Goal: Task Accomplishment & Management: Manage account settings

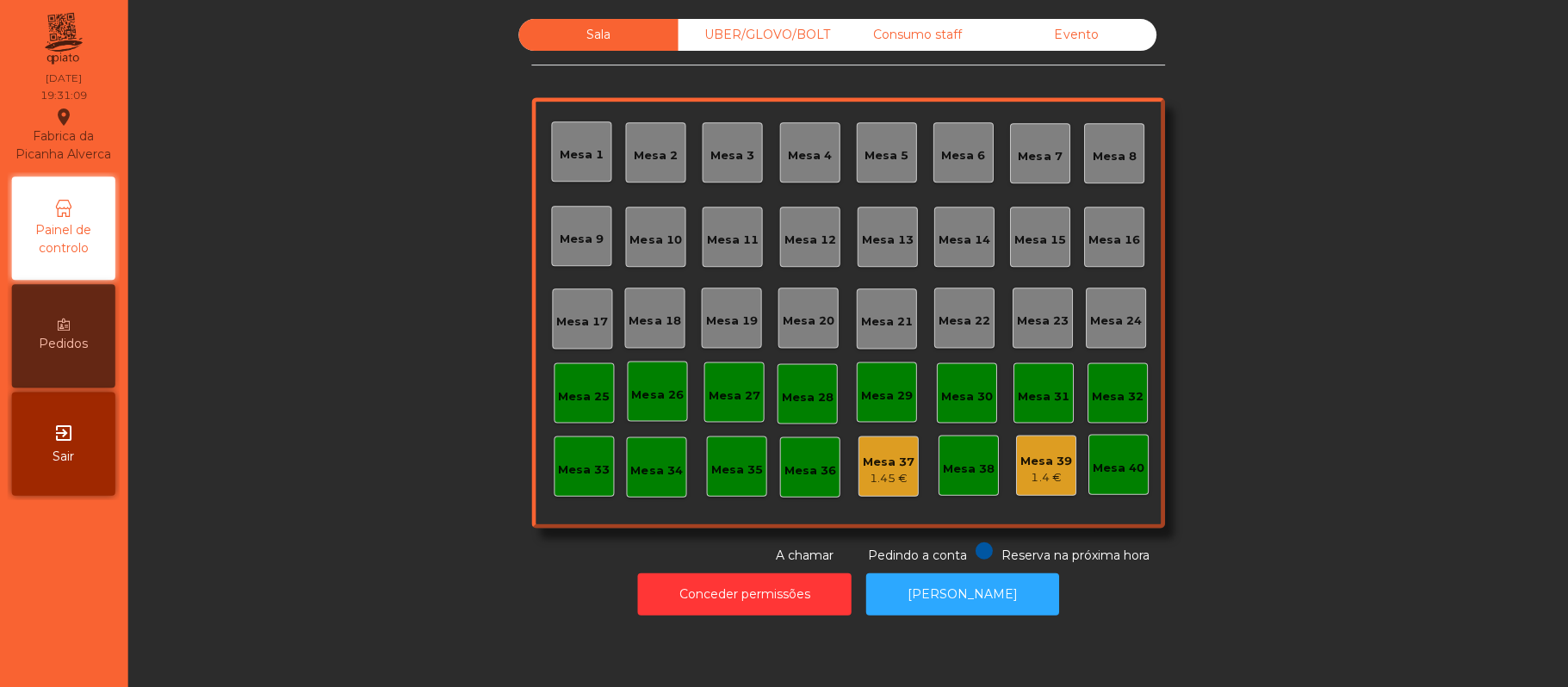
click at [867, 319] on div "Mesa 21" at bounding box center [886, 321] width 52 height 17
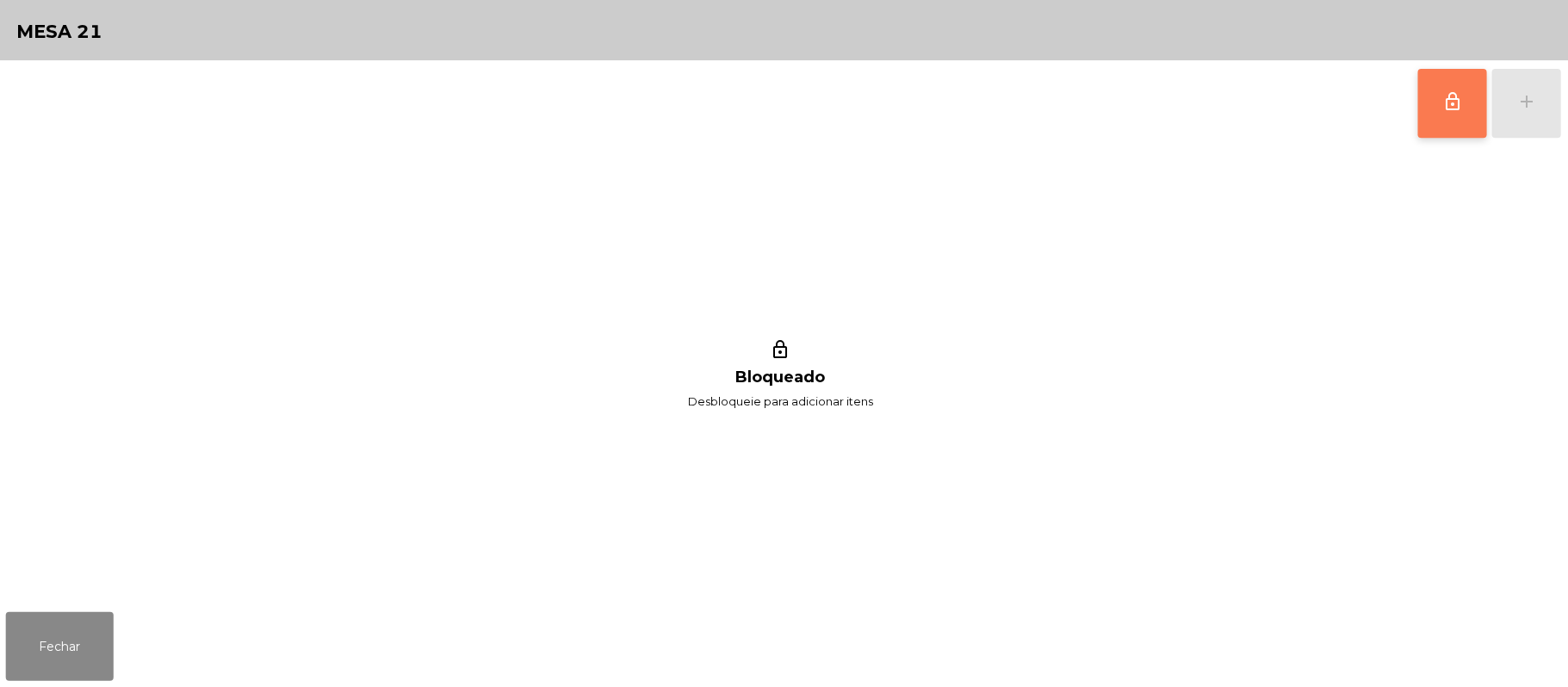
click at [1442, 110] on span "lock_outline" at bounding box center [1452, 102] width 21 height 21
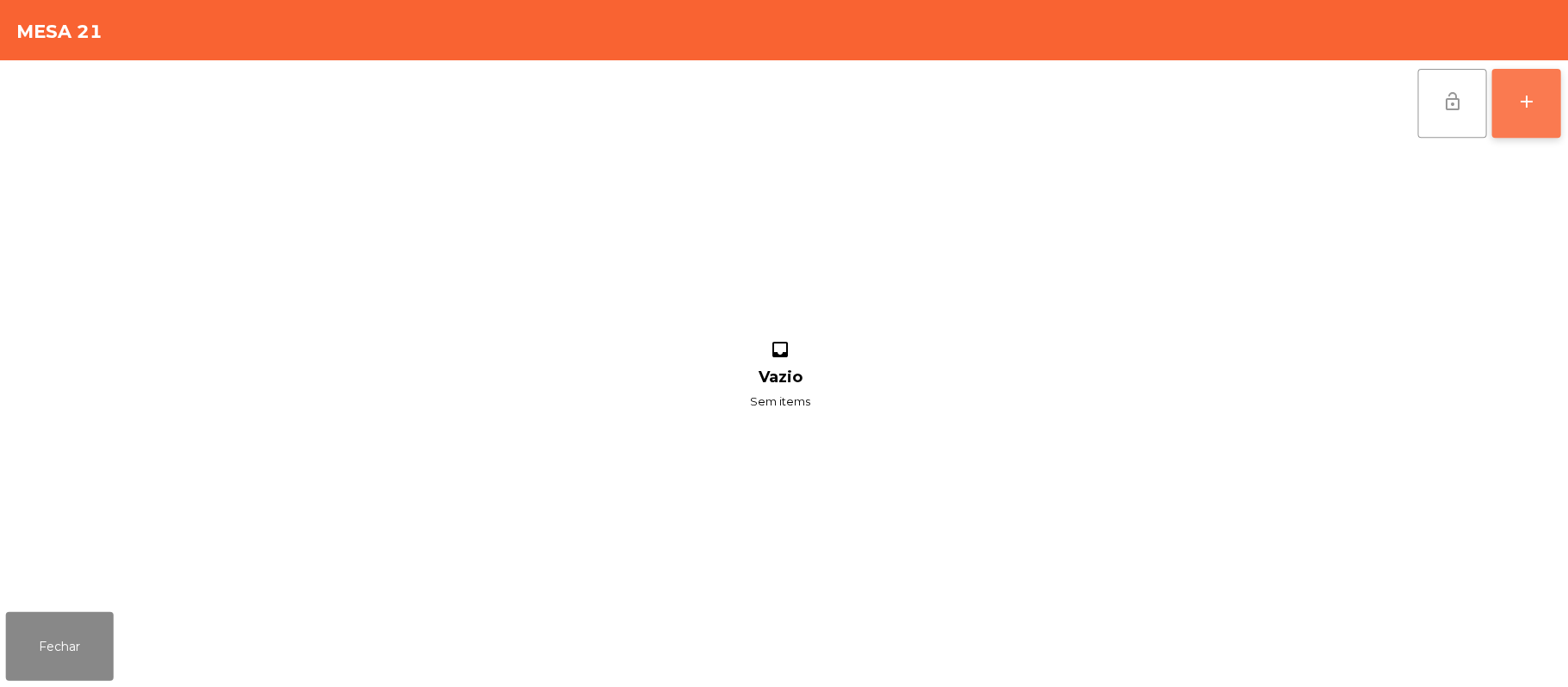
click at [1533, 118] on button "add" at bounding box center [1526, 103] width 69 height 69
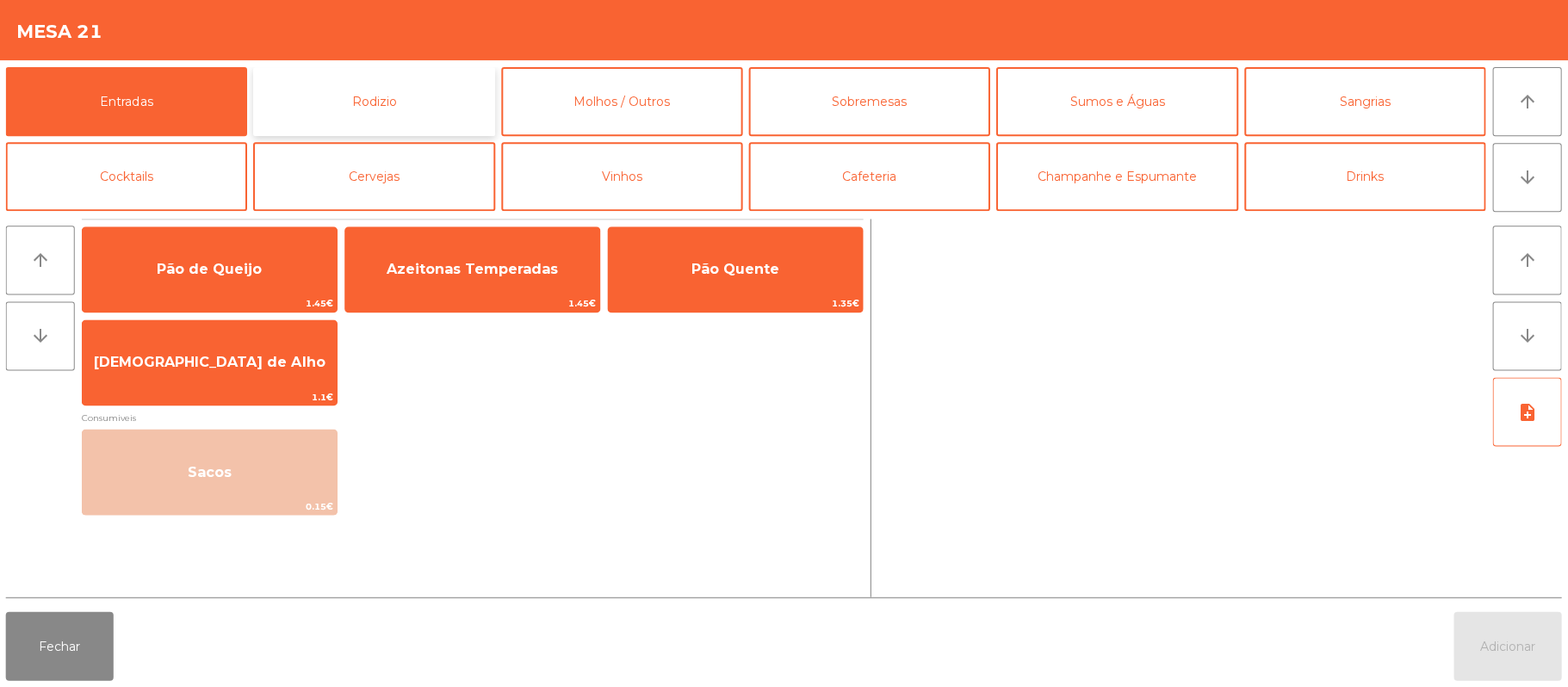
click at [453, 94] on button "Rodizio" at bounding box center [374, 101] width 241 height 69
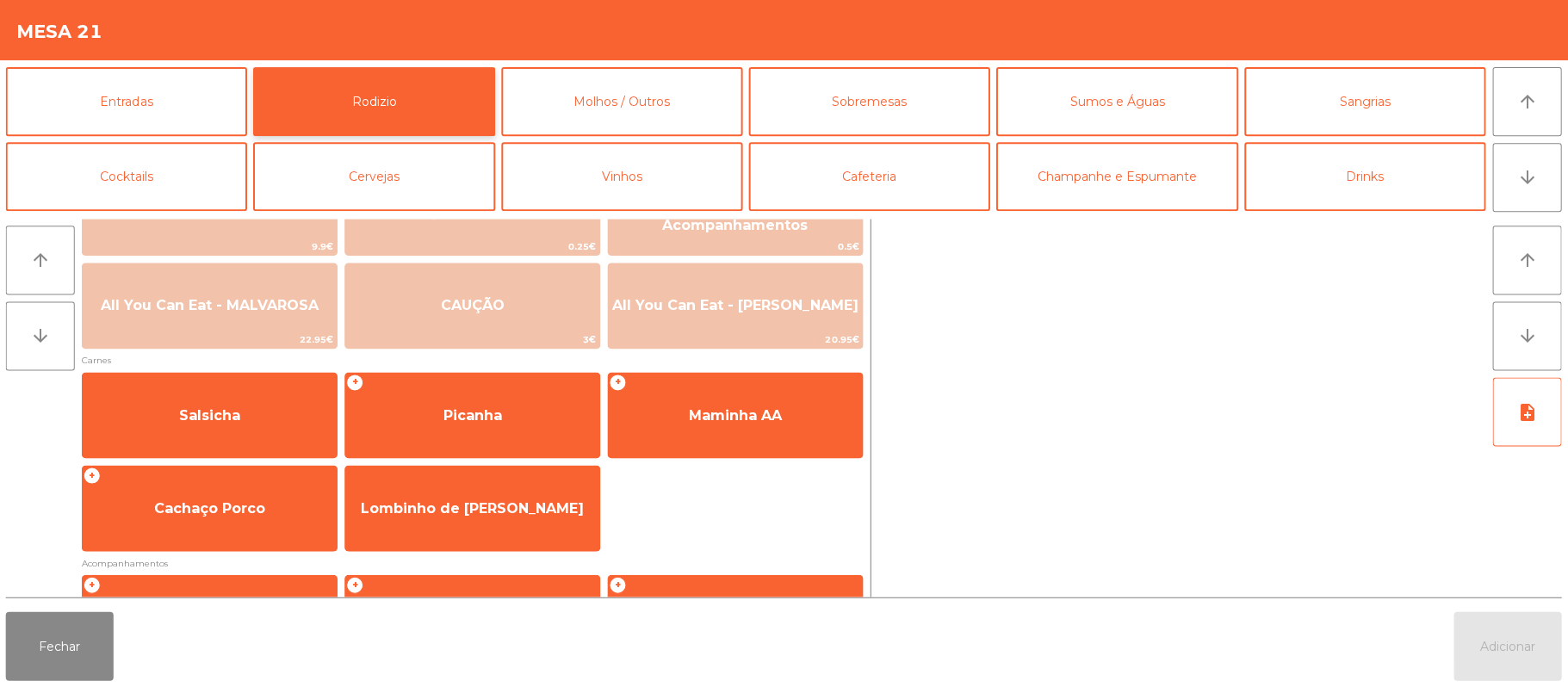
scroll to position [58, 0]
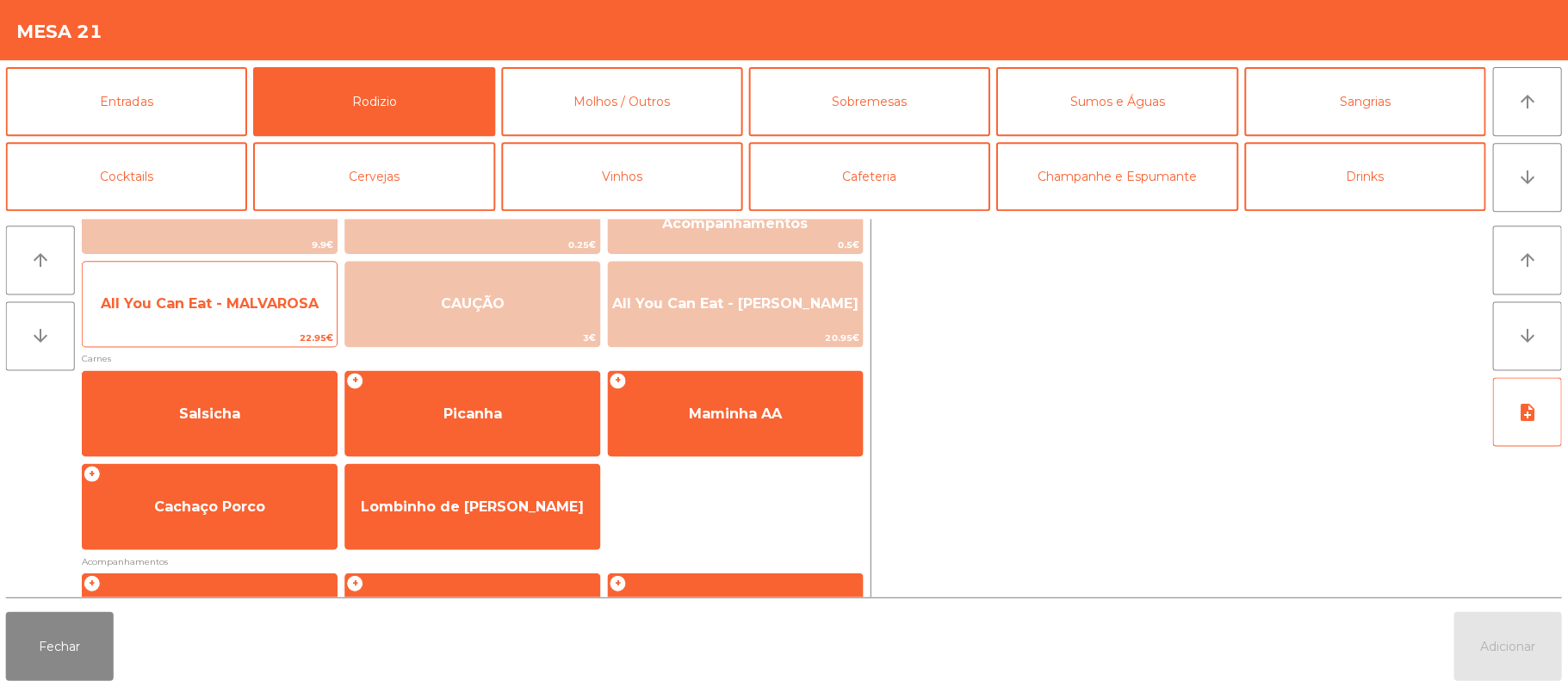
click at [252, 321] on span "All You Can Eat - MALVAROSA" at bounding box center [210, 303] width 254 height 46
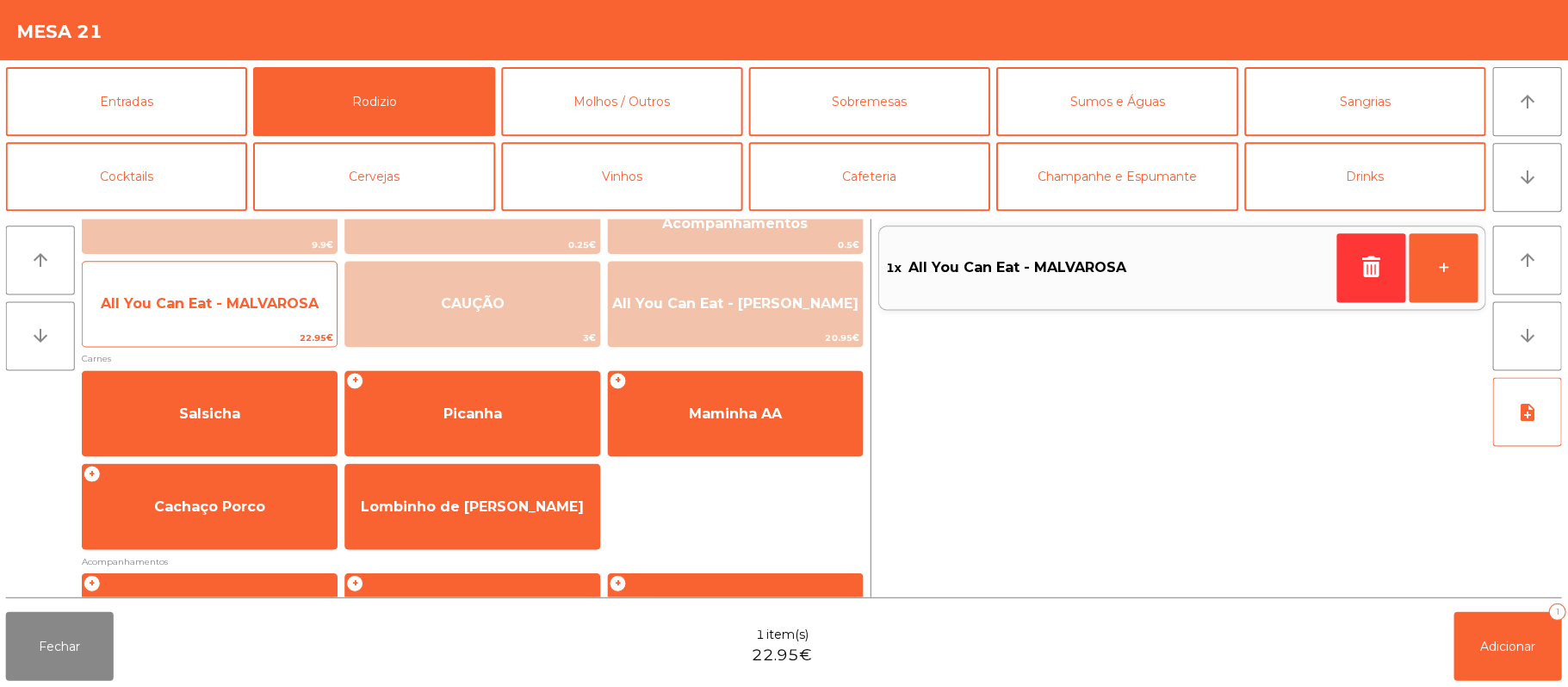
click at [239, 332] on span "22.95€" at bounding box center [210, 337] width 254 height 16
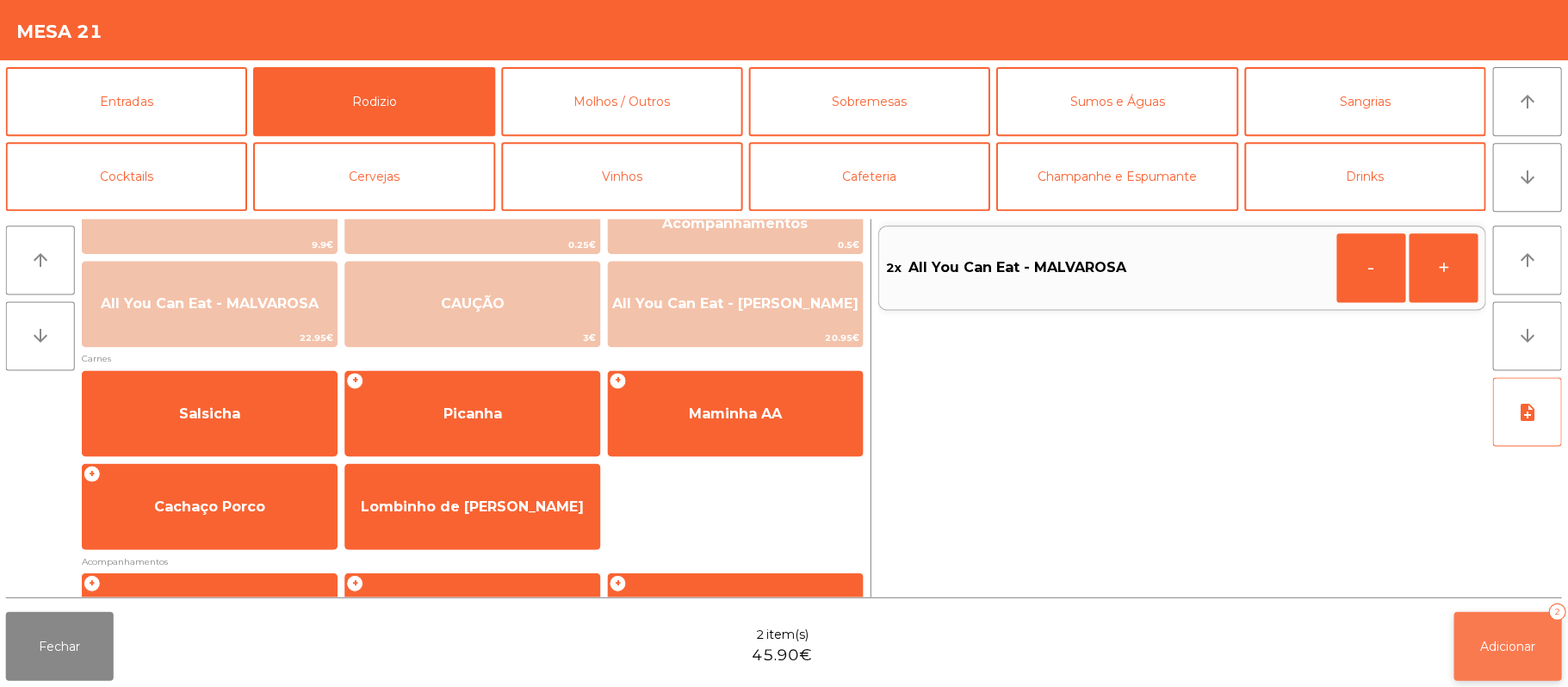
click at [1507, 669] on button "Adicionar 2" at bounding box center [1507, 645] width 107 height 69
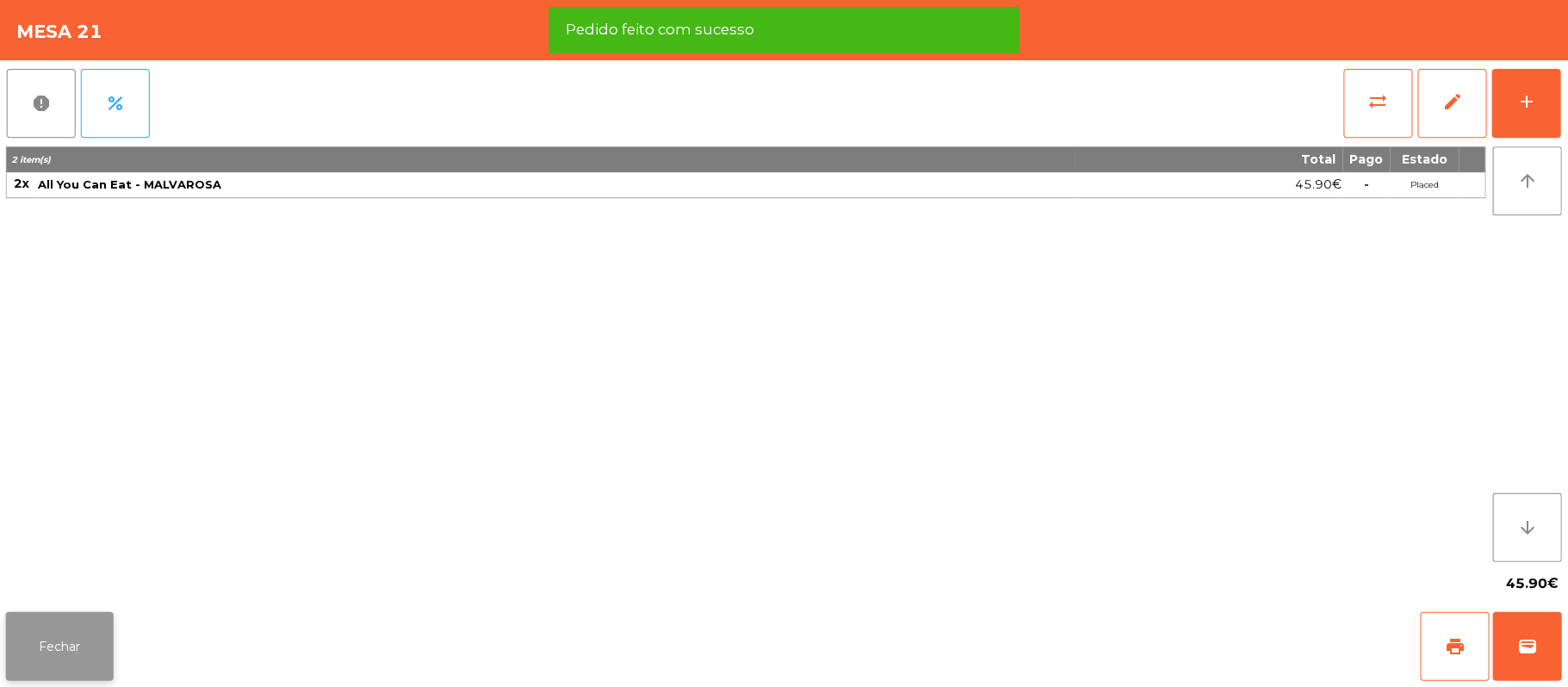
click at [65, 656] on button "Fechar" at bounding box center [60, 645] width 107 height 69
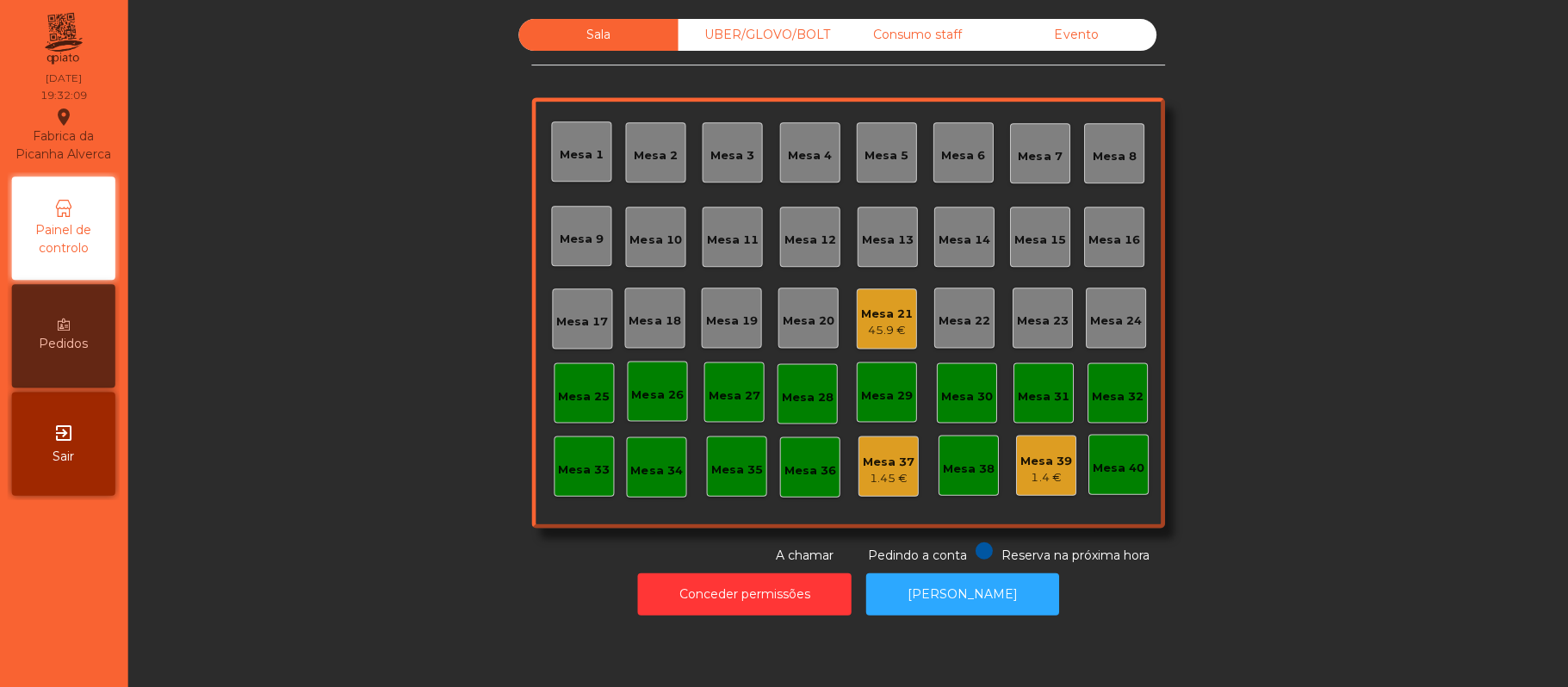
click at [668, 227] on div "Mesa 10" at bounding box center [655, 237] width 52 height 25
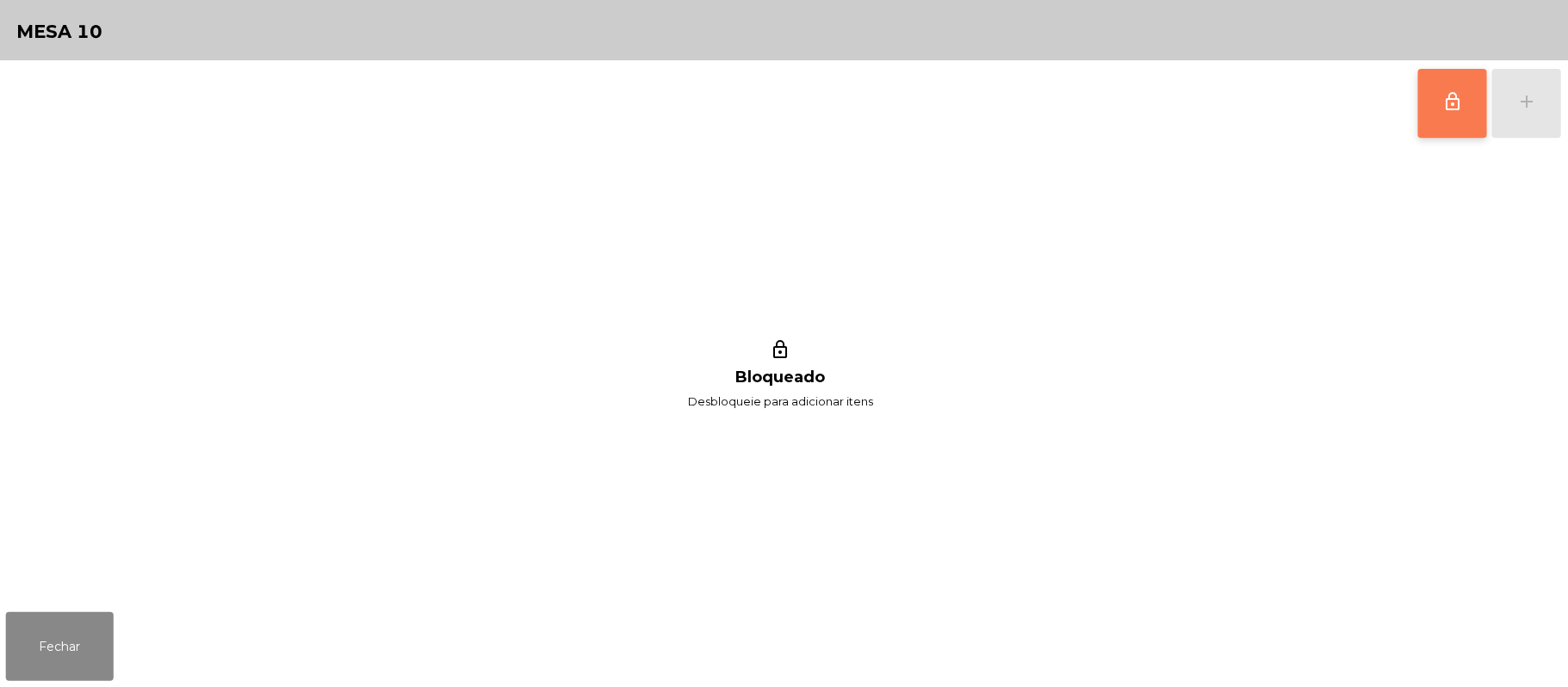
click at [1436, 129] on button "lock_outline" at bounding box center [1451, 103] width 69 height 69
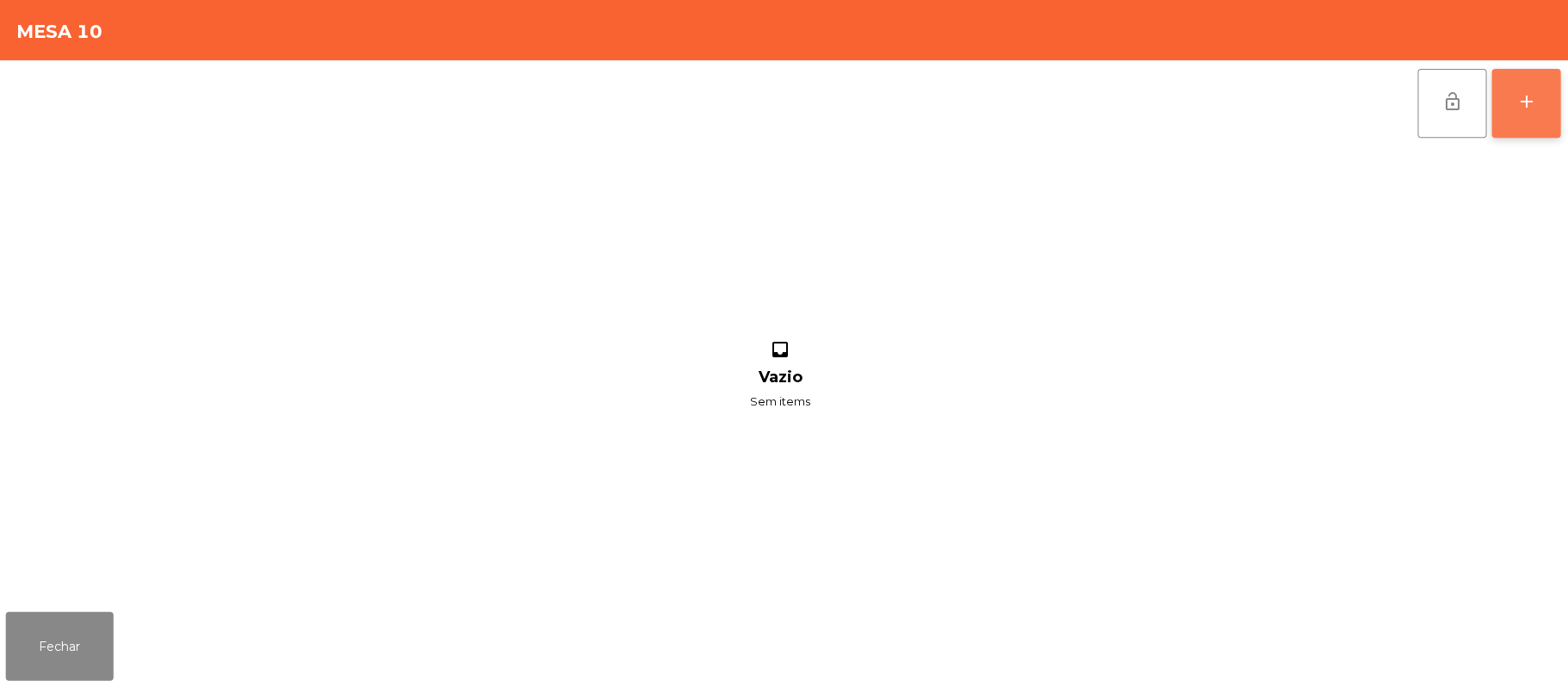
click at [1521, 105] on div "add" at bounding box center [1526, 102] width 21 height 21
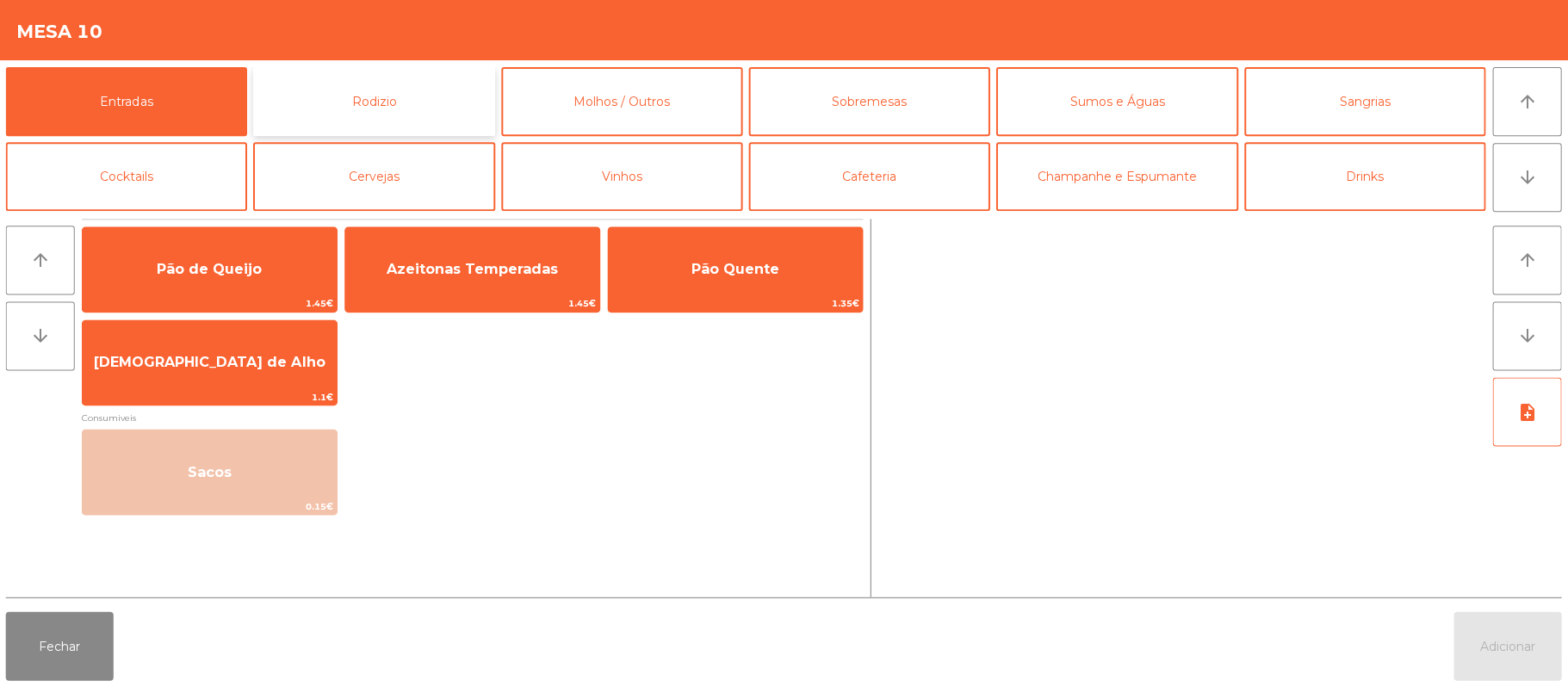
click at [429, 88] on button "Rodizio" at bounding box center [374, 101] width 241 height 69
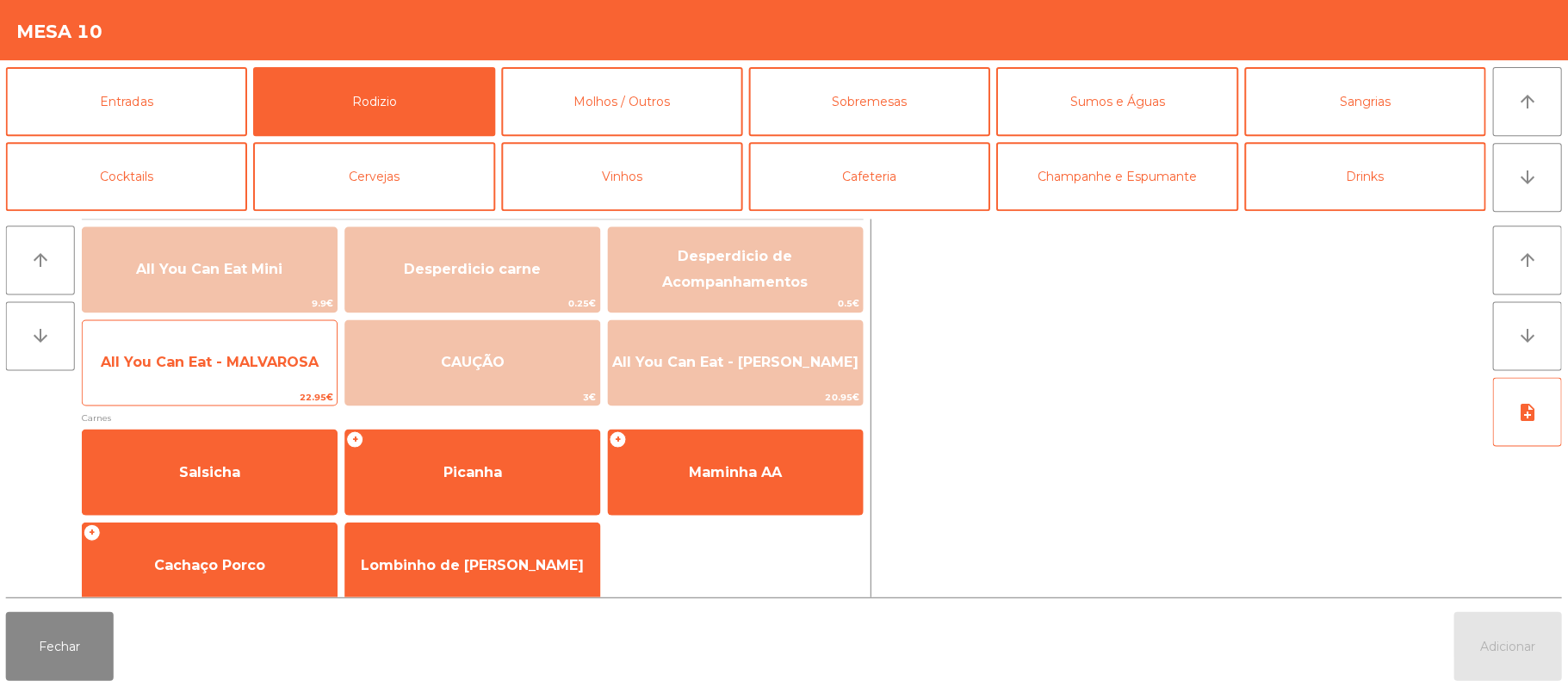
click at [272, 380] on span "All You Can Eat - MALVAROSA" at bounding box center [210, 362] width 254 height 46
click at [270, 376] on span "All You Can Eat - MALVAROSA" at bounding box center [210, 362] width 254 height 46
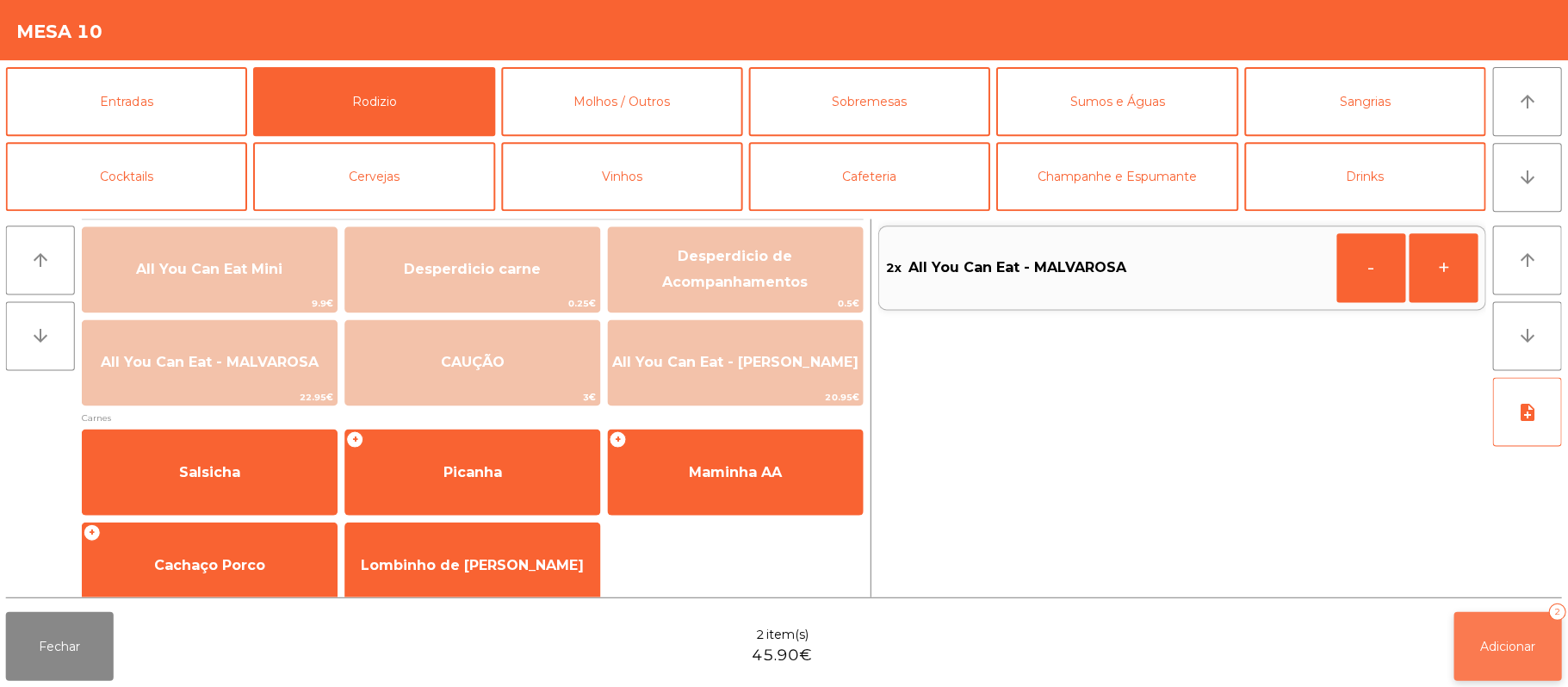
click at [1471, 613] on button "Adicionar 2" at bounding box center [1507, 645] width 107 height 69
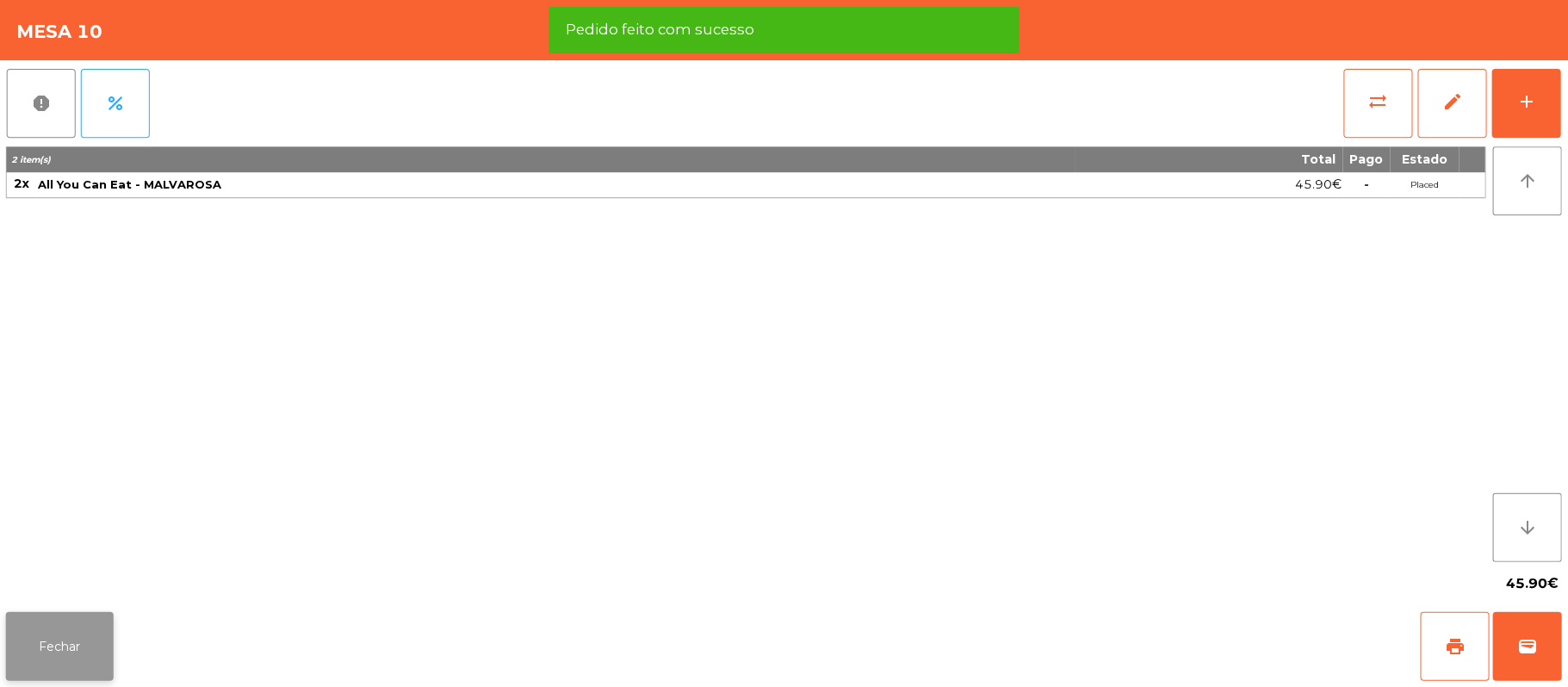
click at [54, 646] on button "Fechar" at bounding box center [60, 645] width 107 height 69
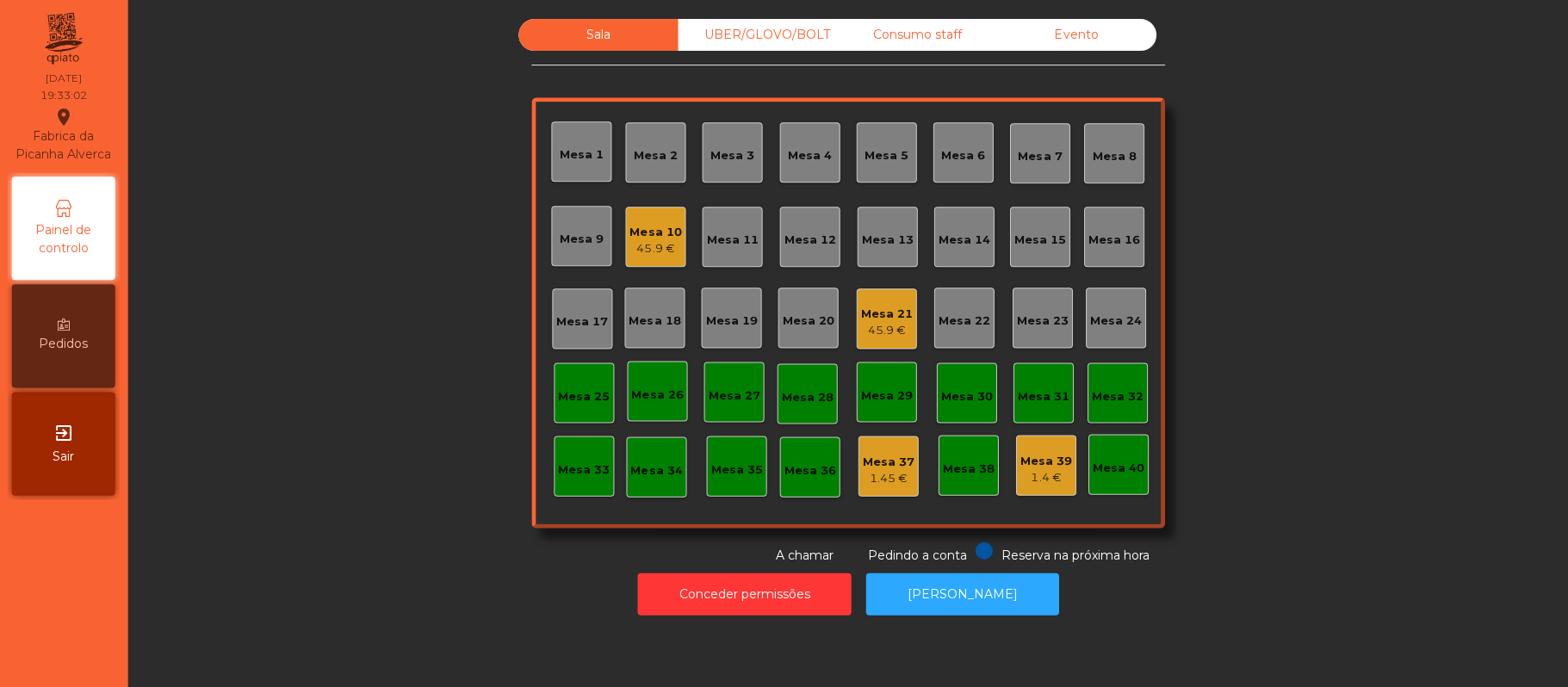
click at [867, 323] on div "45.9 €" at bounding box center [886, 331] width 52 height 17
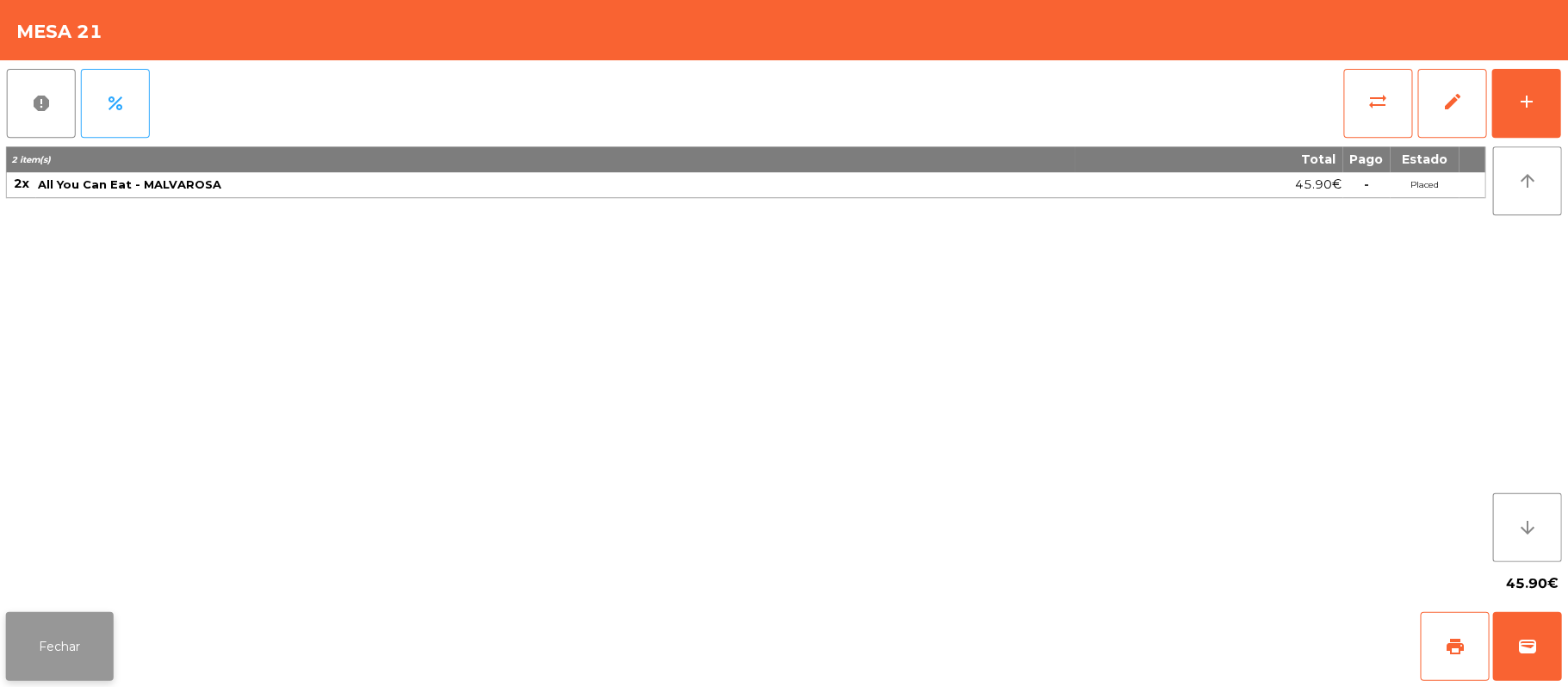
click at [88, 640] on button "Fechar" at bounding box center [60, 645] width 107 height 69
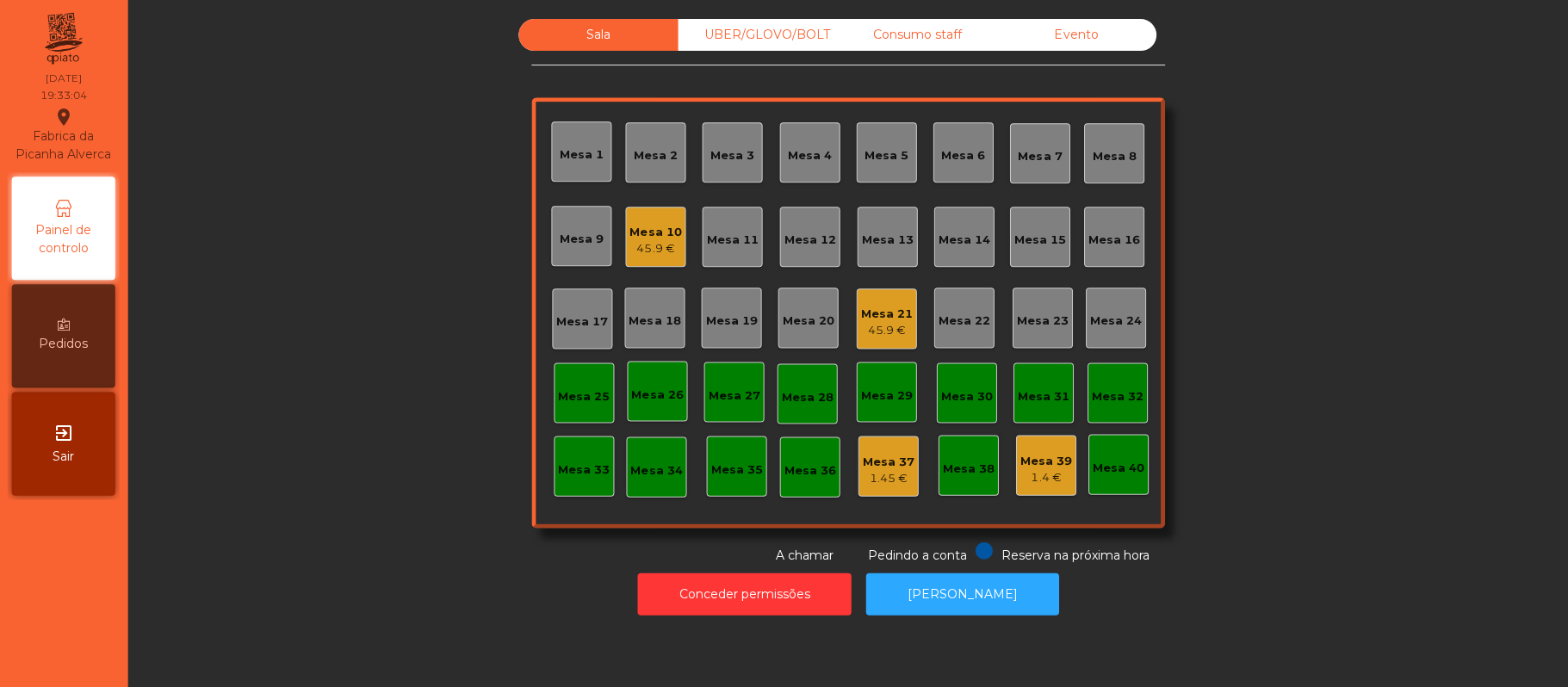
click at [323, 455] on div "Sala UBER/GLOVO/BOLT Consumo staff Evento Mesa 1 Mesa 2 Mesa 3 Mesa 4 Mesa 5 Me…" at bounding box center [849, 291] width 1393 height 545
click at [1045, 472] on div "1.4 €" at bounding box center [1046, 477] width 52 height 17
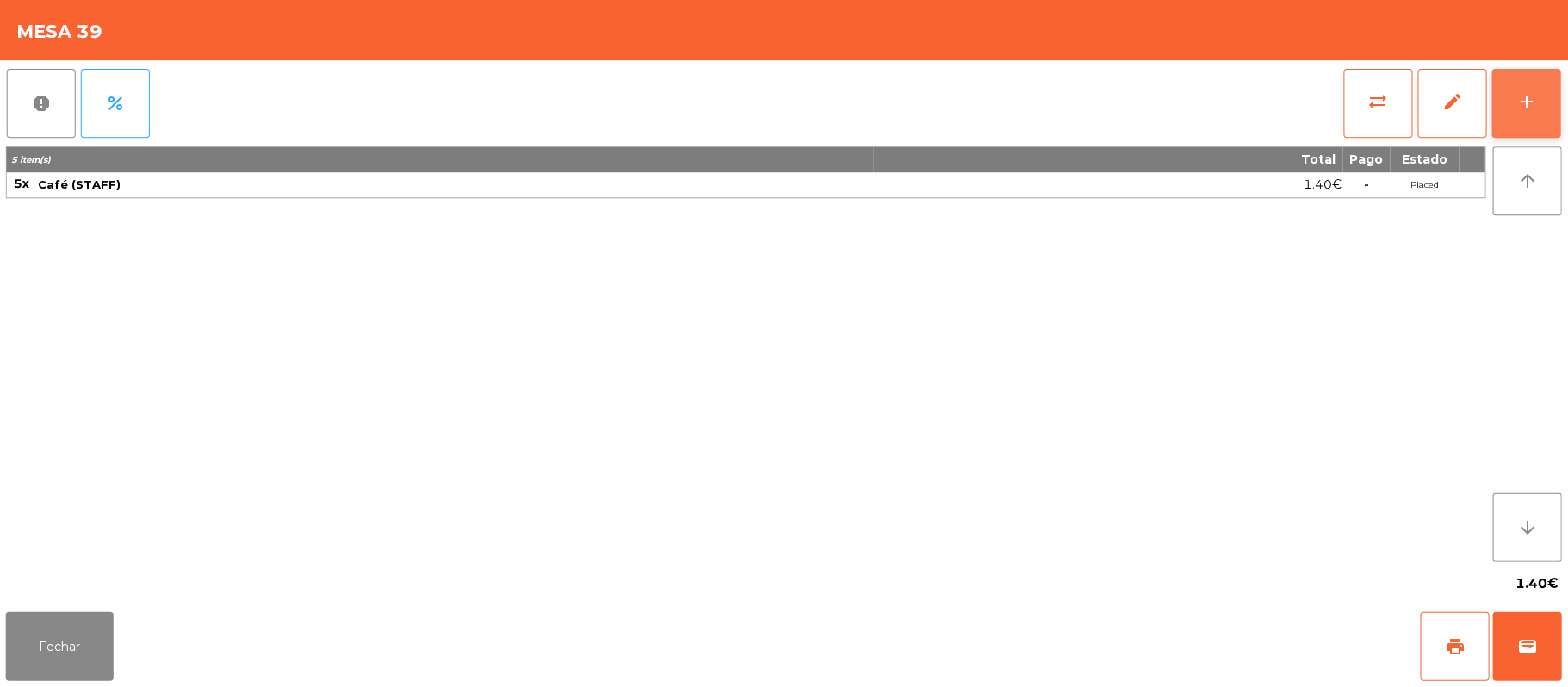
click at [1523, 112] on button "add" at bounding box center [1526, 103] width 69 height 69
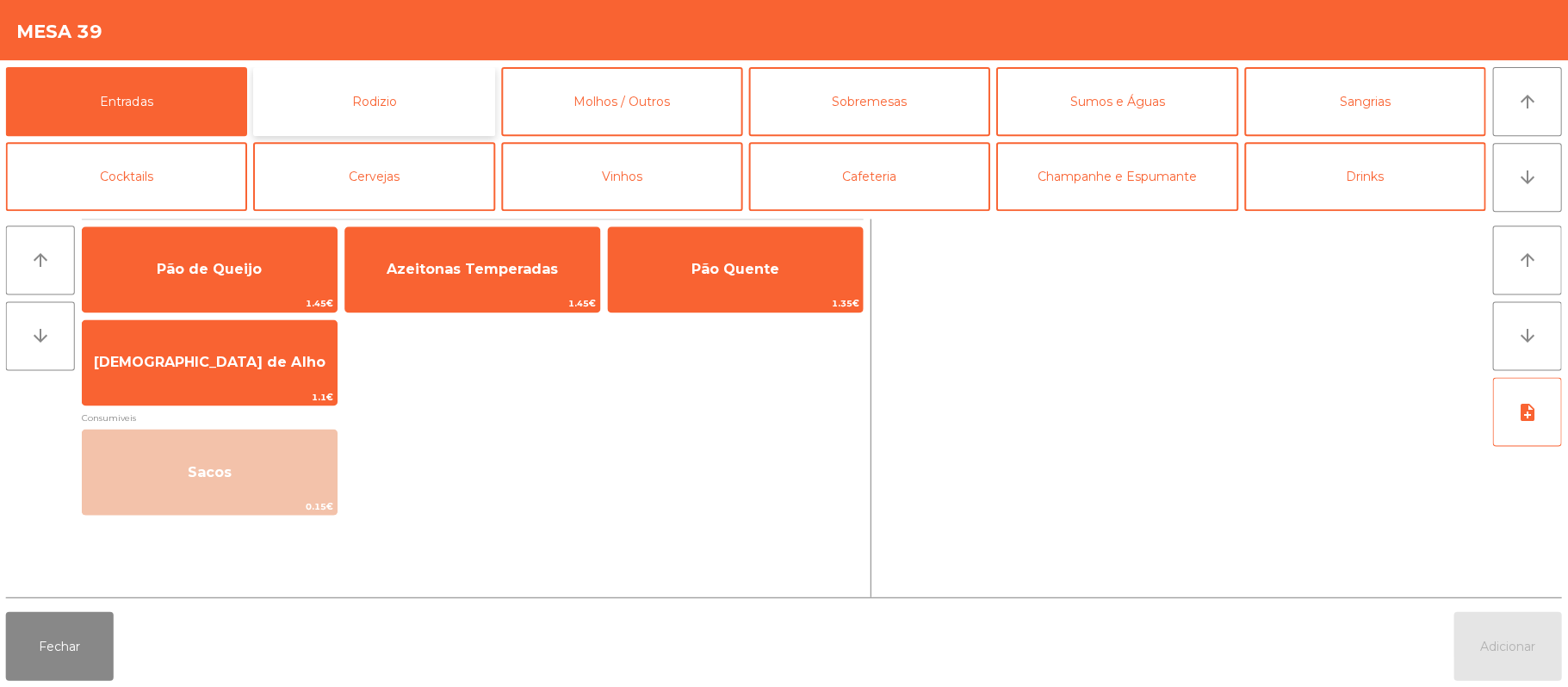
click at [460, 101] on button "Rodizio" at bounding box center [374, 101] width 241 height 69
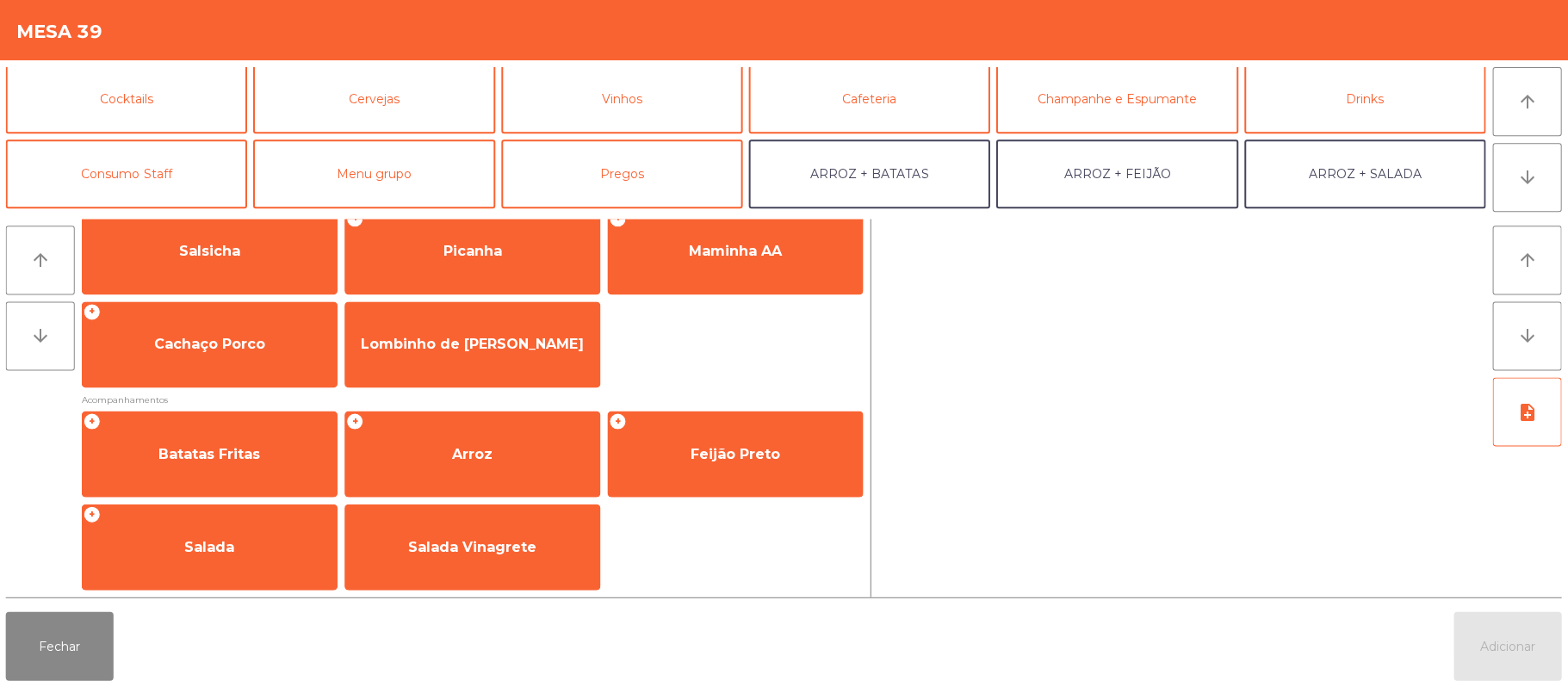
scroll to position [79, 0]
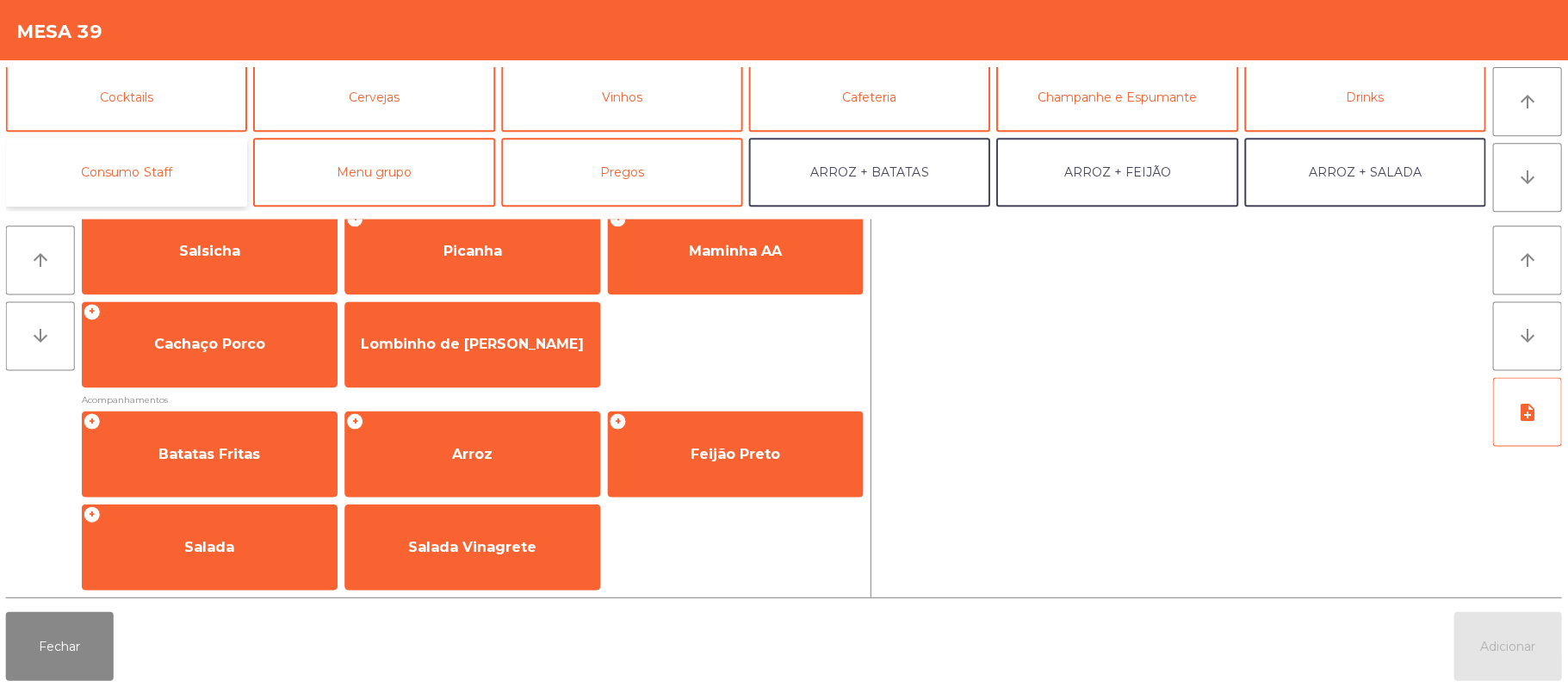
click at [162, 176] on button "Consumo Staff" at bounding box center [127, 172] width 241 height 69
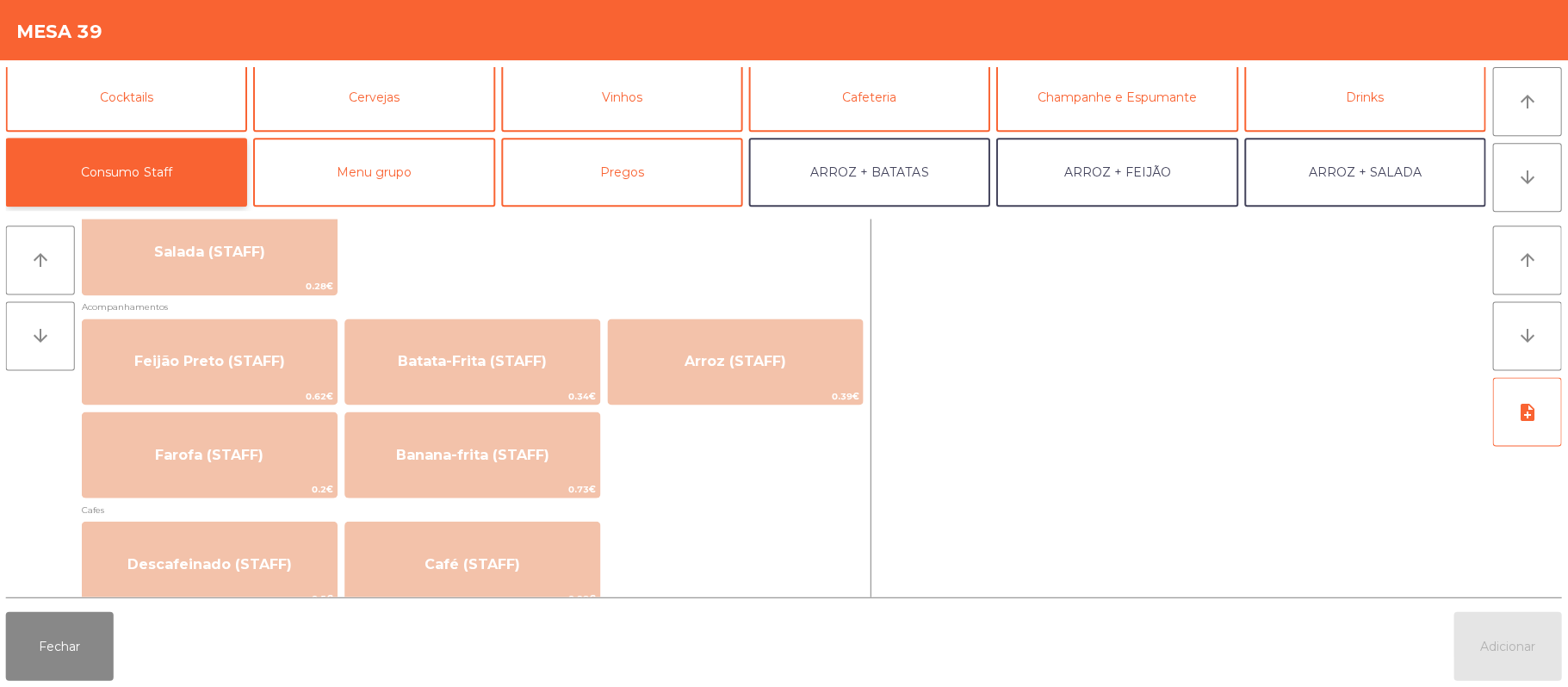
scroll to position [744, 0]
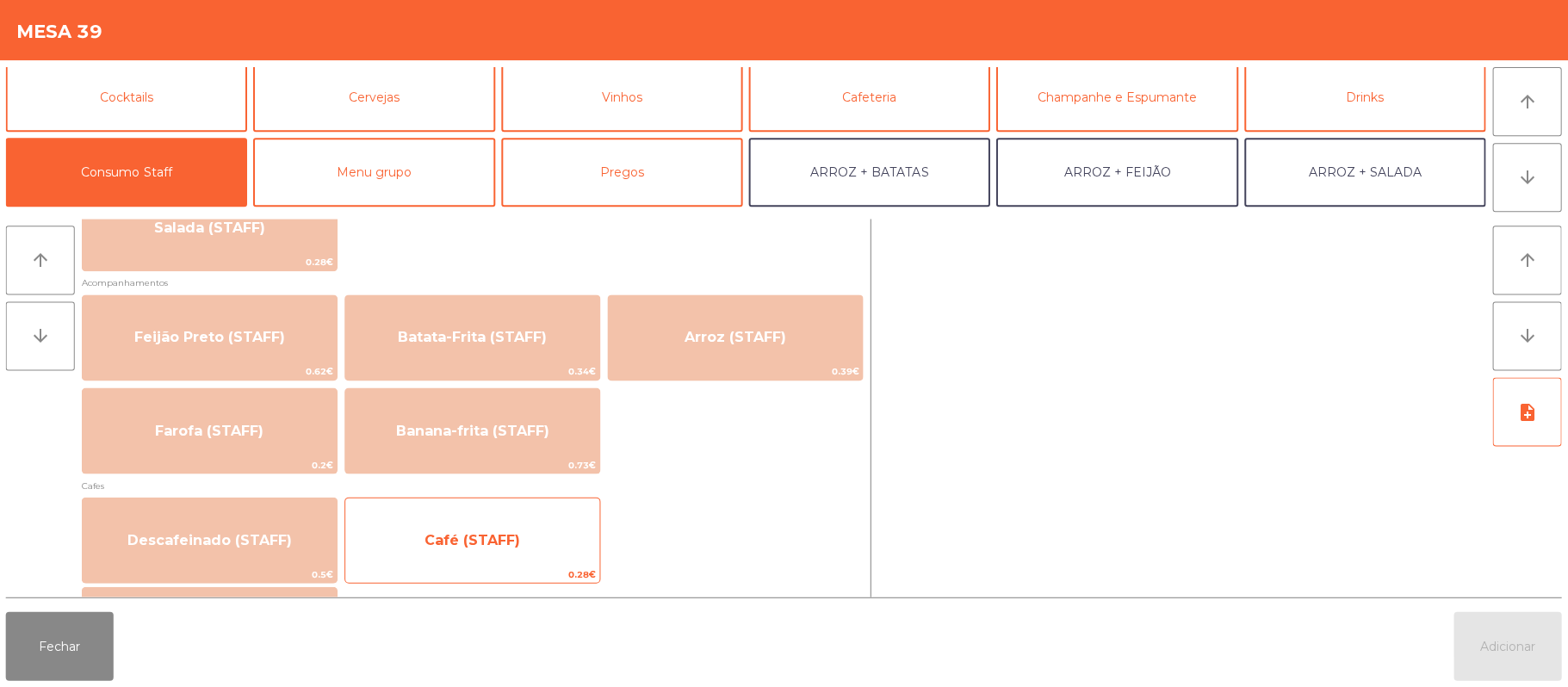
click at [520, 546] on span "Café (STAFF)" at bounding box center [472, 539] width 254 height 46
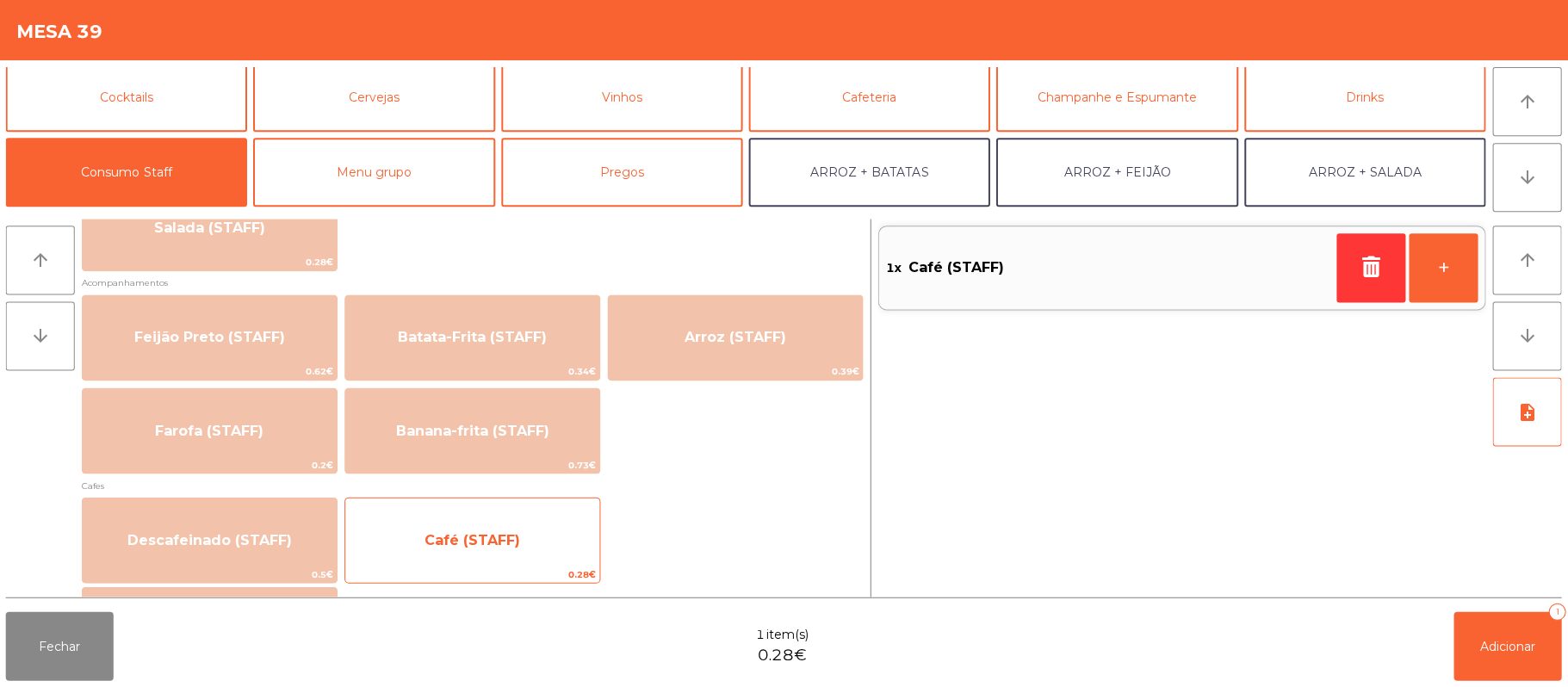
click at [527, 538] on span "Café (STAFF)" at bounding box center [472, 539] width 254 height 46
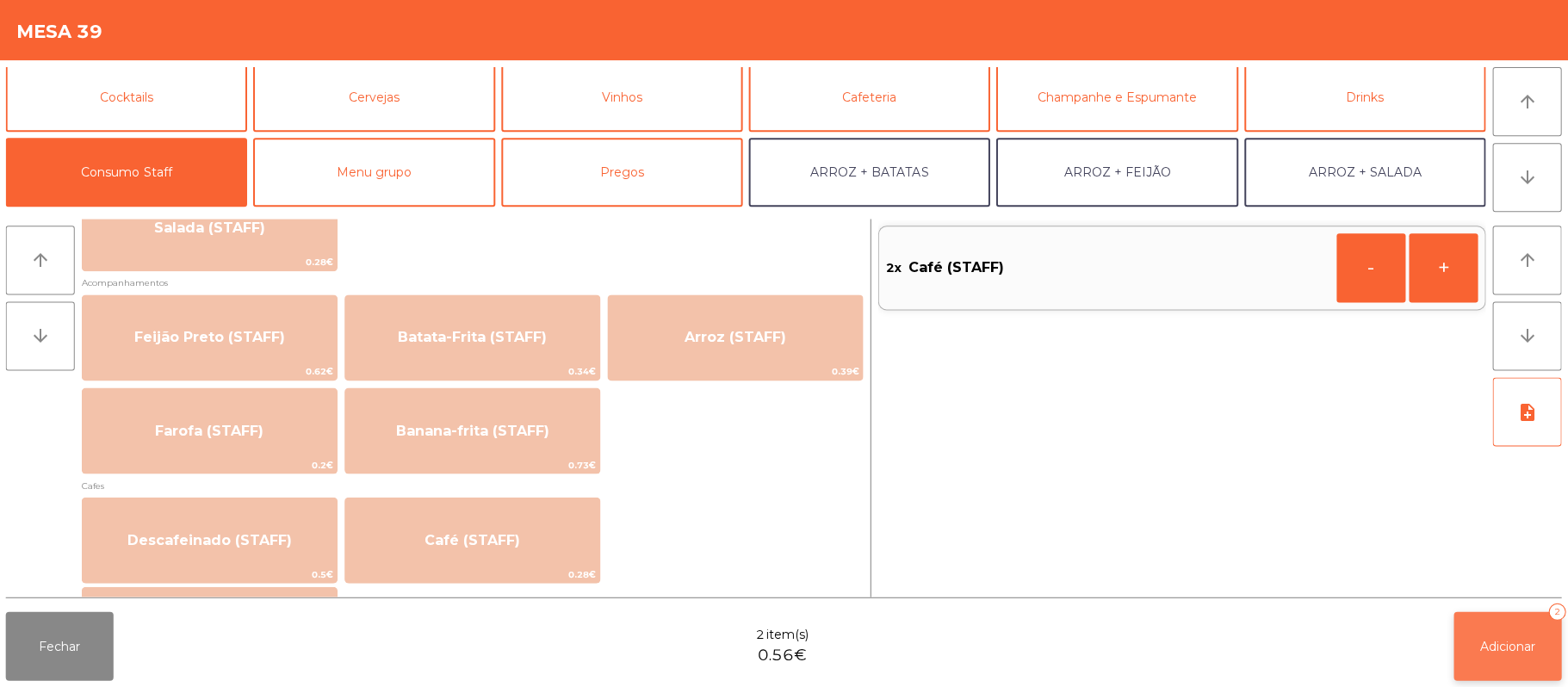
click at [1500, 640] on span "Adicionar" at bounding box center [1508, 646] width 55 height 15
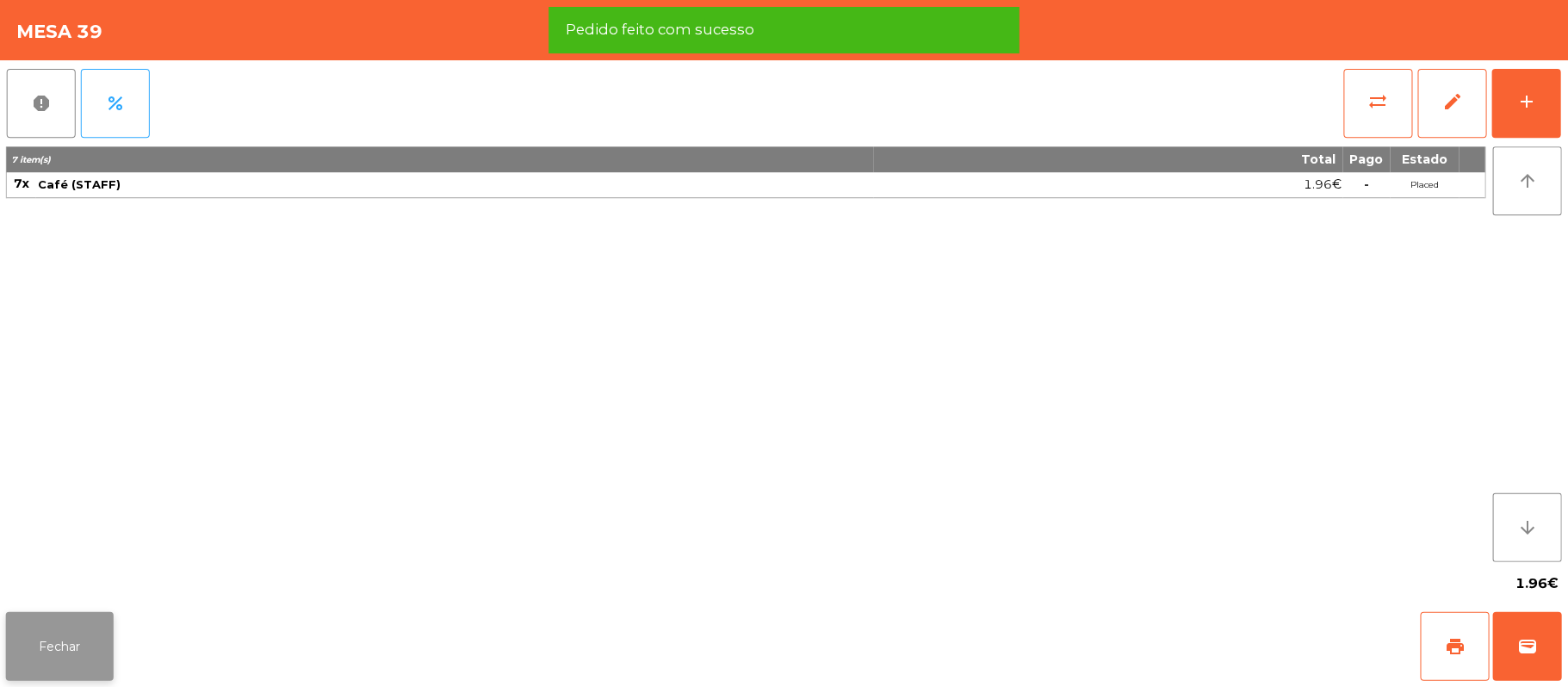
click at [73, 679] on button "Fechar" at bounding box center [60, 645] width 107 height 69
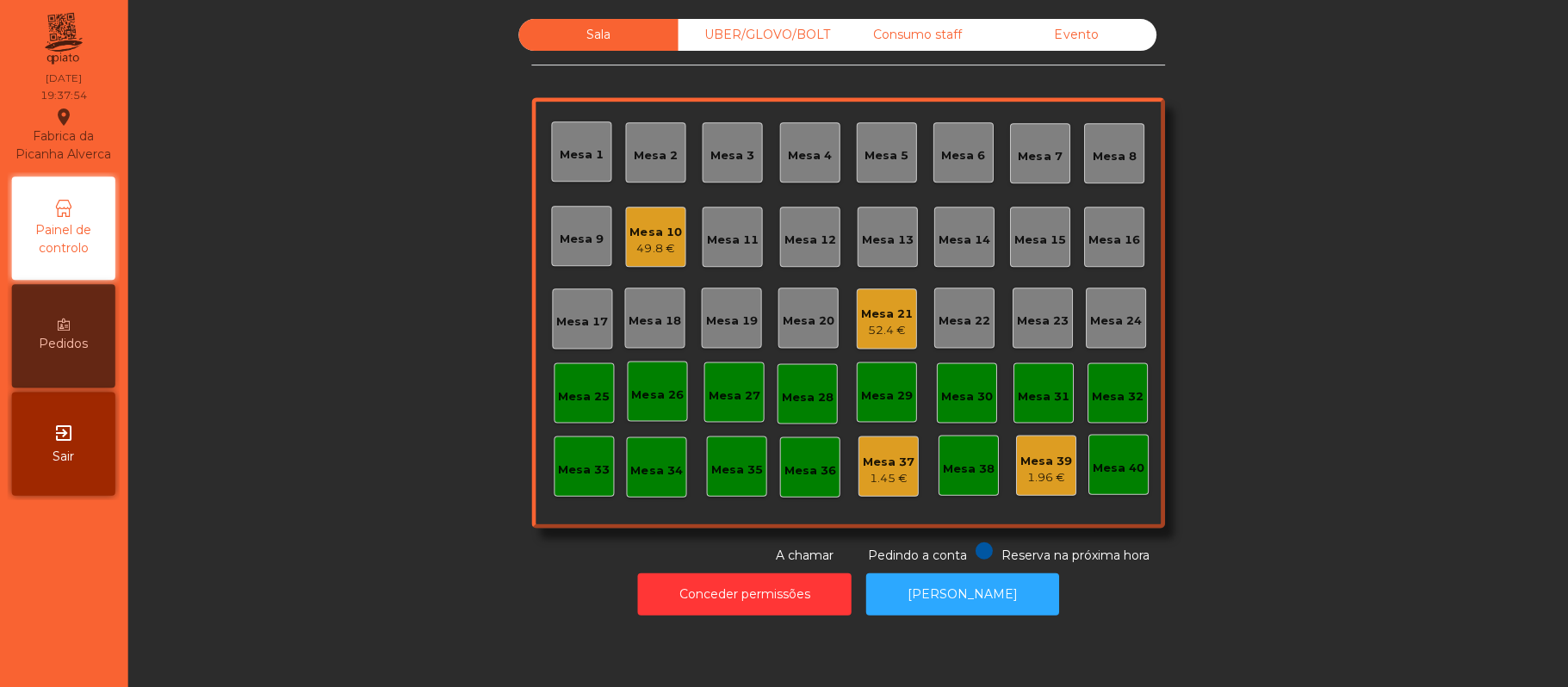
click at [775, 35] on div "UBER/GLOVO/BOLT" at bounding box center [758, 35] width 159 height 32
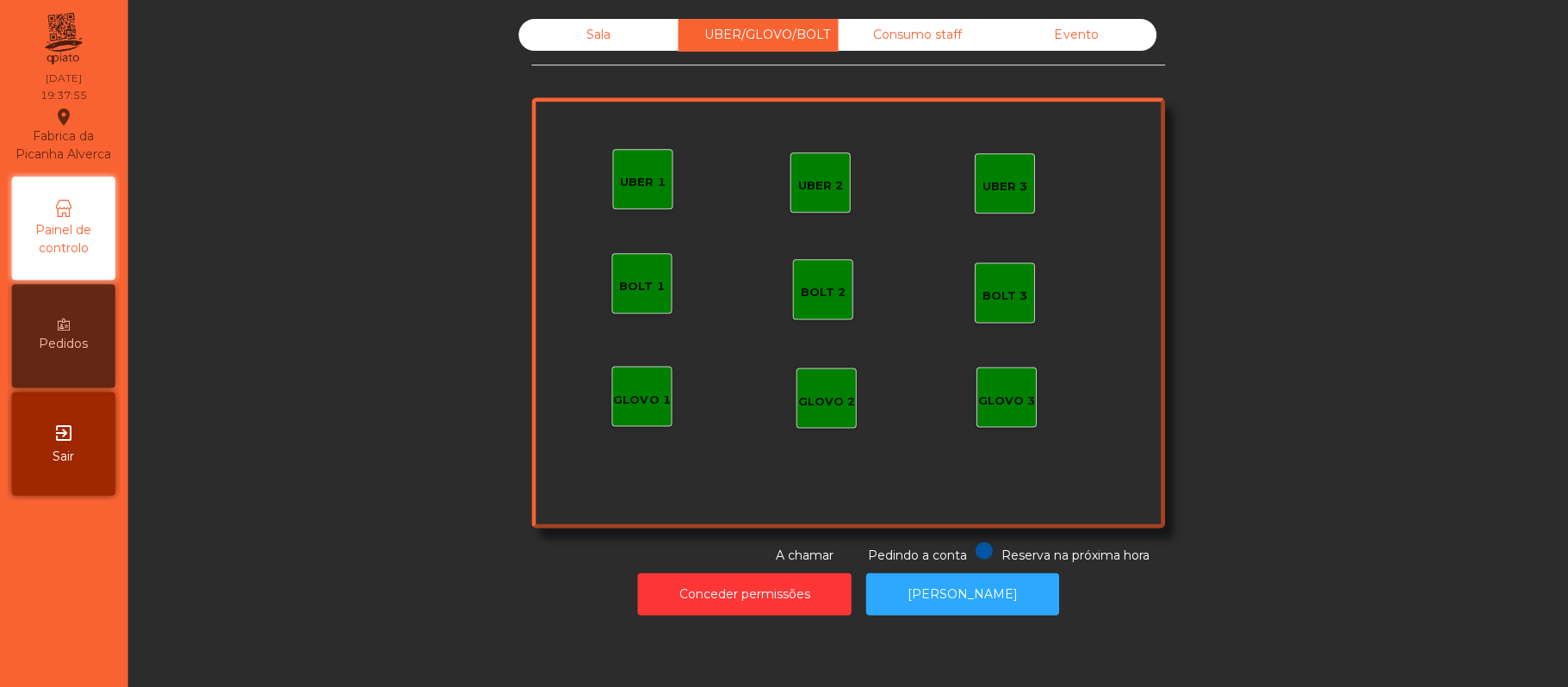
click at [634, 200] on div "UBER 1" at bounding box center [643, 179] width 60 height 60
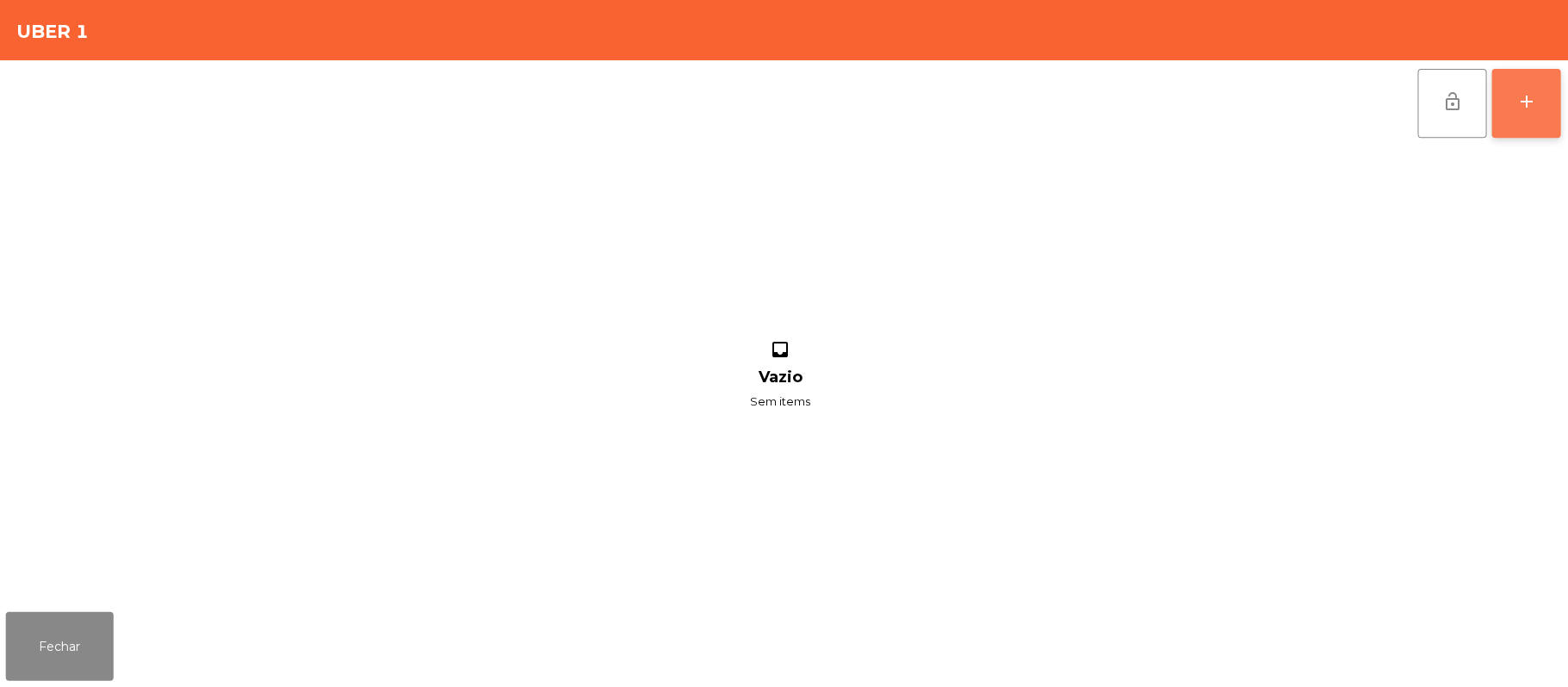
click at [1534, 111] on button "add" at bounding box center [1526, 103] width 69 height 69
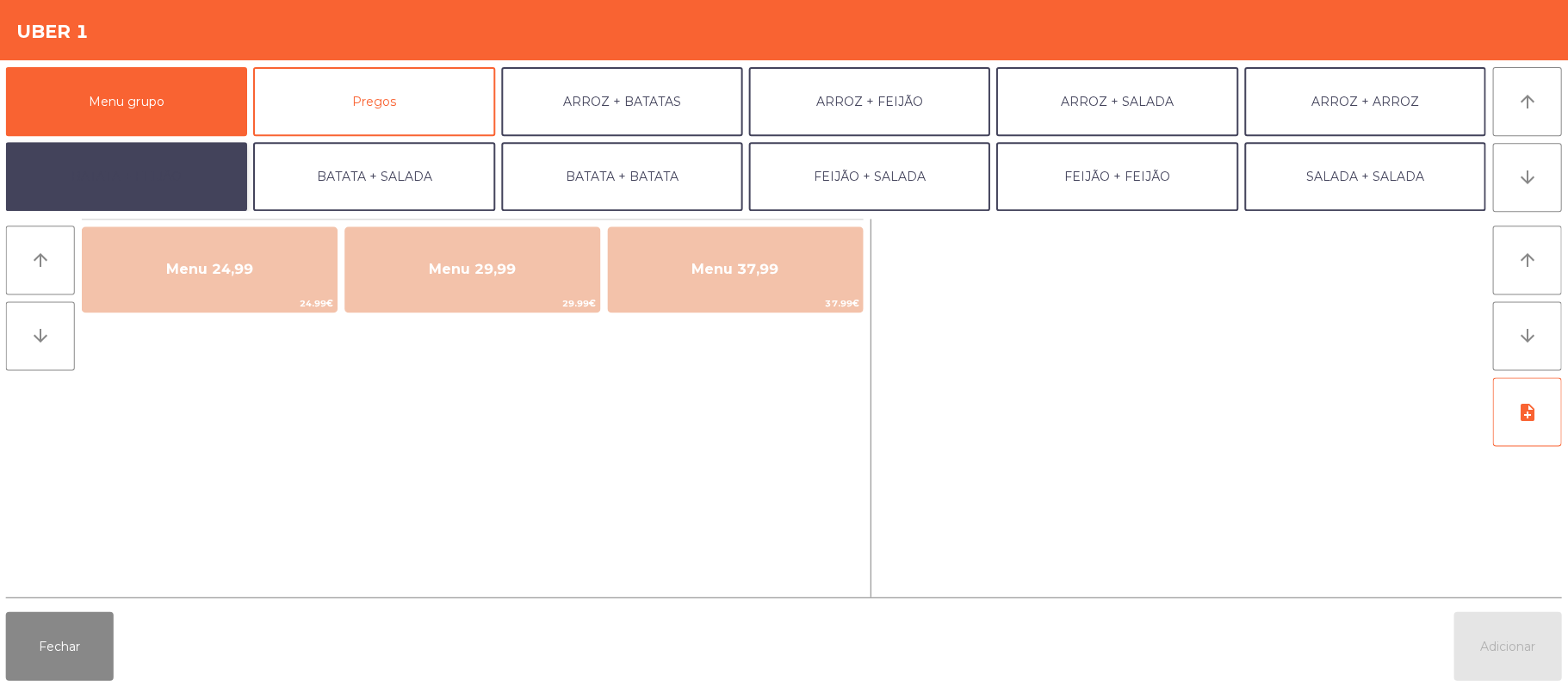
click at [143, 172] on button "BATATA + FEIJÃO" at bounding box center [127, 176] width 241 height 69
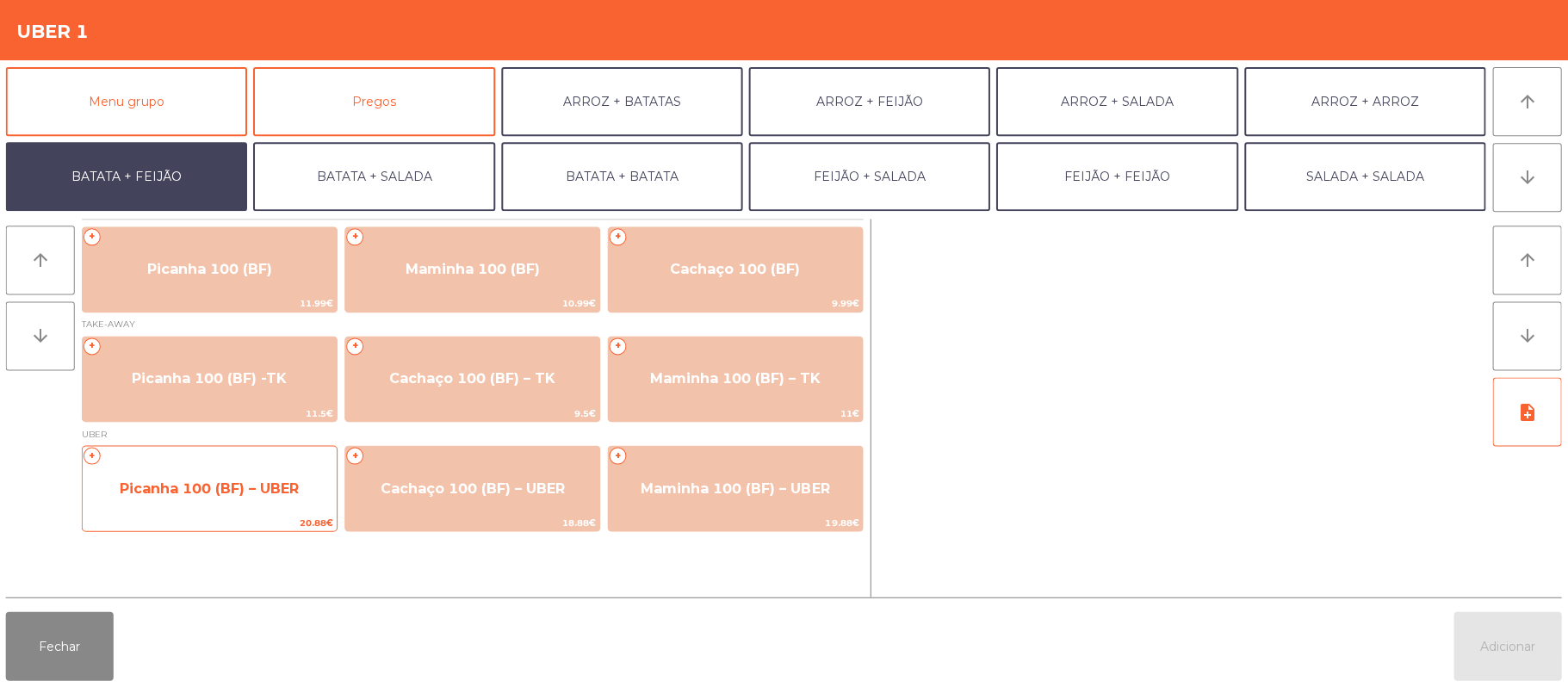
click at [224, 483] on span "Picanha 100 (BF) – UBER" at bounding box center [210, 487] width 179 height 16
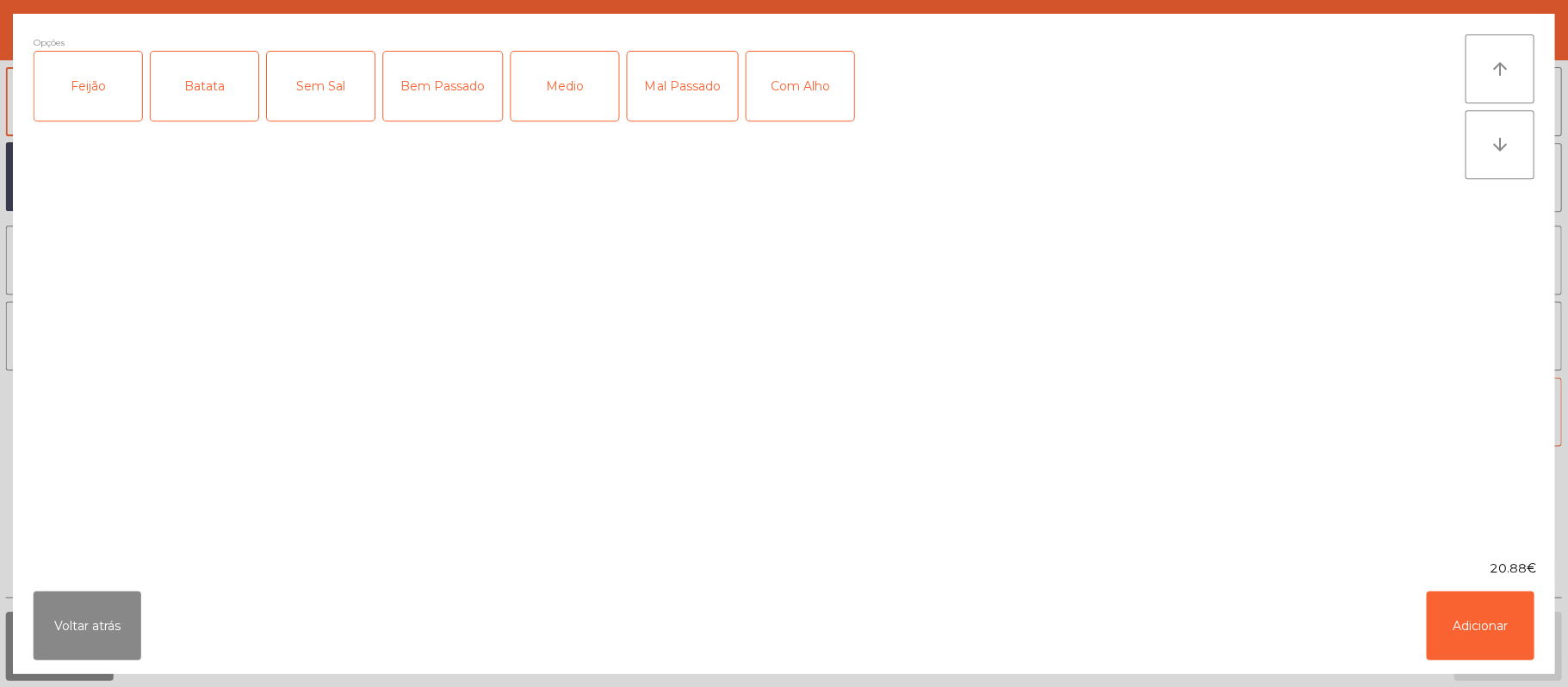
click at [97, 107] on div "Feijão" at bounding box center [89, 86] width 107 height 69
click at [212, 84] on div "Batata" at bounding box center [206, 86] width 107 height 69
click at [427, 104] on div "Bem Passado" at bounding box center [443, 86] width 119 height 69
click at [830, 115] on div "Com Alho" at bounding box center [801, 86] width 107 height 69
click at [1464, 630] on button "Adicionar" at bounding box center [1479, 624] width 107 height 69
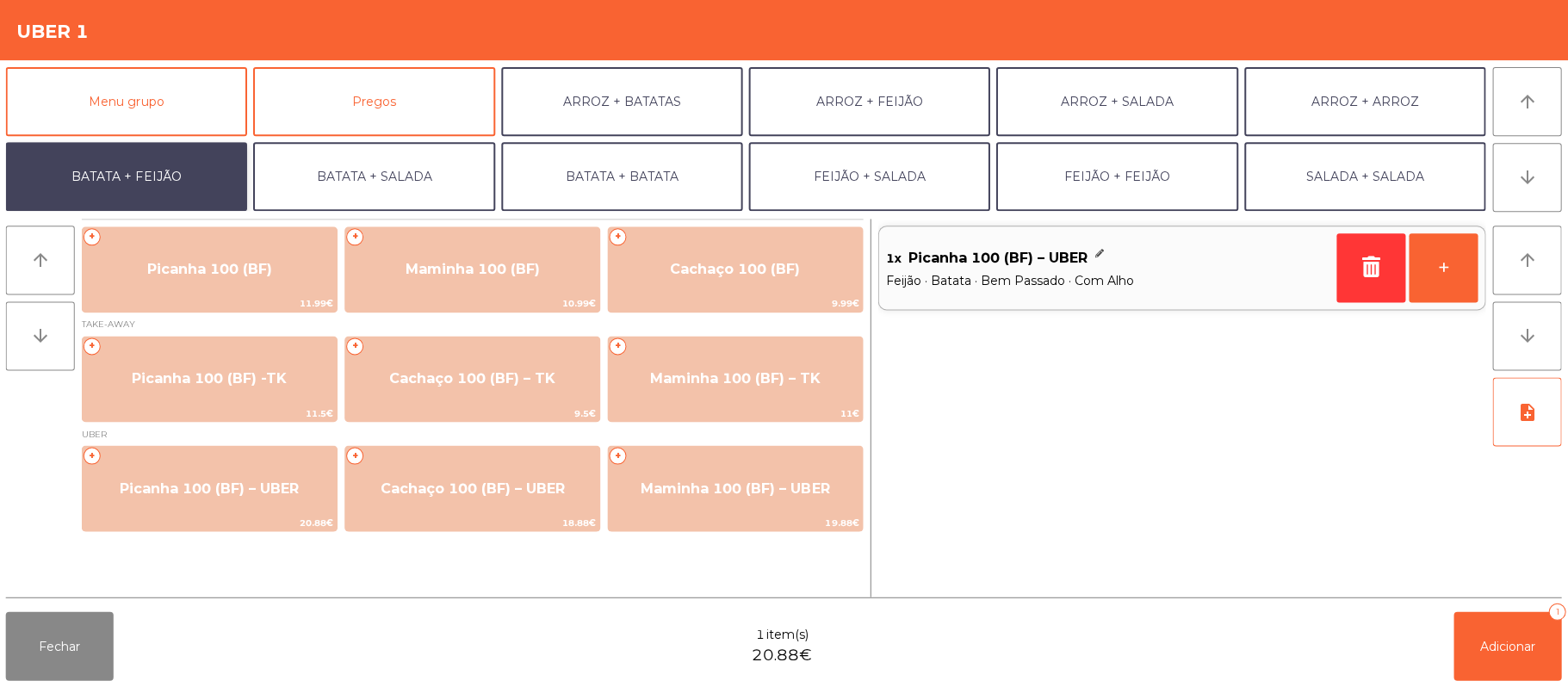
click at [171, 177] on button "BATATA + FEIJÃO" at bounding box center [127, 176] width 241 height 69
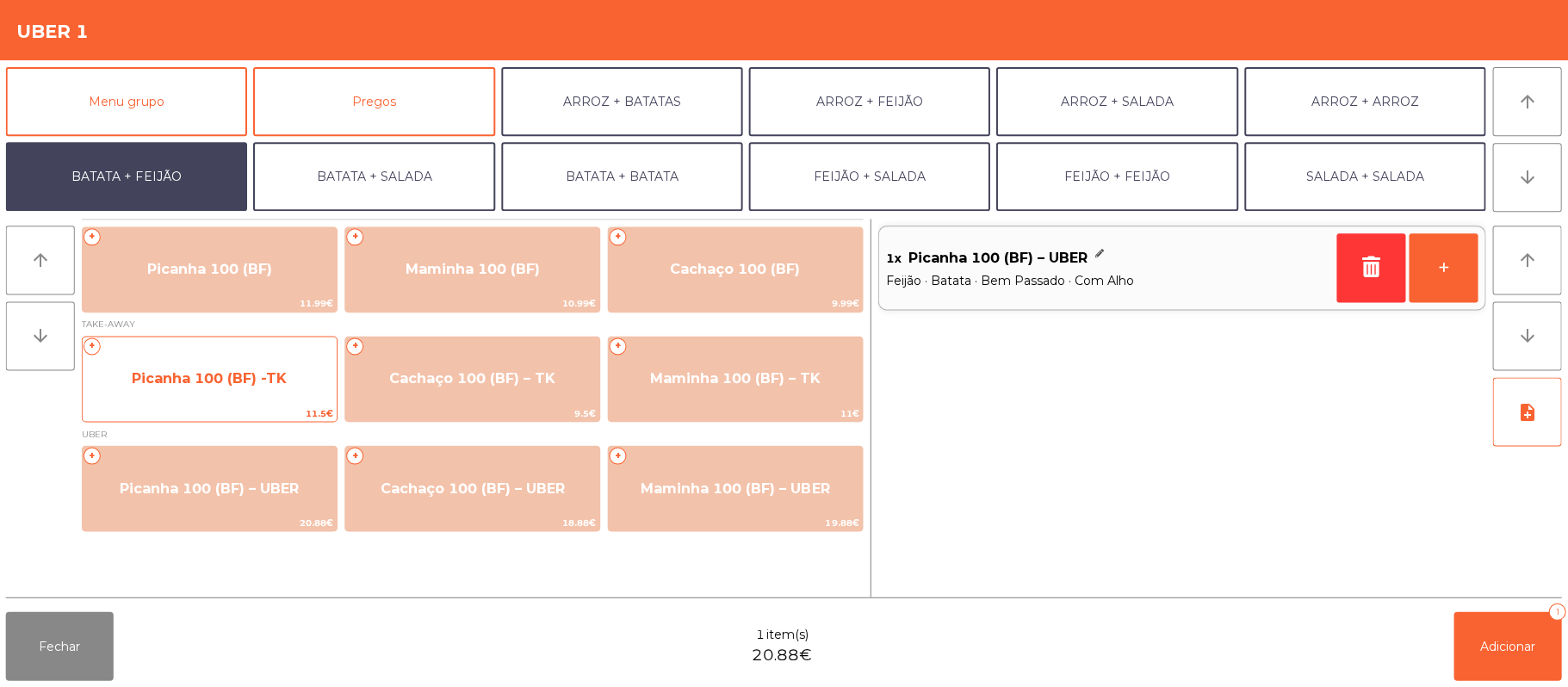
click at [253, 393] on span "Picanha 100 (BF) -TK" at bounding box center [210, 378] width 254 height 46
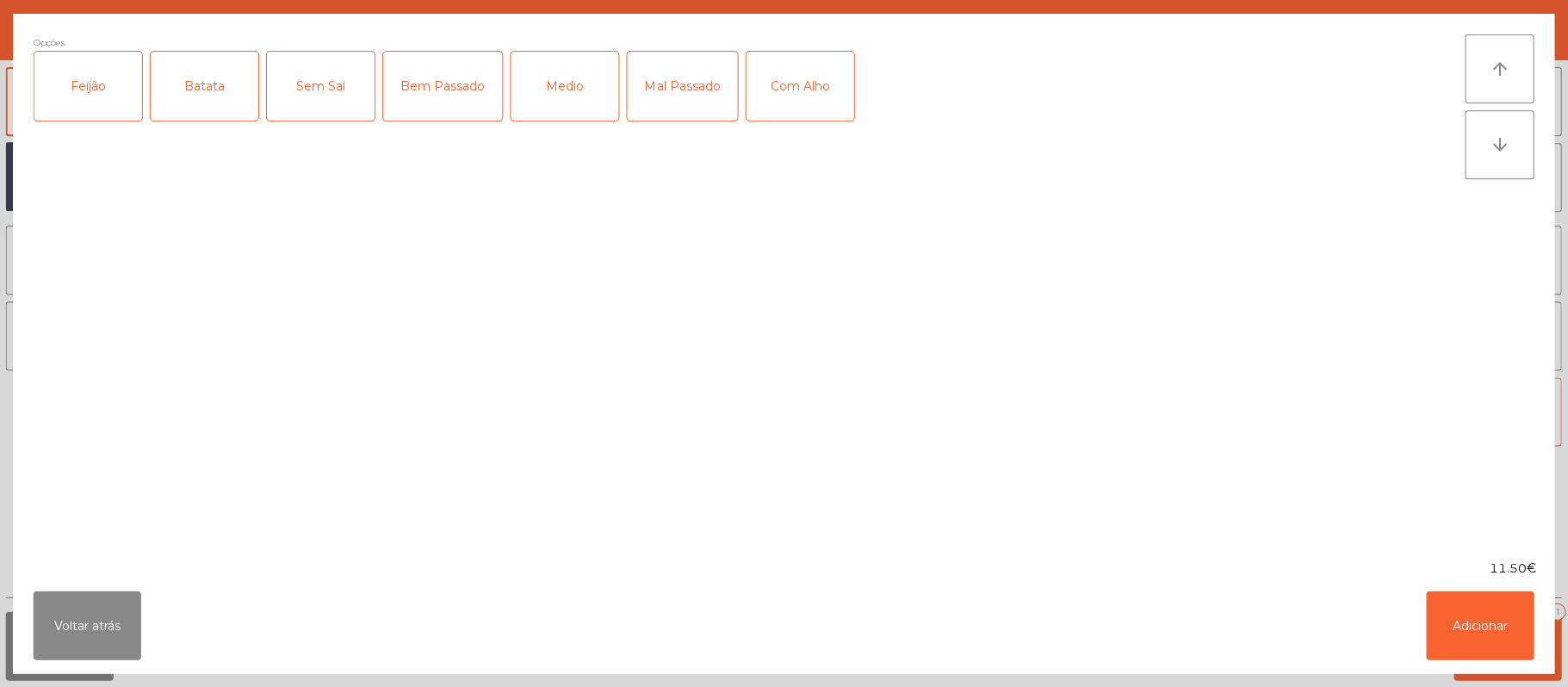
click at [673, 101] on div "Mal Passado" at bounding box center [683, 86] width 110 height 69
click at [91, 88] on div "Feijão" at bounding box center [89, 86] width 107 height 69
click at [196, 87] on div "Batata" at bounding box center [206, 86] width 107 height 69
click at [1455, 616] on button "Adicionar" at bounding box center [1479, 624] width 107 height 69
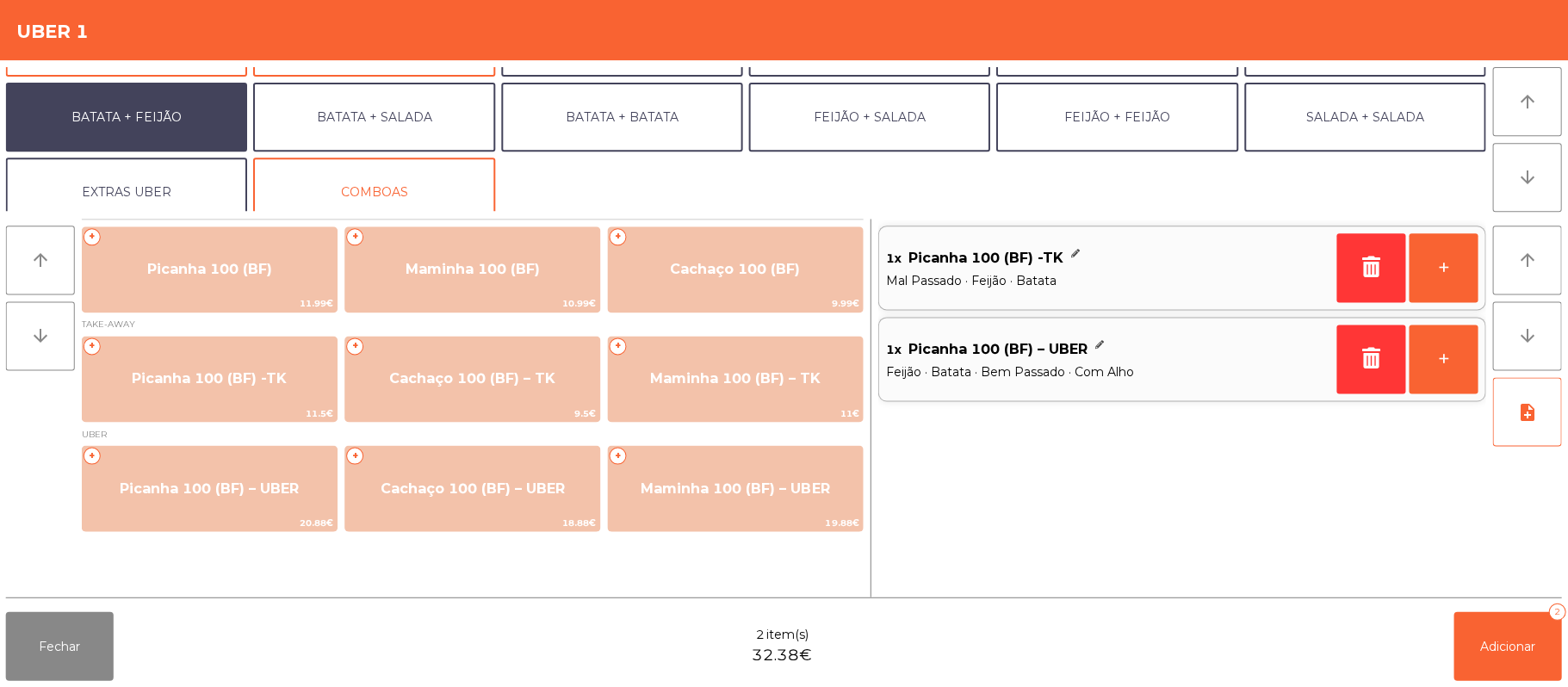
scroll to position [74, 0]
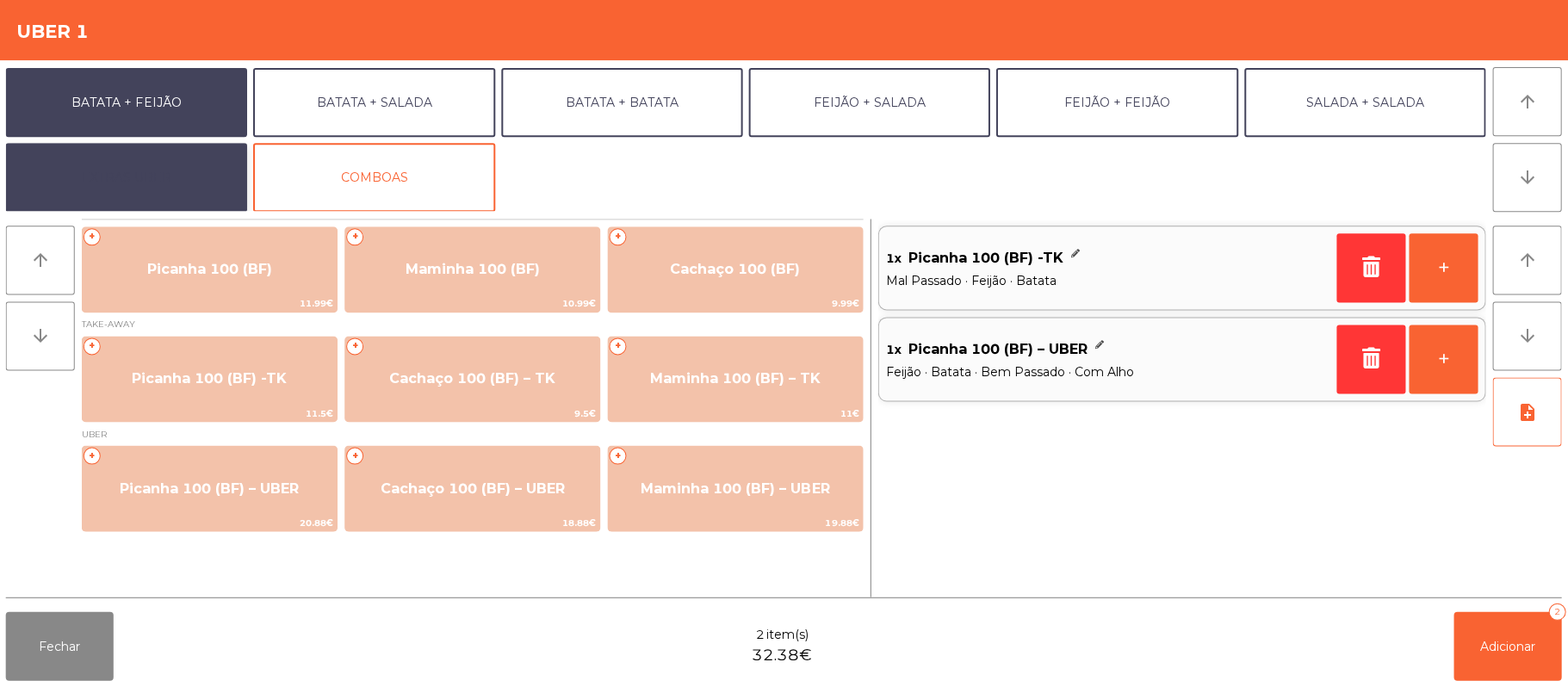
click at [173, 190] on button "EXTRAS UBER" at bounding box center [127, 177] width 241 height 69
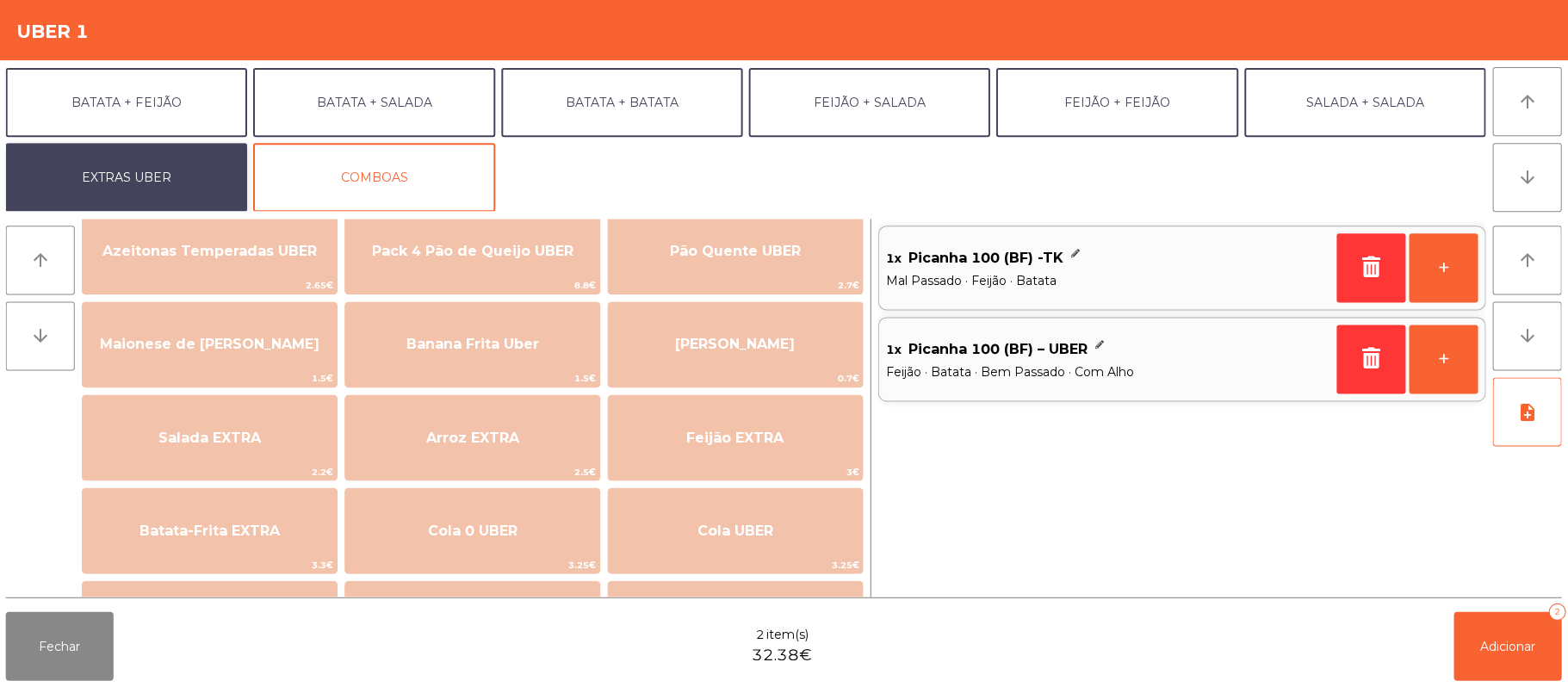
scroll to position [67, 0]
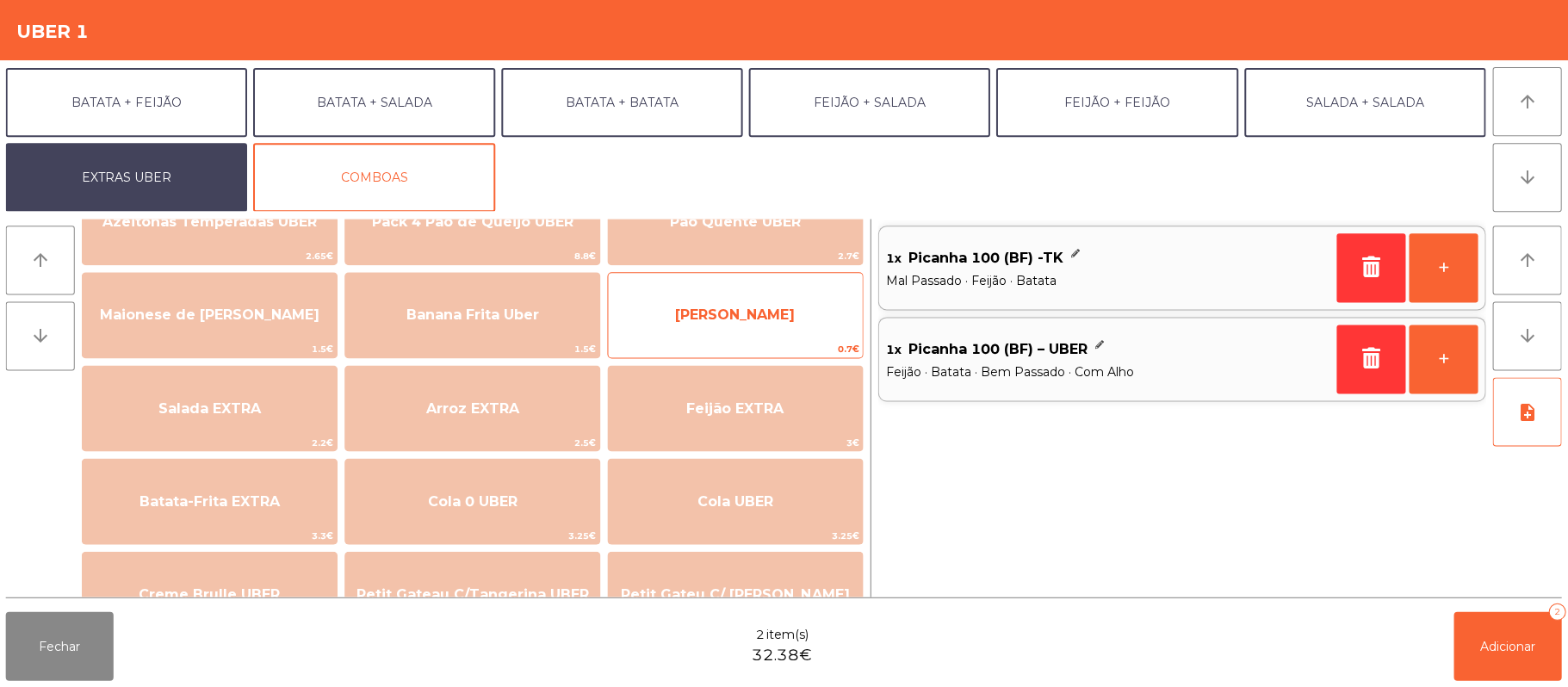
click at [780, 312] on span "[PERSON_NAME]" at bounding box center [735, 315] width 254 height 46
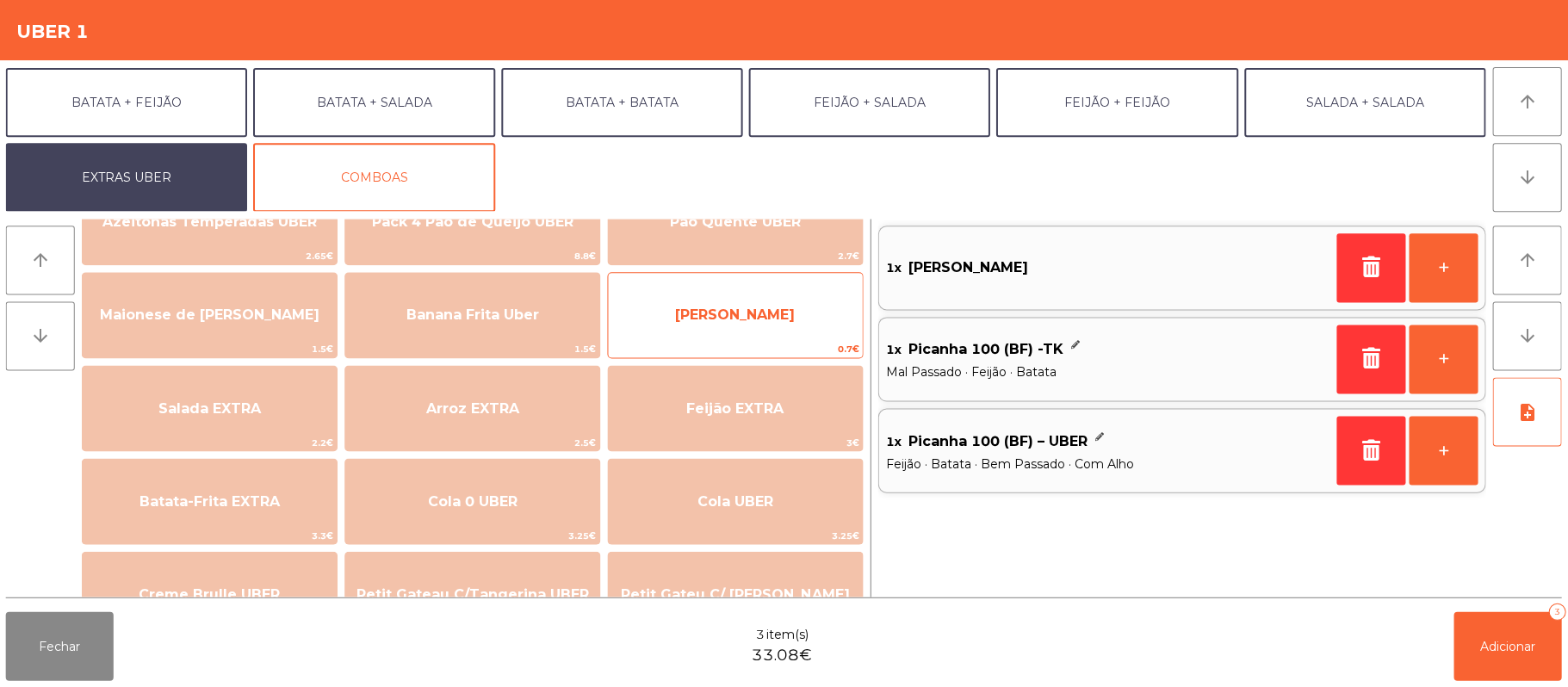
click at [749, 341] on span "0.7€" at bounding box center [735, 349] width 254 height 16
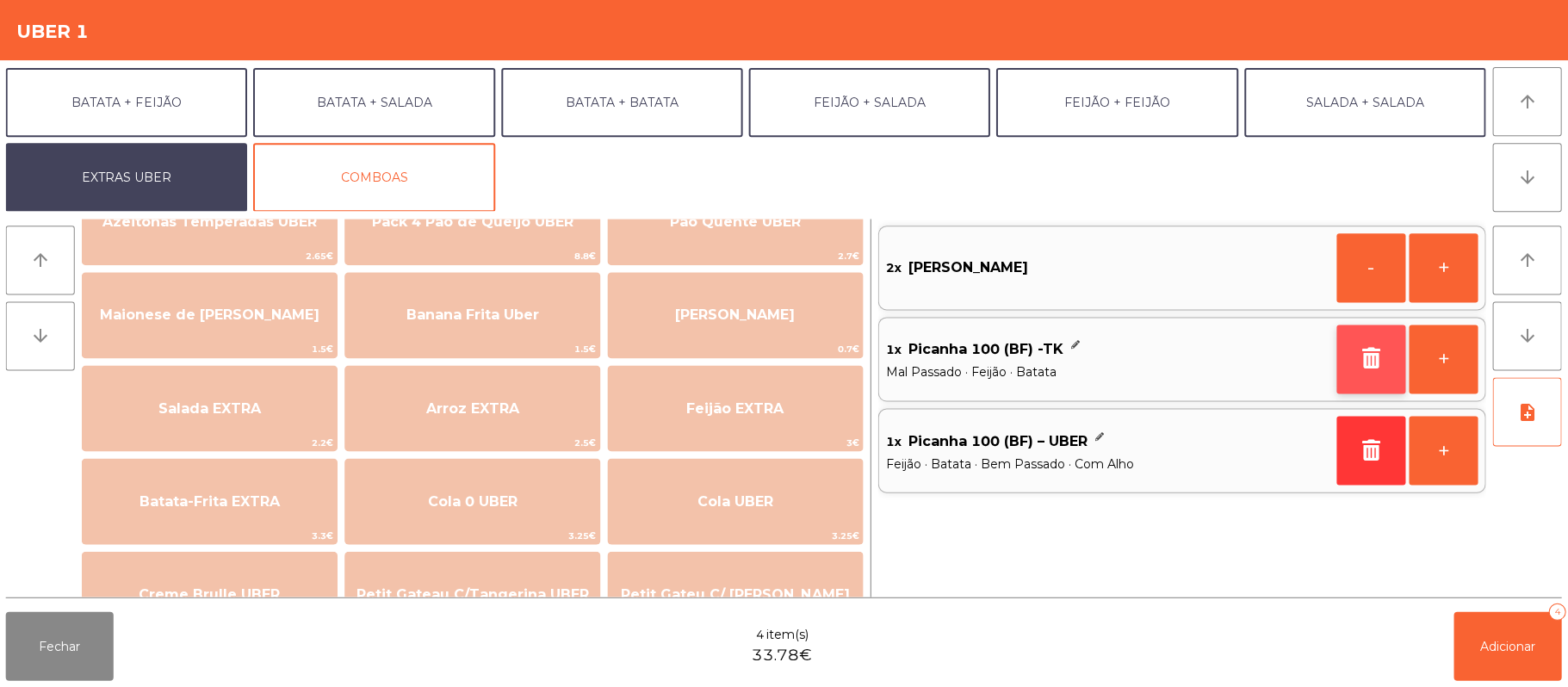
click at [1354, 376] on button "button" at bounding box center [1370, 358] width 69 height 69
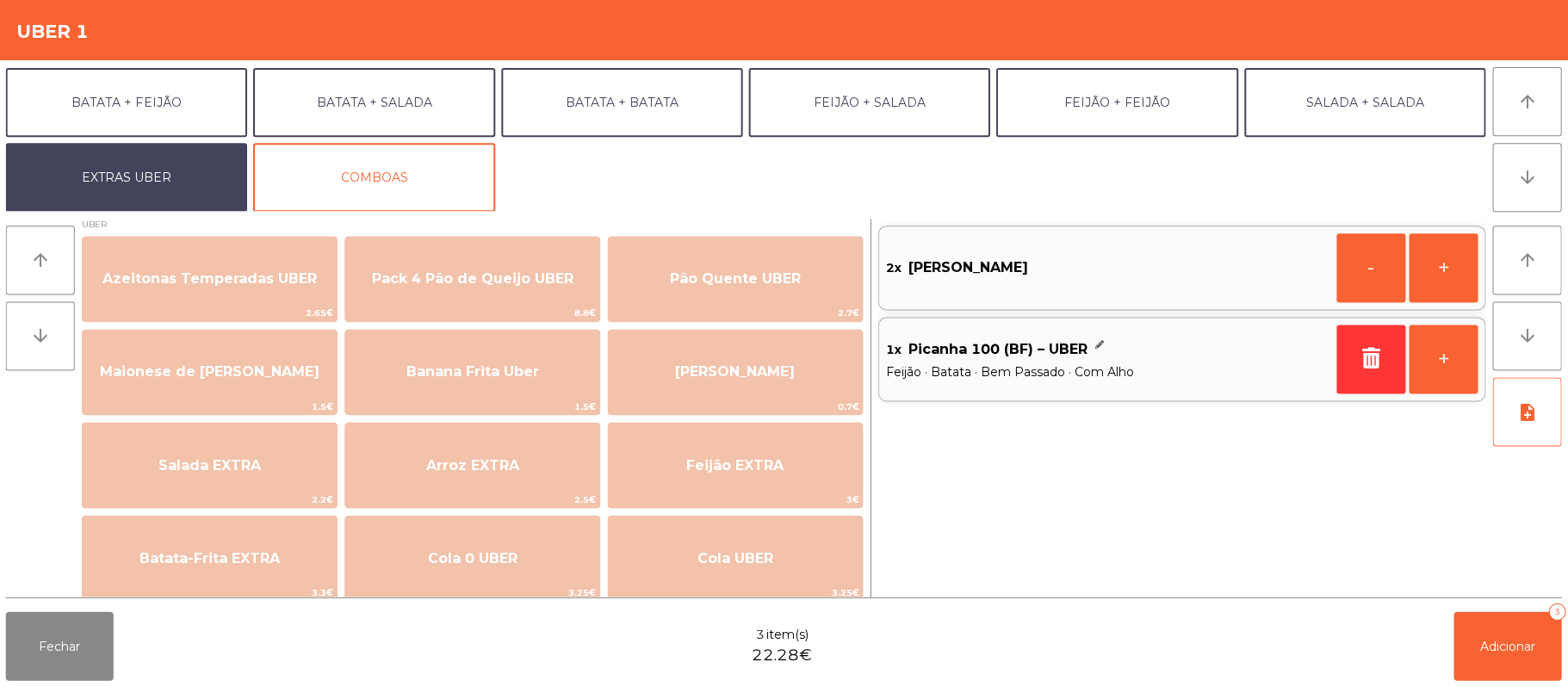
scroll to position [0, 0]
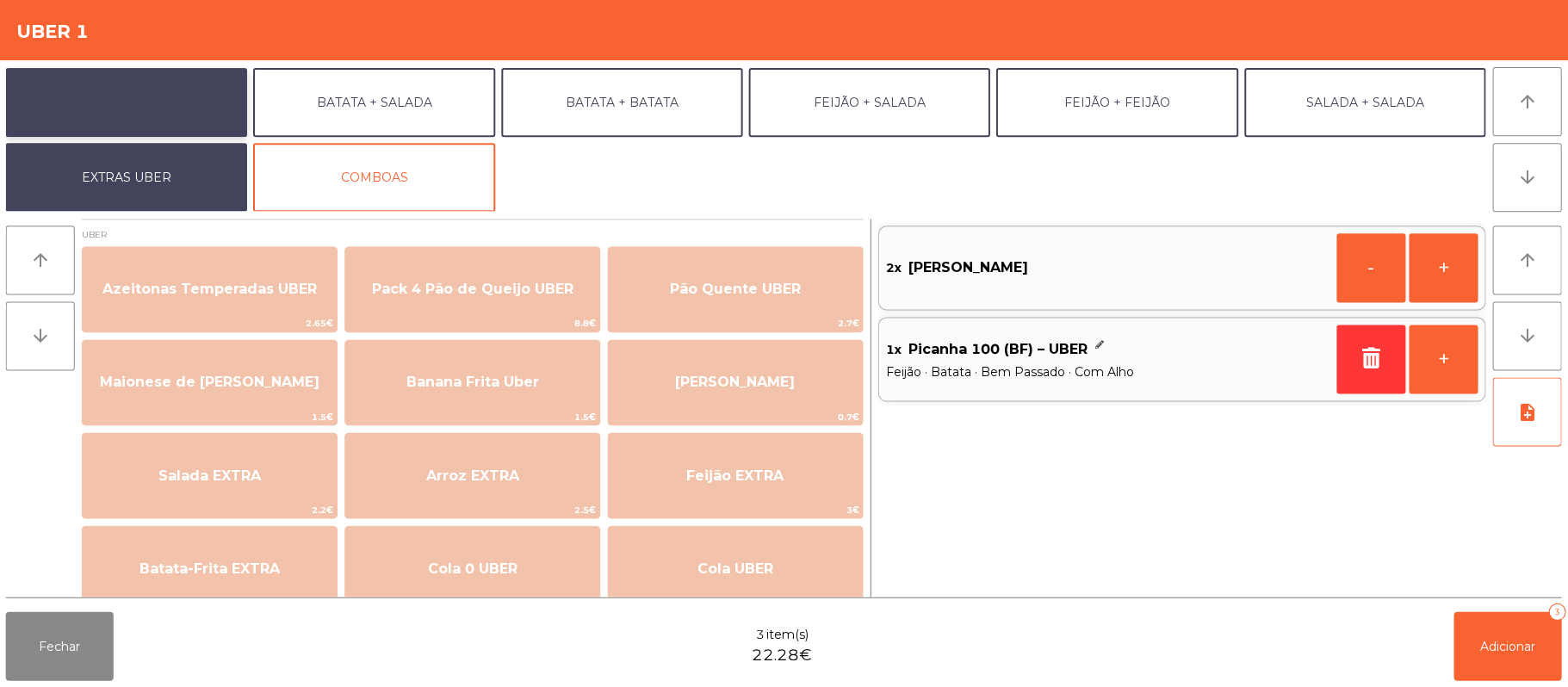
click at [153, 112] on button "BATATA + FEIJÃO" at bounding box center [127, 102] width 241 height 69
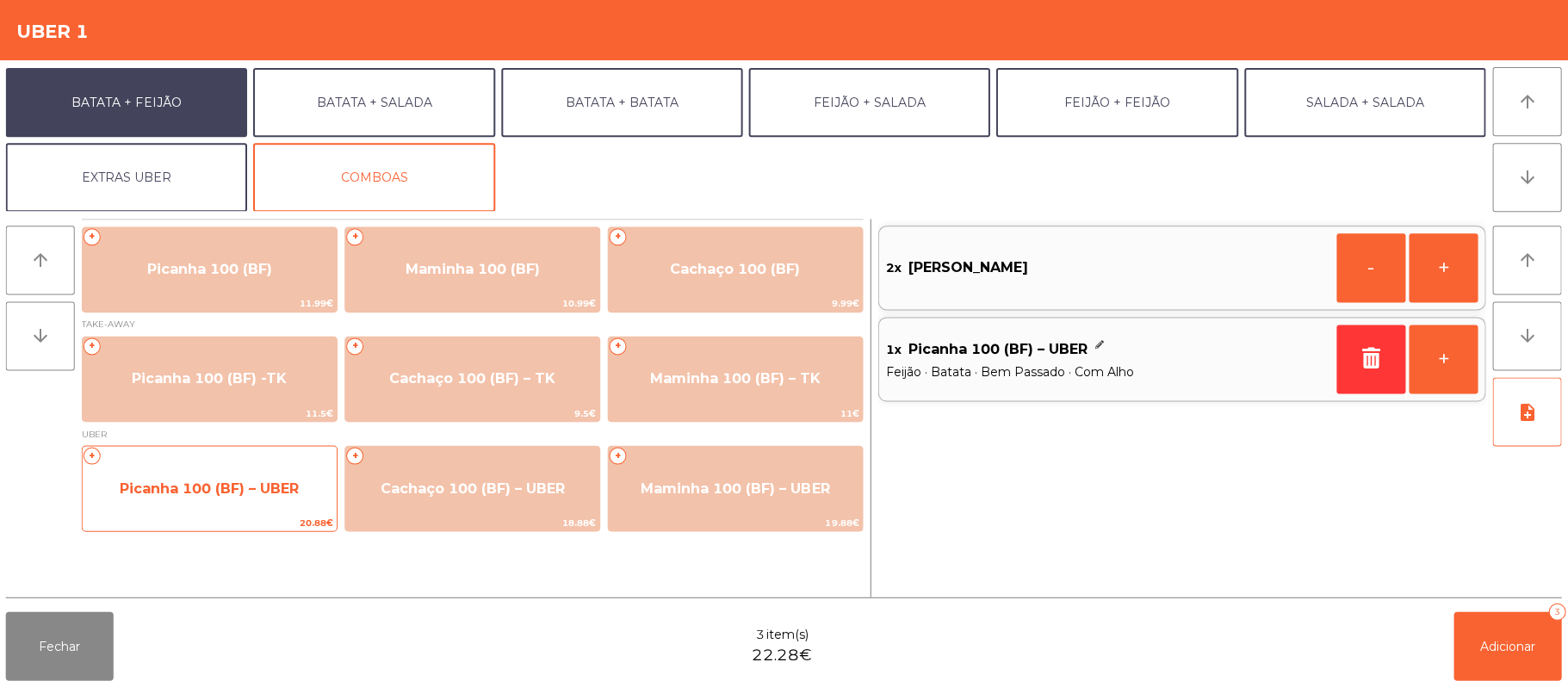
click at [250, 500] on span "Picanha 100 (BF) – UBER" at bounding box center [210, 487] width 254 height 46
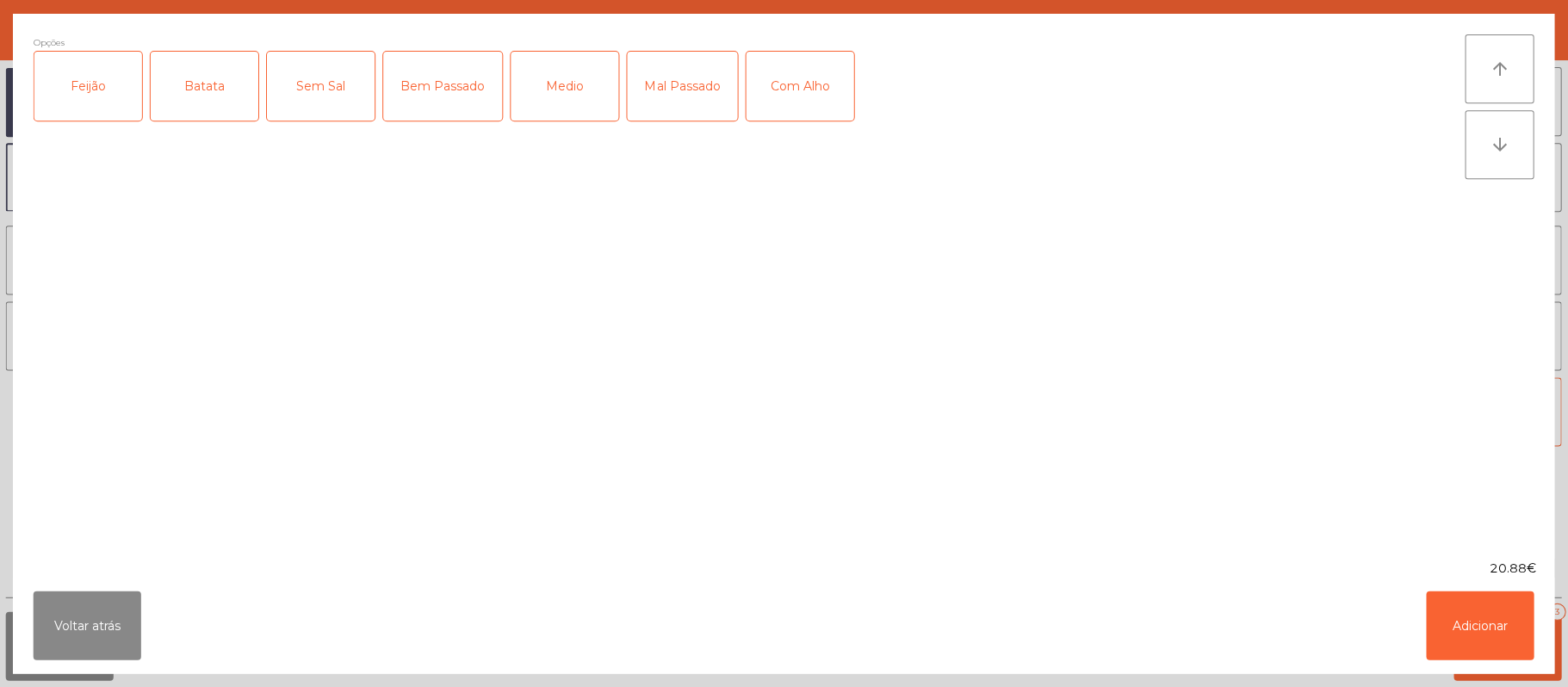
click at [127, 98] on div "Feijão" at bounding box center [89, 86] width 107 height 69
click at [255, 83] on div "Batata" at bounding box center [206, 86] width 107 height 69
click at [434, 86] on div "Bem Passado" at bounding box center [443, 86] width 119 height 69
click at [1444, 628] on button "Adicionar" at bounding box center [1479, 624] width 107 height 69
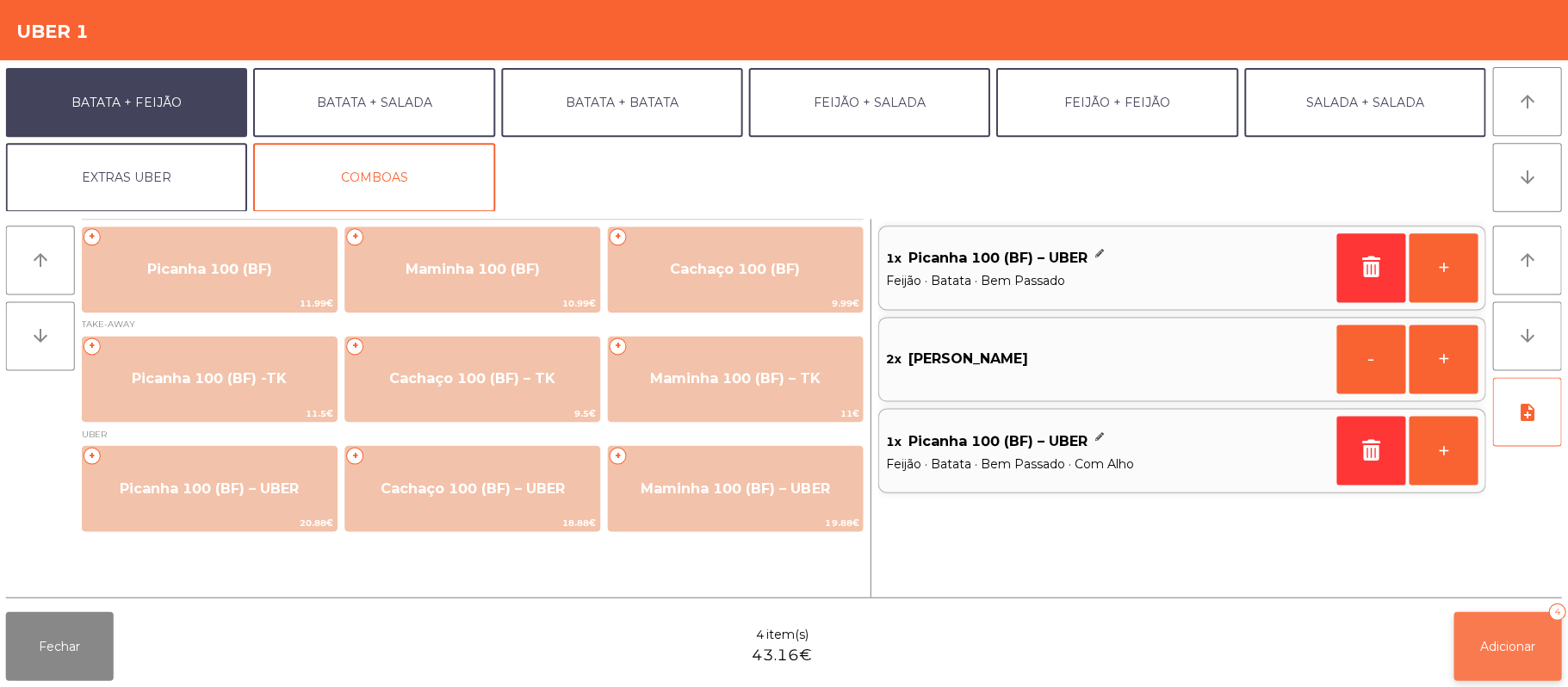
click at [1453, 644] on button "Adicionar 4" at bounding box center [1507, 645] width 107 height 69
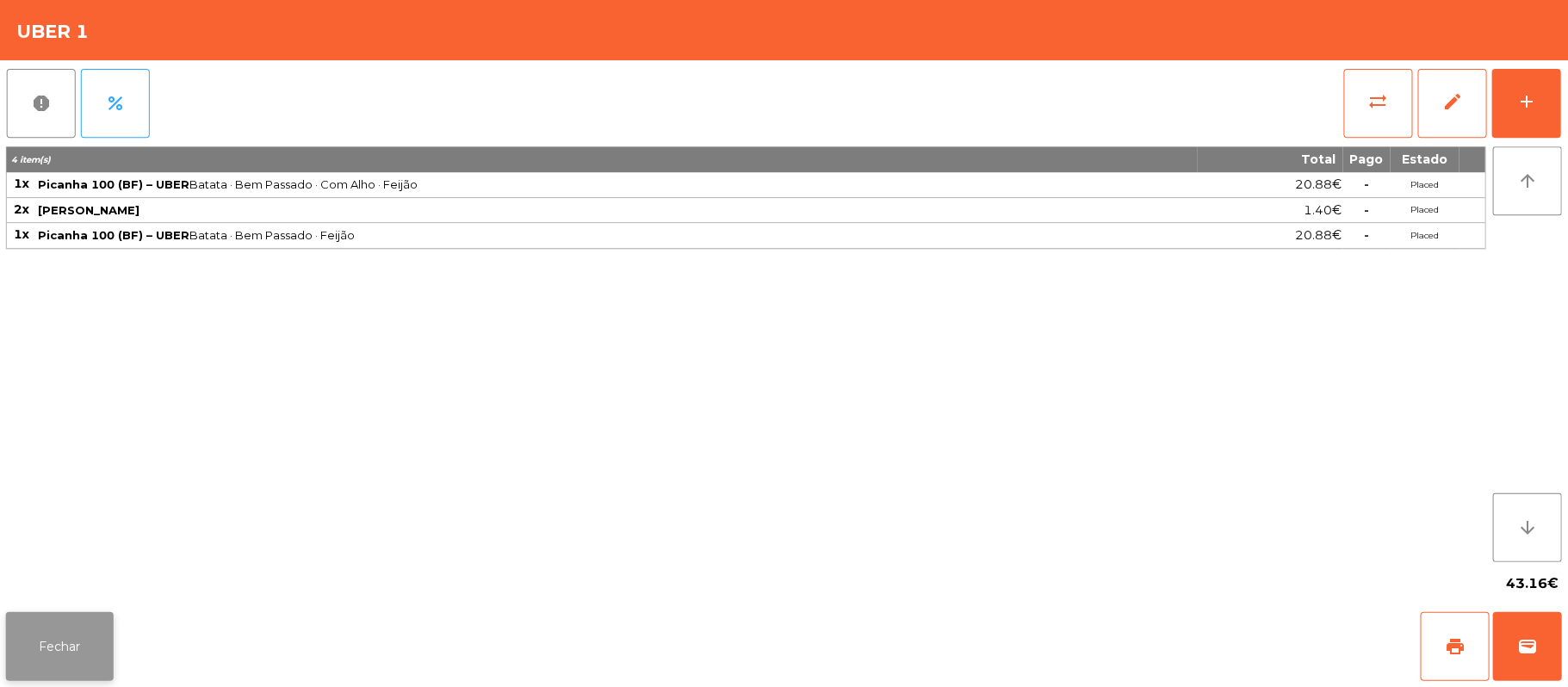
click at [74, 621] on button "Fechar" at bounding box center [60, 645] width 107 height 69
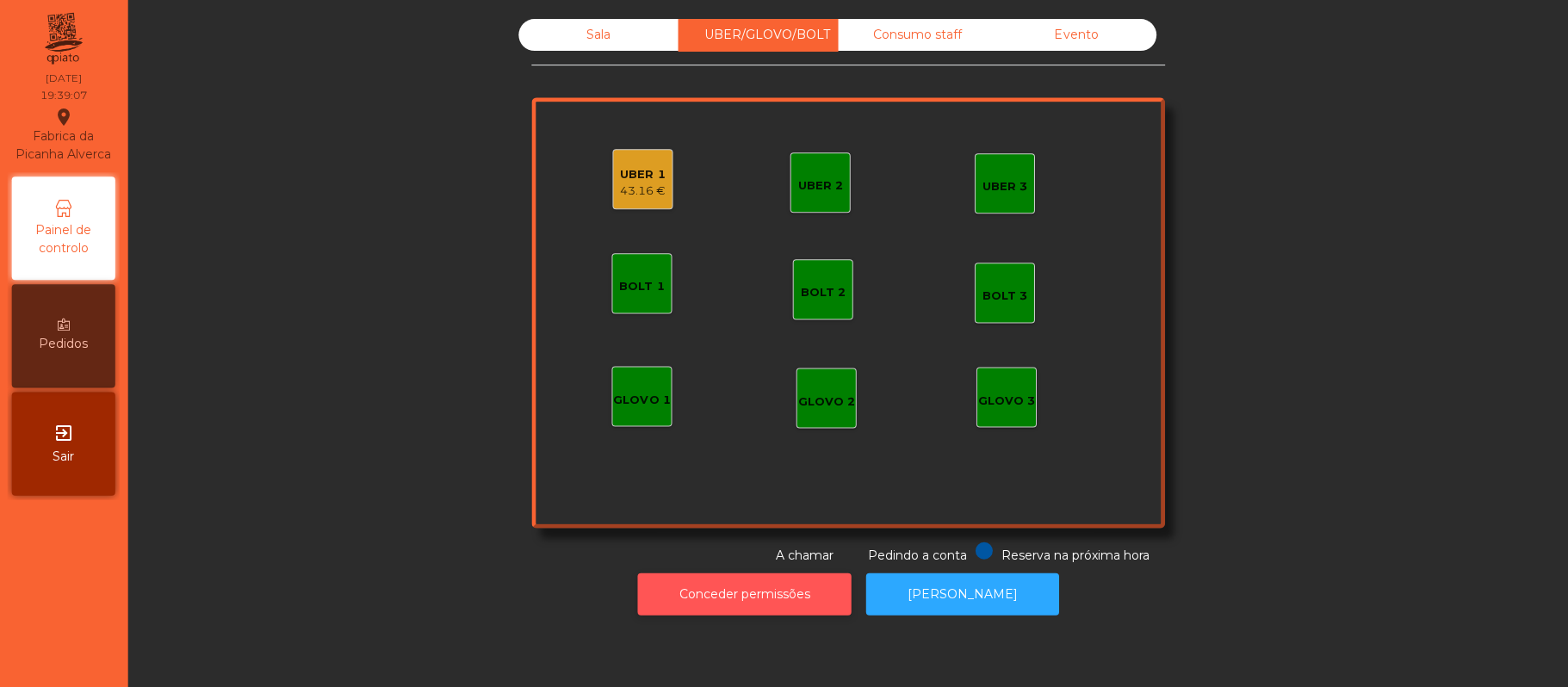
click at [709, 592] on button "Conceder permissões" at bounding box center [745, 593] width 213 height 42
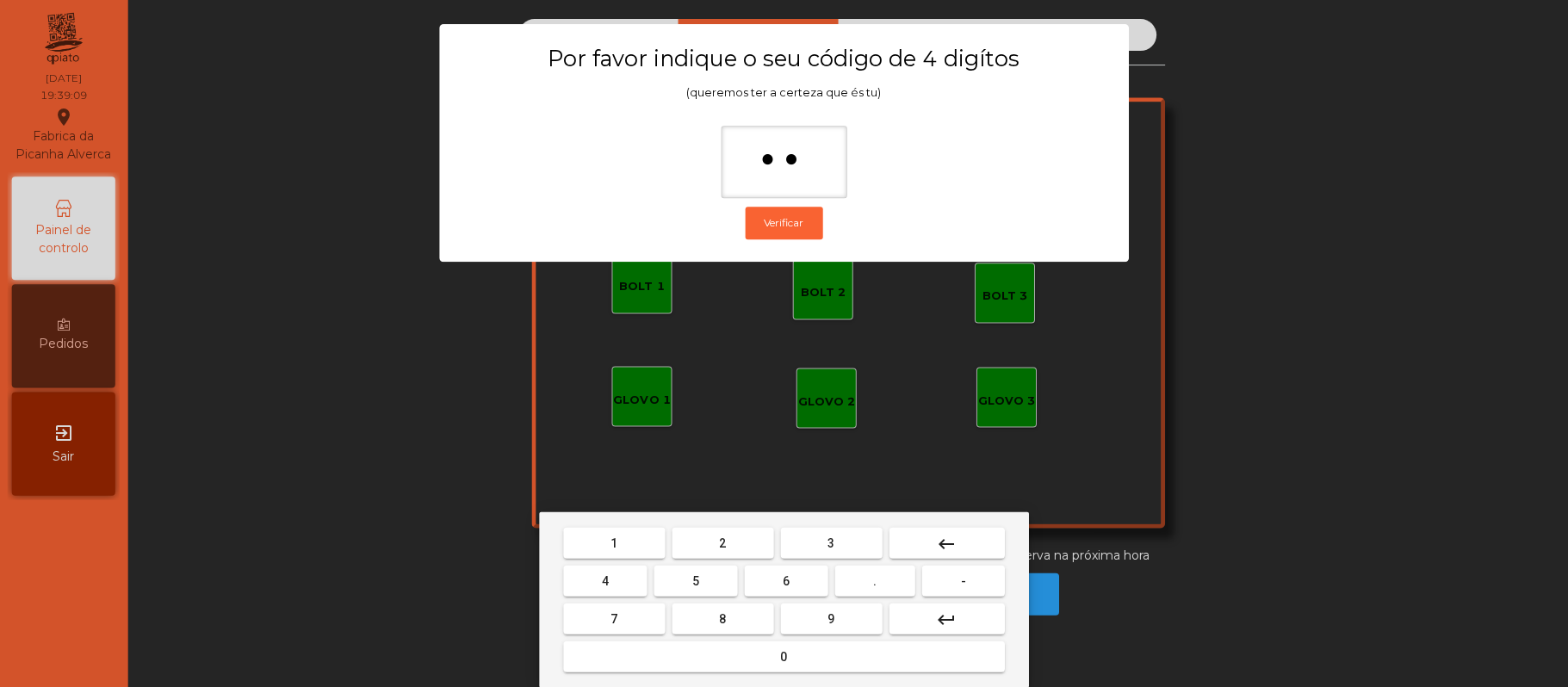
type input "***"
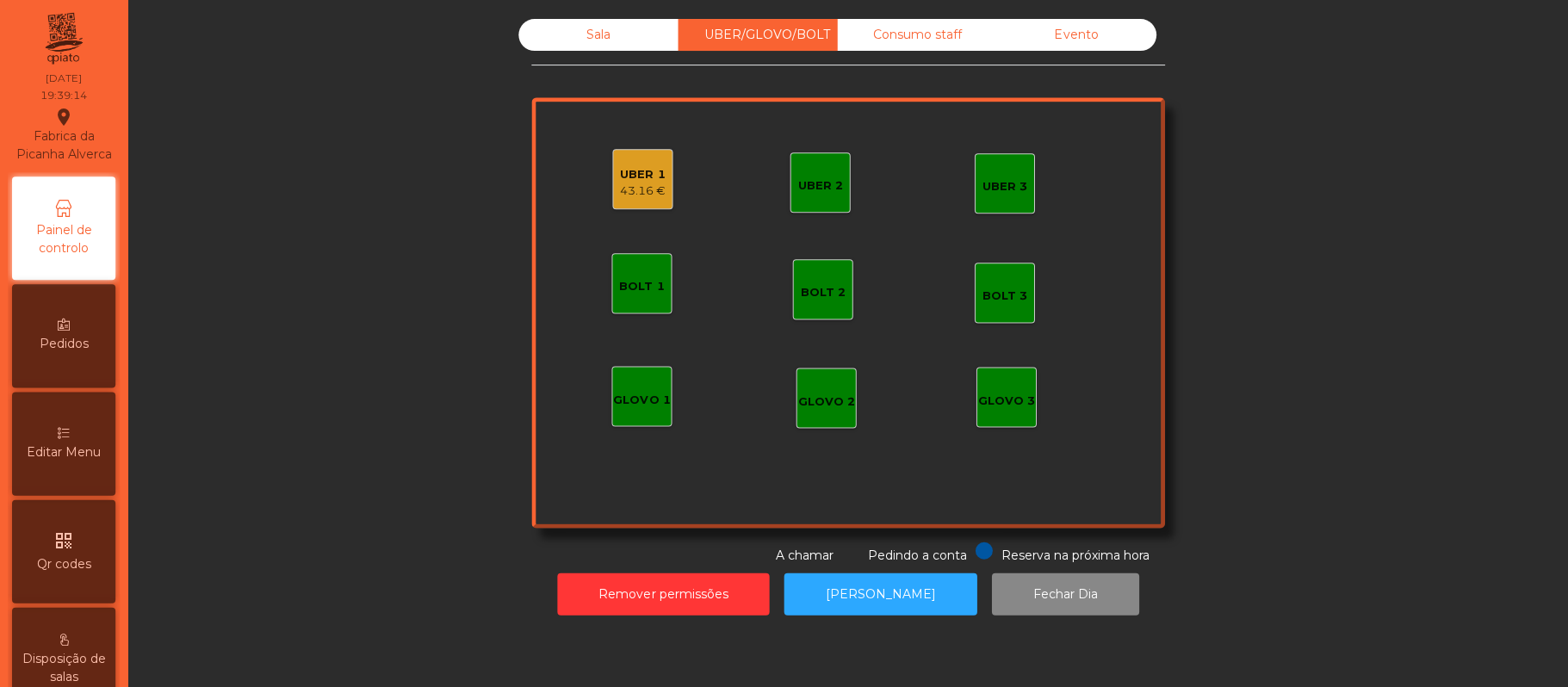
click at [620, 183] on div "43.16 €" at bounding box center [643, 191] width 45 height 17
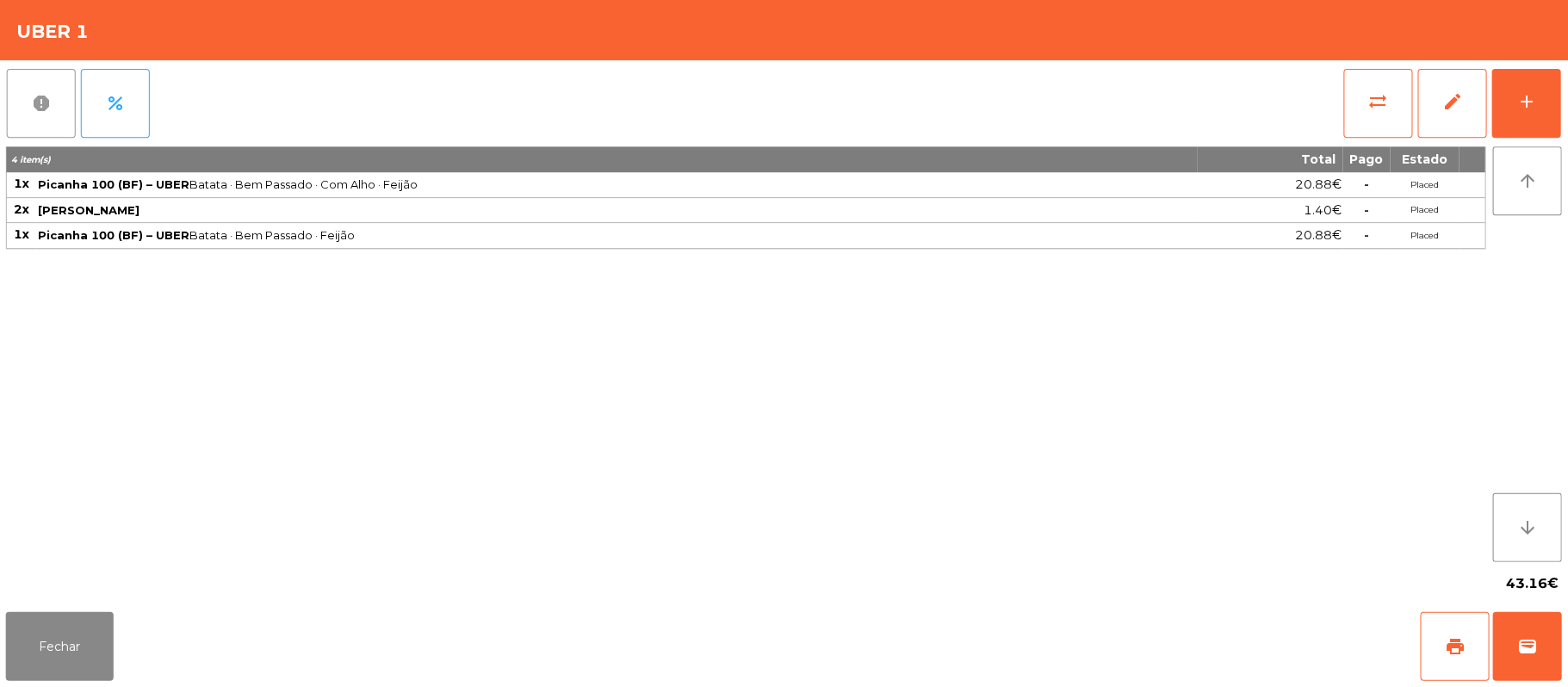
click at [49, 115] on button "report" at bounding box center [41, 103] width 69 height 69
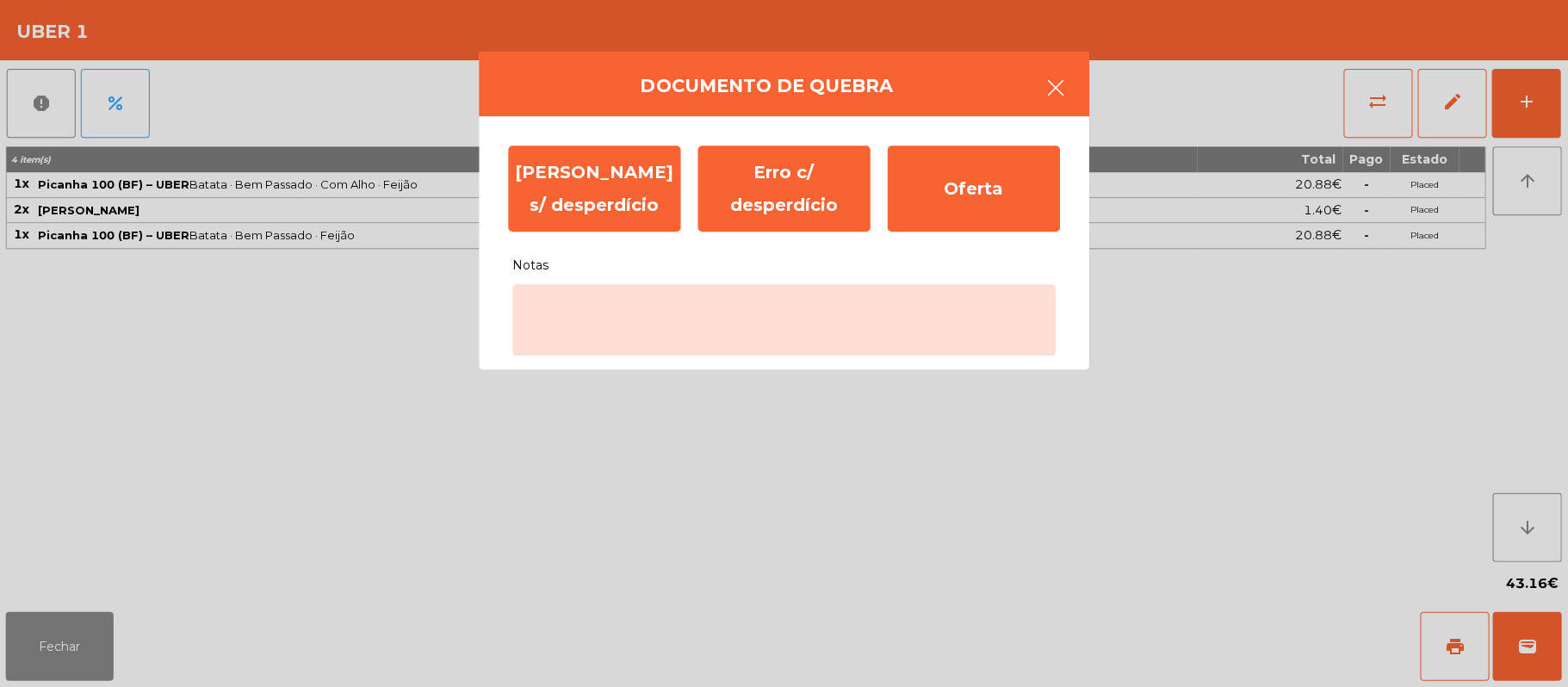
click at [1047, 100] on button "button" at bounding box center [1055, 90] width 48 height 52
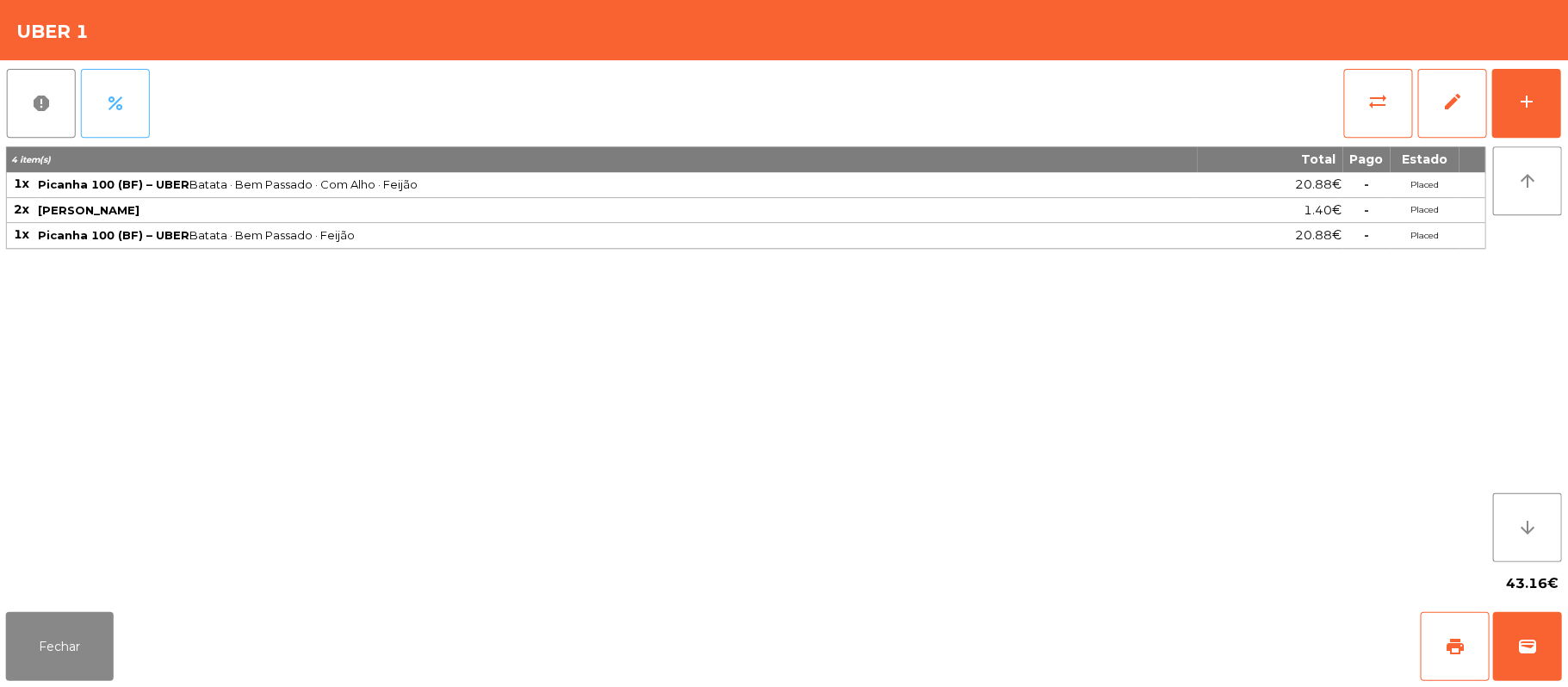
click at [146, 114] on button "percent" at bounding box center [116, 103] width 69 height 69
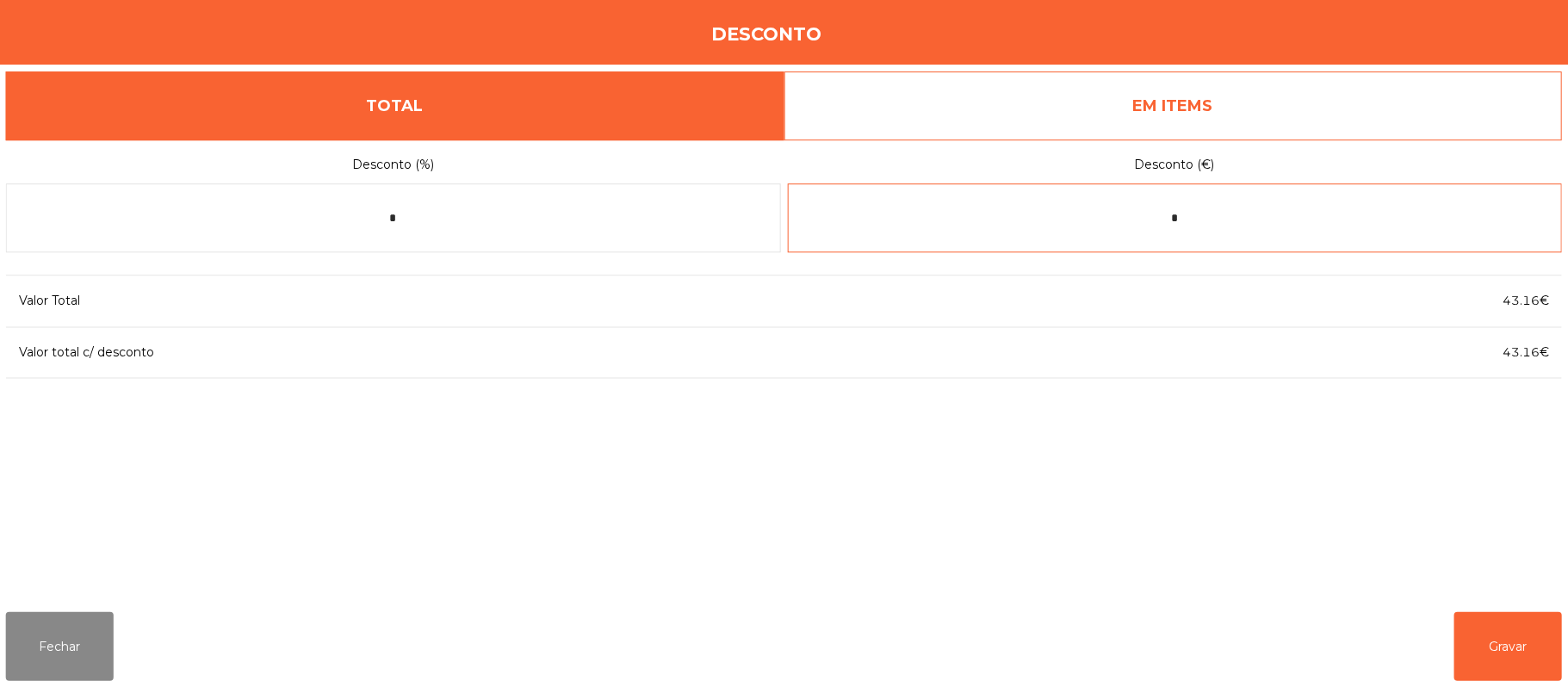
click at [1224, 221] on input "*" at bounding box center [1175, 218] width 774 height 69
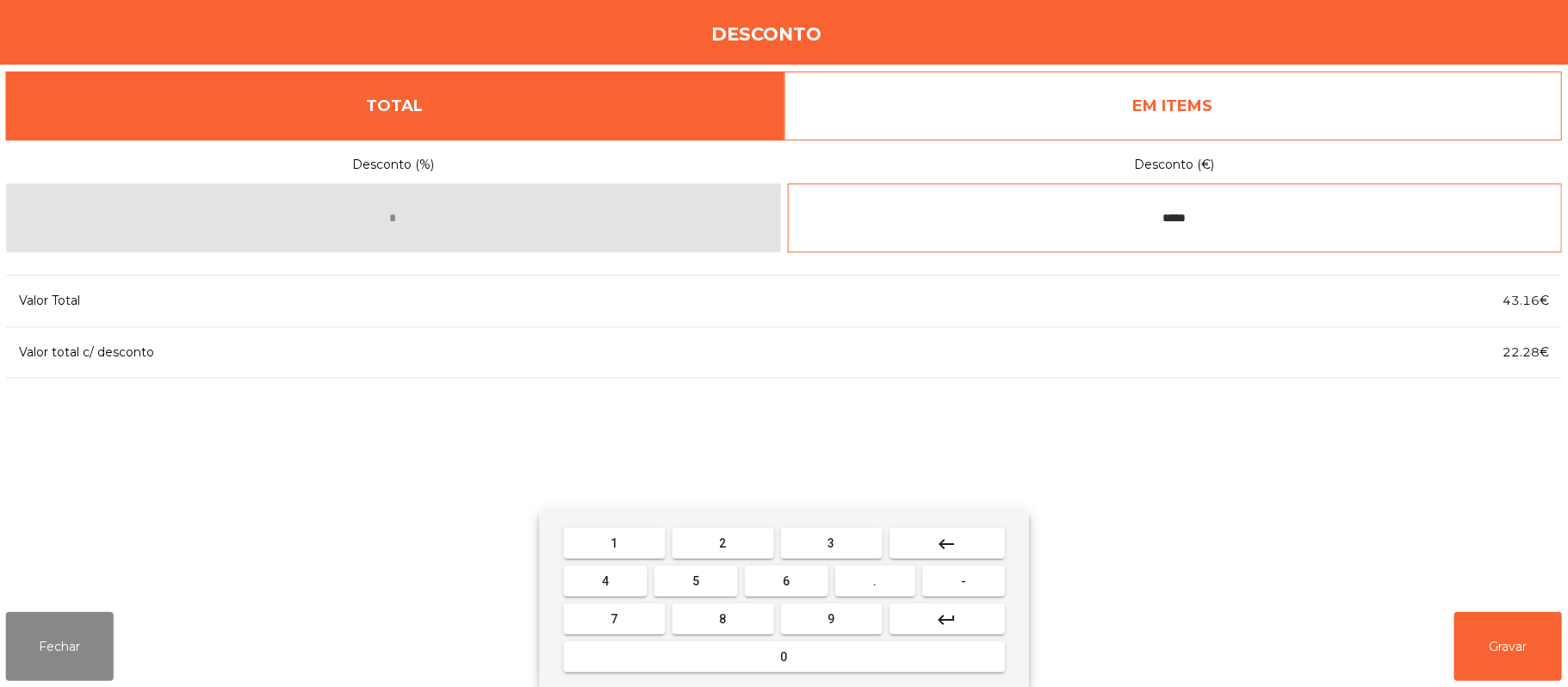
type input "*****"
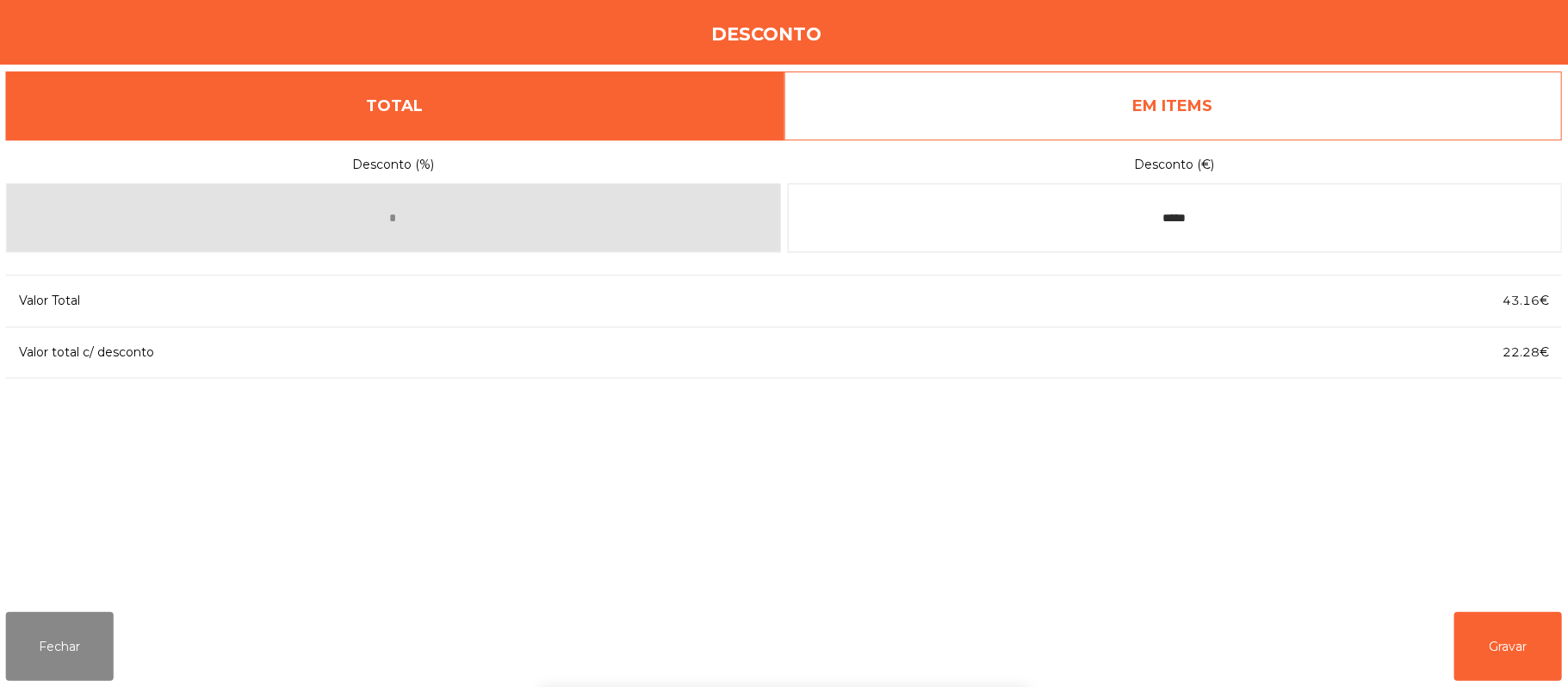
click at [1469, 642] on div "1 2 3 keyboard_backspace 4 5 6 . - 7 8 9 keyboard_return 0" at bounding box center [784, 598] width 1568 height 175
click at [1474, 629] on button "Gravar" at bounding box center [1507, 645] width 107 height 69
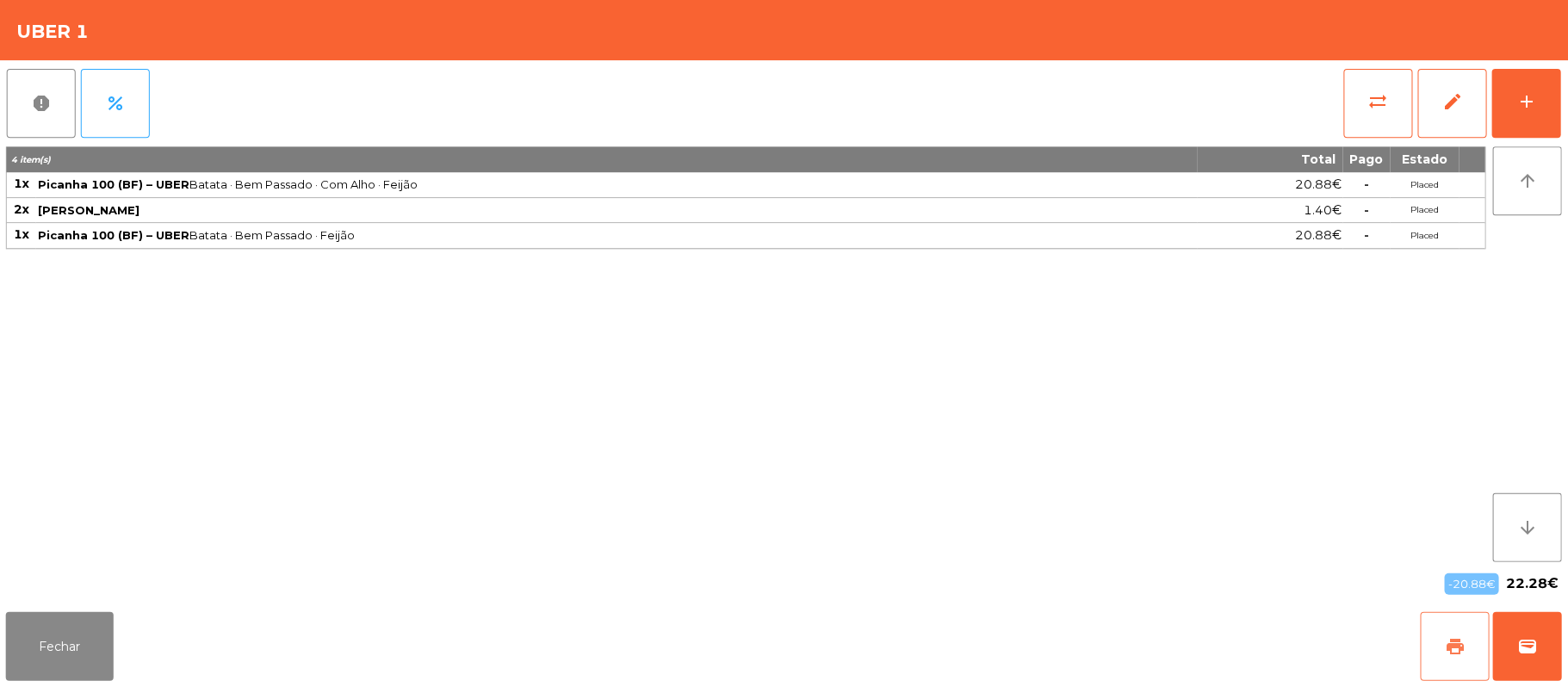
click at [1428, 648] on button "print" at bounding box center [1454, 645] width 69 height 69
click at [1564, 667] on div "Fechar print wallet" at bounding box center [784, 646] width 1568 height 83
click at [1512, 652] on button "wallet" at bounding box center [1527, 645] width 69 height 69
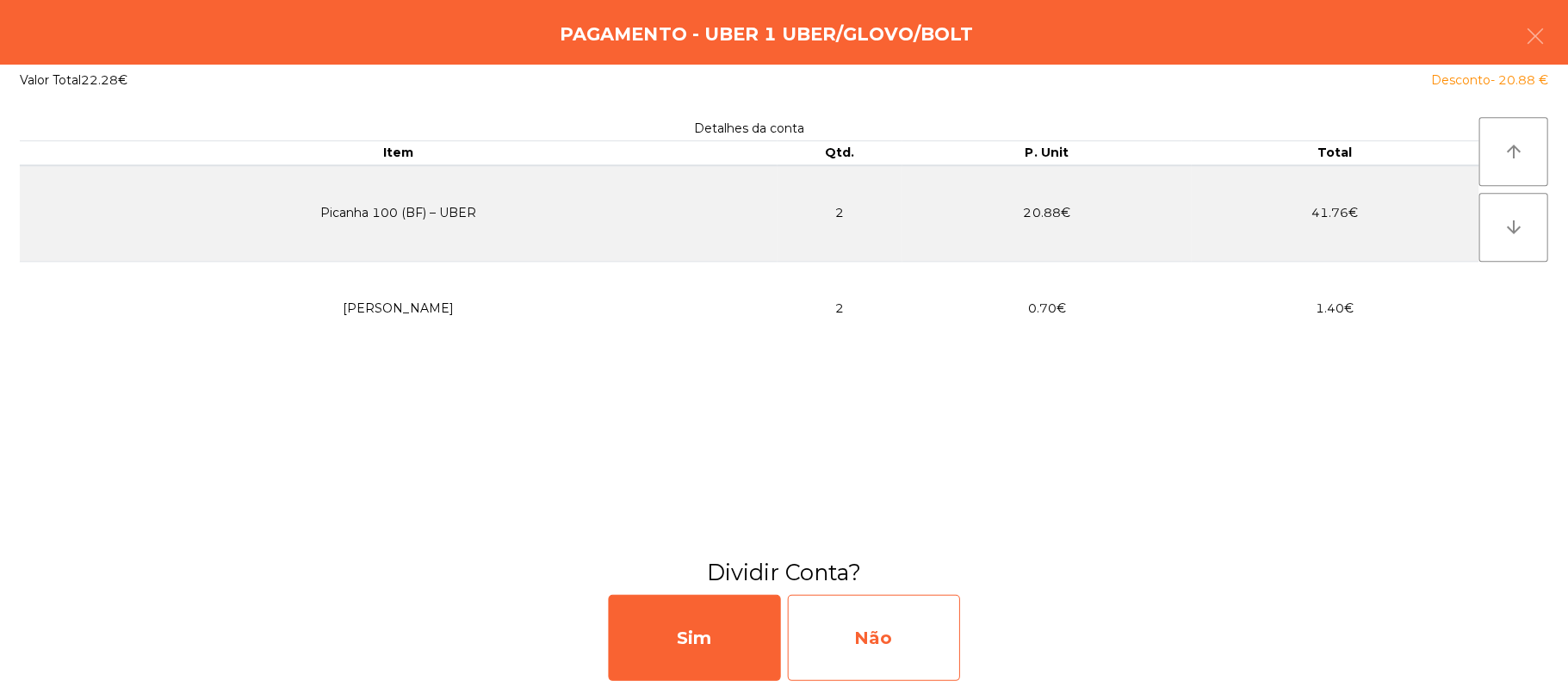
click at [858, 637] on div "Não" at bounding box center [874, 636] width 173 height 86
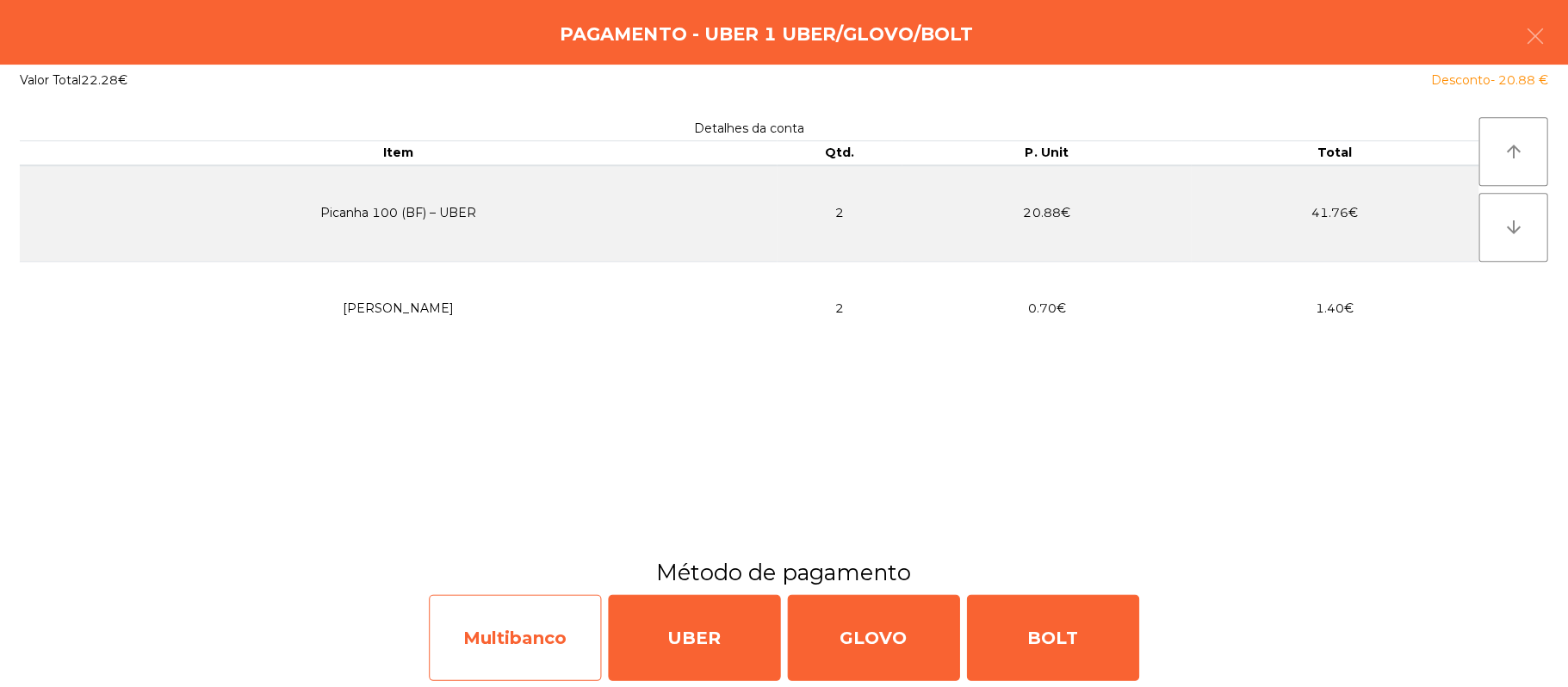
click at [518, 630] on div "Multibanco" at bounding box center [516, 636] width 173 height 86
select select "**"
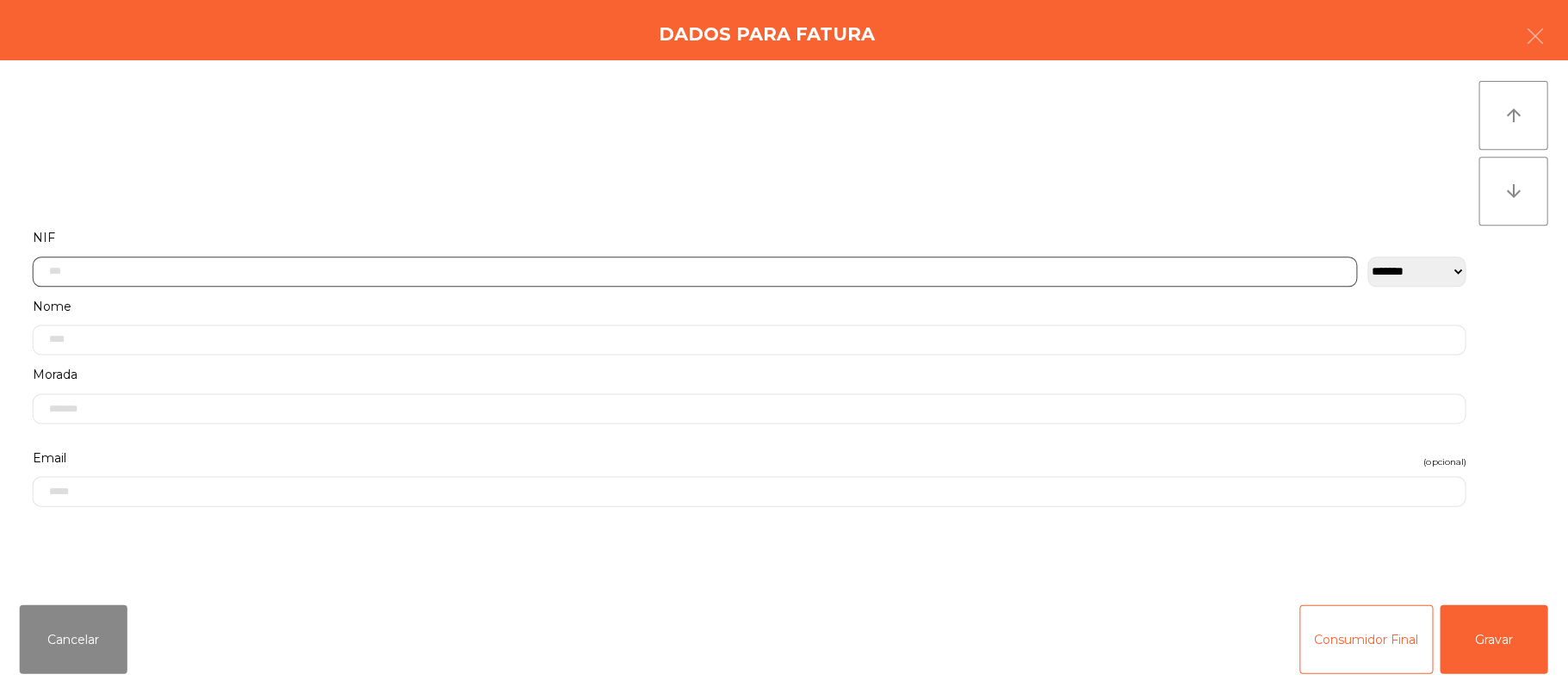
click at [434, 272] on input "text" at bounding box center [696, 271] width 1324 height 30
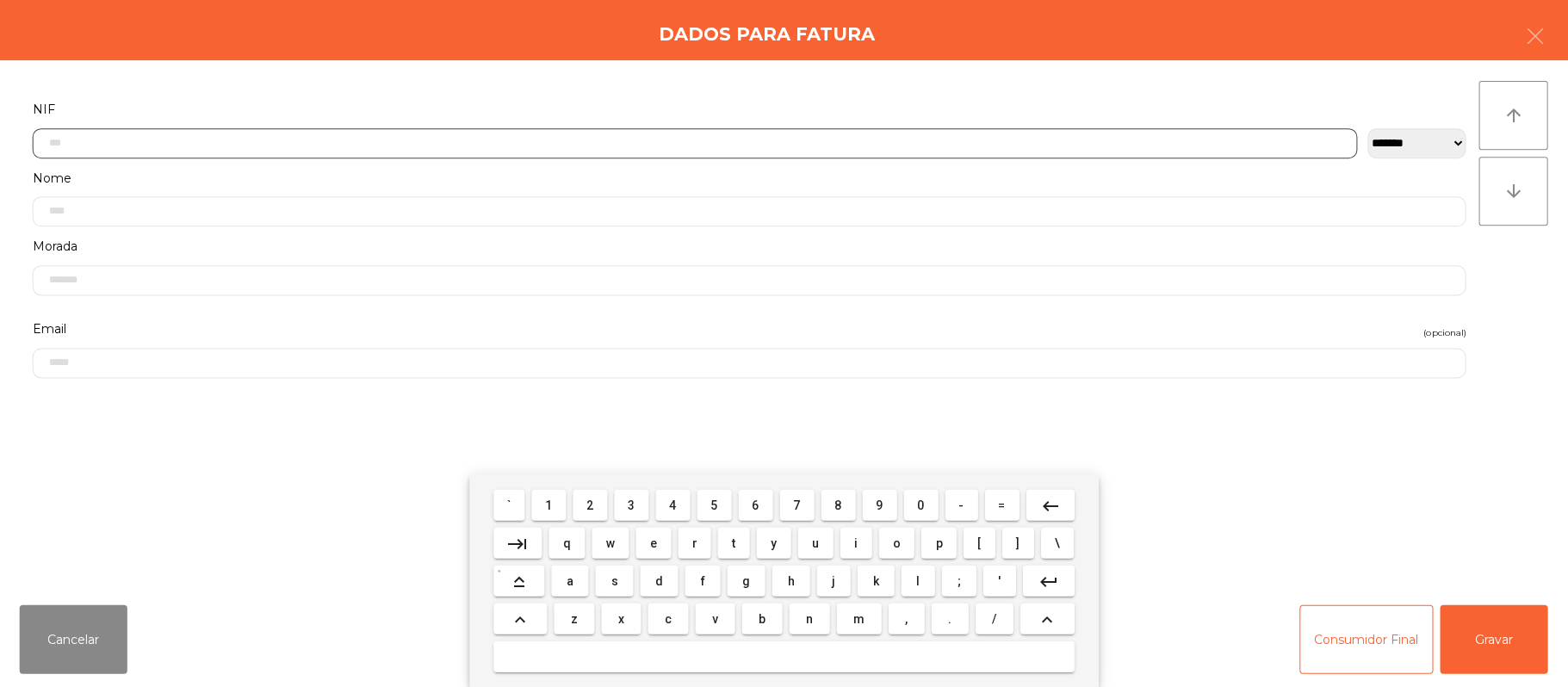
scroll to position [144, 0]
type input "*********"
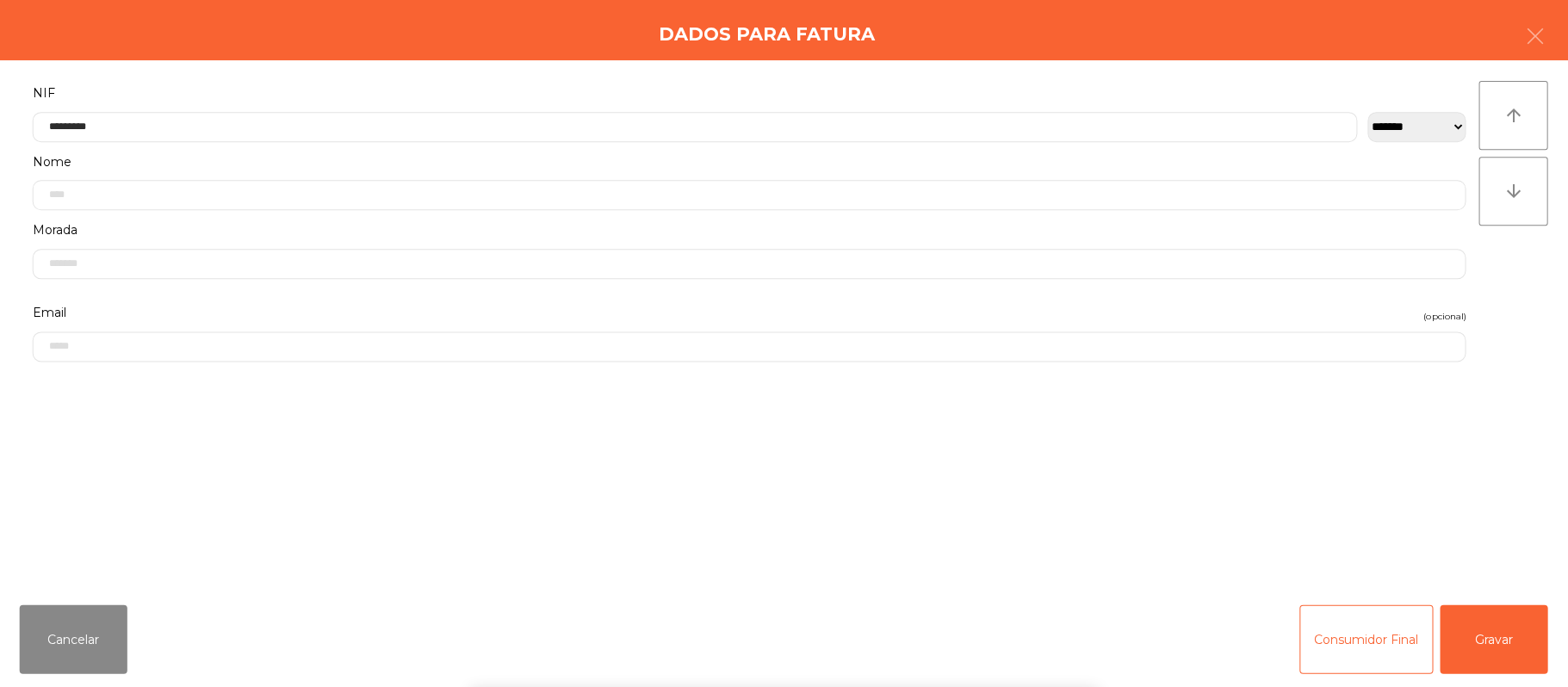
click at [1485, 613] on div "` 1 2 3 4 5 6 7 8 9 0 - = keyboard_backspace keyboard_tab q w e r t y u i o p […" at bounding box center [784, 580] width 1568 height 213
click at [1474, 610] on button "Gravar" at bounding box center [1494, 638] width 107 height 69
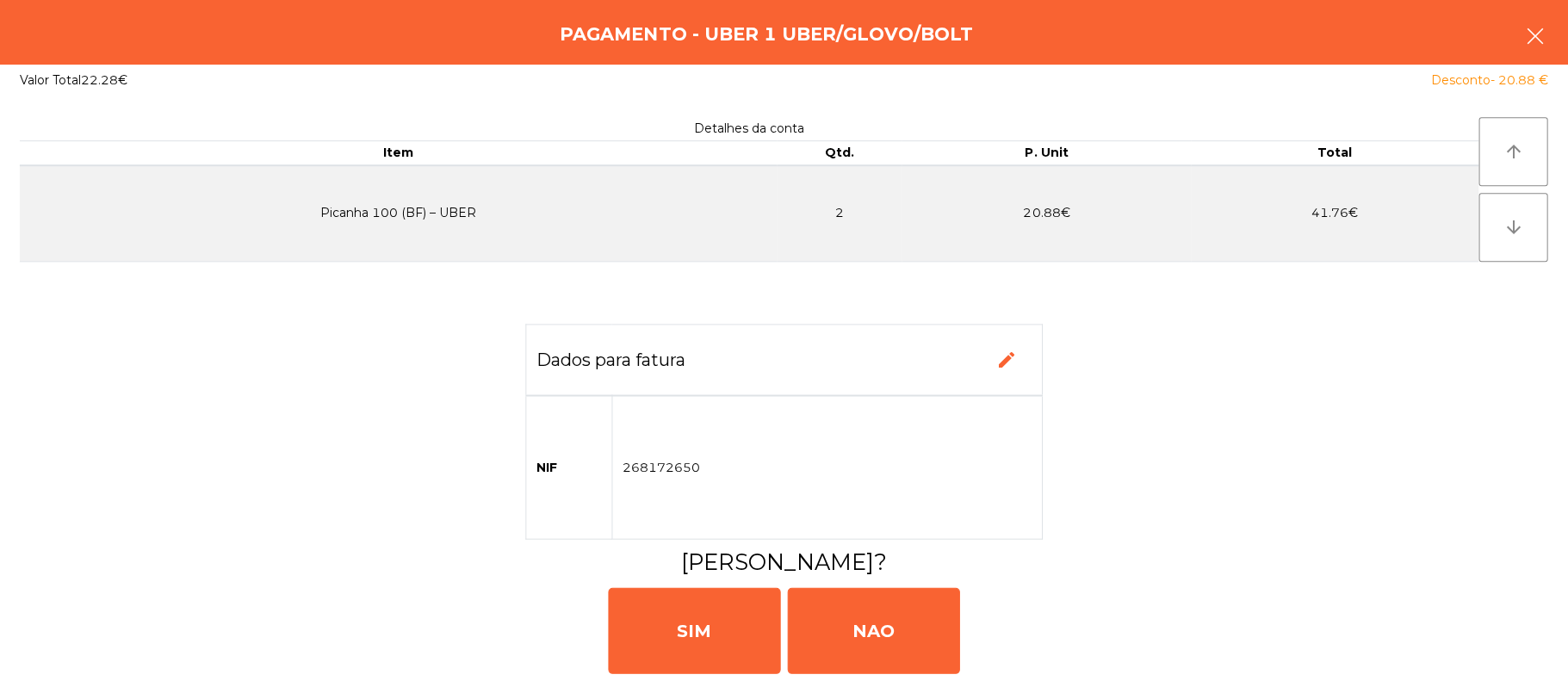
click at [1556, 32] on button "button" at bounding box center [1534, 38] width 48 height 52
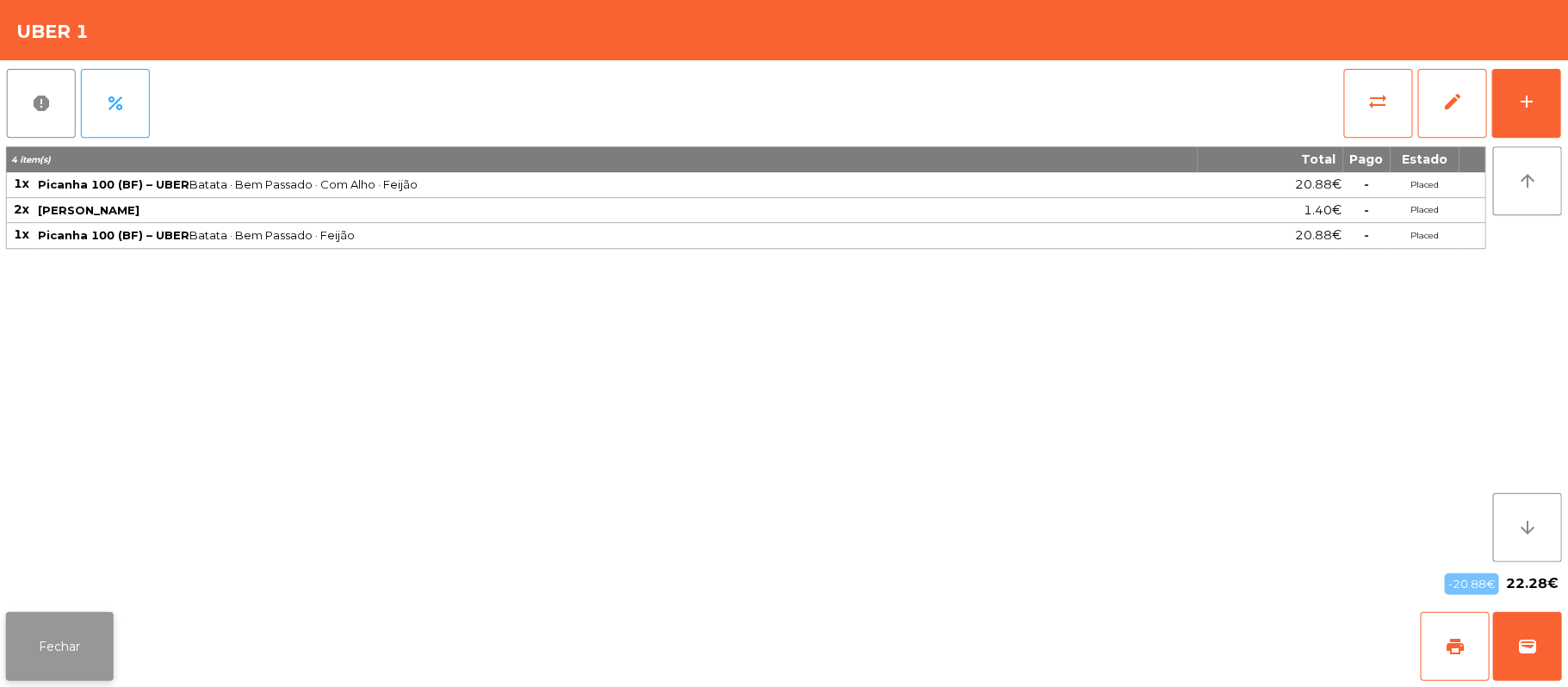
click at [54, 613] on button "Fechar" at bounding box center [60, 645] width 107 height 69
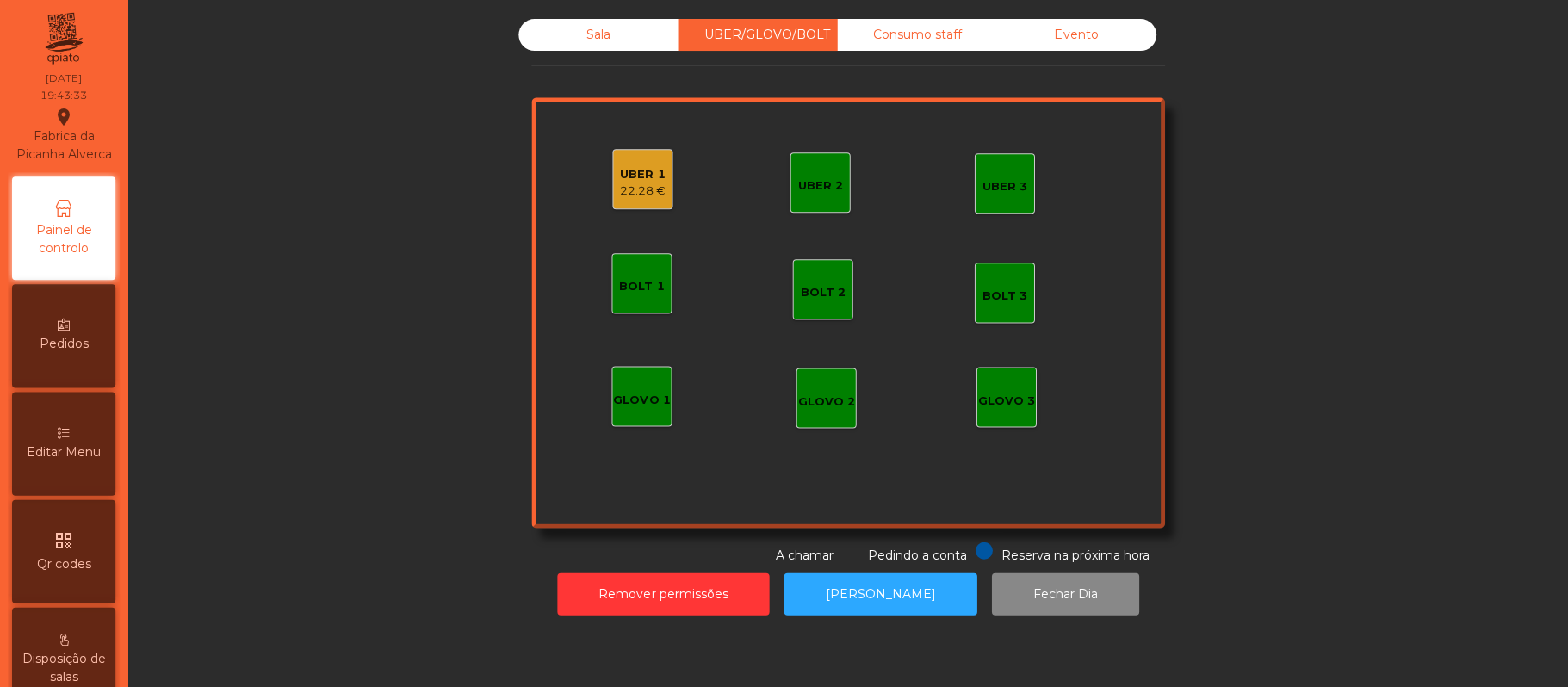
click at [590, 35] on div "Sala" at bounding box center [599, 35] width 159 height 32
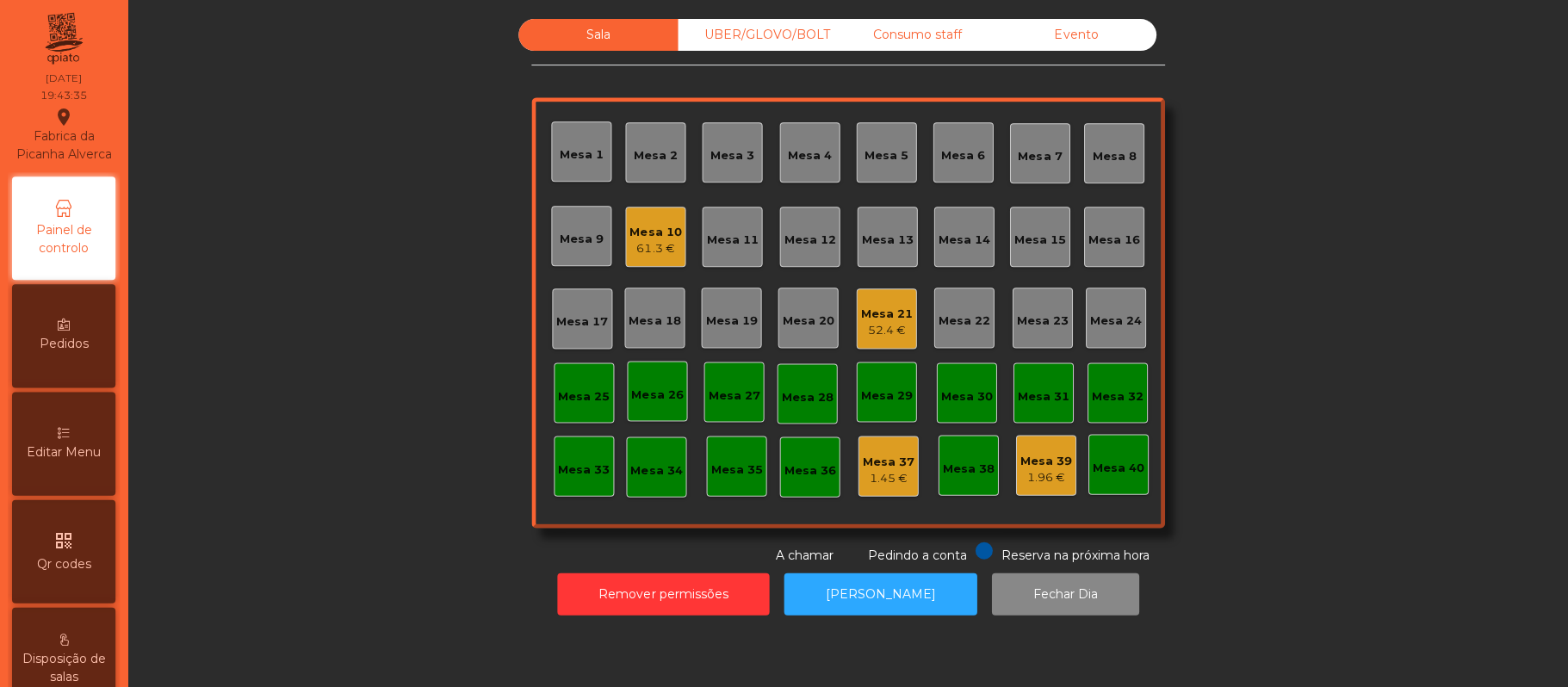
click at [783, 318] on div "Mesa 20" at bounding box center [808, 320] width 52 height 17
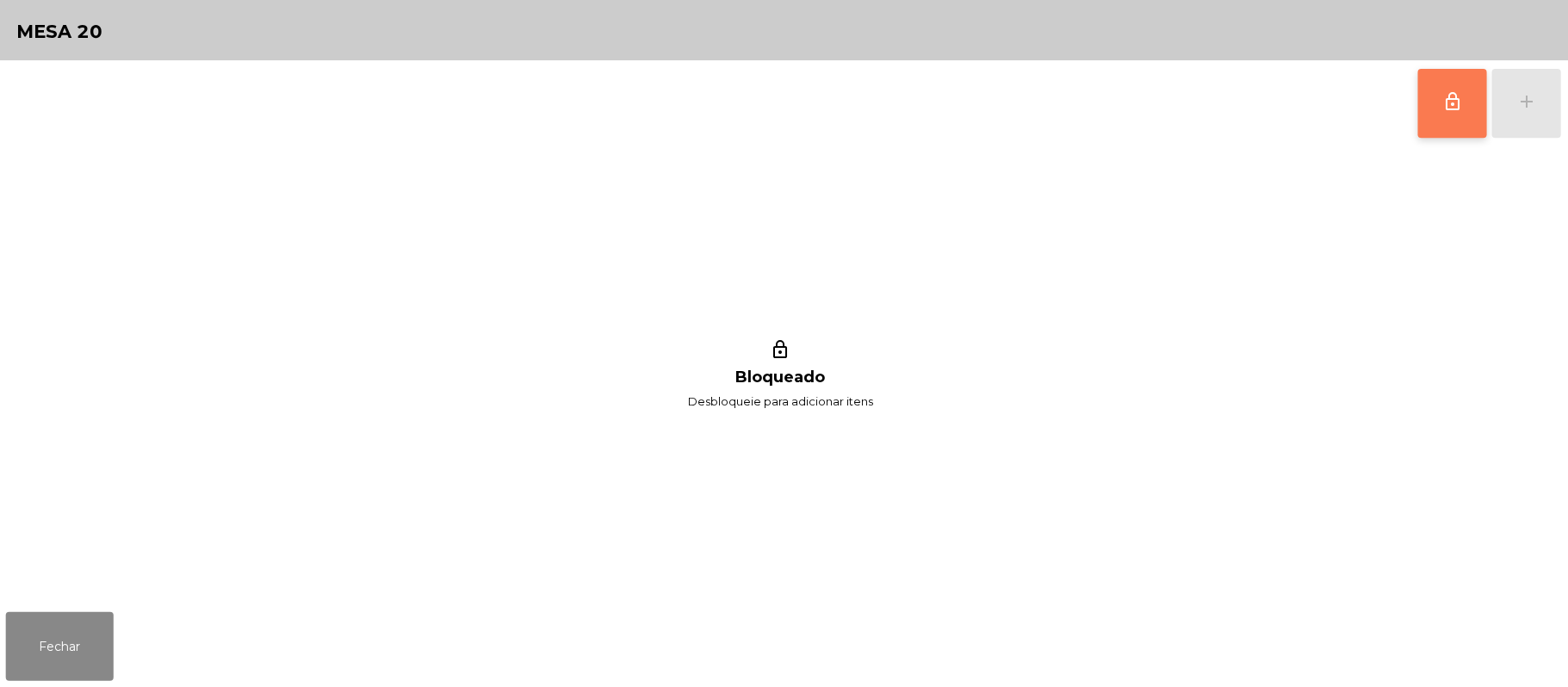
click at [1427, 122] on button "lock_outline" at bounding box center [1451, 103] width 69 height 69
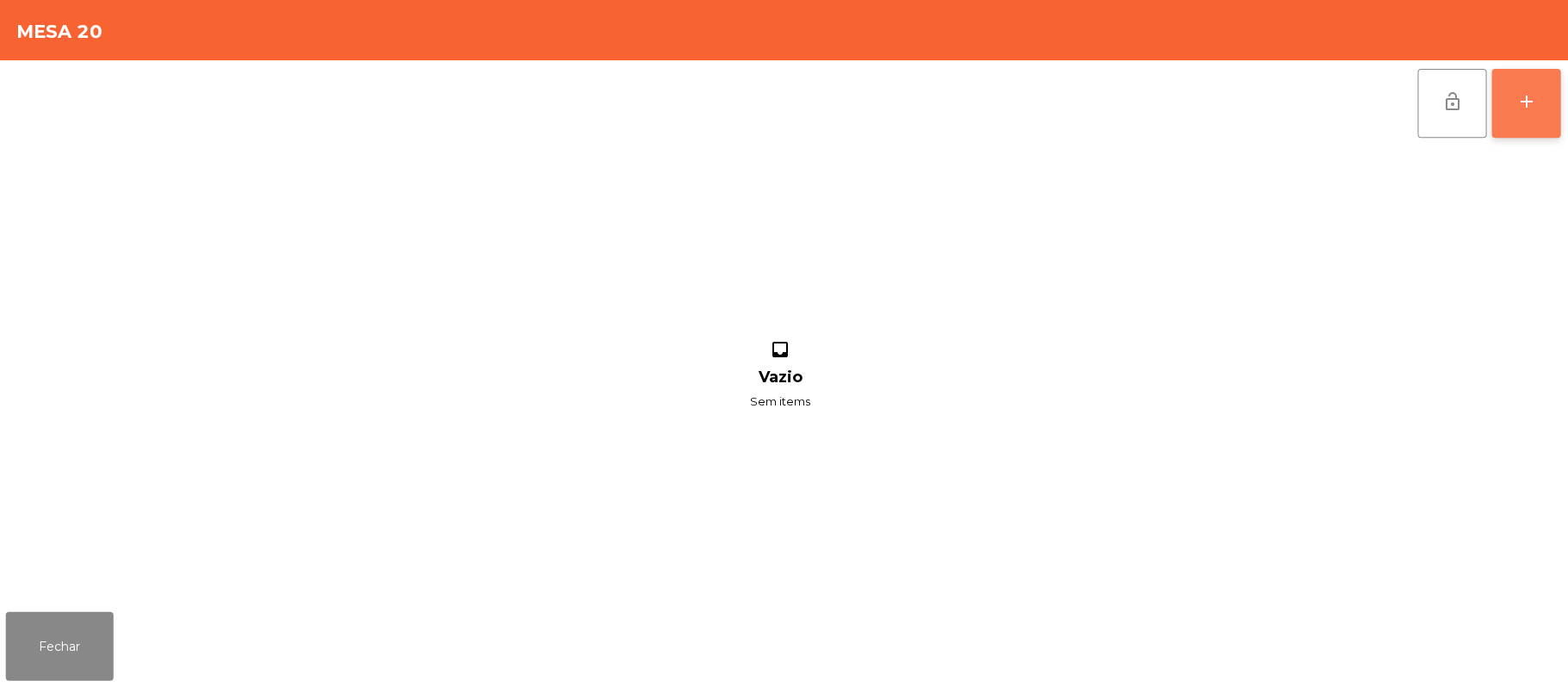
click at [1519, 104] on div "add" at bounding box center [1526, 102] width 21 height 21
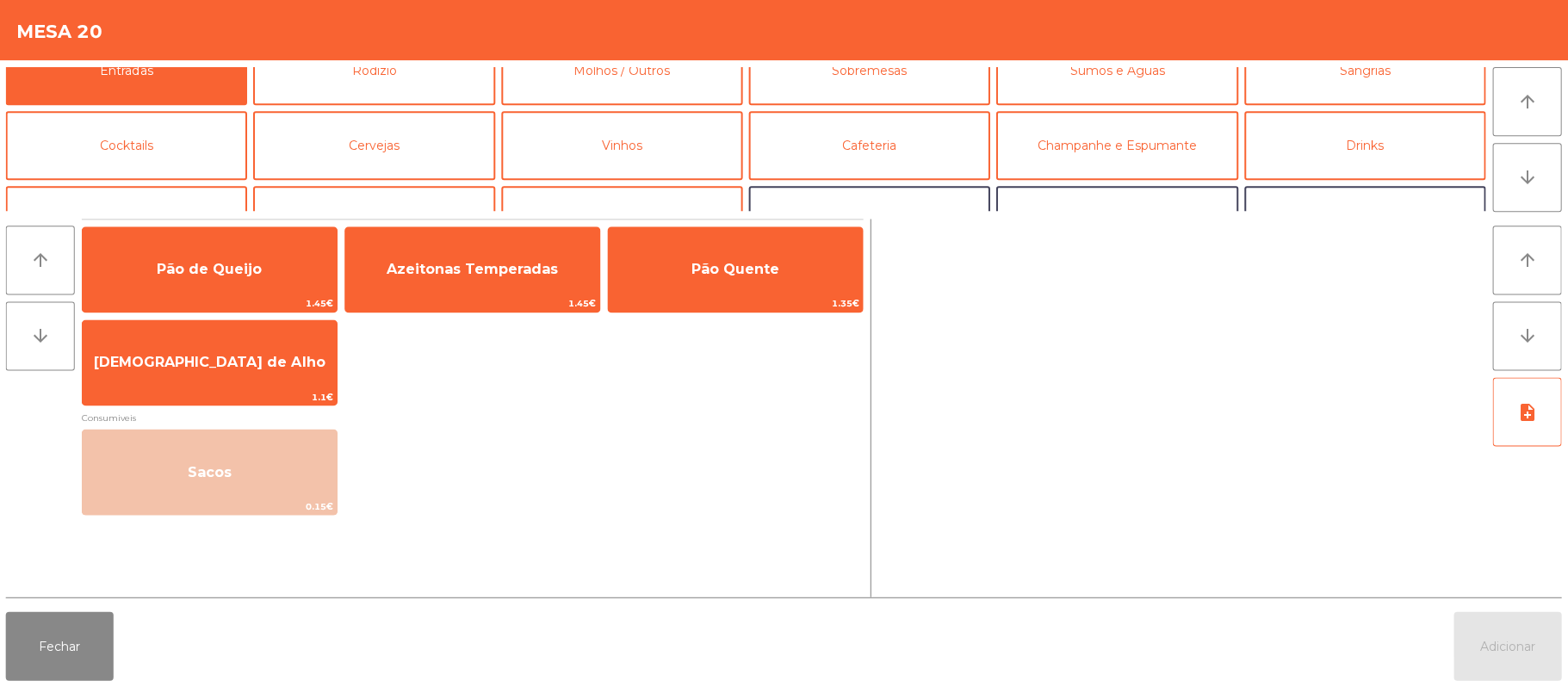
scroll to position [0, 0]
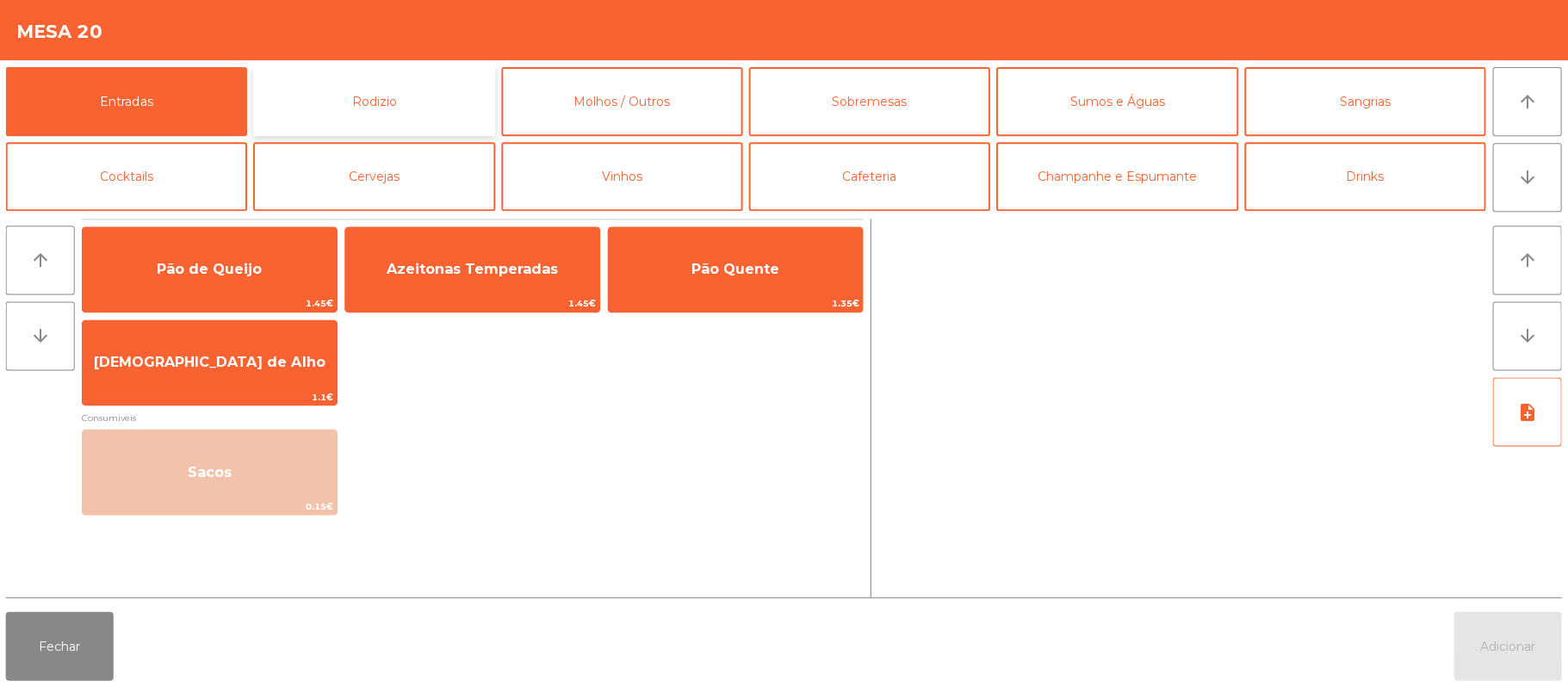
click at [365, 104] on button "Rodizio" at bounding box center [374, 101] width 241 height 69
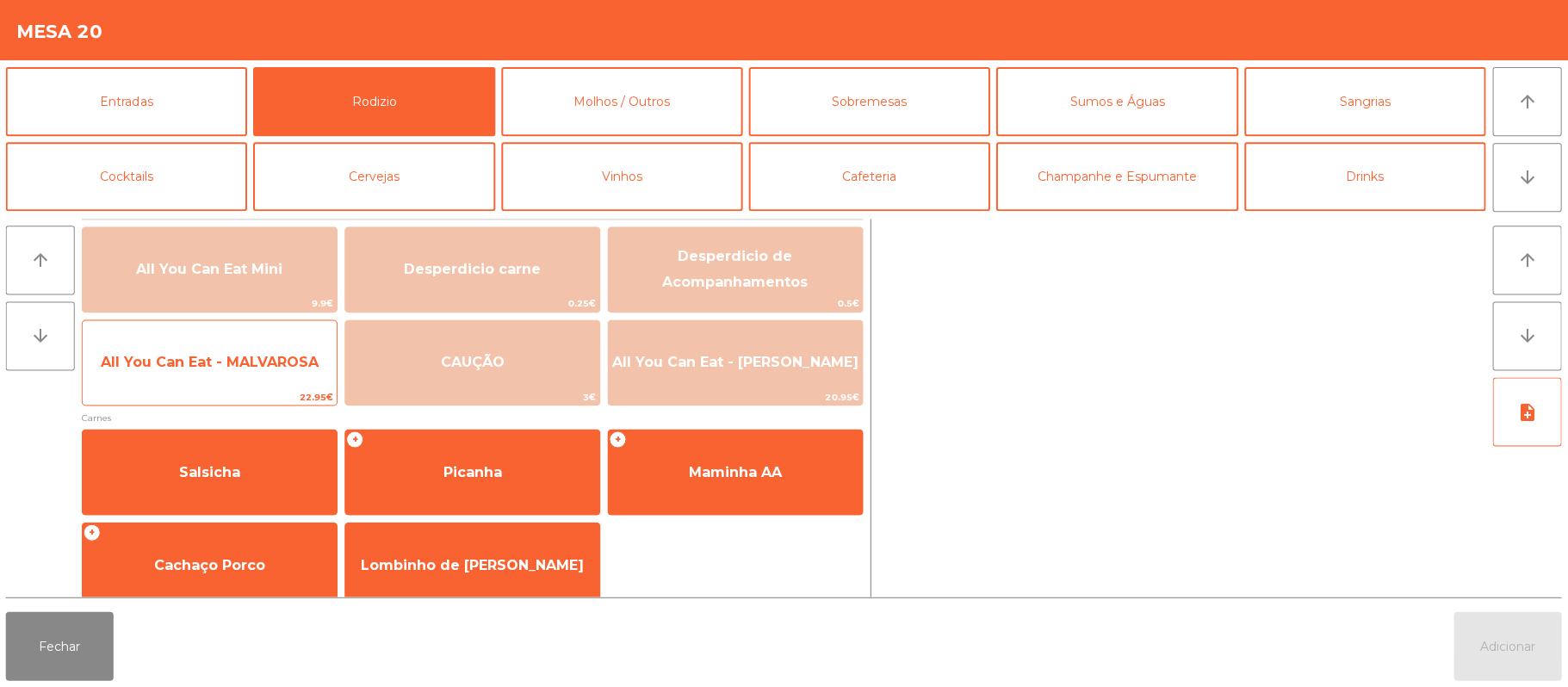
click at [214, 379] on span "All You Can Eat - MALVAROSA" at bounding box center [210, 362] width 254 height 46
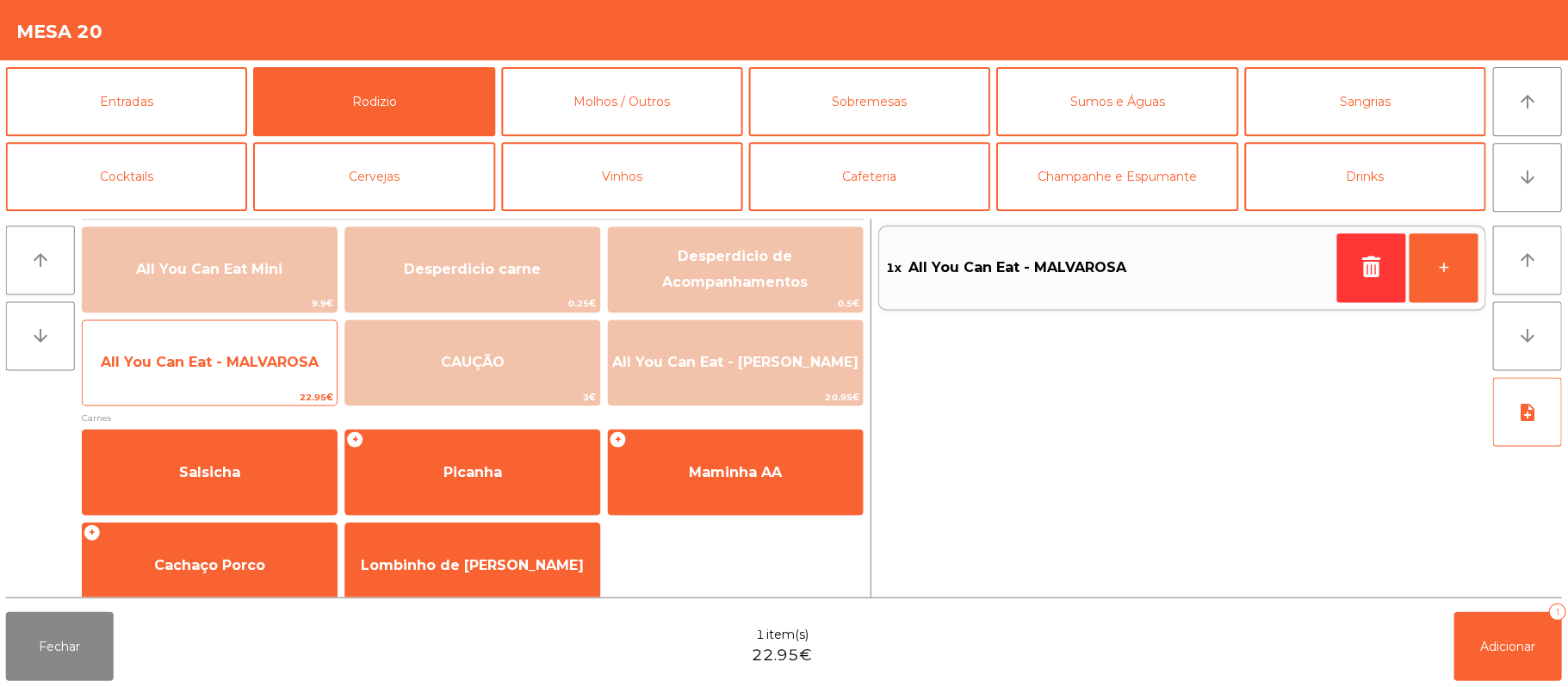
click at [190, 373] on span "All You Can Eat - MALVAROSA" at bounding box center [210, 362] width 254 height 46
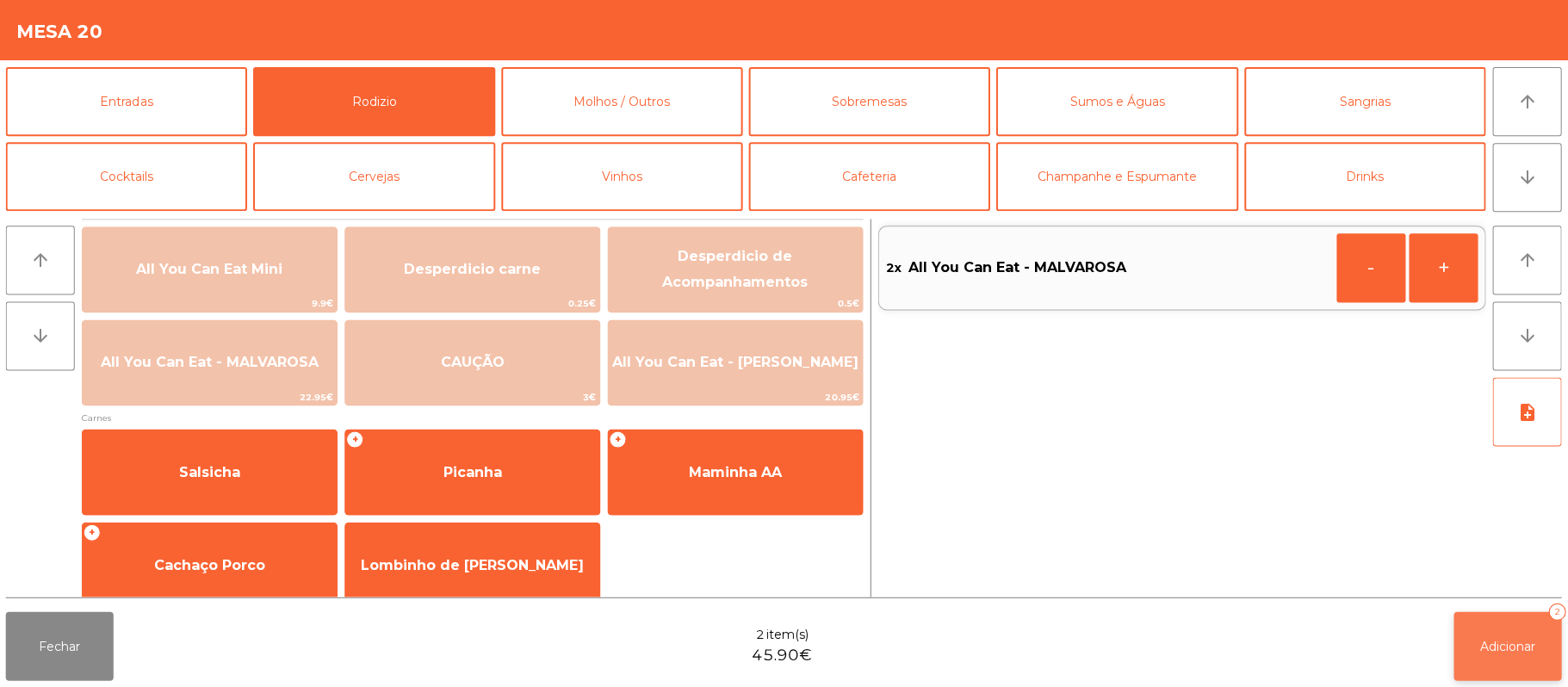
click at [1472, 645] on button "Adicionar 2" at bounding box center [1507, 645] width 107 height 69
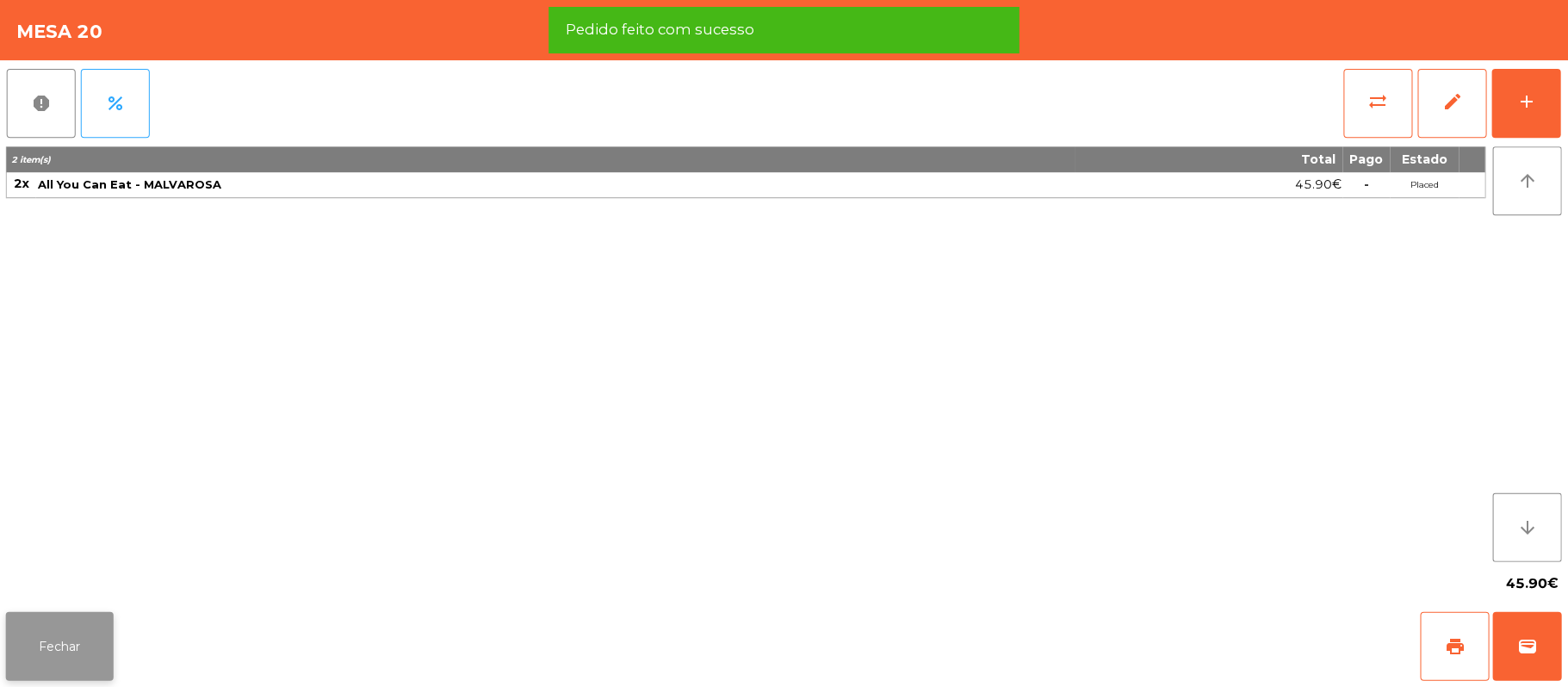
click at [70, 662] on button "Fechar" at bounding box center [60, 645] width 107 height 69
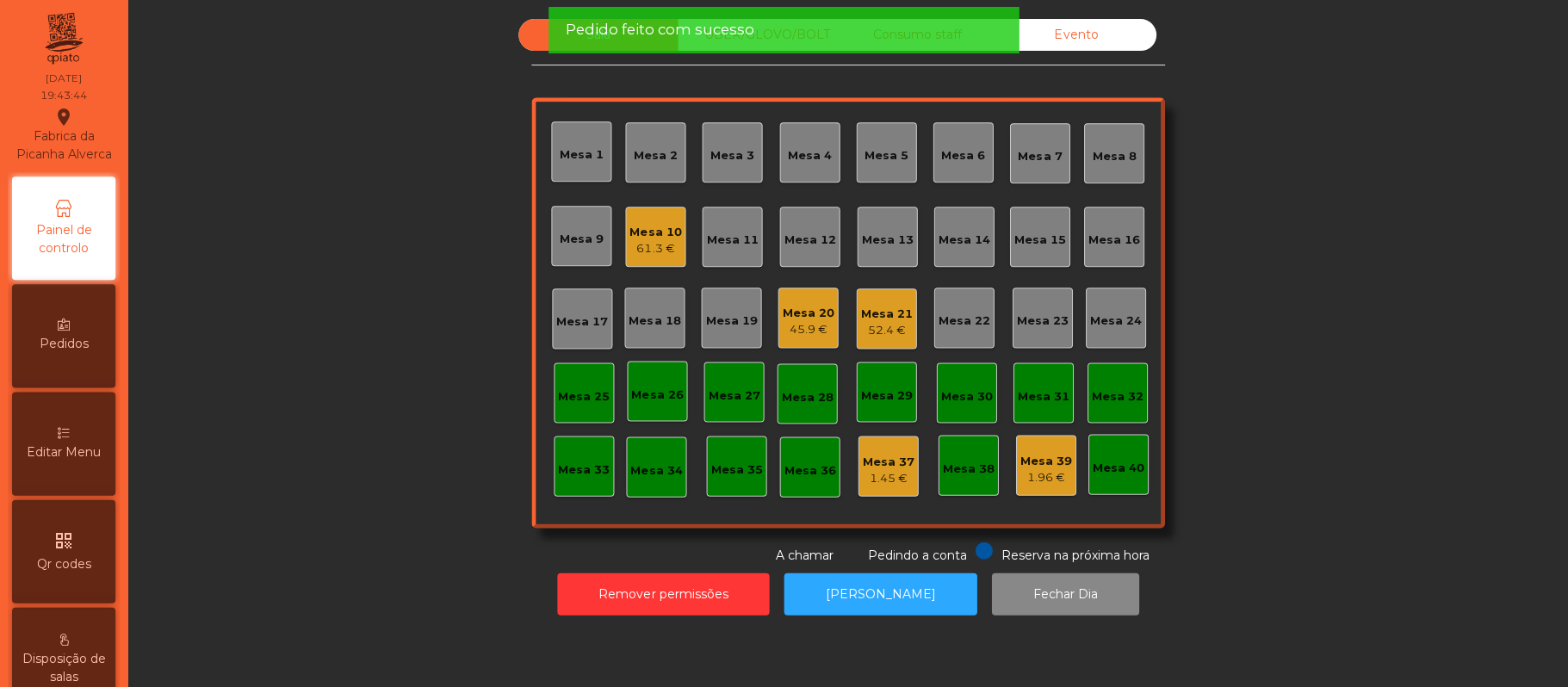
click at [424, 382] on div "Sala UBER/GLOVO/BOLT Consumo staff Evento Mesa 1 Mesa 2 Mesa 3 Mesa 4 Mesa 5 Me…" at bounding box center [849, 291] width 1393 height 545
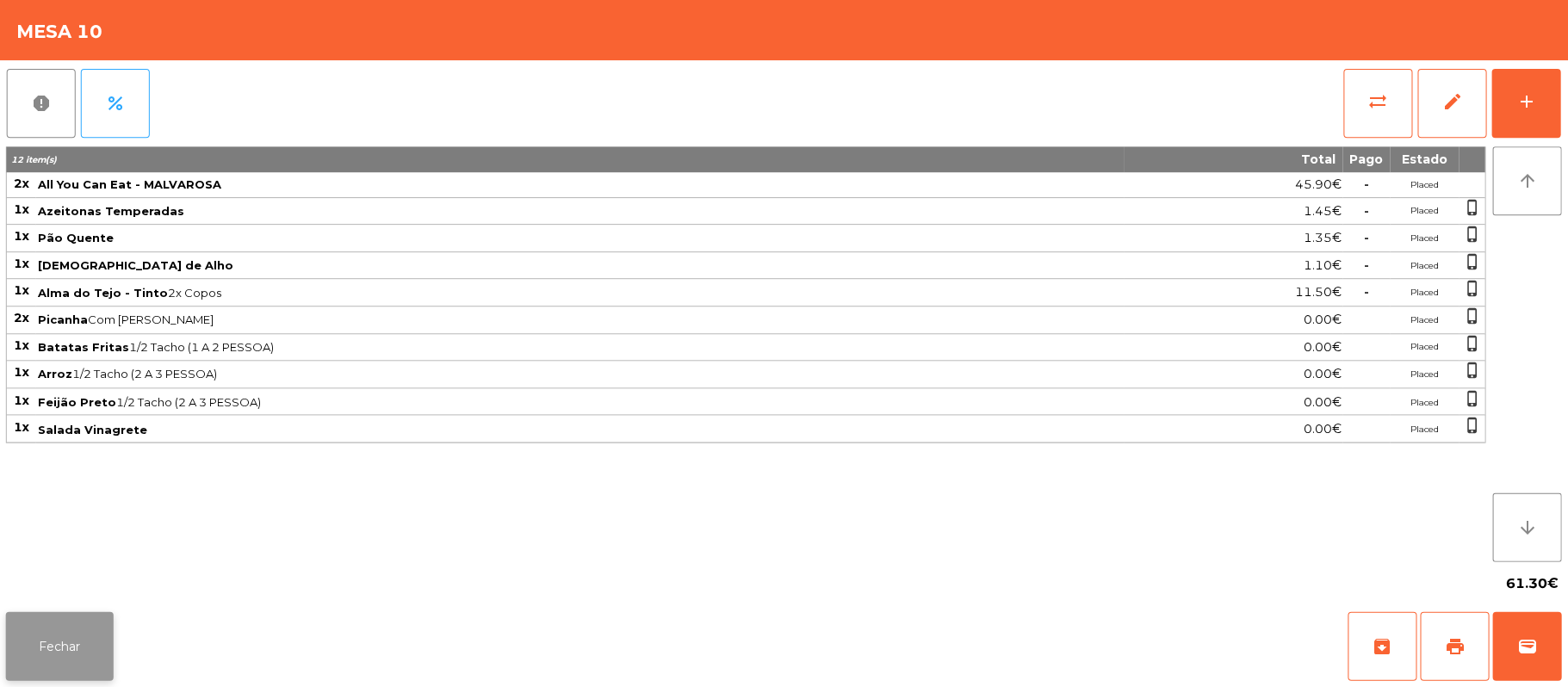
click at [65, 664] on button "Fechar" at bounding box center [60, 645] width 107 height 69
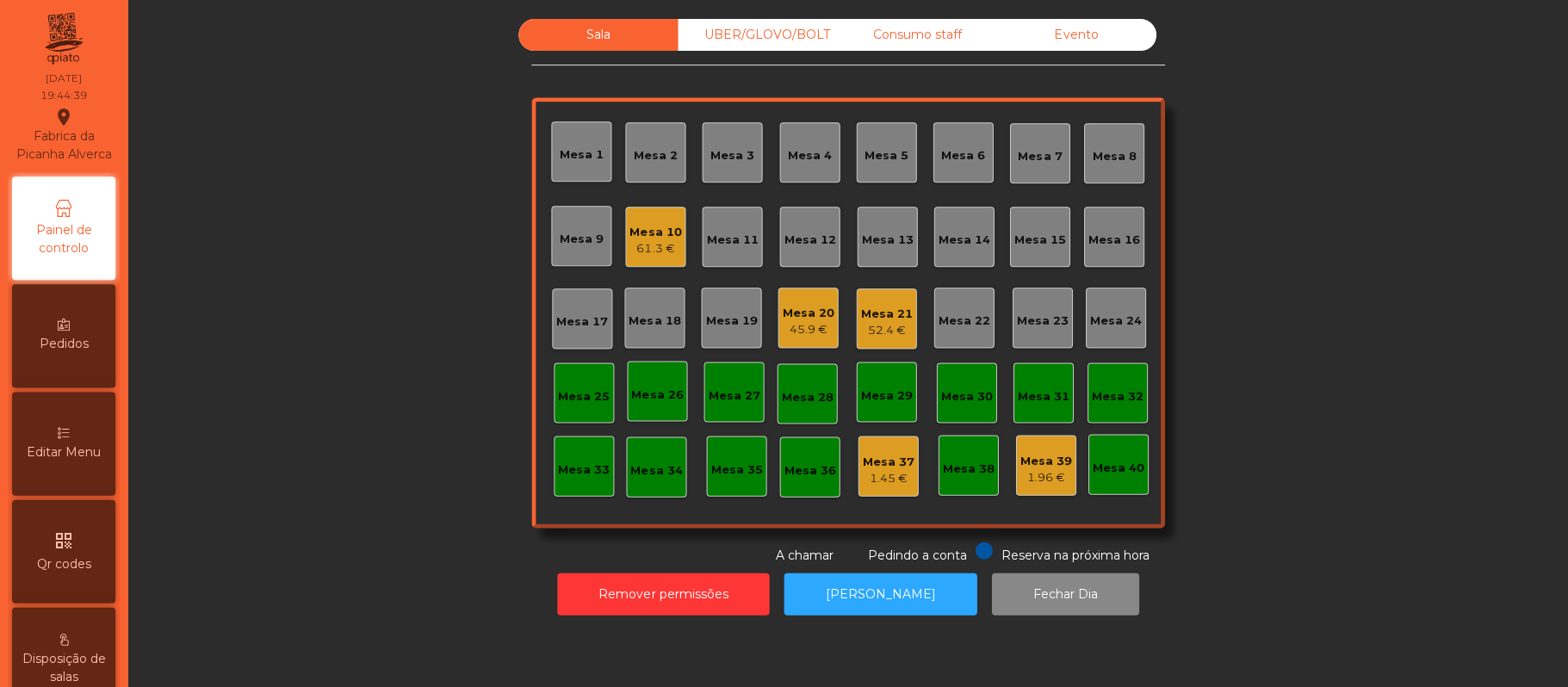
click at [788, 42] on div "UBER/GLOVO/BOLT" at bounding box center [758, 35] width 159 height 32
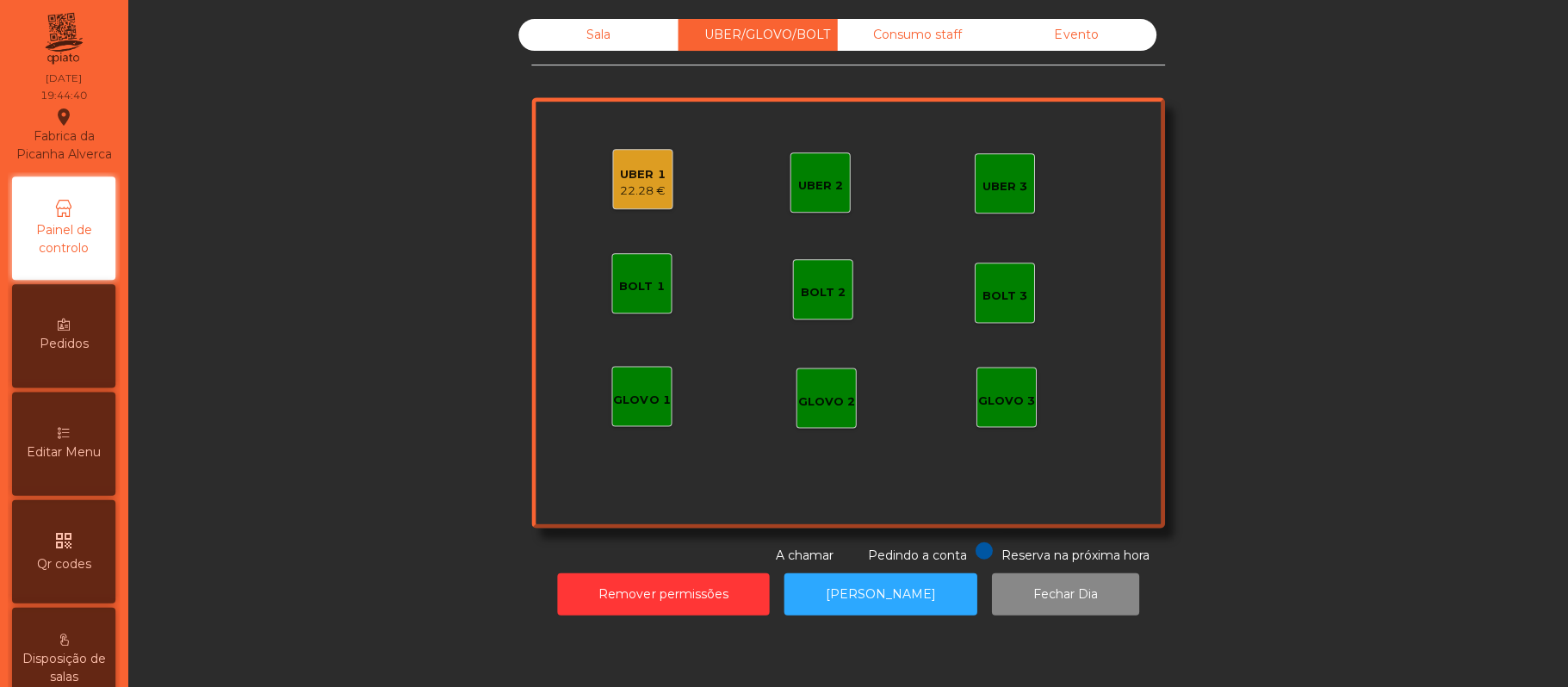
click at [620, 193] on div "22.28 €" at bounding box center [643, 191] width 45 height 17
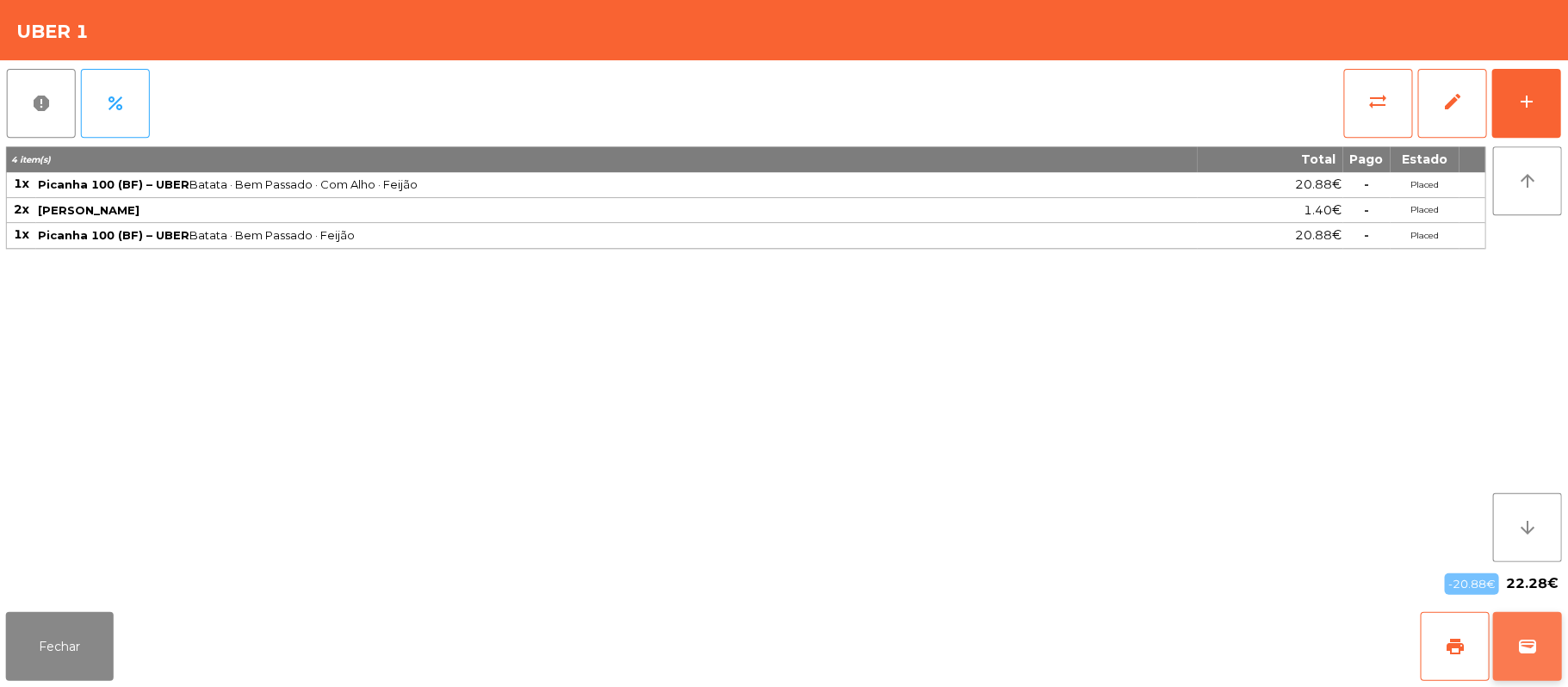
click at [1522, 647] on span "wallet" at bounding box center [1527, 646] width 21 height 21
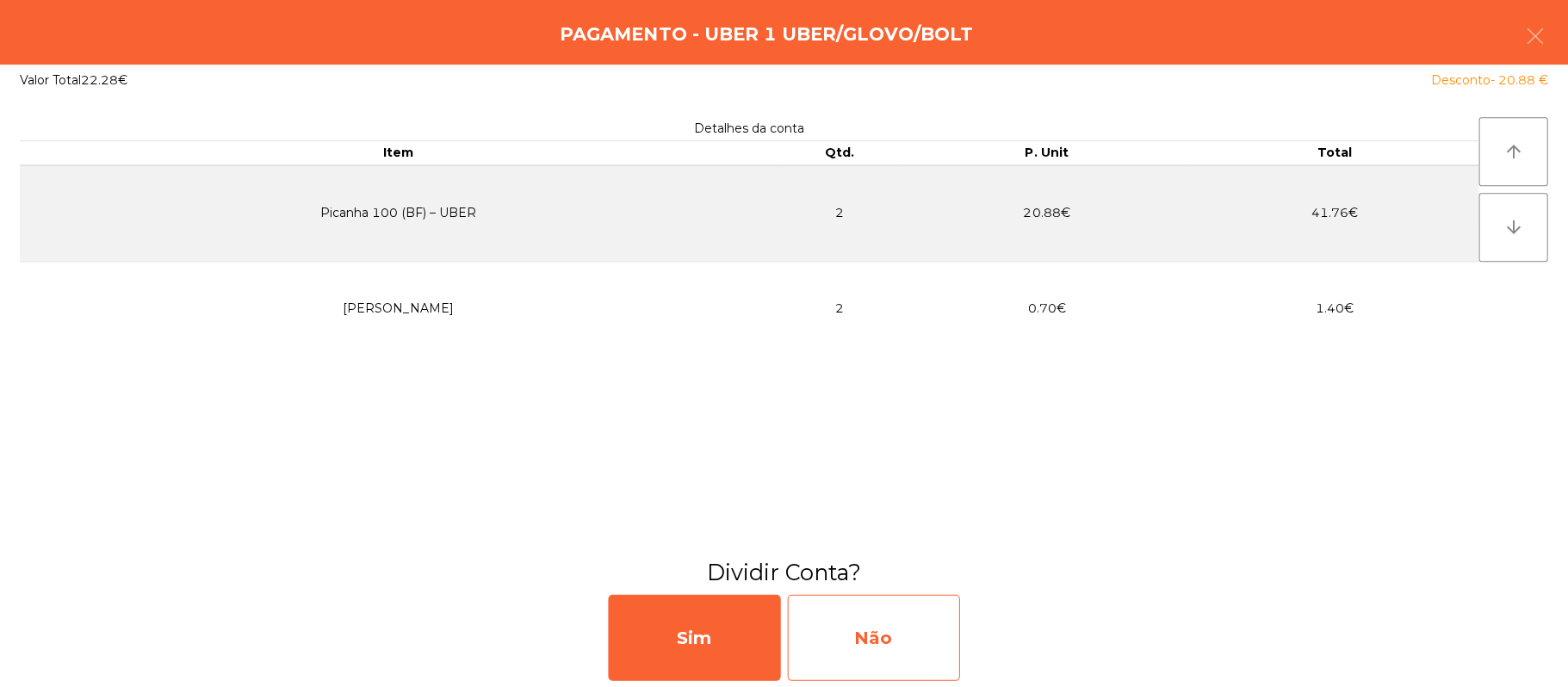
click at [885, 624] on div "Não" at bounding box center [874, 636] width 173 height 86
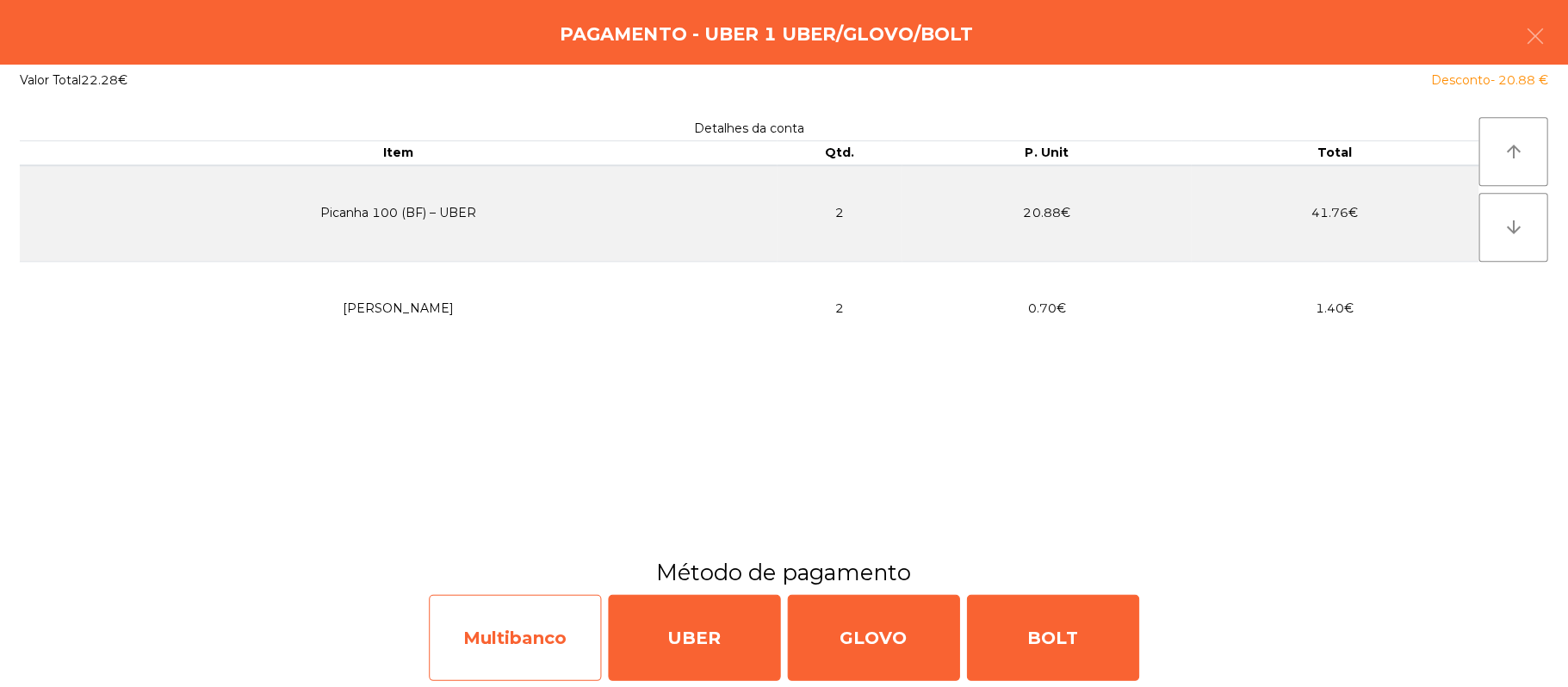
click at [491, 634] on div "Multibanco" at bounding box center [516, 636] width 173 height 86
select select "**"
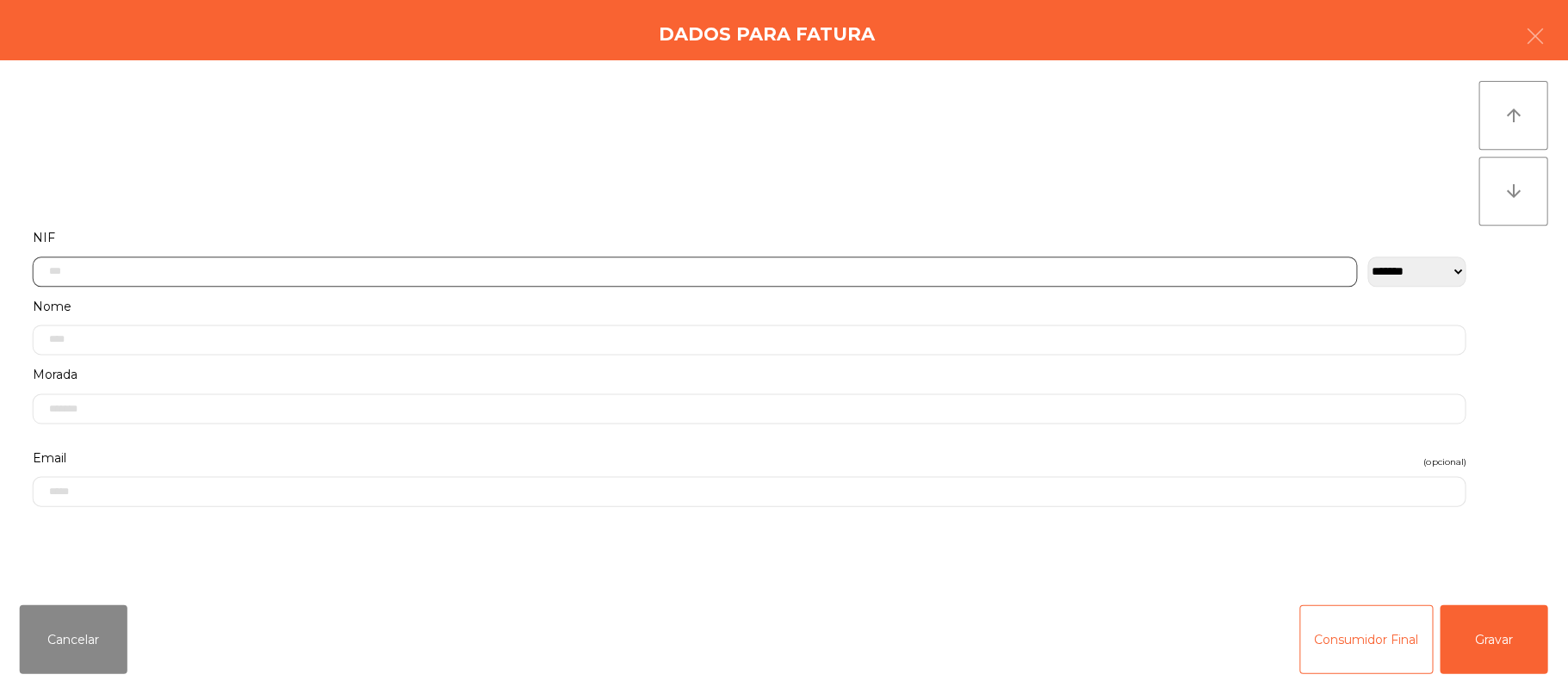
click at [435, 272] on input "text" at bounding box center [696, 271] width 1324 height 30
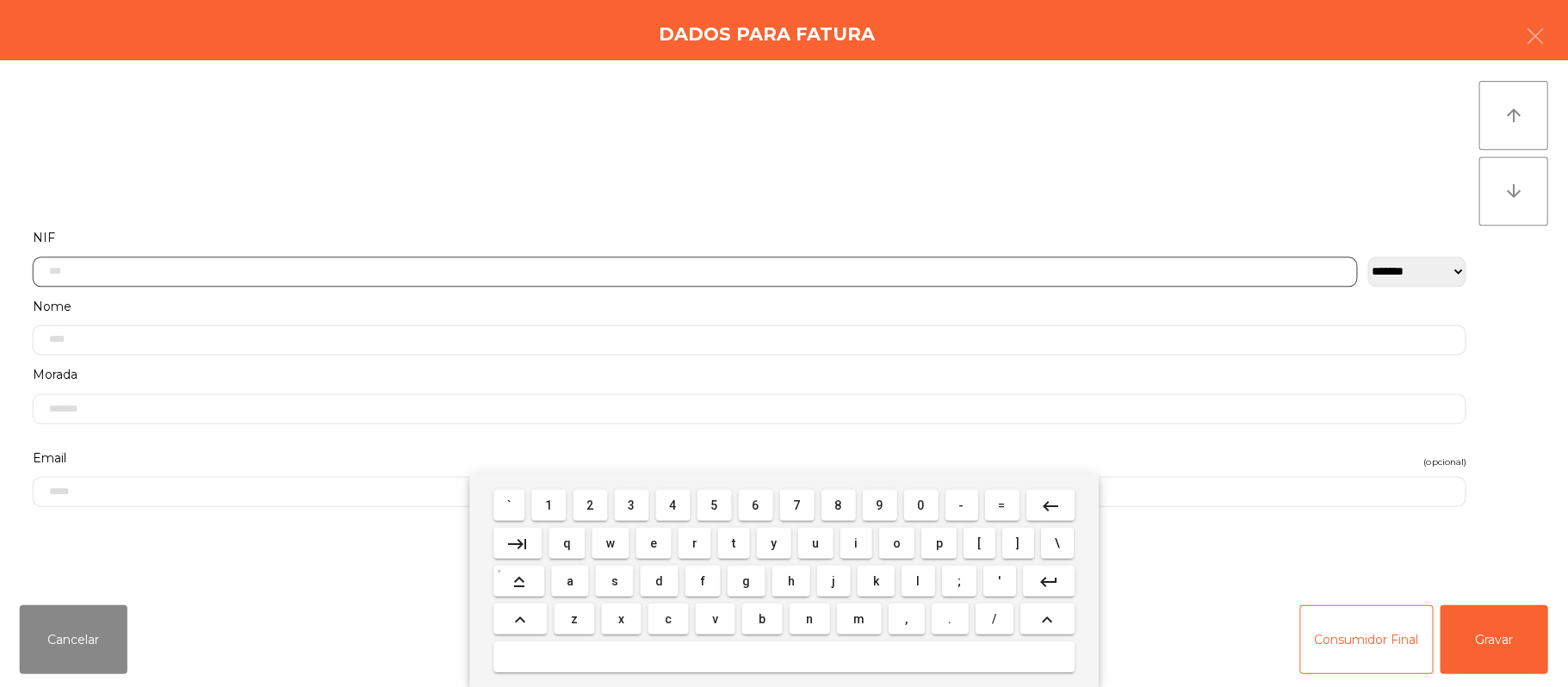
scroll to position [144, 0]
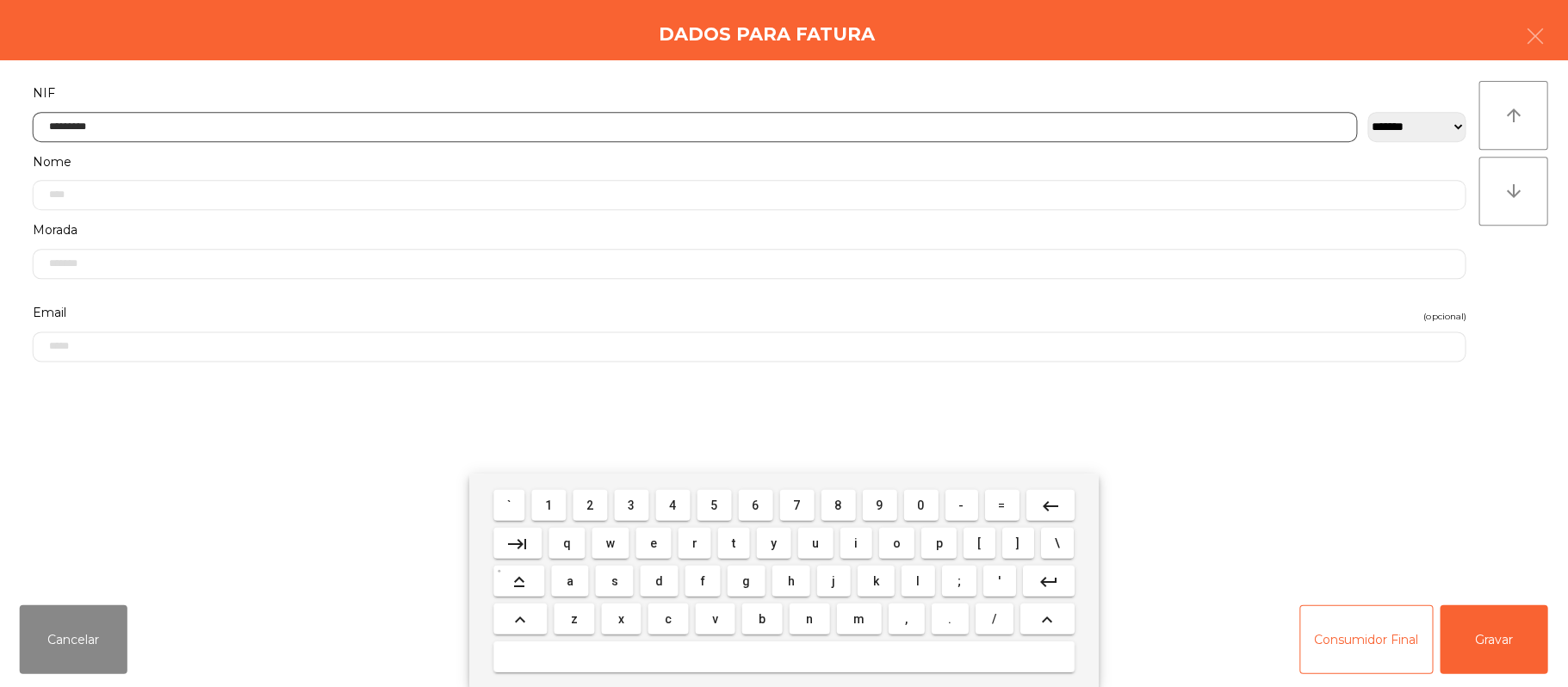
type input "*********"
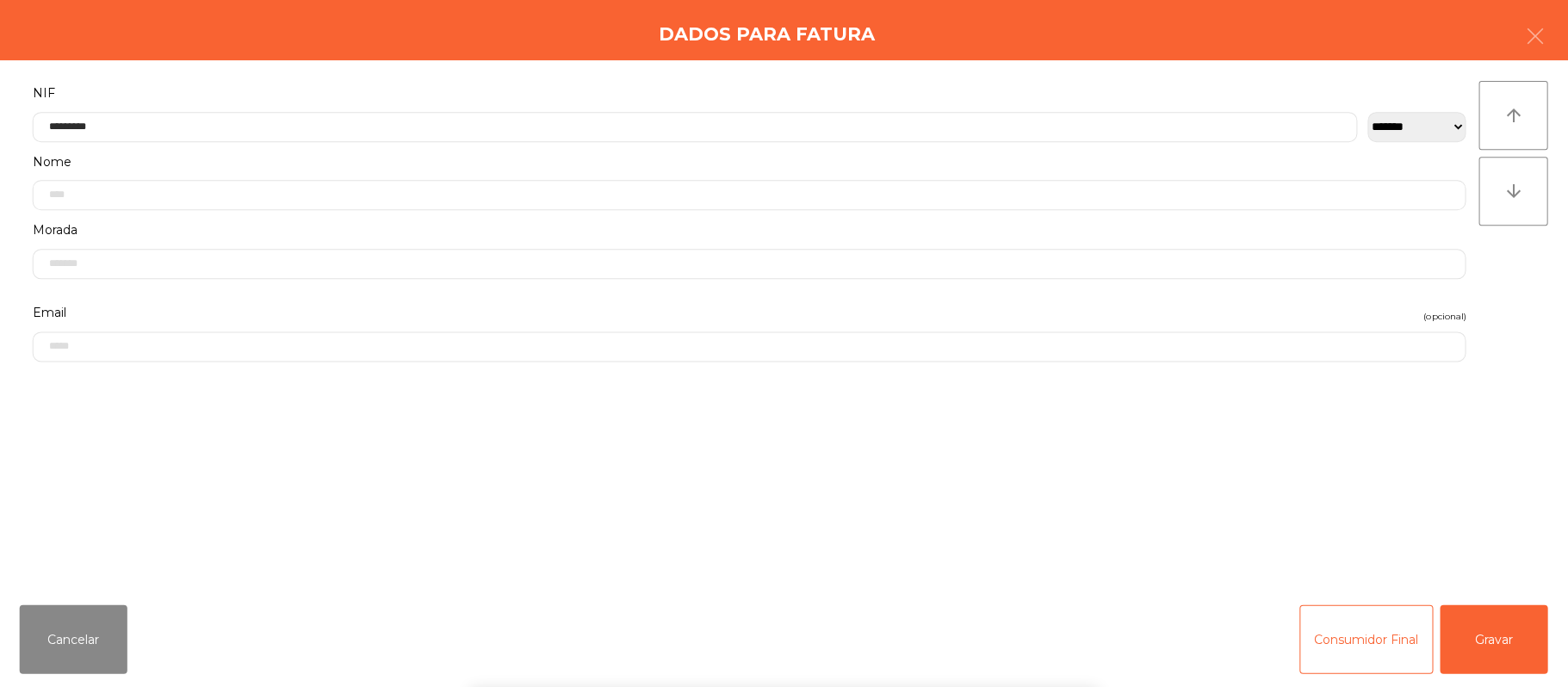
click at [1488, 627] on div "` 1 2 3 4 5 6 7 8 9 0 - = keyboard_backspace keyboard_tab q w e r t y u i o p […" at bounding box center [784, 580] width 1568 height 213
click at [1486, 639] on button "Gravar" at bounding box center [1494, 638] width 107 height 69
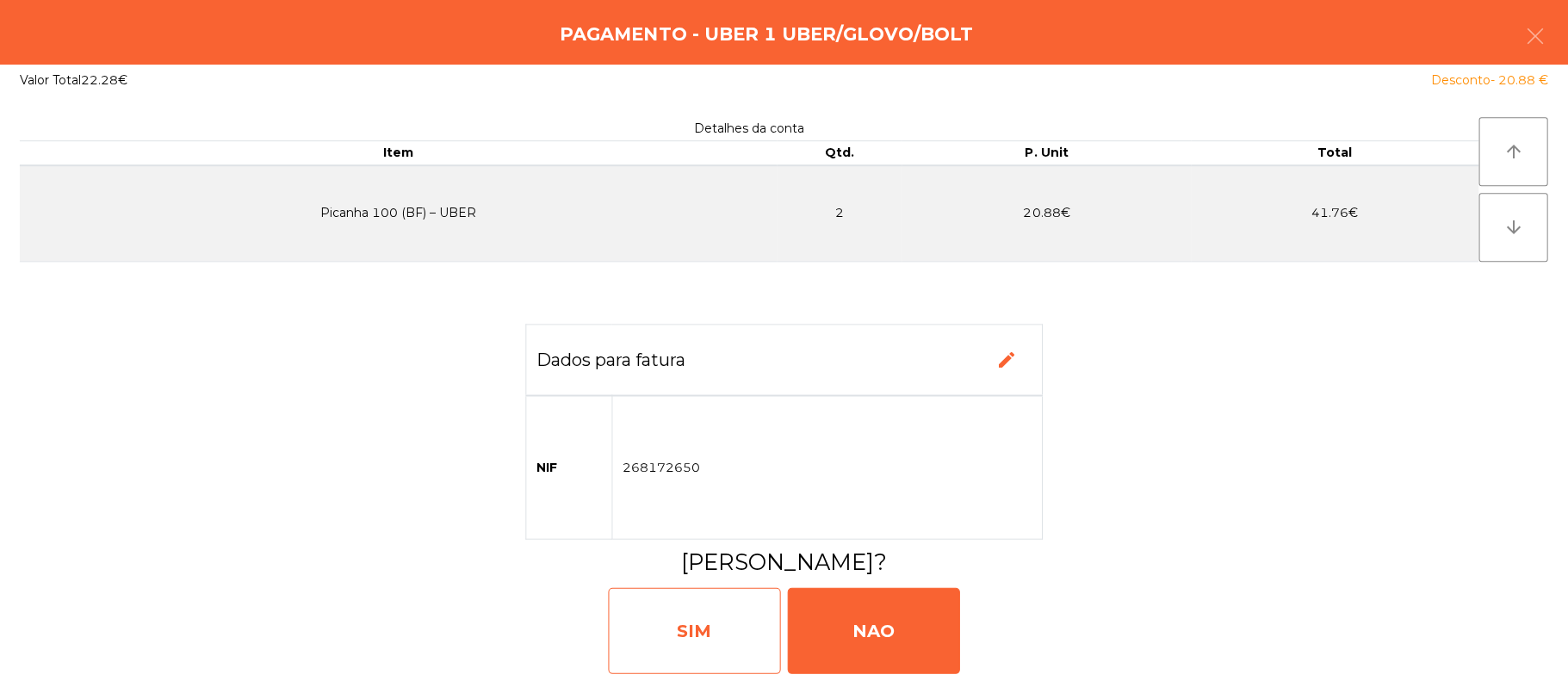
click at [682, 613] on div "SIM" at bounding box center [695, 630] width 173 height 86
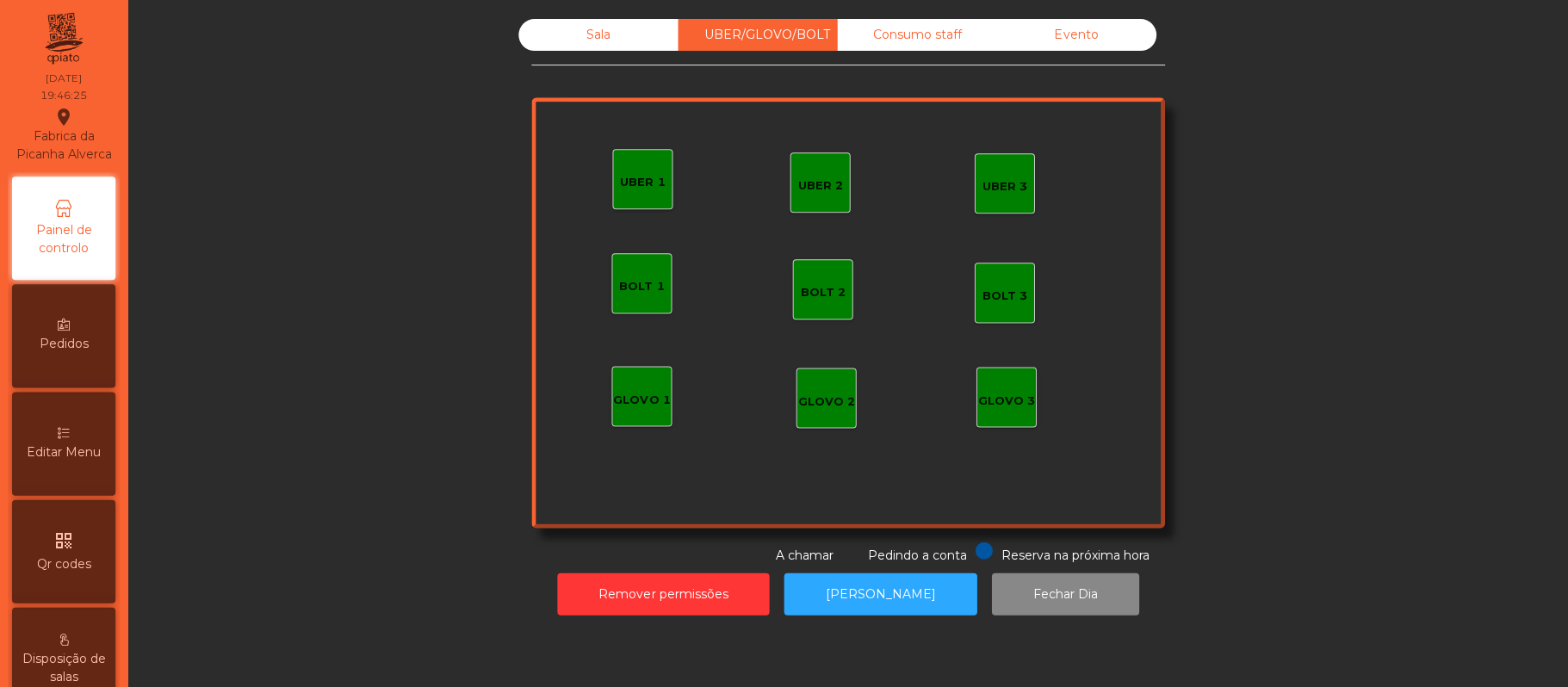
click at [862, 633] on div "Sala UBER/GLOVO/BOLT Consumo staff Evento UBER 2 UBER 3 BOLT 1 BOLT 2 BOLT 3 GL…" at bounding box center [849, 343] width 1439 height 687
click at [880, 593] on button "[PERSON_NAME]" at bounding box center [881, 593] width 193 height 42
click at [582, 46] on div "Sala" at bounding box center [599, 35] width 159 height 32
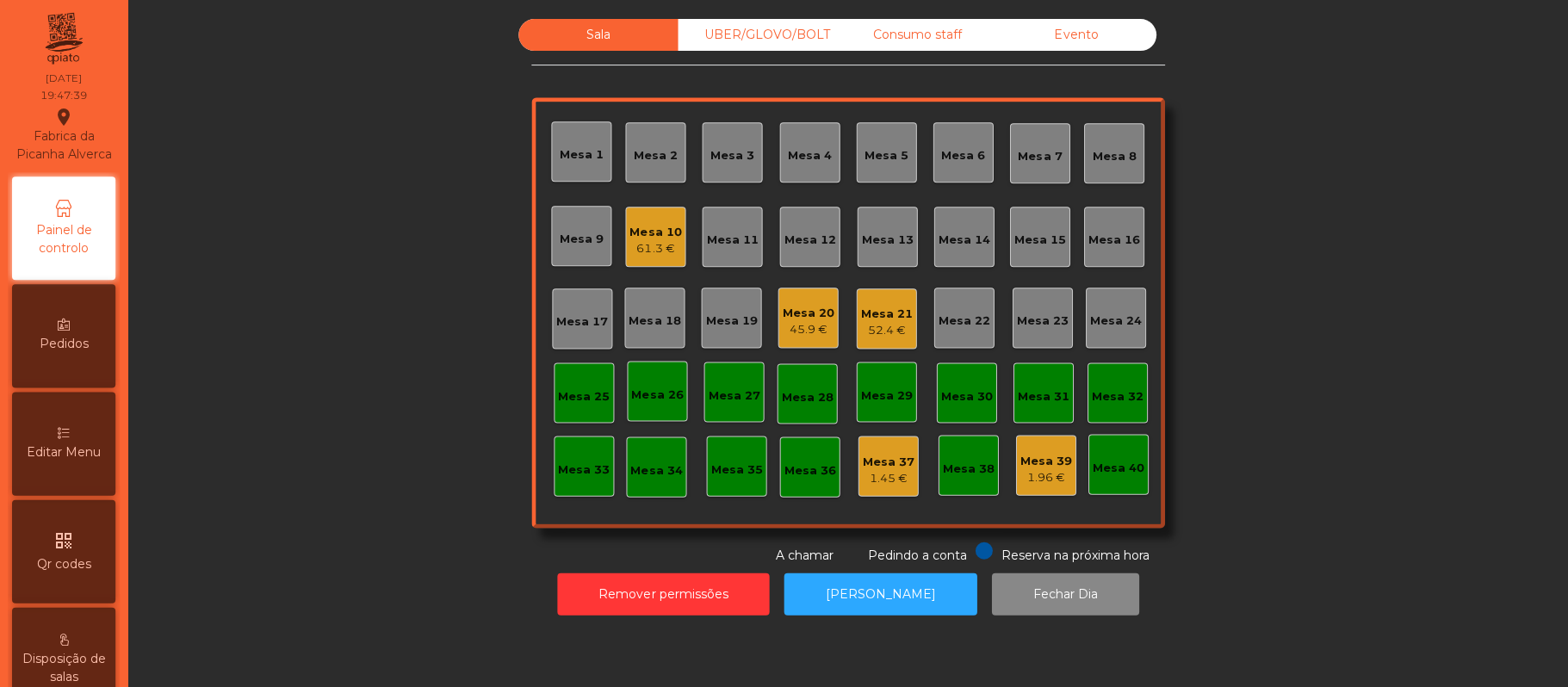
click at [650, 319] on div "Mesa 18" at bounding box center [655, 320] width 52 height 17
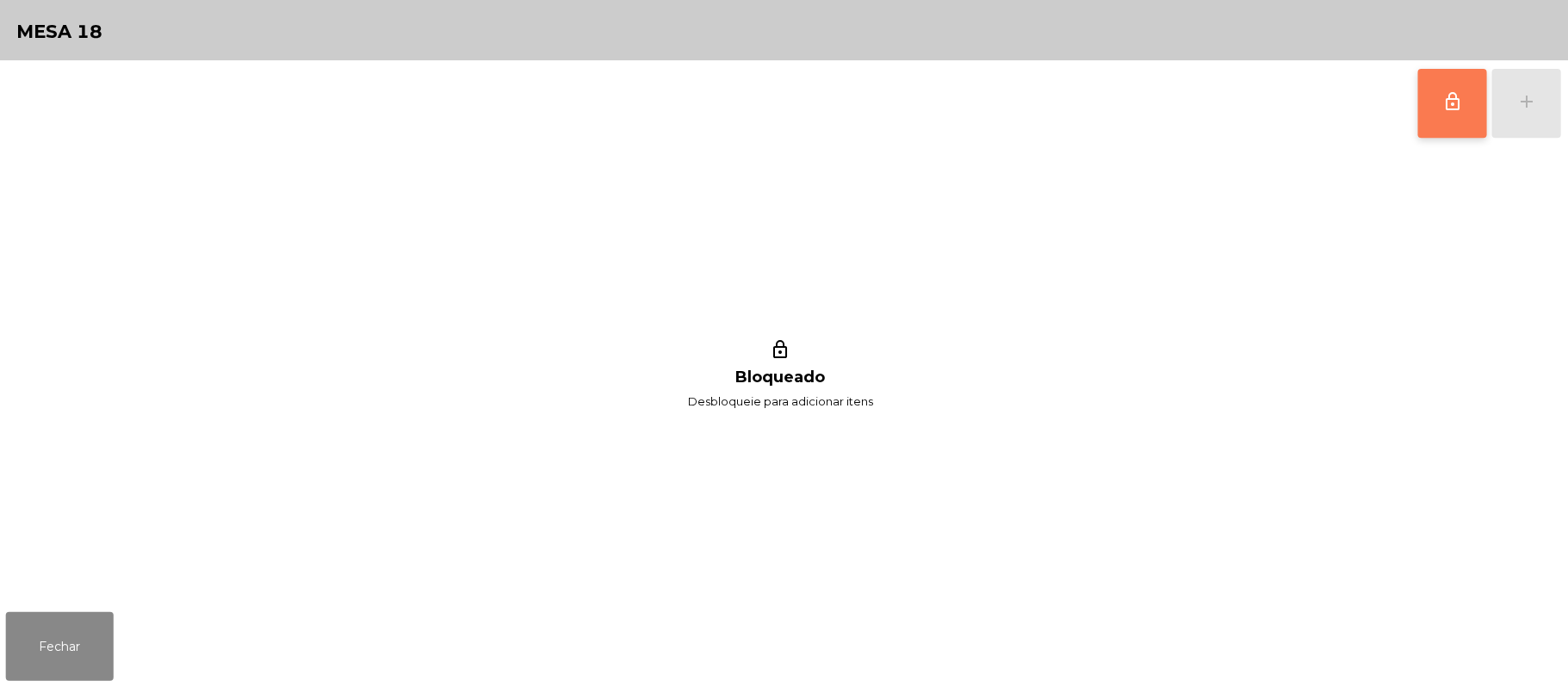
click at [1434, 114] on button "lock_outline" at bounding box center [1451, 103] width 69 height 69
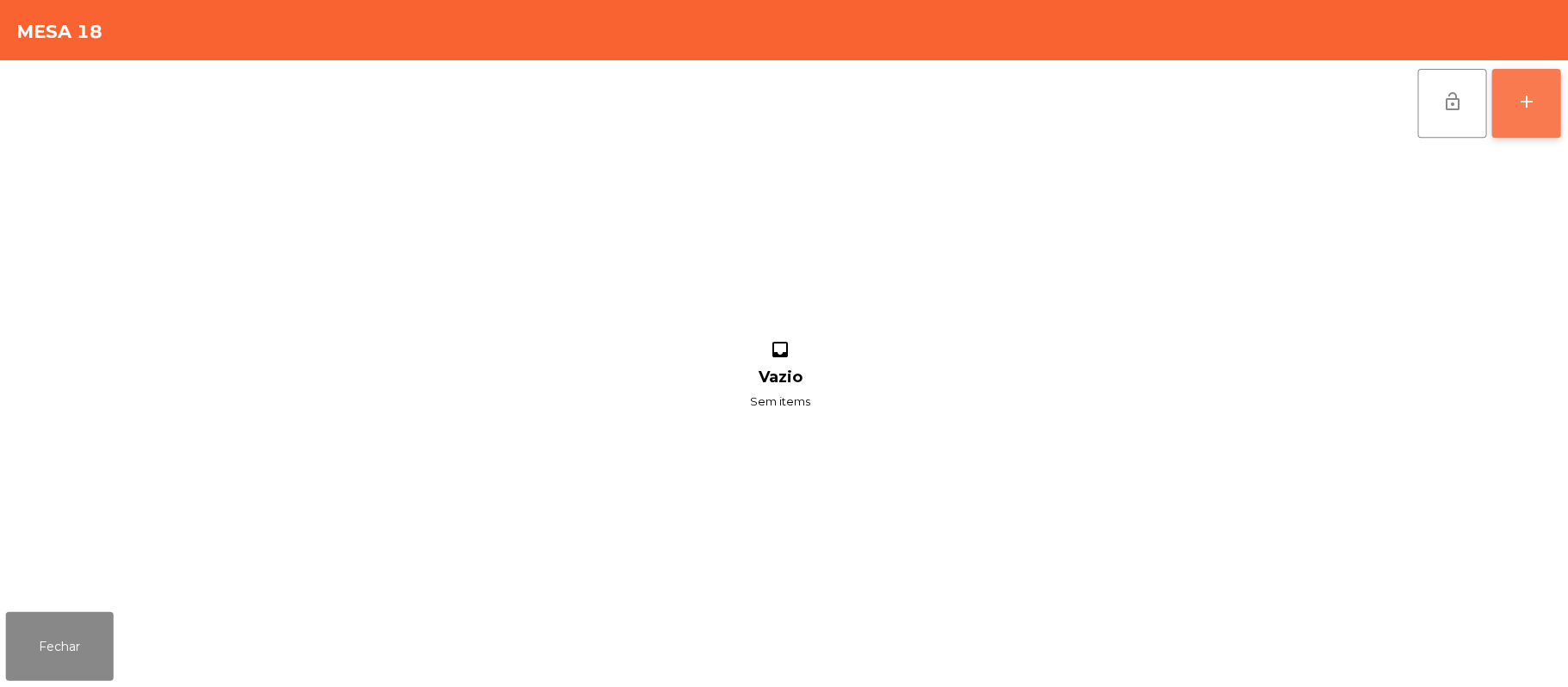
click at [1543, 98] on button "add" at bounding box center [1526, 103] width 69 height 69
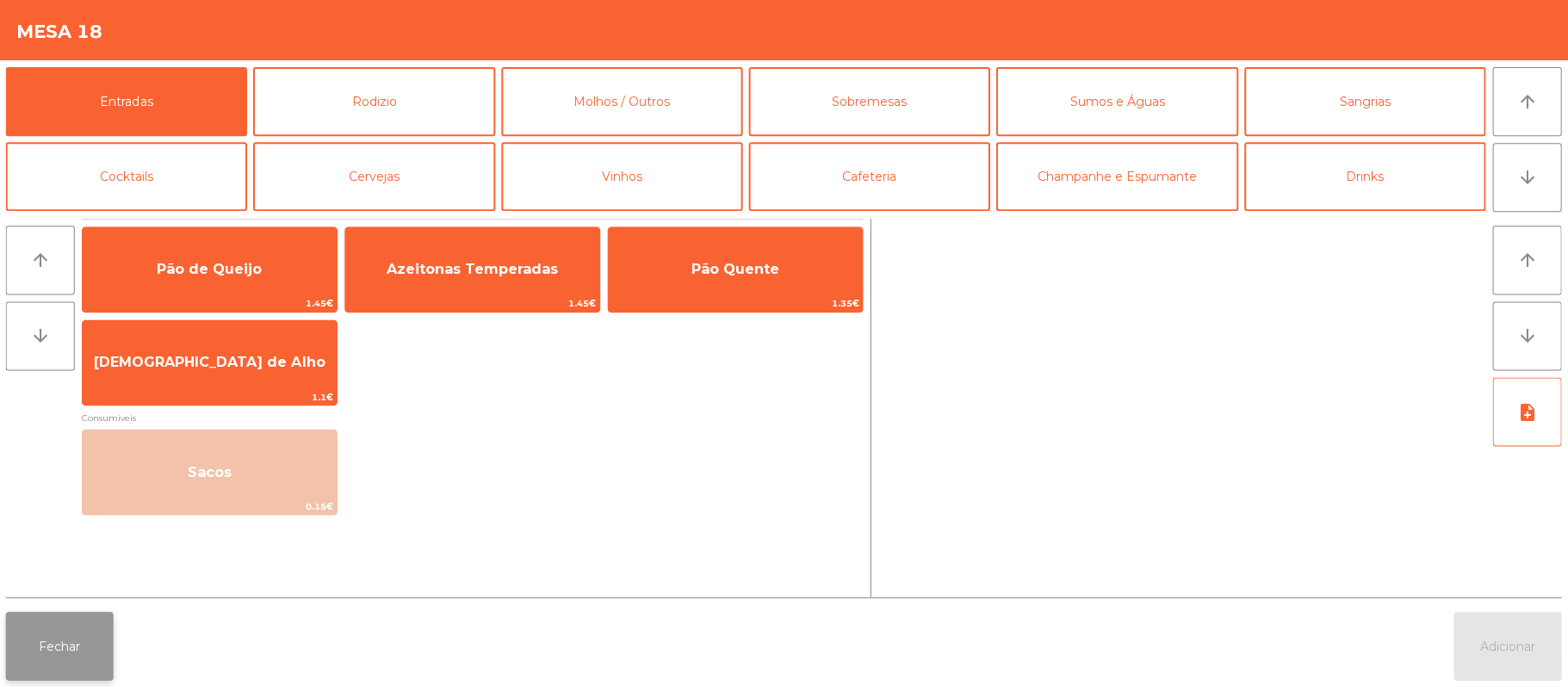
click at [53, 656] on button "Fechar" at bounding box center [60, 645] width 107 height 69
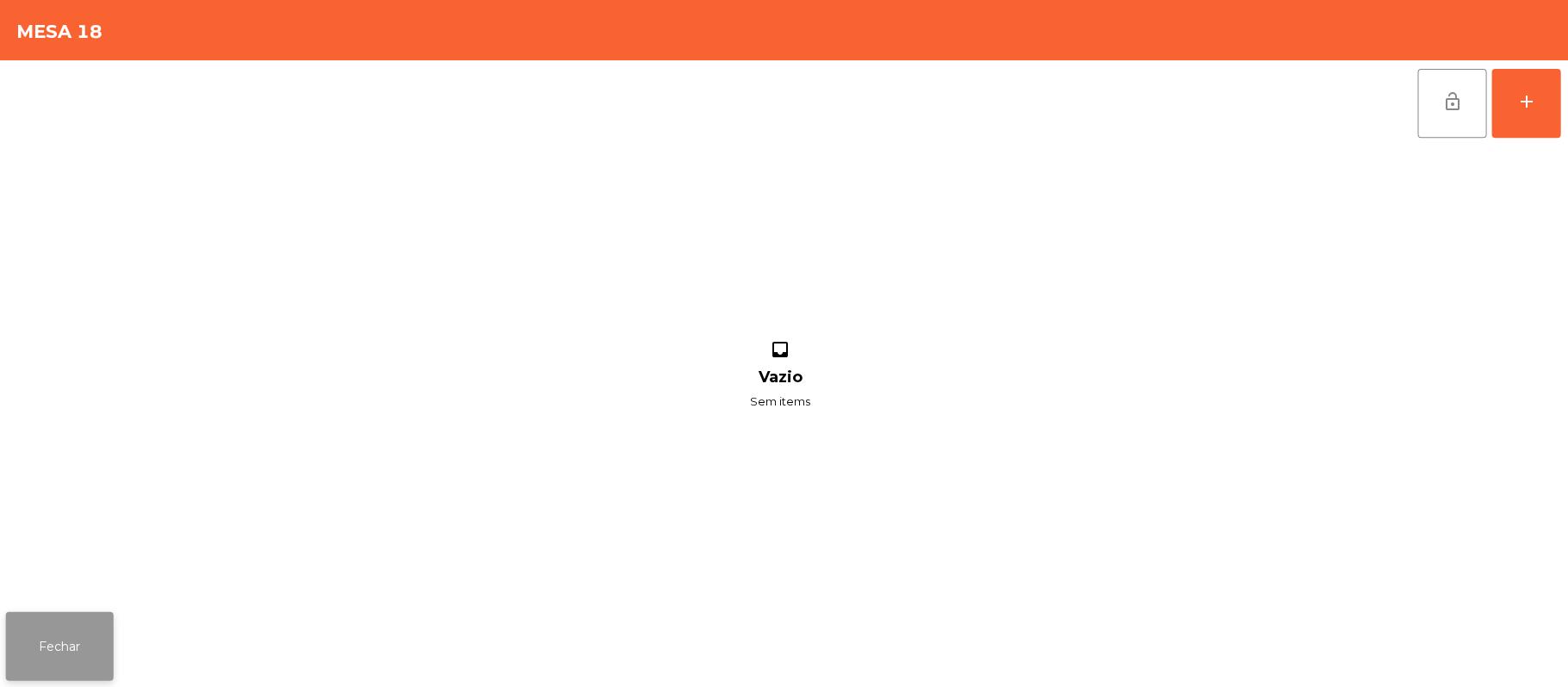
click at [75, 655] on button "Fechar" at bounding box center [60, 645] width 107 height 69
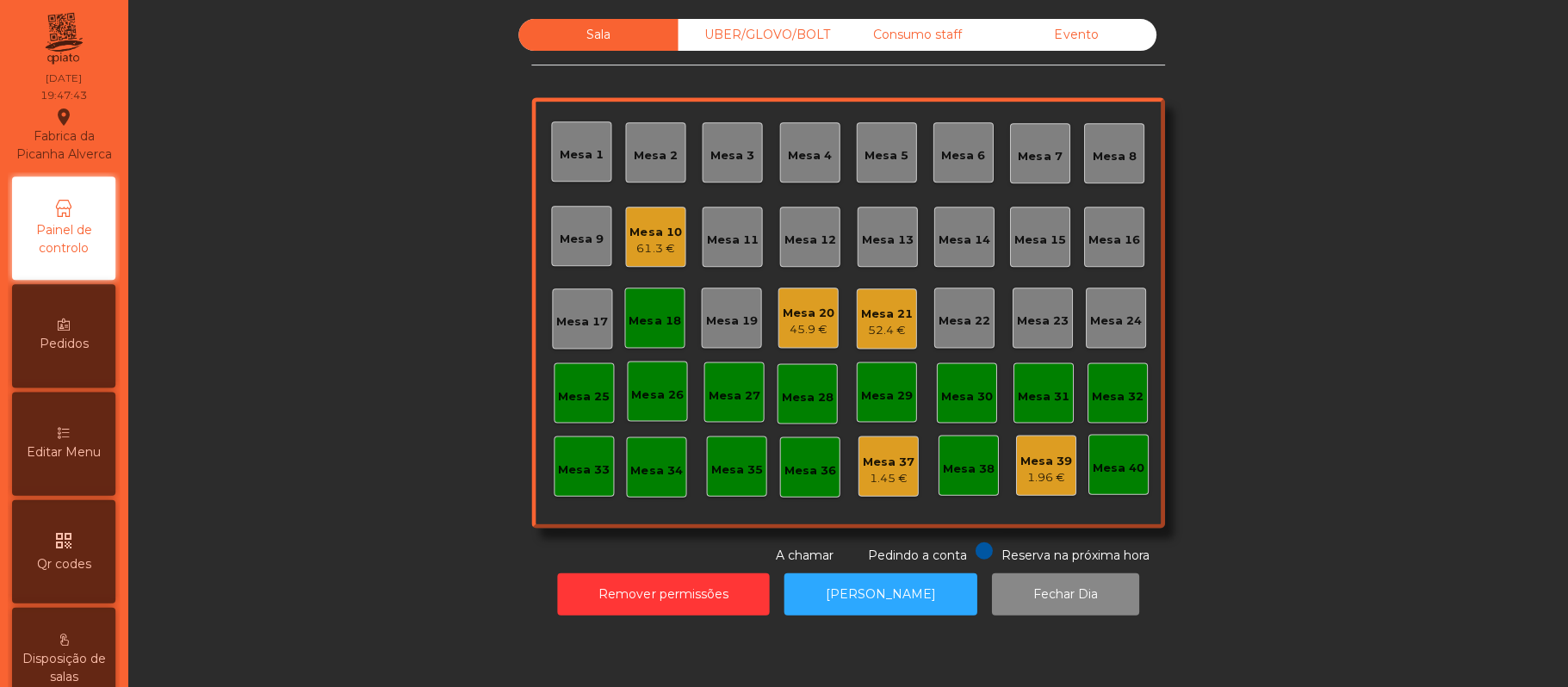
click at [569, 321] on div "Mesa 17" at bounding box center [583, 321] width 52 height 17
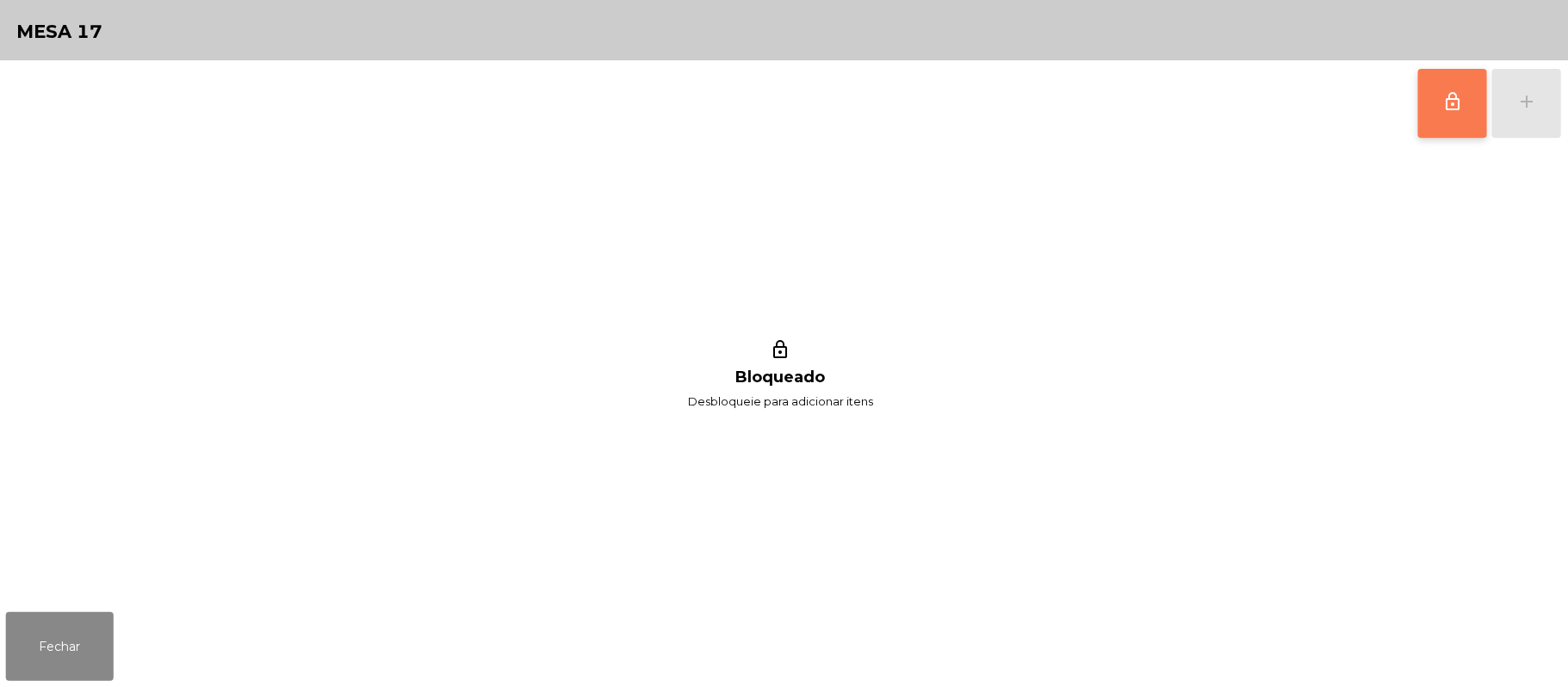
click at [1428, 84] on button "lock_outline" at bounding box center [1451, 103] width 69 height 69
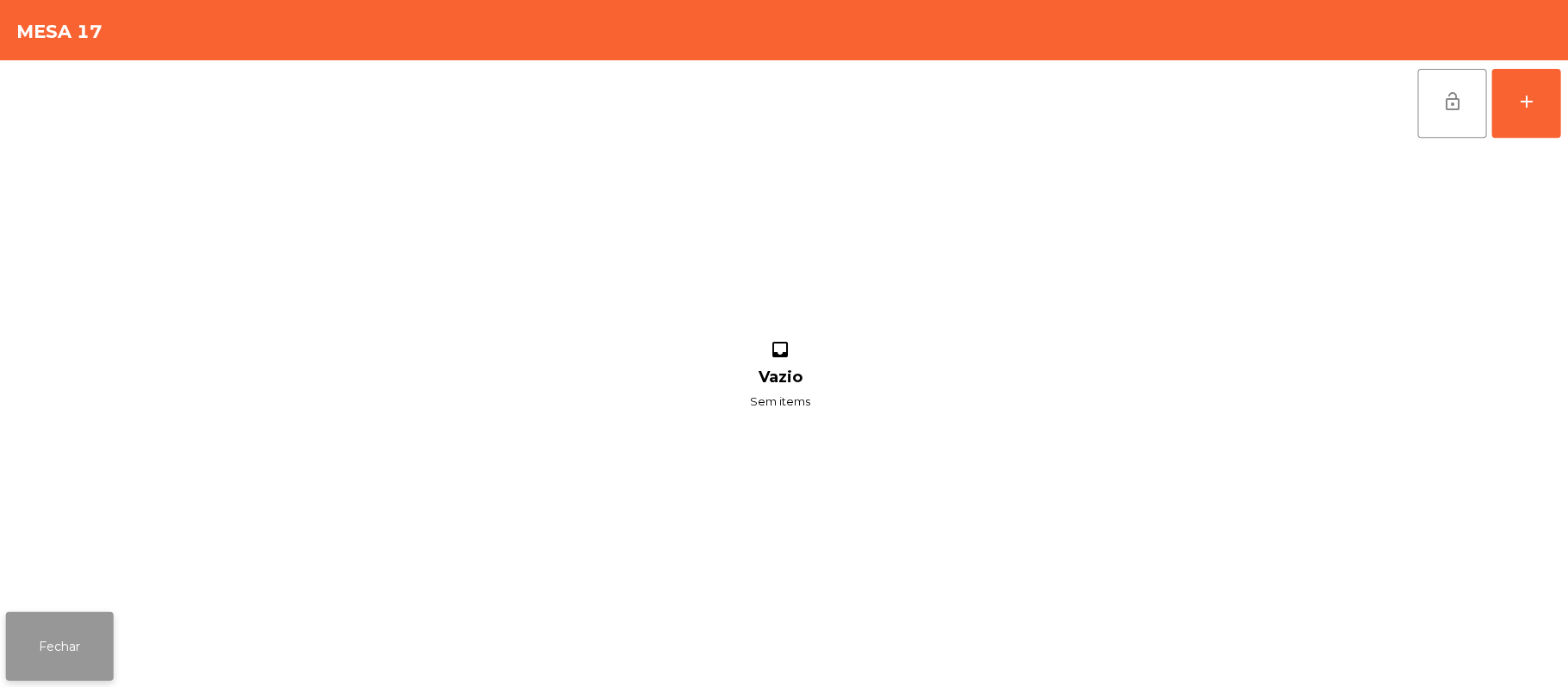
click at [91, 650] on button "Fechar" at bounding box center [60, 645] width 107 height 69
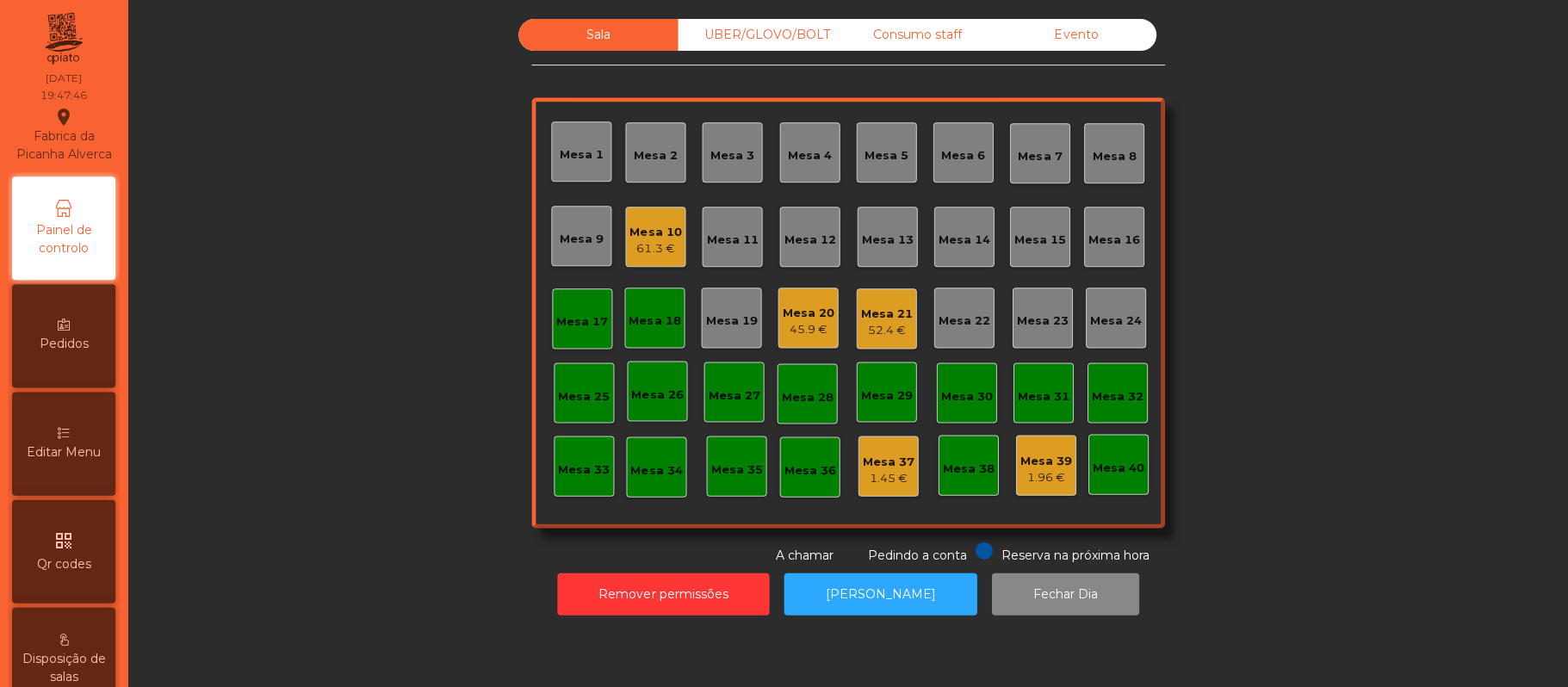
click at [808, 328] on div "45.9 €" at bounding box center [808, 330] width 52 height 17
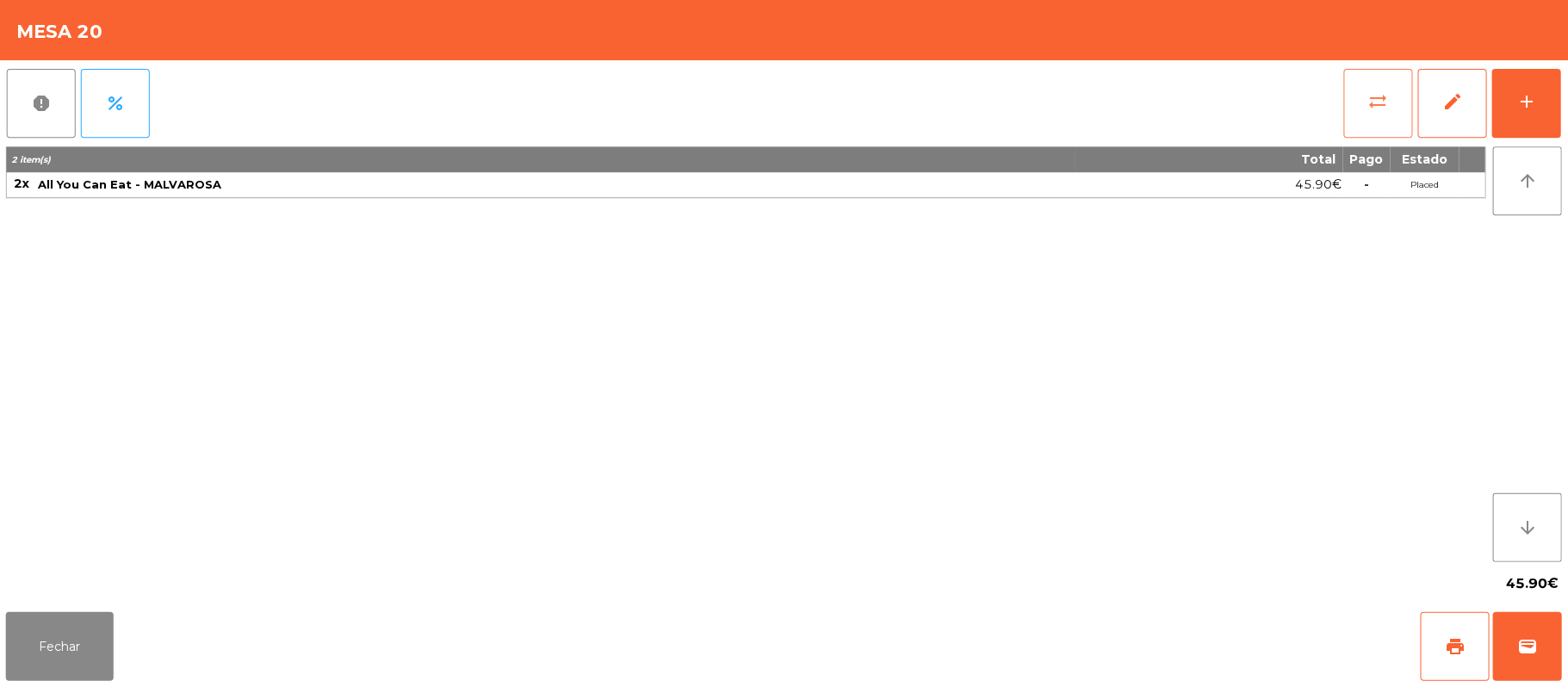
click at [1354, 117] on button "sync_alt" at bounding box center [1378, 103] width 69 height 69
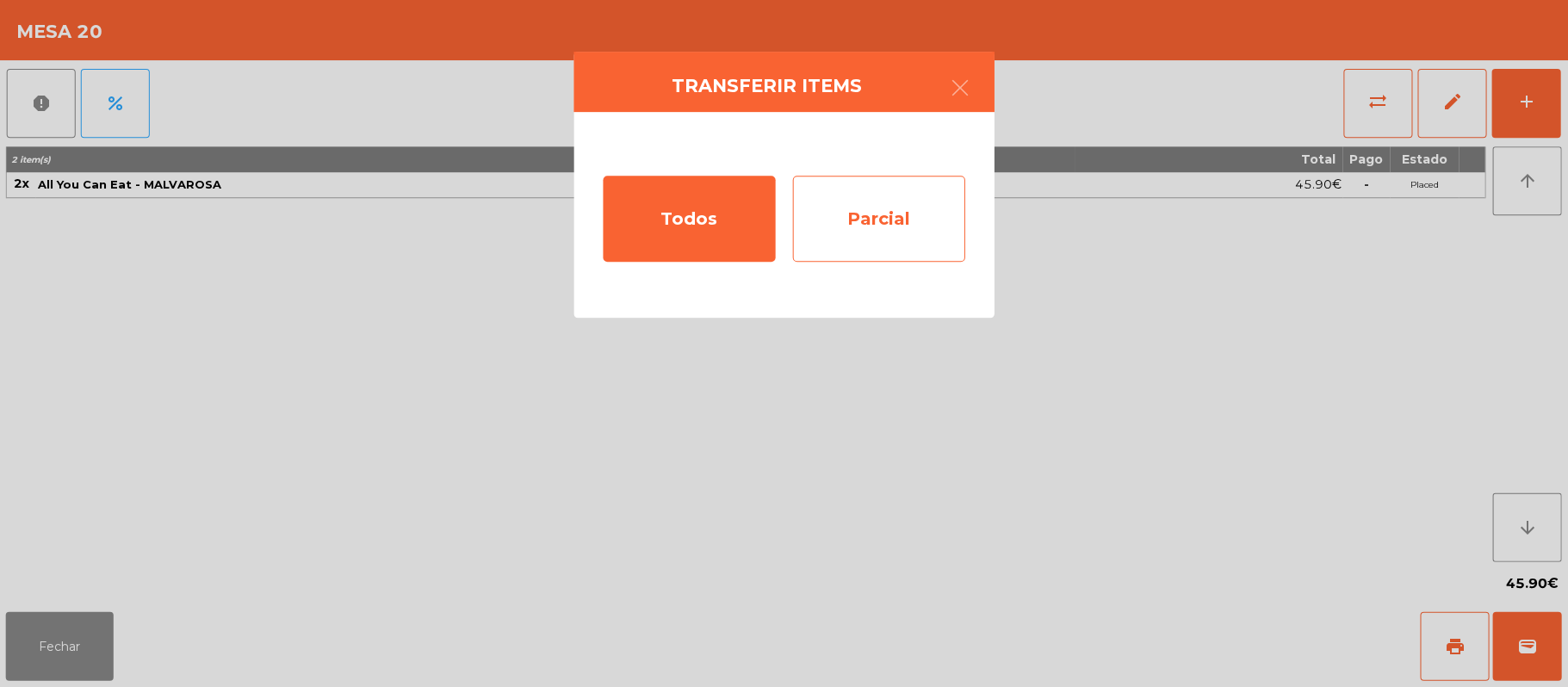
click at [893, 222] on div "Parcial" at bounding box center [879, 218] width 173 height 86
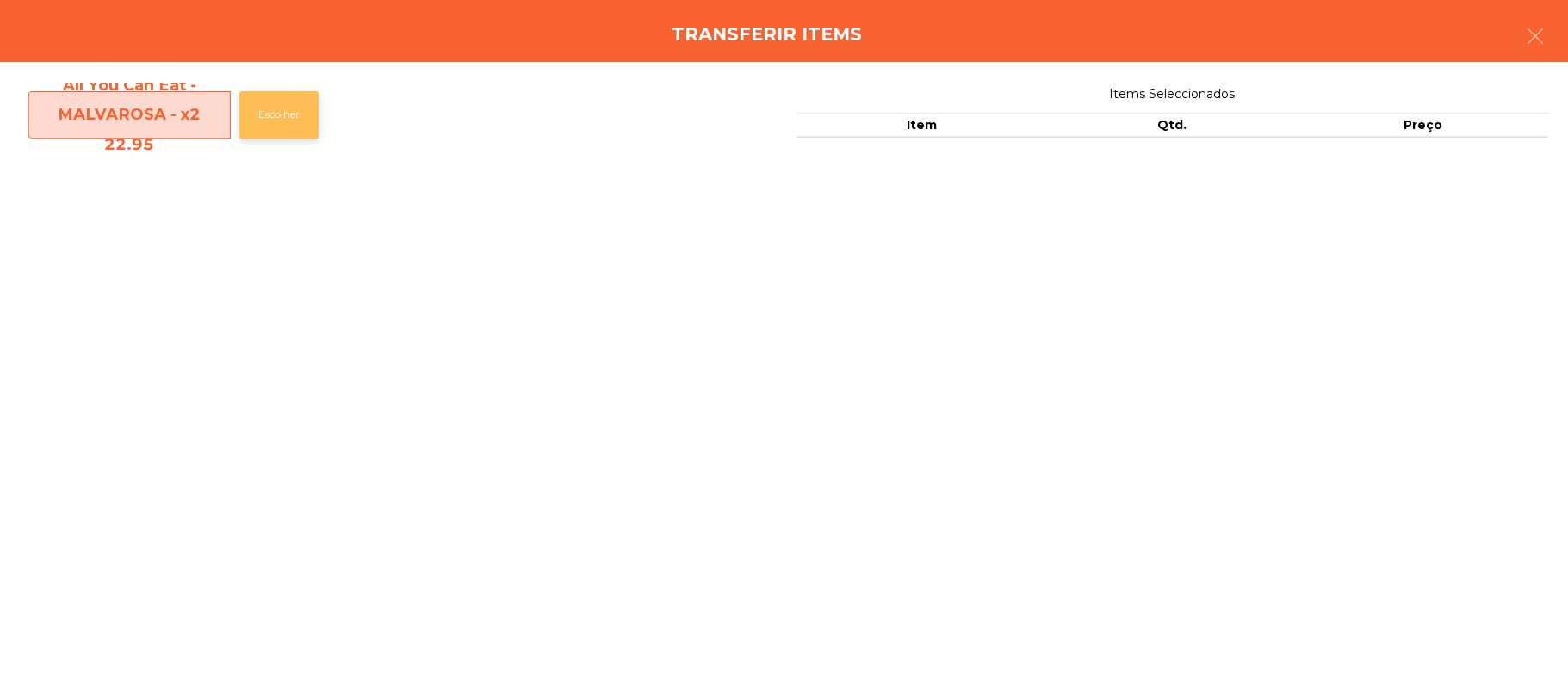
click at [287, 114] on button "Escolher" at bounding box center [280, 115] width 79 height 47
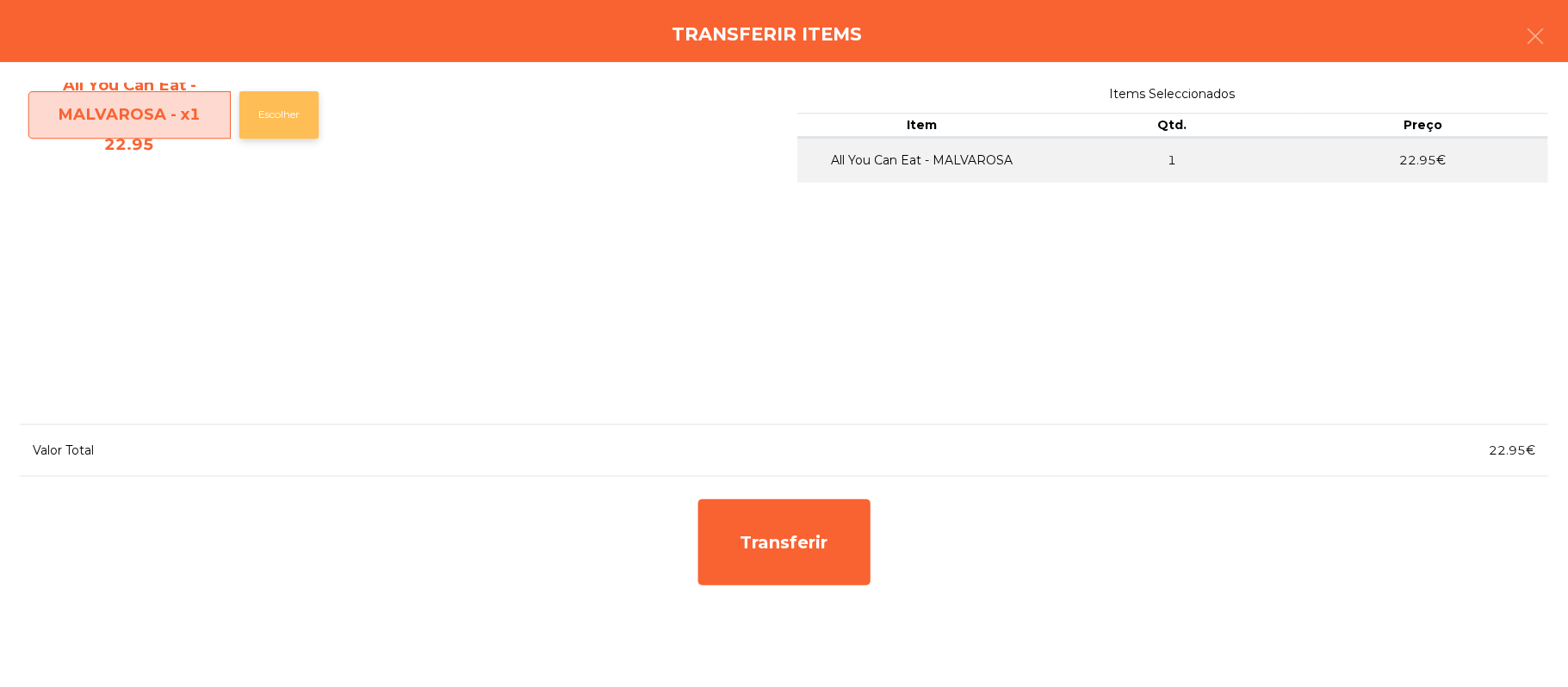
click at [279, 133] on button "Escolher" at bounding box center [280, 115] width 79 height 47
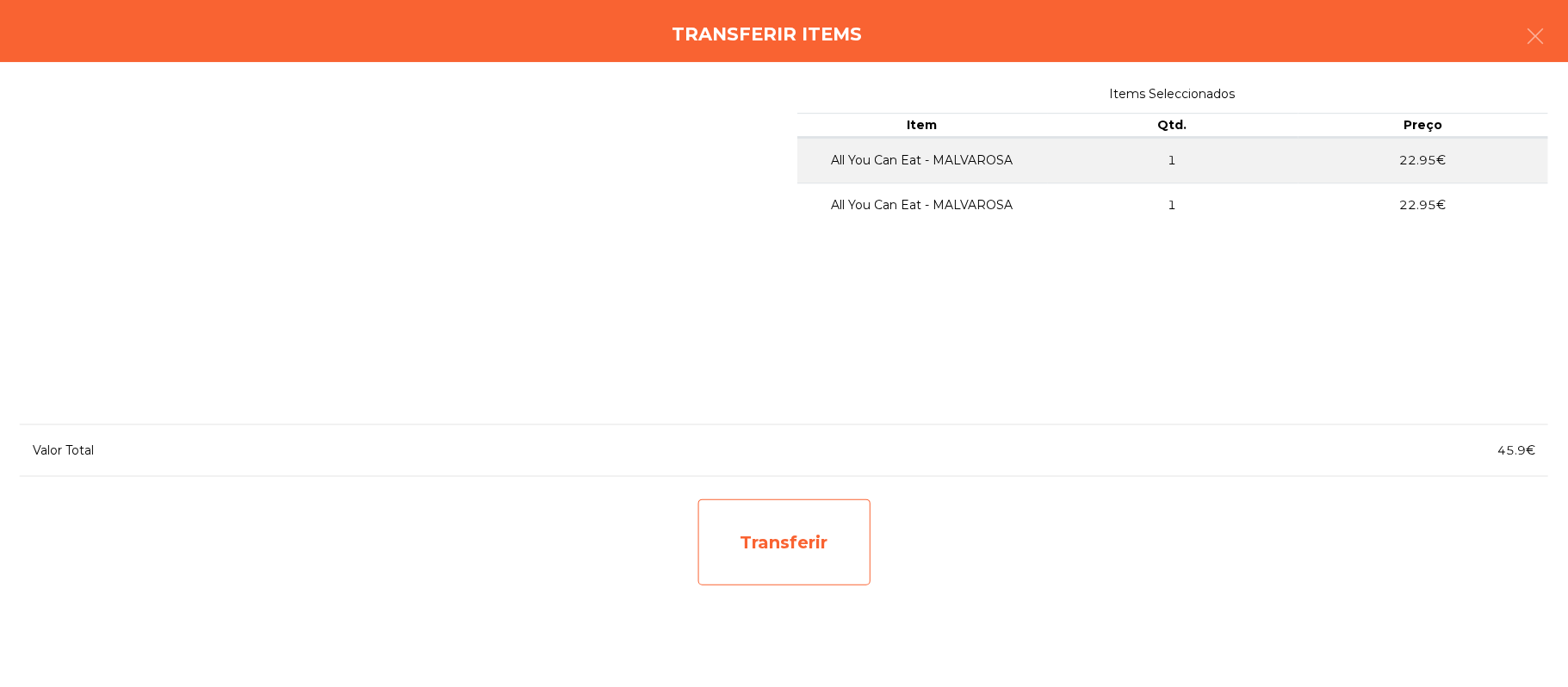
click at [788, 527] on div "Transferir" at bounding box center [784, 541] width 173 height 86
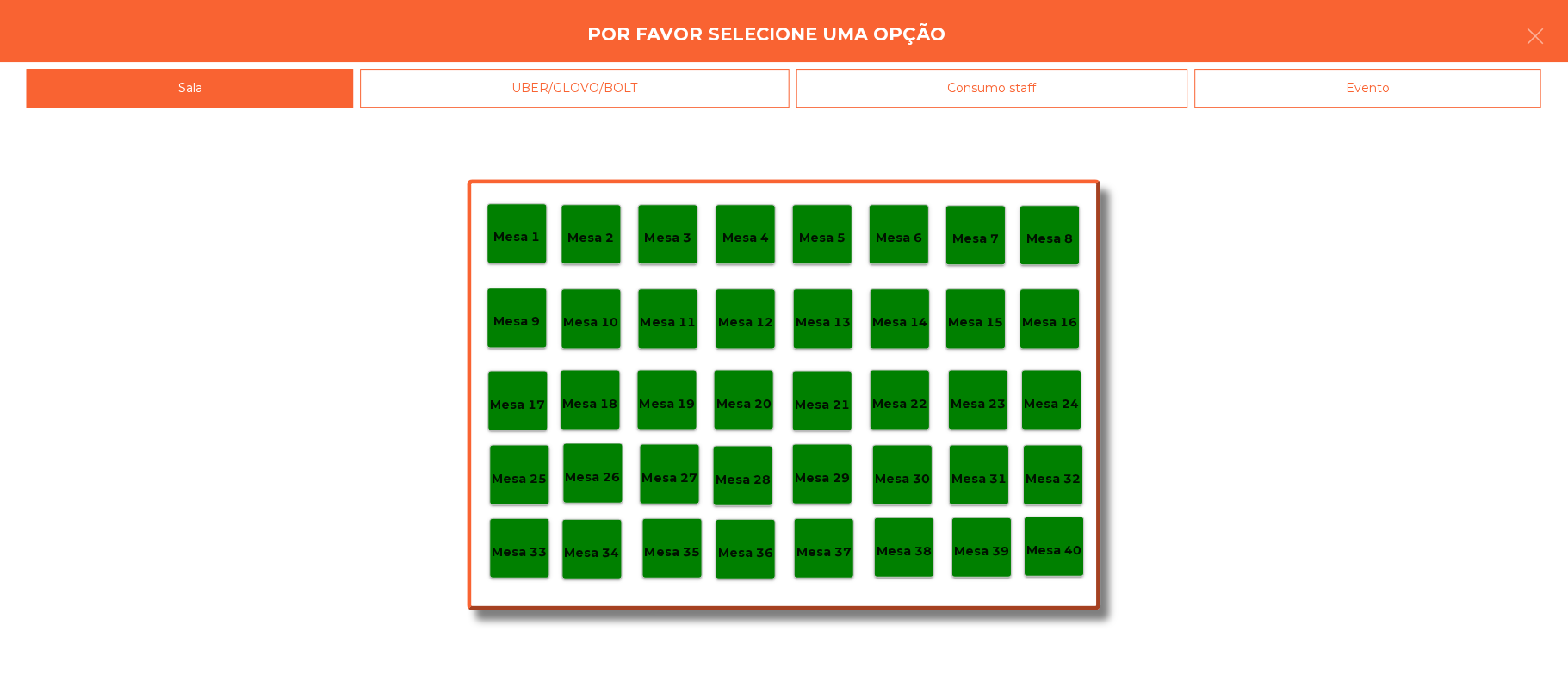
click at [514, 384] on div "Mesa 17" at bounding box center [519, 401] width 60 height 60
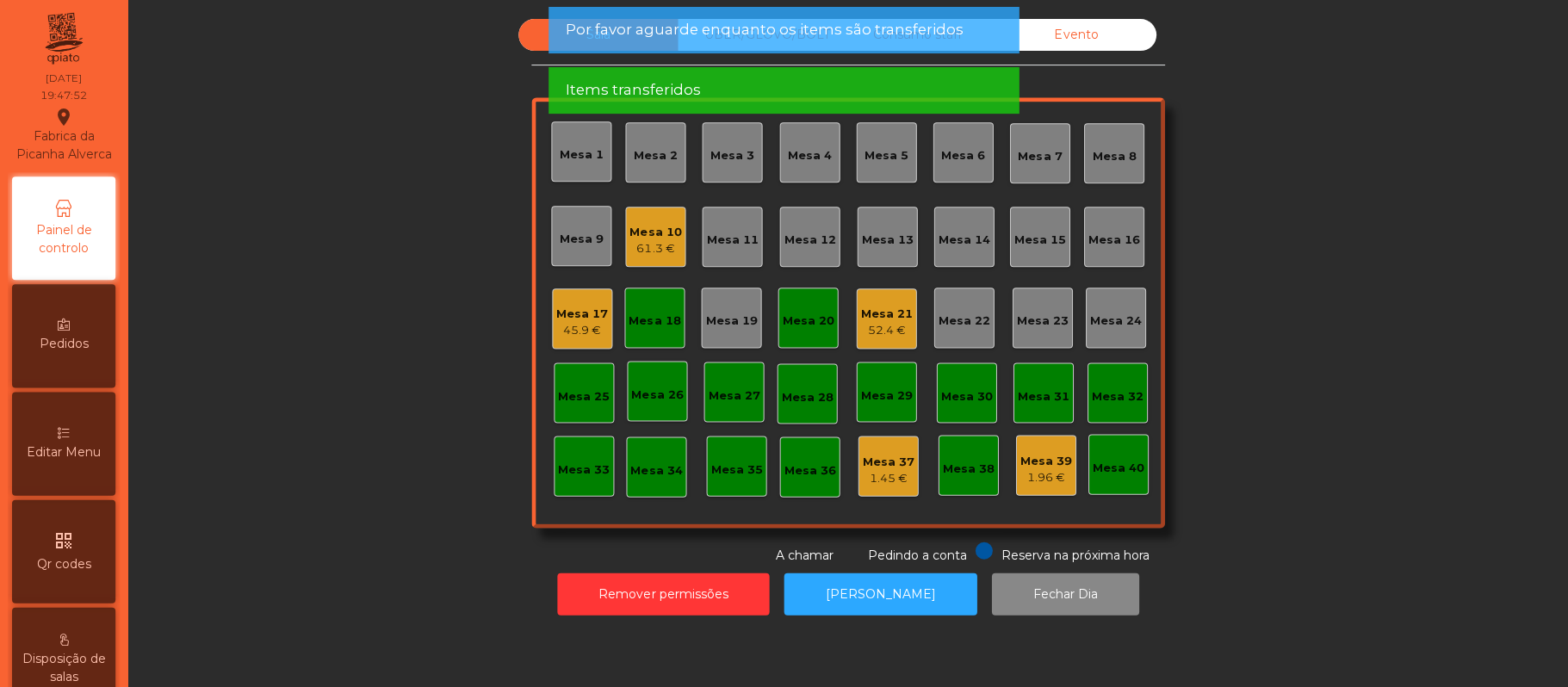
click at [1268, 250] on div "Sala UBER/GLOVO/BOLT Consumo staff Evento Mesa 1 Mesa 2 Mesa 3 Mesa 4 Mesa 5 Me…" at bounding box center [849, 291] width 1393 height 545
click at [656, 308] on div "Mesa 18" at bounding box center [655, 318] width 52 height 25
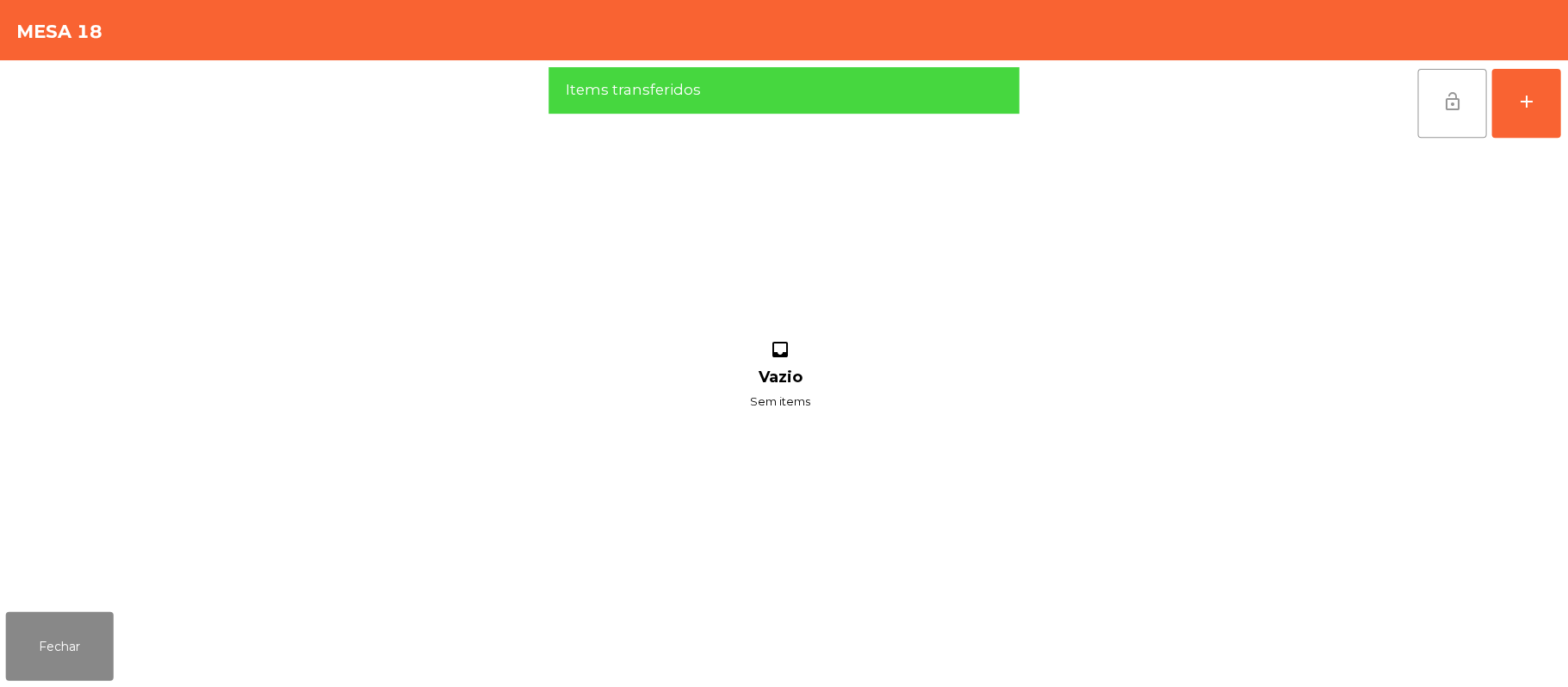
click at [1442, 104] on span "lock_open" at bounding box center [1452, 102] width 21 height 21
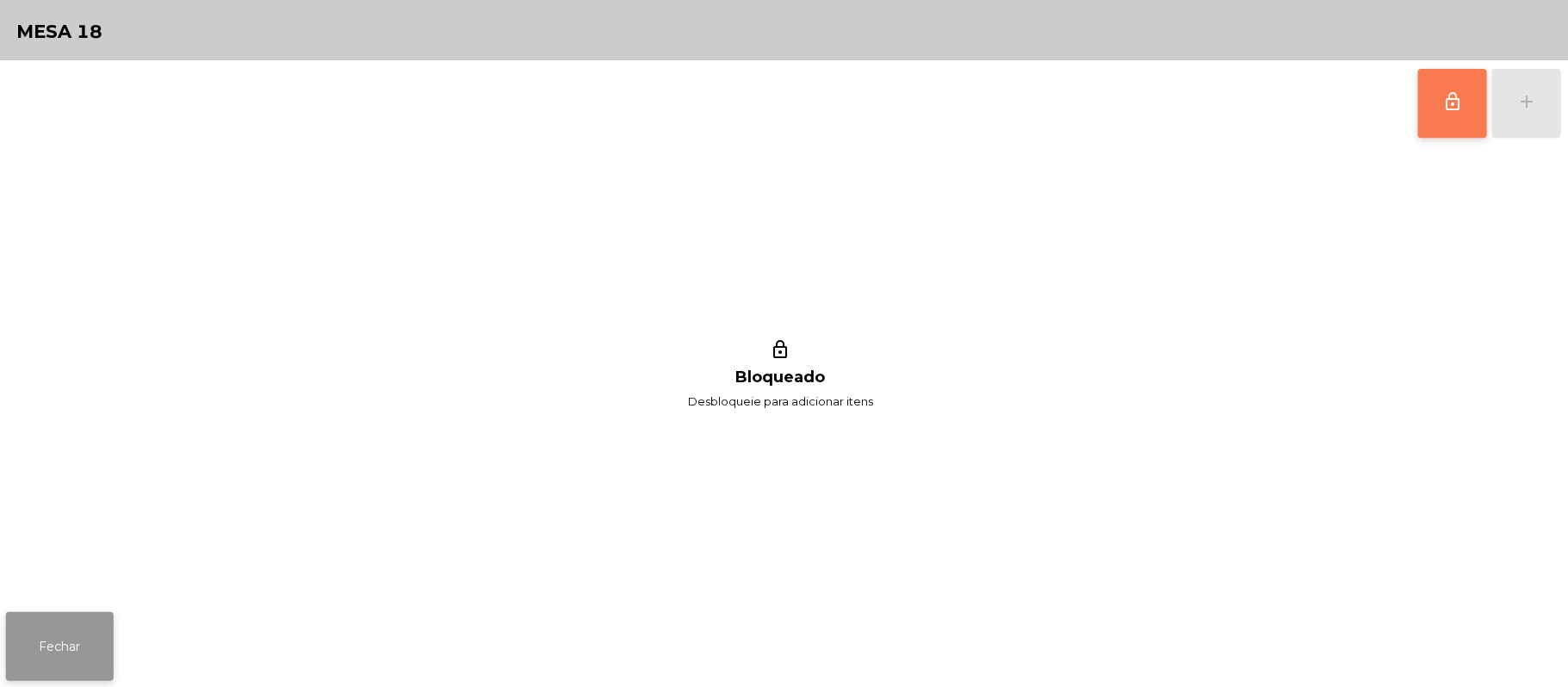
click at [50, 641] on button "Fechar" at bounding box center [60, 645] width 107 height 69
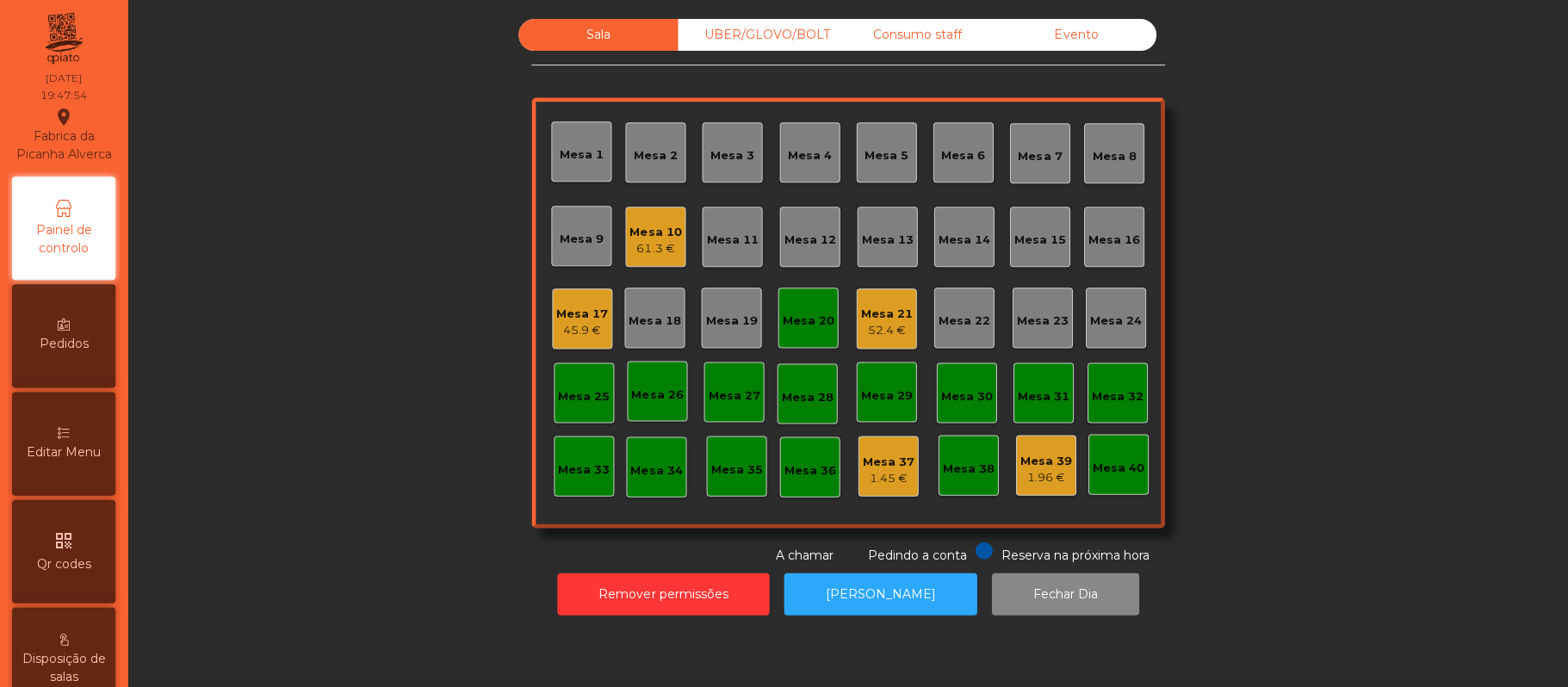
click at [804, 312] on div "Mesa 20" at bounding box center [808, 320] width 52 height 17
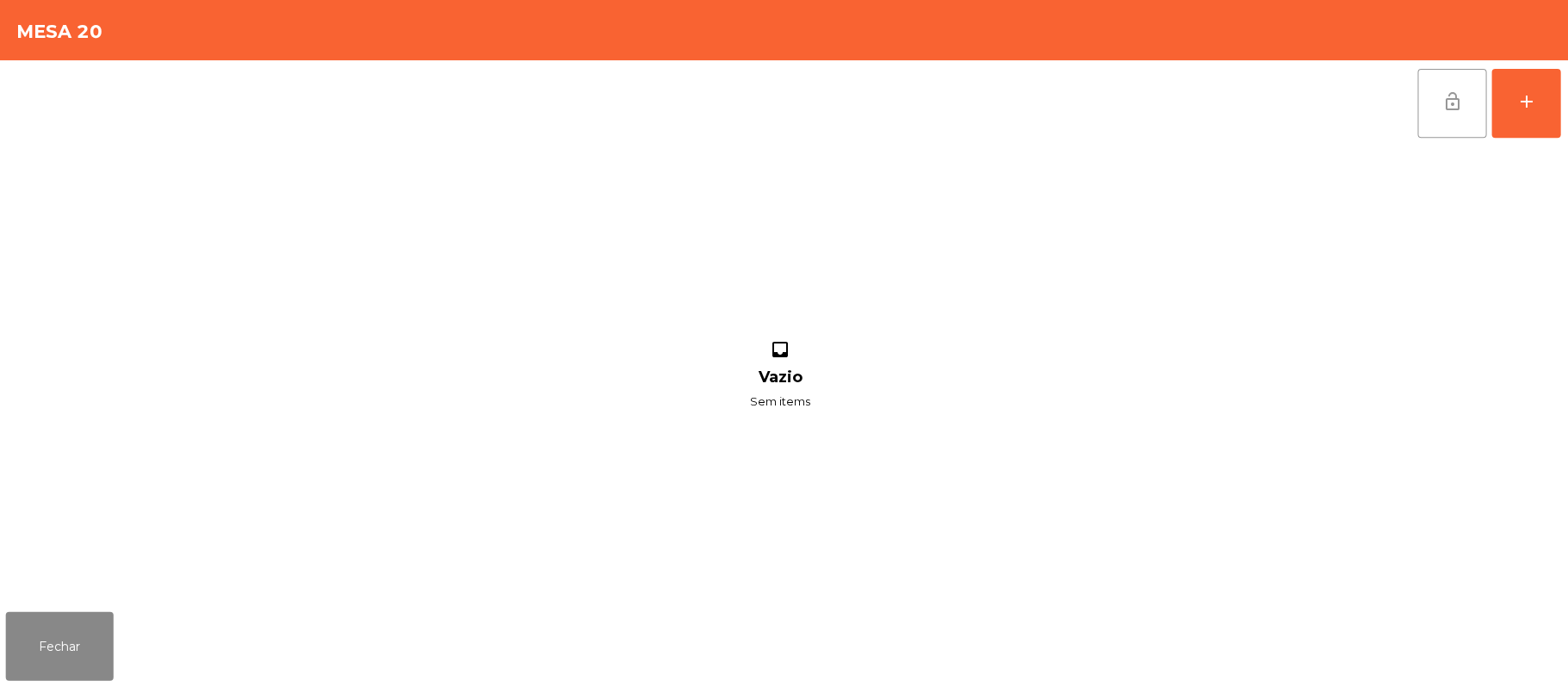
click at [1433, 110] on button "lock_open" at bounding box center [1451, 103] width 69 height 69
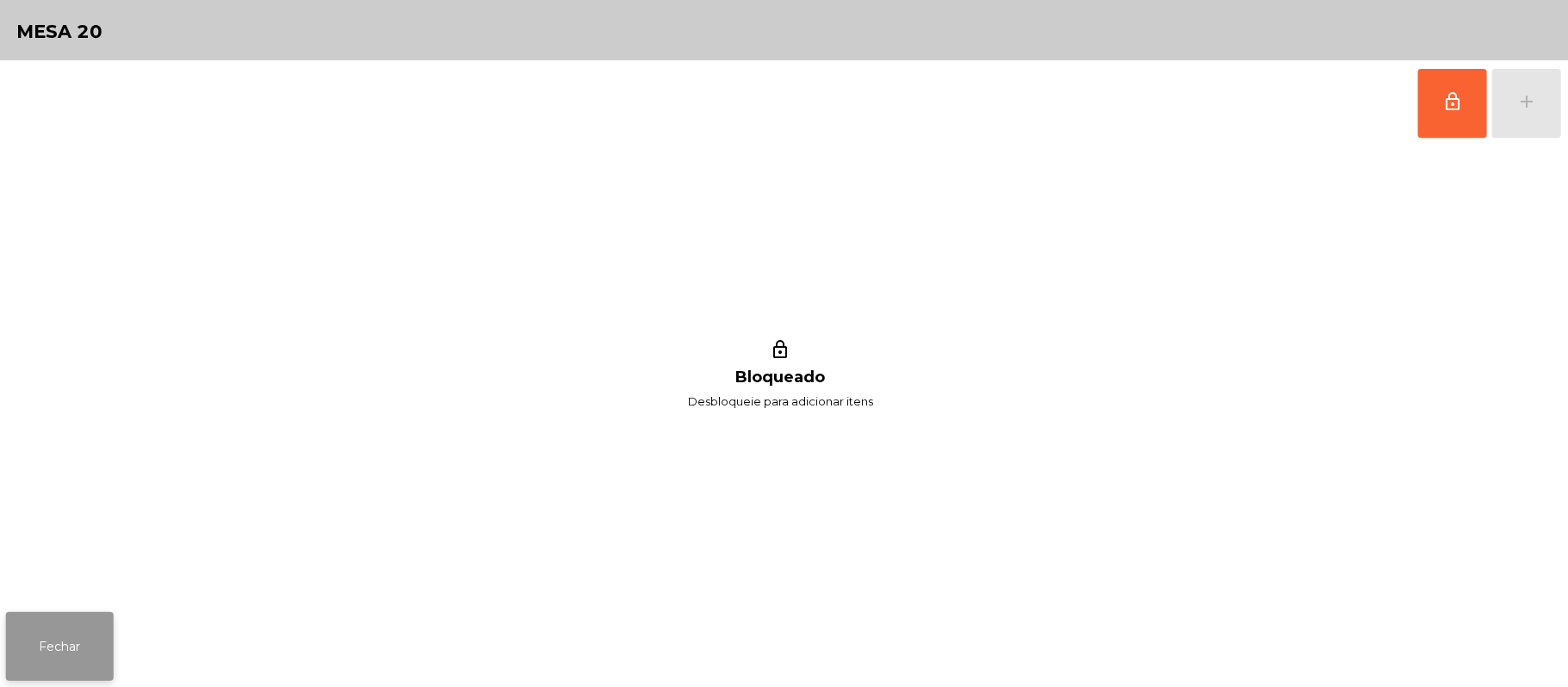
click at [94, 637] on button "Fechar" at bounding box center [60, 645] width 107 height 69
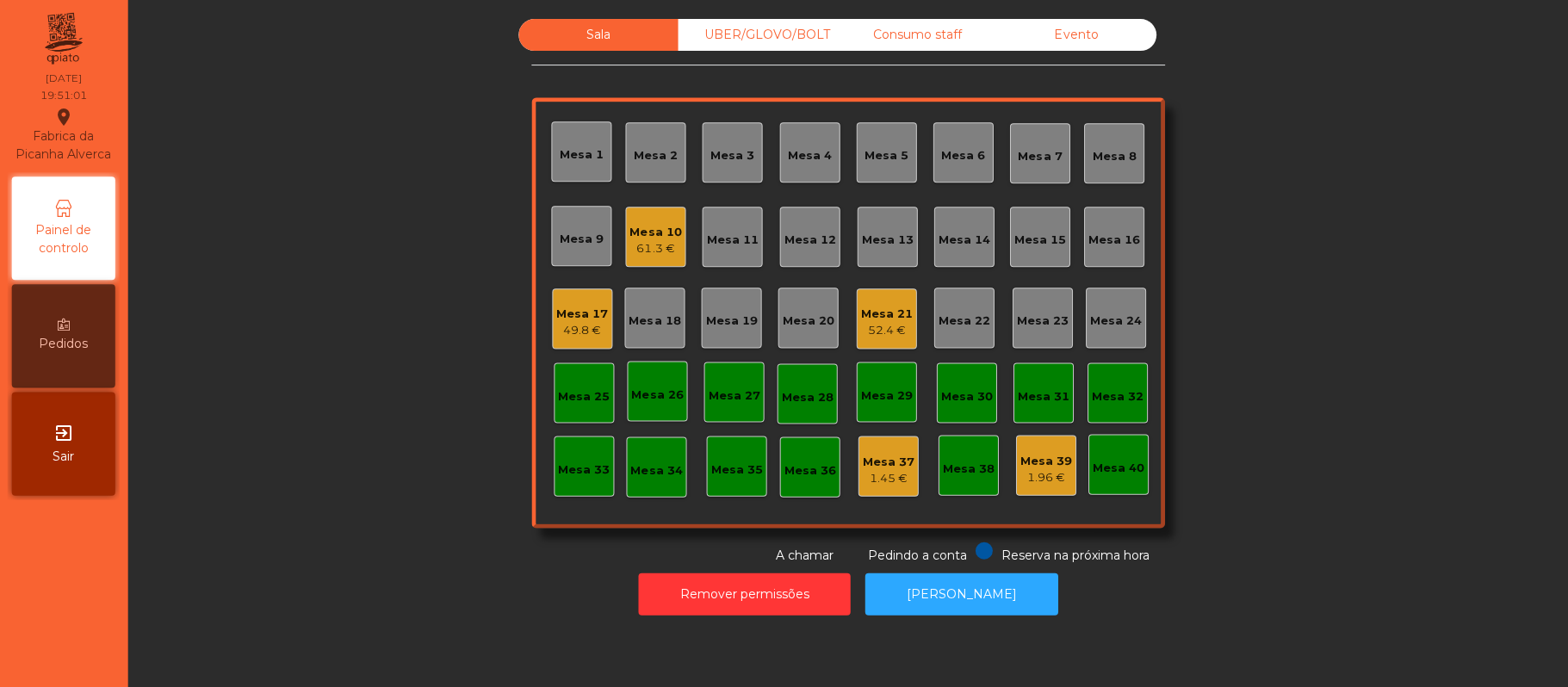
click at [362, 323] on div "Sala UBER/GLOVO/BOLT Consumo staff Evento Mesa 1 Mesa 2 Mesa 3 Mesa 4 Mesa 5 Me…" at bounding box center [849, 291] width 1393 height 545
click at [702, 344] on div "Mesa 19" at bounding box center [732, 318] width 60 height 60
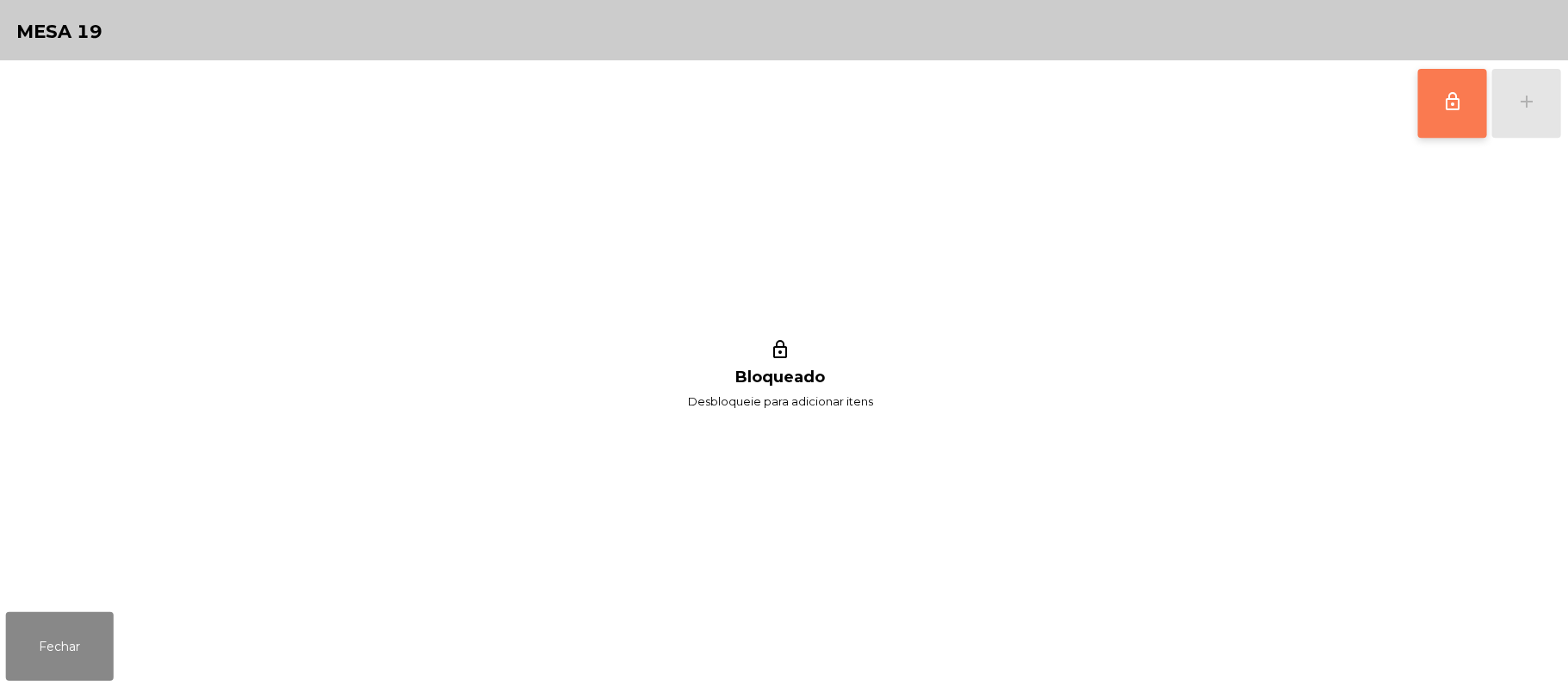
click at [1427, 125] on button "lock_outline" at bounding box center [1451, 103] width 69 height 69
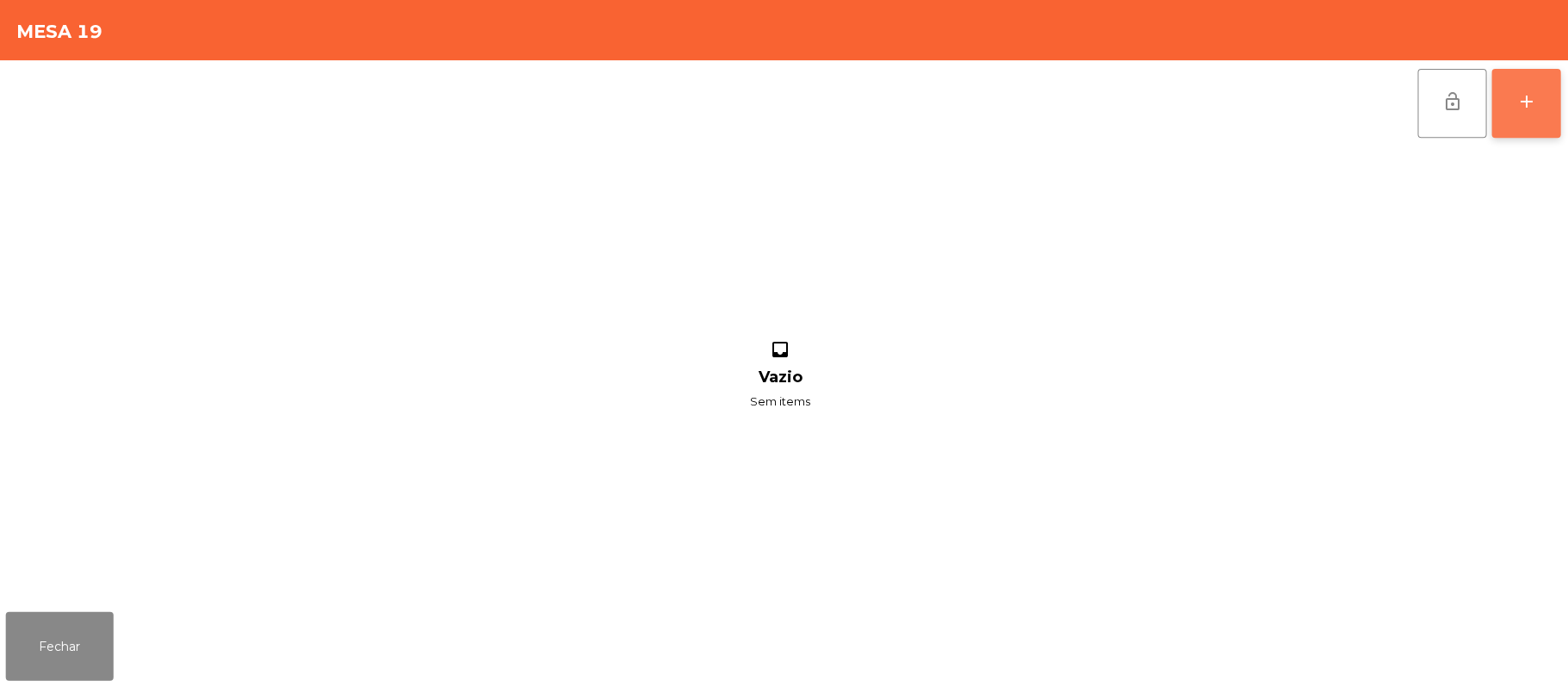
click at [1556, 102] on button "add" at bounding box center [1526, 103] width 69 height 69
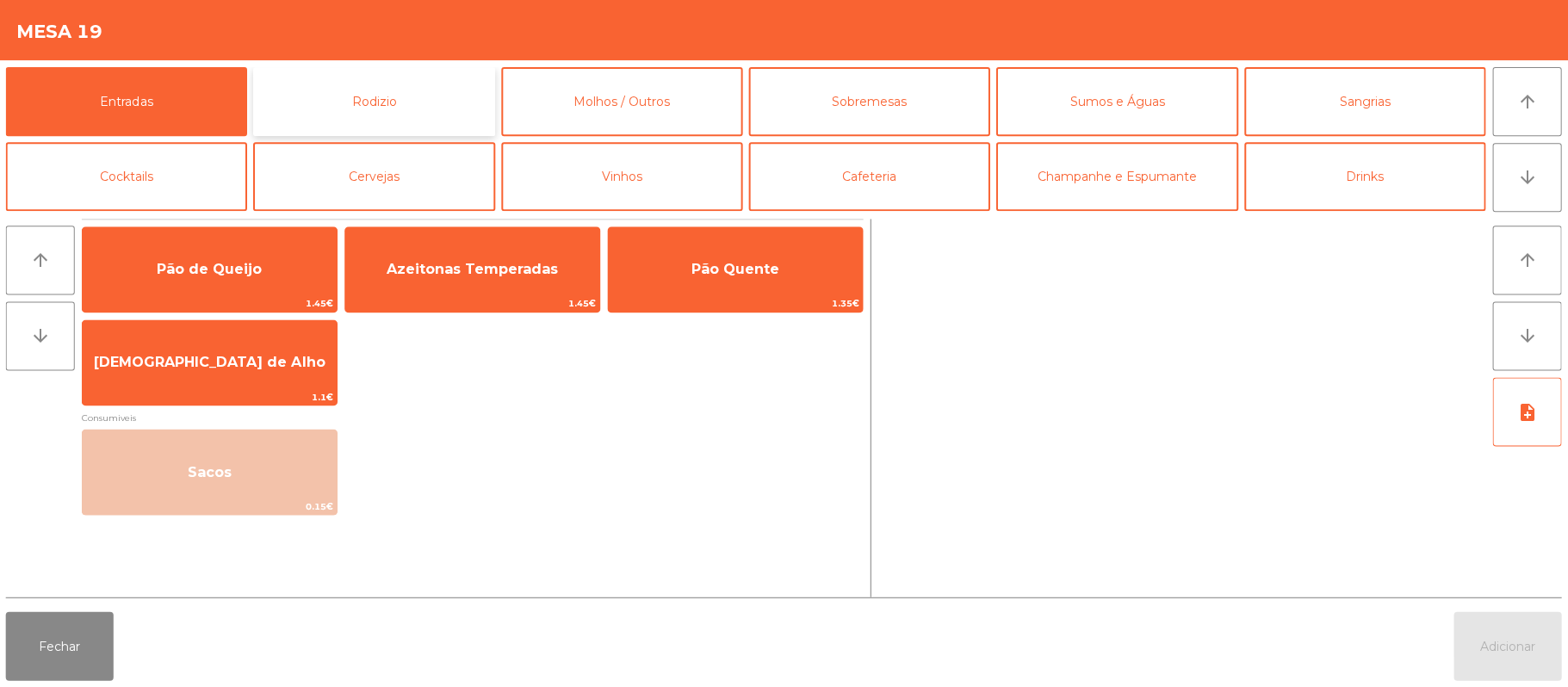
click at [411, 81] on button "Rodizio" at bounding box center [374, 101] width 241 height 69
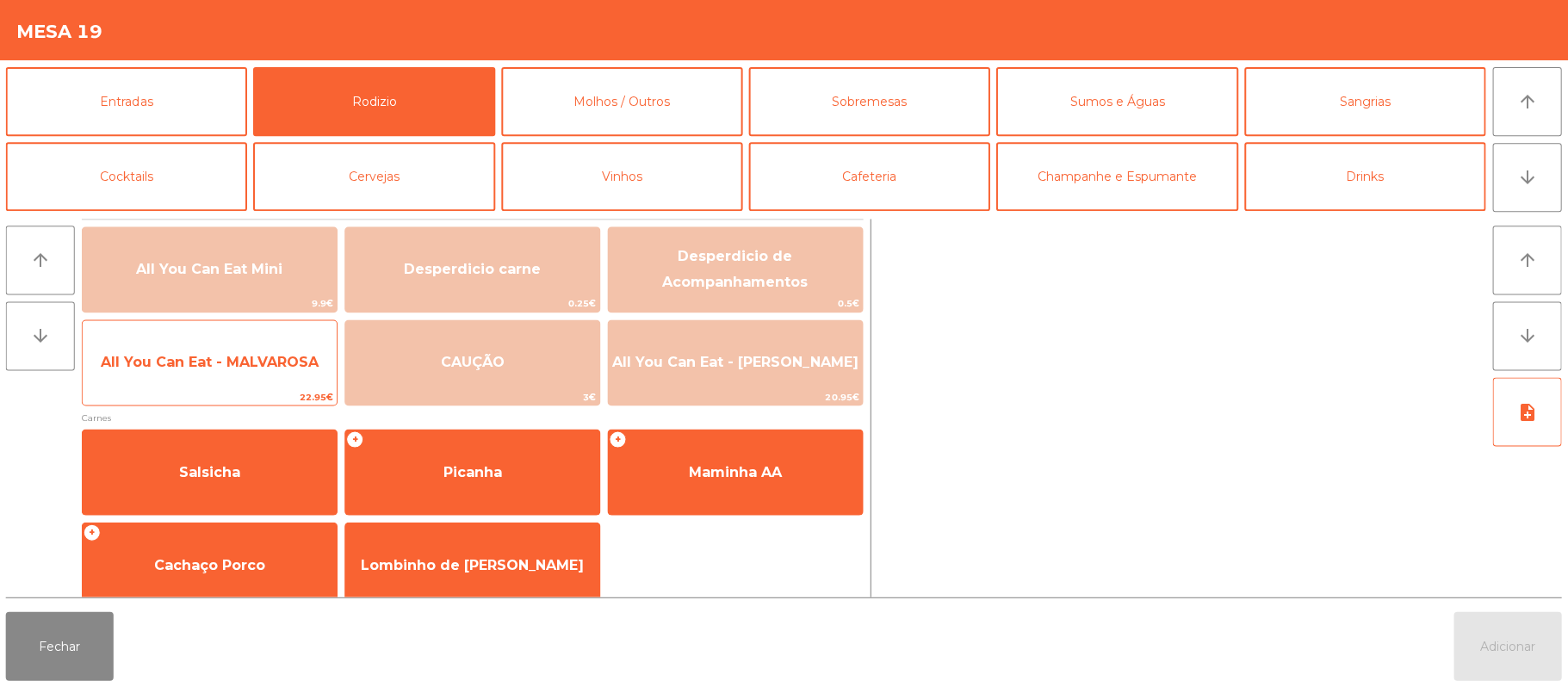
click at [241, 375] on span "All You Can Eat - MALVAROSA" at bounding box center [210, 362] width 254 height 46
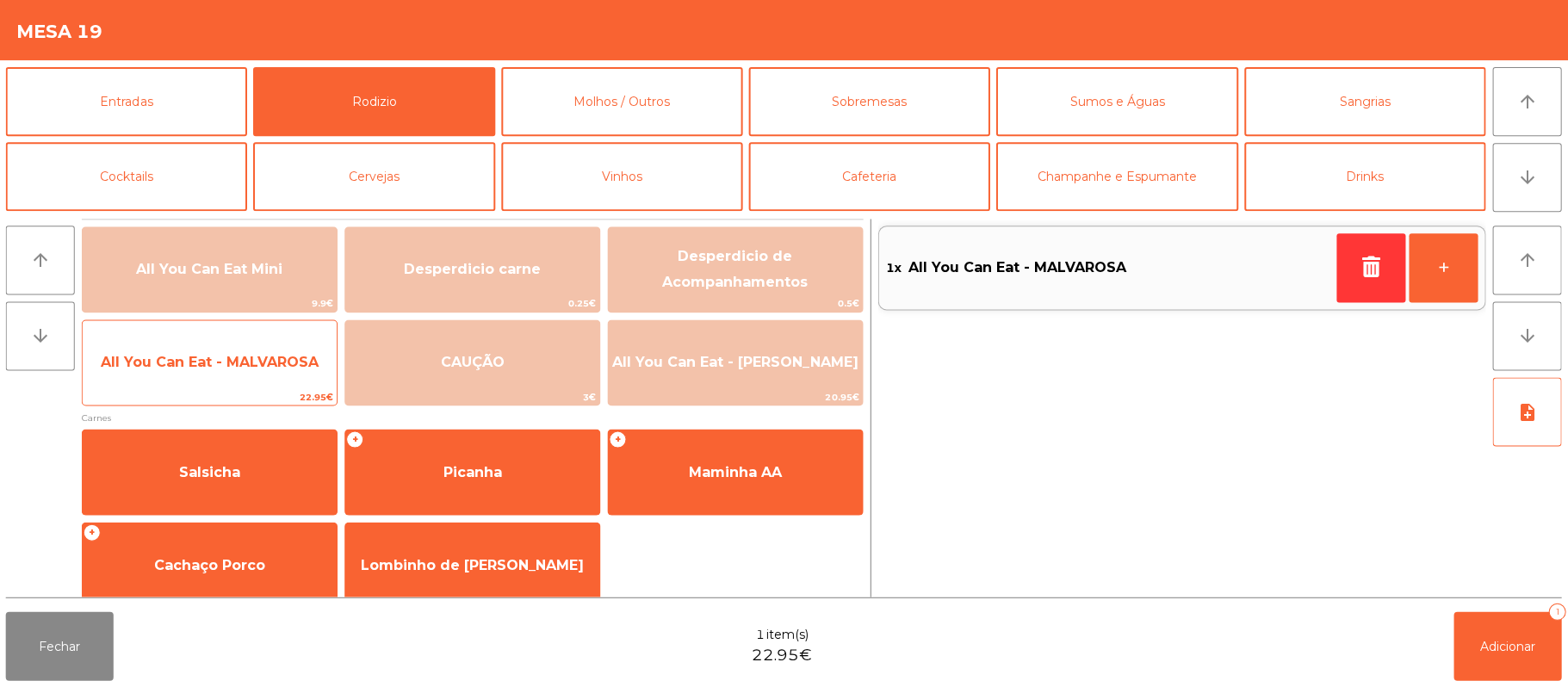
click at [239, 382] on span "All You Can Eat - MALVAROSA" at bounding box center [210, 362] width 254 height 46
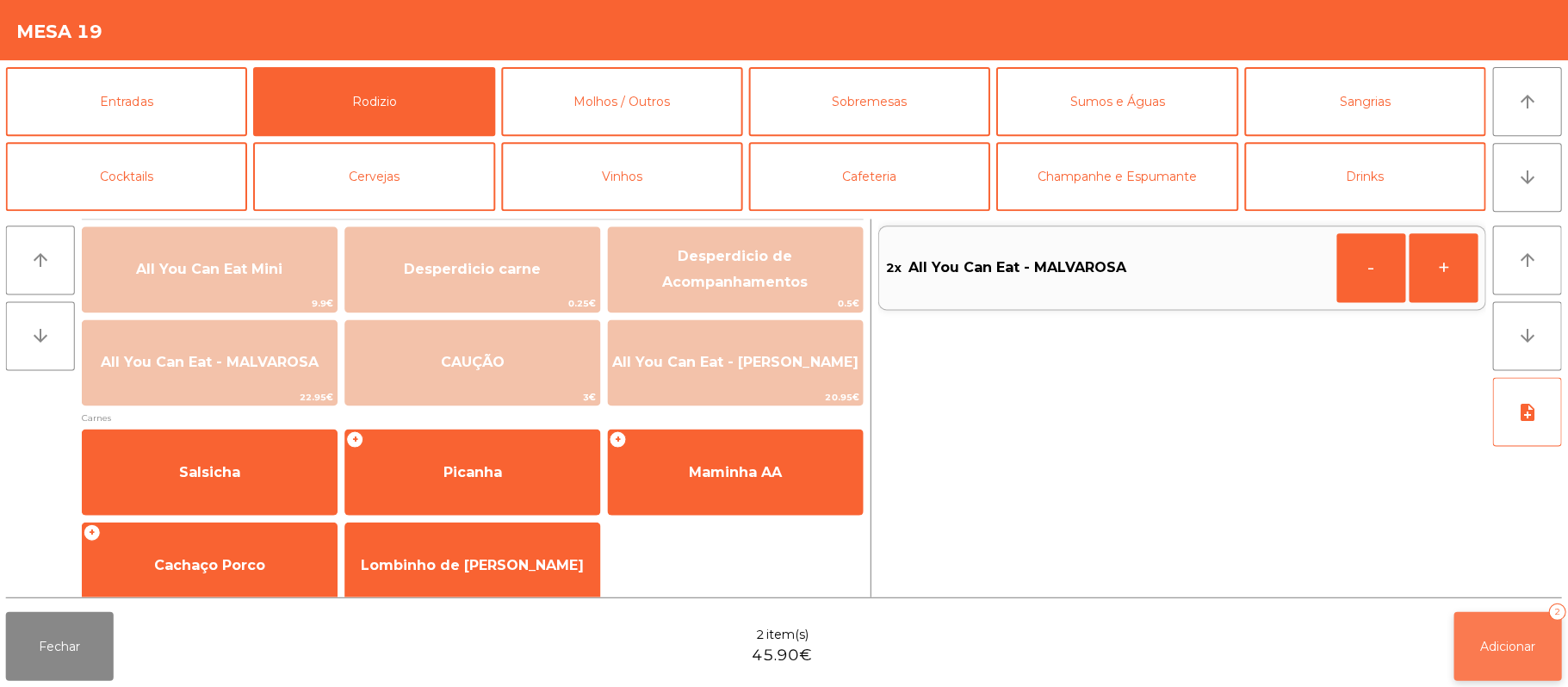
click at [1507, 642] on span "Adicionar" at bounding box center [1508, 646] width 55 height 15
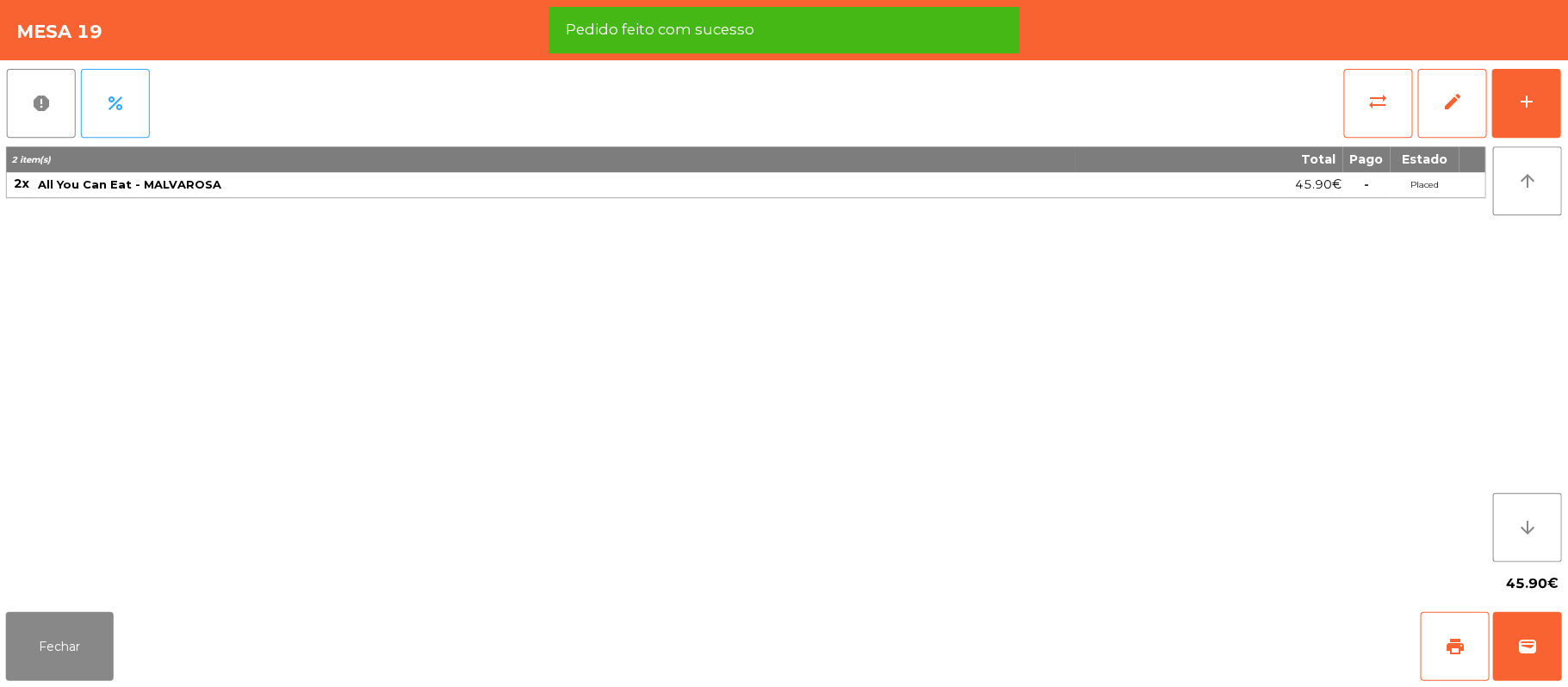
click at [71, 587] on div "45.90€" at bounding box center [784, 582] width 1554 height 43
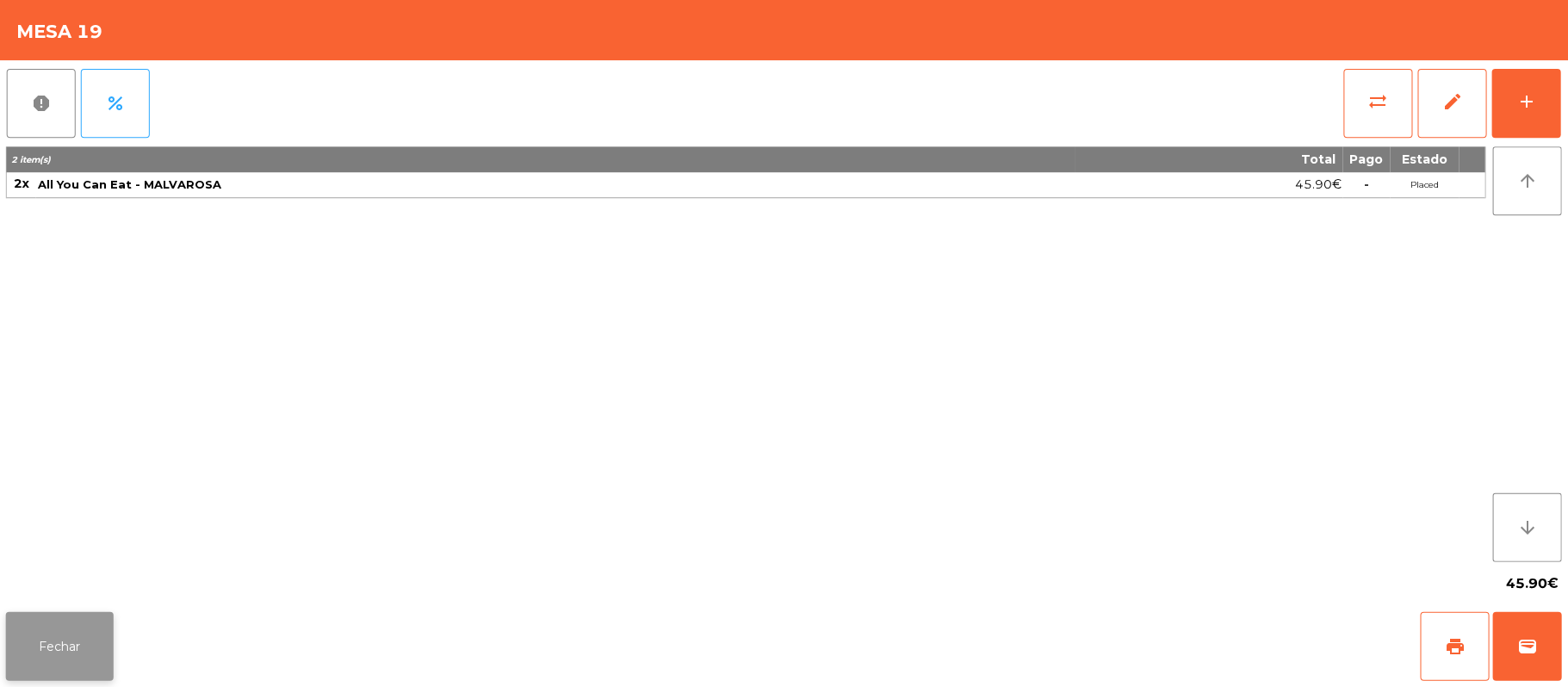
click at [81, 623] on button "Fechar" at bounding box center [60, 645] width 107 height 69
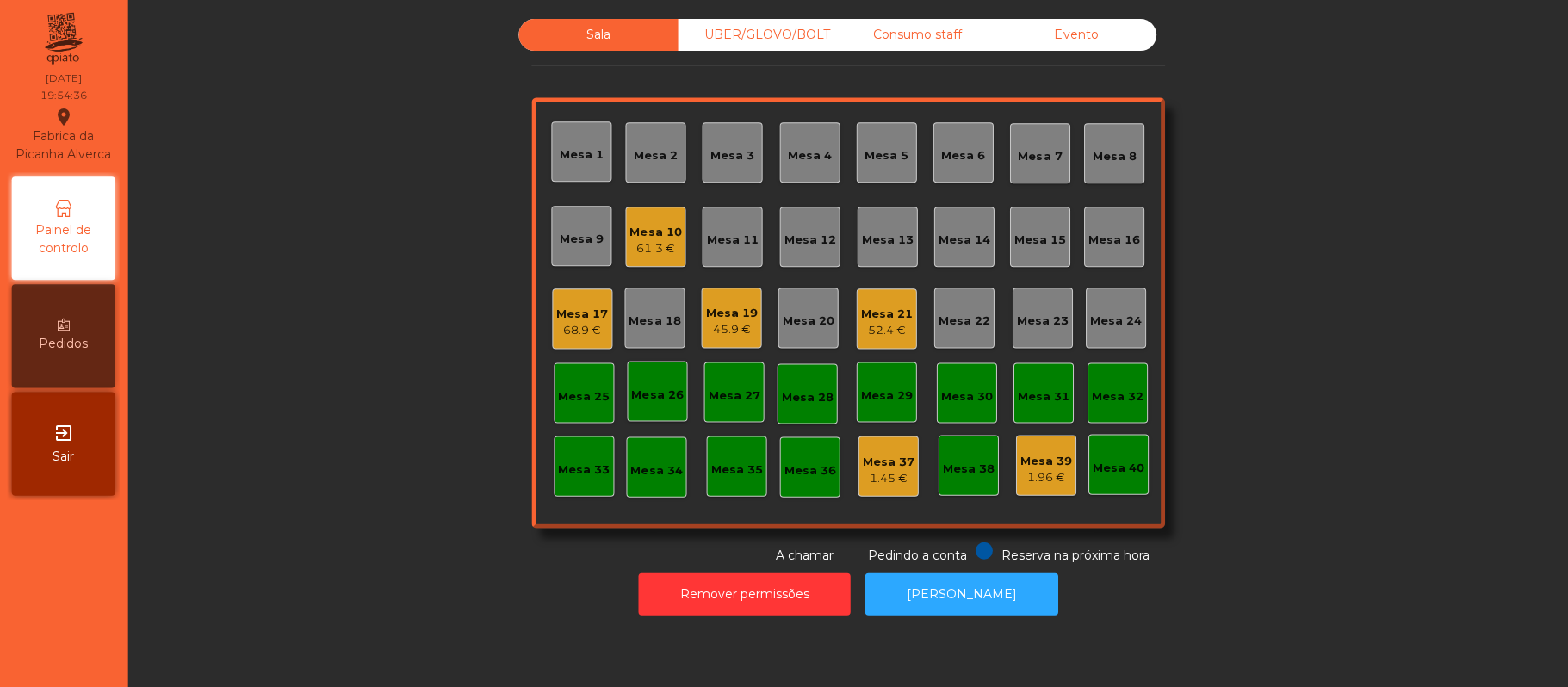
click at [742, 19] on div "UBER/GLOVO/BOLT" at bounding box center [758, 35] width 159 height 32
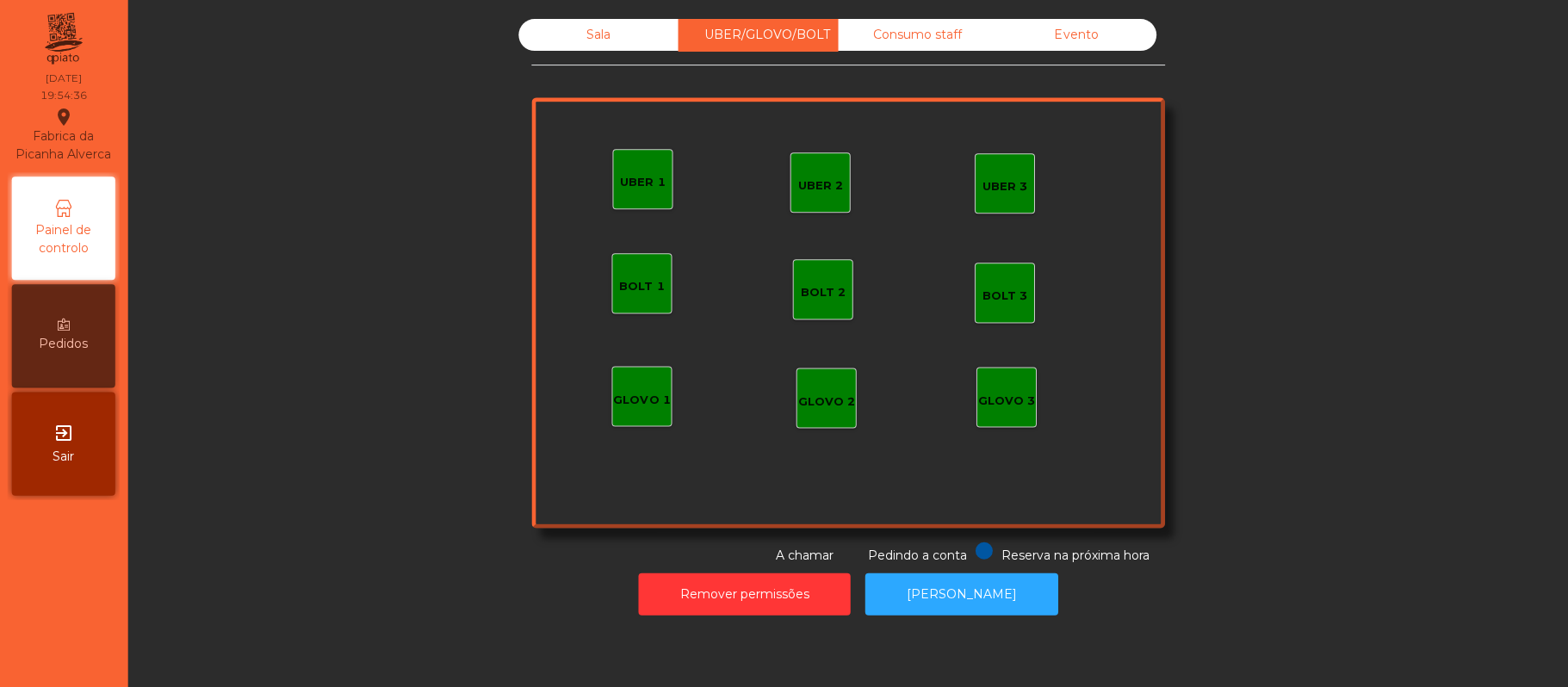
click at [635, 180] on div "UBER 1" at bounding box center [642, 182] width 44 height 17
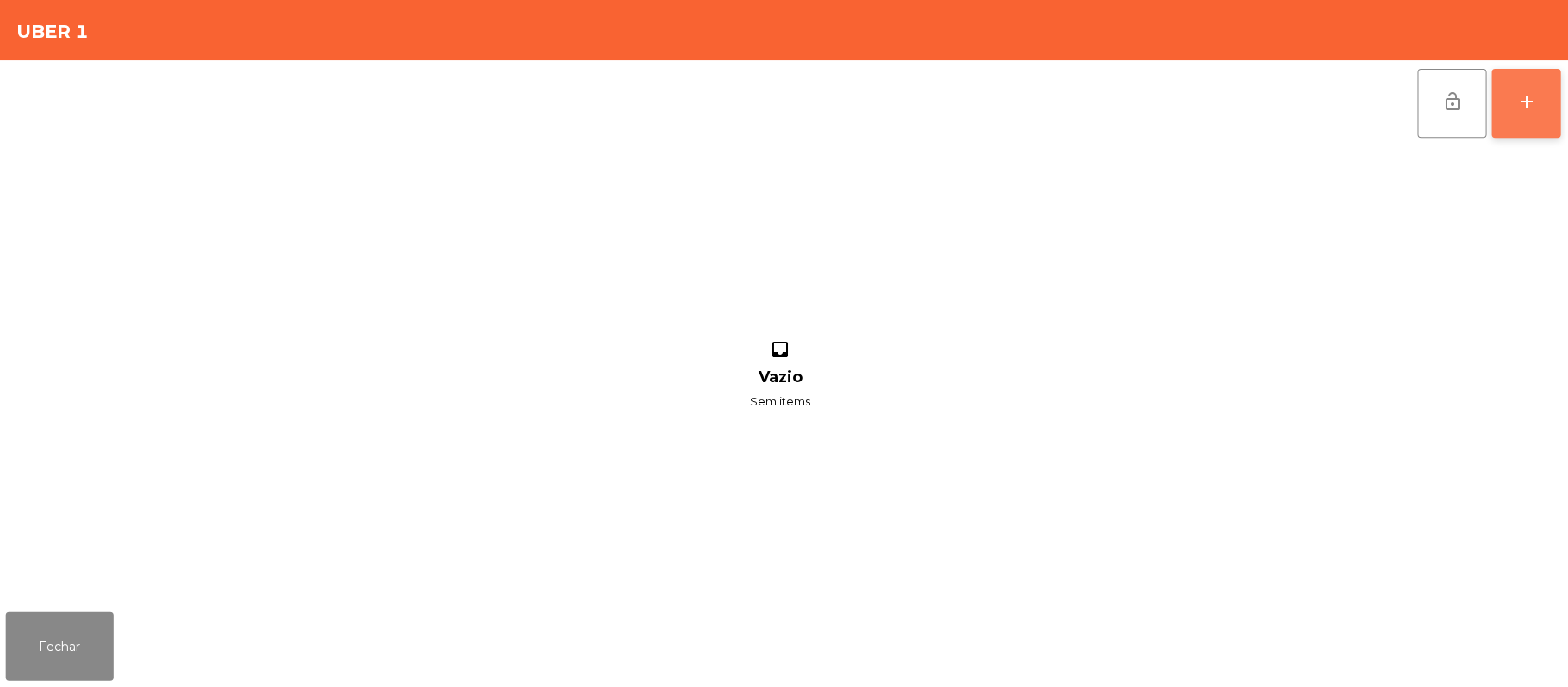
click at [1517, 93] on div "add" at bounding box center [1526, 102] width 21 height 21
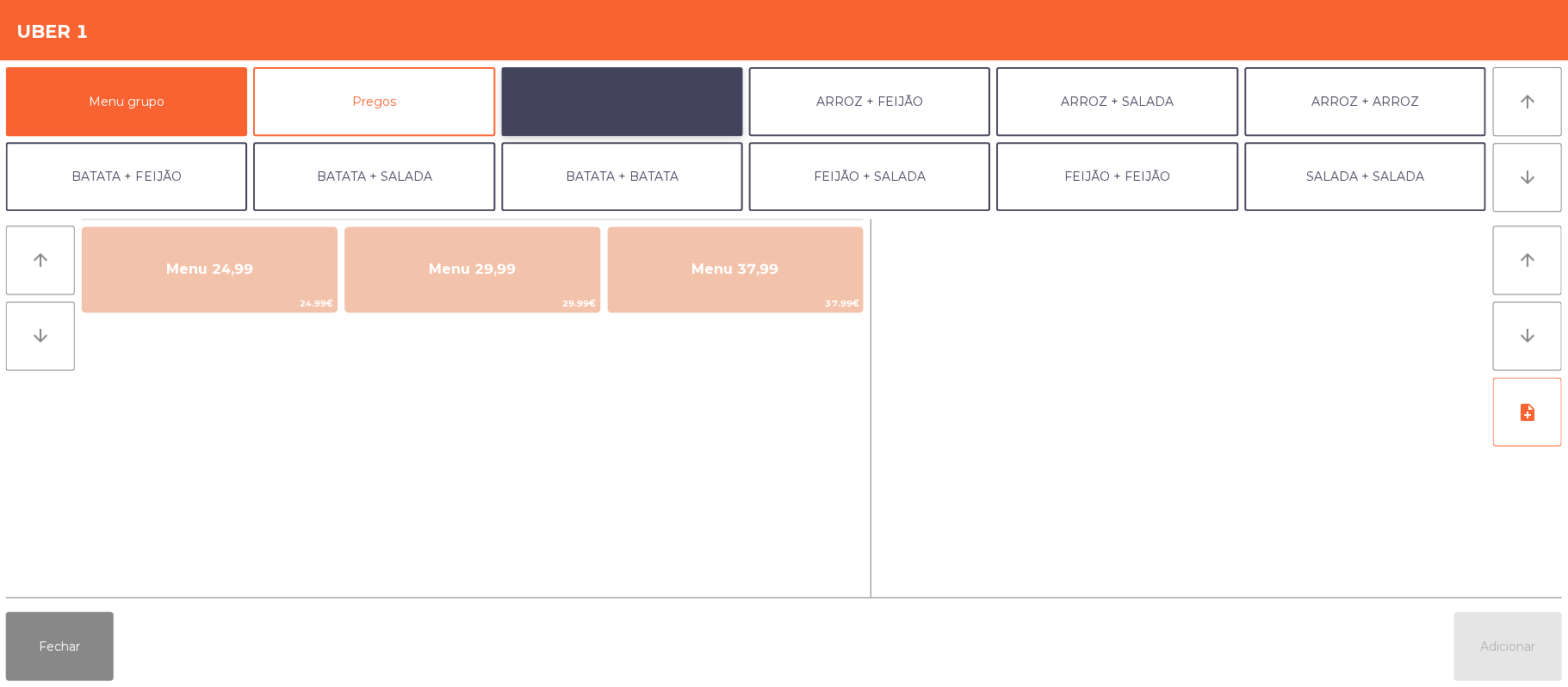
click at [684, 97] on button "ARROZ + BATATAS" at bounding box center [622, 101] width 241 height 69
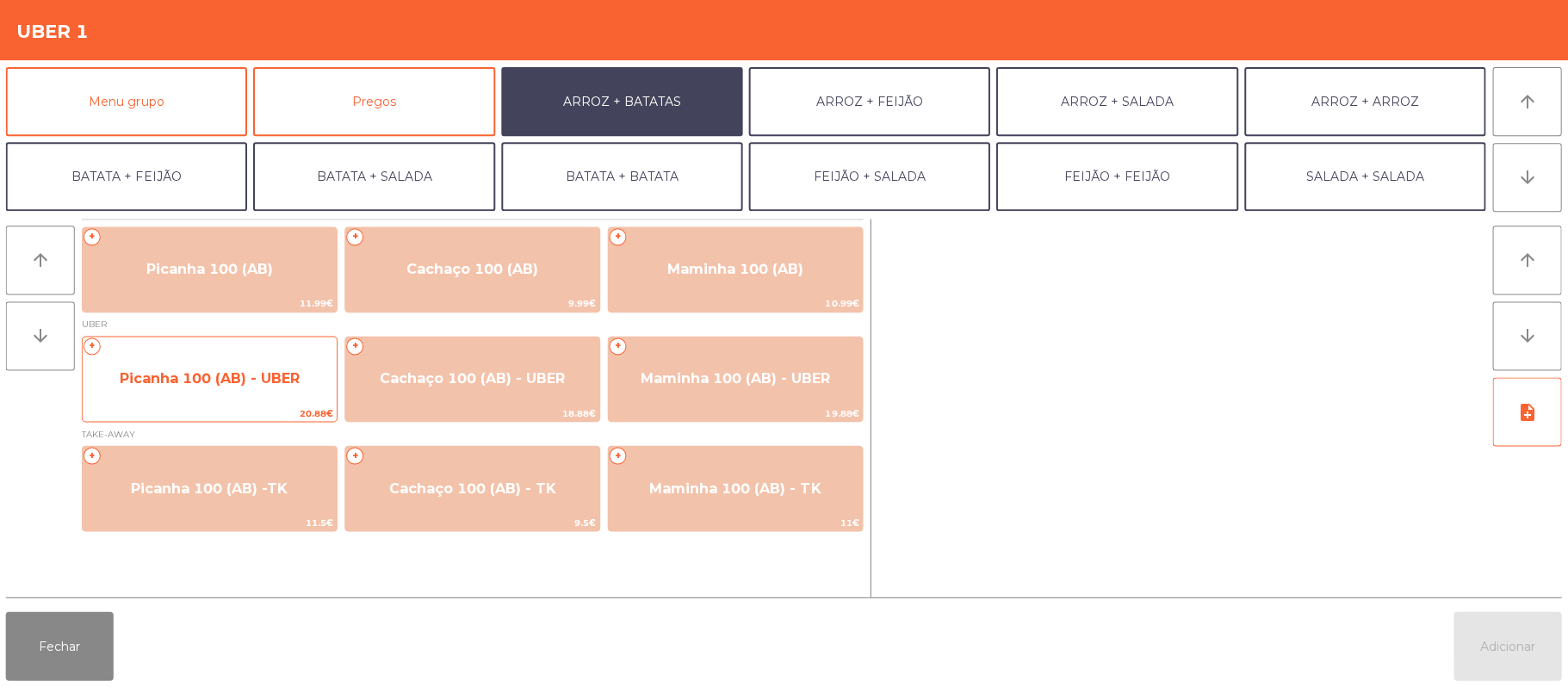
click at [208, 366] on span "Picanha 100 (AB) - UBER" at bounding box center [210, 378] width 254 height 46
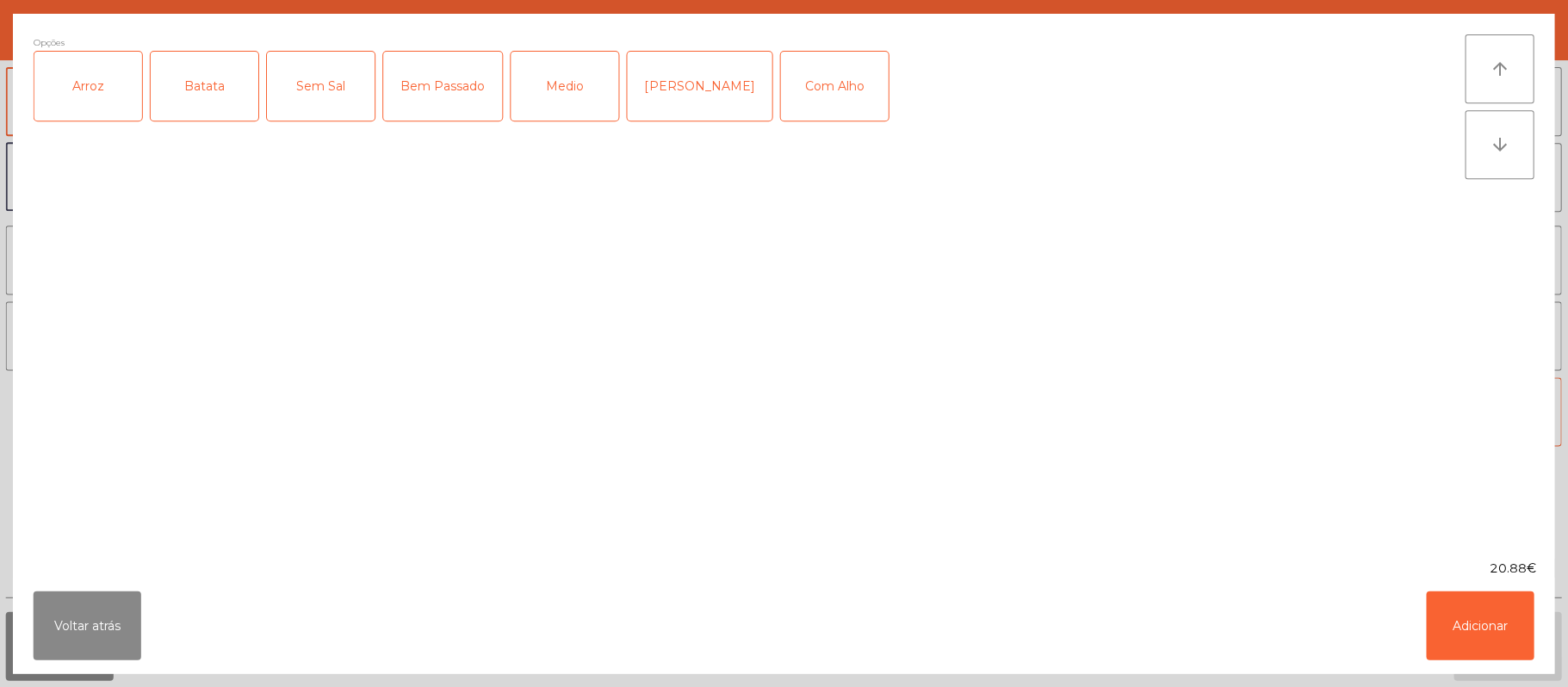
click at [131, 83] on div "Arroz" at bounding box center [89, 86] width 107 height 69
click at [201, 96] on div "Batata" at bounding box center [206, 86] width 107 height 69
click at [411, 81] on div "Bem Passado" at bounding box center [443, 86] width 119 height 69
click at [1481, 646] on button "Adicionar" at bounding box center [1479, 624] width 107 height 69
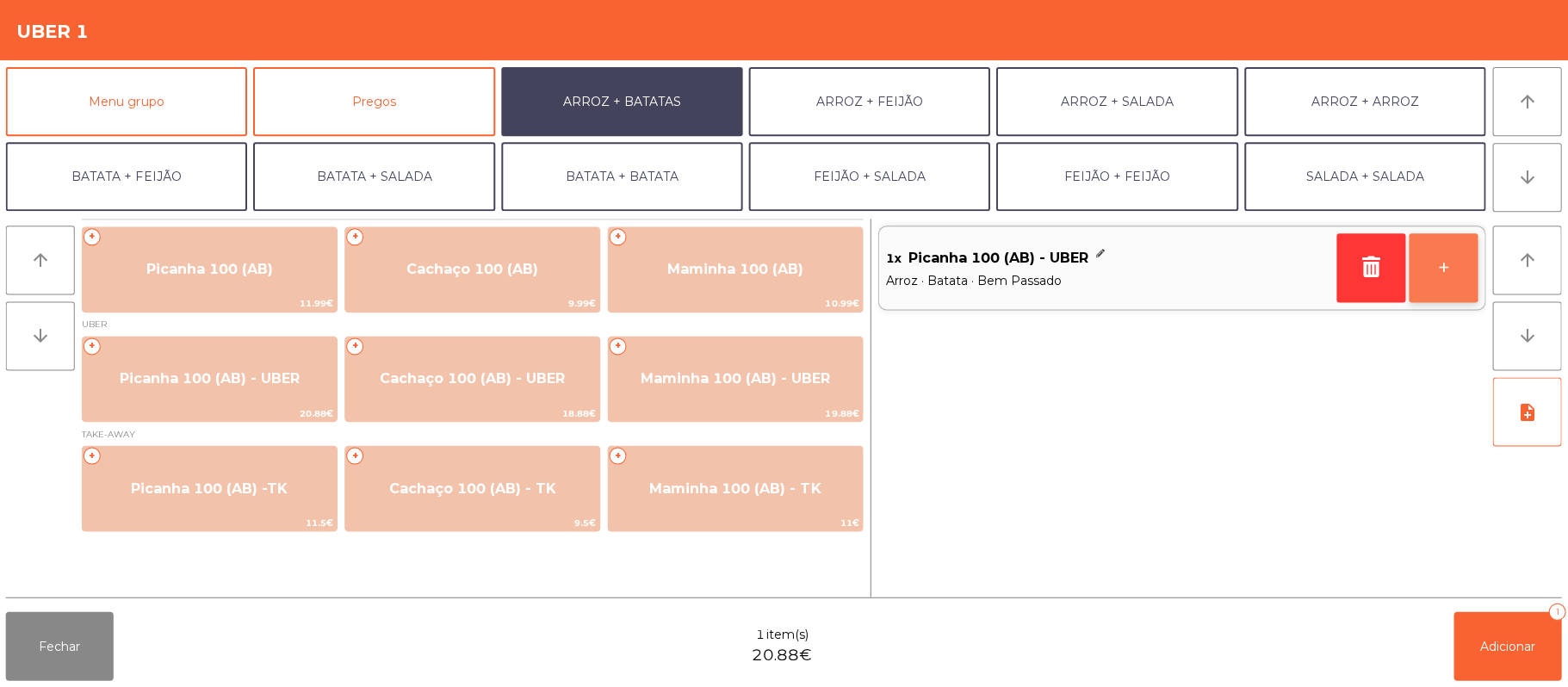
click at [1437, 269] on button "+" at bounding box center [1443, 267] width 69 height 69
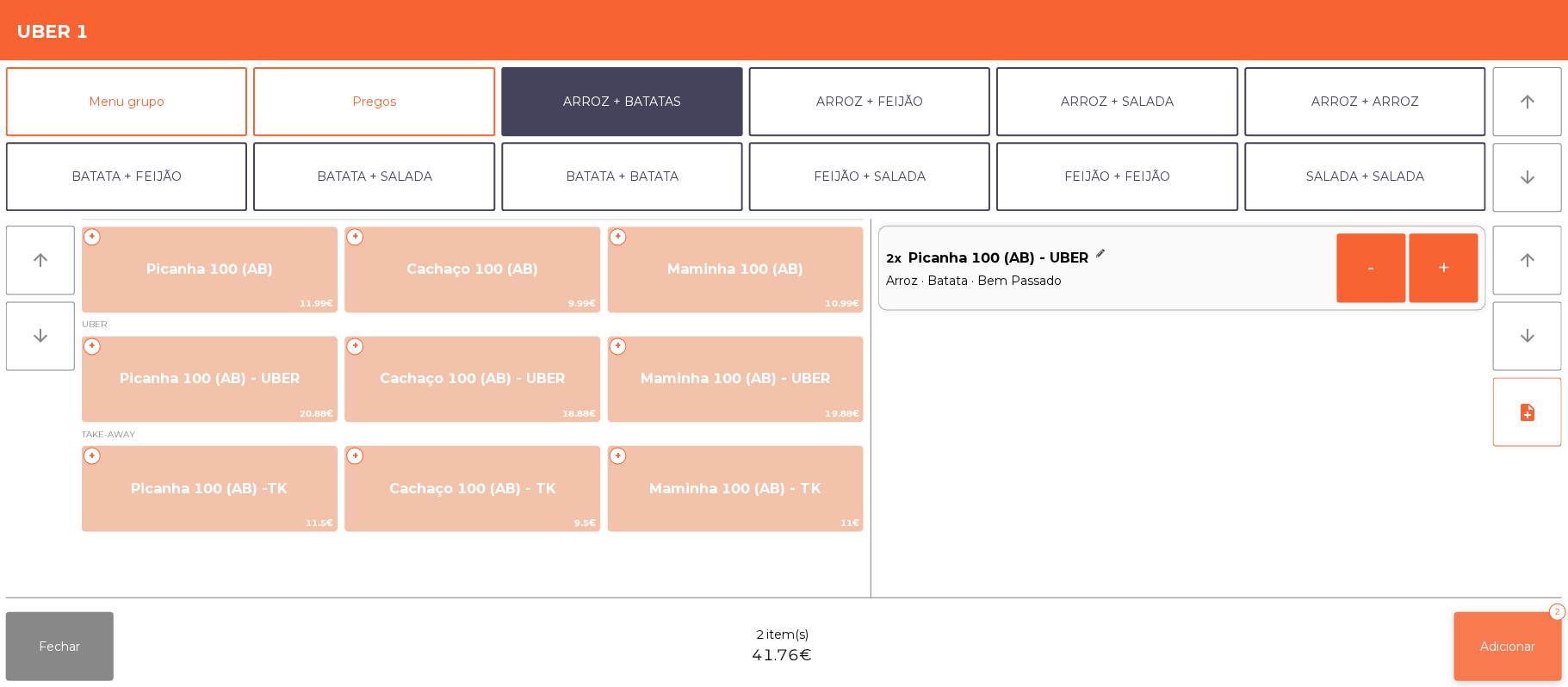
click at [1473, 647] on button "Adicionar 2" at bounding box center [1507, 645] width 107 height 69
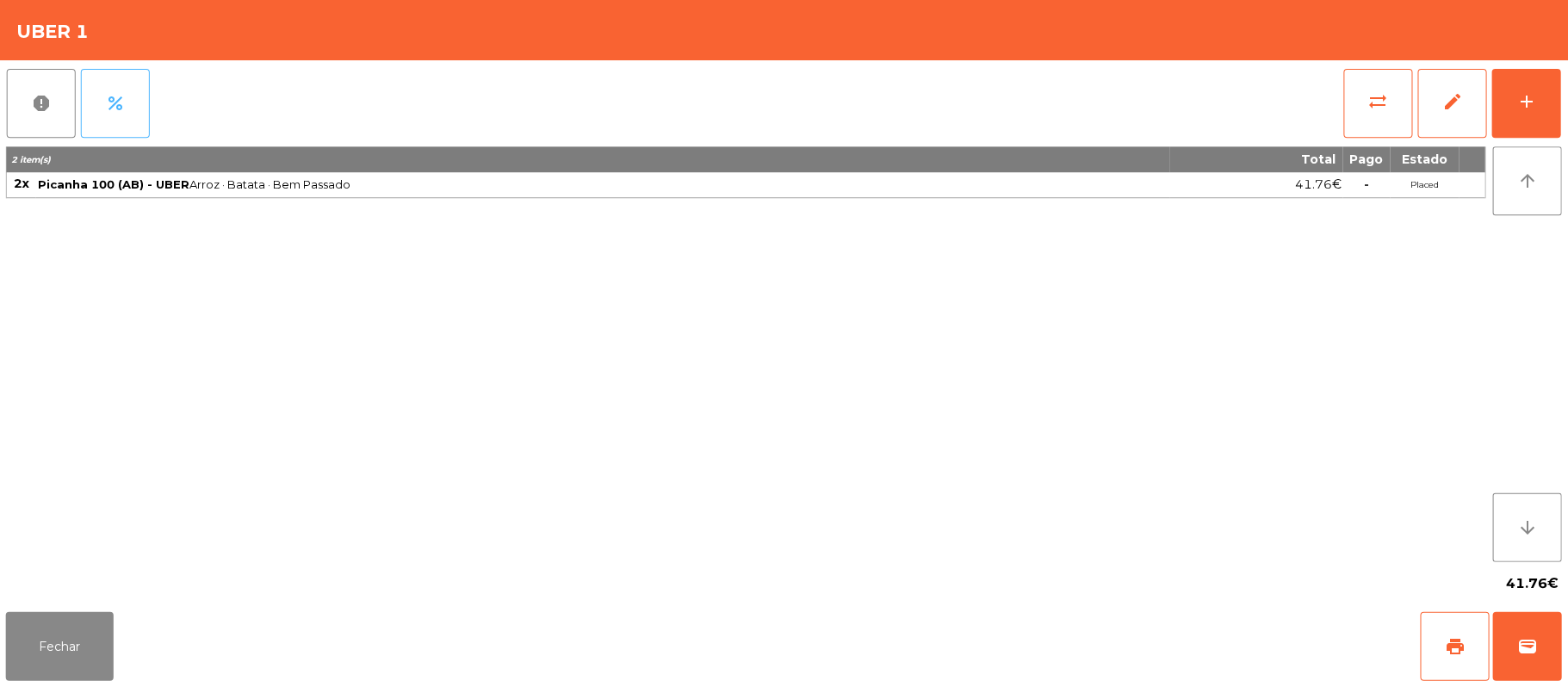
click at [119, 96] on span "percent" at bounding box center [116, 104] width 21 height 21
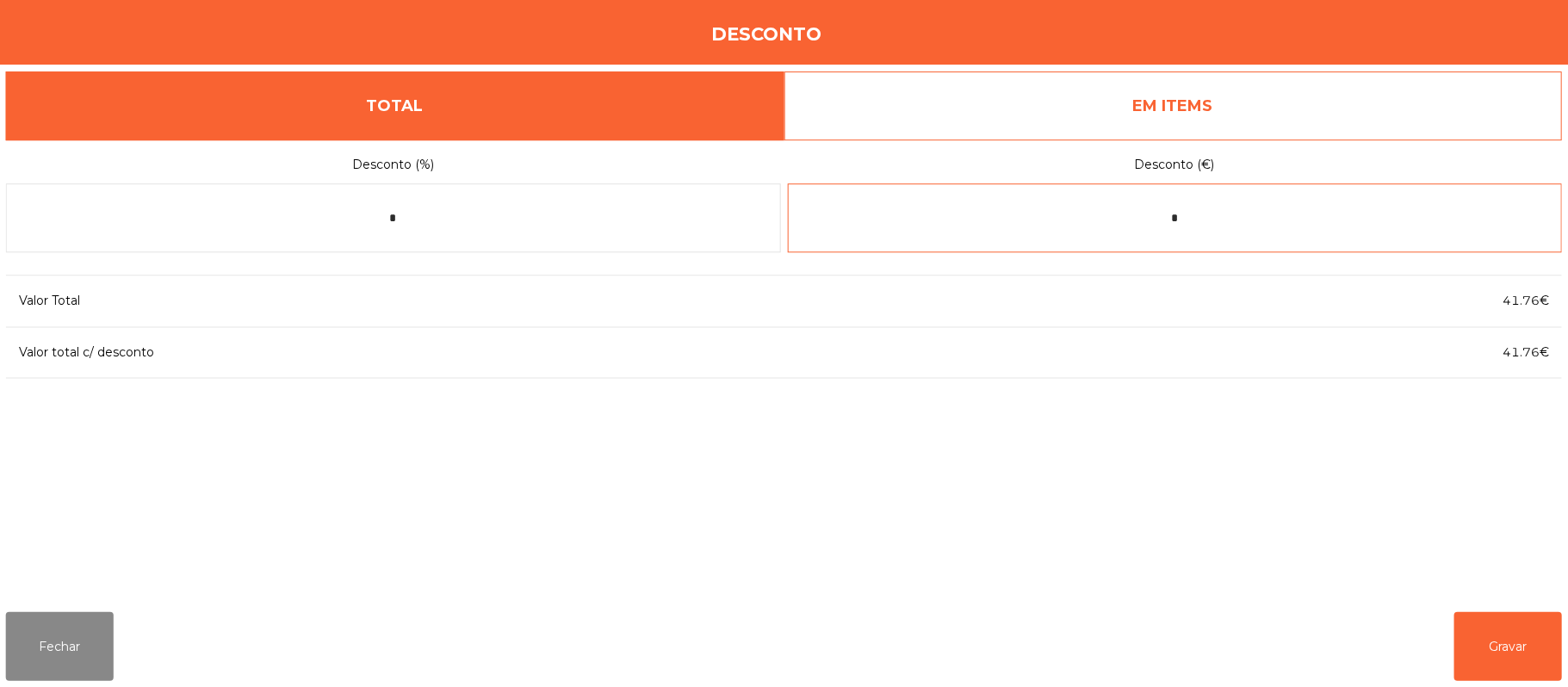
click at [1230, 221] on input "*" at bounding box center [1175, 218] width 774 height 69
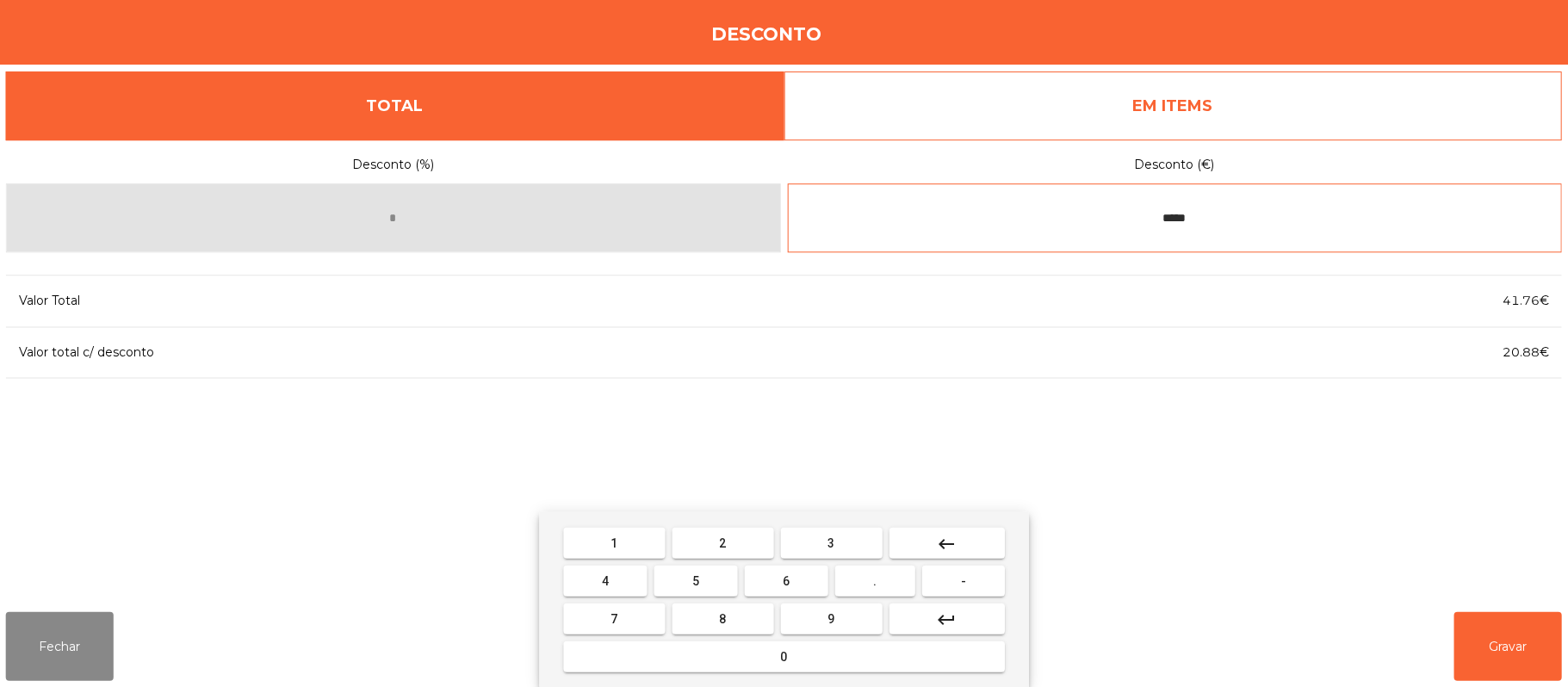
type input "*****"
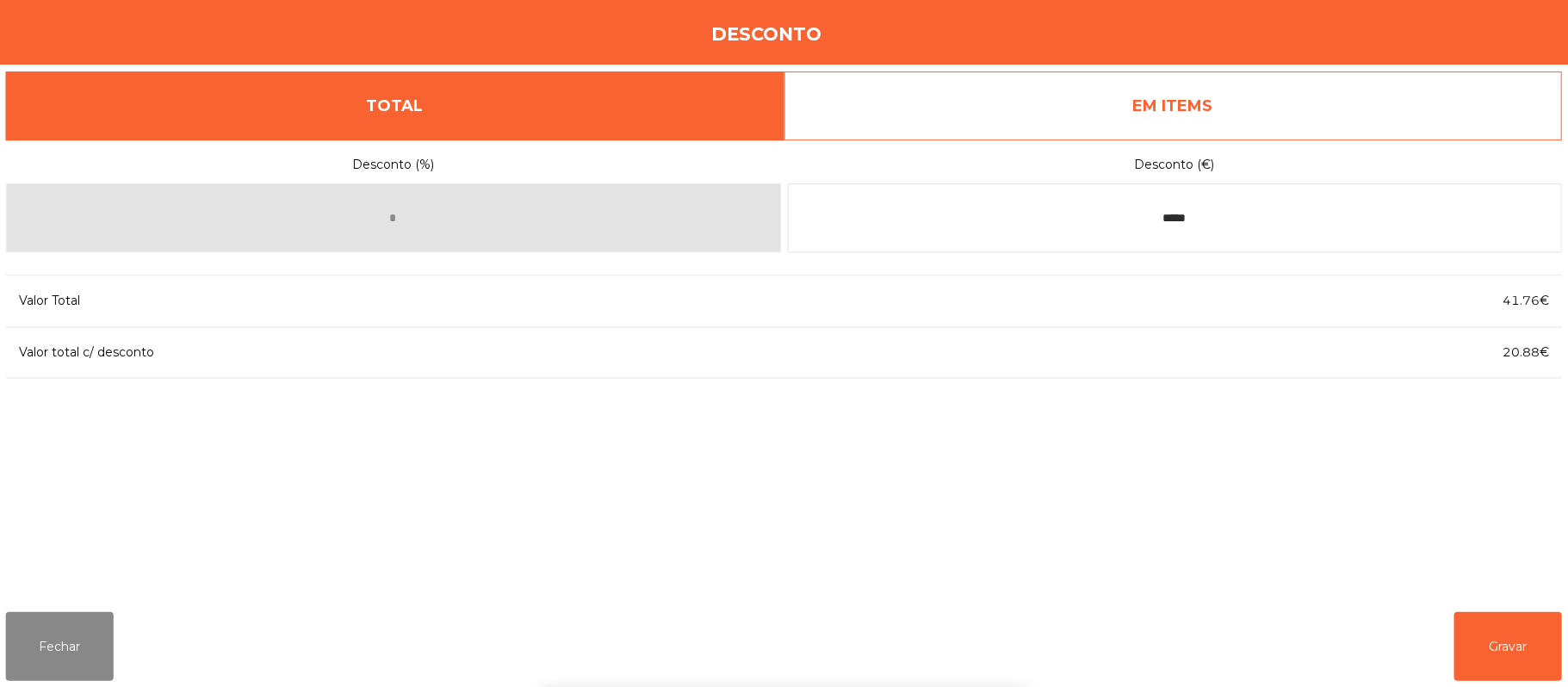
click at [1324, 506] on div "Desconto (%) * Desconto (€) ***** Valor Total 41.76€ Valor total c/ desconto 20…" at bounding box center [784, 368] width 1554 height 458
click at [1477, 624] on button "Gravar" at bounding box center [1507, 645] width 107 height 69
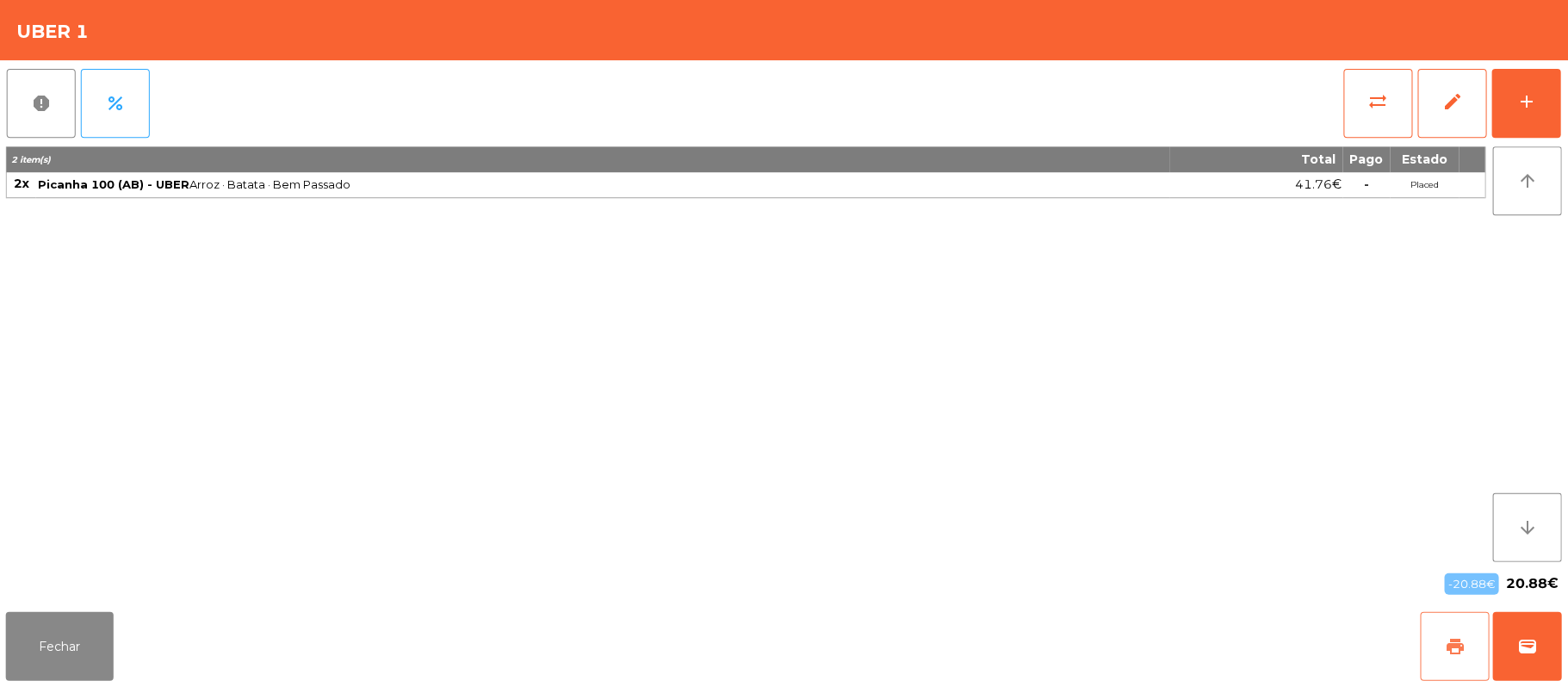
click at [1451, 648] on span "print" at bounding box center [1454, 646] width 21 height 21
click at [1561, 640] on div "Fechar print wallet" at bounding box center [784, 646] width 1568 height 83
click at [1519, 644] on span "wallet" at bounding box center [1527, 646] width 21 height 21
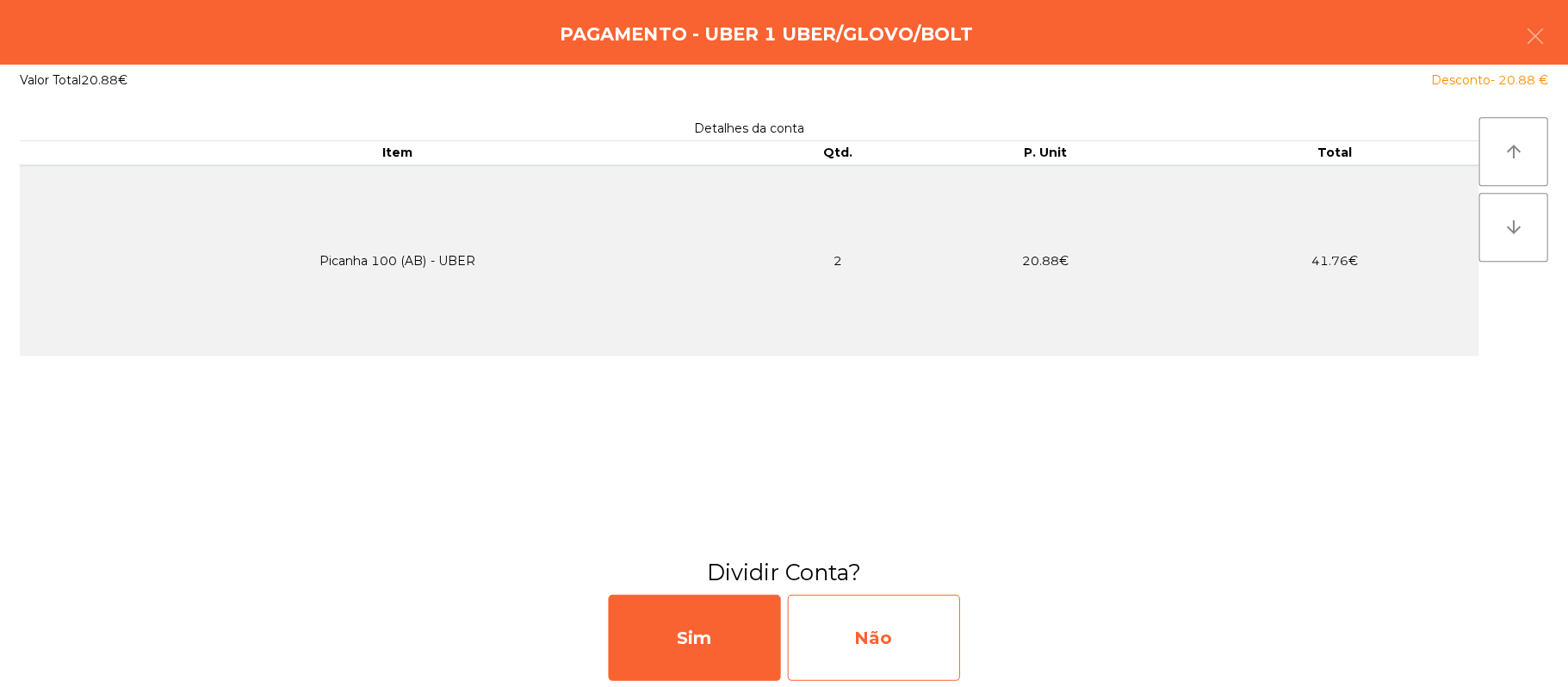
click at [872, 618] on div "Não" at bounding box center [874, 636] width 173 height 86
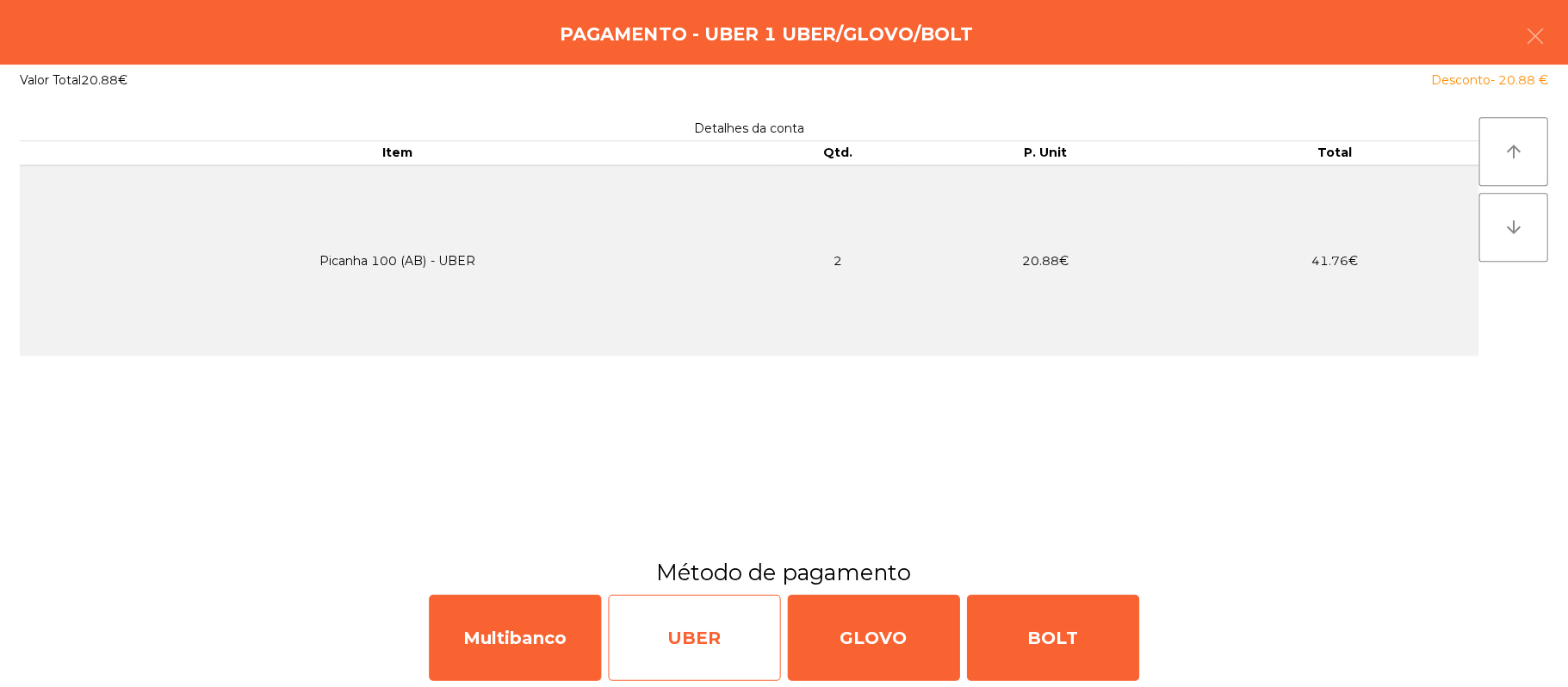
click at [690, 628] on div "UBER" at bounding box center [695, 636] width 173 height 86
select select "**"
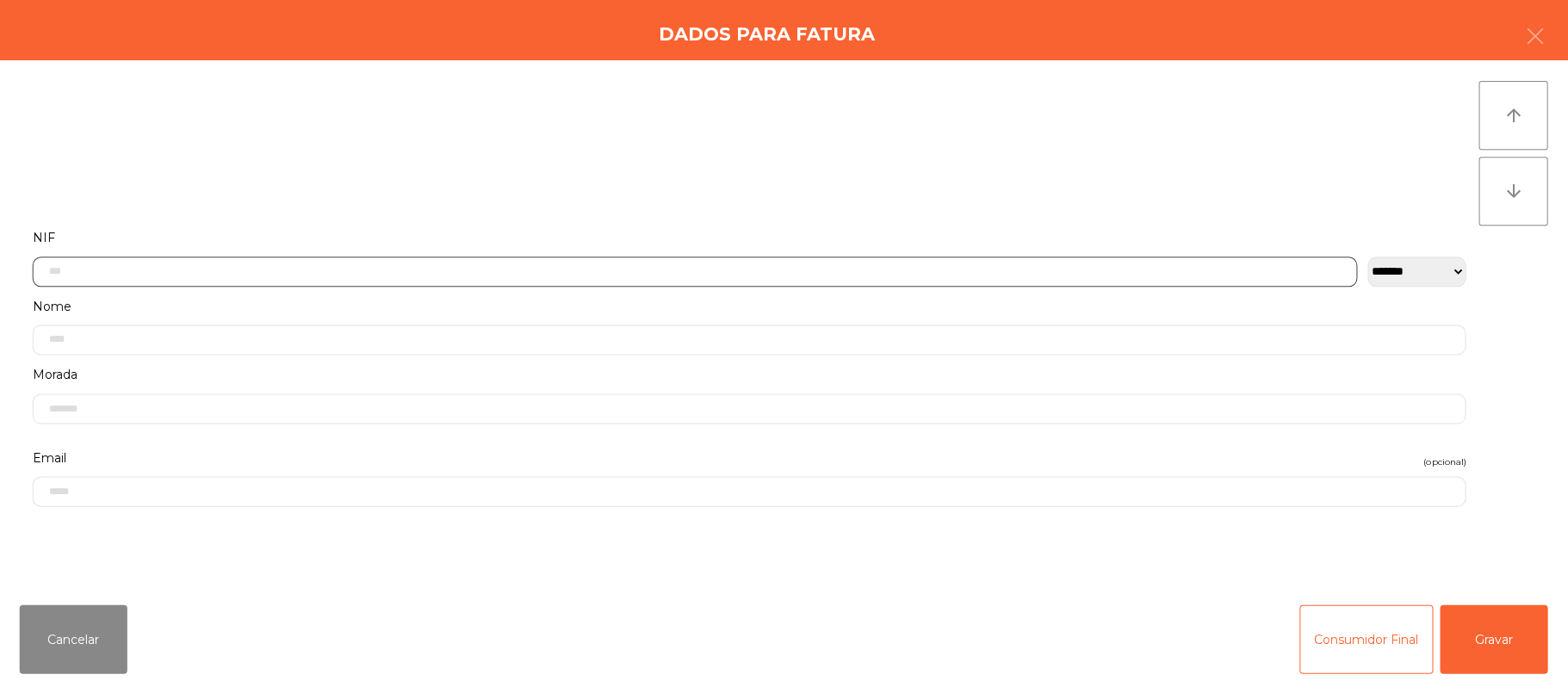
click at [336, 272] on input "text" at bounding box center [696, 271] width 1324 height 30
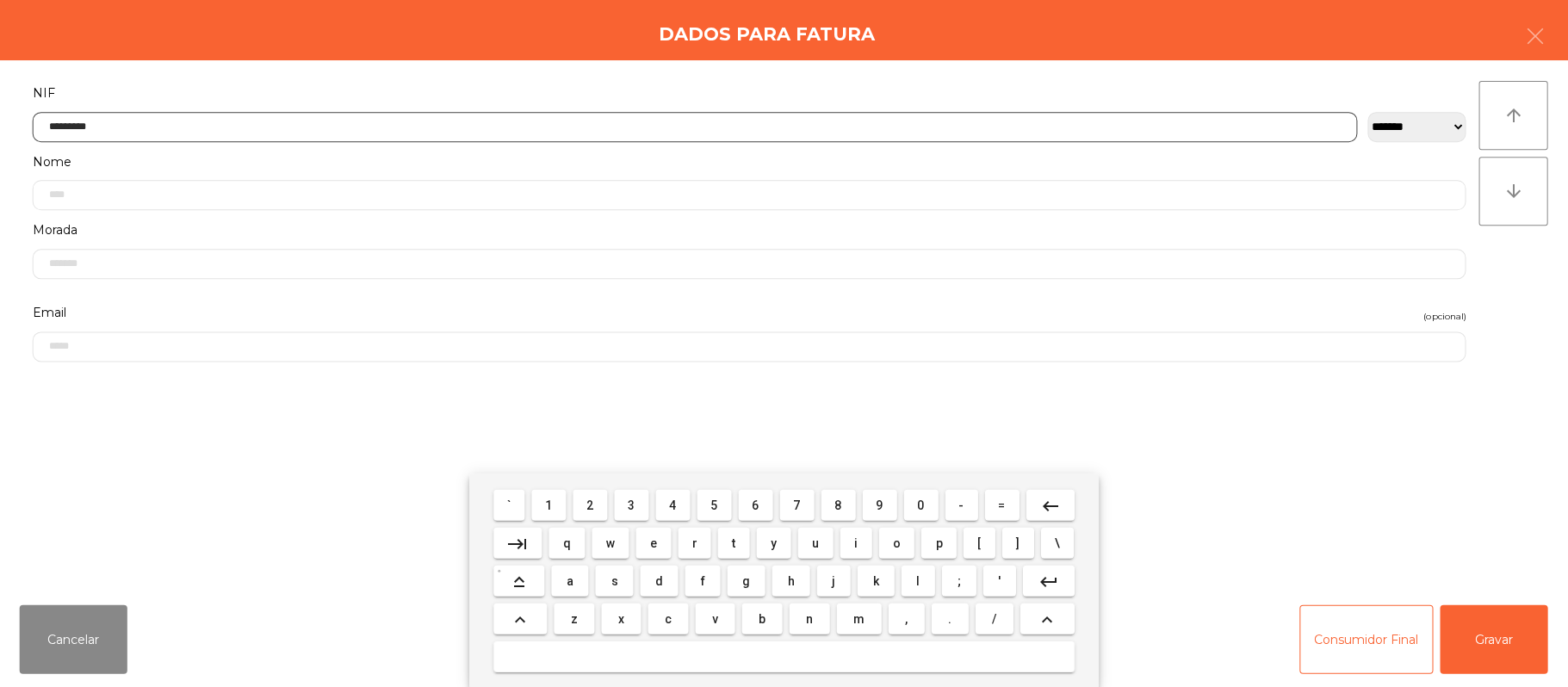
type input "*********"
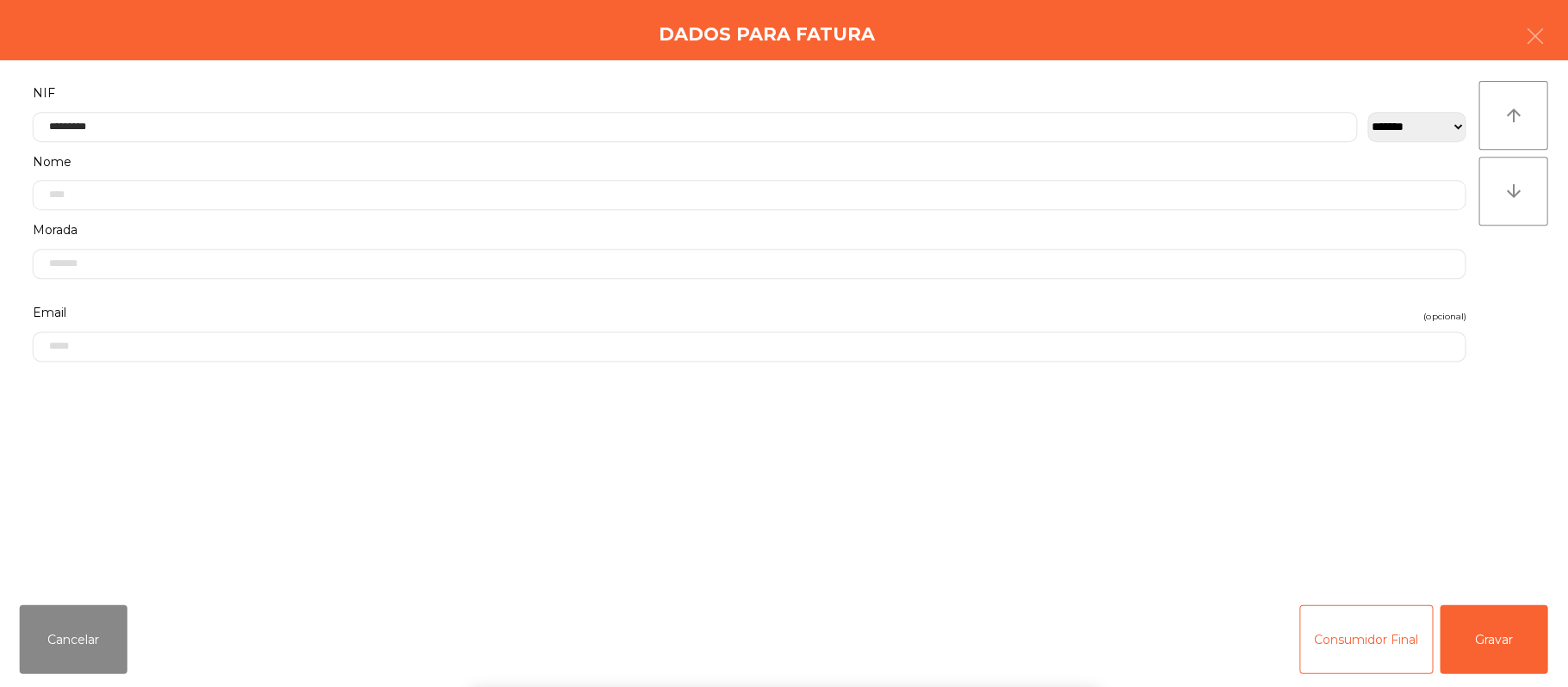
click at [1193, 413] on form "**********" at bounding box center [750, 326] width 1458 height 489
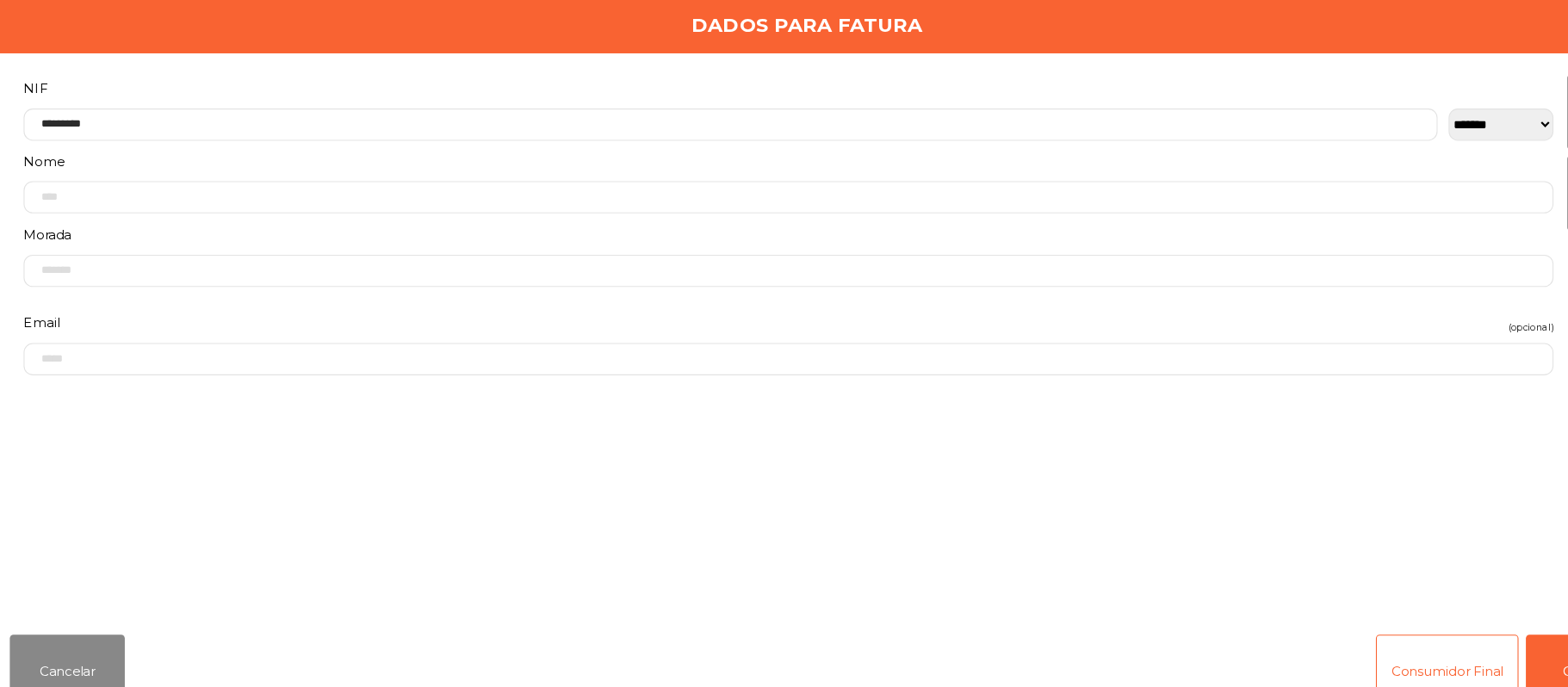
scroll to position [142, 0]
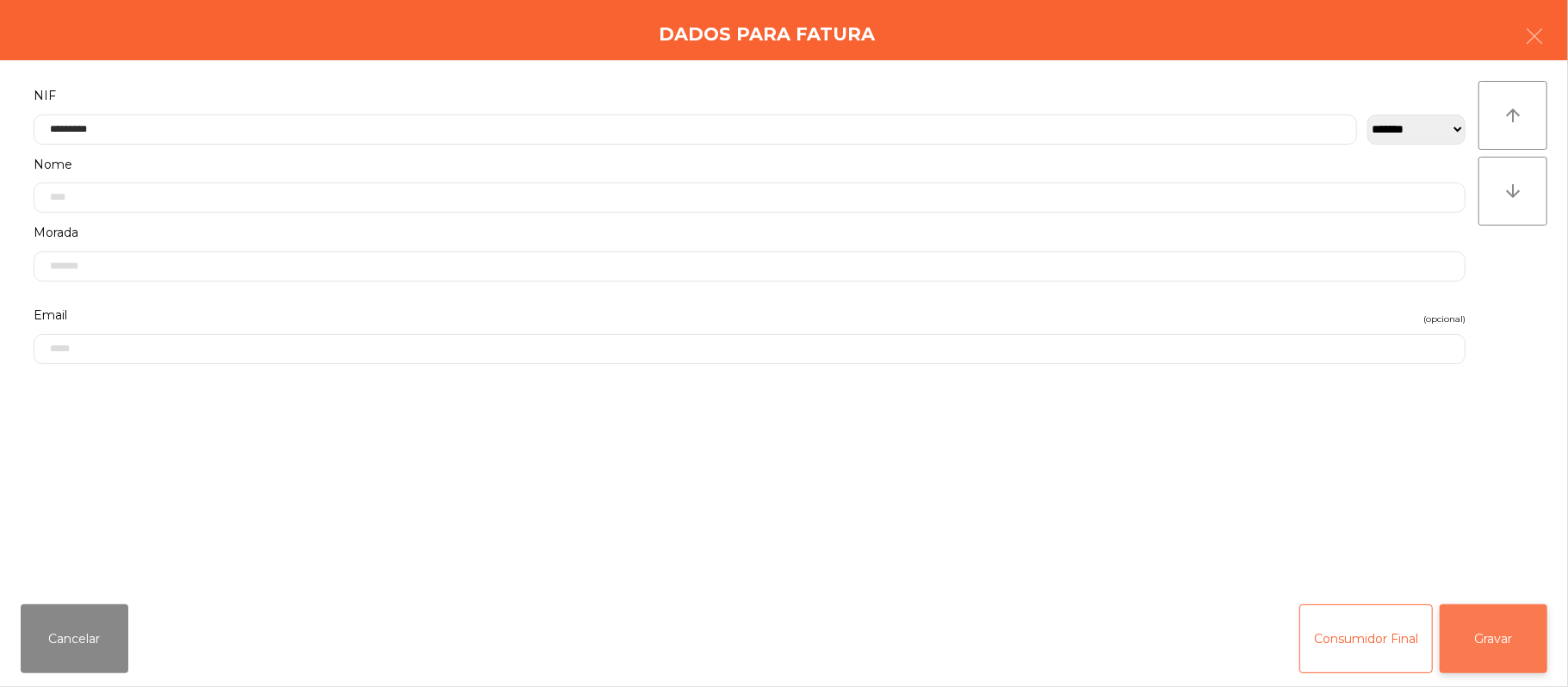
click at [1505, 619] on button "Gravar" at bounding box center [1494, 638] width 107 height 69
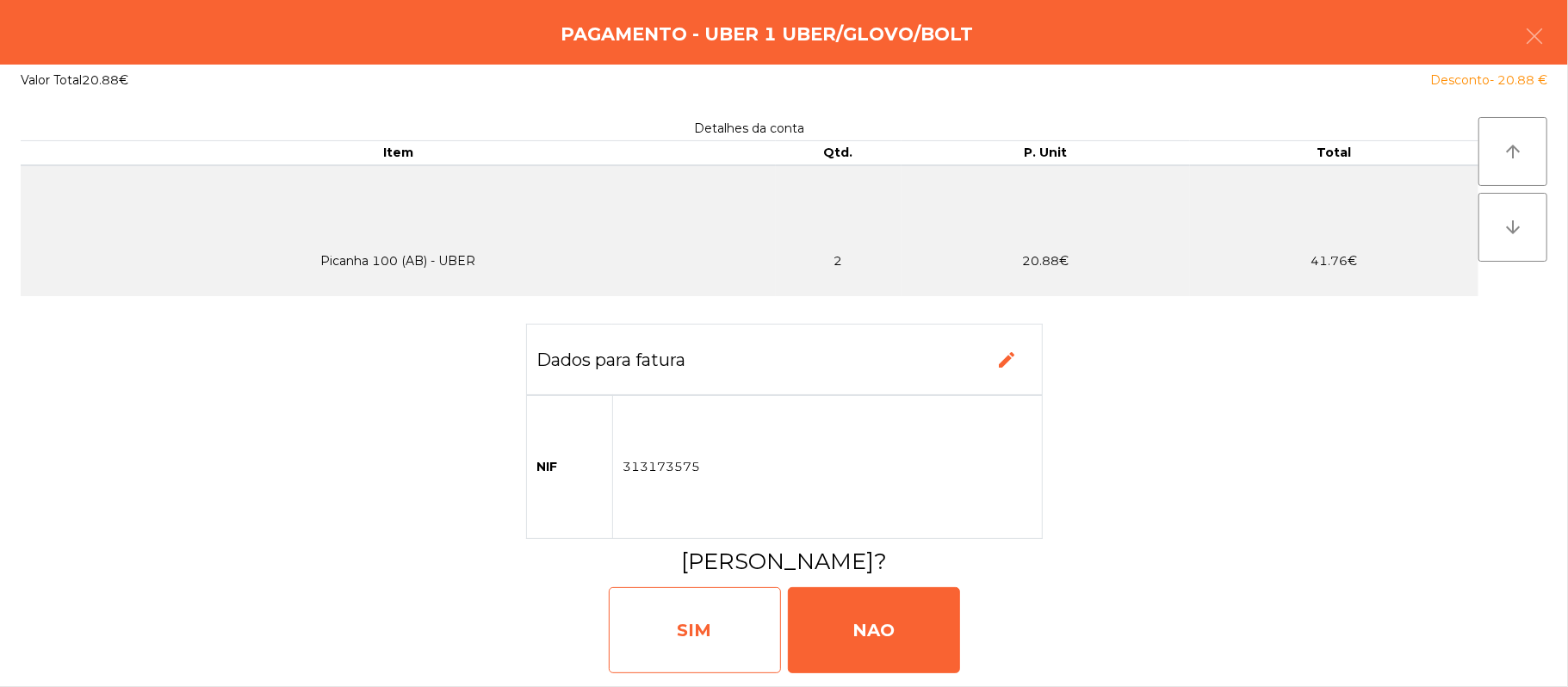
click at [714, 614] on div "SIM" at bounding box center [695, 630] width 173 height 86
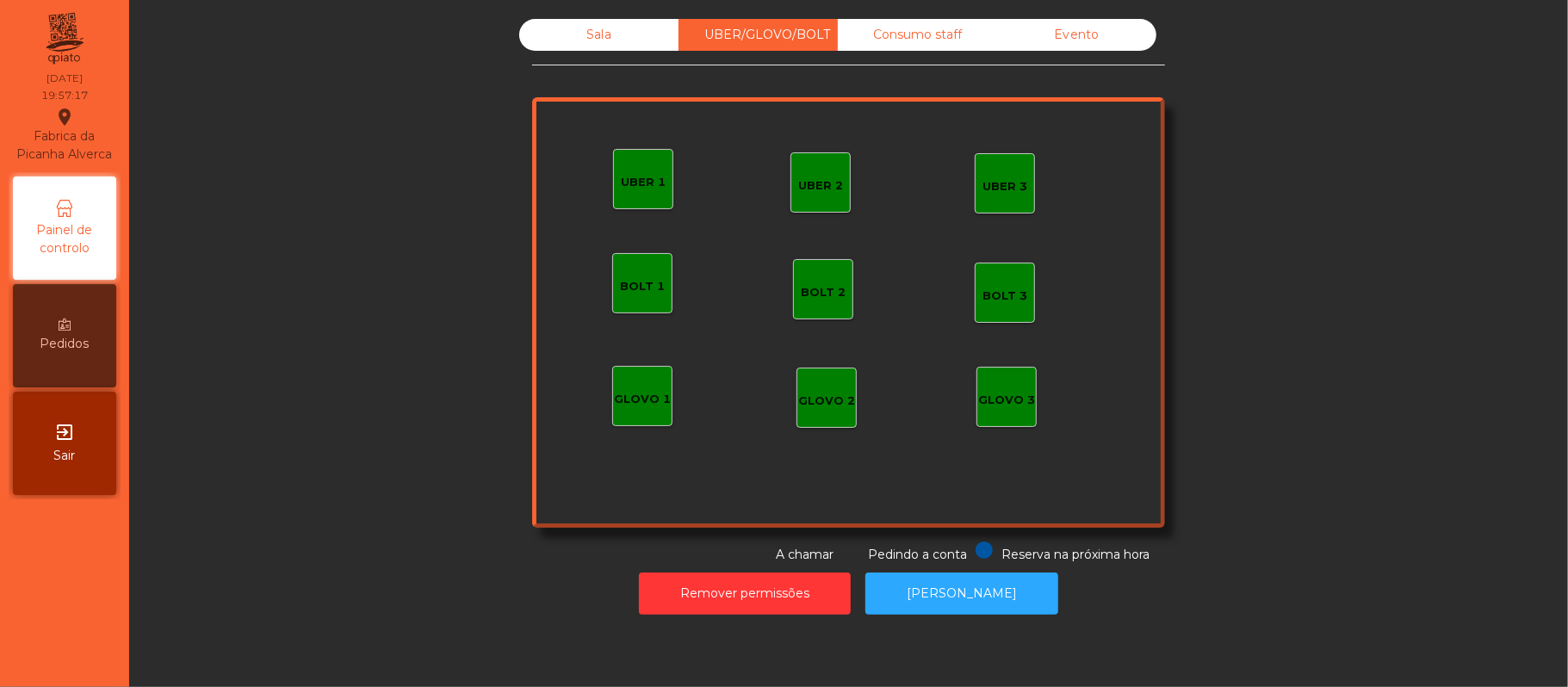
click at [634, 181] on div "UBER 1" at bounding box center [642, 182] width 44 height 17
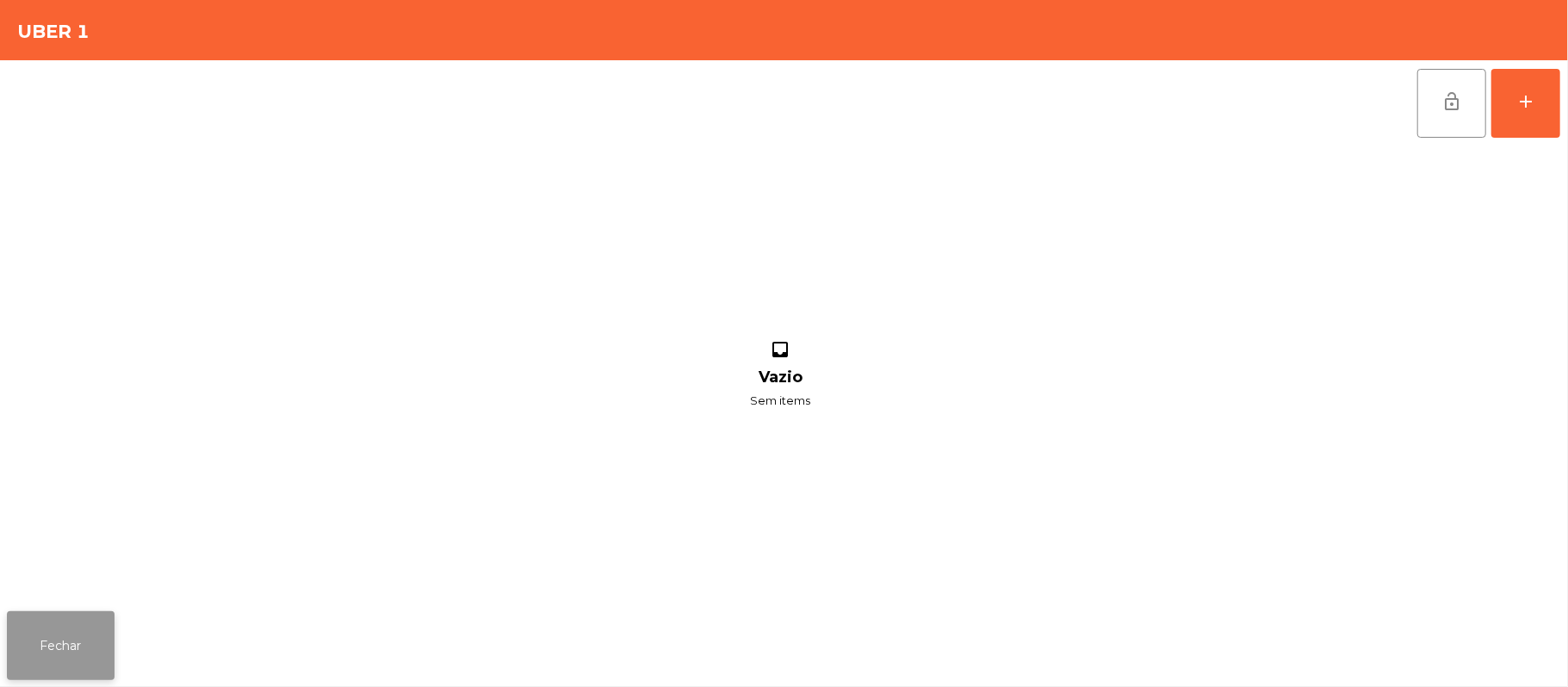
click at [104, 679] on button "Fechar" at bounding box center [60, 645] width 107 height 69
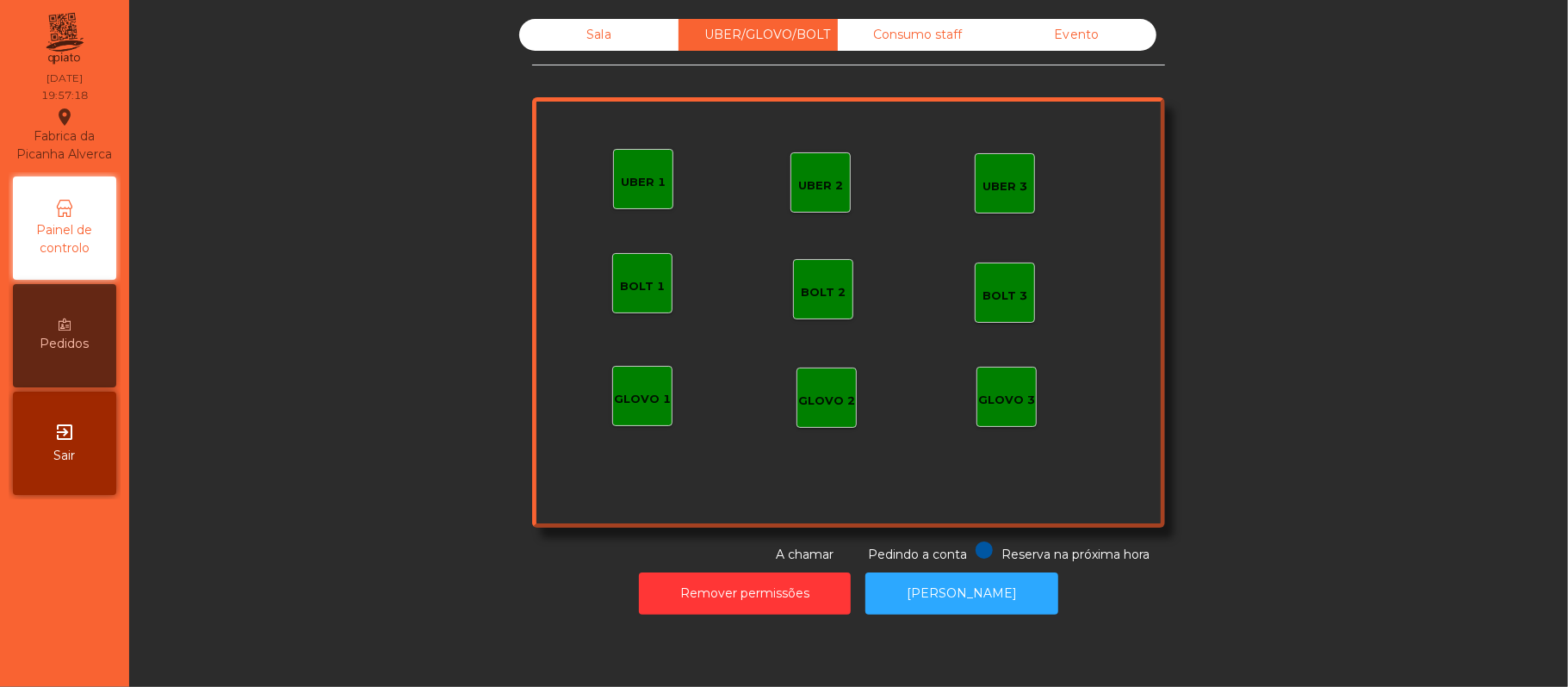
click at [865, 183] on div "UBER 2 UBER 3 BOLT 1 BOLT 2 BOLT 3 GLOVO 1 GLOVO 2 GLOVO 3 UBER 1" at bounding box center [848, 312] width 633 height 431
click at [821, 191] on div "UBER 2" at bounding box center [820, 186] width 44 height 17
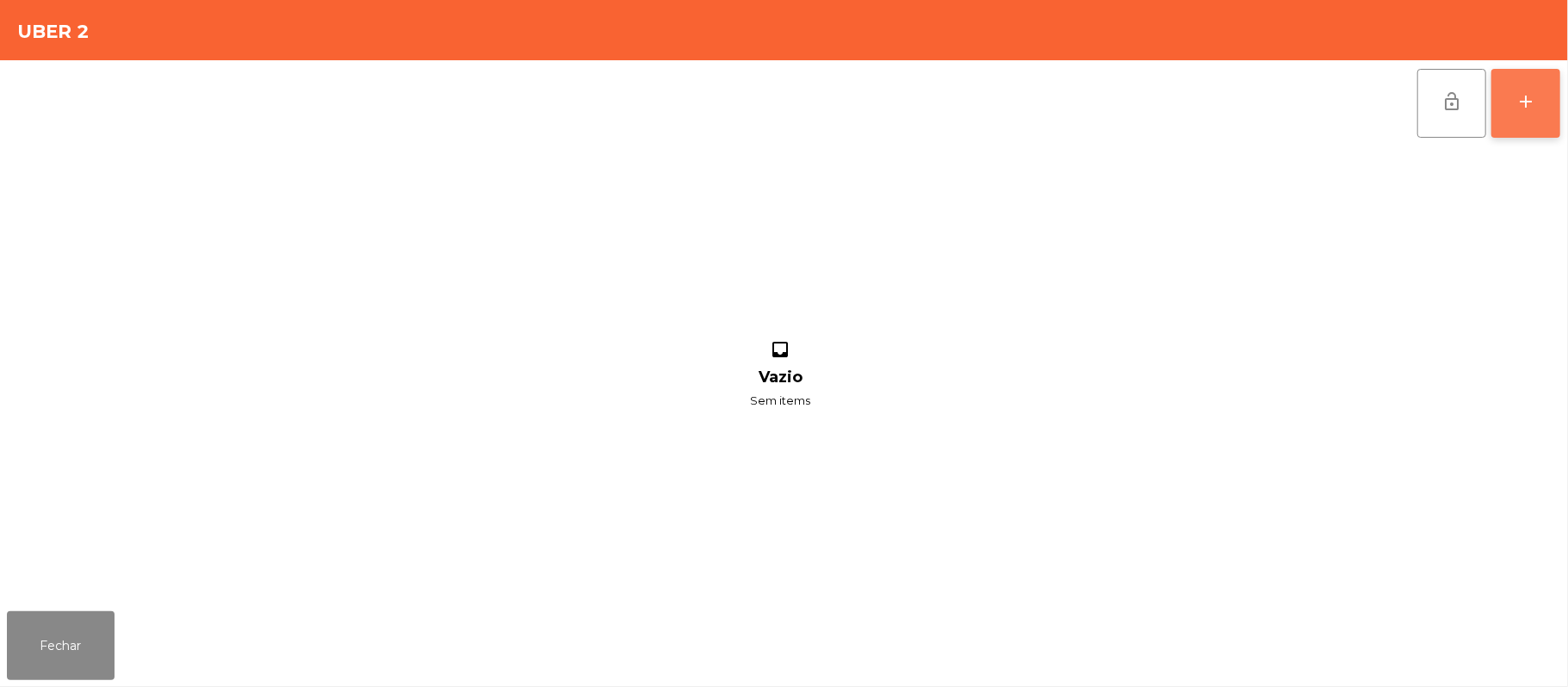
click at [1523, 111] on button "add" at bounding box center [1526, 103] width 69 height 69
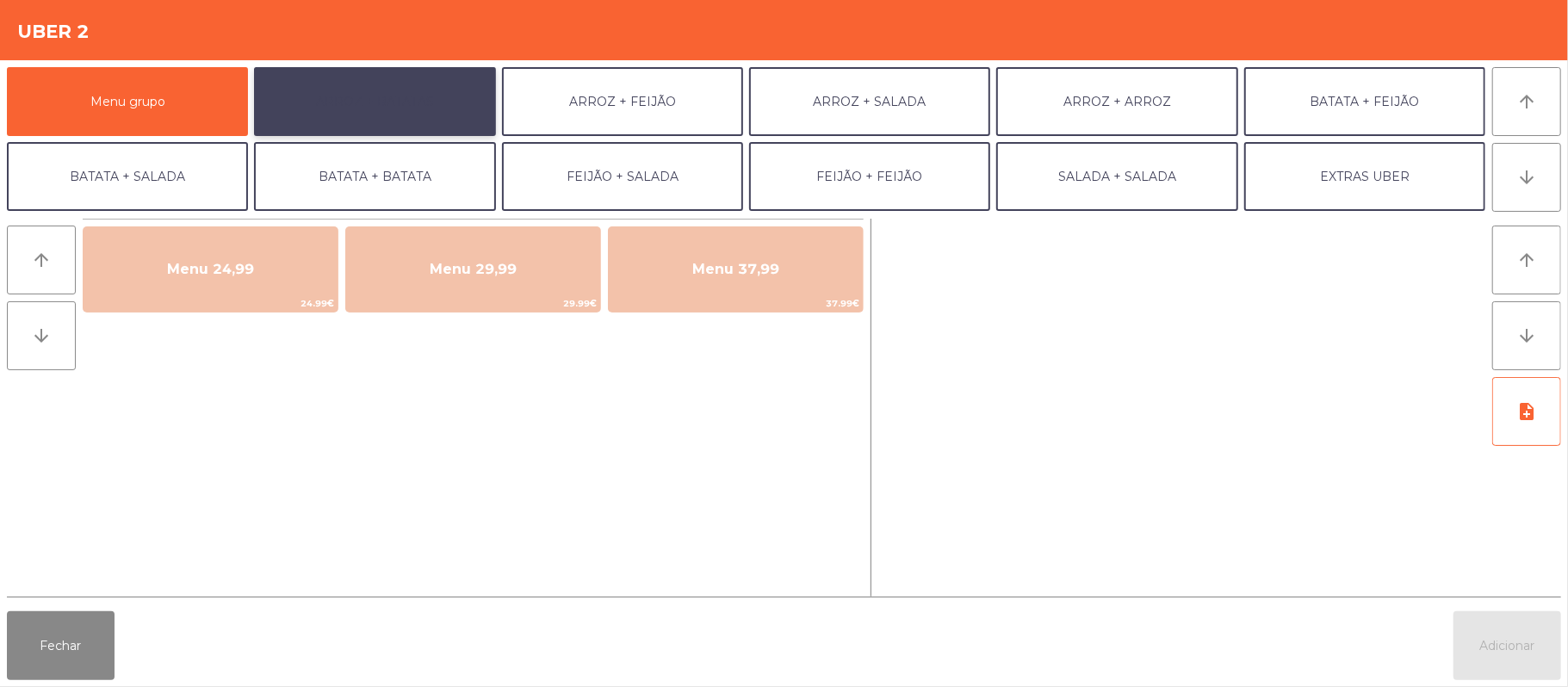
click at [370, 98] on button "ARROZ + BATATAS" at bounding box center [374, 101] width 241 height 69
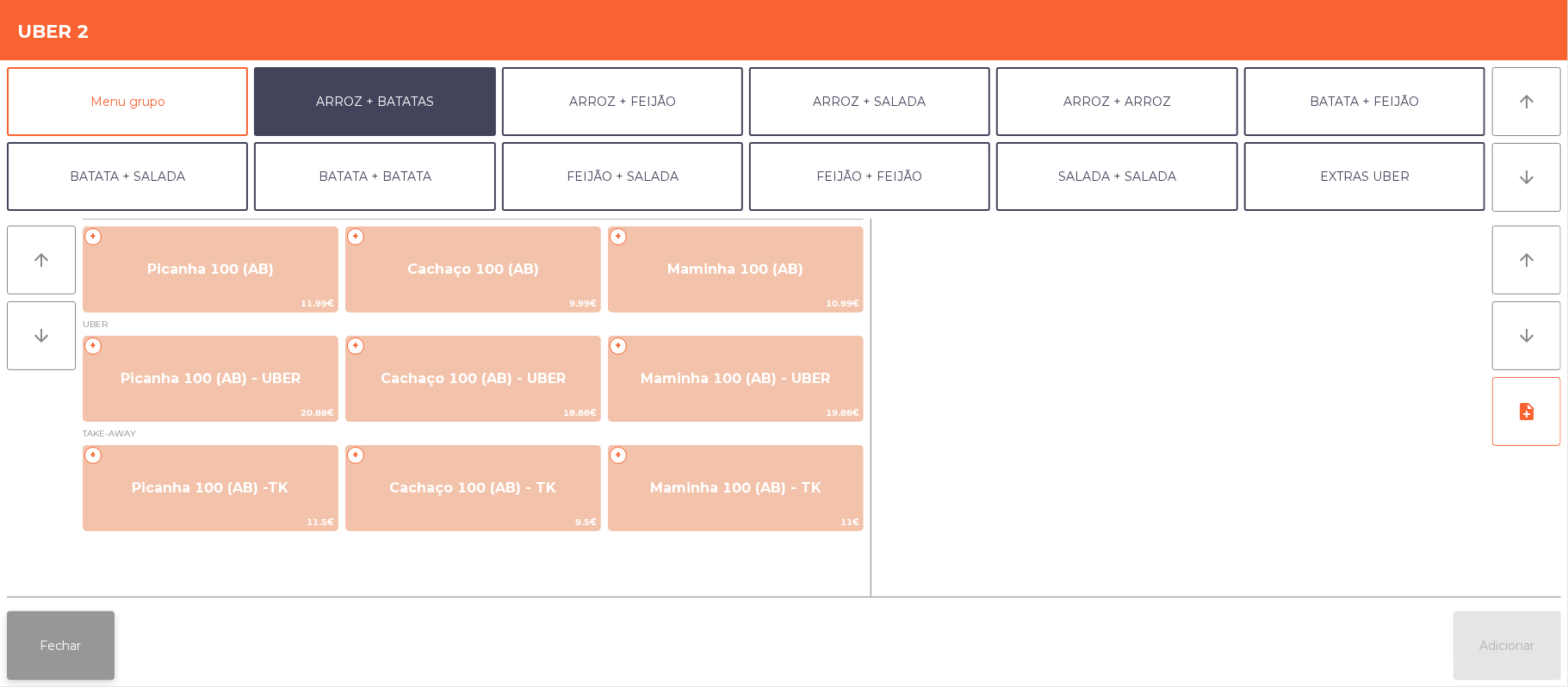
click at [62, 669] on button "Fechar" at bounding box center [60, 645] width 107 height 69
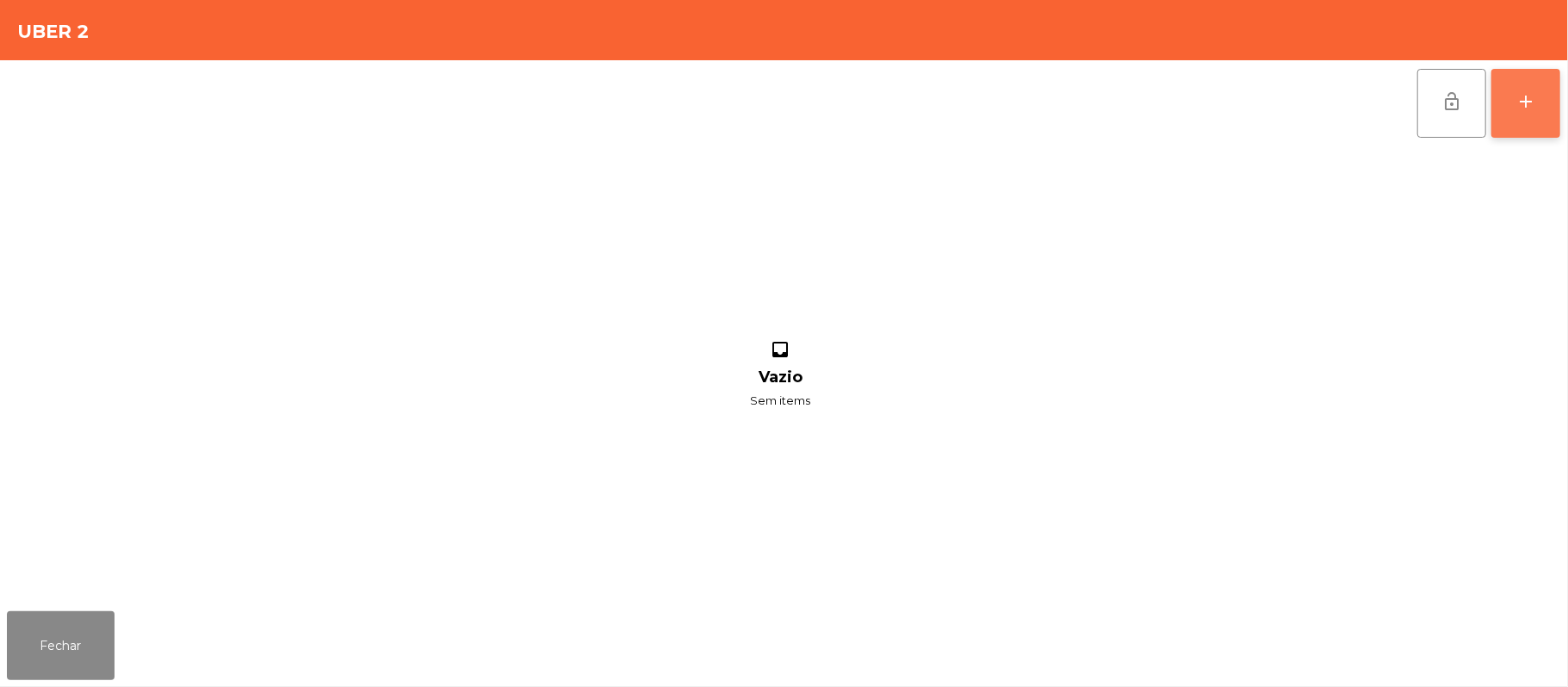
click at [1554, 110] on button "add" at bounding box center [1526, 103] width 69 height 69
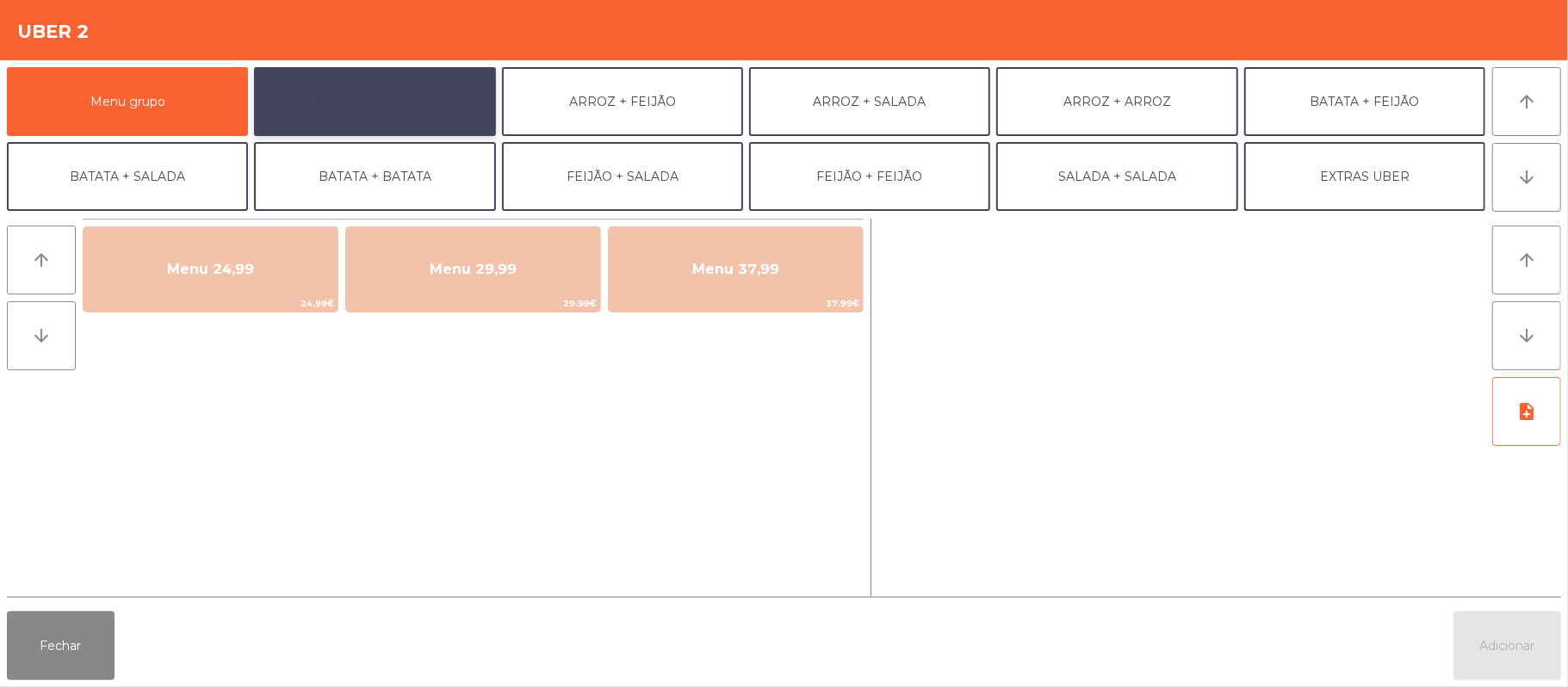
click at [448, 101] on button "ARROZ + BATATAS" at bounding box center [374, 101] width 241 height 69
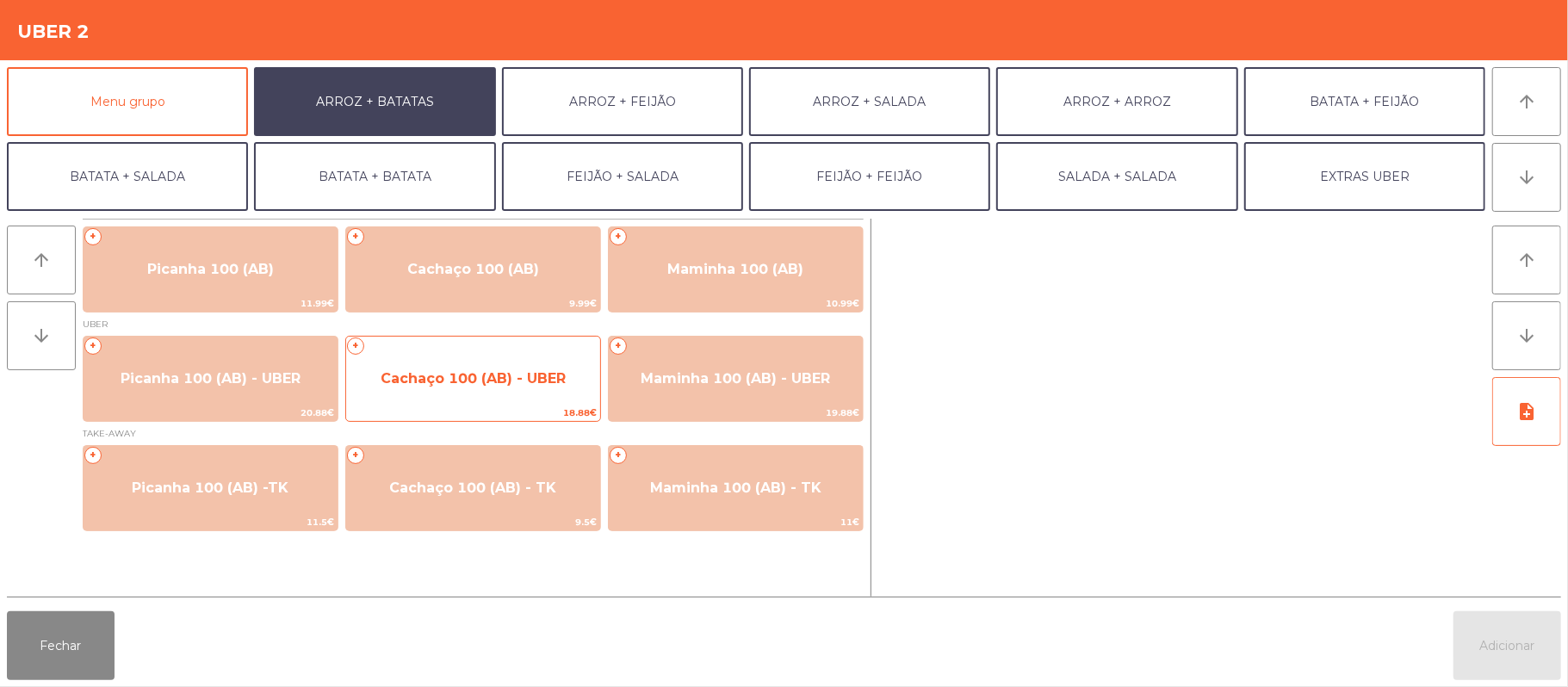
click at [473, 370] on span "Cachaço 100 (AB) - UBER" at bounding box center [473, 378] width 185 height 16
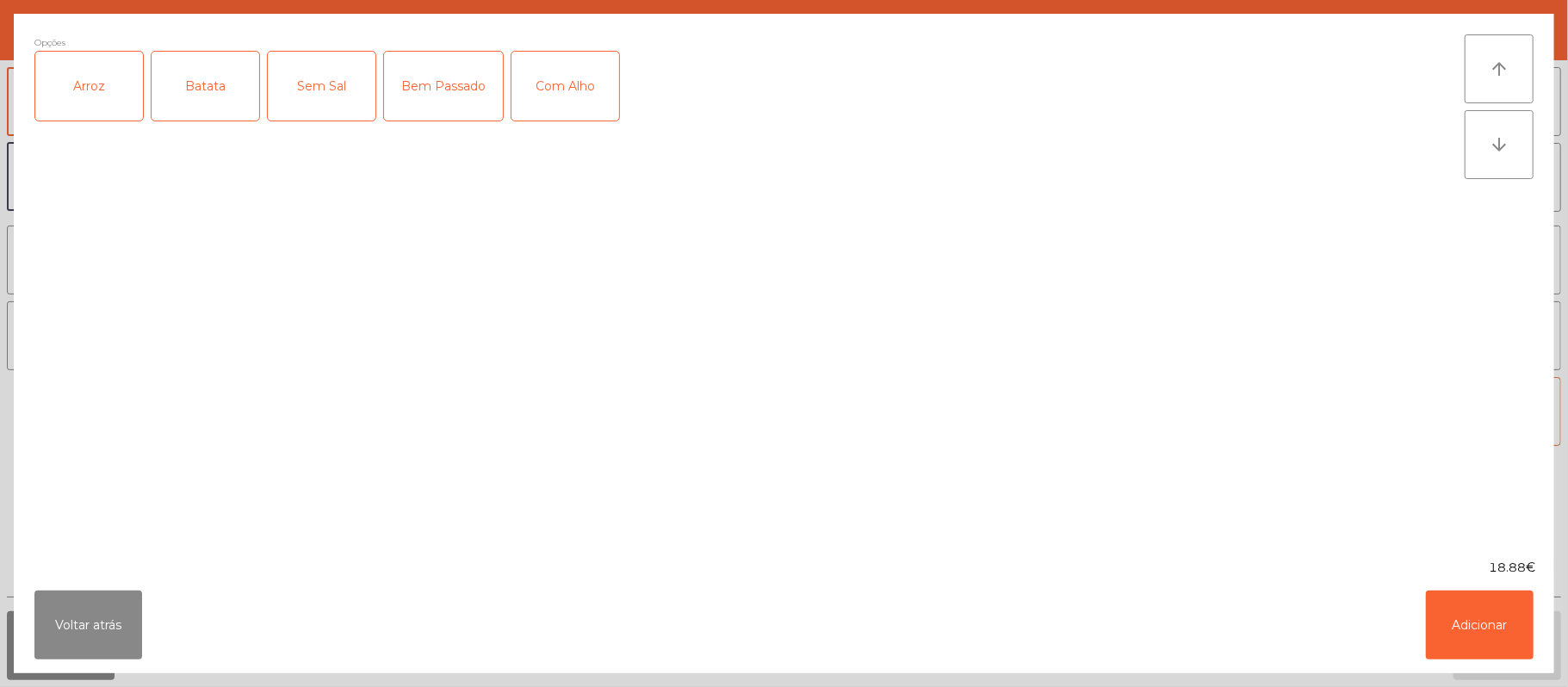
click at [79, 77] on div "Arroz" at bounding box center [89, 86] width 107 height 69
click at [196, 74] on div "Batata" at bounding box center [206, 86] width 107 height 69
click at [437, 100] on div "Bem Passado" at bounding box center [443, 86] width 119 height 69
click at [1481, 617] on button "Adicionar" at bounding box center [1479, 624] width 107 height 69
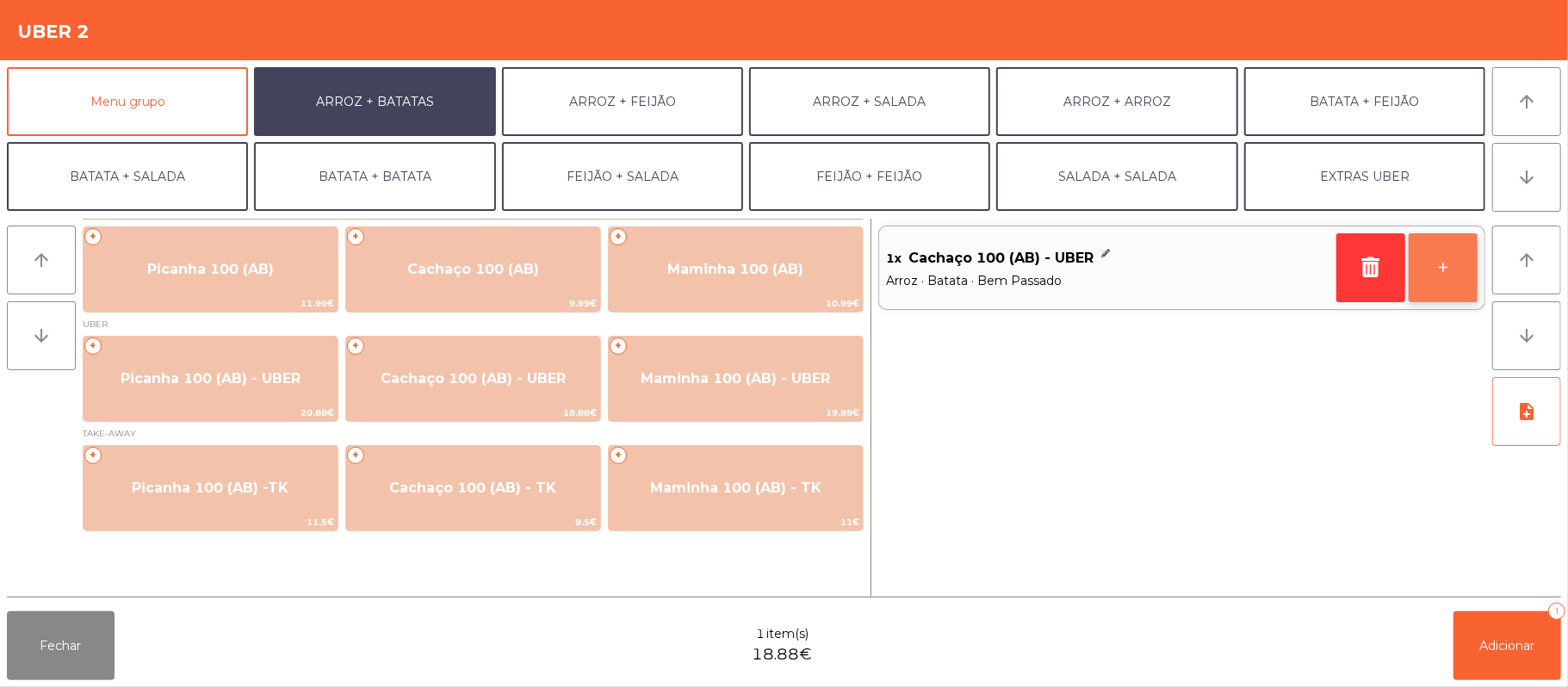
click at [1431, 283] on button "+" at bounding box center [1443, 267] width 69 height 69
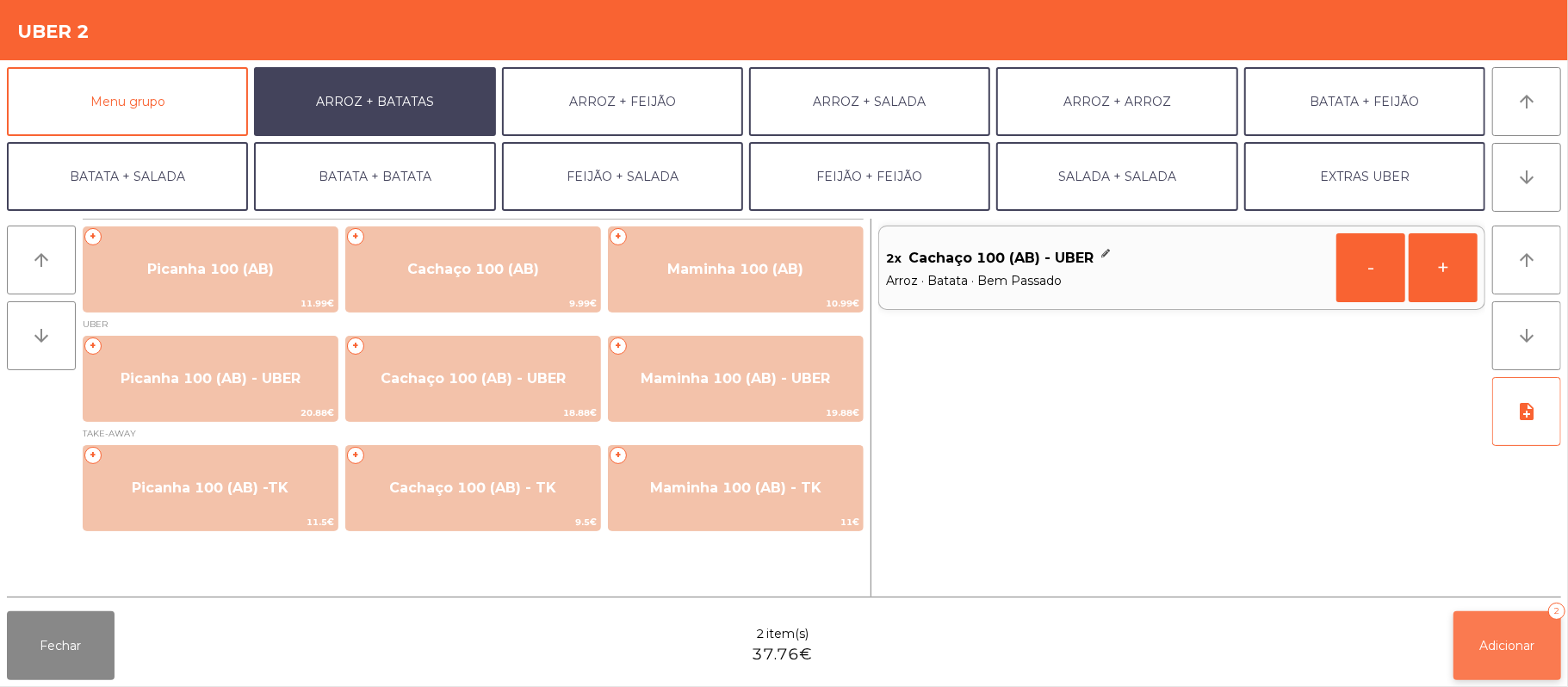
click at [1559, 651] on button "Adicionar 2" at bounding box center [1507, 645] width 107 height 69
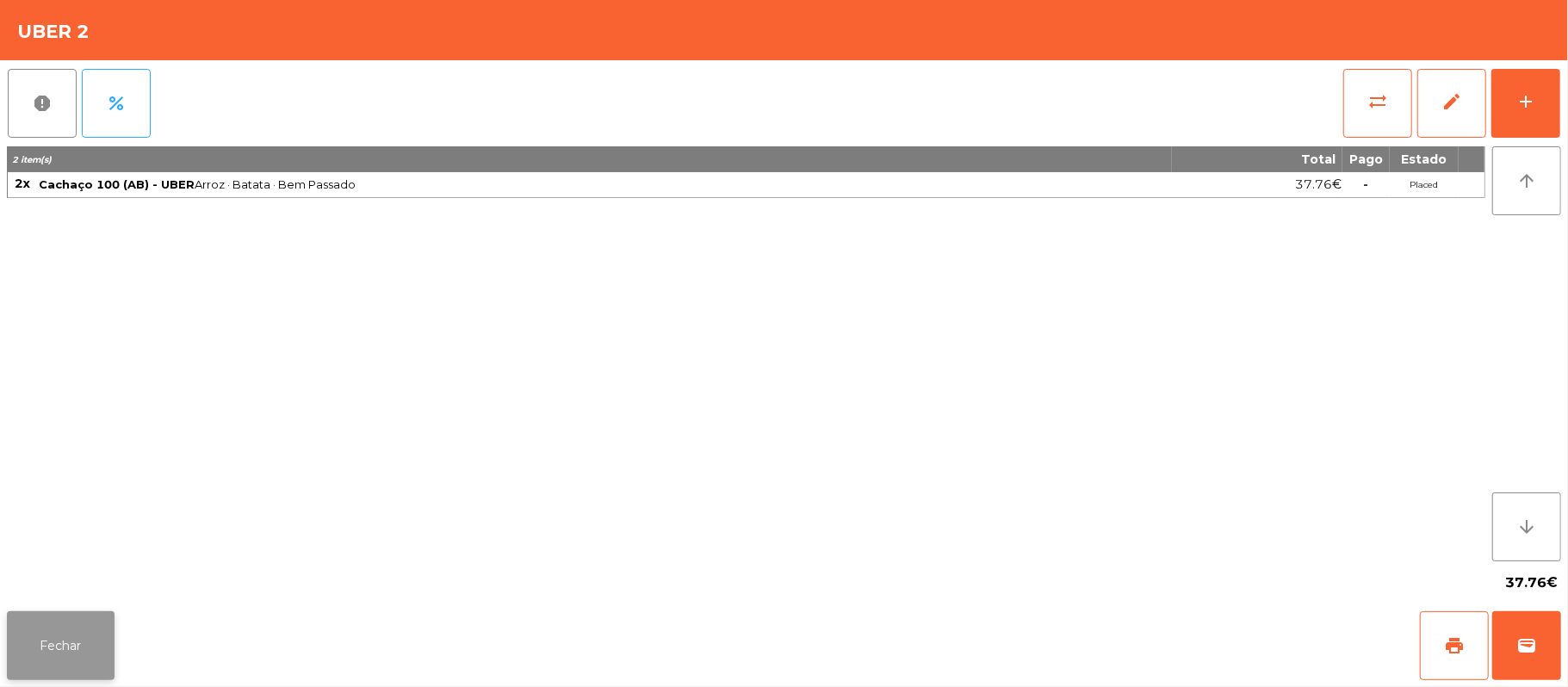
click at [60, 648] on button "Fechar" at bounding box center [60, 645] width 107 height 69
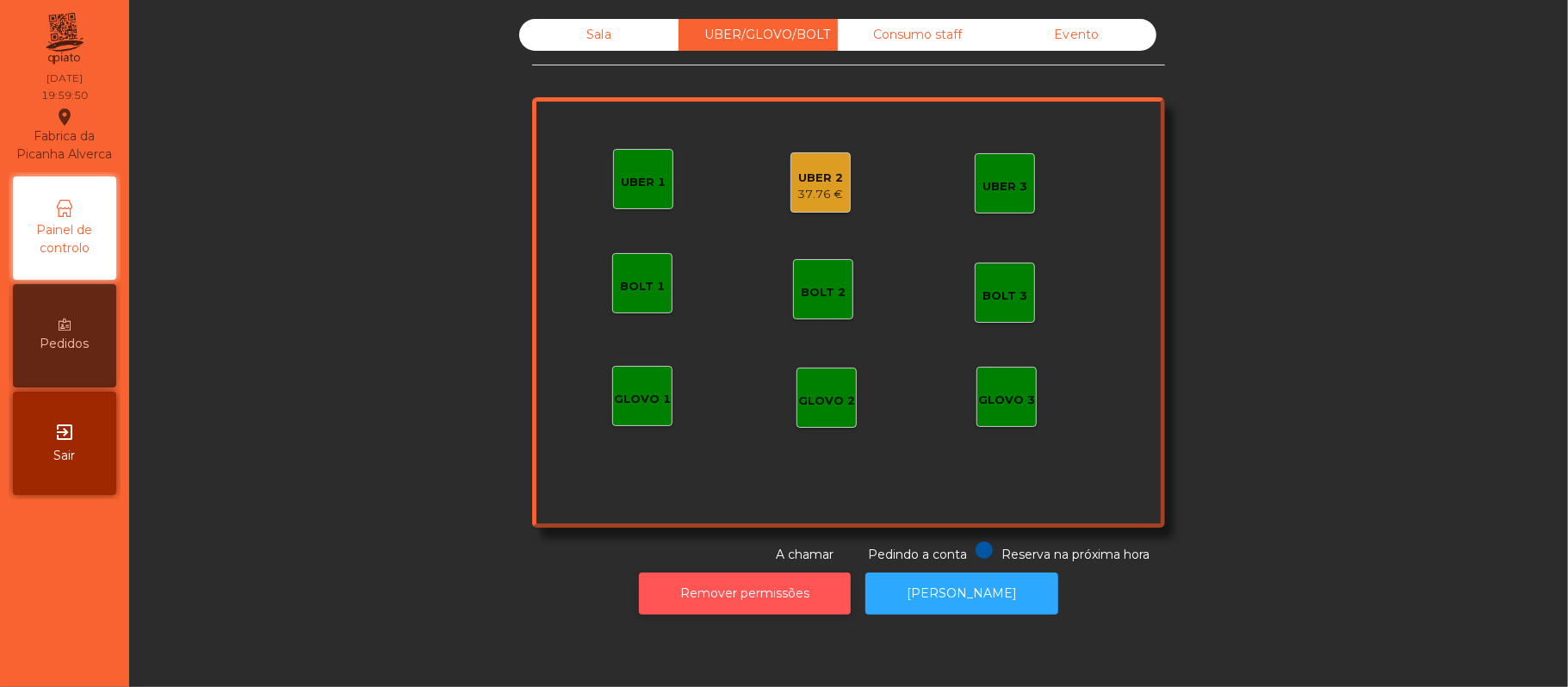
click at [749, 608] on button "Remover permissões" at bounding box center [745, 593] width 212 height 42
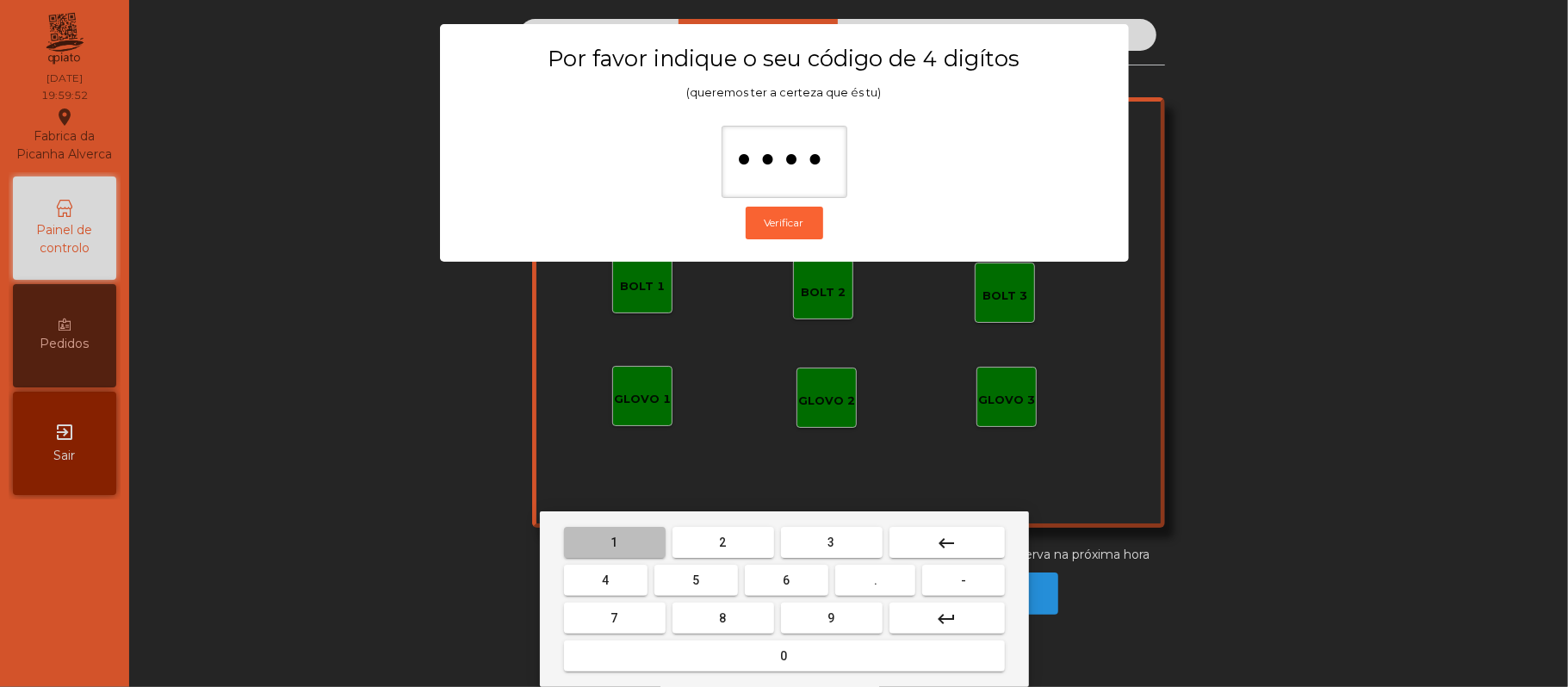
type input "*****"
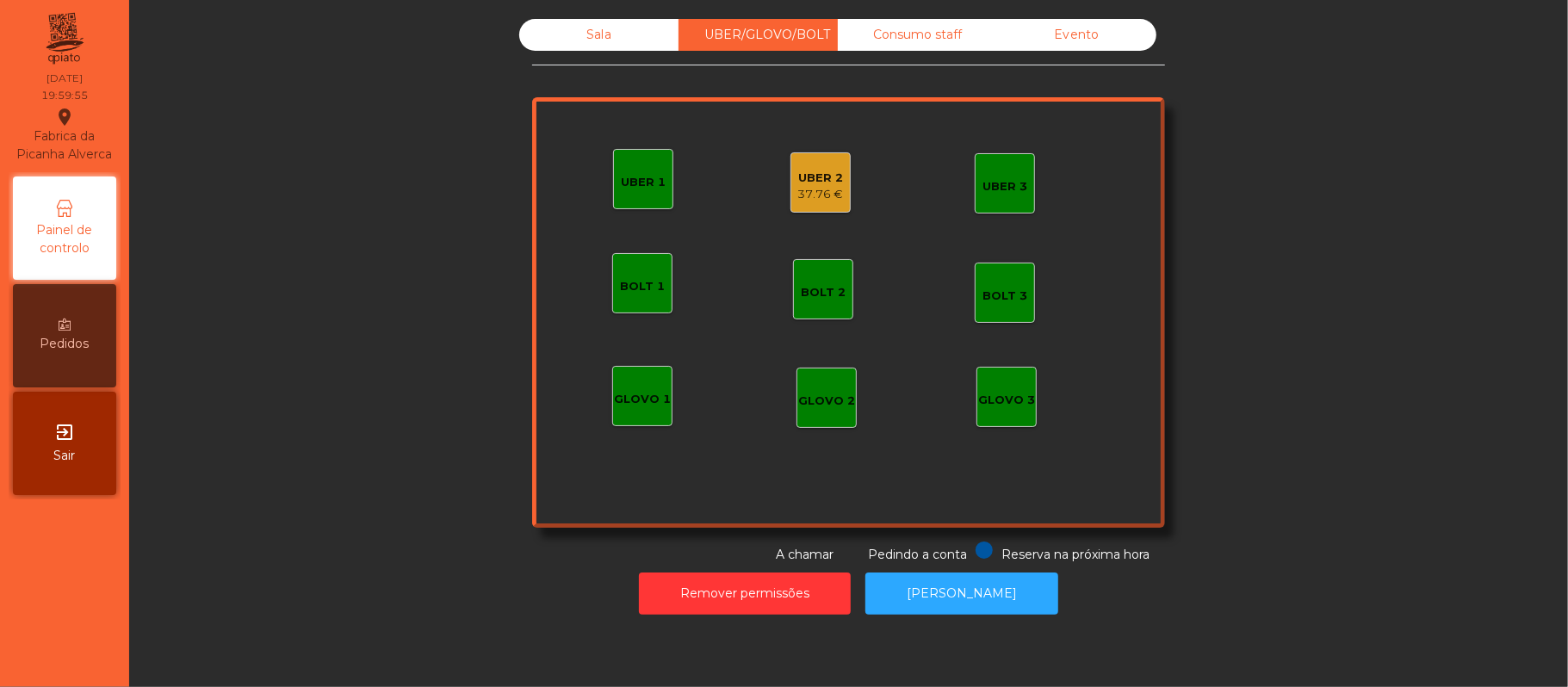
click at [838, 184] on div "UBER 2 37.76 €" at bounding box center [820, 183] width 60 height 60
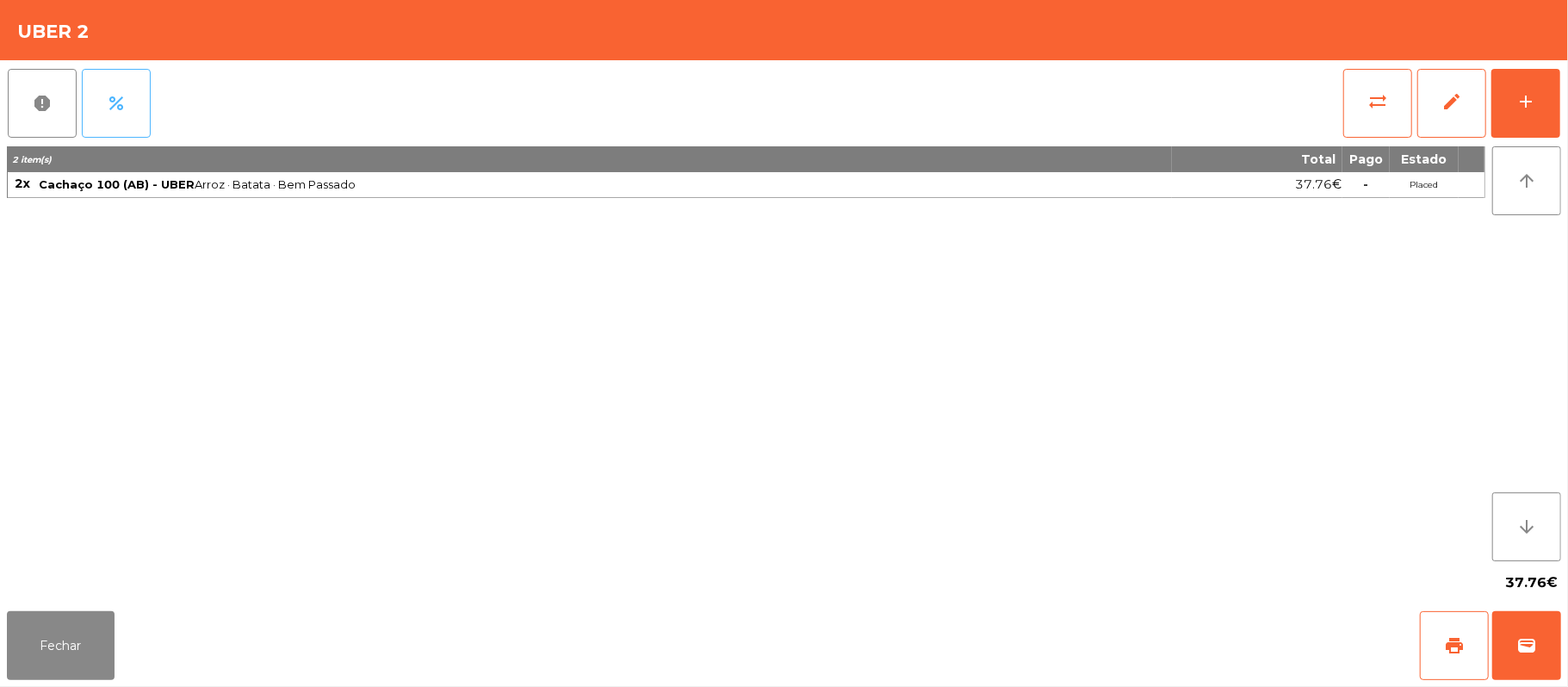
click at [149, 94] on button "percent" at bounding box center [116, 103] width 69 height 69
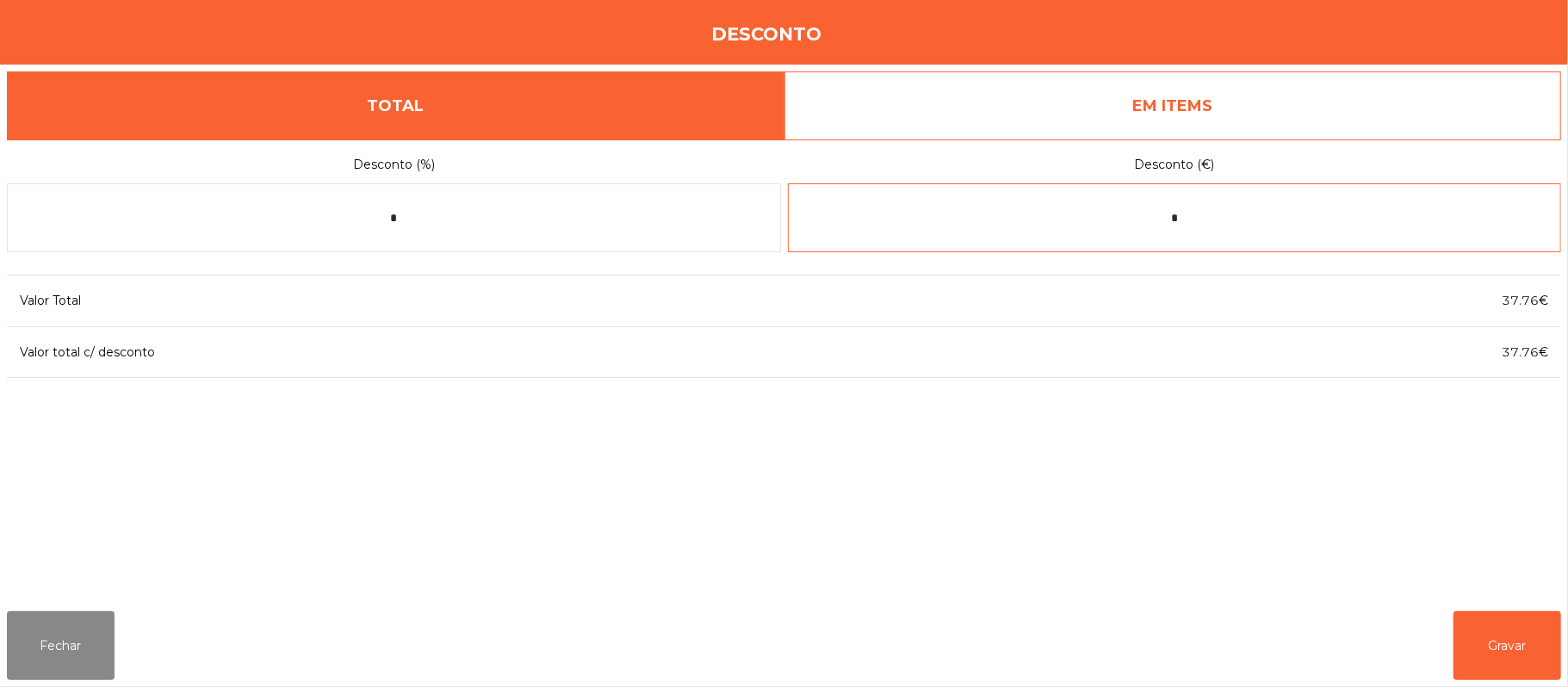
click at [1213, 218] on input "*" at bounding box center [1175, 218] width 774 height 69
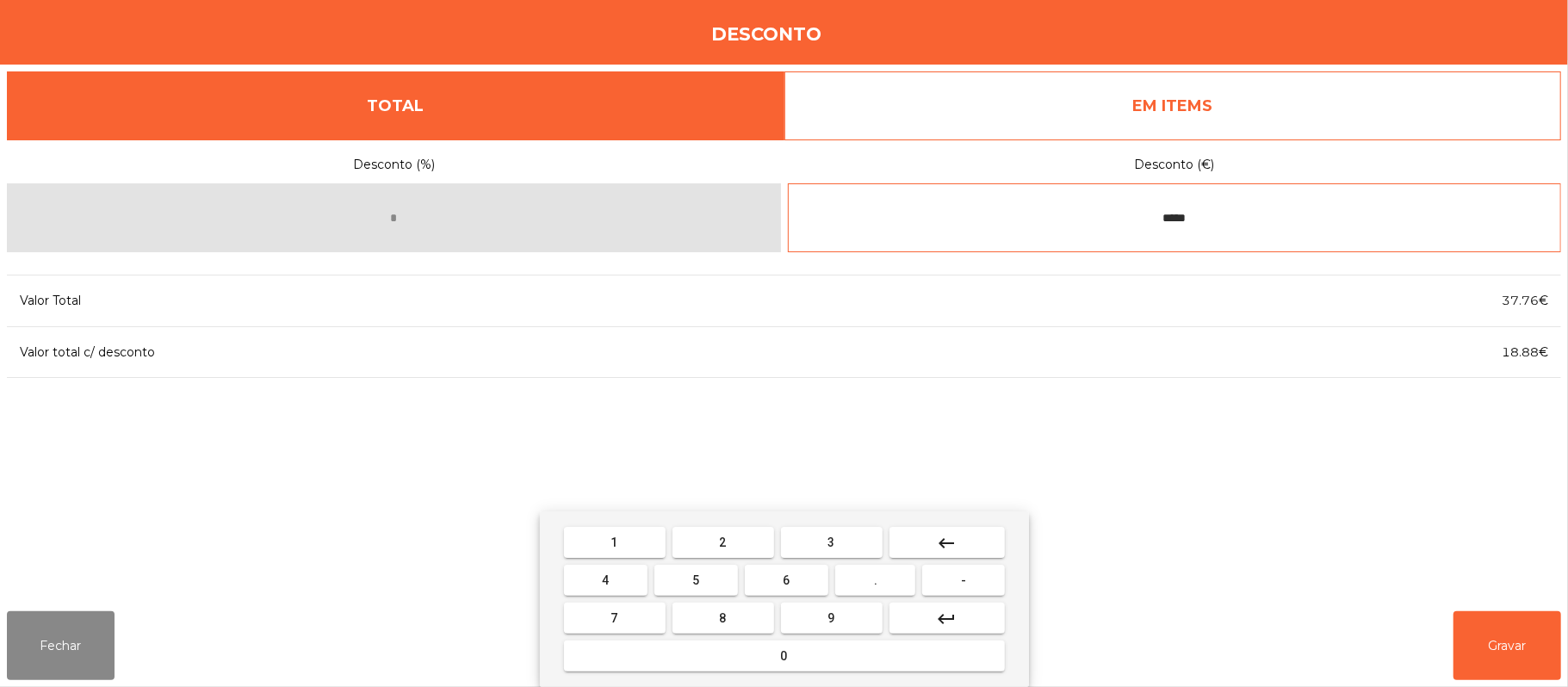
type input "*****"
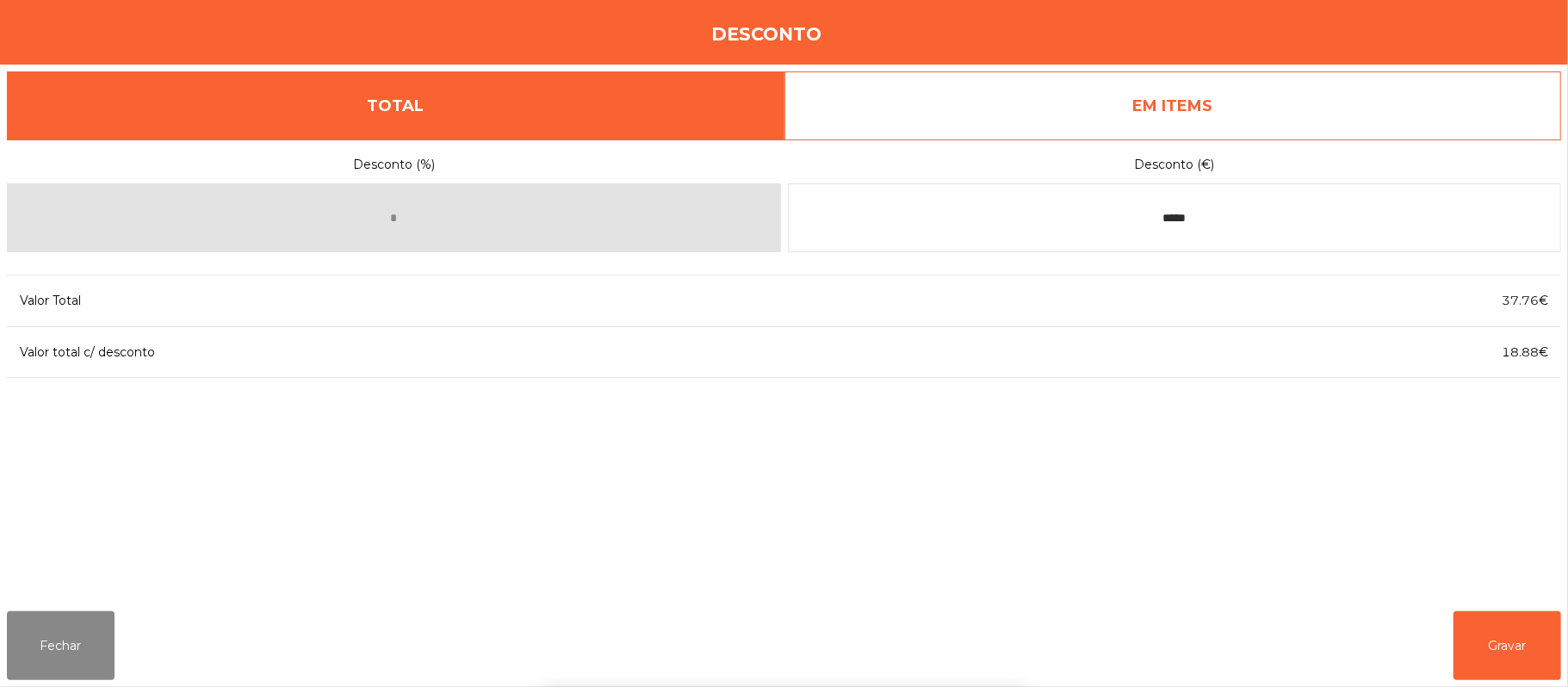
click at [1502, 639] on div "1 2 3 keyboard_backspace 4 5 6 . - 7 8 9 keyboard_return 0" at bounding box center [784, 598] width 1568 height 175
click at [1486, 638] on button "Gravar" at bounding box center [1507, 645] width 107 height 69
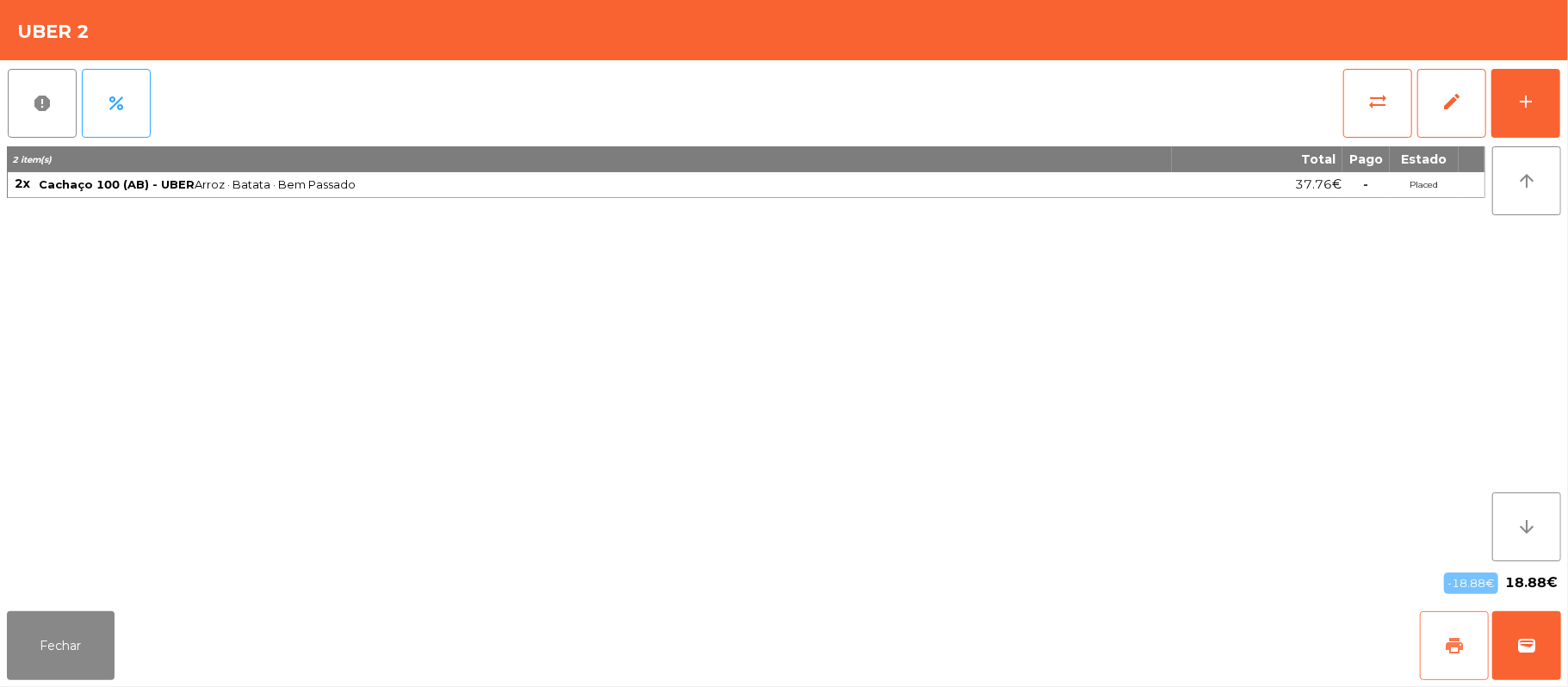
click at [1440, 648] on button "print" at bounding box center [1454, 645] width 69 height 69
click at [1560, 658] on button "wallet" at bounding box center [1527, 645] width 69 height 69
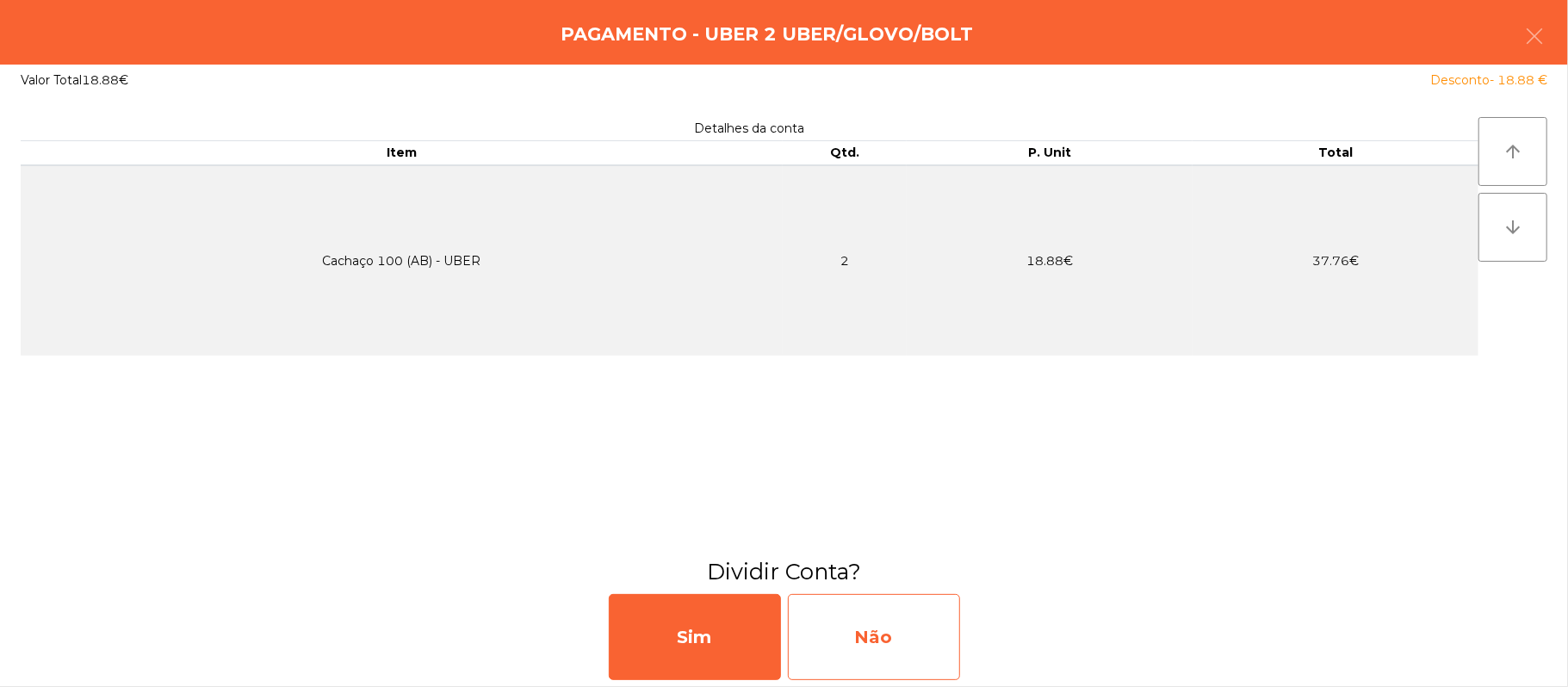
click at [892, 634] on div "Não" at bounding box center [874, 636] width 173 height 86
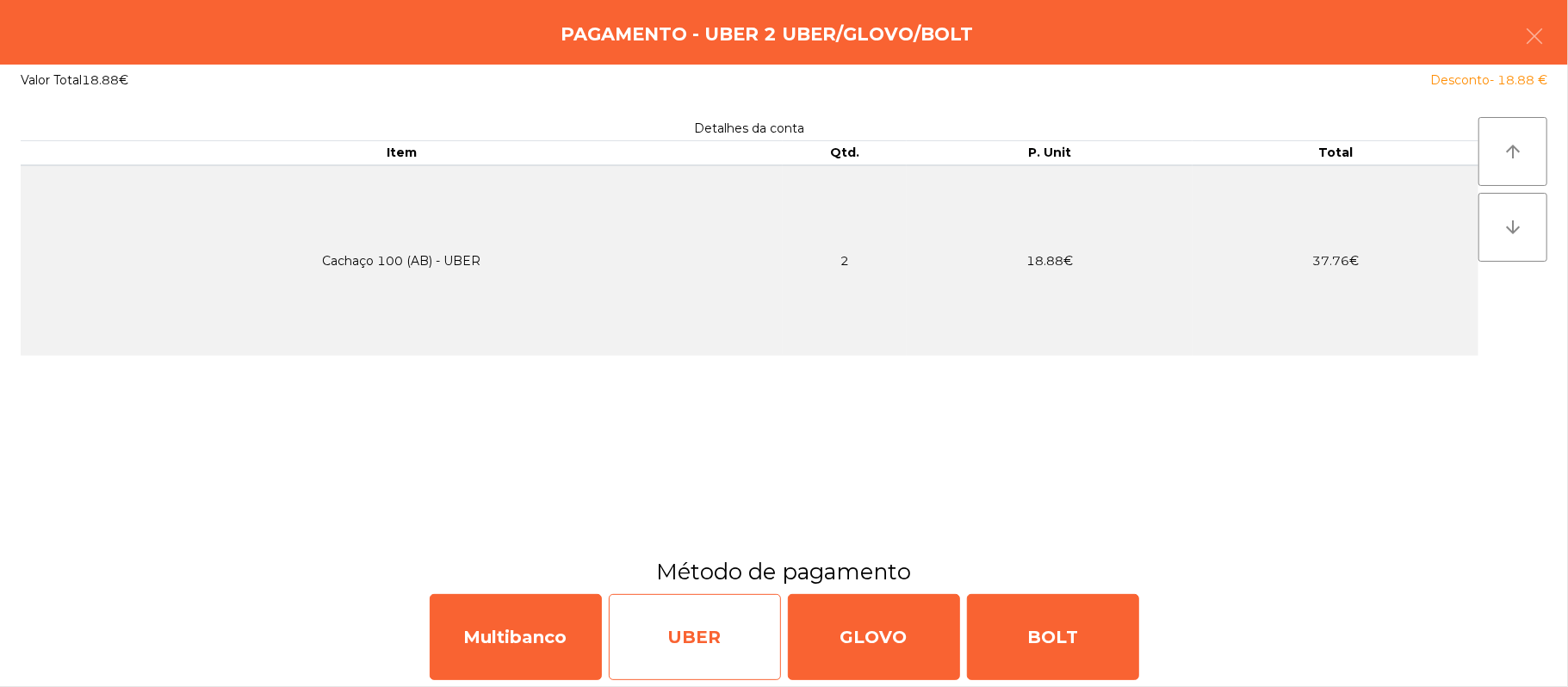
click at [675, 648] on div "UBER" at bounding box center [695, 636] width 173 height 86
select select "**"
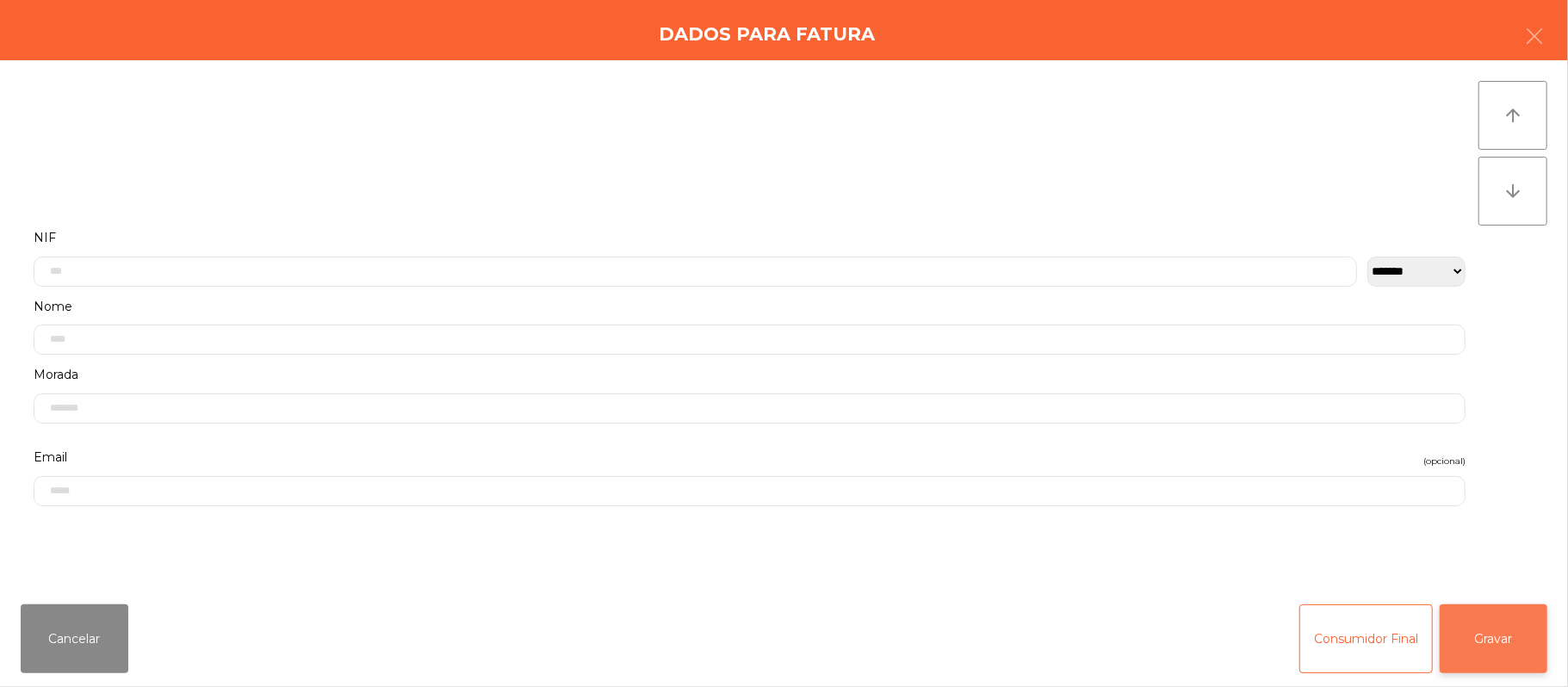
click at [1479, 635] on button "Gravar" at bounding box center [1494, 638] width 107 height 69
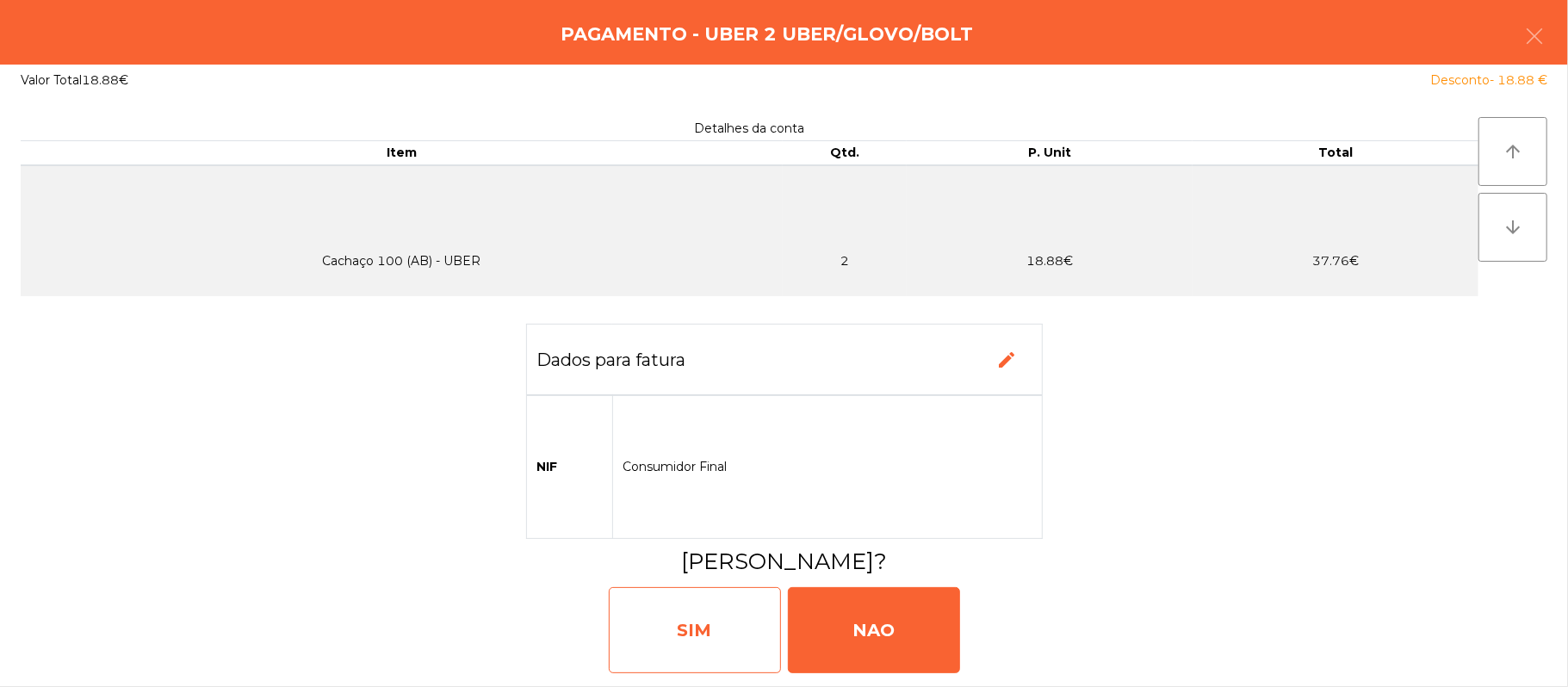
click at [700, 672] on div "SIM" at bounding box center [695, 630] width 173 height 86
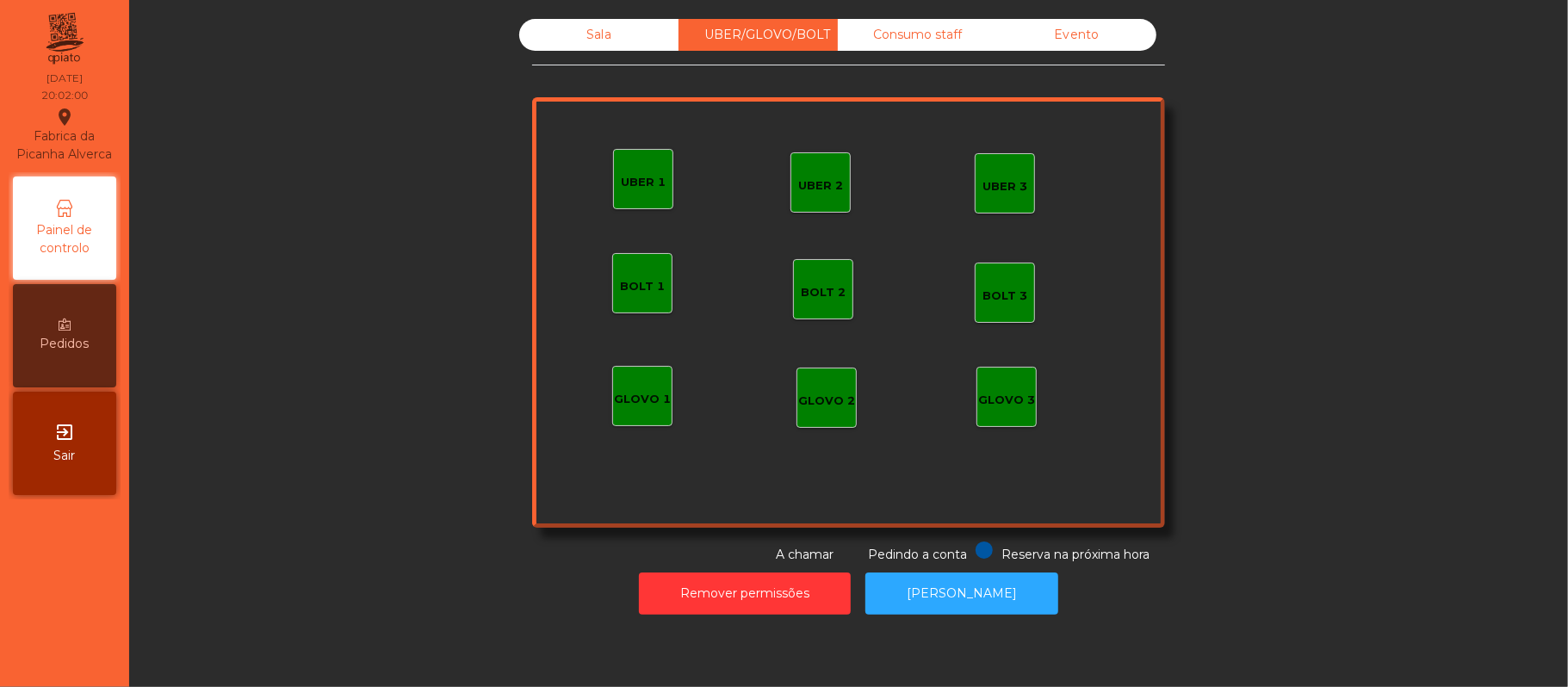
click at [619, 46] on div "Sala" at bounding box center [599, 35] width 159 height 32
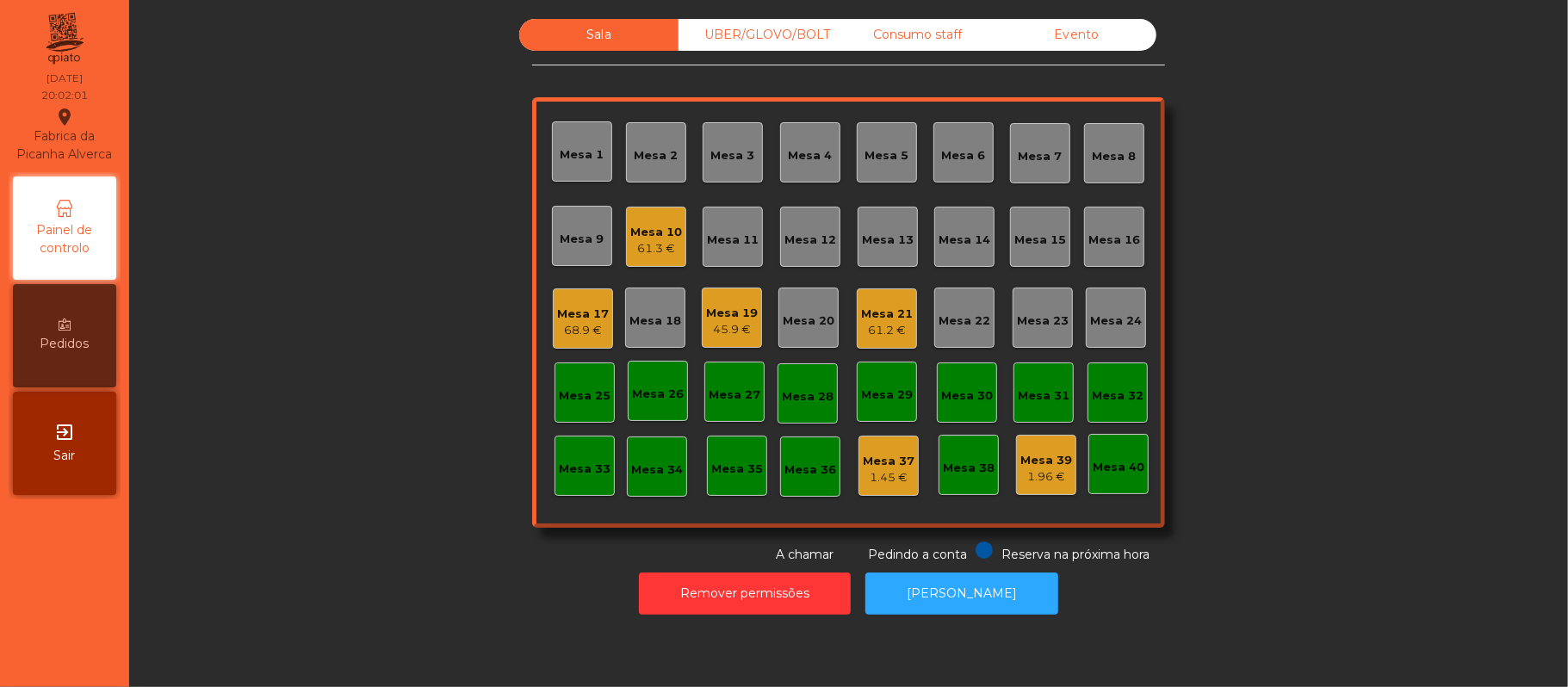
click at [1309, 254] on div "Sala UBER/GLOVO/BOLT Consumo staff Evento Mesa 1 Mesa 2 Mesa 3 Mesa 4 Mesa 5 Me…" at bounding box center [849, 291] width 1393 height 545
click at [669, 241] on div "61.3 €" at bounding box center [655, 249] width 52 height 17
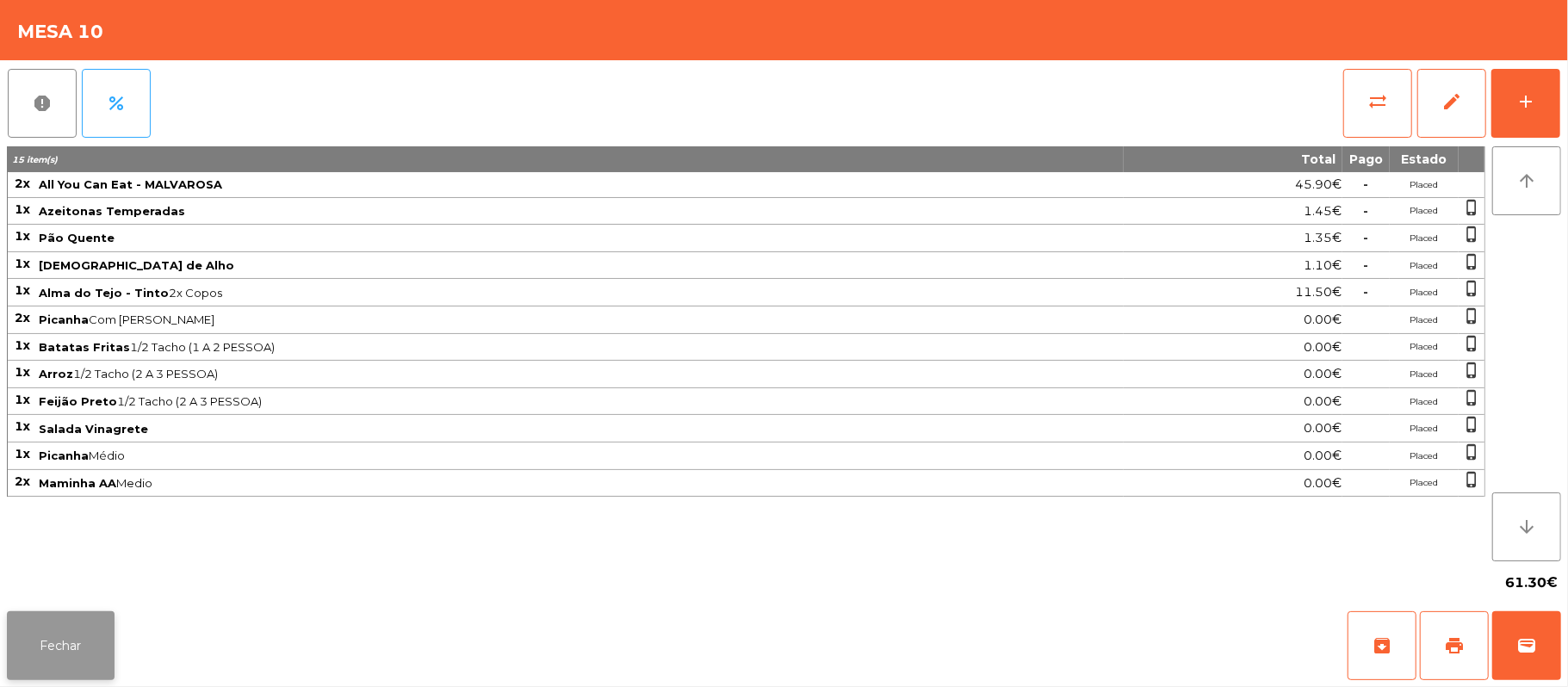
click at [80, 640] on button "Fechar" at bounding box center [60, 645] width 107 height 69
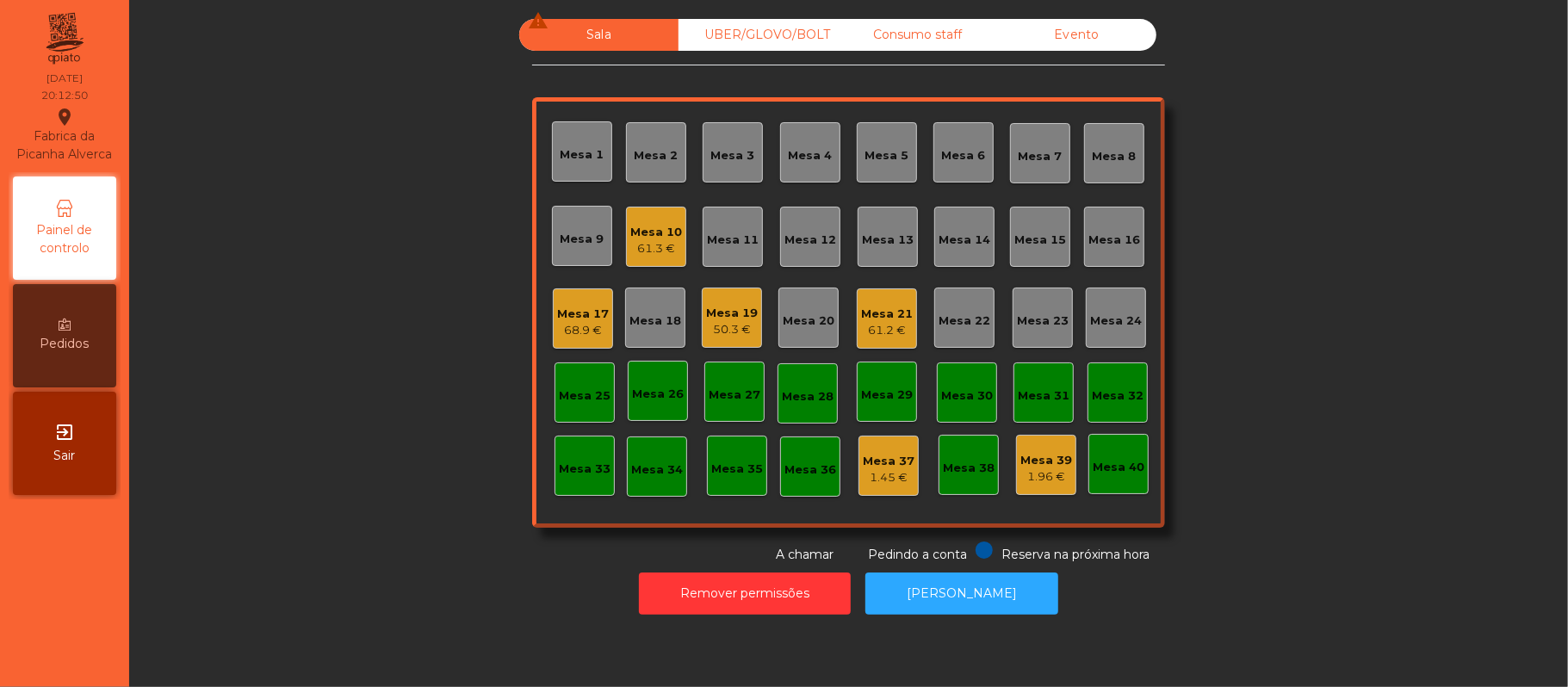
click at [857, 303] on div "Mesa 21 61.2 €" at bounding box center [887, 319] width 60 height 60
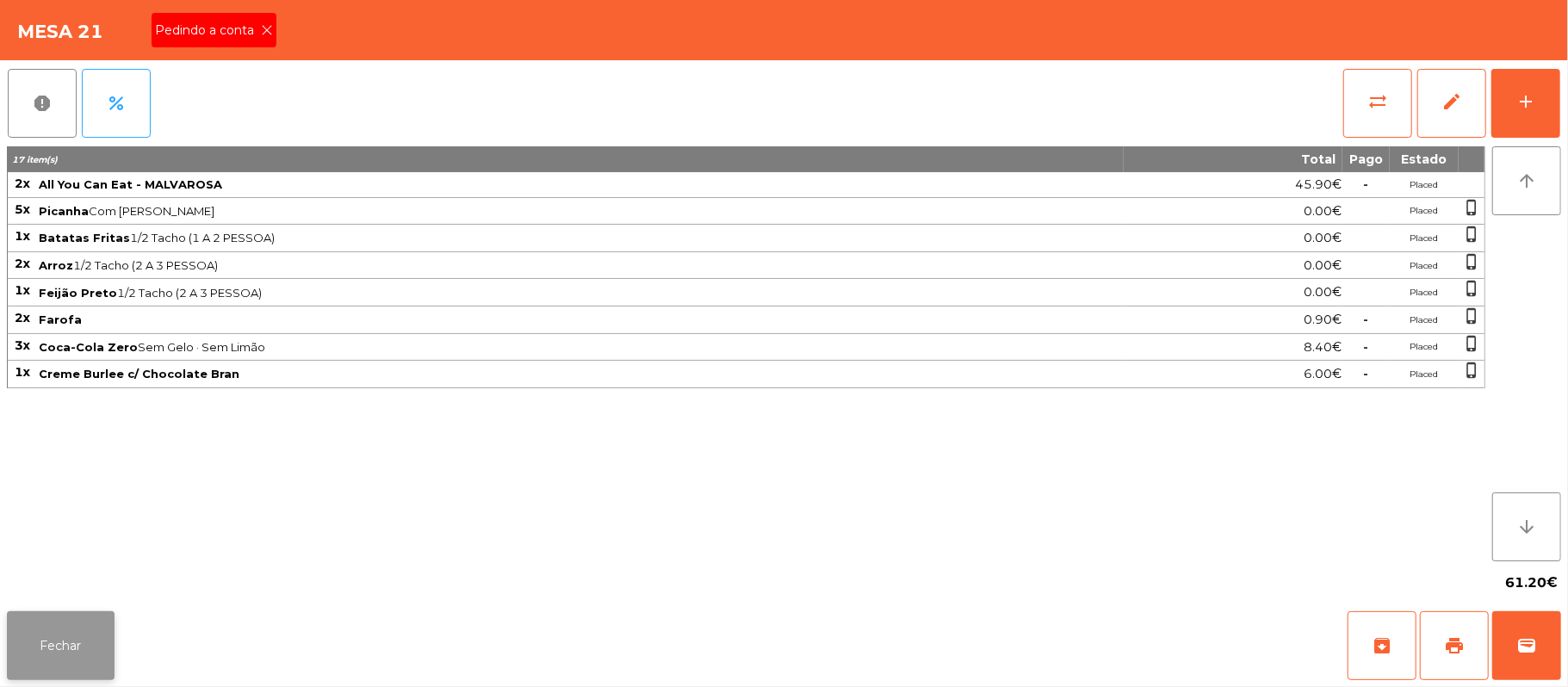
click at [45, 655] on button "Fechar" at bounding box center [60, 645] width 107 height 69
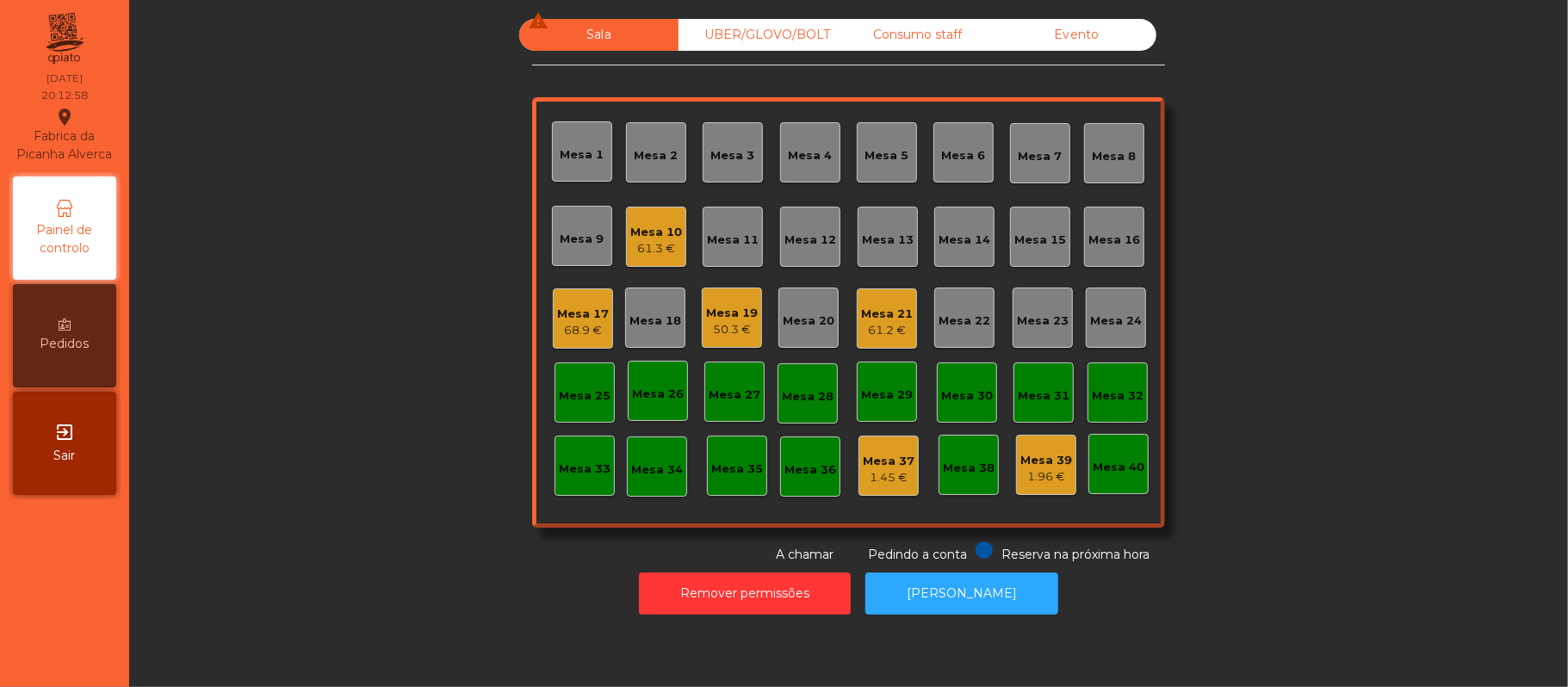
click at [866, 322] on div "61.2 €" at bounding box center [886, 331] width 52 height 17
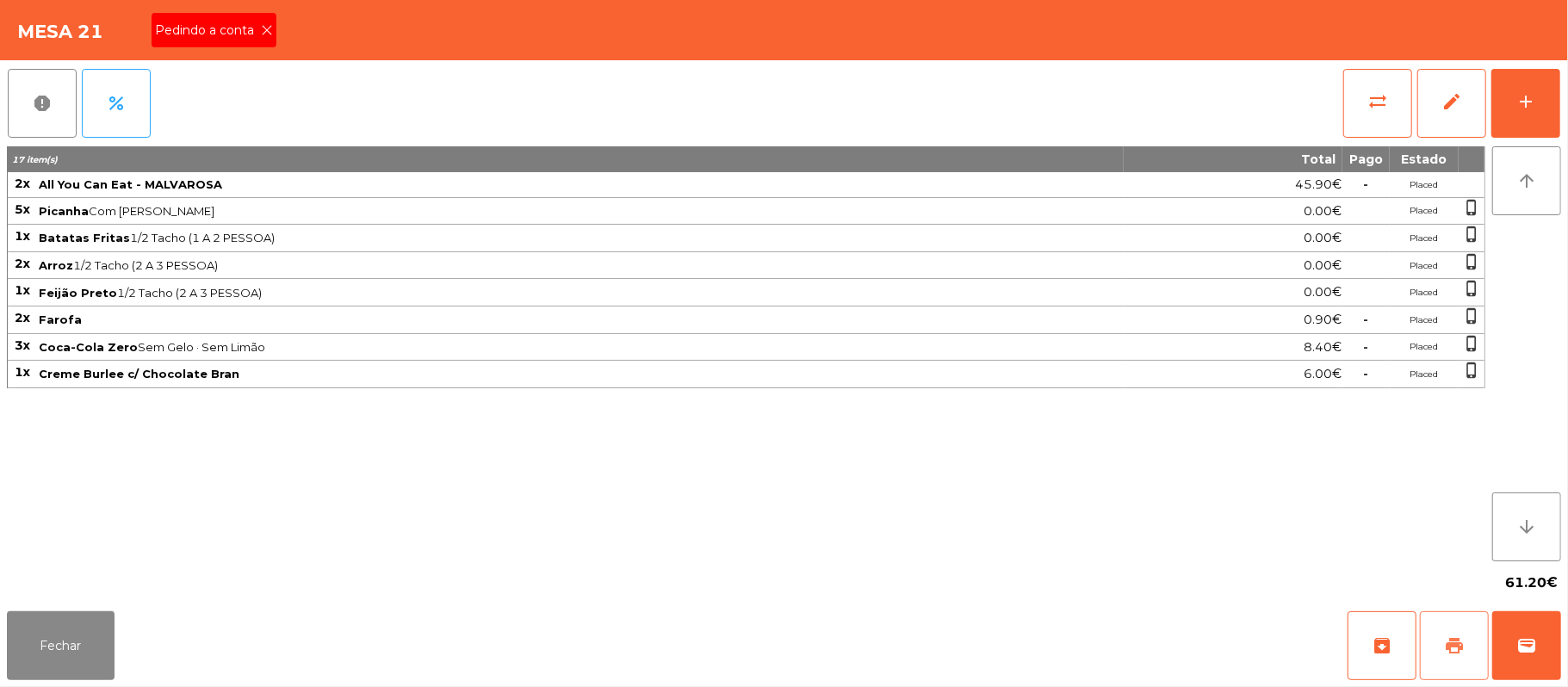
click at [1443, 630] on button "print" at bounding box center [1454, 645] width 69 height 69
click at [232, 35] on span "Pedindo a conta" at bounding box center [207, 30] width 106 height 18
click at [71, 630] on button "Fechar" at bounding box center [60, 645] width 107 height 69
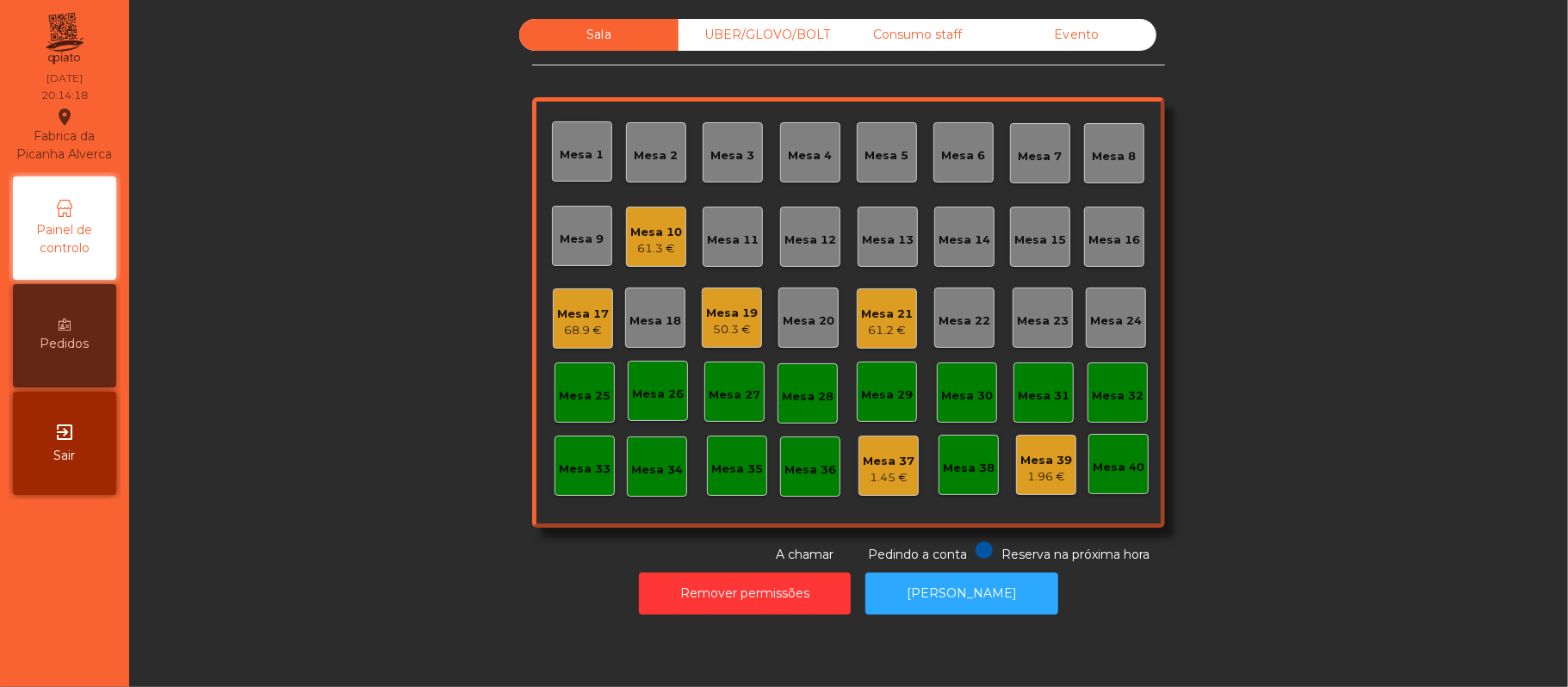
click at [1324, 308] on div "Sala UBER/GLOVO/BOLT Consumo staff Evento Mesa 1 Mesa 2 Mesa 3 Mesa 4 Mesa 5 Me…" at bounding box center [849, 291] width 1393 height 545
click at [968, 332] on div "Mesa 22" at bounding box center [965, 318] width 60 height 60
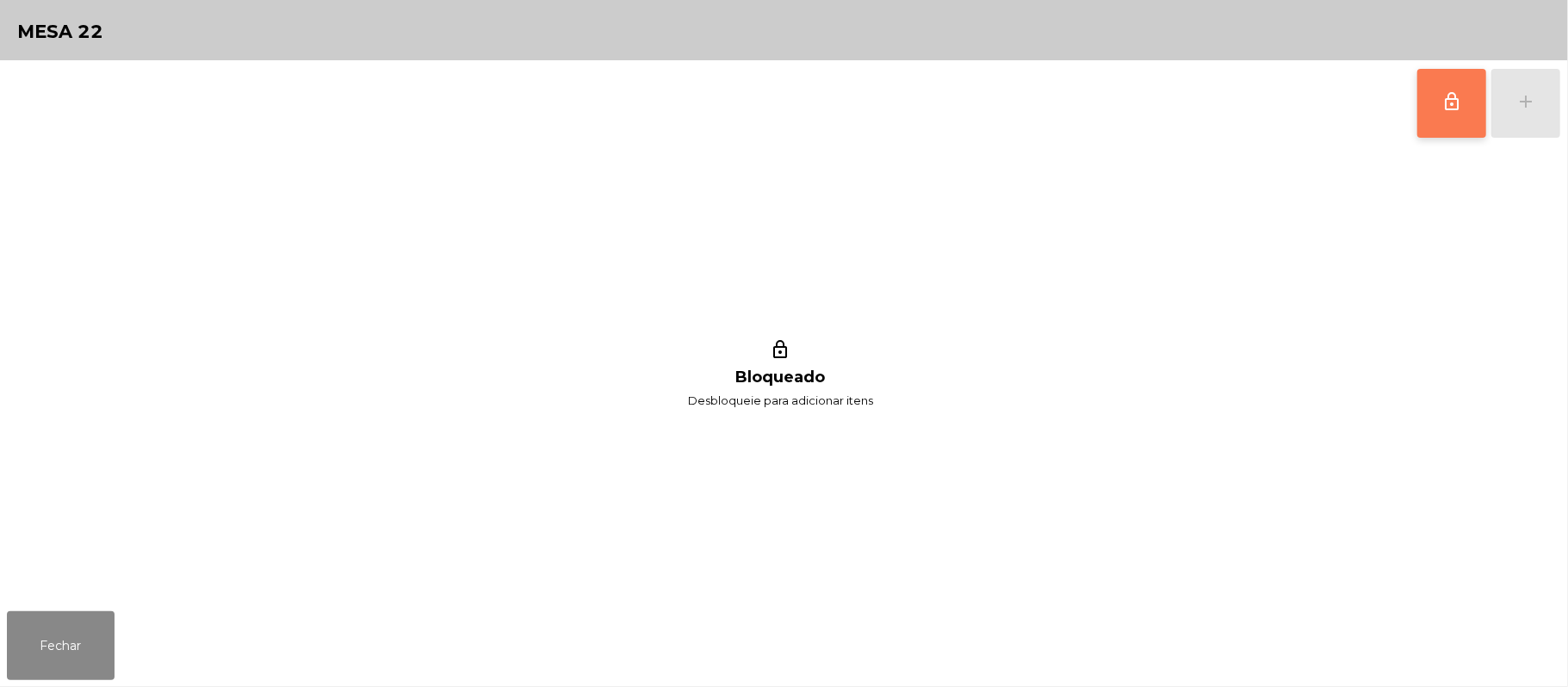
click at [1438, 123] on button "lock_outline" at bounding box center [1451, 103] width 69 height 69
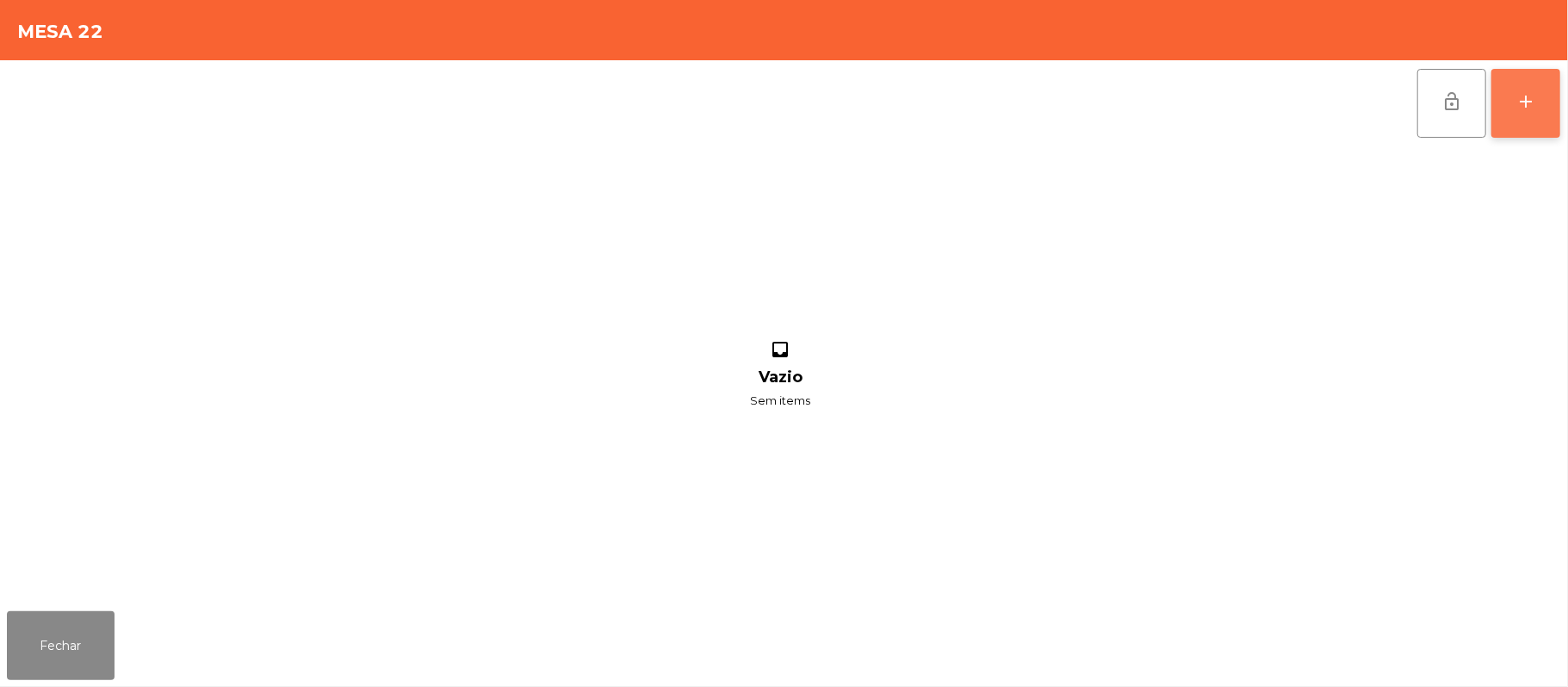
click at [1538, 97] on button "add" at bounding box center [1526, 103] width 69 height 69
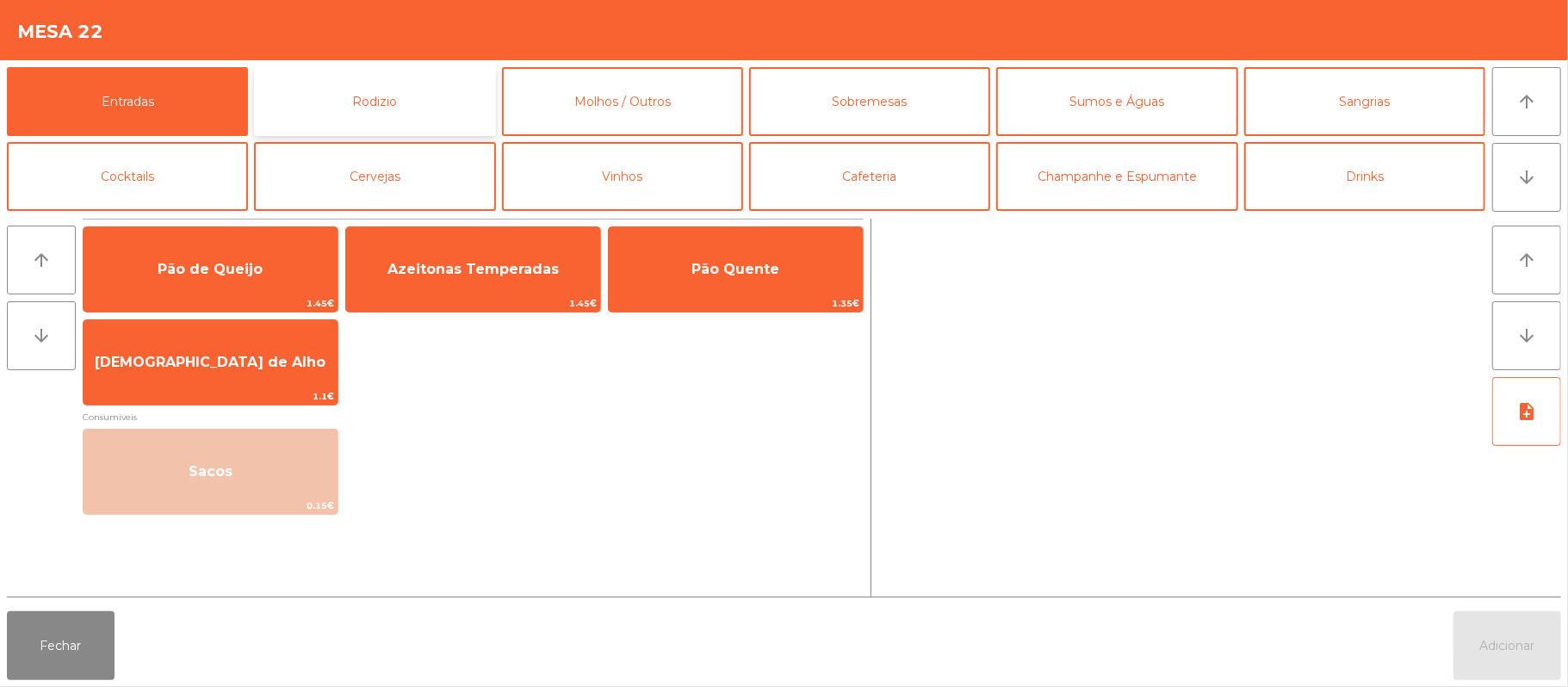
click at [414, 86] on button "Rodizio" at bounding box center [374, 101] width 241 height 69
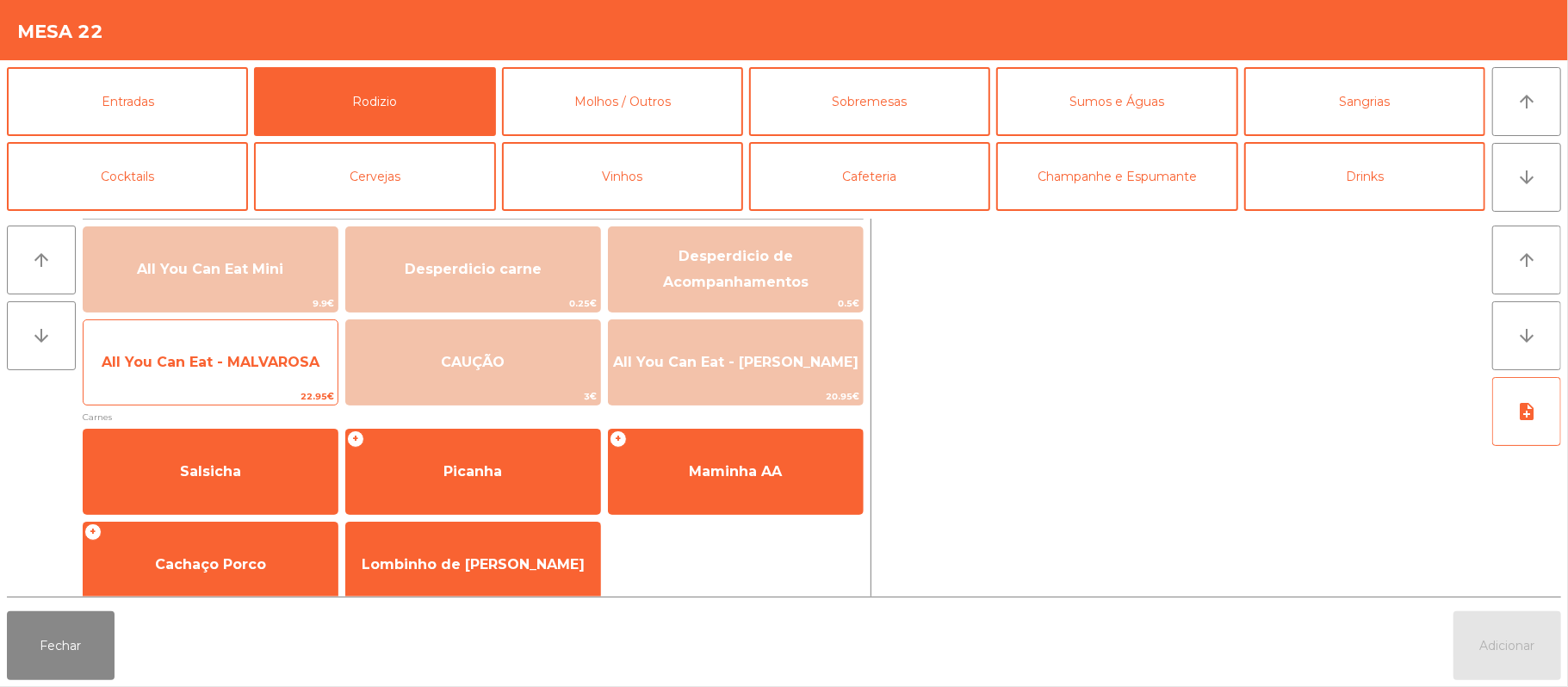
click at [259, 375] on span "All You Can Eat - MALVAROSA" at bounding box center [210, 362] width 254 height 46
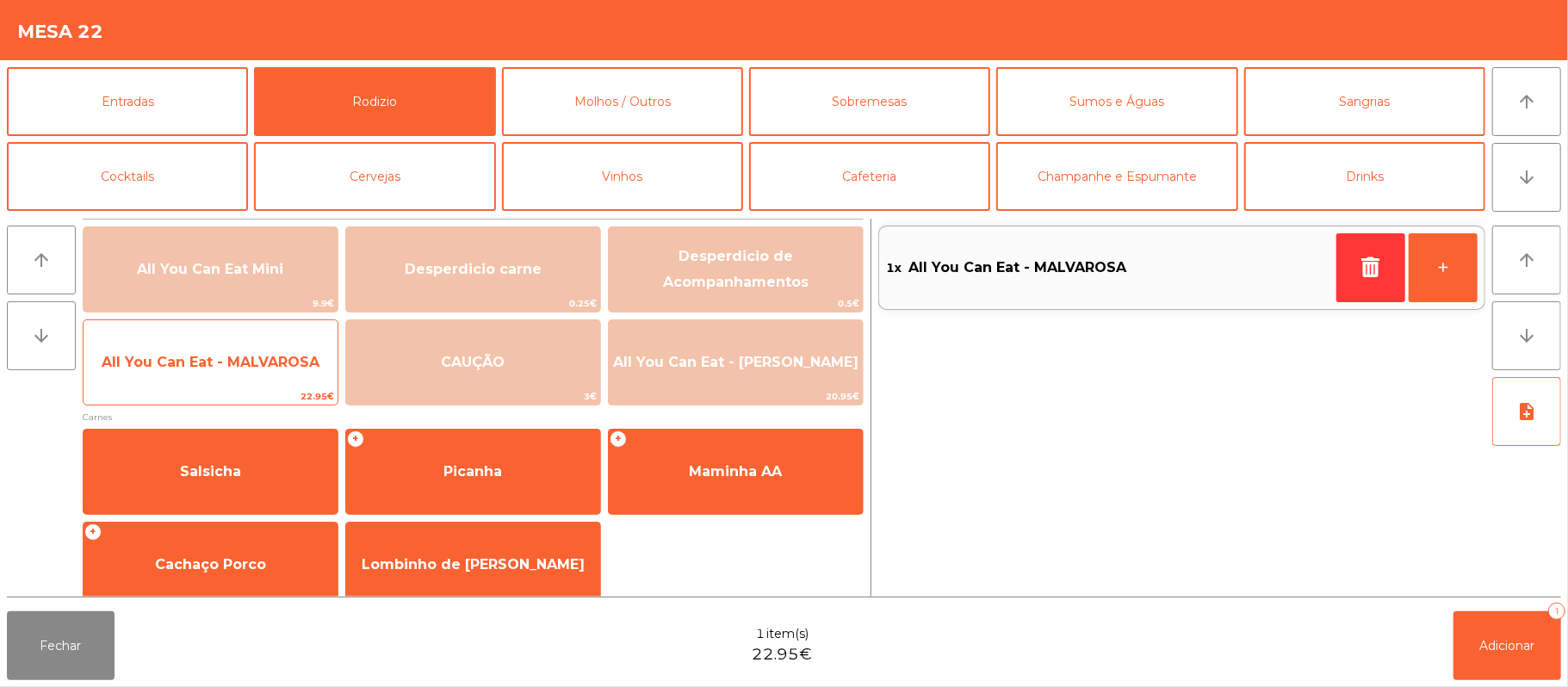
click at [235, 396] on span "22.95€" at bounding box center [210, 396] width 254 height 16
click at [233, 380] on span "All You Can Eat - MALVAROSA" at bounding box center [210, 362] width 254 height 46
click at [246, 372] on span "All You Can Eat - MALVAROSA" at bounding box center [210, 362] width 254 height 46
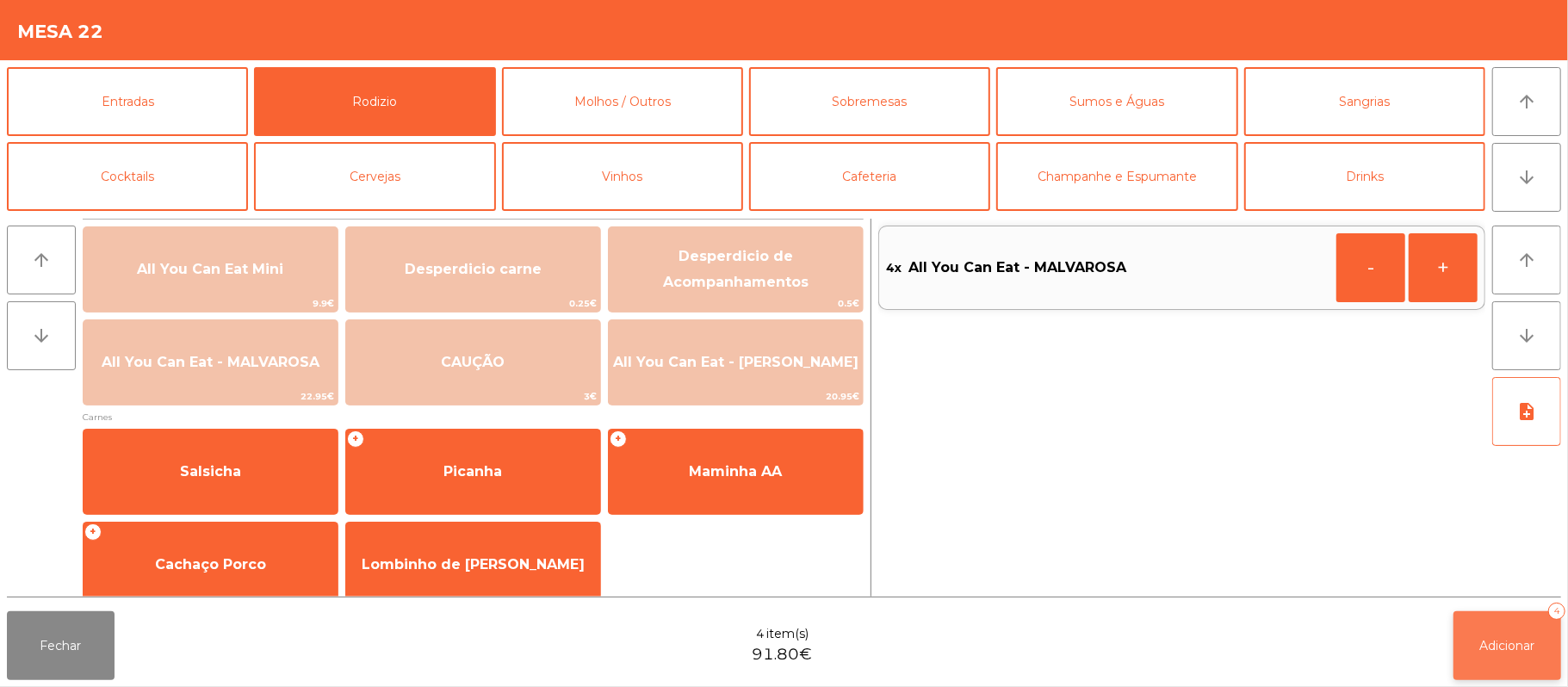
click at [1517, 648] on span "Adicionar" at bounding box center [1508, 646] width 55 height 15
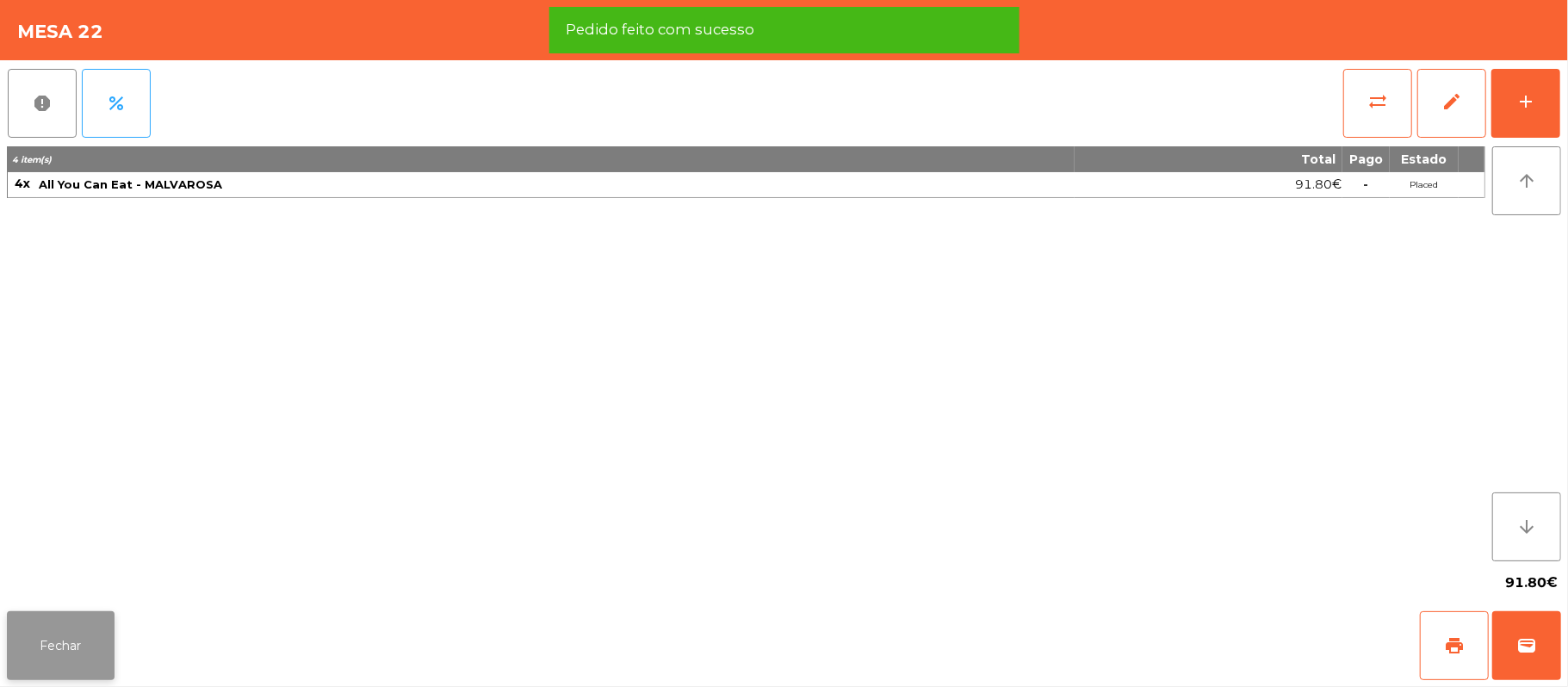
click at [76, 649] on button "Fechar" at bounding box center [60, 645] width 107 height 69
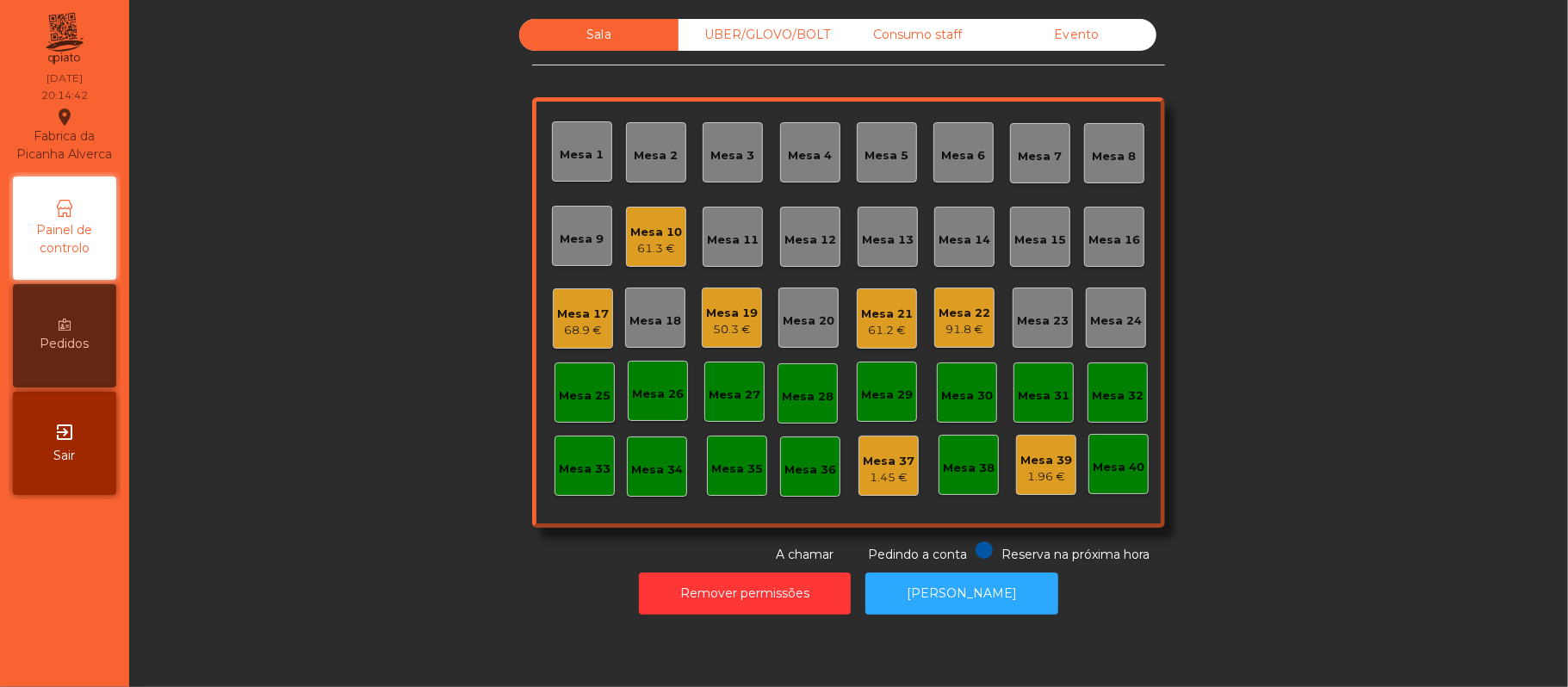
click at [876, 322] on div "61.2 €" at bounding box center [886, 331] width 52 height 17
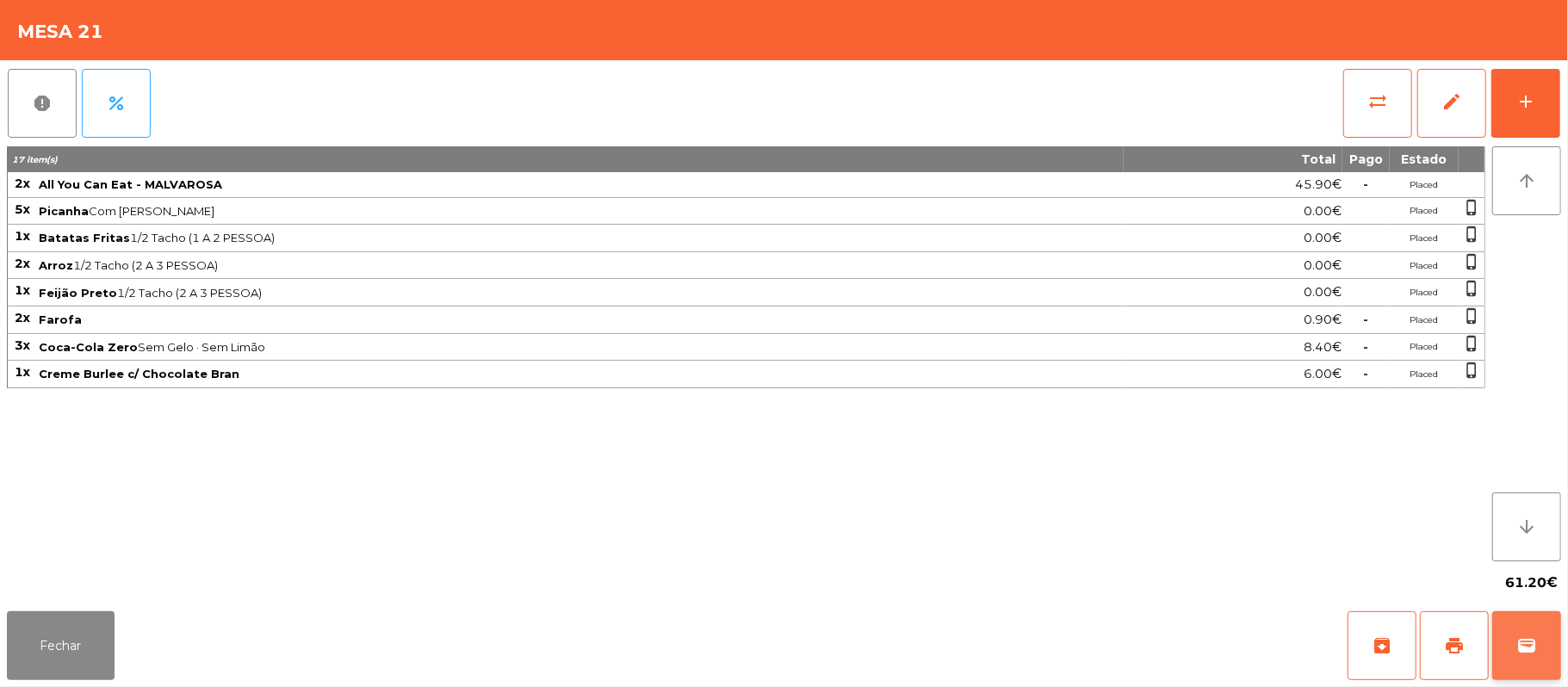
click at [1522, 646] on span "wallet" at bounding box center [1527, 646] width 21 height 21
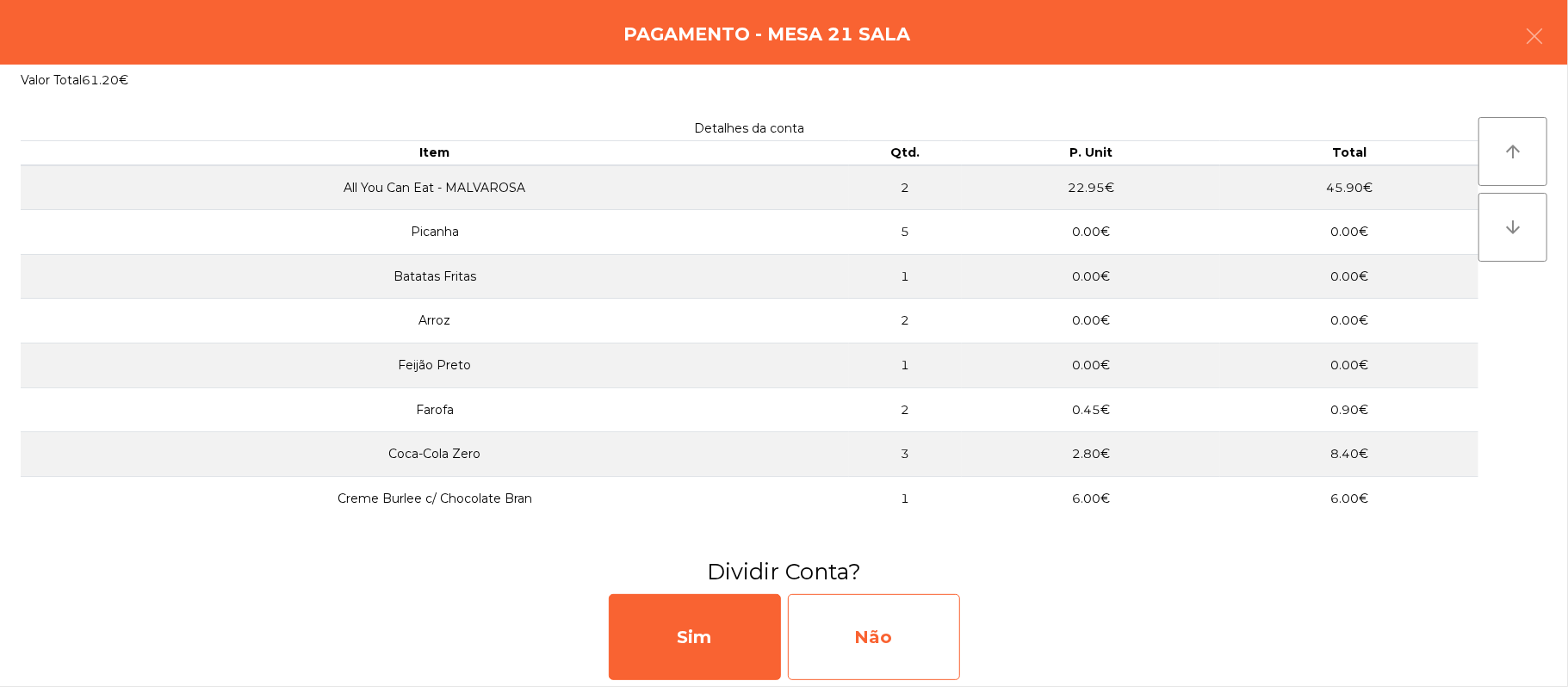
click at [869, 624] on div "Não" at bounding box center [874, 636] width 173 height 86
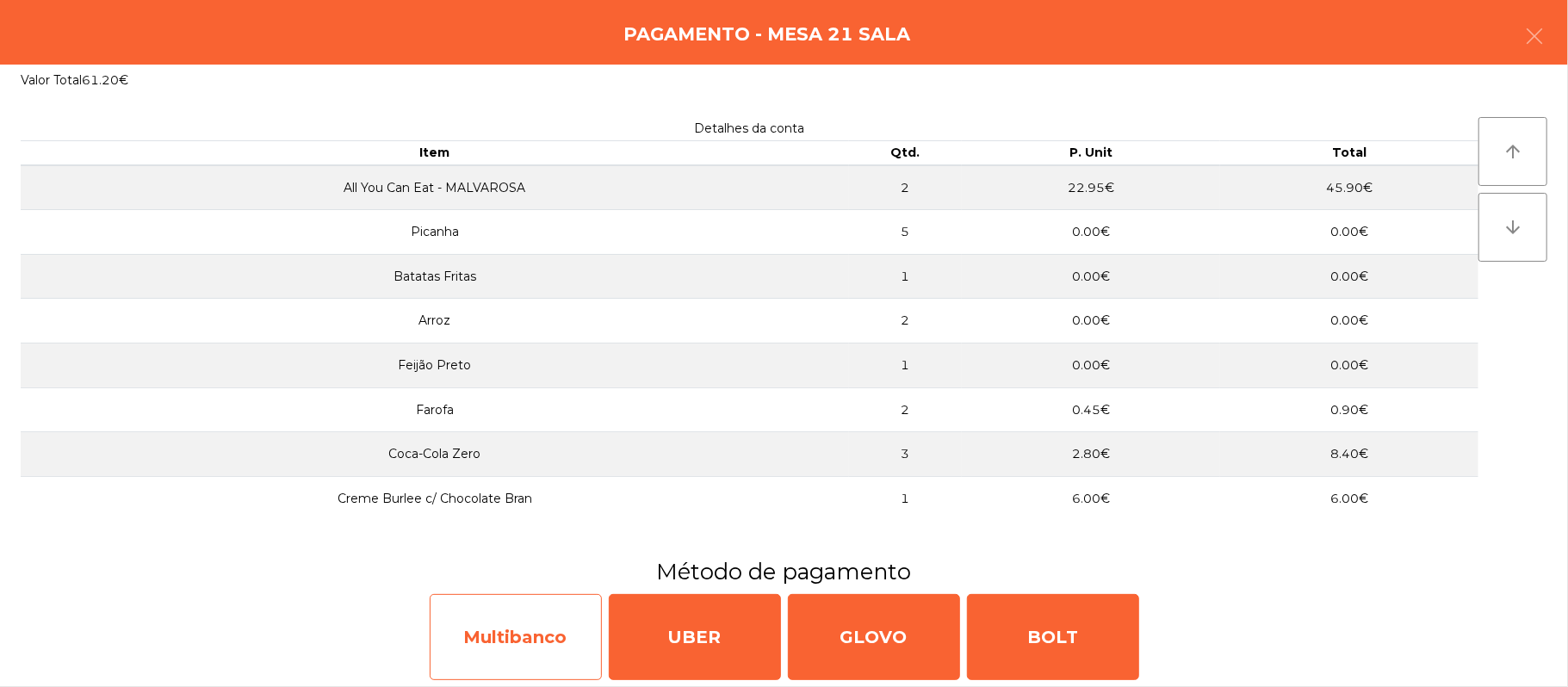
click at [534, 624] on div "Multibanco" at bounding box center [516, 636] width 173 height 86
select select "**"
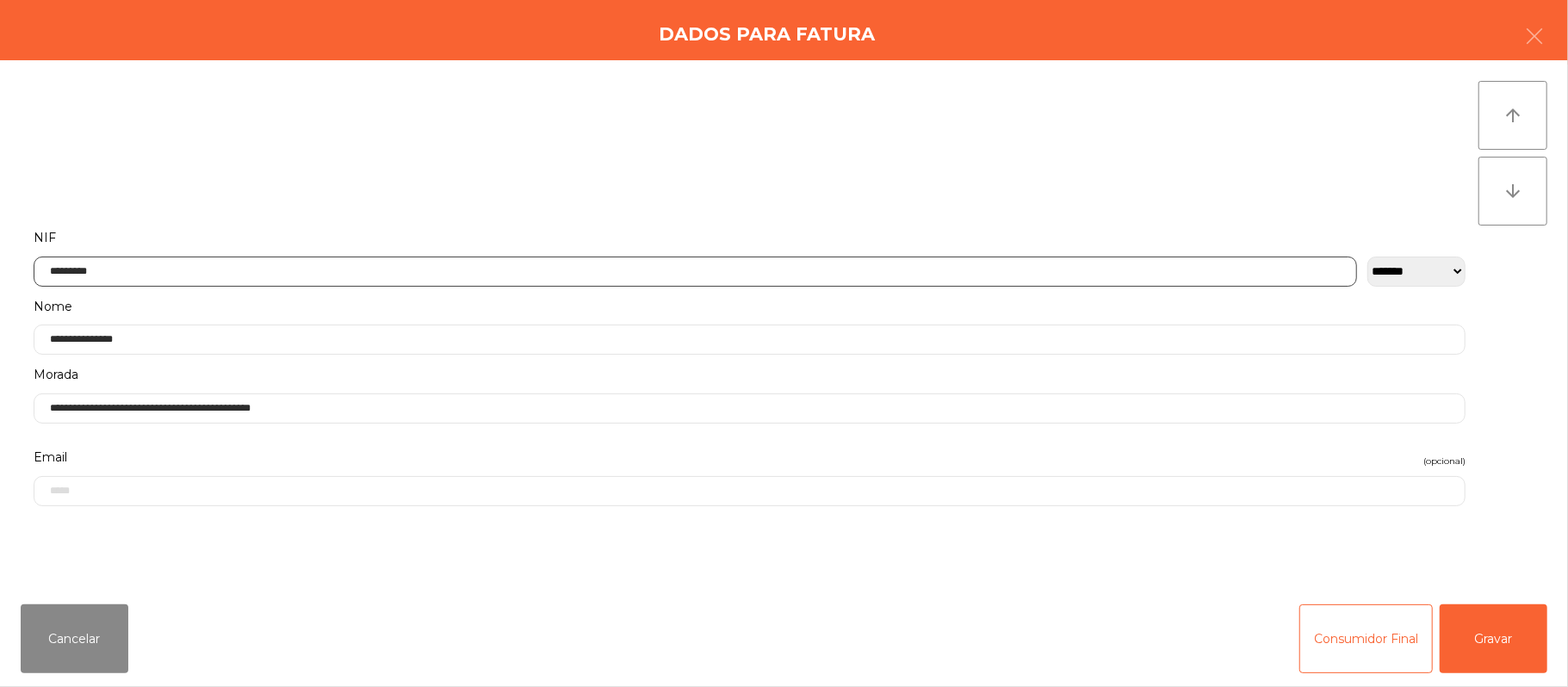
click at [401, 270] on input "*********" at bounding box center [696, 271] width 1324 height 30
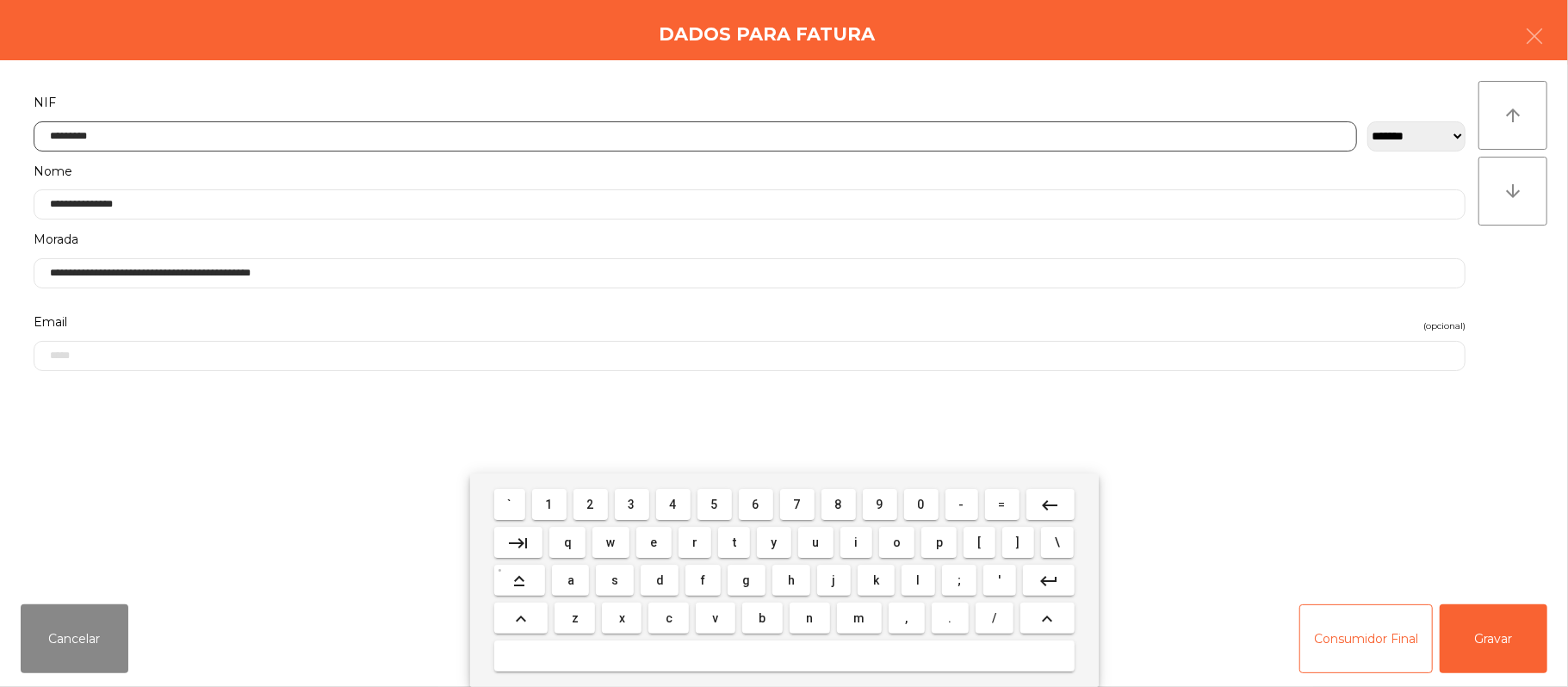
scroll to position [144, 0]
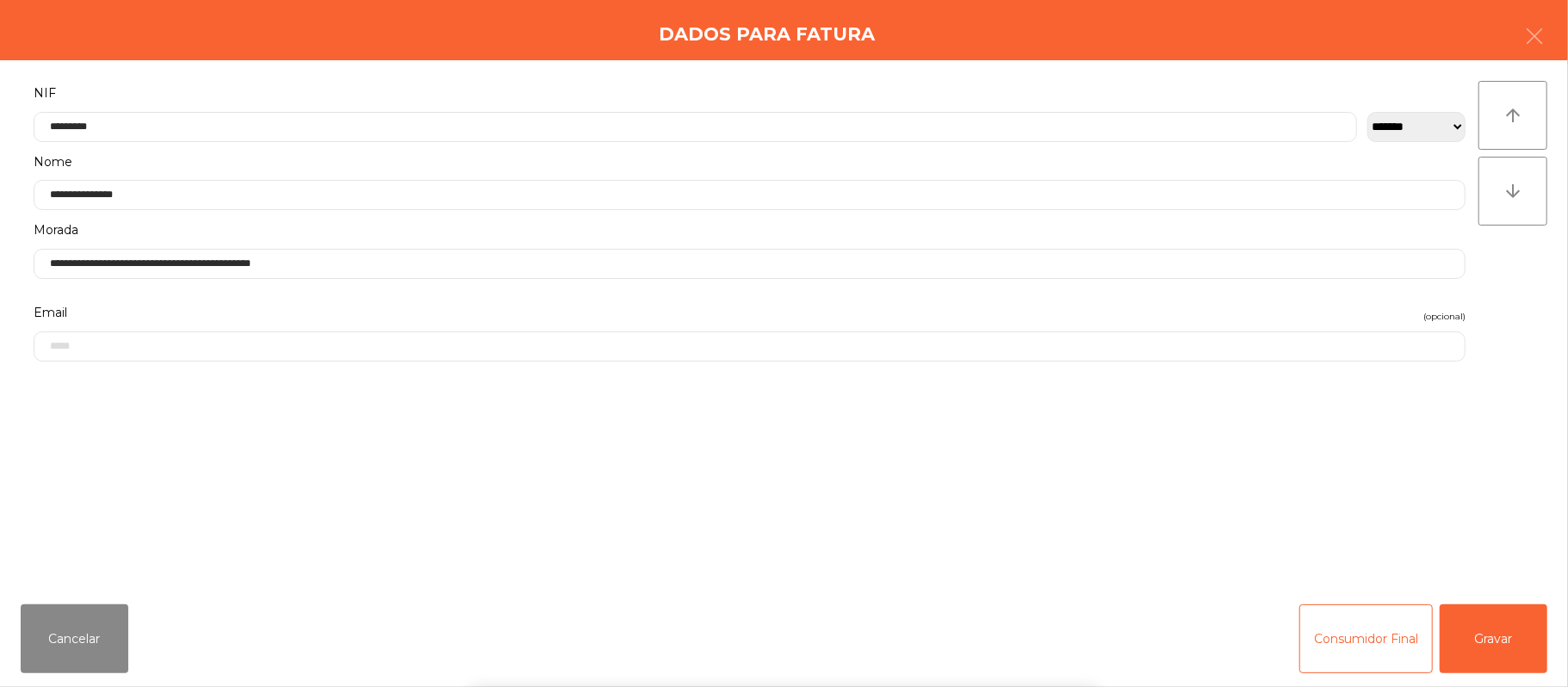
click at [127, 599] on div "` 1 2 3 4 5 6 7 8 9 0 - = keyboard_backspace keyboard_tab q w e r t y u i o p […" at bounding box center [784, 580] width 1568 height 213
click at [98, 633] on button "Cancelar" at bounding box center [74, 638] width 107 height 69
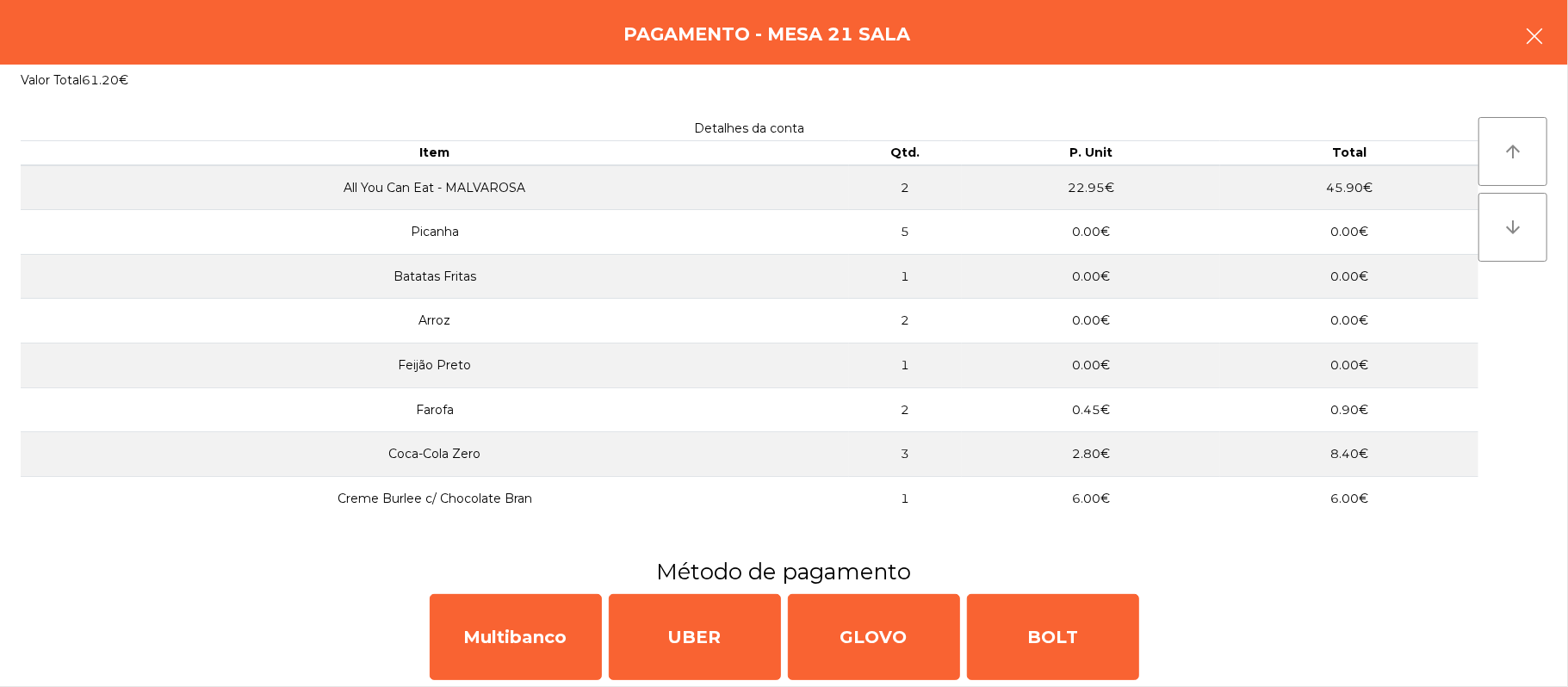
click at [1554, 43] on button "button" at bounding box center [1534, 38] width 48 height 52
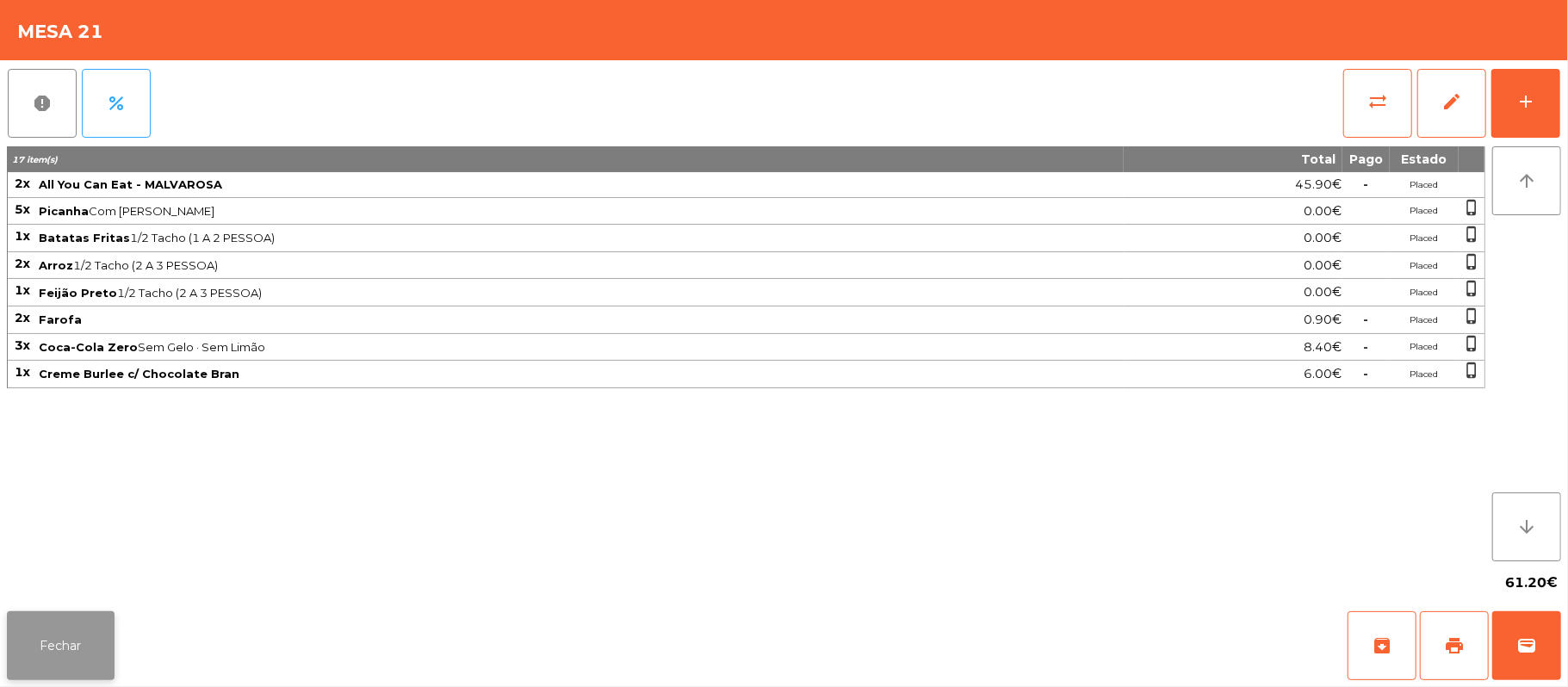
click at [74, 647] on button "Fechar" at bounding box center [60, 645] width 107 height 69
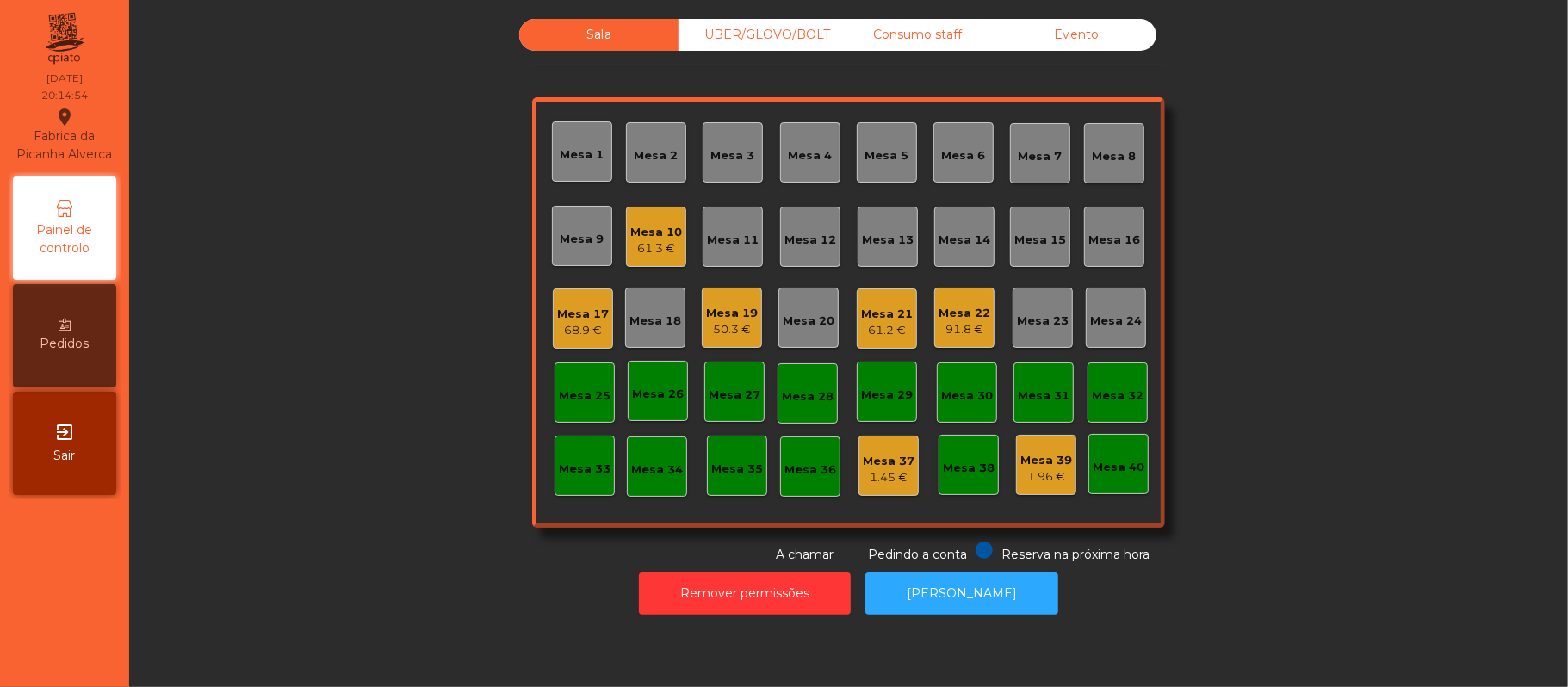
click at [882, 322] on div "61.2 €" at bounding box center [886, 331] width 52 height 17
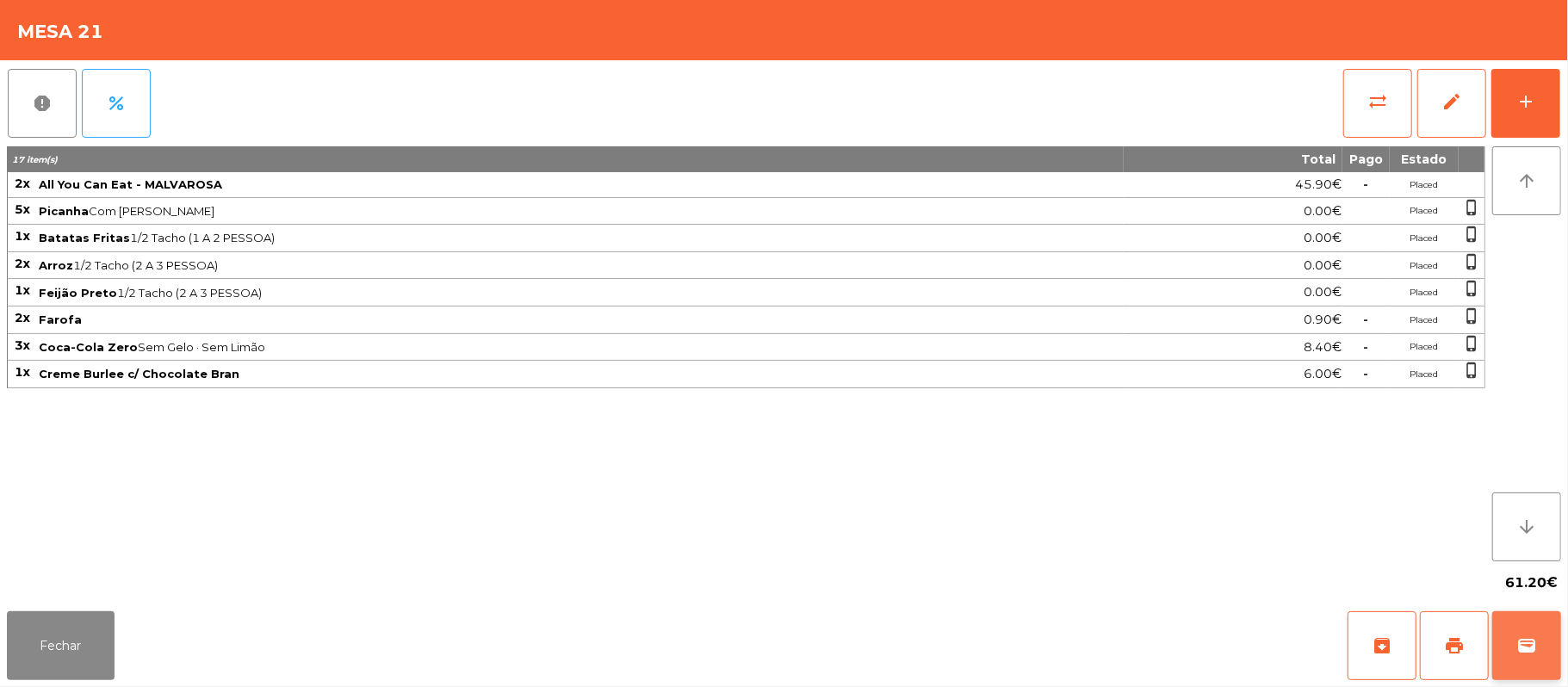
click at [1515, 635] on button "wallet" at bounding box center [1527, 645] width 69 height 69
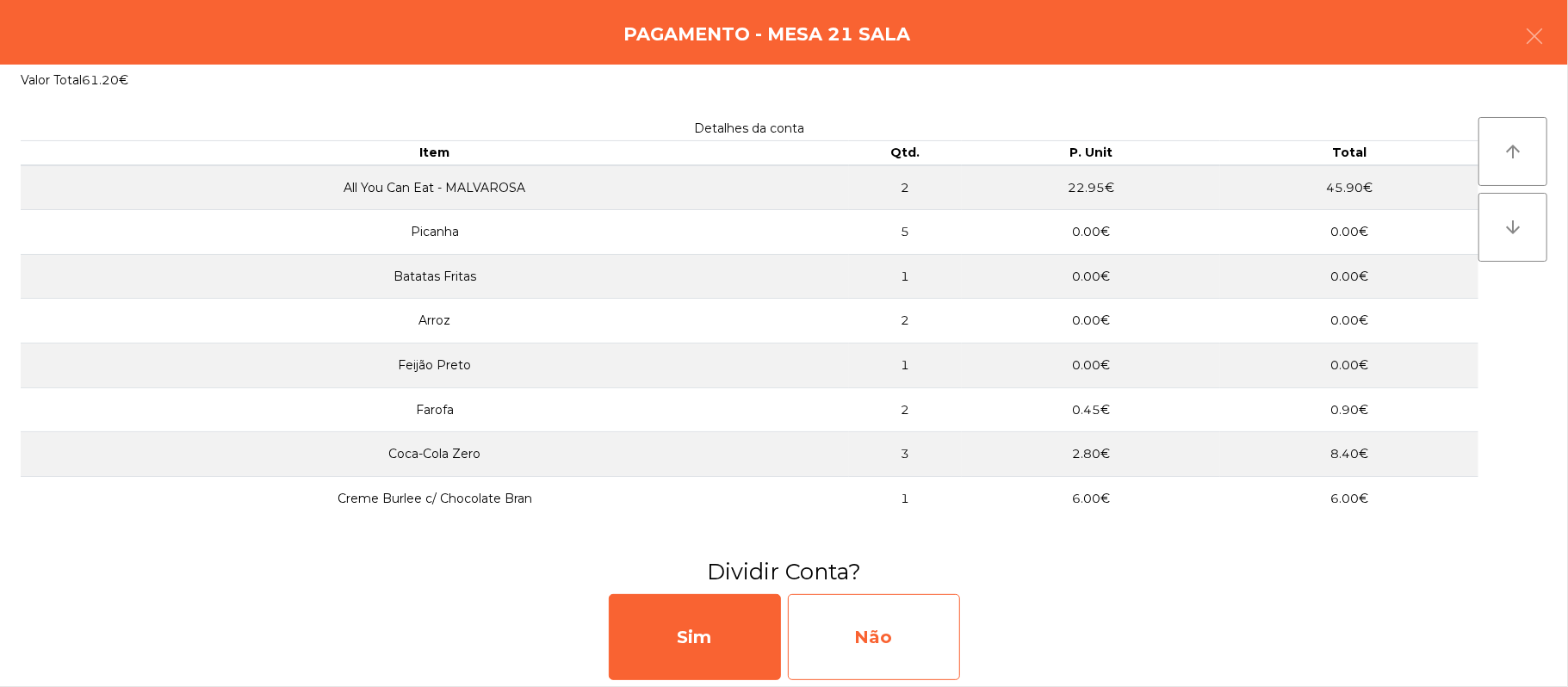
click at [868, 620] on div "Não" at bounding box center [874, 636] width 173 height 86
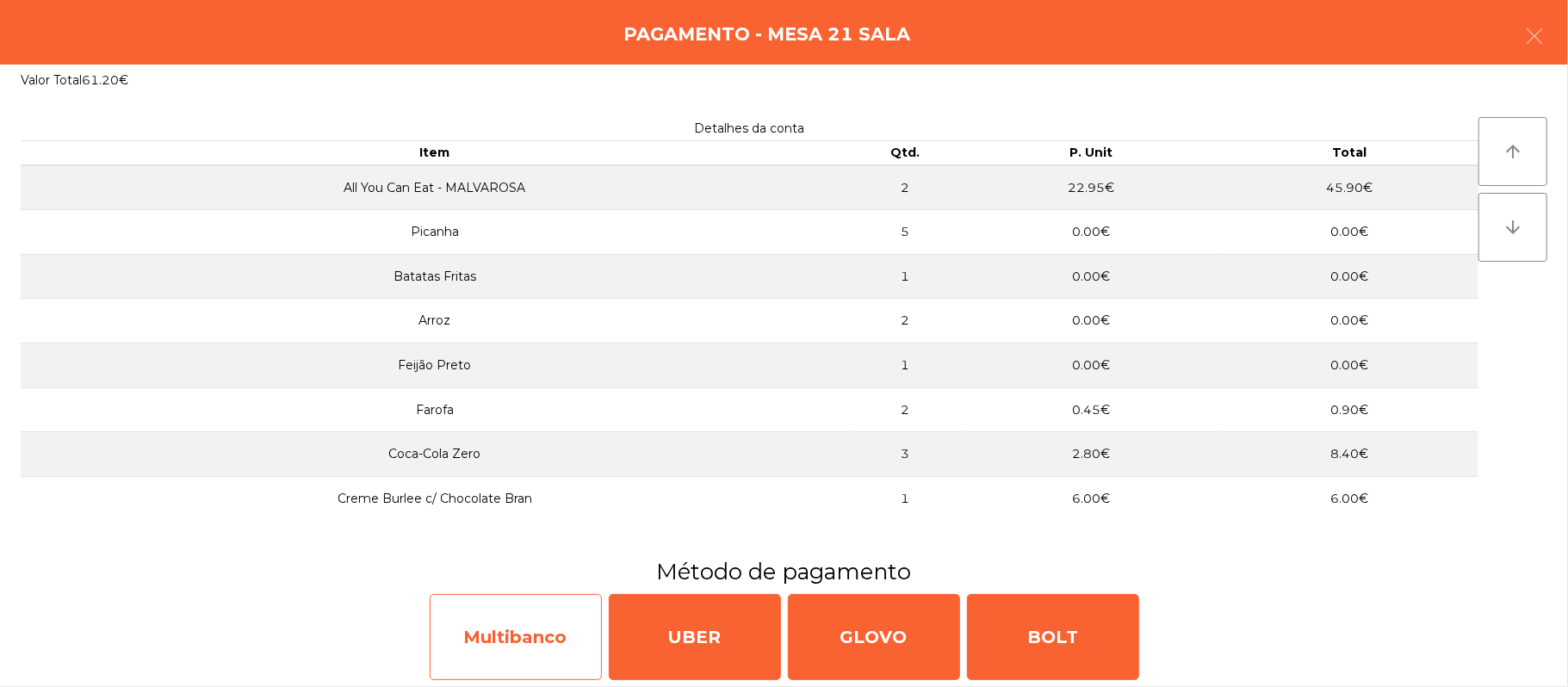
click at [529, 627] on div "Multibanco" at bounding box center [516, 636] width 173 height 86
select select "**"
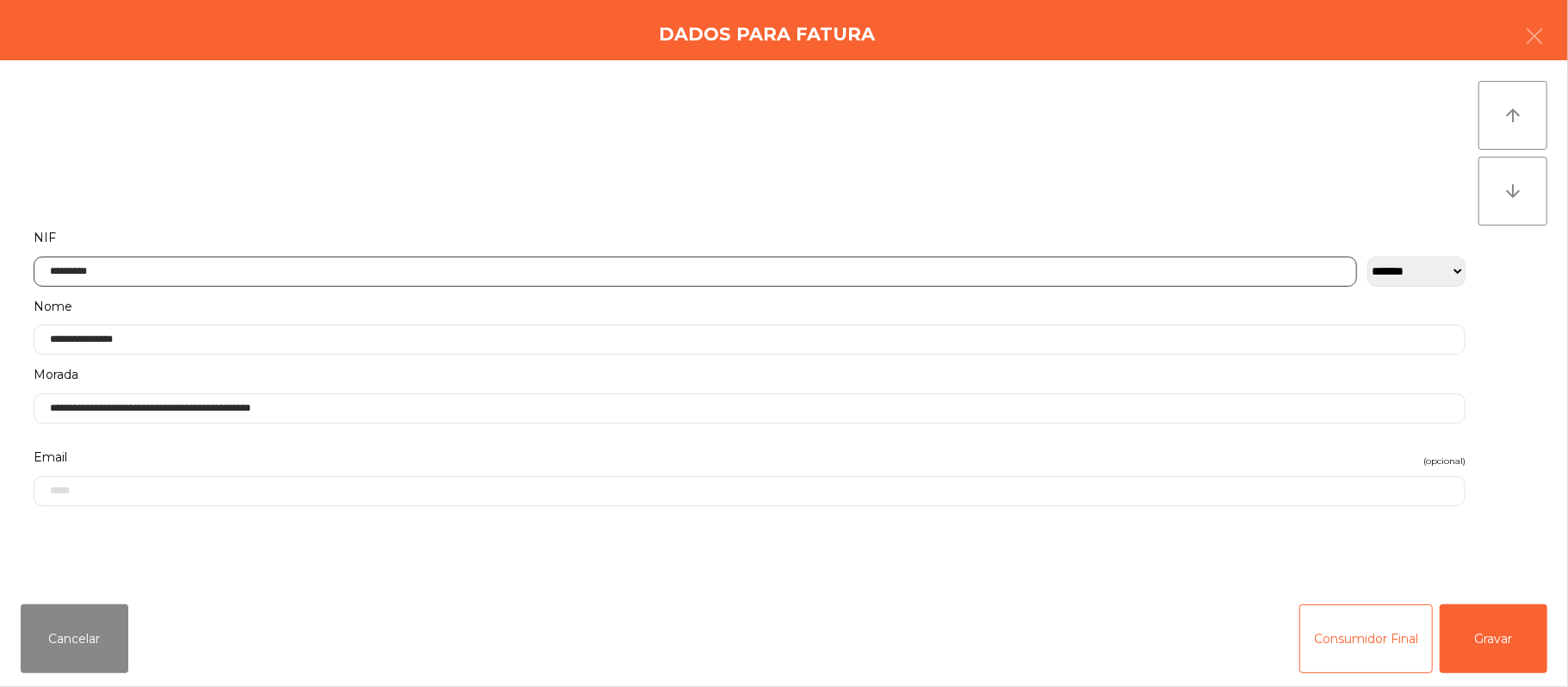
click at [350, 270] on input "*********" at bounding box center [696, 271] width 1324 height 30
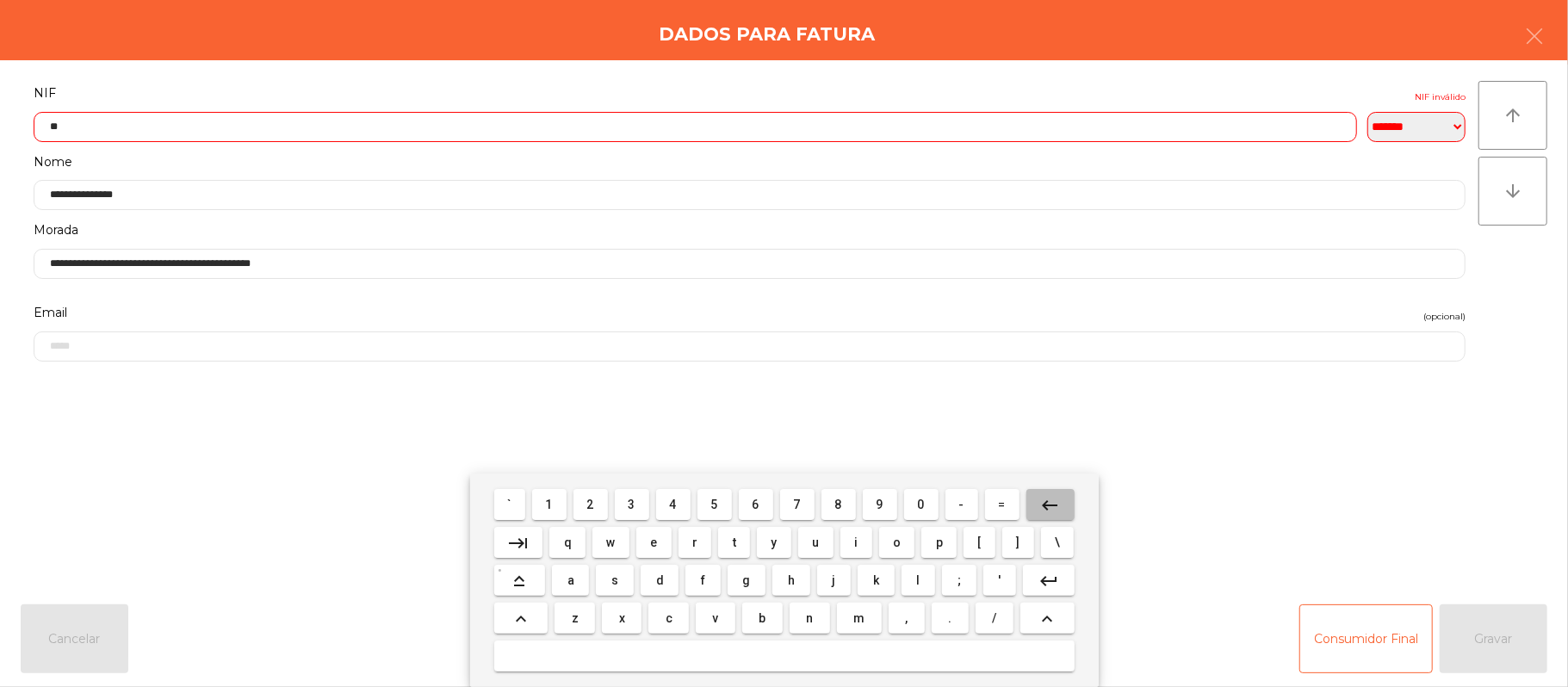
type input "*"
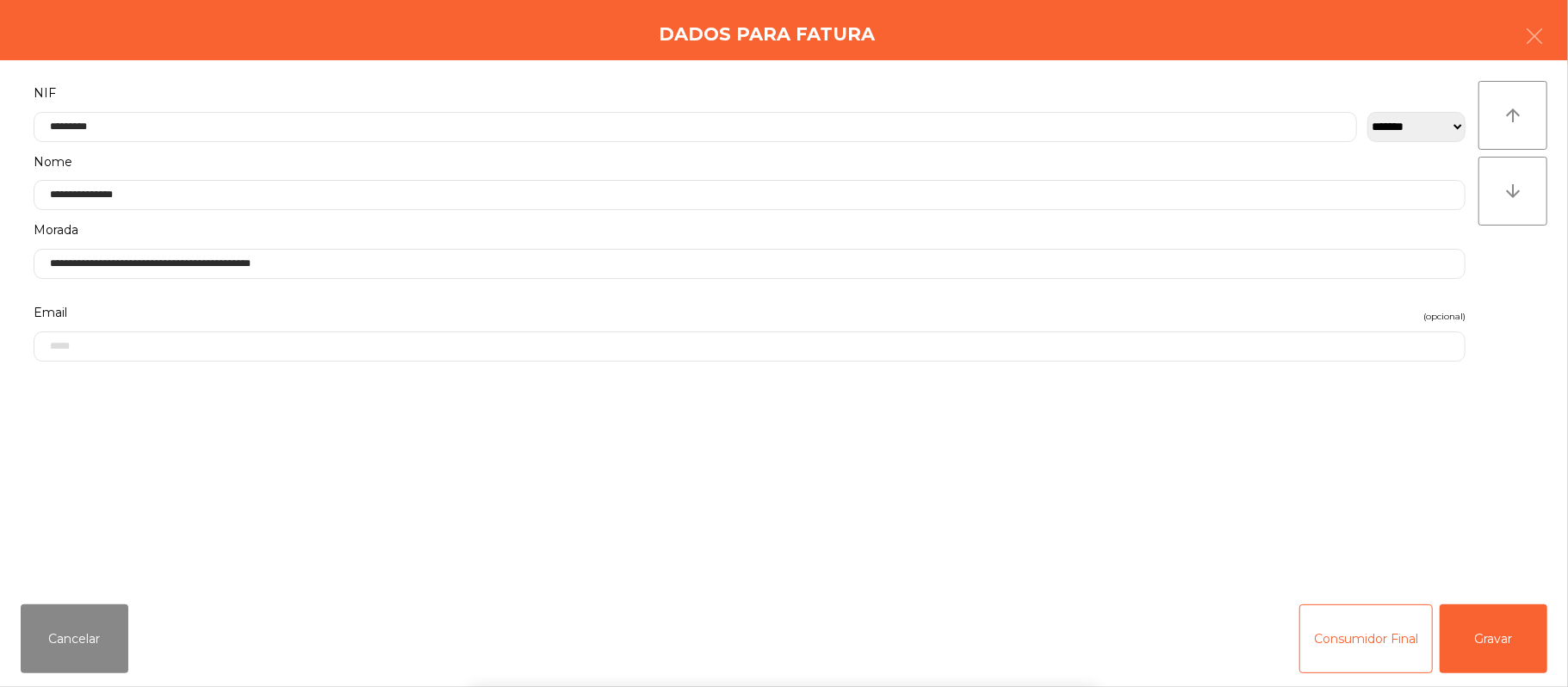
click at [293, 421] on form "**********" at bounding box center [750, 326] width 1458 height 489
click at [387, 269] on input "**********" at bounding box center [750, 264] width 1432 height 30
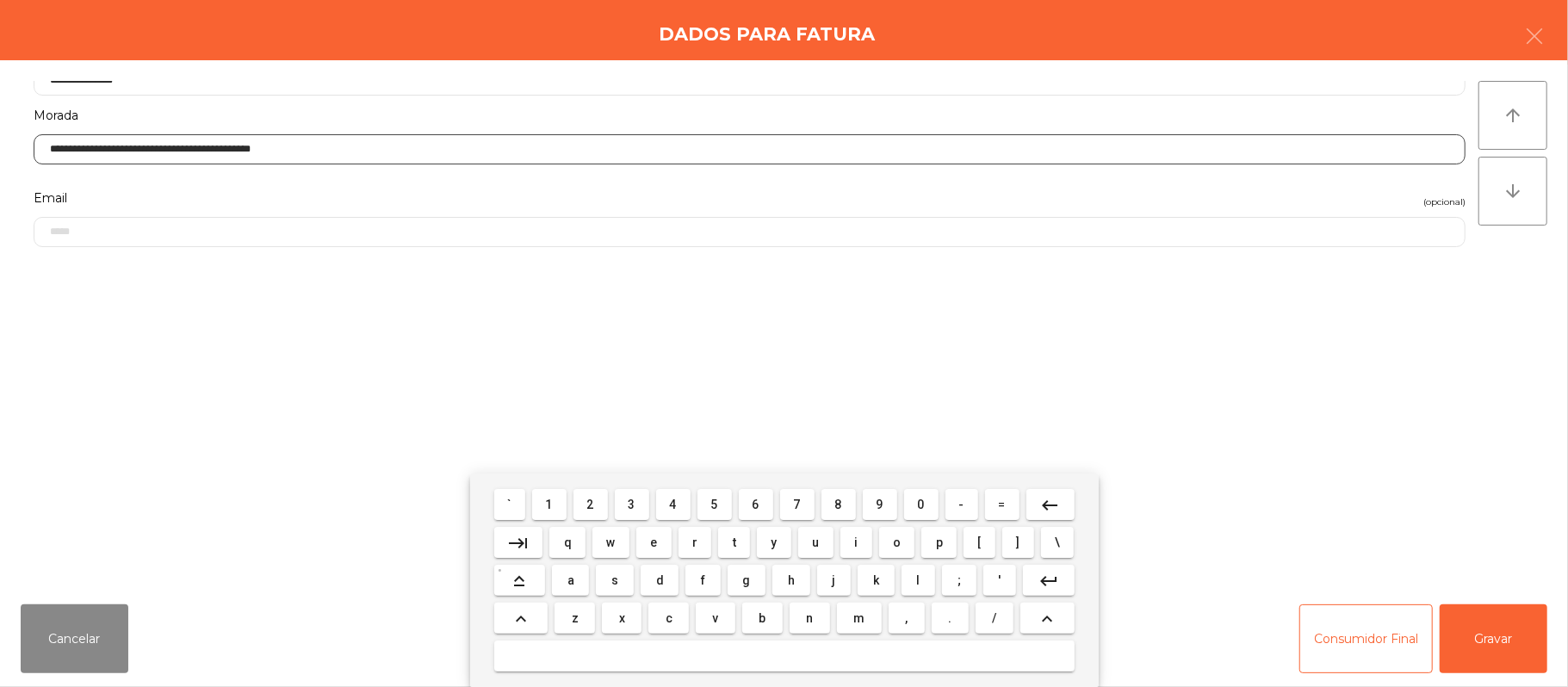
scroll to position [284, 0]
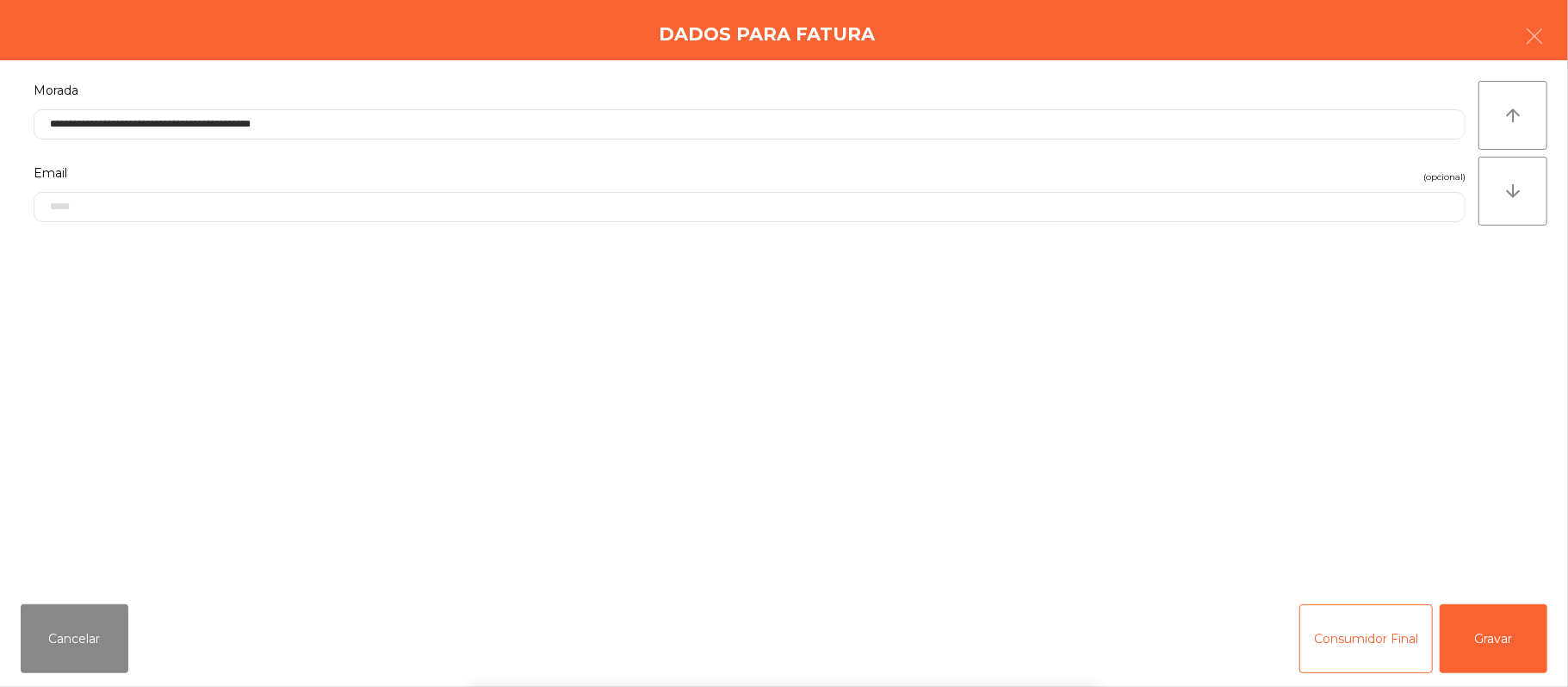
click at [280, 367] on form "**********" at bounding box center [750, 187] width 1458 height 489
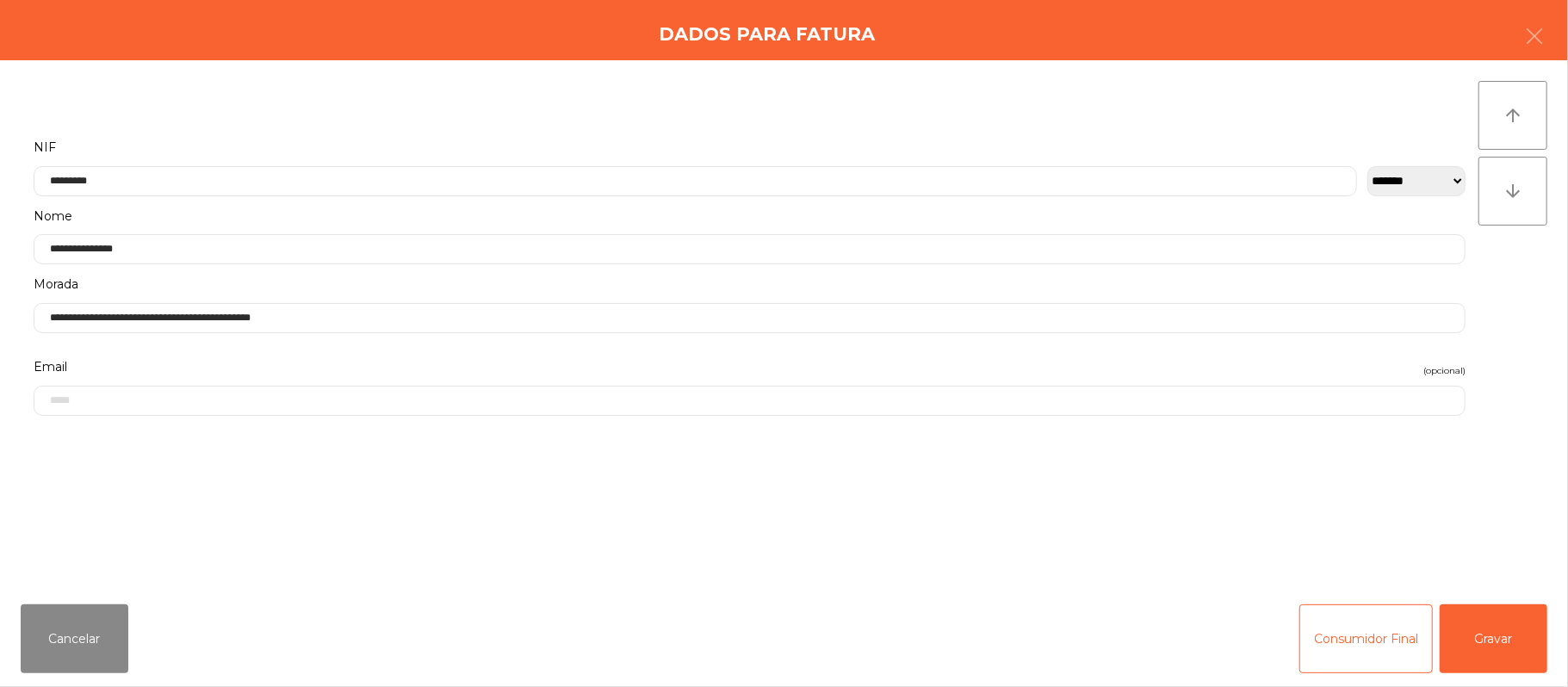
scroll to position [80, 0]
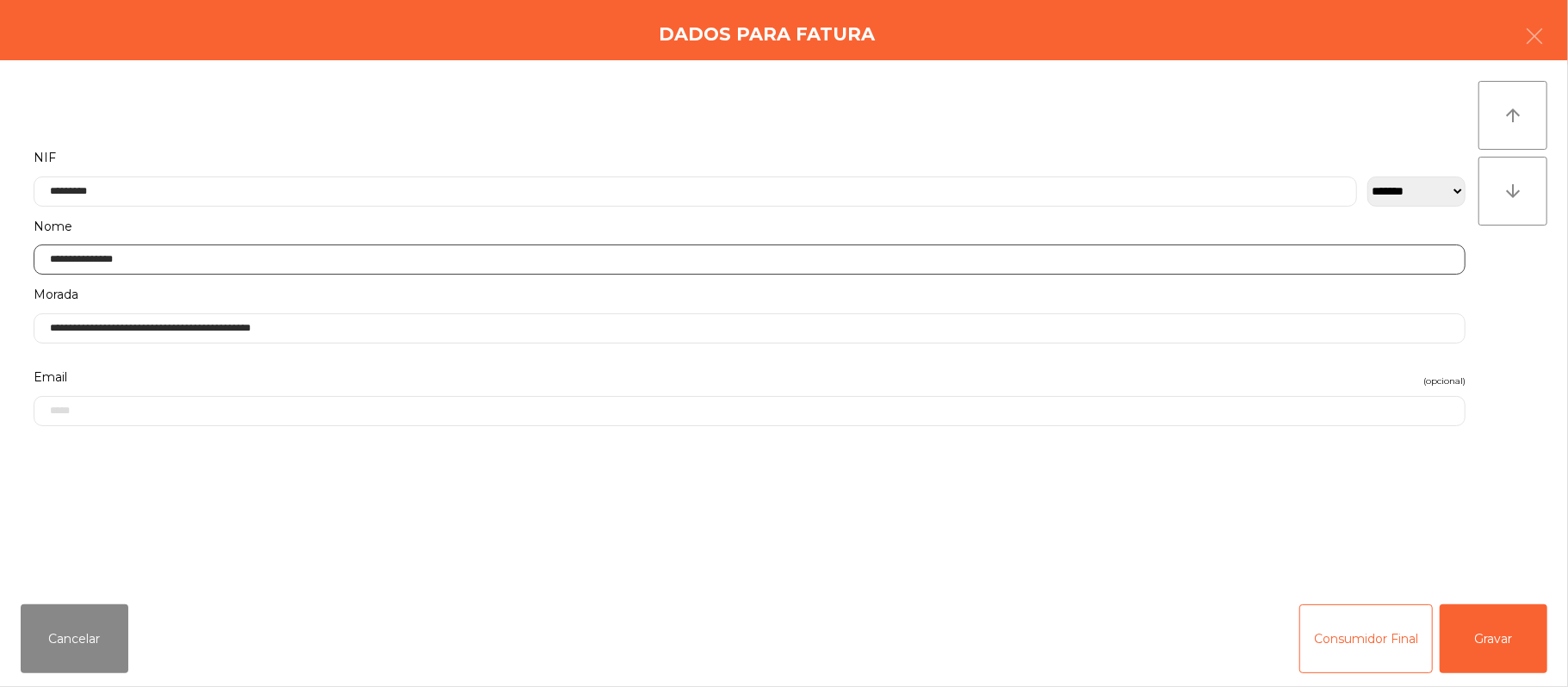
click at [248, 260] on input "**********" at bounding box center [750, 259] width 1432 height 30
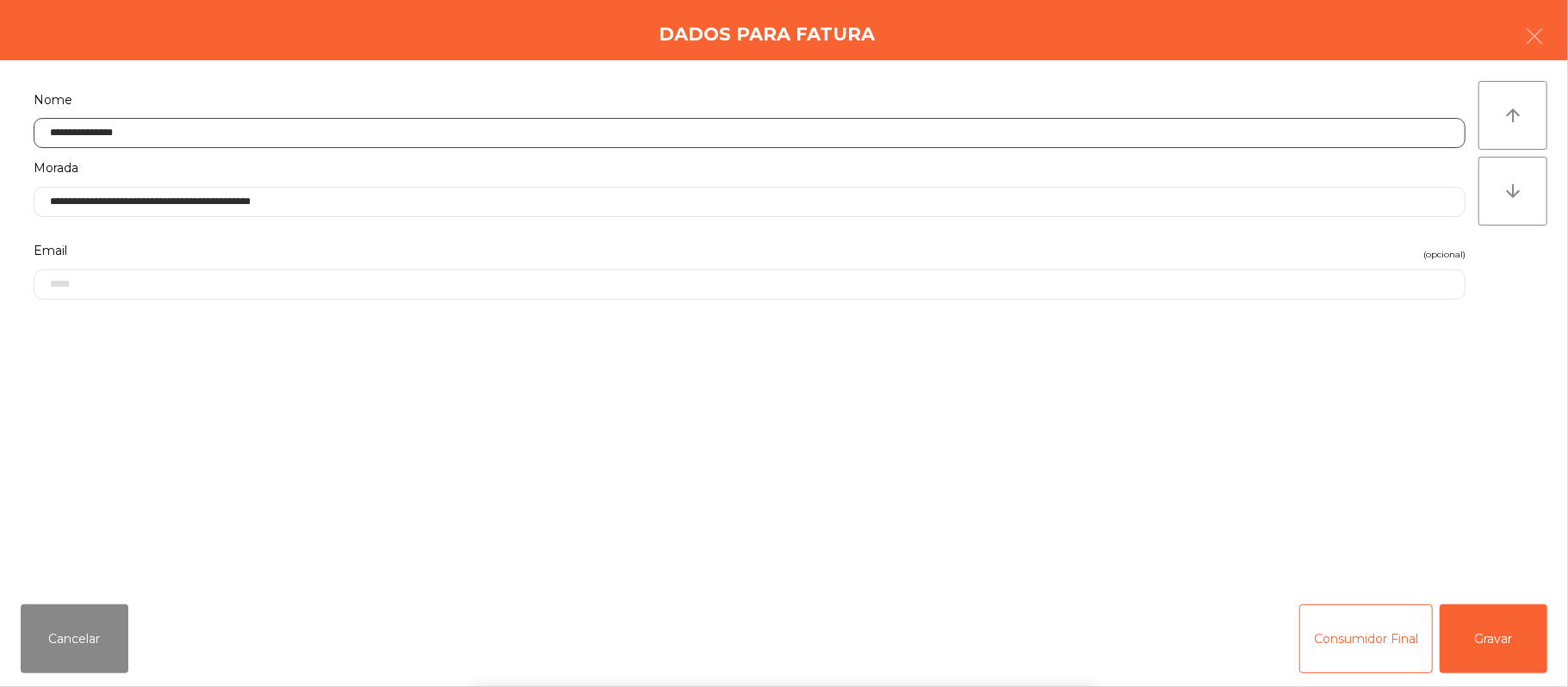
scroll to position [214, 0]
click at [256, 386] on form "**********" at bounding box center [750, 256] width 1458 height 489
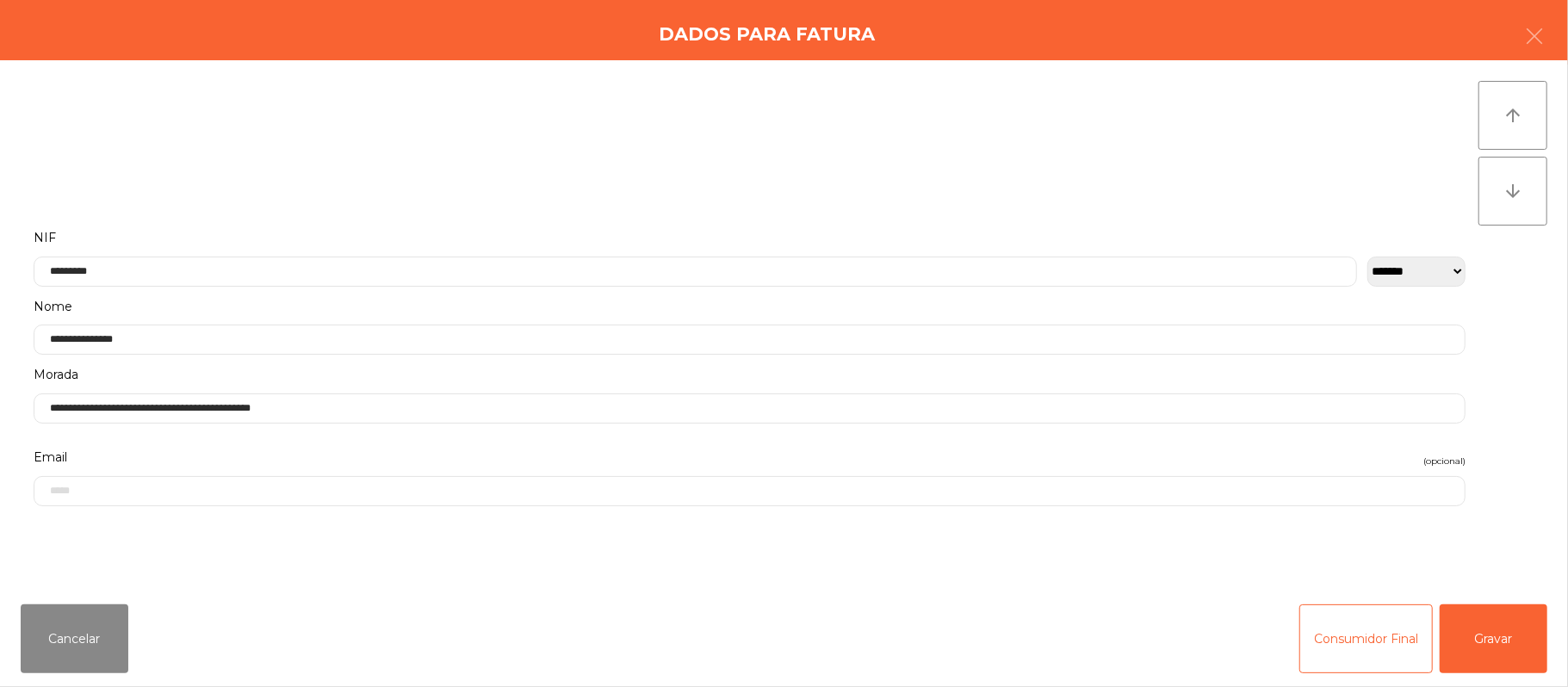
scroll to position [4, 0]
click at [138, 267] on input "*********" at bounding box center [696, 268] width 1324 height 30
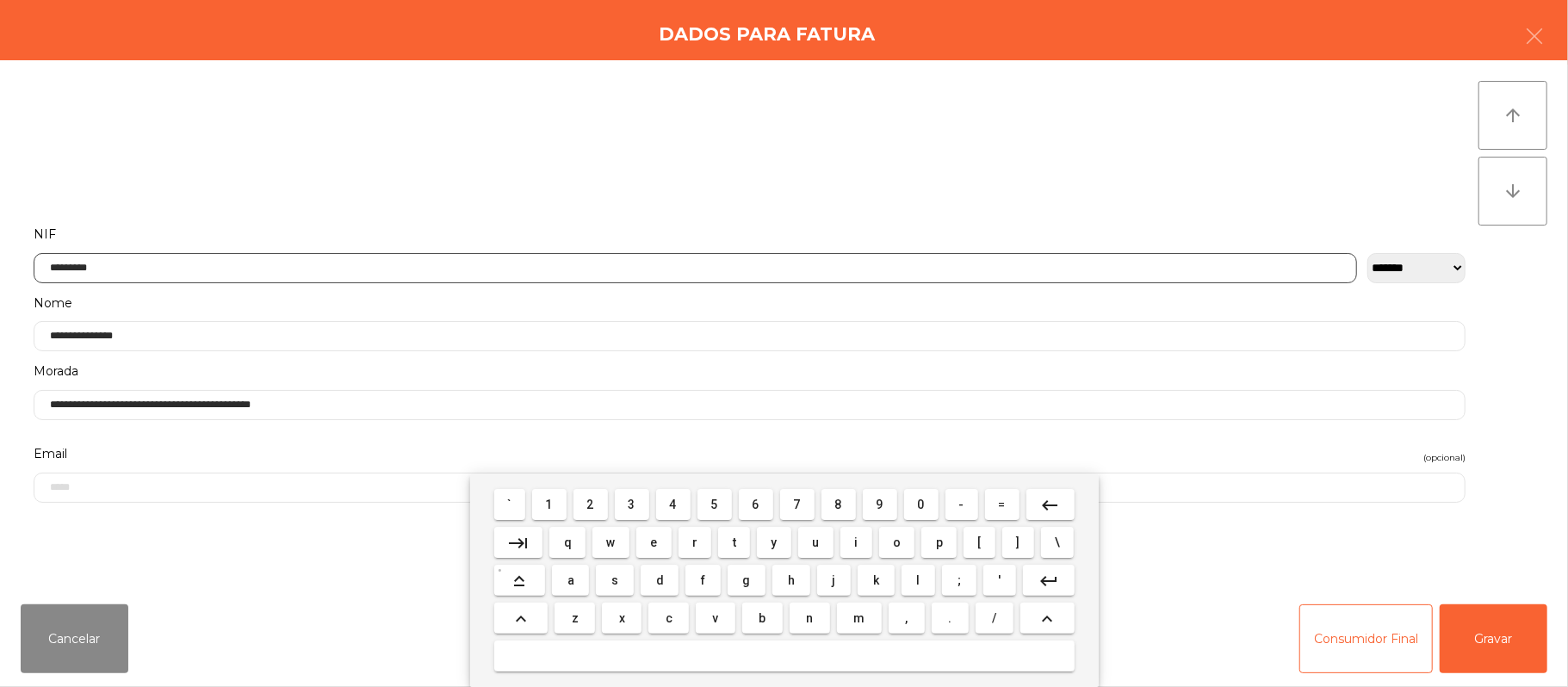
scroll to position [144, 0]
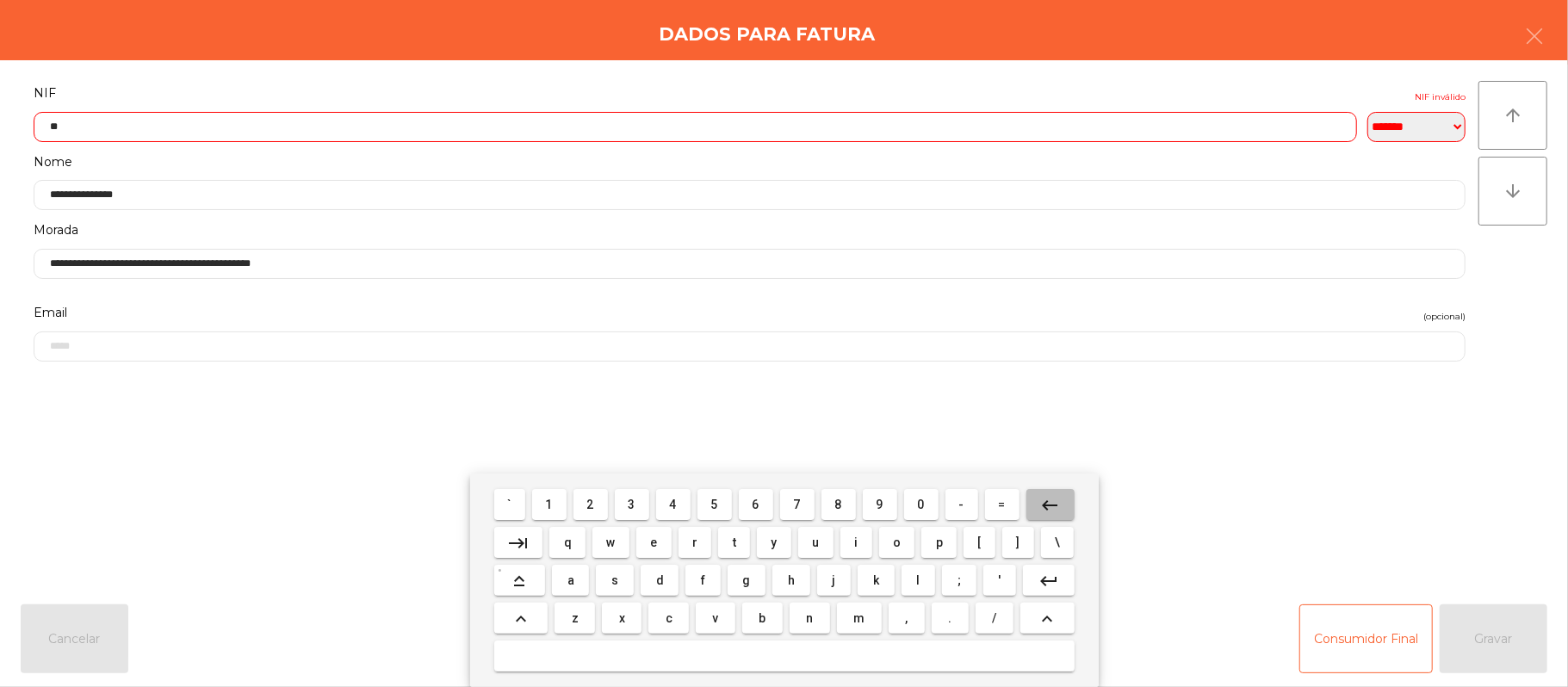
type input "*"
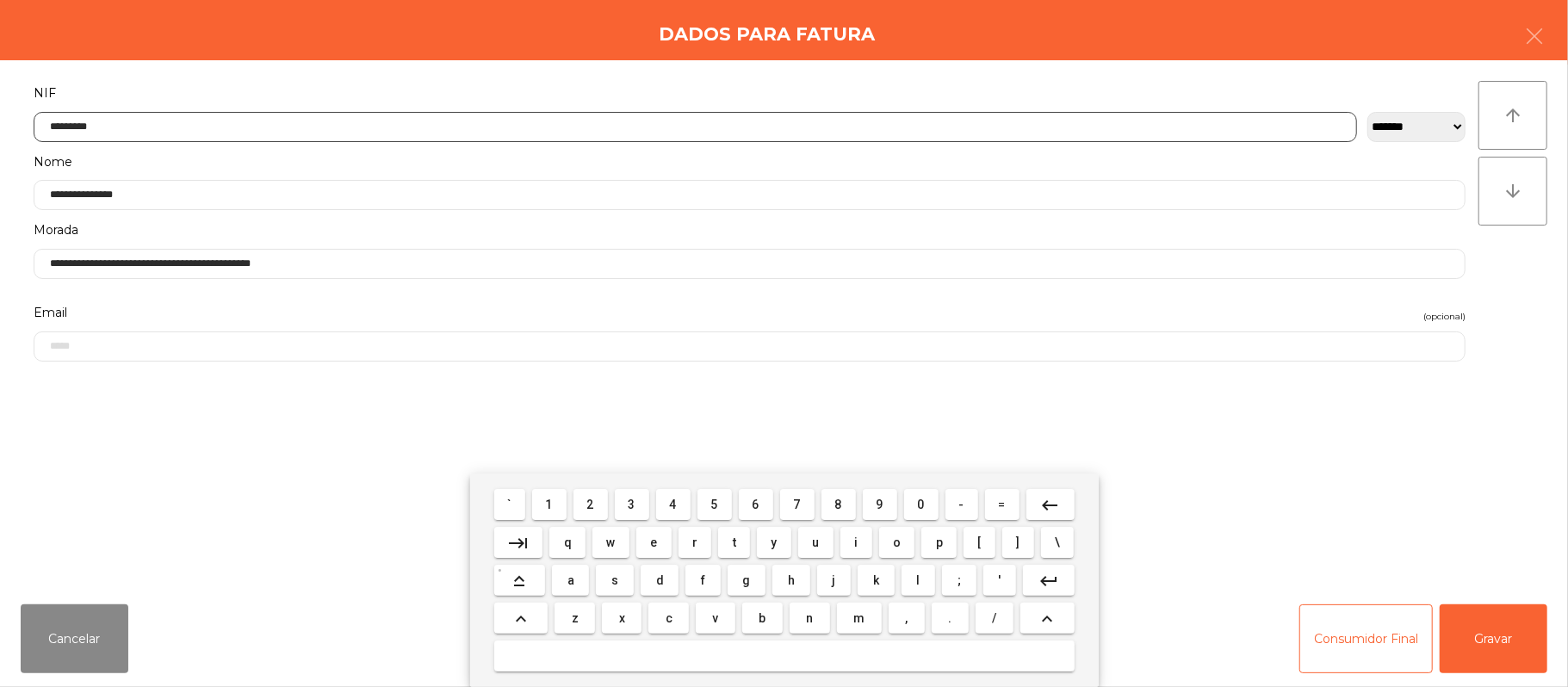
type input "***"
type input "*********"
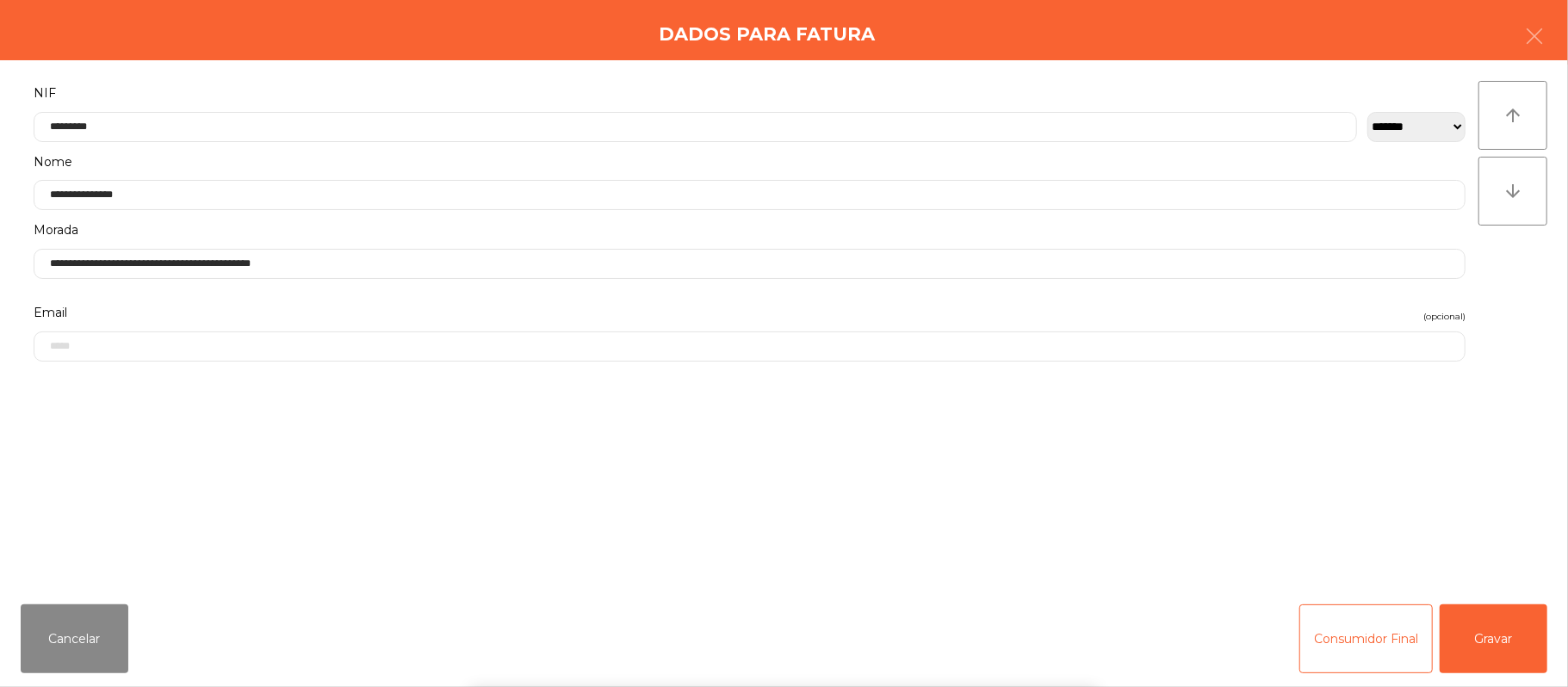
click at [160, 460] on form "**********" at bounding box center [750, 326] width 1458 height 489
click at [74, 685] on div "Cancelar Consumidor Final Gravar" at bounding box center [784, 638] width 1568 height 96
click at [75, 638] on button "Cancelar" at bounding box center [74, 638] width 107 height 69
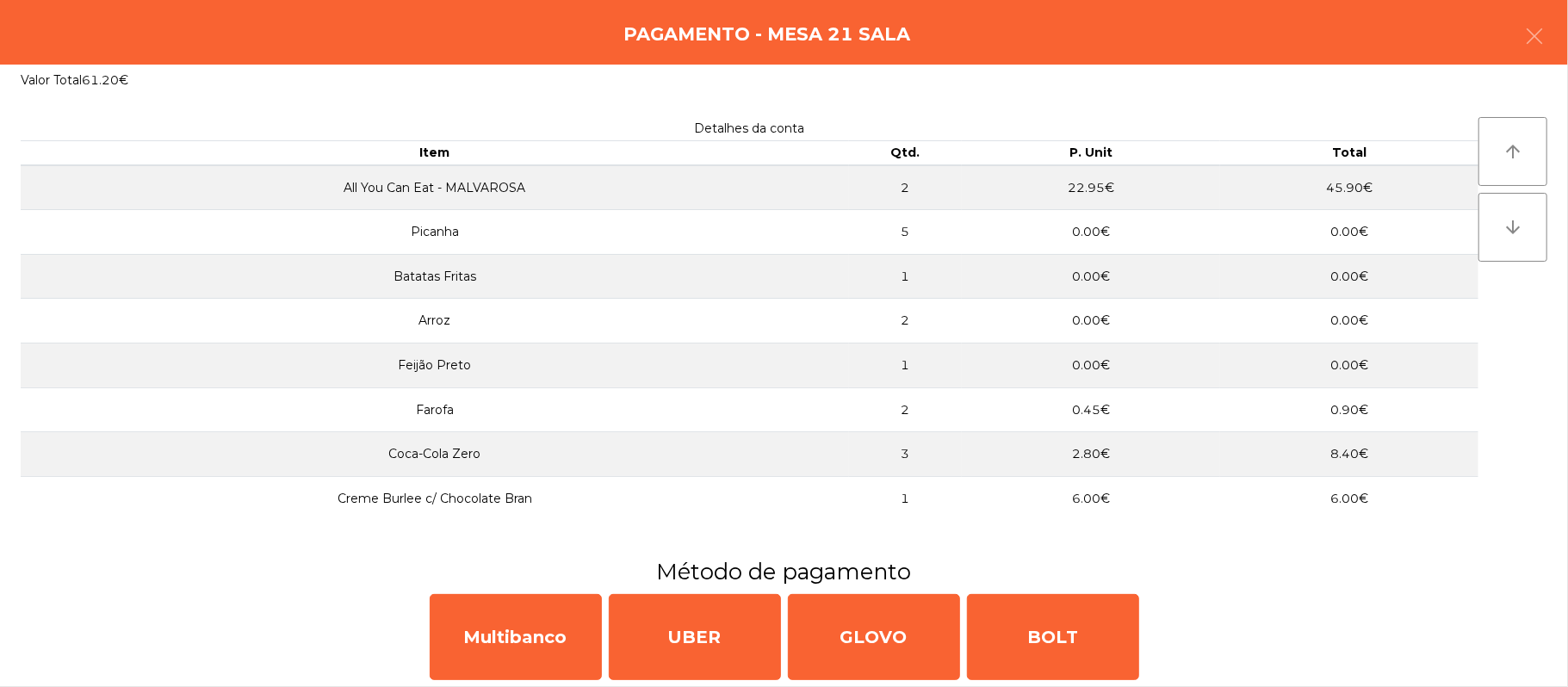
scroll to position [2, 0]
click at [1555, 23] on button "button" at bounding box center [1534, 38] width 48 height 52
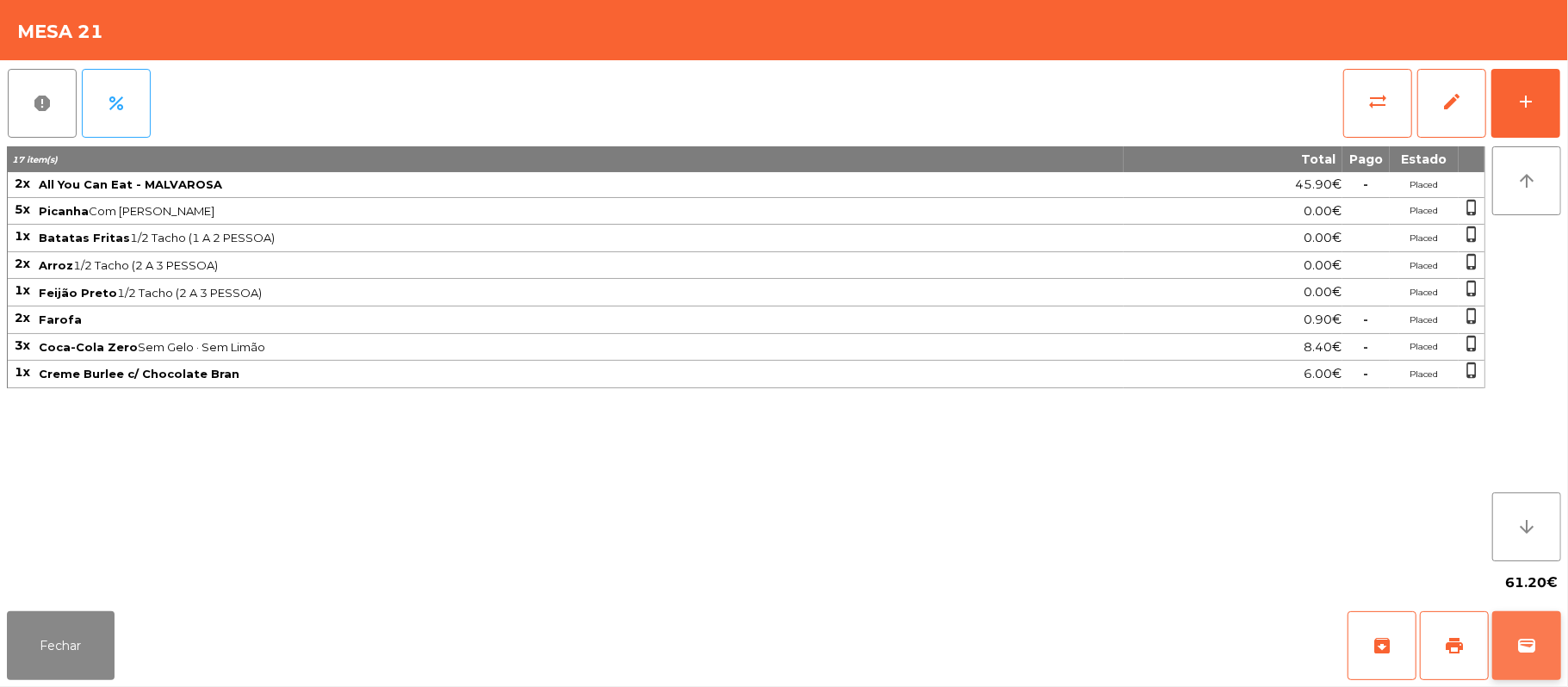
click at [1543, 647] on button "wallet" at bounding box center [1527, 645] width 69 height 69
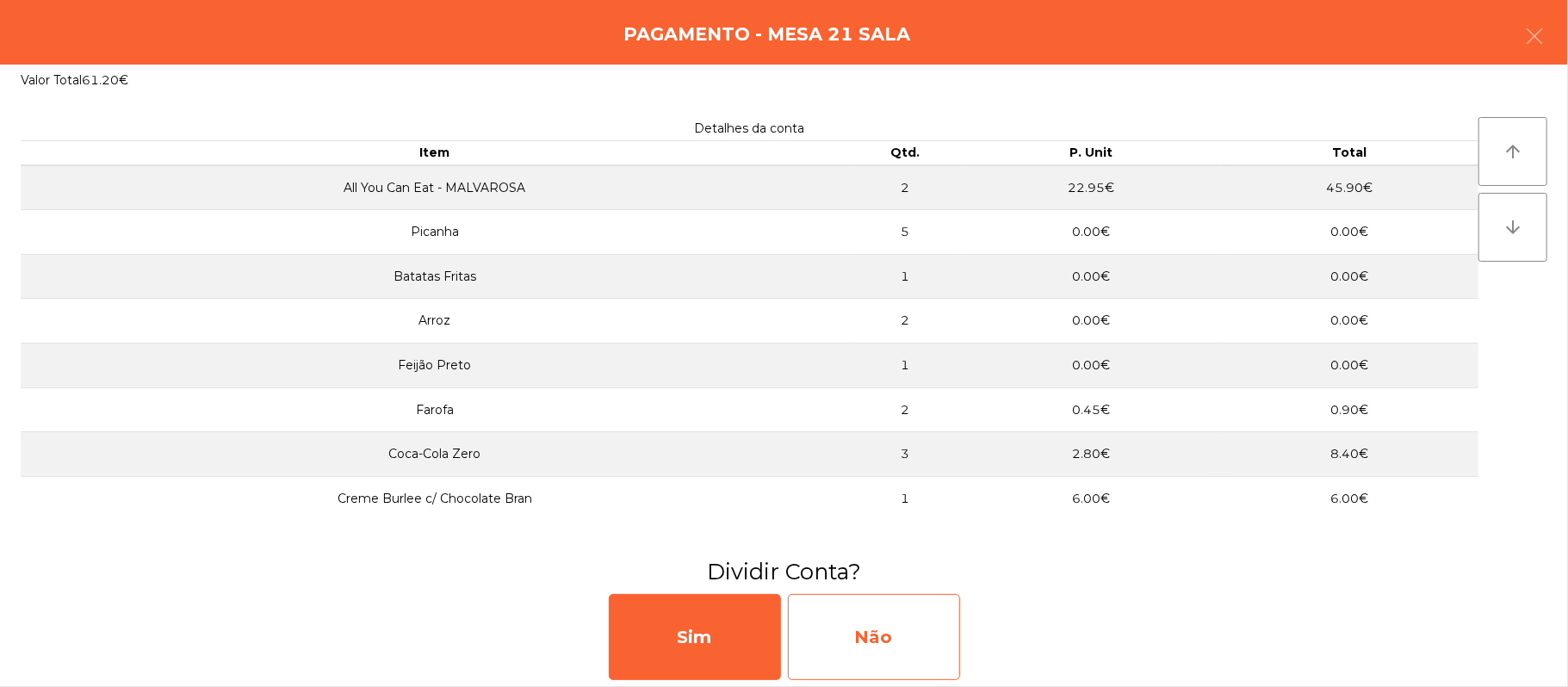
click at [845, 619] on div "Não" at bounding box center [874, 636] width 173 height 86
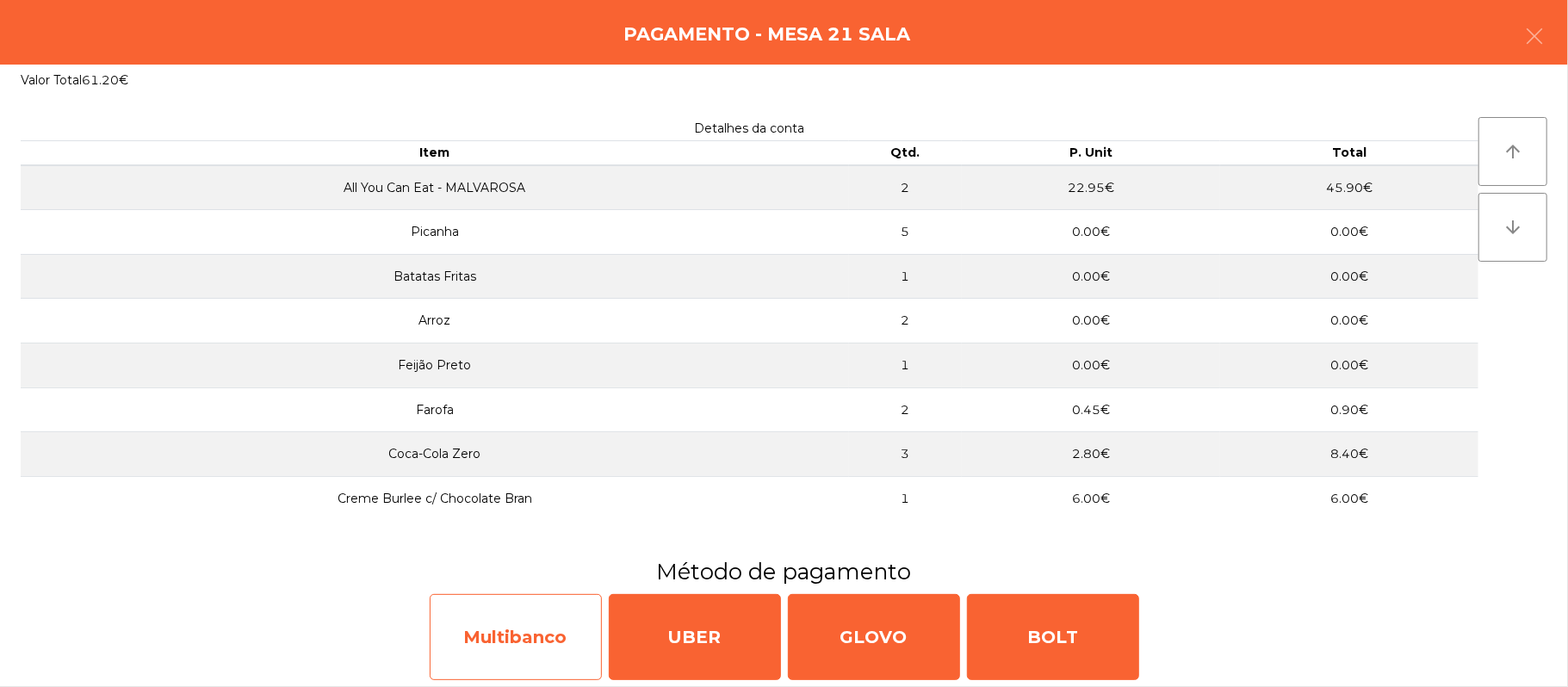
click at [520, 640] on div "Multibanco" at bounding box center [516, 636] width 173 height 86
select select "**"
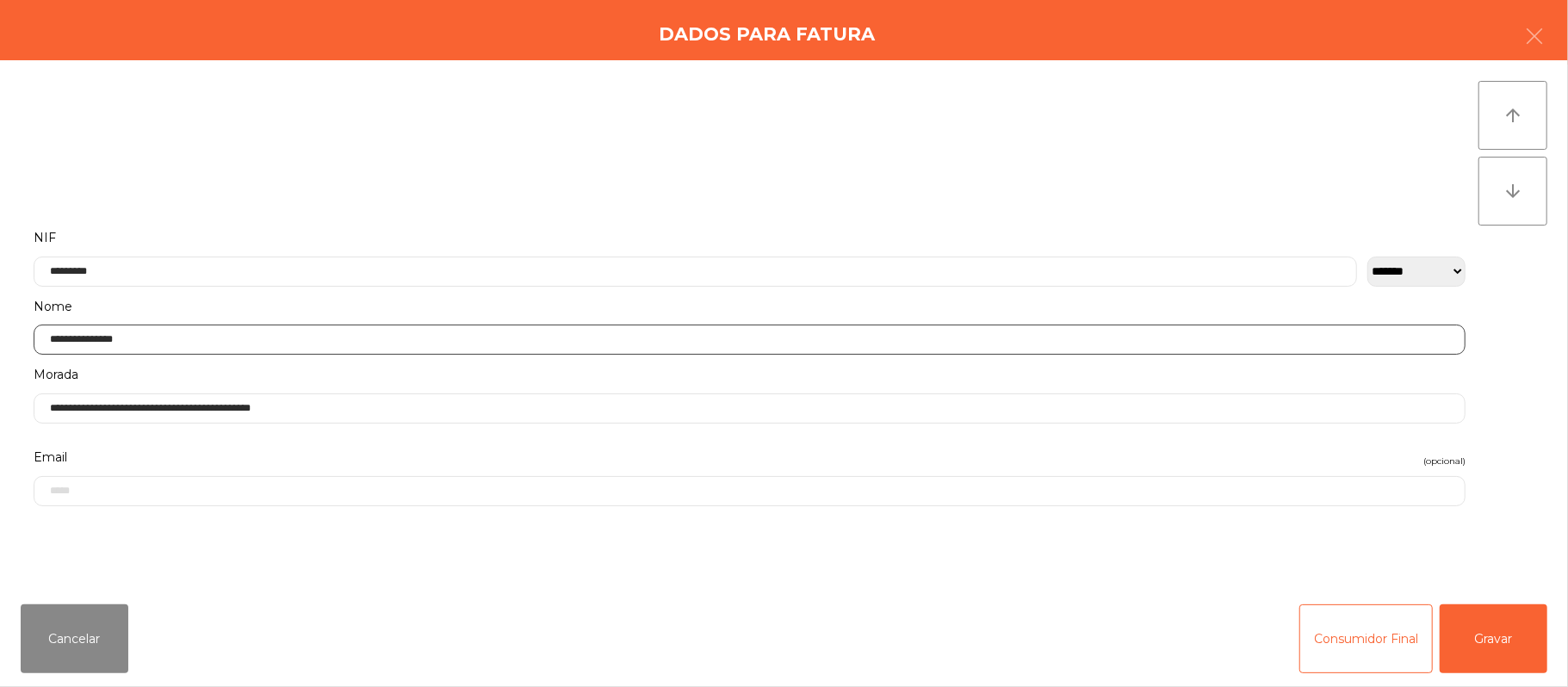
click at [358, 341] on input "**********" at bounding box center [750, 339] width 1432 height 30
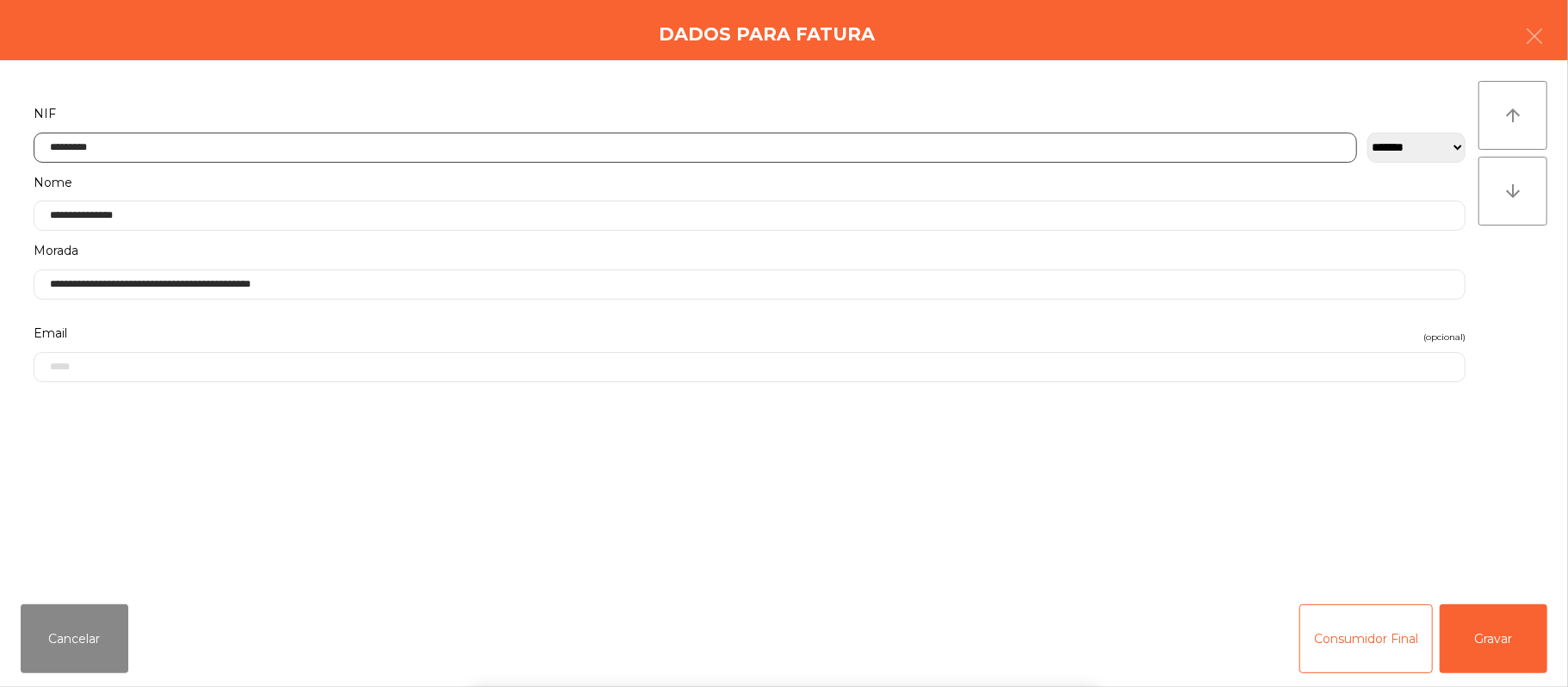
click at [310, 148] on input "*********" at bounding box center [696, 148] width 1324 height 30
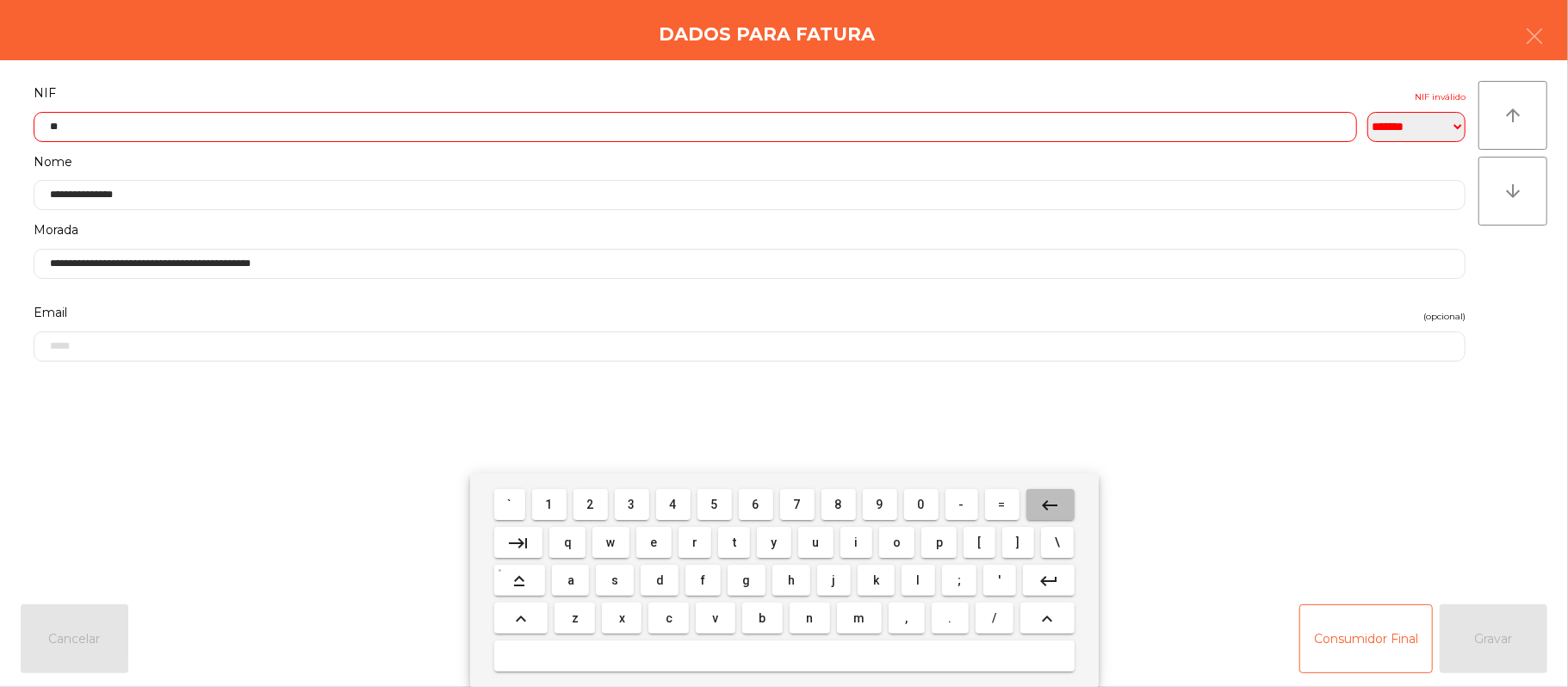
type input "*"
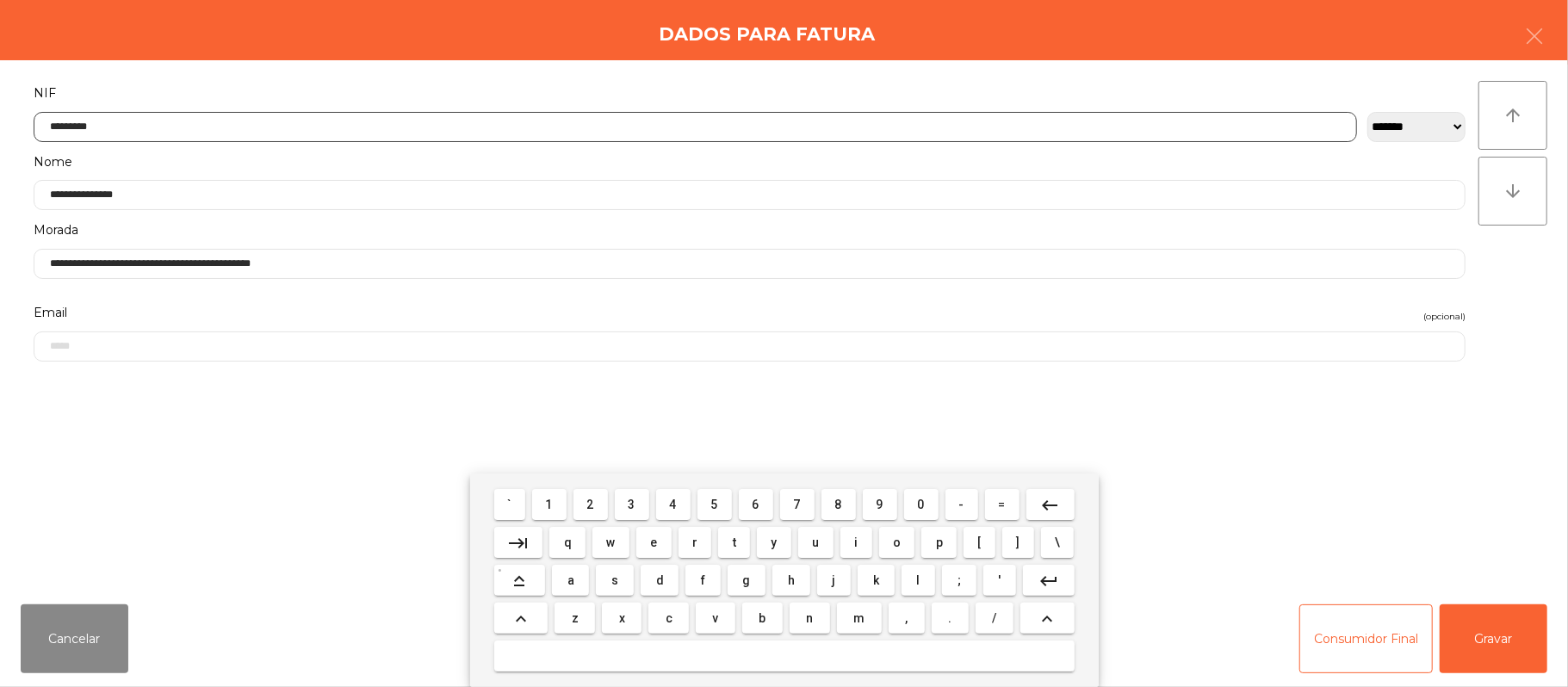
type input "*********"
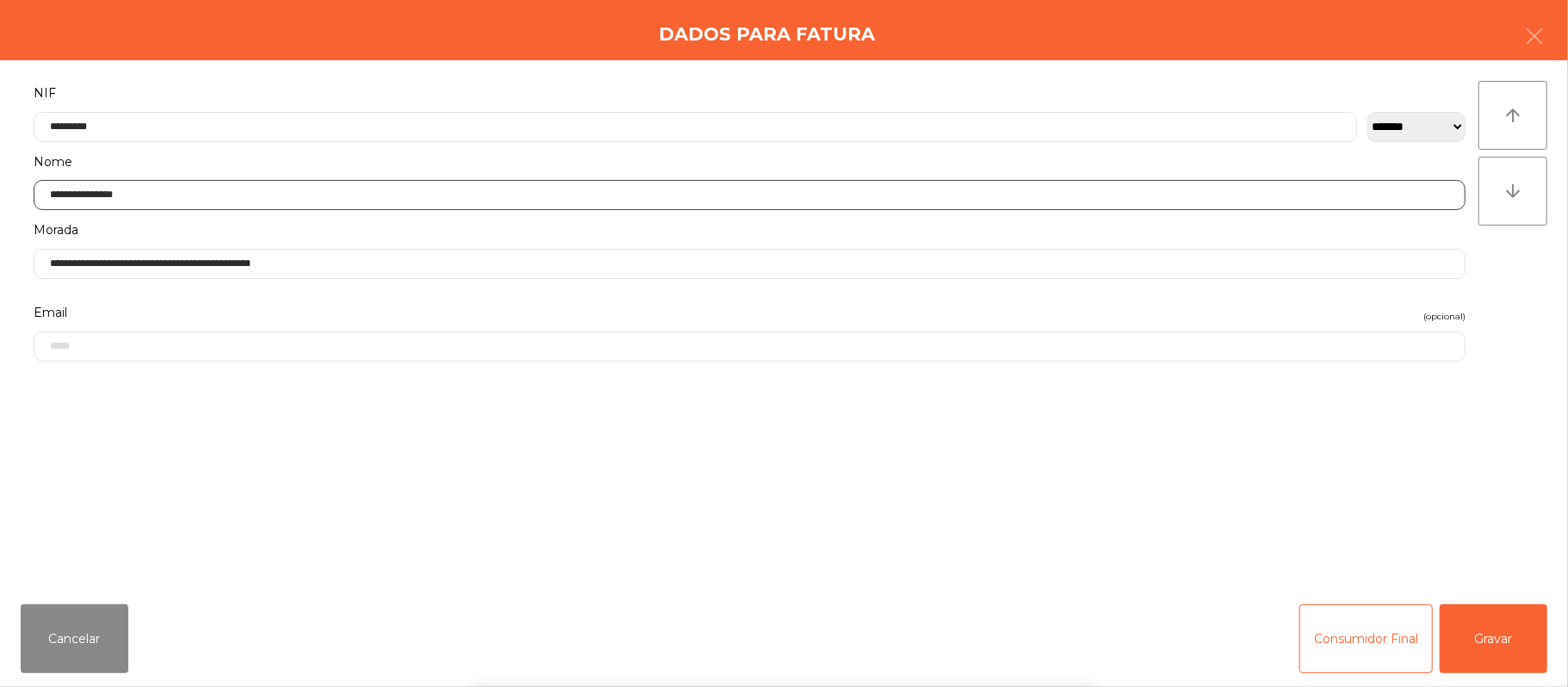
click at [239, 196] on input "**********" at bounding box center [750, 195] width 1432 height 30
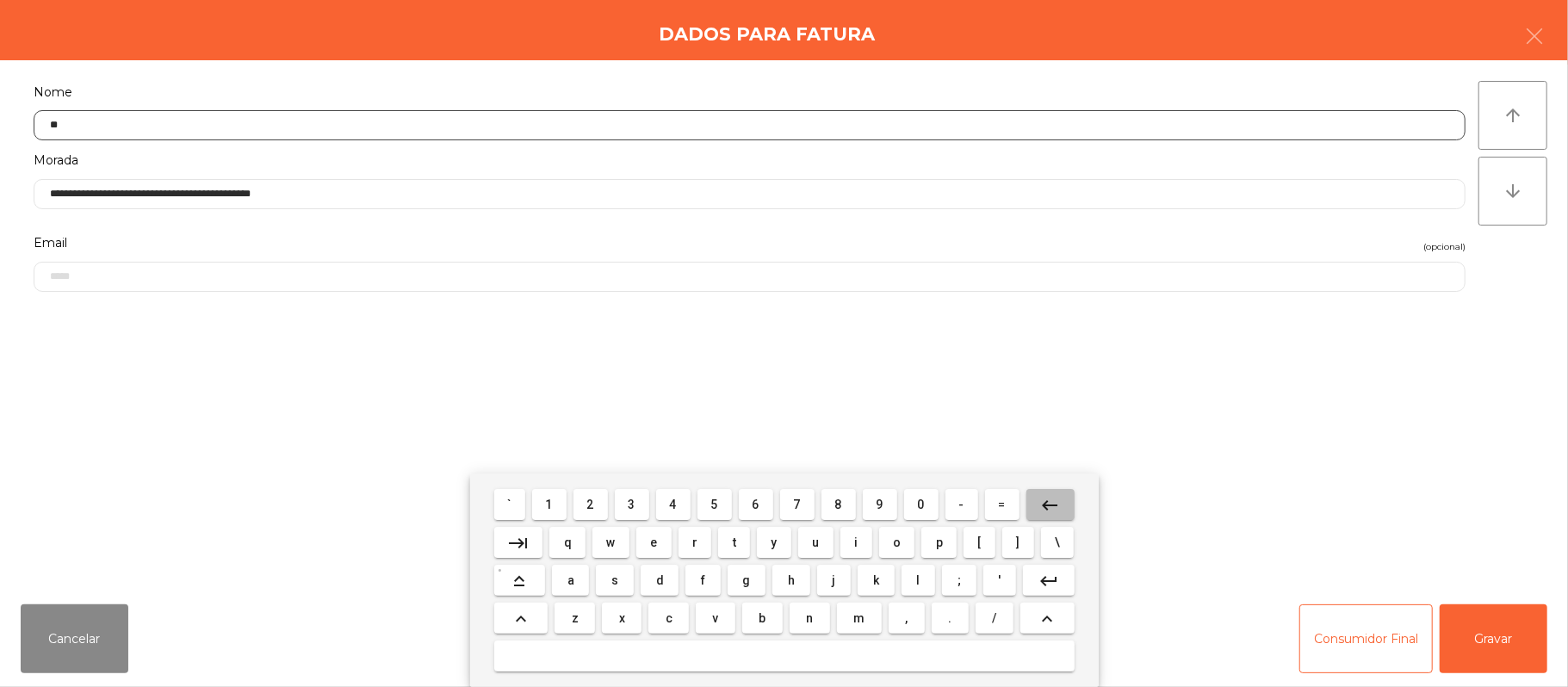
type input "*"
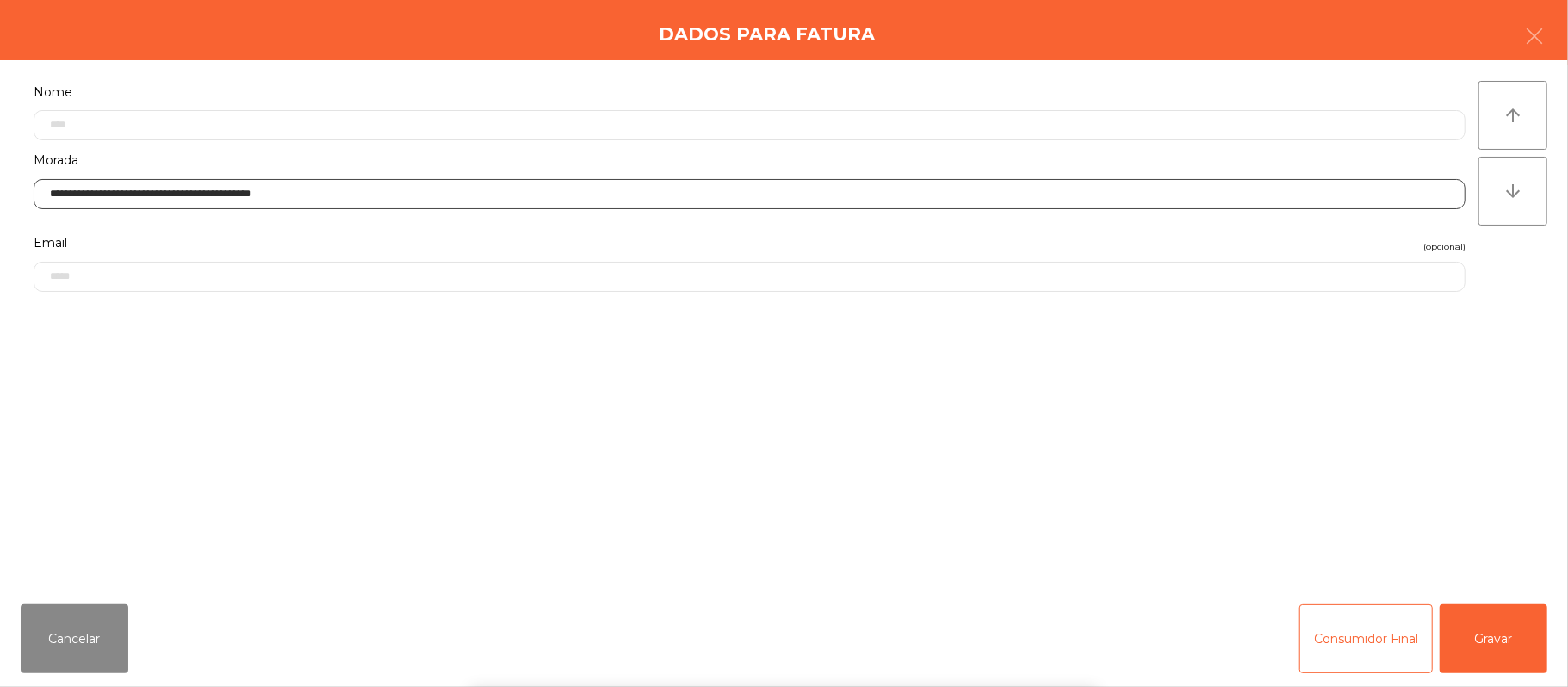
click at [469, 208] on input "**********" at bounding box center [750, 194] width 1432 height 30
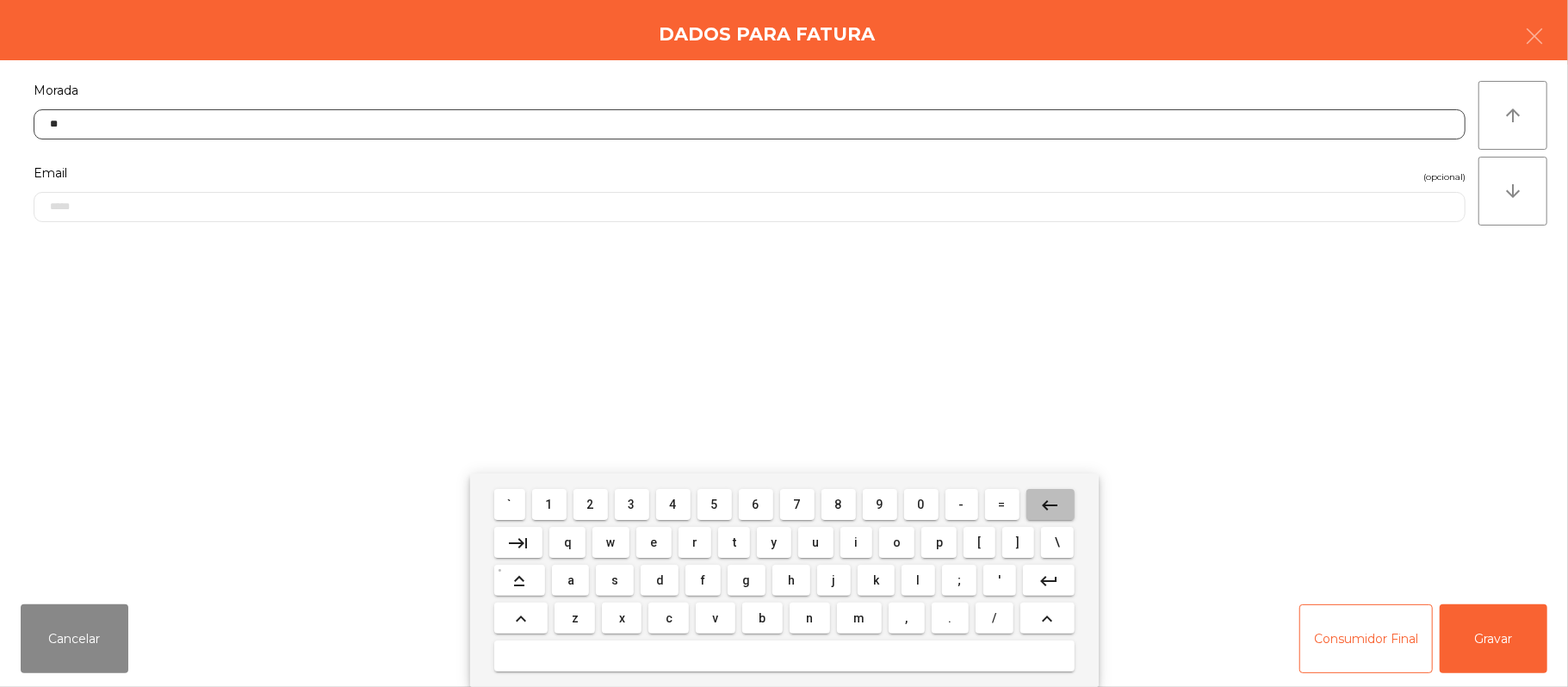
type input "*"
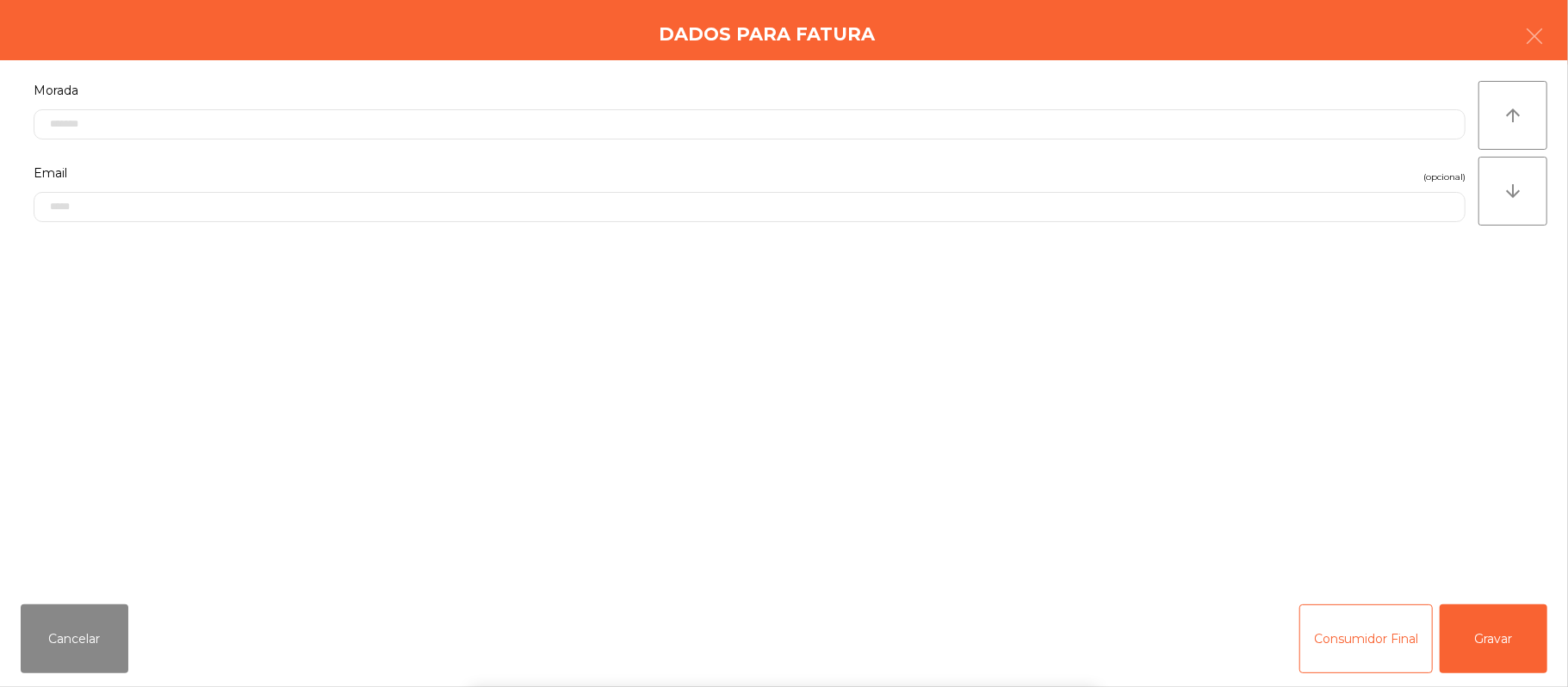
click at [406, 355] on form "**********" at bounding box center [750, 187] width 1458 height 489
click at [355, 375] on form "**********" at bounding box center [750, 187] width 1458 height 489
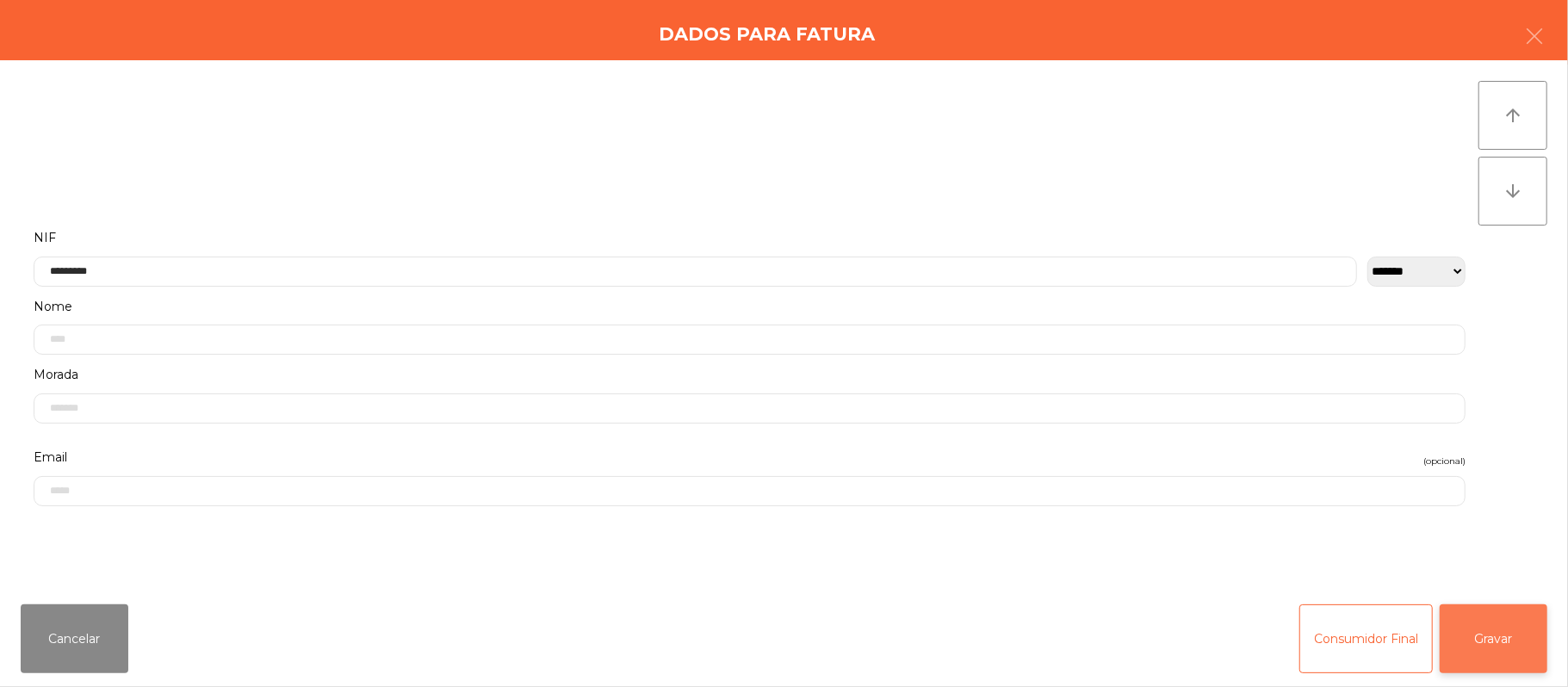
click at [1494, 617] on button "Gravar" at bounding box center [1494, 638] width 107 height 69
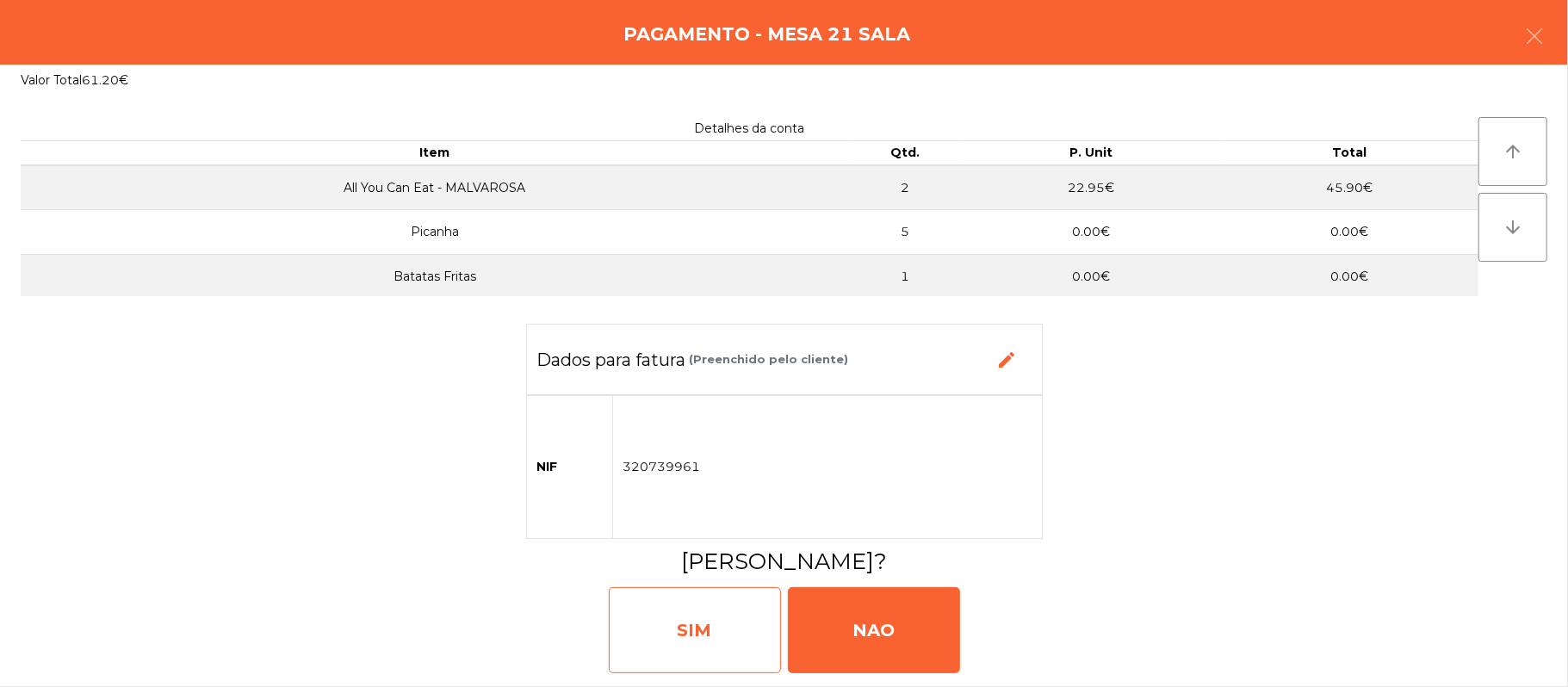
click at [669, 611] on div "SIM" at bounding box center [695, 630] width 173 height 86
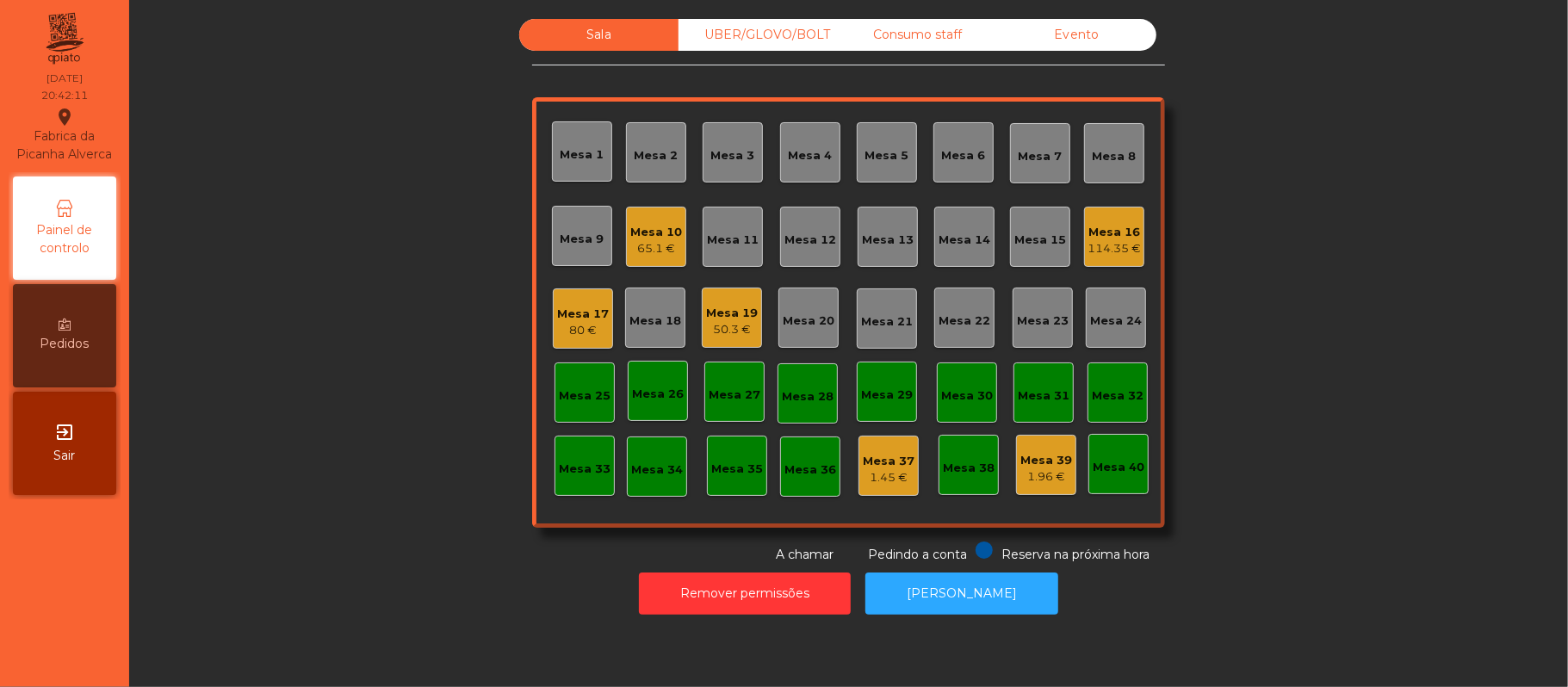
click at [772, 38] on div "UBER/GLOVO/BOLT" at bounding box center [758, 35] width 159 height 32
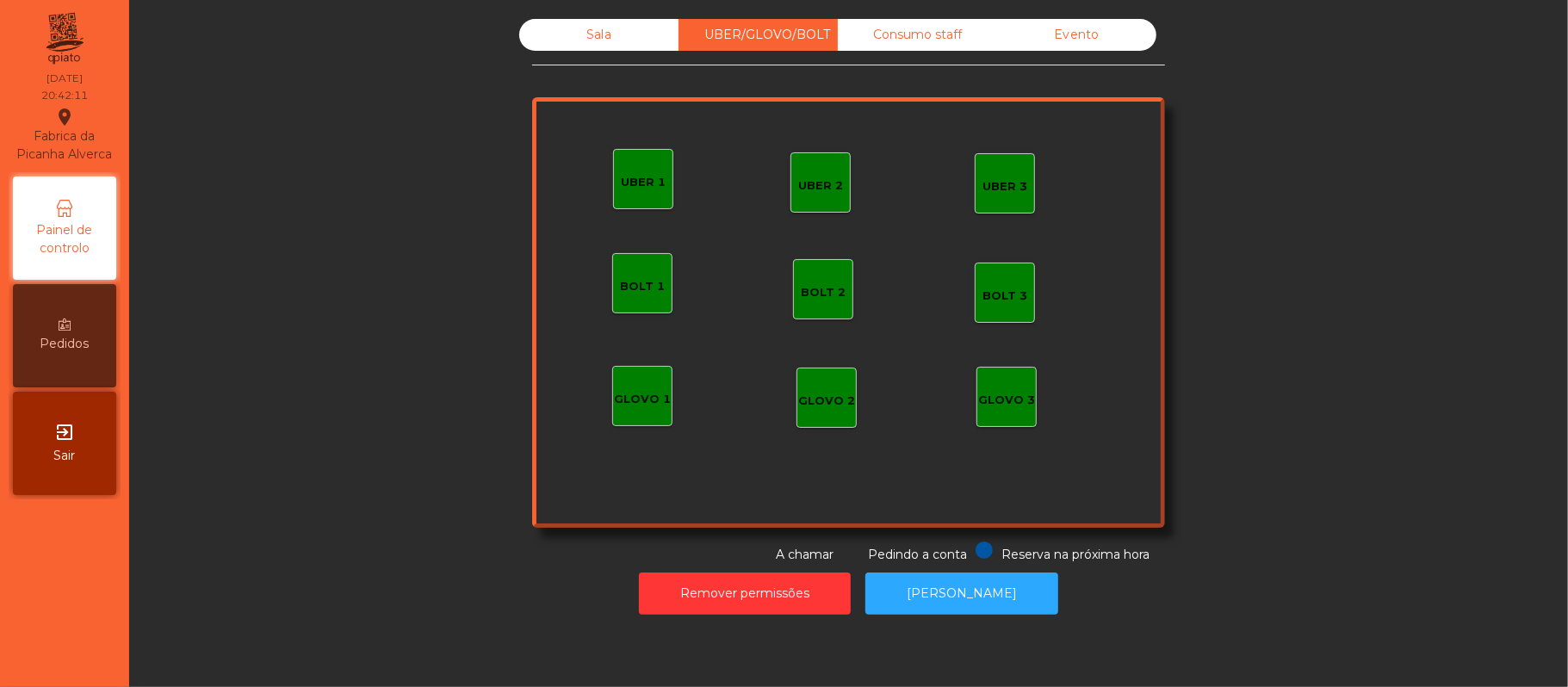
click at [284, 286] on div "Sala UBER/GLOVO/BOLT Consumo staff Evento UBER 2 UBER 3 BOLT 1 BOLT 2 BOLT 3 GL…" at bounding box center [849, 291] width 1393 height 545
click at [630, 189] on div "UBER 1" at bounding box center [642, 182] width 44 height 17
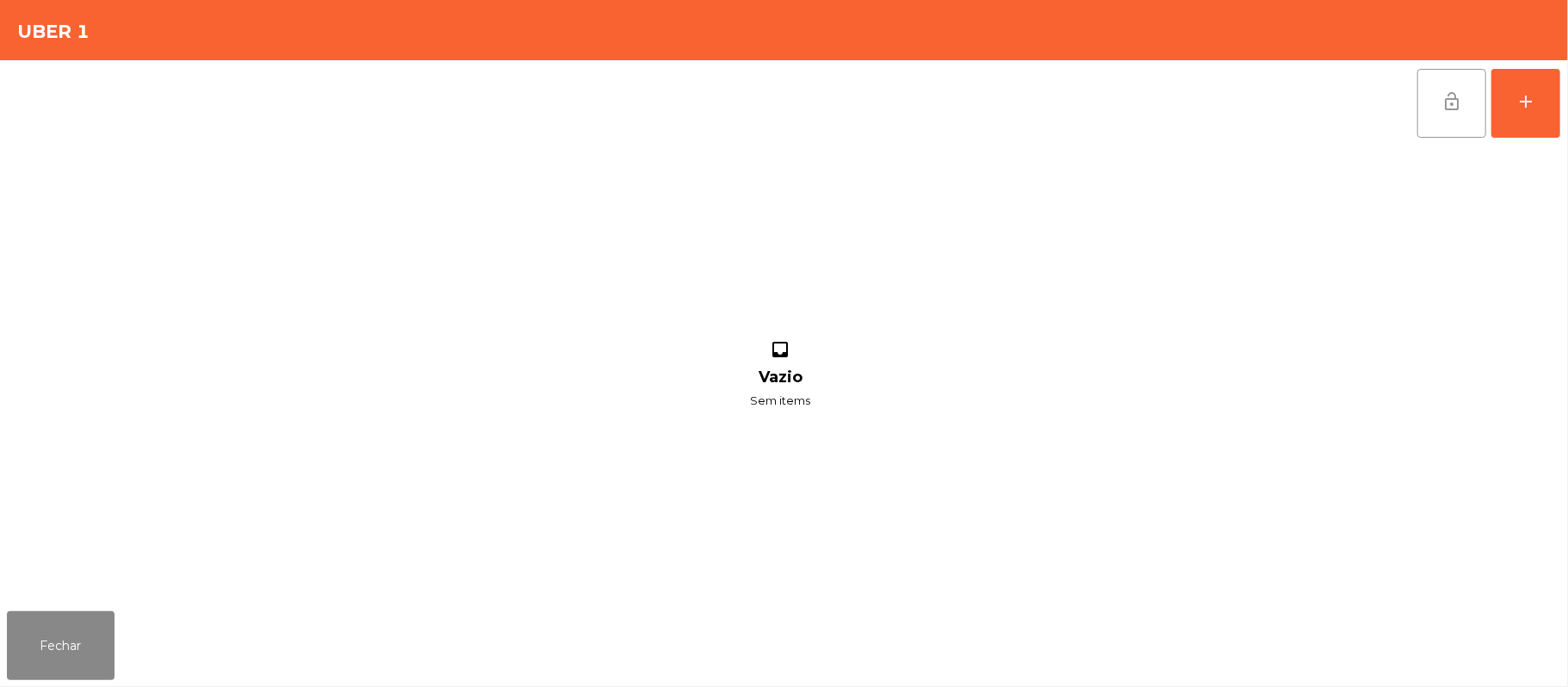
click at [1450, 96] on span "lock_open" at bounding box center [1452, 102] width 21 height 21
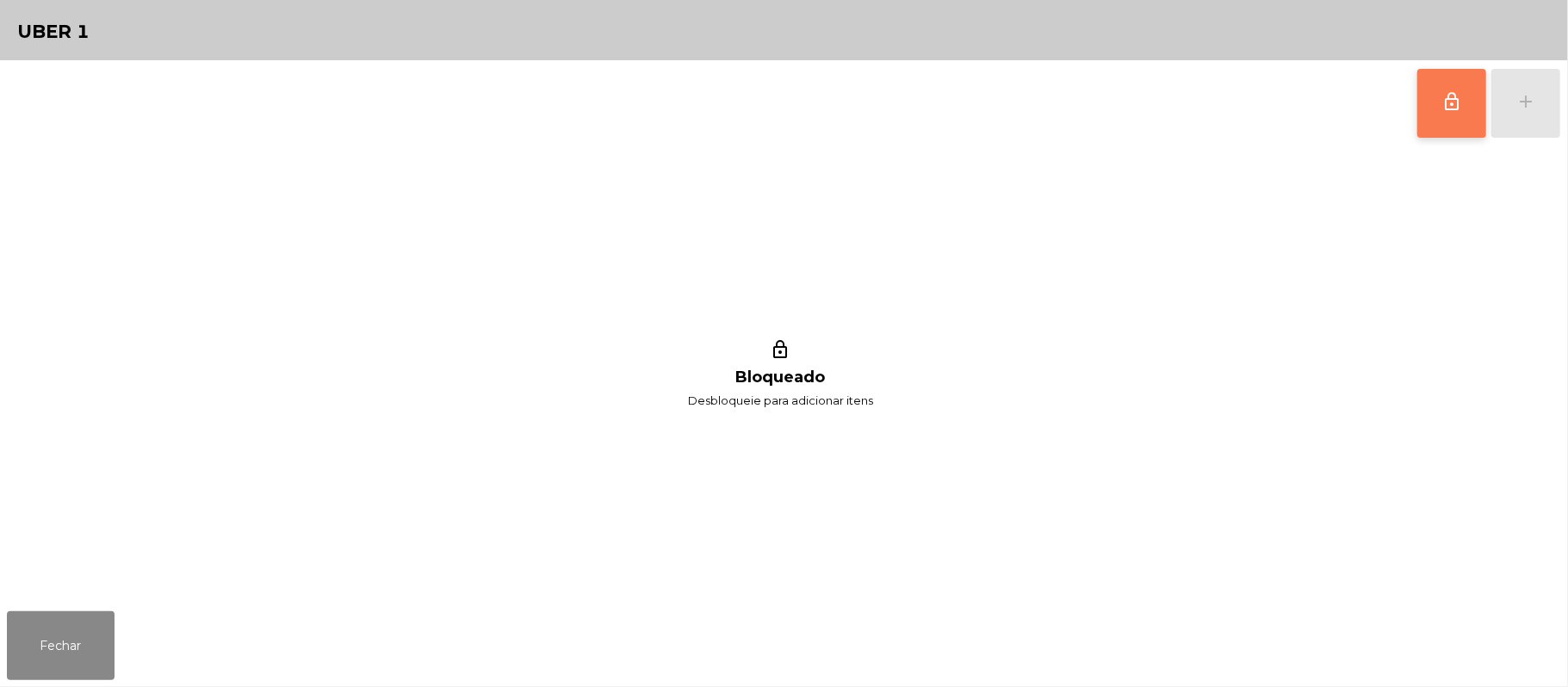
click at [1442, 94] on span "lock_outline" at bounding box center [1452, 102] width 21 height 21
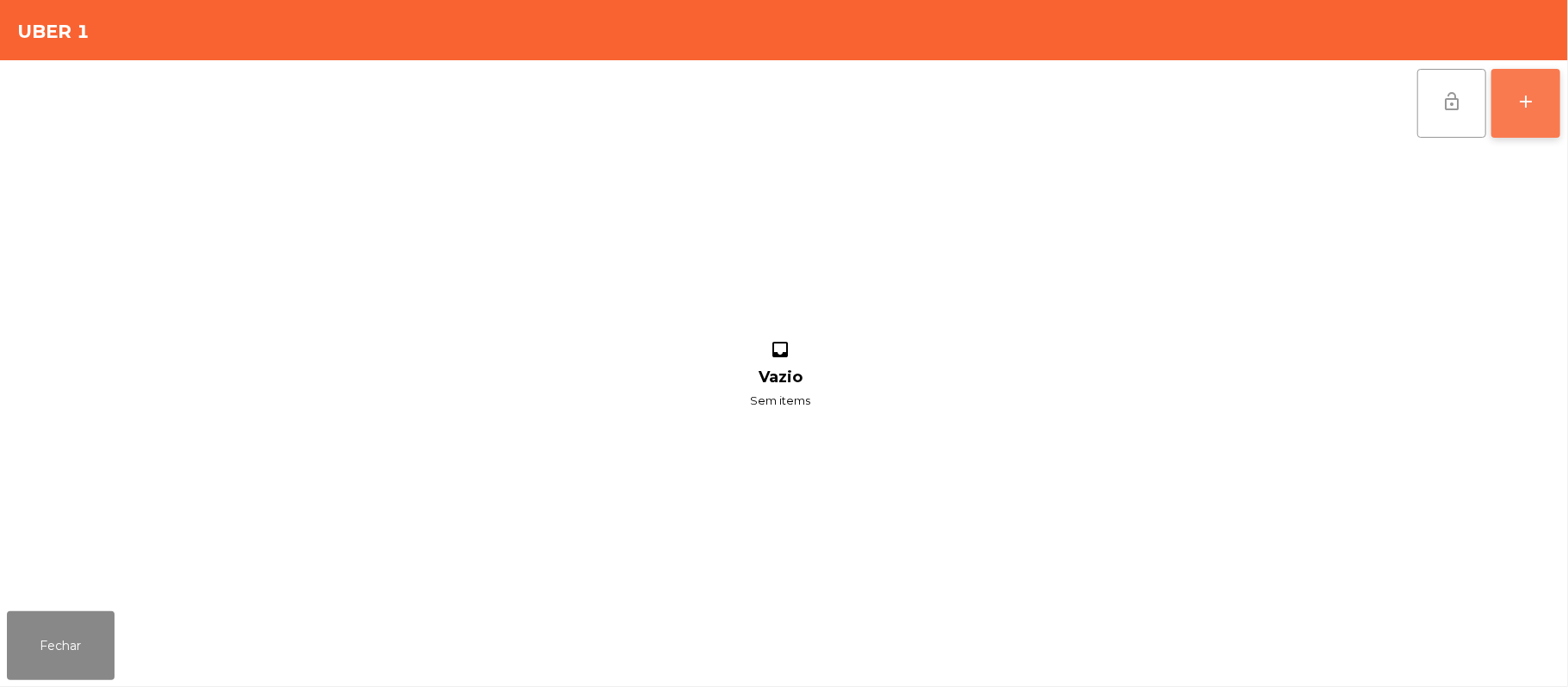
click at [1513, 134] on button "add" at bounding box center [1526, 103] width 69 height 69
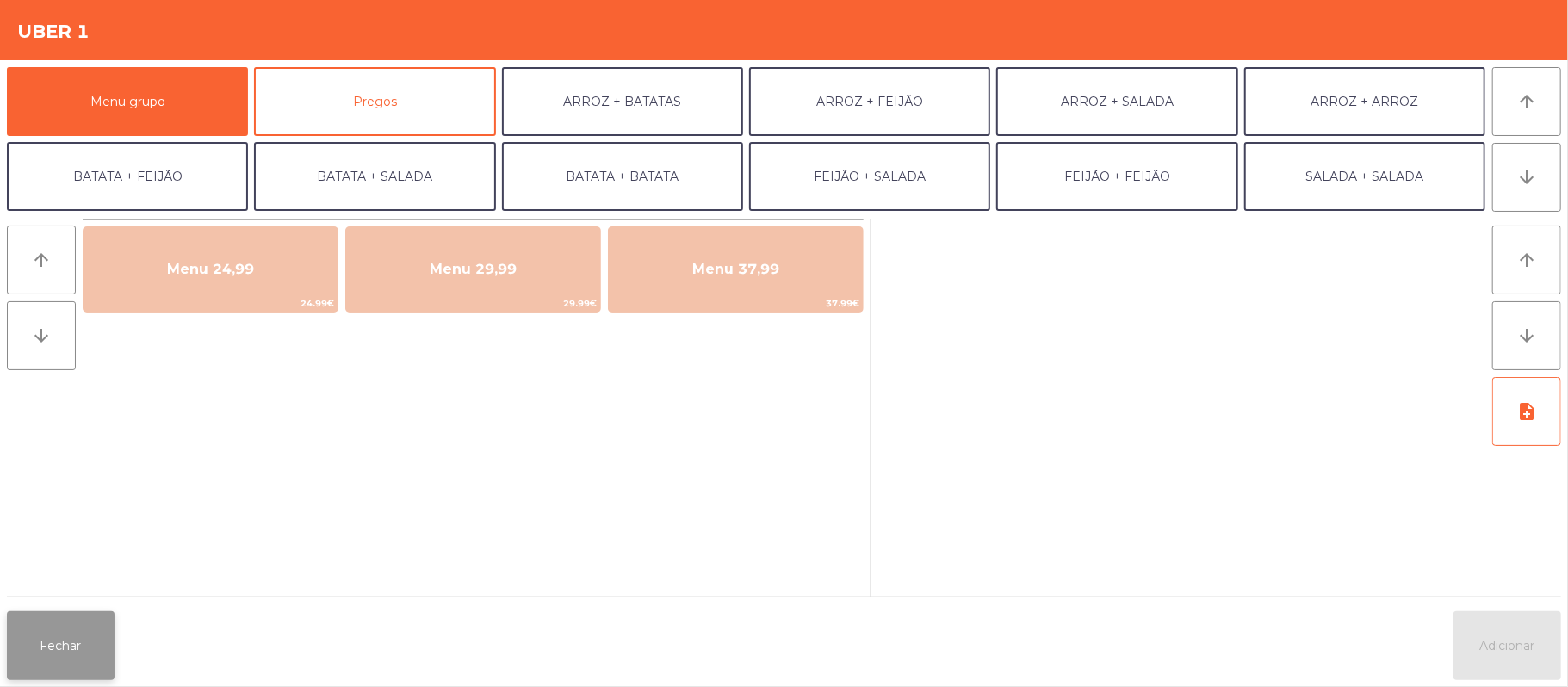
click at [27, 647] on button "Fechar" at bounding box center [60, 645] width 107 height 69
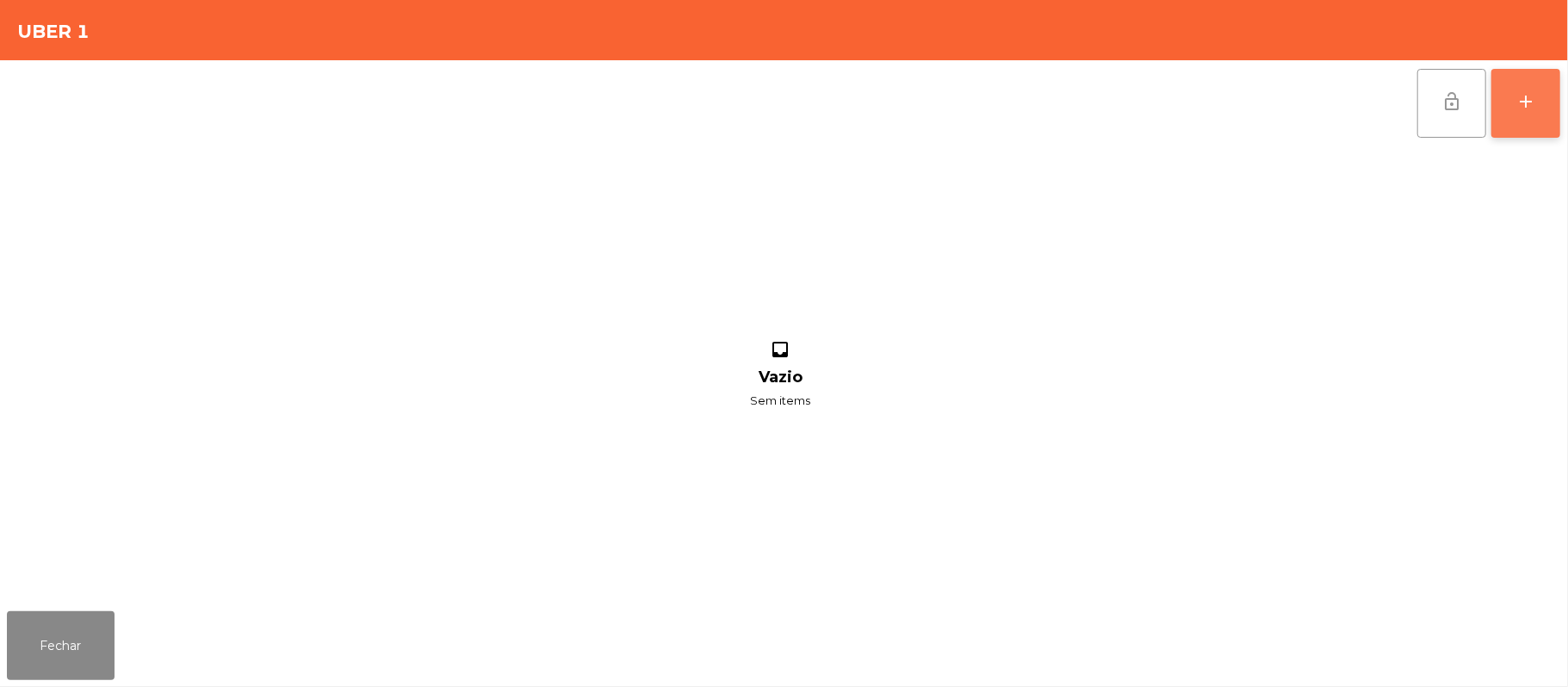
click at [1522, 101] on div "add" at bounding box center [1526, 102] width 21 height 21
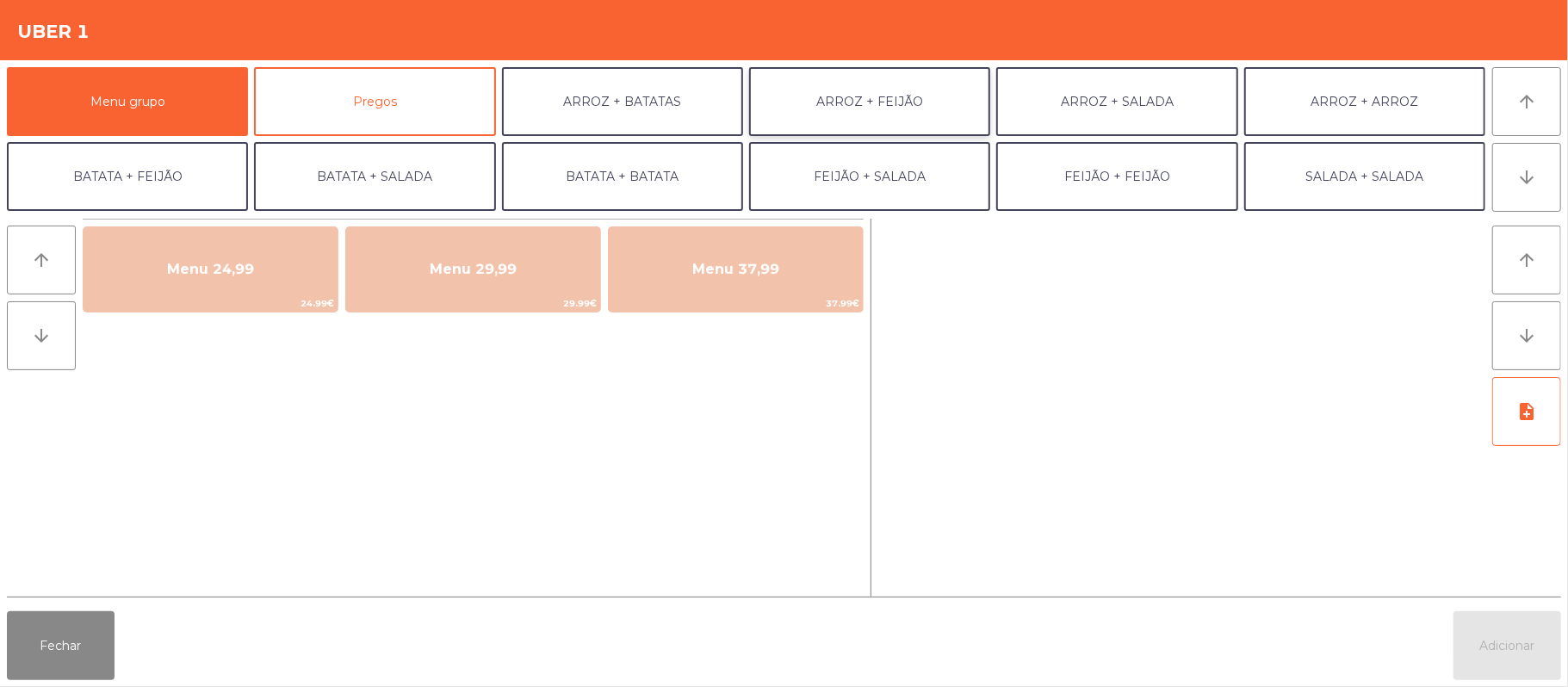
click at [899, 112] on button "ARROZ + FEIJÃO" at bounding box center [869, 101] width 241 height 69
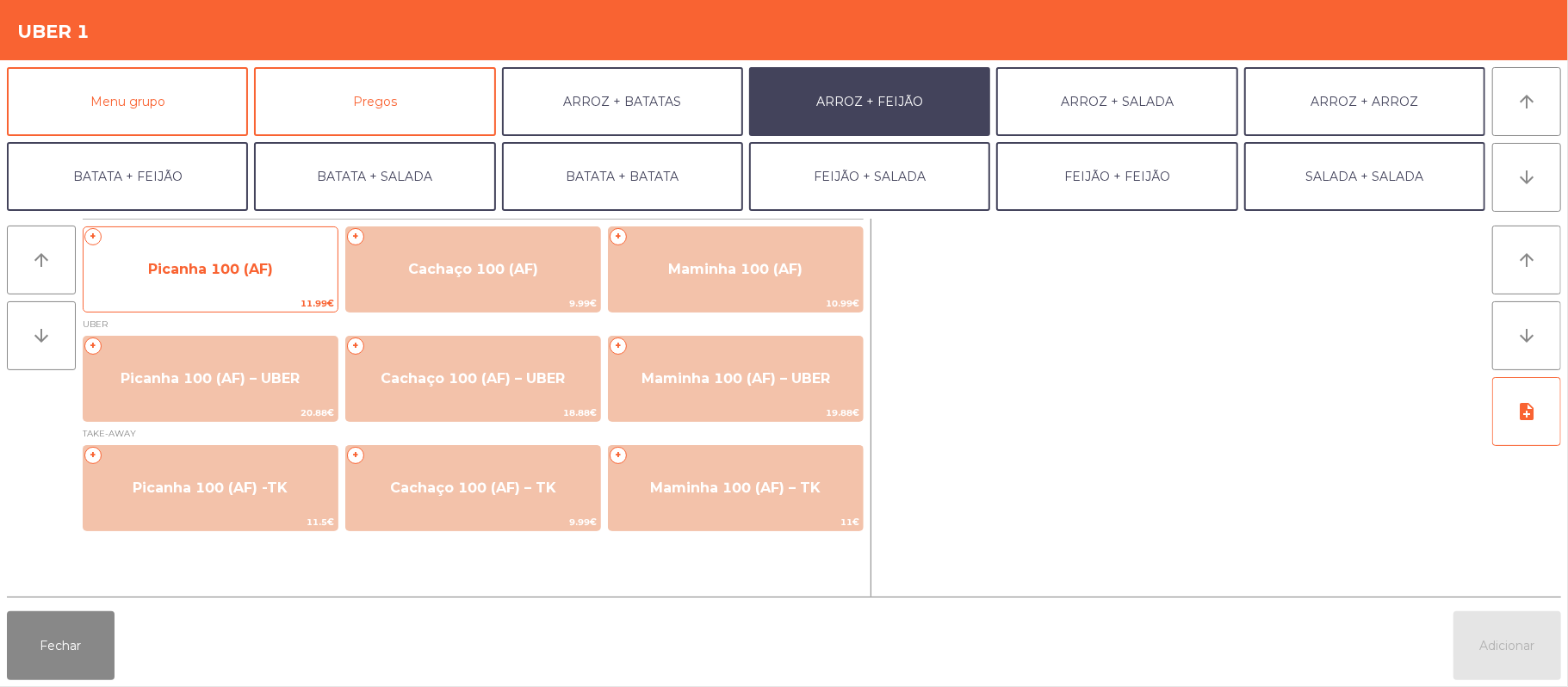
click at [269, 283] on span "Picanha 100 (AF)" at bounding box center [210, 269] width 254 height 46
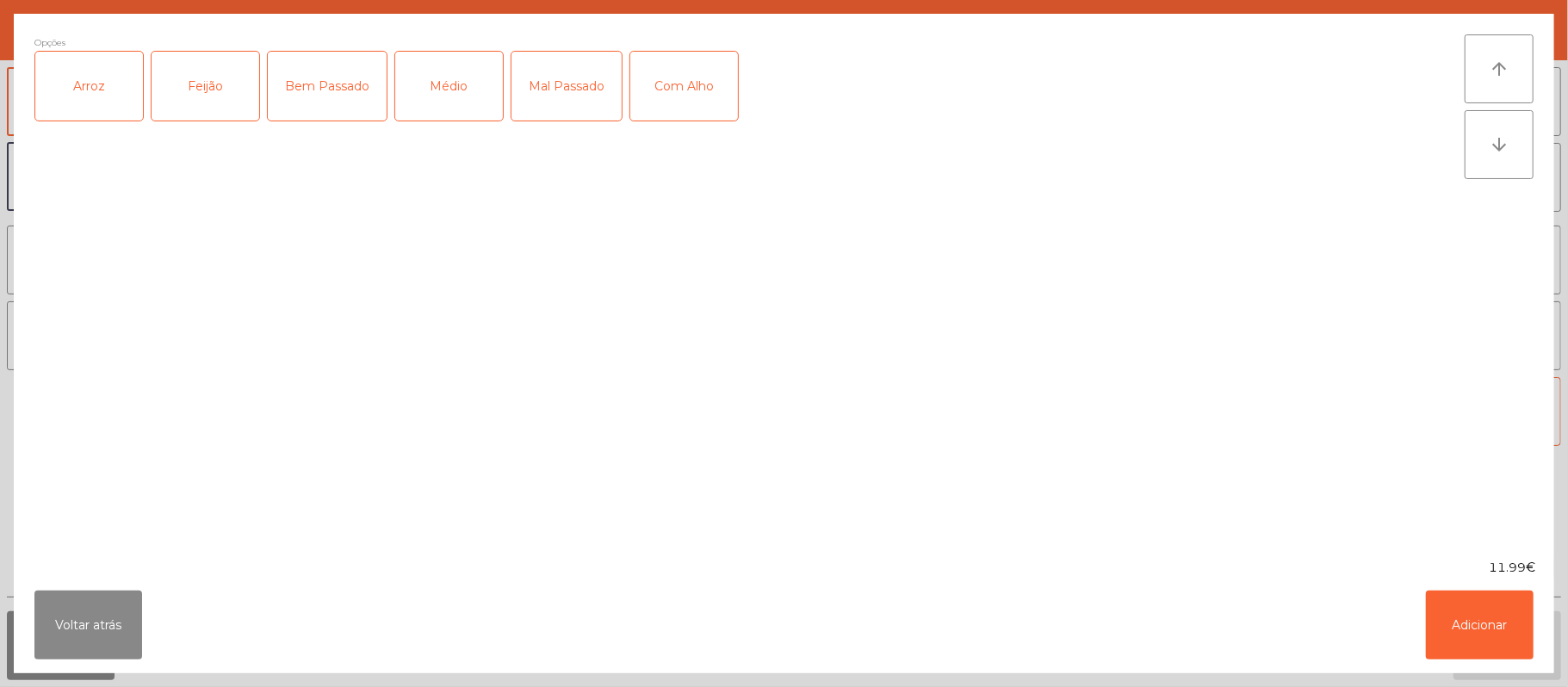
click at [455, 106] on div "Médio" at bounding box center [449, 86] width 107 height 69
click at [1469, 613] on button "Adicionar" at bounding box center [1479, 624] width 107 height 69
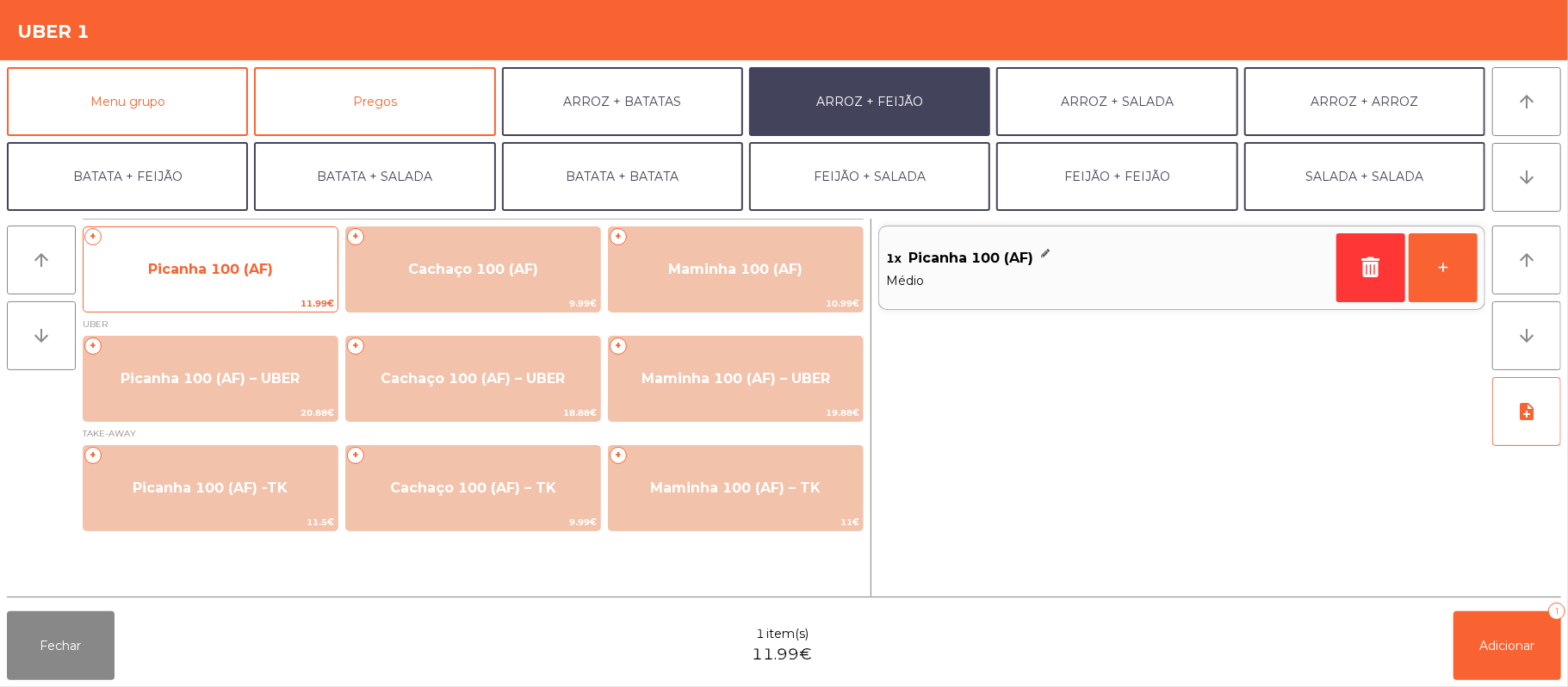
click at [272, 270] on span "Picanha 100 (AF)" at bounding box center [210, 269] width 254 height 46
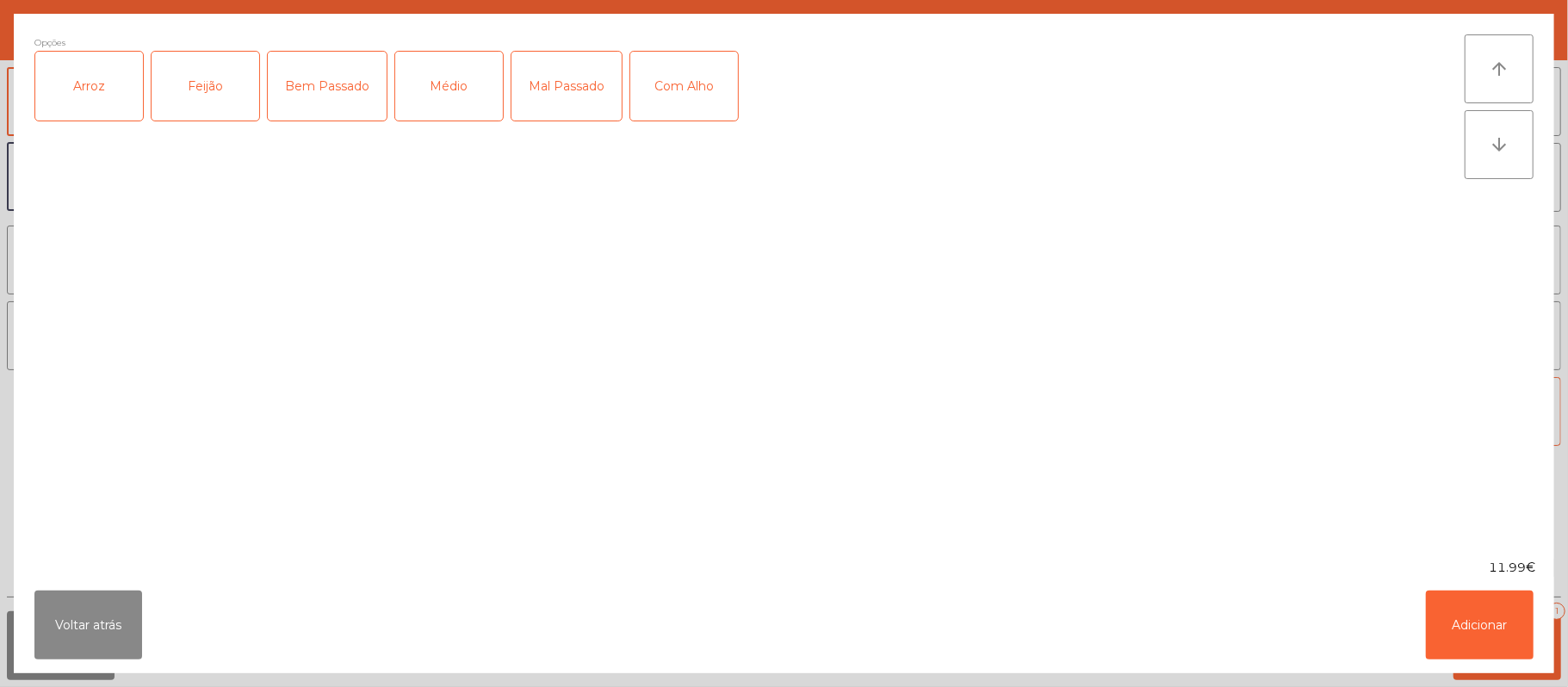
click at [469, 102] on div "Médio" at bounding box center [449, 86] width 107 height 69
click at [75, 80] on div "Arroz" at bounding box center [89, 86] width 107 height 69
click at [194, 81] on div "Feijão" at bounding box center [206, 86] width 107 height 69
click at [1477, 616] on button "Adicionar" at bounding box center [1479, 624] width 107 height 69
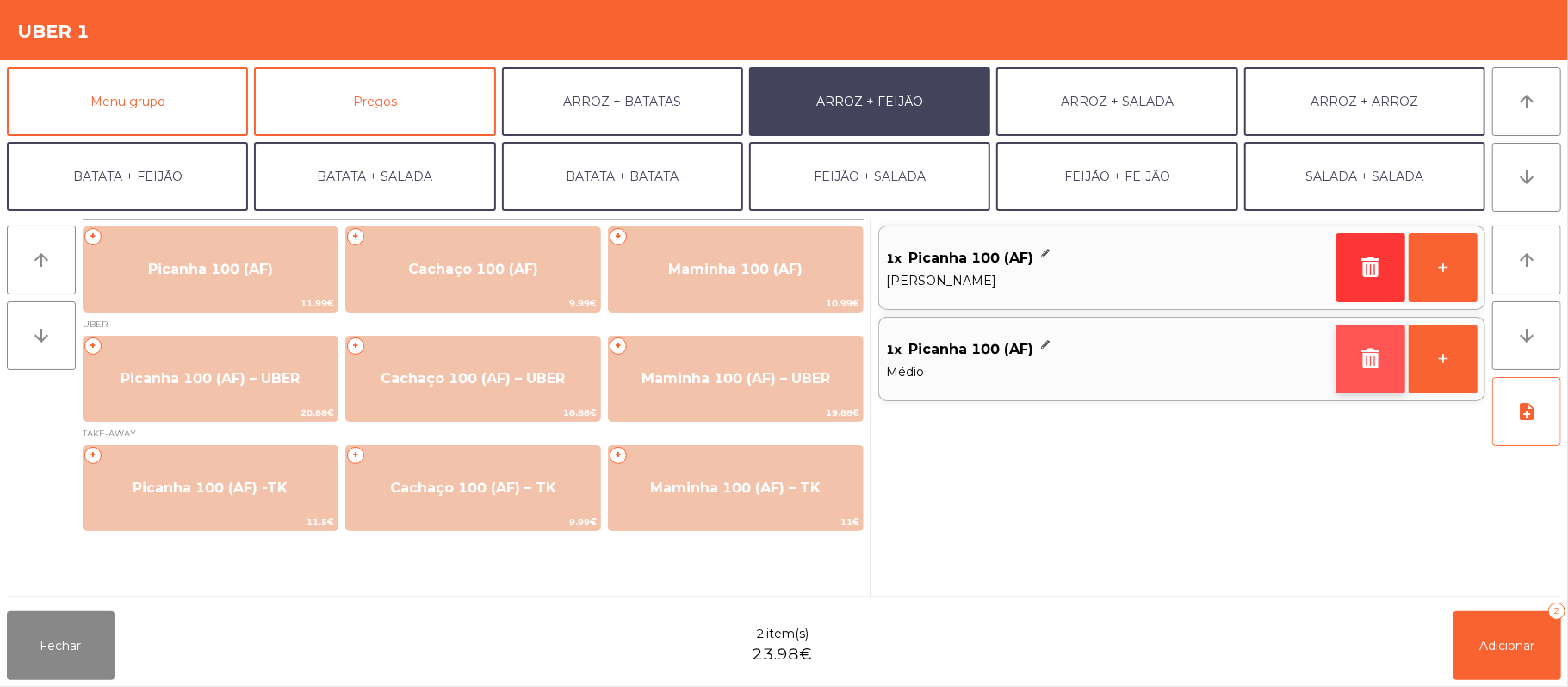
click at [1354, 338] on button "button" at bounding box center [1370, 358] width 69 height 69
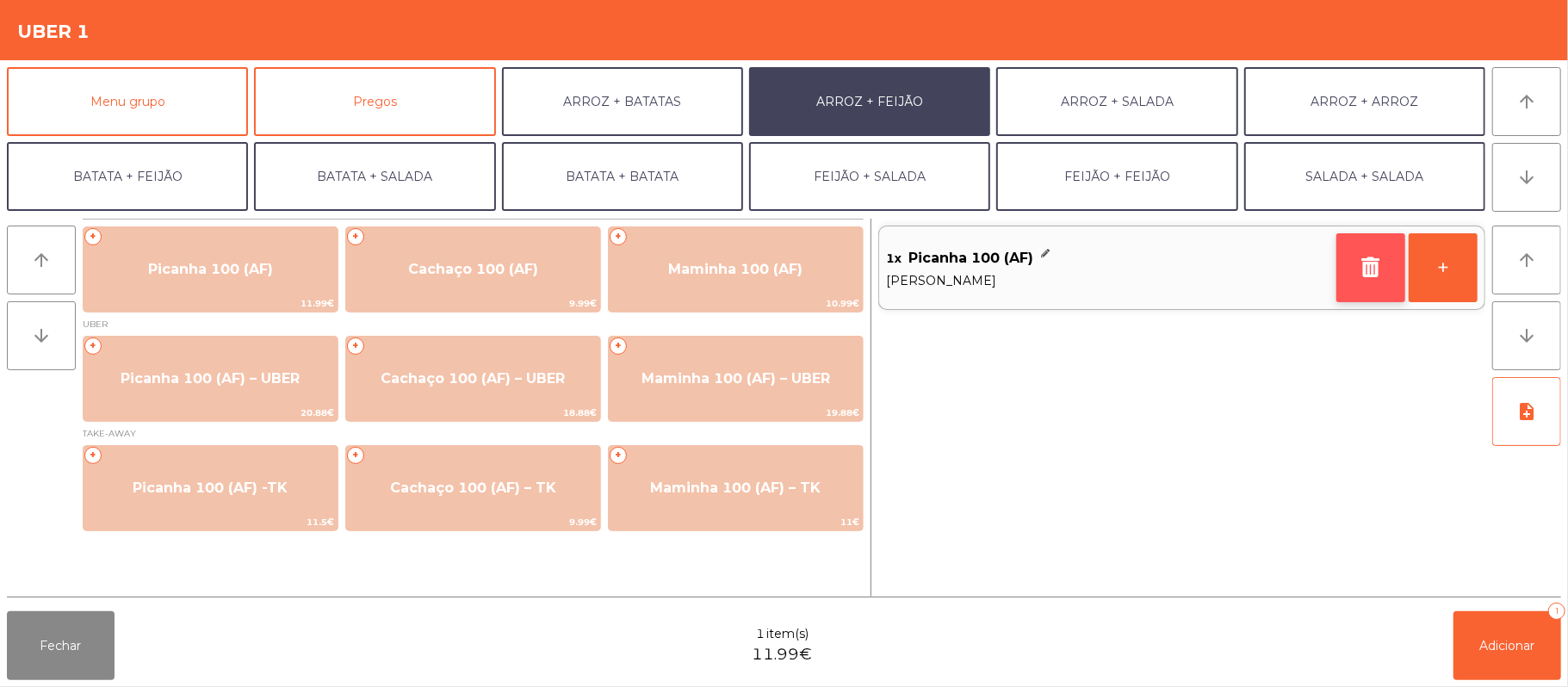
click at [1358, 273] on icon "button" at bounding box center [1370, 267] width 25 height 21
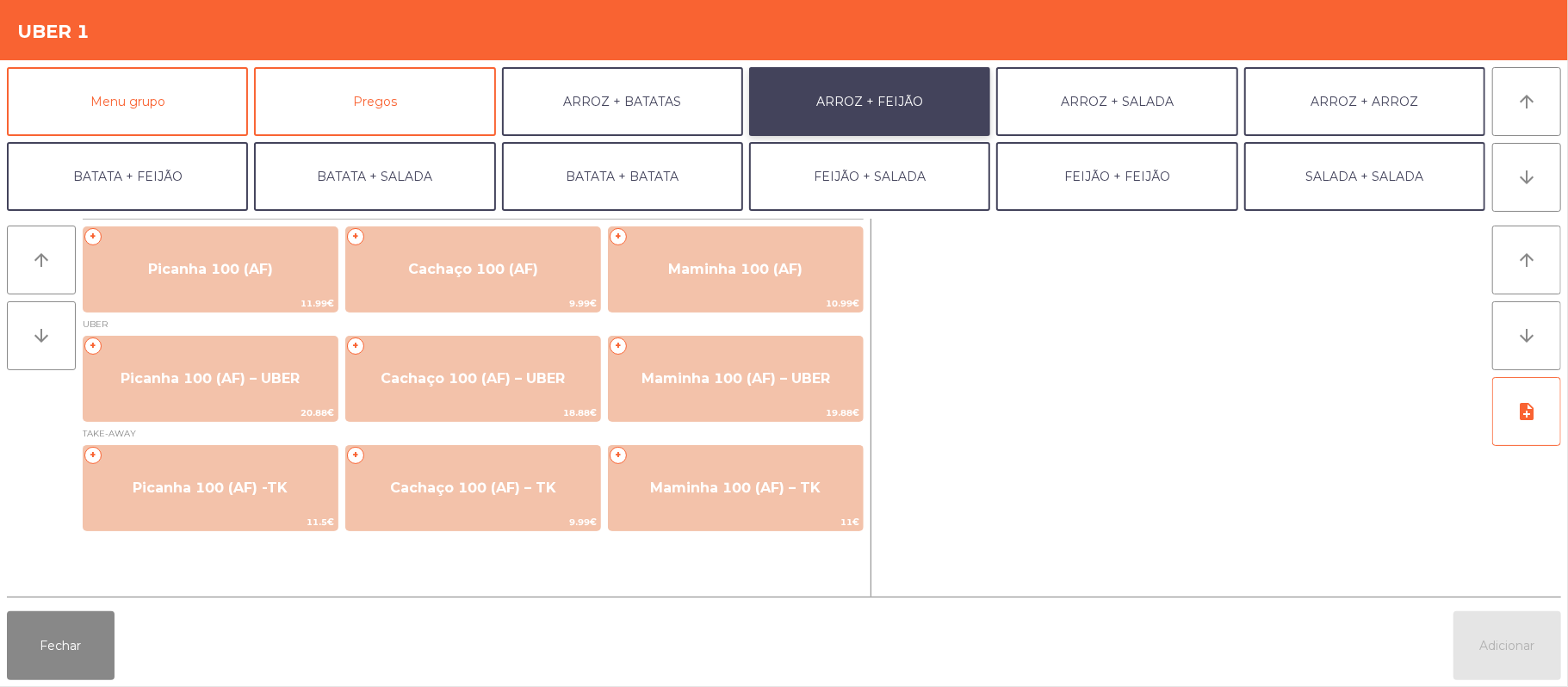
click at [935, 123] on button "ARROZ + FEIJÃO" at bounding box center [869, 101] width 241 height 69
click at [867, 101] on button "ARROZ + FEIJÃO" at bounding box center [869, 101] width 241 height 69
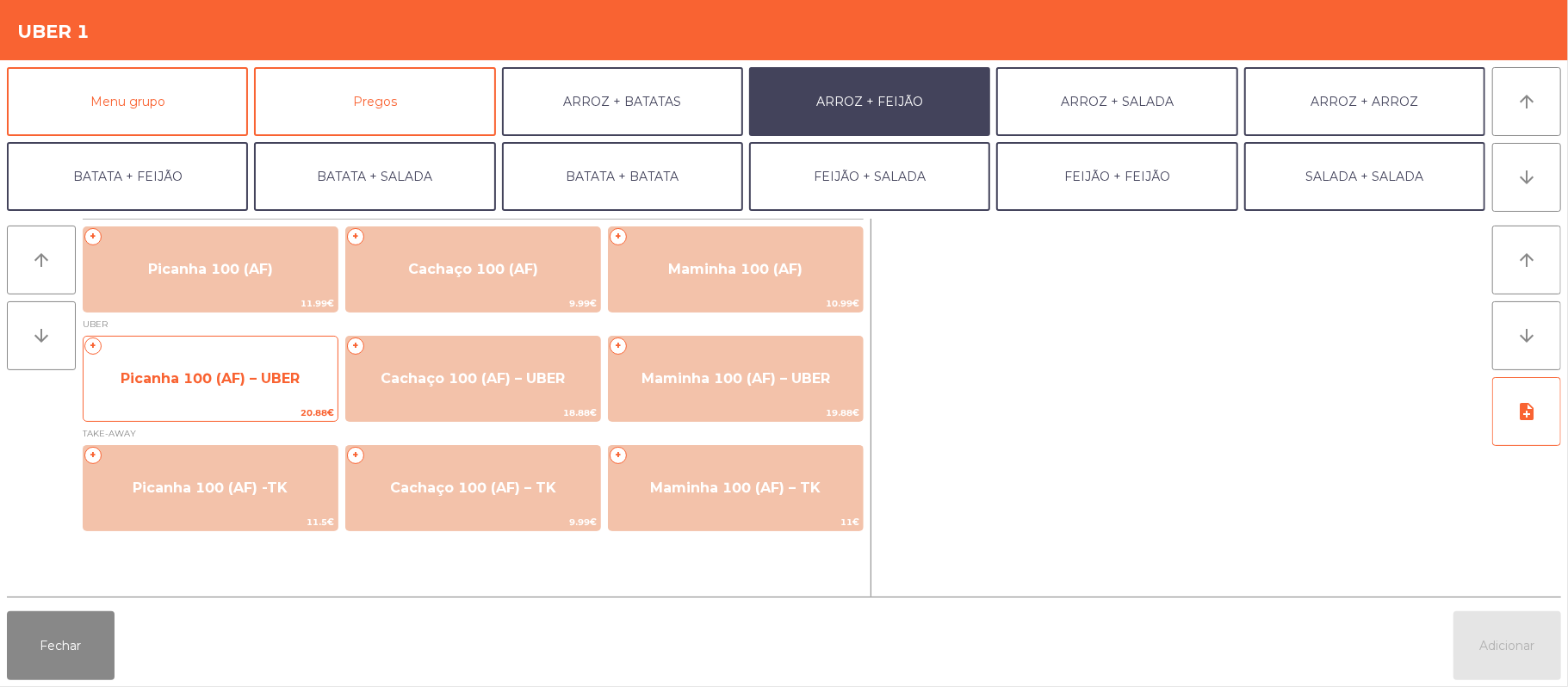
click at [262, 372] on span "Picanha 100 (AF) – UBER" at bounding box center [210, 378] width 179 height 16
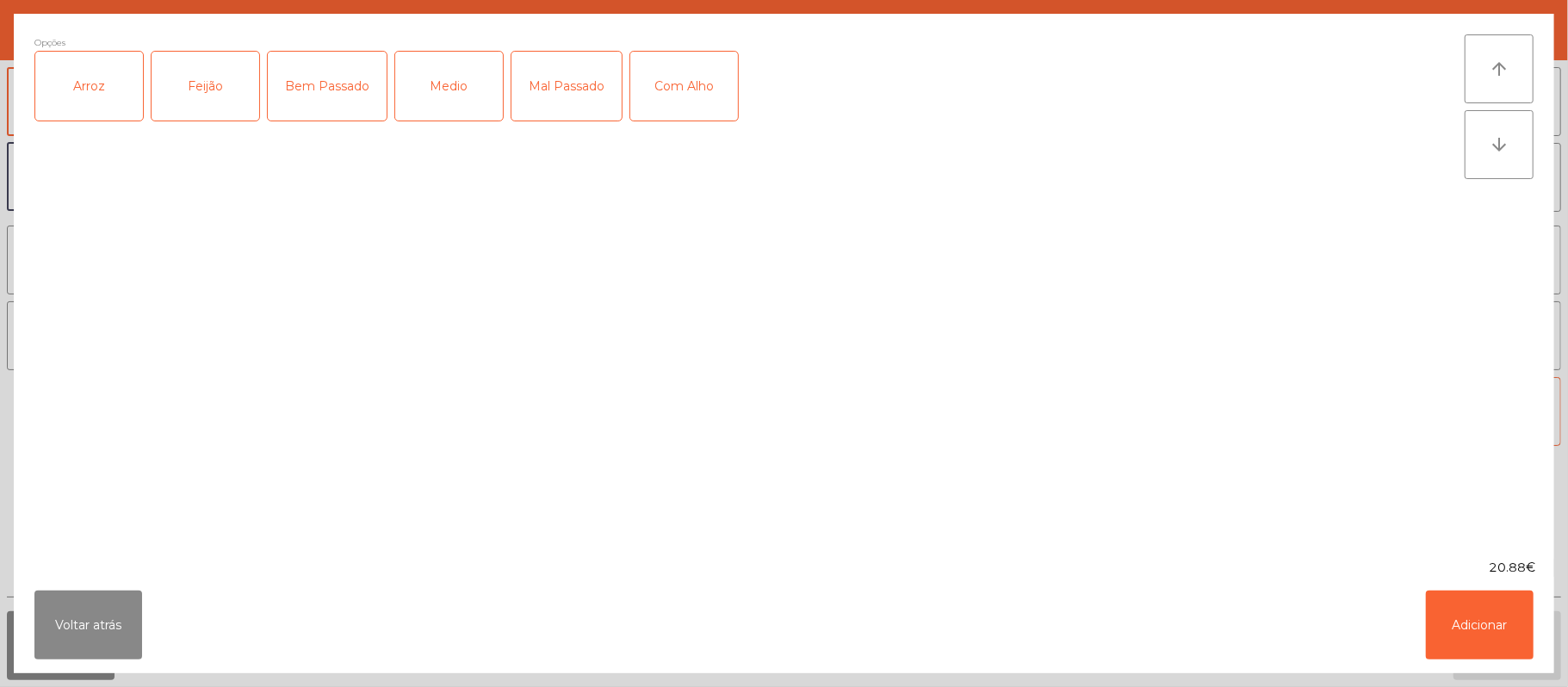
click at [84, 74] on div "Arroz" at bounding box center [89, 86] width 107 height 69
click at [204, 74] on div "Feijão" at bounding box center [206, 86] width 107 height 69
click at [404, 94] on div "Medio" at bounding box center [449, 86] width 107 height 69
click at [693, 73] on div "Com Alho" at bounding box center [684, 86] width 107 height 69
click at [1489, 624] on button "Adicionar" at bounding box center [1479, 624] width 107 height 69
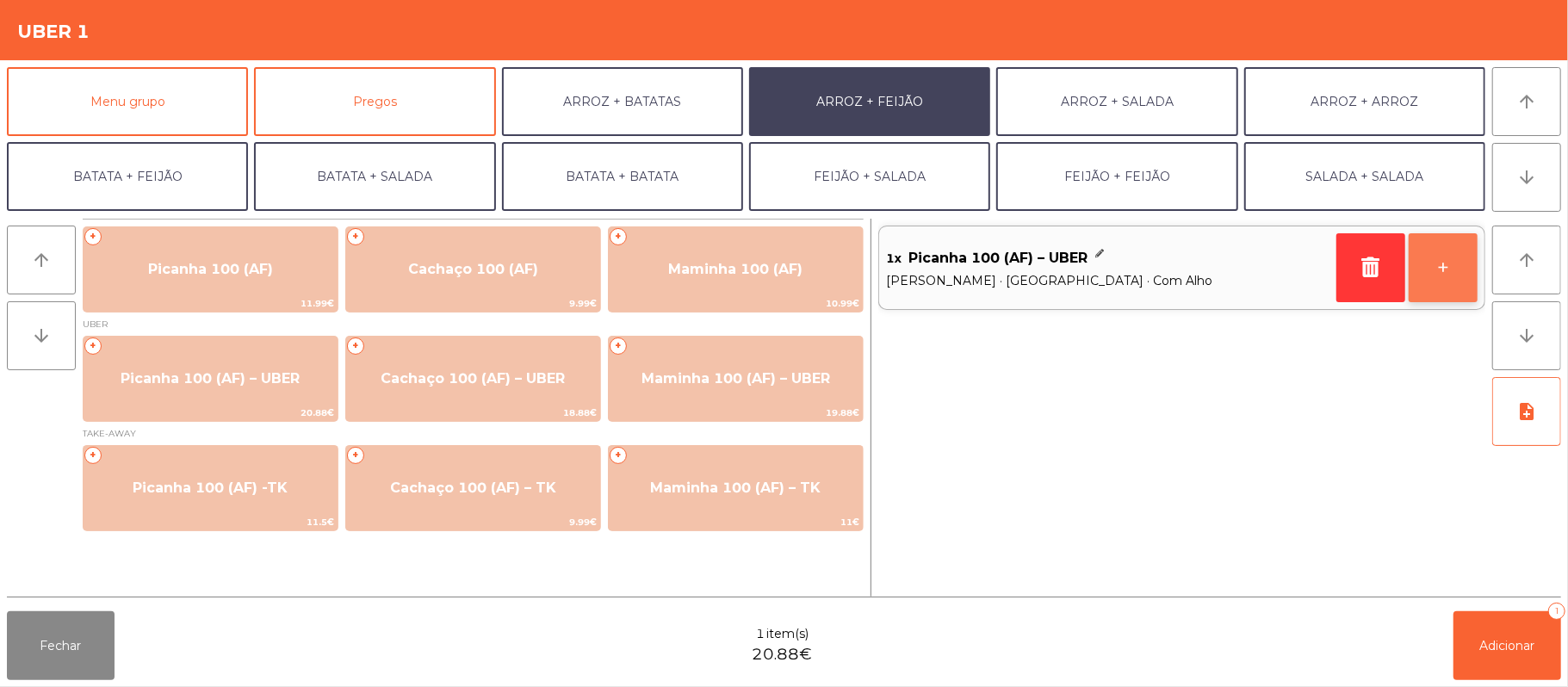
click at [1433, 281] on button "+" at bounding box center [1443, 267] width 69 height 69
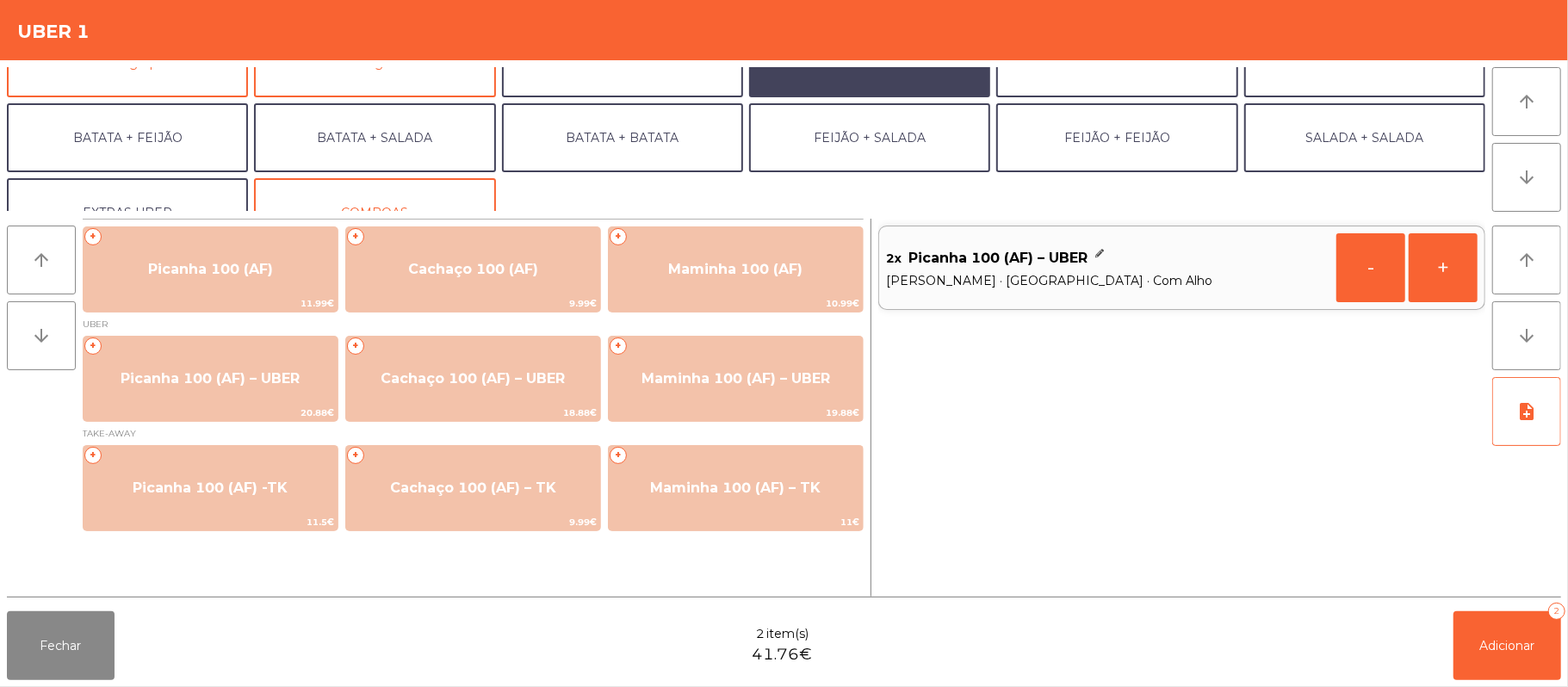
scroll to position [74, 0]
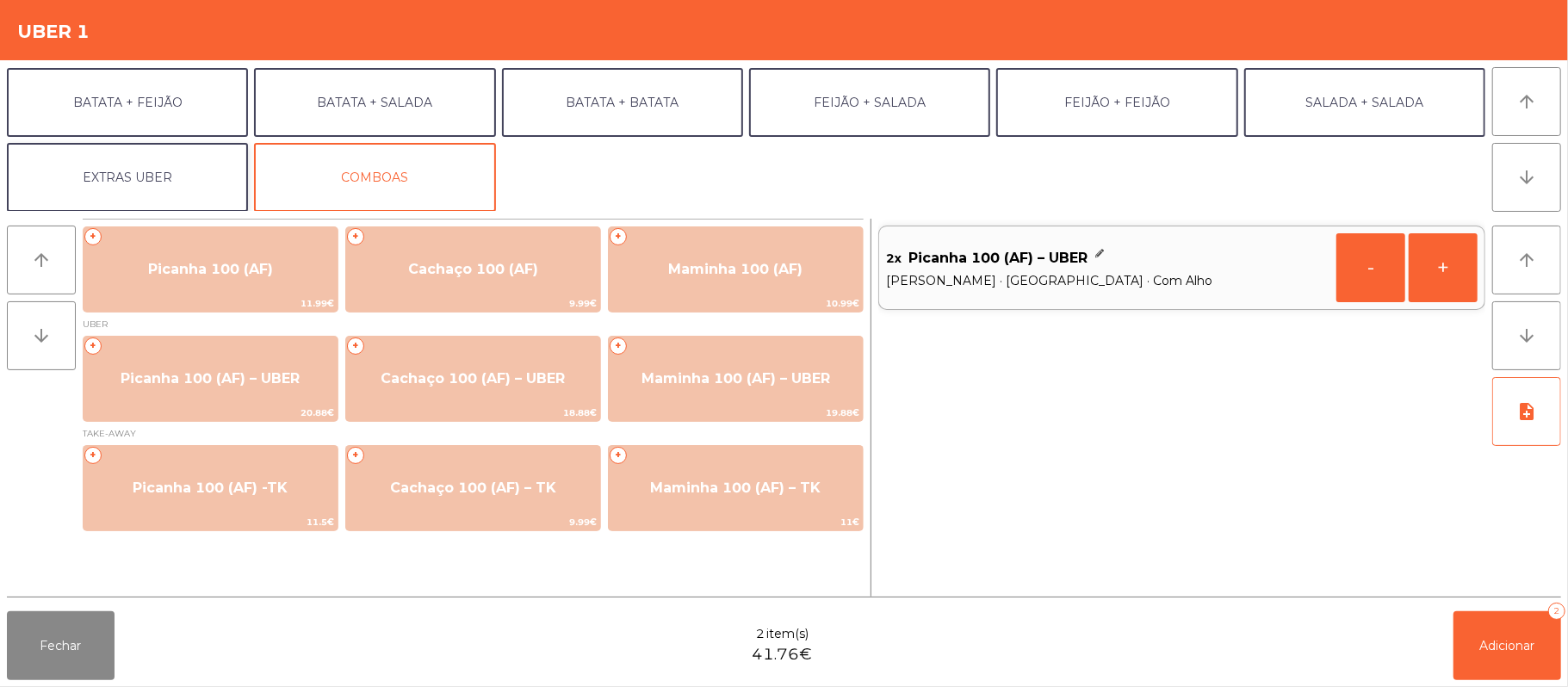
click at [136, 186] on button "EXTRAS UBER" at bounding box center [127, 177] width 241 height 69
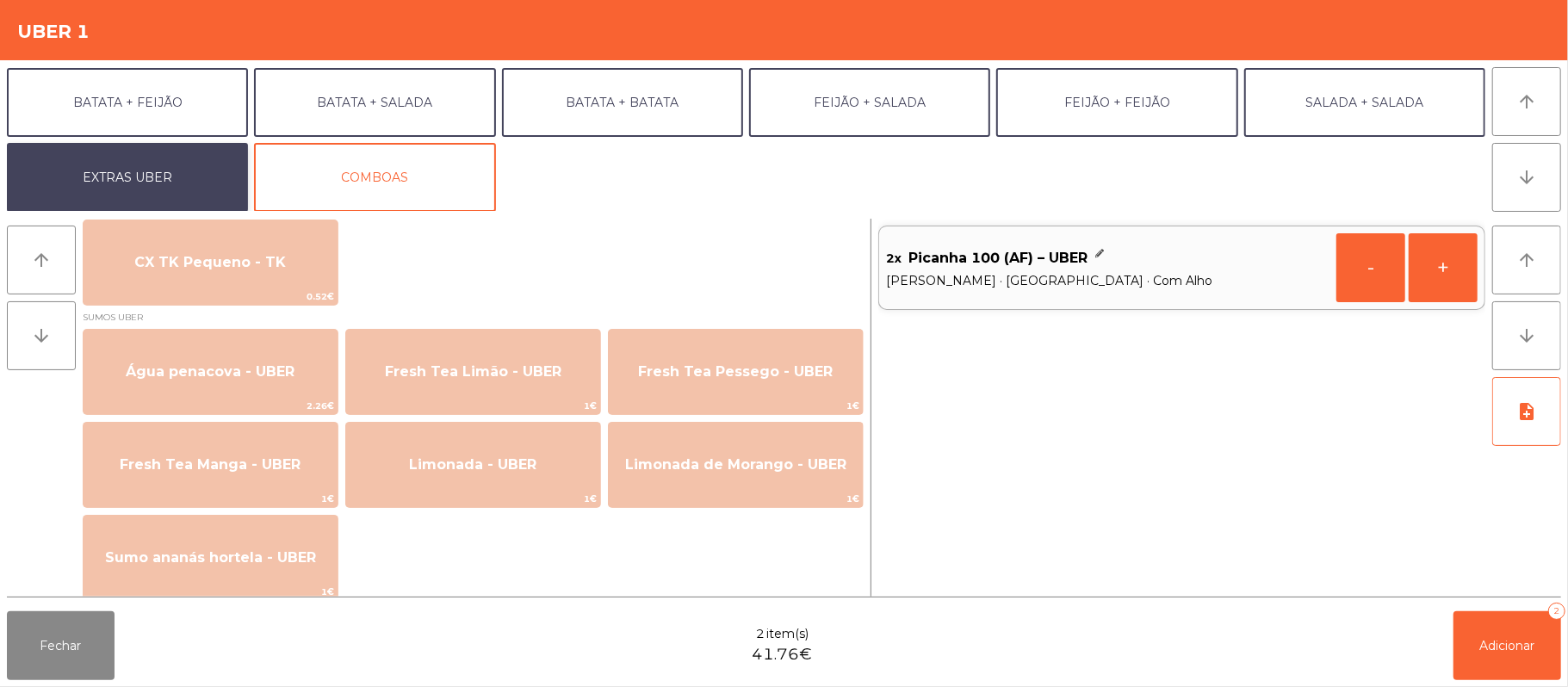
scroll to position [1354, 0]
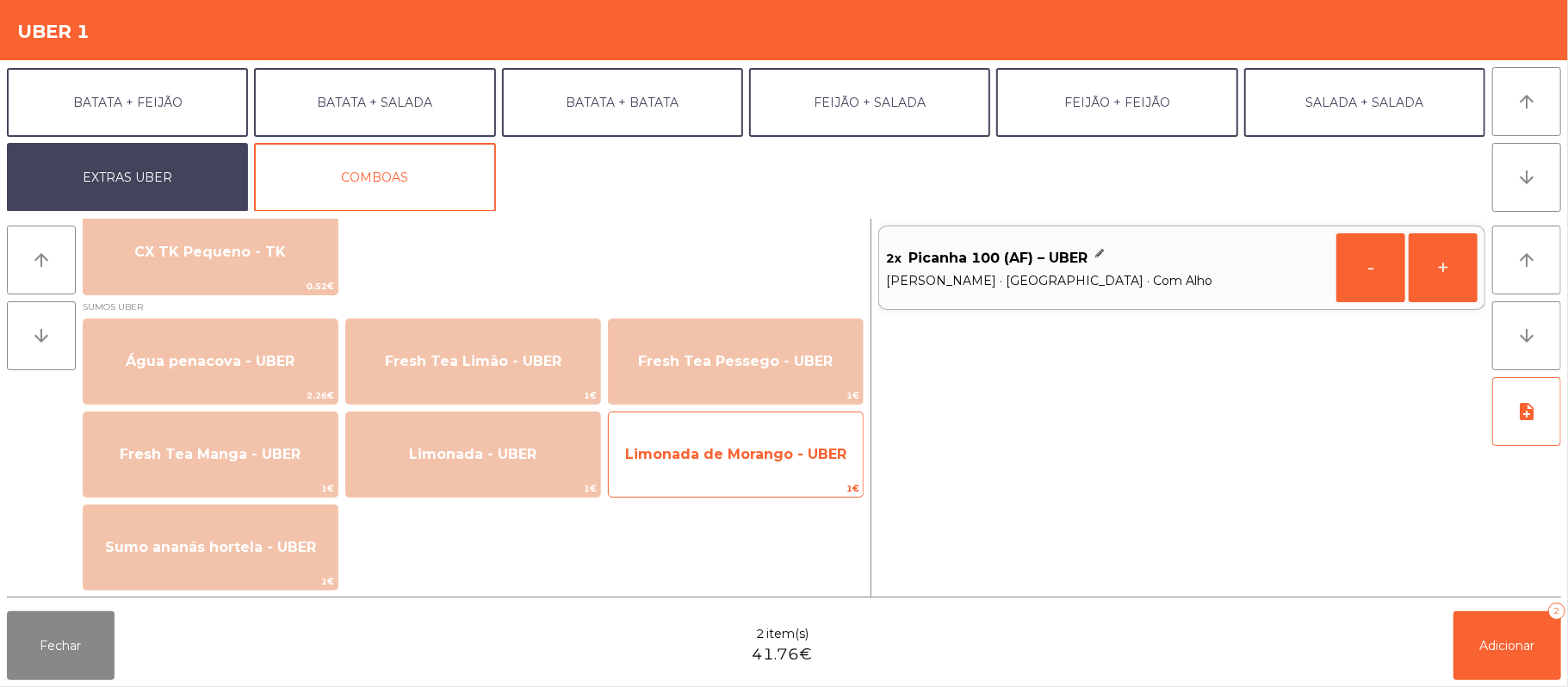
click at [752, 465] on span "Limonada de Morango - UBER" at bounding box center [735, 454] width 254 height 46
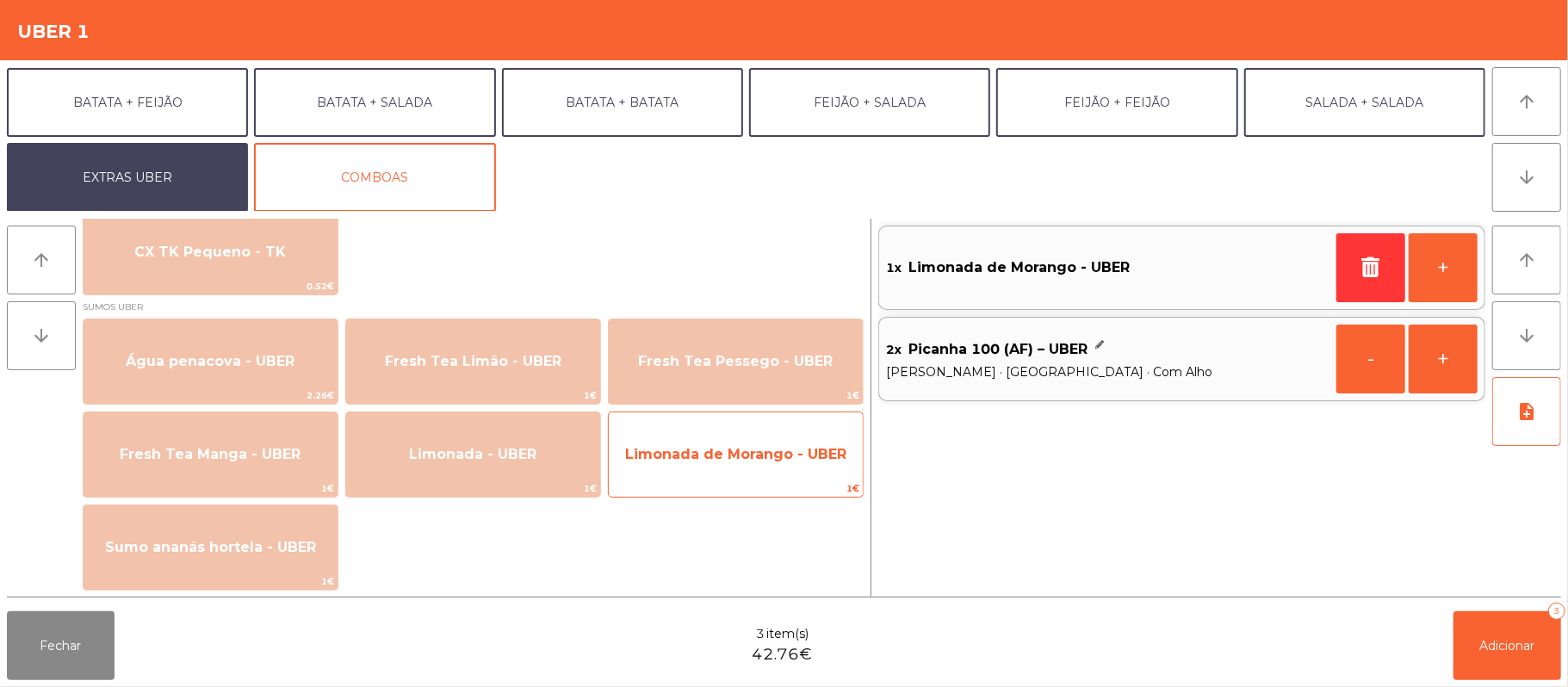
click at [672, 469] on span "Limonada de Morango - UBER" at bounding box center [735, 454] width 254 height 46
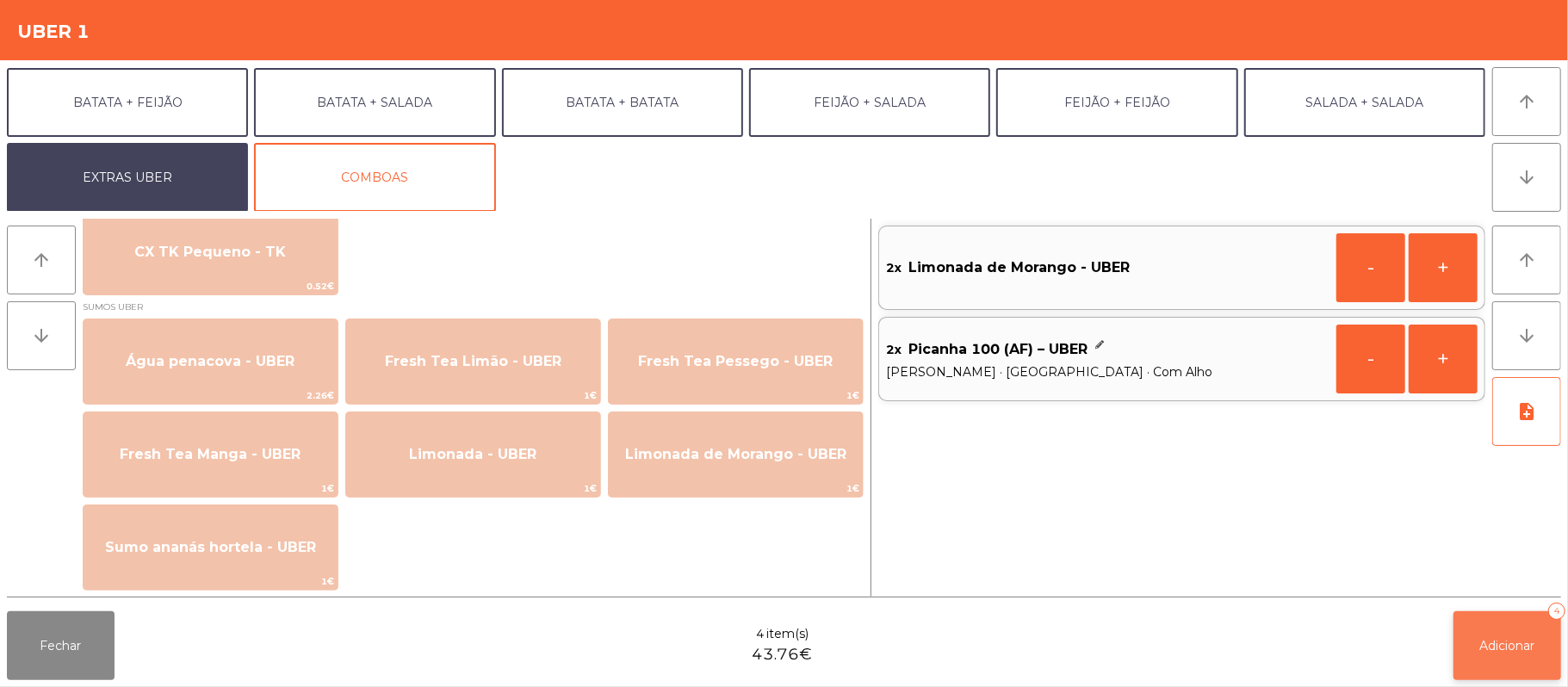
click at [1505, 641] on span "Adicionar" at bounding box center [1508, 646] width 55 height 15
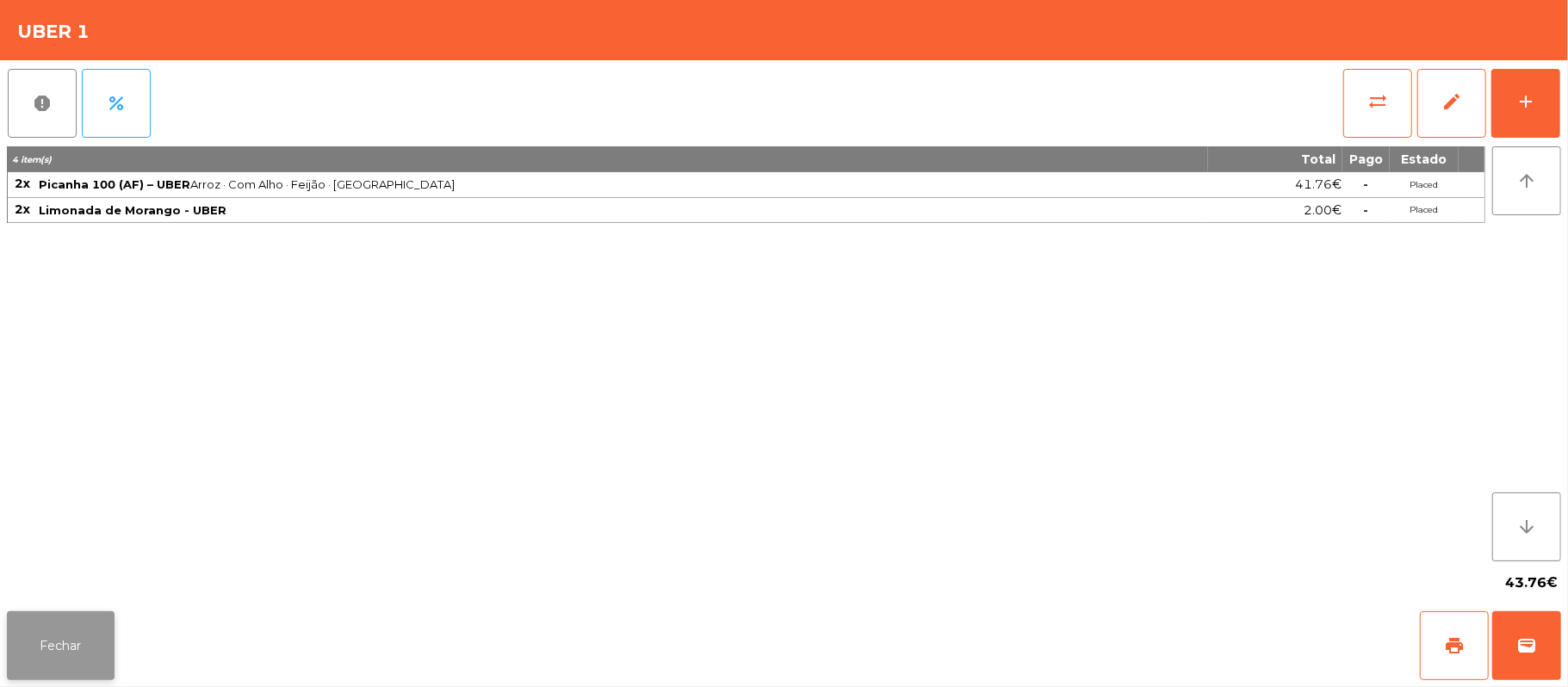
click at [55, 652] on button "Fechar" at bounding box center [60, 645] width 107 height 69
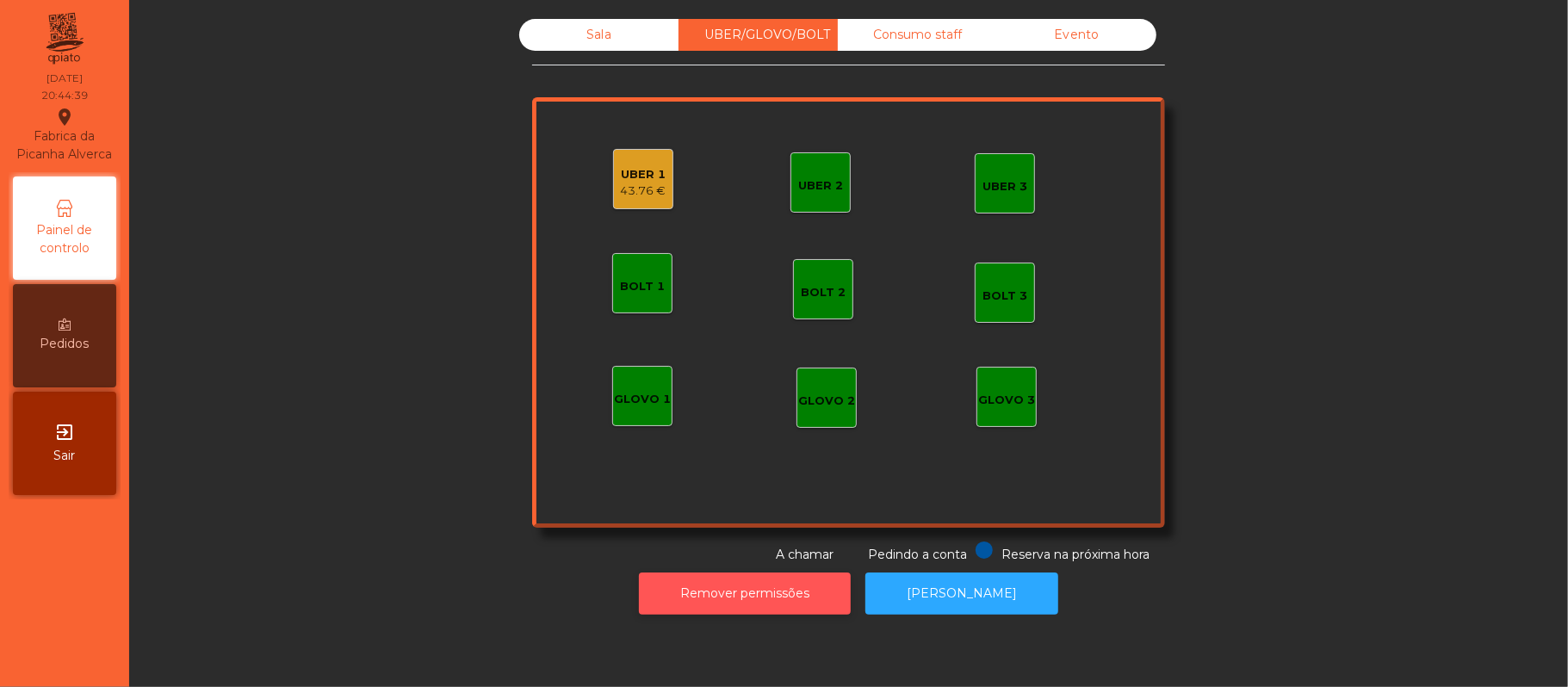
click at [741, 593] on button "Remover permissões" at bounding box center [745, 593] width 212 height 42
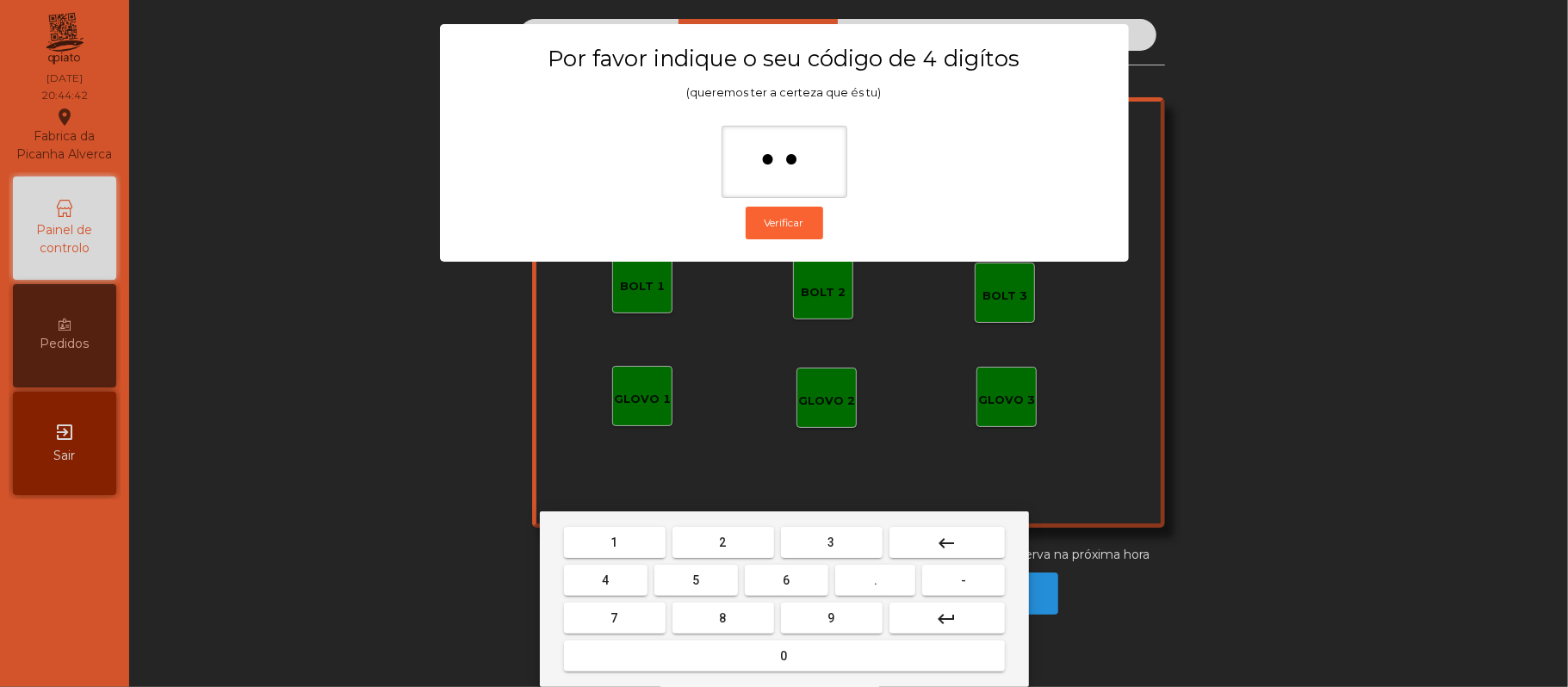
type input "***"
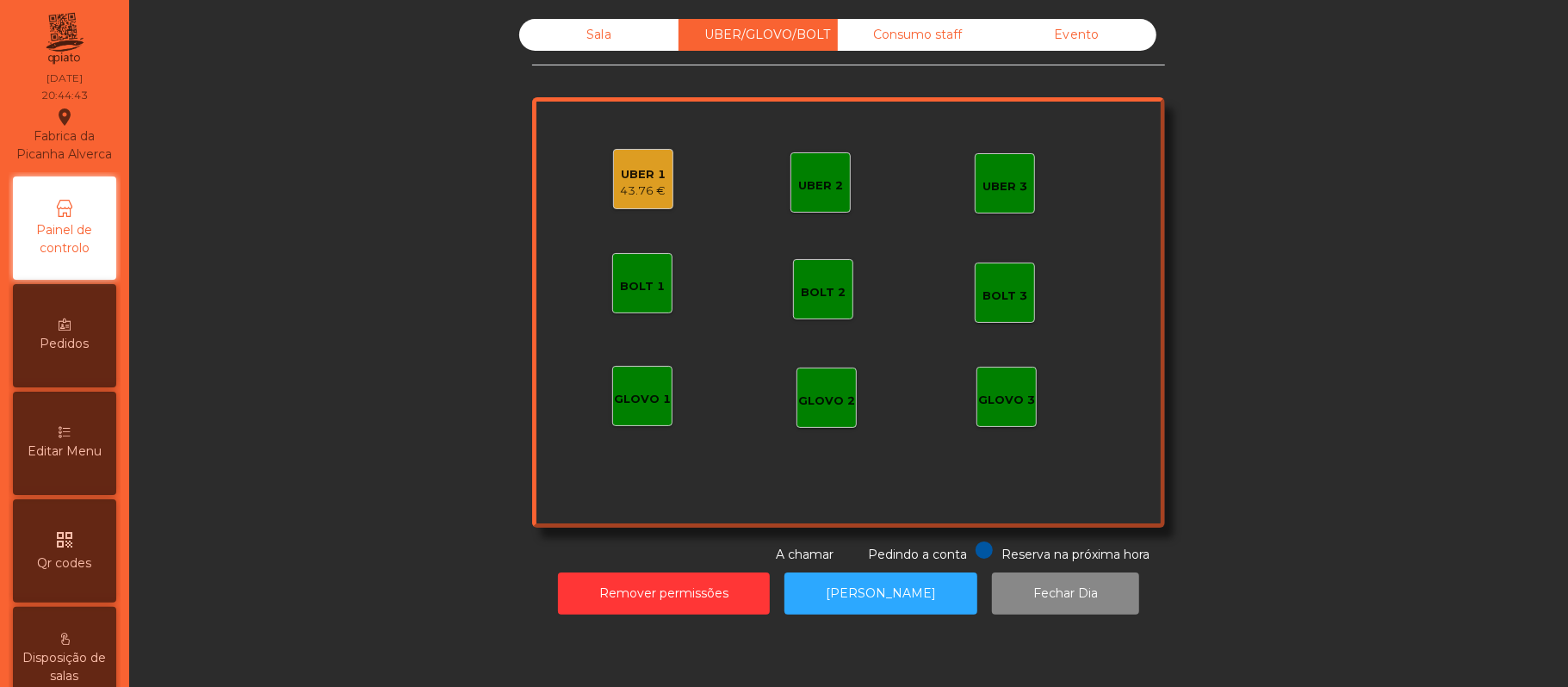
click at [656, 167] on div "UBER 1 43.76 €" at bounding box center [643, 179] width 60 height 60
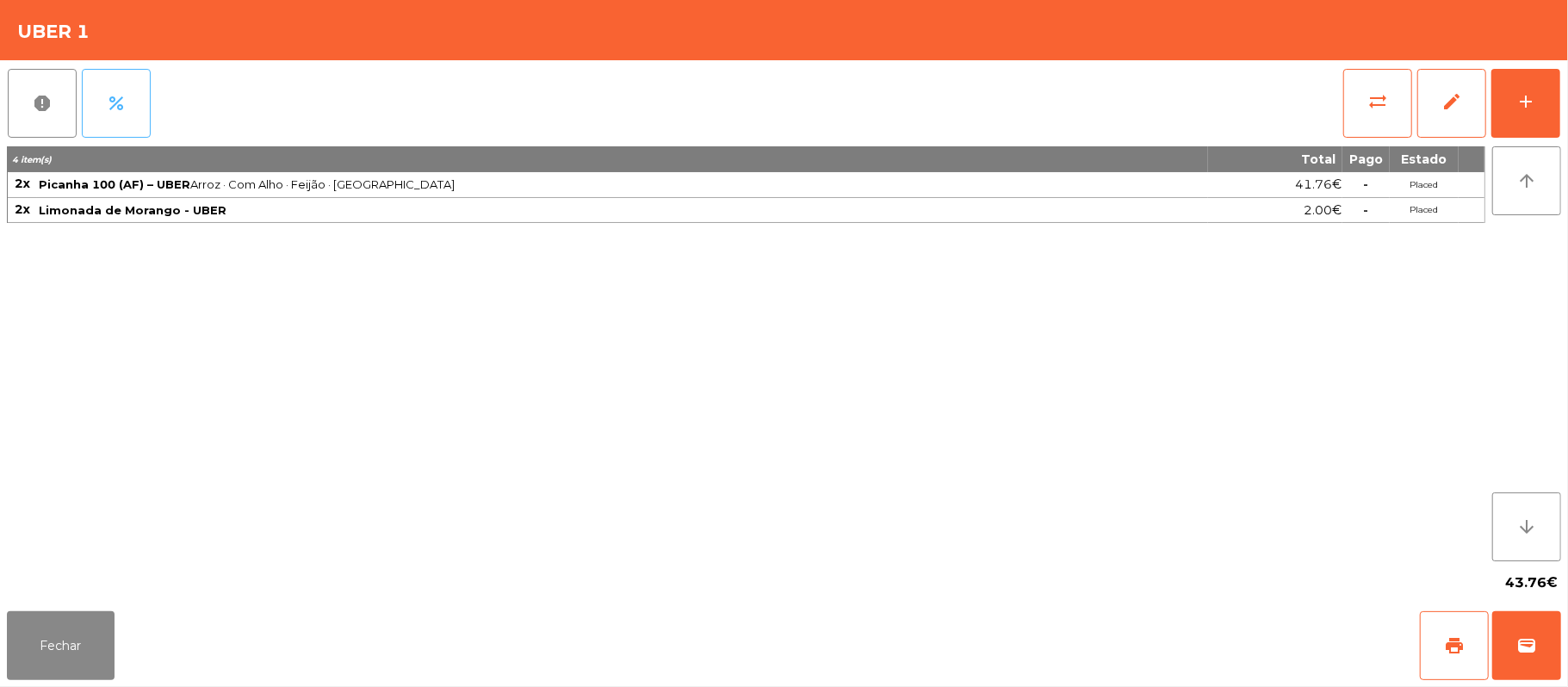
click at [128, 111] on button "percent" at bounding box center [116, 103] width 69 height 69
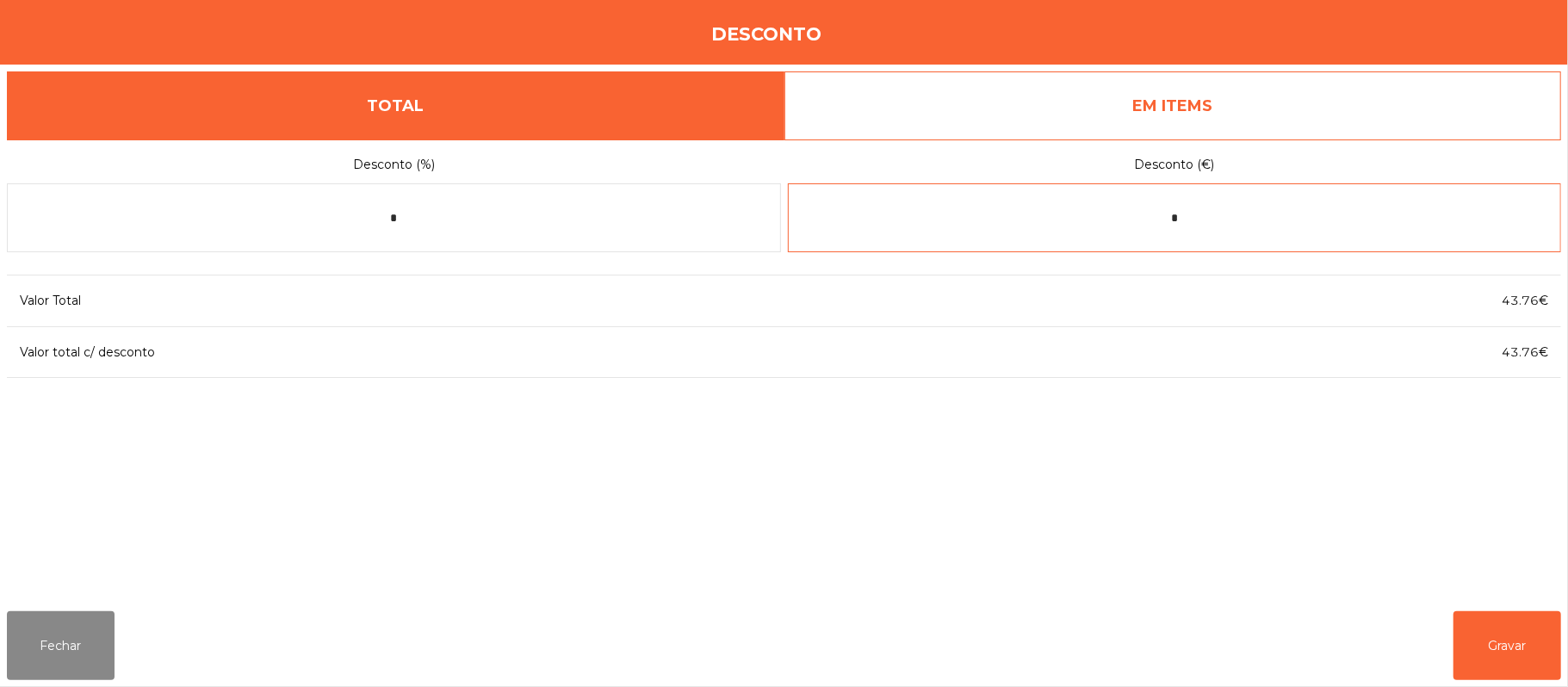
click at [1211, 212] on input "*" at bounding box center [1175, 218] width 774 height 69
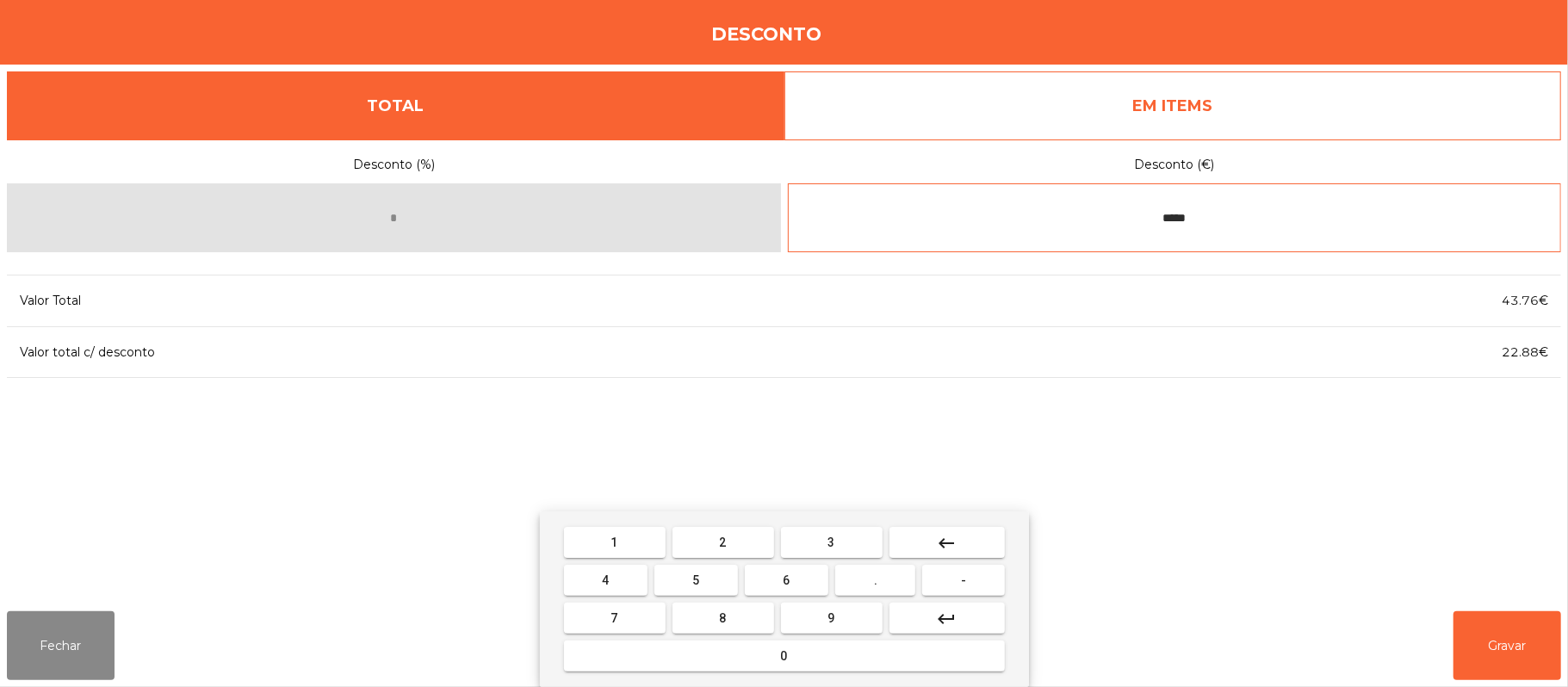
type input "*****"
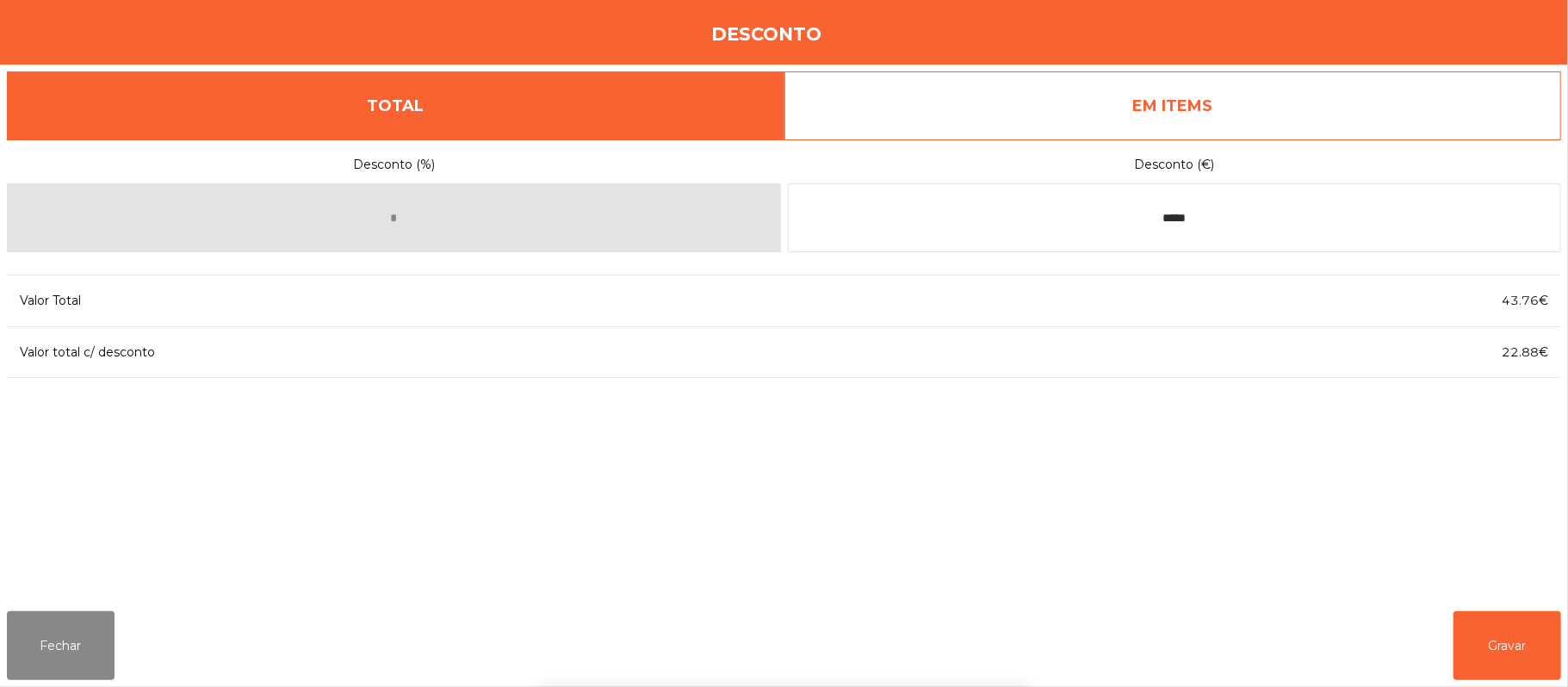
click at [1524, 628] on div "1 2 3 keyboard_backspace 4 5 6 . - 7 8 9 keyboard_return 0" at bounding box center [784, 598] width 1568 height 175
click at [1505, 642] on button "Gravar" at bounding box center [1507, 645] width 107 height 69
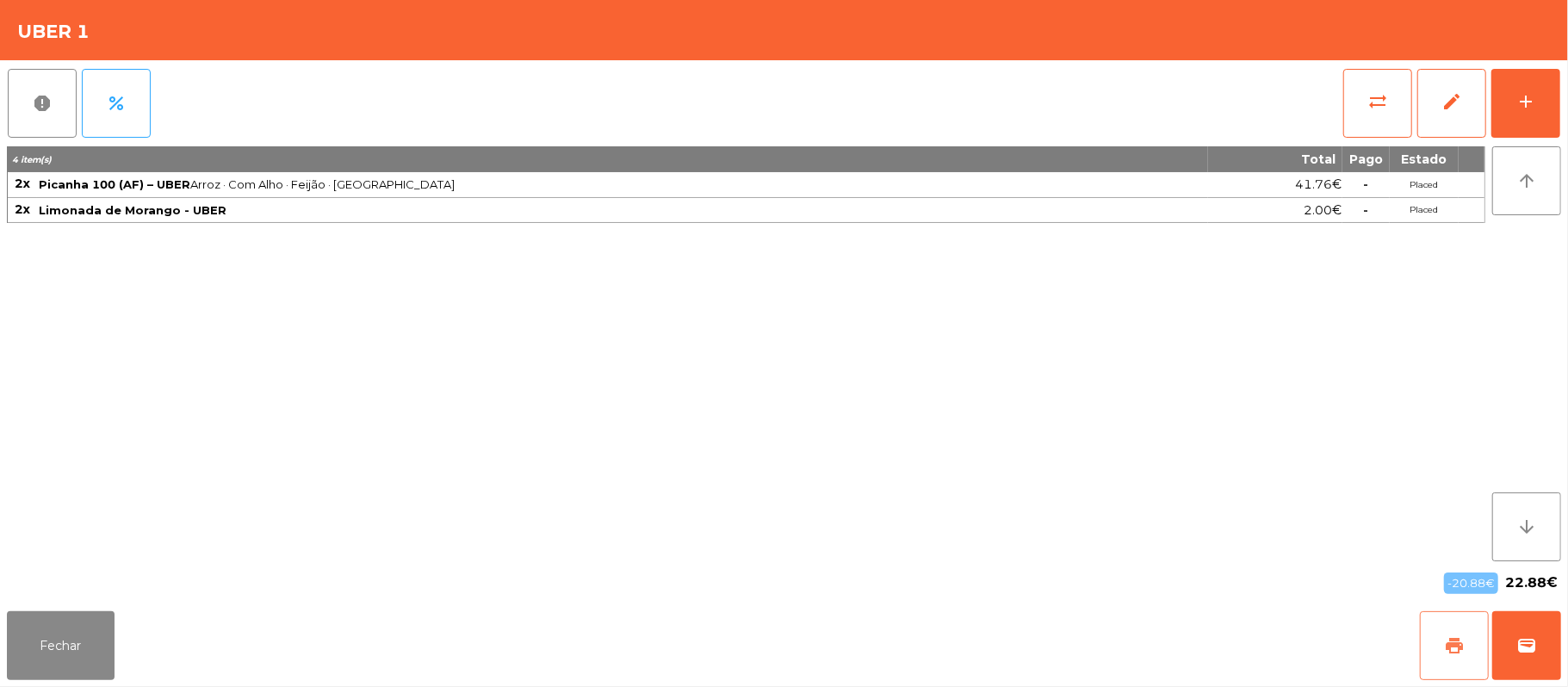
click at [1431, 646] on button "print" at bounding box center [1454, 645] width 69 height 69
click at [1554, 664] on button "wallet" at bounding box center [1527, 645] width 69 height 69
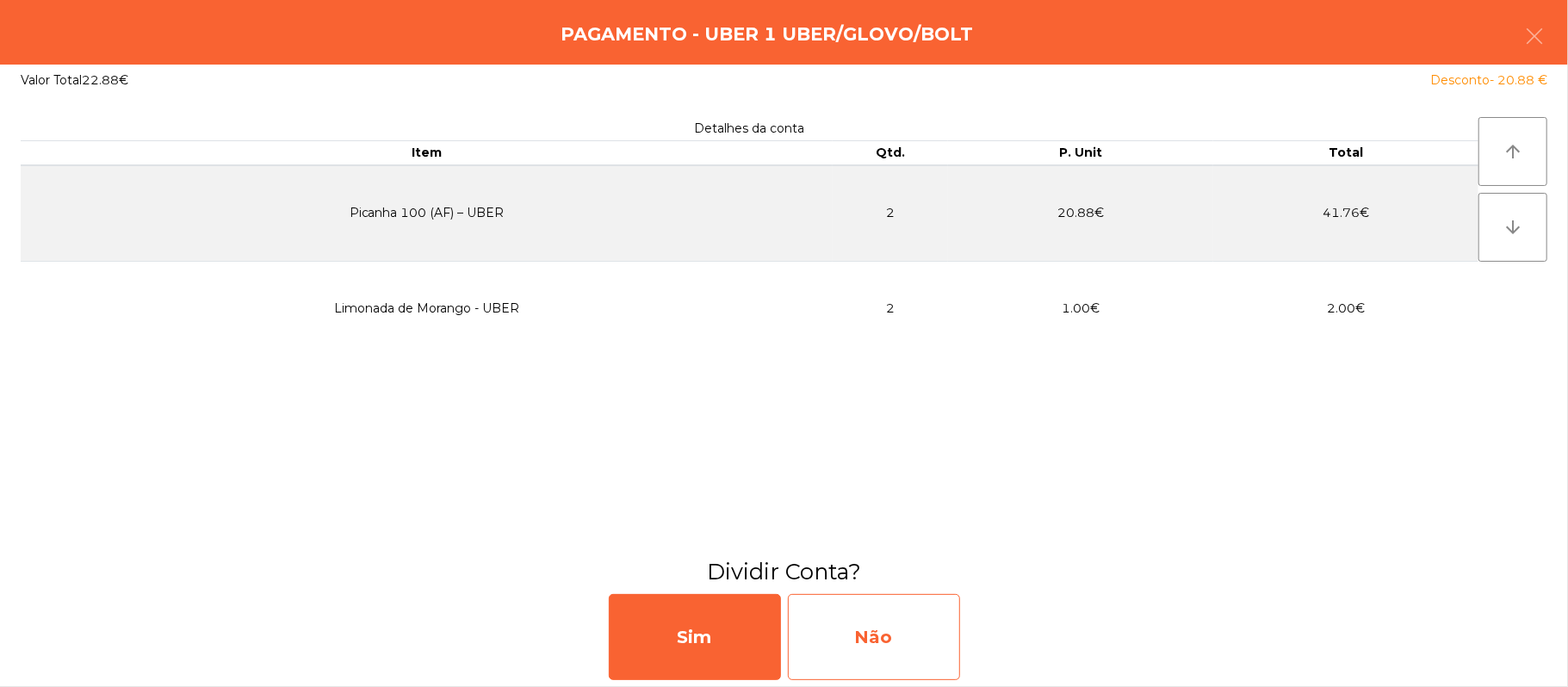
click at [871, 641] on div "Não" at bounding box center [874, 636] width 173 height 86
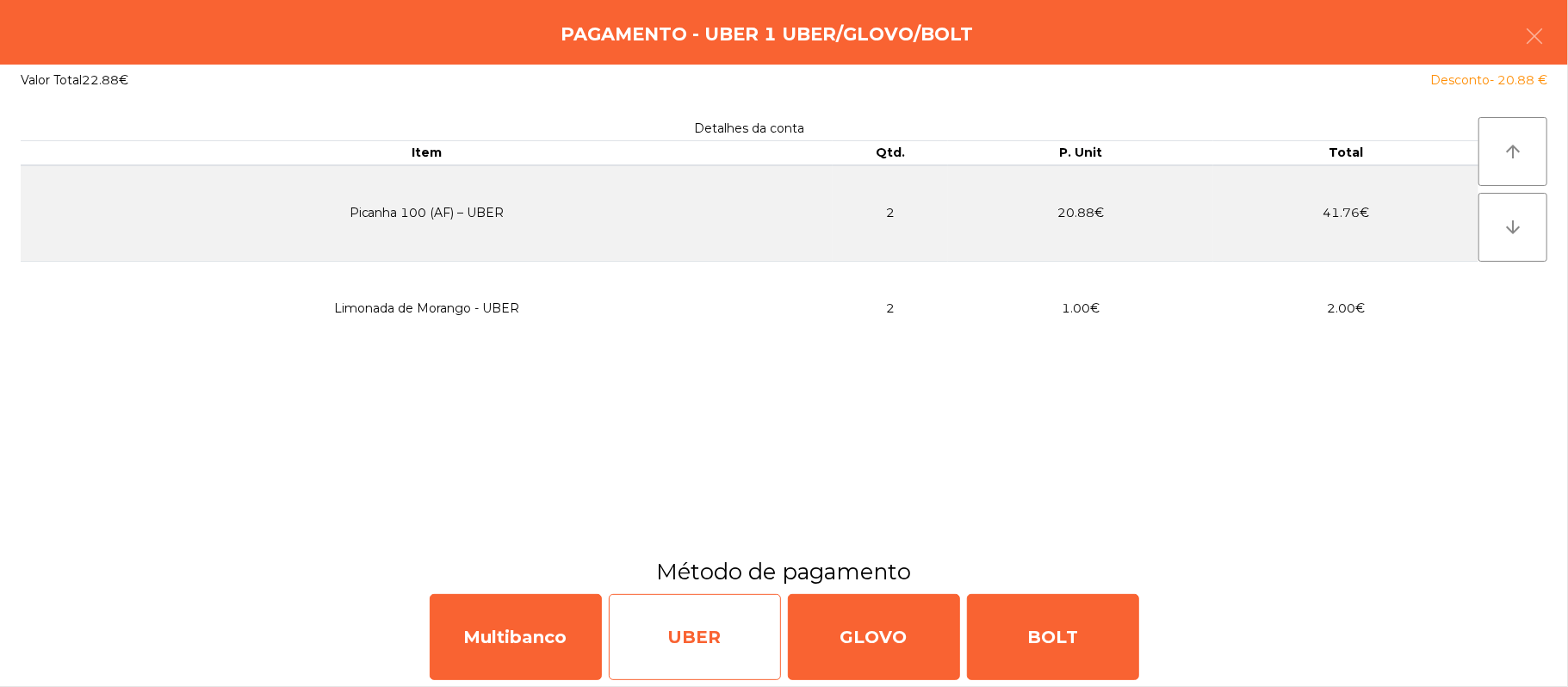
click at [713, 627] on div "UBER" at bounding box center [695, 636] width 173 height 86
select select "**"
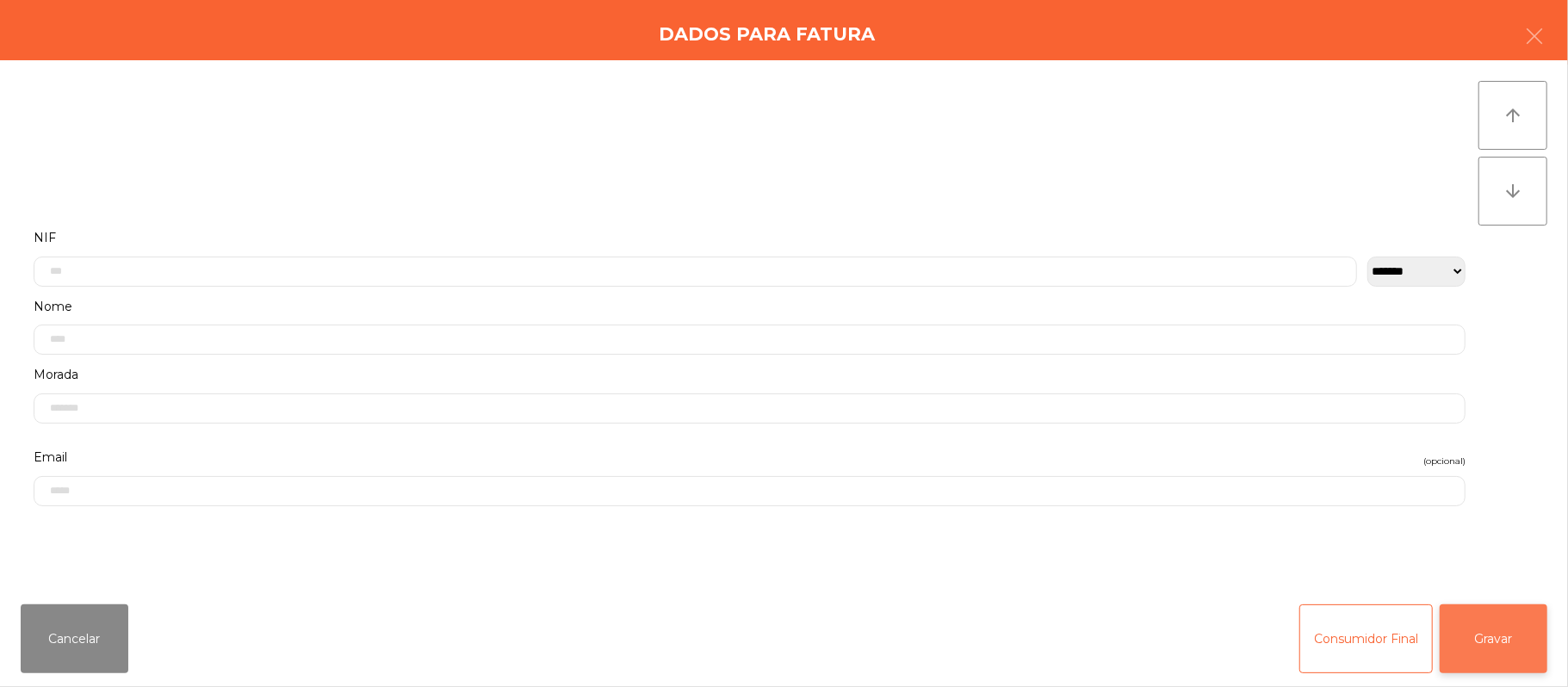
click at [1493, 638] on button "Gravar" at bounding box center [1494, 638] width 107 height 69
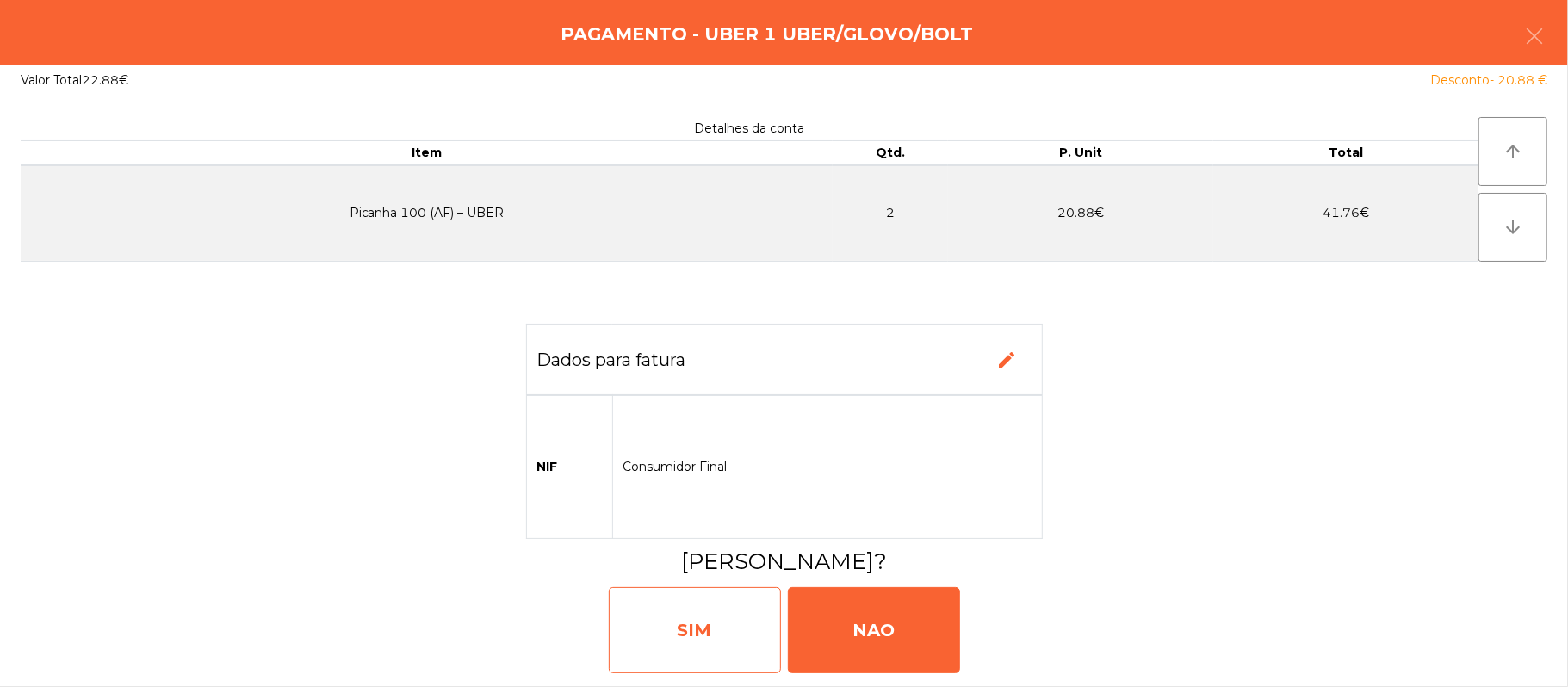
click at [640, 641] on div "SIM" at bounding box center [695, 630] width 173 height 86
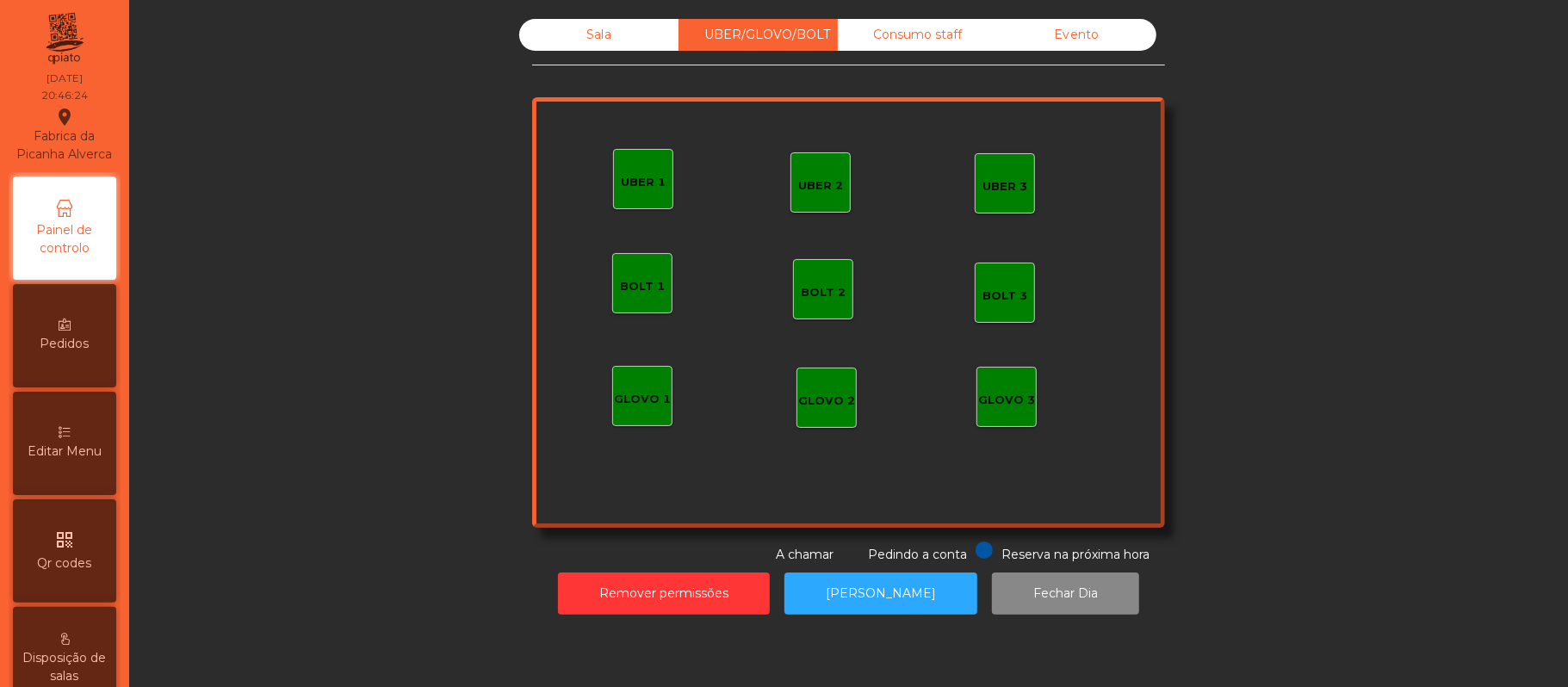
click at [565, 25] on div "Sala" at bounding box center [599, 35] width 159 height 32
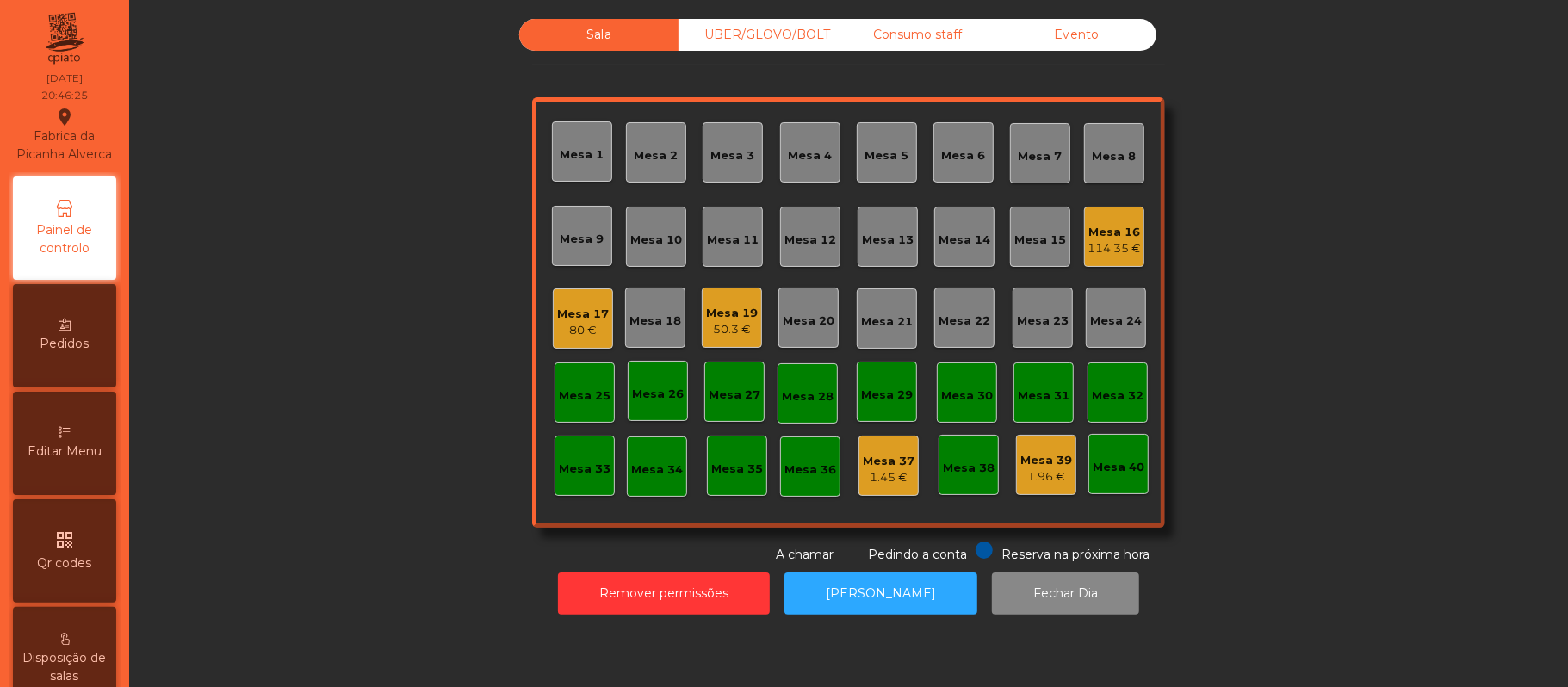
click at [1362, 280] on div "Sala UBER/GLOVO/BOLT Consumo staff Evento Mesa 1 Mesa 2 Mesa 3 Mesa 4 Mesa 5 Me…" at bounding box center [849, 291] width 1393 height 545
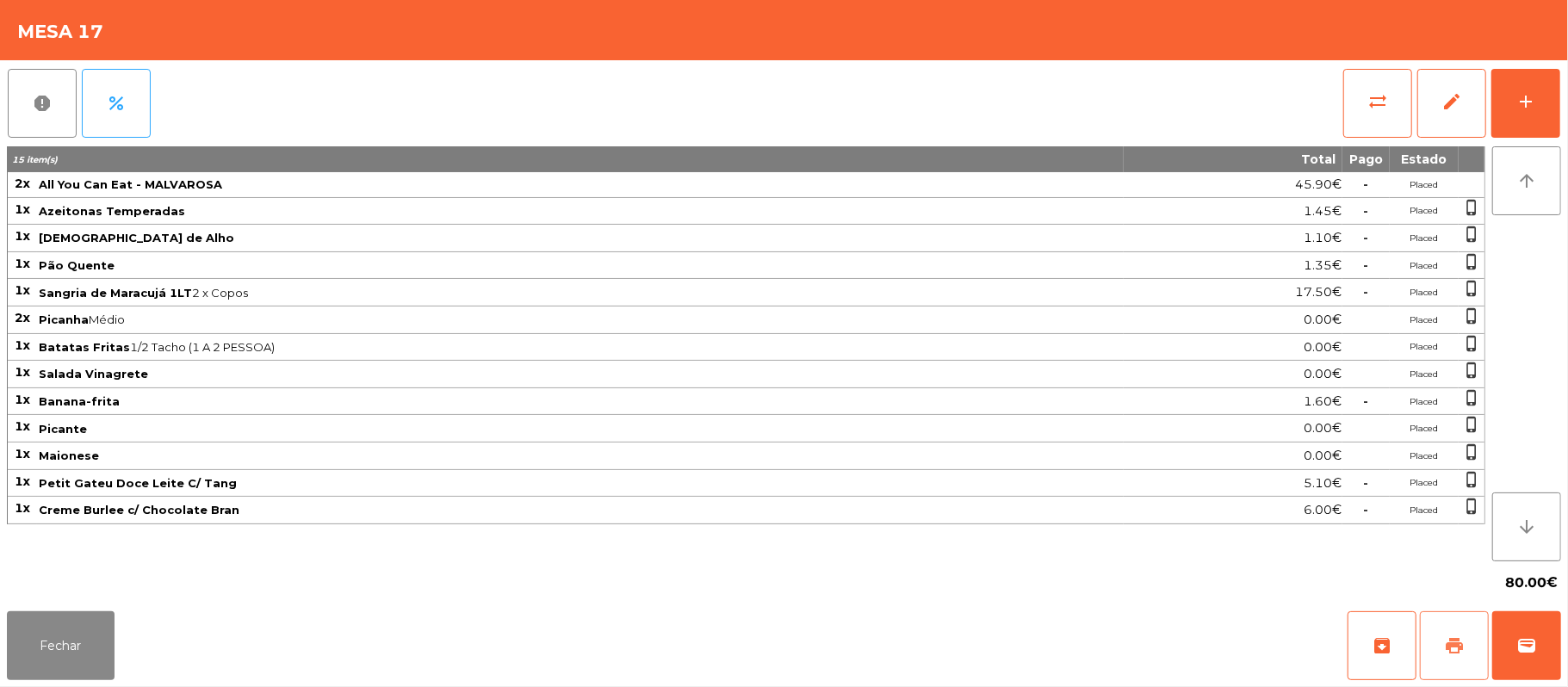
click at [1450, 649] on span "print" at bounding box center [1454, 646] width 21 height 21
click at [55, 637] on button "Fechar" at bounding box center [60, 645] width 107 height 69
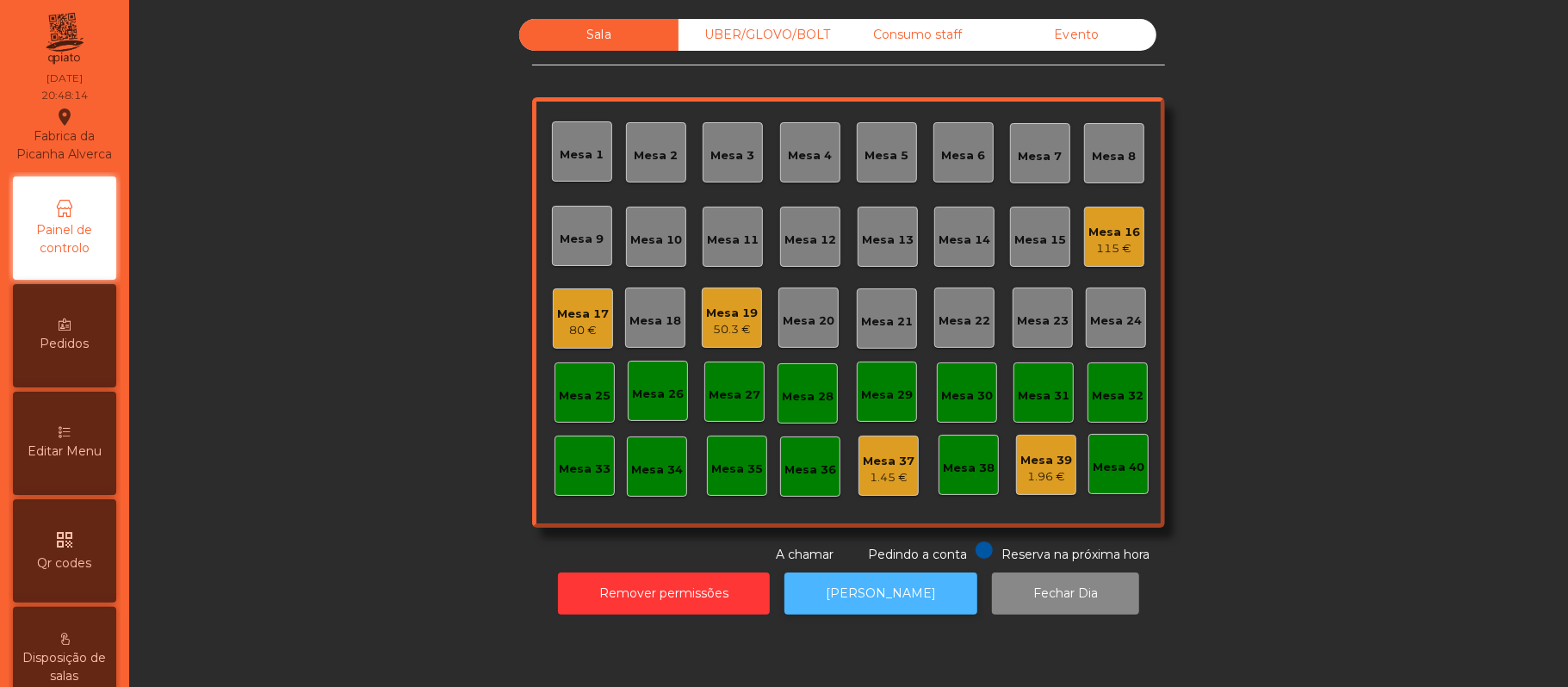
click at [888, 593] on button "[PERSON_NAME]" at bounding box center [881, 593] width 193 height 42
click at [861, 311] on div "Mesa 21" at bounding box center [886, 319] width 52 height 25
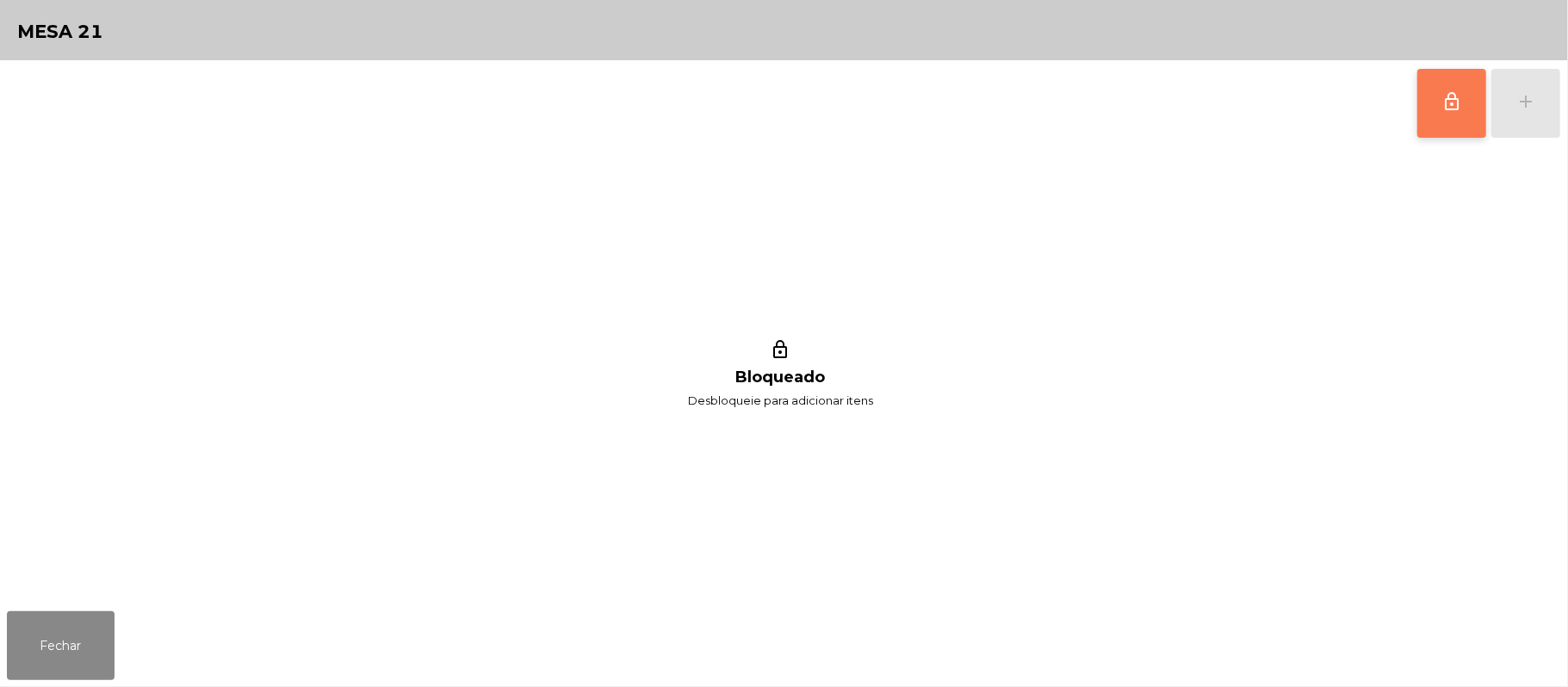
click at [1475, 114] on button "lock_outline" at bounding box center [1451, 103] width 69 height 69
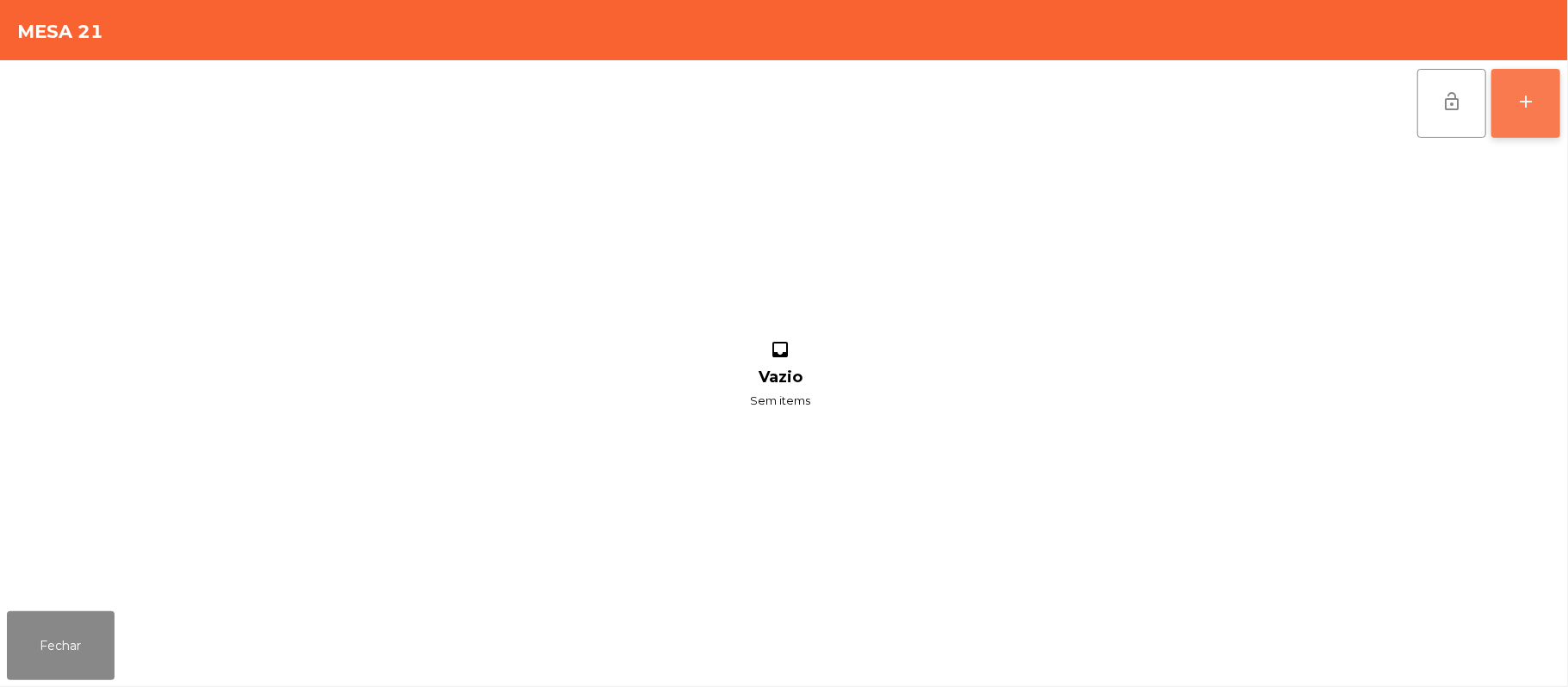
click at [1502, 100] on button "add" at bounding box center [1526, 103] width 69 height 69
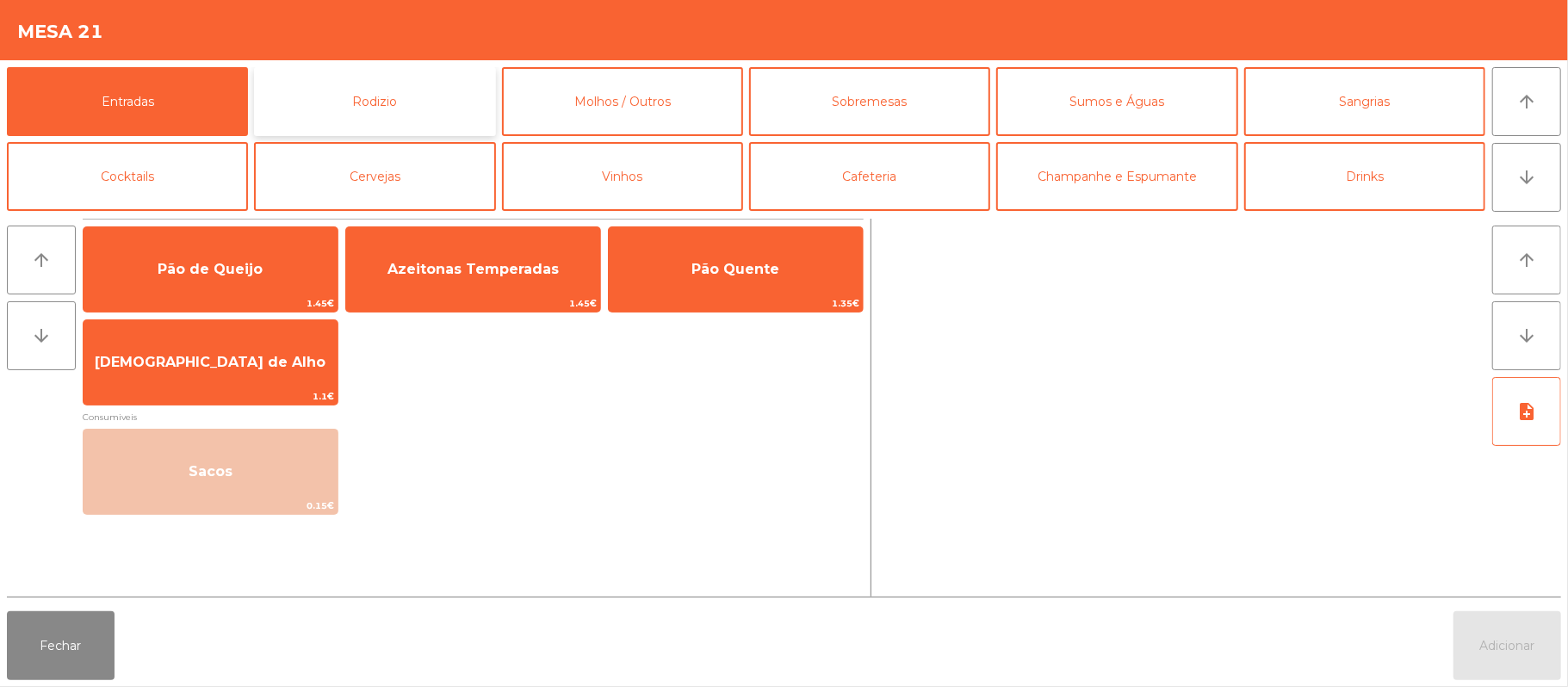
click at [394, 90] on button "Rodizio" at bounding box center [374, 101] width 241 height 69
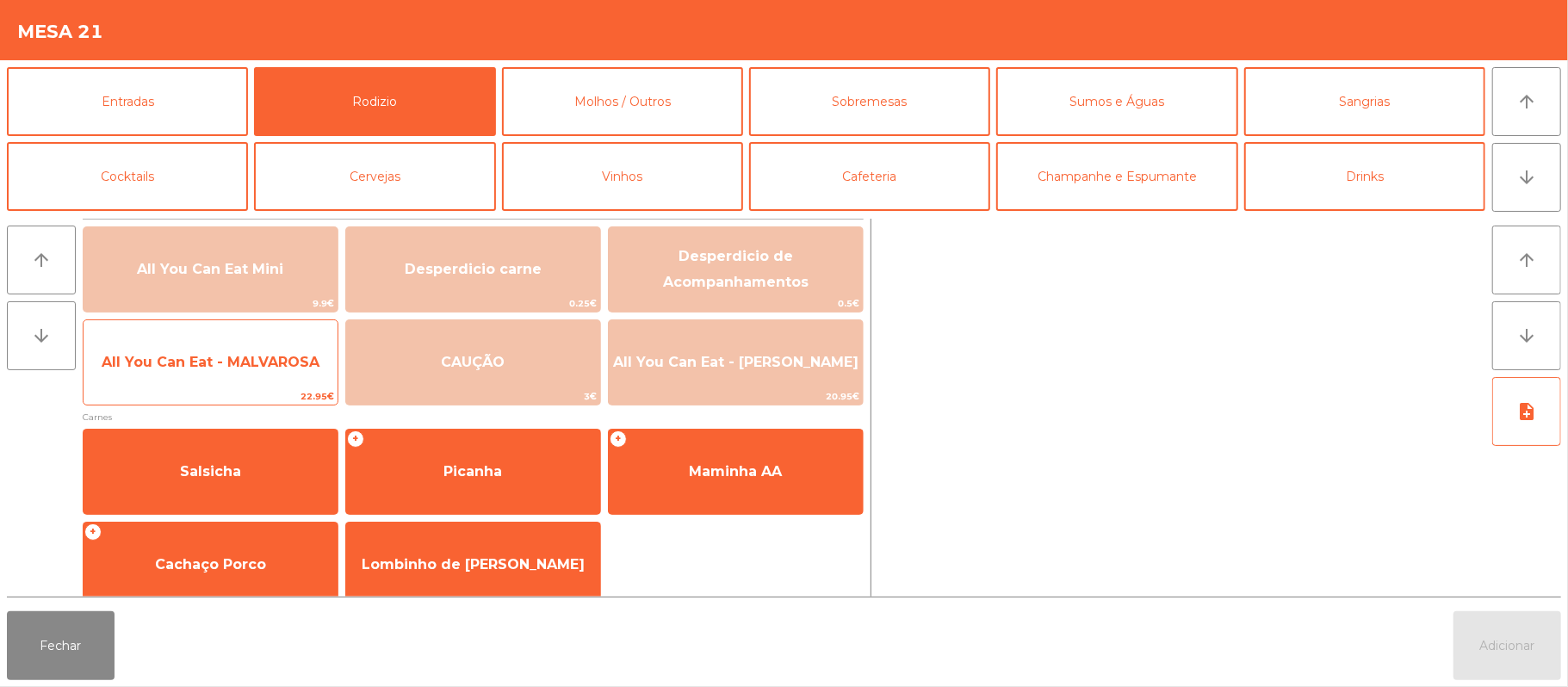
click at [212, 362] on span "All You Can Eat - MALVAROSA" at bounding box center [210, 361] width 218 height 16
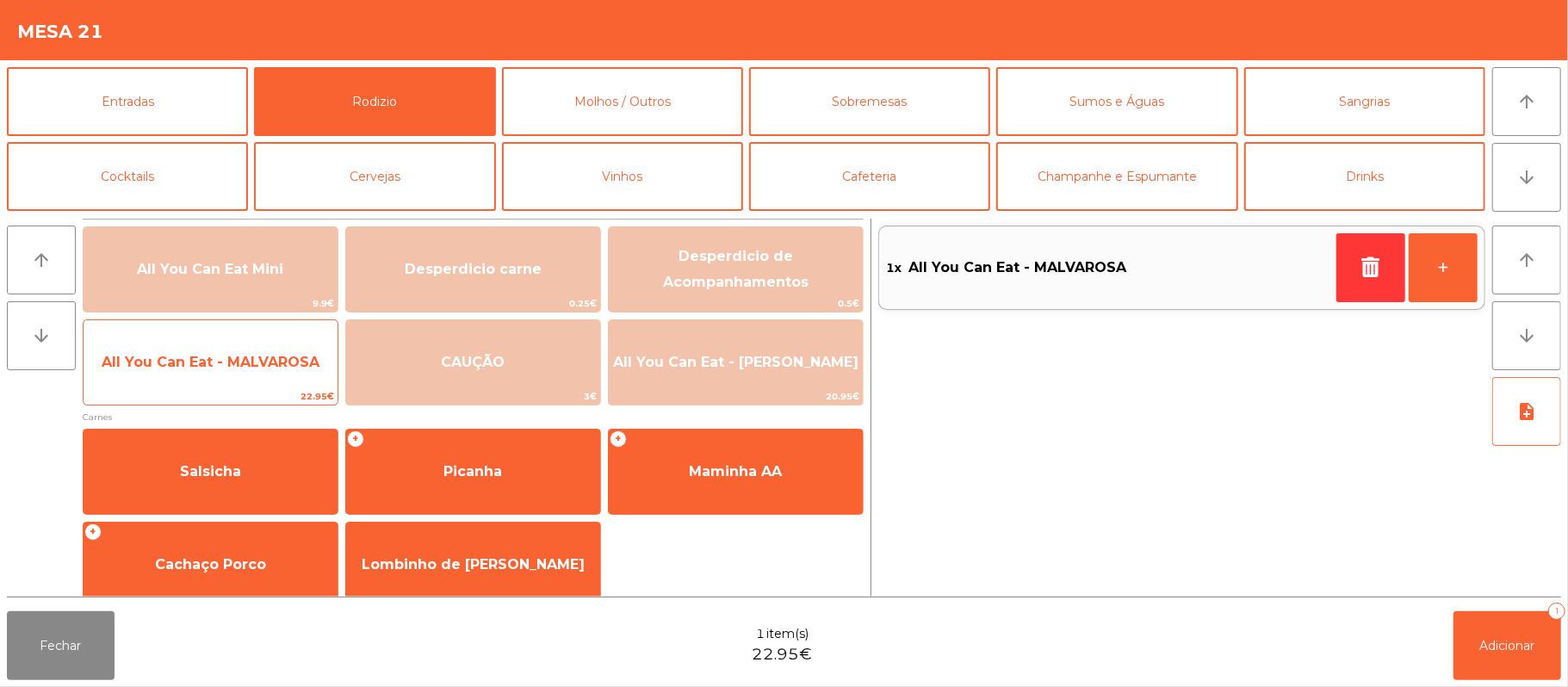
click at [190, 365] on span "All You Can Eat - MALVAROSA" at bounding box center [210, 361] width 218 height 16
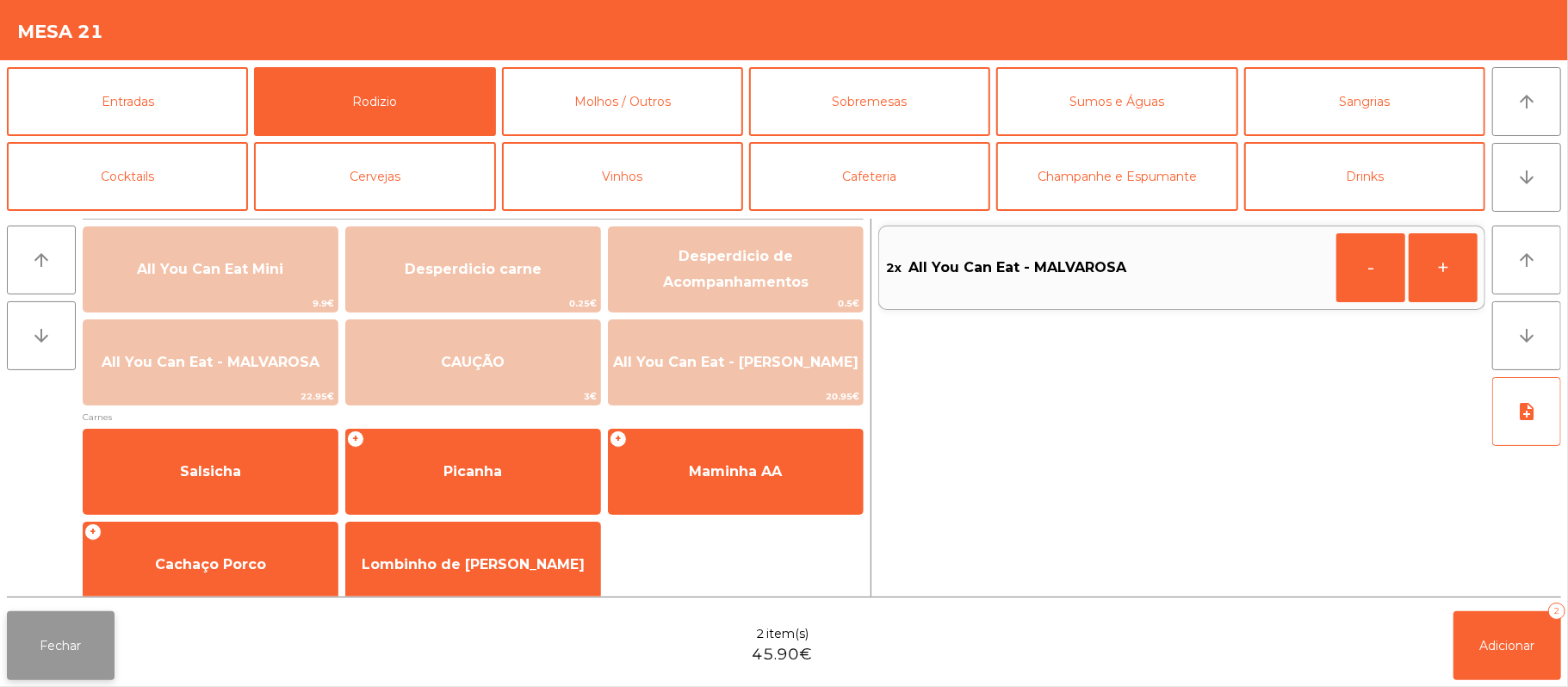
click at [41, 624] on button "Fechar" at bounding box center [60, 645] width 107 height 69
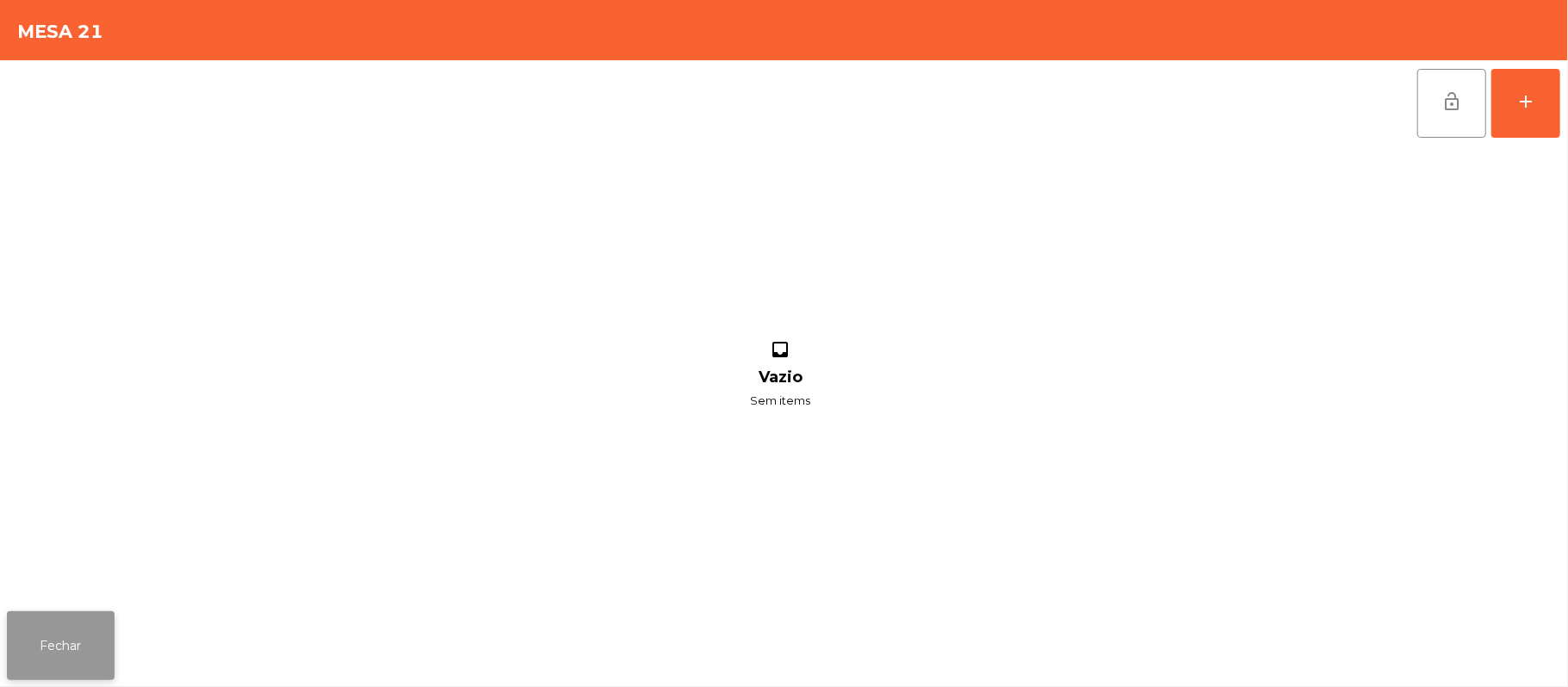
click at [55, 639] on button "Fechar" at bounding box center [60, 645] width 107 height 69
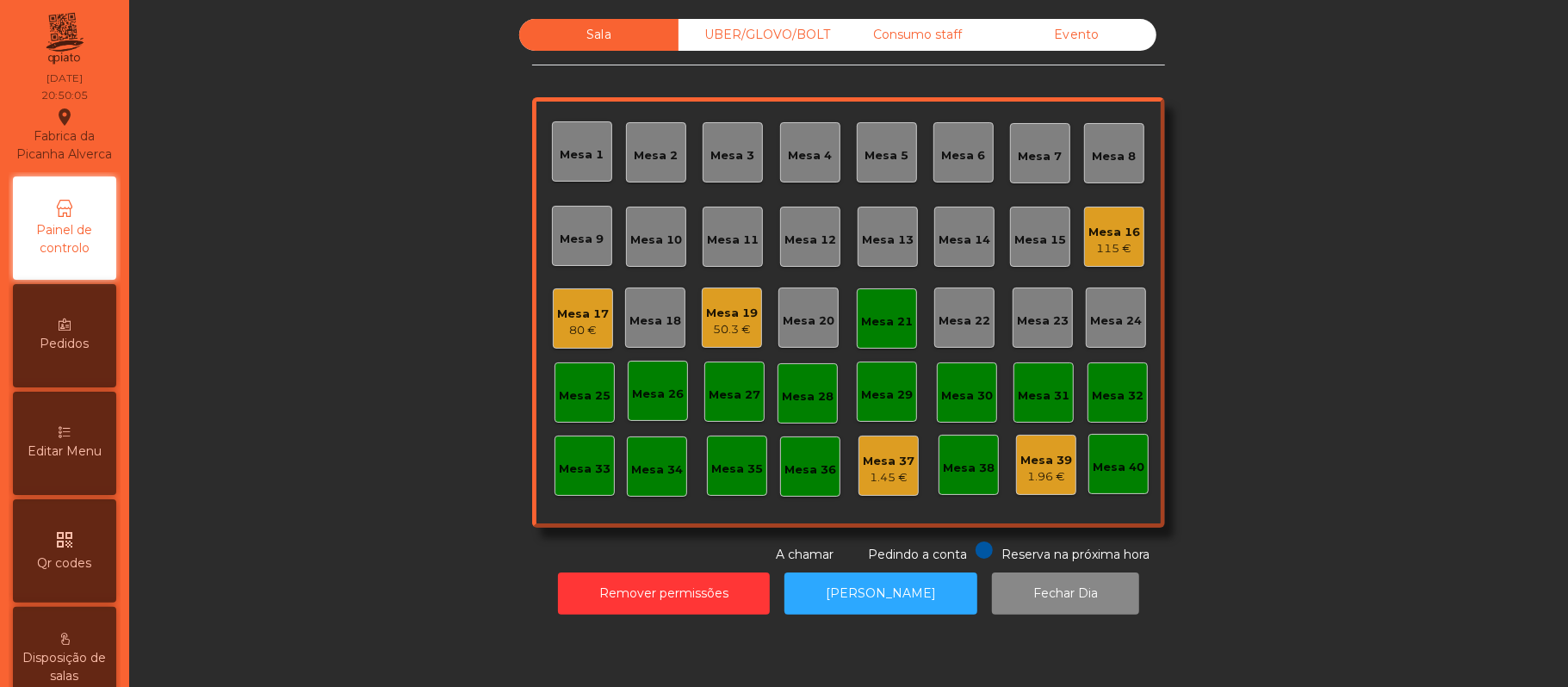
click at [896, 313] on div "Mesa 21" at bounding box center [886, 321] width 52 height 17
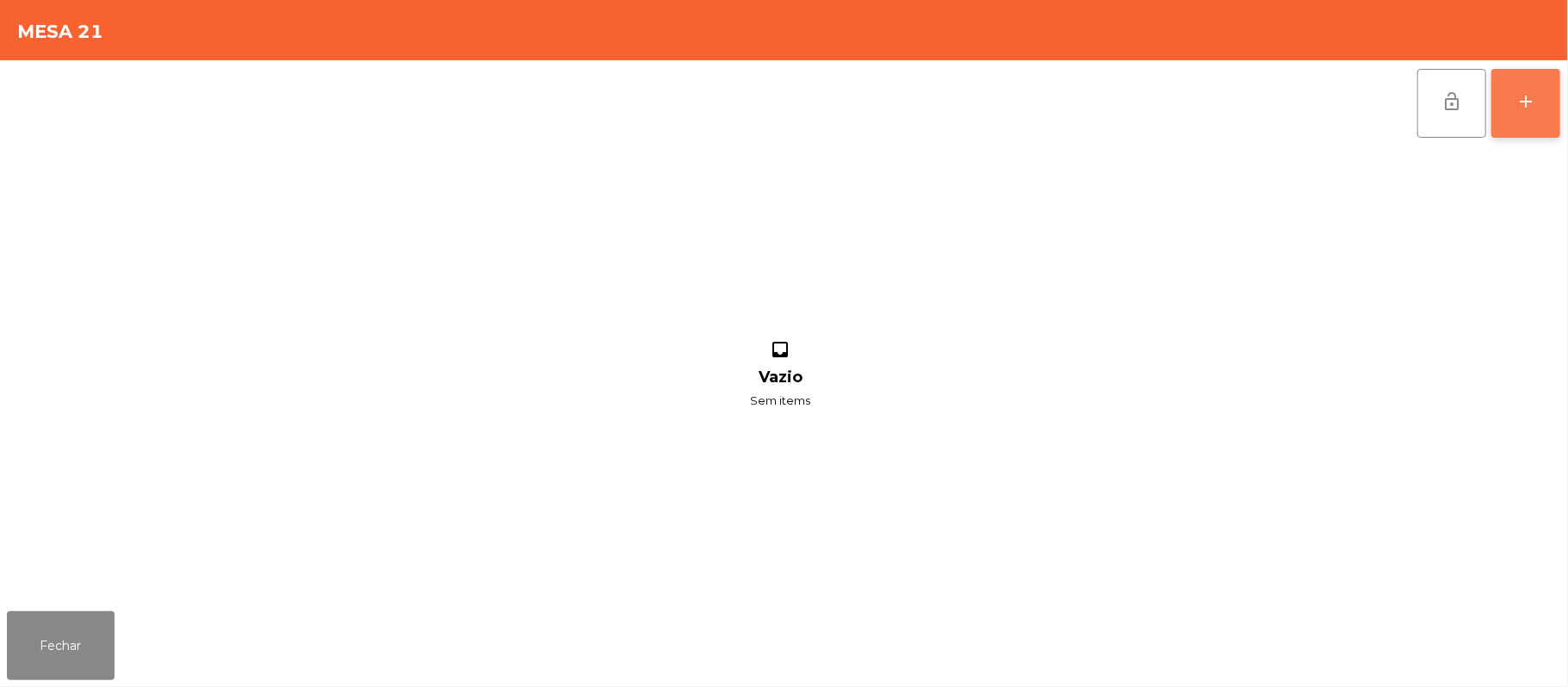
click at [1517, 108] on div "add" at bounding box center [1526, 102] width 21 height 21
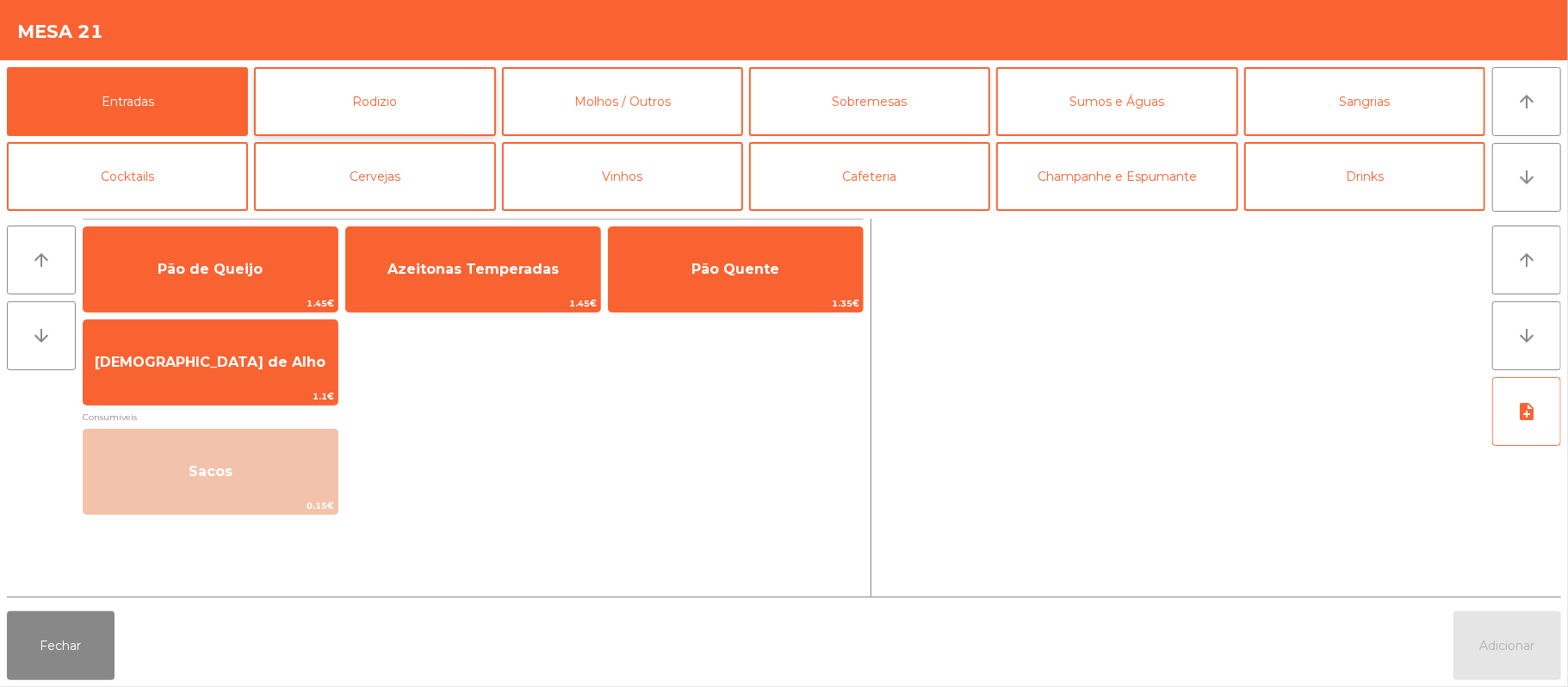
click at [438, 104] on button "Rodizio" at bounding box center [374, 101] width 241 height 69
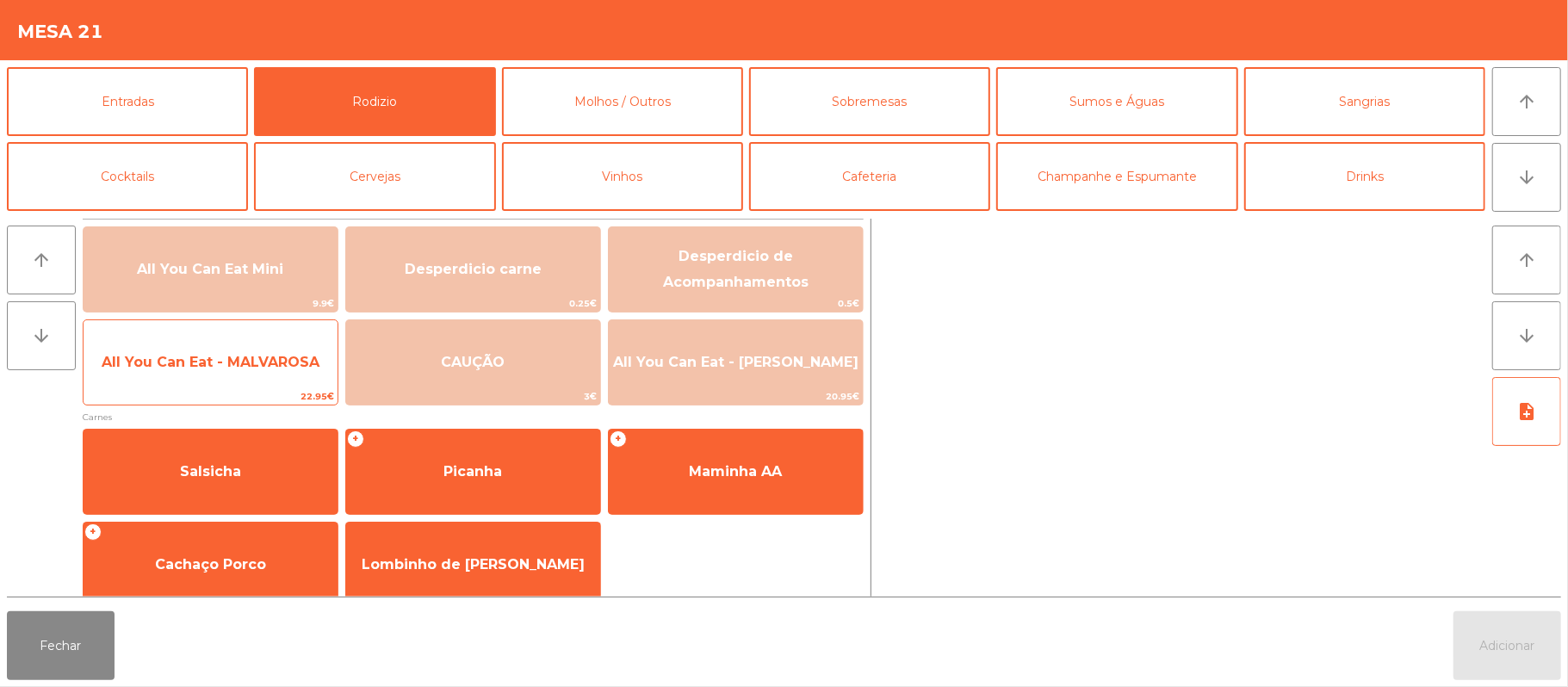
click at [270, 366] on span "All You Can Eat - MALVAROSA" at bounding box center [210, 361] width 218 height 16
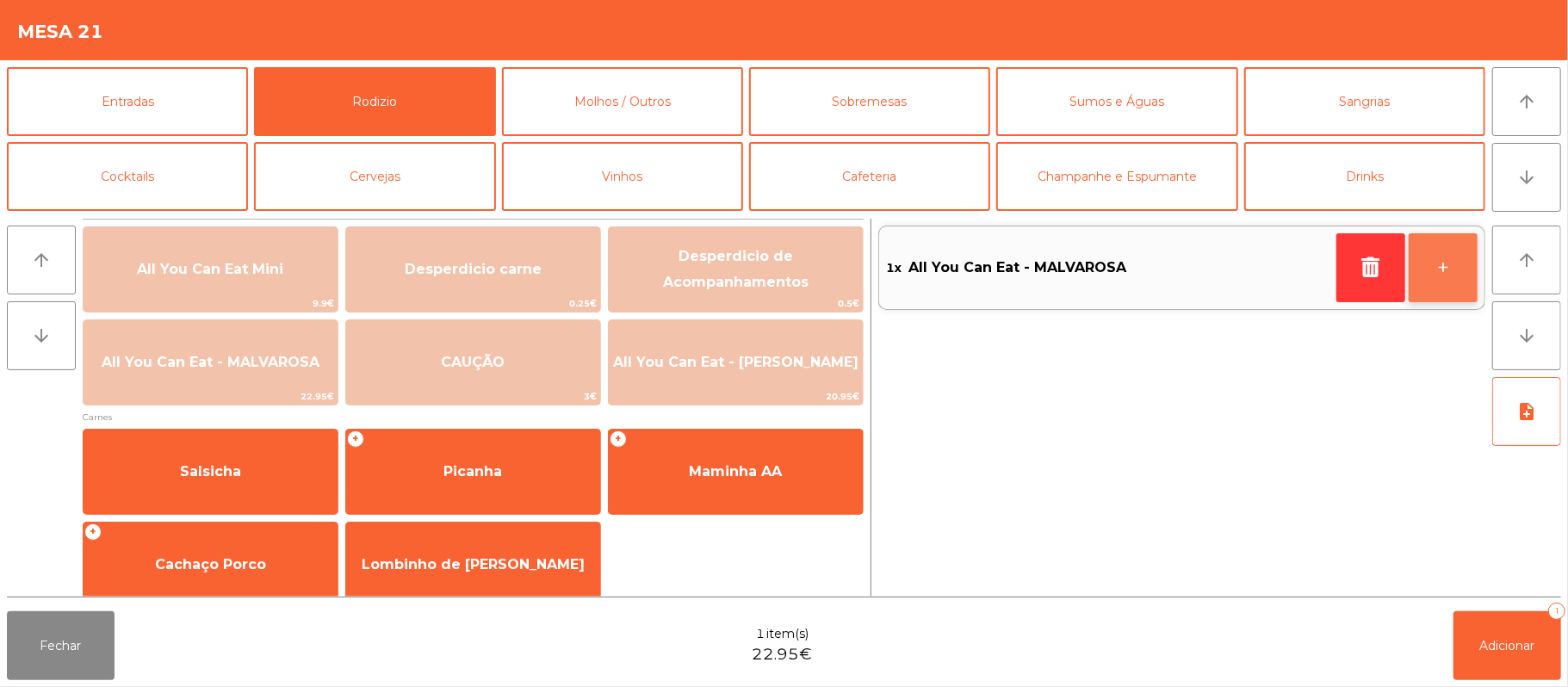
click at [1448, 270] on button "+" at bounding box center [1443, 267] width 69 height 69
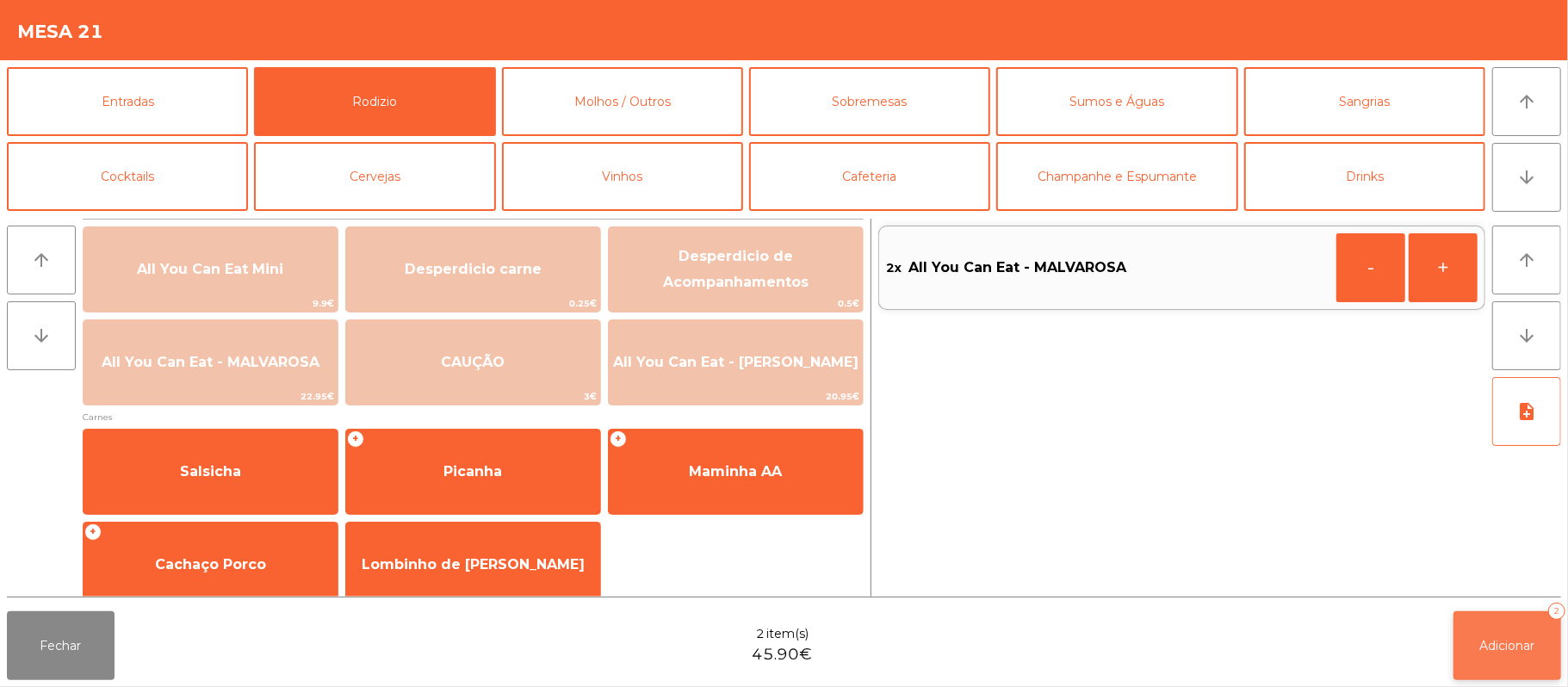
click at [1486, 633] on button "Adicionar 2" at bounding box center [1507, 645] width 107 height 69
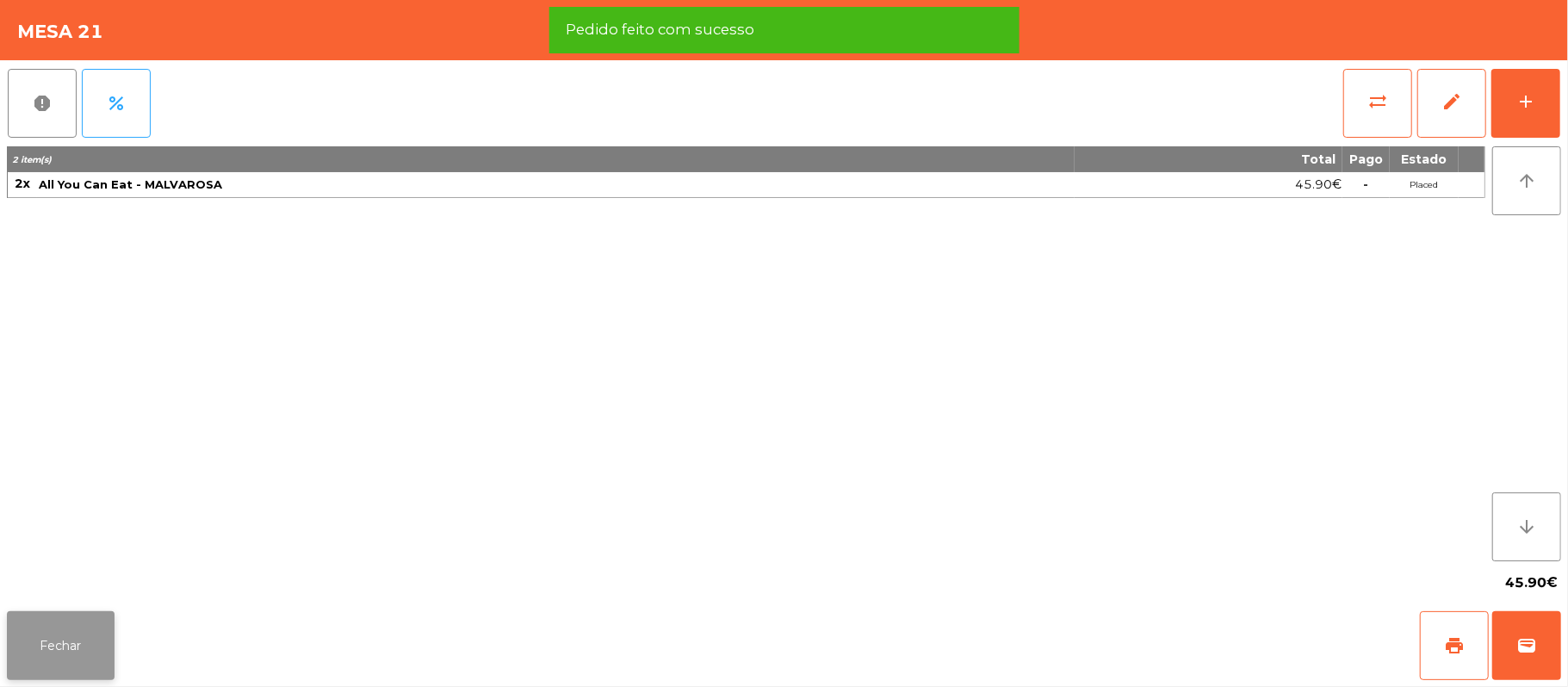
click at [54, 646] on button "Fechar" at bounding box center [60, 645] width 107 height 69
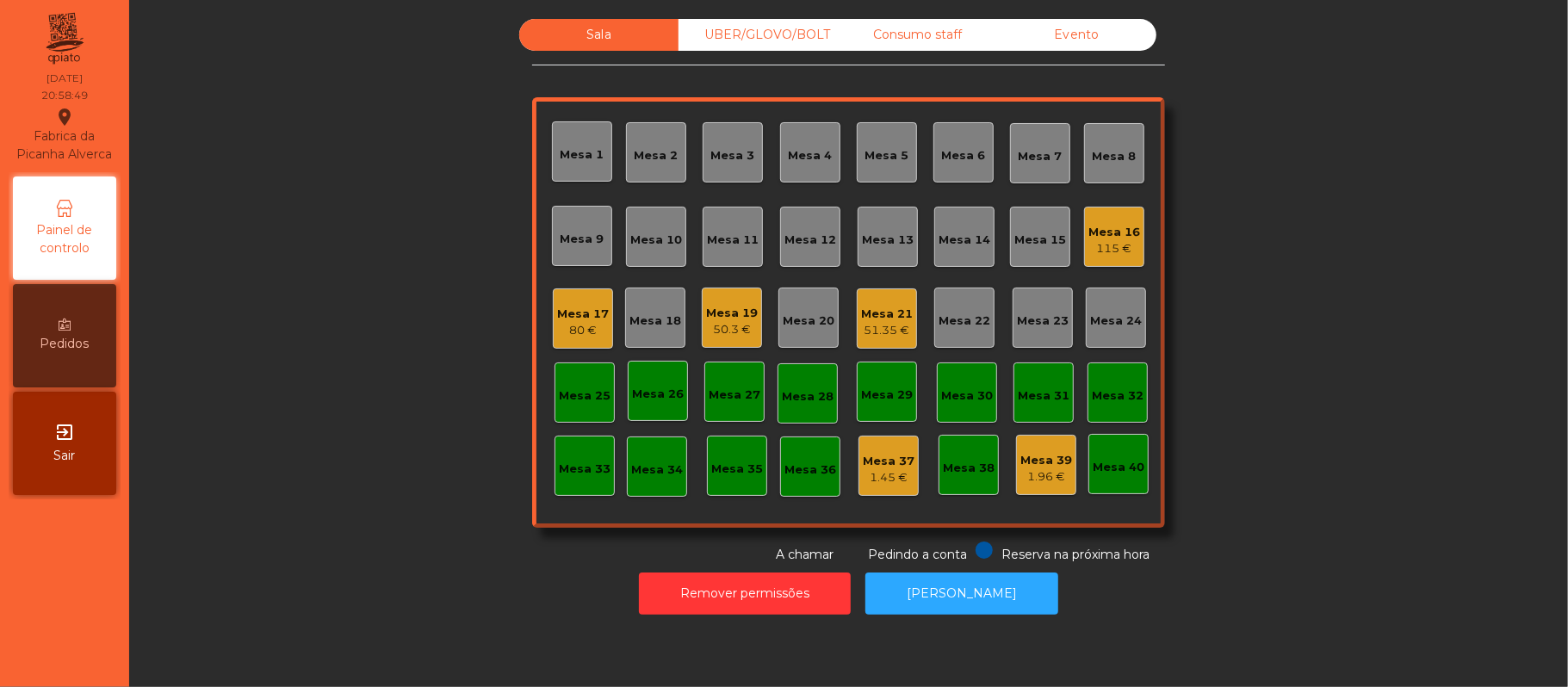
click at [1327, 382] on div "Sala UBER/GLOVO/BOLT Consumo staff Evento Mesa 1 Mesa 2 Mesa 3 Mesa 4 Mesa 5 Me…" at bounding box center [849, 291] width 1393 height 545
click at [977, 332] on div "Mesa 22" at bounding box center [965, 318] width 60 height 60
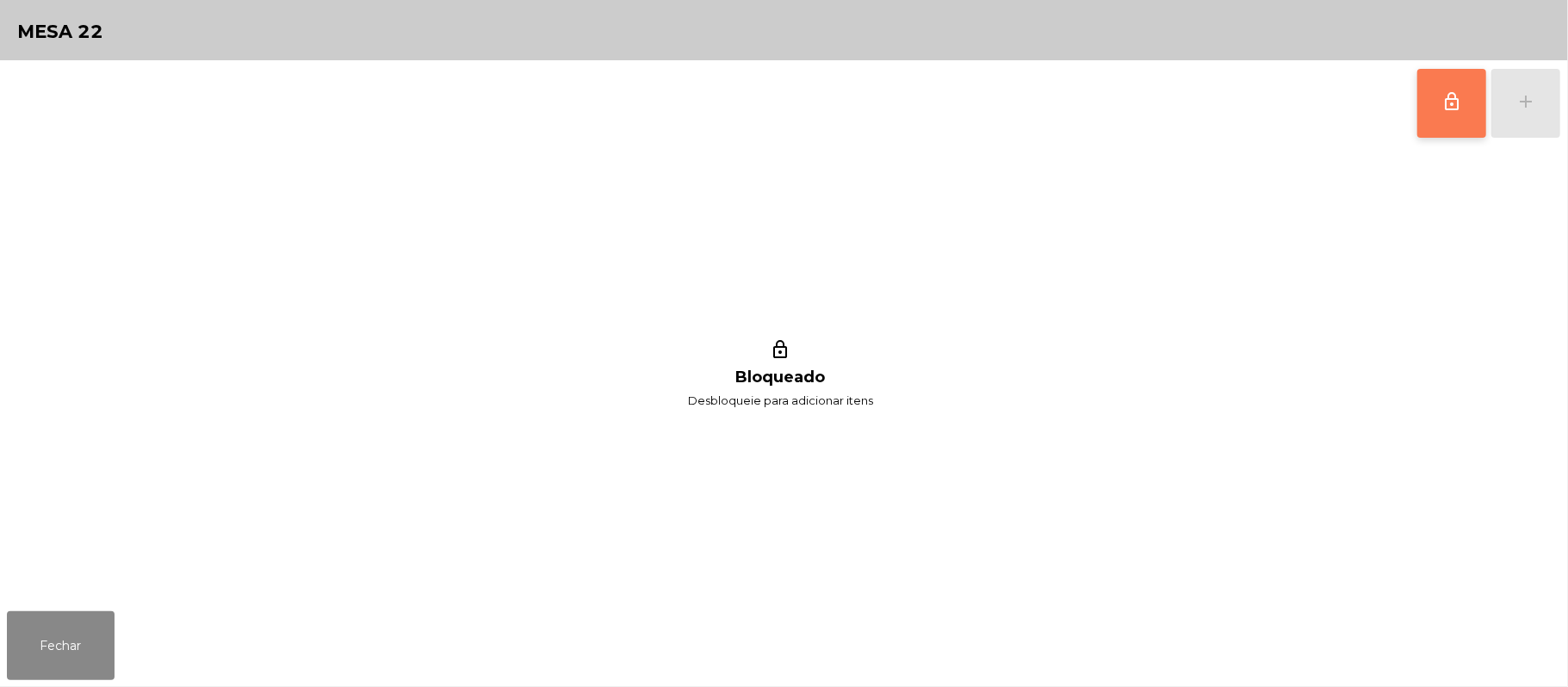
click at [1427, 105] on button "lock_outline" at bounding box center [1451, 103] width 69 height 69
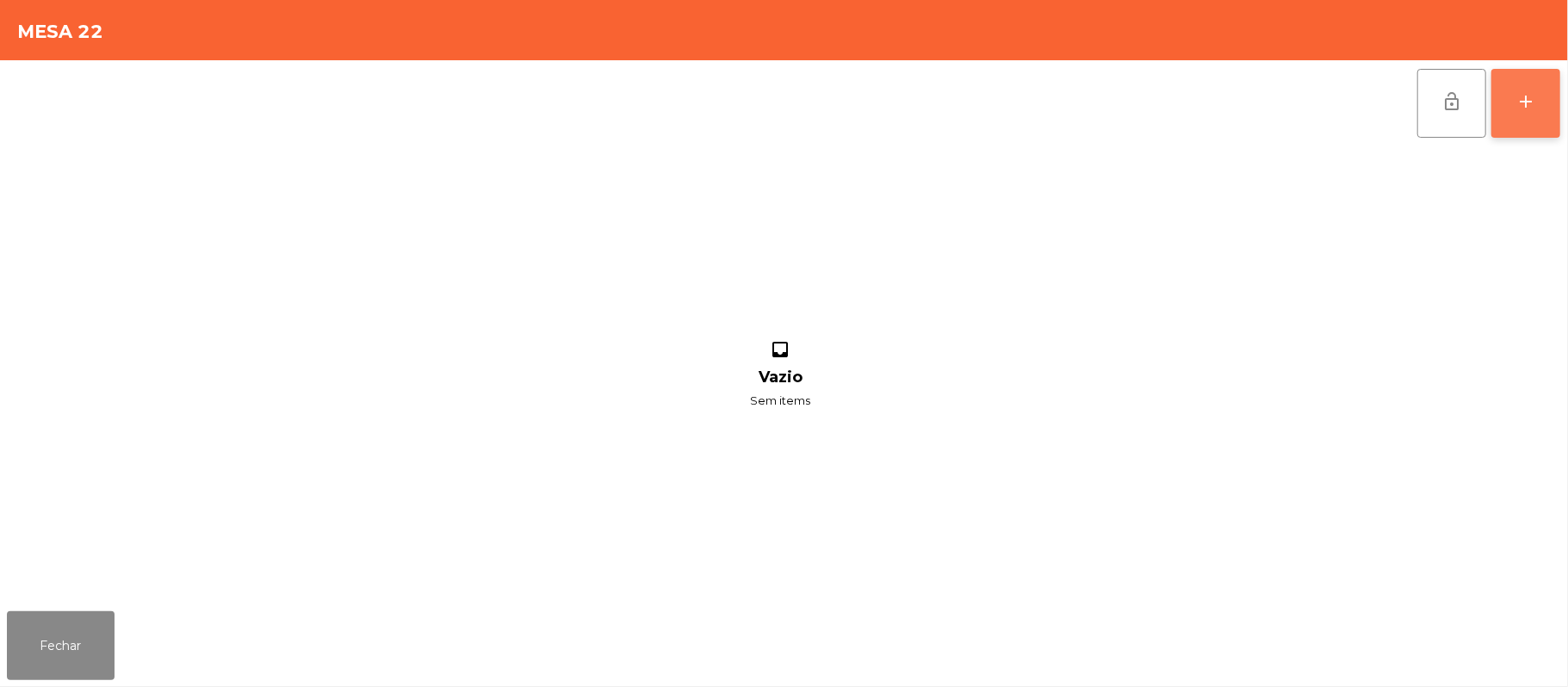
click at [1548, 107] on button "add" at bounding box center [1526, 103] width 69 height 69
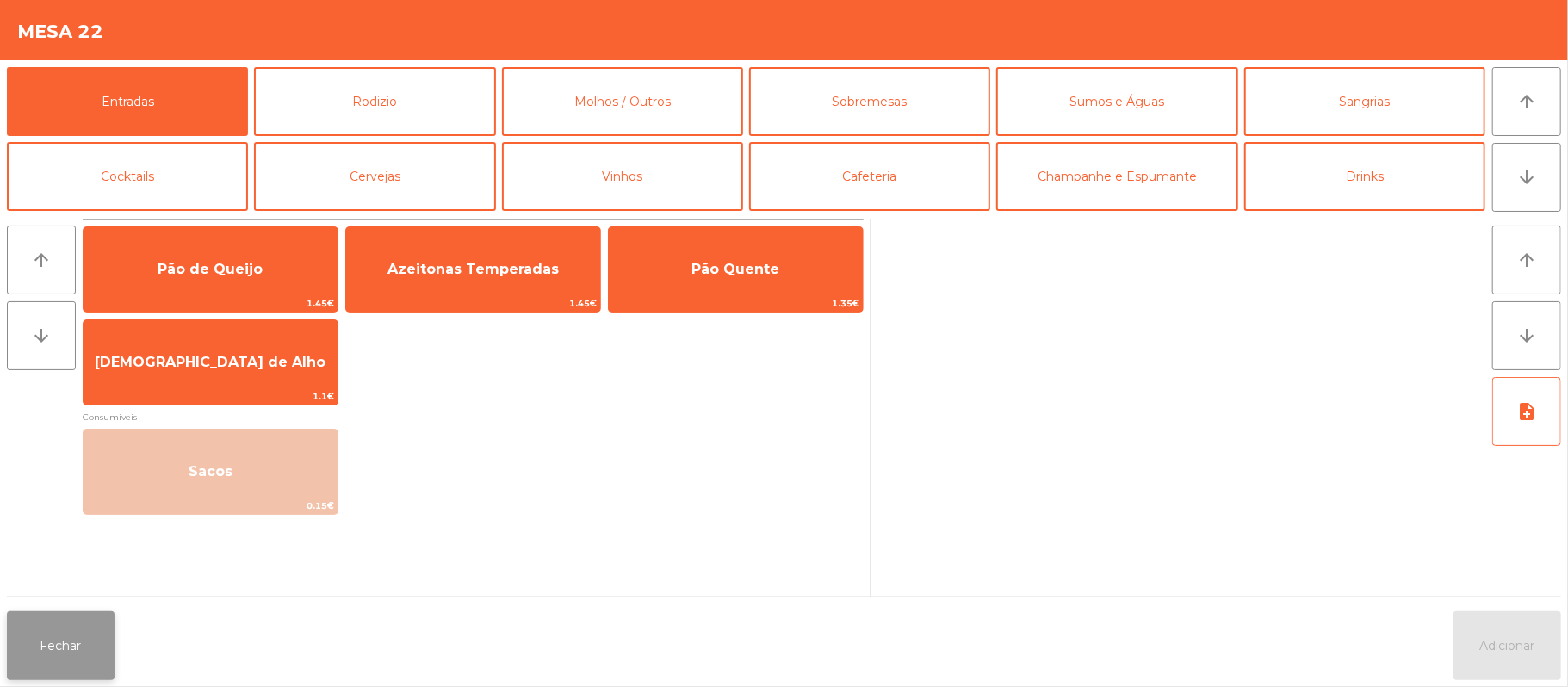
click at [67, 671] on button "Fechar" at bounding box center [60, 645] width 107 height 69
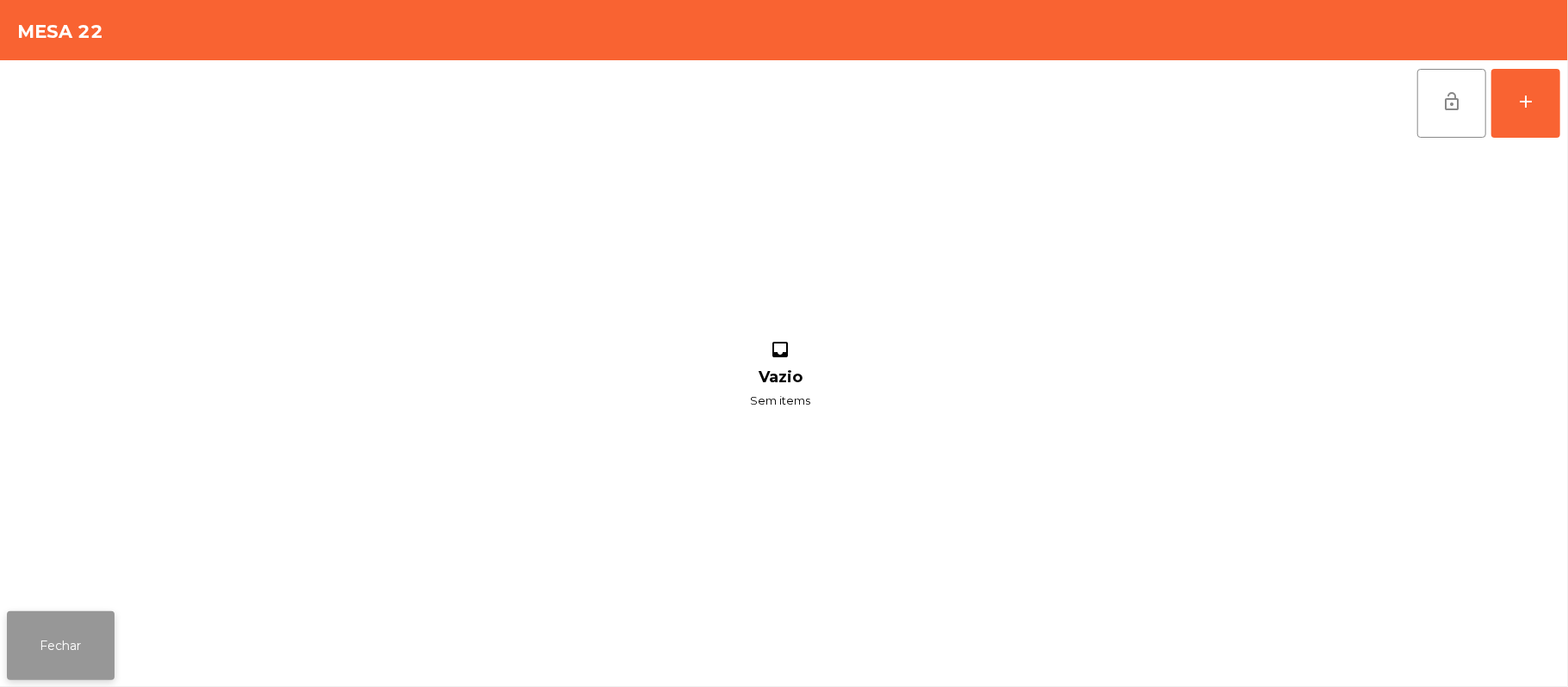
click at [107, 666] on button "Fechar" at bounding box center [60, 645] width 107 height 69
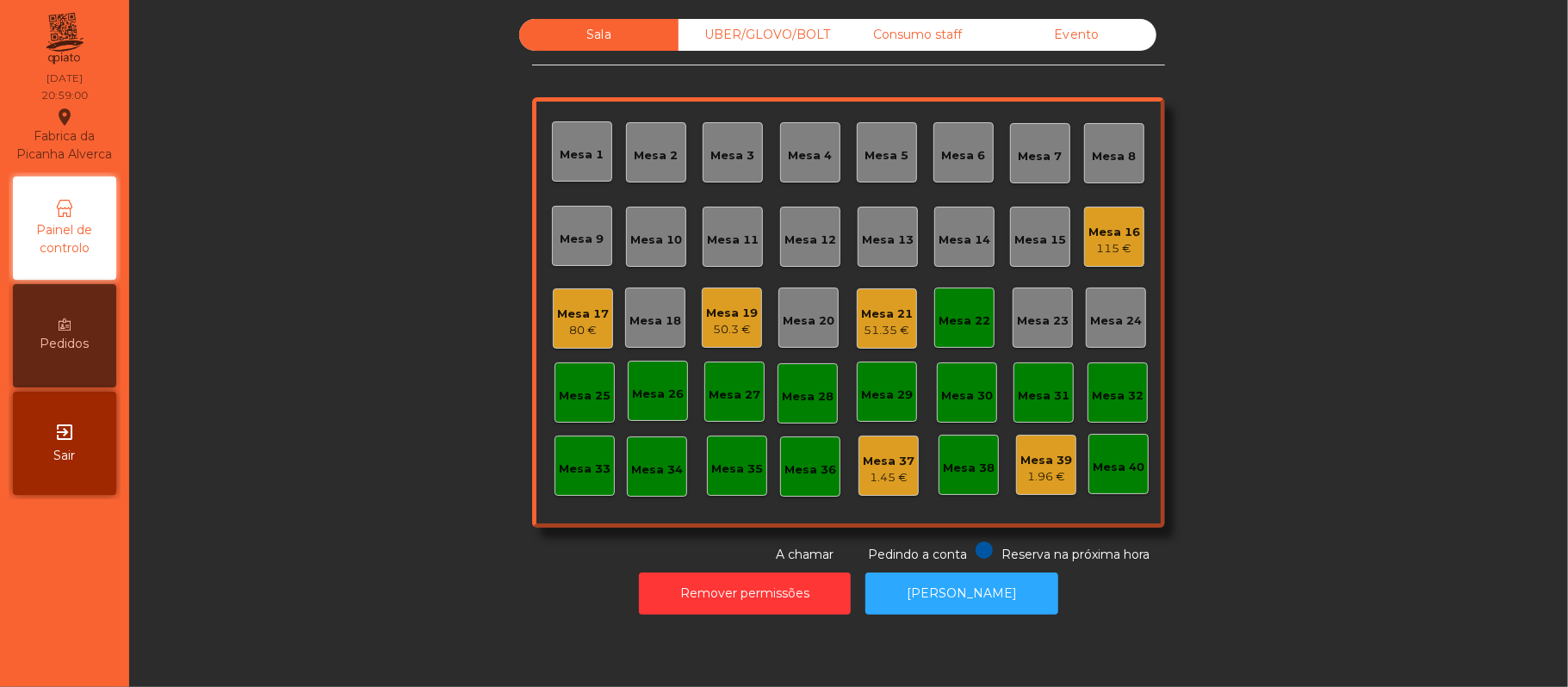
click at [978, 337] on div "Mesa 22" at bounding box center [965, 318] width 60 height 60
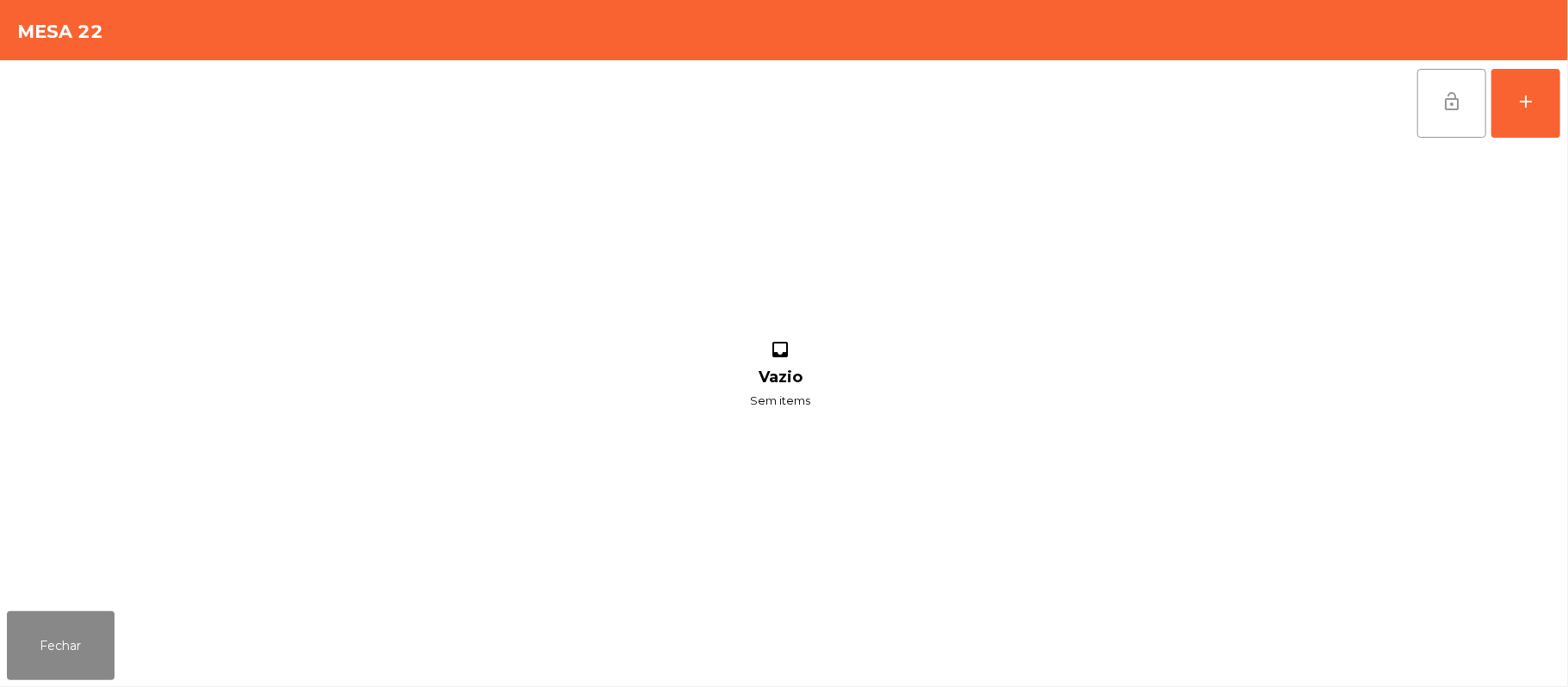
click at [1444, 84] on button "lock_open" at bounding box center [1451, 103] width 69 height 69
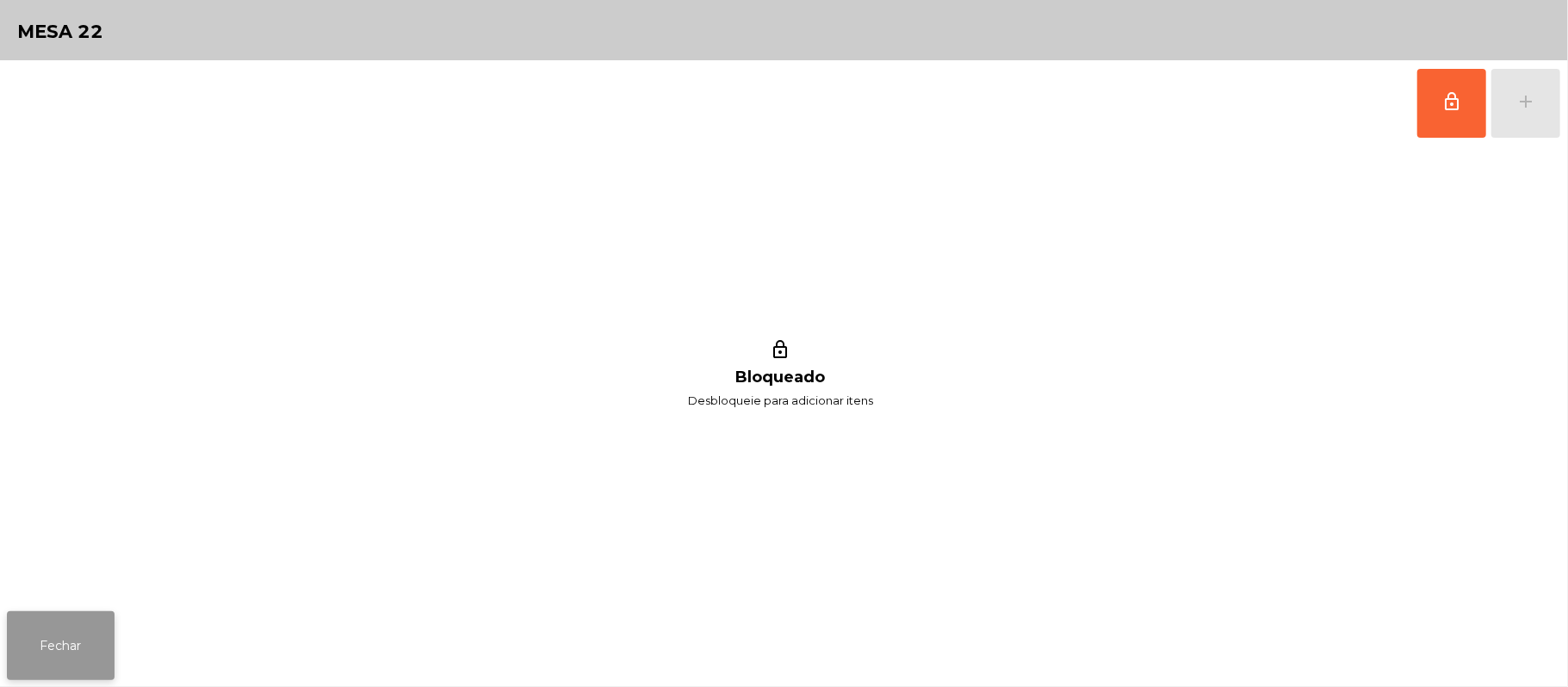
click at [74, 613] on button "Fechar" at bounding box center [60, 645] width 107 height 69
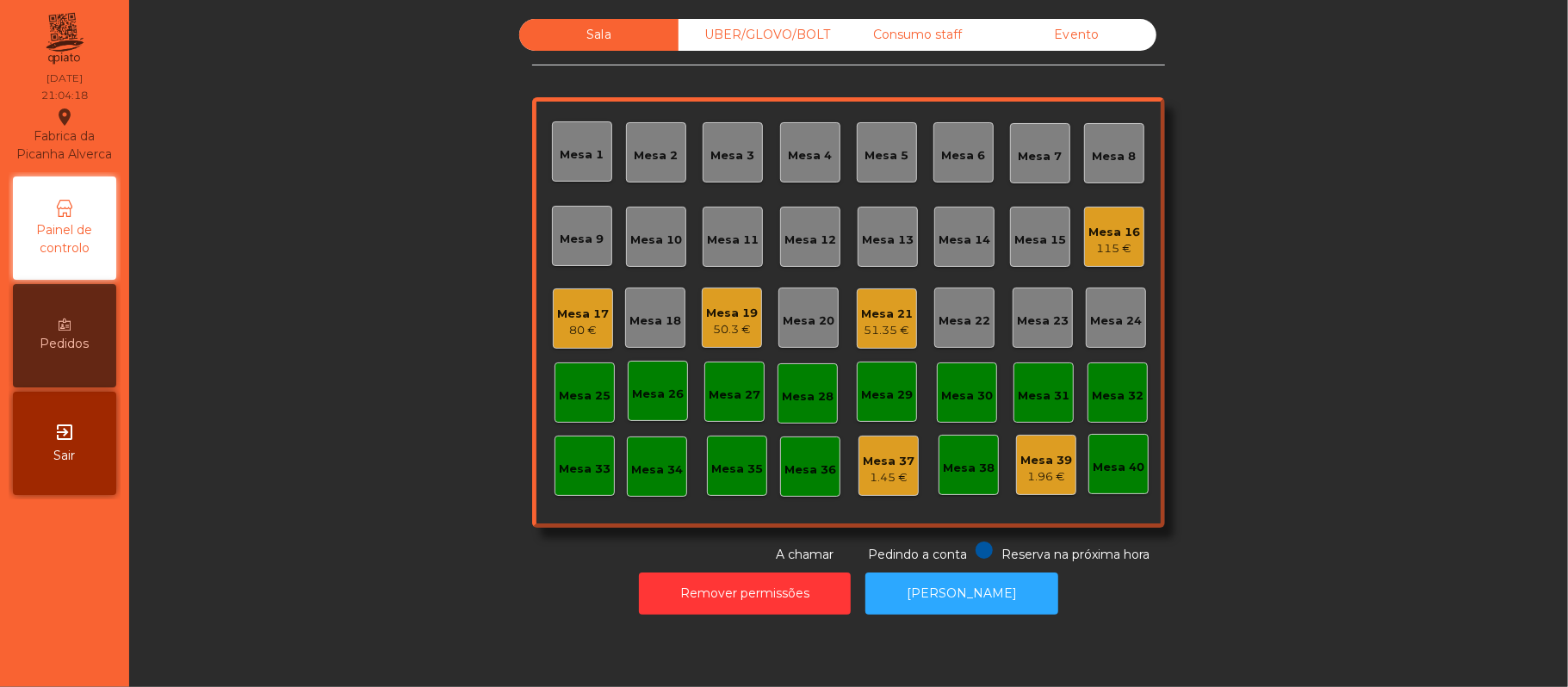
click at [1313, 562] on div "Sala UBER/GLOVO/BOLT Consumo staff Evento Mesa 1 Mesa 2 Mesa 3 Mesa 4 Mesa 5 Me…" at bounding box center [849, 291] width 1393 height 545
click at [765, 35] on div "UBER/GLOVO/BOLT" at bounding box center [758, 35] width 159 height 32
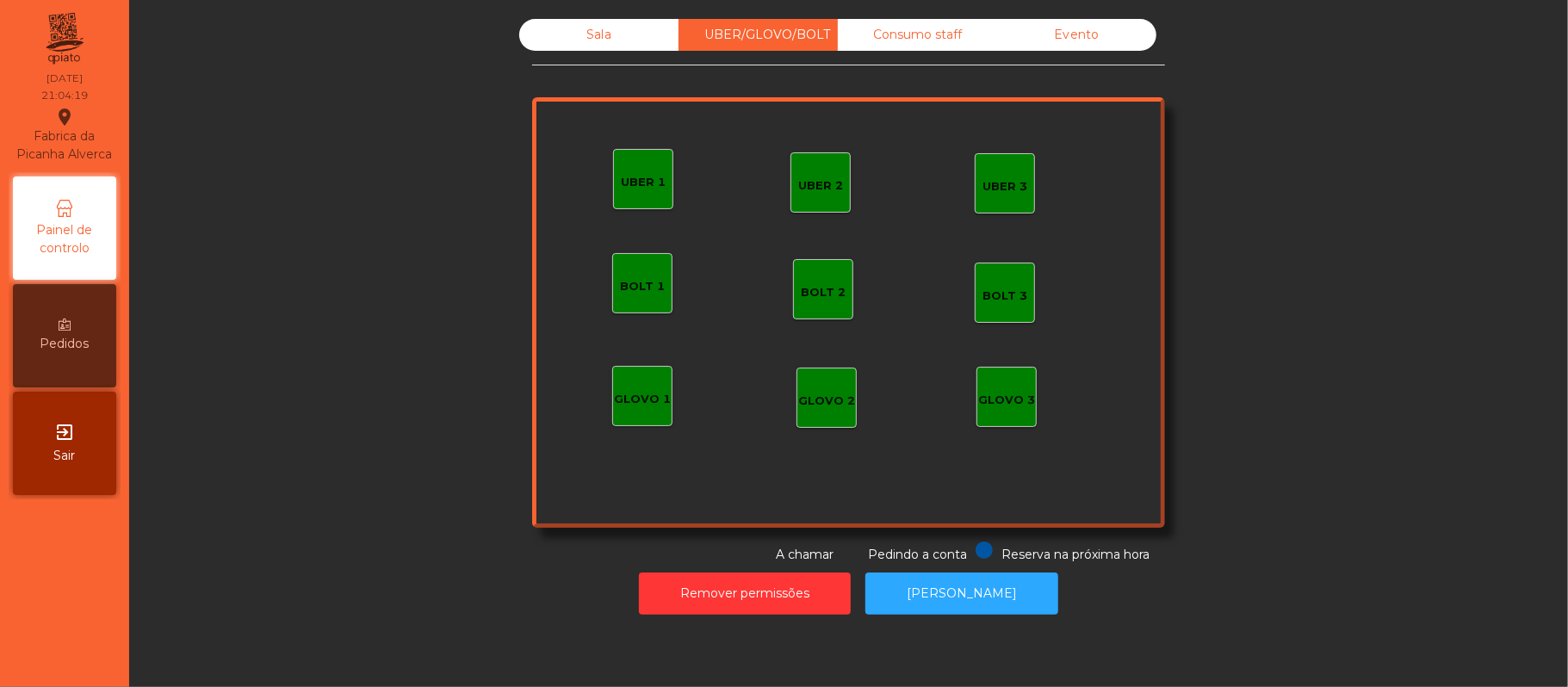
click at [615, 204] on div "UBER 1" at bounding box center [643, 179] width 60 height 60
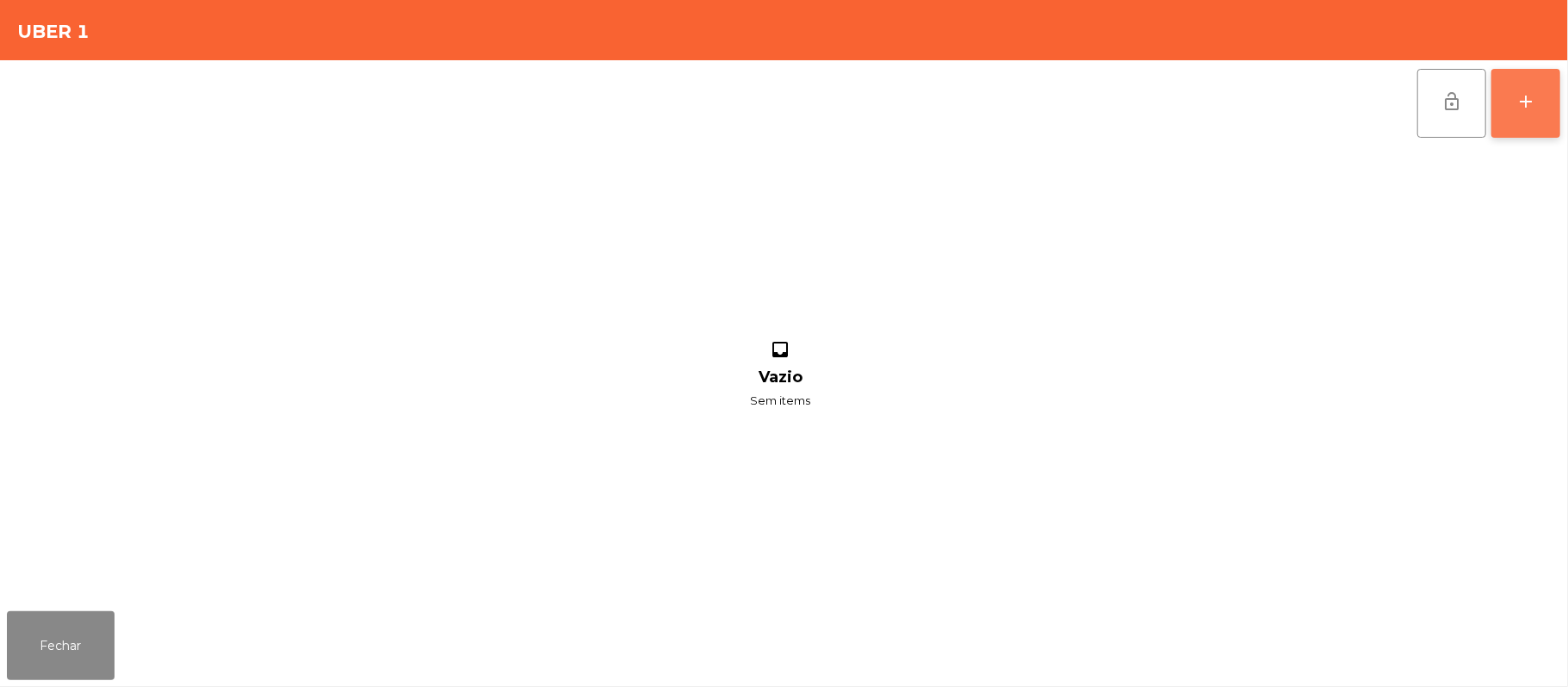
click at [1510, 114] on button "add" at bounding box center [1526, 103] width 69 height 69
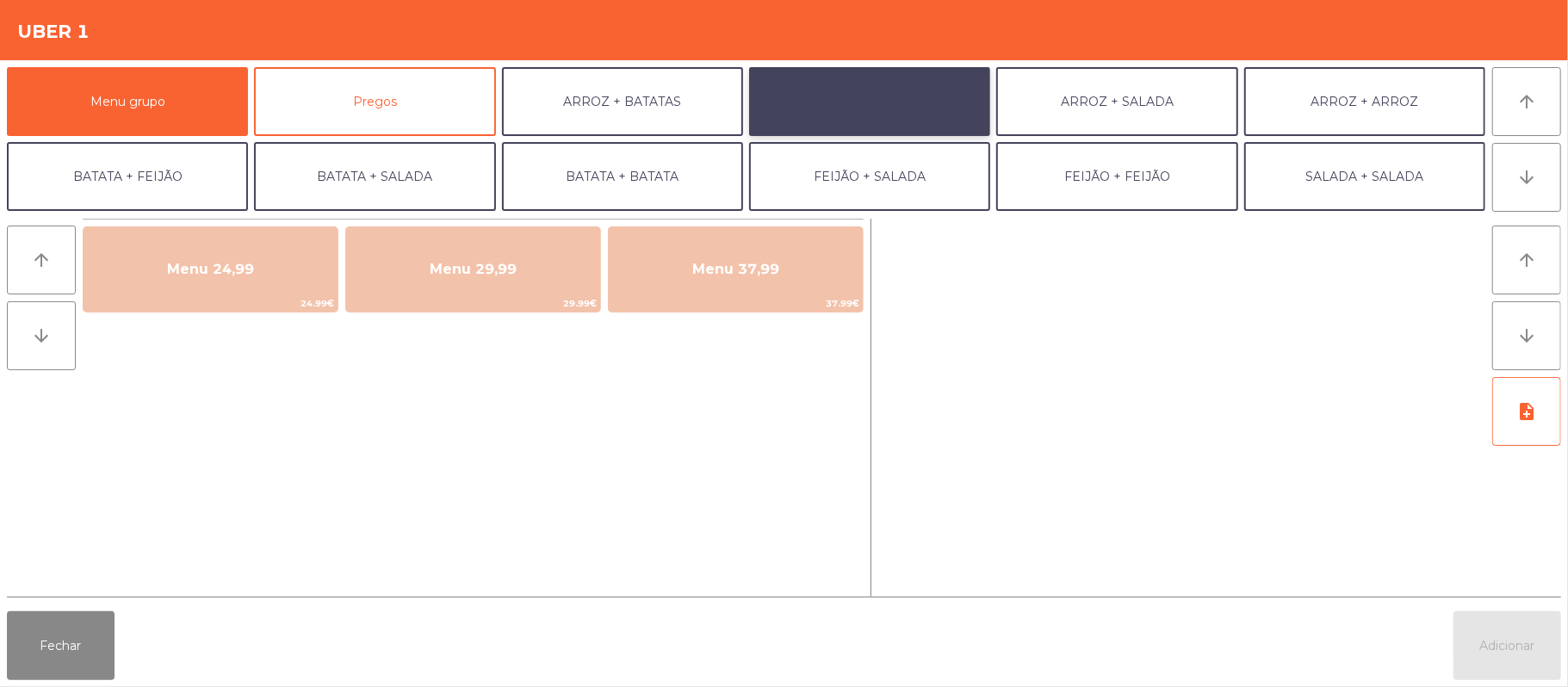
click at [921, 80] on button "ARROZ + FEIJÃO" at bounding box center [869, 101] width 241 height 69
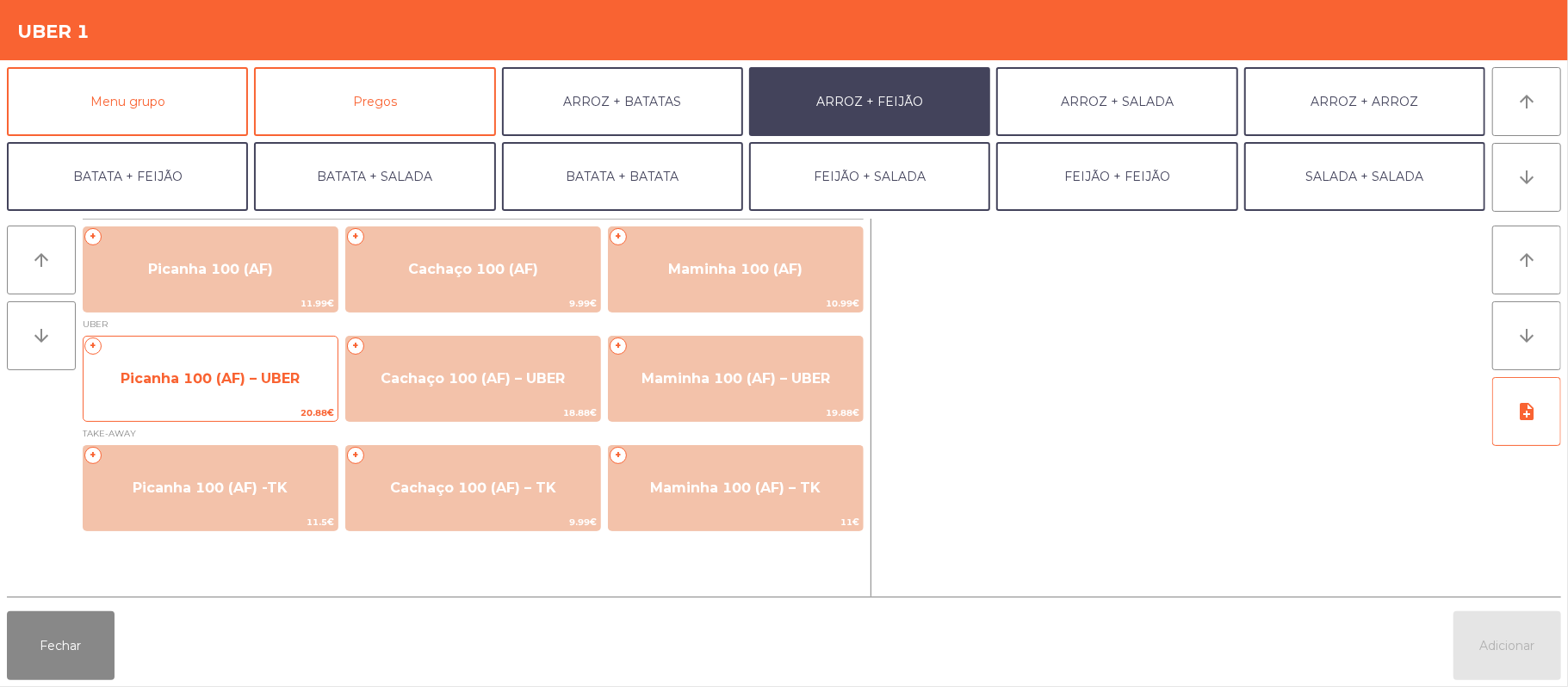
click at [223, 380] on span "Picanha 100 (AF) – UBER" at bounding box center [210, 378] width 179 height 16
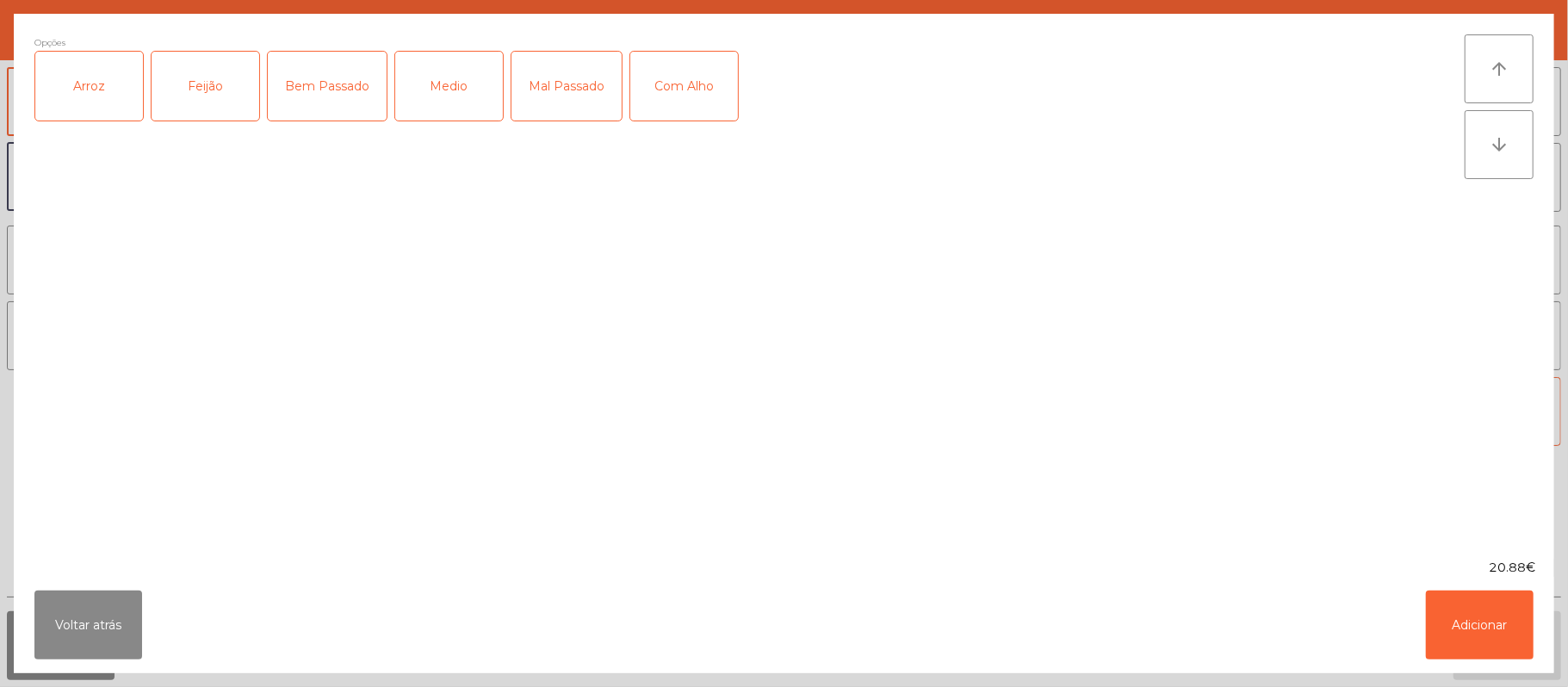
click at [90, 86] on div "Arroz" at bounding box center [89, 86] width 107 height 69
click at [208, 74] on div "Feijão" at bounding box center [206, 86] width 107 height 69
click at [455, 81] on div "Medio" at bounding box center [449, 86] width 107 height 69
click at [1473, 625] on button "Adicionar" at bounding box center [1479, 624] width 107 height 69
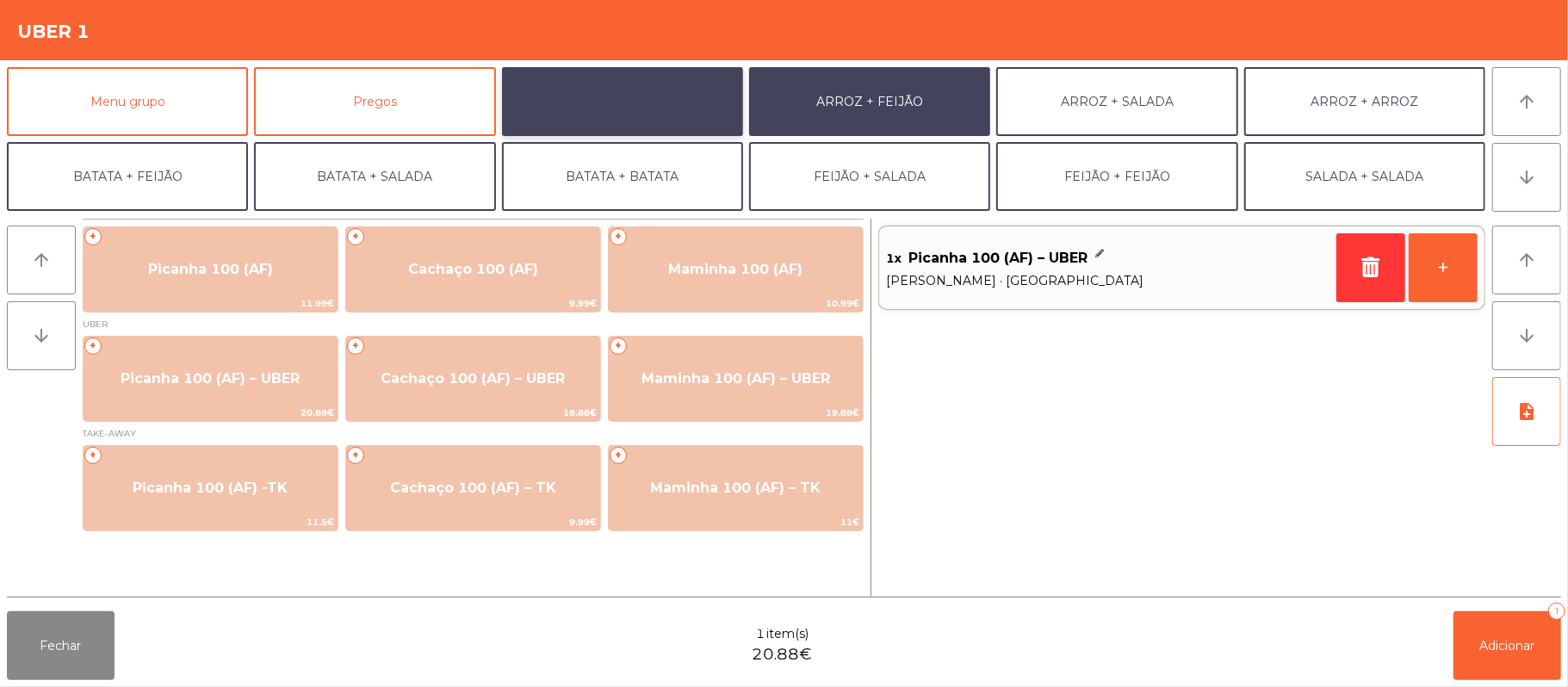
click at [666, 90] on button "ARROZ + BATATAS" at bounding box center [622, 101] width 241 height 69
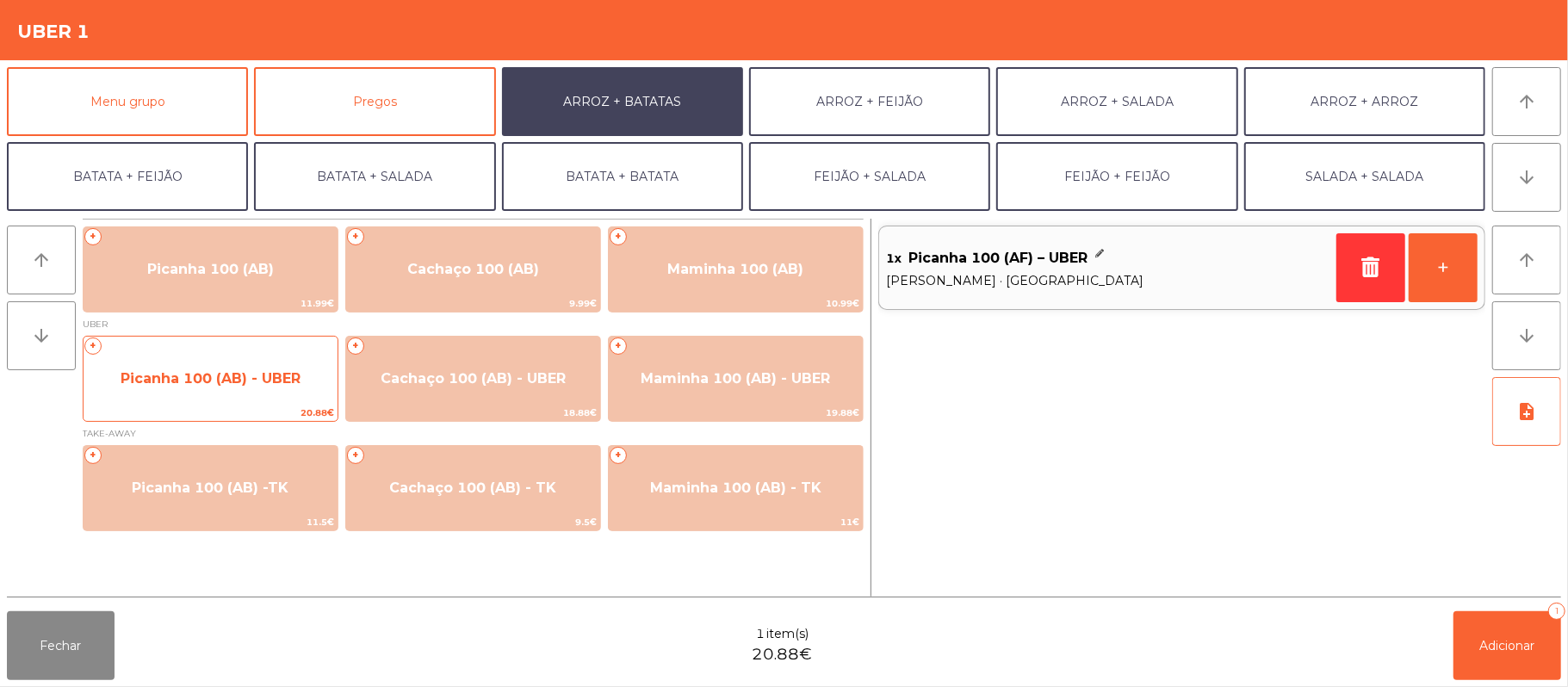
click at [175, 390] on span "Picanha 100 (AB) - UBER" at bounding box center [210, 378] width 254 height 46
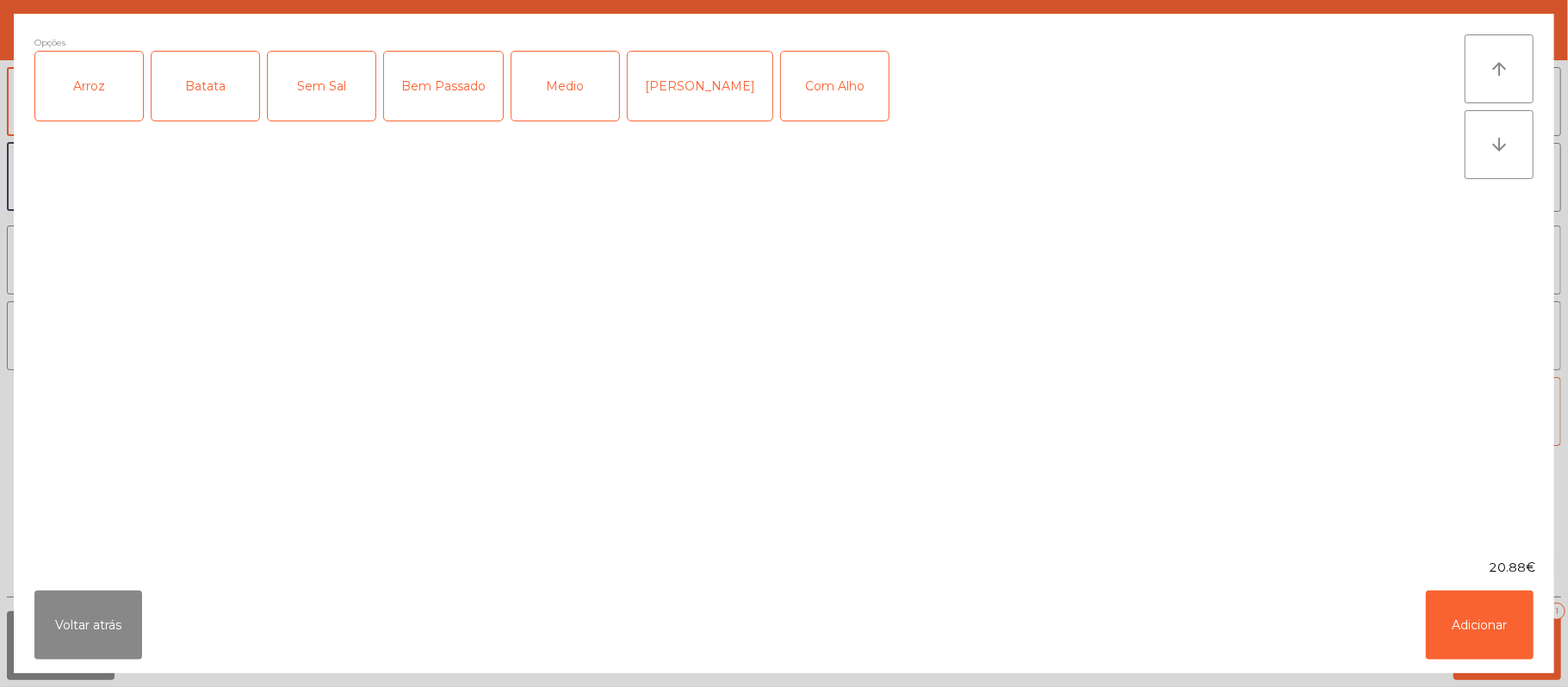
click at [102, 74] on div "Arroz" at bounding box center [89, 86] width 107 height 69
click at [222, 80] on div "Batata" at bounding box center [206, 86] width 107 height 69
click at [575, 65] on div "Medio" at bounding box center [565, 86] width 107 height 69
click at [1459, 656] on button "Adicionar" at bounding box center [1479, 624] width 107 height 69
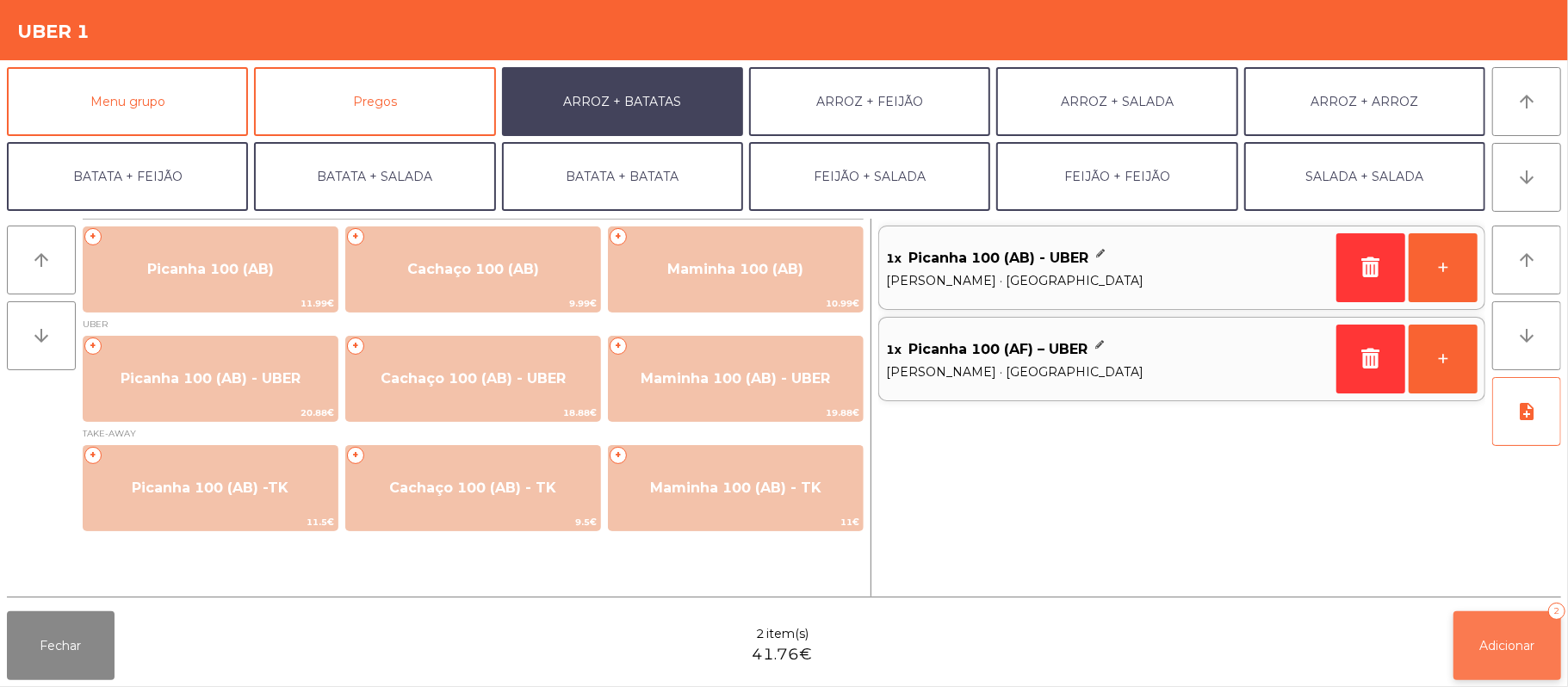
click at [1502, 620] on button "Adicionar 2" at bounding box center [1507, 645] width 107 height 69
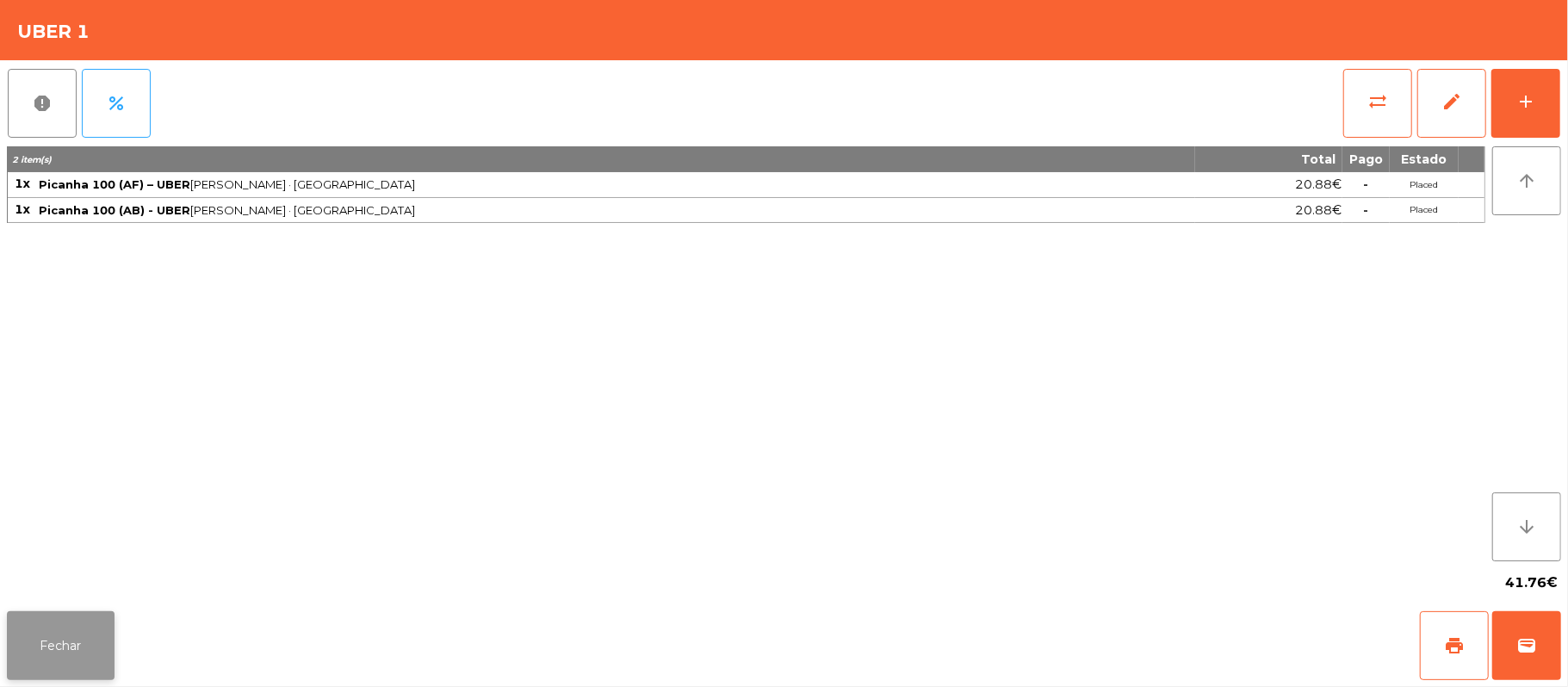
click at [94, 644] on button "Fechar" at bounding box center [60, 645] width 107 height 69
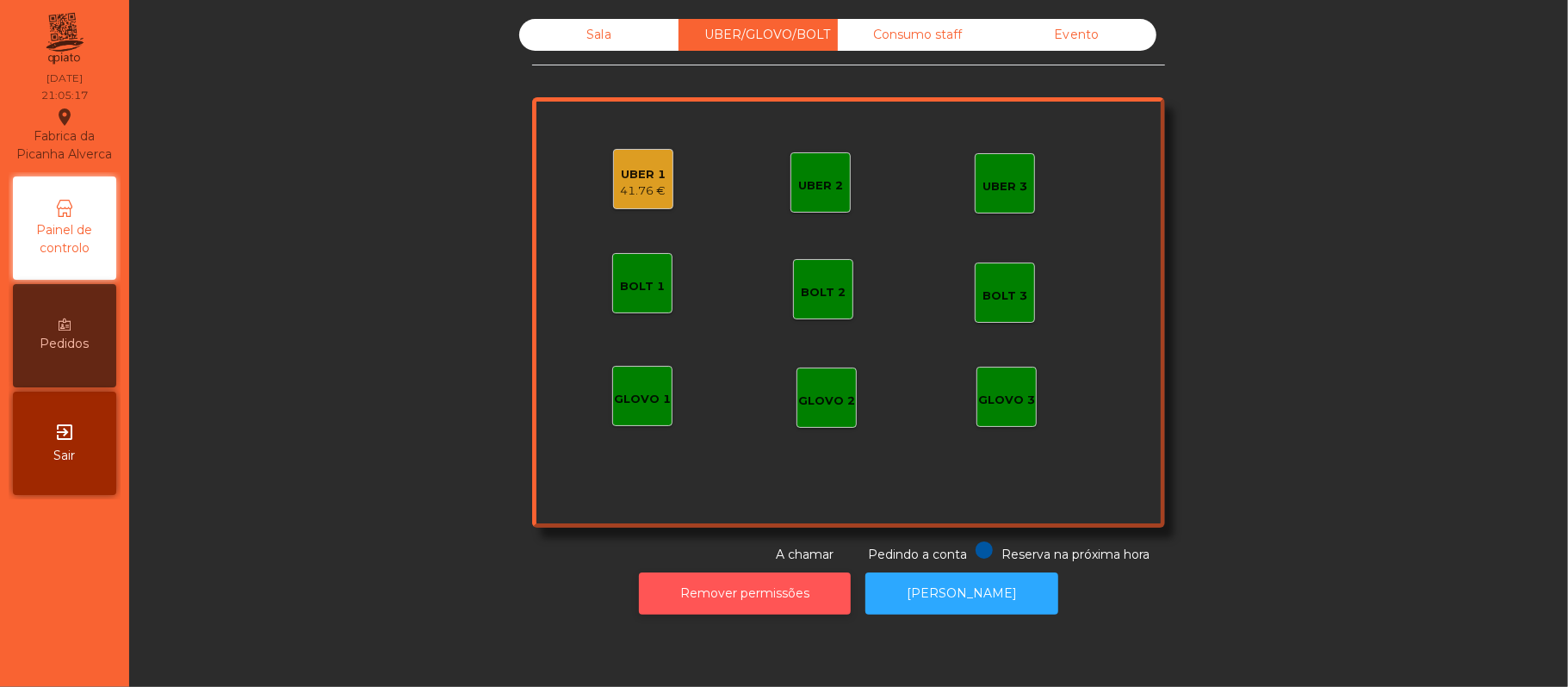
click at [775, 596] on button "Remover permissões" at bounding box center [745, 593] width 212 height 42
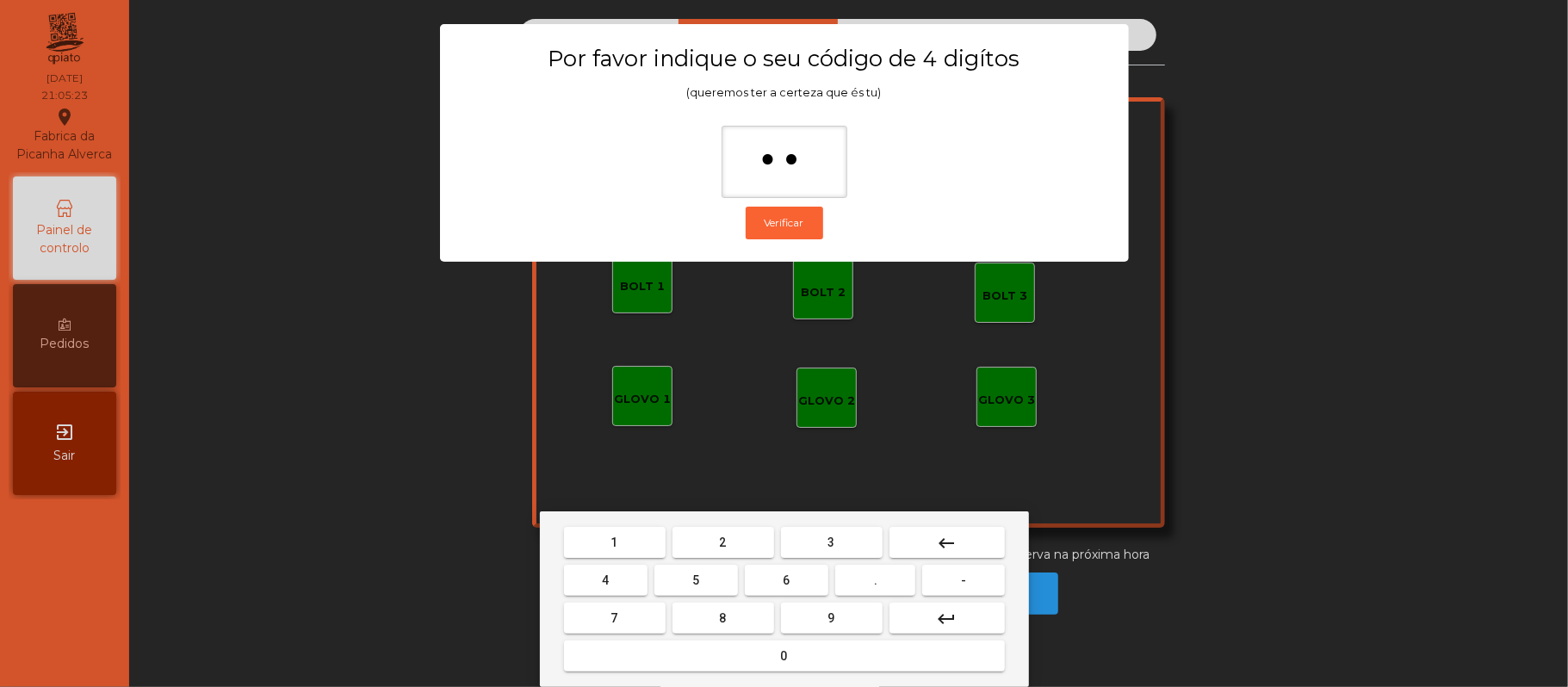
type input "***"
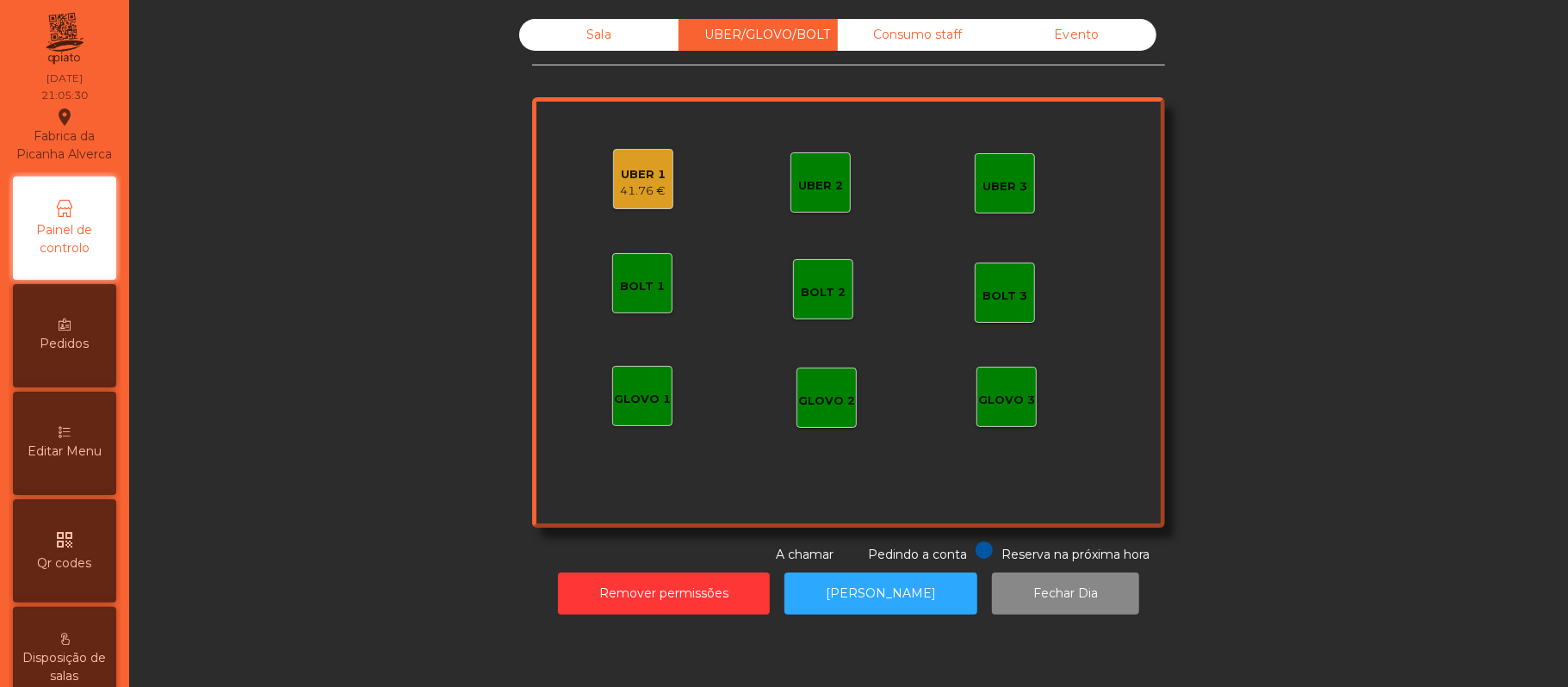
click at [631, 186] on div "41.76 €" at bounding box center [643, 191] width 45 height 17
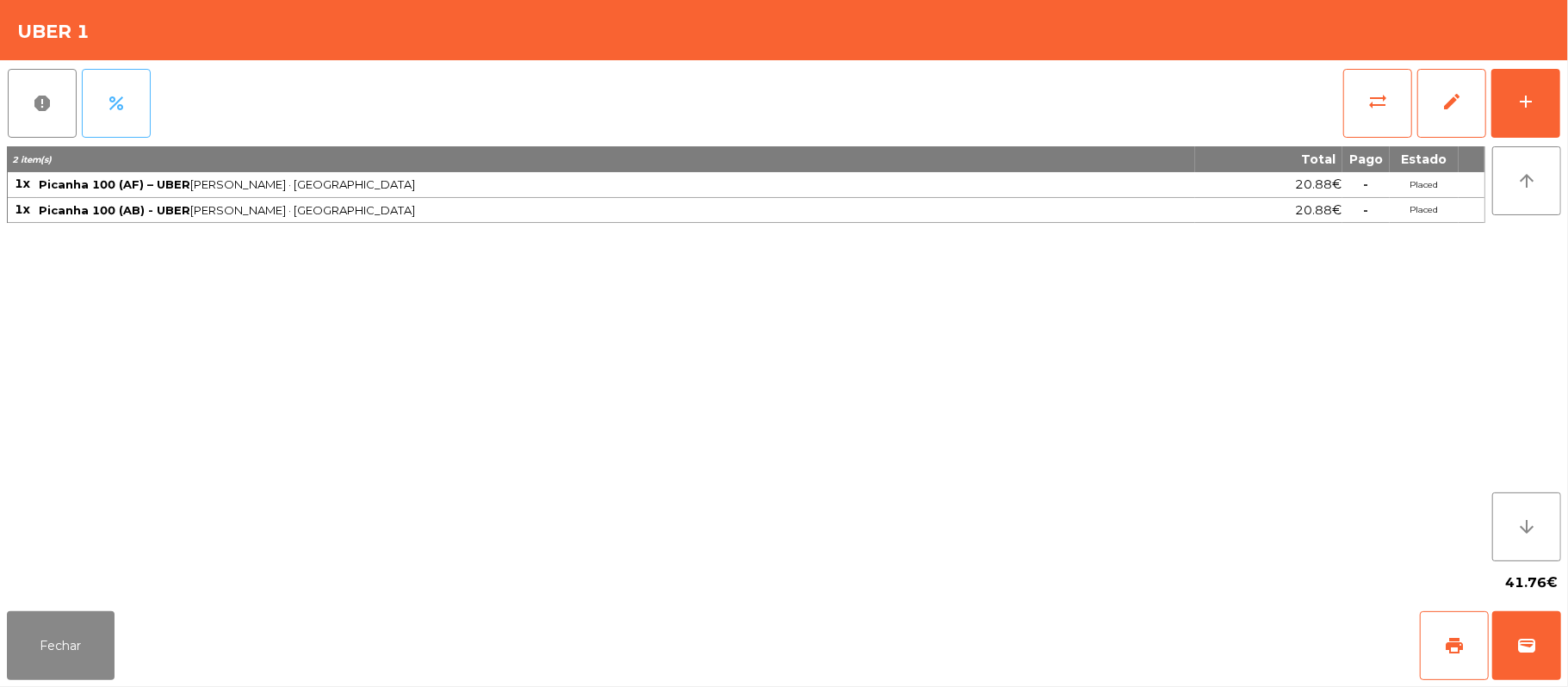
click at [105, 76] on button "percent" at bounding box center [116, 103] width 69 height 69
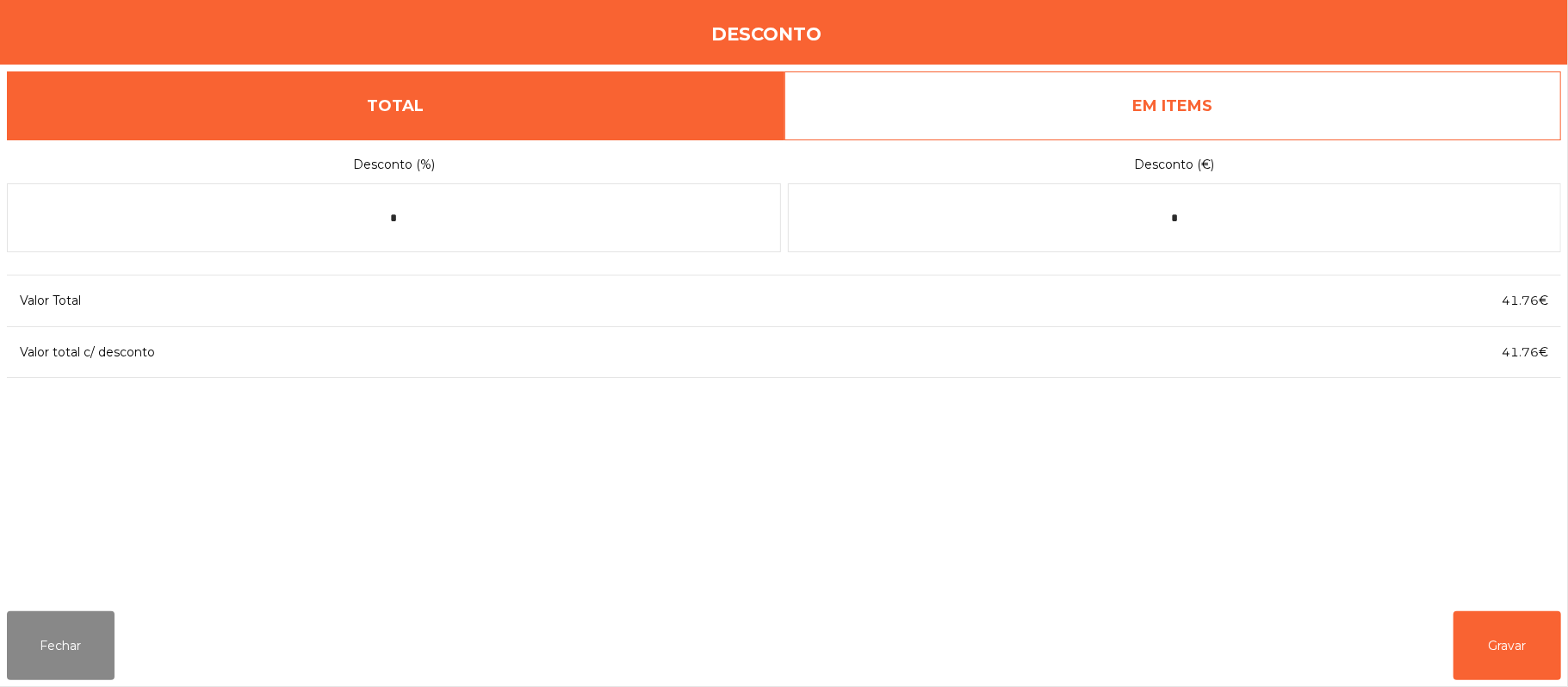
click at [1179, 164] on label "Desconto (€)" at bounding box center [1175, 165] width 774 height 24
click at [1161, 214] on input "*" at bounding box center [1175, 218] width 774 height 69
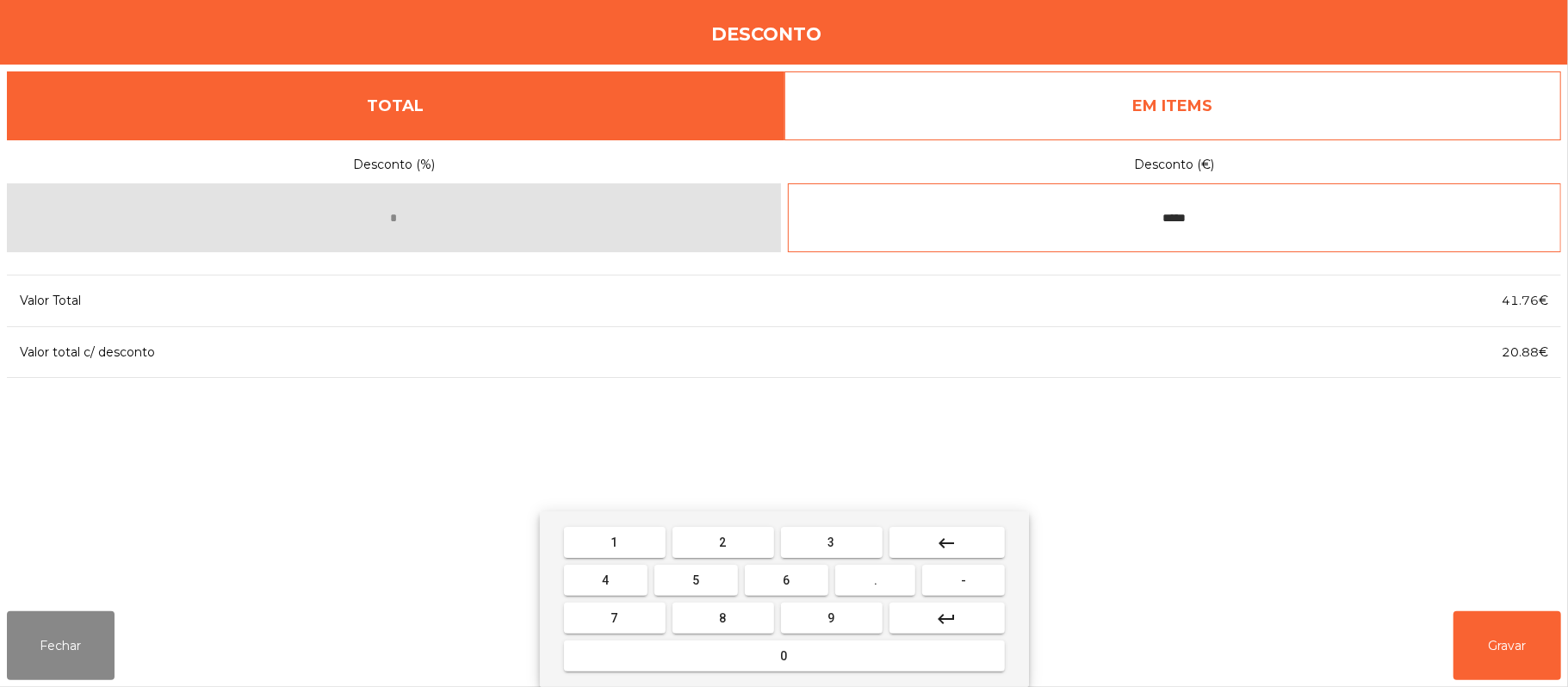
type input "*****"
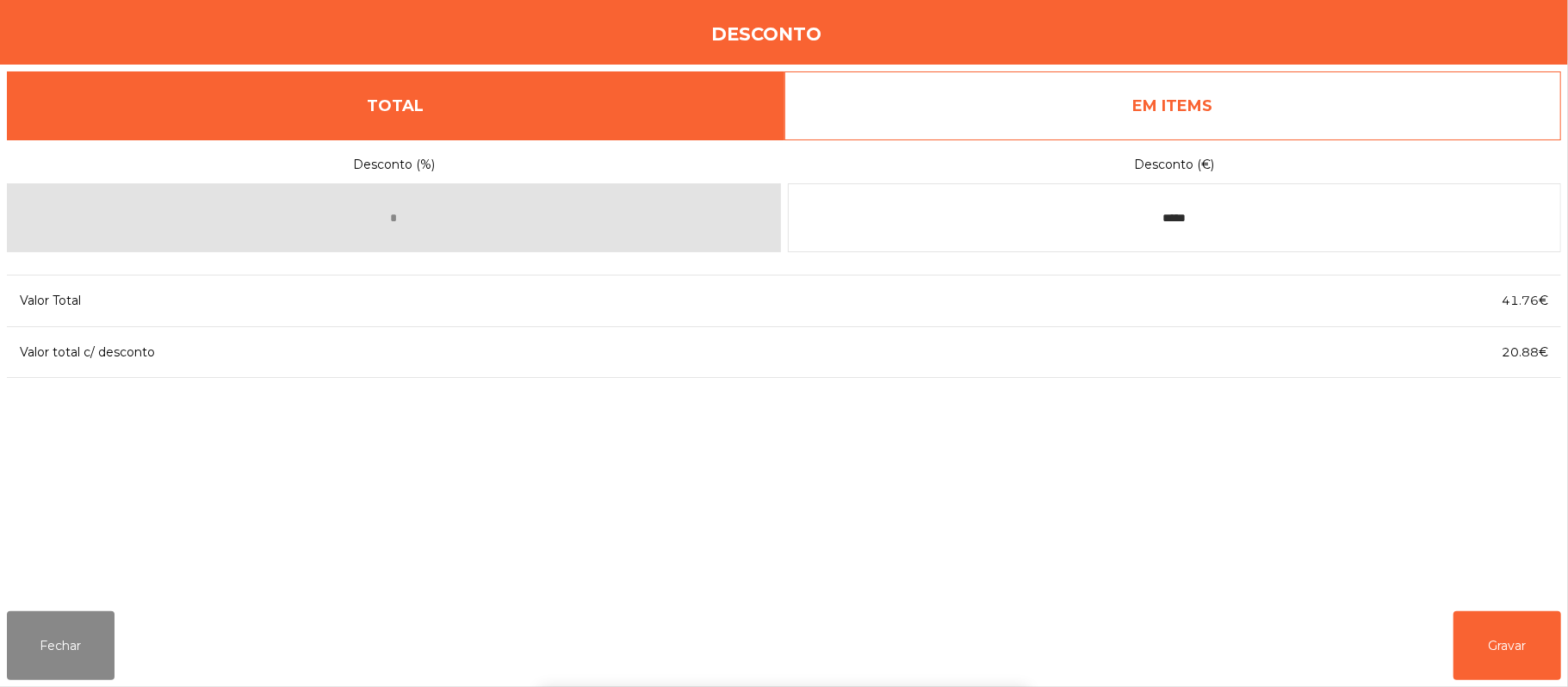
click at [1477, 637] on div "1 2 3 keyboard_backspace 4 5 6 . - 7 8 9 keyboard_return 0" at bounding box center [784, 598] width 1568 height 175
click at [1560, 659] on button "Gravar" at bounding box center [1507, 645] width 107 height 69
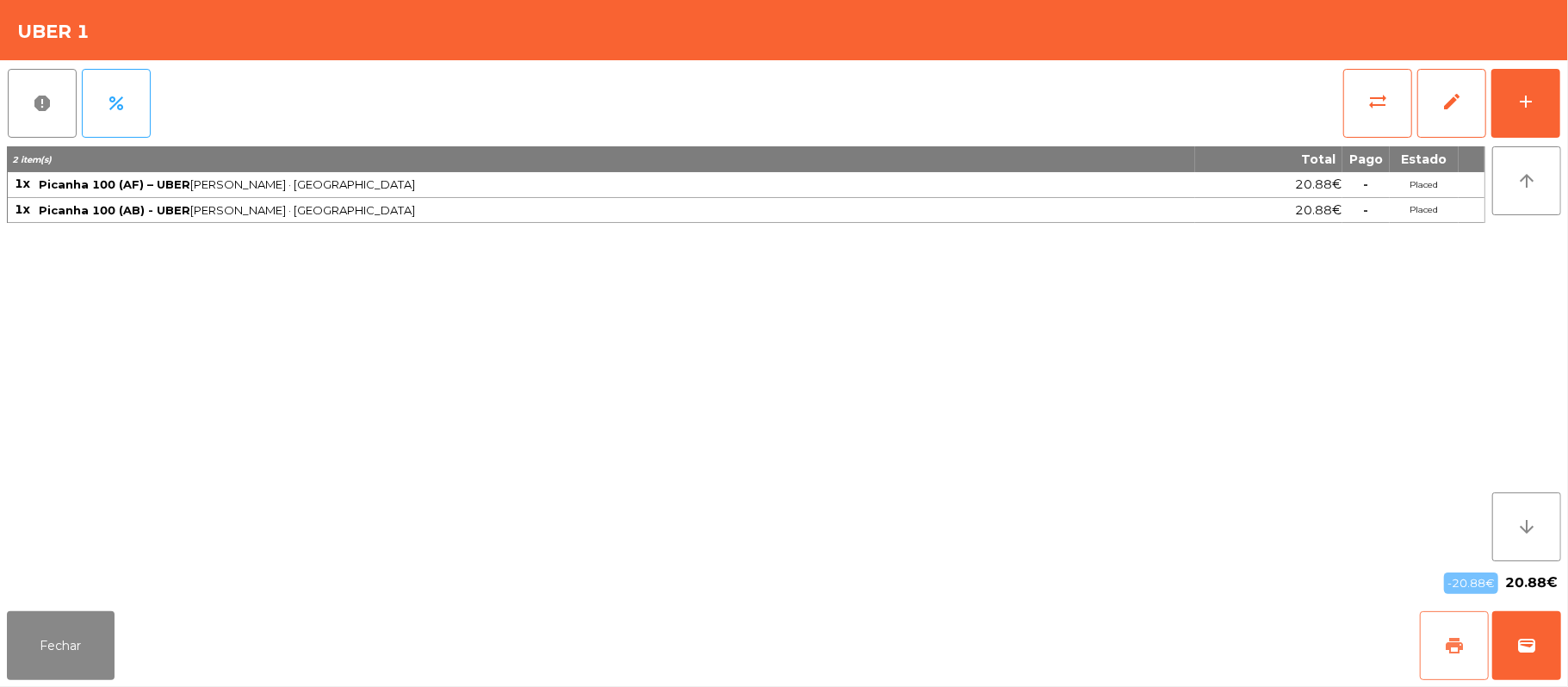
click at [1479, 642] on button "print" at bounding box center [1454, 645] width 69 height 69
click at [1436, 645] on button "print" at bounding box center [1454, 645] width 69 height 69
click at [1513, 654] on button "wallet" at bounding box center [1527, 645] width 69 height 69
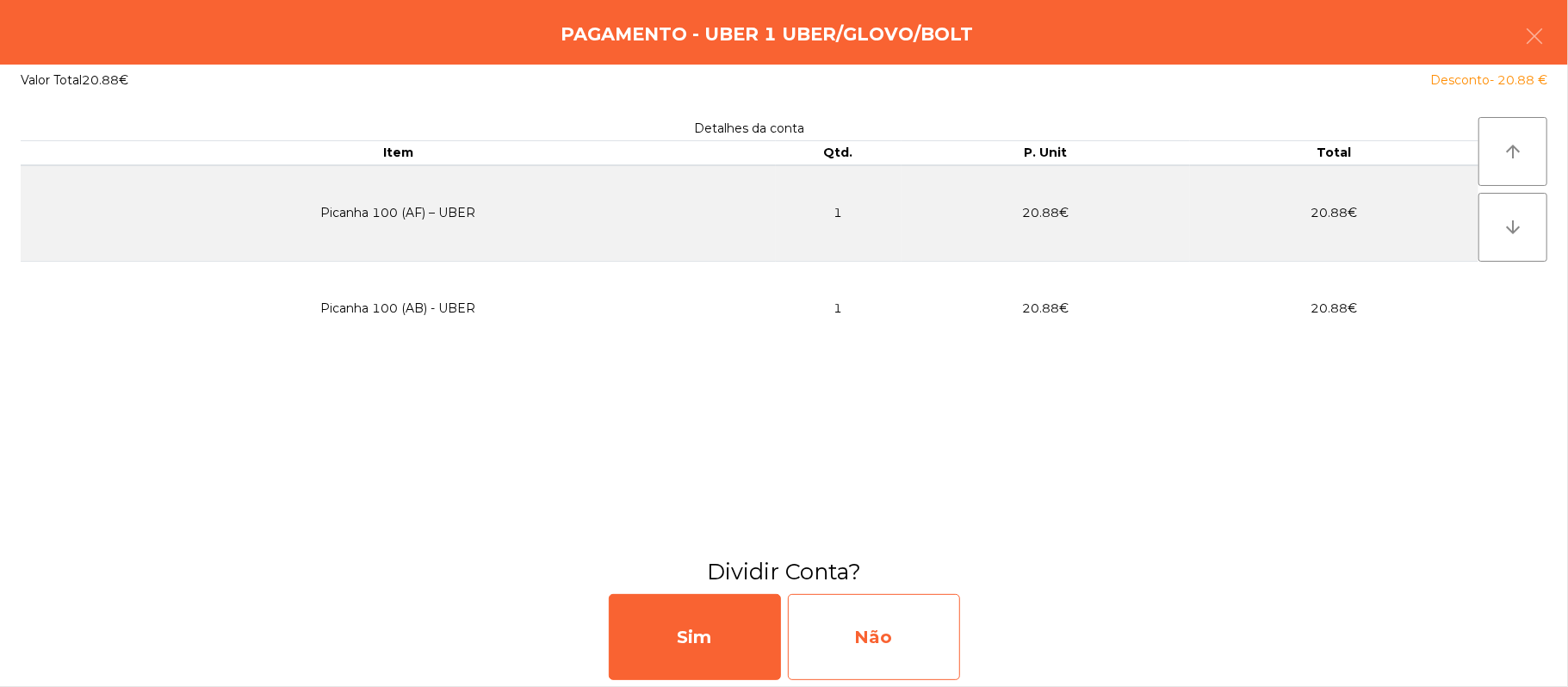
click at [900, 637] on div "Não" at bounding box center [874, 636] width 173 height 86
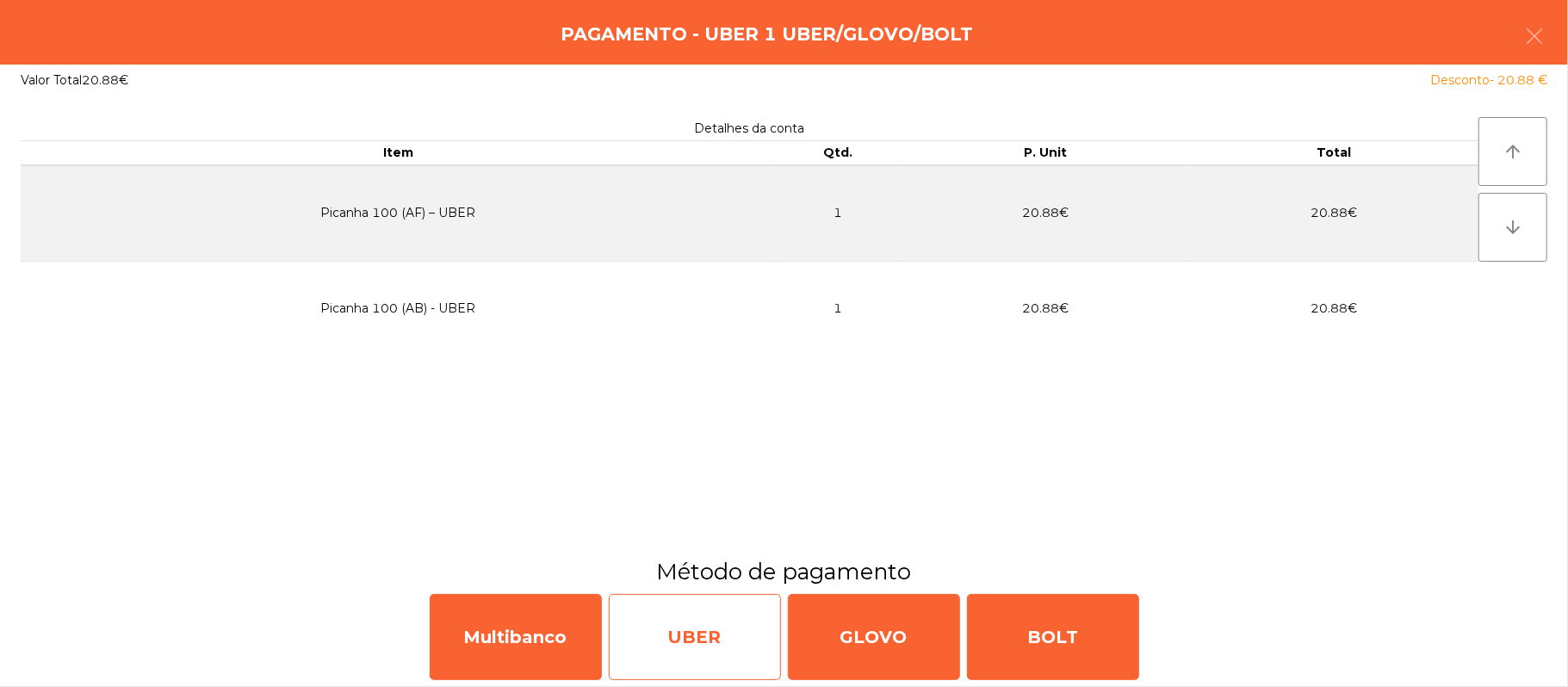
click at [734, 651] on div "UBER" at bounding box center [695, 636] width 173 height 86
select select "**"
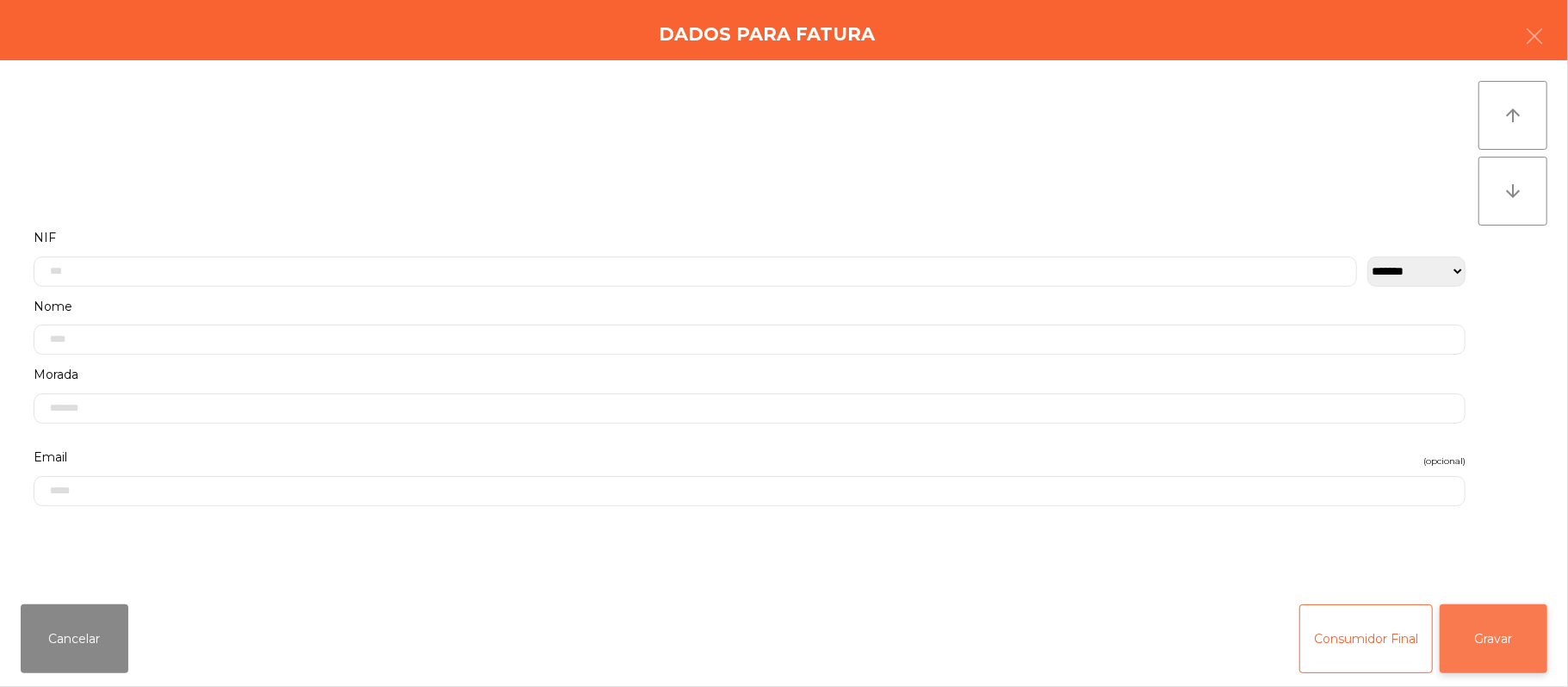
click at [1489, 618] on button "Gravar" at bounding box center [1494, 638] width 107 height 69
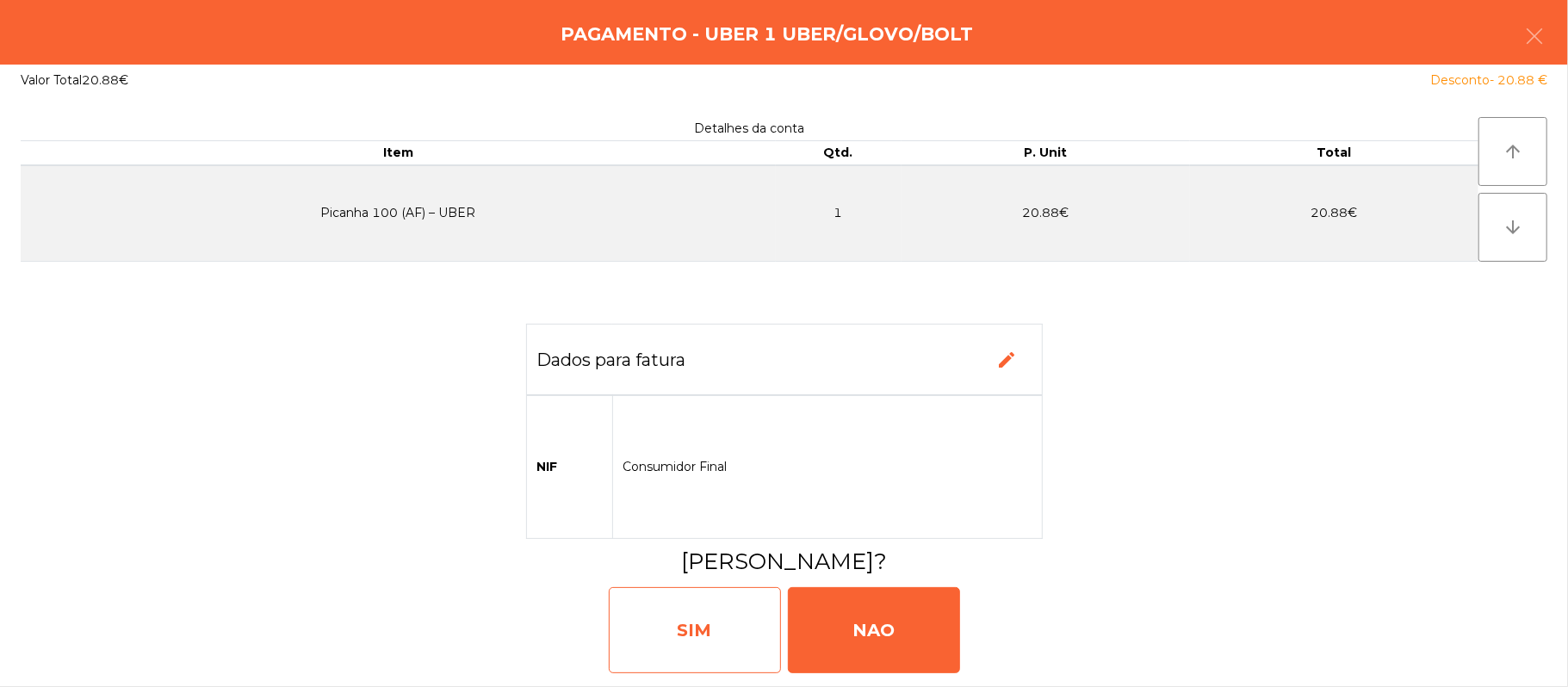
click at [732, 613] on div "SIM" at bounding box center [695, 630] width 173 height 86
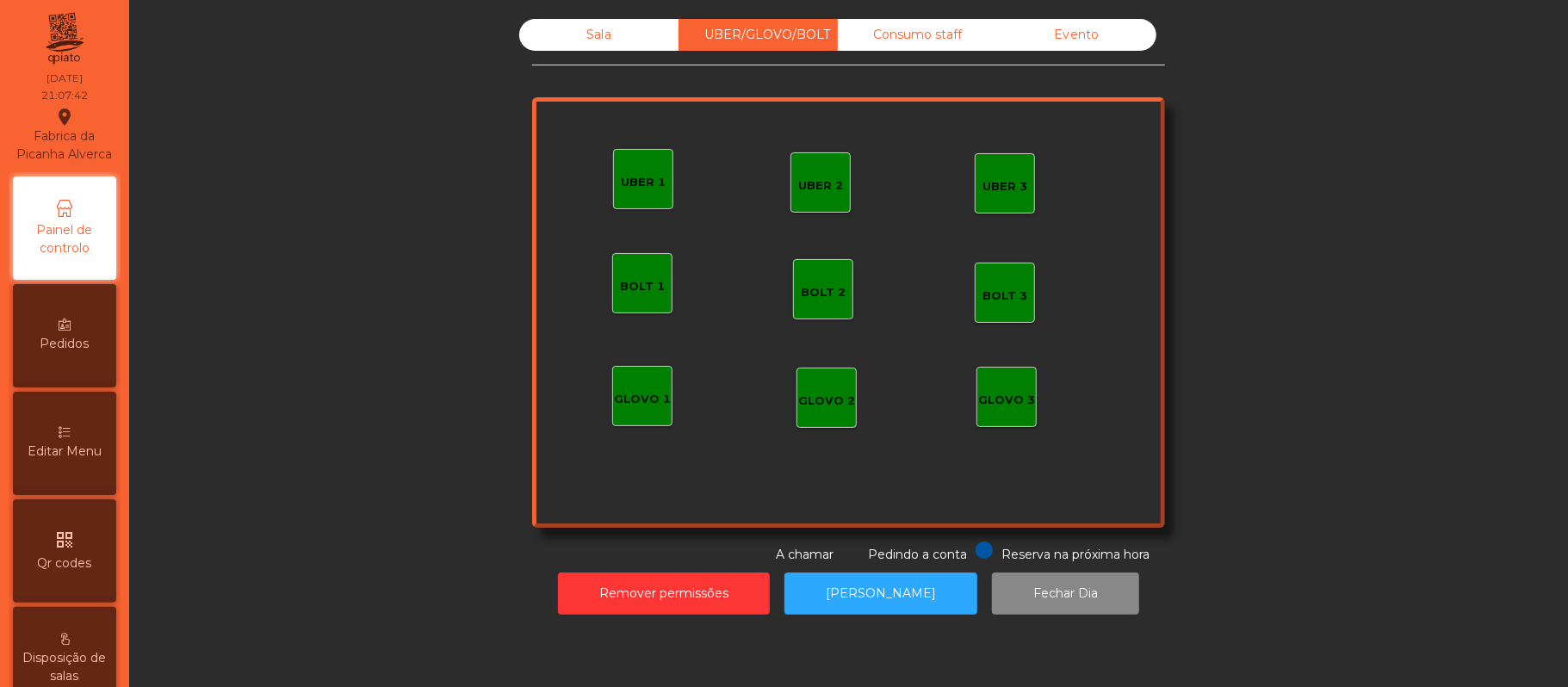
click at [592, 35] on div "Sala" at bounding box center [599, 35] width 159 height 32
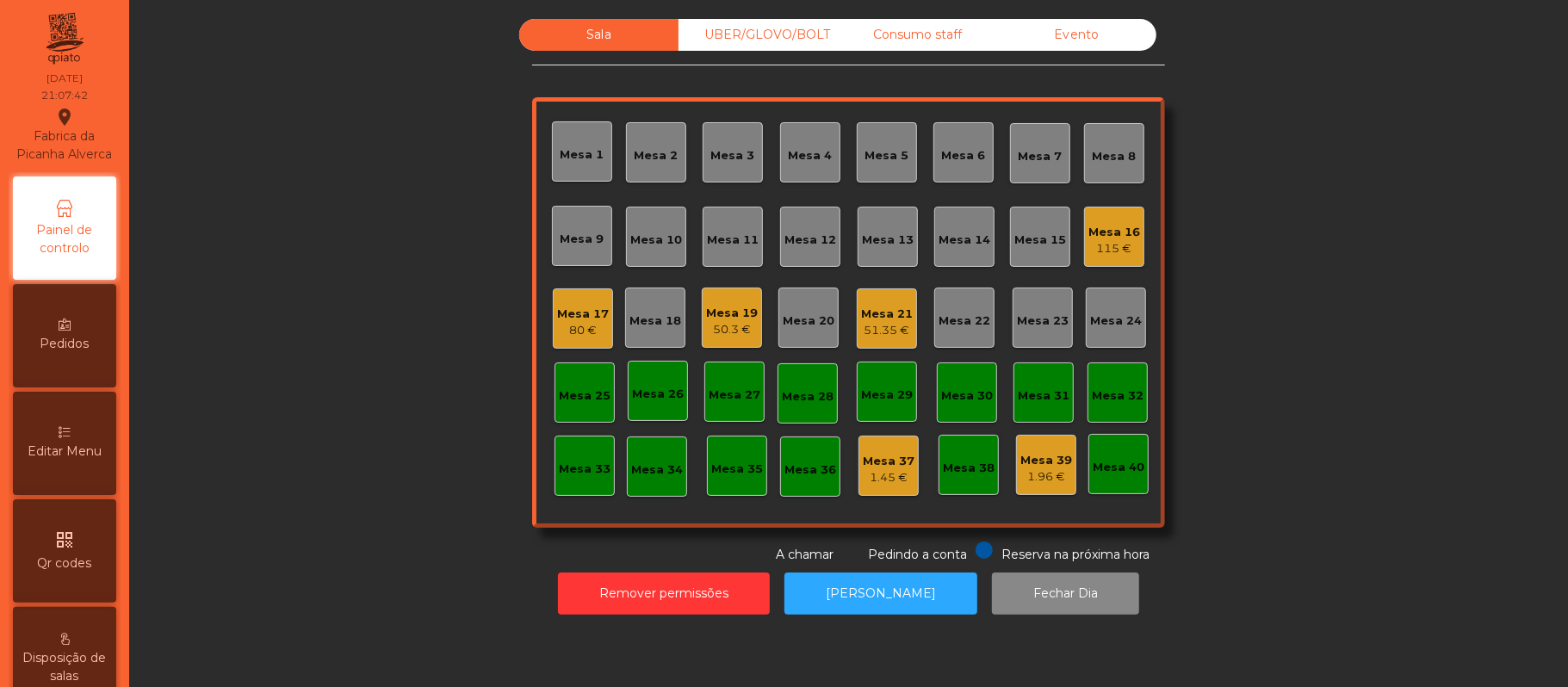
click at [322, 367] on div "Sala UBER/GLOVO/BOLT Consumo staff Evento Mesa 1 Mesa 2 Mesa 3 Mesa 4 Mesa 5 Me…" at bounding box center [849, 291] width 1393 height 545
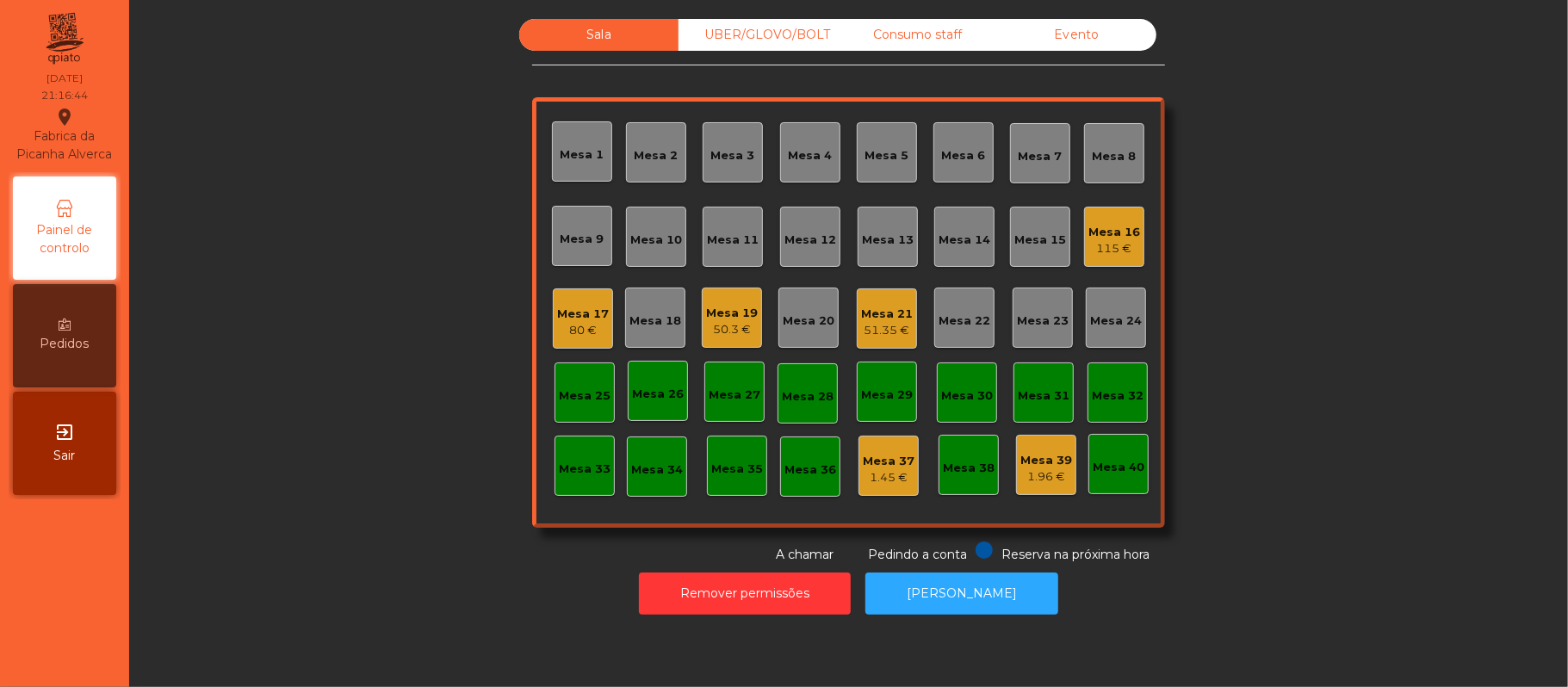
click at [590, 319] on div "Mesa 17" at bounding box center [583, 314] width 52 height 17
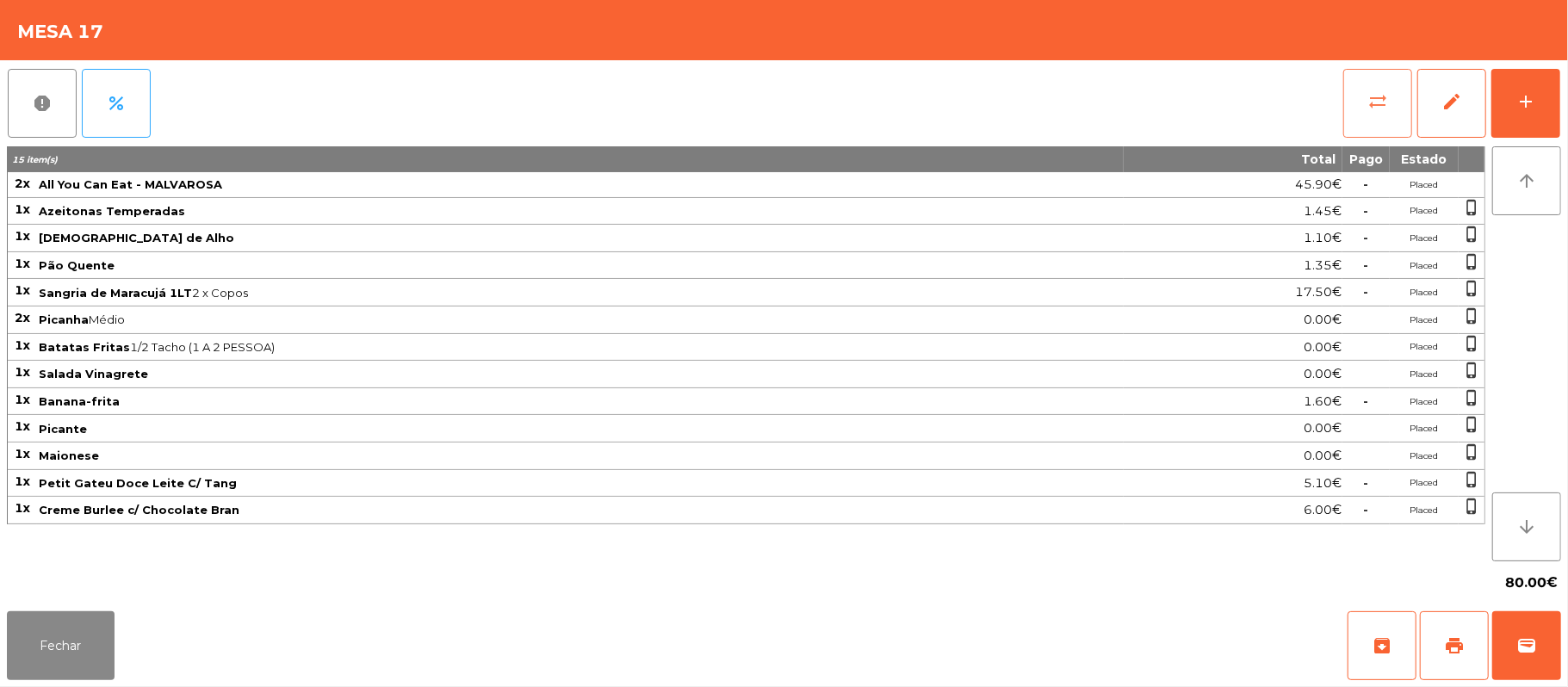
click at [1365, 111] on button "sync_alt" at bounding box center [1378, 103] width 69 height 69
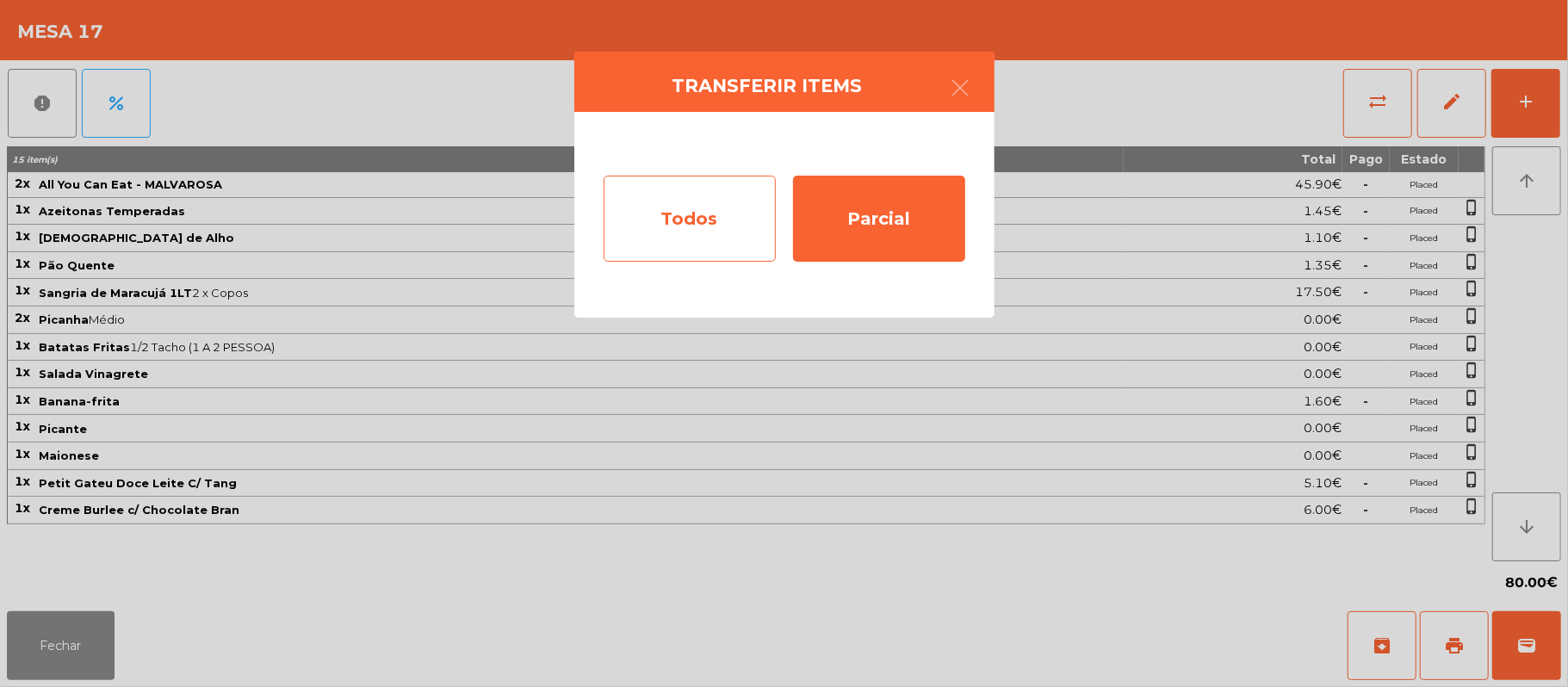
click at [702, 221] on div "Todos" at bounding box center [689, 218] width 173 height 86
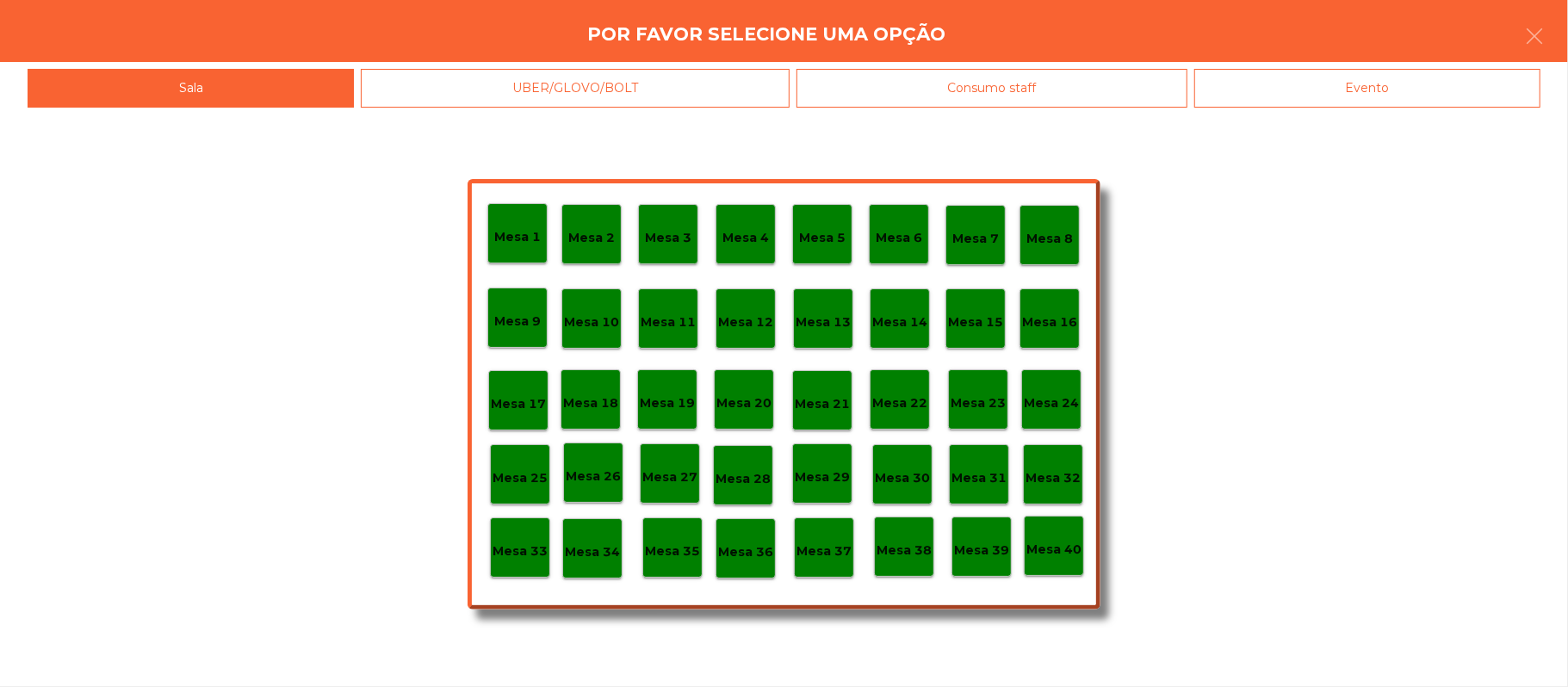
click at [1130, 101] on div "Consumo staff" at bounding box center [992, 88] width 391 height 39
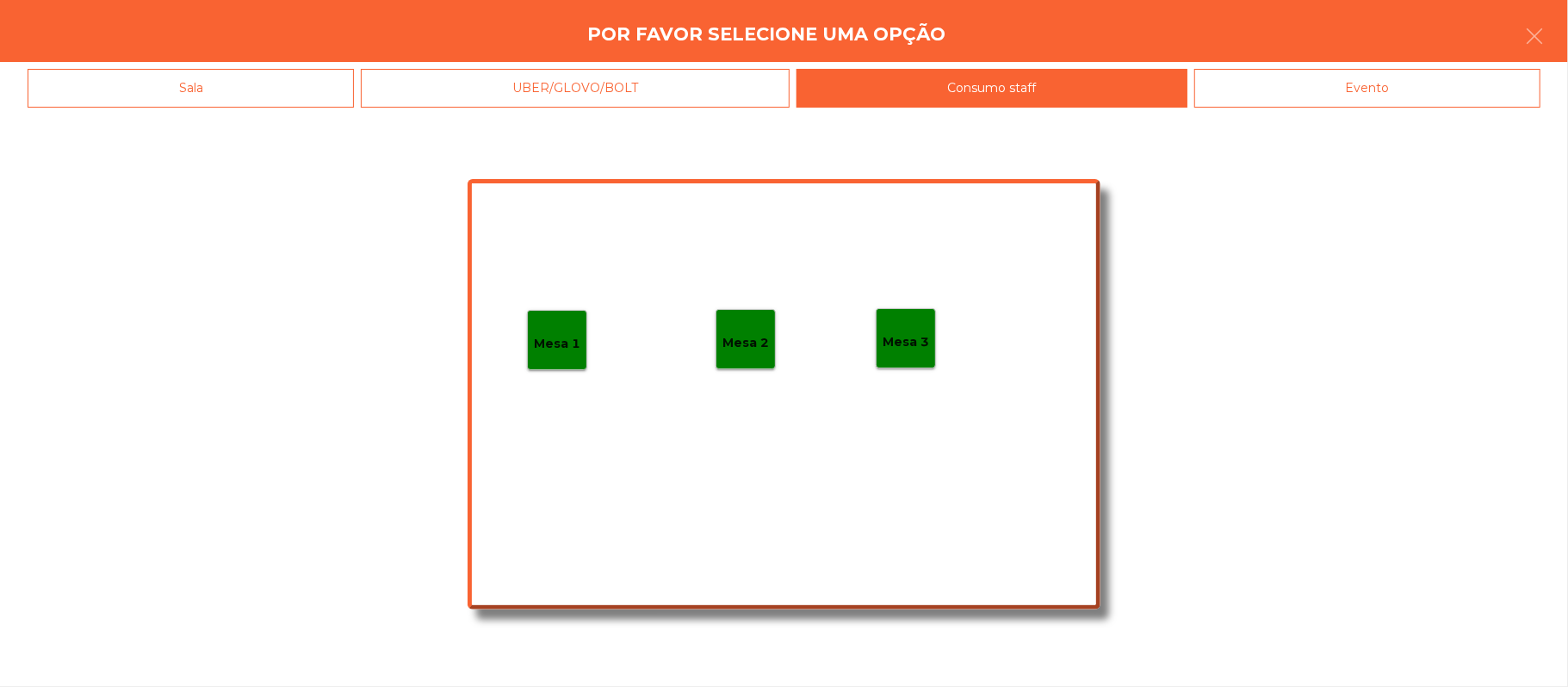
click at [1354, 102] on div "Evento" at bounding box center [1367, 88] width 346 height 39
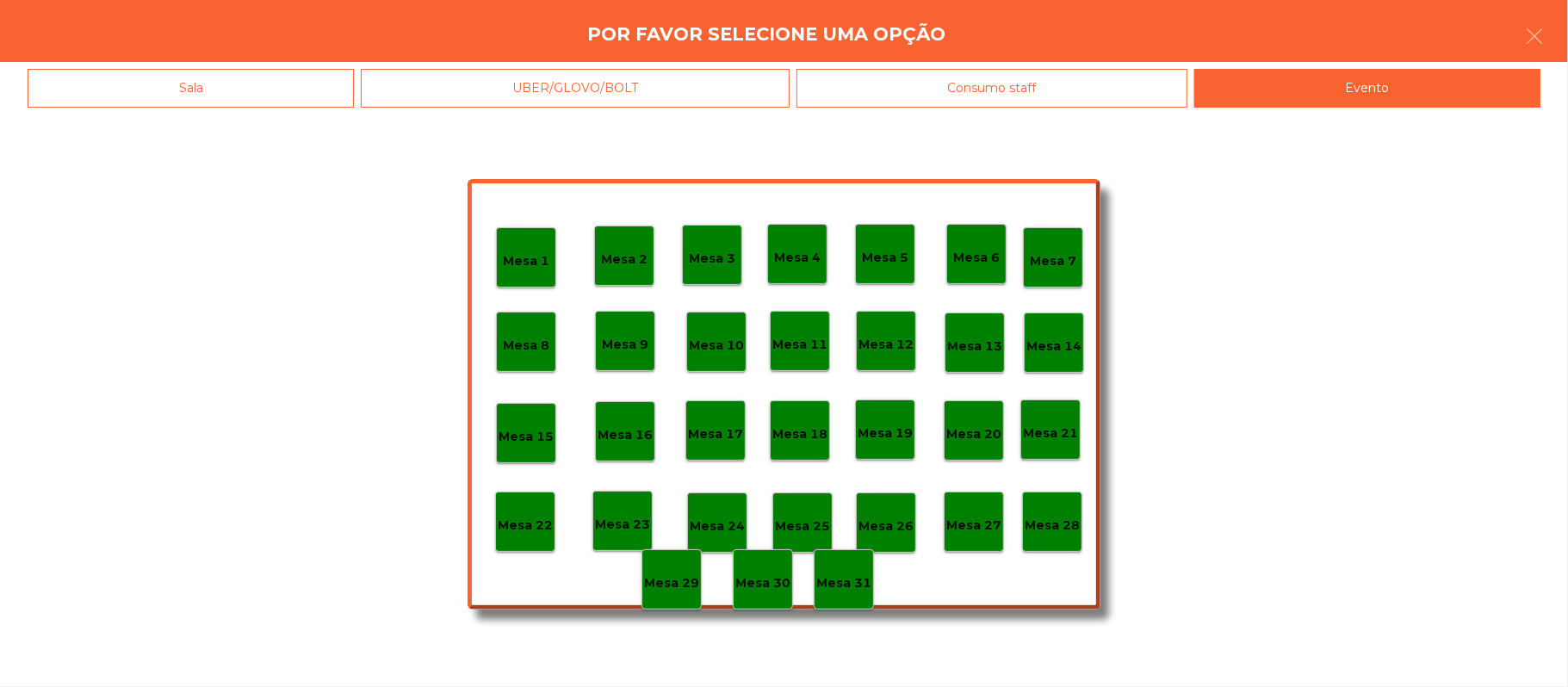
click at [1078, 535] on div "Mesa 28" at bounding box center [1052, 521] width 60 height 60
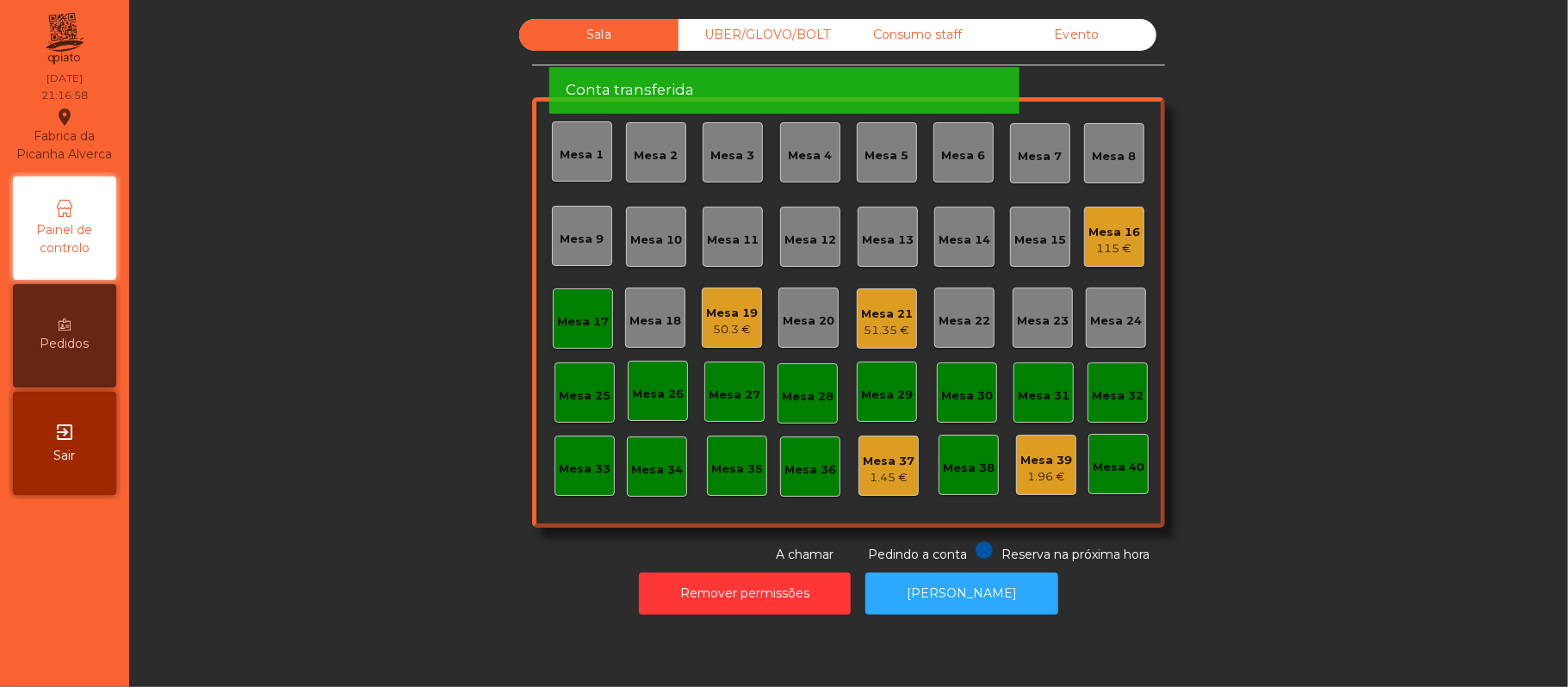
click at [577, 313] on div "Mesa 17" at bounding box center [583, 321] width 52 height 17
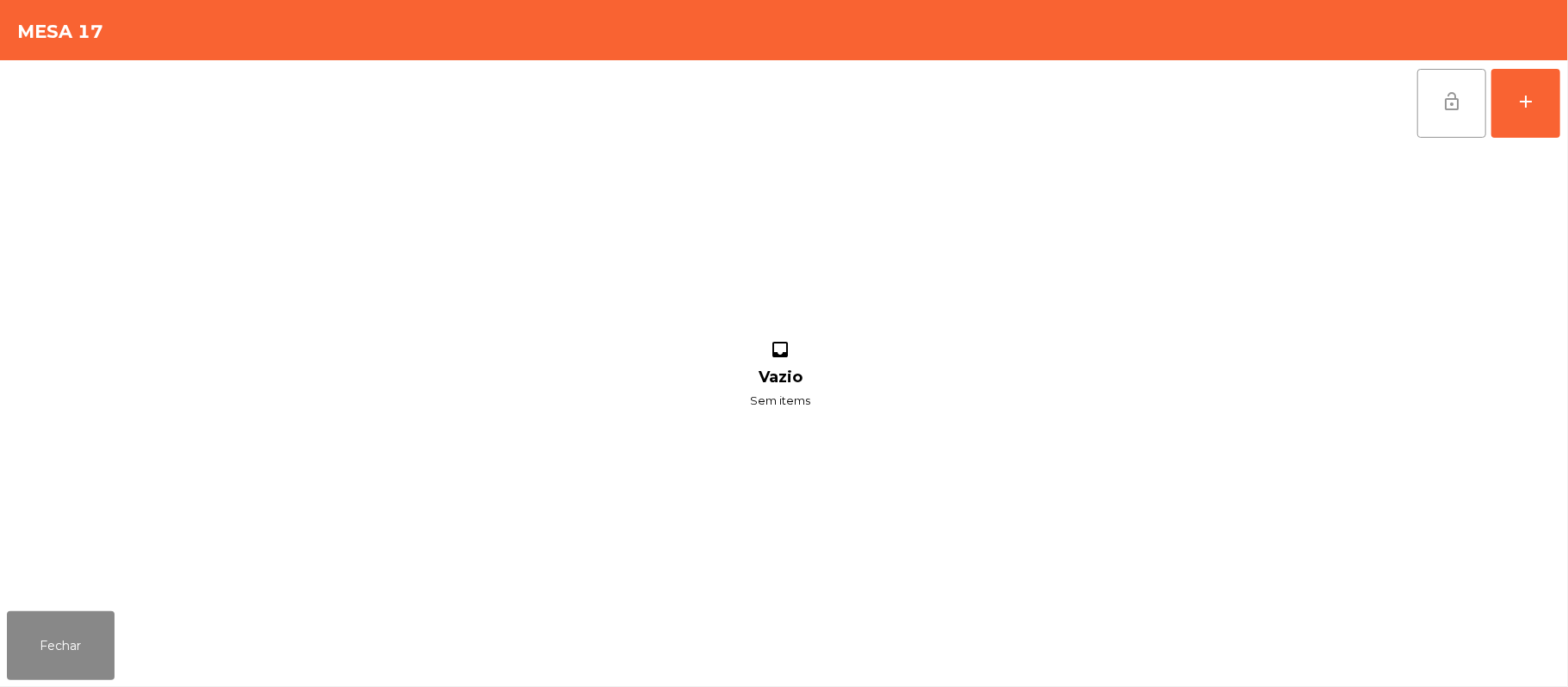
click at [1459, 114] on button "lock_open" at bounding box center [1451, 103] width 69 height 69
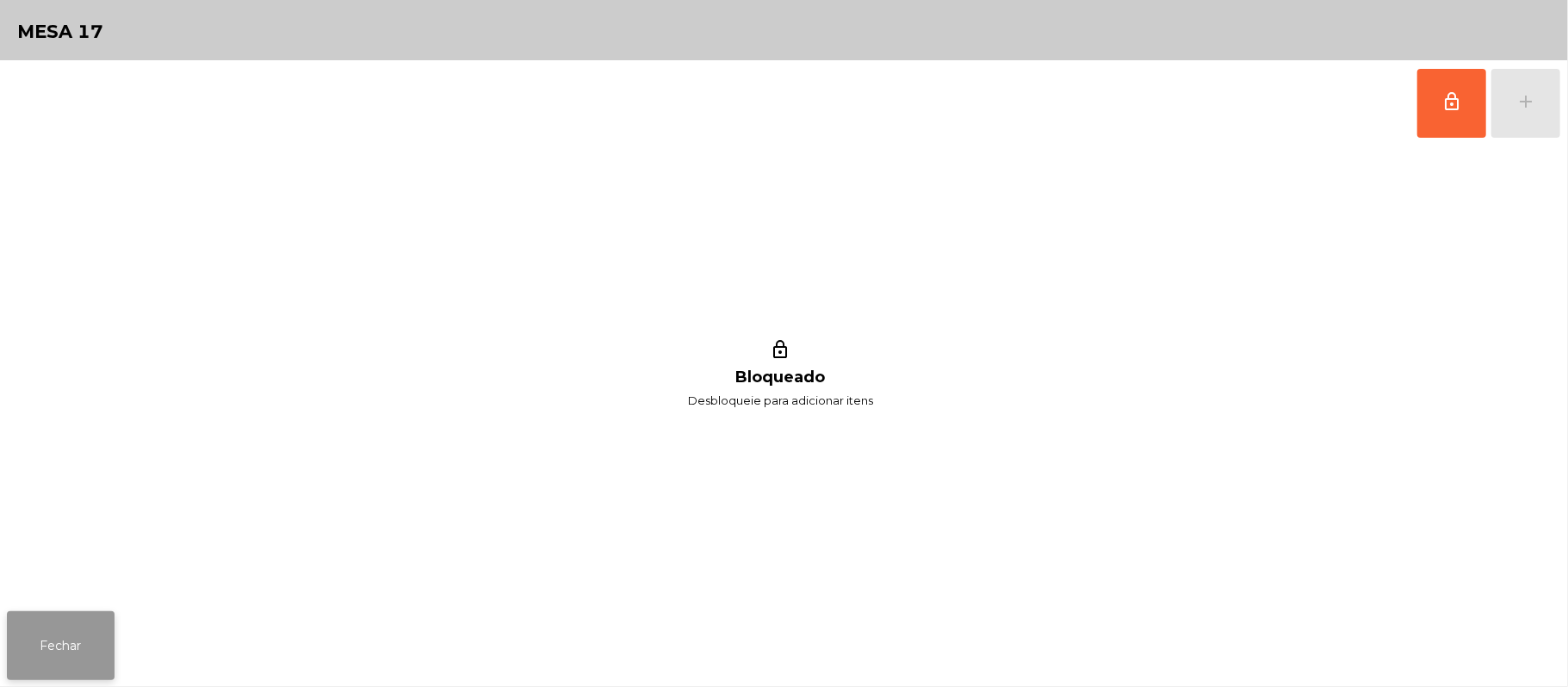
click at [73, 640] on button "Fechar" at bounding box center [60, 645] width 107 height 69
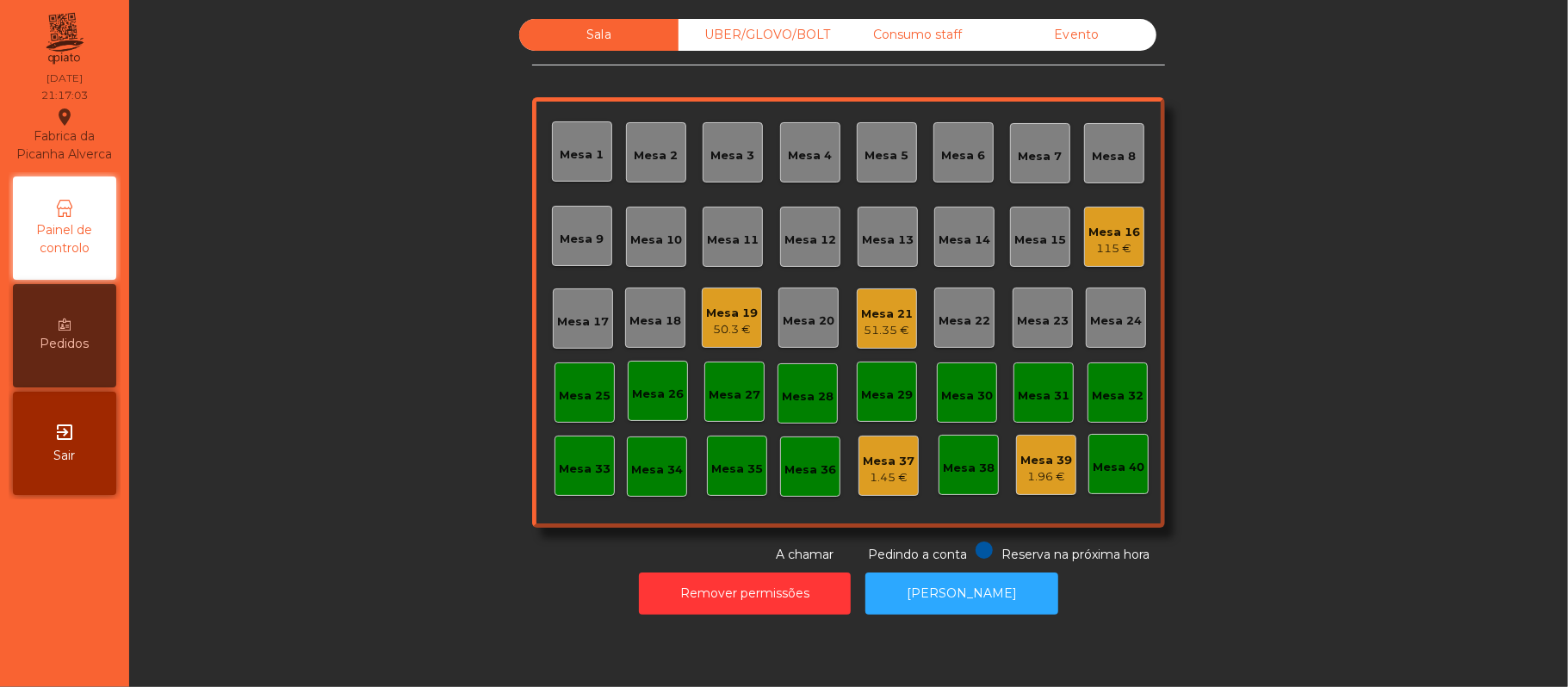
click at [928, 40] on div "Consumo staff" at bounding box center [917, 35] width 159 height 32
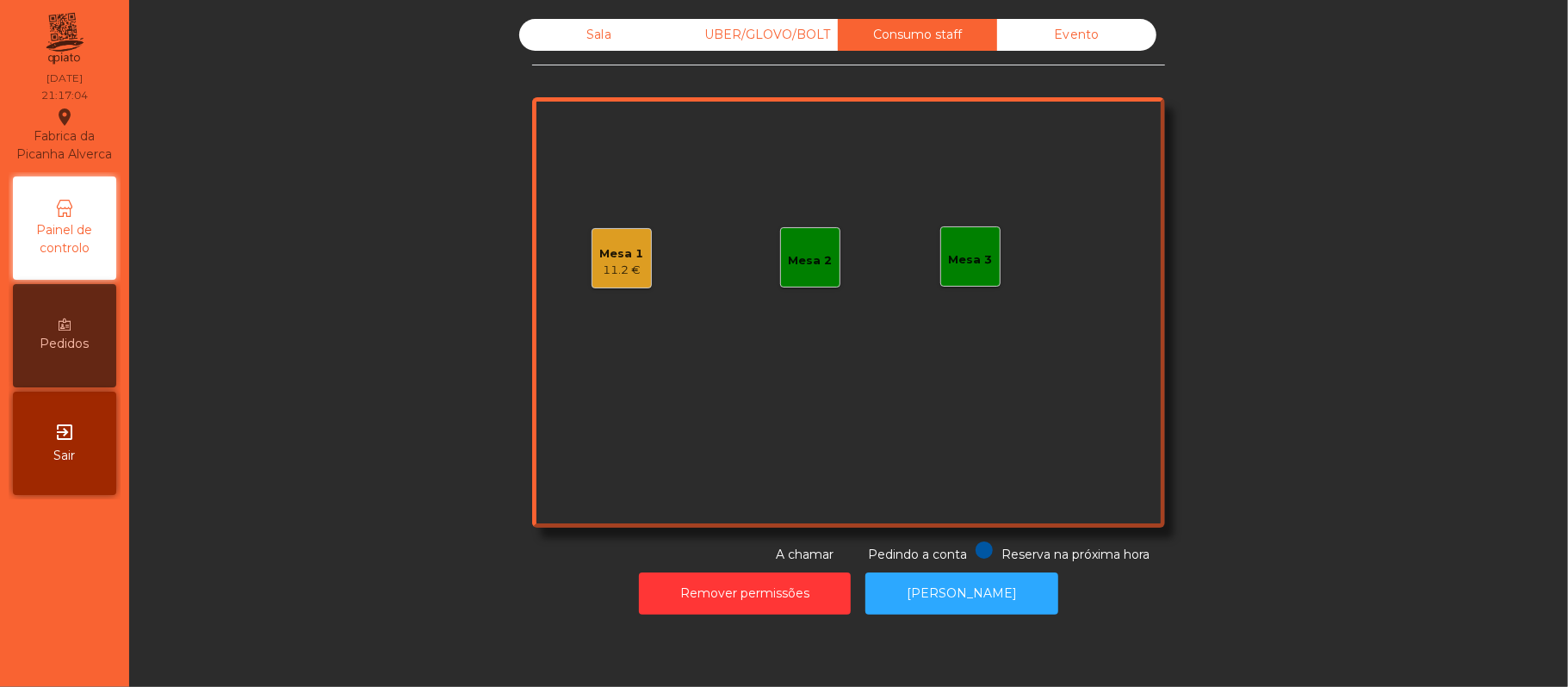
click at [629, 270] on div "11.2 €" at bounding box center [621, 270] width 44 height 17
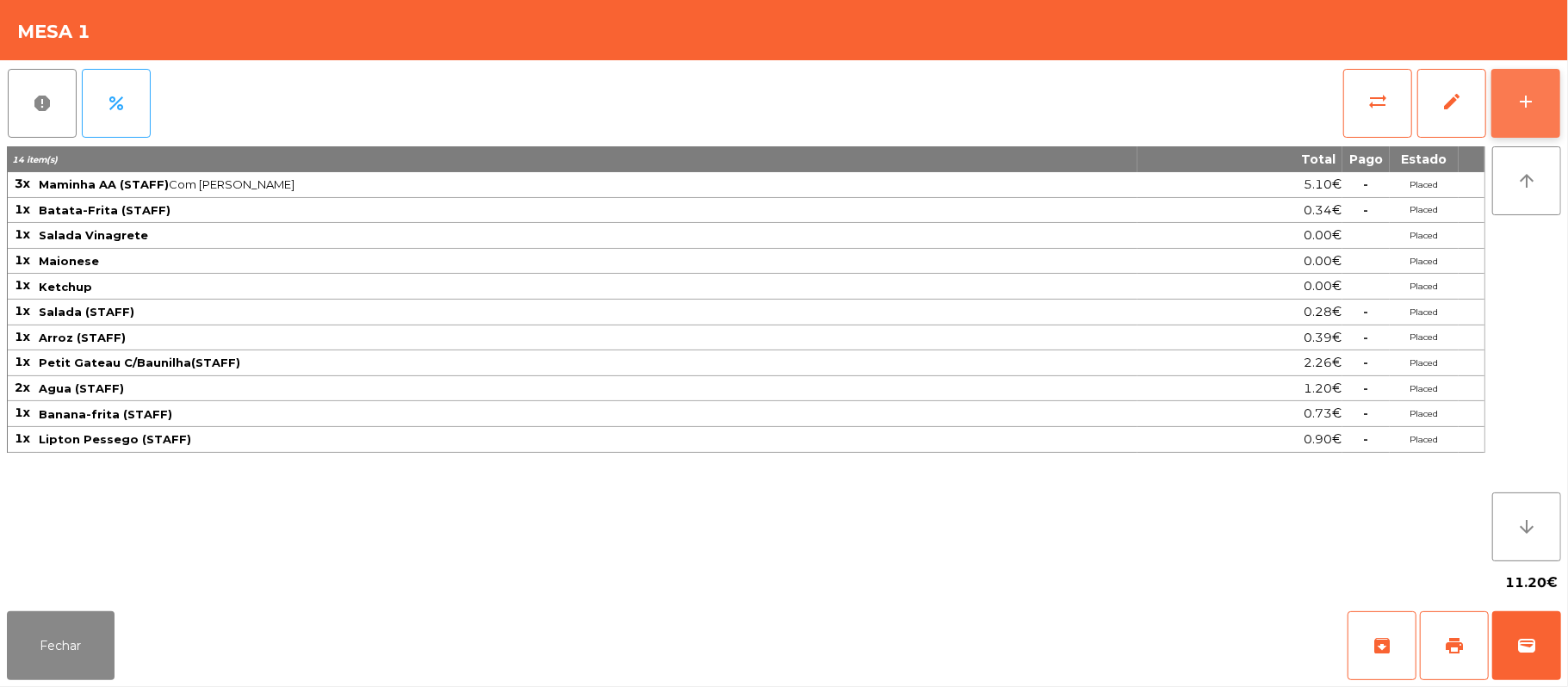
click at [1513, 125] on button "add" at bounding box center [1526, 103] width 69 height 69
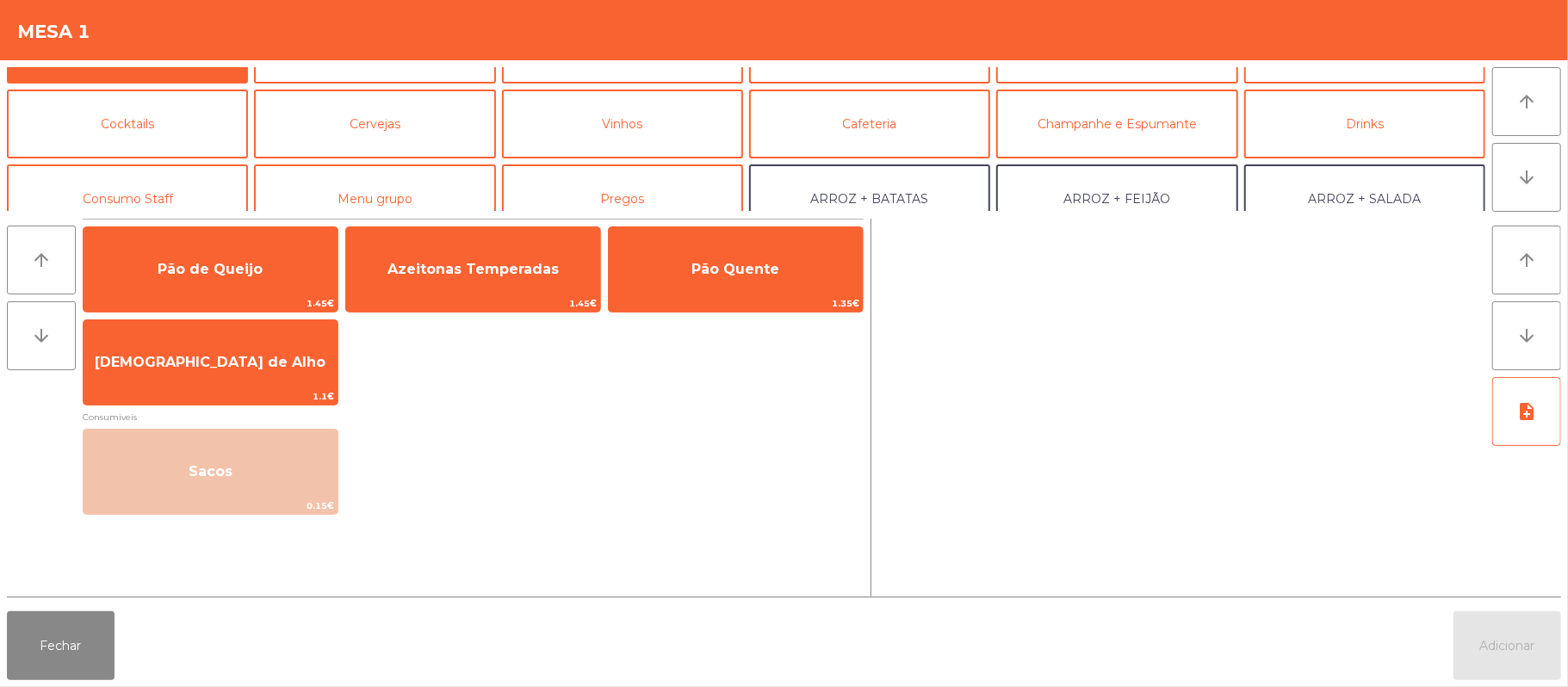
scroll to position [63, 0]
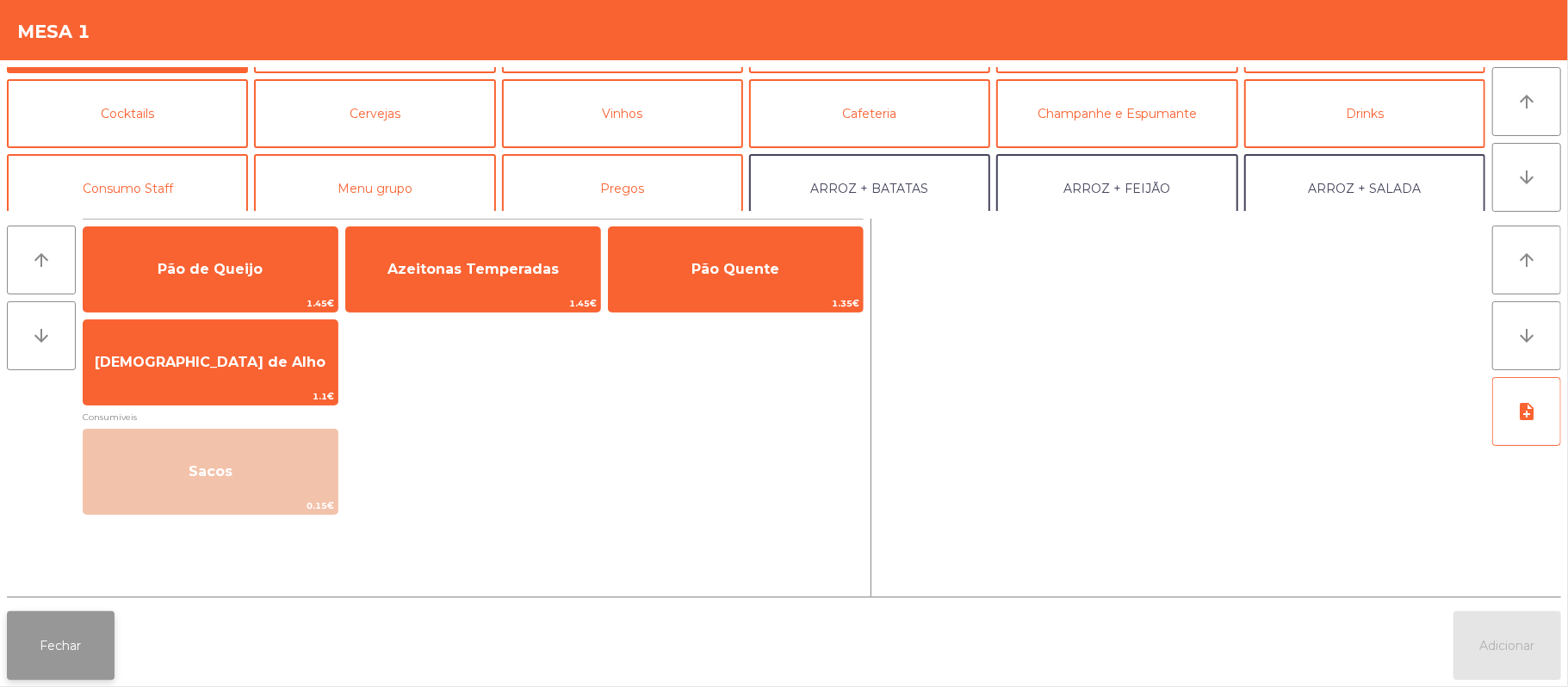
click at [75, 669] on button "Fechar" at bounding box center [60, 645] width 107 height 69
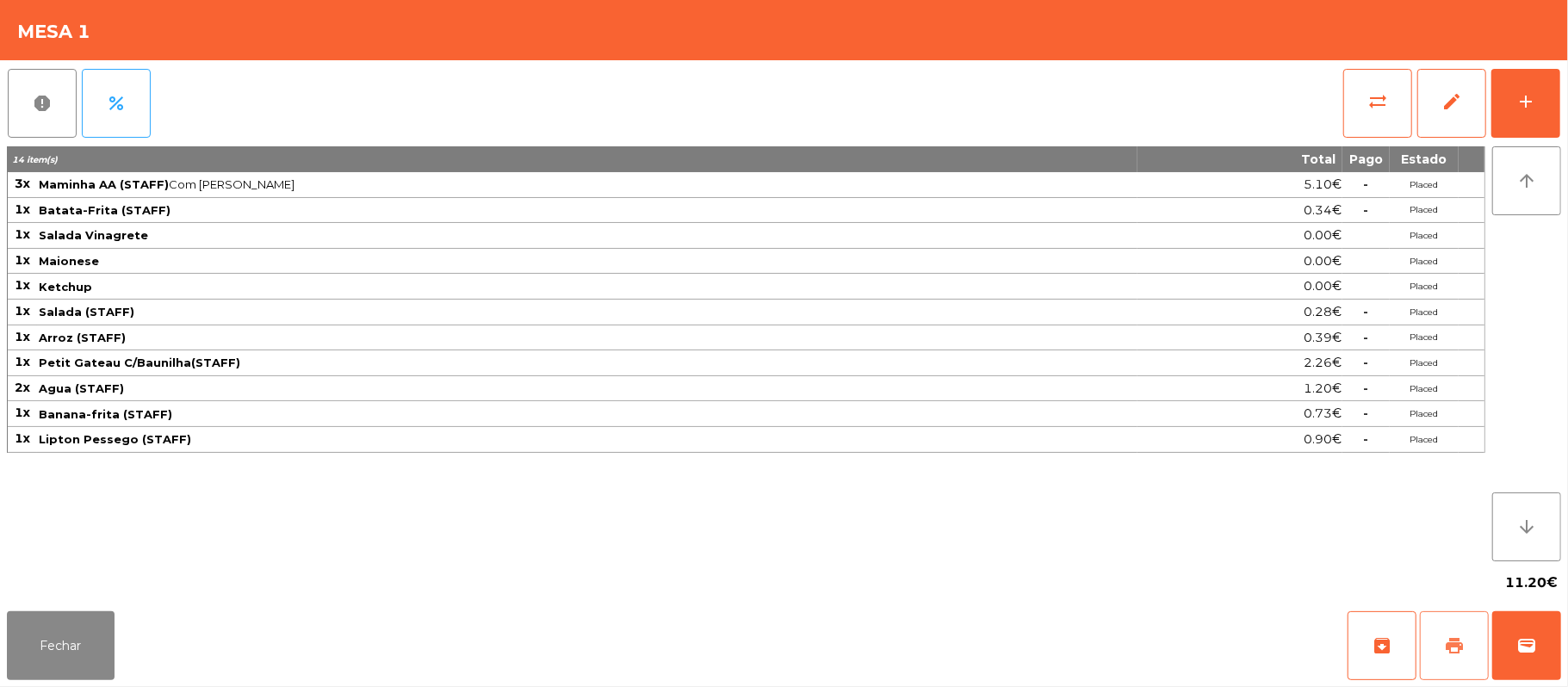
click at [1444, 641] on span "print" at bounding box center [1454, 646] width 21 height 21
click at [1522, 111] on button "add" at bounding box center [1526, 103] width 69 height 69
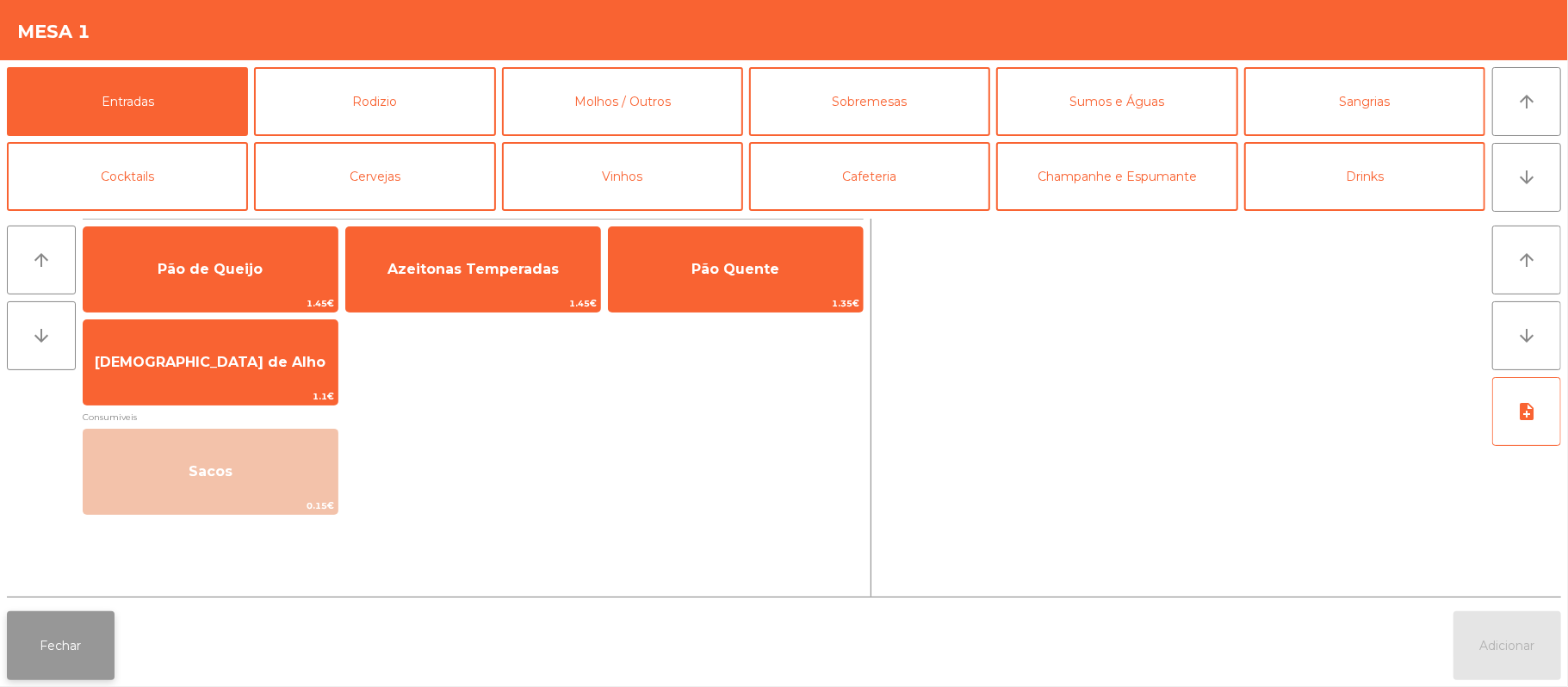
click at [91, 658] on button "Fechar" at bounding box center [60, 645] width 107 height 69
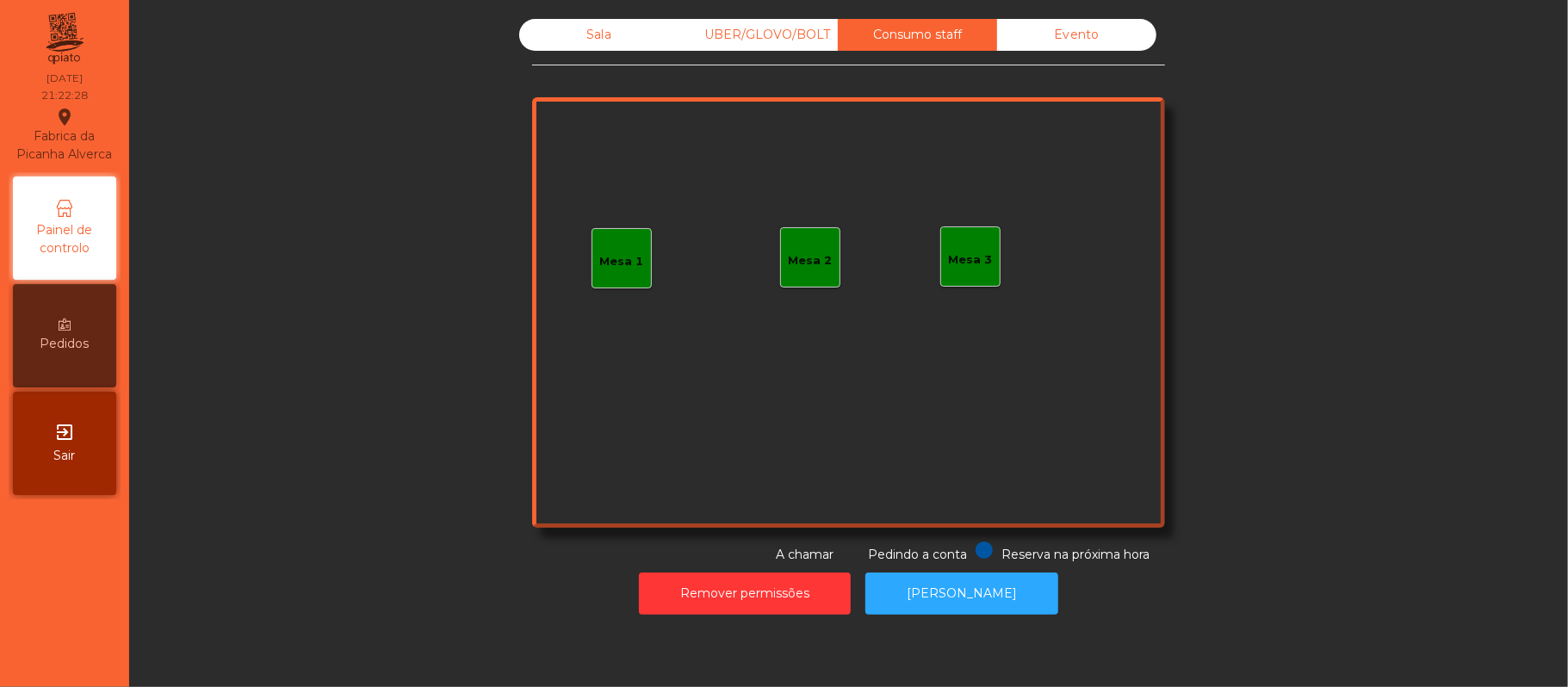
click at [562, 33] on div "Sala" at bounding box center [599, 35] width 159 height 32
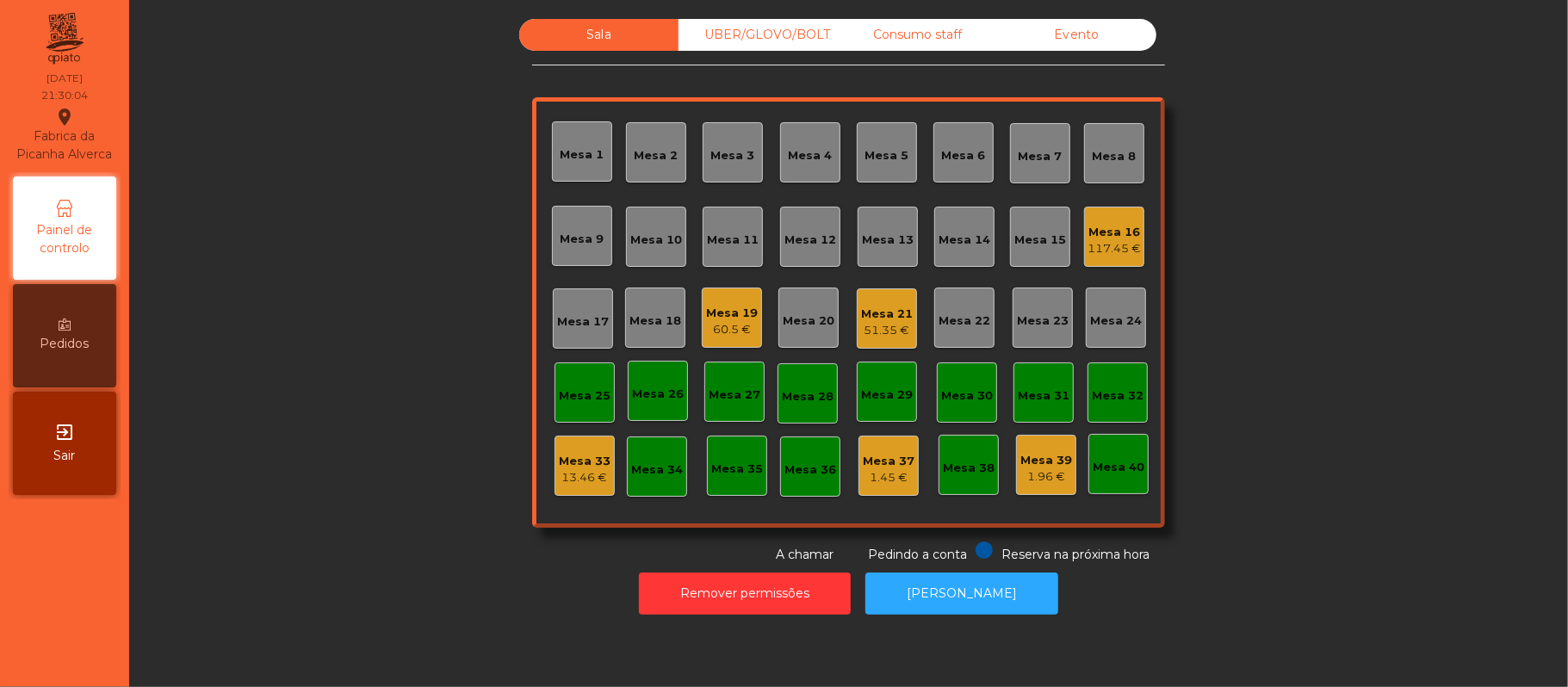
click at [758, 42] on div "UBER/GLOVO/BOLT" at bounding box center [758, 35] width 159 height 32
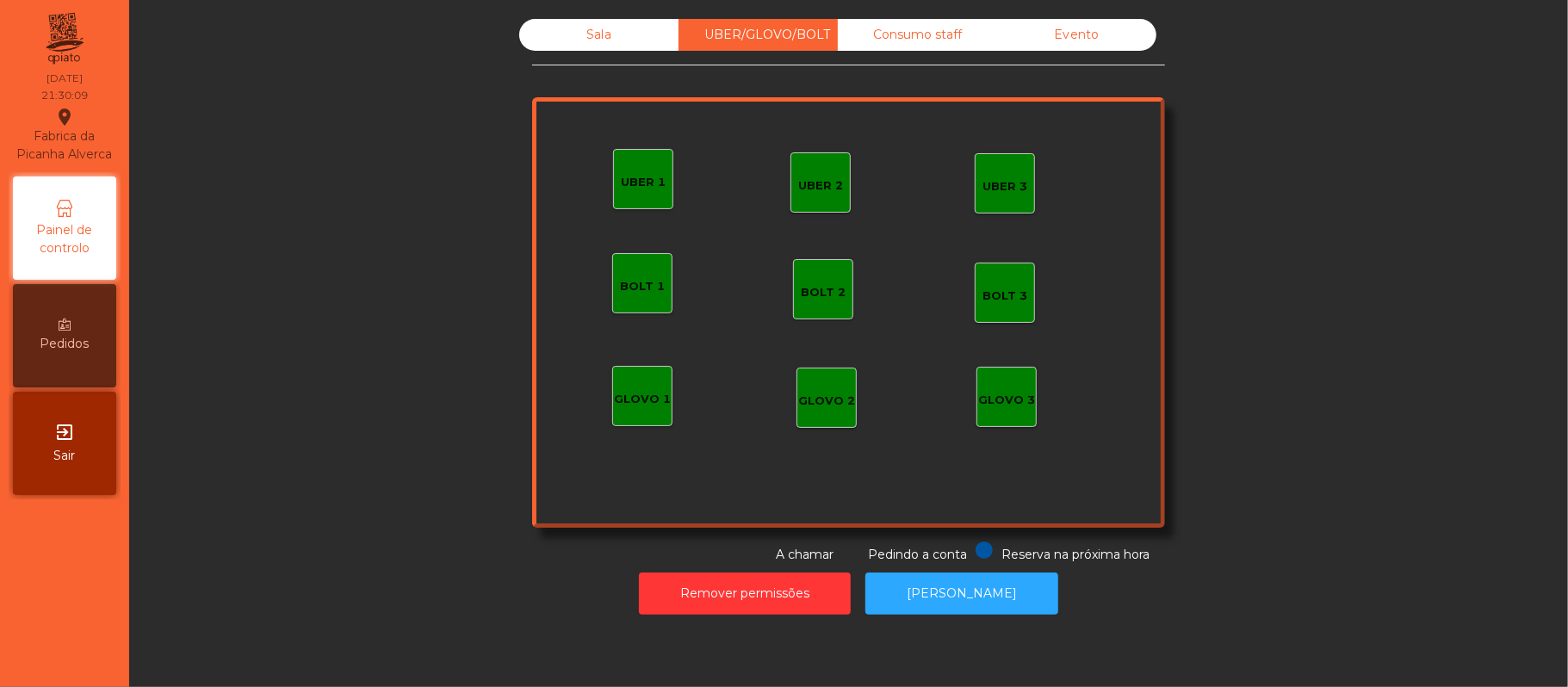
click at [621, 153] on div "UBER 1" at bounding box center [643, 179] width 60 height 60
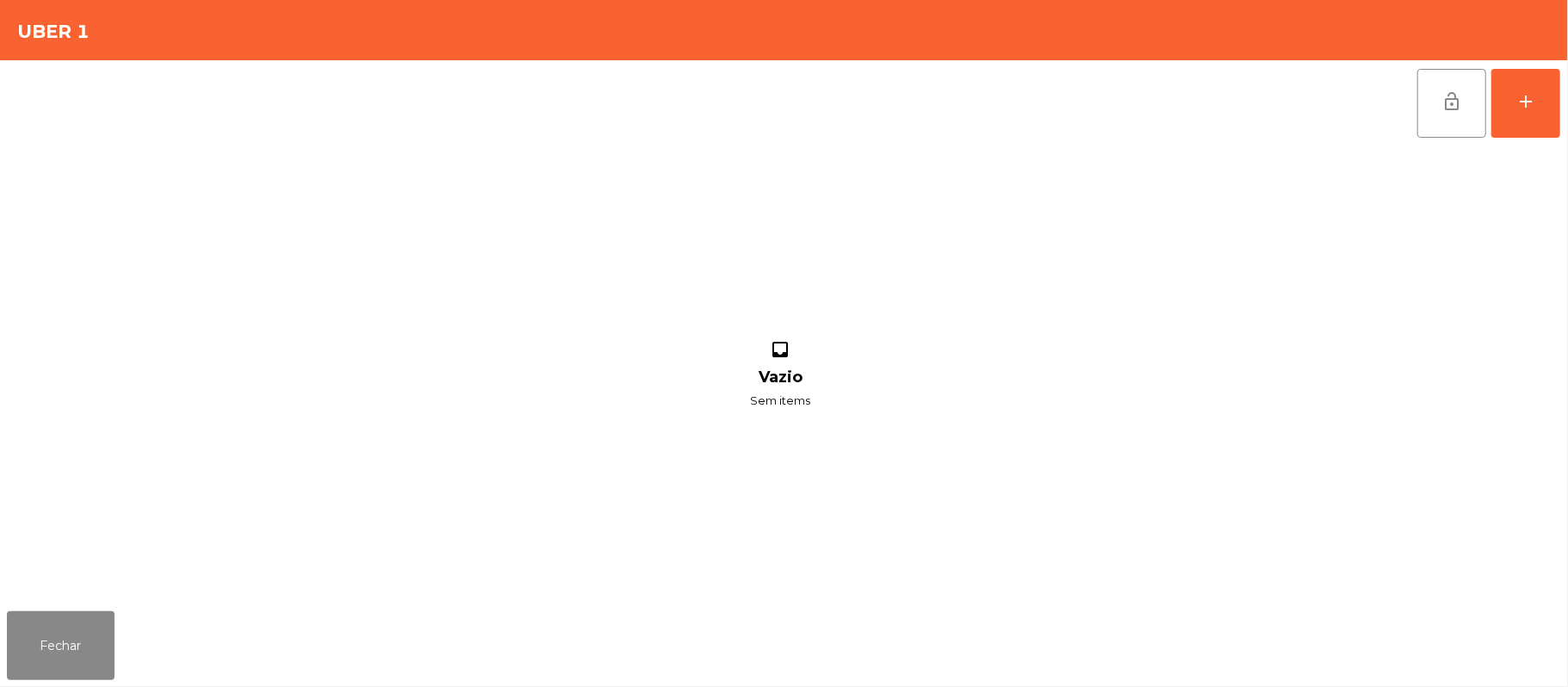
click at [1562, 65] on div "lock_open add inbox Vazio Sem items" at bounding box center [784, 332] width 1568 height 544
click at [1515, 114] on button "add" at bounding box center [1526, 103] width 69 height 69
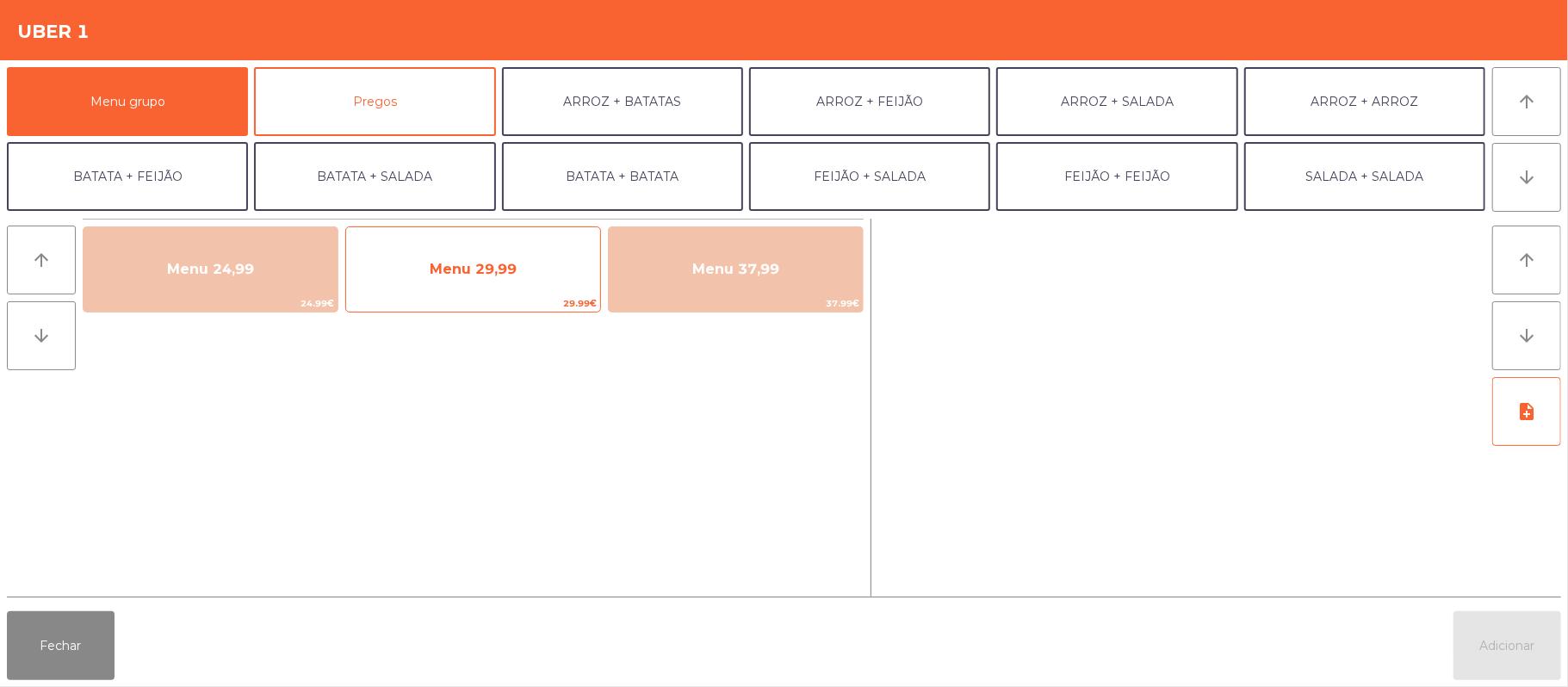
click at [404, 227] on div "Menu 29,99 29.99€" at bounding box center [472, 269] width 256 height 86
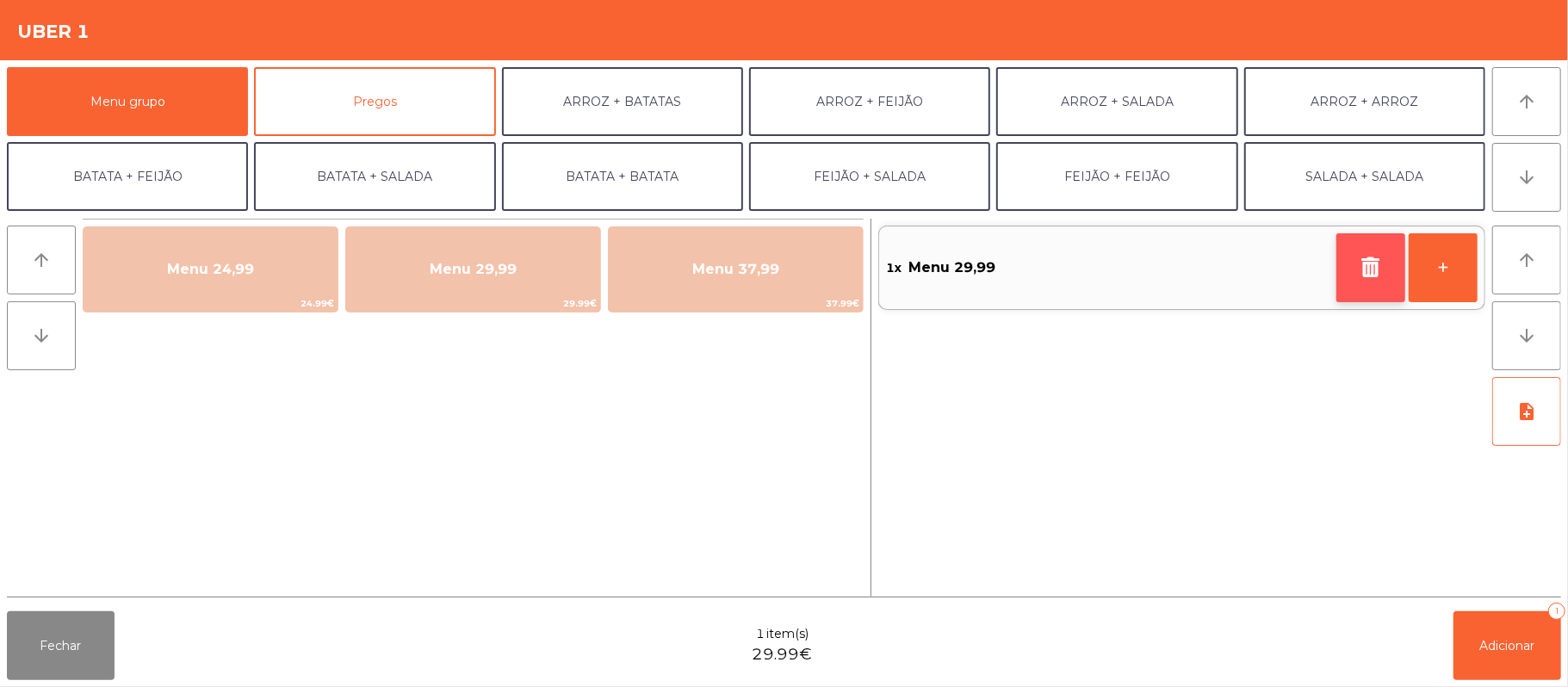
click at [1374, 283] on button "button" at bounding box center [1370, 267] width 69 height 69
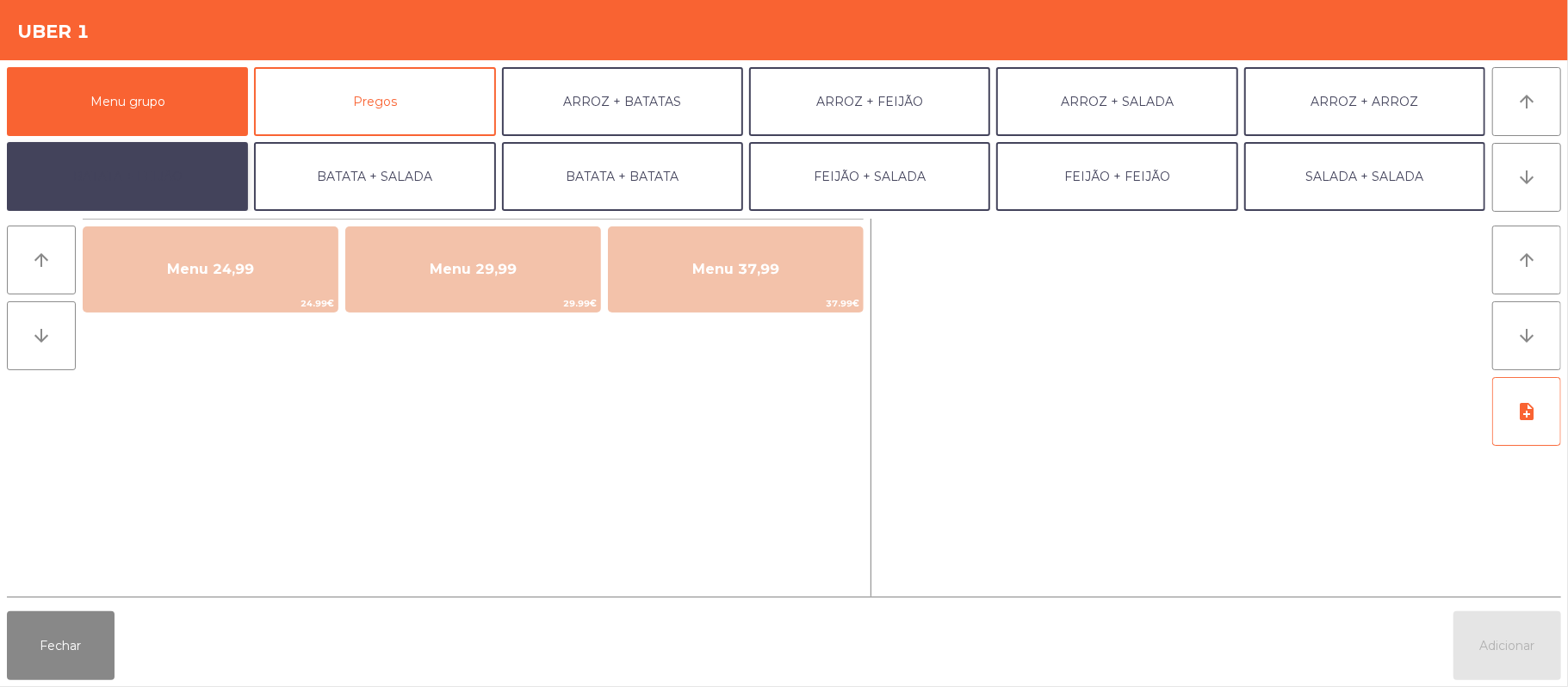
click at [119, 183] on button "BATATA + FEIJÃO" at bounding box center [127, 176] width 241 height 69
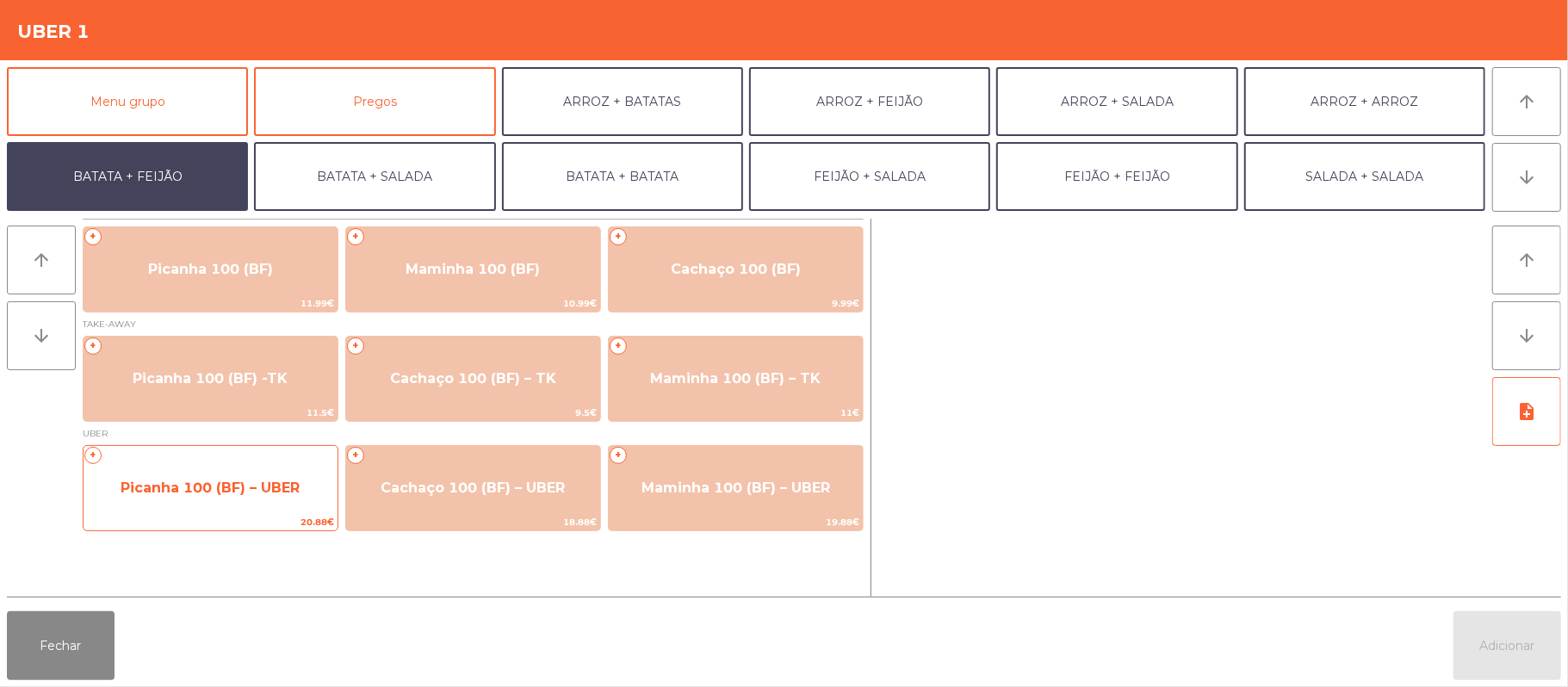
click at [187, 487] on span "Picanha 100 (BF) – UBER" at bounding box center [210, 487] width 179 height 16
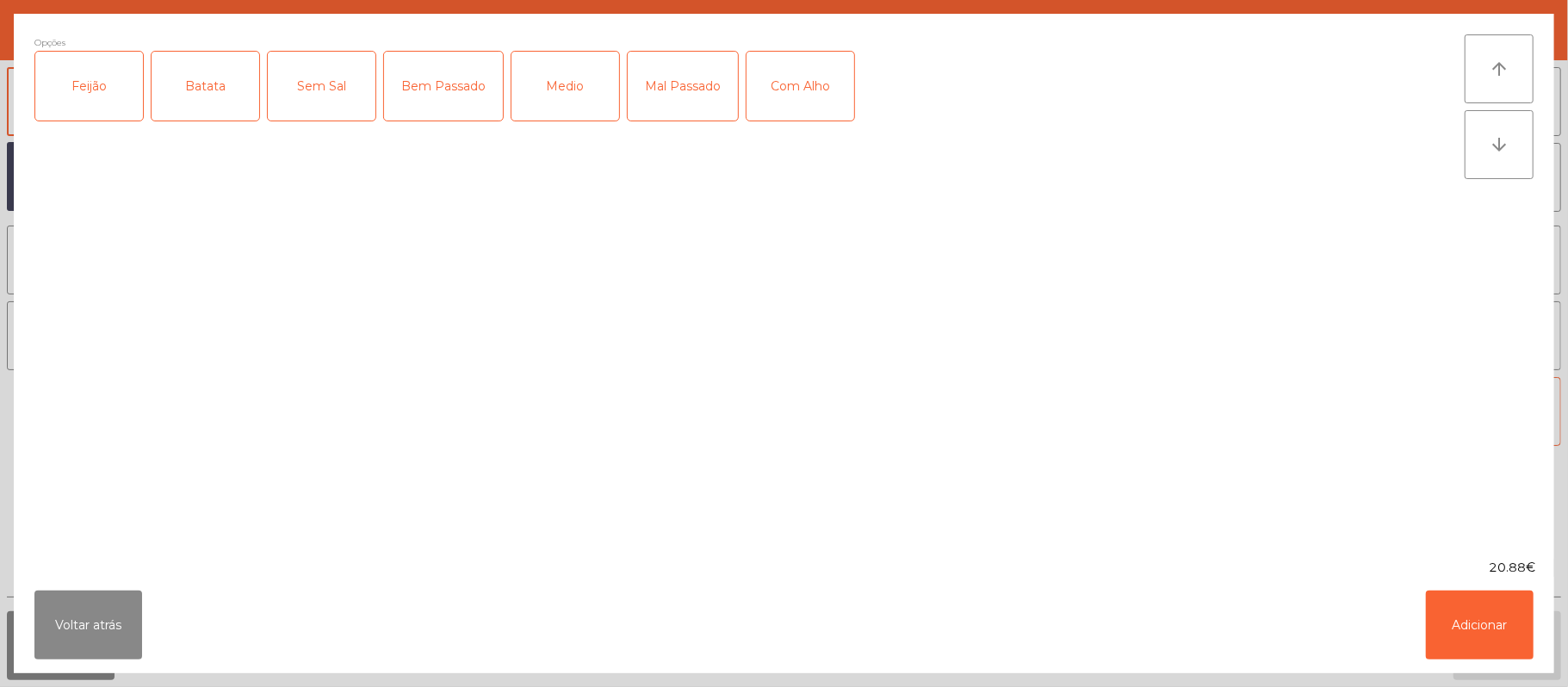
click at [128, 94] on div "Feijão" at bounding box center [89, 86] width 107 height 69
click at [218, 81] on div "Batata" at bounding box center [206, 86] width 107 height 69
click at [682, 104] on div "Mal Passado" at bounding box center [683, 86] width 110 height 69
click at [794, 87] on div "Com Alho" at bounding box center [801, 86] width 107 height 69
click at [1474, 604] on button "Adicionar" at bounding box center [1479, 624] width 107 height 69
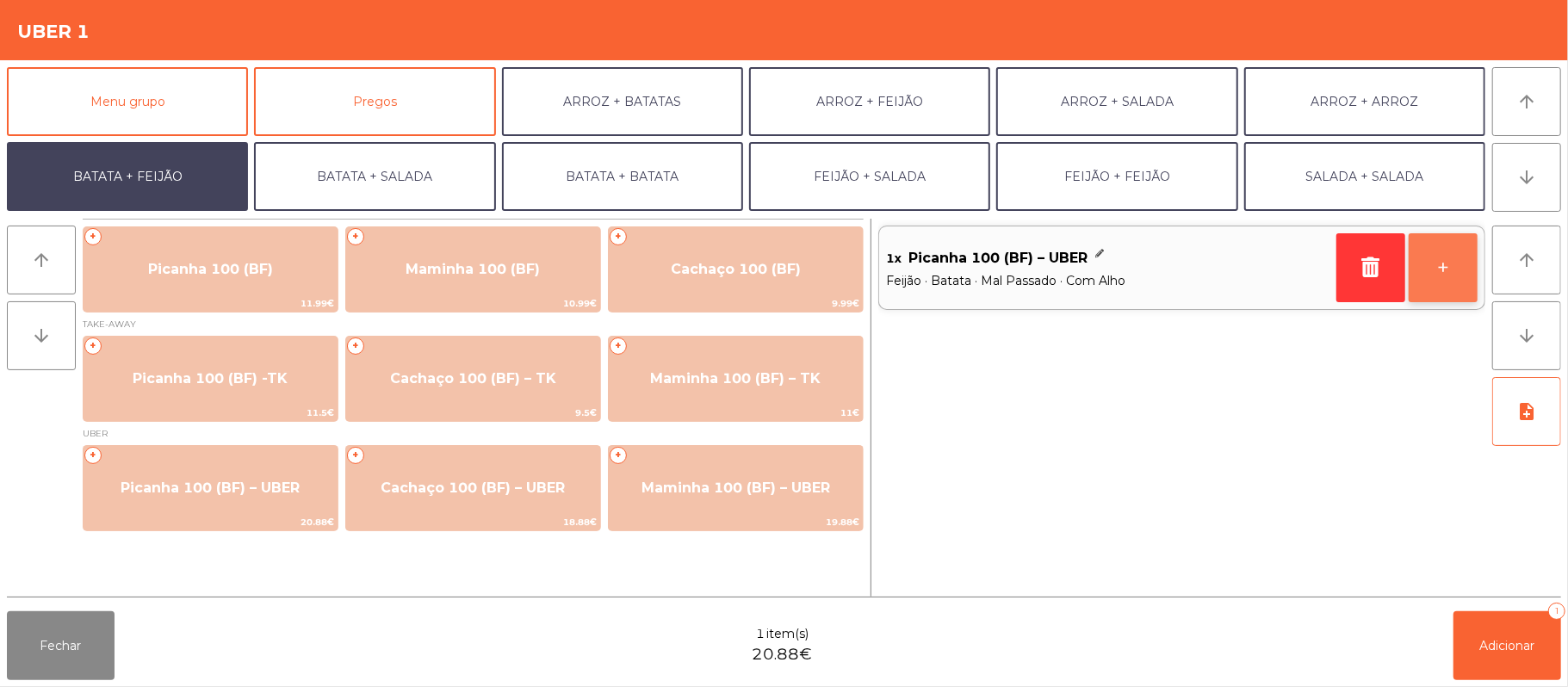
click at [1441, 272] on button "+" at bounding box center [1443, 267] width 69 height 69
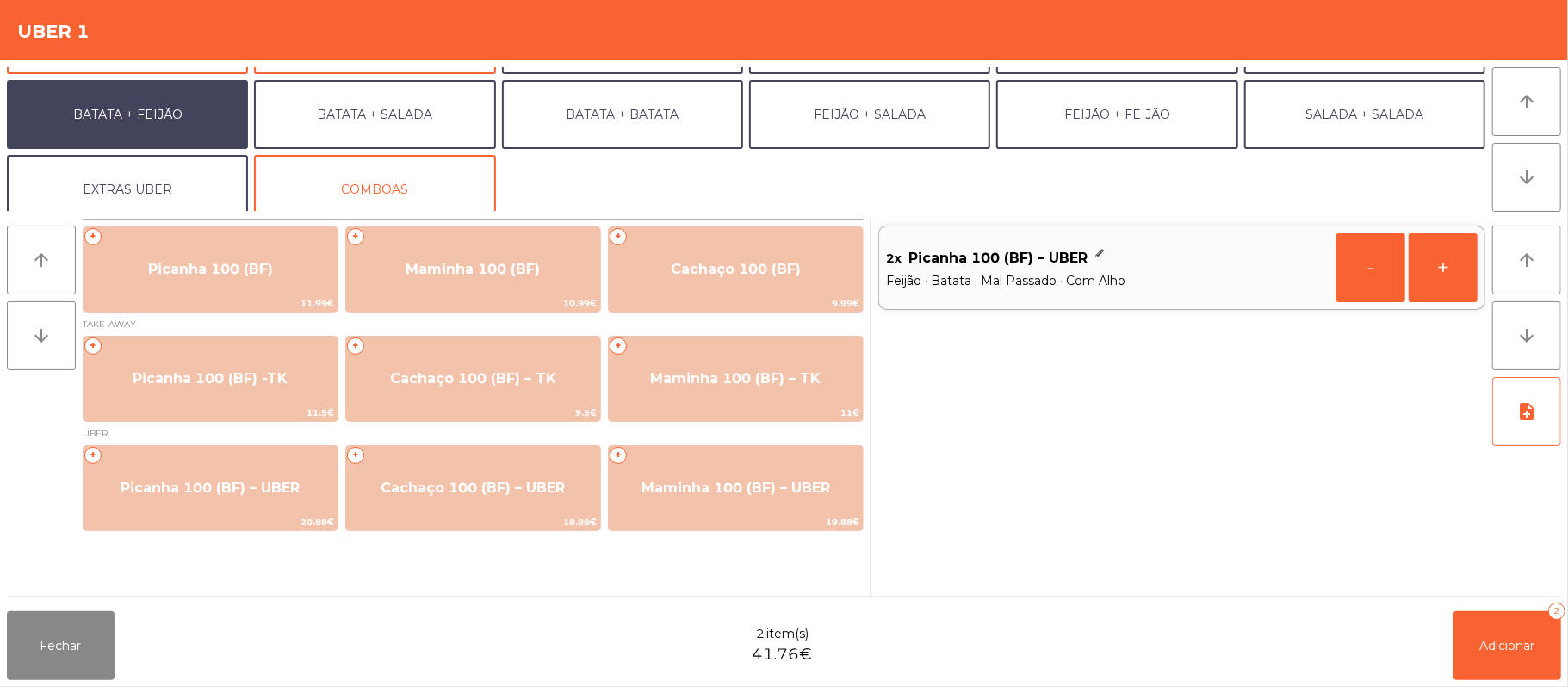
scroll to position [64, 0]
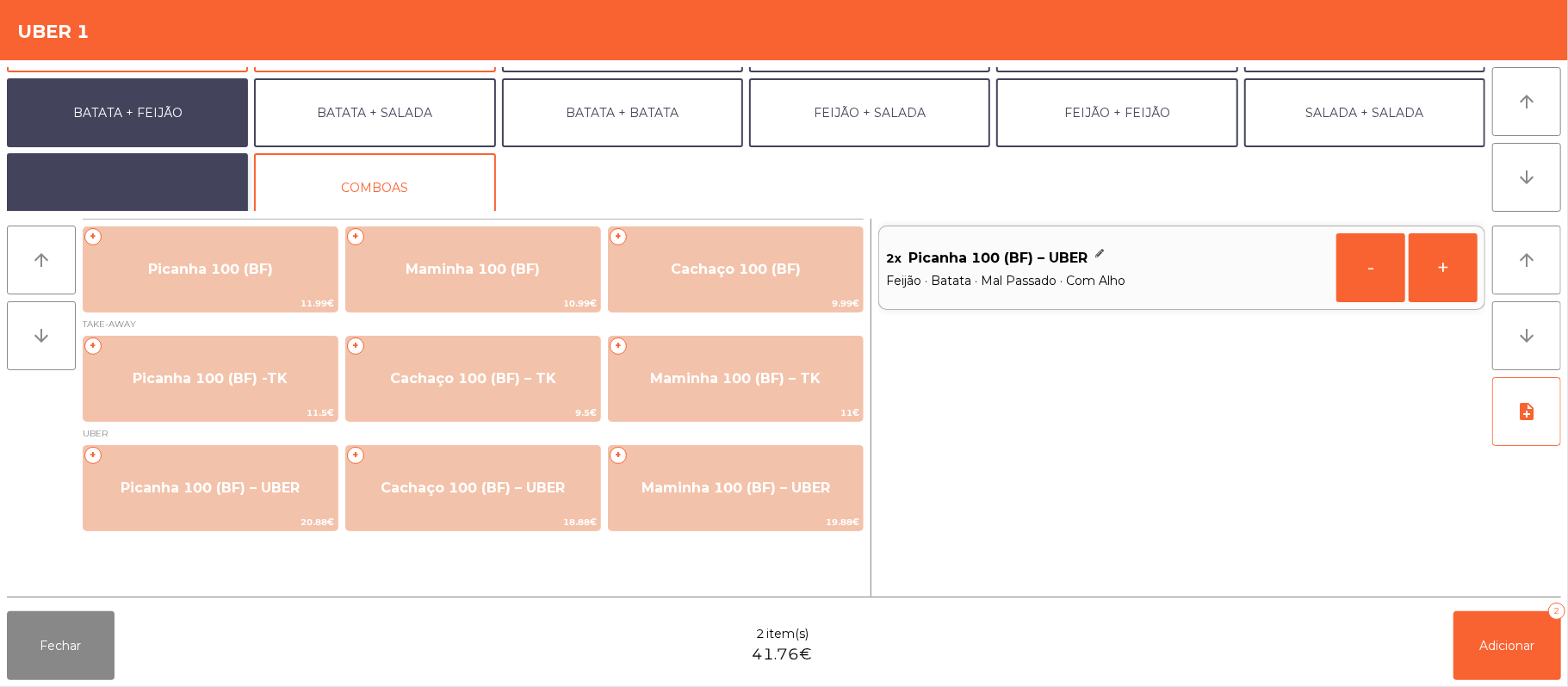
click at [169, 173] on button "EXTRAS UBER" at bounding box center [127, 188] width 241 height 69
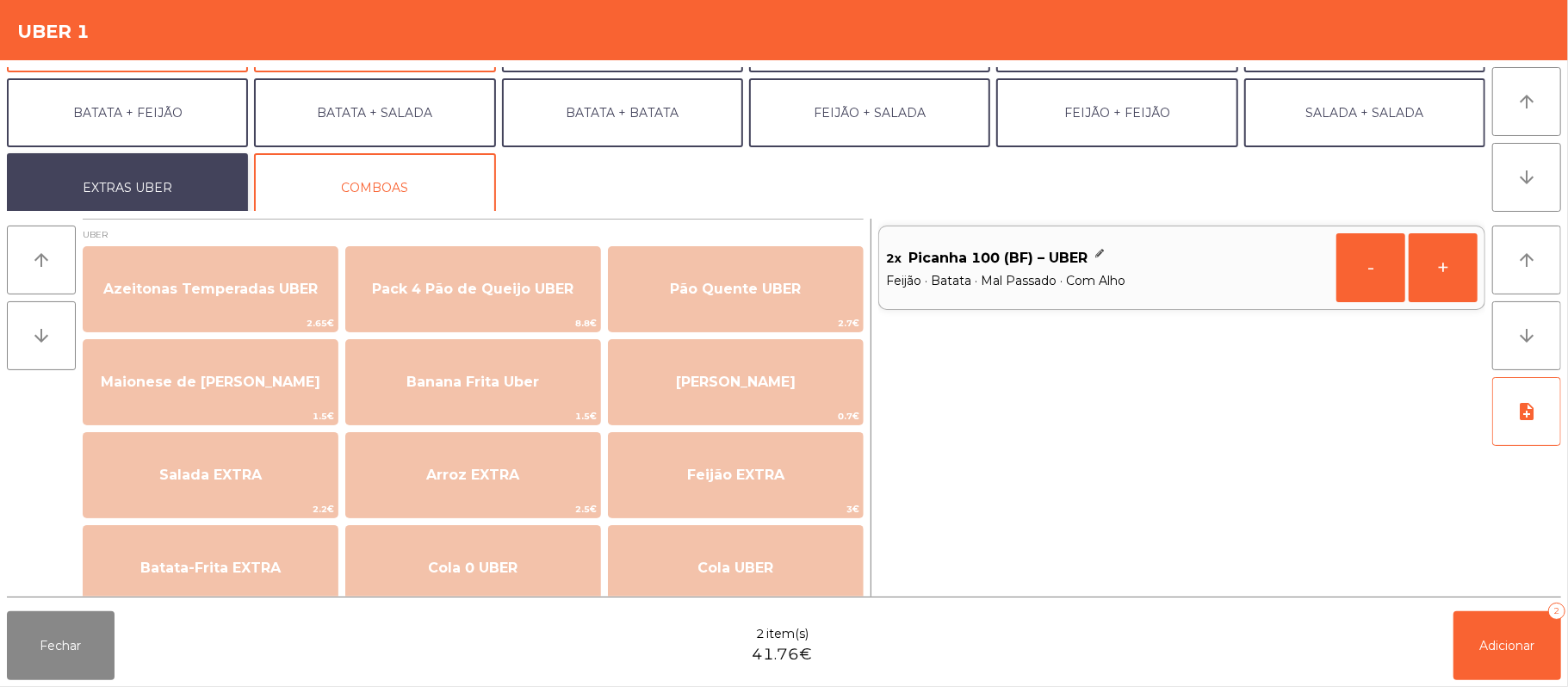
click at [7, 154] on button "EXTRAS UBER" at bounding box center [127, 188] width 241 height 69
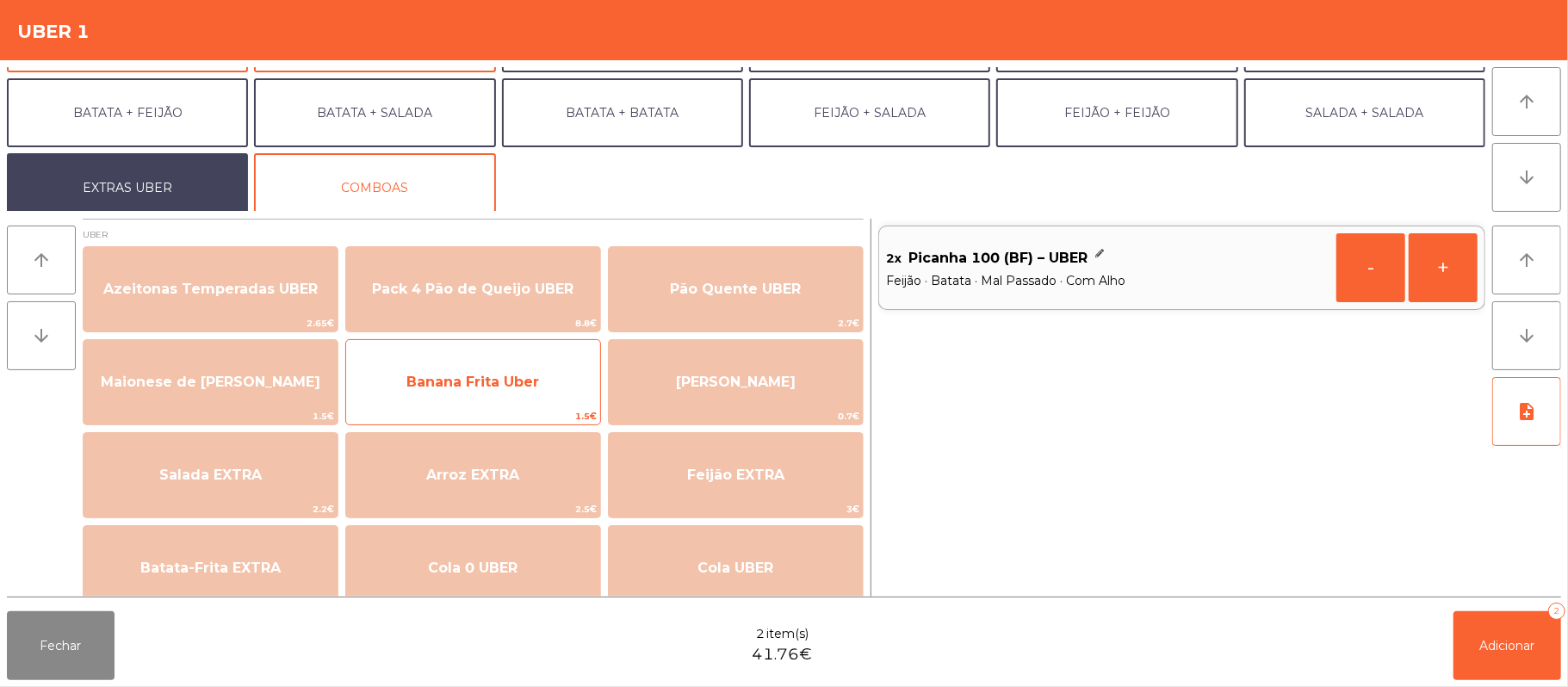
click at [528, 393] on span "Banana Frita Uber" at bounding box center [472, 382] width 254 height 46
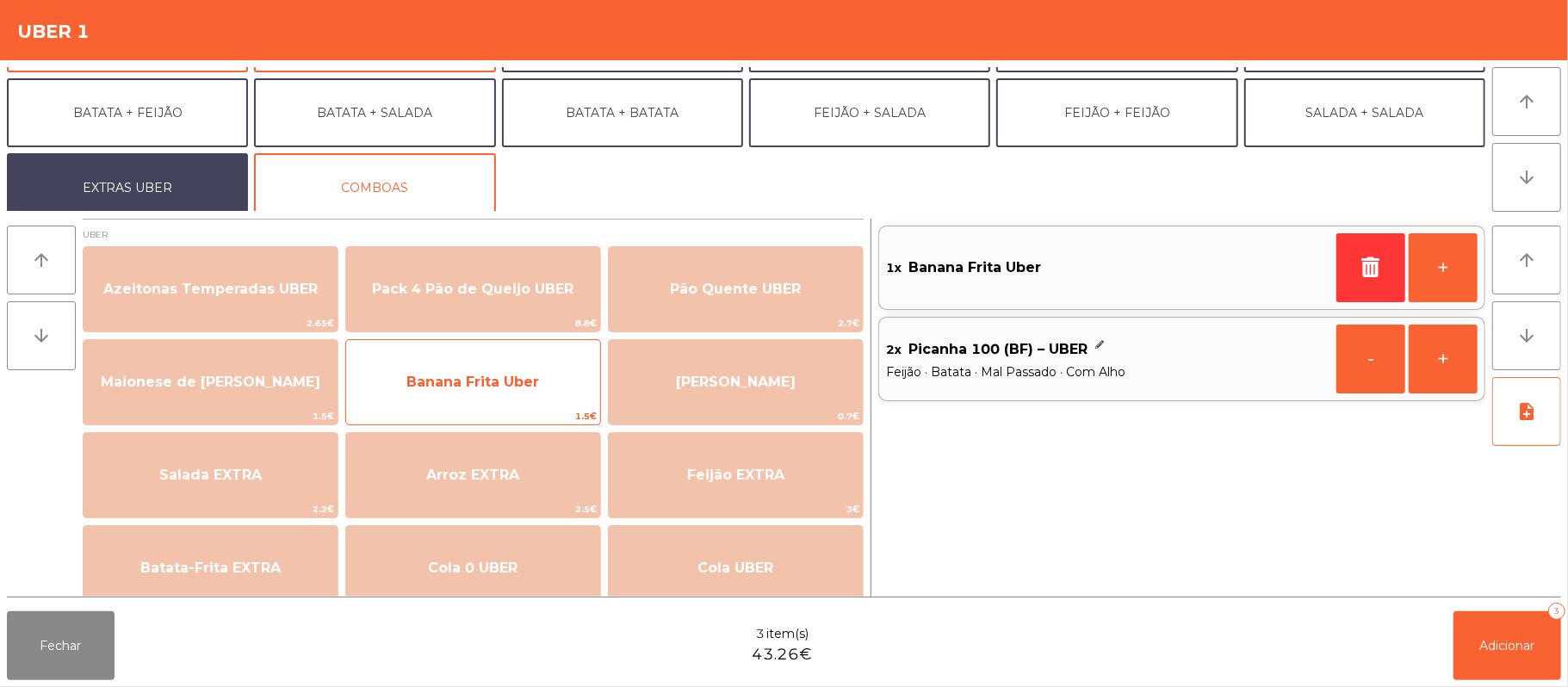
click at [507, 385] on span "Banana Frita Uber" at bounding box center [472, 381] width 133 height 16
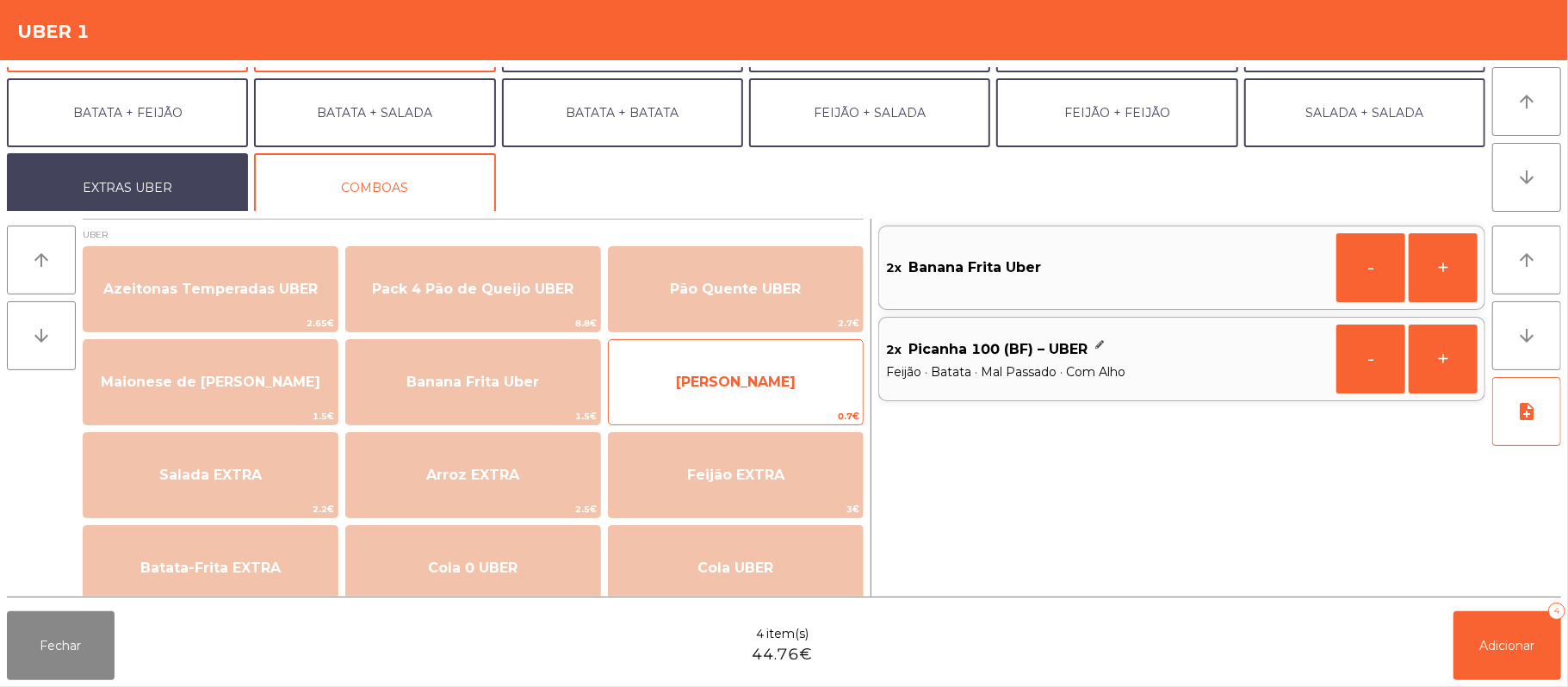
click at [769, 385] on span "[PERSON_NAME]" at bounding box center [735, 381] width 120 height 16
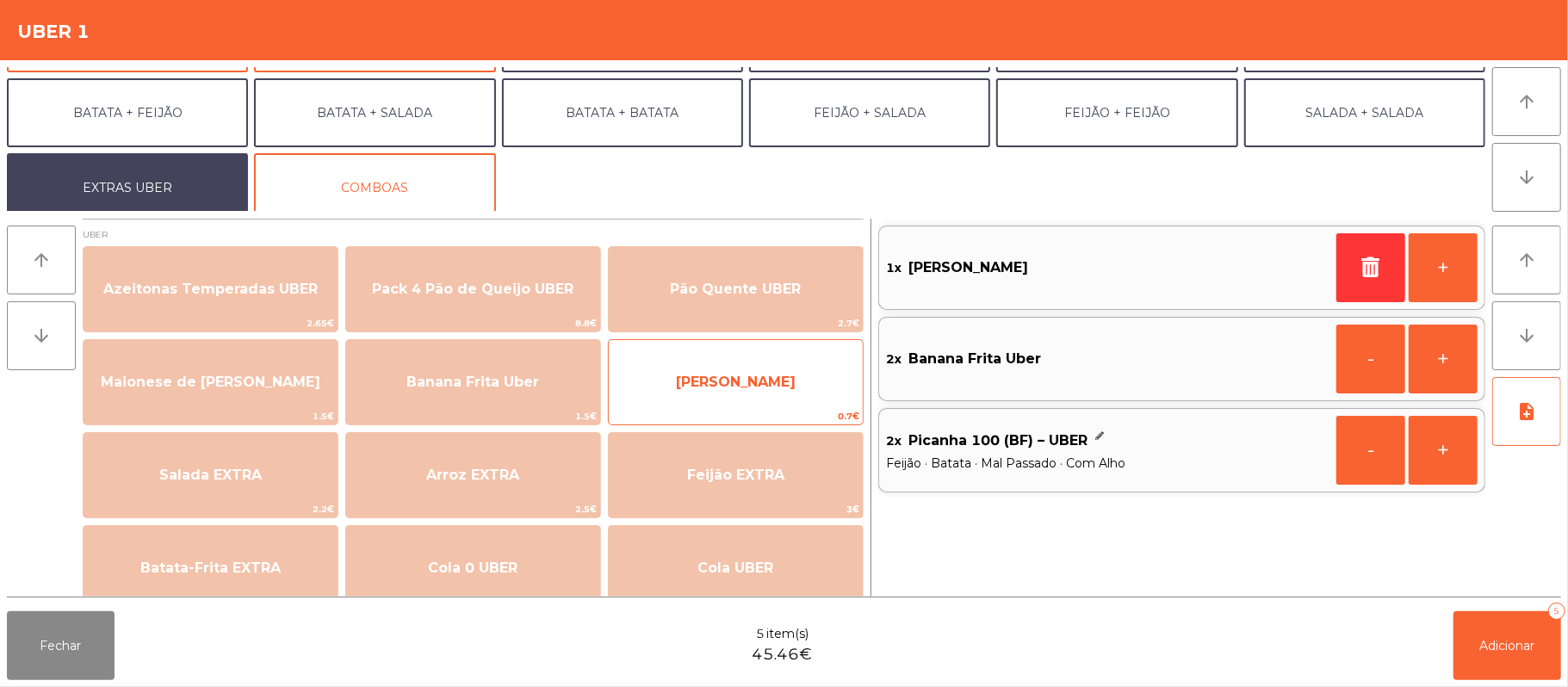
click at [758, 383] on span "[PERSON_NAME]" at bounding box center [735, 381] width 120 height 16
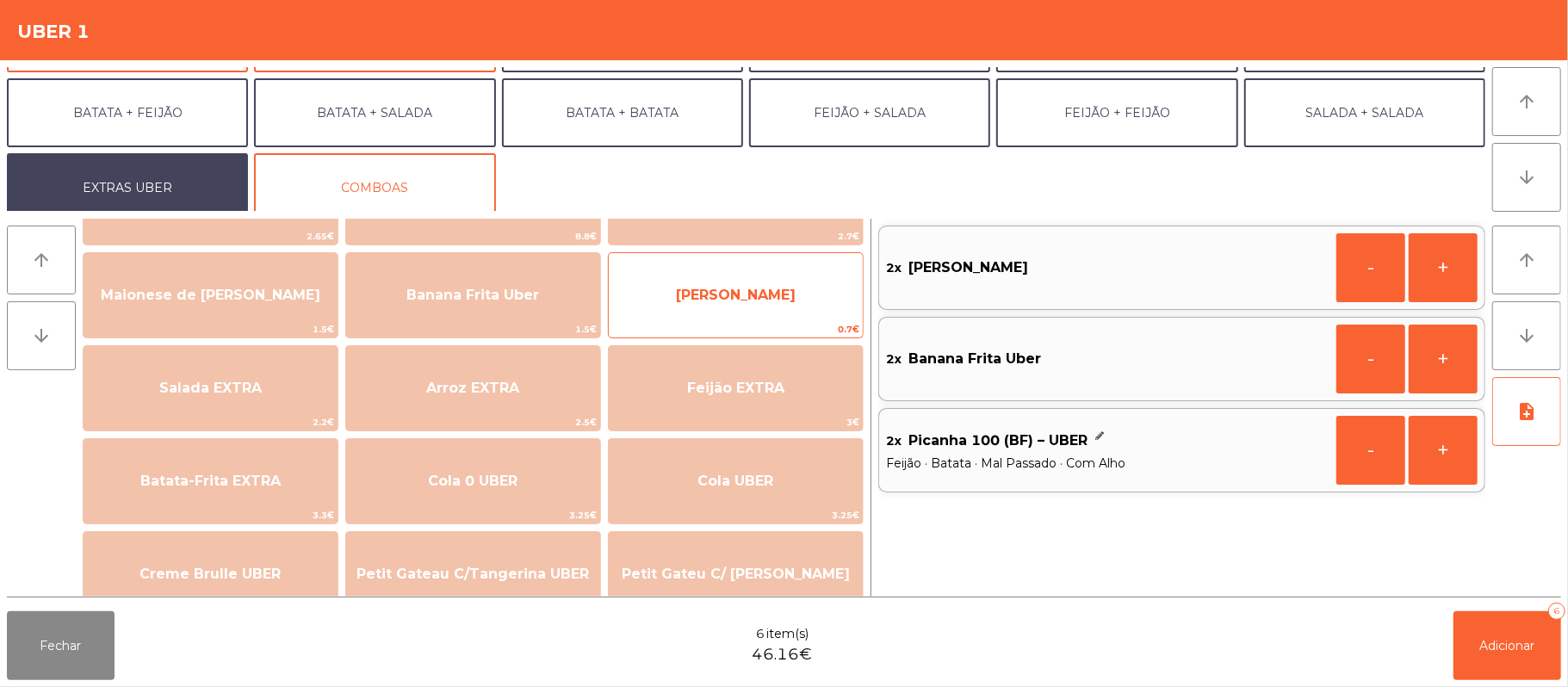
scroll to position [100, 0]
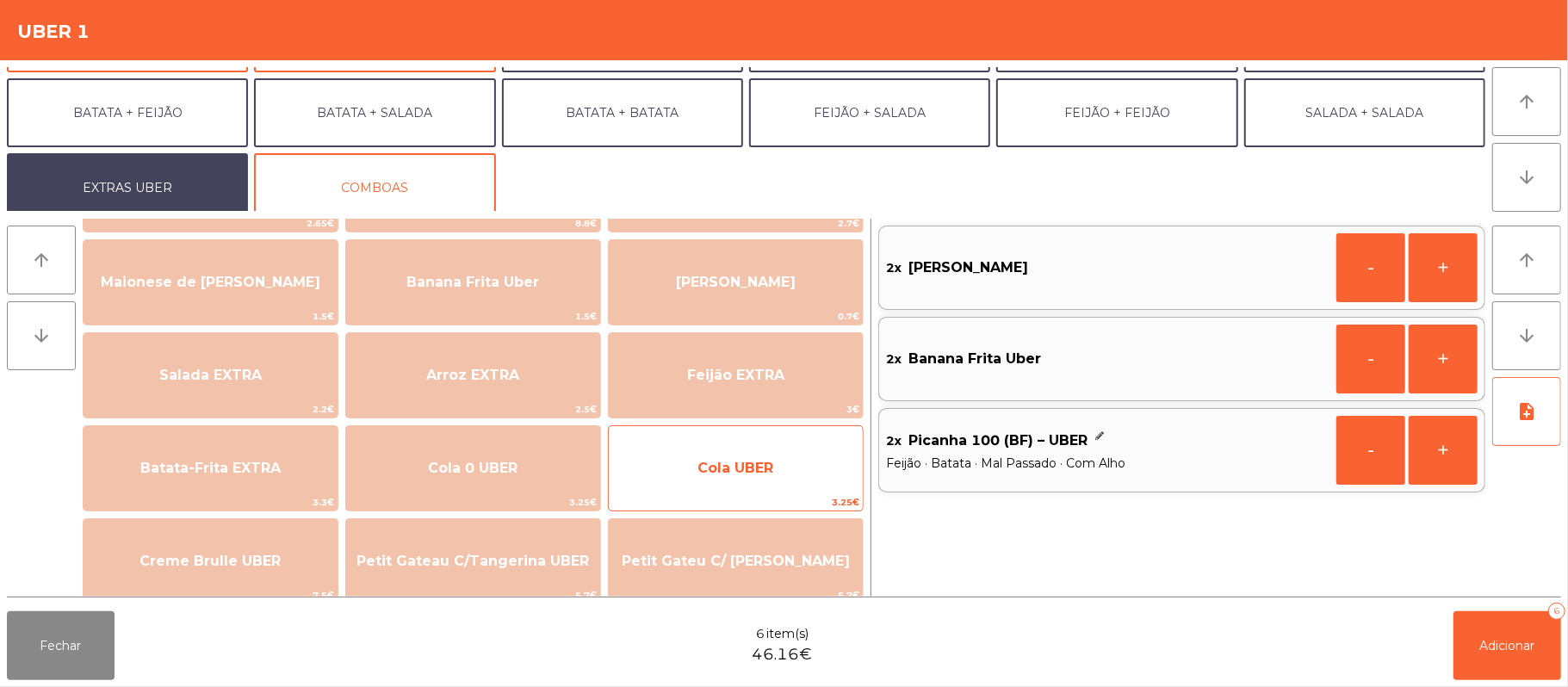
click at [679, 479] on span "Cola UBER" at bounding box center [735, 467] width 254 height 46
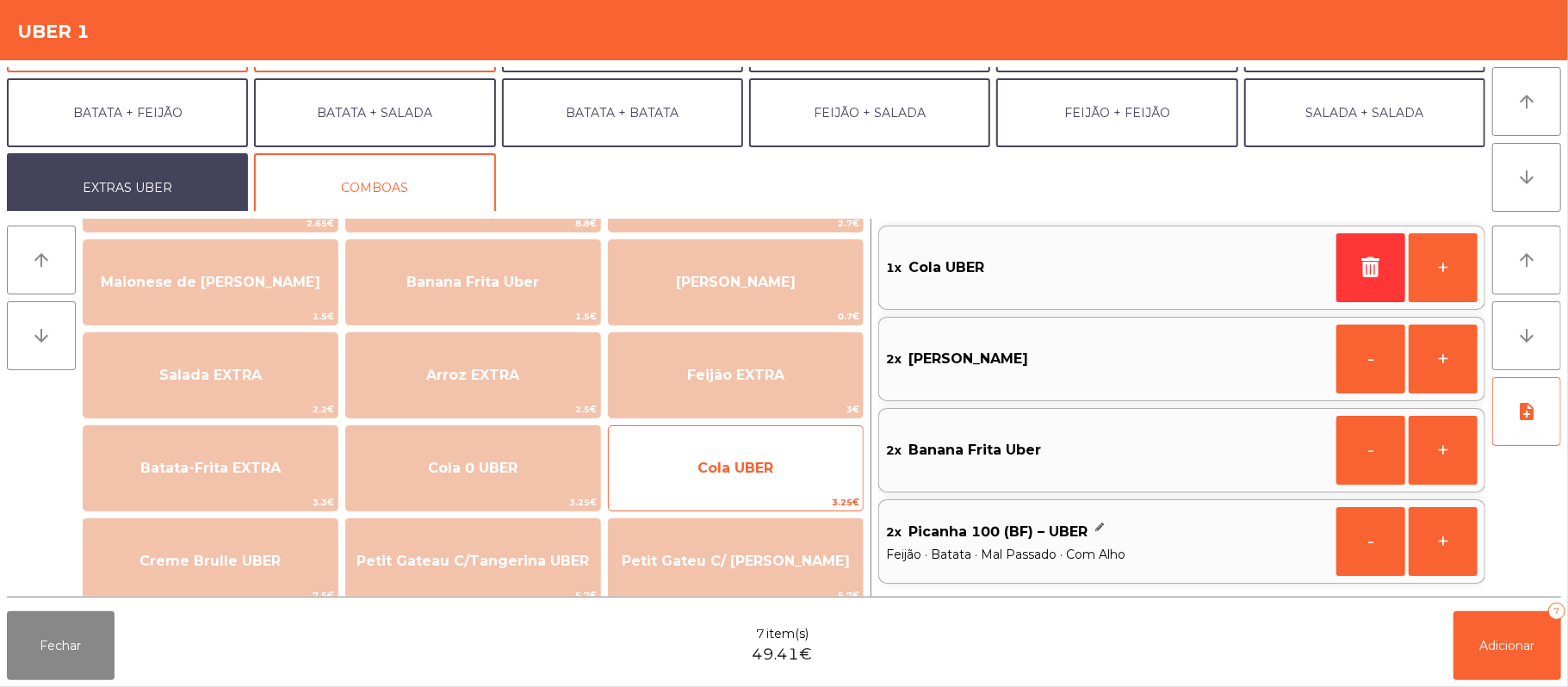
click at [669, 475] on span "Cola UBER" at bounding box center [735, 467] width 254 height 46
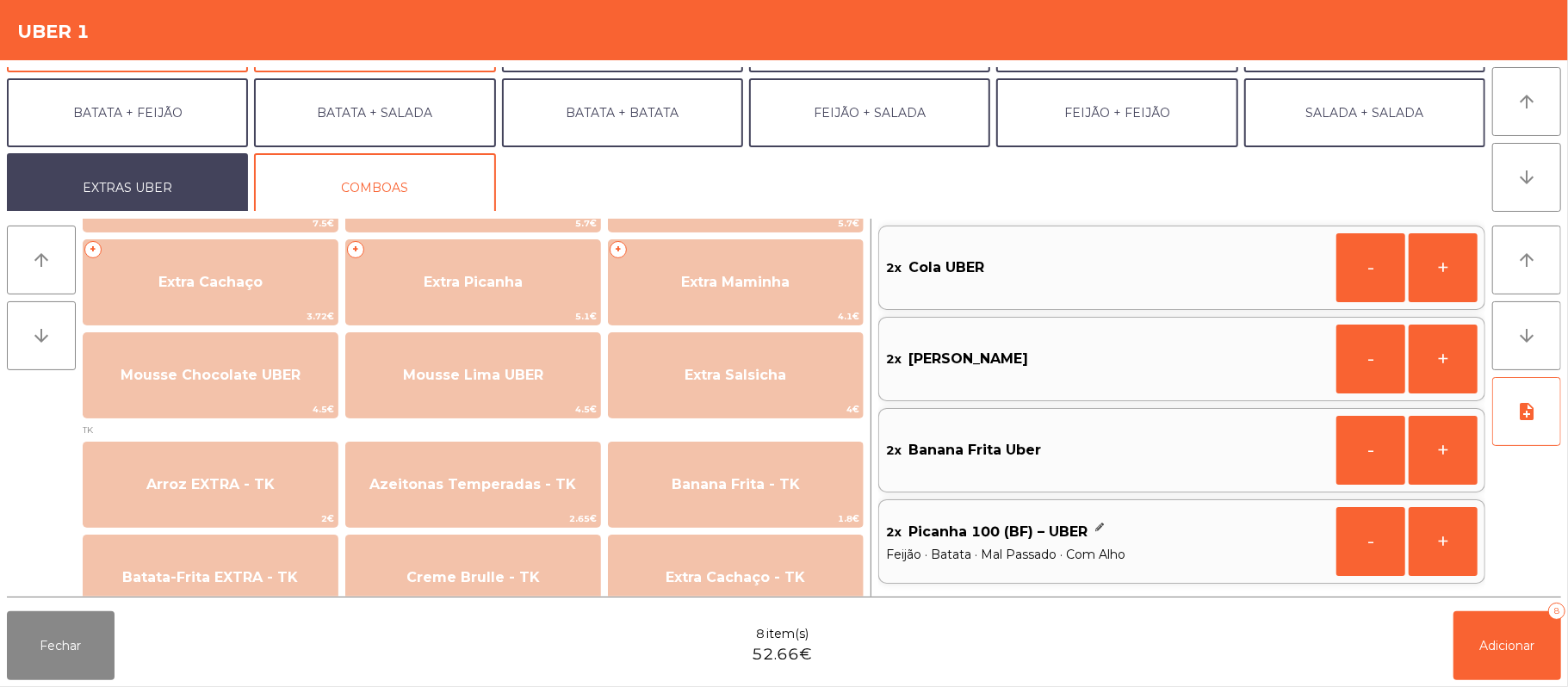
scroll to position [483, 0]
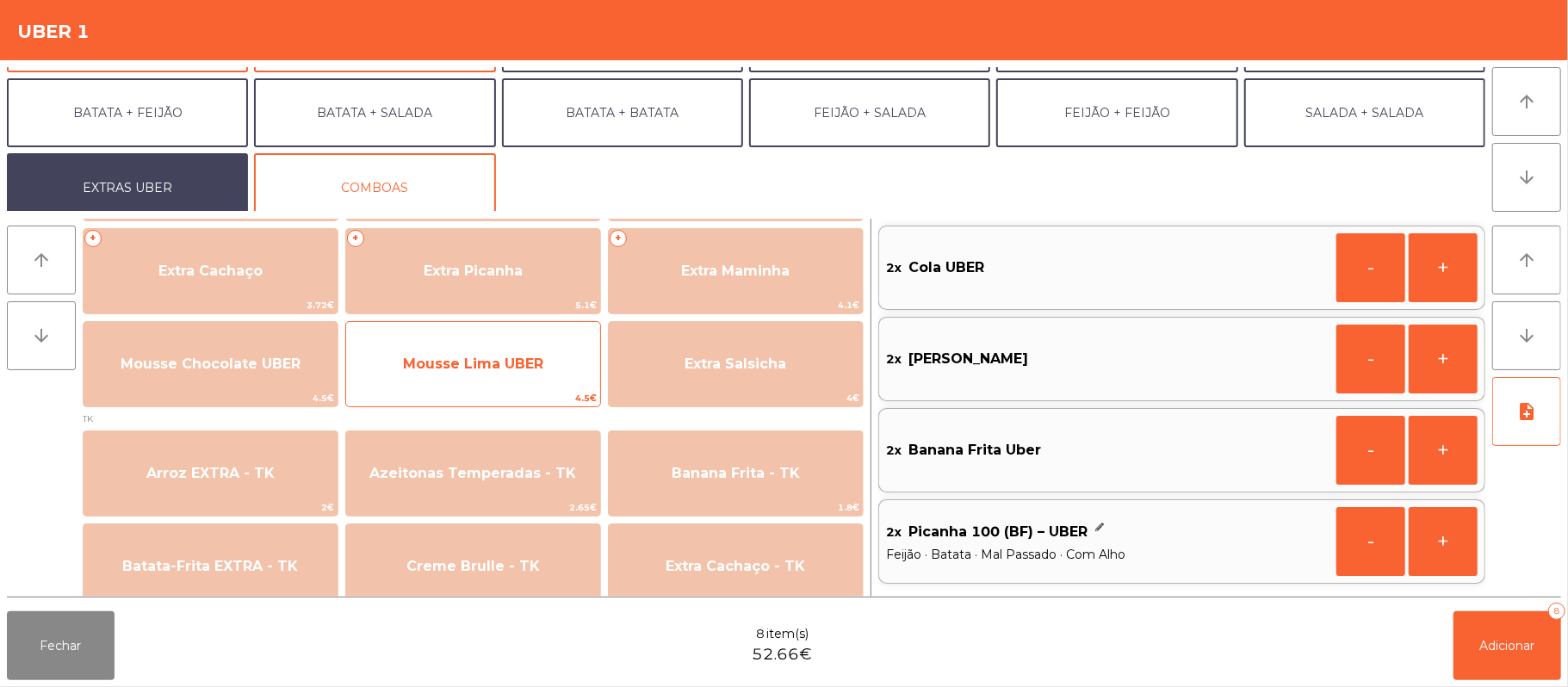
click at [531, 355] on span "Mousse Lima UBER" at bounding box center [472, 363] width 140 height 16
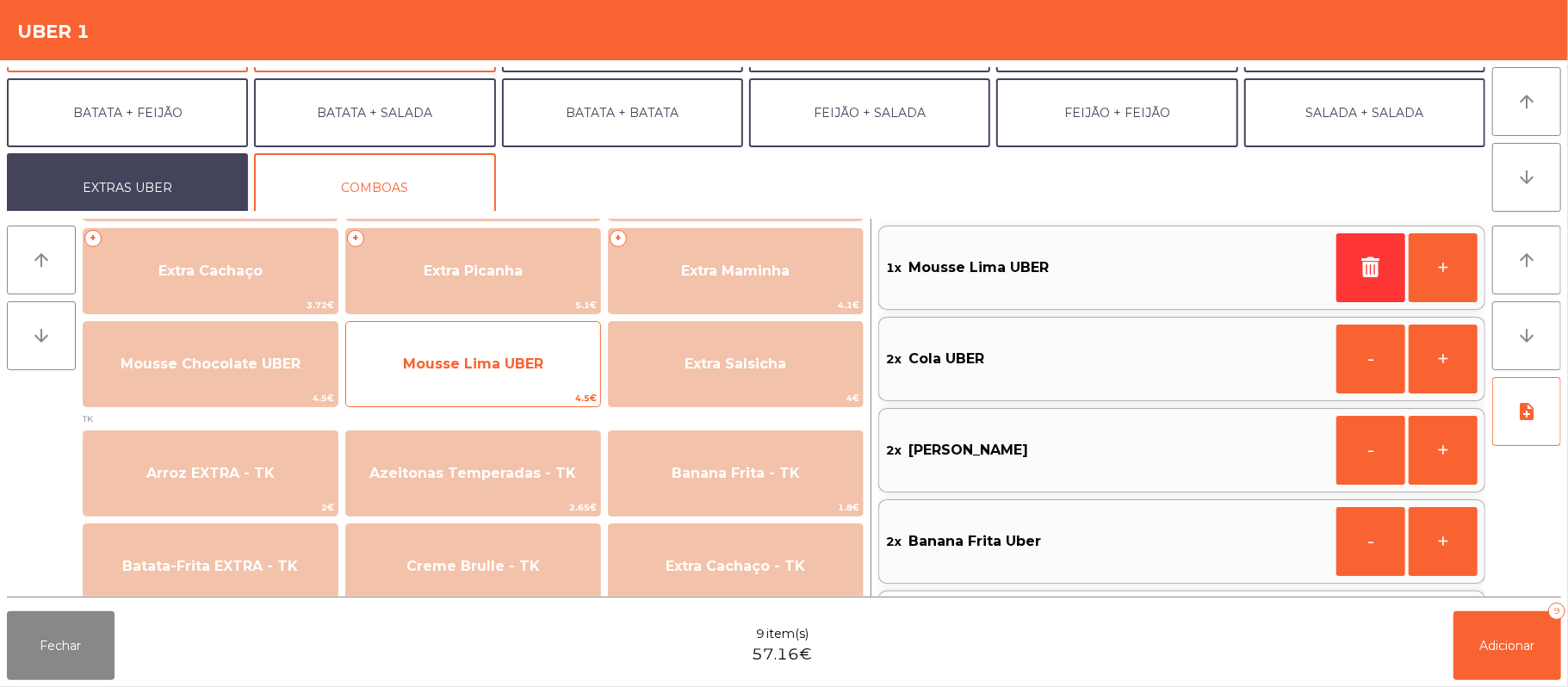
click at [510, 359] on span "Mousse Lima UBER" at bounding box center [472, 363] width 140 height 16
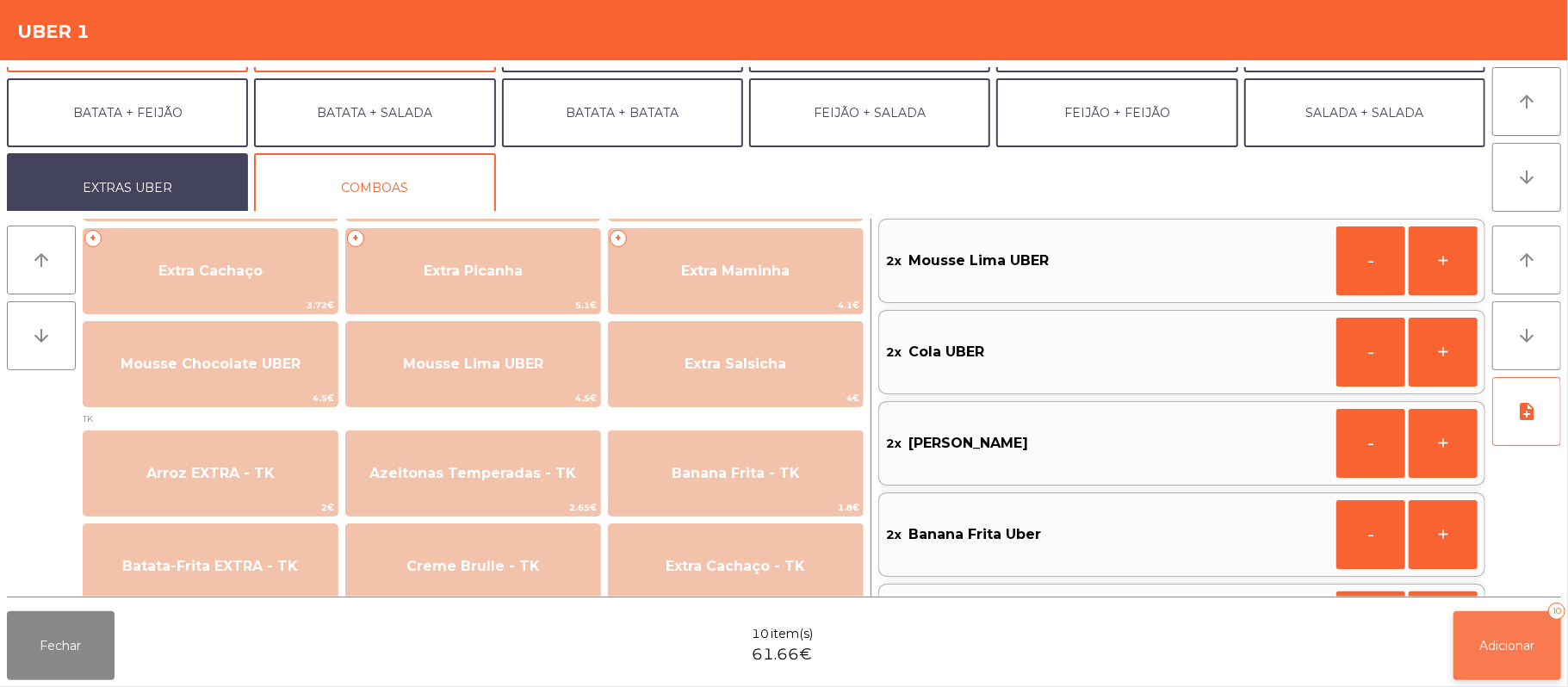
click at [1492, 645] on span "Adicionar" at bounding box center [1508, 646] width 55 height 15
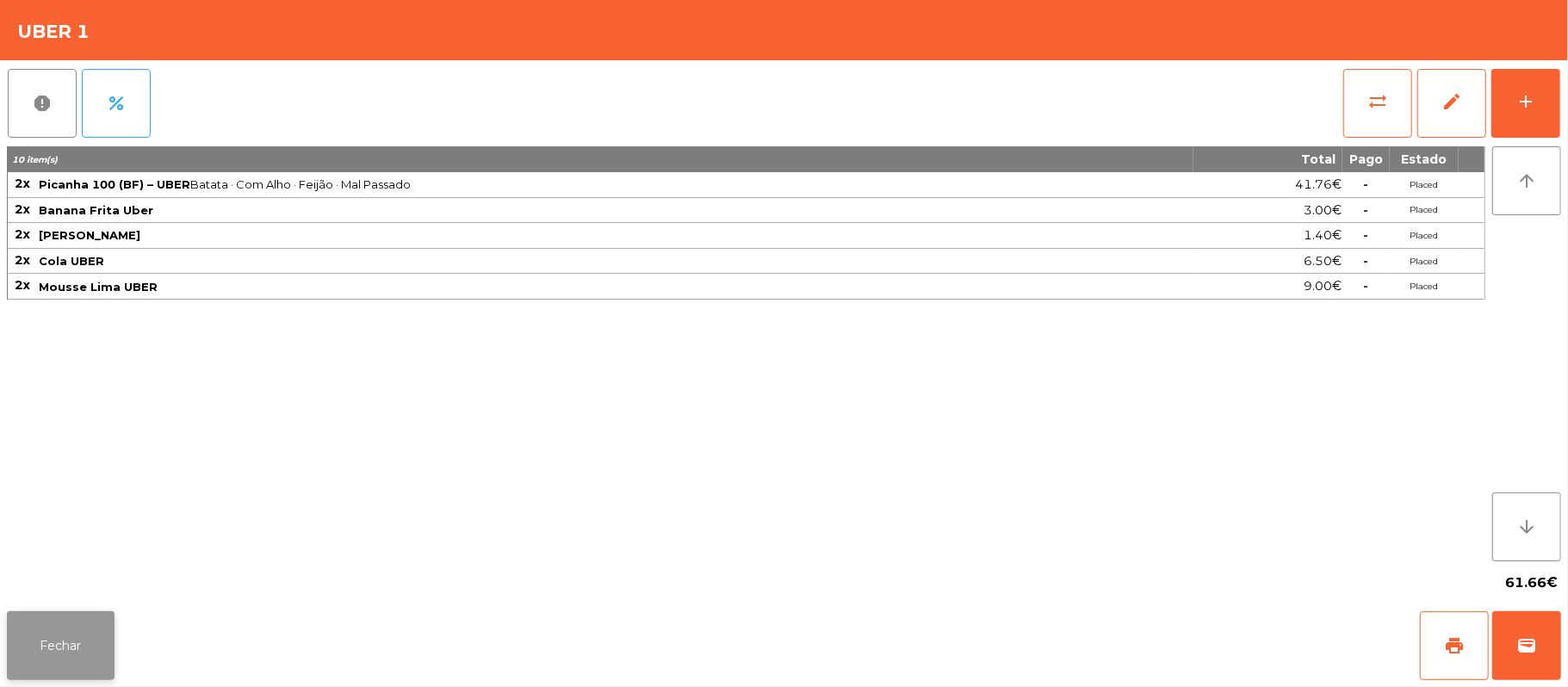
click at [25, 648] on button "Fechar" at bounding box center [60, 645] width 107 height 69
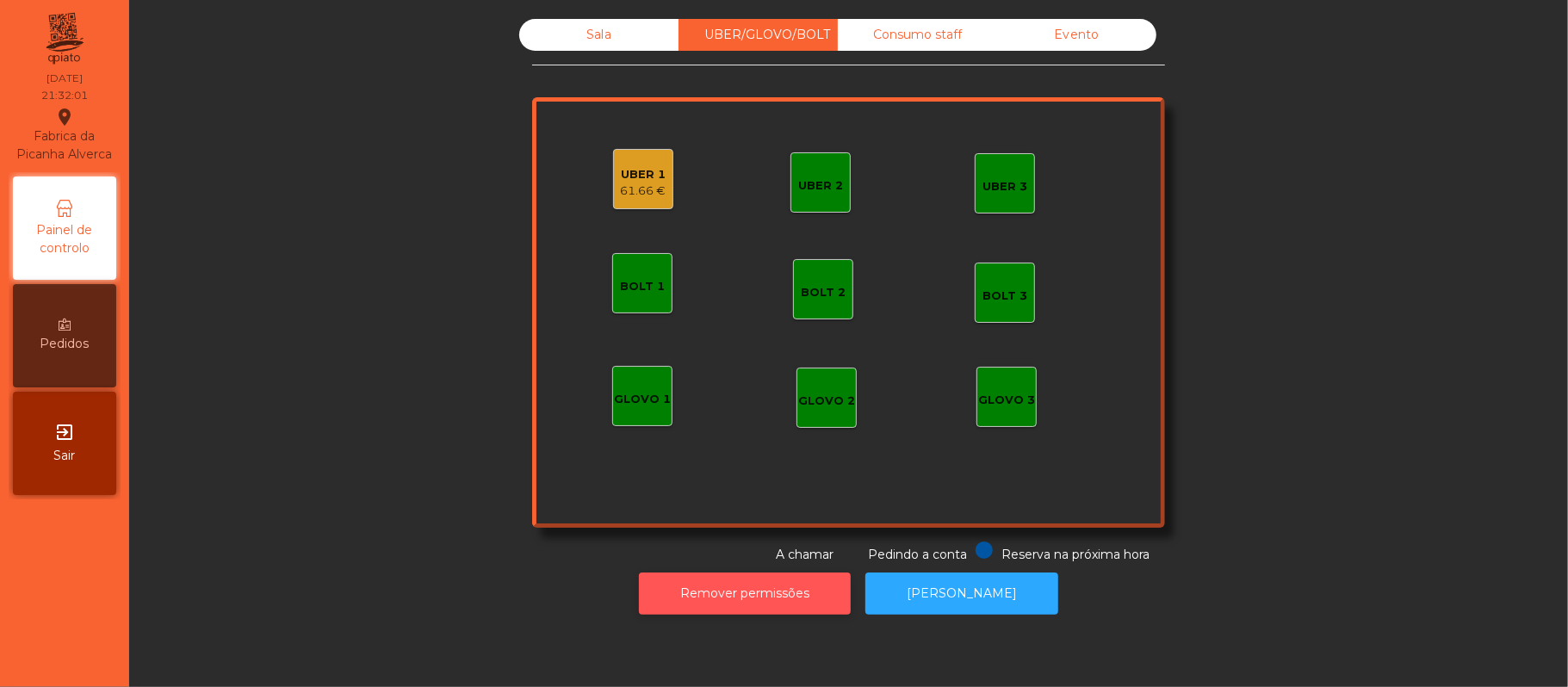
click at [709, 593] on button "Remover permissões" at bounding box center [745, 593] width 212 height 42
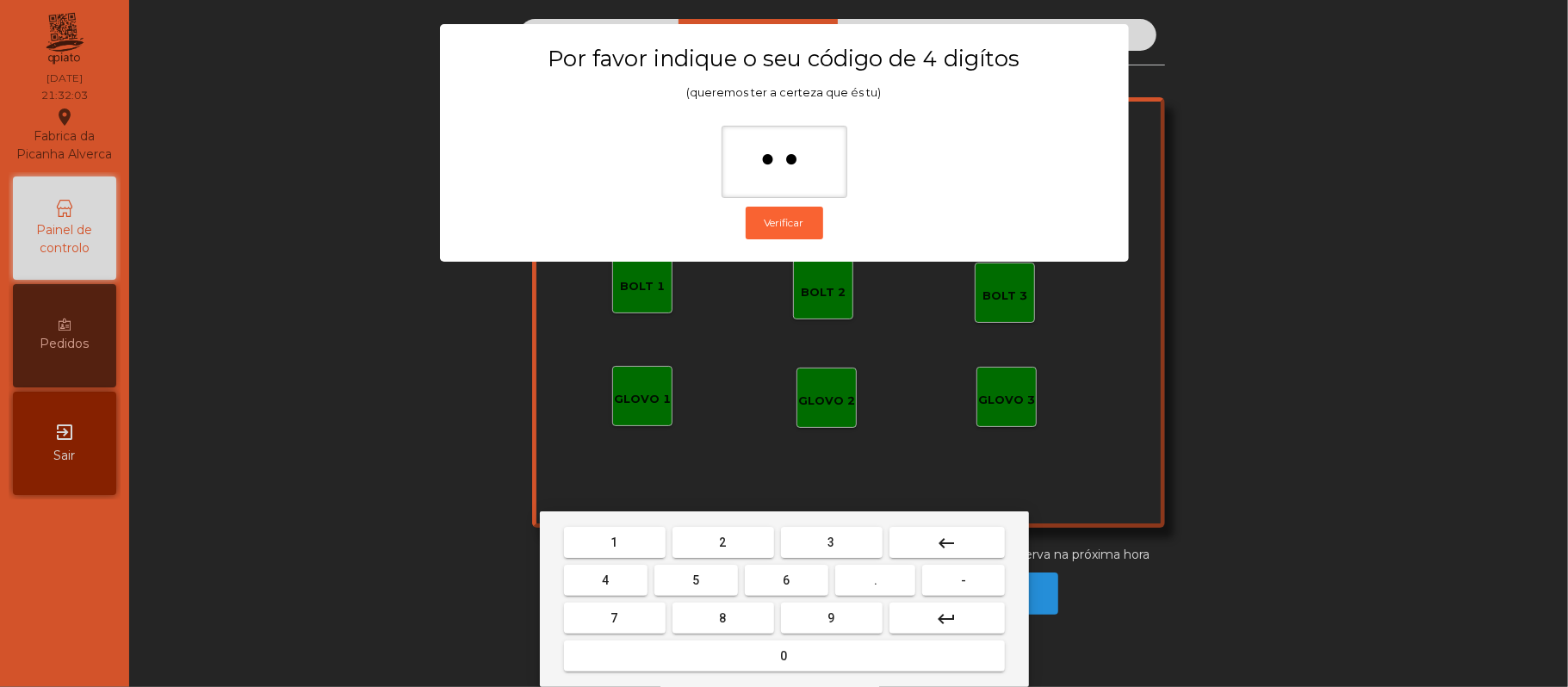
type input "***"
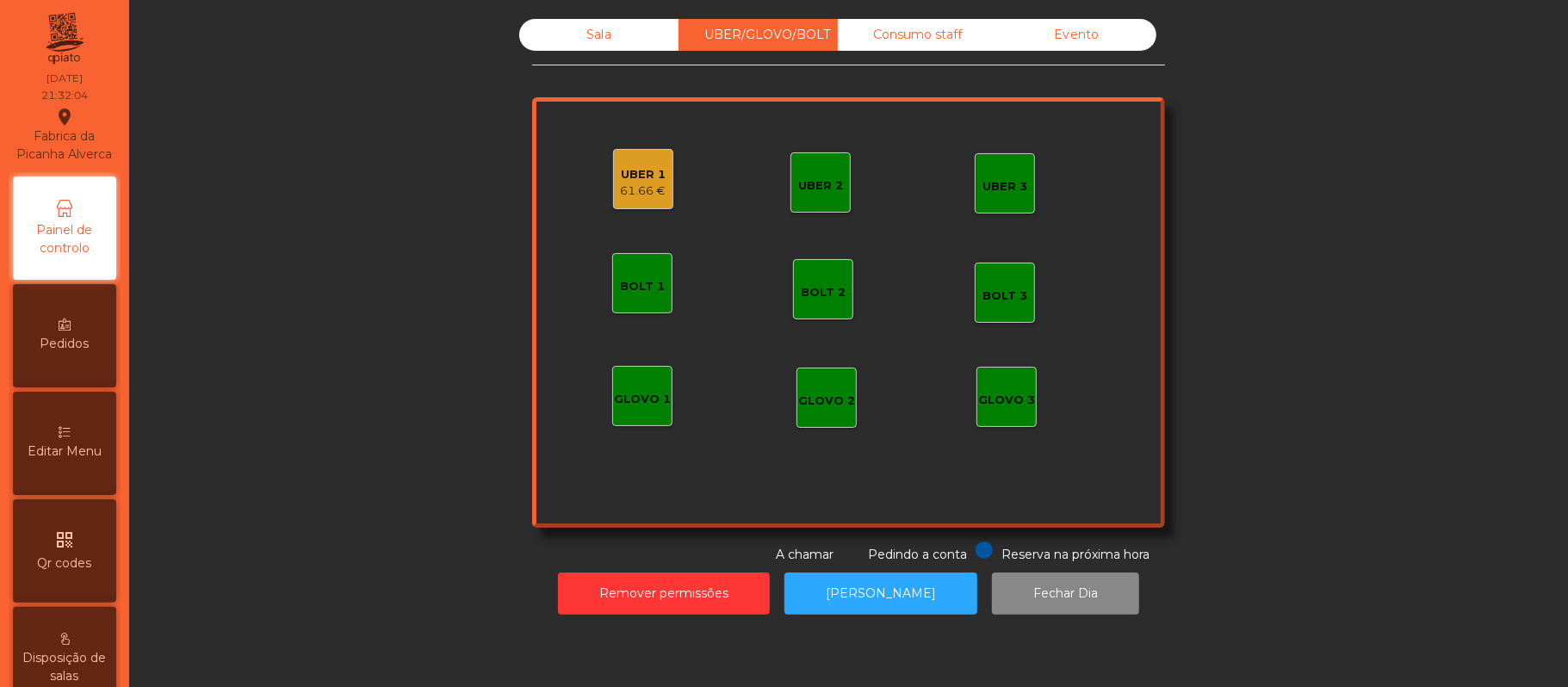
click at [625, 166] on div "UBER 1" at bounding box center [643, 174] width 45 height 17
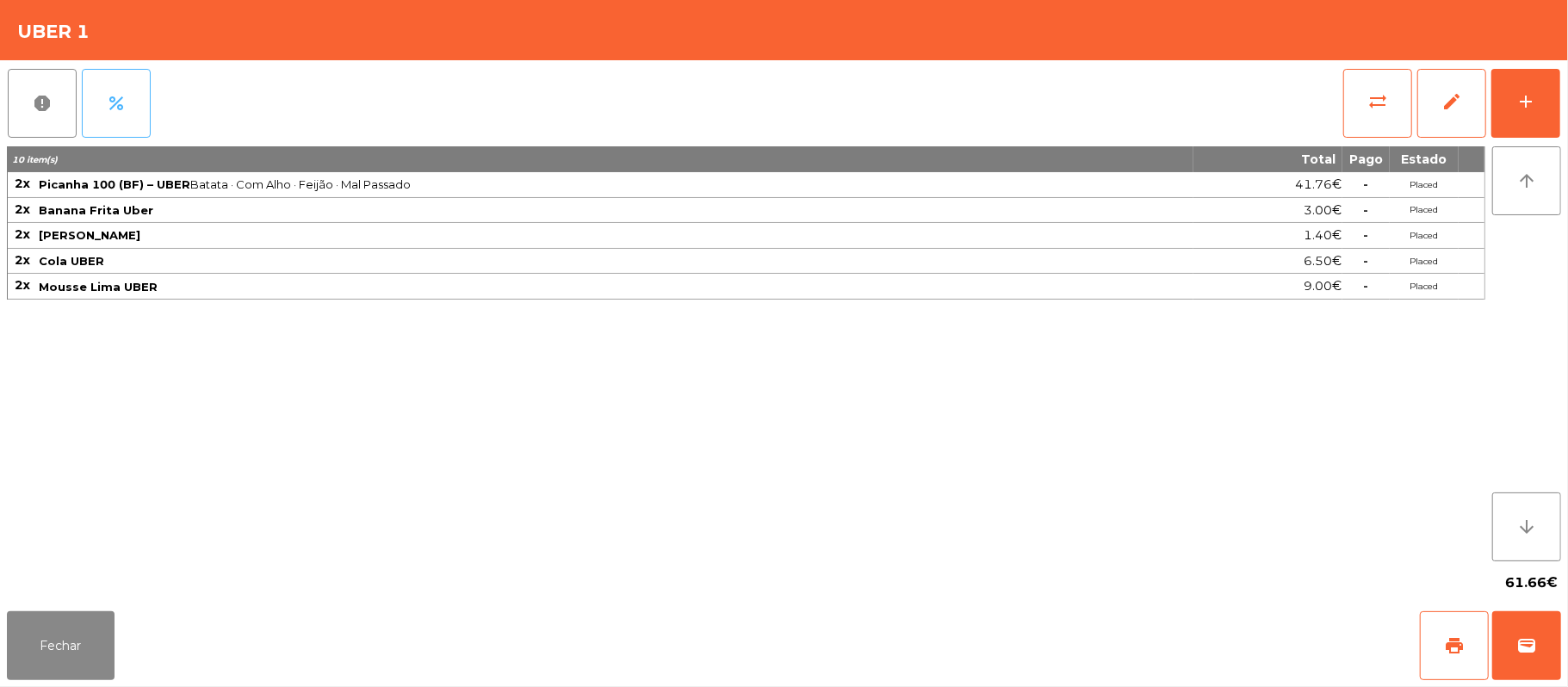
click at [134, 111] on button "percent" at bounding box center [116, 103] width 69 height 69
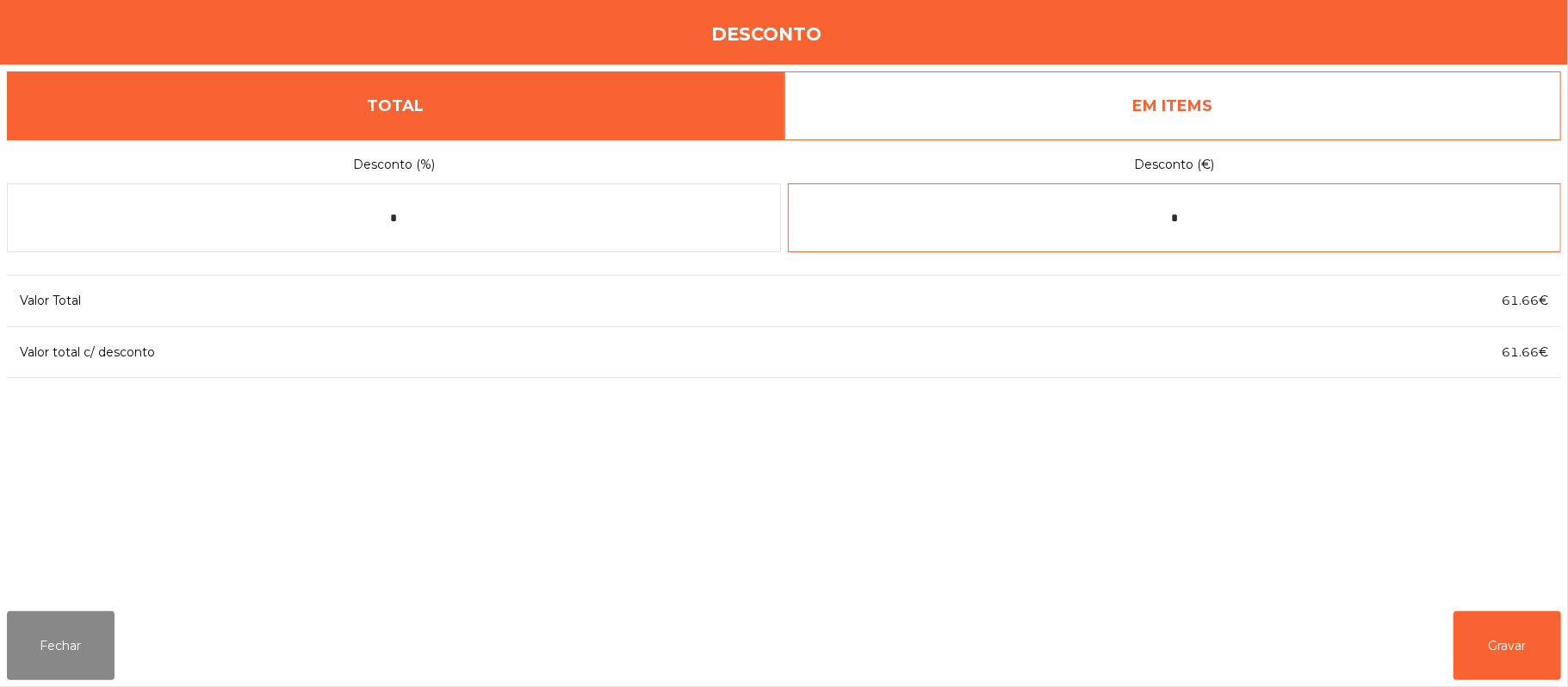
click at [1226, 218] on input "*" at bounding box center [1175, 218] width 774 height 69
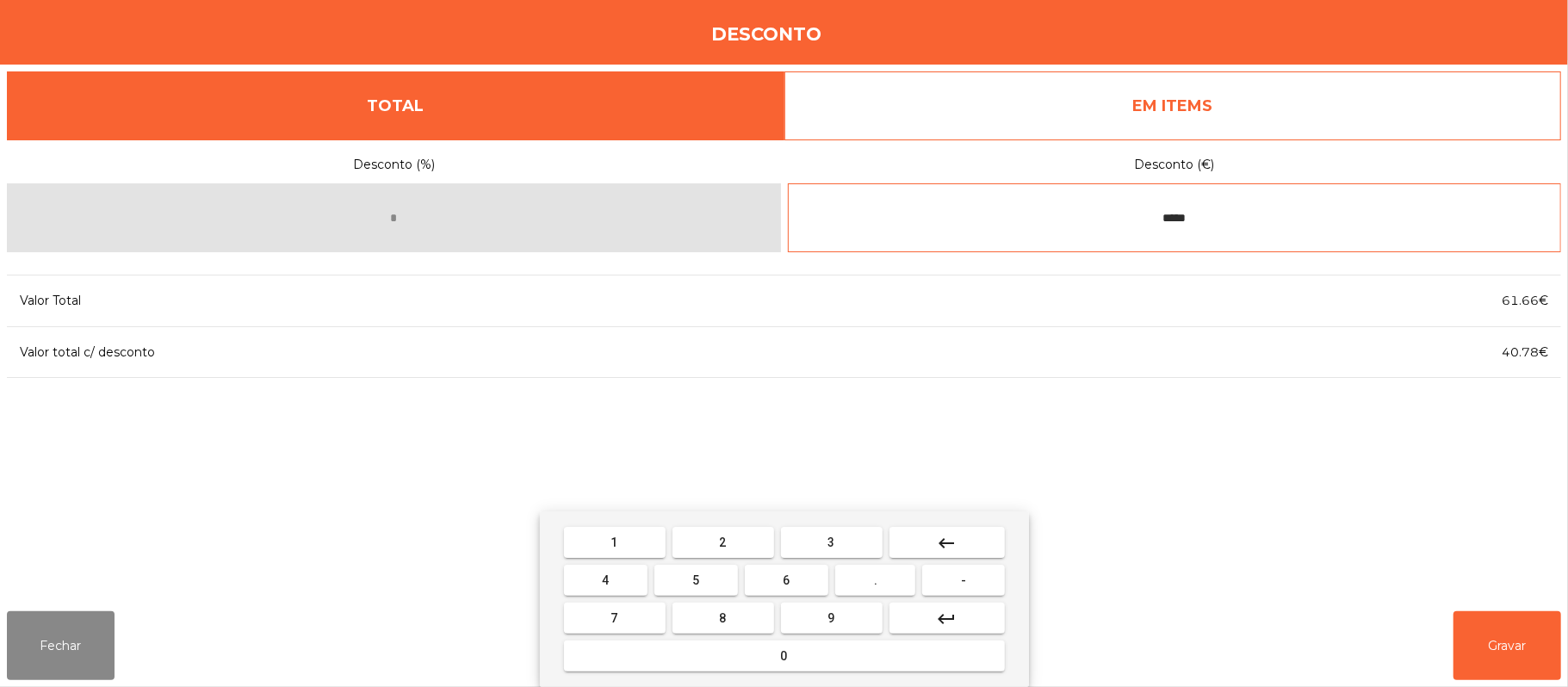
type input "*****"
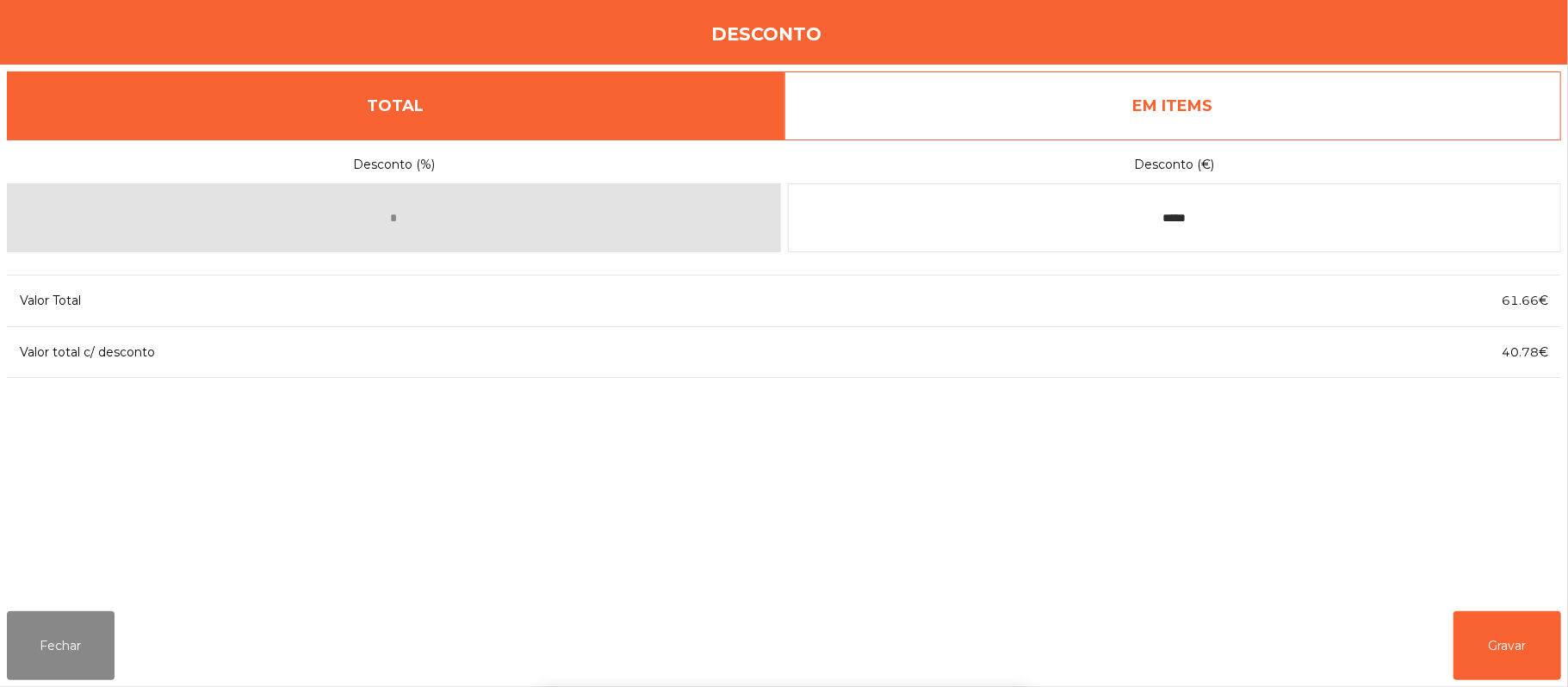
click at [1475, 666] on div "1 2 3 keyboard_backspace 4 5 6 . - 7 8 9 keyboard_return 0" at bounding box center [784, 598] width 1568 height 175
click at [1507, 617] on button "Gravar" at bounding box center [1507, 645] width 107 height 69
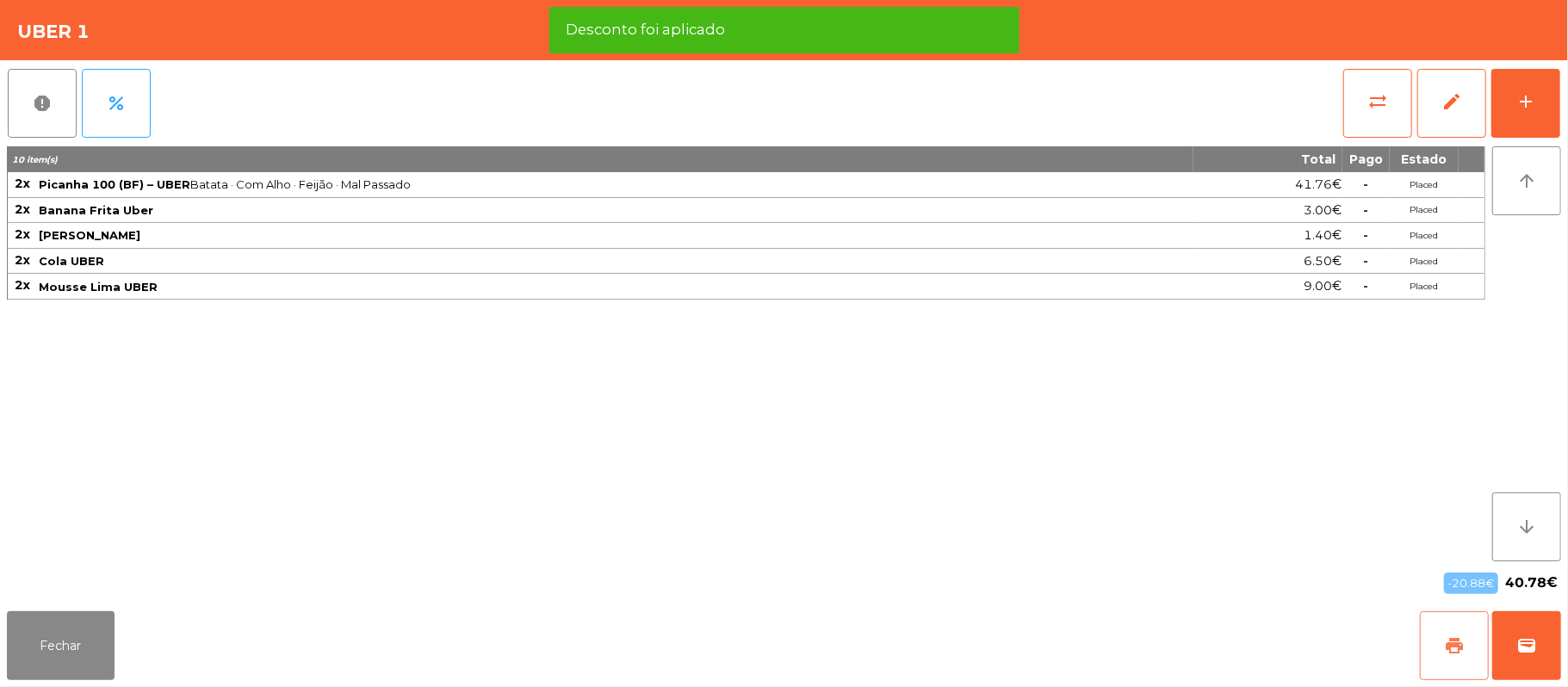
click at [1427, 645] on button "print" at bounding box center [1454, 645] width 69 height 69
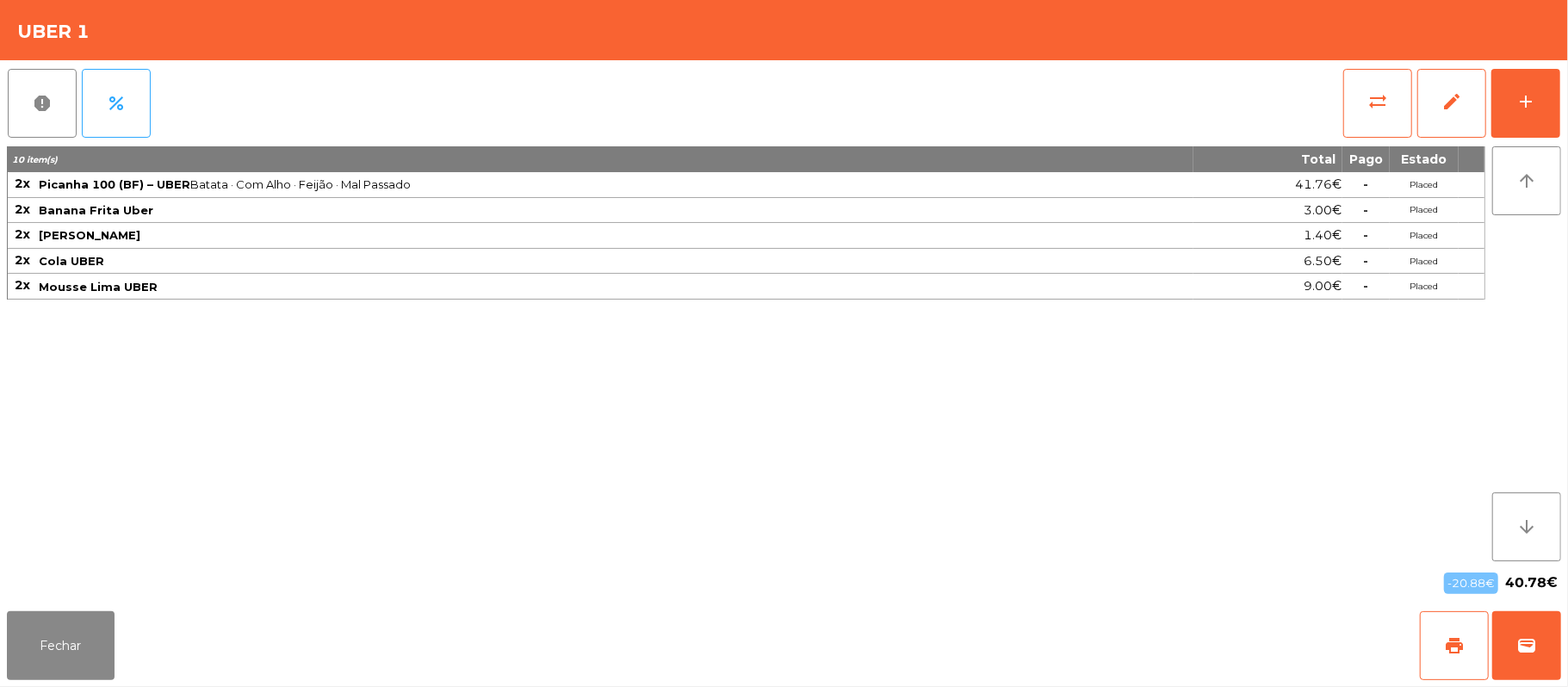
click at [1562, 655] on div "Fechar print wallet" at bounding box center [784, 646] width 1568 height 83
click at [1562, 652] on div "Fechar print wallet" at bounding box center [784, 646] width 1568 height 83
click at [1512, 641] on button "wallet" at bounding box center [1527, 645] width 69 height 69
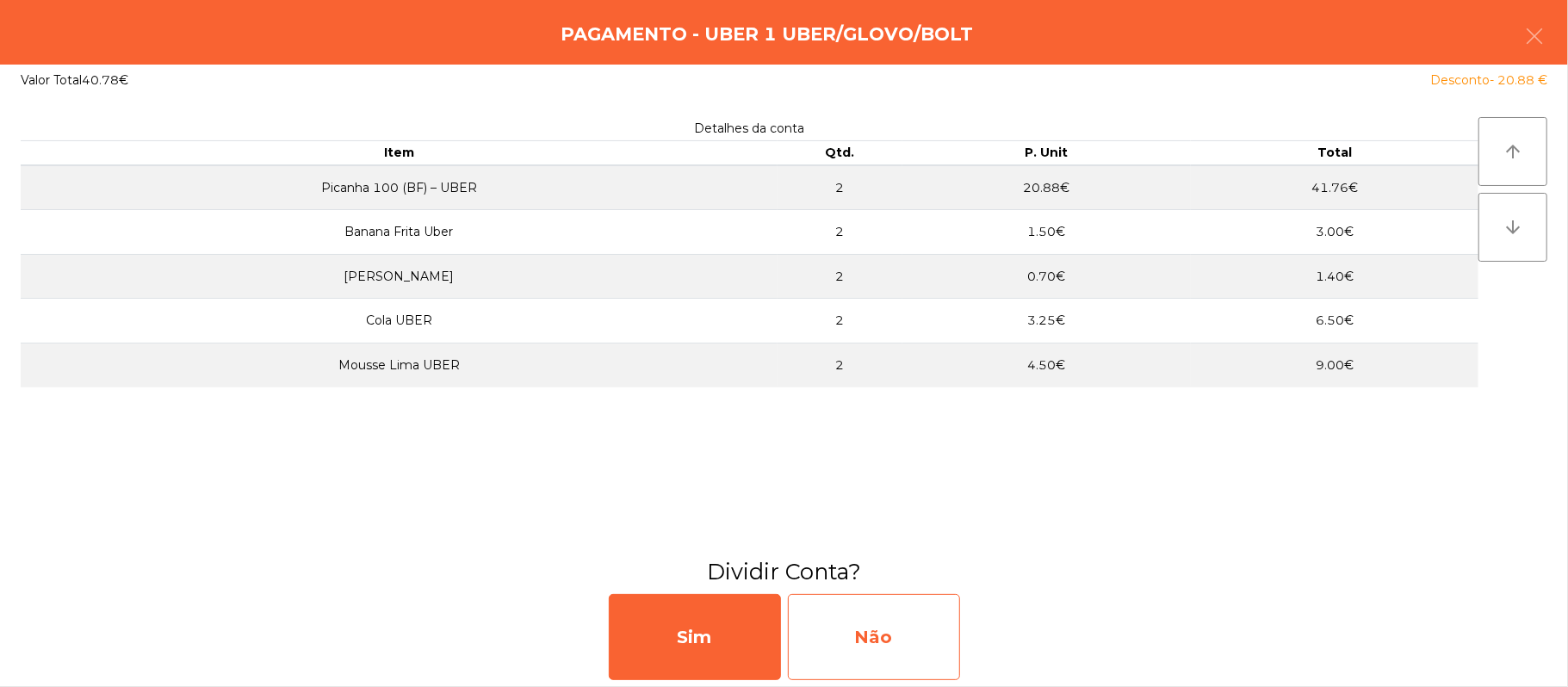
click at [875, 638] on div "Não" at bounding box center [874, 636] width 173 height 86
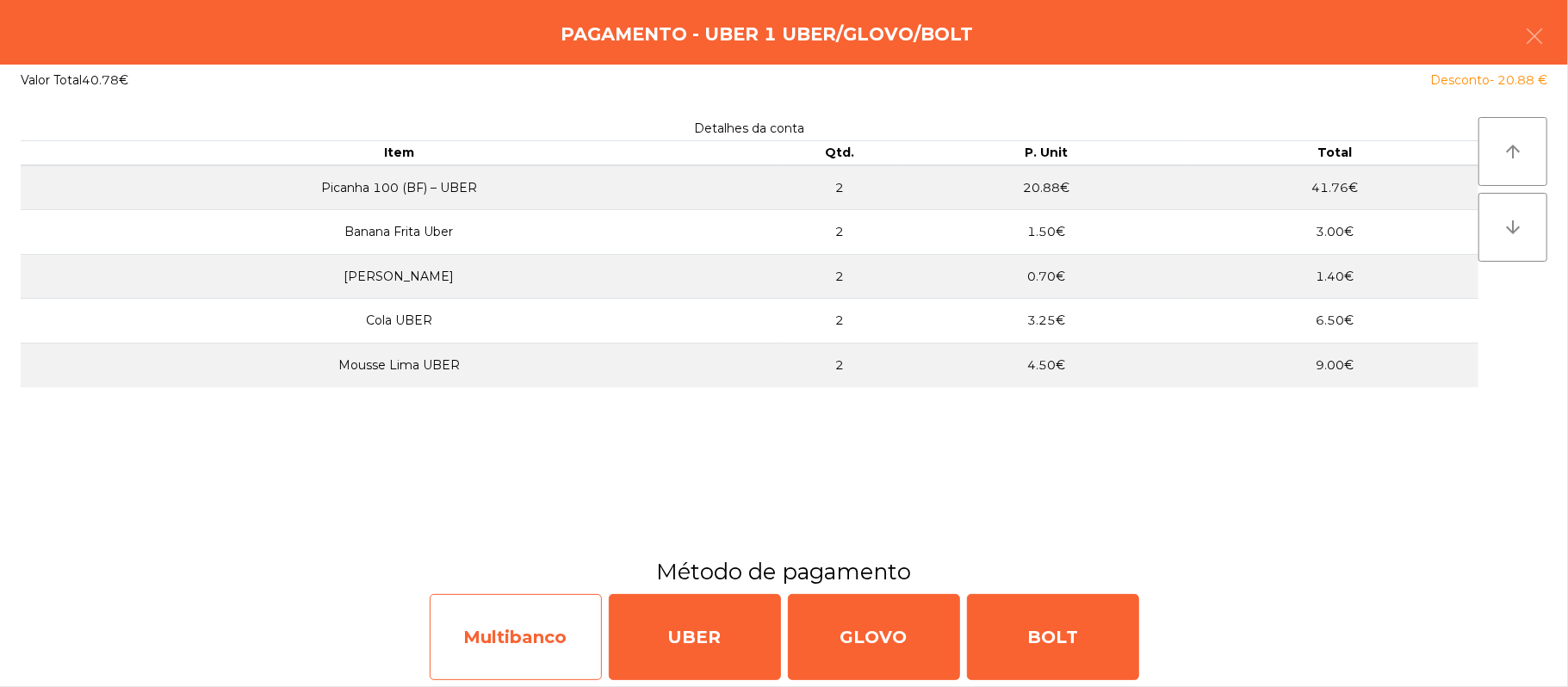
click at [521, 655] on div "Multibanco" at bounding box center [516, 636] width 173 height 86
select select "**"
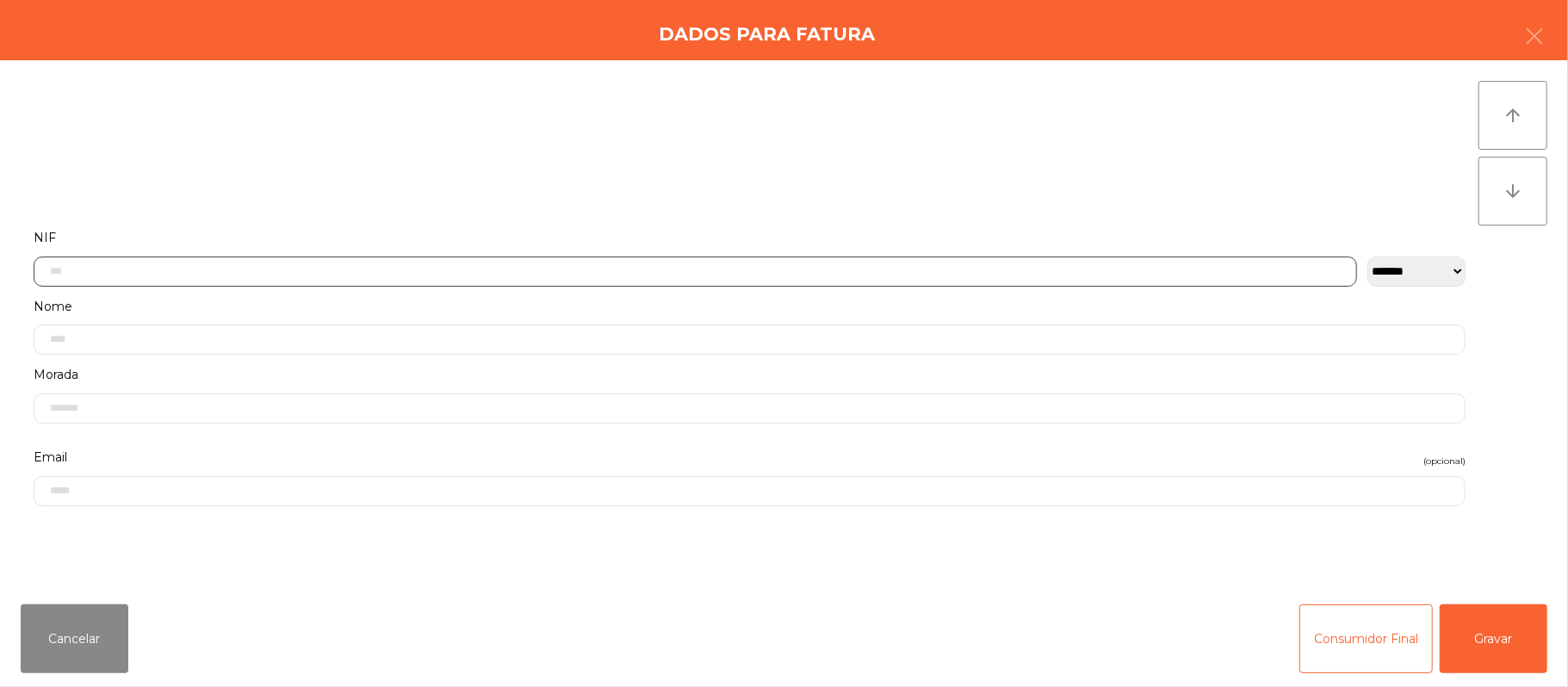
click at [589, 269] on input "text" at bounding box center [696, 271] width 1324 height 30
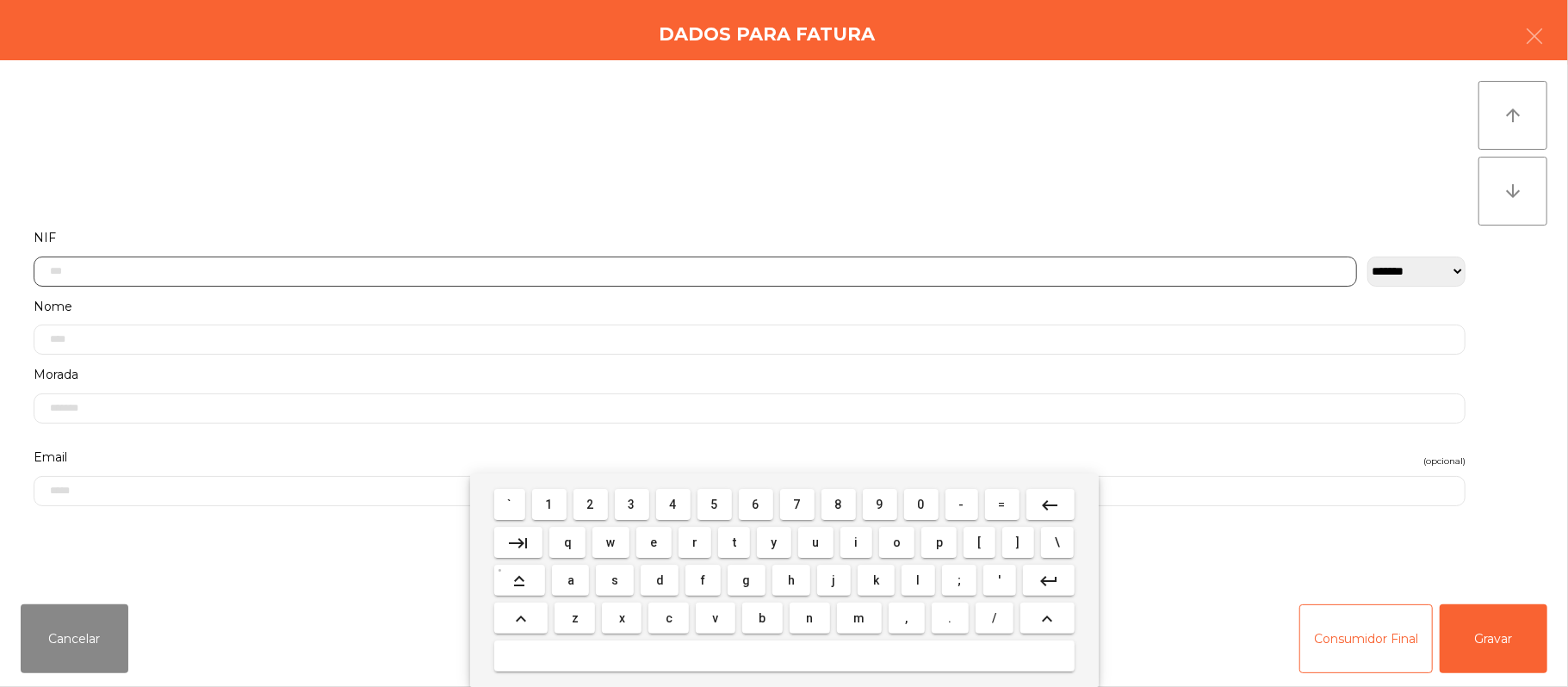
scroll to position [144, 0]
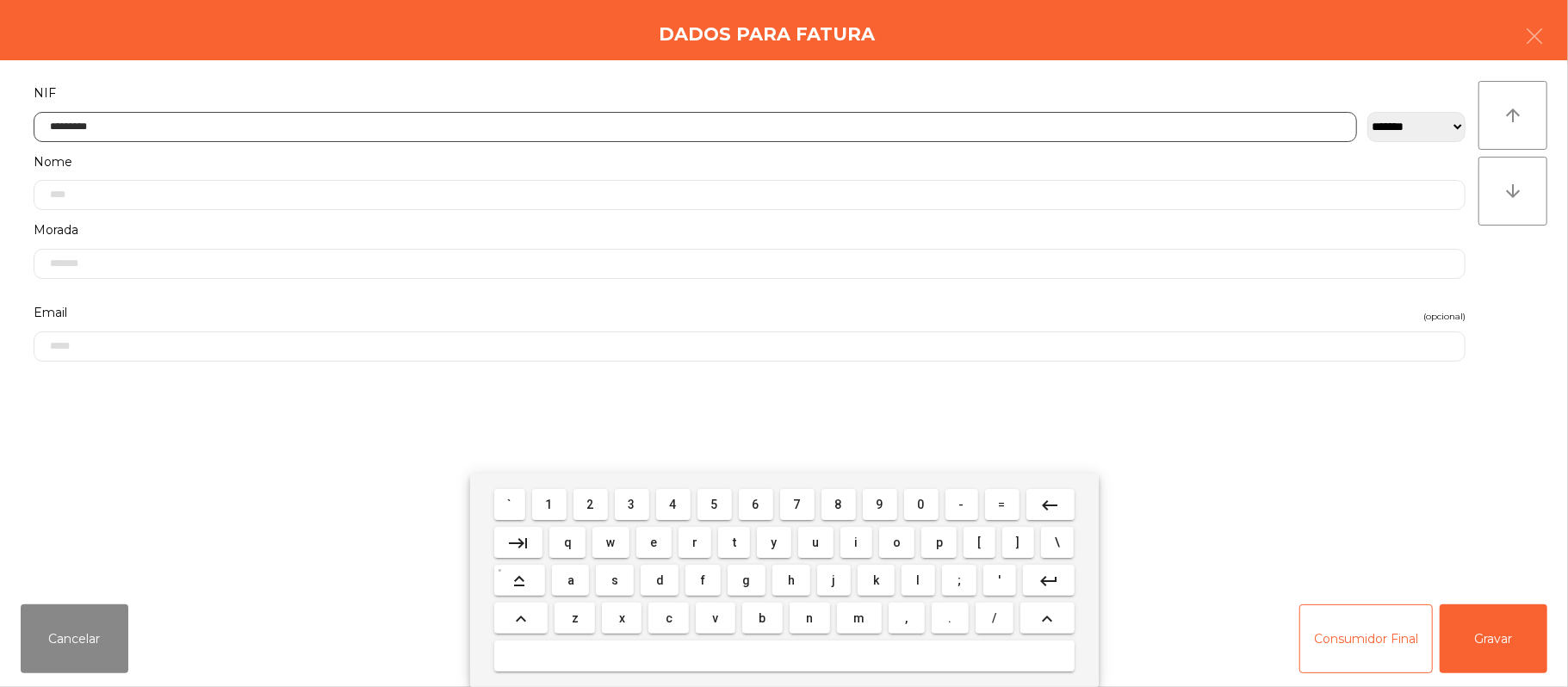
type input "*********"
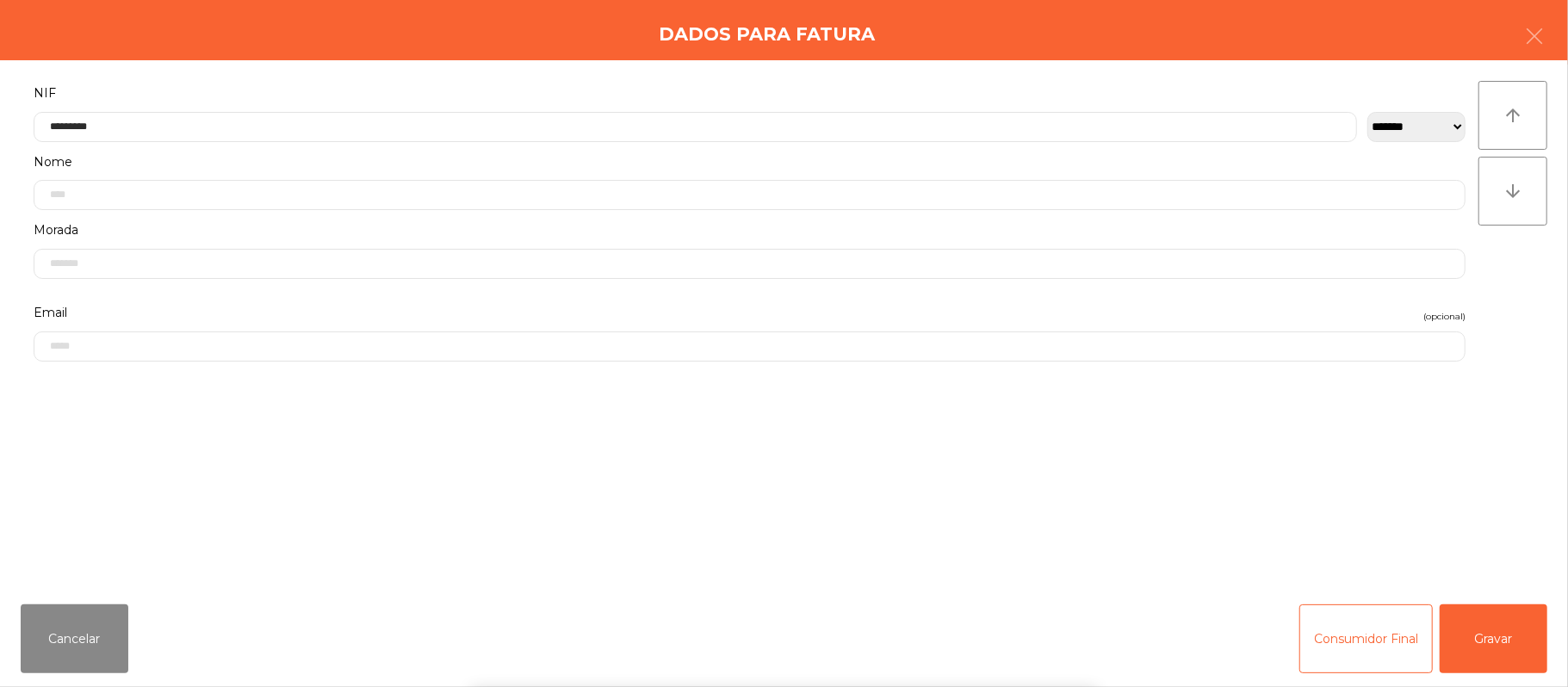
click at [1465, 637] on div "` 1 2 3 4 5 6 7 8 9 0 - = keyboard_backspace keyboard_tab q w e r t y u i o p […" at bounding box center [784, 580] width 1568 height 213
click at [1517, 608] on button "Gravar" at bounding box center [1494, 638] width 107 height 69
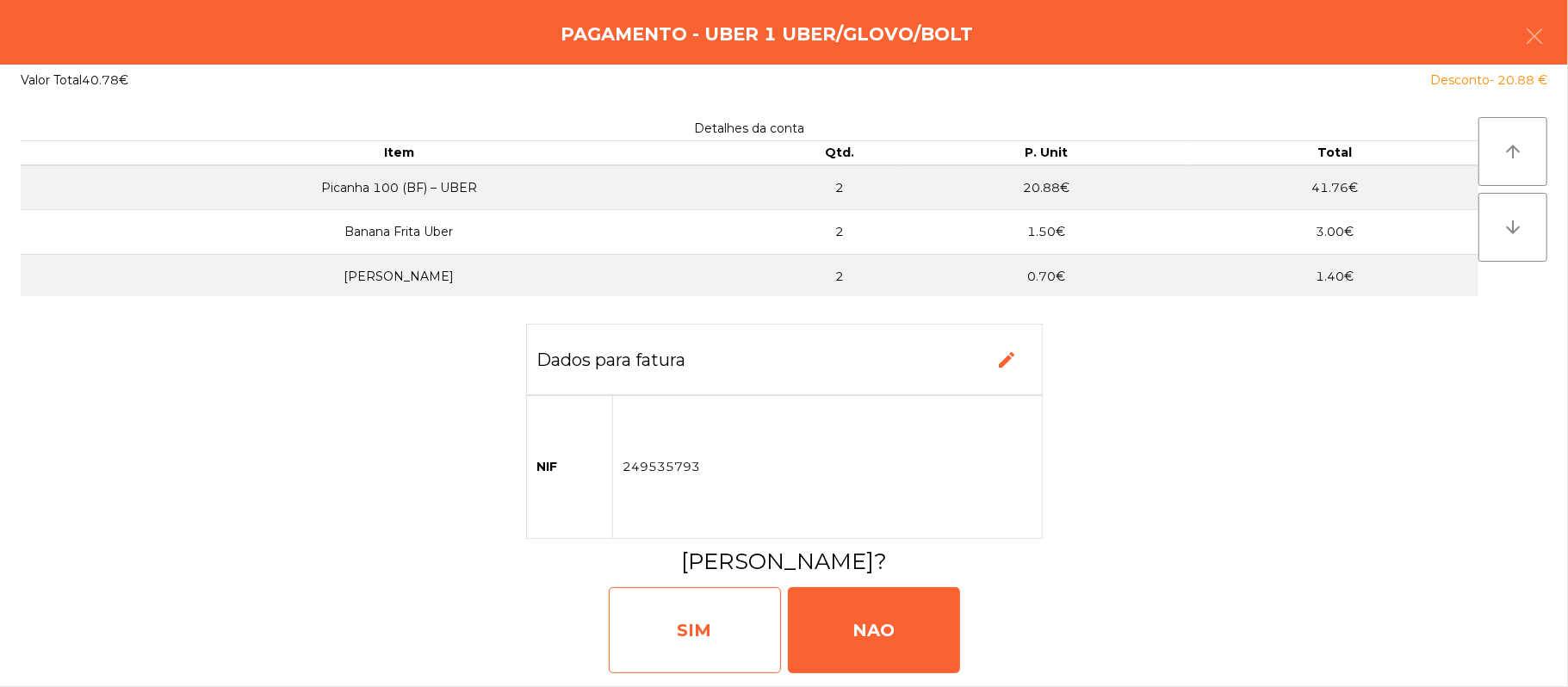
click at [663, 625] on div "SIM" at bounding box center [695, 630] width 173 height 86
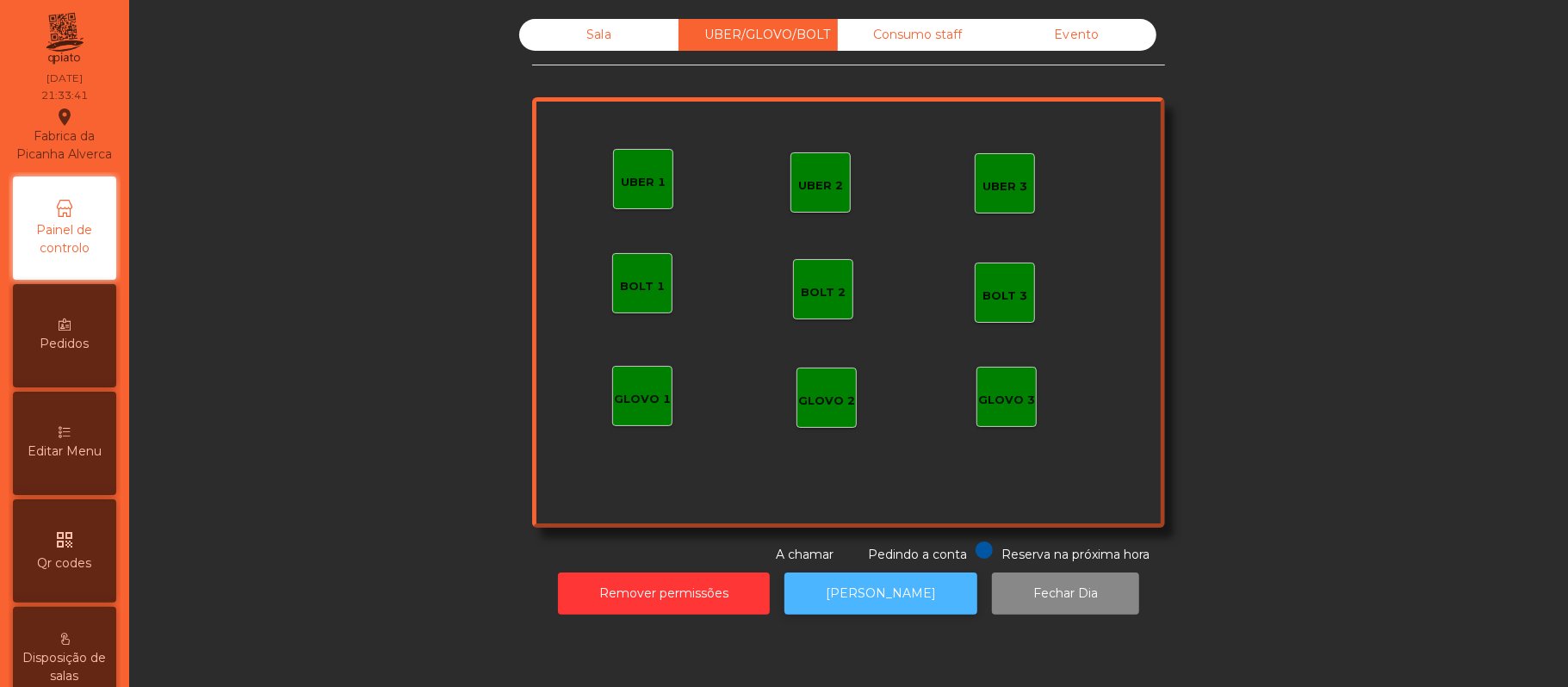
click at [885, 594] on button "[PERSON_NAME]" at bounding box center [881, 593] width 193 height 42
click at [561, 43] on div "Sala" at bounding box center [599, 35] width 159 height 32
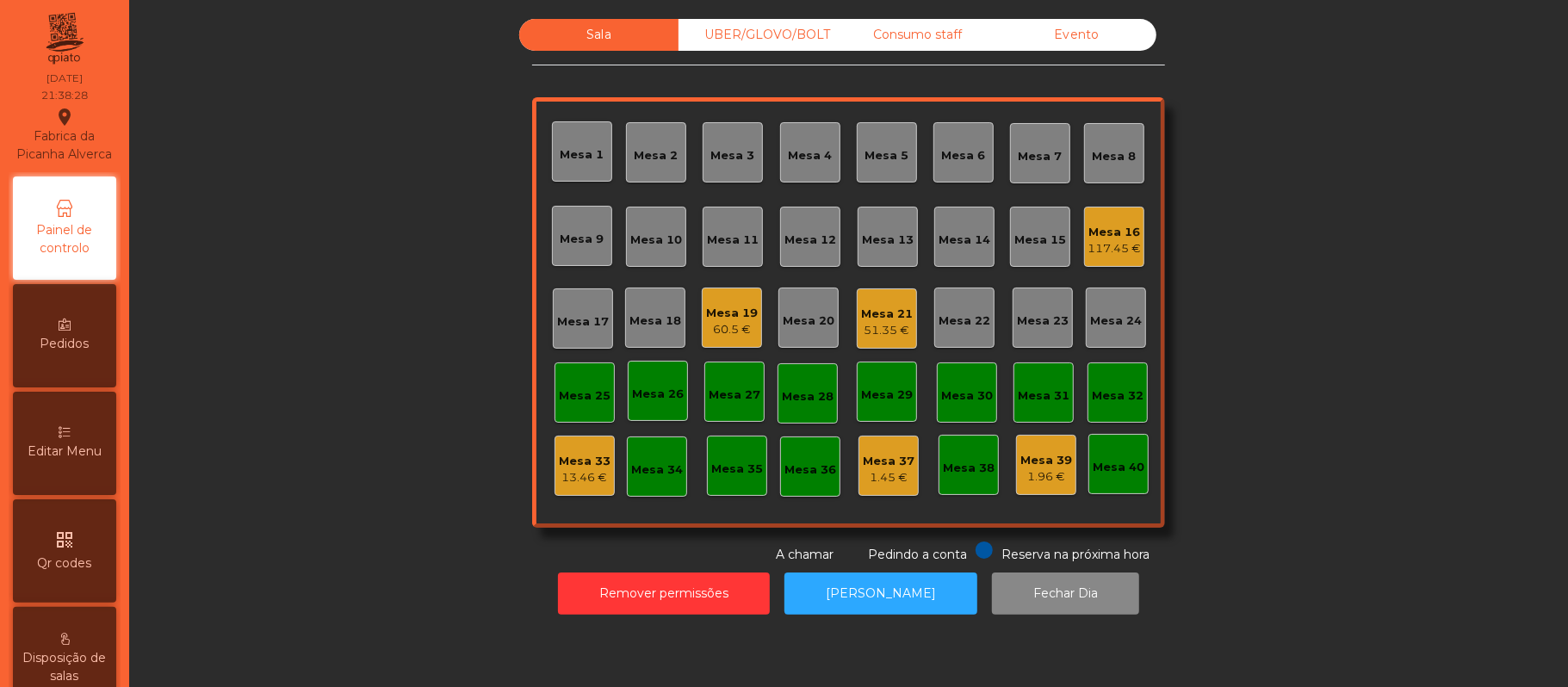
click at [748, 44] on div "UBER/GLOVO/BOLT" at bounding box center [758, 35] width 159 height 32
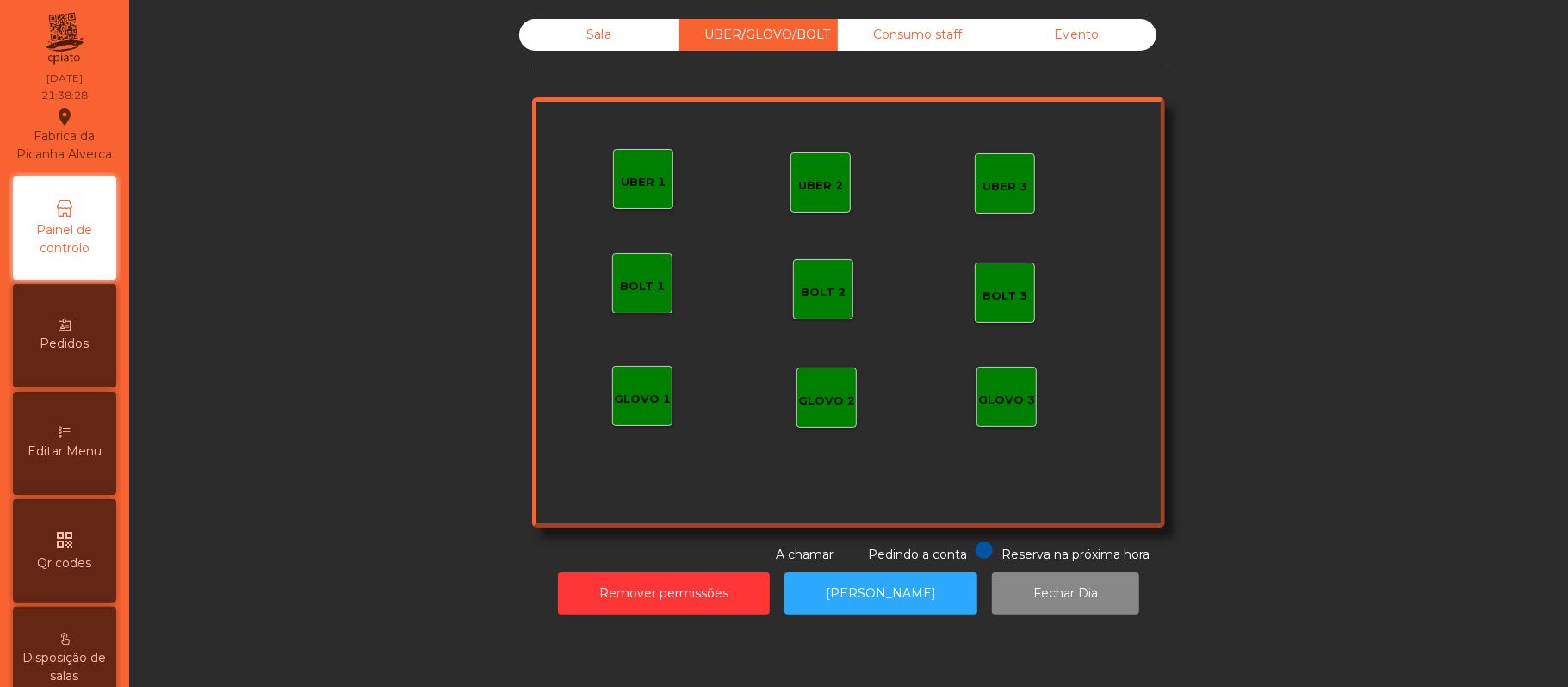
click at [613, 184] on div "UBER 1" at bounding box center [643, 179] width 60 height 60
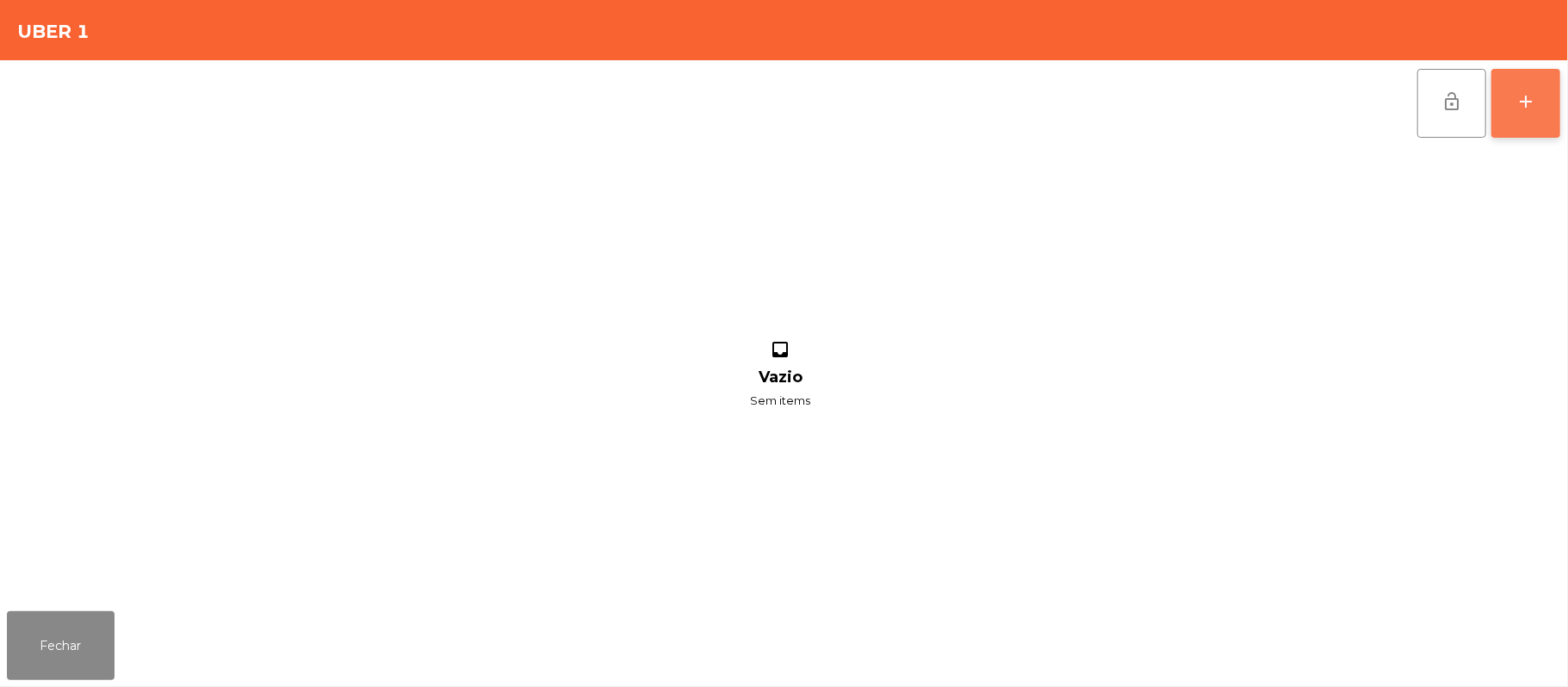
click at [1558, 136] on button "add" at bounding box center [1526, 103] width 69 height 69
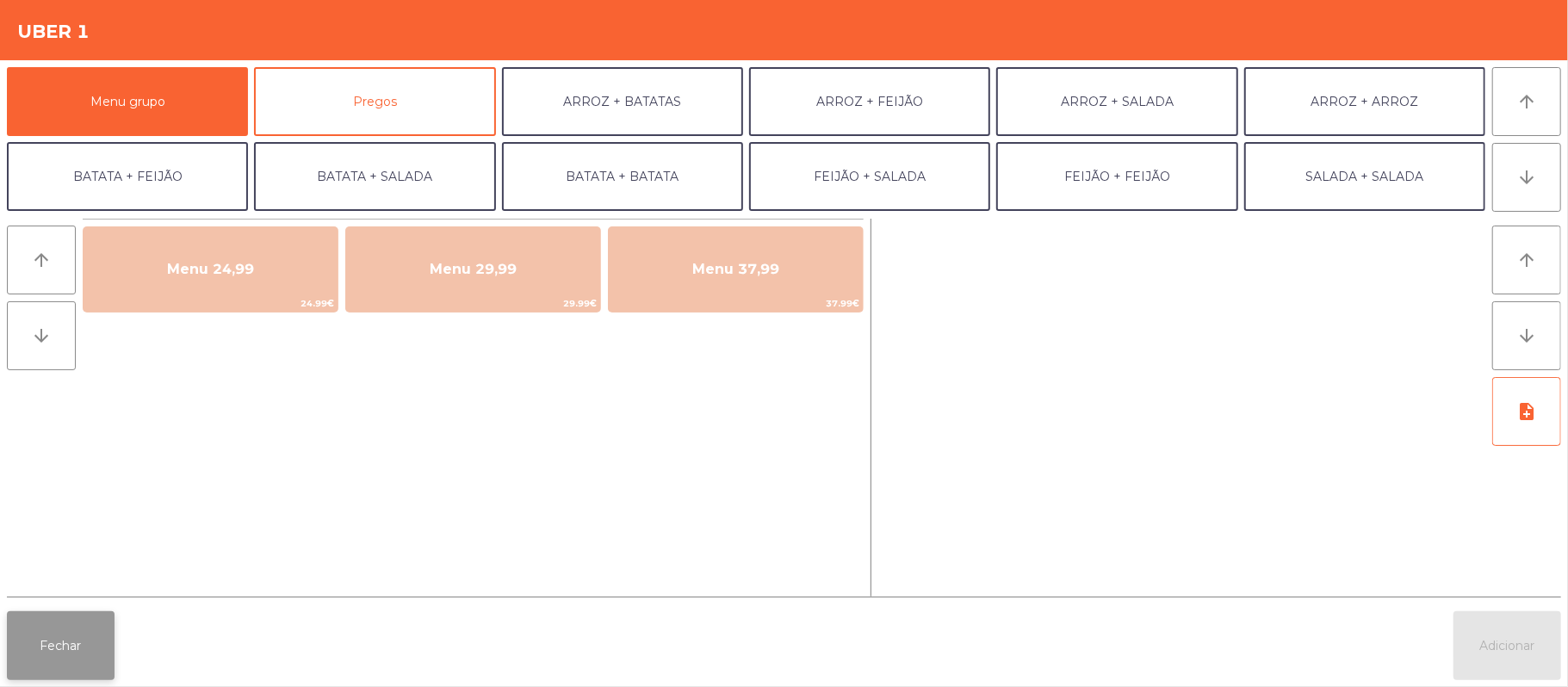
click at [48, 651] on button "Fechar" at bounding box center [60, 645] width 107 height 69
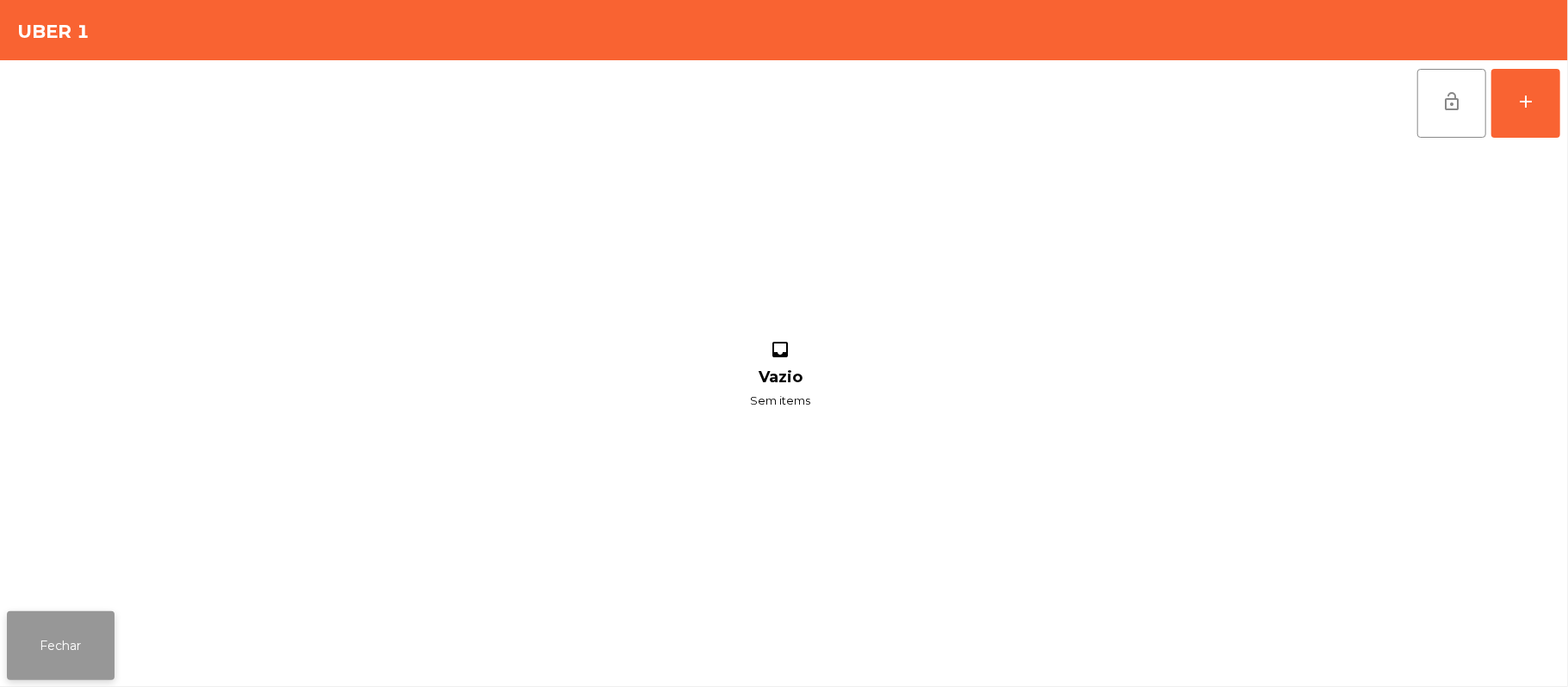
click at [94, 618] on button "Fechar" at bounding box center [60, 645] width 107 height 69
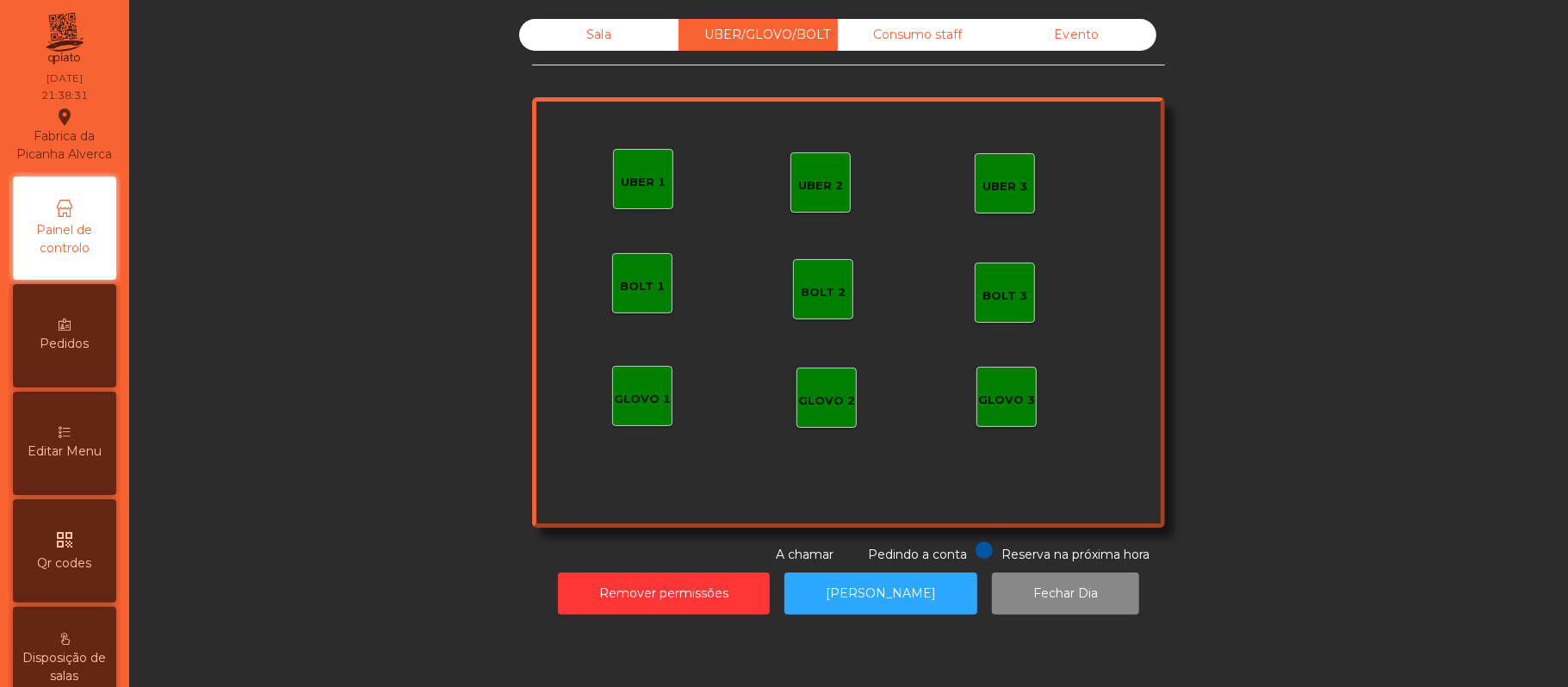
click at [820, 183] on div "UBER 2" at bounding box center [820, 186] width 44 height 17
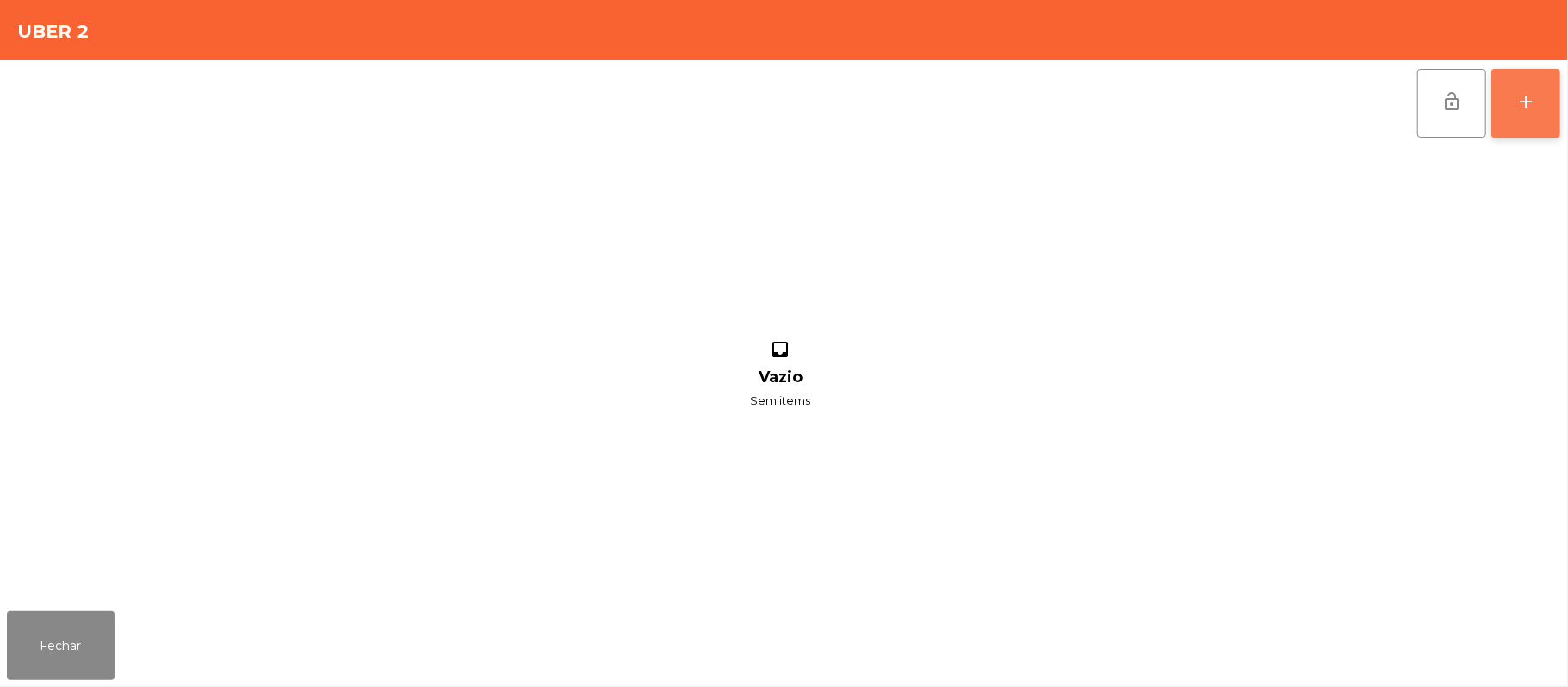
click at [1527, 91] on div "add" at bounding box center [1526, 102] width 21 height 21
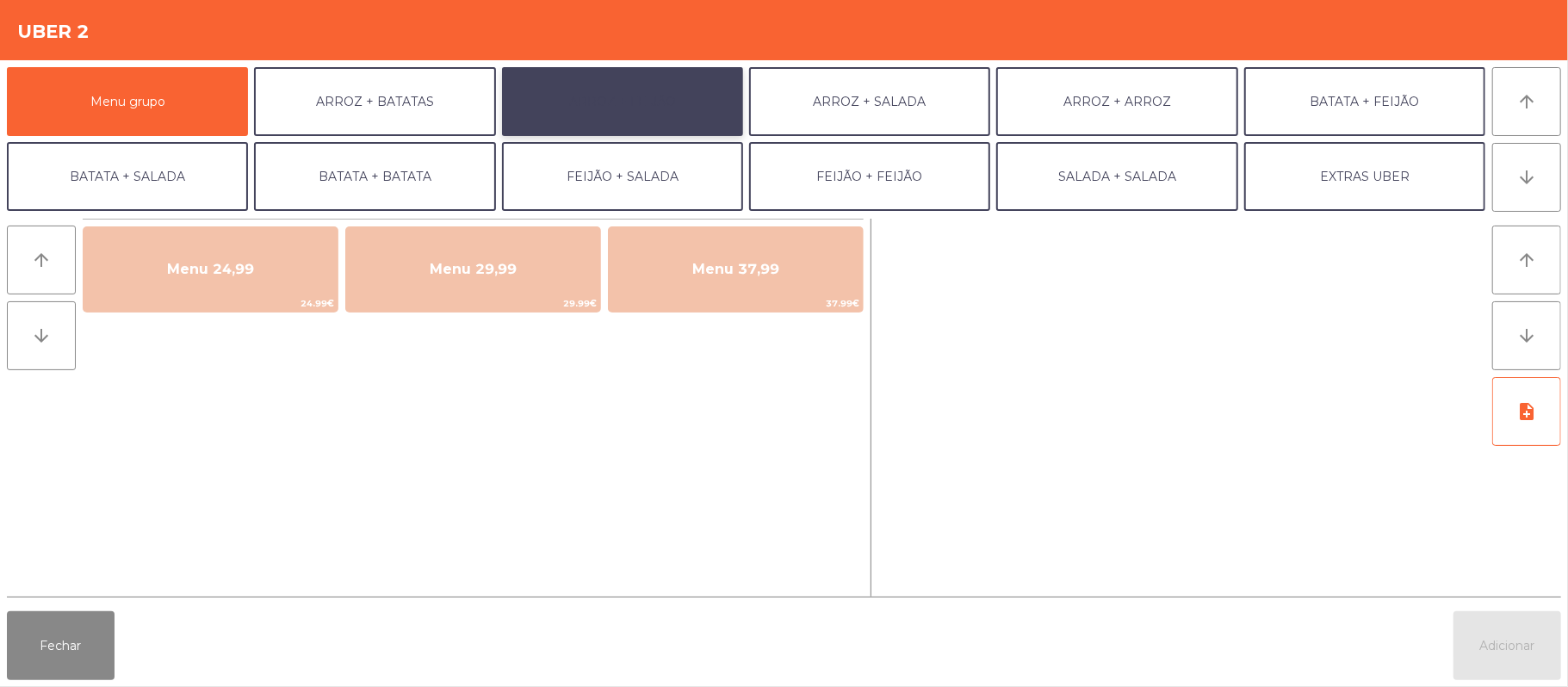
click at [634, 107] on button "ARROZ + FEIJÃO" at bounding box center [622, 101] width 241 height 69
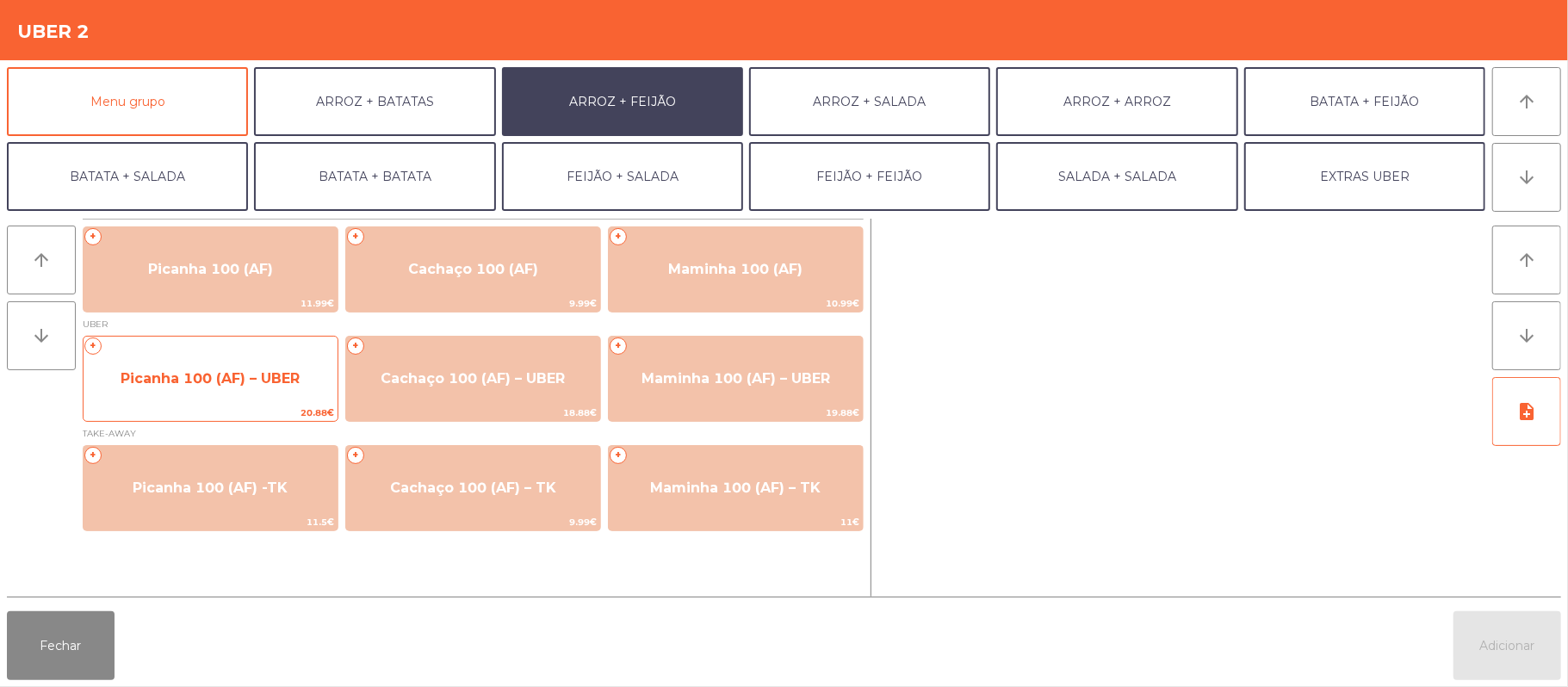
click at [223, 389] on span "Picanha 100 (AF) – UBER" at bounding box center [210, 378] width 254 height 46
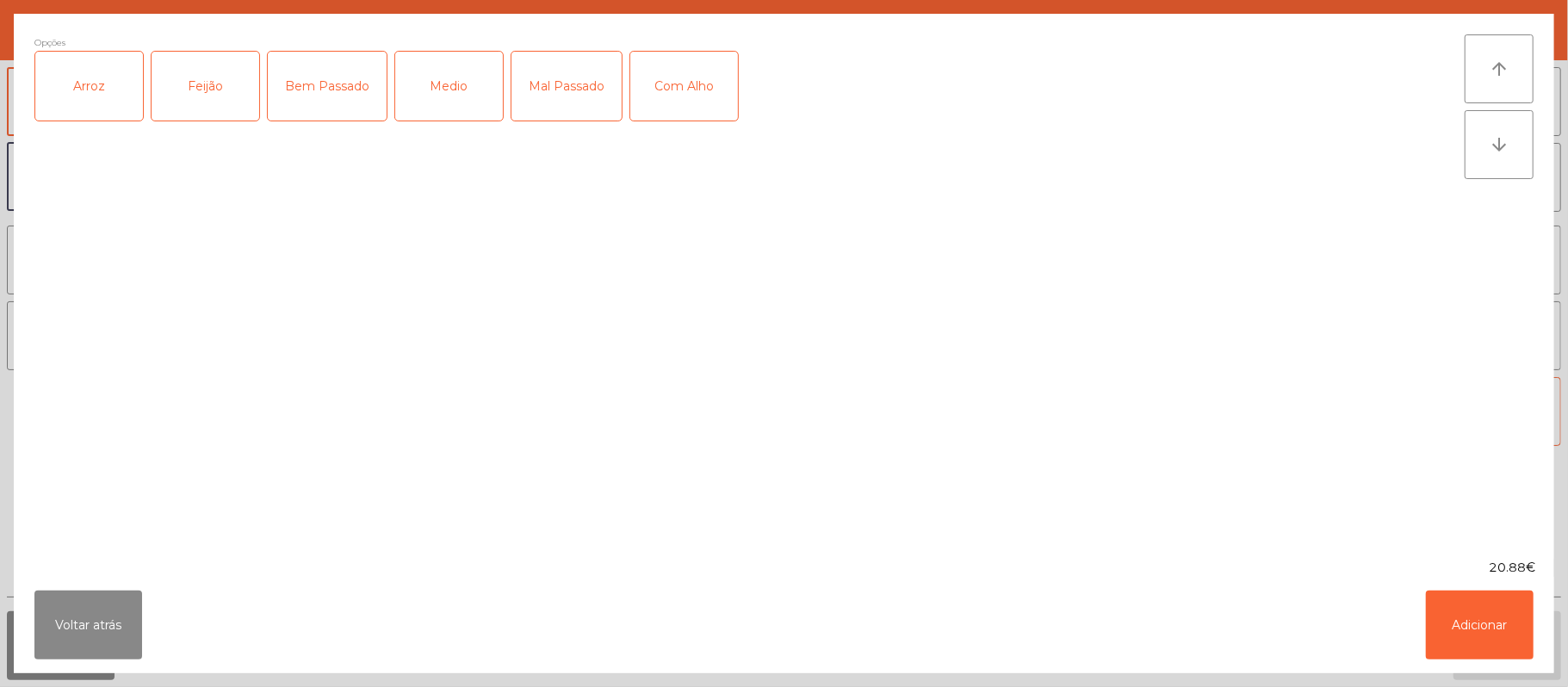
click at [569, 74] on div "Mal Passado" at bounding box center [566, 86] width 110 height 69
click at [1505, 620] on button "Adicionar" at bounding box center [1479, 624] width 107 height 69
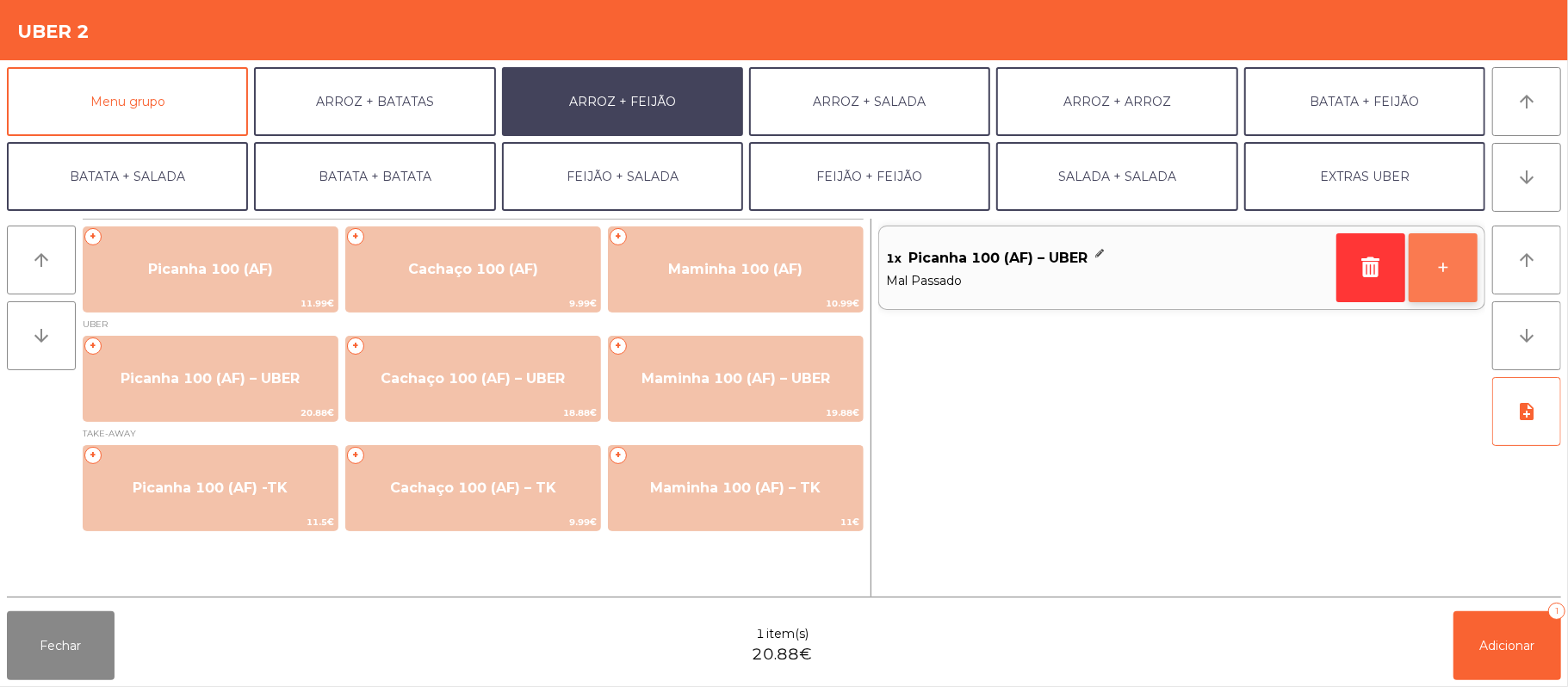
click at [1430, 266] on button "+" at bounding box center [1443, 267] width 69 height 69
click at [1103, 270] on span at bounding box center [1100, 257] width 11 height 25
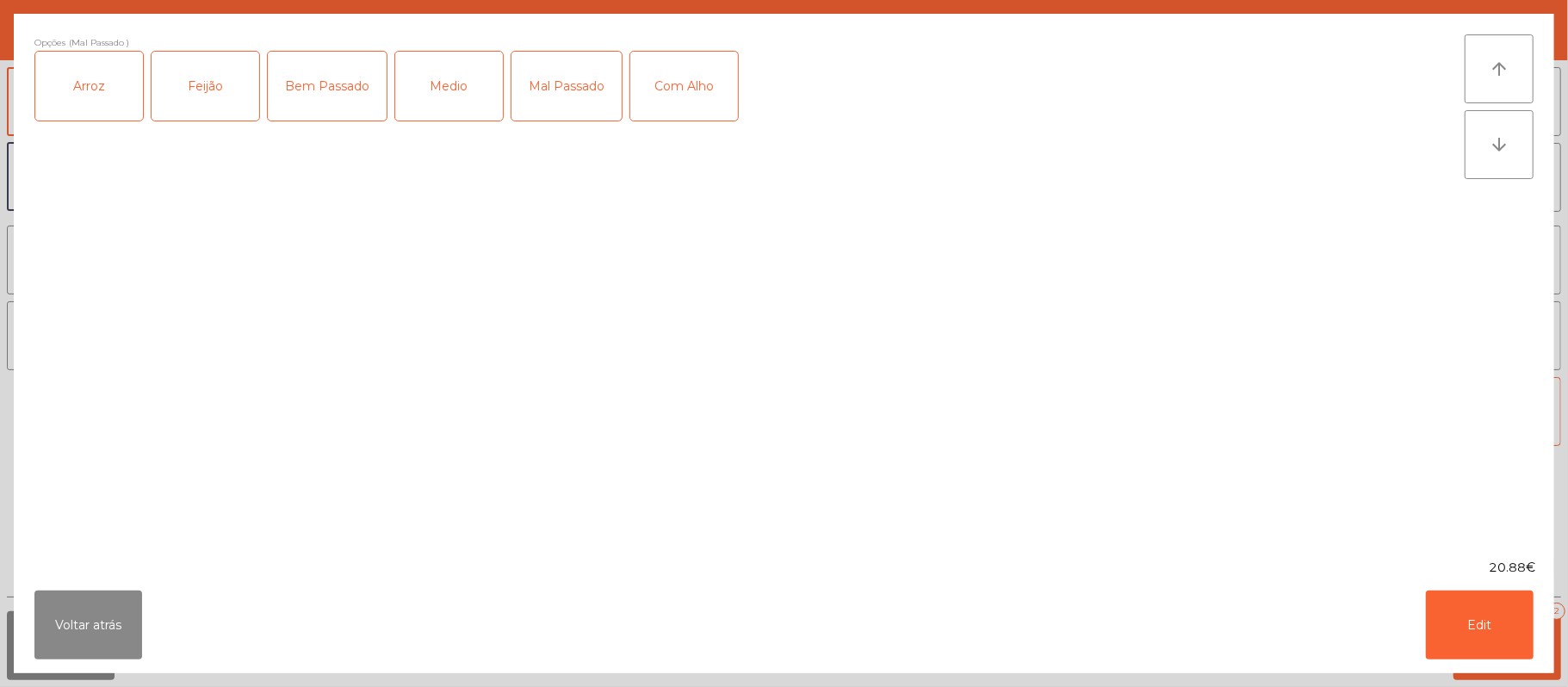
click at [91, 83] on div "Arroz" at bounding box center [89, 86] width 107 height 69
click at [213, 94] on div "Feijão" at bounding box center [206, 86] width 107 height 69
click at [1479, 618] on button "Edit" at bounding box center [1479, 624] width 107 height 69
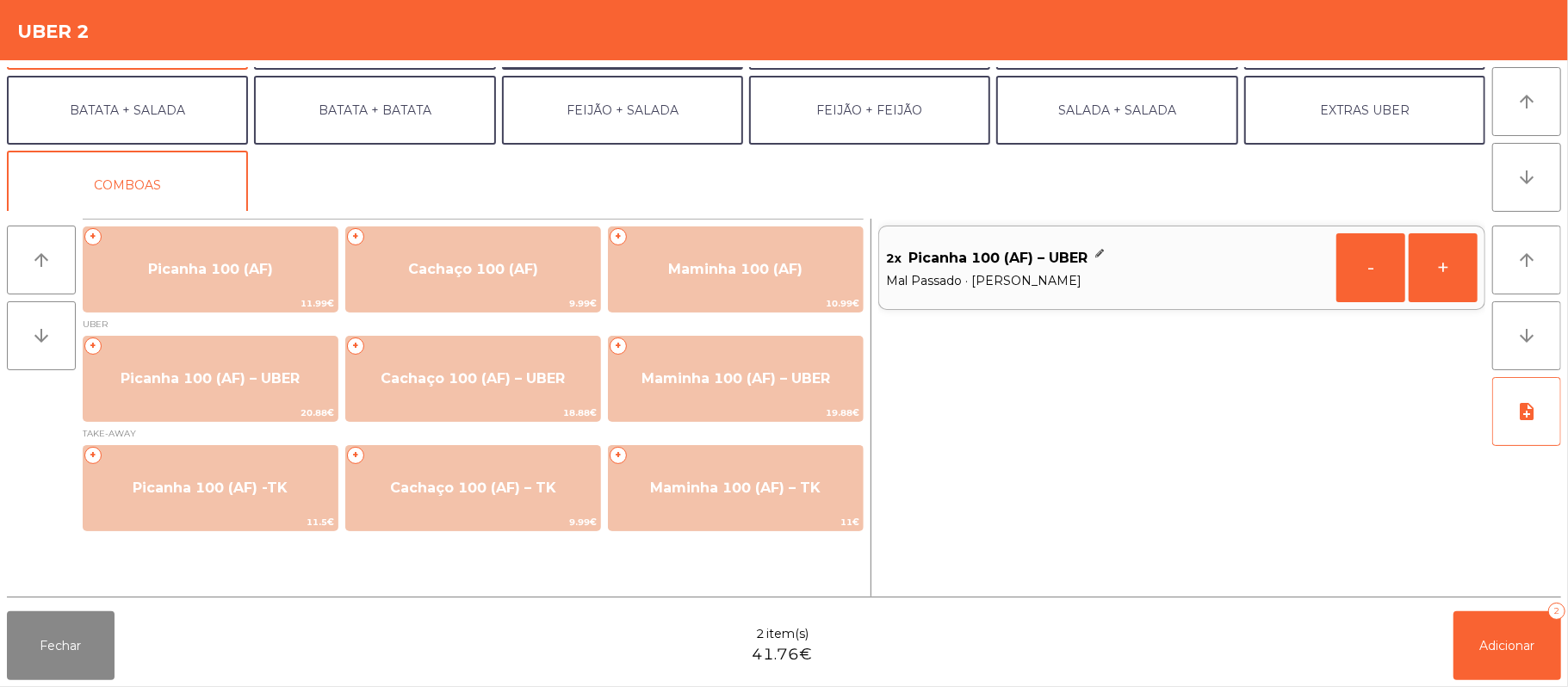
scroll to position [74, 0]
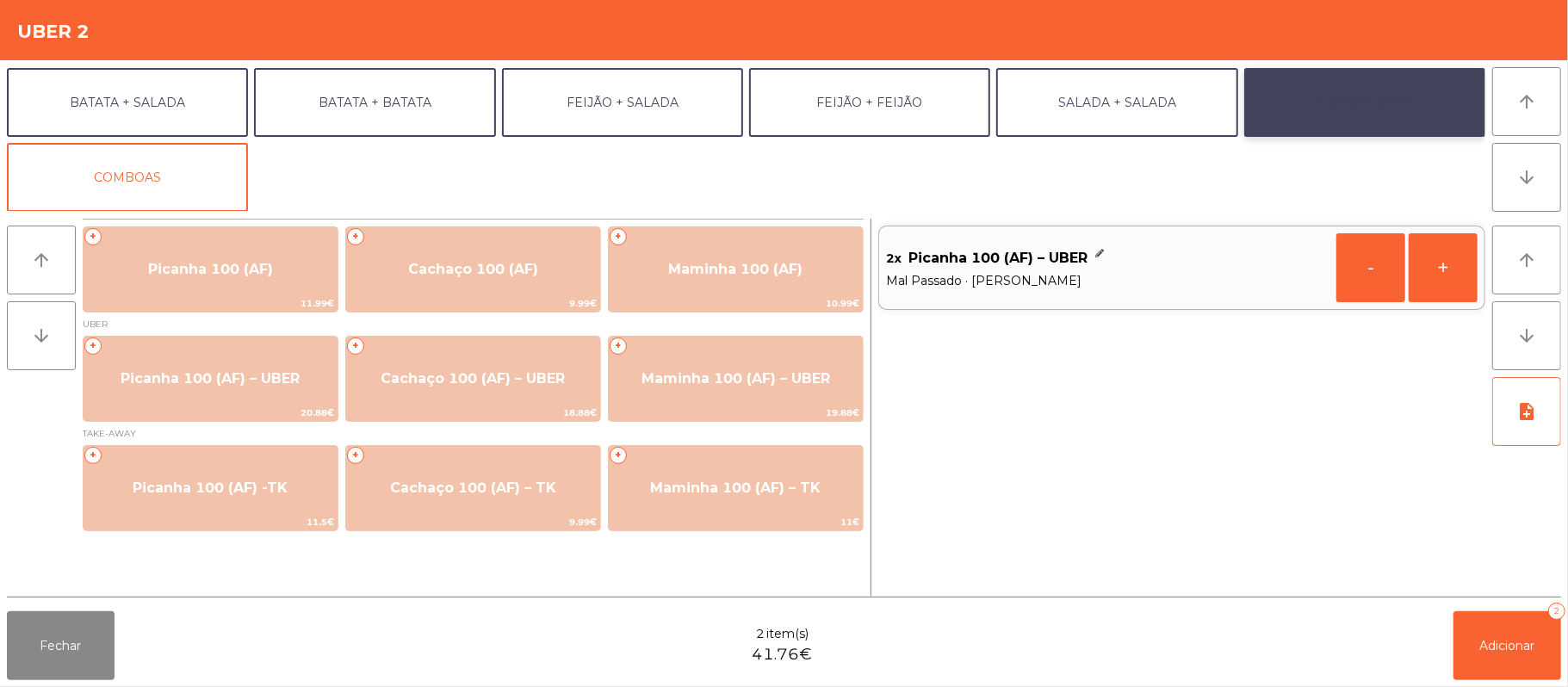
click at [1361, 90] on button "EXTRAS UBER" at bounding box center [1365, 102] width 241 height 69
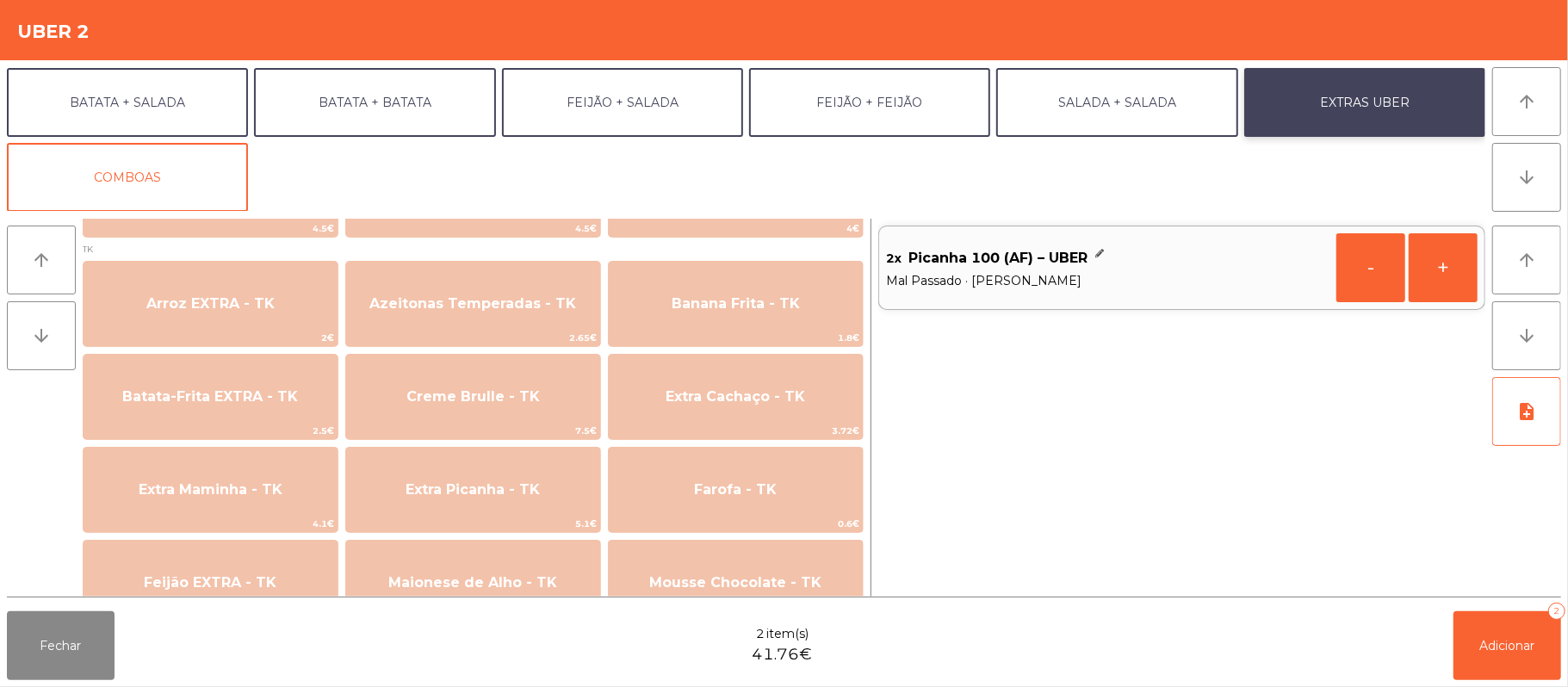
scroll to position [658, 0]
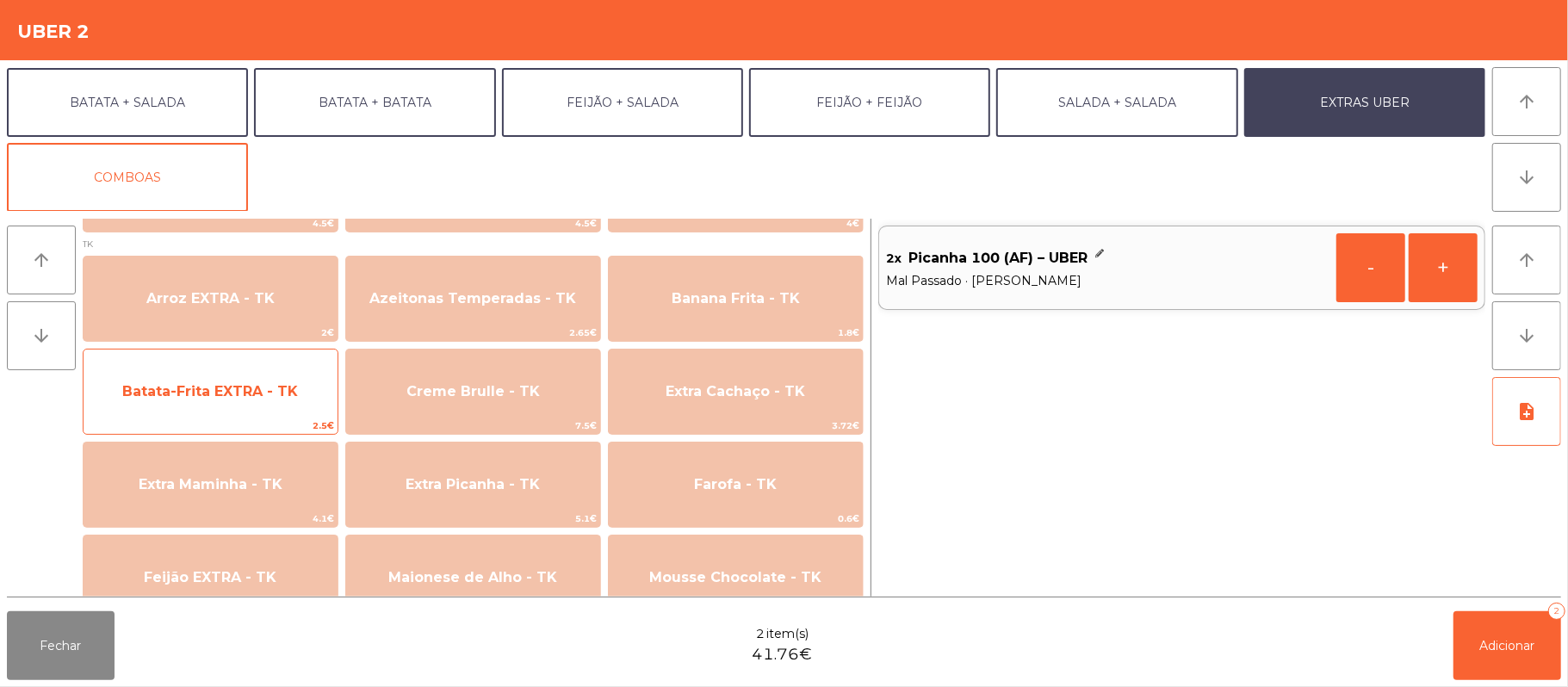
click at [249, 390] on span "Batata-Frita EXTRA - TK" at bounding box center [210, 390] width 175 height 16
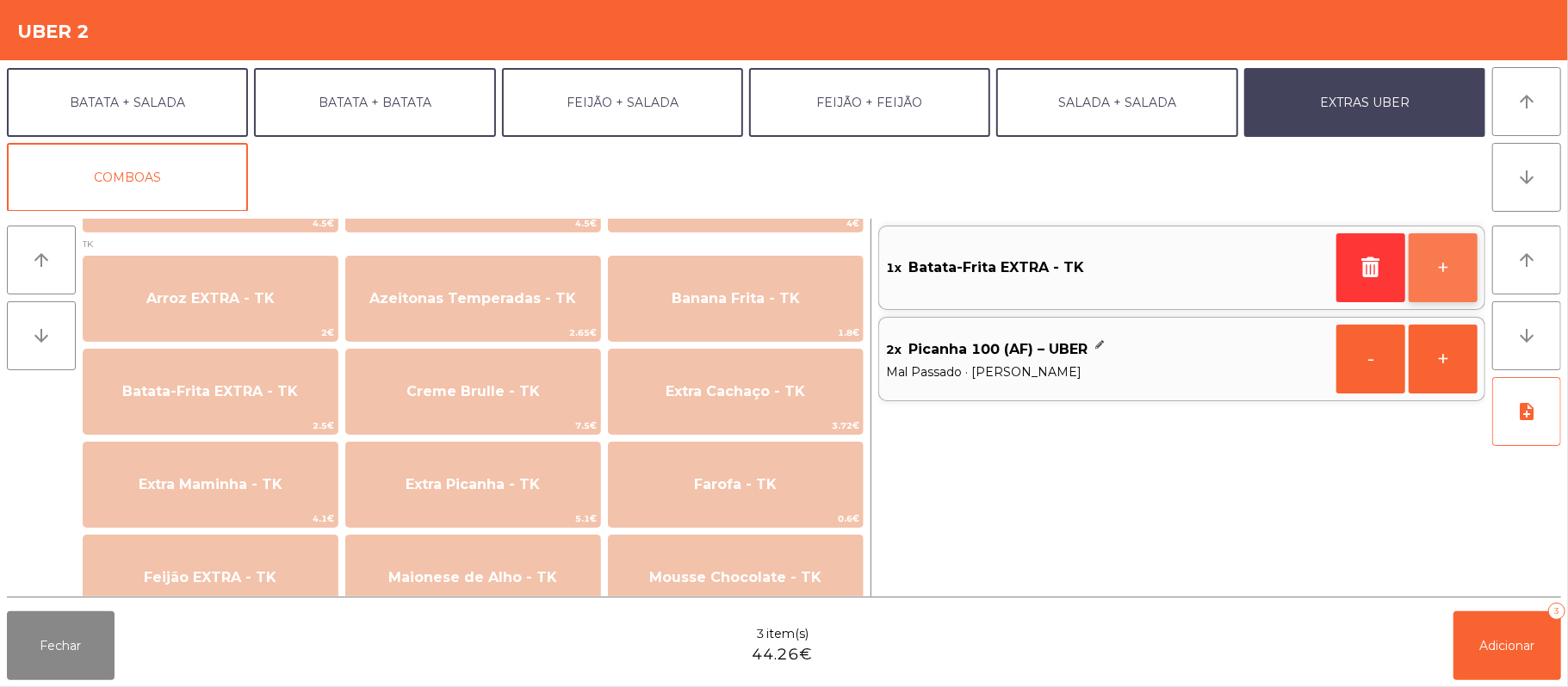
click at [1431, 284] on button "+" at bounding box center [1443, 267] width 69 height 69
click at [65, 275] on button "arrow_upward" at bounding box center [41, 259] width 69 height 69
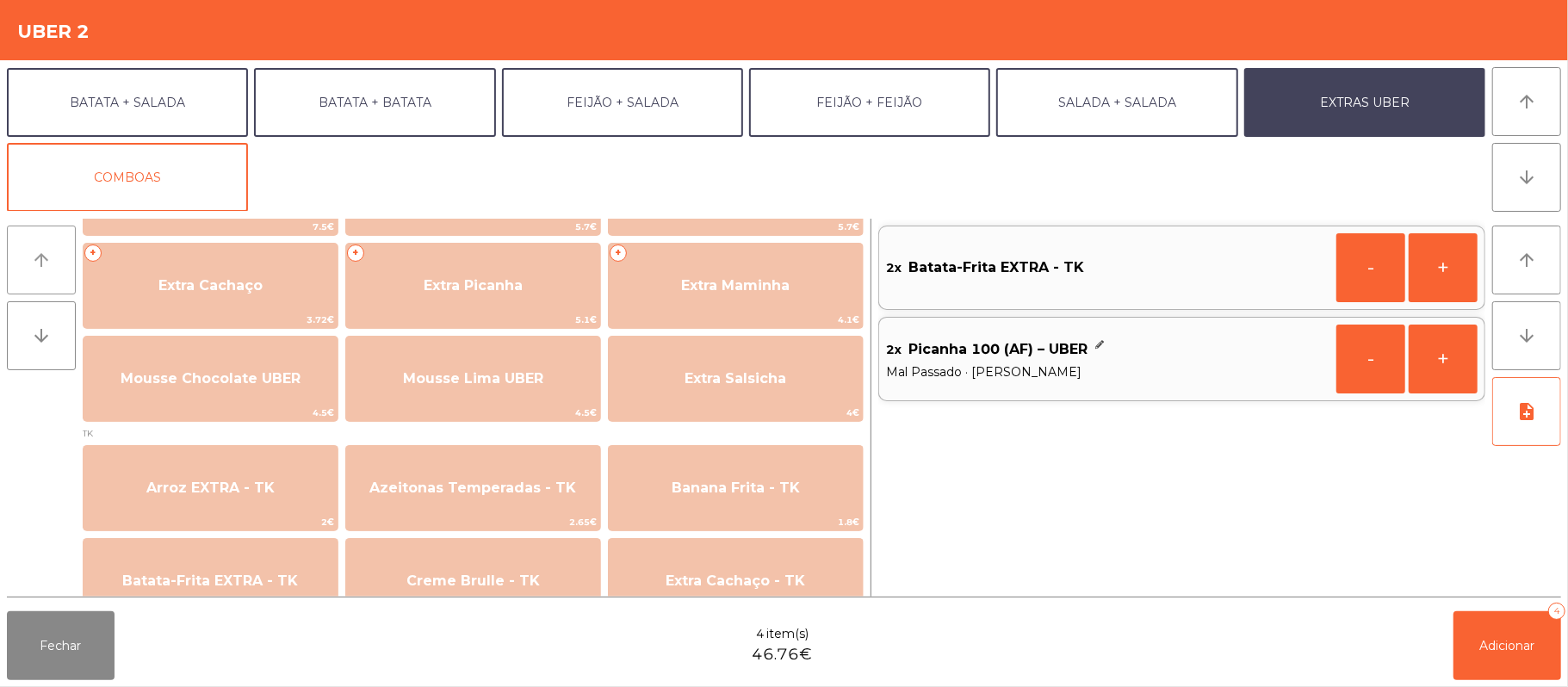
click at [48, 245] on button "arrow_upward" at bounding box center [41, 259] width 69 height 69
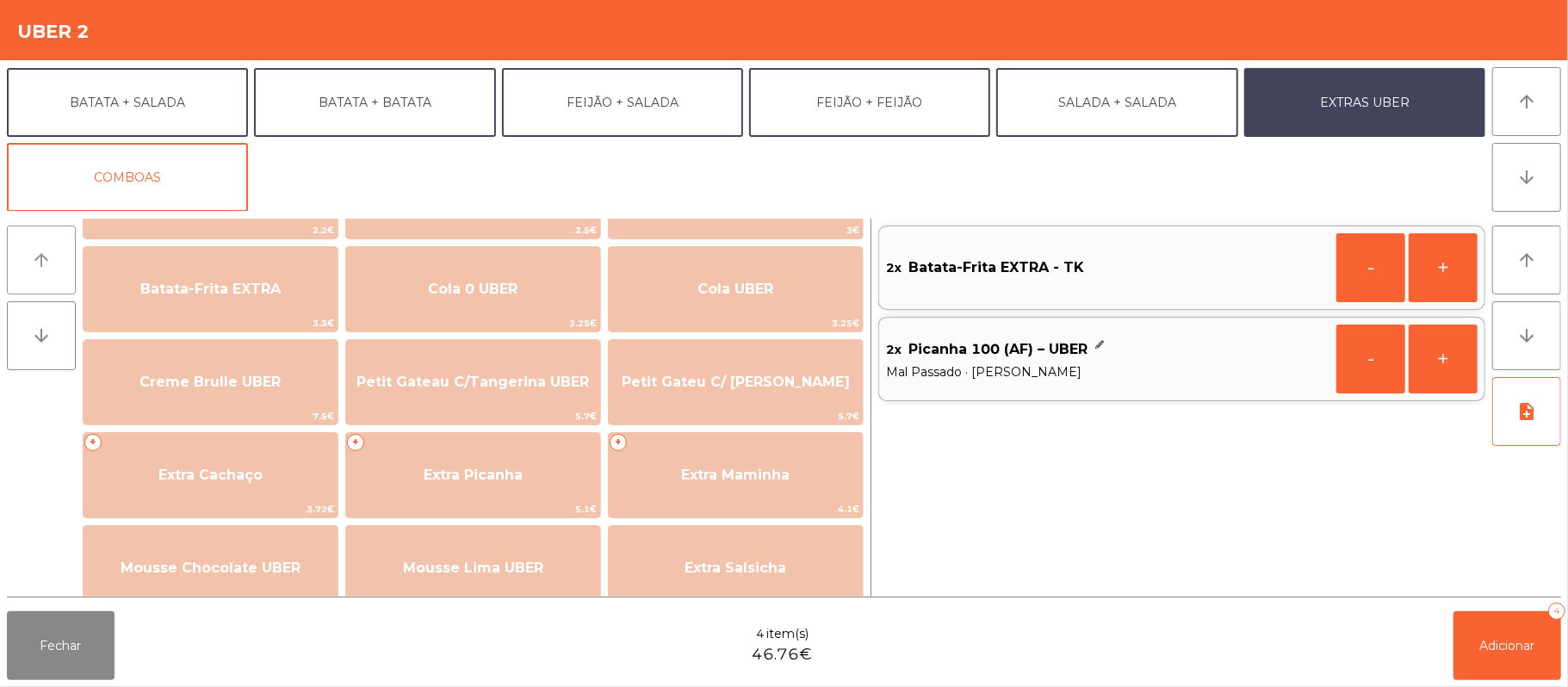
click at [54, 239] on button "arrow_upward" at bounding box center [41, 259] width 69 height 69
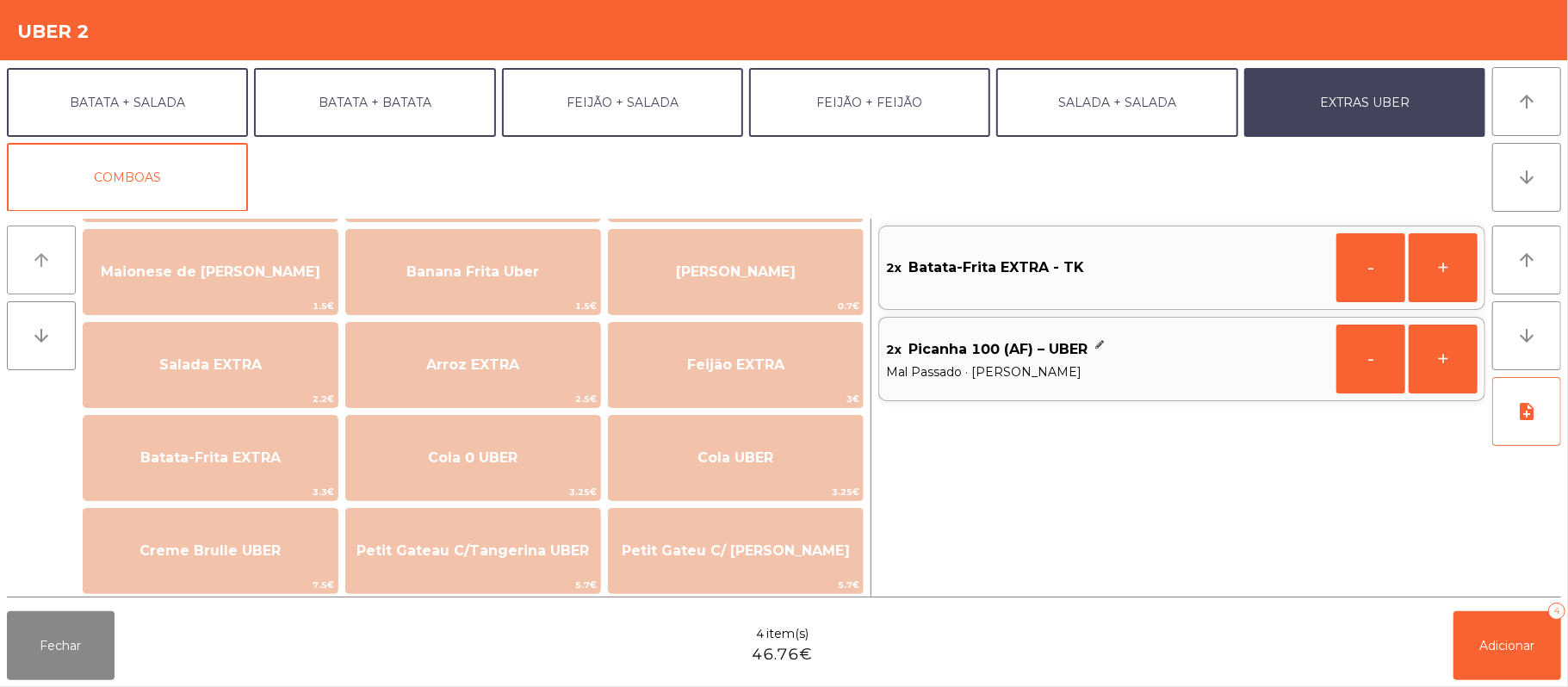
click at [56, 233] on button "arrow_upward" at bounding box center [41, 259] width 69 height 69
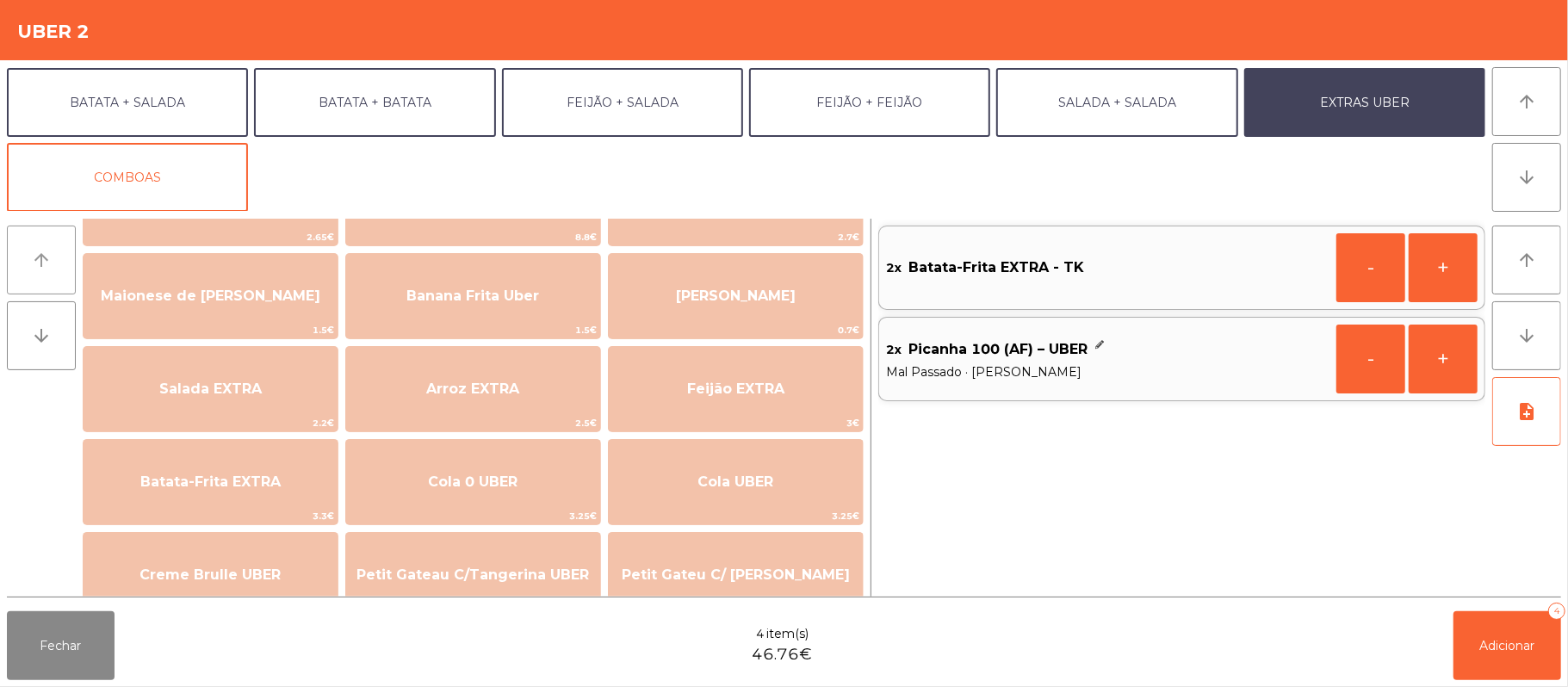
scroll to position [0, 0]
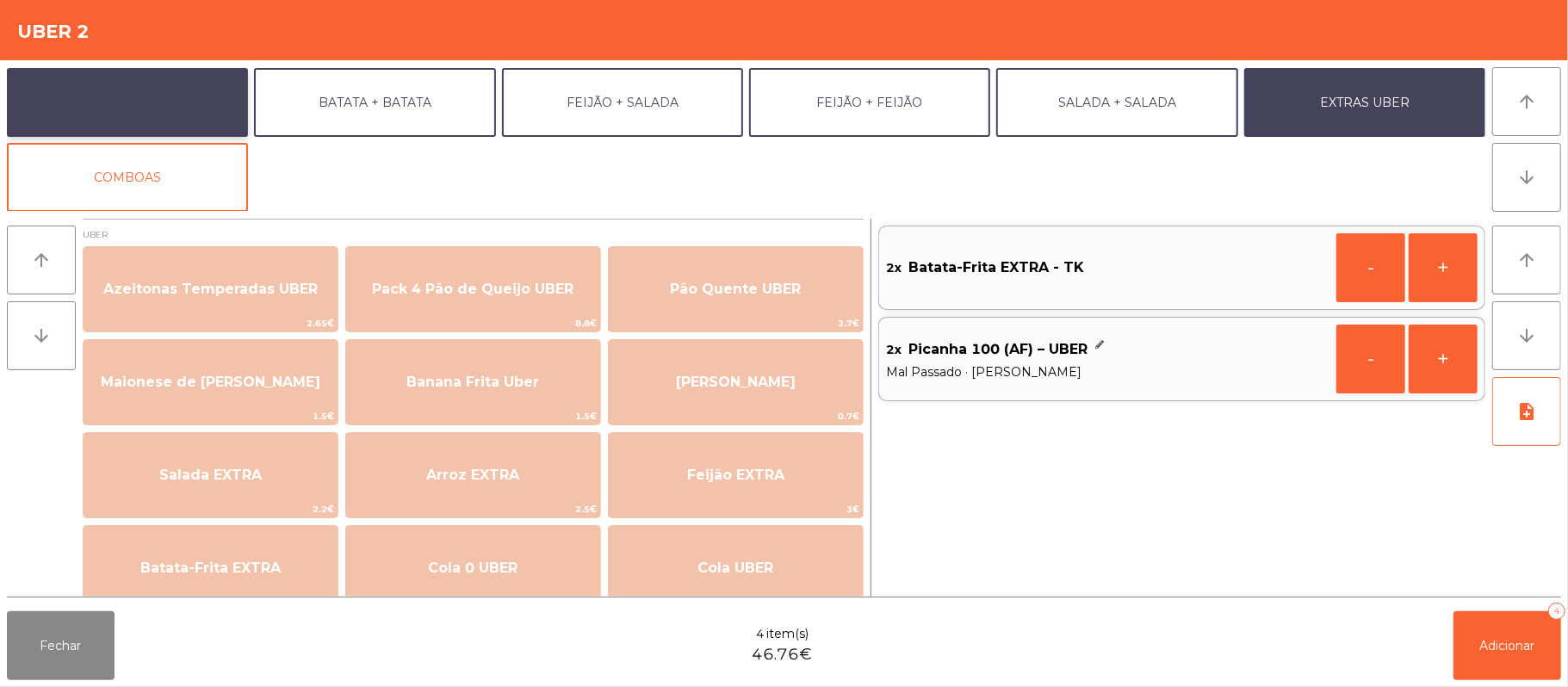
click at [128, 84] on button "BATATA + SALADA" at bounding box center [127, 102] width 241 height 69
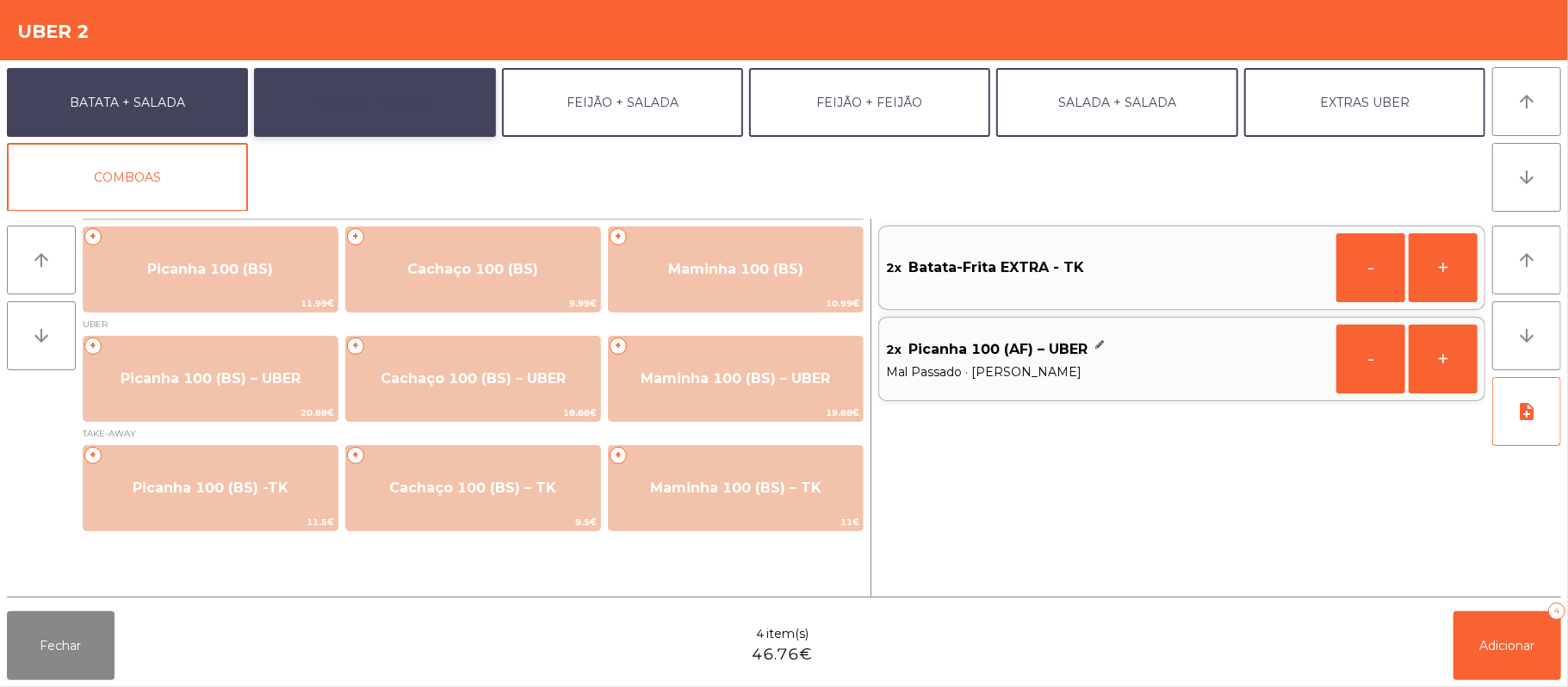
click at [418, 104] on button "BATATA + BATATA" at bounding box center [374, 102] width 241 height 69
click at [173, 101] on button "BATATA + SALADA" at bounding box center [127, 102] width 241 height 69
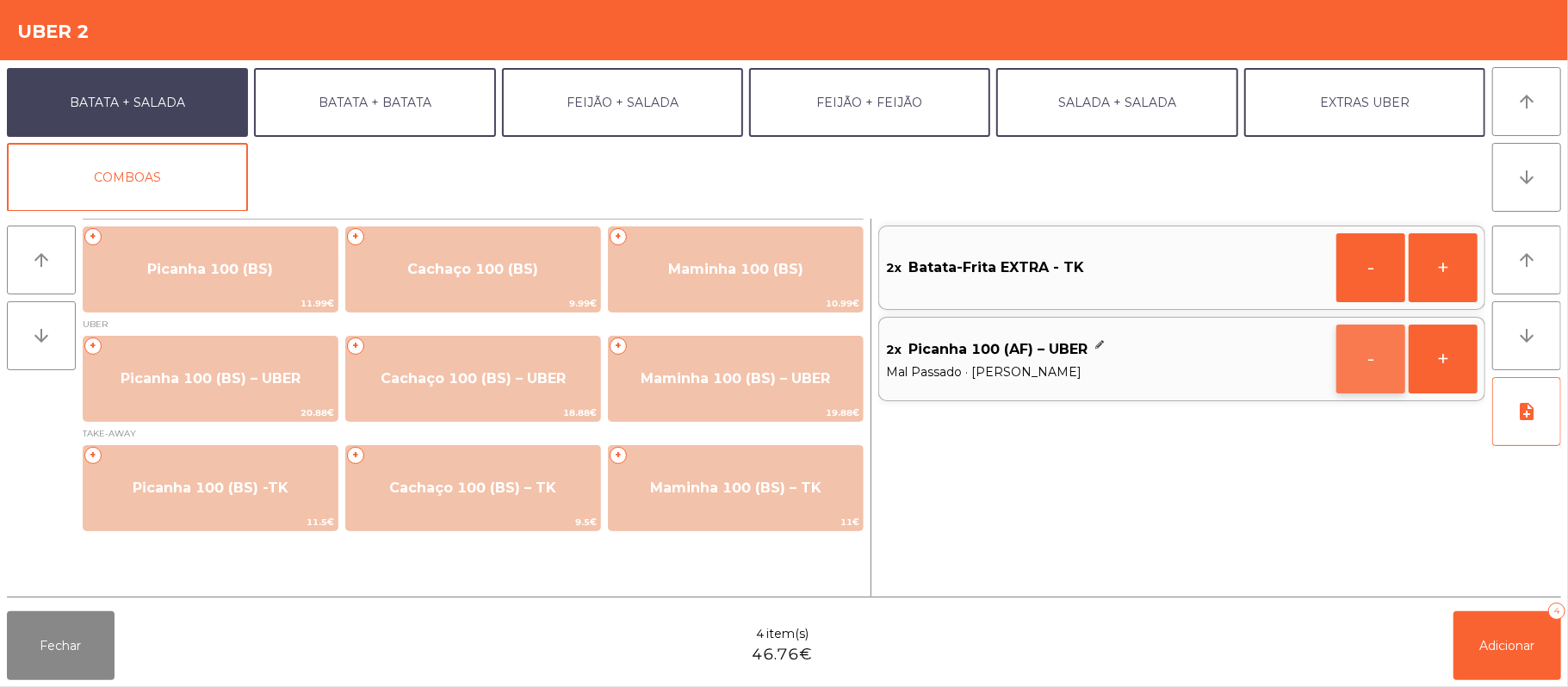
click at [1358, 358] on button "-" at bounding box center [1370, 358] width 69 height 69
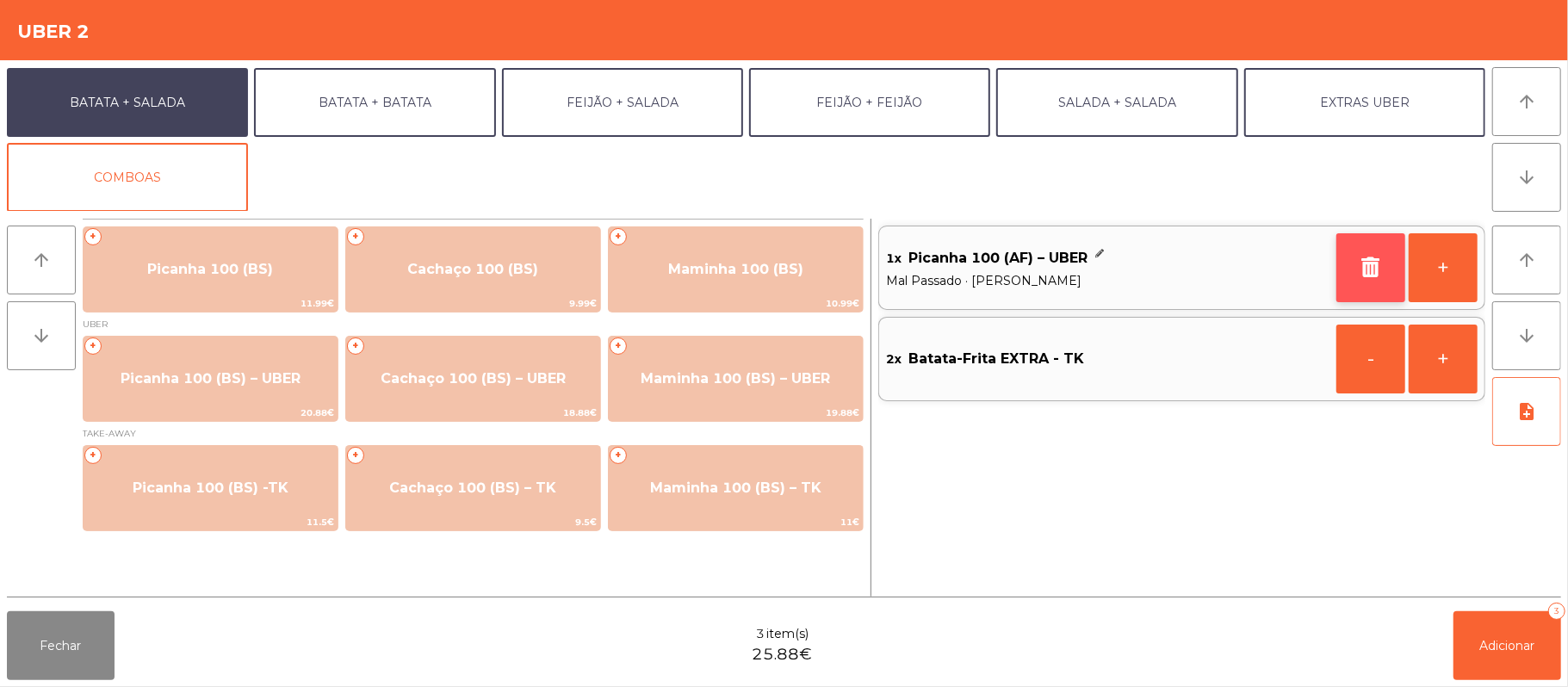
click at [1359, 266] on icon "button" at bounding box center [1370, 267] width 25 height 21
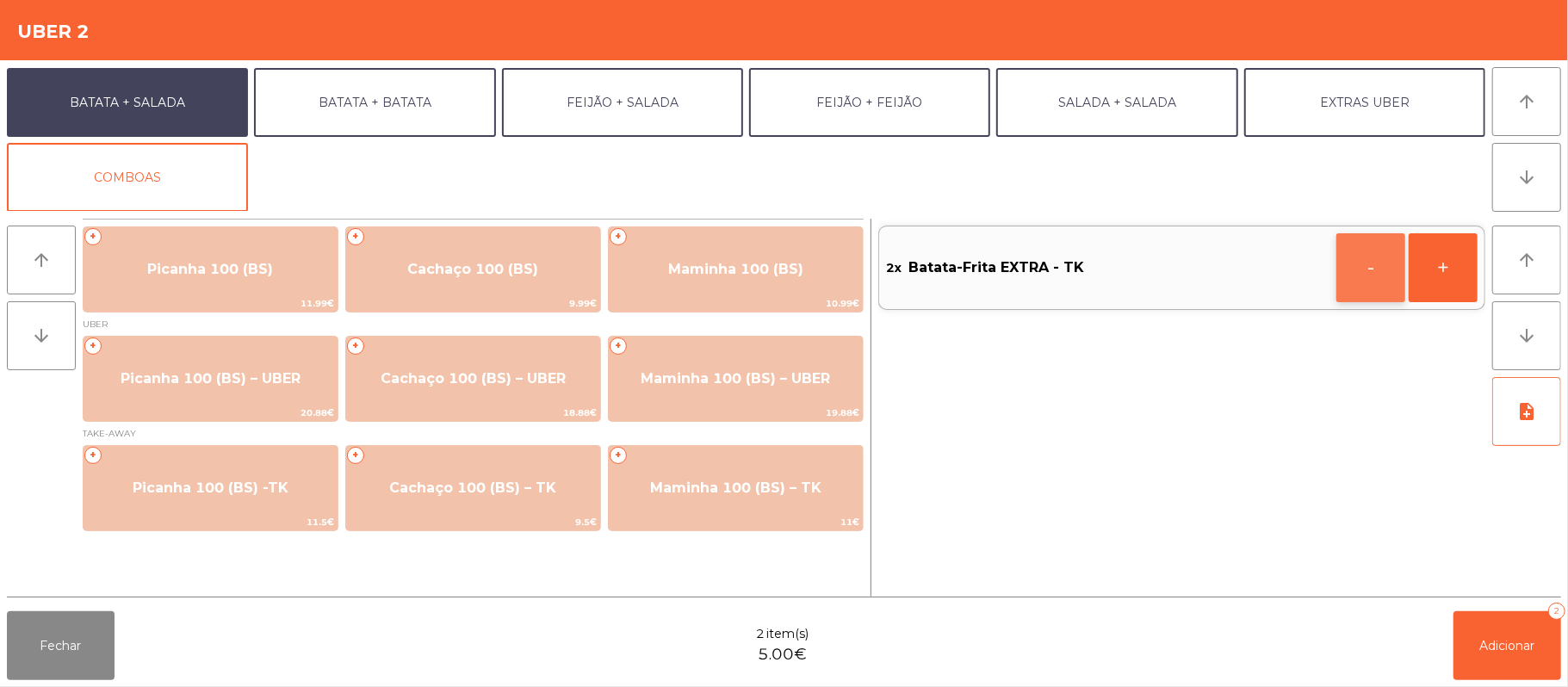
click at [1344, 252] on button "-" at bounding box center [1370, 267] width 69 height 69
click at [1350, 276] on button "button" at bounding box center [1370, 267] width 69 height 69
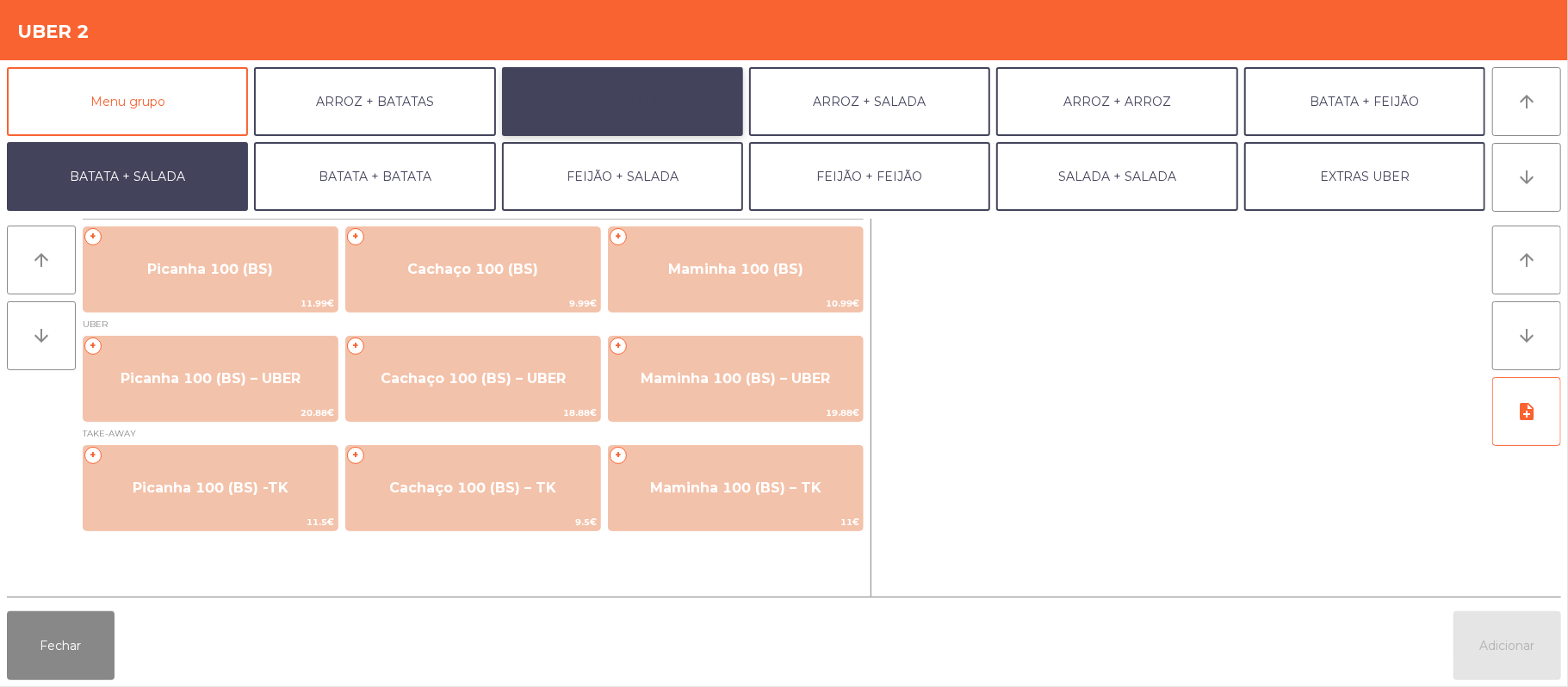
click at [644, 96] on button "ARROZ + FEIJÃO" at bounding box center [622, 101] width 241 height 69
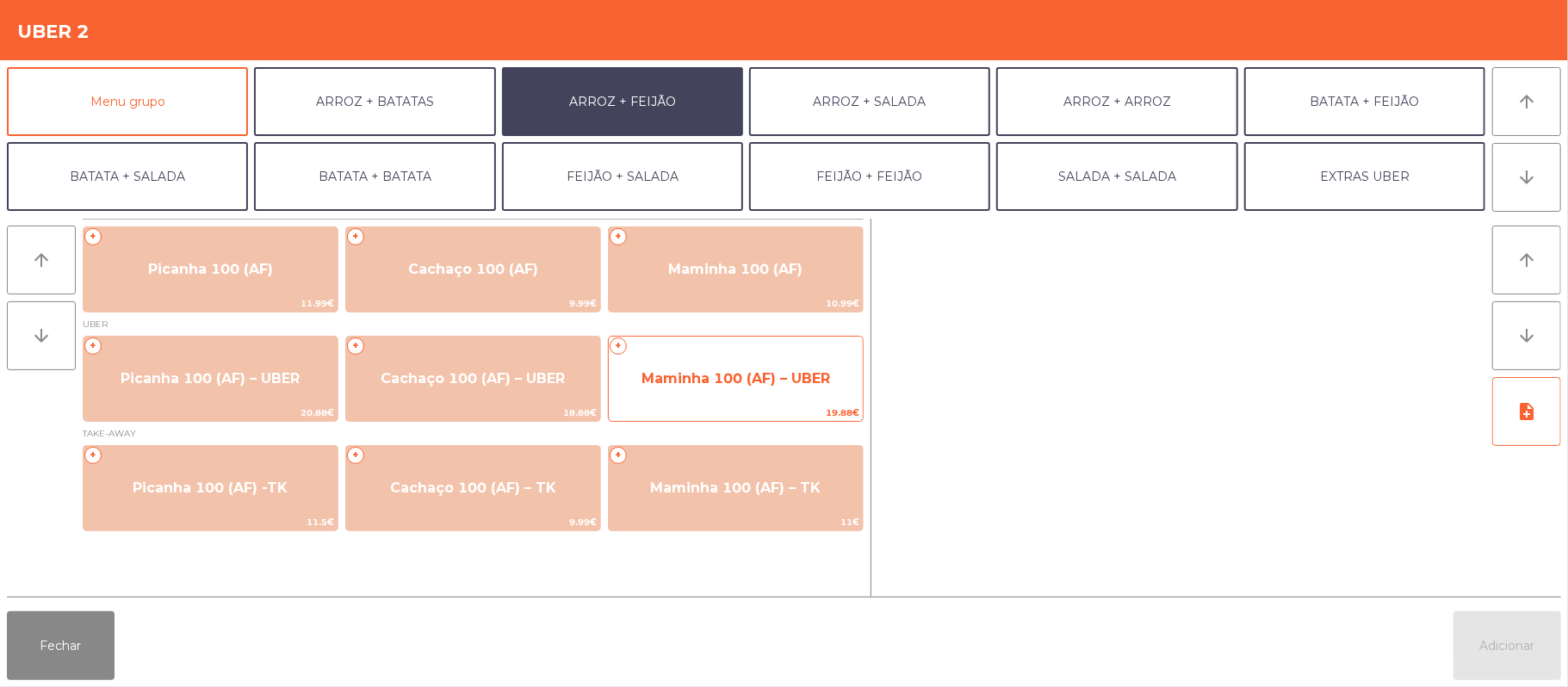
click at [748, 370] on span "Maminha 100 (AF) – UBER" at bounding box center [735, 378] width 189 height 16
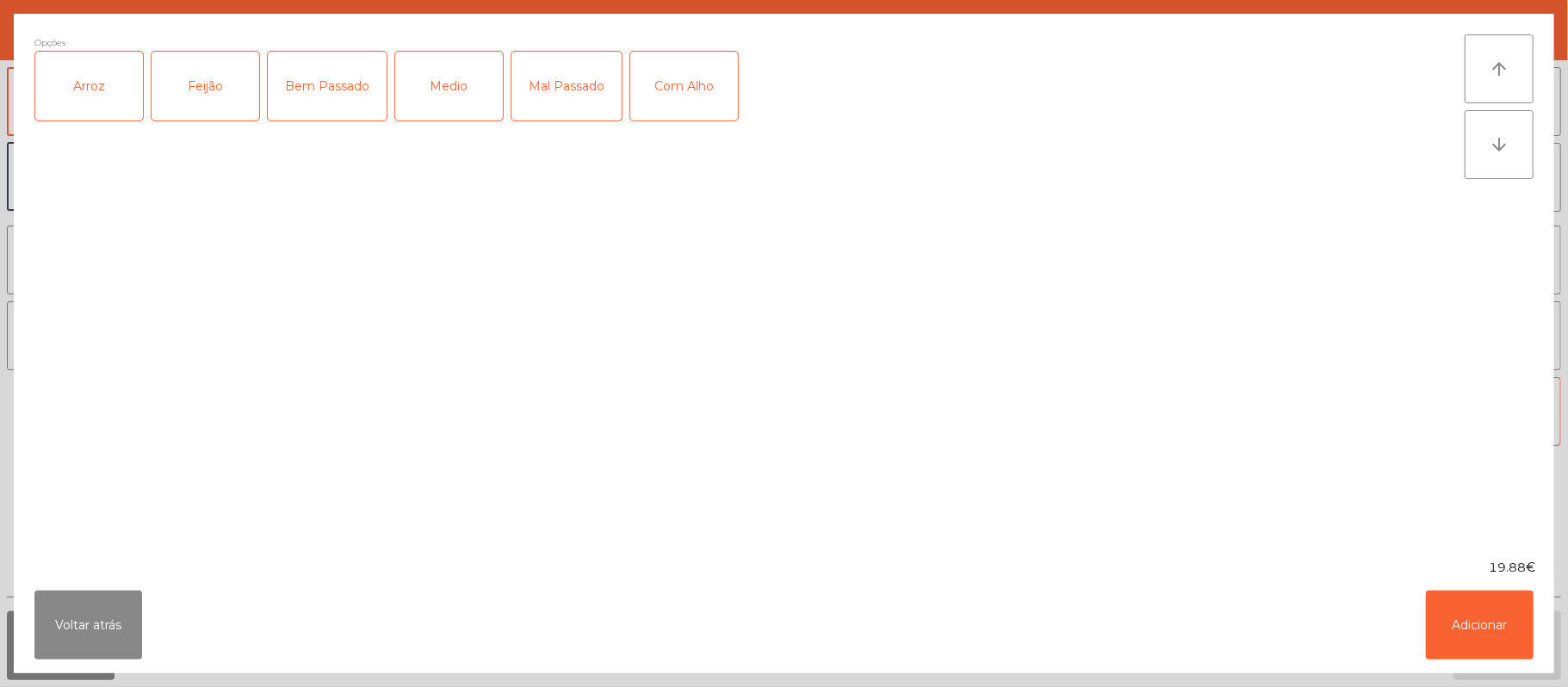
click at [86, 65] on div "Arroz" at bounding box center [89, 86] width 107 height 69
click at [242, 90] on div "Feijão" at bounding box center [206, 86] width 107 height 69
click at [555, 90] on div "Mal Passado" at bounding box center [566, 86] width 110 height 69
click at [1474, 624] on button "Adicionar" at bounding box center [1479, 624] width 107 height 69
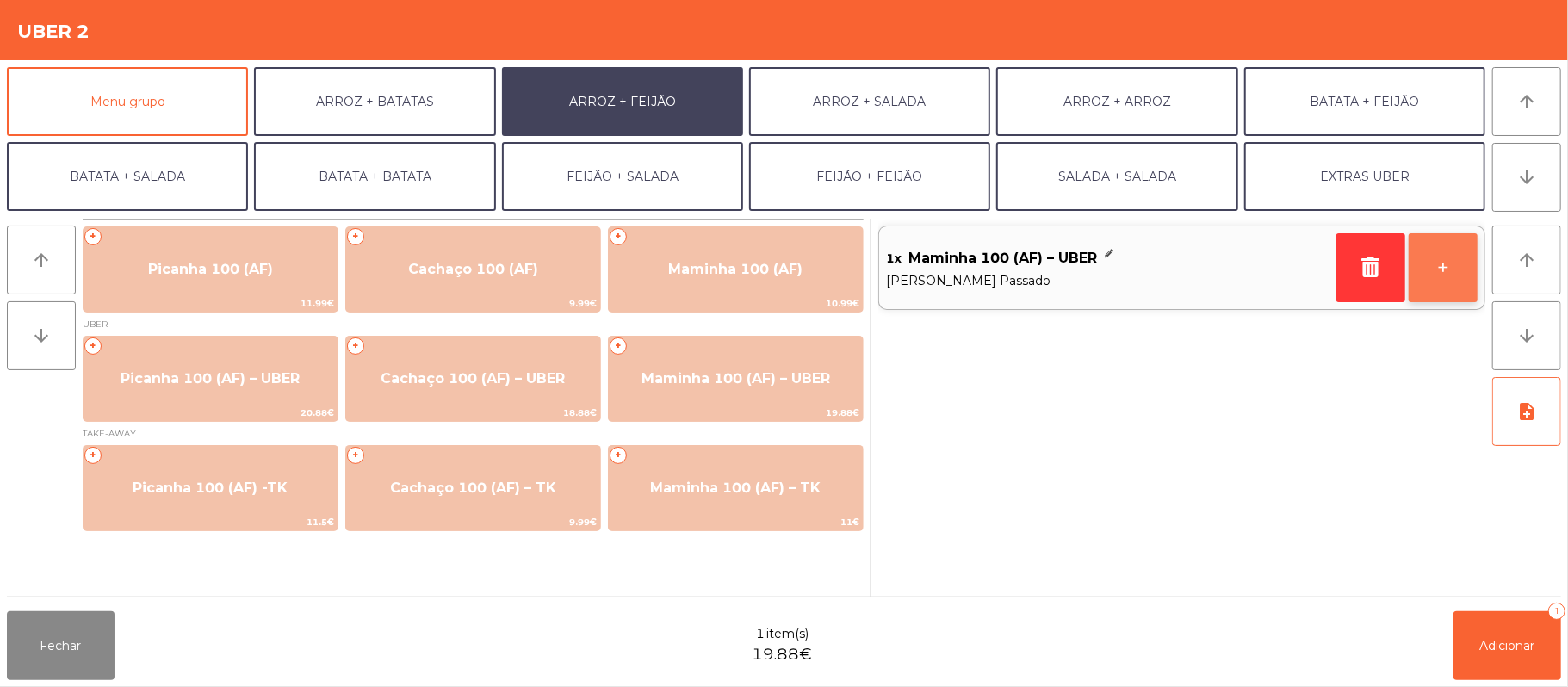
click at [1430, 275] on button "+" at bounding box center [1443, 267] width 69 height 69
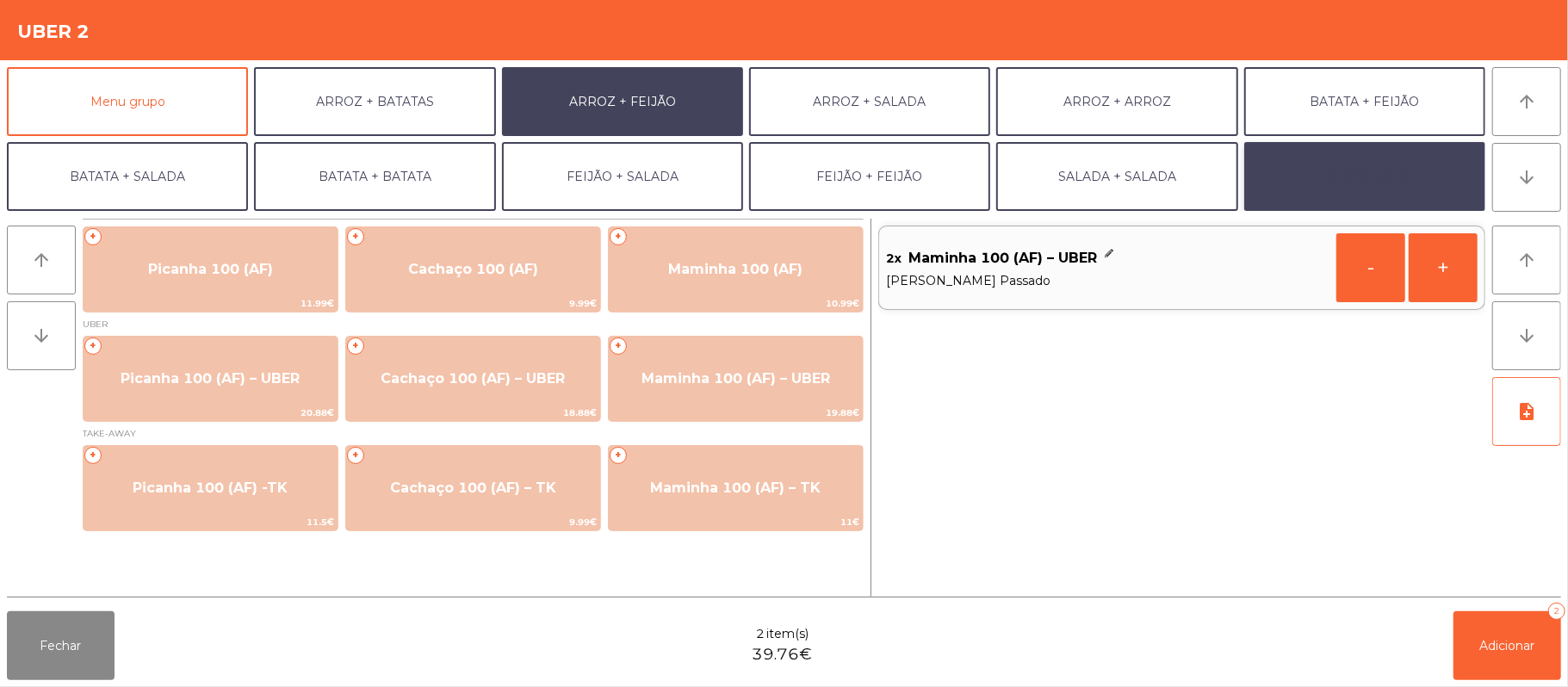
click at [1358, 173] on button "EXTRAS UBER" at bounding box center [1365, 176] width 241 height 69
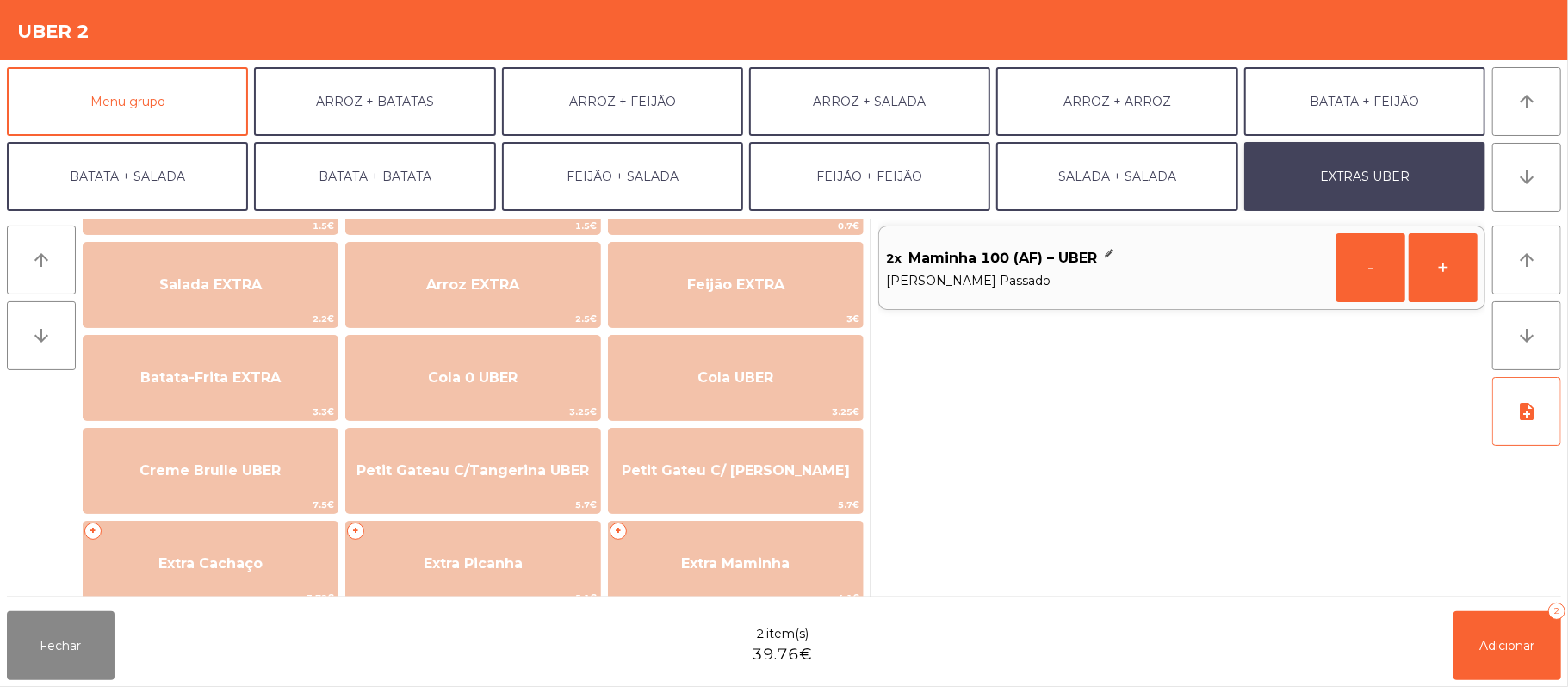
scroll to position [180, 0]
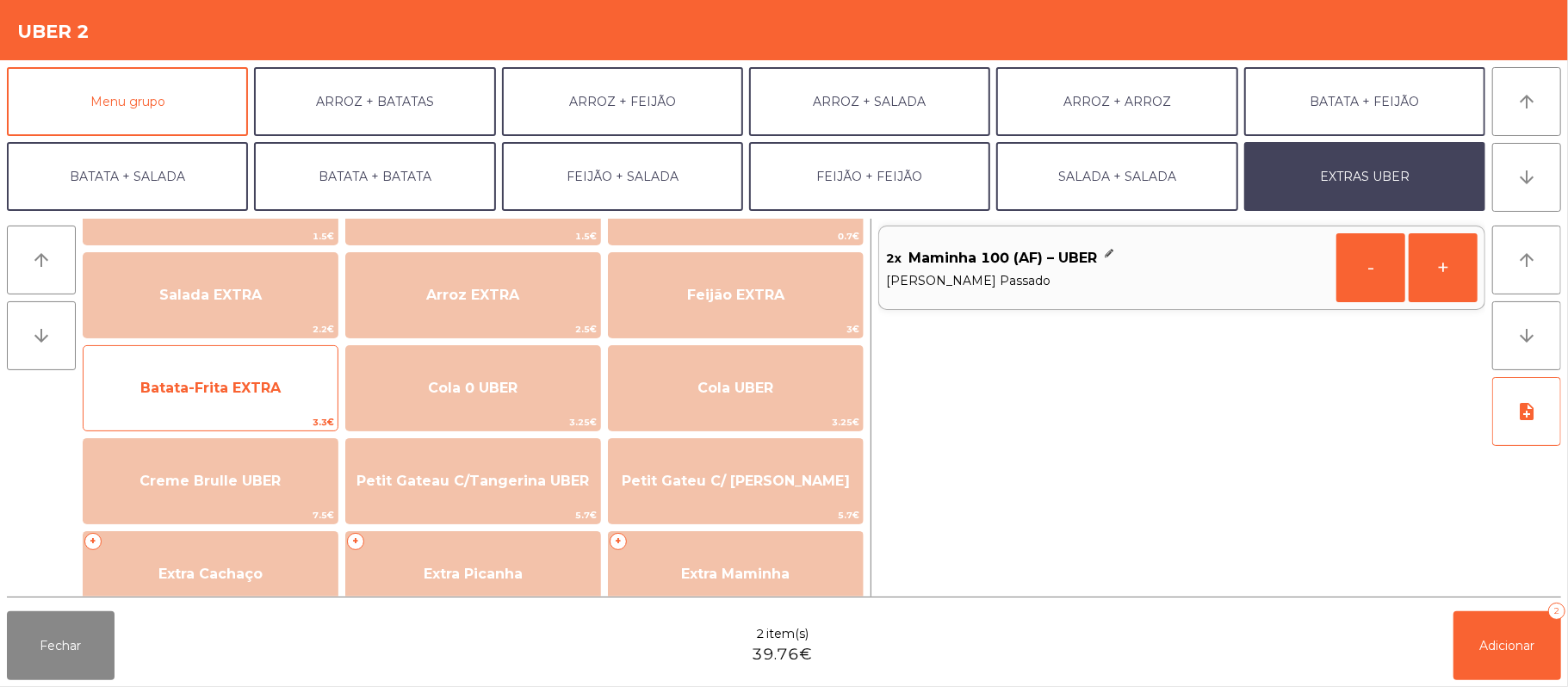
click at [241, 381] on span "Batata-Frita EXTRA" at bounding box center [210, 387] width 140 height 16
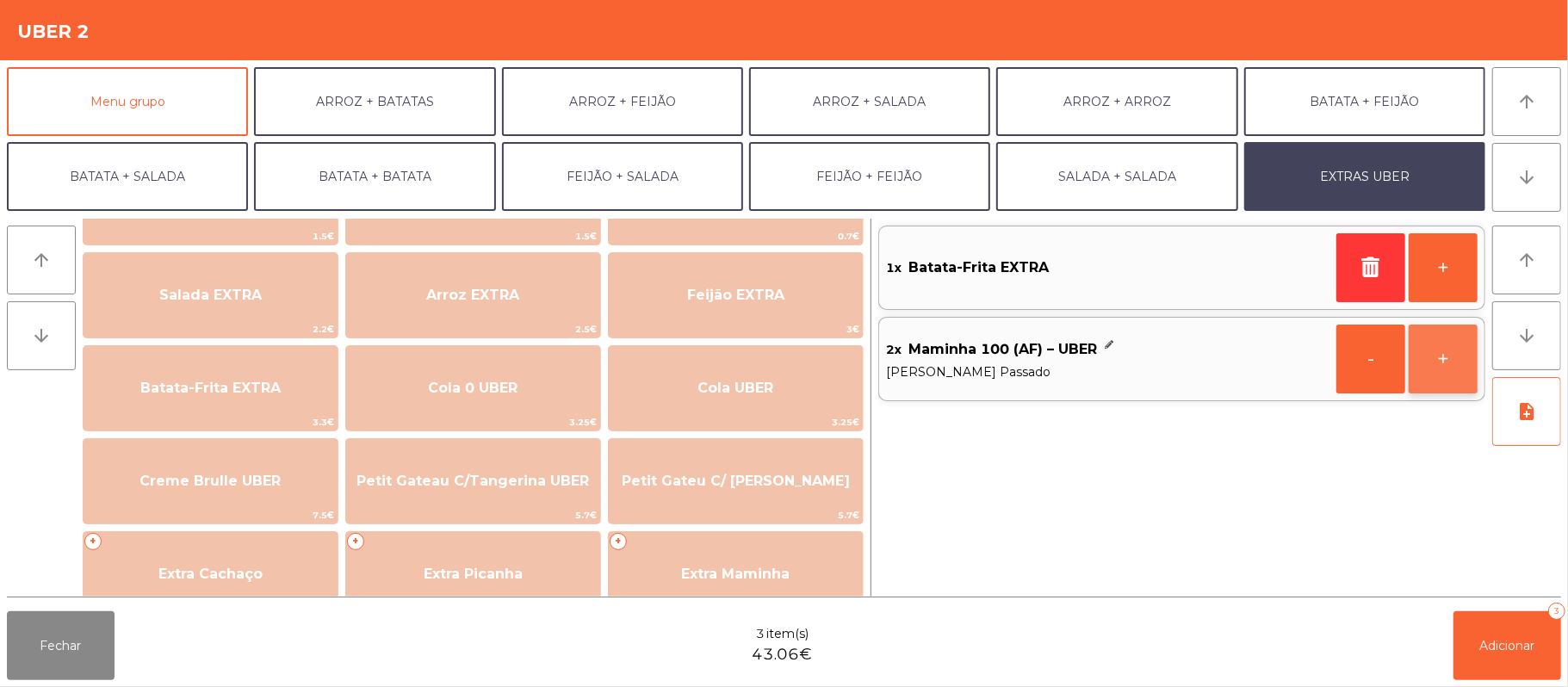
click at [1440, 365] on button "+" at bounding box center [1443, 358] width 69 height 69
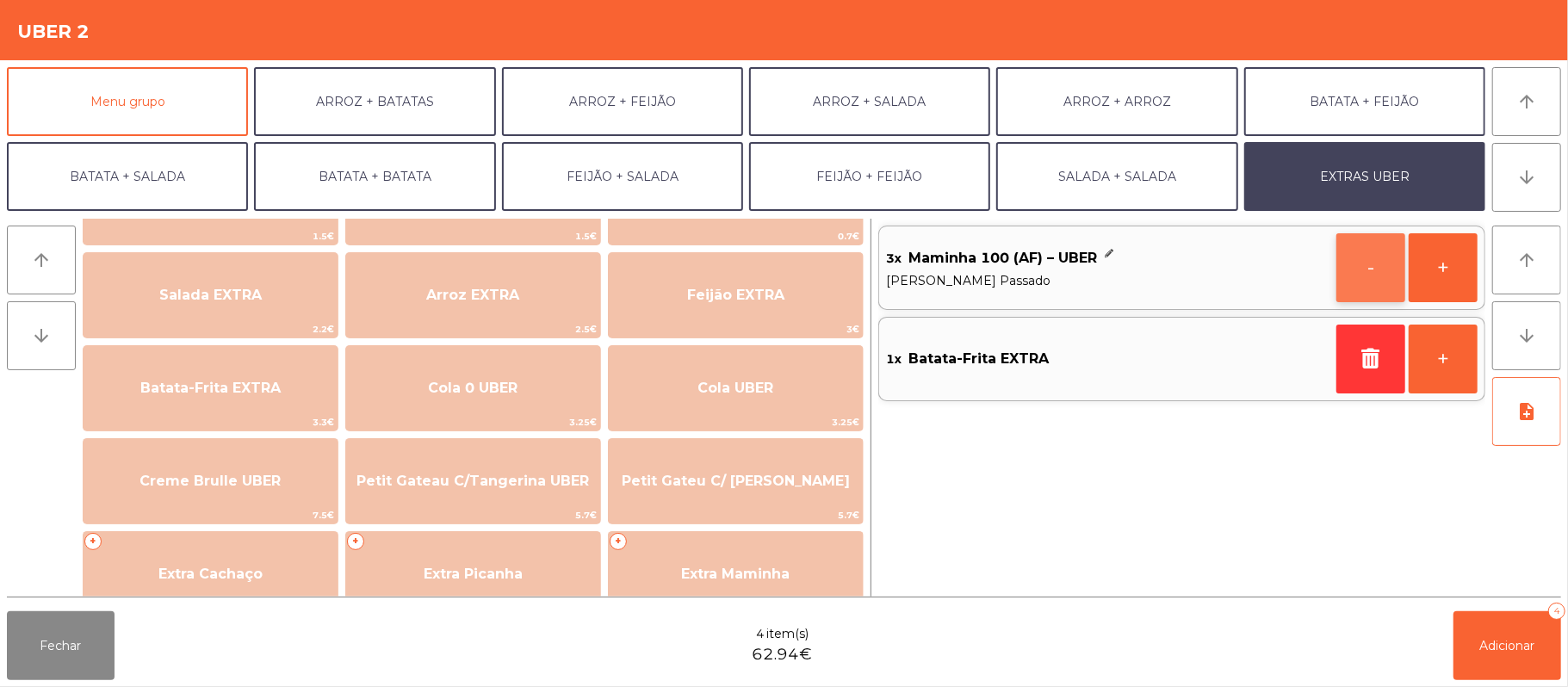
click at [1362, 265] on button "-" at bounding box center [1370, 267] width 69 height 69
click at [1362, 237] on button "-" at bounding box center [1370, 267] width 69 height 69
click at [1450, 254] on button "+" at bounding box center [1443, 267] width 69 height 69
click at [1463, 375] on button "+" at bounding box center [1443, 358] width 69 height 69
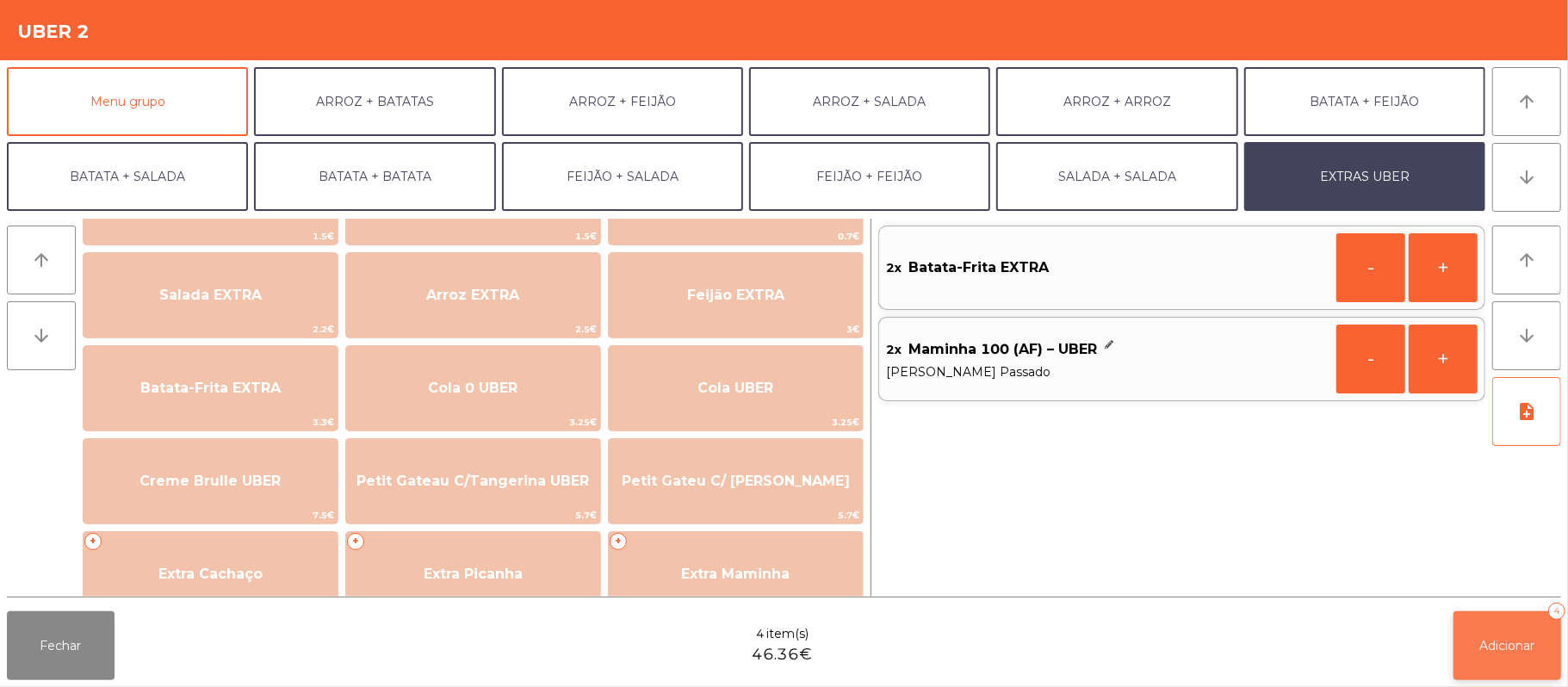
click at [1506, 654] on button "Adicionar 4" at bounding box center [1507, 645] width 107 height 69
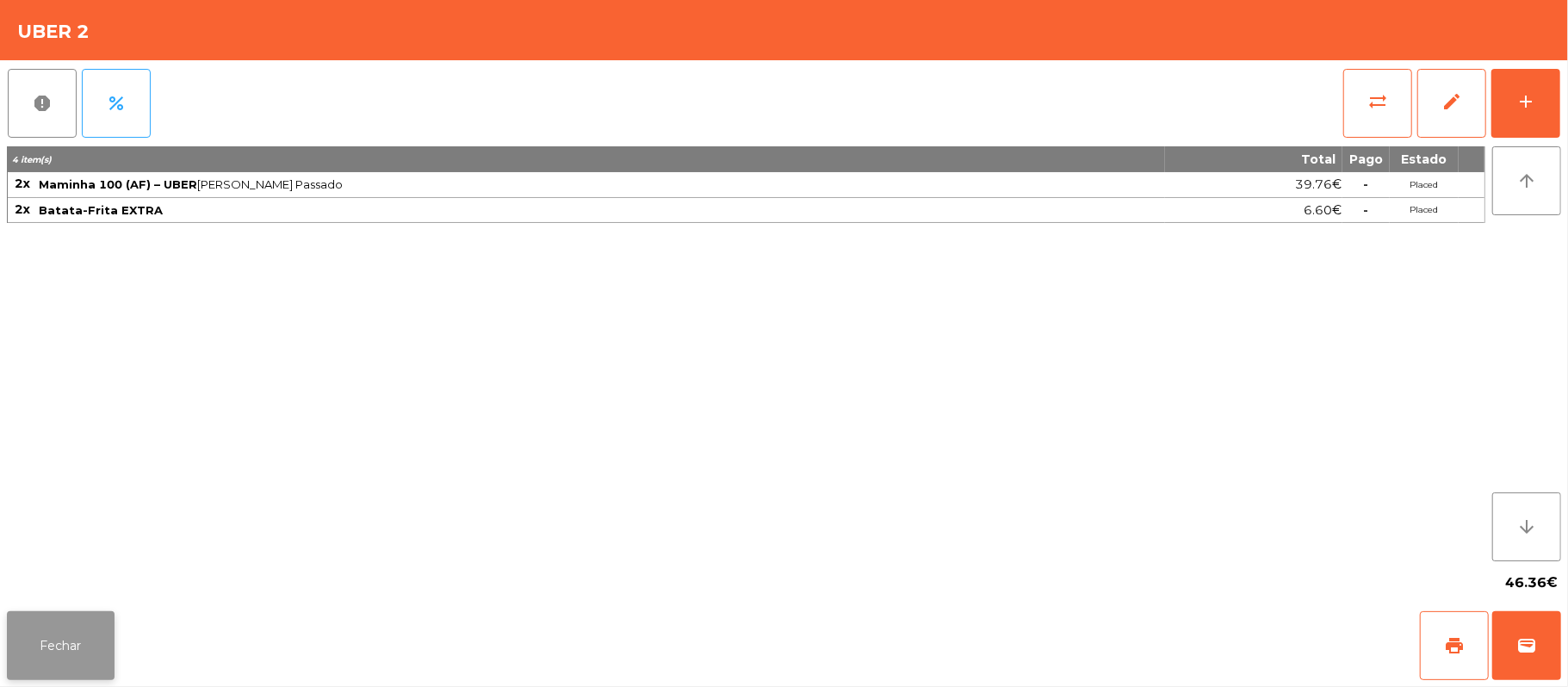
click at [59, 631] on button "Fechar" at bounding box center [60, 645] width 107 height 69
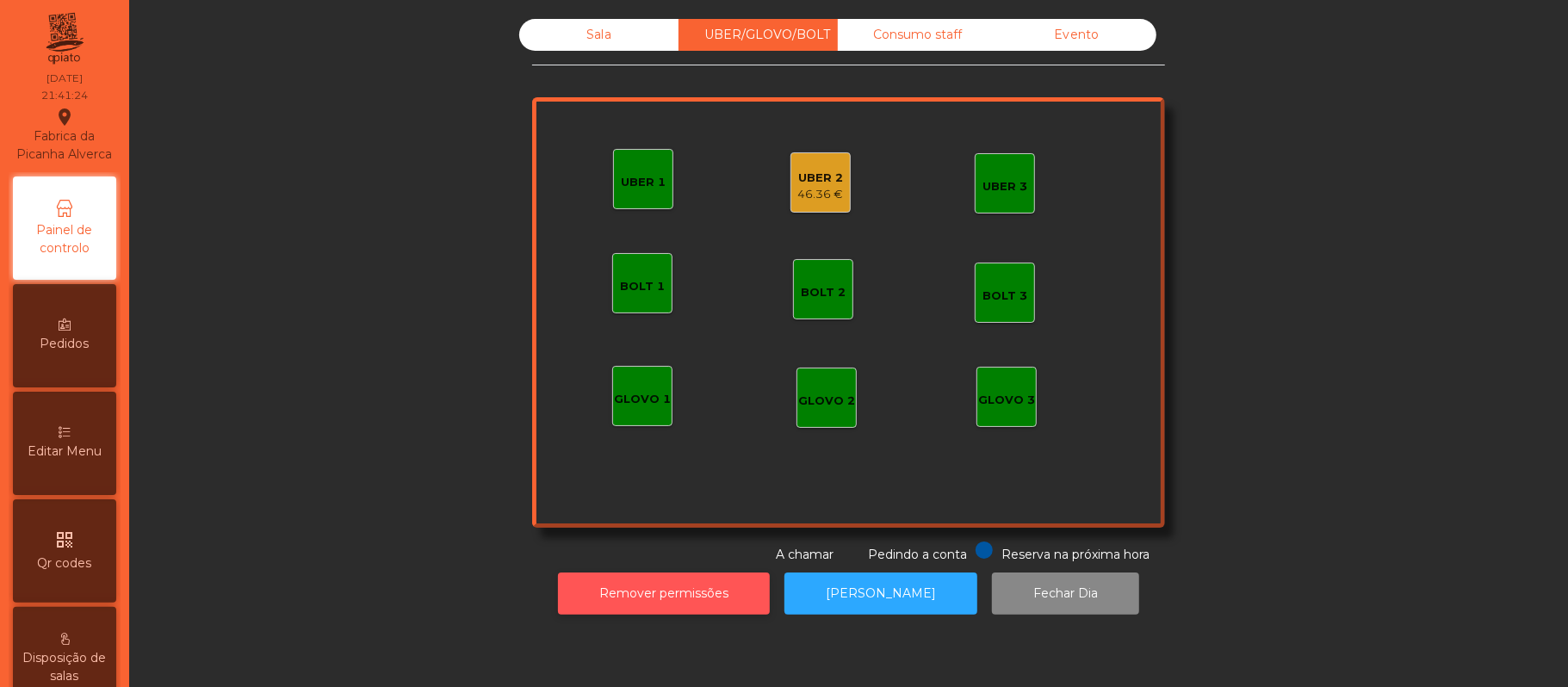
click at [672, 593] on button "Remover permissões" at bounding box center [664, 593] width 212 height 42
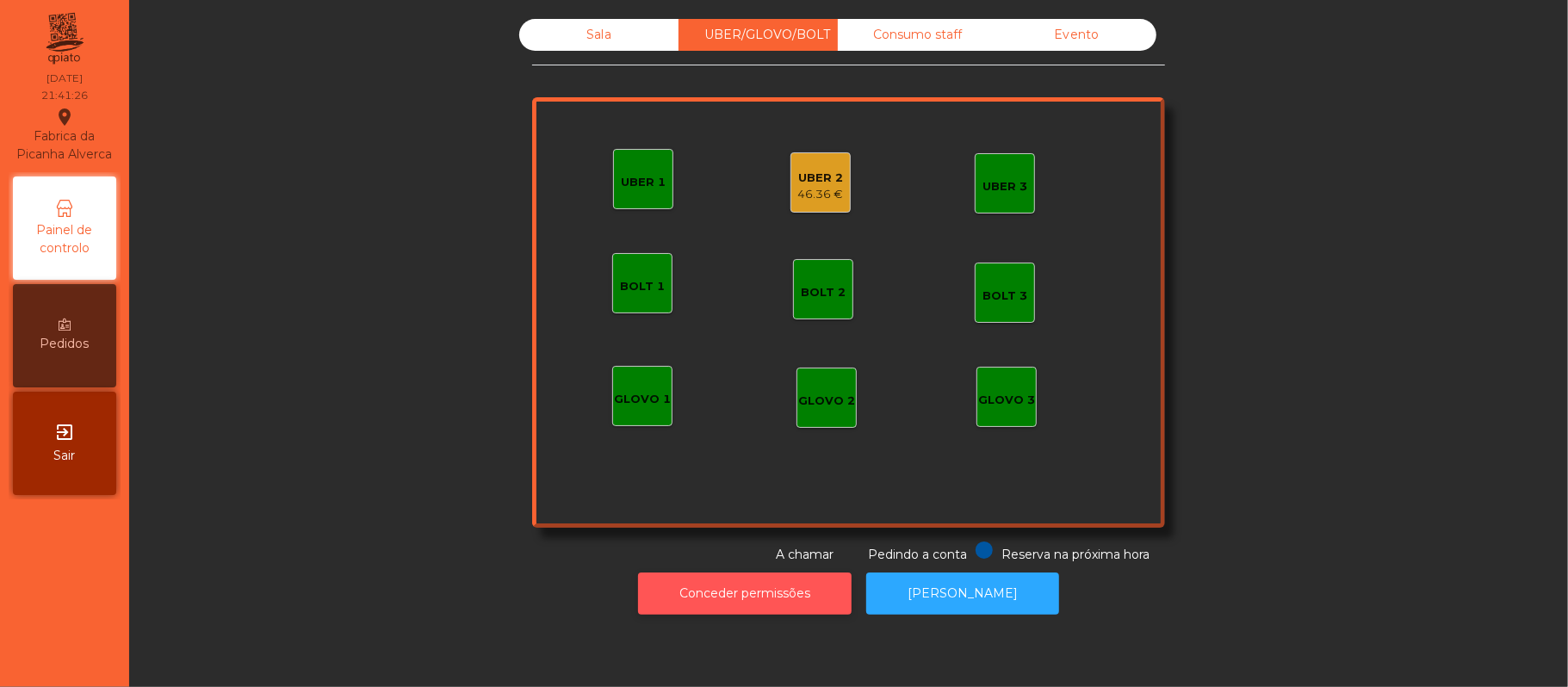
click at [751, 593] on button "Conceder permissões" at bounding box center [745, 593] width 213 height 42
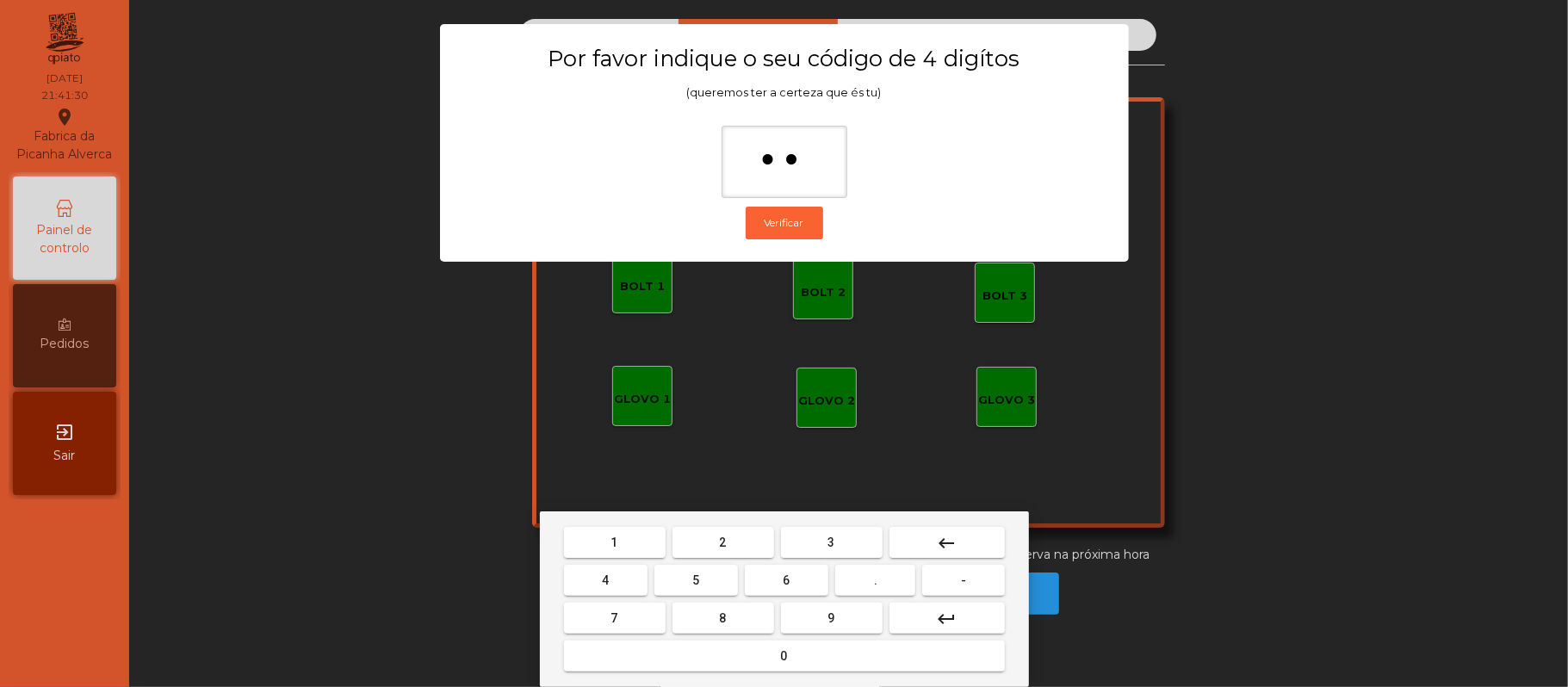
type input "***"
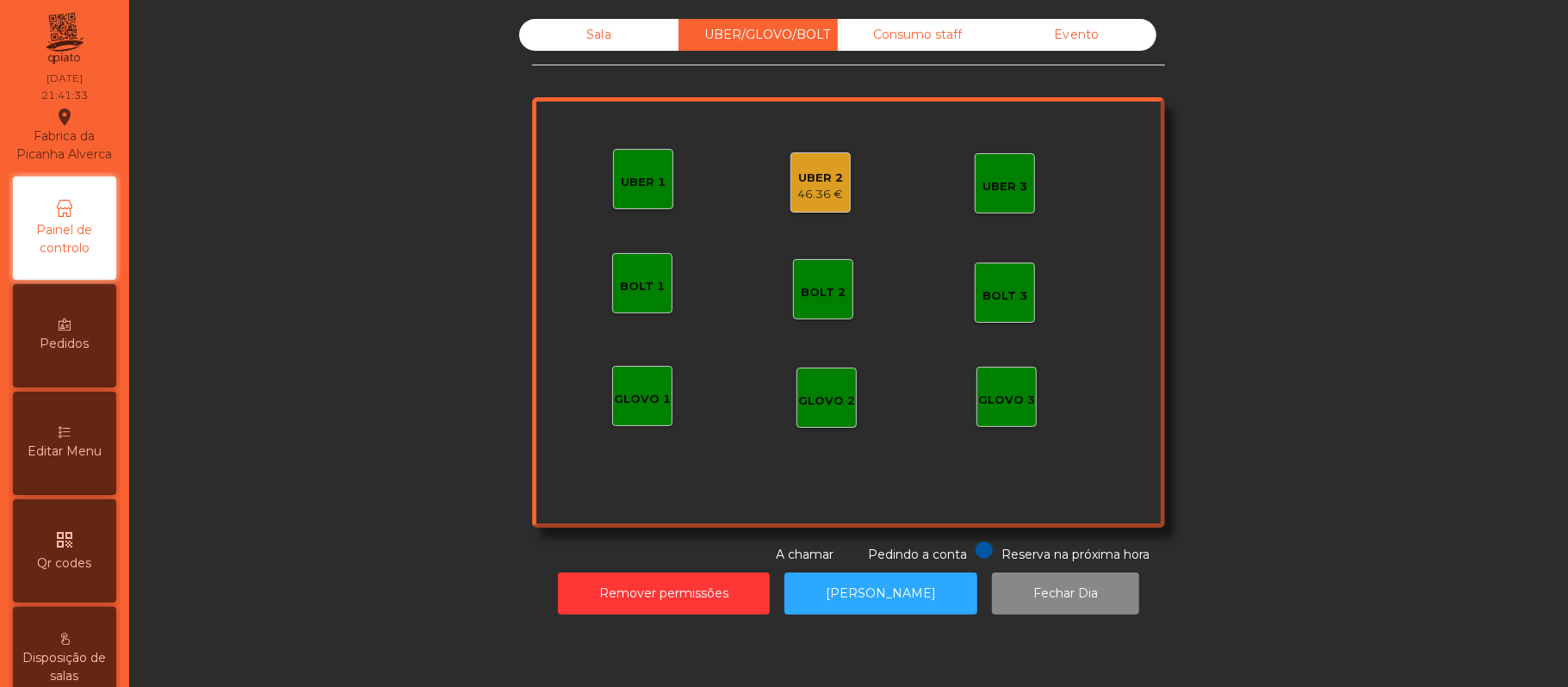
click at [790, 189] on div "UBER 2 46.36 €" at bounding box center [820, 183] width 60 height 60
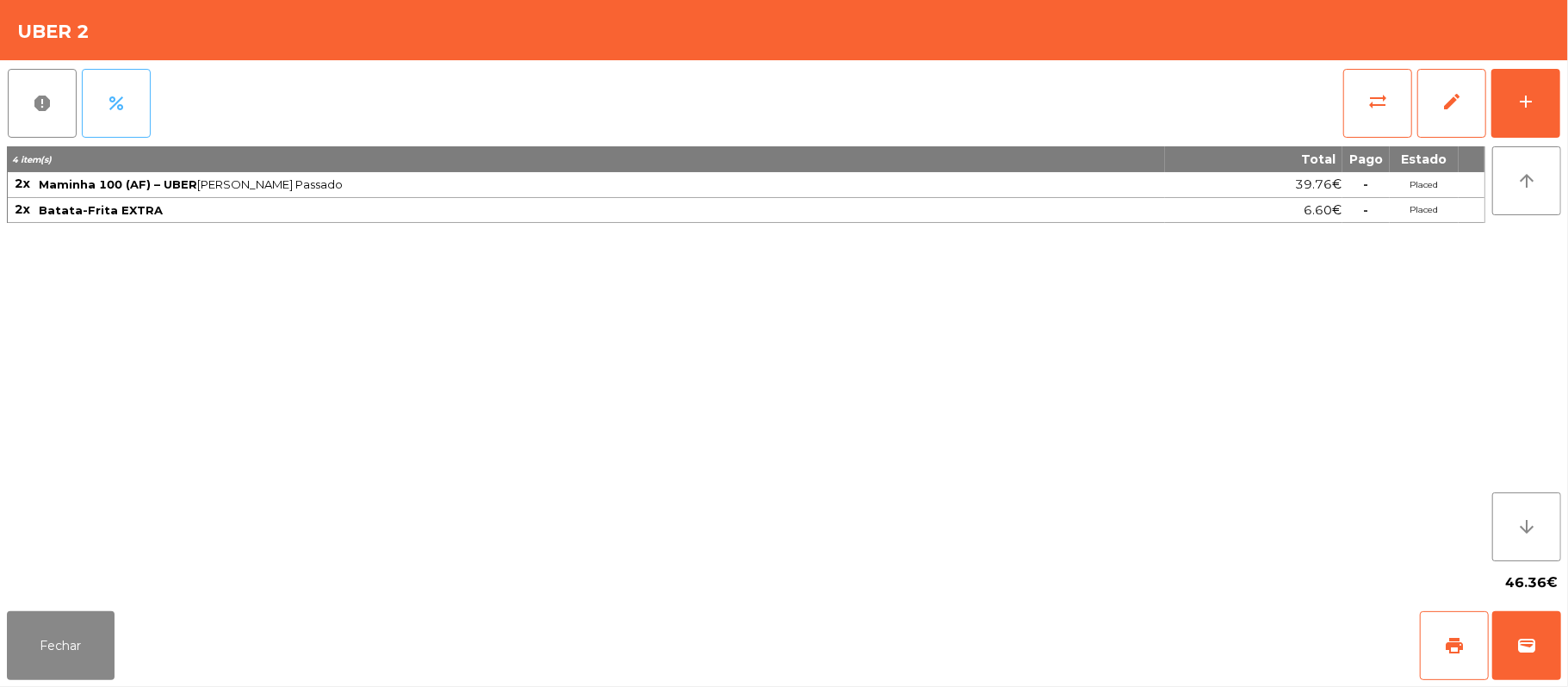
click at [129, 121] on button "percent" at bounding box center [116, 103] width 69 height 69
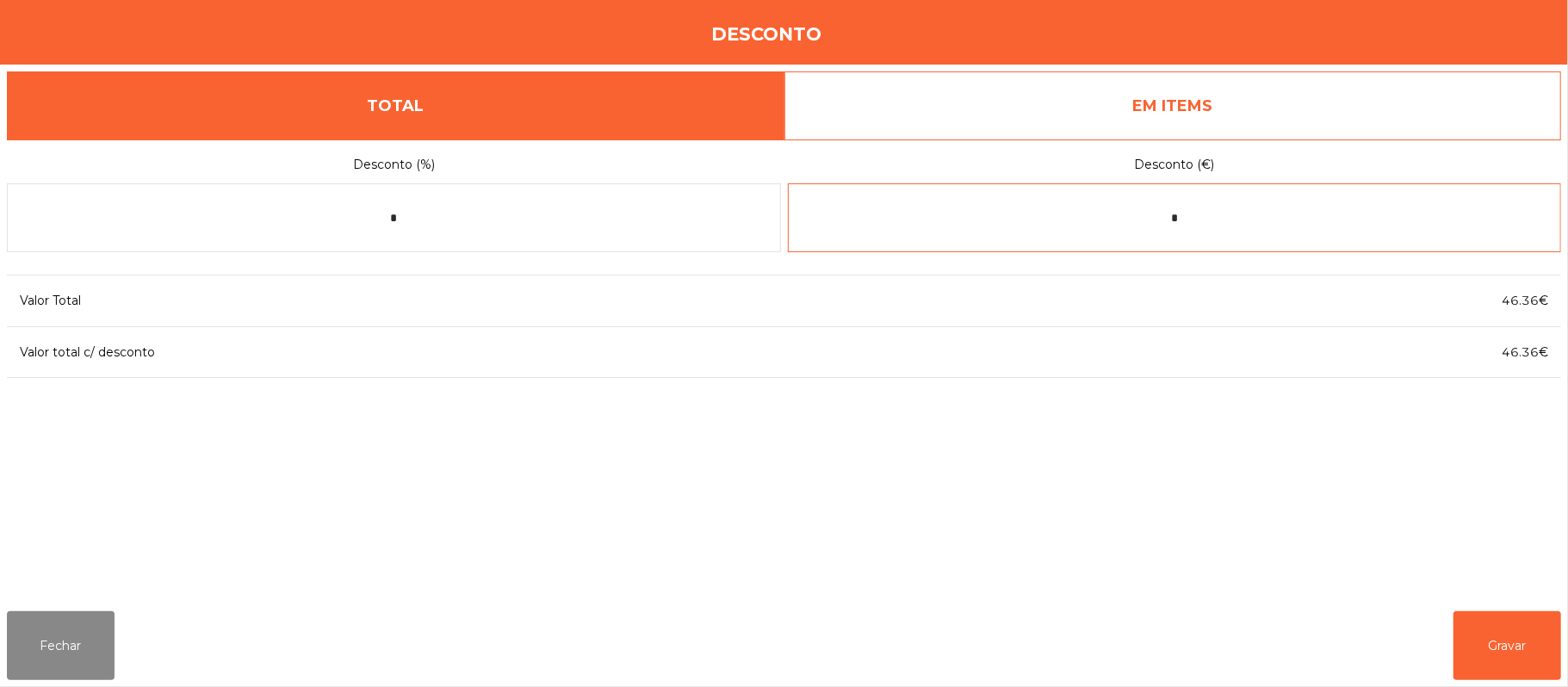
click at [1210, 190] on input "*" at bounding box center [1175, 218] width 774 height 69
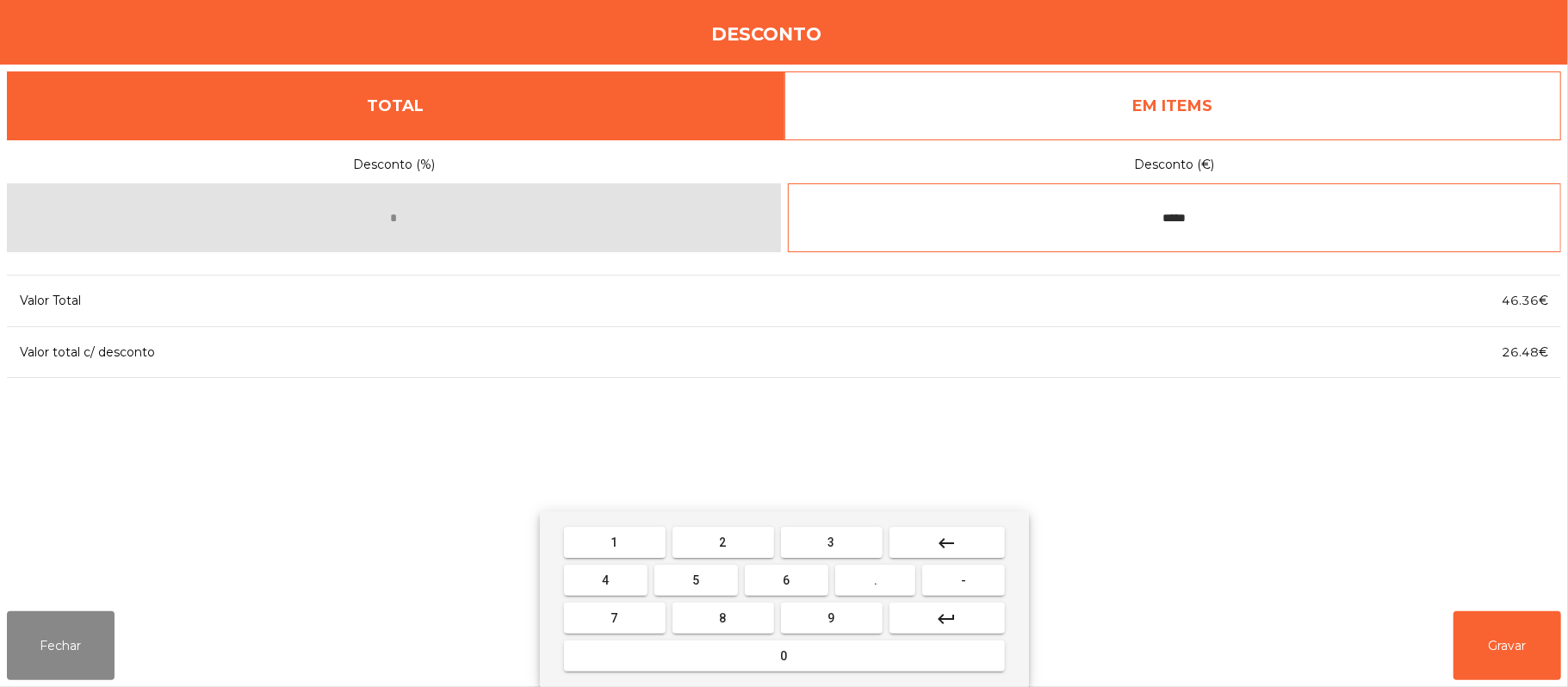
type input "*****"
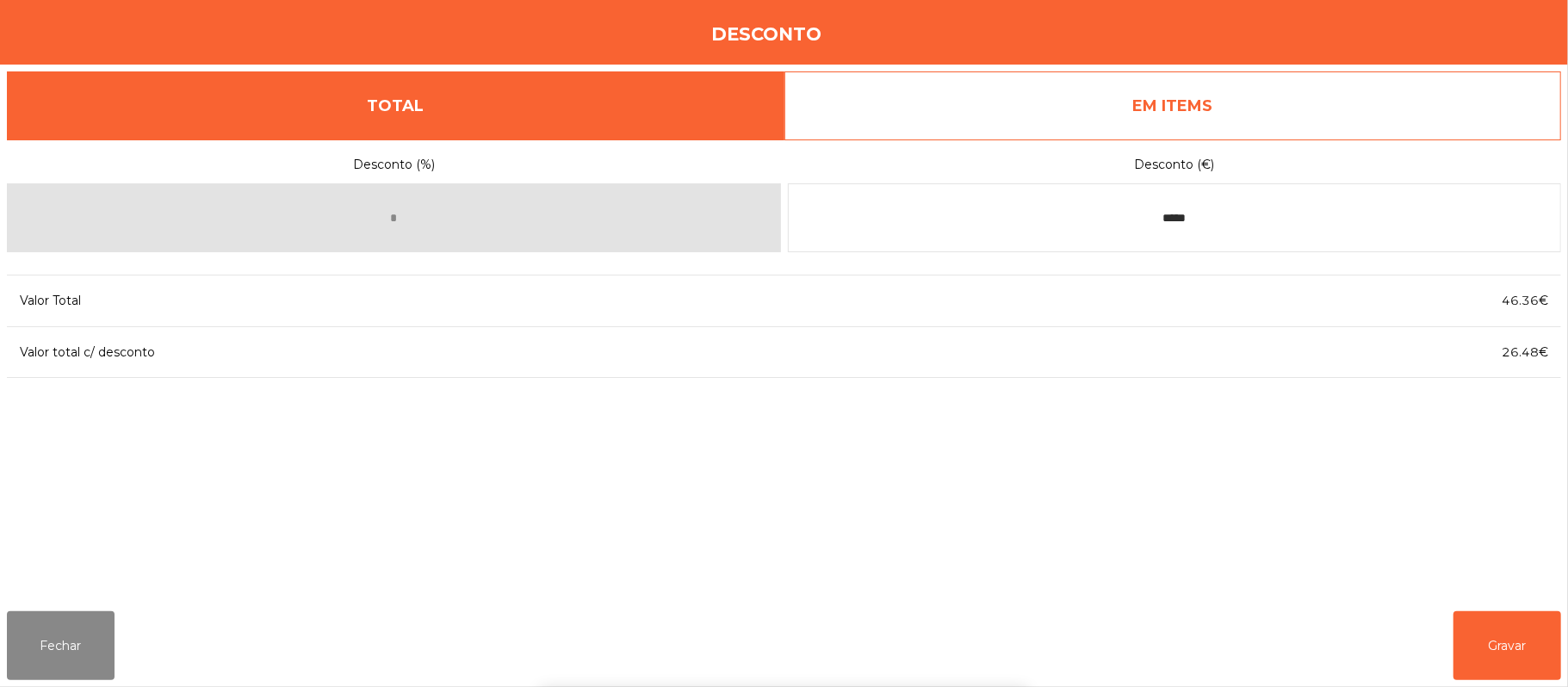
click at [1510, 625] on div "1 2 3 keyboard_backspace 4 5 6 . - 7 8 9 keyboard_return 0" at bounding box center [784, 598] width 1568 height 175
click at [1505, 649] on button "Gravar" at bounding box center [1507, 645] width 107 height 69
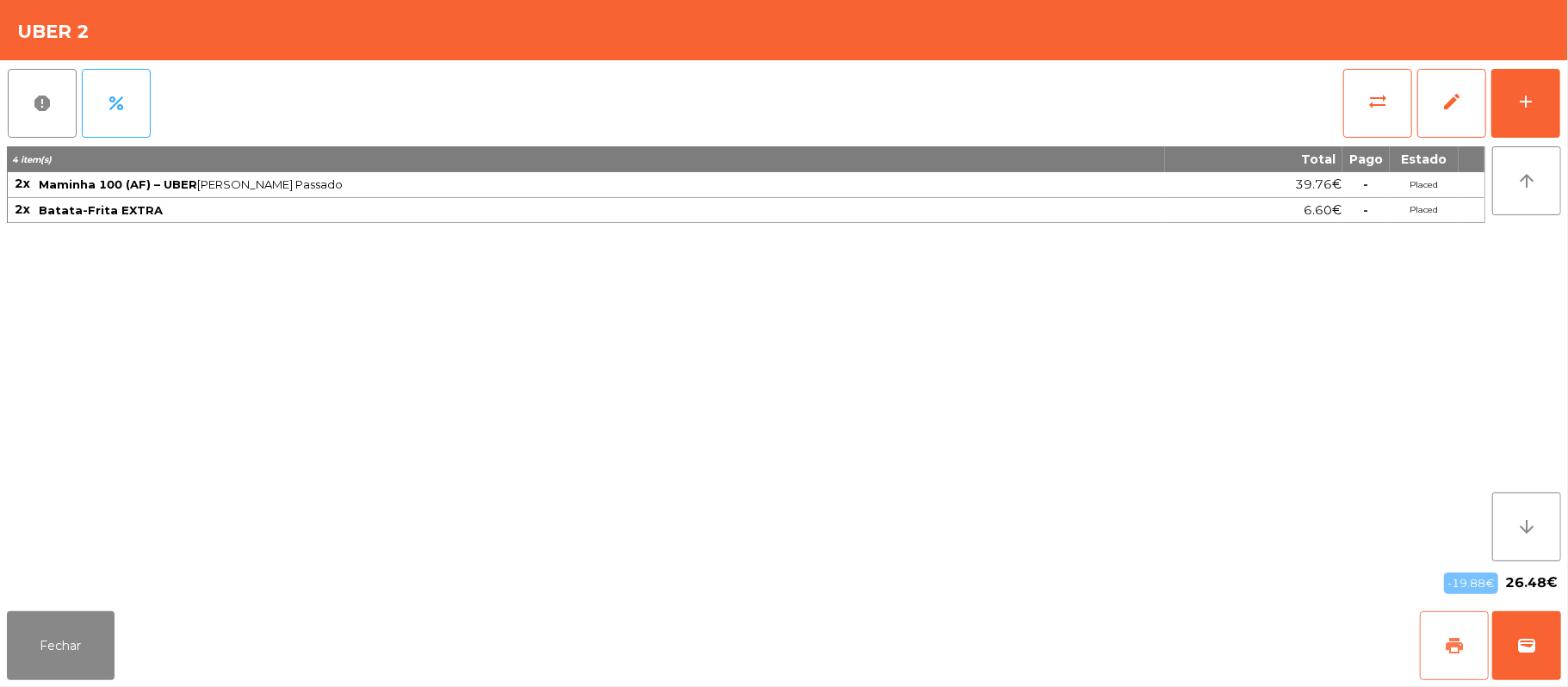
click at [1436, 649] on button "print" at bounding box center [1454, 645] width 69 height 69
click at [1523, 647] on span "wallet" at bounding box center [1527, 646] width 21 height 21
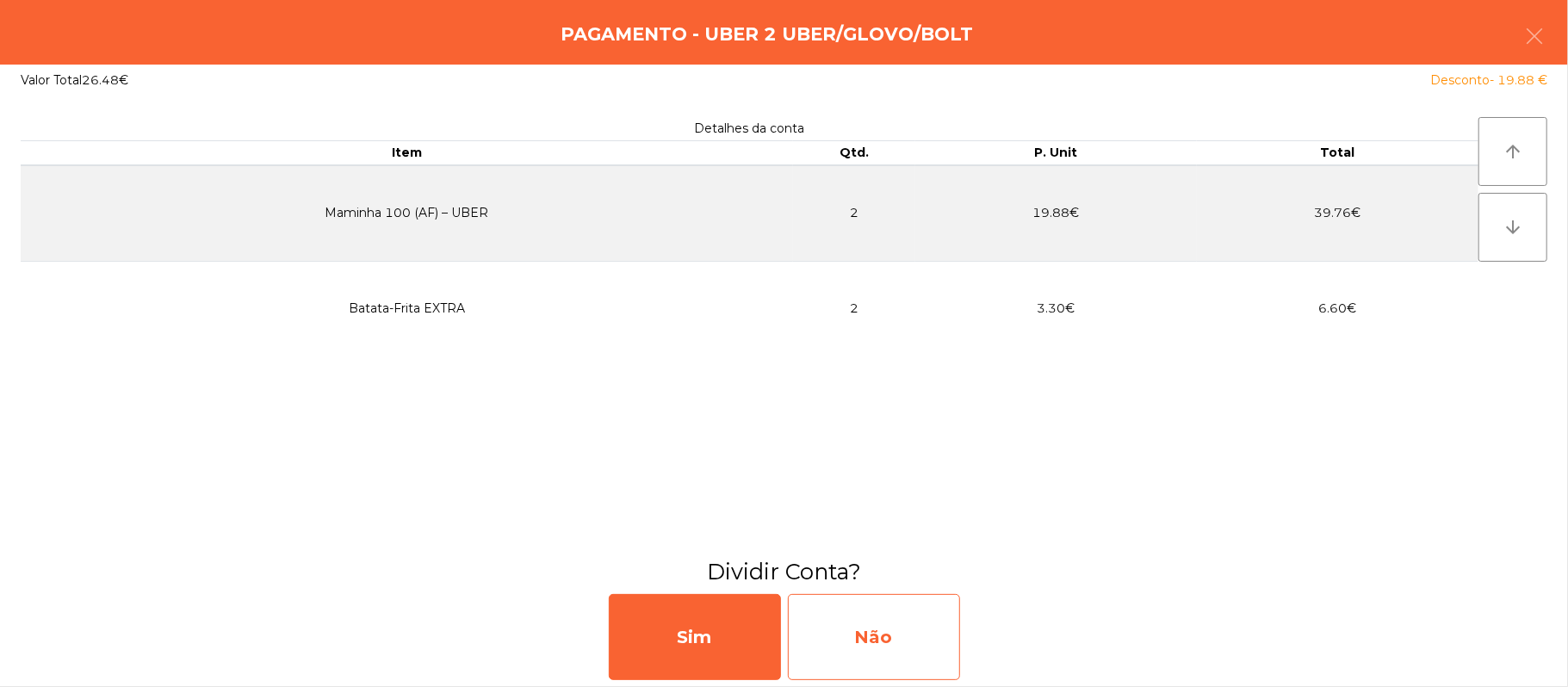
click at [886, 630] on div "Não" at bounding box center [874, 636] width 173 height 86
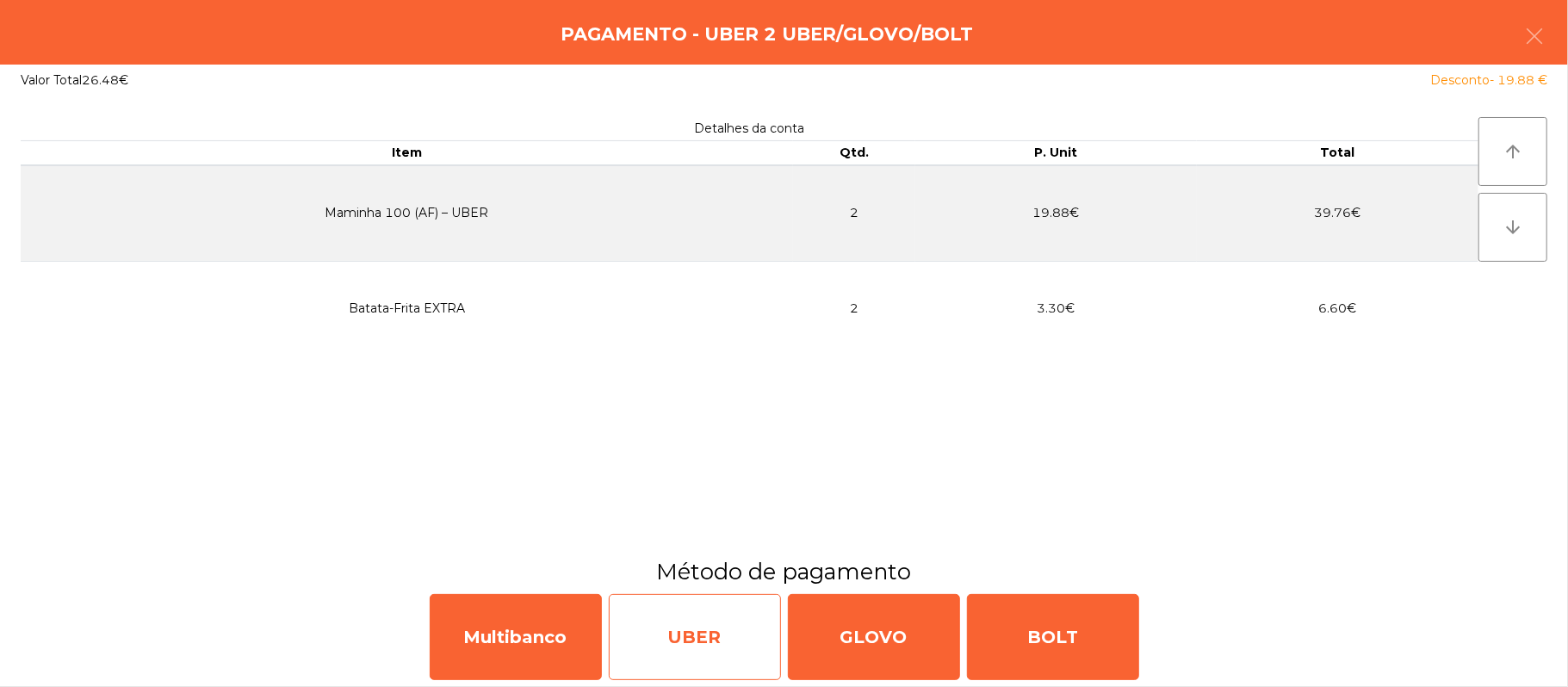
click at [711, 629] on div "UBER" at bounding box center [695, 636] width 173 height 86
select select "**"
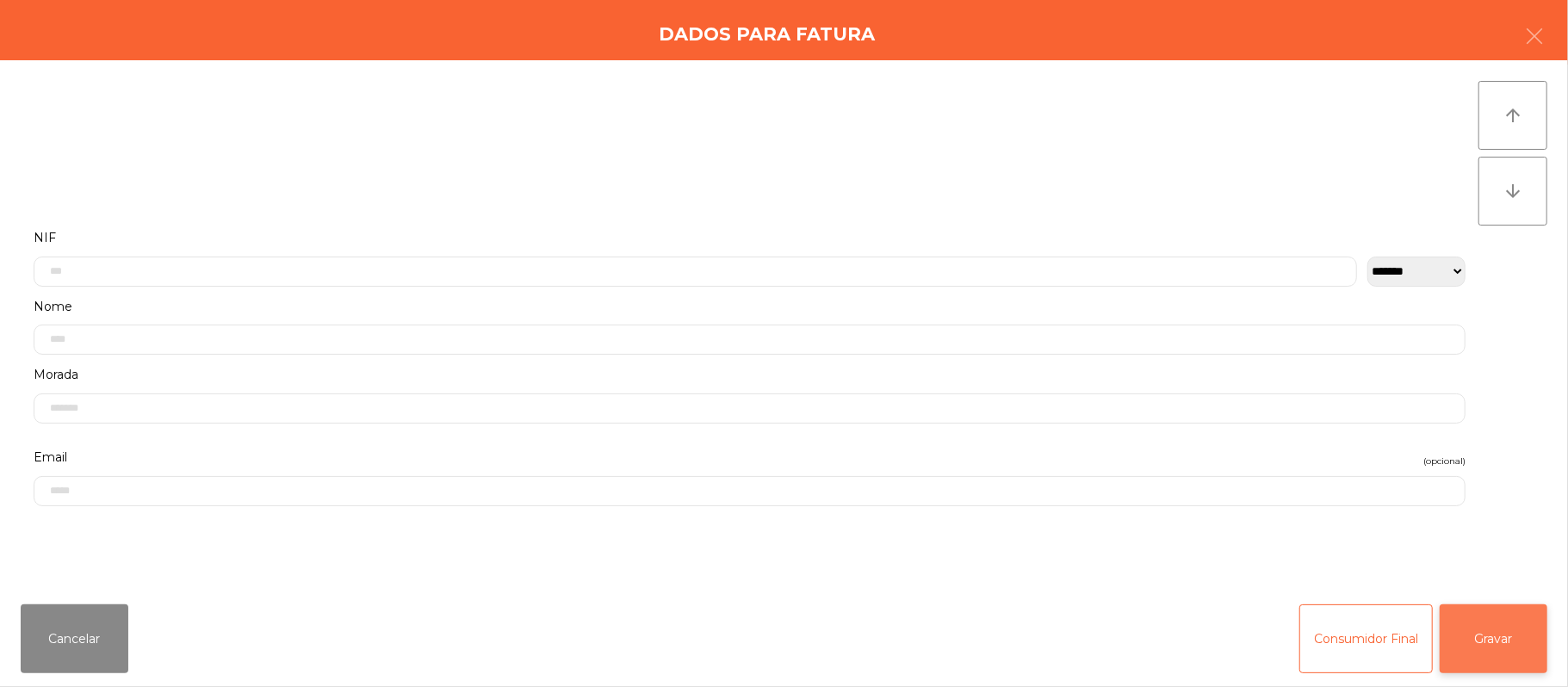
click at [1477, 646] on button "Gravar" at bounding box center [1494, 638] width 107 height 69
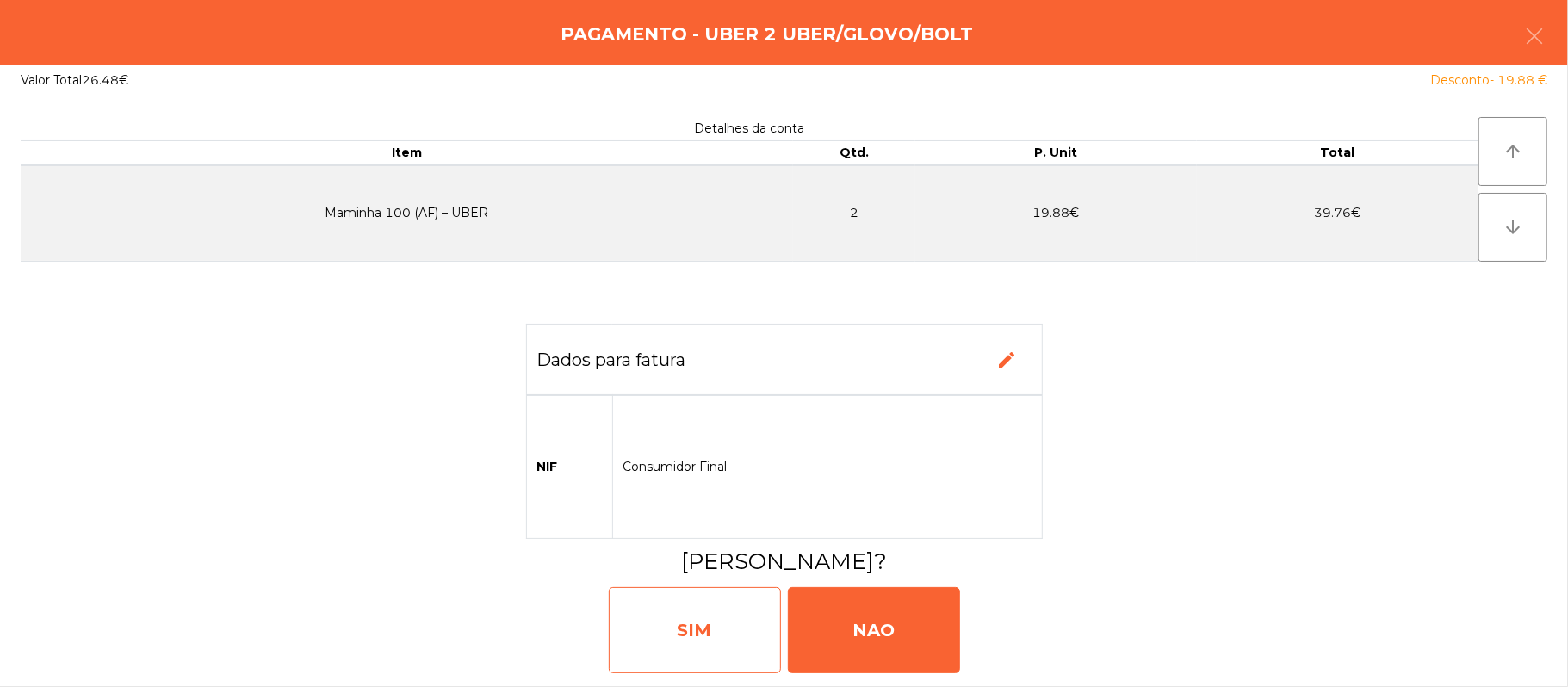
click at [715, 630] on div "SIM" at bounding box center [695, 630] width 173 height 86
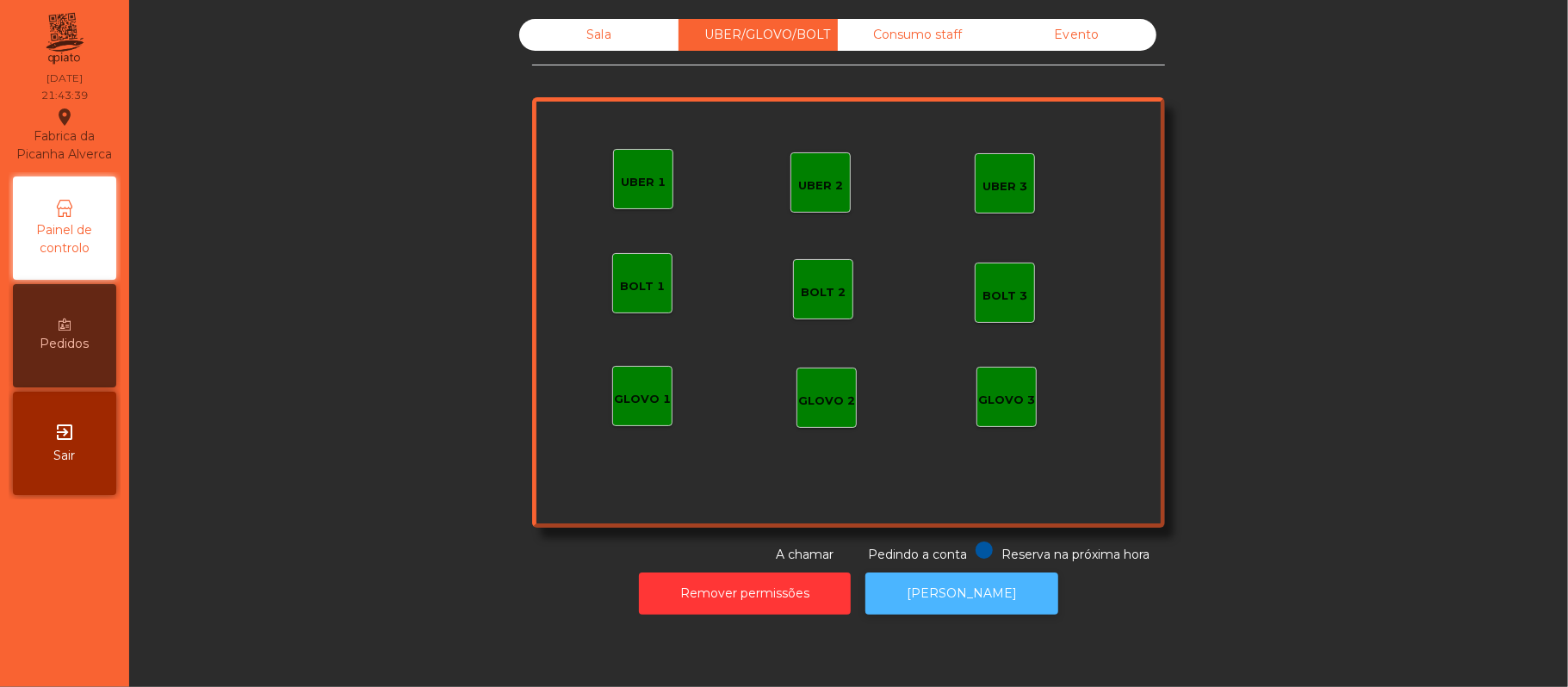
click at [982, 611] on button "[PERSON_NAME]" at bounding box center [962, 593] width 193 height 42
click at [866, 572] on button "[PERSON_NAME]" at bounding box center [962, 593] width 193 height 42
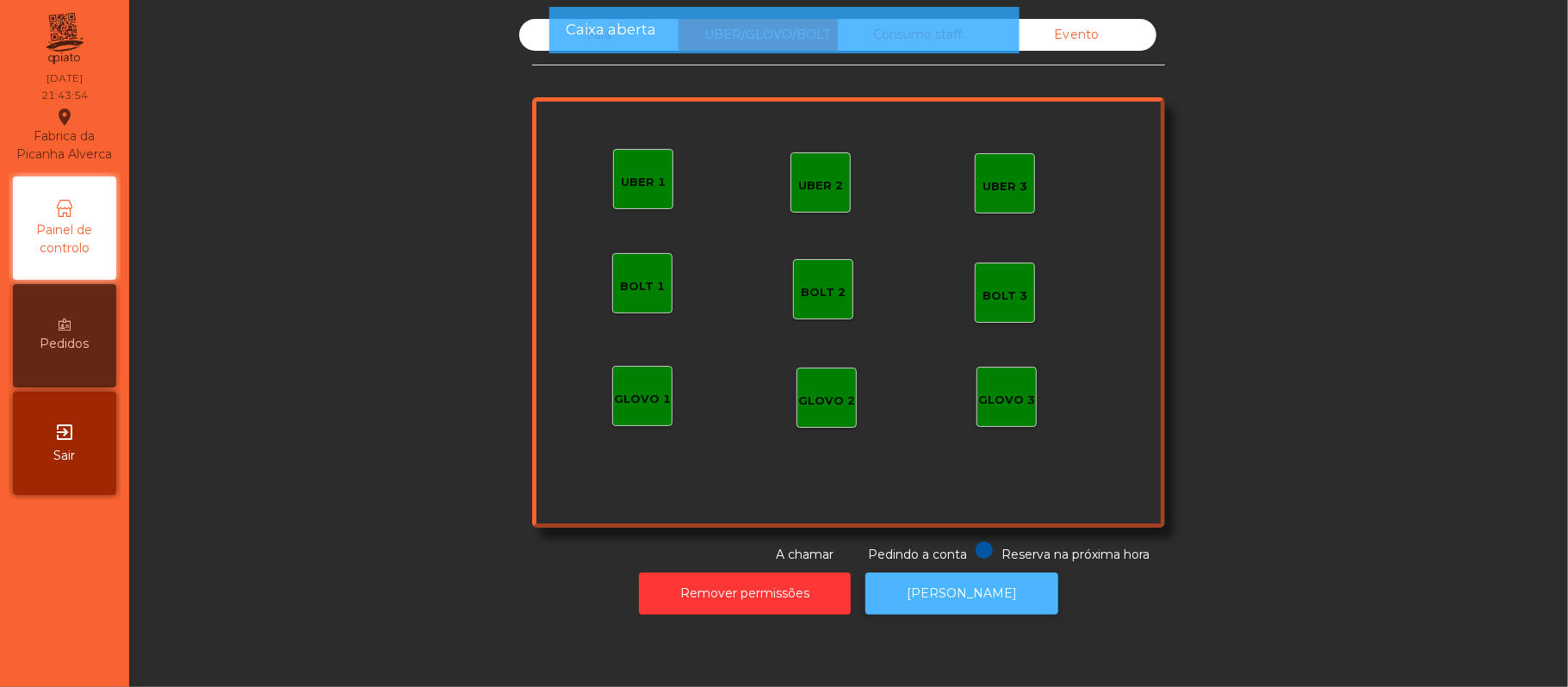
click at [866, 572] on button "[PERSON_NAME]" at bounding box center [962, 593] width 193 height 42
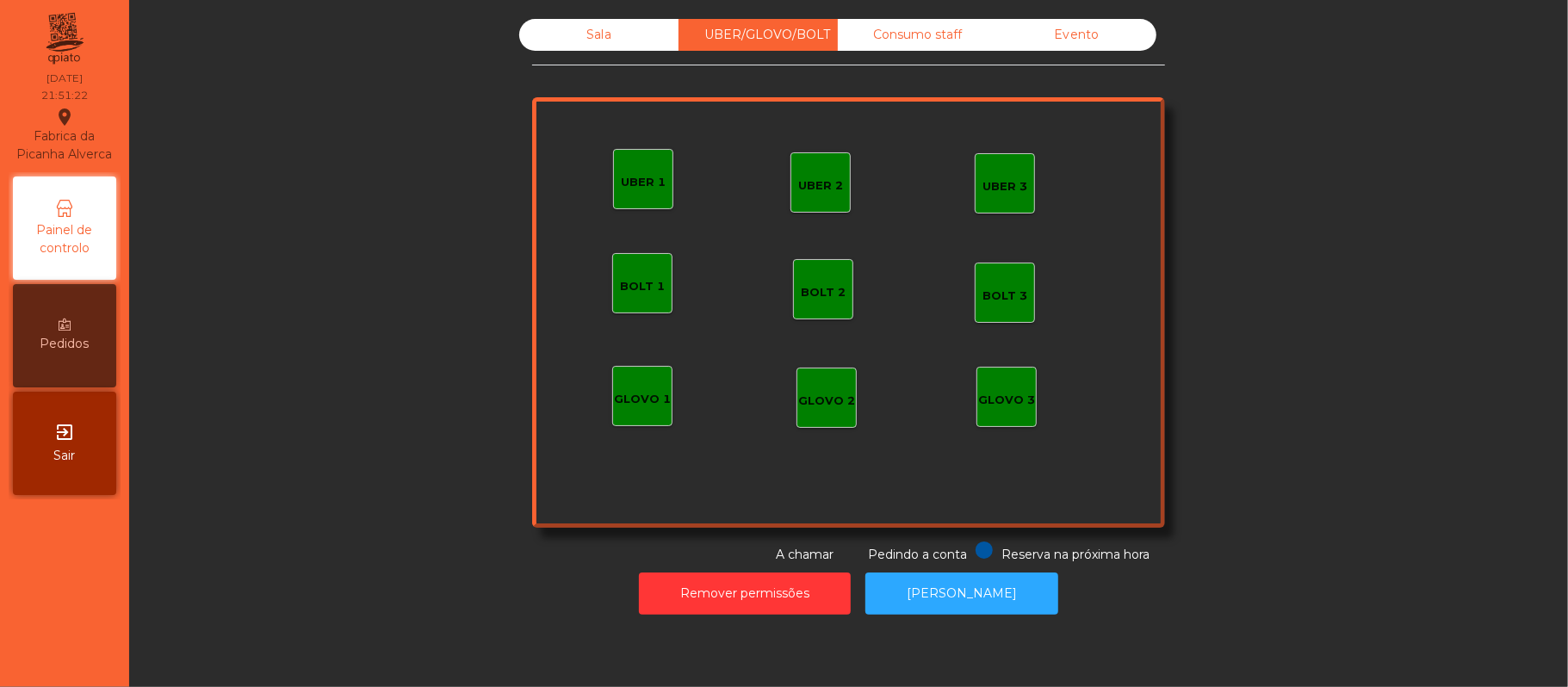
click at [620, 33] on div "Sala" at bounding box center [599, 35] width 159 height 32
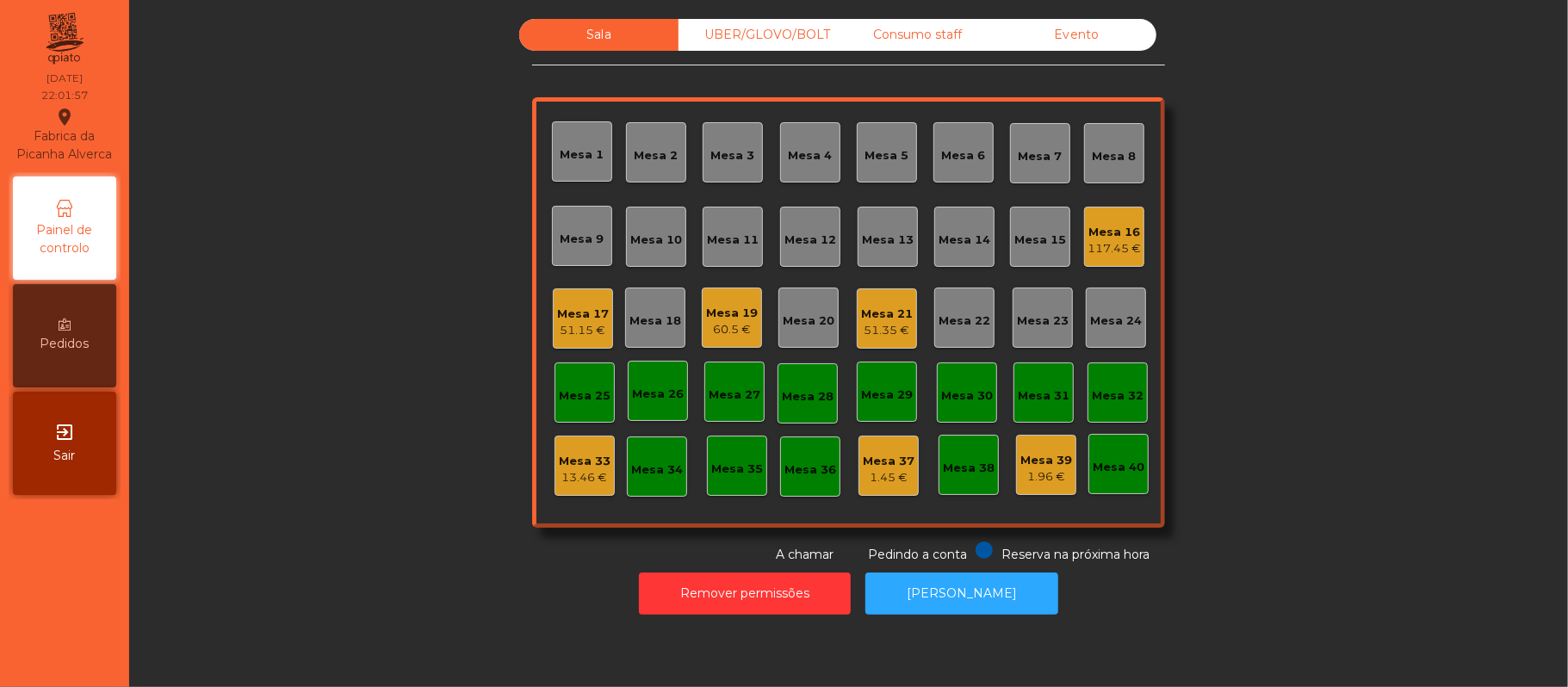
click at [709, 322] on div "60.5 €" at bounding box center [732, 330] width 52 height 17
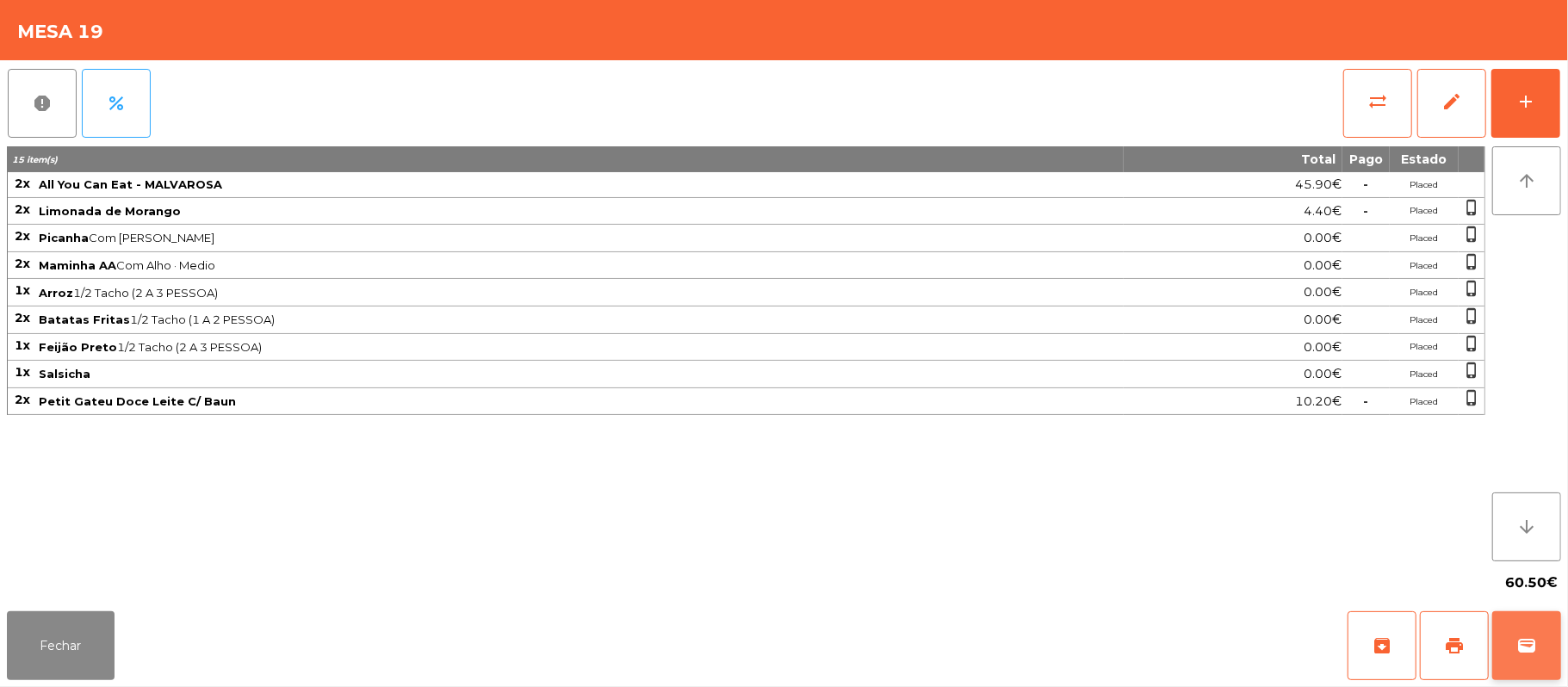
click at [1524, 639] on span "wallet" at bounding box center [1527, 646] width 21 height 21
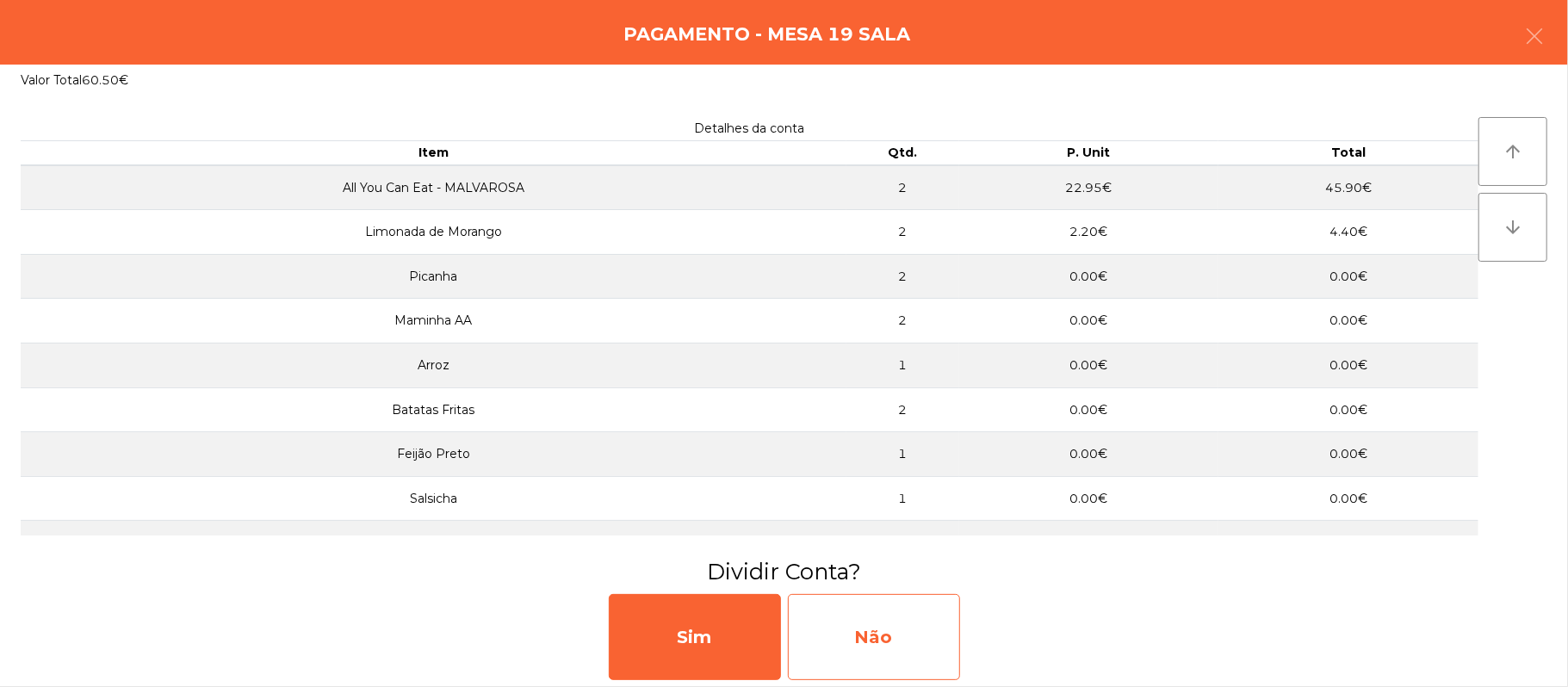
click at [914, 630] on div "Não" at bounding box center [874, 636] width 173 height 86
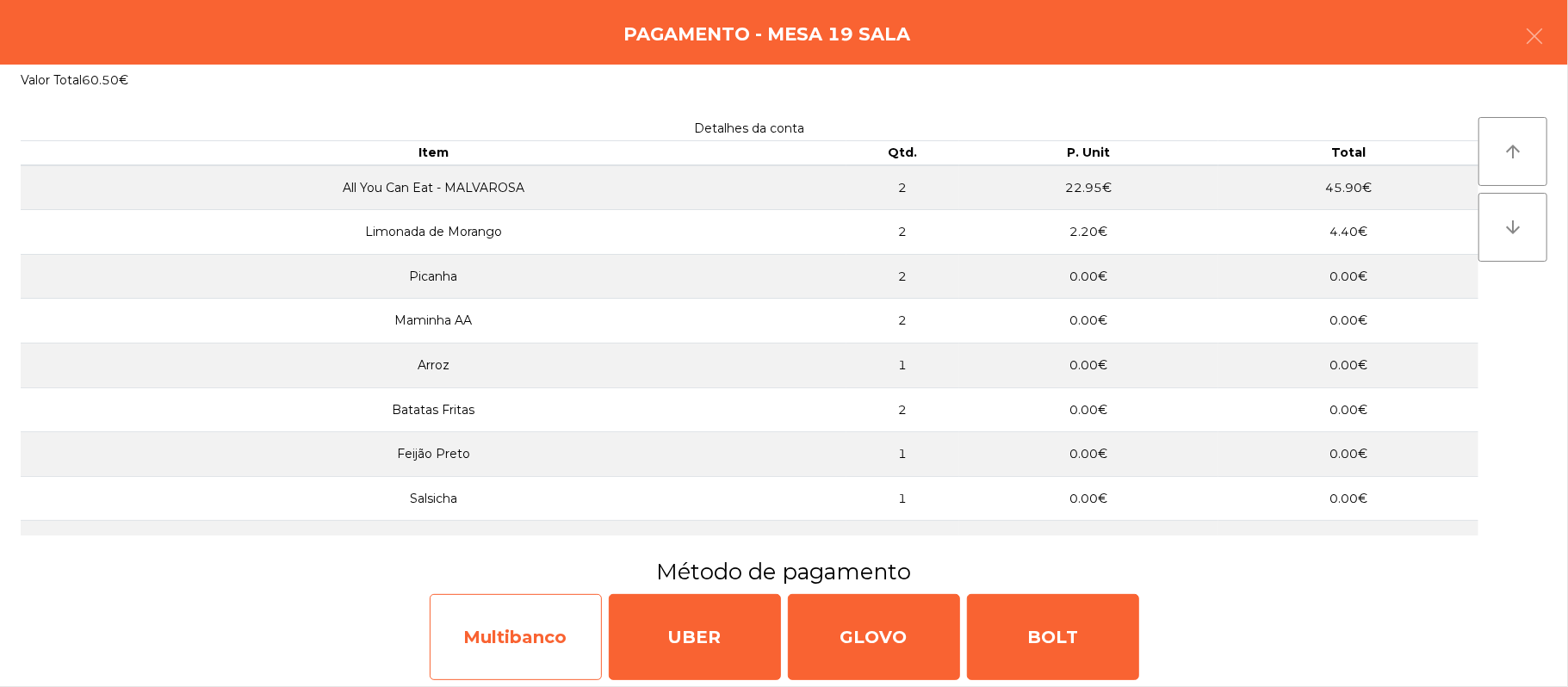
click at [520, 654] on div "Multibanco" at bounding box center [516, 636] width 173 height 86
select select "**"
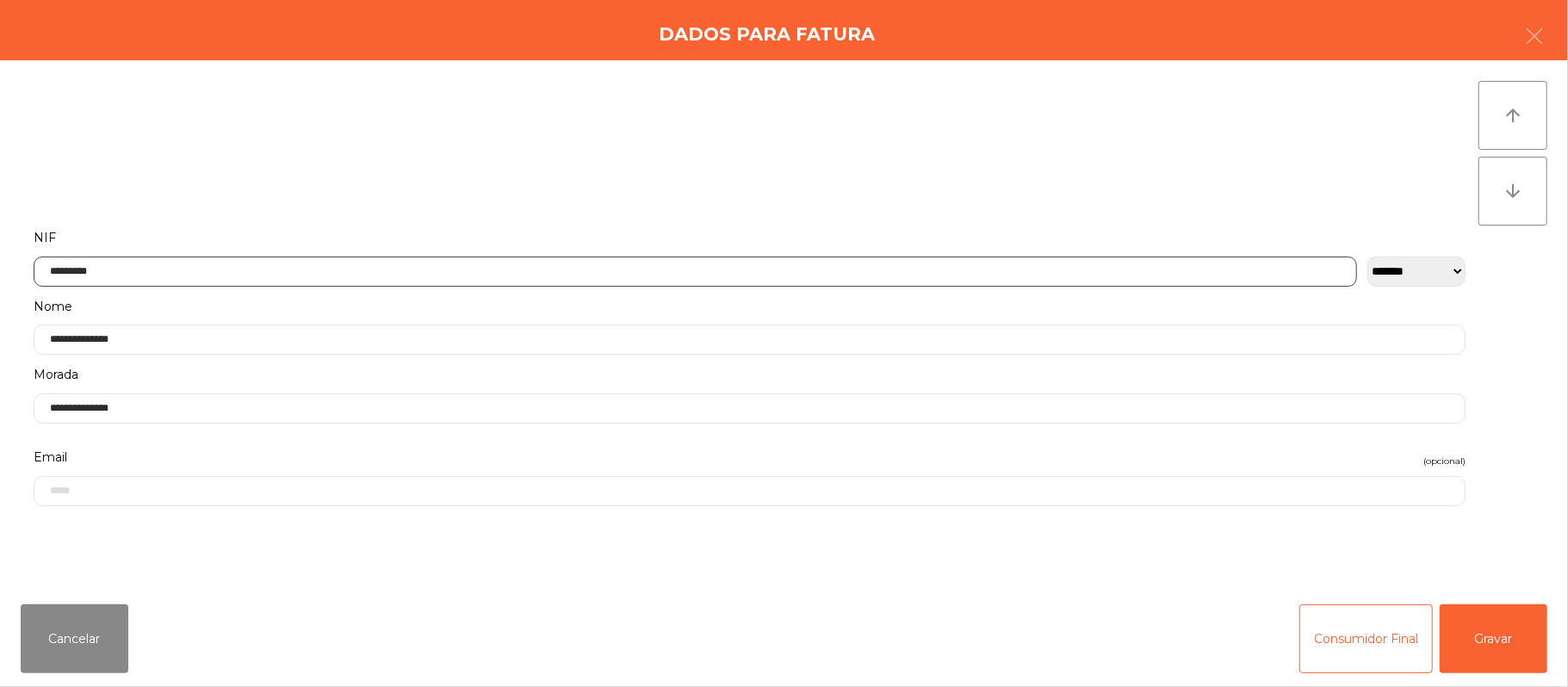
click at [659, 270] on input "*********" at bounding box center [696, 271] width 1324 height 30
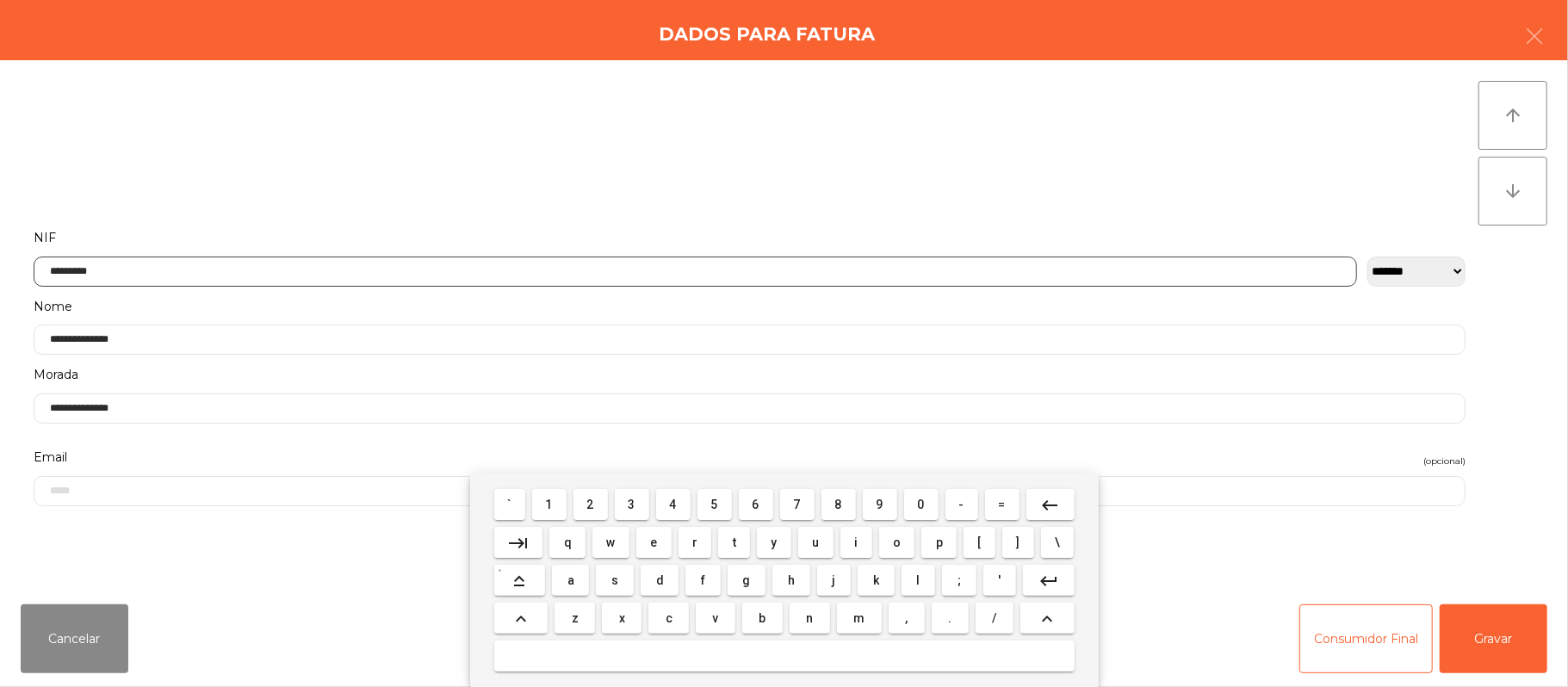
scroll to position [144, 0]
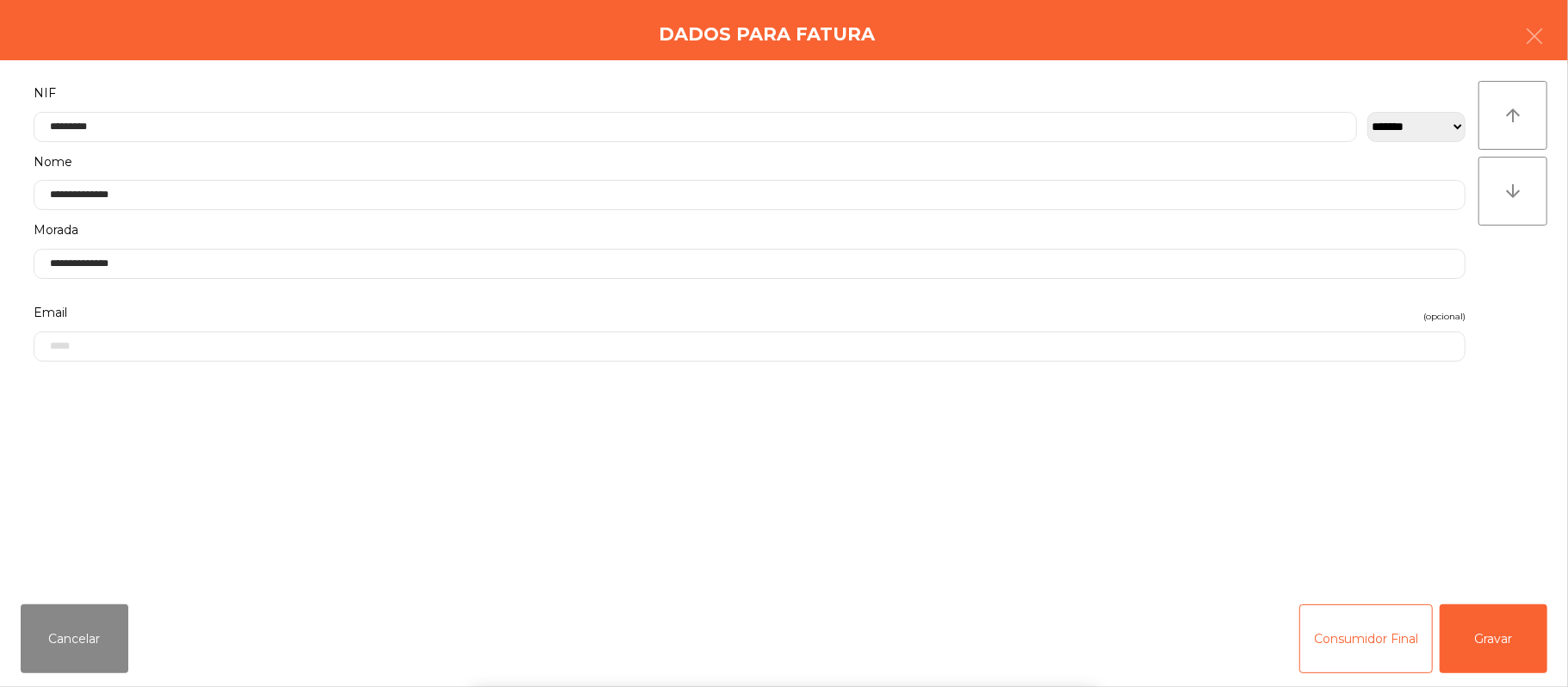
click at [1481, 650] on div "` 1 2 3 4 5 6 7 8 9 0 - = keyboard_backspace keyboard_tab q w e r t y u i o p […" at bounding box center [784, 580] width 1568 height 213
click at [1512, 671] on button "Gravar" at bounding box center [1494, 638] width 107 height 69
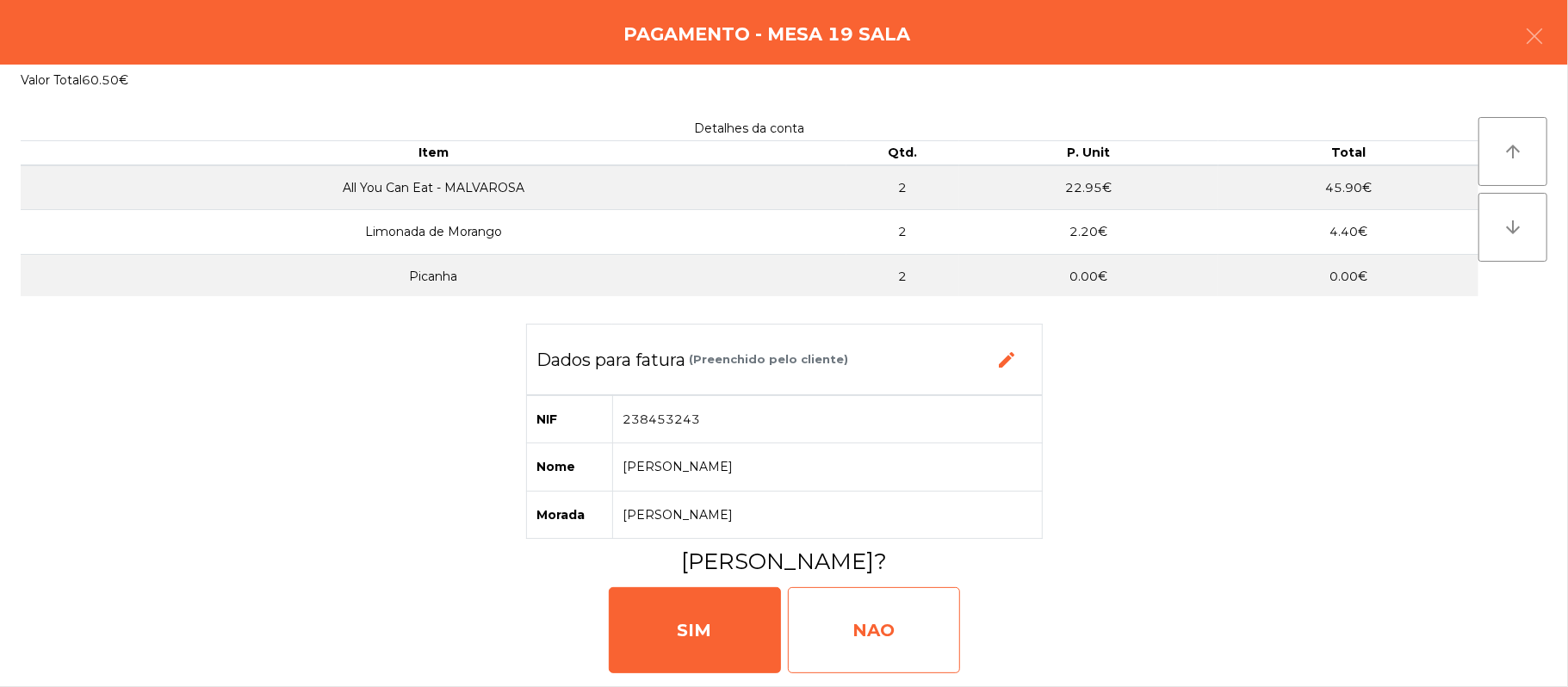
click at [883, 639] on div "NAO" at bounding box center [874, 630] width 173 height 86
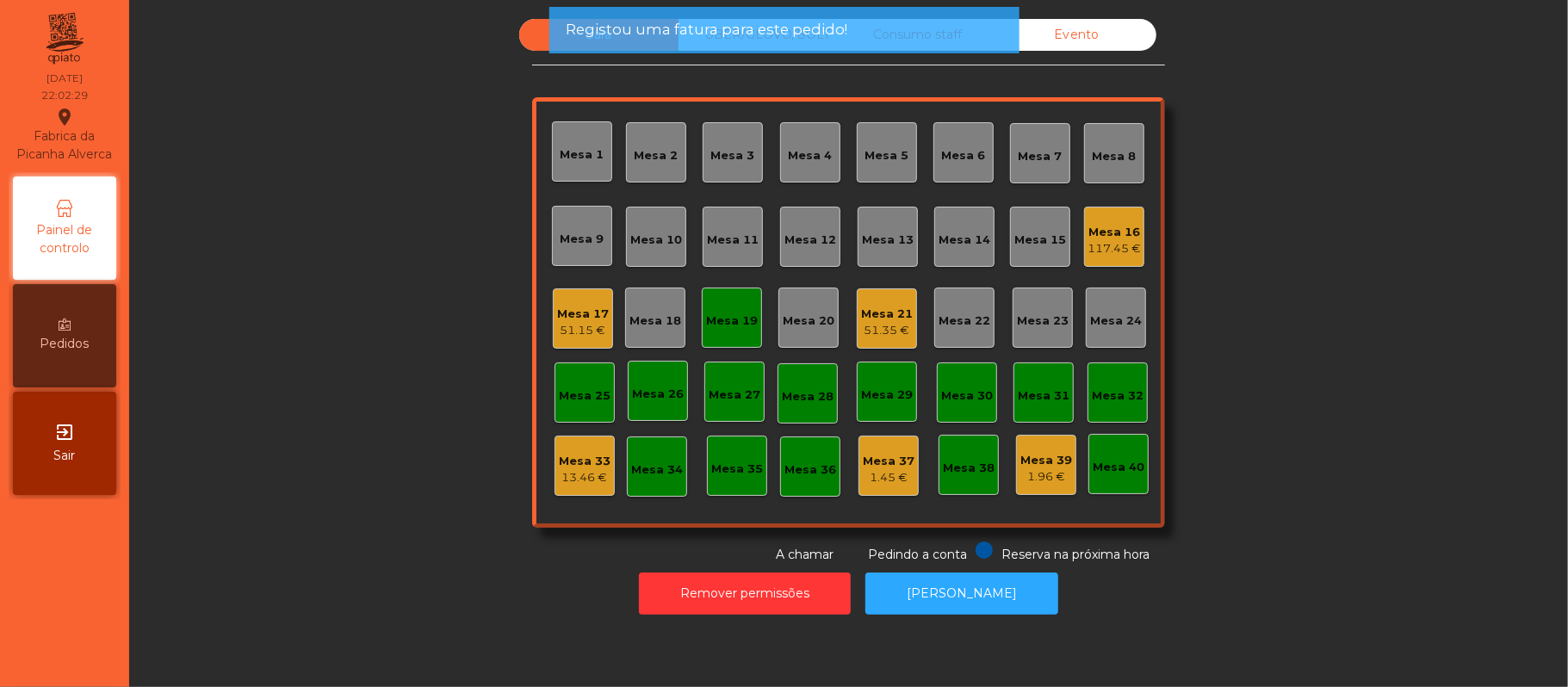
click at [727, 335] on div "Mesa 19" at bounding box center [732, 318] width 60 height 60
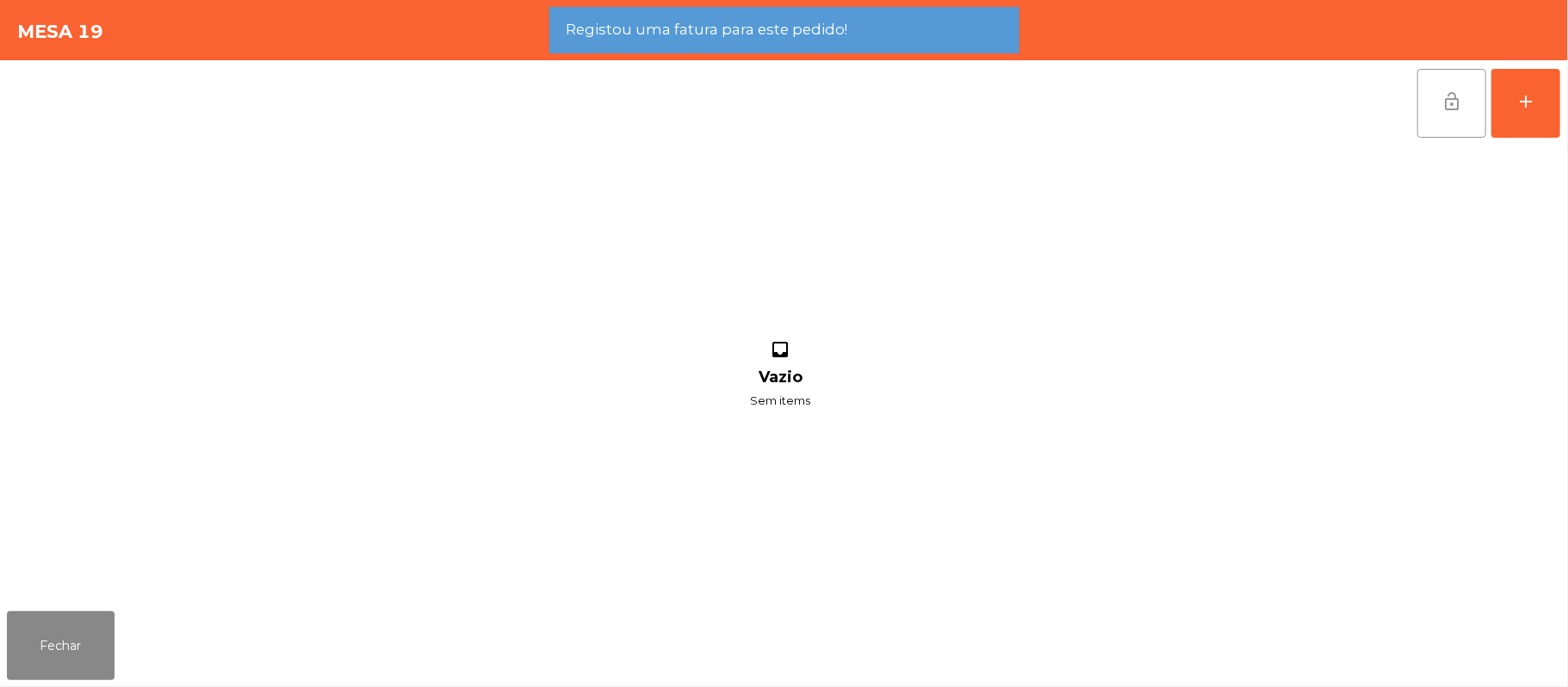
click at [1442, 98] on span "lock_open" at bounding box center [1452, 102] width 21 height 21
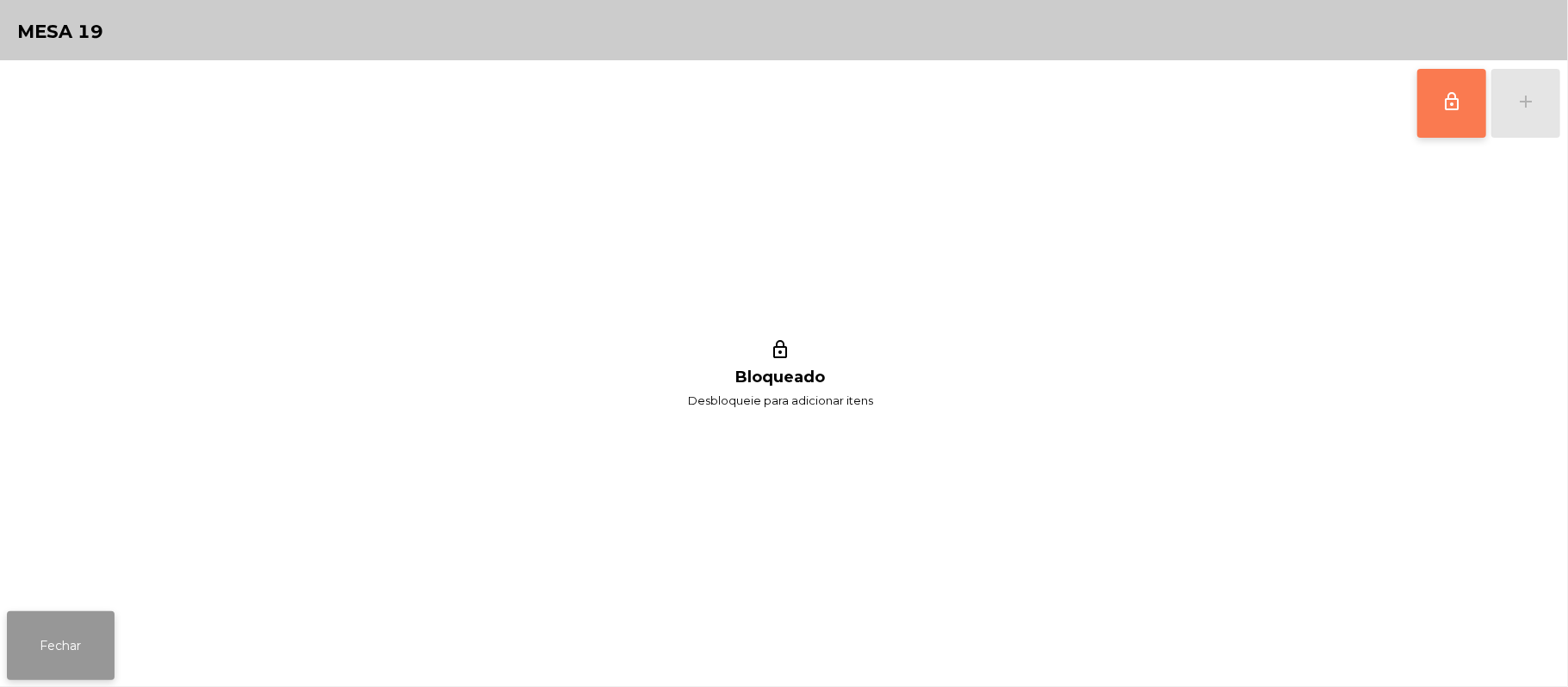
click at [74, 664] on button "Fechar" at bounding box center [60, 645] width 107 height 69
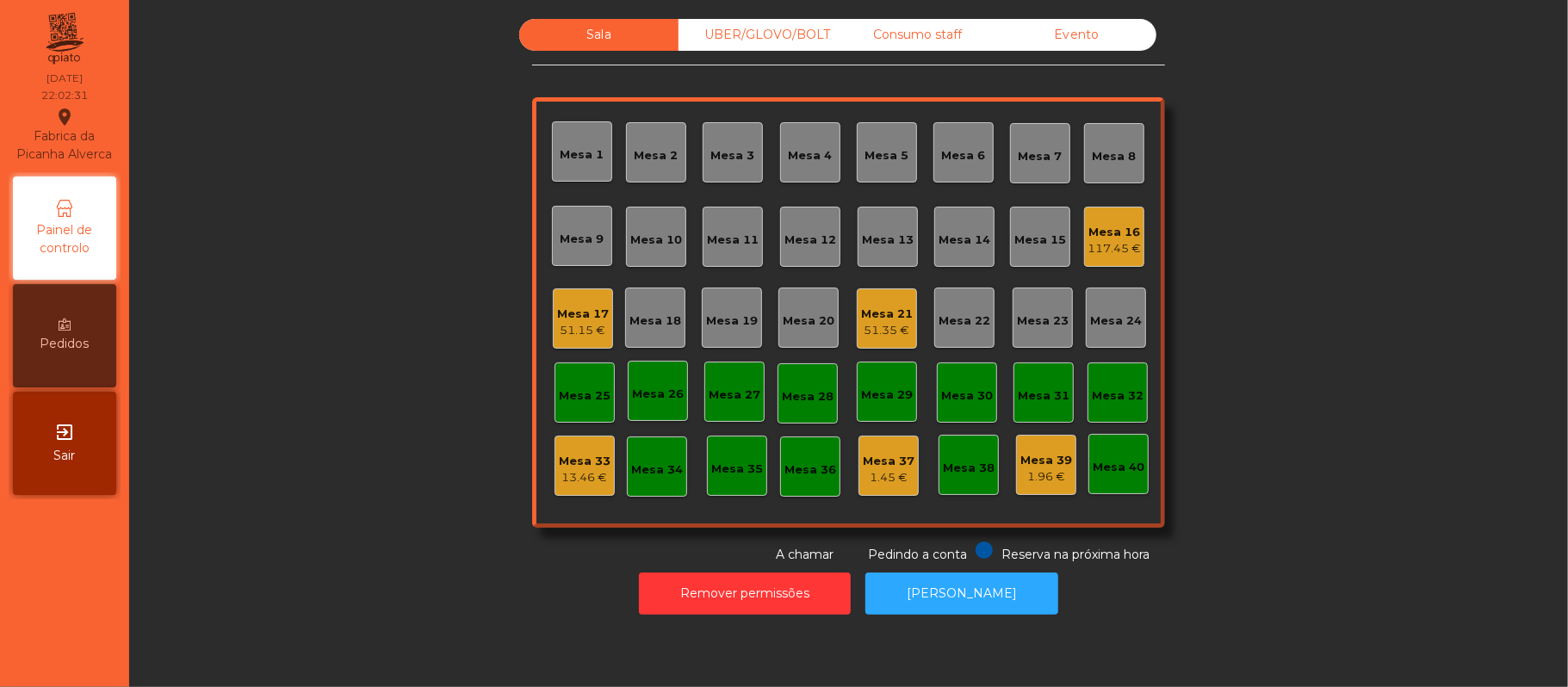
click at [1386, 387] on div "Sala UBER/[GEOGRAPHIC_DATA]/BOLT Consumo staff Evento Mesa 1 Mesa 2 [GEOGRAPHIC…" at bounding box center [849, 291] width 1393 height 545
click at [1090, 241] on div "117.45 €" at bounding box center [1114, 249] width 54 height 17
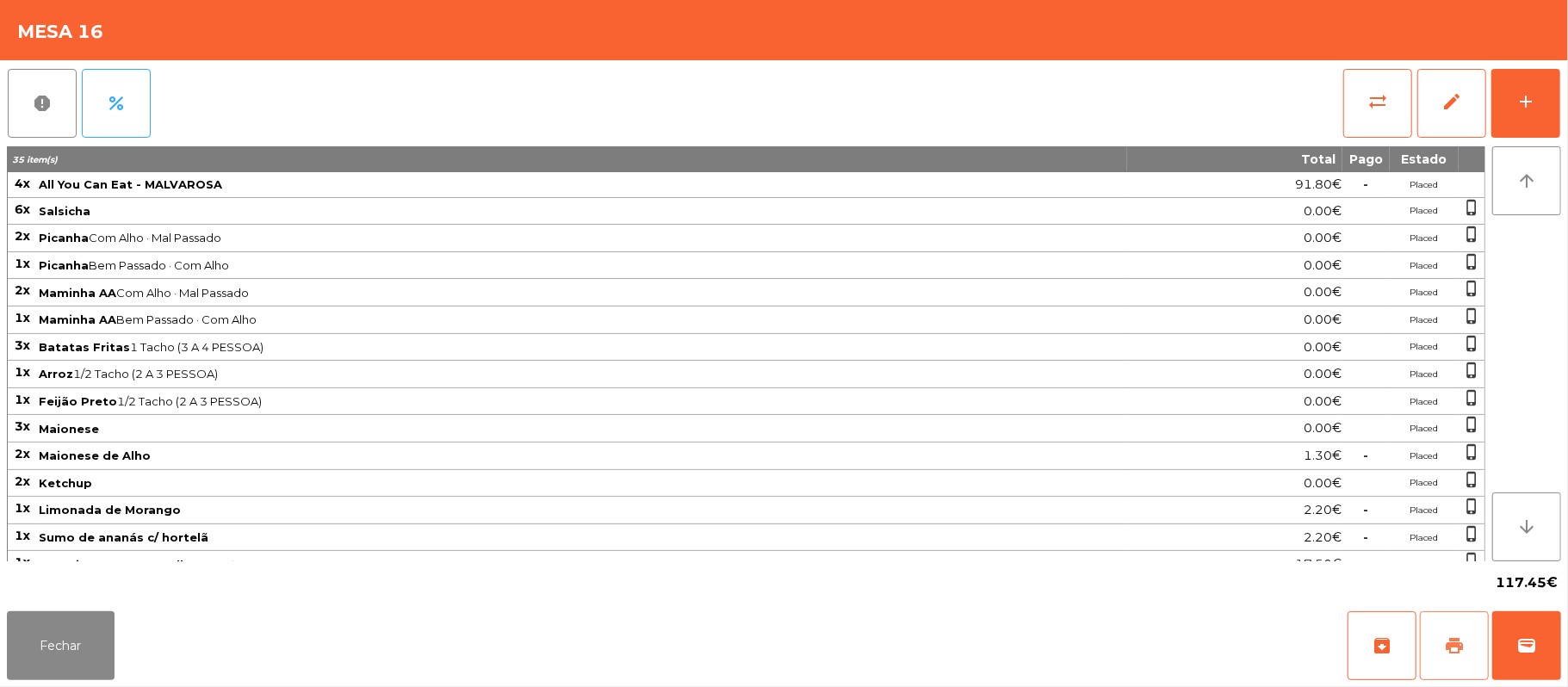
click at [1459, 650] on span "print" at bounding box center [1454, 646] width 21 height 21
click at [77, 665] on button "Fechar" at bounding box center [60, 645] width 107 height 69
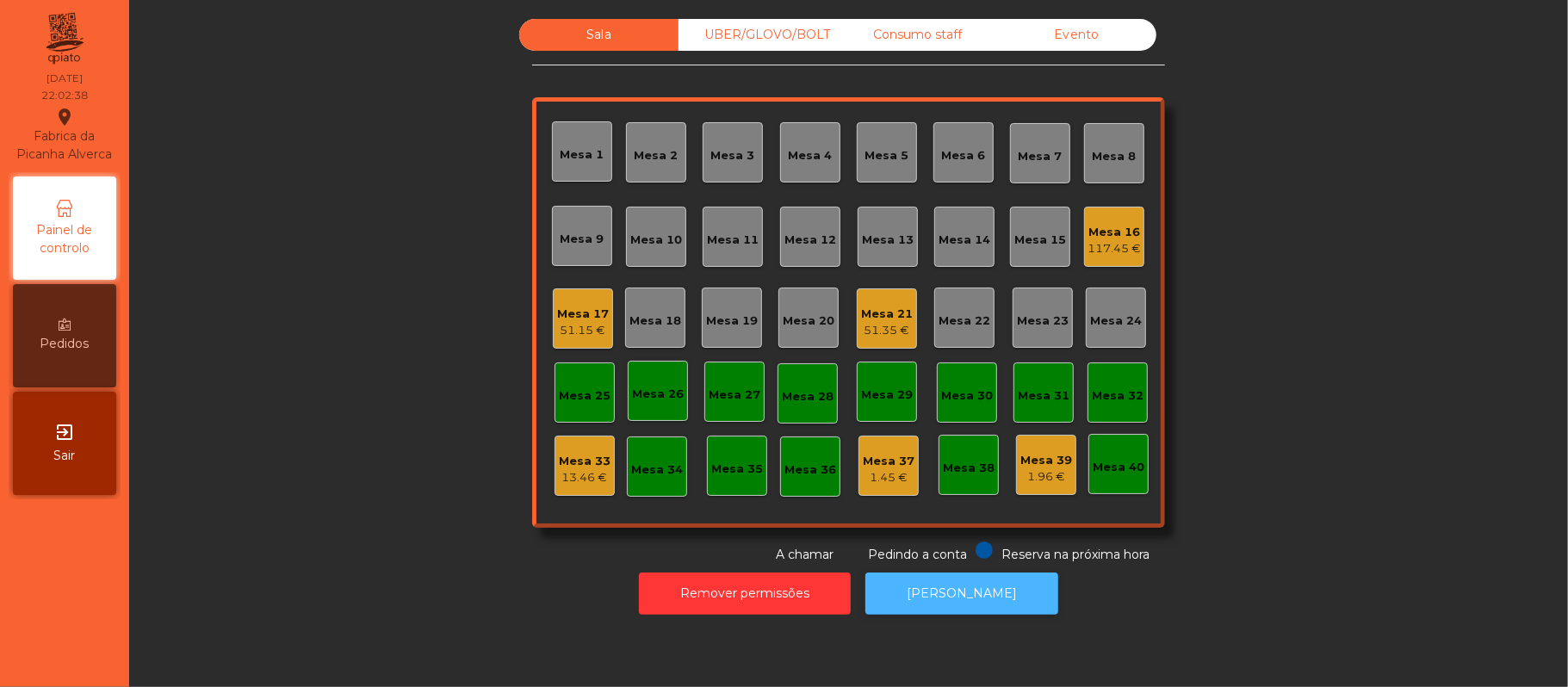
click at [962, 608] on button "[PERSON_NAME]" at bounding box center [962, 593] width 193 height 42
click at [1119, 263] on div "Mesa 16 117.45 €" at bounding box center [1114, 237] width 60 height 60
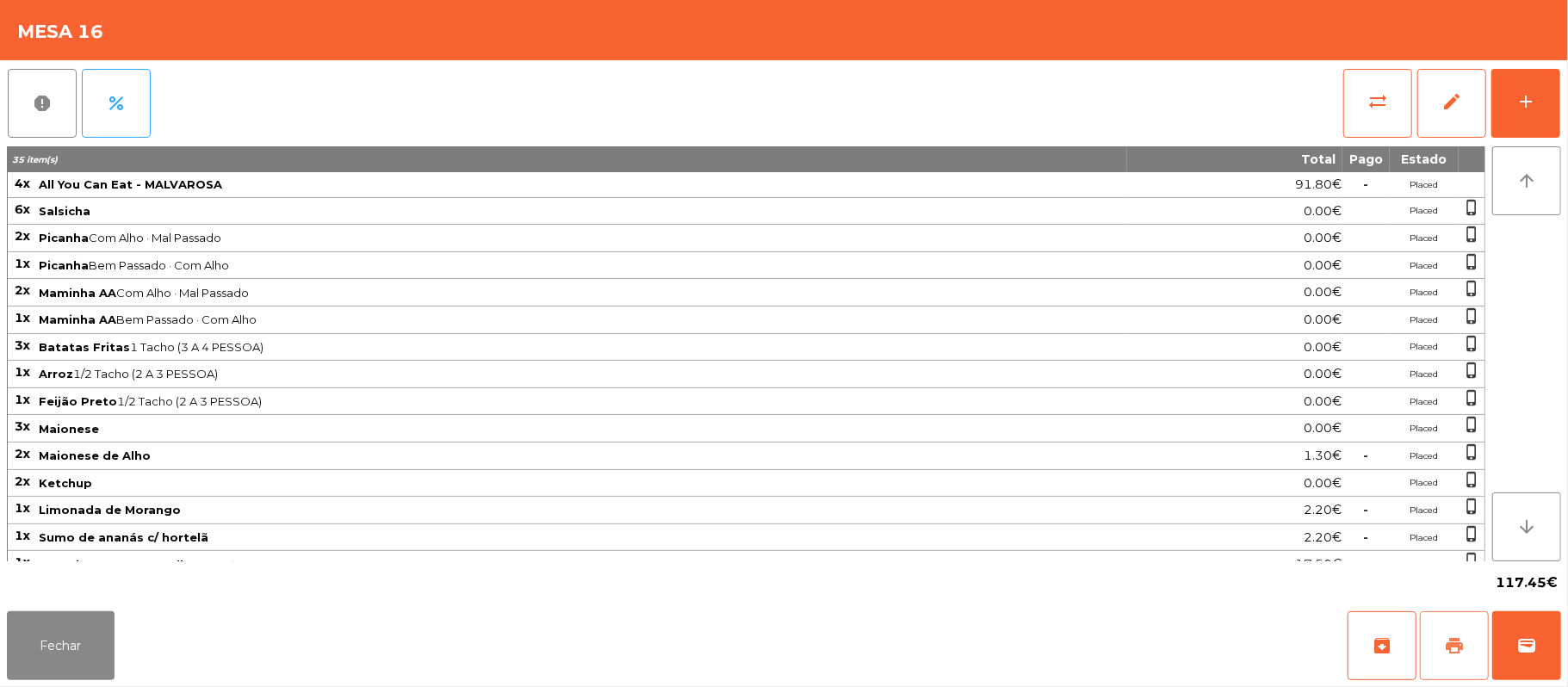
click at [1462, 650] on span "print" at bounding box center [1454, 646] width 21 height 21
click at [1520, 666] on button "wallet" at bounding box center [1527, 645] width 69 height 69
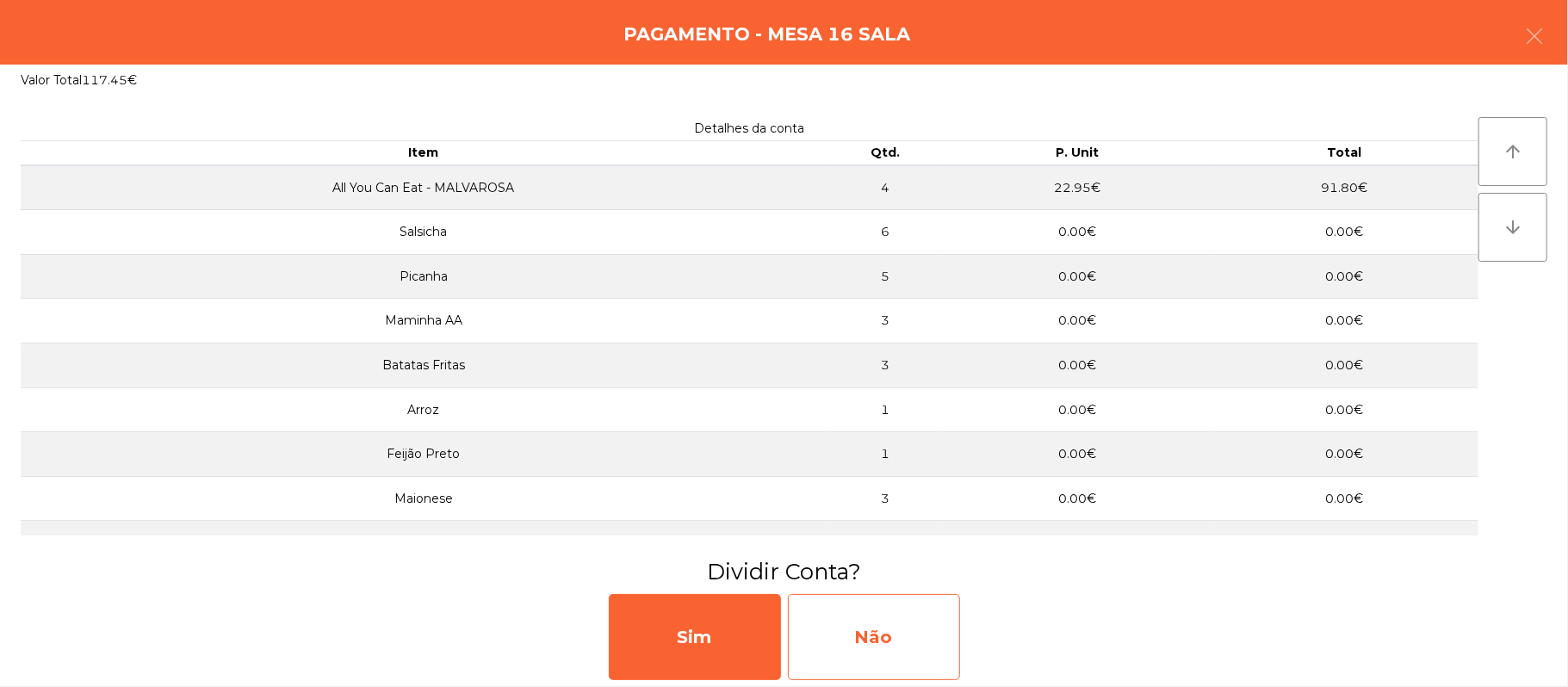
click at [934, 676] on div "Não" at bounding box center [874, 636] width 173 height 86
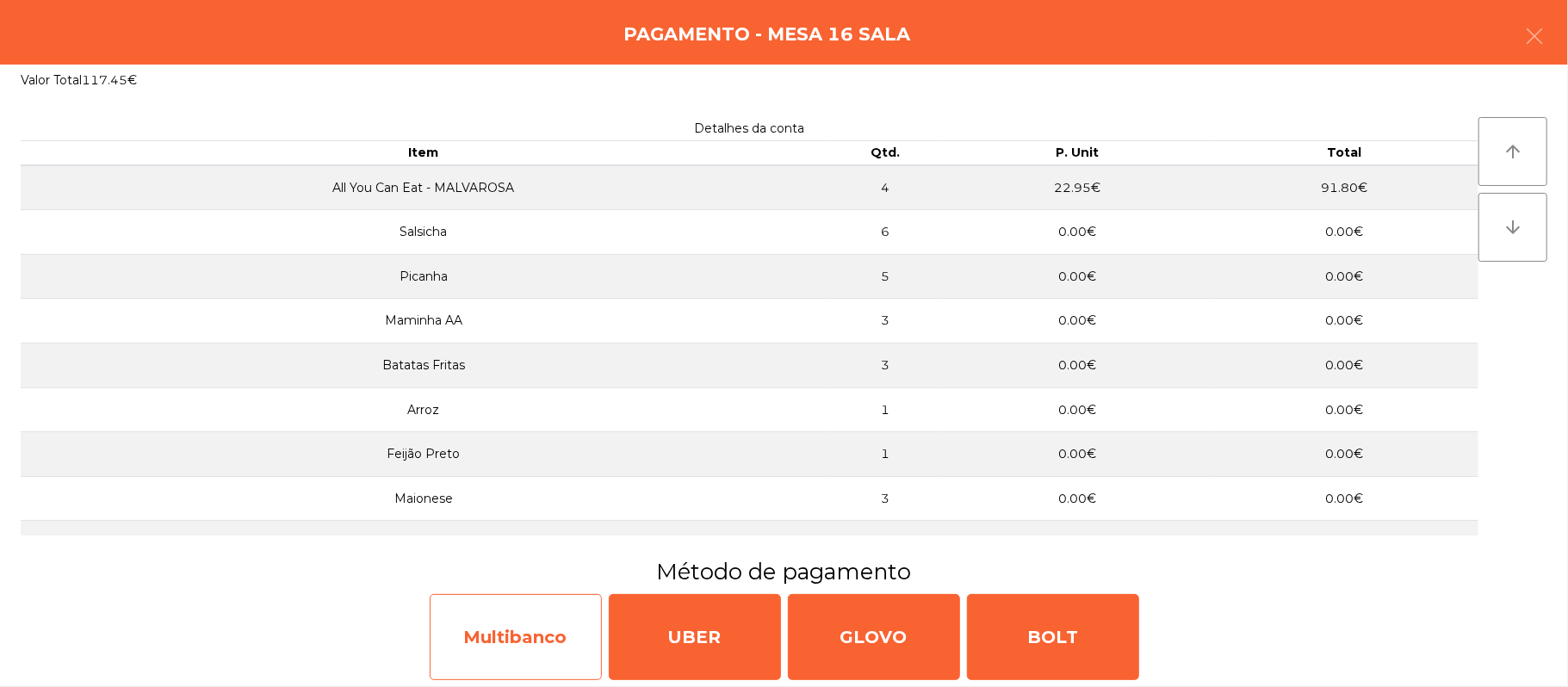
click at [520, 640] on div "Multibanco" at bounding box center [516, 636] width 173 height 86
select select "**"
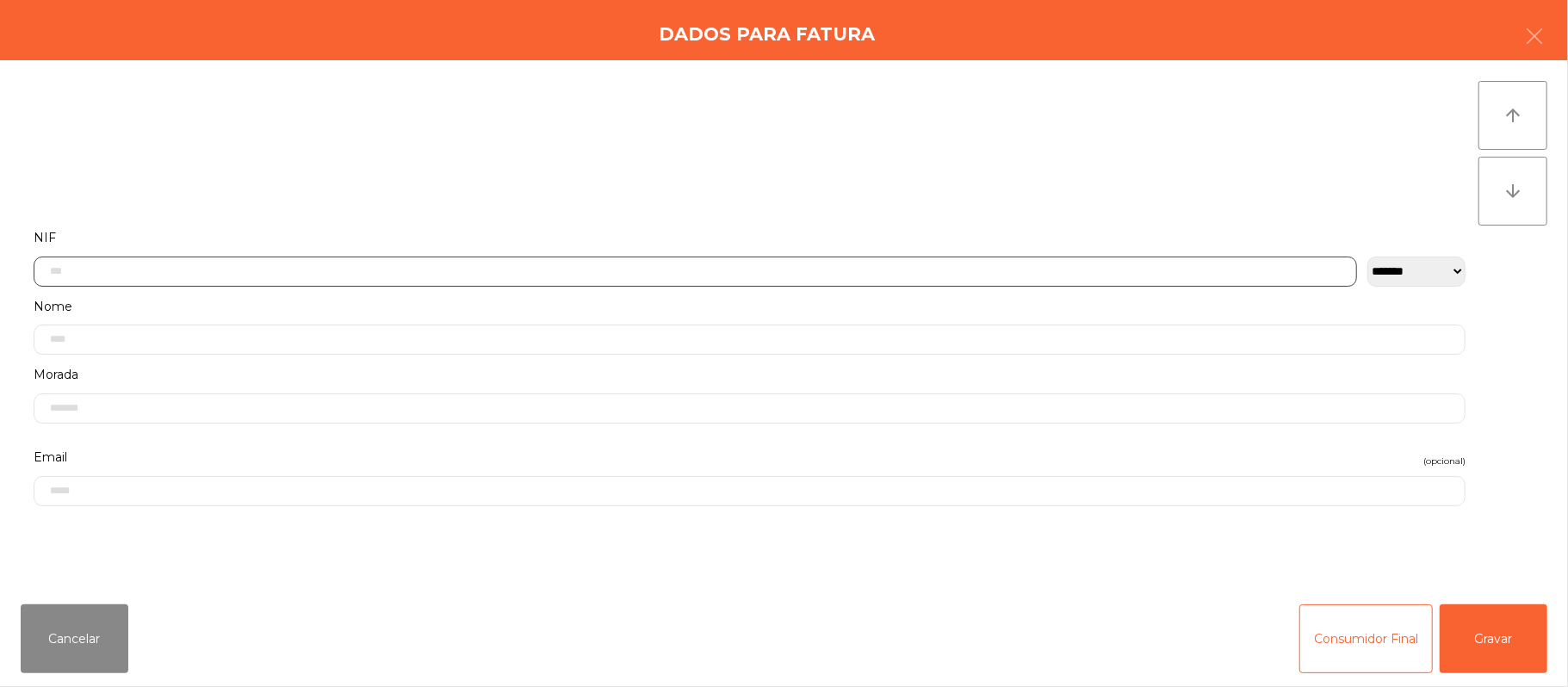
click at [586, 273] on input "text" at bounding box center [696, 271] width 1324 height 30
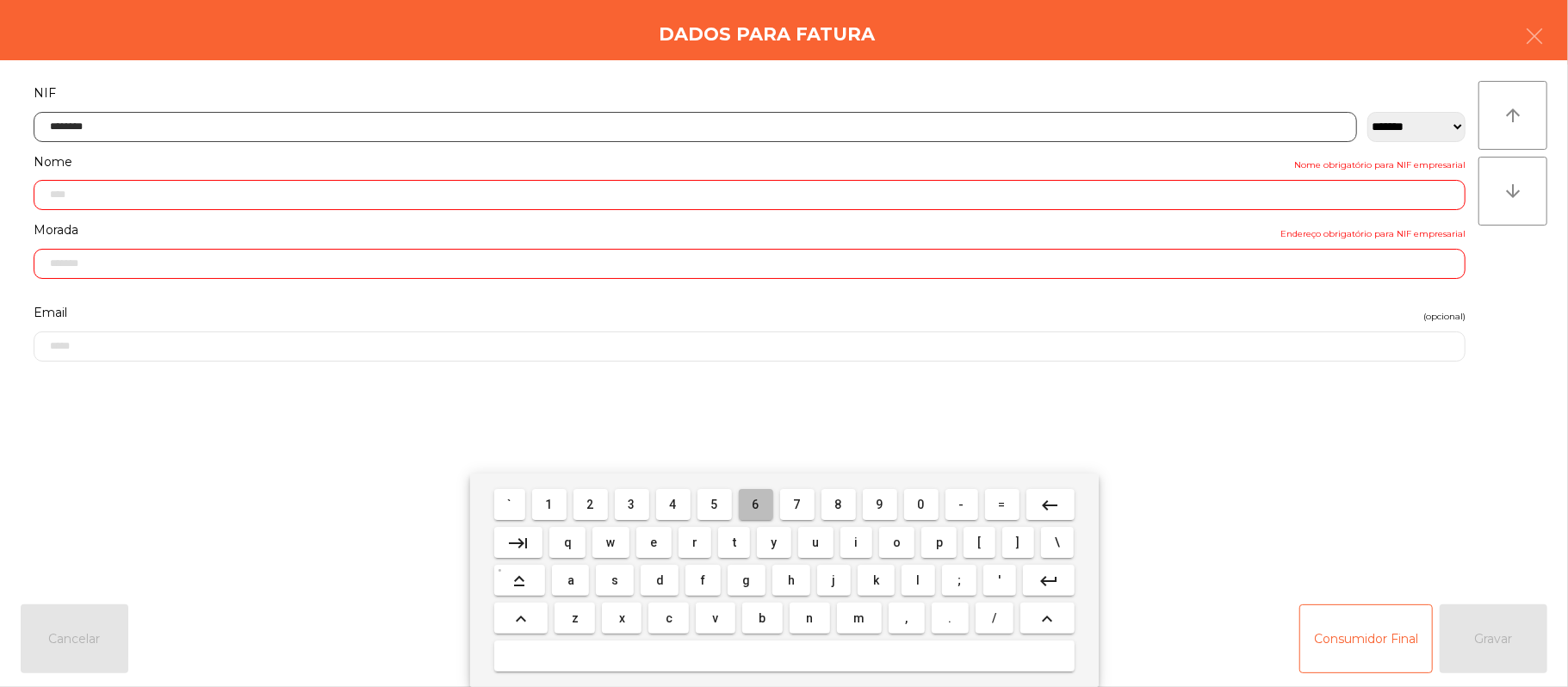
type input "*********"
type input "**********"
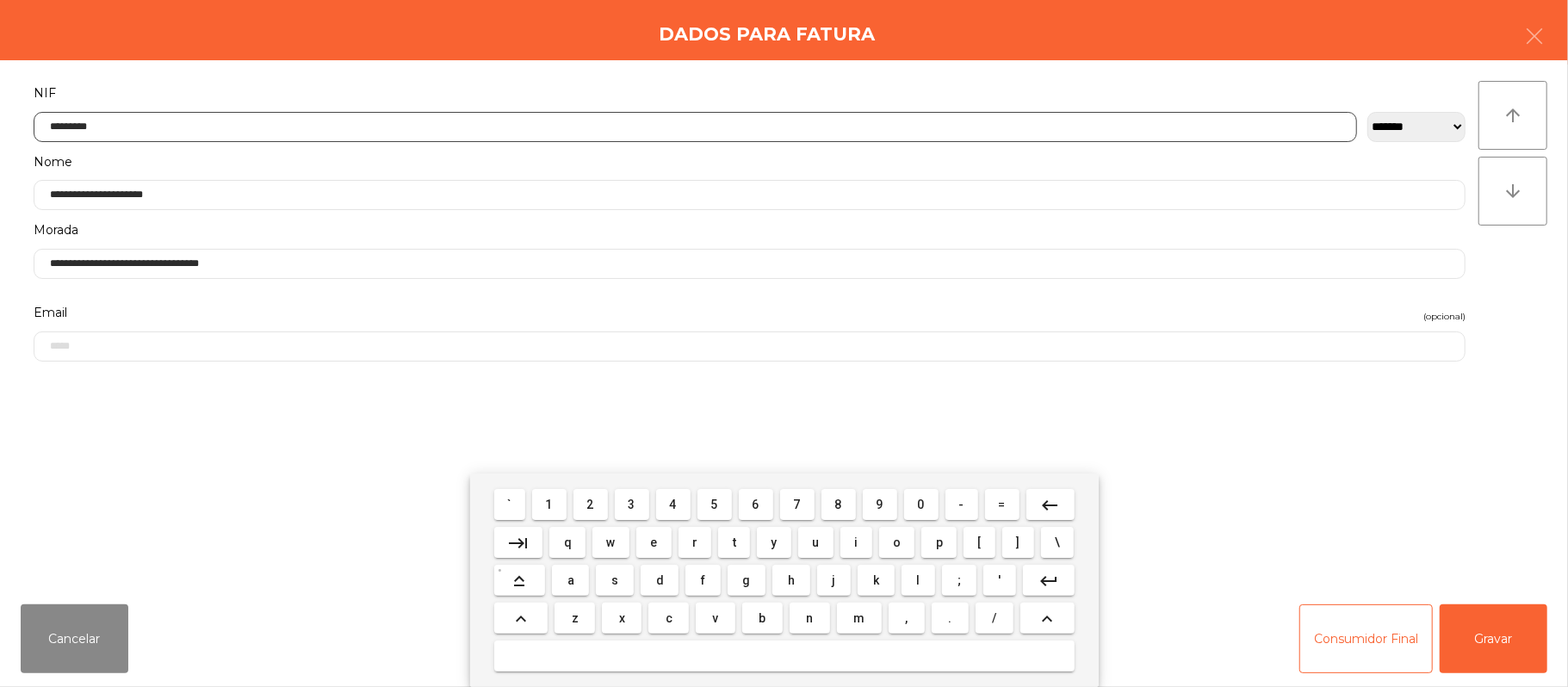
type input "*********"
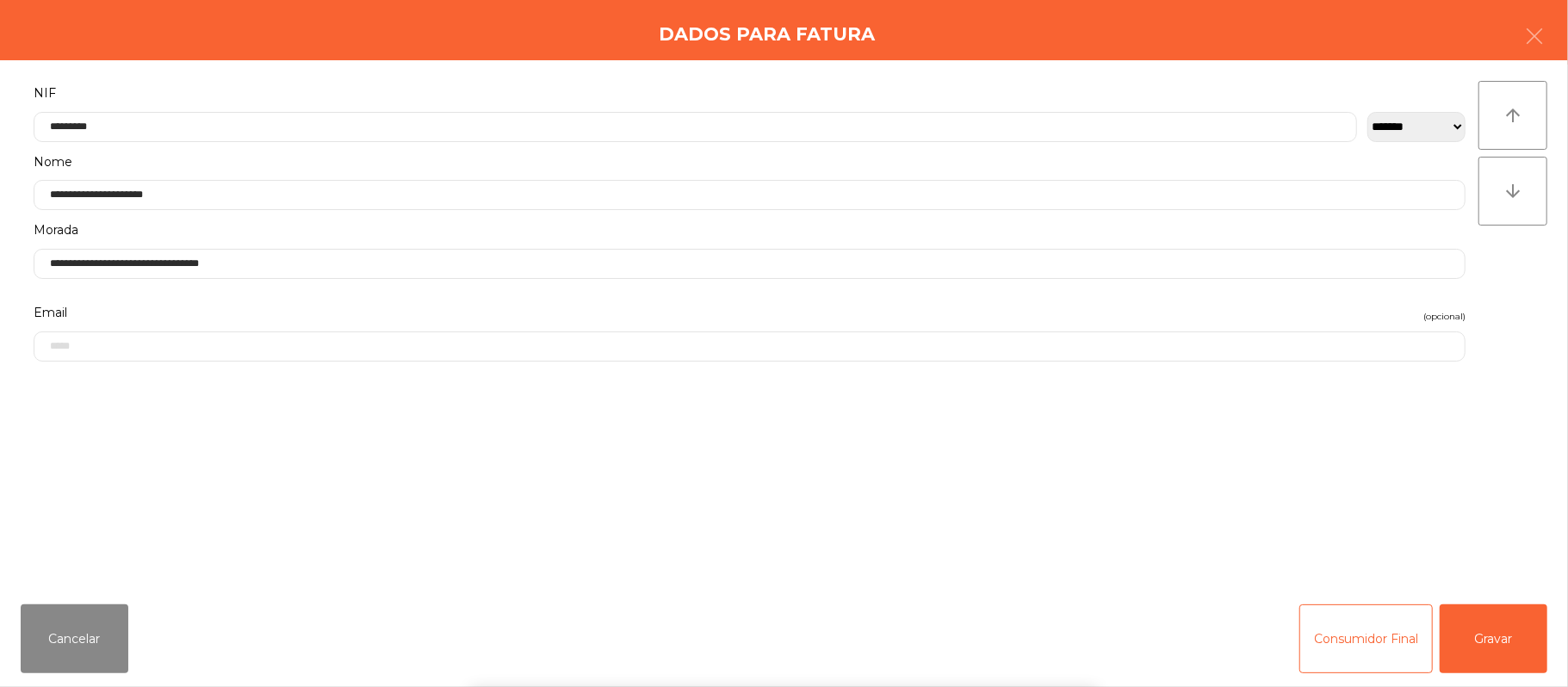
click at [1467, 651] on div "` 1 2 3 4 5 6 7 8 9 0 - = keyboard_backspace keyboard_tab q w e r t y u i o p […" at bounding box center [784, 580] width 1568 height 213
click at [1475, 645] on button "Gravar" at bounding box center [1494, 638] width 107 height 69
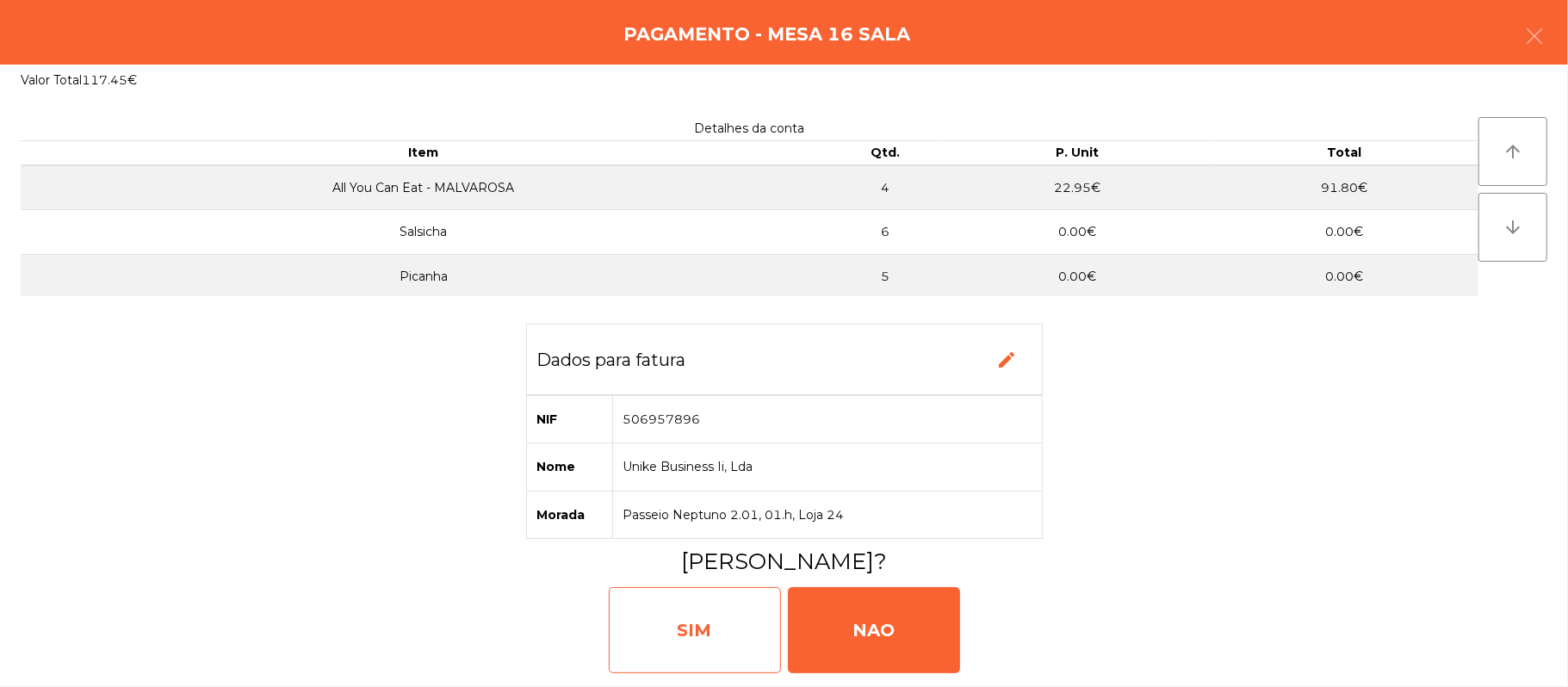
click at [663, 633] on div "SIM" at bounding box center [695, 630] width 173 height 86
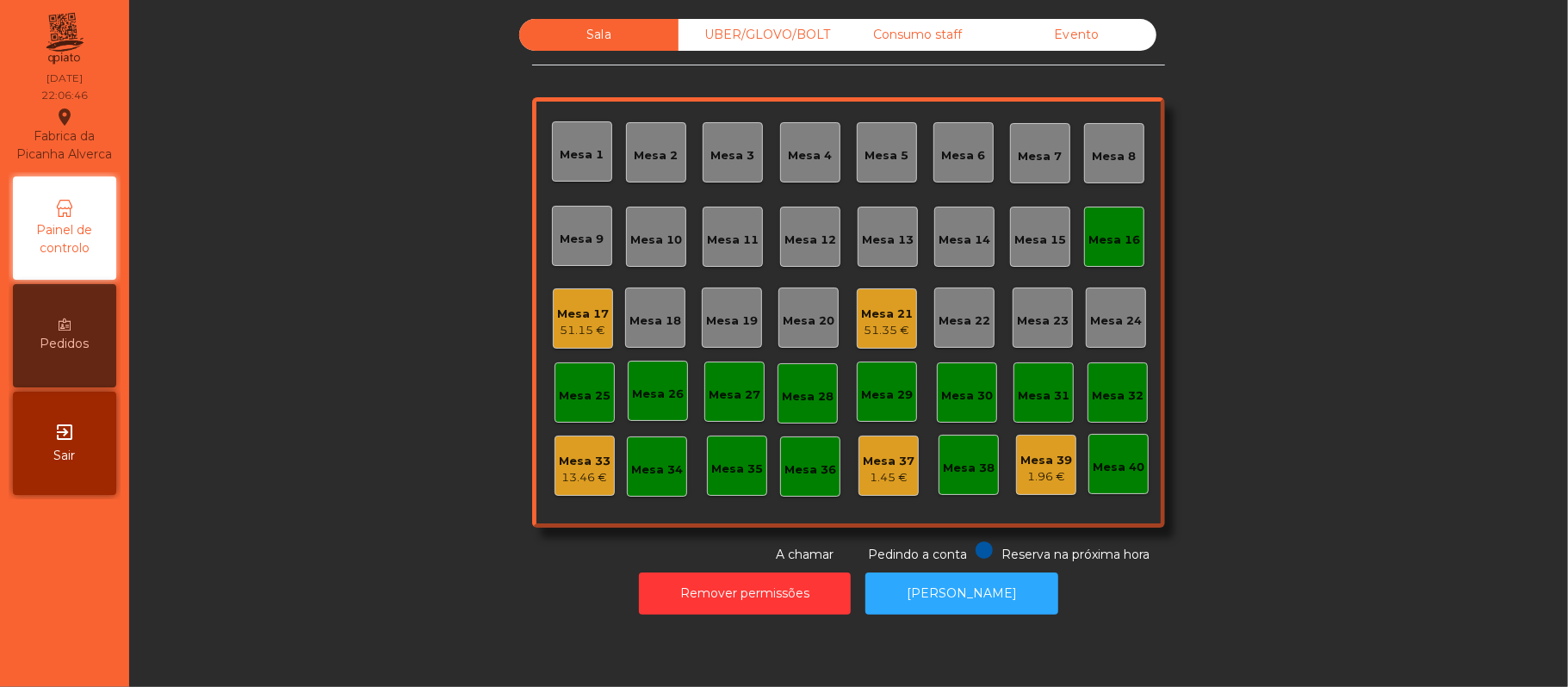
click at [1102, 235] on div "Mesa 16" at bounding box center [1114, 240] width 52 height 17
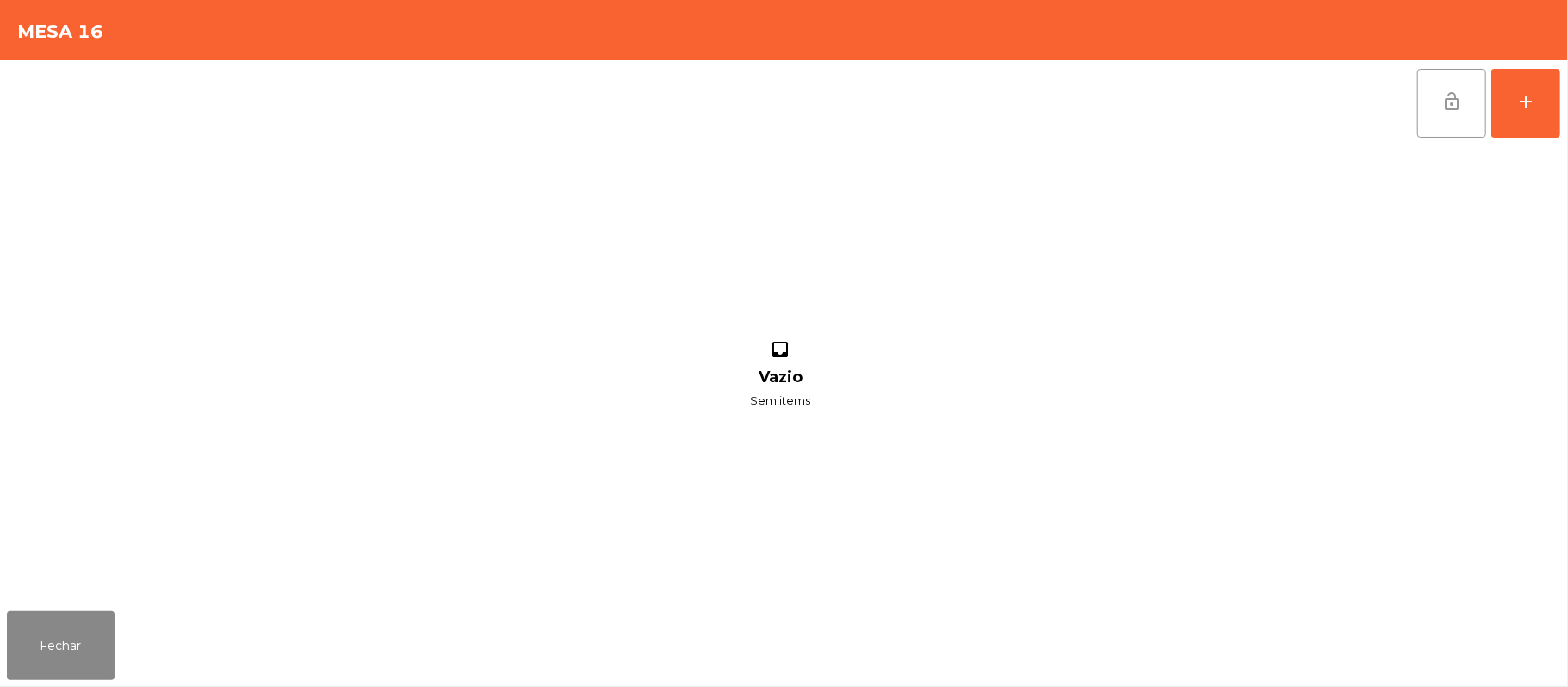
click at [1434, 110] on button "lock_open" at bounding box center [1451, 103] width 69 height 69
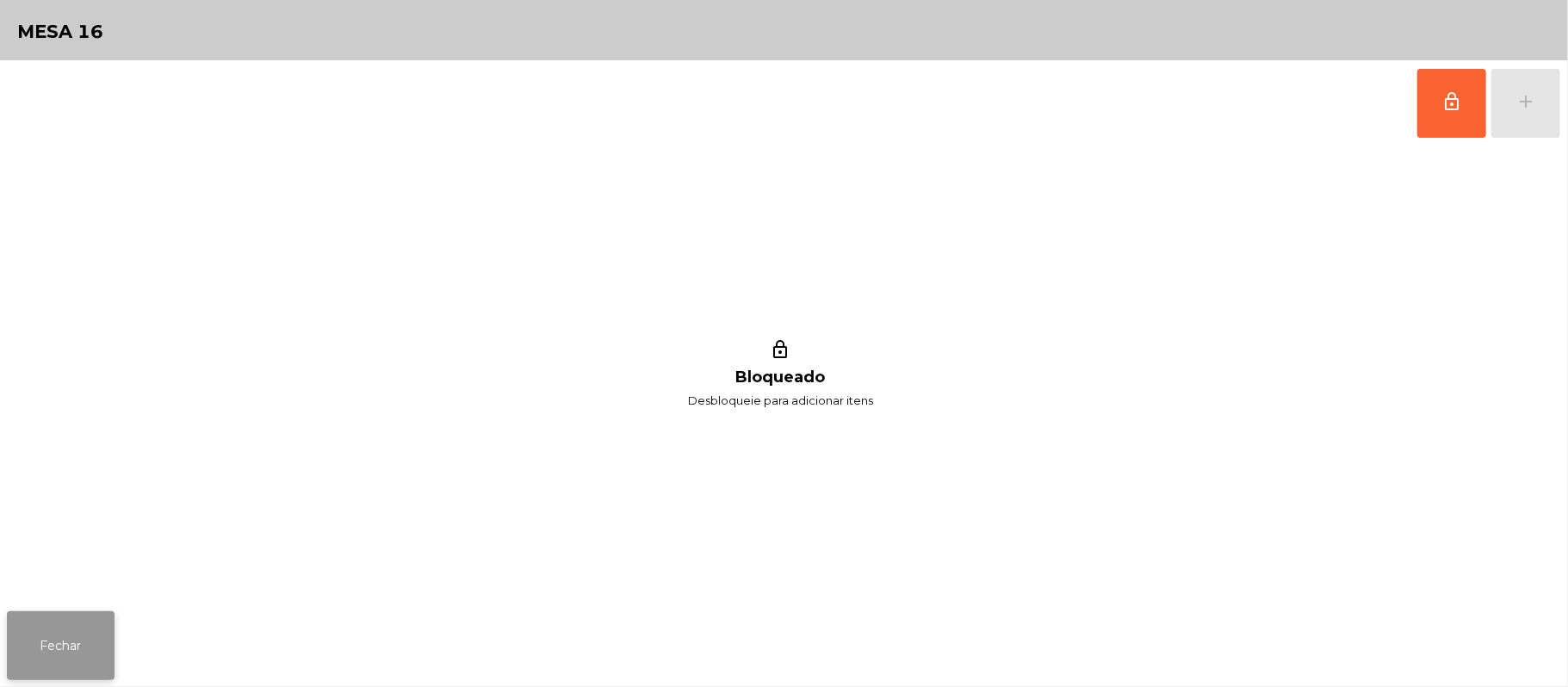
click at [64, 647] on button "Fechar" at bounding box center [60, 645] width 107 height 69
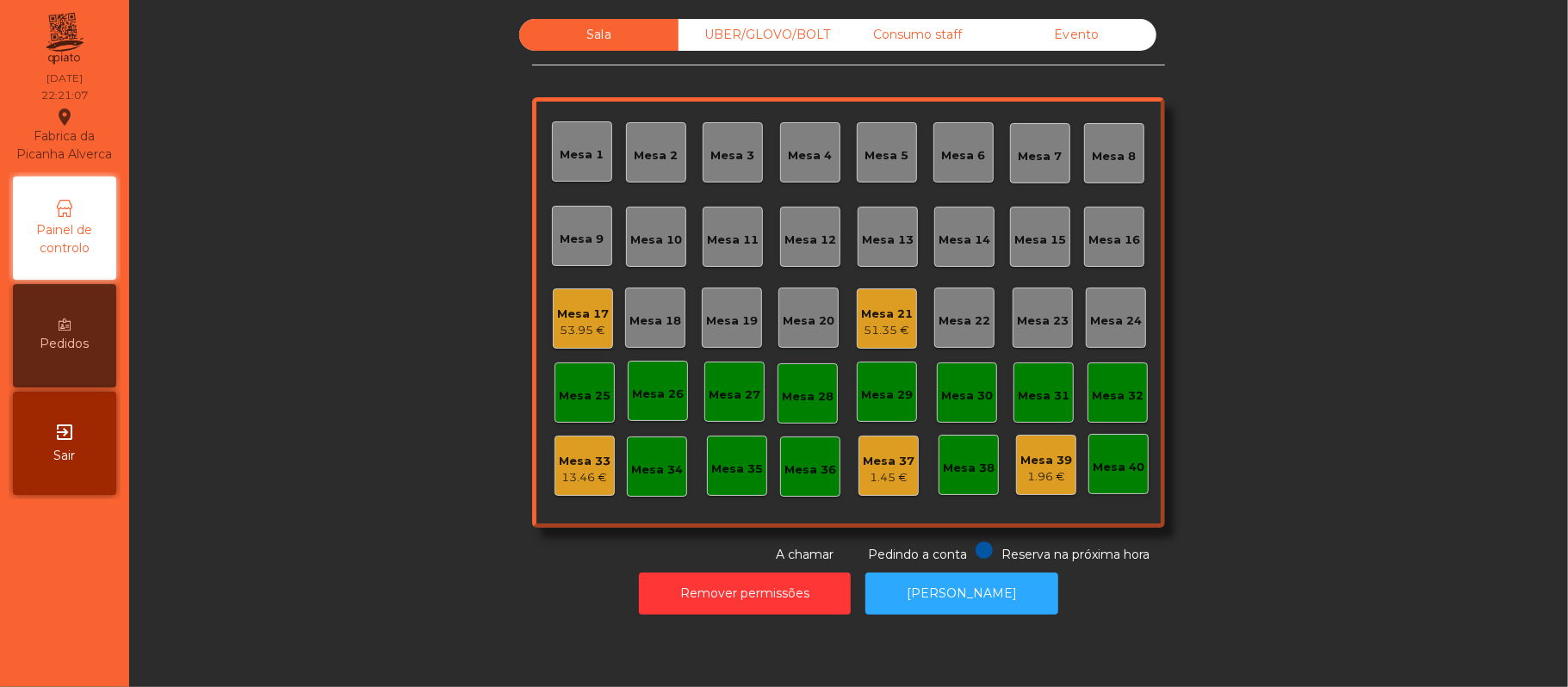
click at [772, 29] on div "UBER/GLOVO/BOLT" at bounding box center [758, 35] width 159 height 32
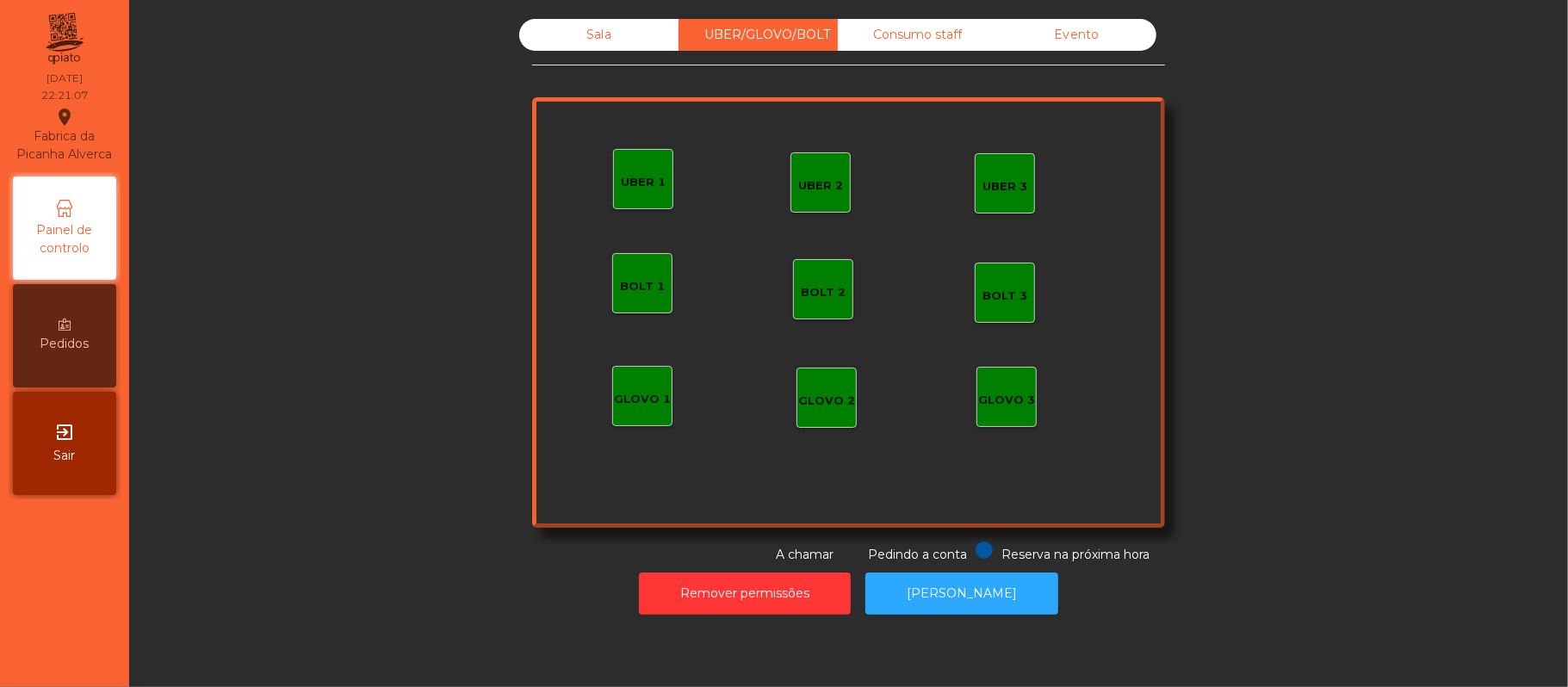
click at [631, 159] on div "UBER 1" at bounding box center [643, 179] width 60 height 60
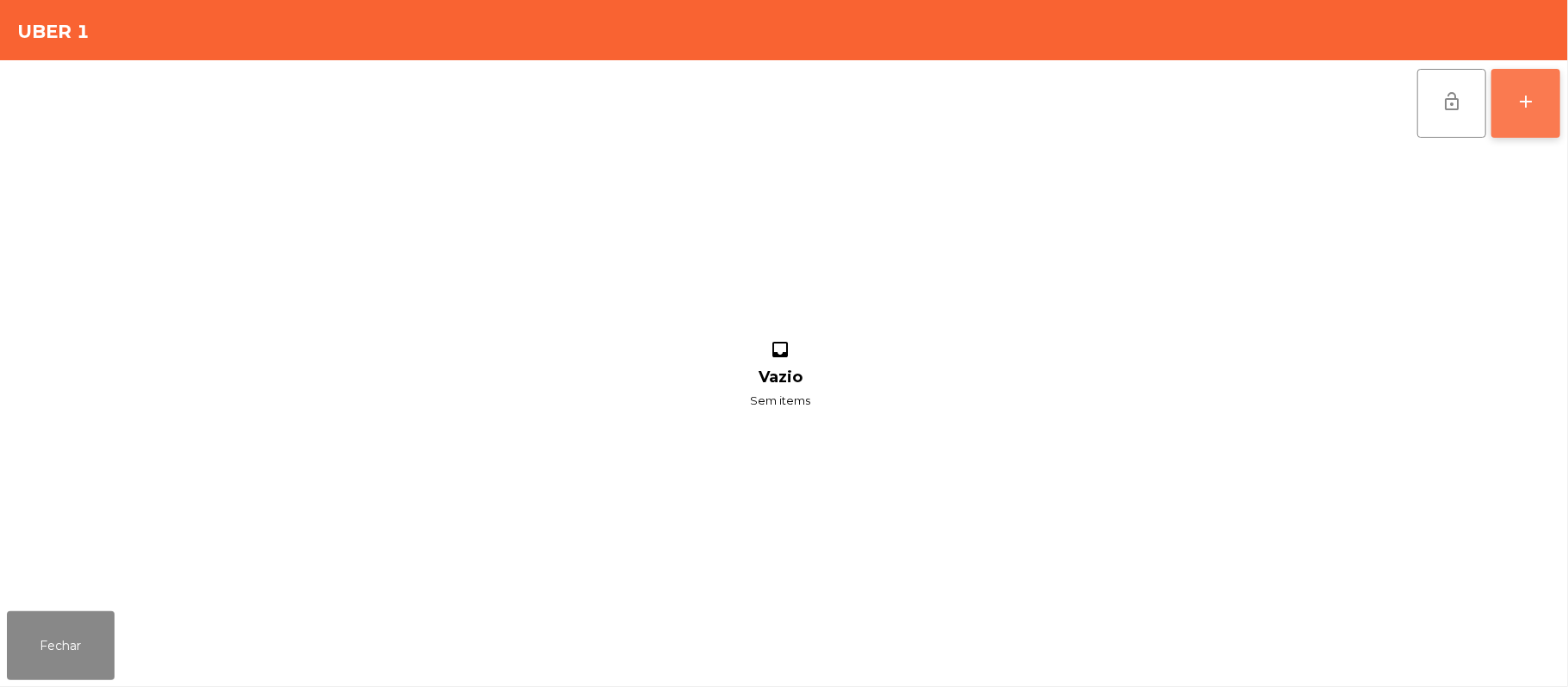
click at [1558, 108] on button "add" at bounding box center [1526, 103] width 69 height 69
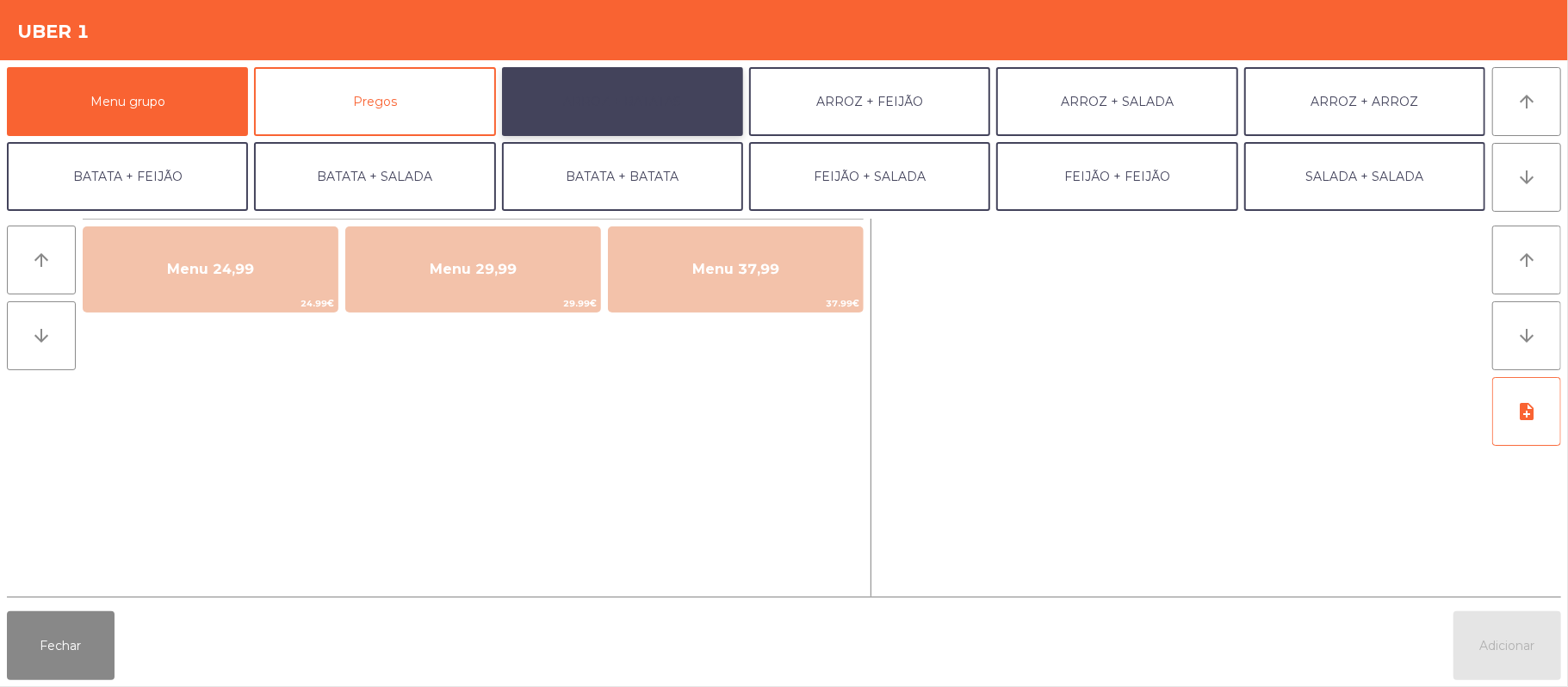
click at [669, 119] on button "ARROZ + BATATAS" at bounding box center [622, 101] width 241 height 69
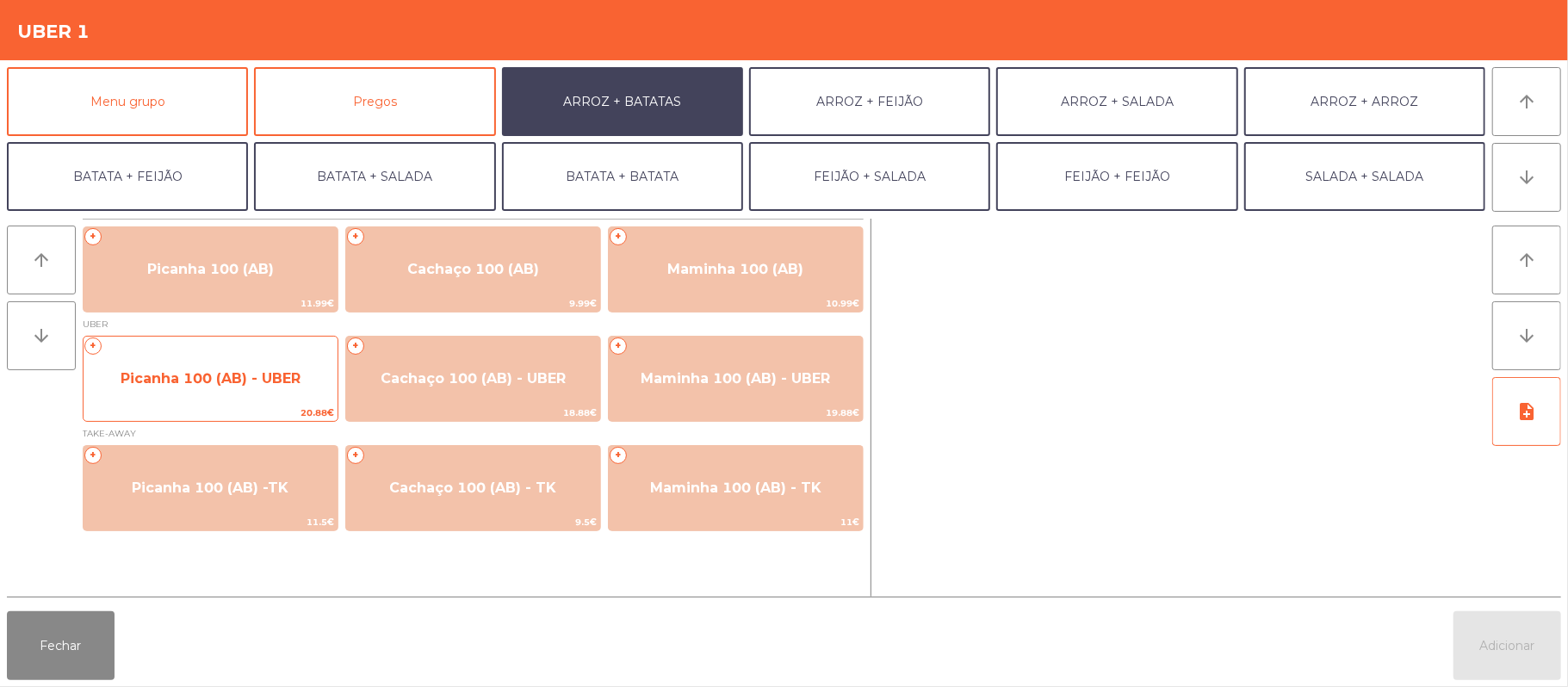
click at [243, 404] on span "20.88€" at bounding box center [210, 412] width 254 height 16
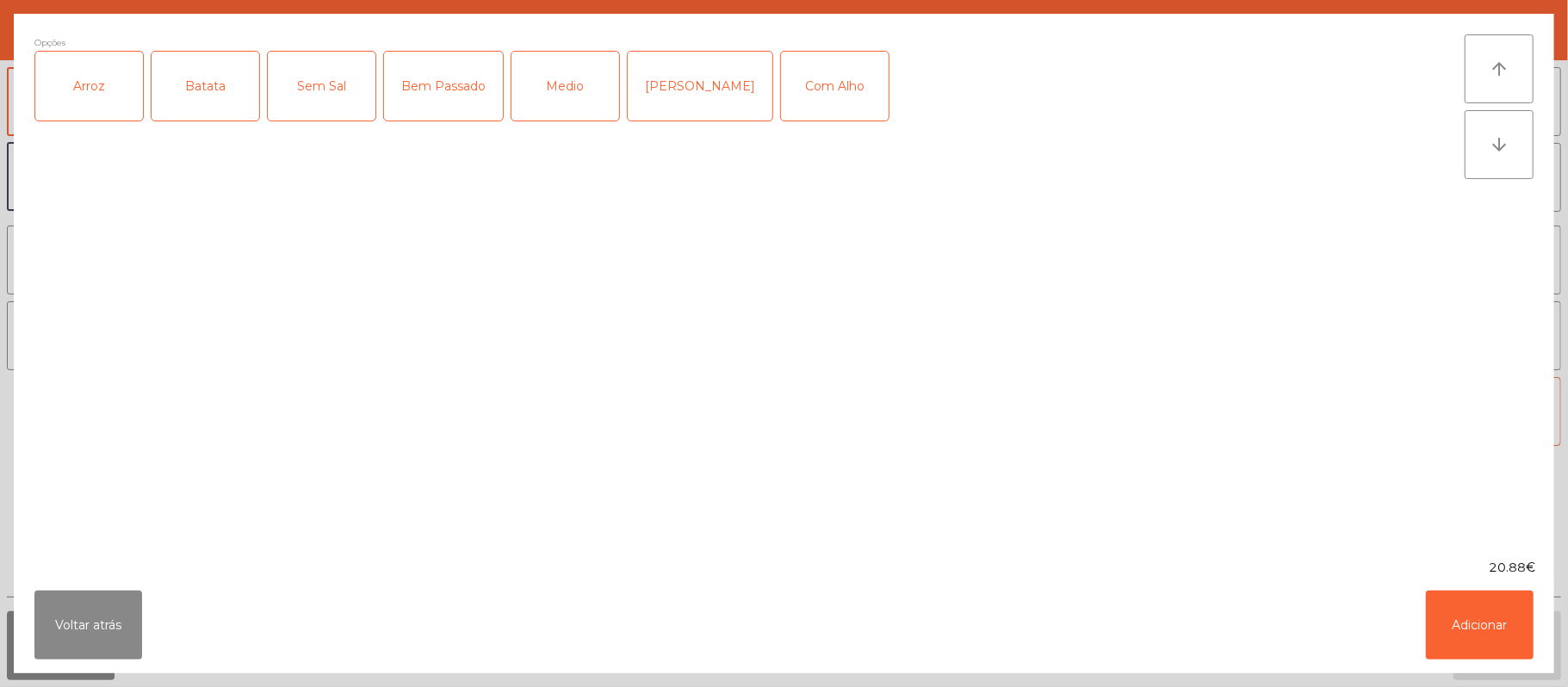
click at [94, 84] on div "Arroz" at bounding box center [89, 86] width 107 height 69
click at [204, 87] on div "Batata" at bounding box center [206, 86] width 107 height 69
click at [472, 84] on div "Bem Passado" at bounding box center [443, 86] width 119 height 69
click at [1468, 635] on button "Adicionar" at bounding box center [1479, 624] width 107 height 69
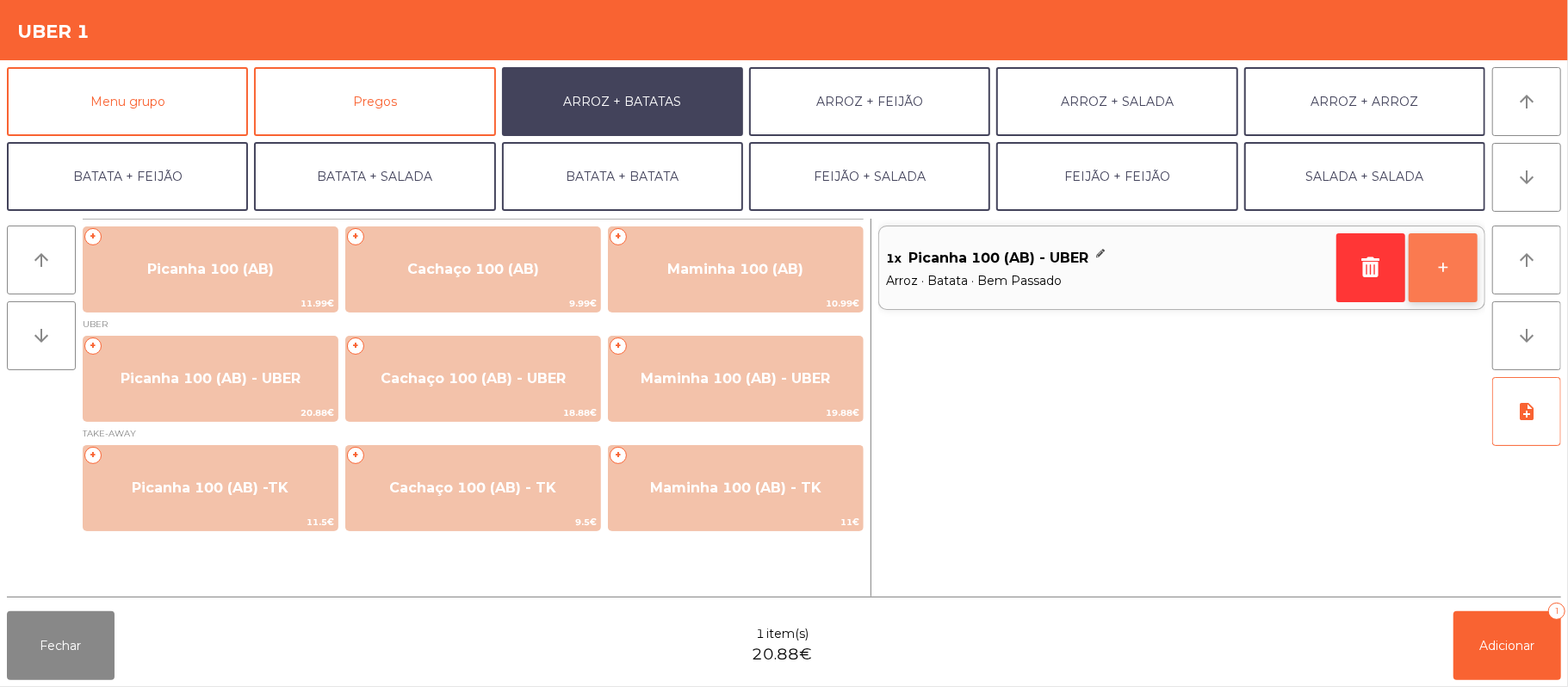
click at [1431, 281] on button "+" at bounding box center [1443, 267] width 69 height 69
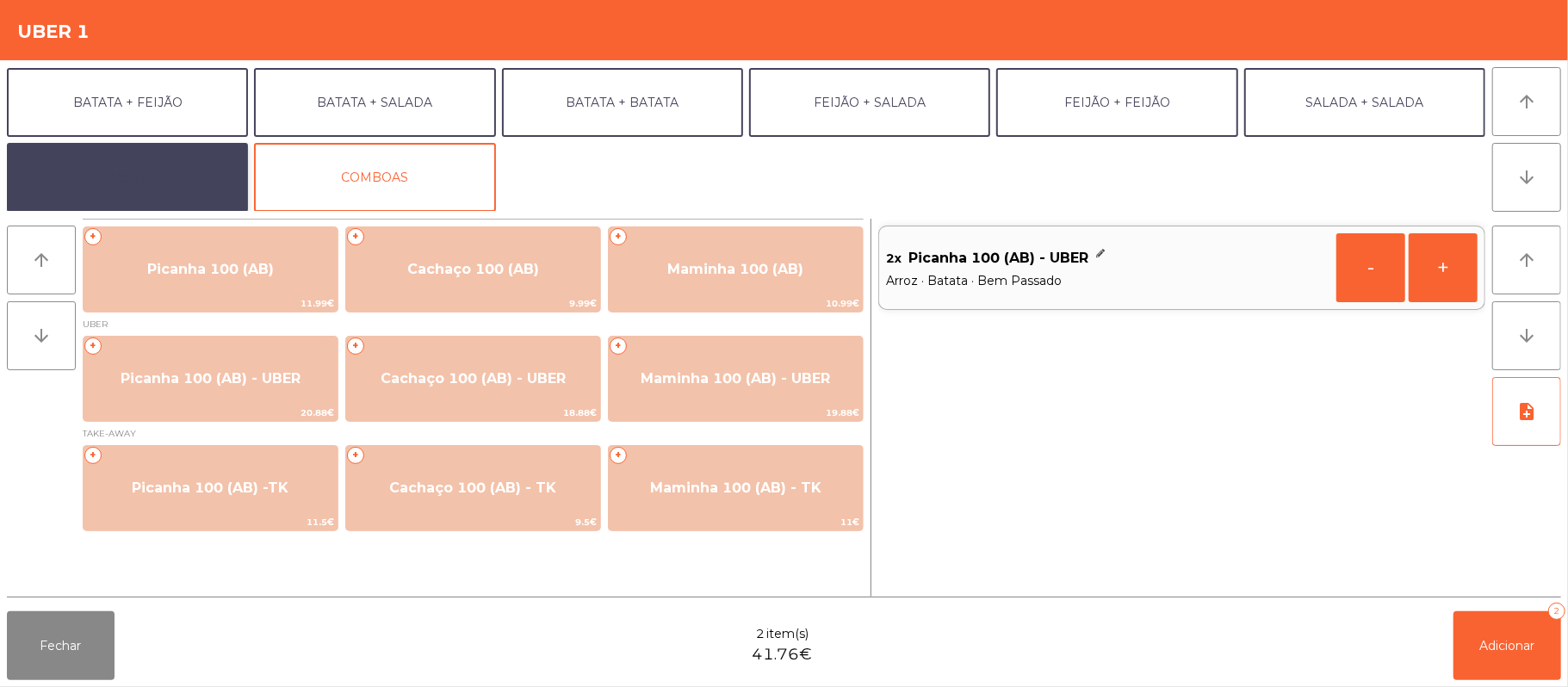
click at [202, 181] on button "EXTRAS UBER" at bounding box center [127, 177] width 241 height 69
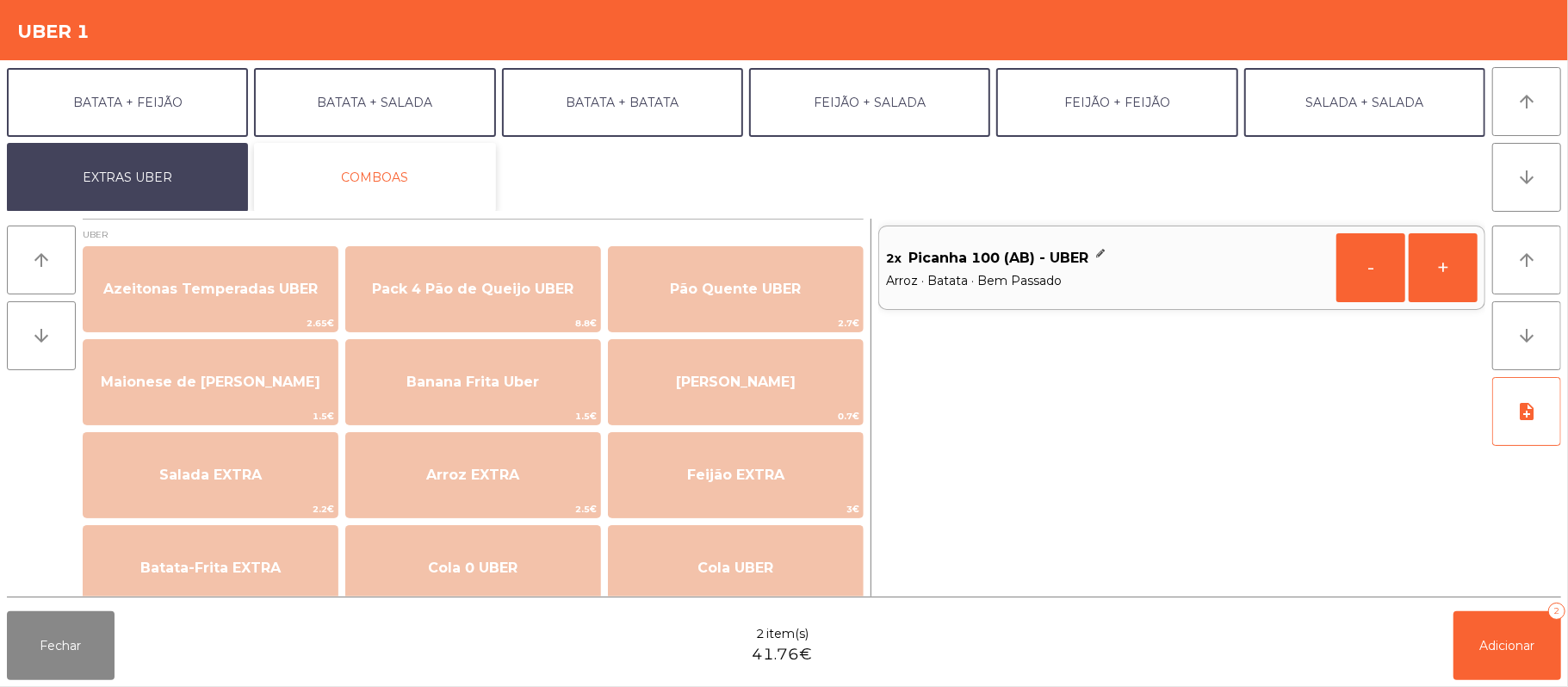
click at [425, 177] on button "COMBOAS" at bounding box center [374, 177] width 241 height 69
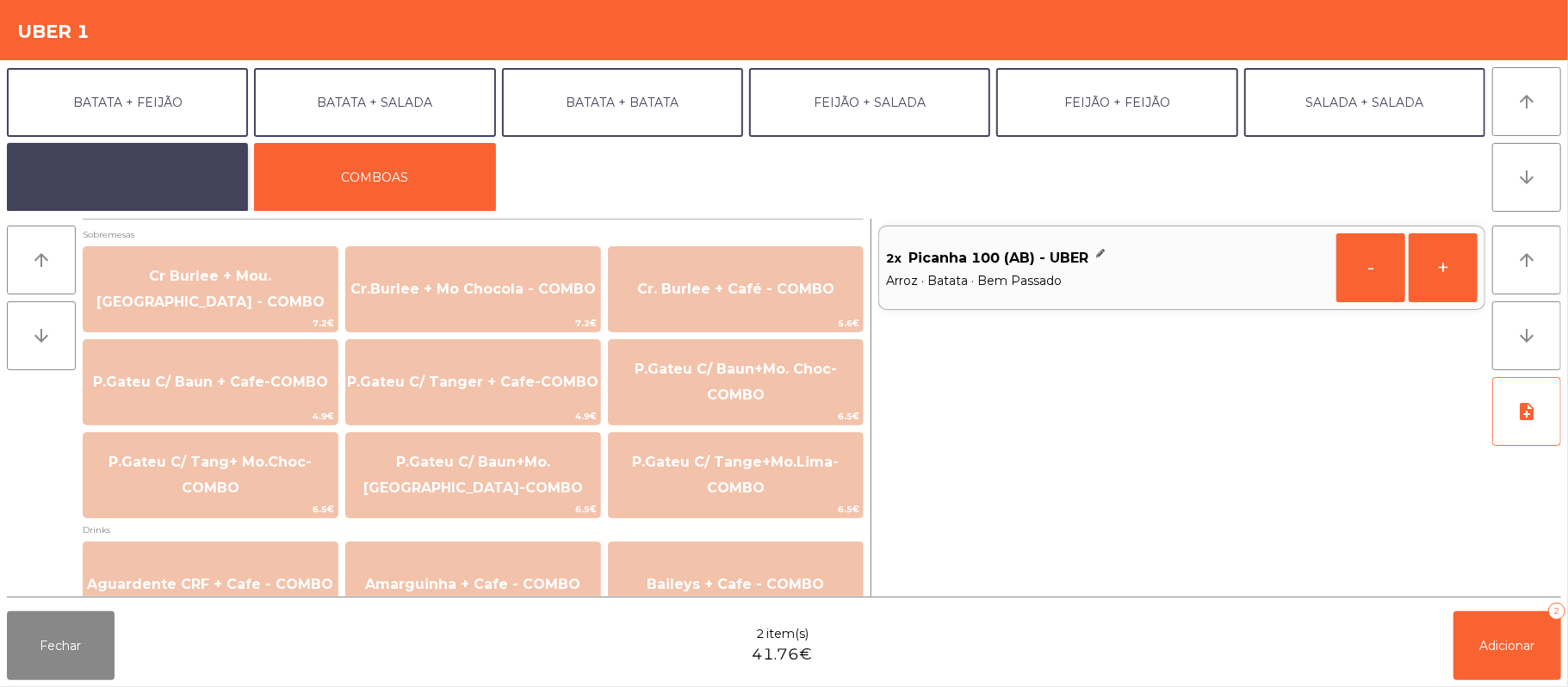
click at [162, 167] on button "EXTRAS UBER" at bounding box center [127, 177] width 241 height 69
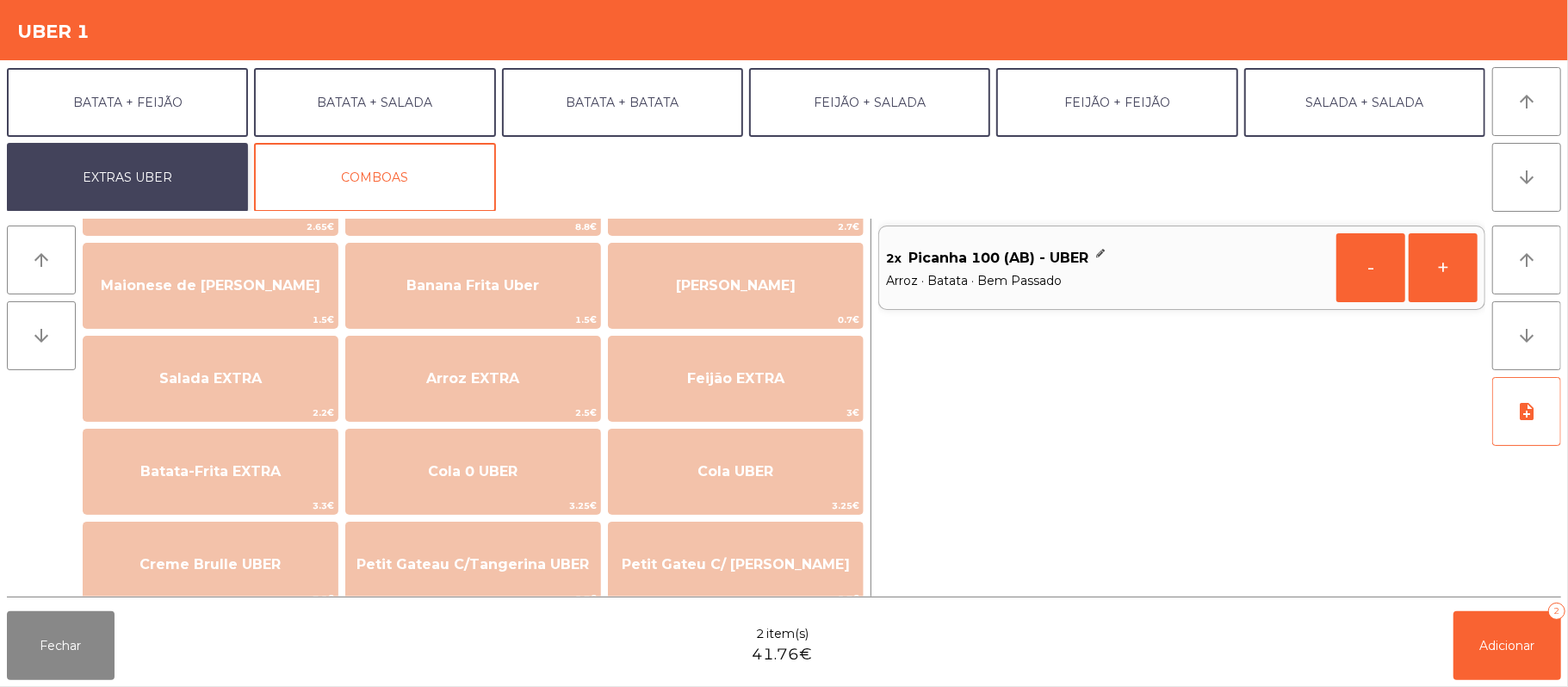
scroll to position [102, 0]
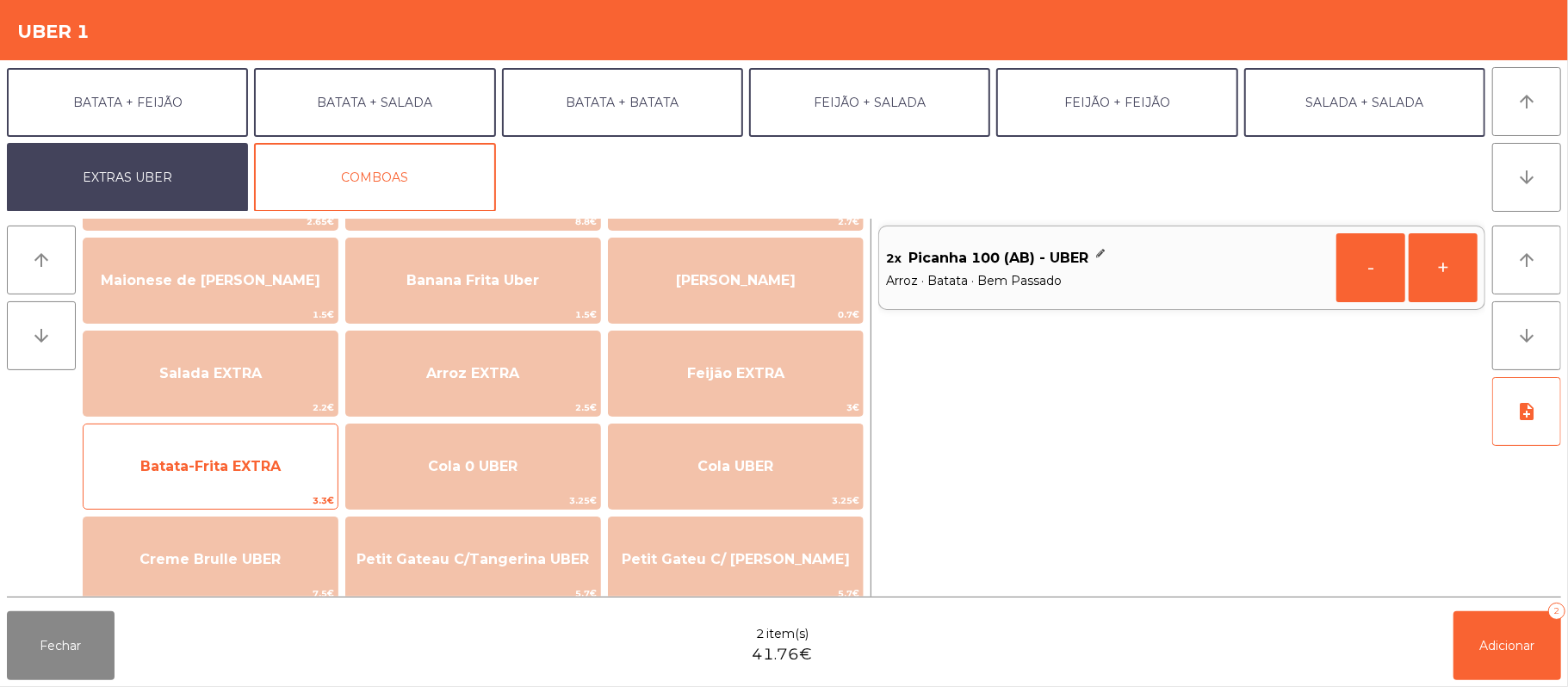
click at [270, 460] on span "Batata-Frita EXTRA" at bounding box center [210, 466] width 140 height 16
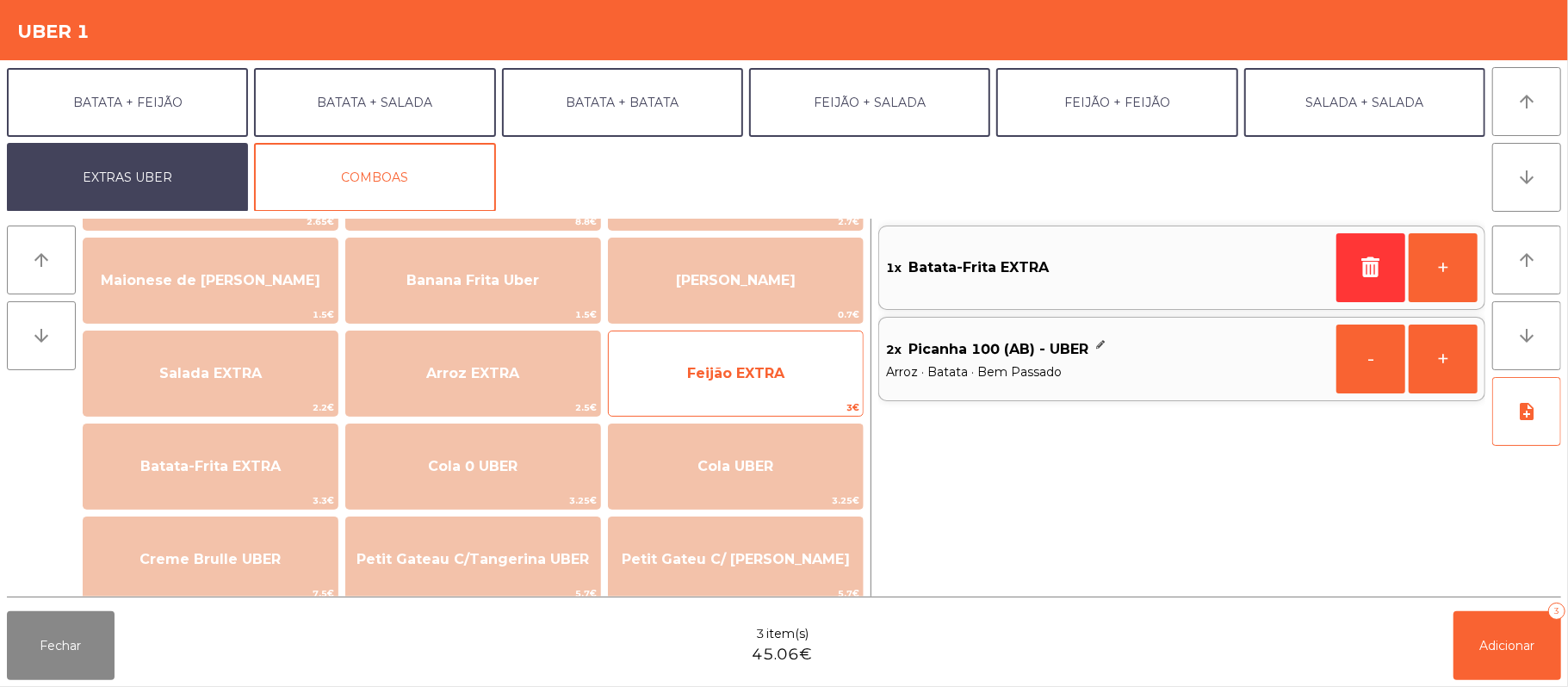
click at [759, 406] on span "3€" at bounding box center [735, 407] width 254 height 16
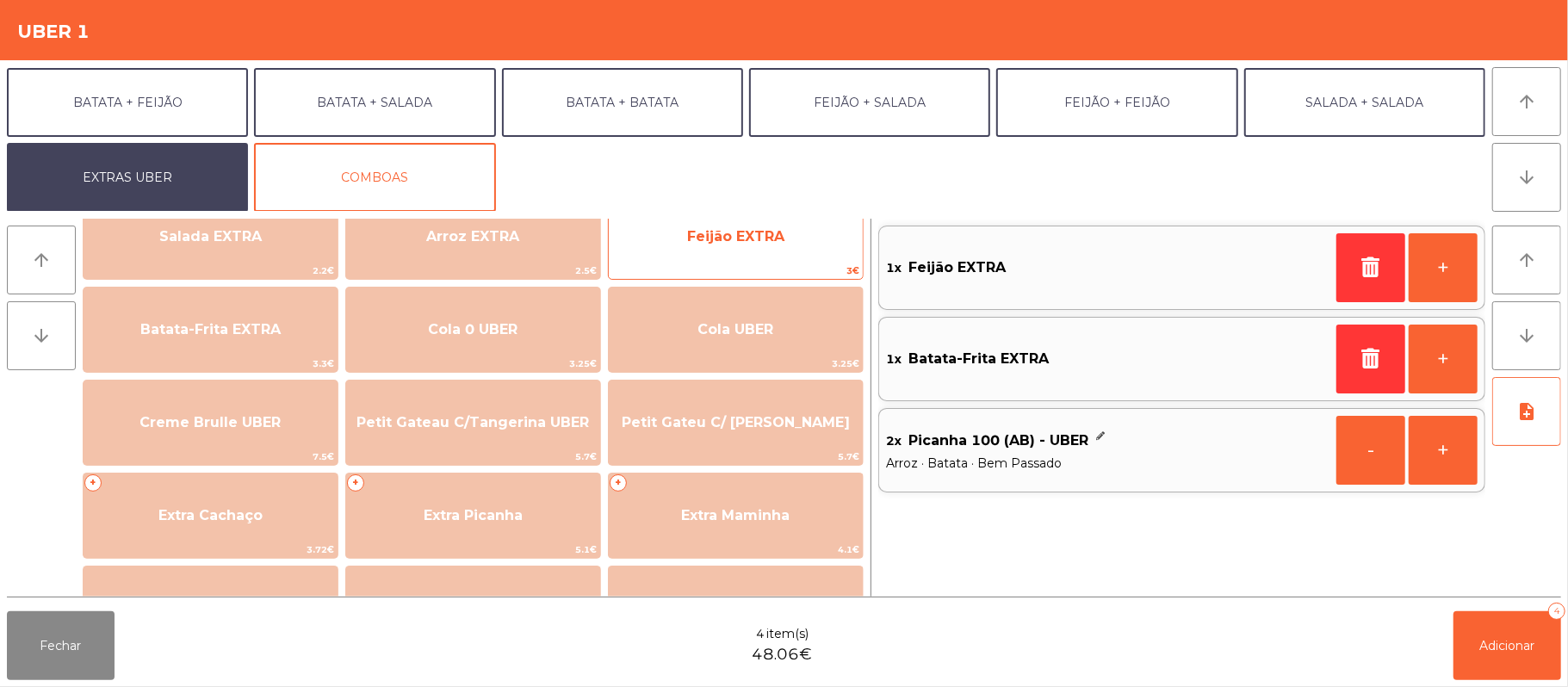
scroll to position [250, 0]
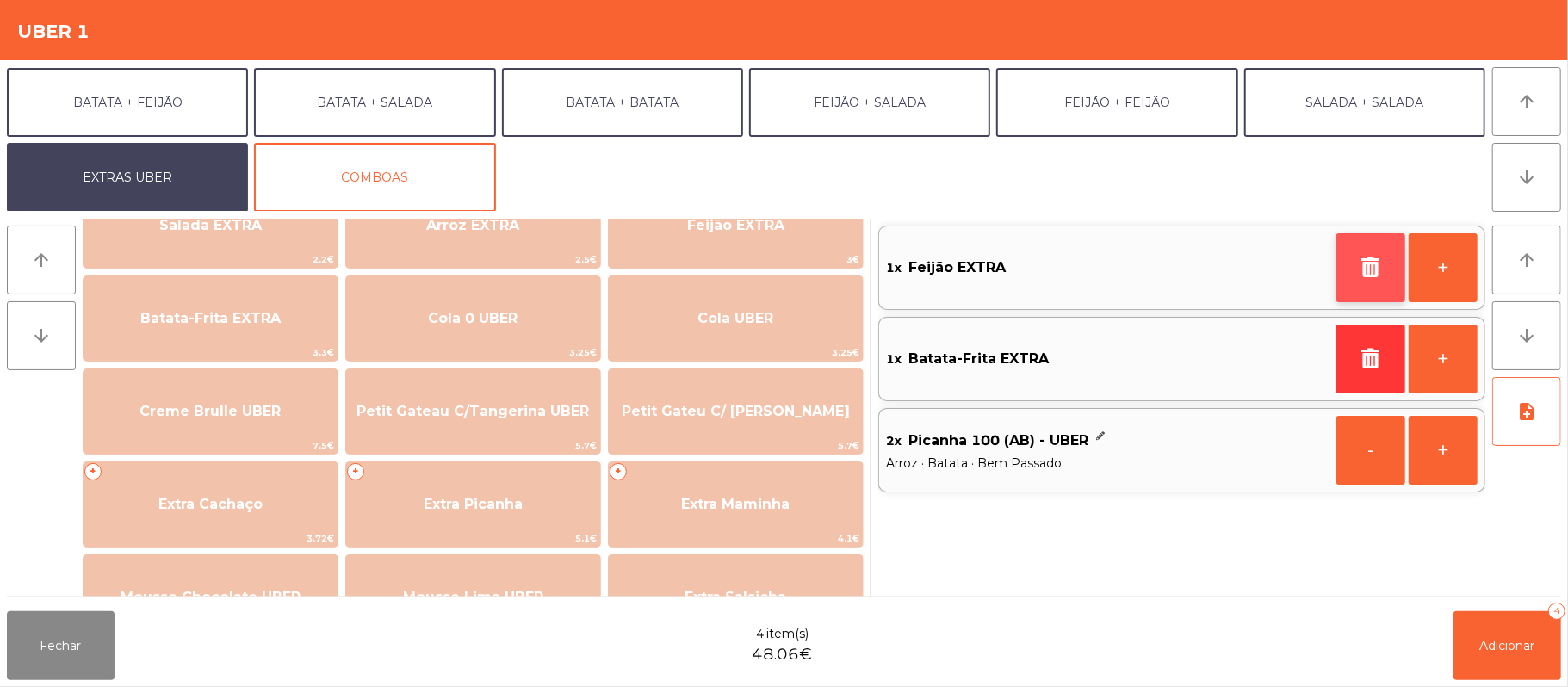
click at [1358, 263] on icon "button" at bounding box center [1370, 267] width 25 height 21
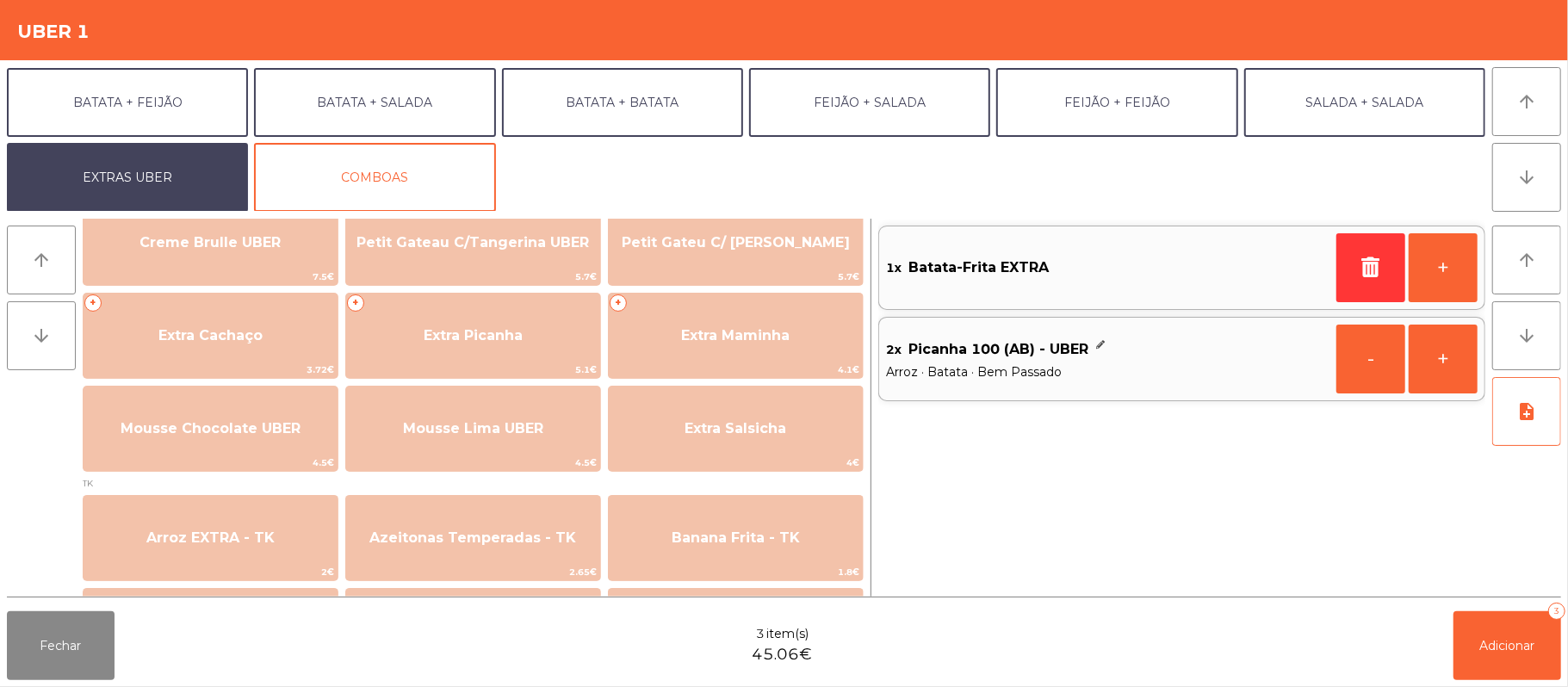
scroll to position [417, 0]
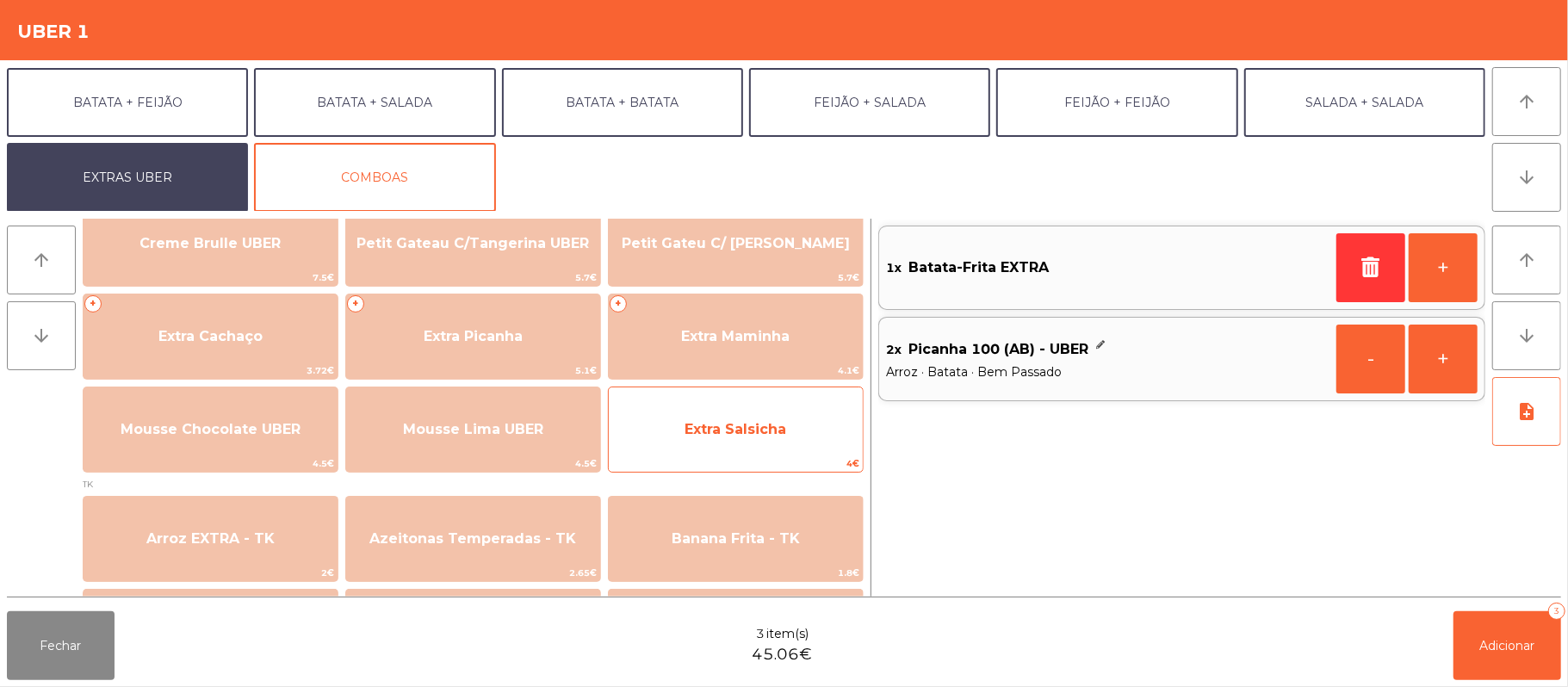
click at [796, 442] on span "Extra Salsicha" at bounding box center [735, 429] width 254 height 46
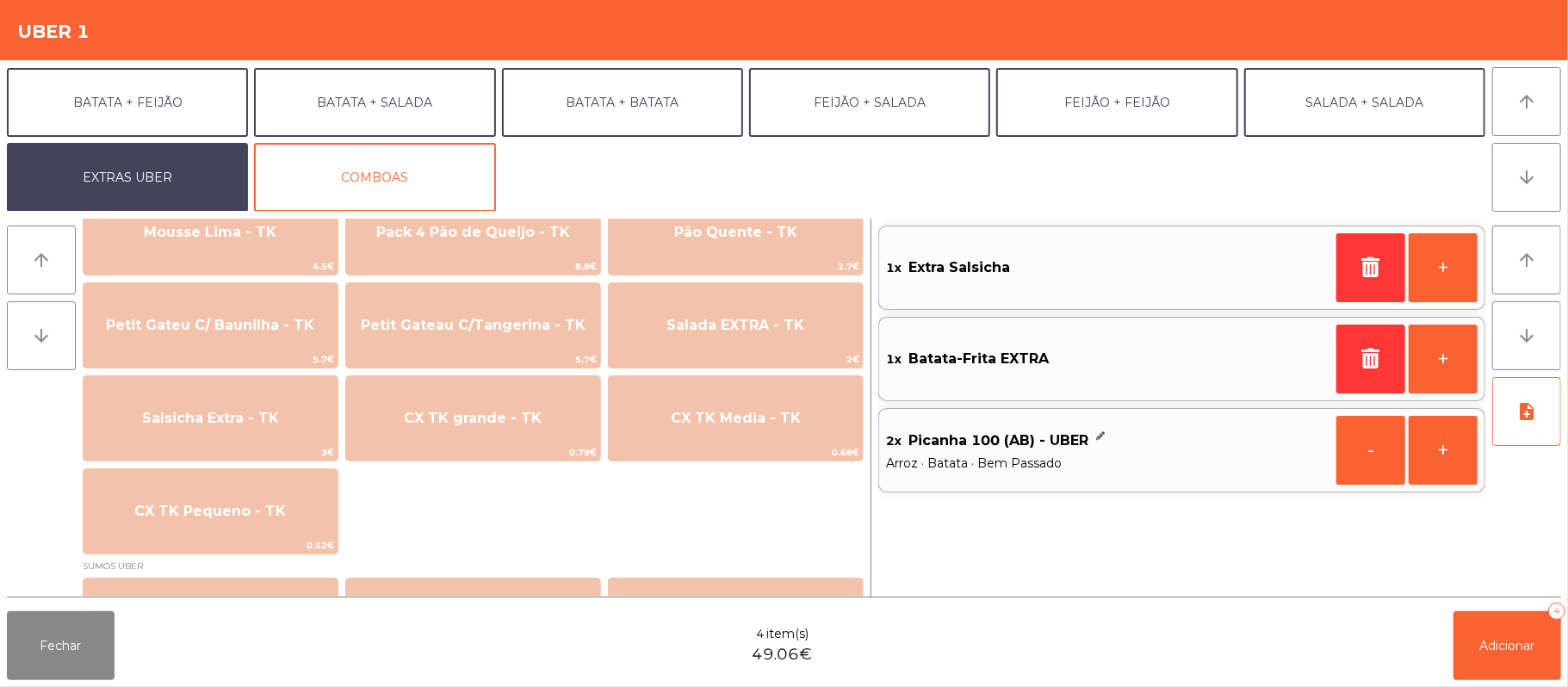
scroll to position [1354, 0]
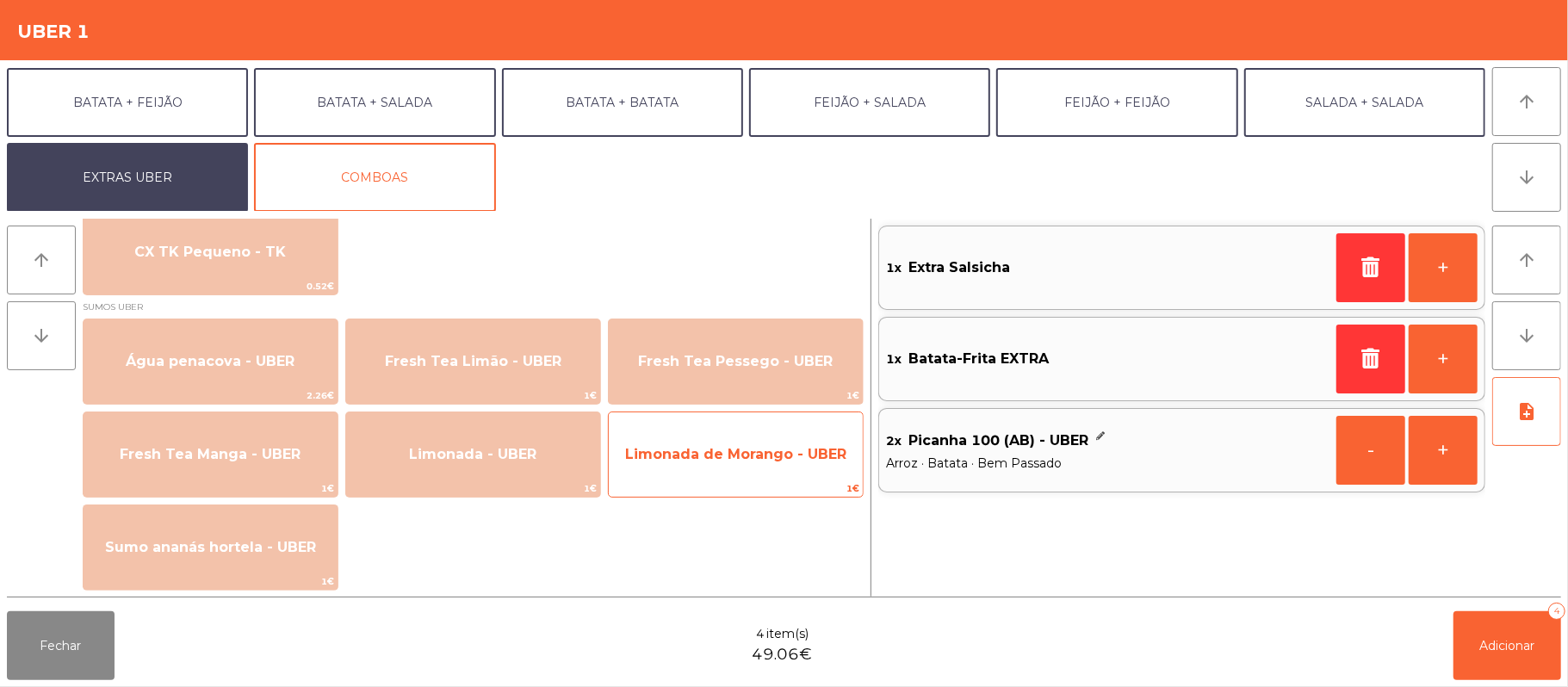
click at [785, 450] on span "Limonada de Morango - UBER" at bounding box center [735, 453] width 222 height 16
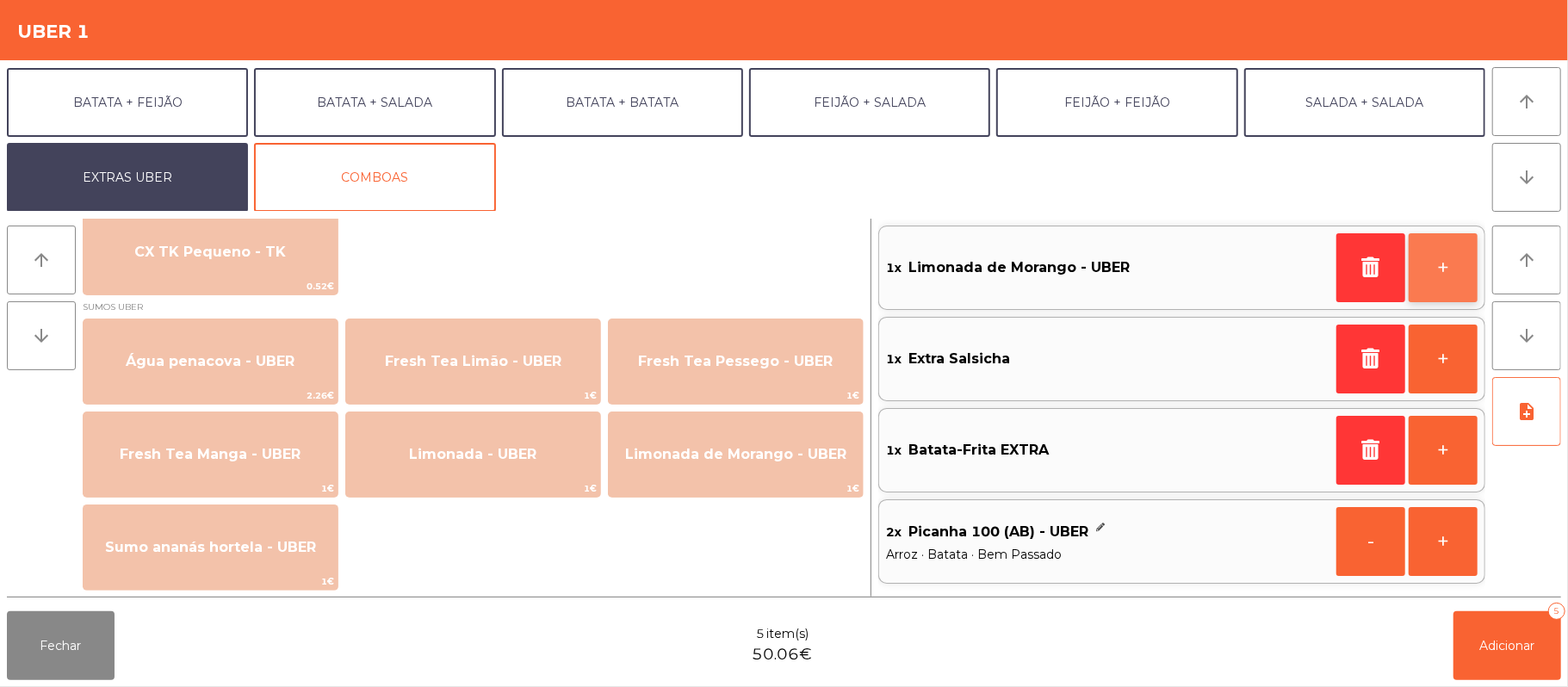
click at [1441, 270] on button "+" at bounding box center [1443, 267] width 69 height 69
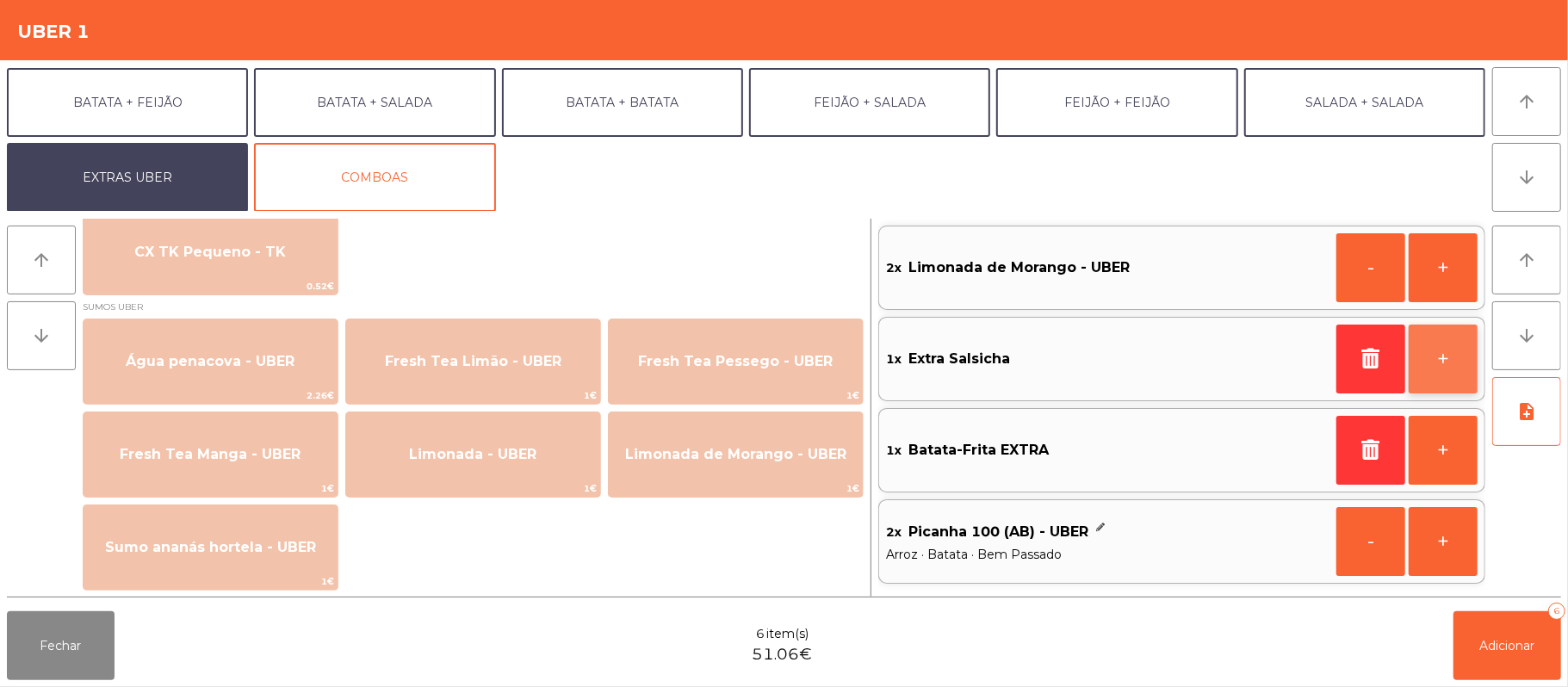
click at [1444, 365] on button "+" at bounding box center [1443, 358] width 69 height 69
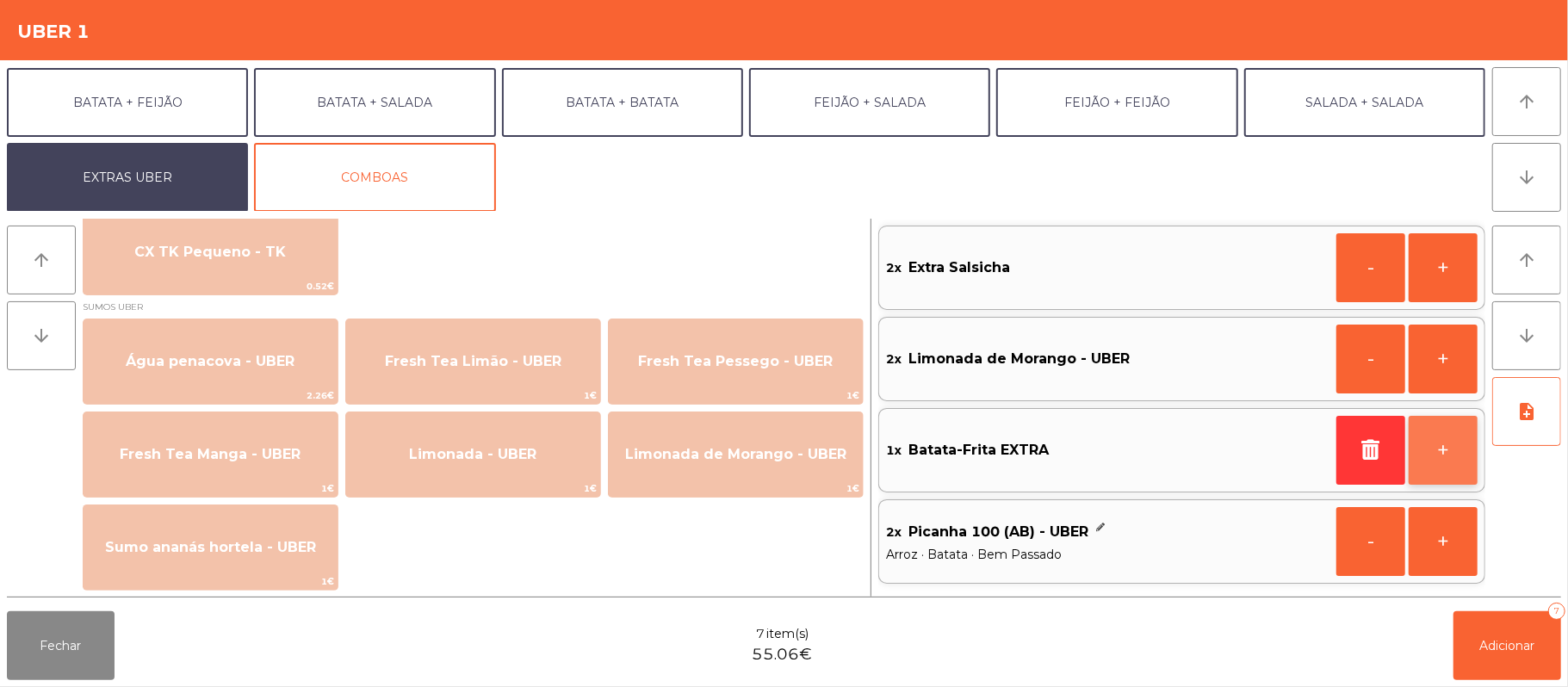
click at [1431, 459] on button "+" at bounding box center [1443, 450] width 69 height 69
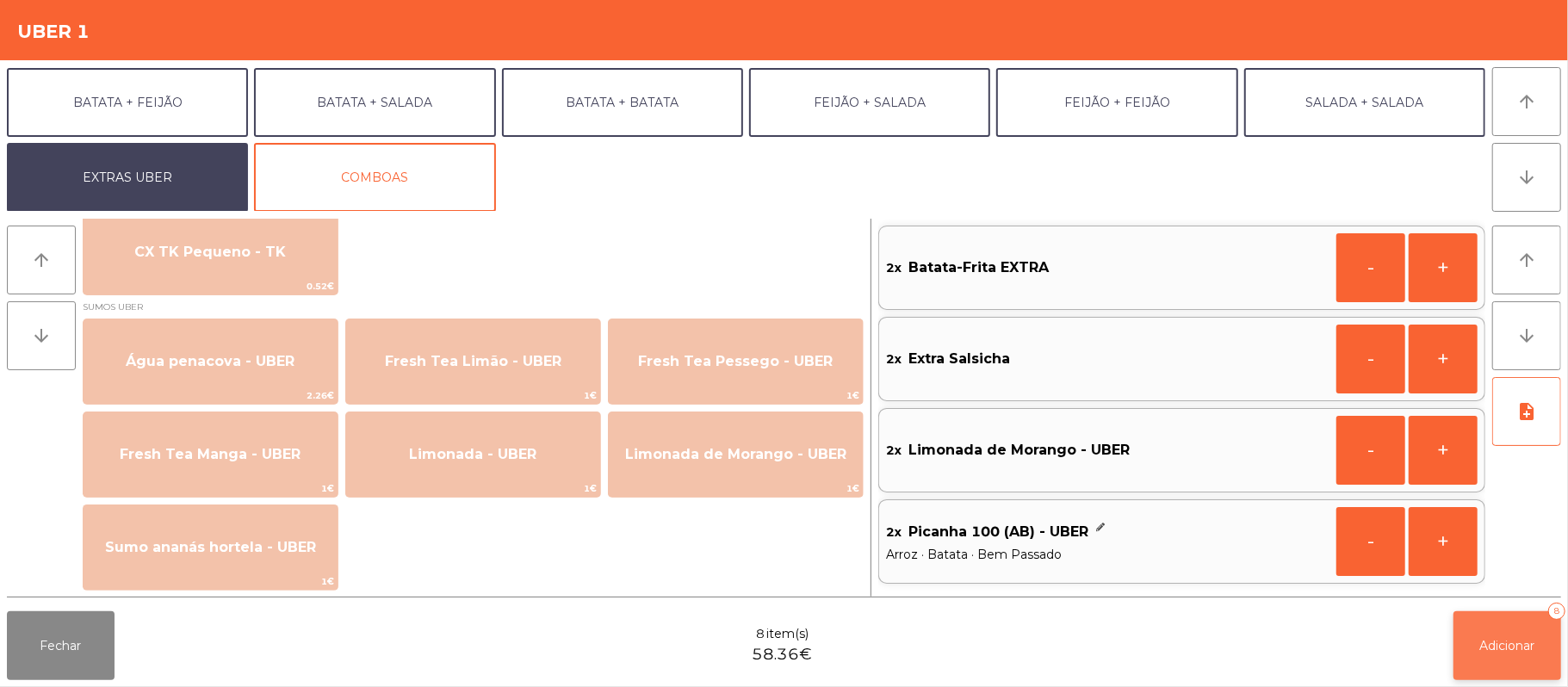
click at [1477, 648] on button "Adicionar 8" at bounding box center [1507, 645] width 107 height 69
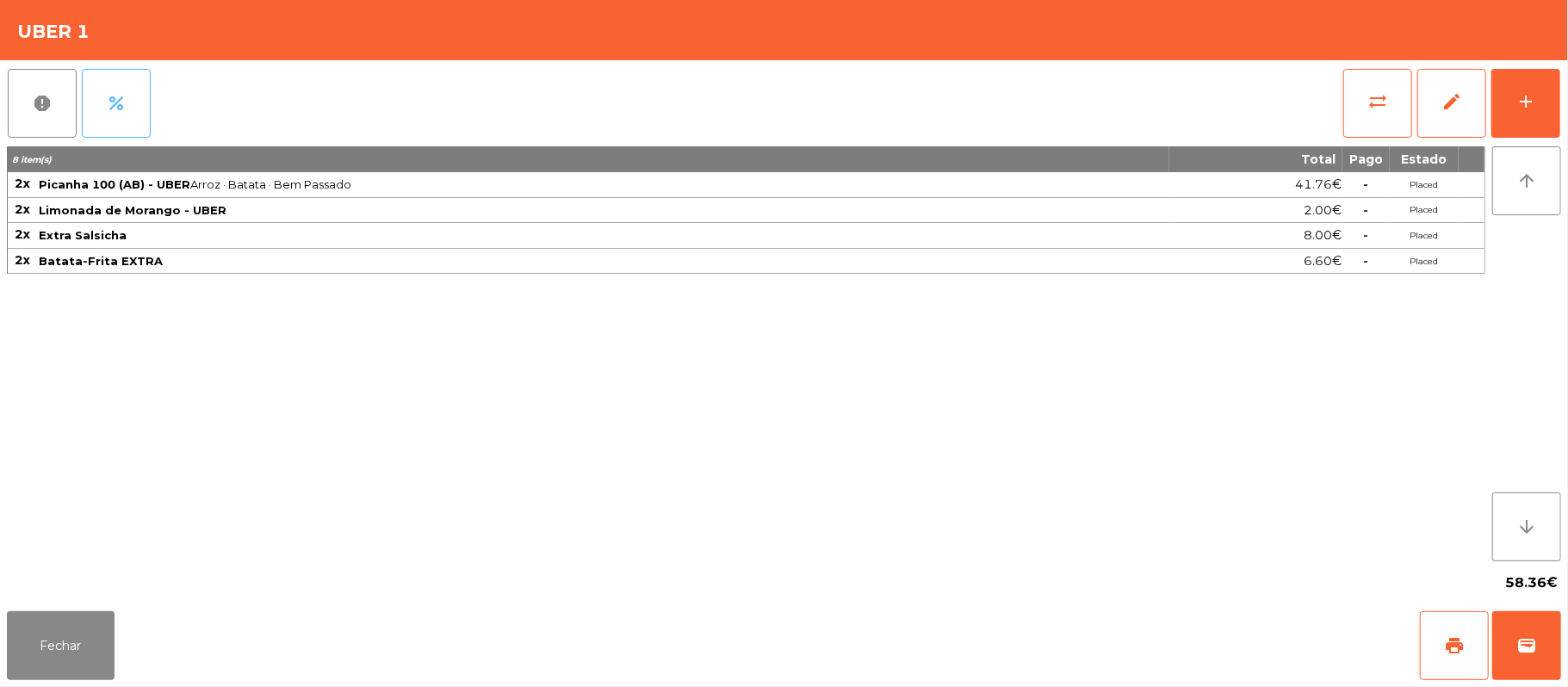
click at [118, 108] on span "percent" at bounding box center [116, 104] width 21 height 21
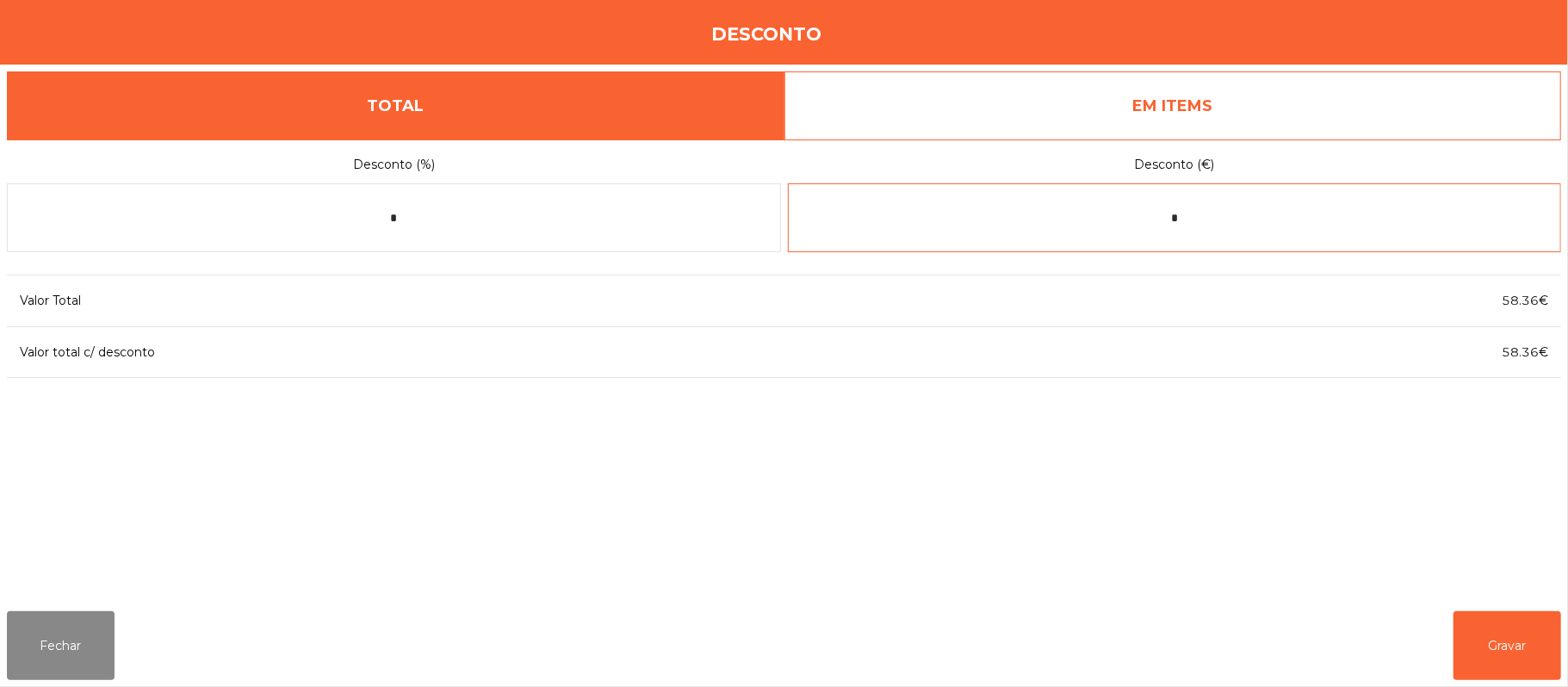
click at [1204, 252] on input "*" at bounding box center [1175, 218] width 774 height 69
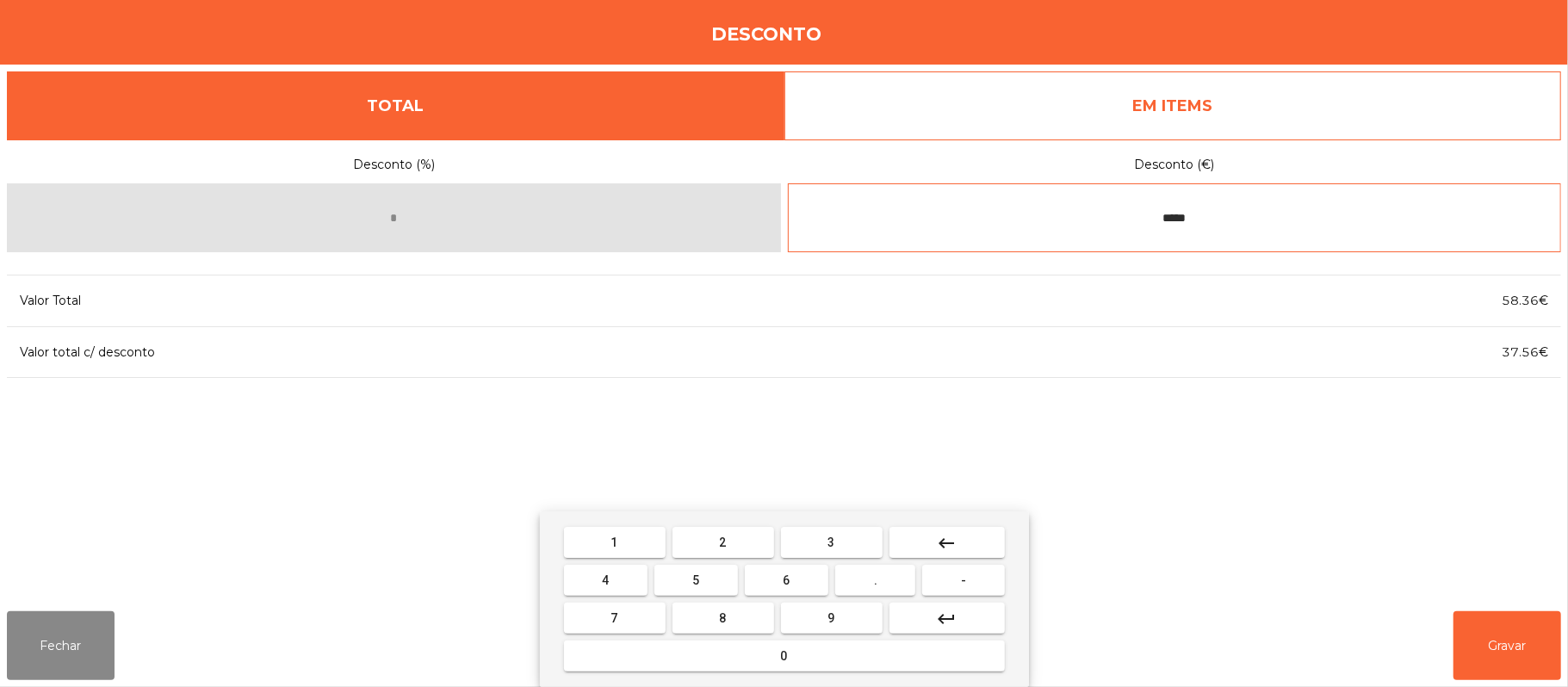
type input "*****"
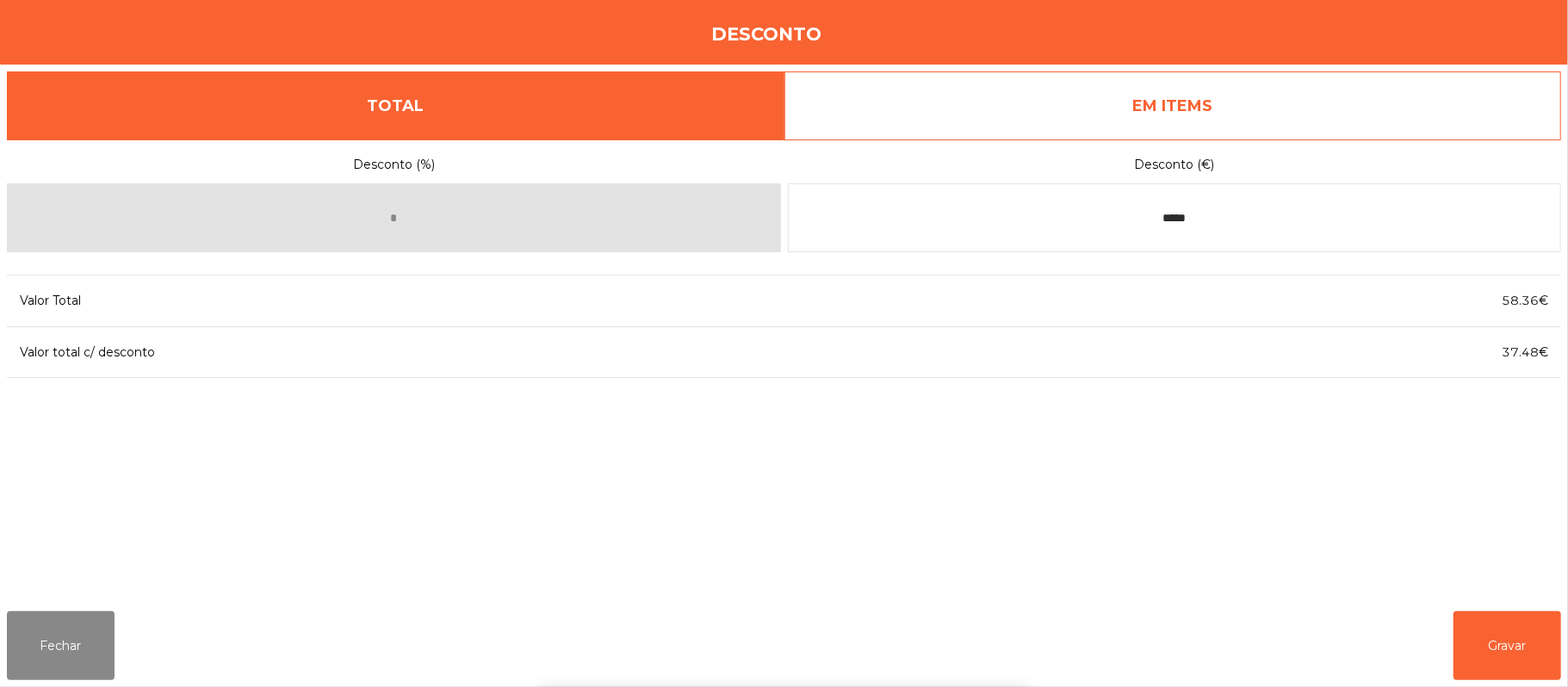
click at [1346, 569] on div "1 2 3 keyboard_backspace 4 5 6 . - 7 8 9 keyboard_return 0" at bounding box center [784, 598] width 1568 height 175
click at [1496, 641] on button "Gravar" at bounding box center [1507, 645] width 107 height 69
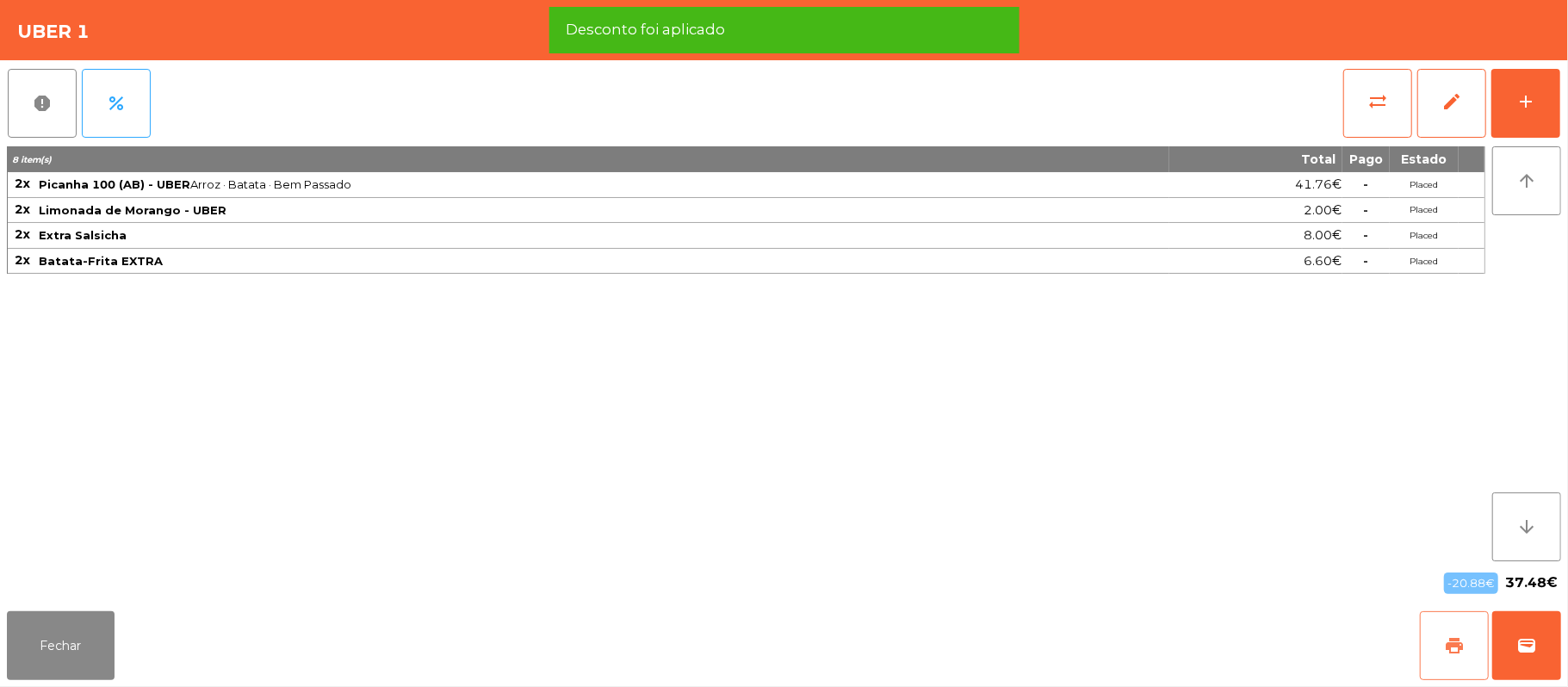
click at [1436, 620] on button "print" at bounding box center [1454, 645] width 69 height 69
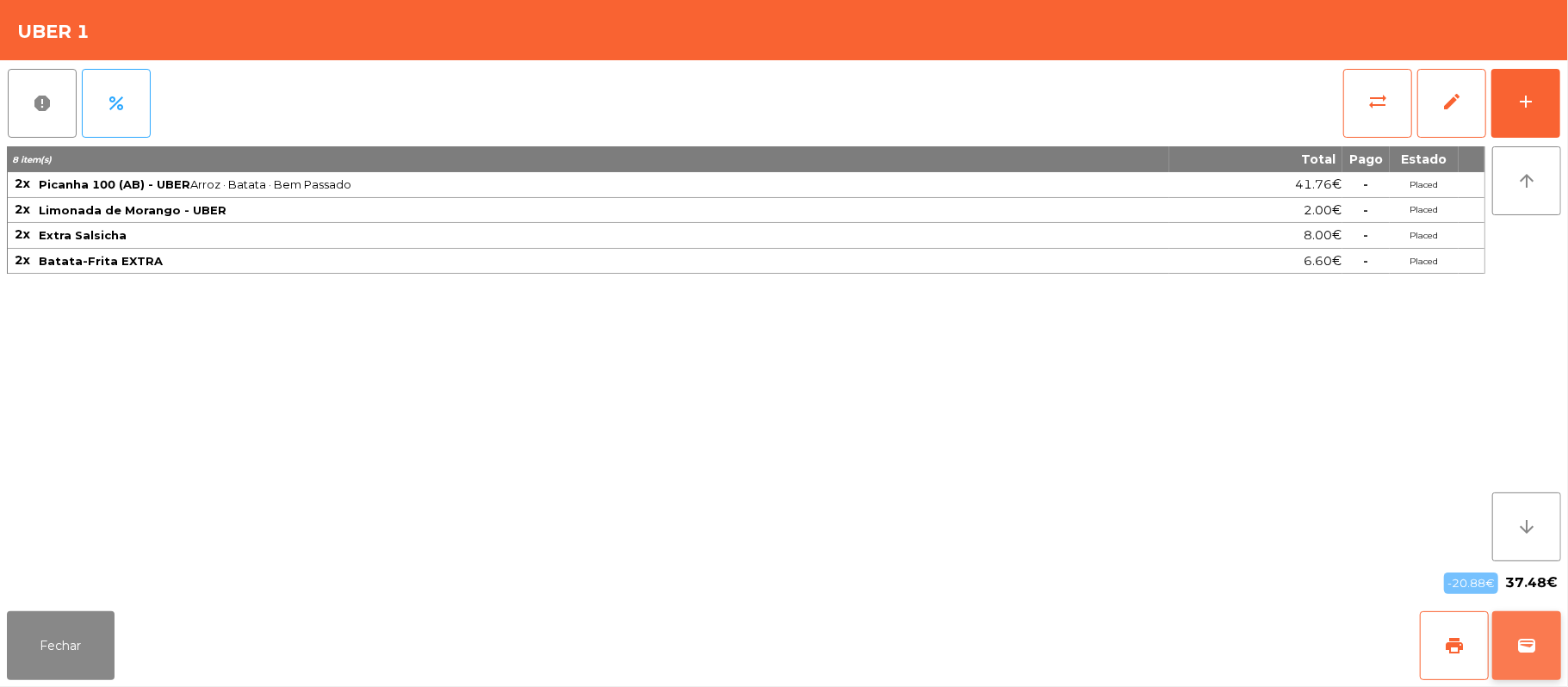
click at [1546, 652] on button "wallet" at bounding box center [1527, 645] width 69 height 69
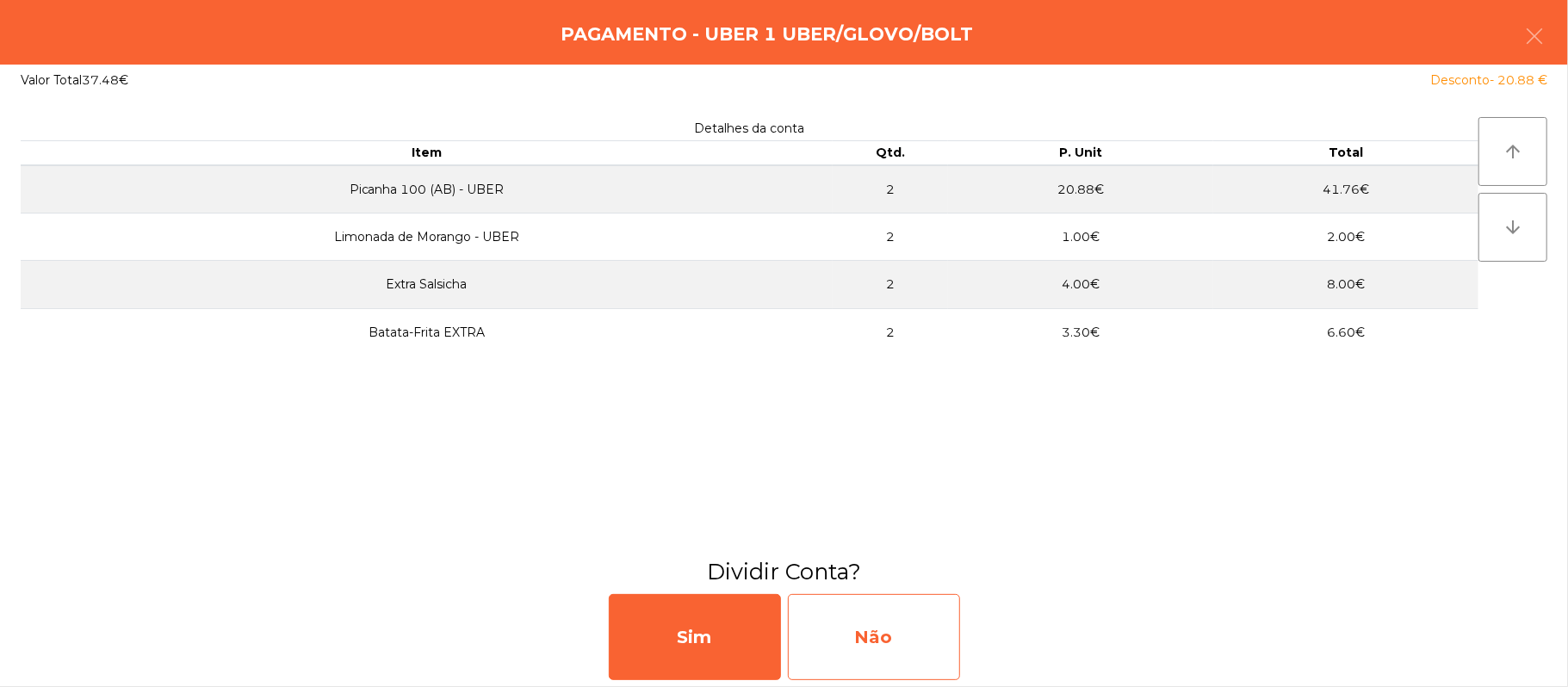
click at [868, 638] on div "Não" at bounding box center [874, 636] width 173 height 86
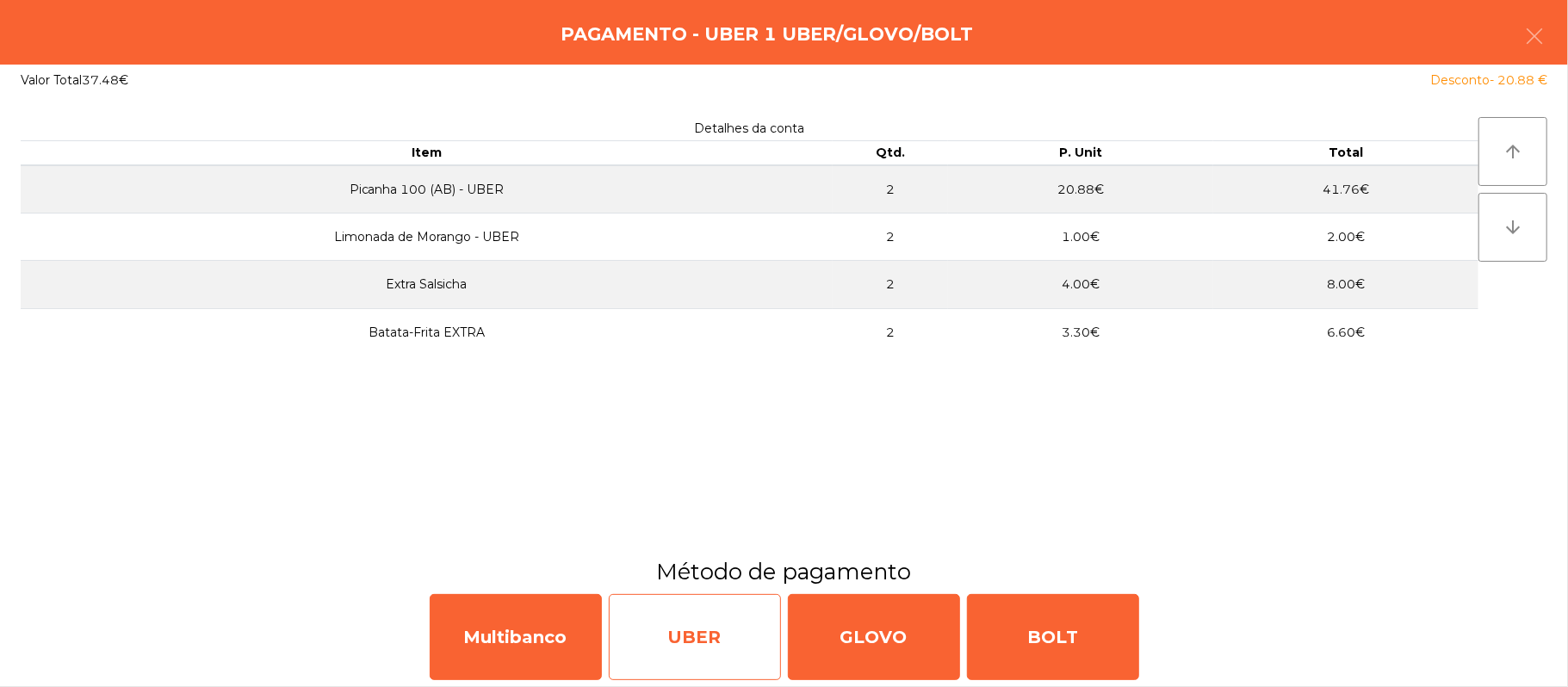
click at [717, 648] on div "UBER" at bounding box center [695, 636] width 173 height 86
select select "**"
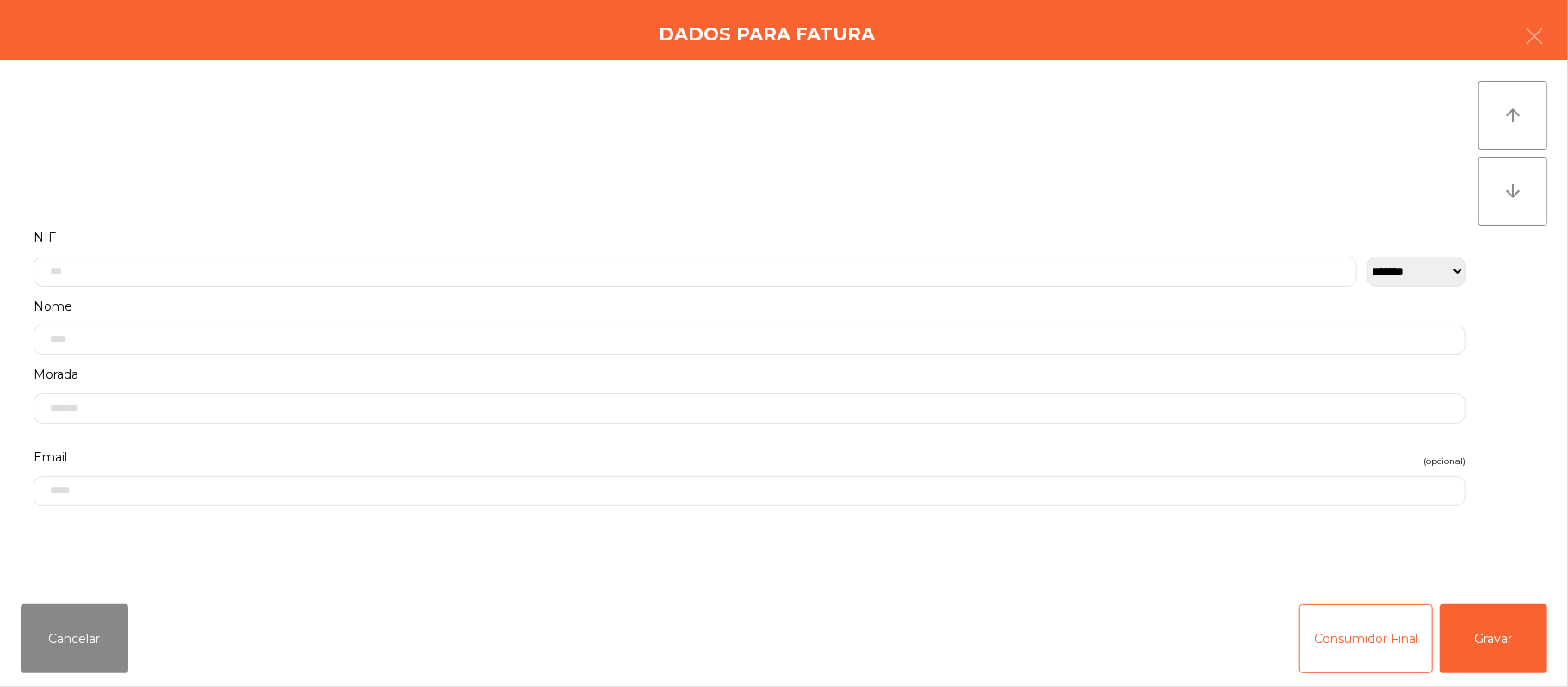
click at [1498, 679] on div "Cancelar Consumidor Final Gravar" at bounding box center [784, 638] width 1568 height 96
click at [1493, 620] on button "Gravar" at bounding box center [1494, 638] width 107 height 69
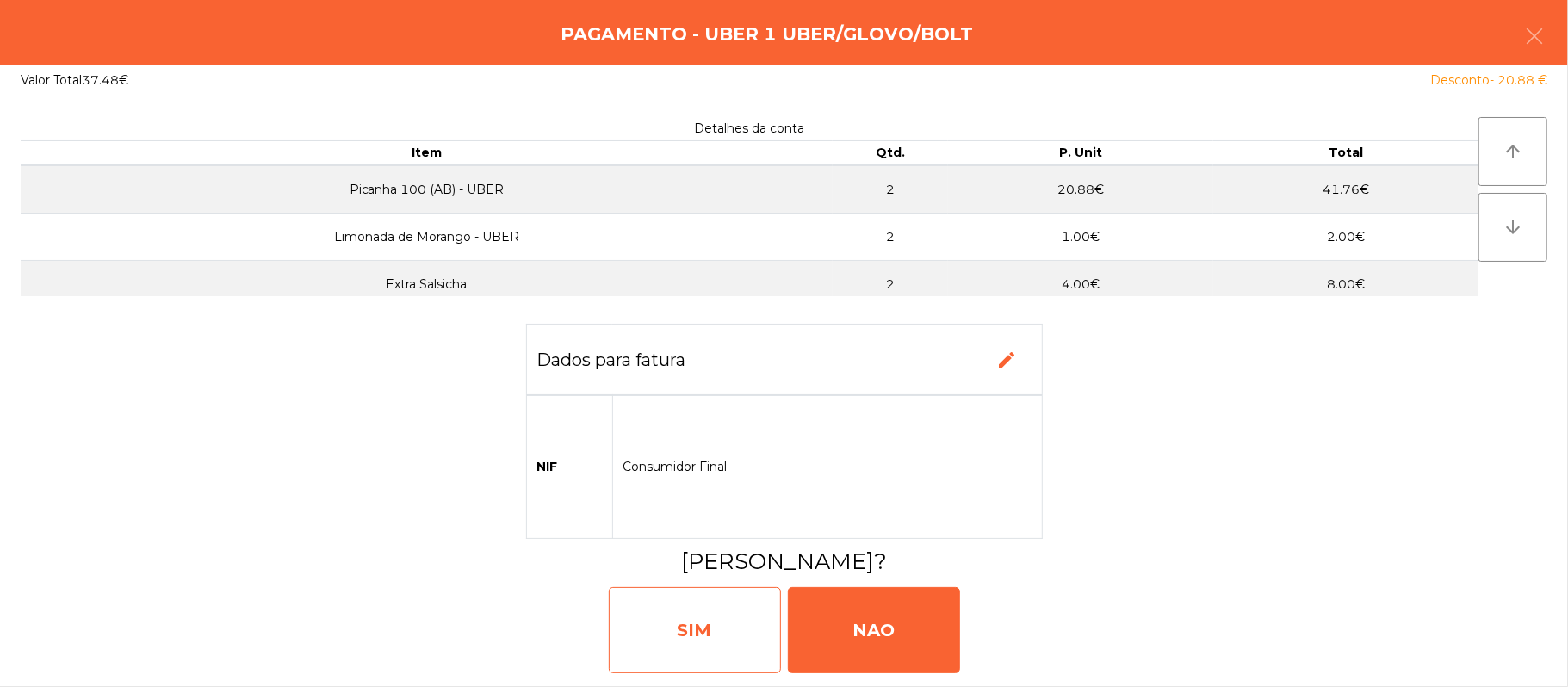
click at [708, 620] on div "SIM" at bounding box center [695, 630] width 173 height 86
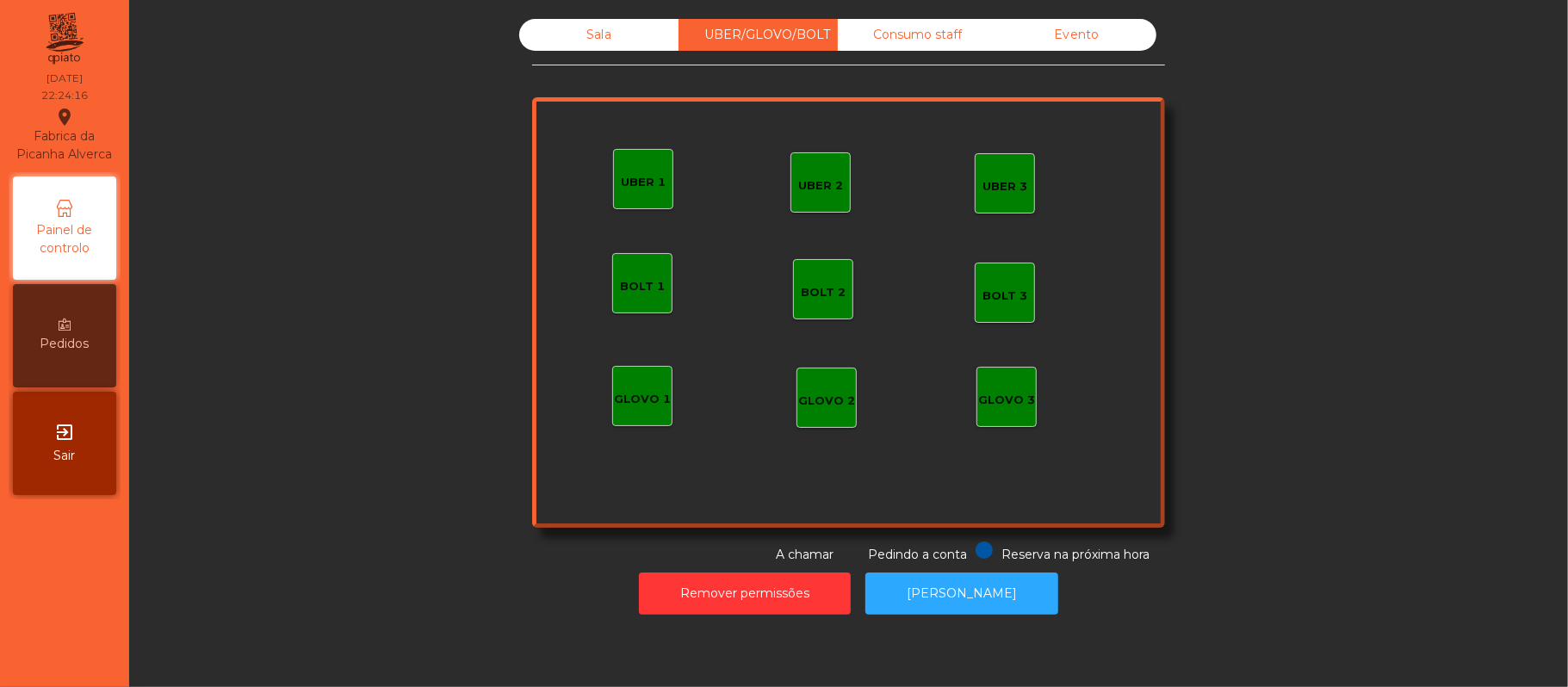
click at [632, 45] on div "Sala" at bounding box center [599, 35] width 159 height 32
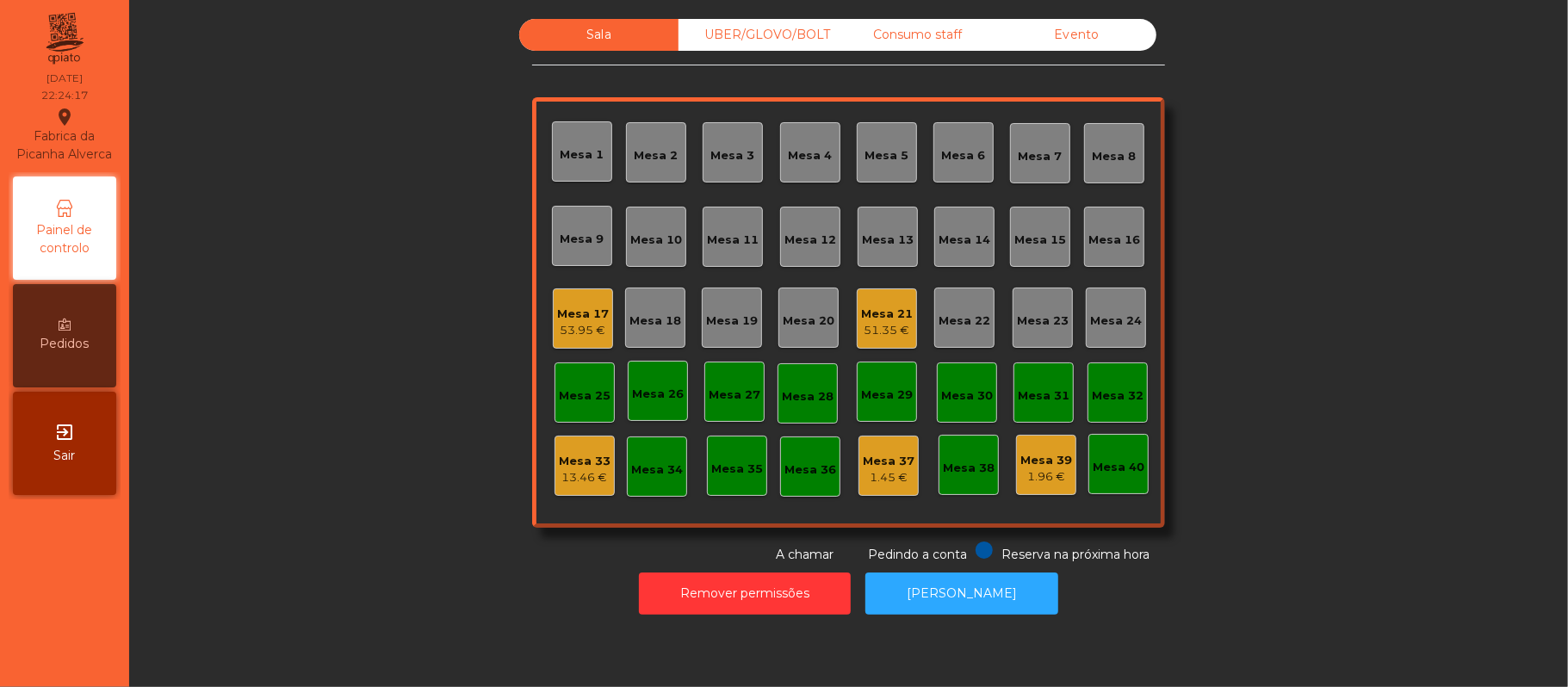
click at [890, 307] on div "Mesa 21" at bounding box center [886, 314] width 52 height 17
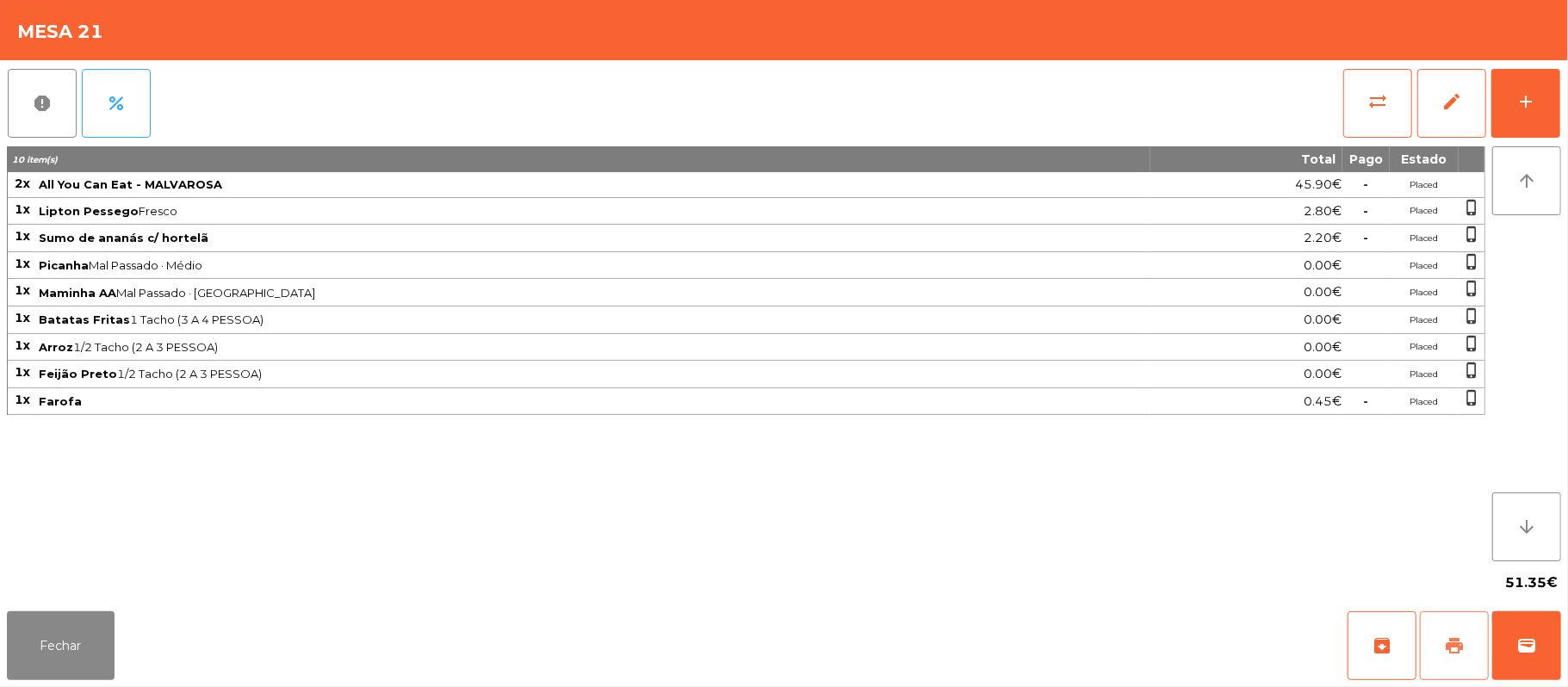
click at [1468, 646] on button "print" at bounding box center [1454, 645] width 69 height 69
click at [1455, 640] on span "print" at bounding box center [1454, 646] width 21 height 21
click at [1562, 635] on div "Fechar archive print wallet" at bounding box center [784, 646] width 1568 height 83
click at [1520, 651] on span "wallet" at bounding box center [1527, 646] width 21 height 21
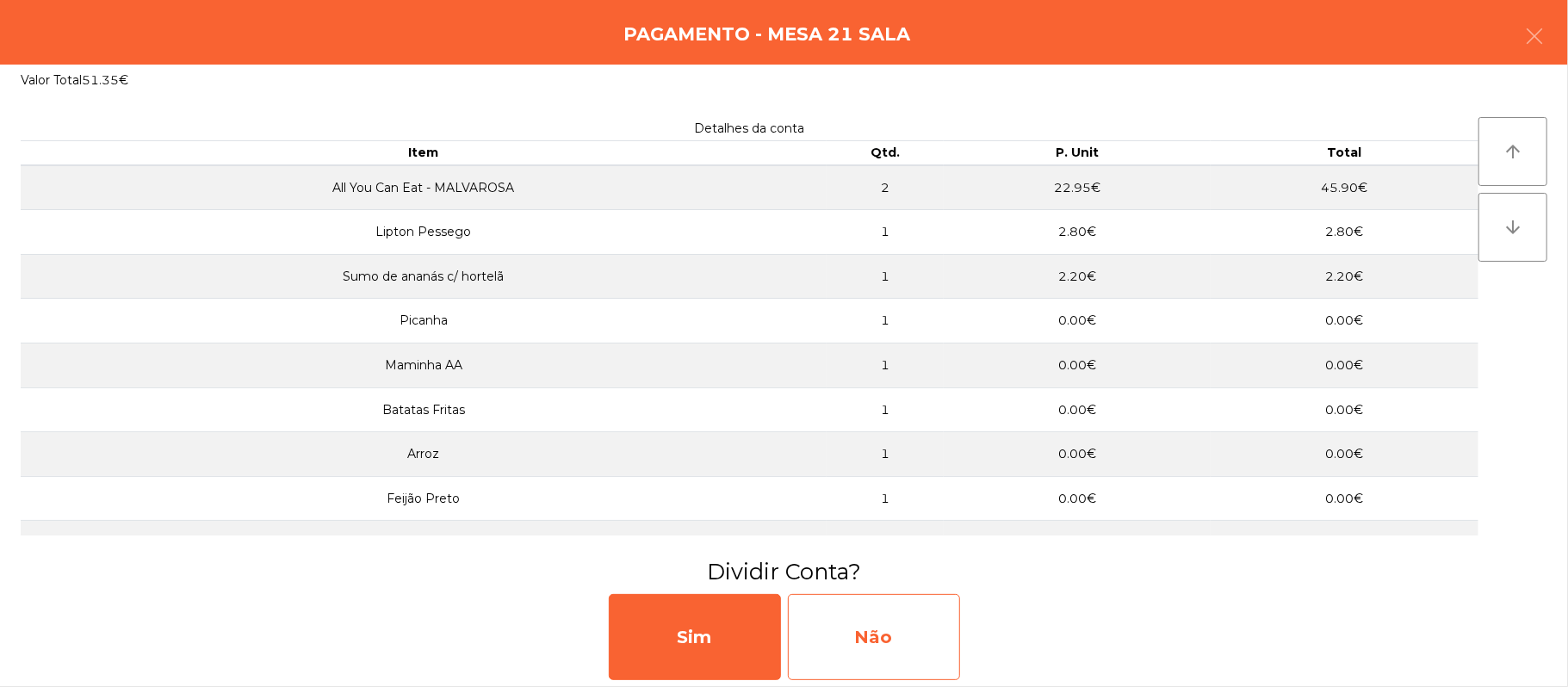
click at [907, 648] on div "Não" at bounding box center [874, 636] width 173 height 86
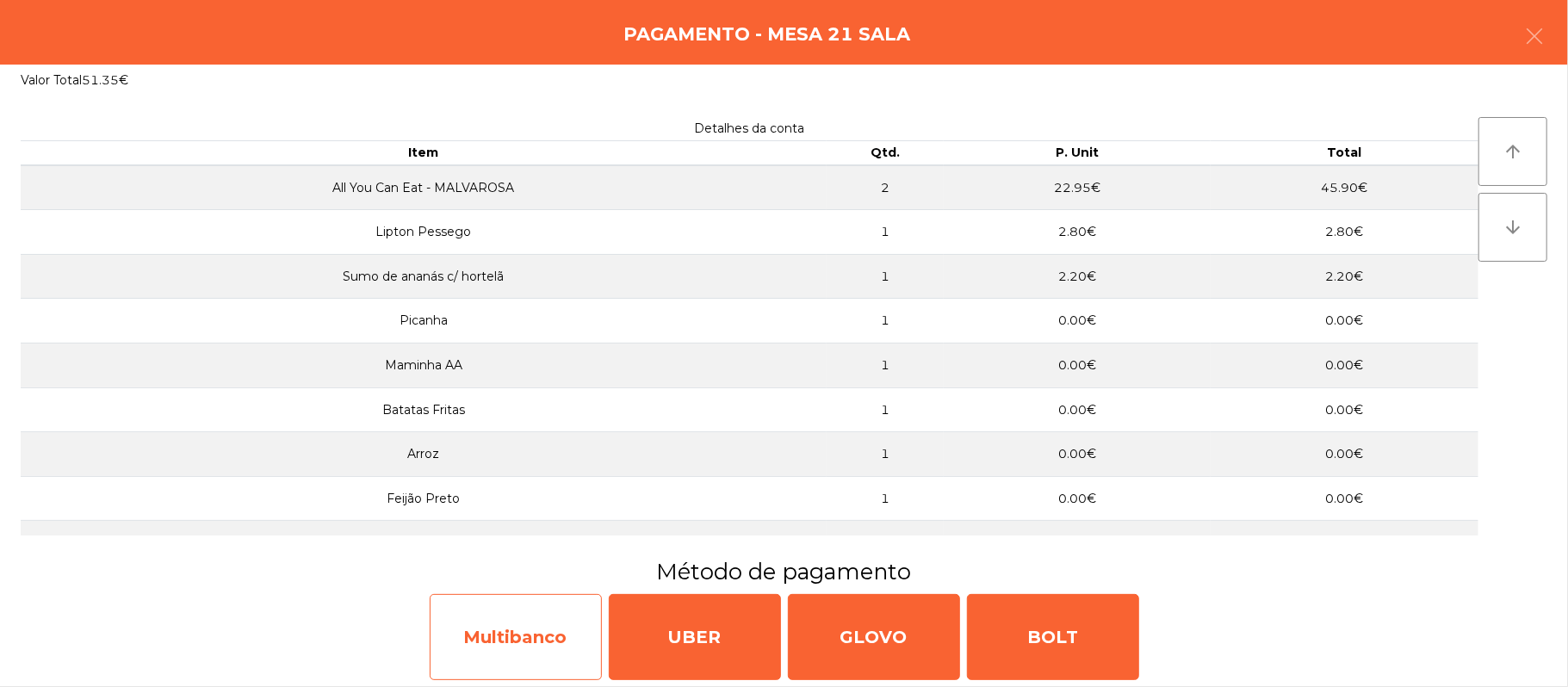
click at [513, 629] on div "Multibanco" at bounding box center [516, 636] width 173 height 86
select select "**"
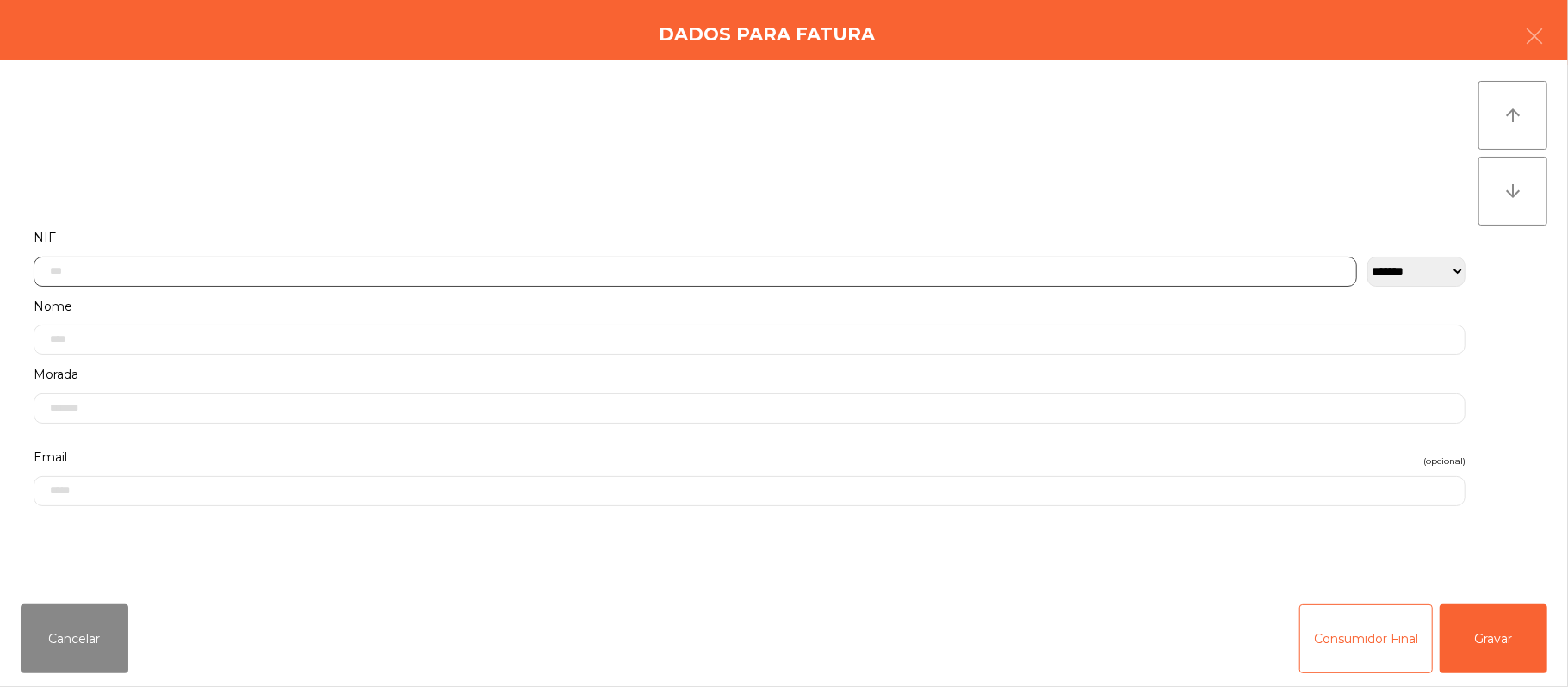
click at [276, 270] on input "text" at bounding box center [696, 271] width 1324 height 30
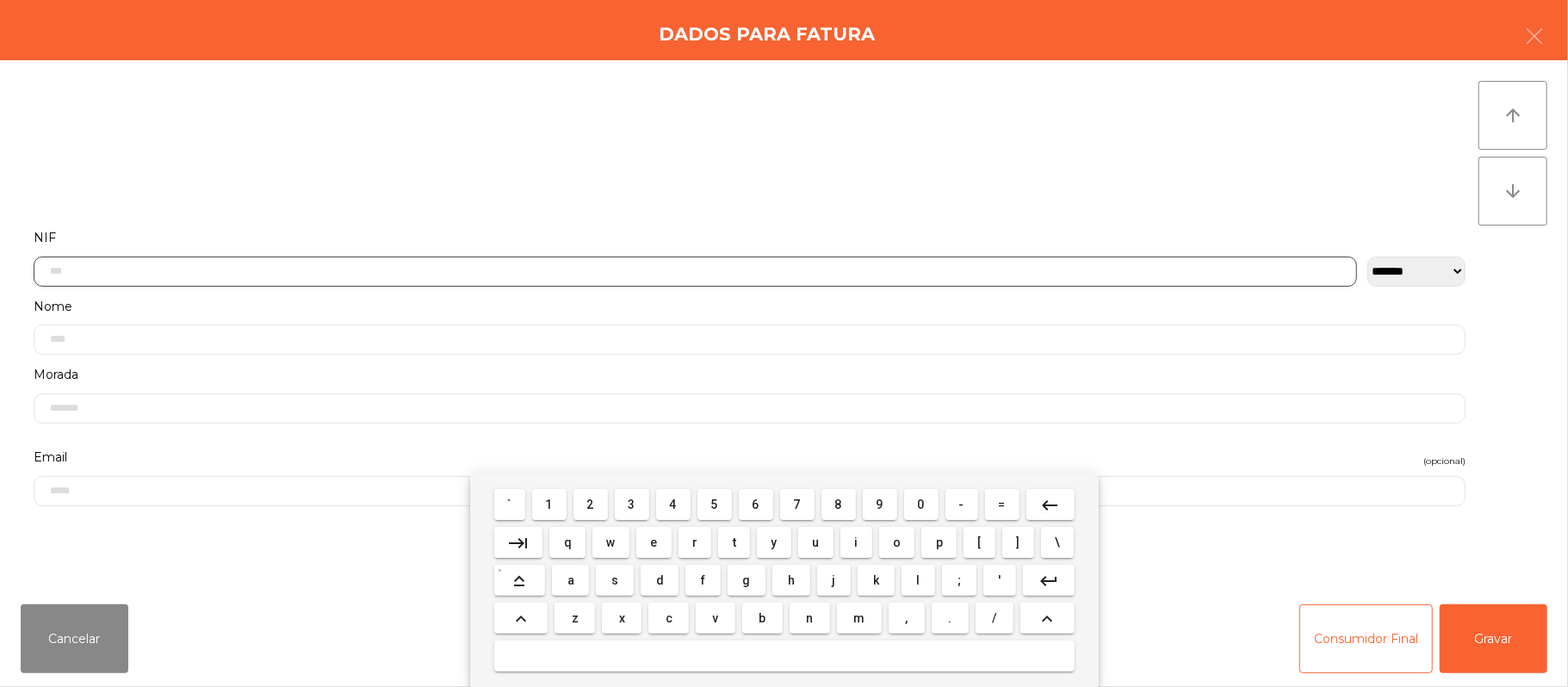
scroll to position [144, 0]
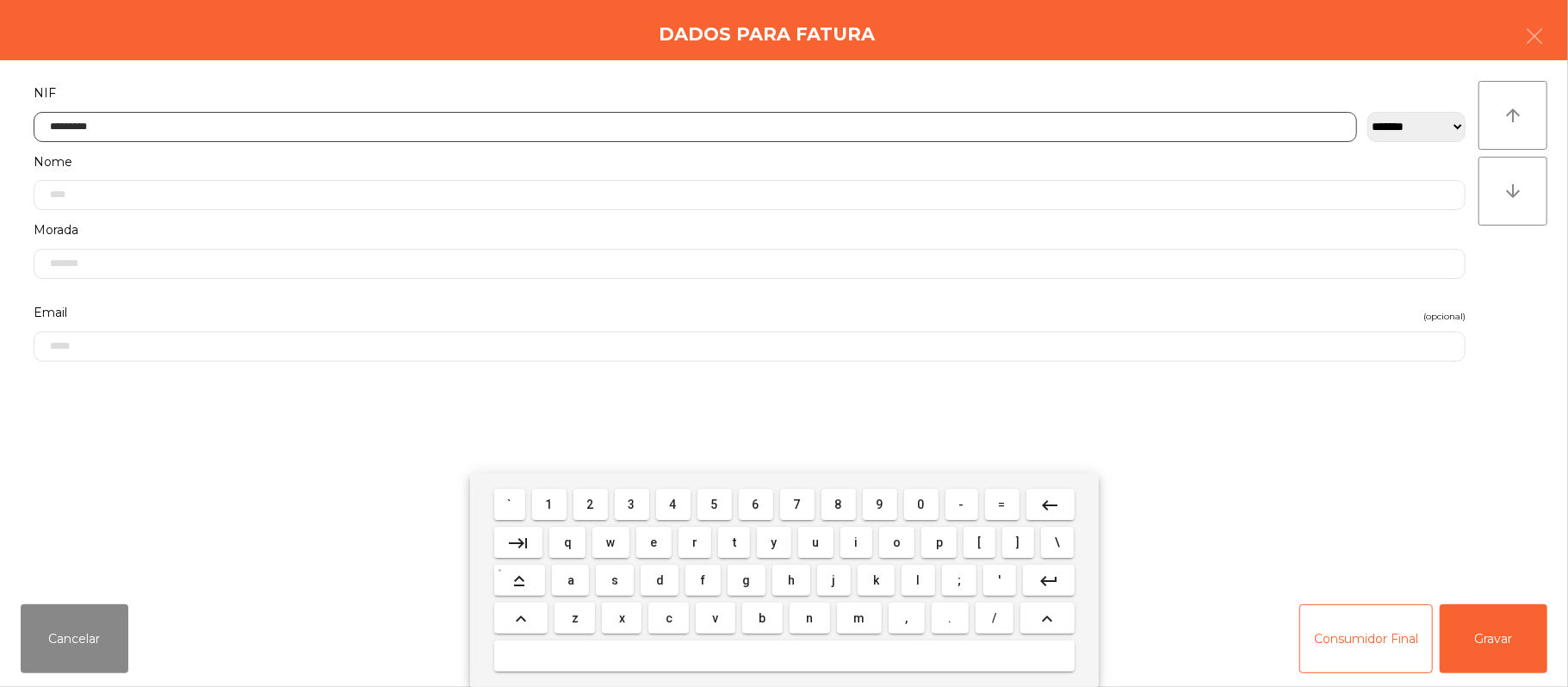
type input "*********"
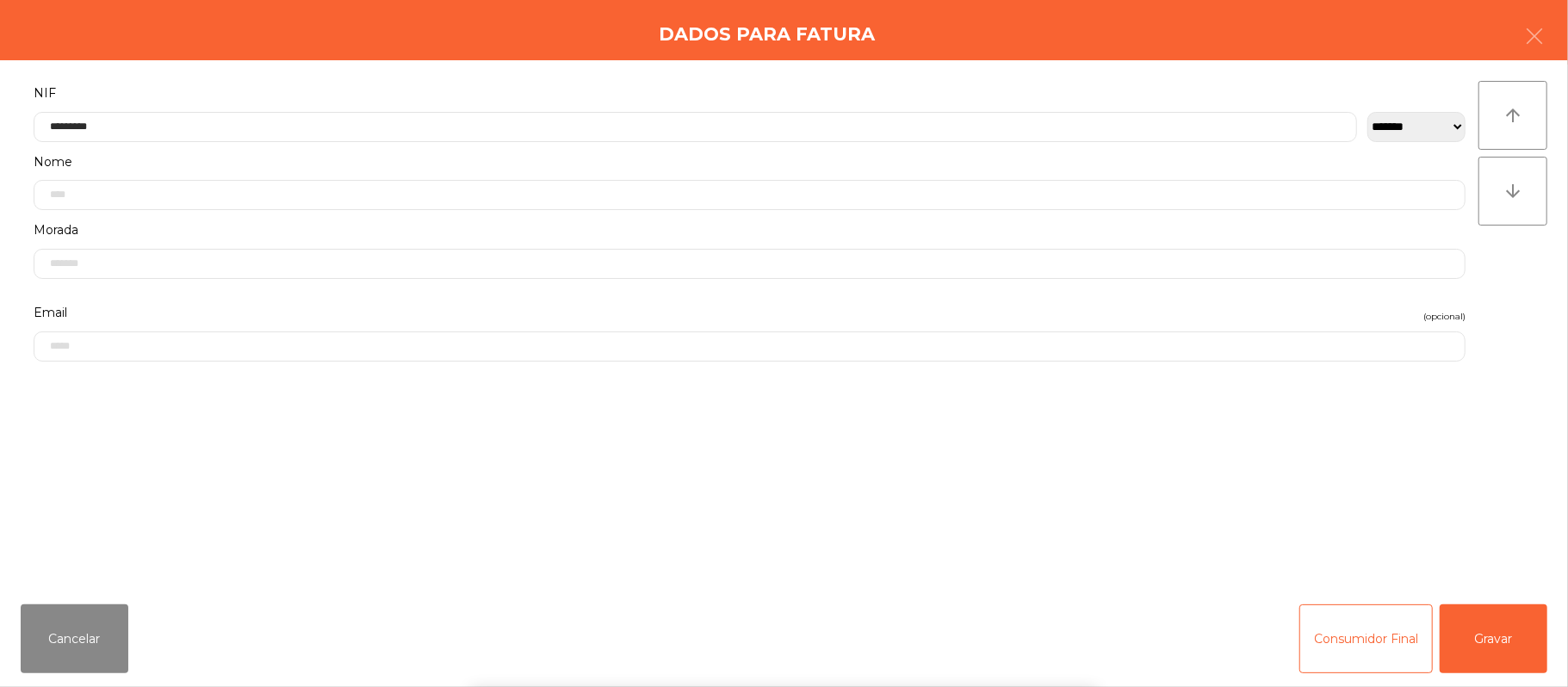
click at [1361, 493] on div "` 1 2 3 4 5 6 7 8 9 0 - = keyboard_backspace keyboard_tab q w e r t y u i o p […" at bounding box center [784, 580] width 1568 height 213
click at [1492, 619] on button "Gravar" at bounding box center [1494, 638] width 107 height 69
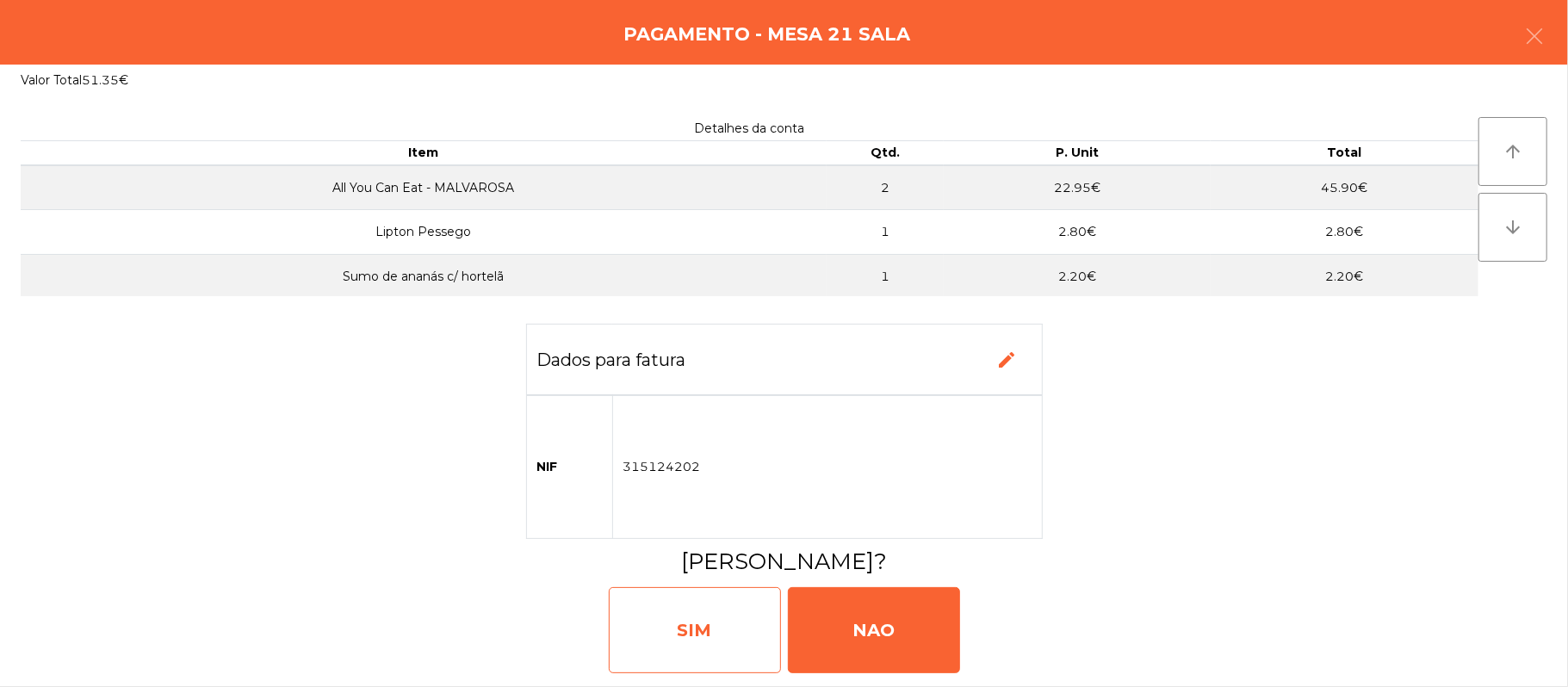
click at [720, 645] on div "SIM" at bounding box center [695, 630] width 173 height 86
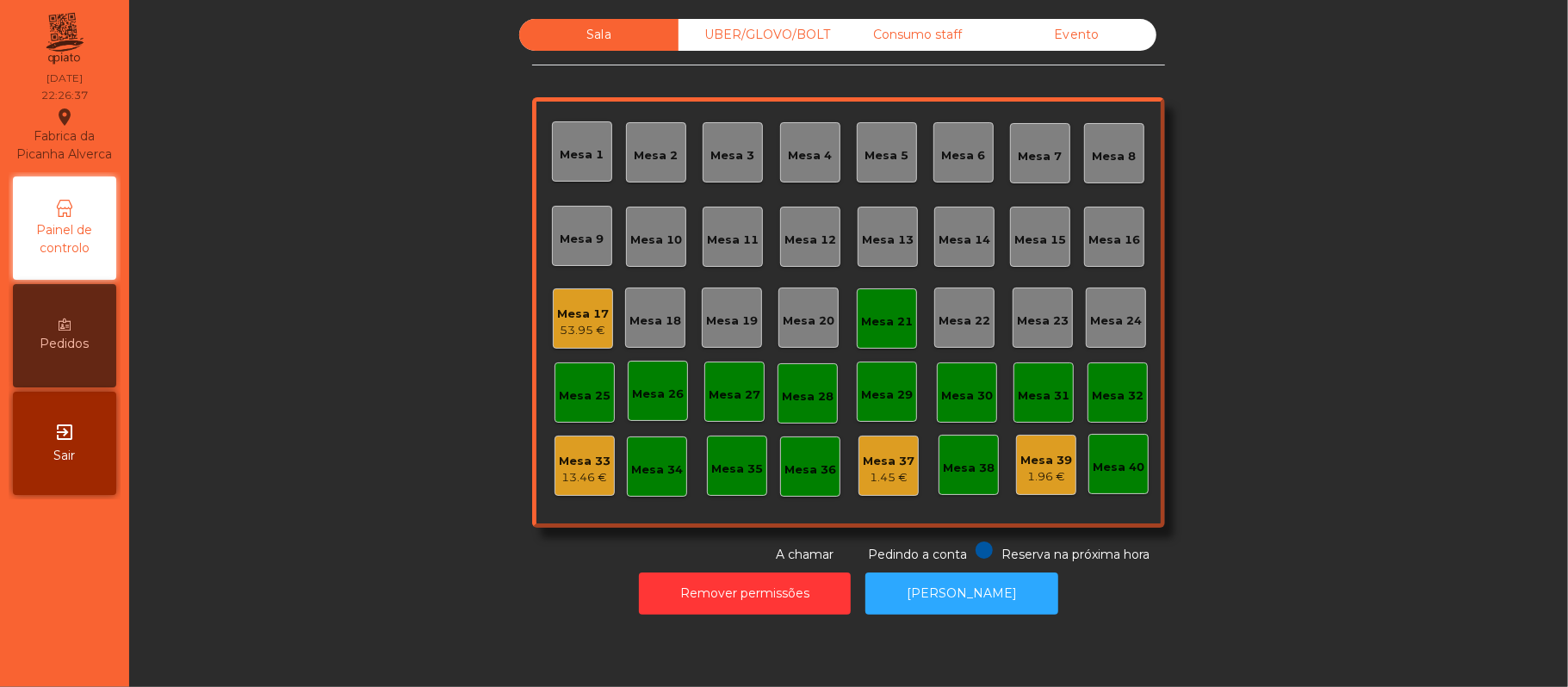
click at [866, 302] on div "Mesa 21" at bounding box center [887, 319] width 60 height 60
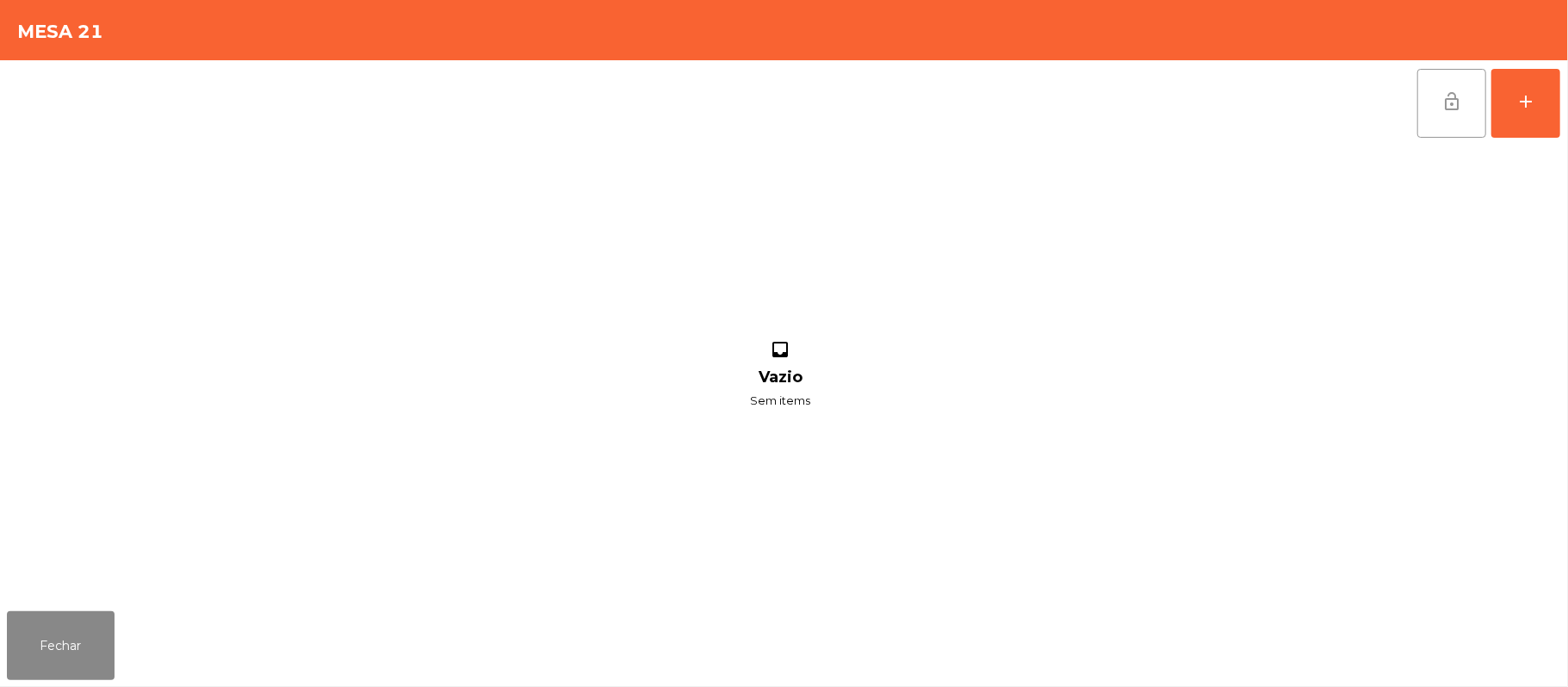
click at [1448, 133] on button "lock_open" at bounding box center [1451, 103] width 69 height 69
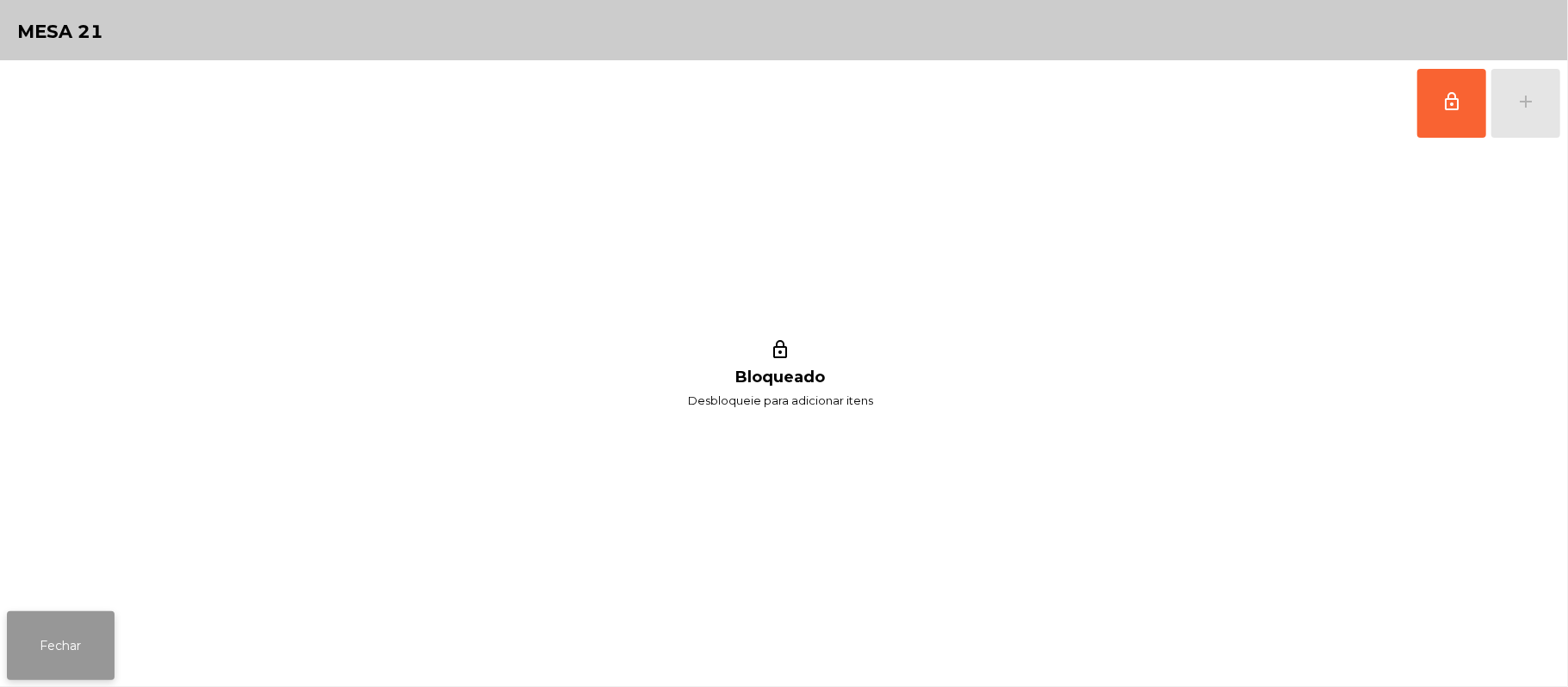
click at [64, 671] on button "Fechar" at bounding box center [60, 645] width 107 height 69
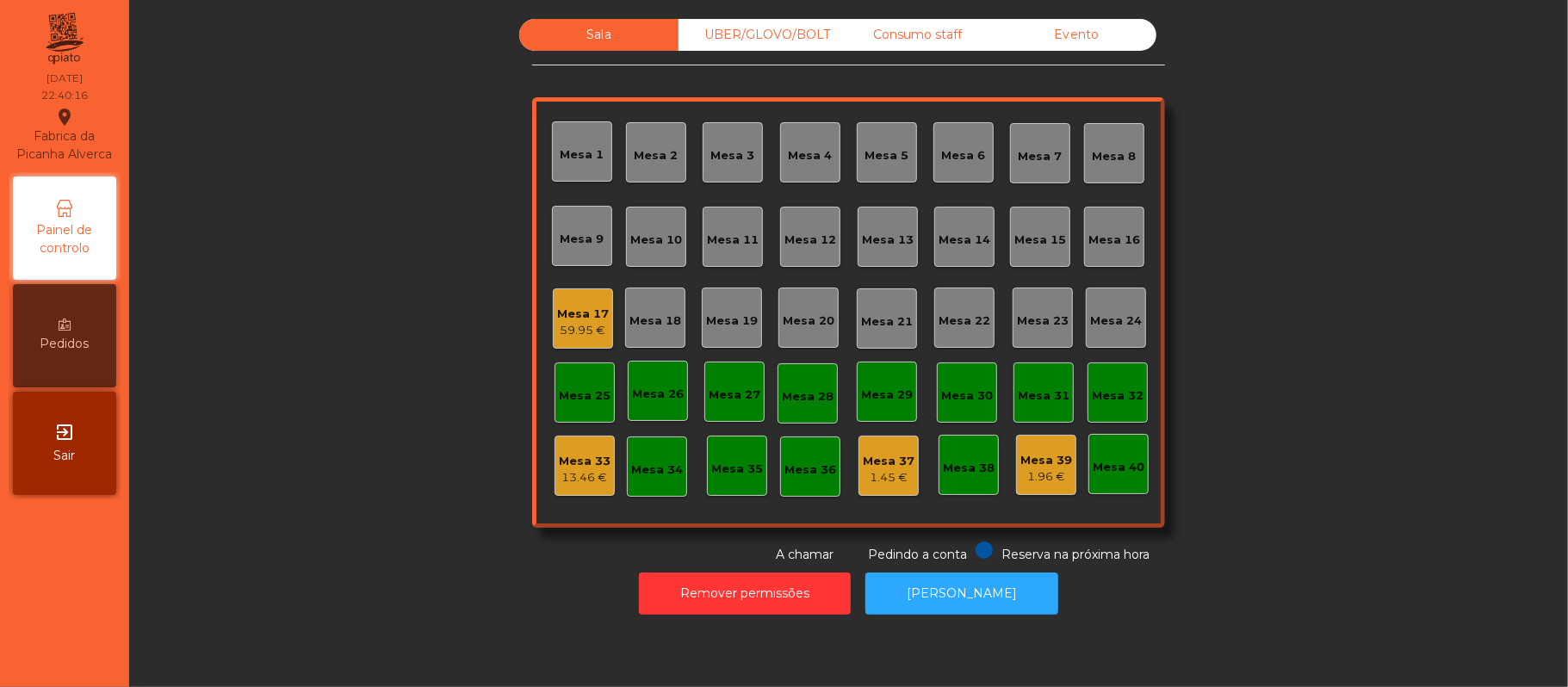
click at [586, 311] on div "Mesa 17" at bounding box center [583, 314] width 52 height 17
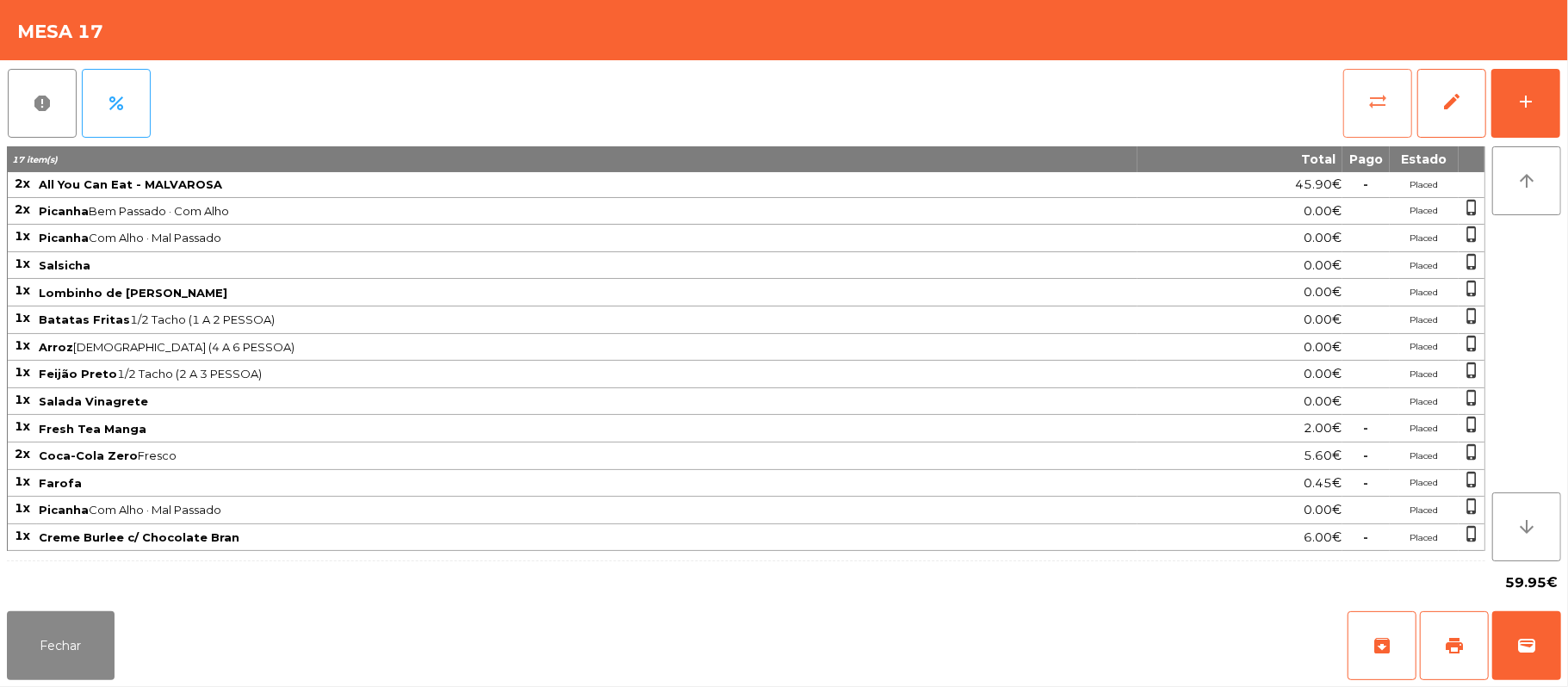
click at [1354, 104] on button "sync_alt" at bounding box center [1378, 103] width 69 height 69
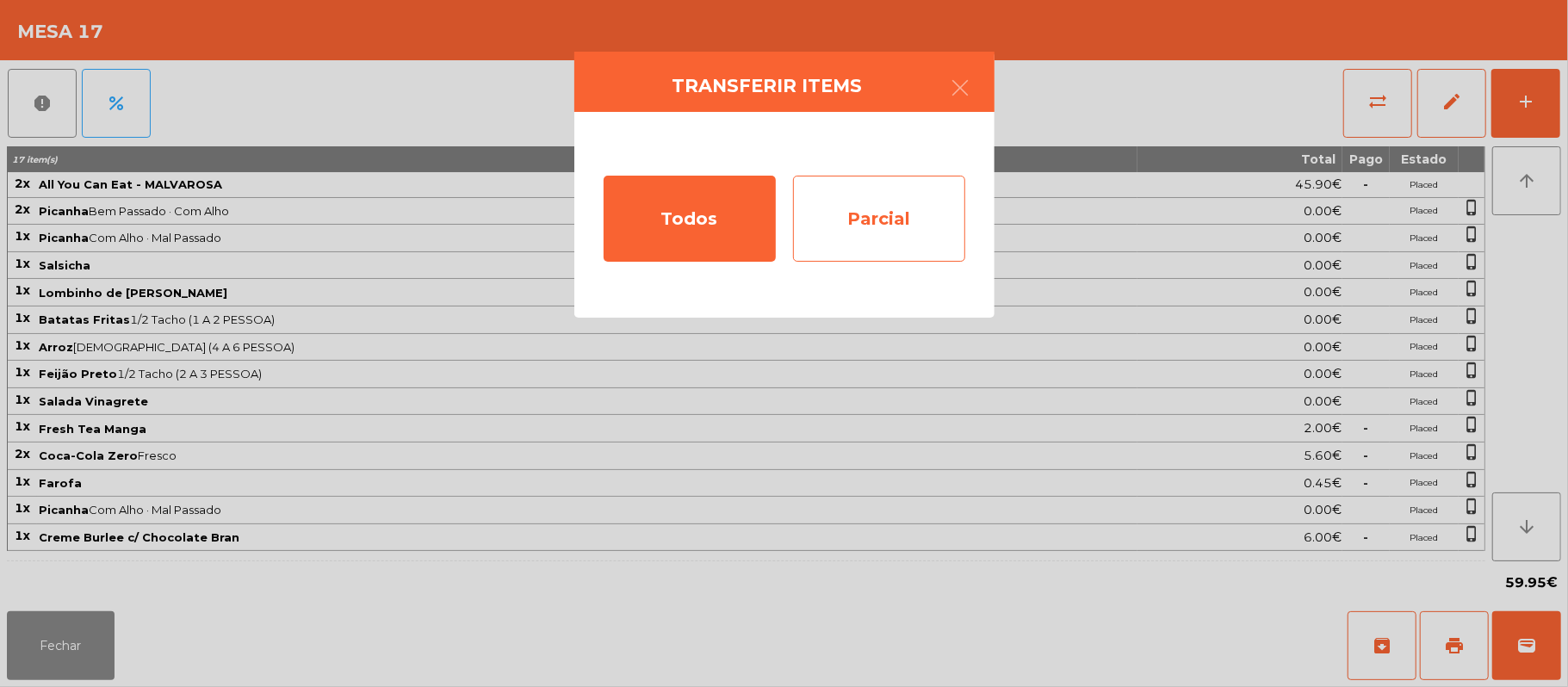
click at [890, 233] on div "Parcial" at bounding box center [879, 218] width 173 height 86
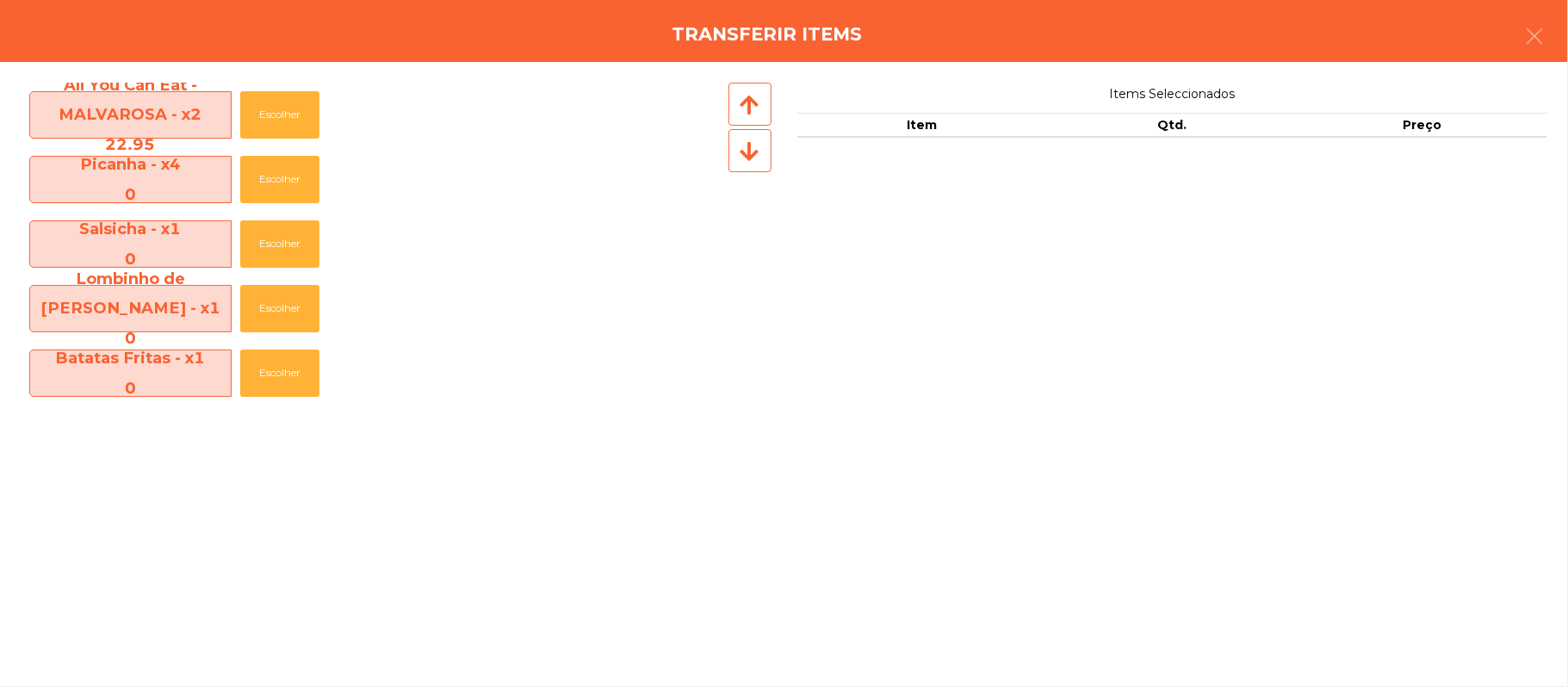
click at [169, 356] on span "Batatas Fritas - x1 0" at bounding box center [130, 372] width 201 height 59
click at [150, 284] on span "Lombinho de [PERSON_NAME] - x1 0" at bounding box center [130, 308] width 201 height 90
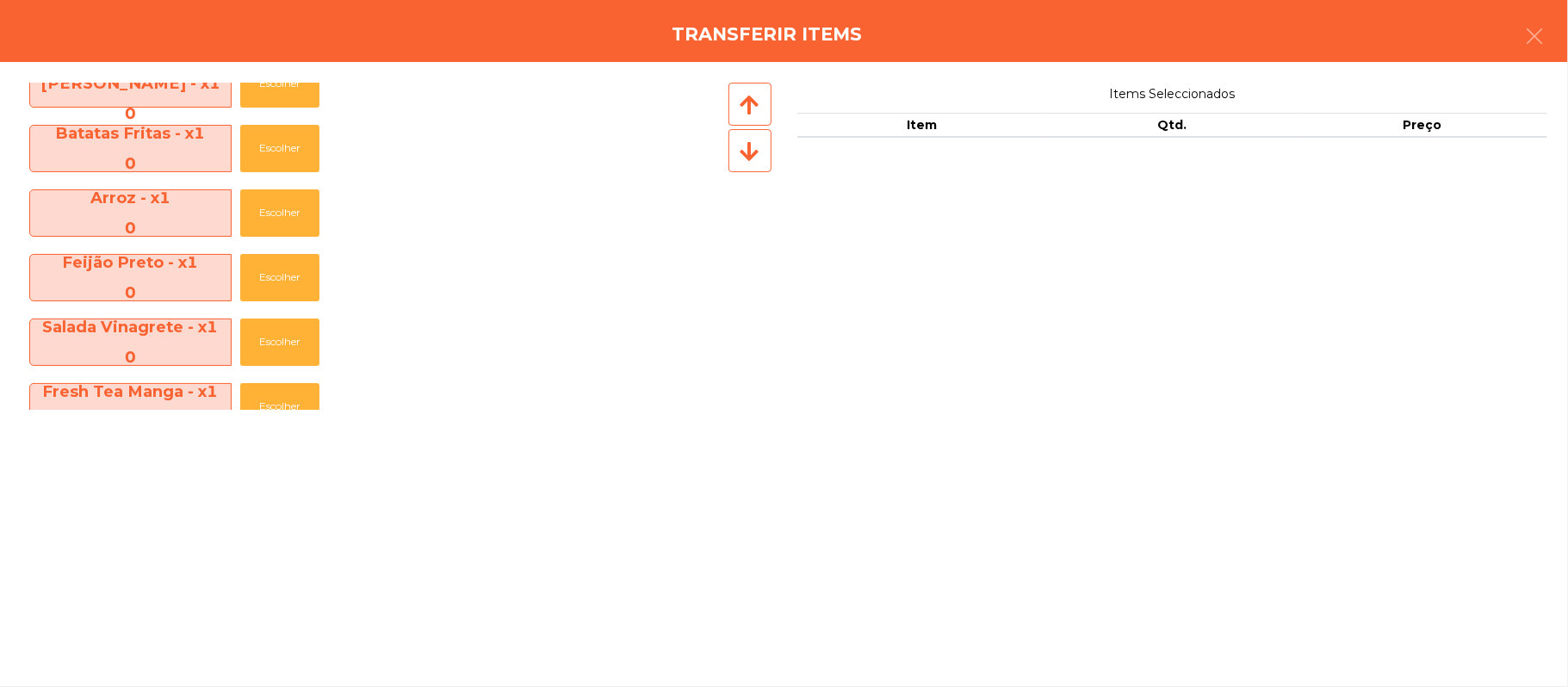
scroll to position [460, 0]
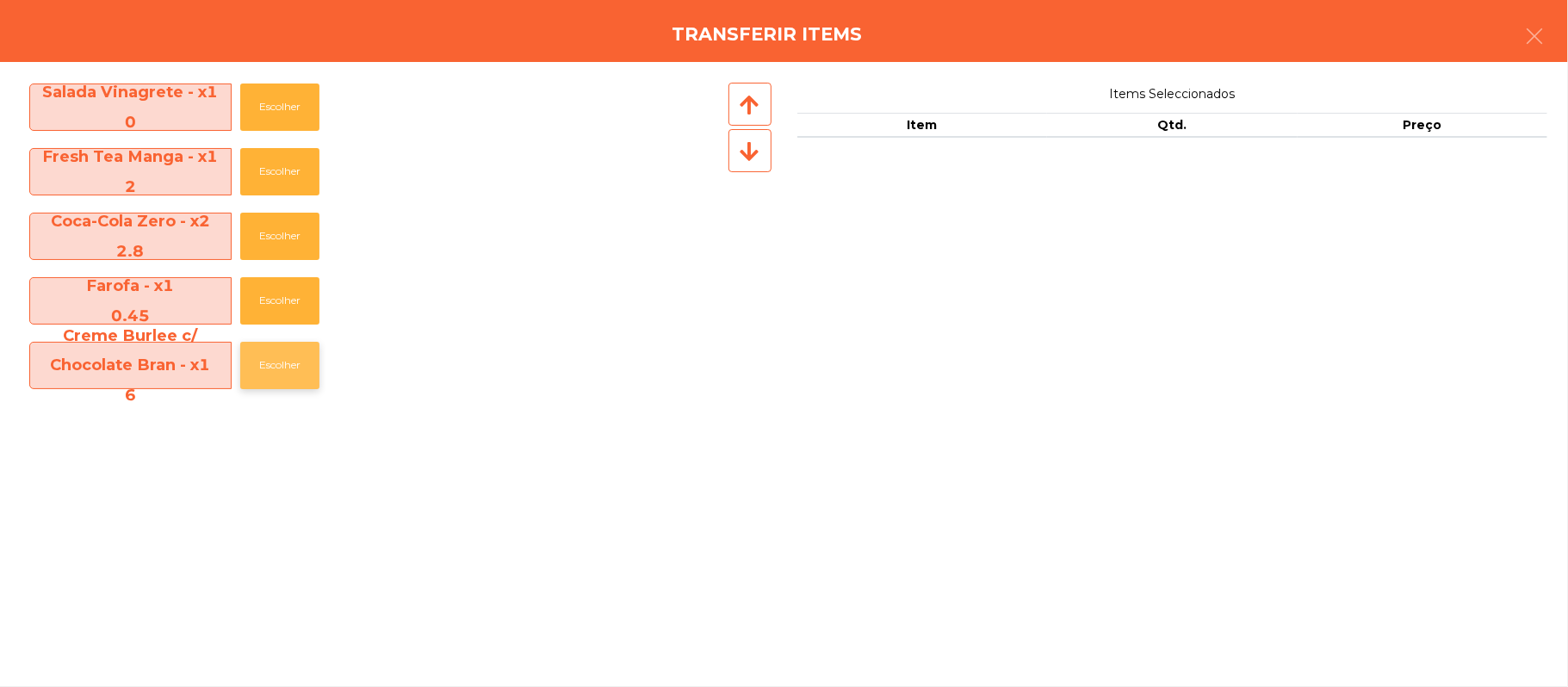
click at [283, 367] on button "Escolher" at bounding box center [280, 366] width 79 height 47
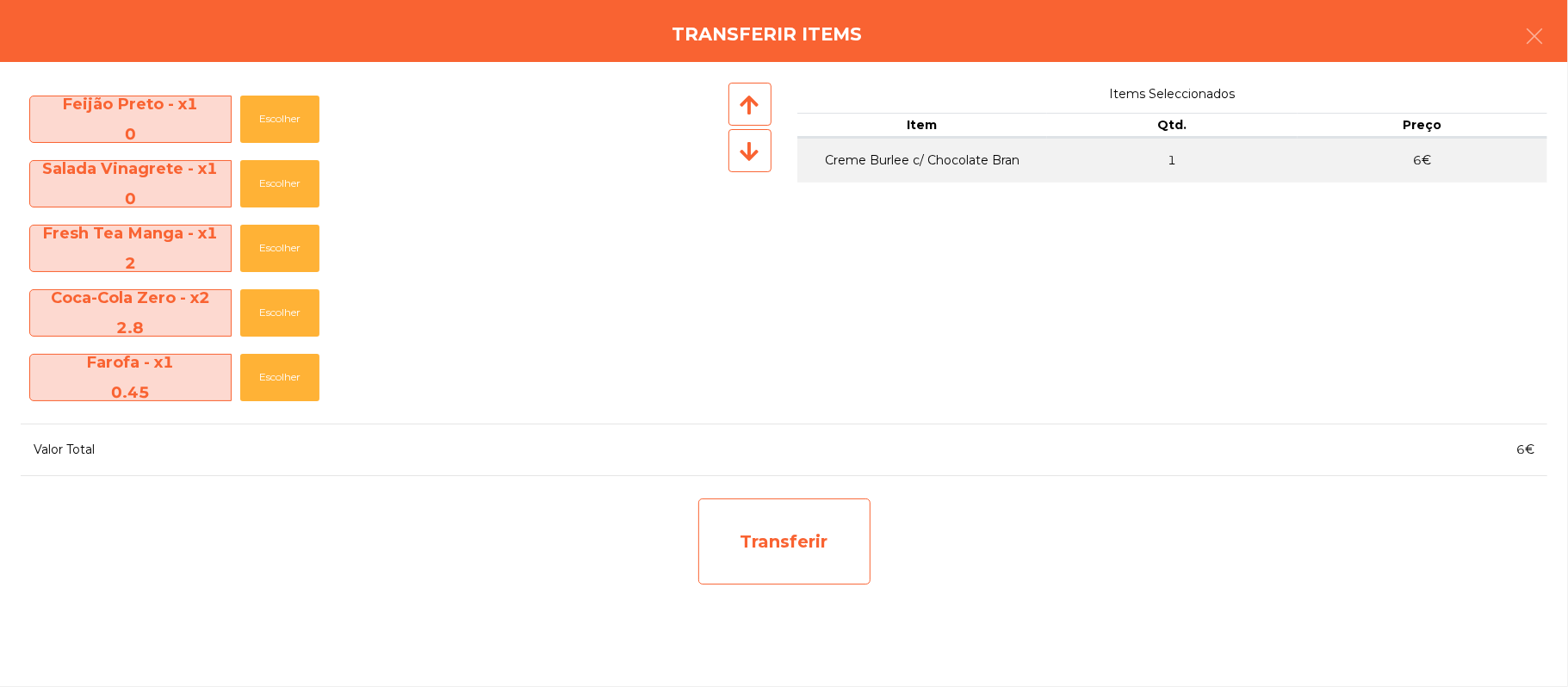
click at [792, 556] on div "Transferir" at bounding box center [784, 541] width 173 height 86
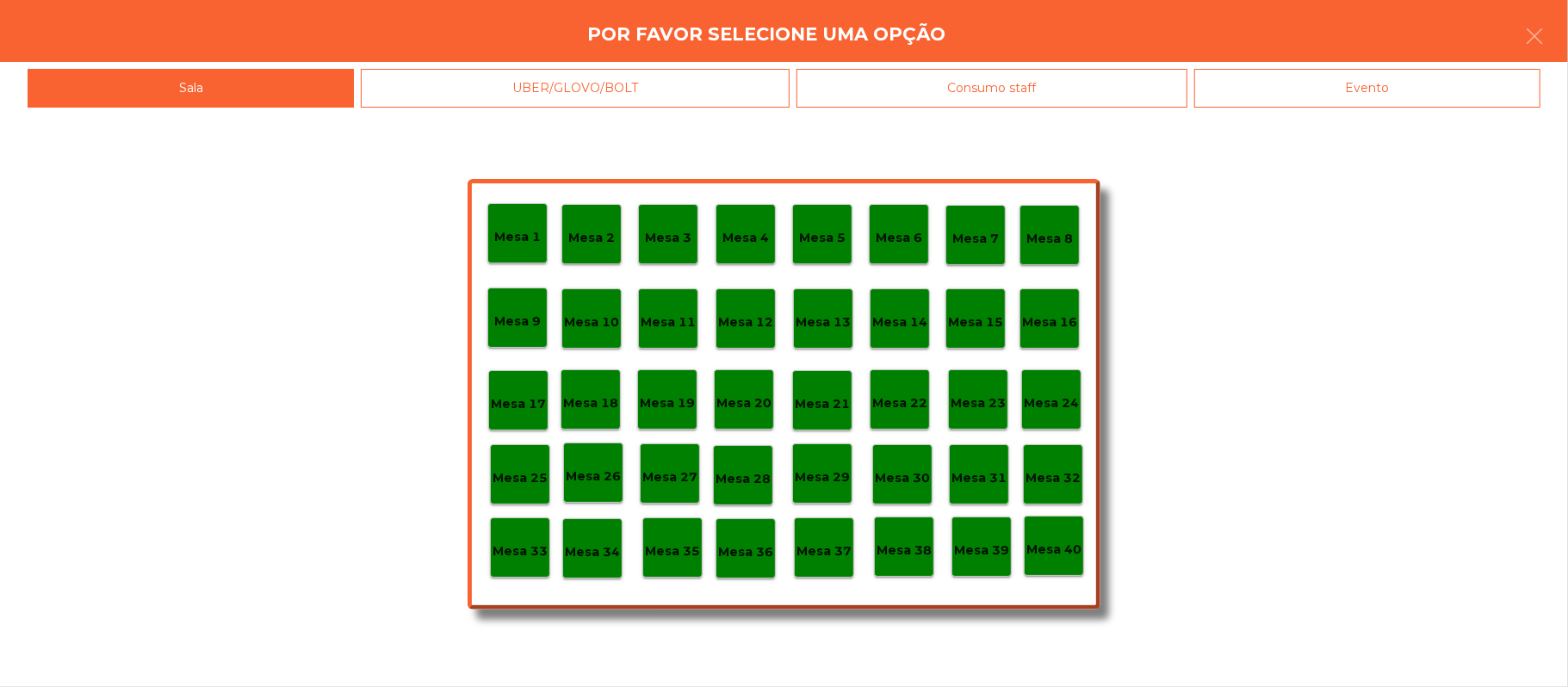
click at [986, 561] on div "Mesa 39" at bounding box center [982, 547] width 60 height 60
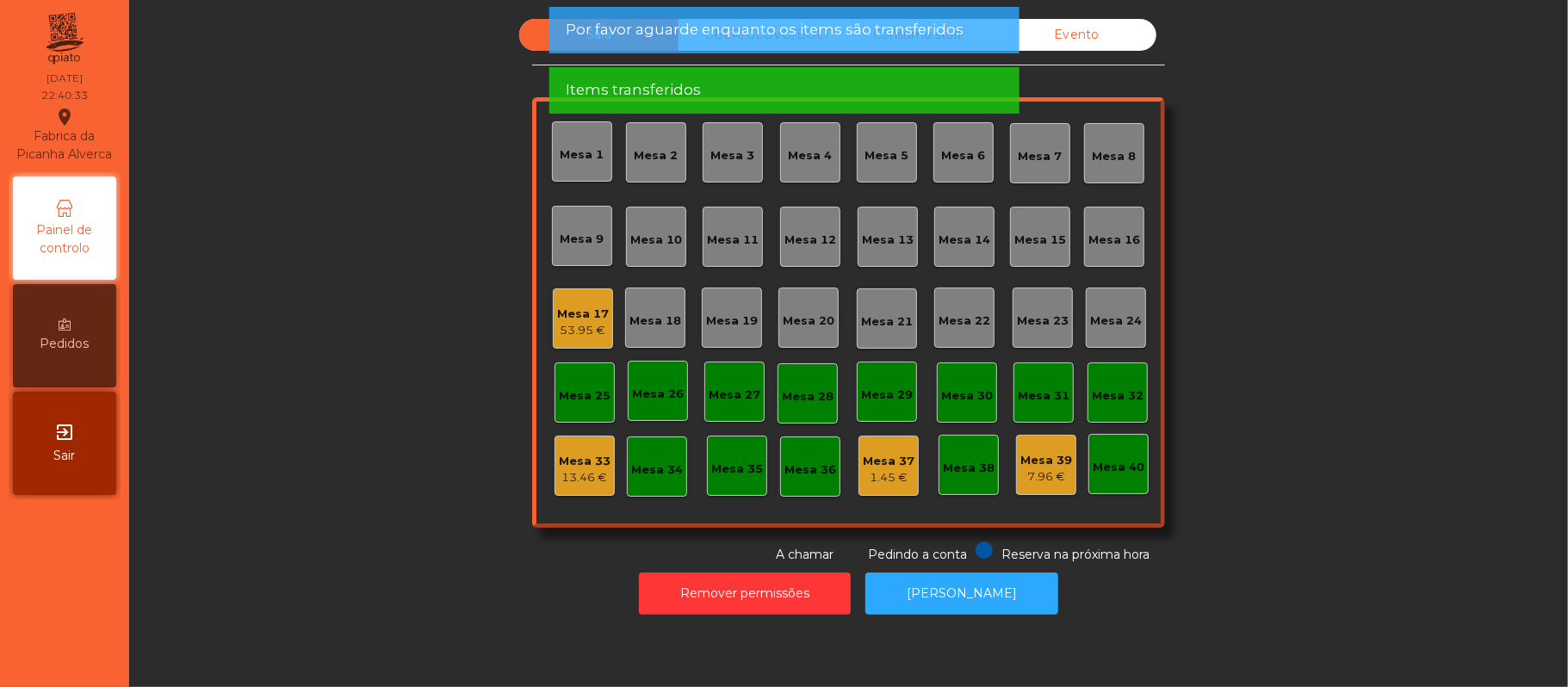
click at [1290, 334] on div "Sala UBER/[GEOGRAPHIC_DATA]/BOLT Consumo staff Evento Mesa 1 Mesa 2 [GEOGRAPHIC…" at bounding box center [849, 291] width 1393 height 545
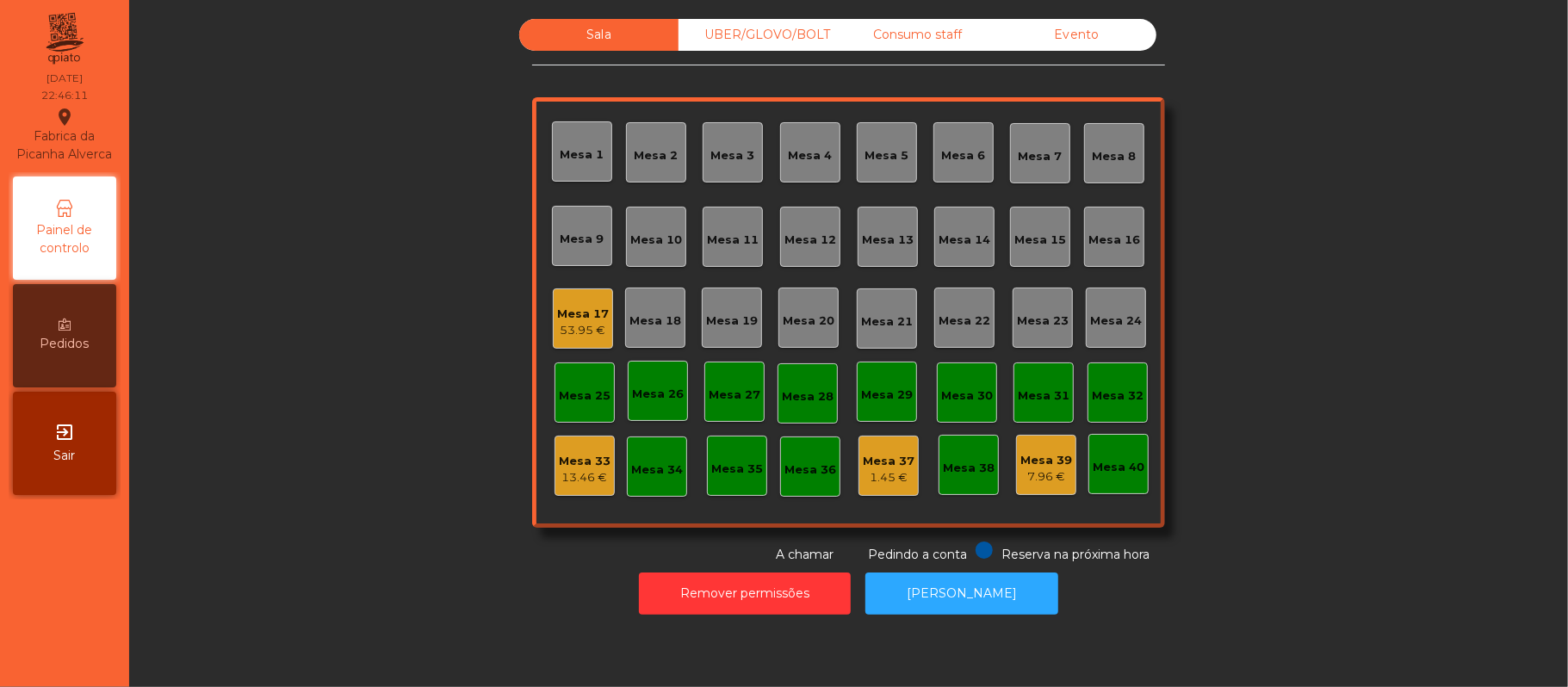
click at [562, 332] on div "53.95 €" at bounding box center [583, 331] width 52 height 17
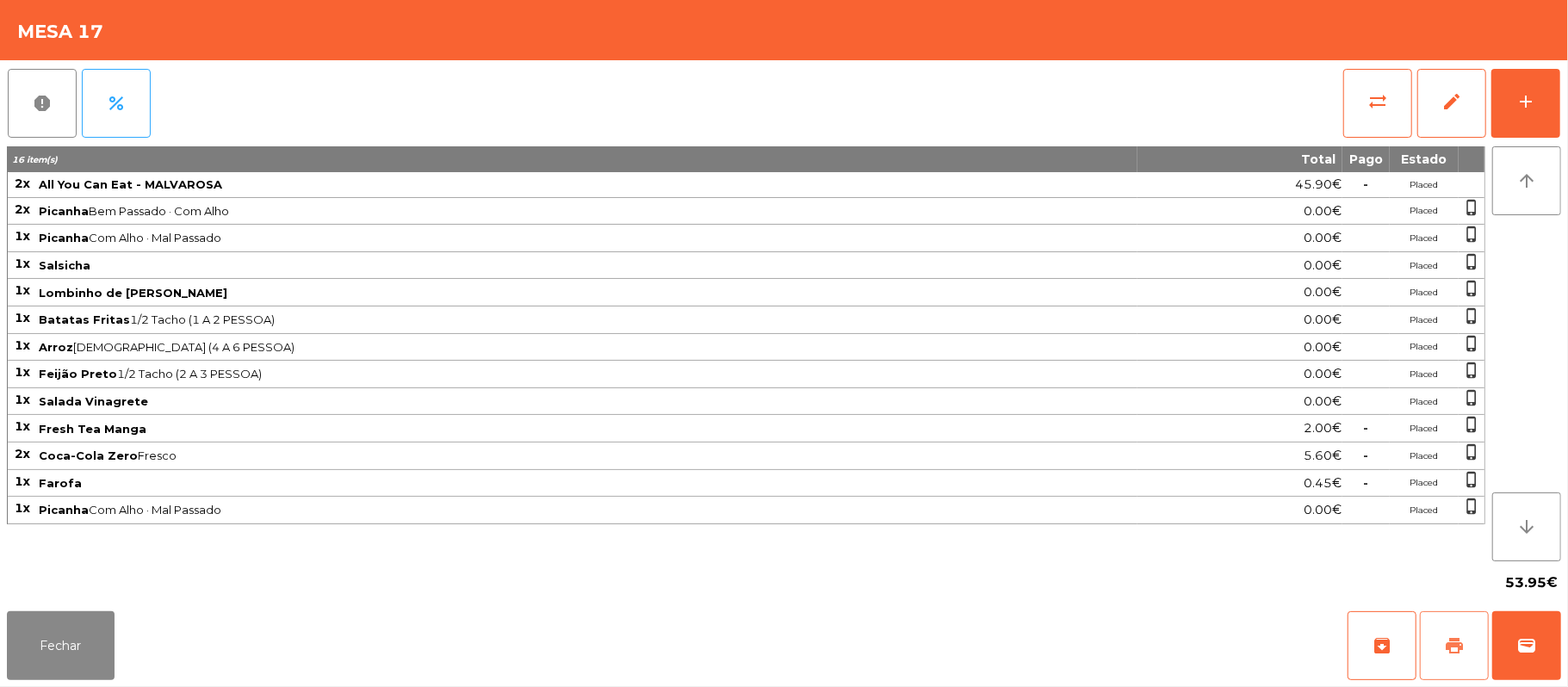
click at [1444, 646] on span "print" at bounding box center [1454, 646] width 21 height 21
click at [1527, 639] on span "wallet" at bounding box center [1527, 646] width 21 height 21
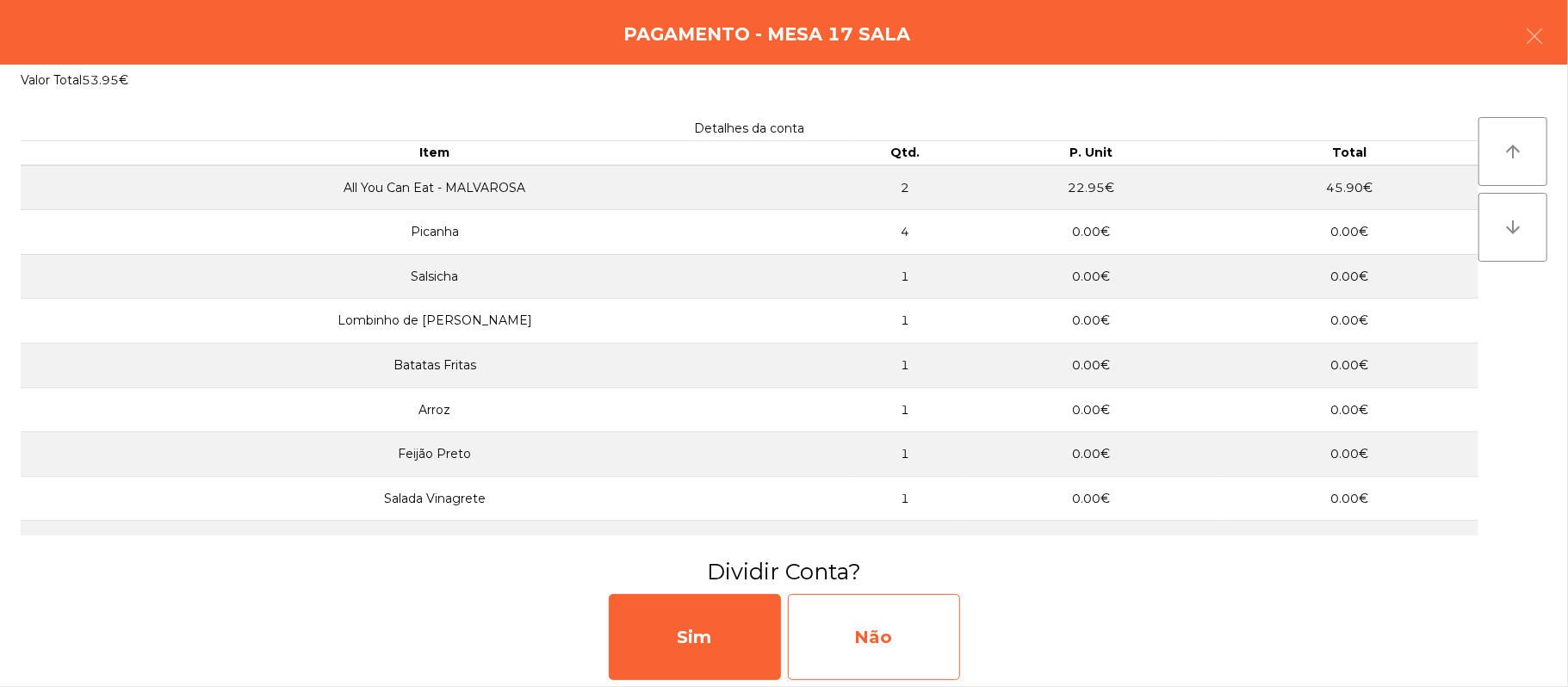
click at [883, 639] on div "Não" at bounding box center [874, 636] width 173 height 86
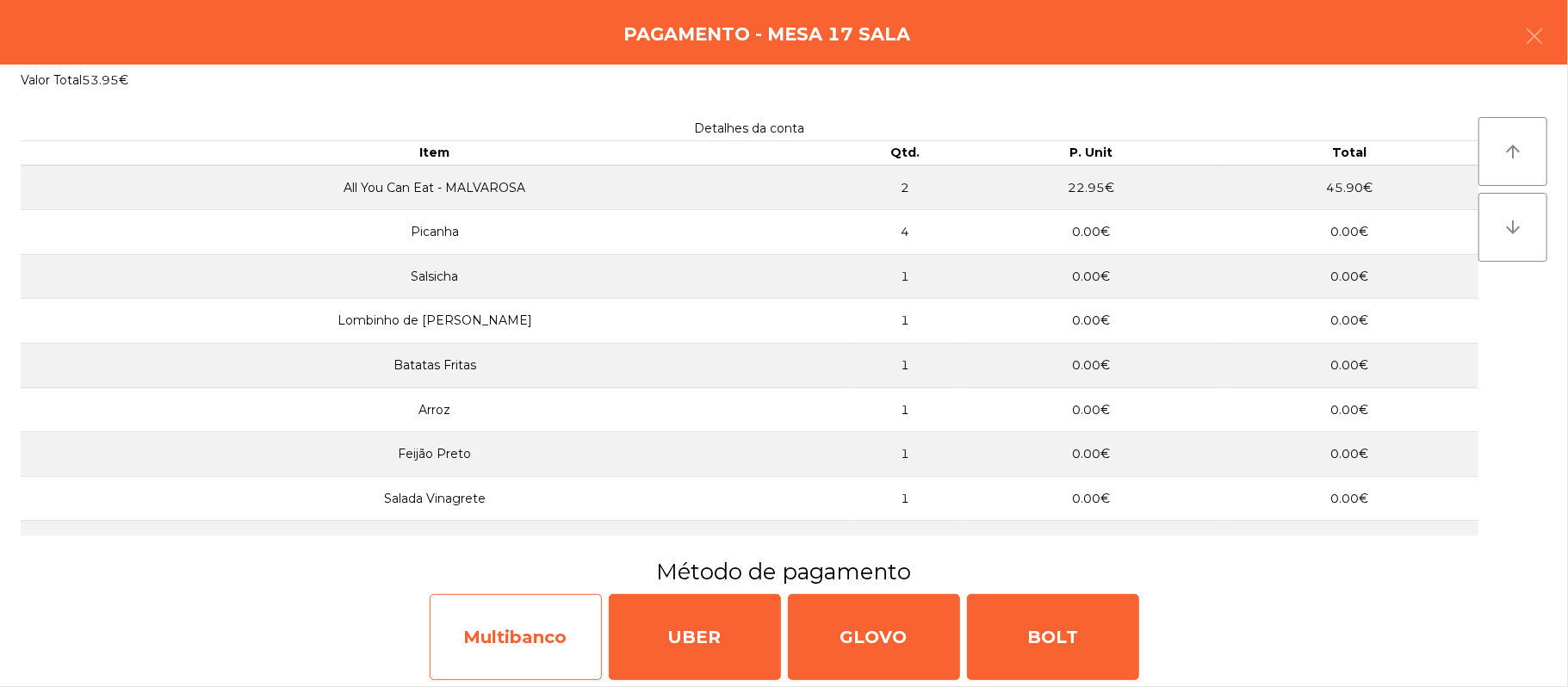
click at [510, 608] on div "Multibanco" at bounding box center [516, 636] width 173 height 86
select select "**"
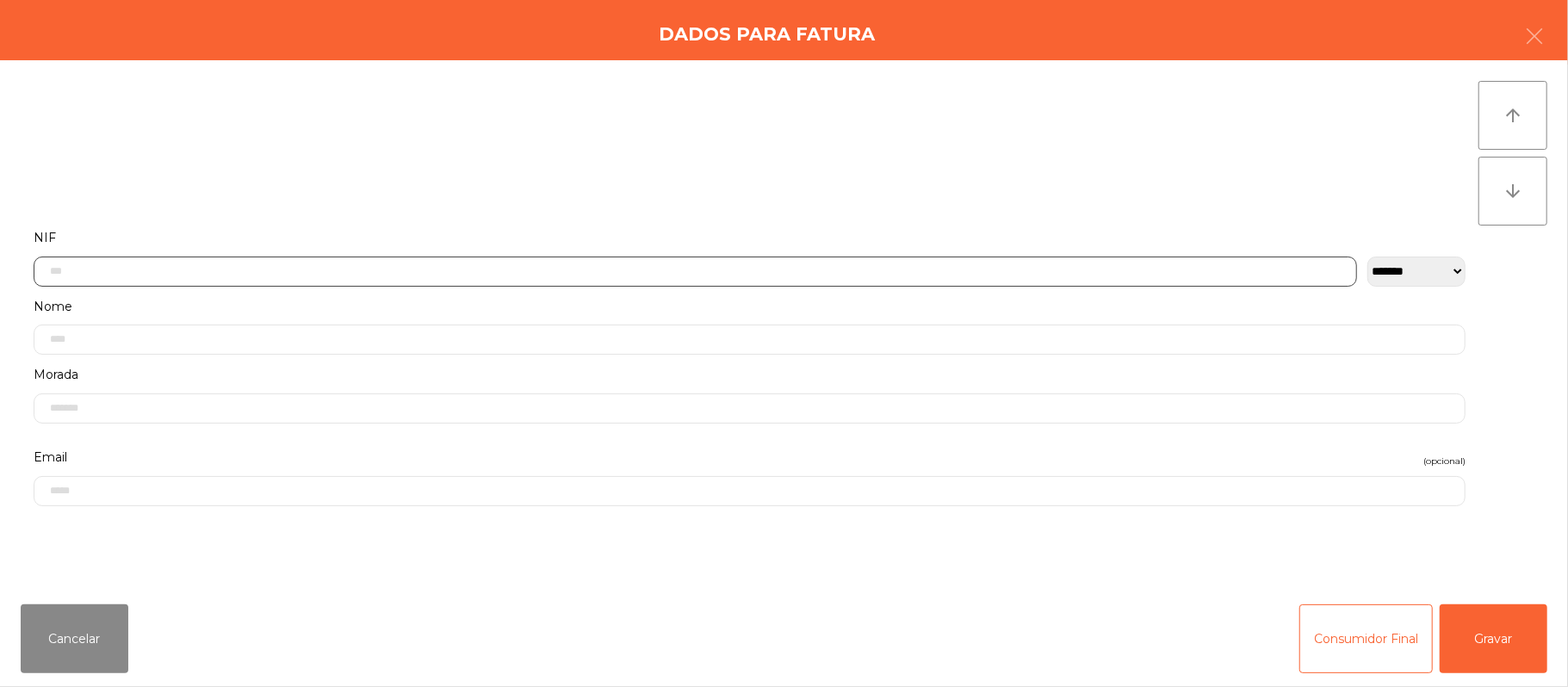
click at [322, 272] on input "text" at bounding box center [696, 271] width 1324 height 30
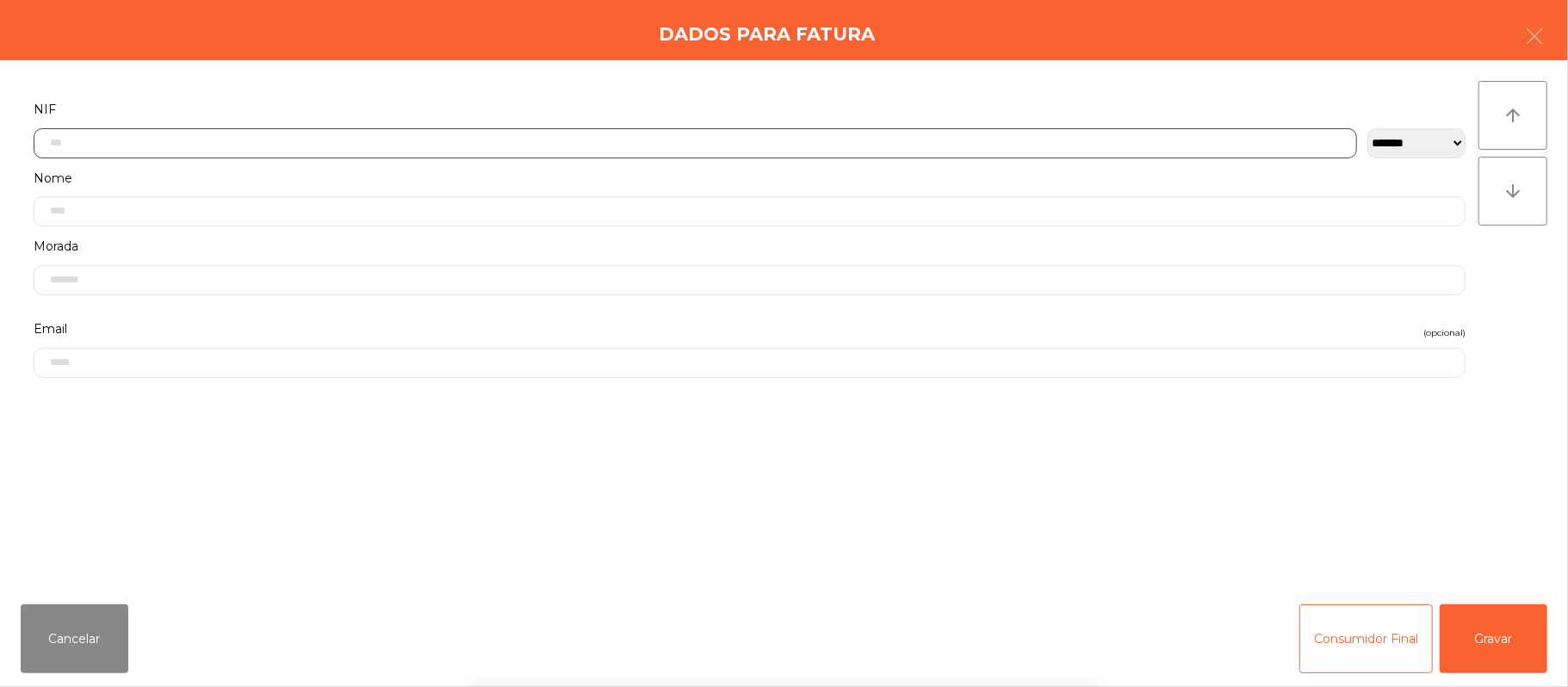
scroll to position [144, 0]
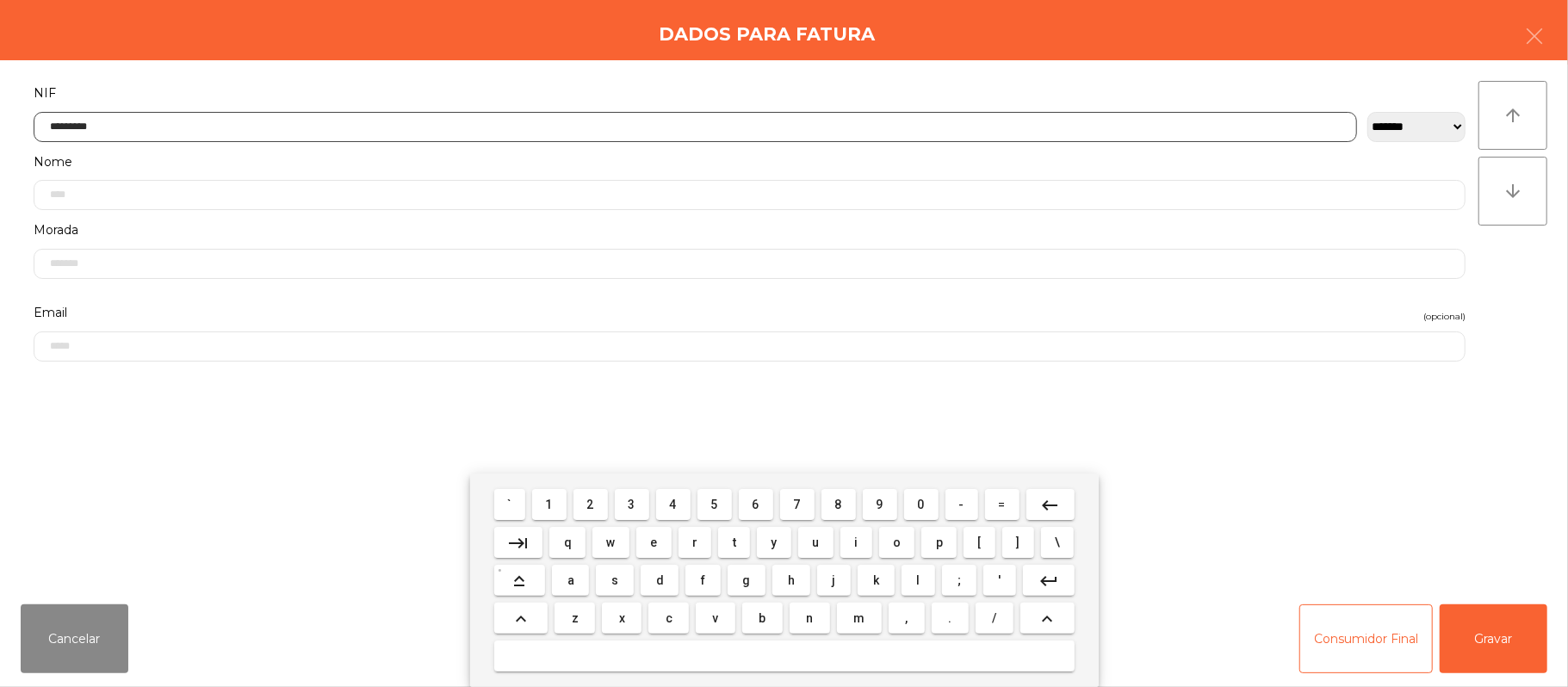
type input "*********"
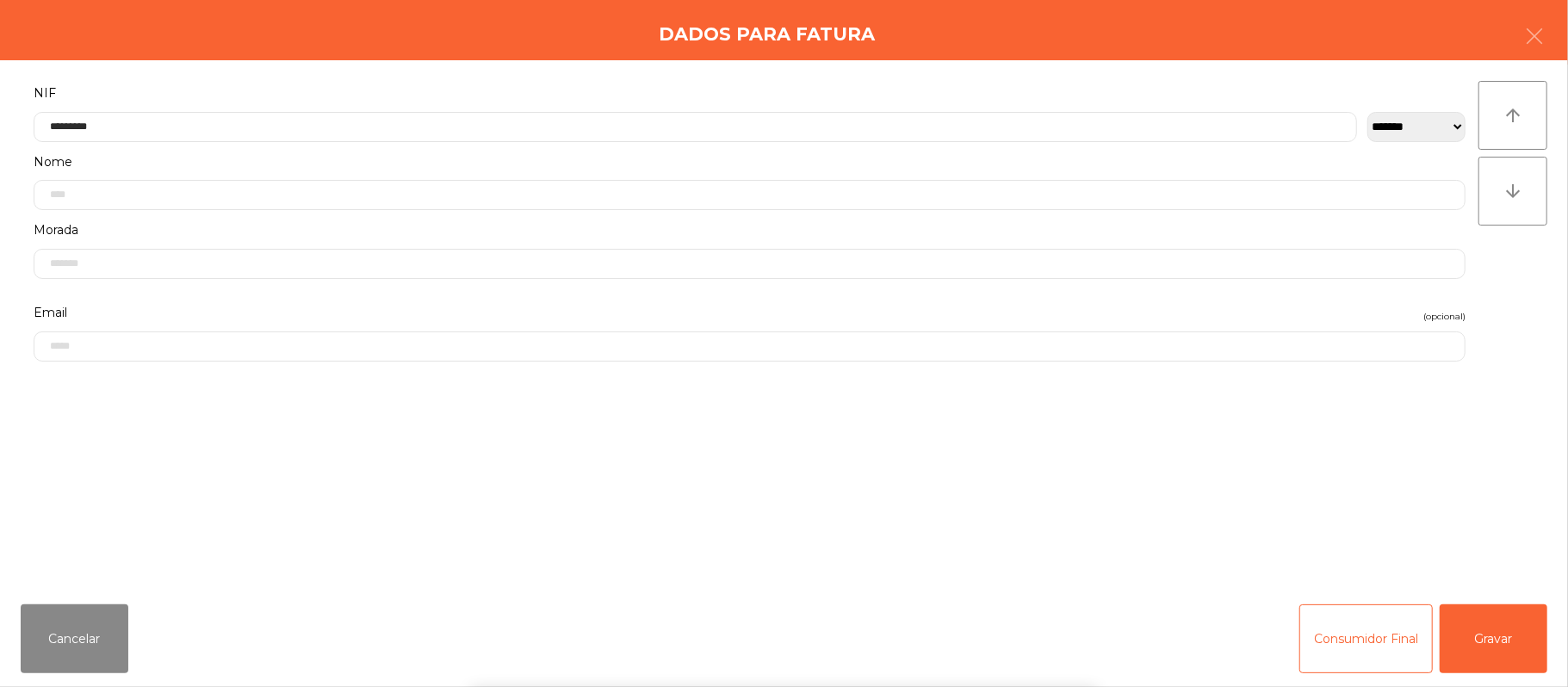
click at [1173, 494] on div "` 1 2 3 4 5 6 7 8 9 0 - = keyboard_backspace keyboard_tab q w e r t y u i o p […" at bounding box center [784, 580] width 1568 height 213
click at [1479, 644] on button "Gravar" at bounding box center [1494, 638] width 107 height 69
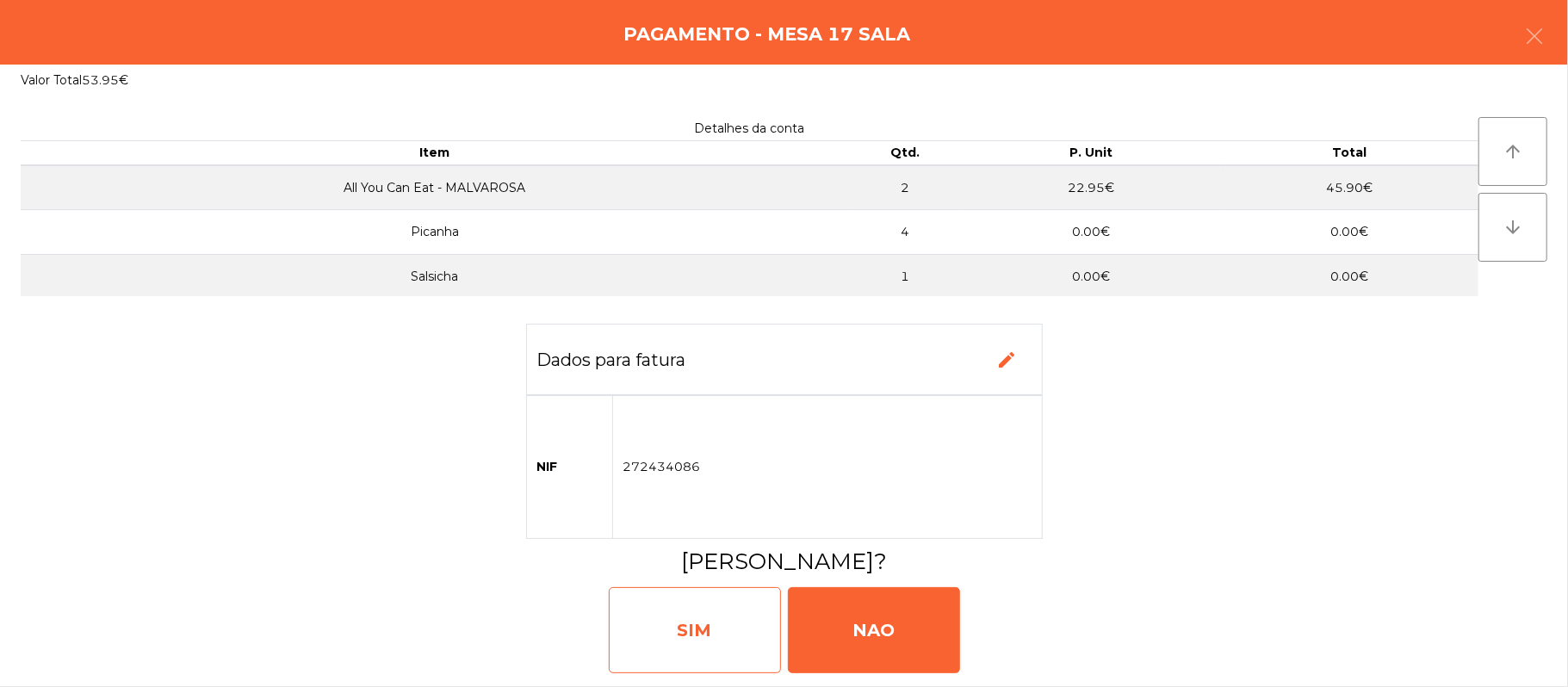
click at [709, 610] on div "SIM" at bounding box center [695, 630] width 173 height 86
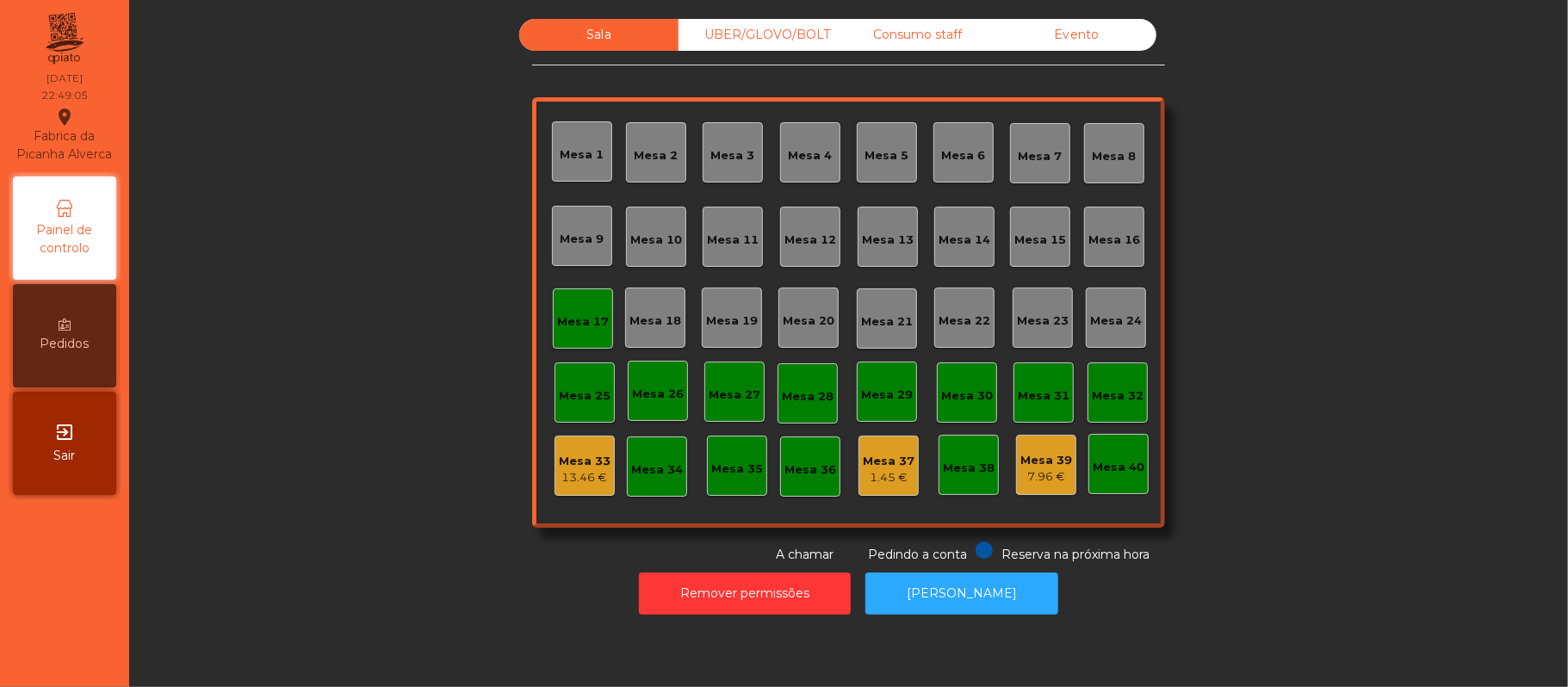
click at [586, 314] on div "Mesa 17" at bounding box center [583, 321] width 52 height 17
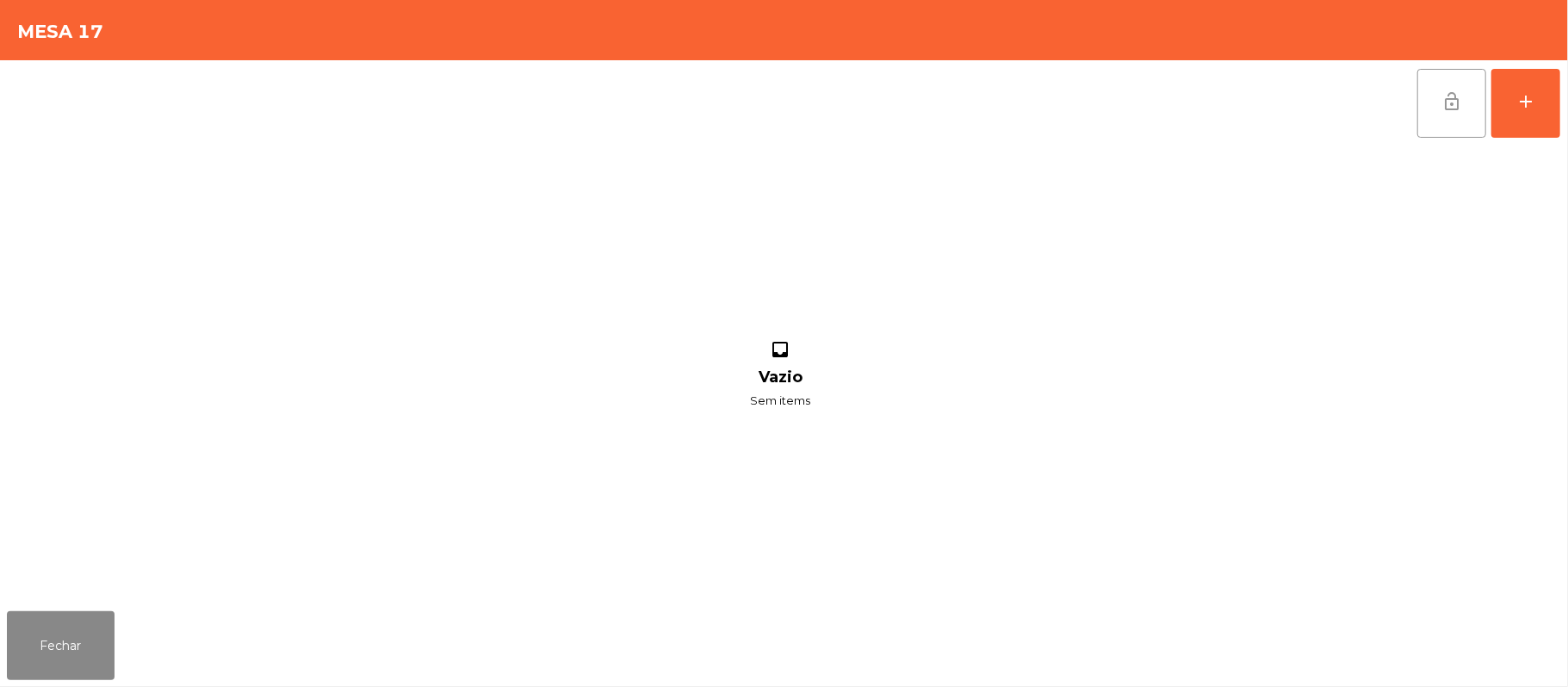
click at [1440, 128] on button "lock_open" at bounding box center [1451, 103] width 69 height 69
click at [1465, 74] on button "lock_open" at bounding box center [1451, 103] width 69 height 69
click at [1438, 108] on button "lock_open" at bounding box center [1451, 103] width 69 height 69
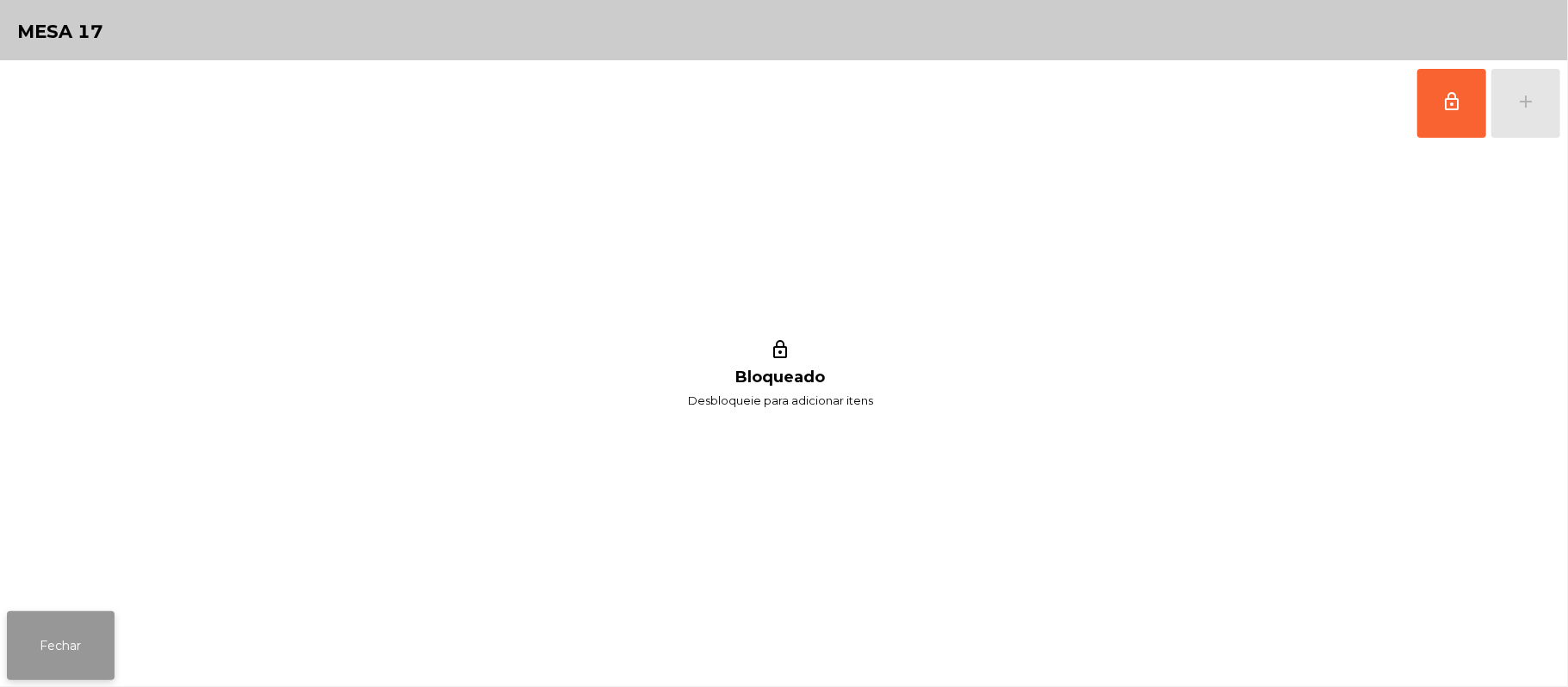
click at [94, 646] on button "Fechar" at bounding box center [60, 645] width 107 height 69
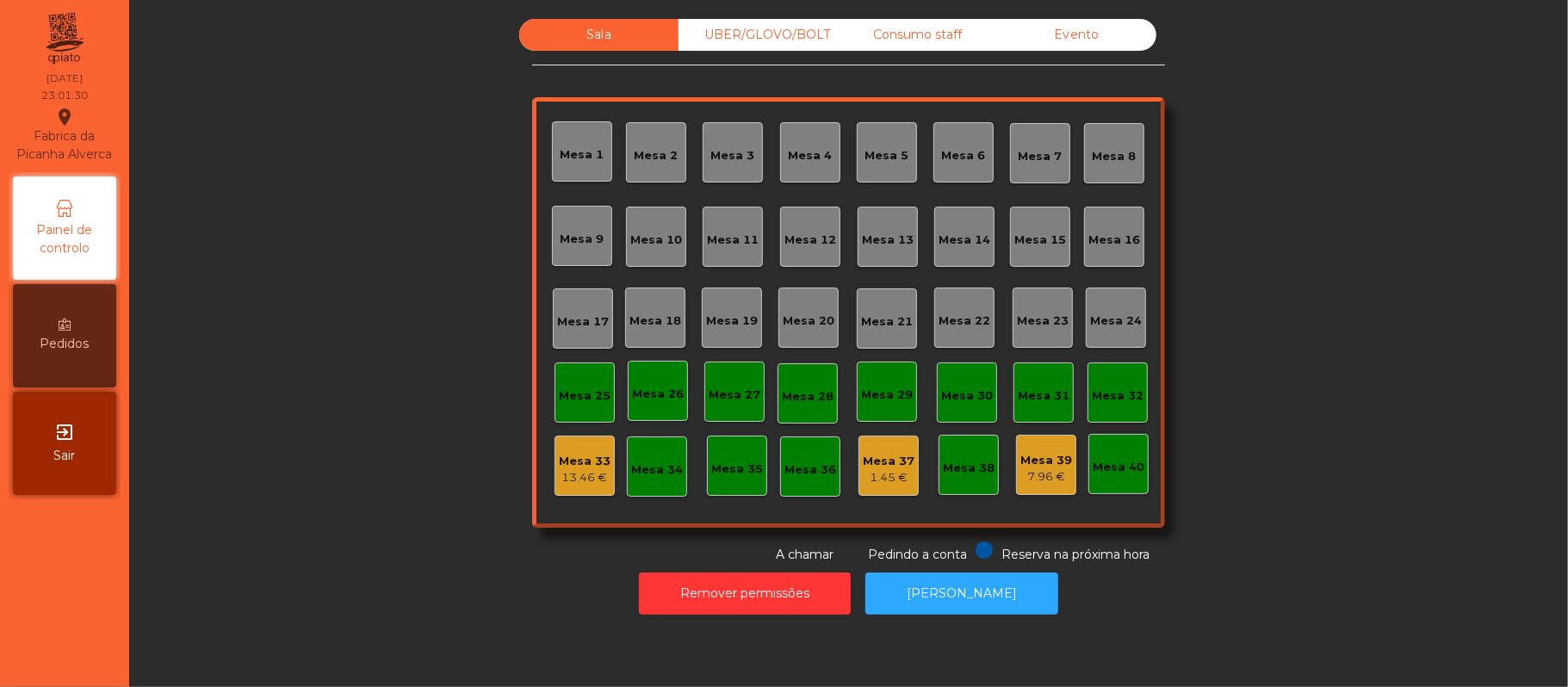
click at [1051, 483] on div "7.96 €" at bounding box center [1046, 477] width 52 height 17
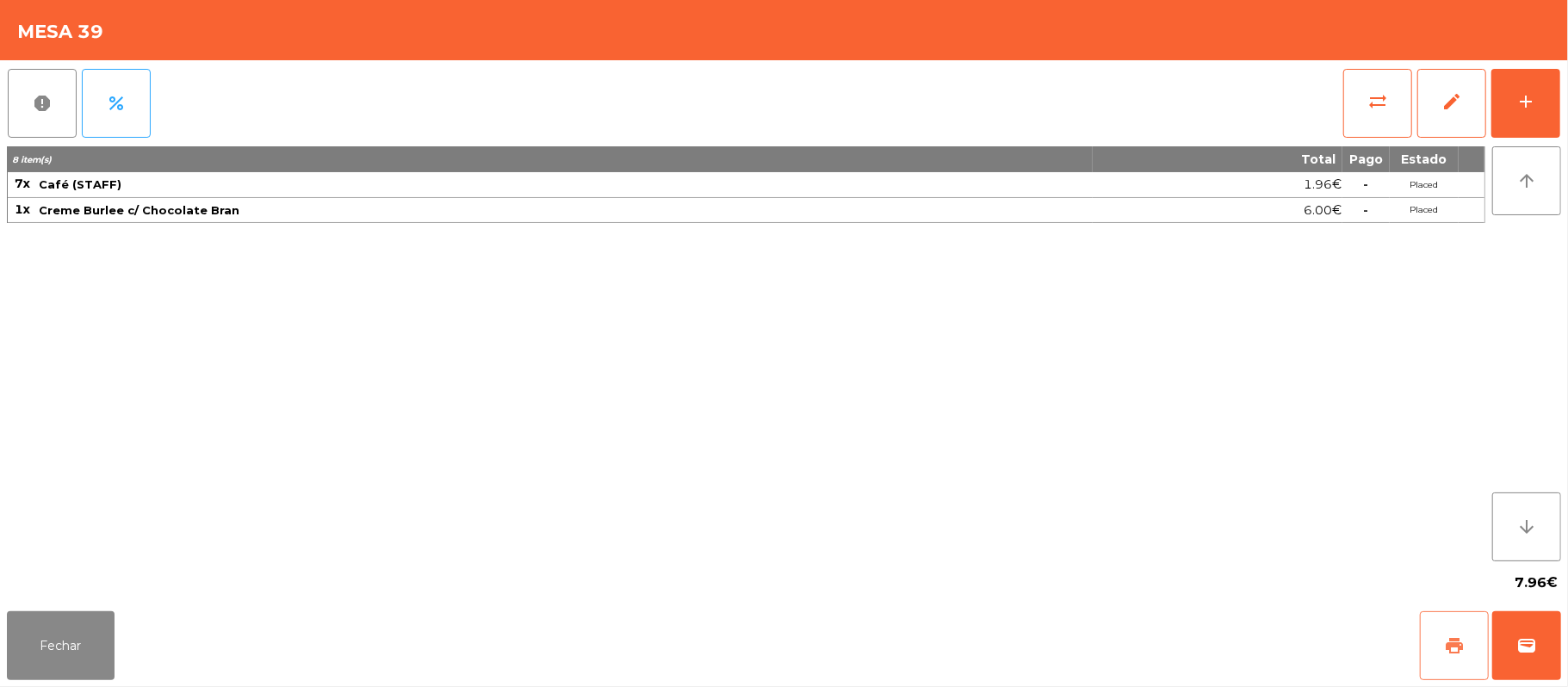
click at [1453, 671] on button "print" at bounding box center [1454, 645] width 69 height 69
click at [45, 669] on button "Fechar" at bounding box center [60, 645] width 107 height 69
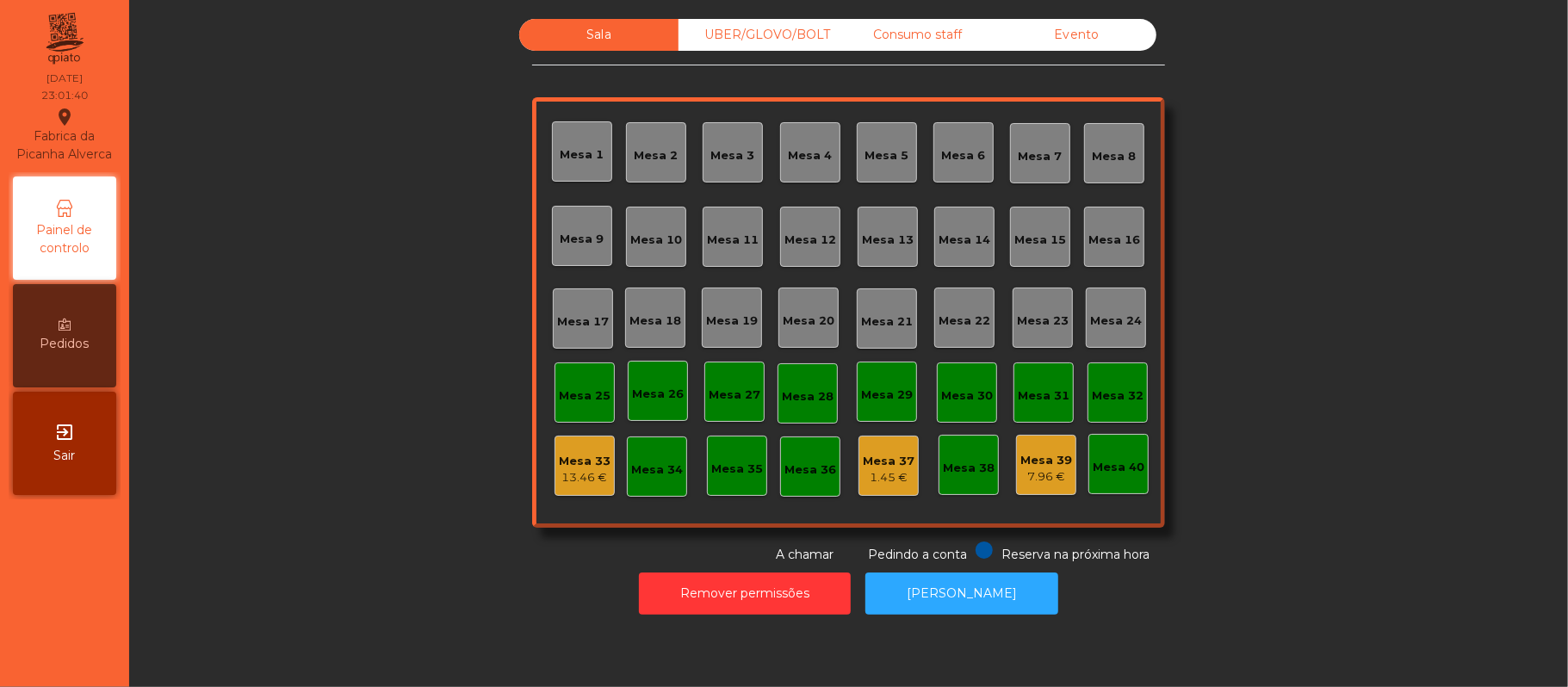
click at [319, 538] on div "Sala UBER/GLOVO/BOLT Consumo staff Evento [GEOGRAPHIC_DATA] 2 [GEOGRAPHIC_DATA]…" at bounding box center [849, 291] width 1393 height 545
click at [1279, 365] on div "Sala UBER/GLOVO/BOLT Consumo staff Evento [GEOGRAPHIC_DATA] 2 [GEOGRAPHIC_DATA]…" at bounding box center [849, 291] width 1393 height 545
click at [583, 476] on div "13.46 €" at bounding box center [585, 478] width 52 height 17
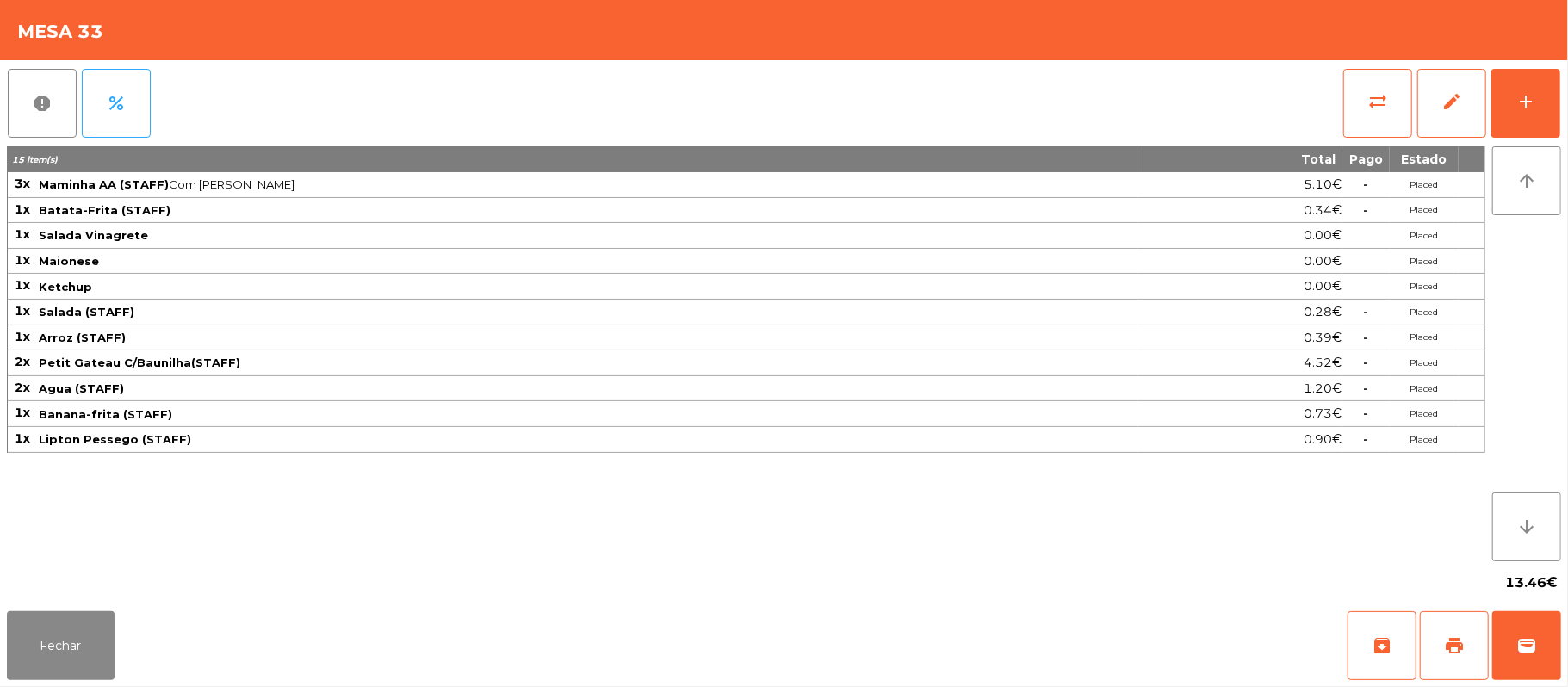
click at [1320, 94] on div "report percent sync_alt edit add" at bounding box center [784, 103] width 1554 height 86
click at [1371, 104] on span "sync_alt" at bounding box center [1378, 102] width 21 height 21
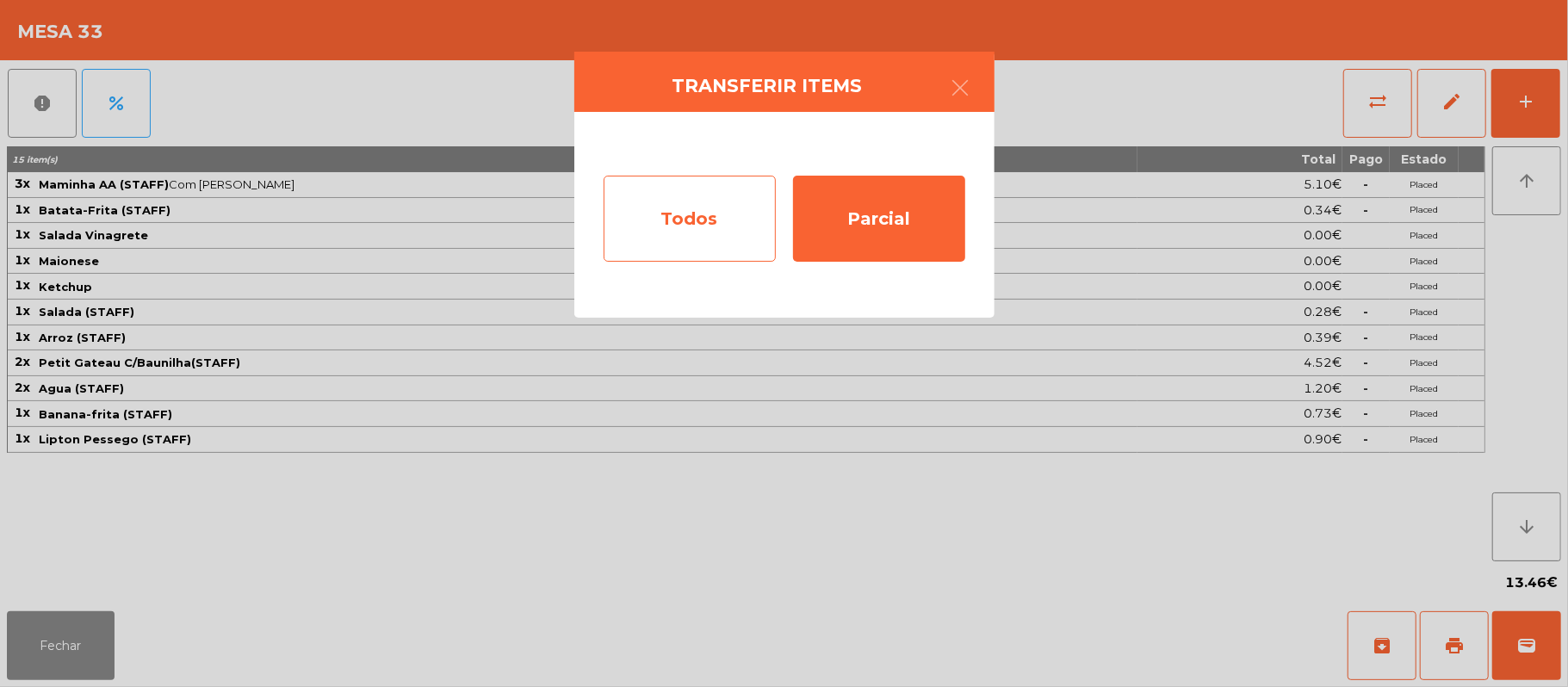
click at [697, 212] on div "Todos" at bounding box center [689, 218] width 173 height 86
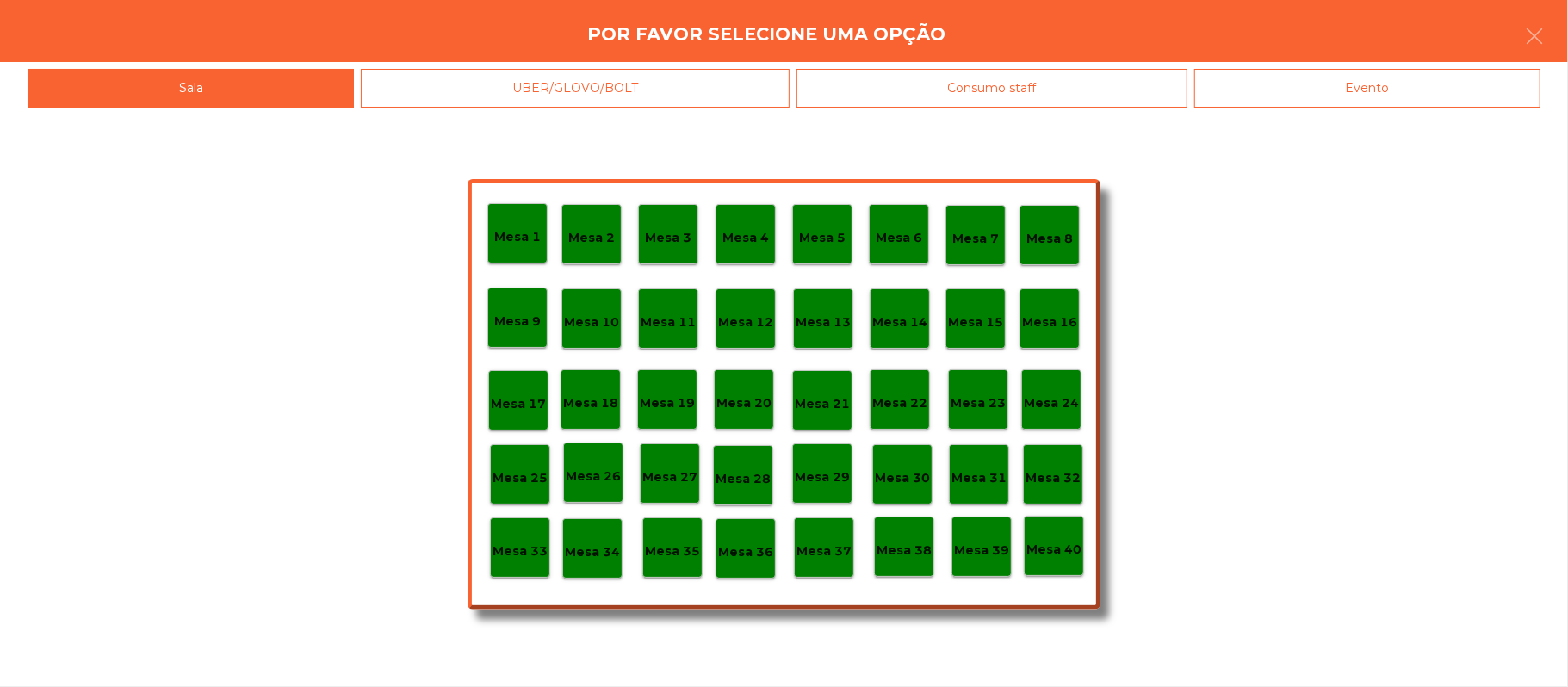
click at [982, 540] on p "Mesa 39" at bounding box center [982, 549] width 55 height 20
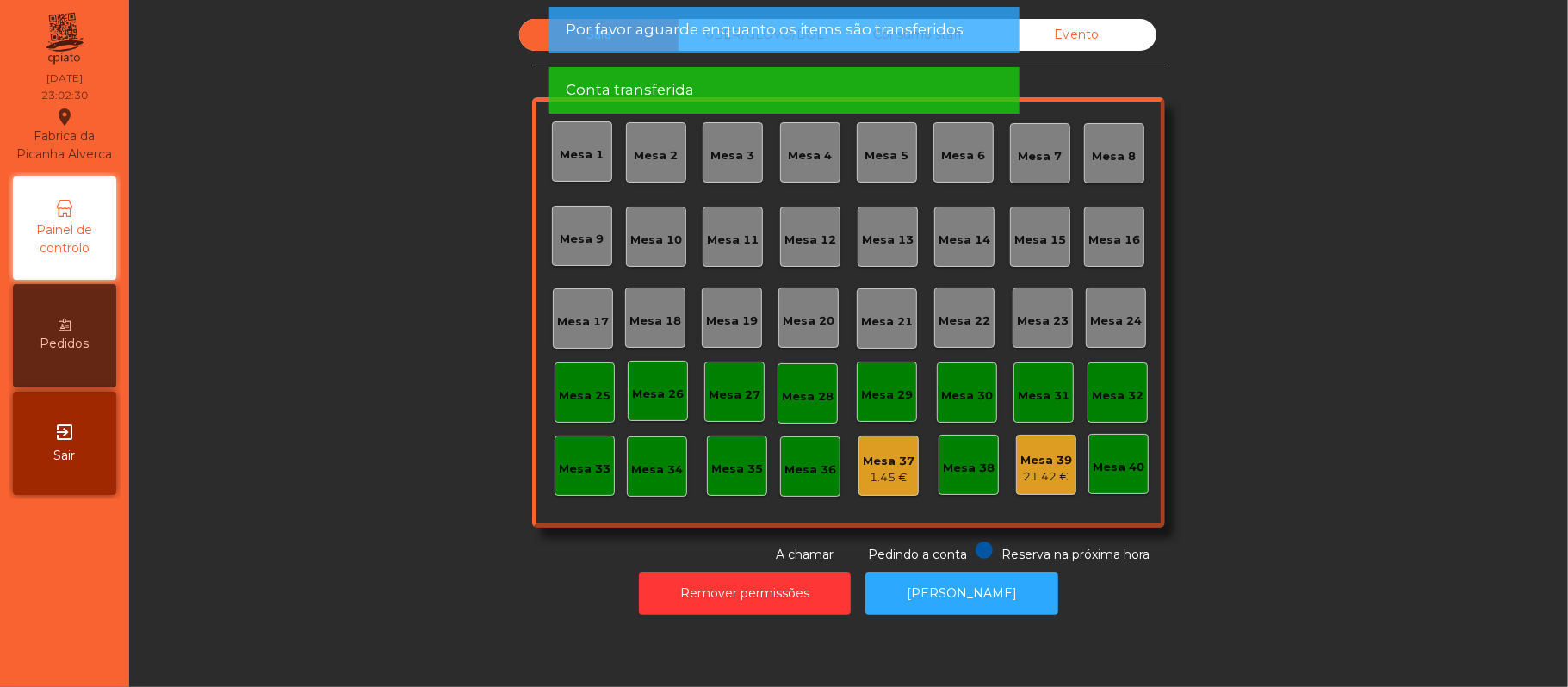
click at [1388, 383] on div "Sala UBER/[GEOGRAPHIC_DATA]/BOLT Consumo staff Evento [GEOGRAPHIC_DATA] 2 [GEOG…" at bounding box center [849, 291] width 1393 height 545
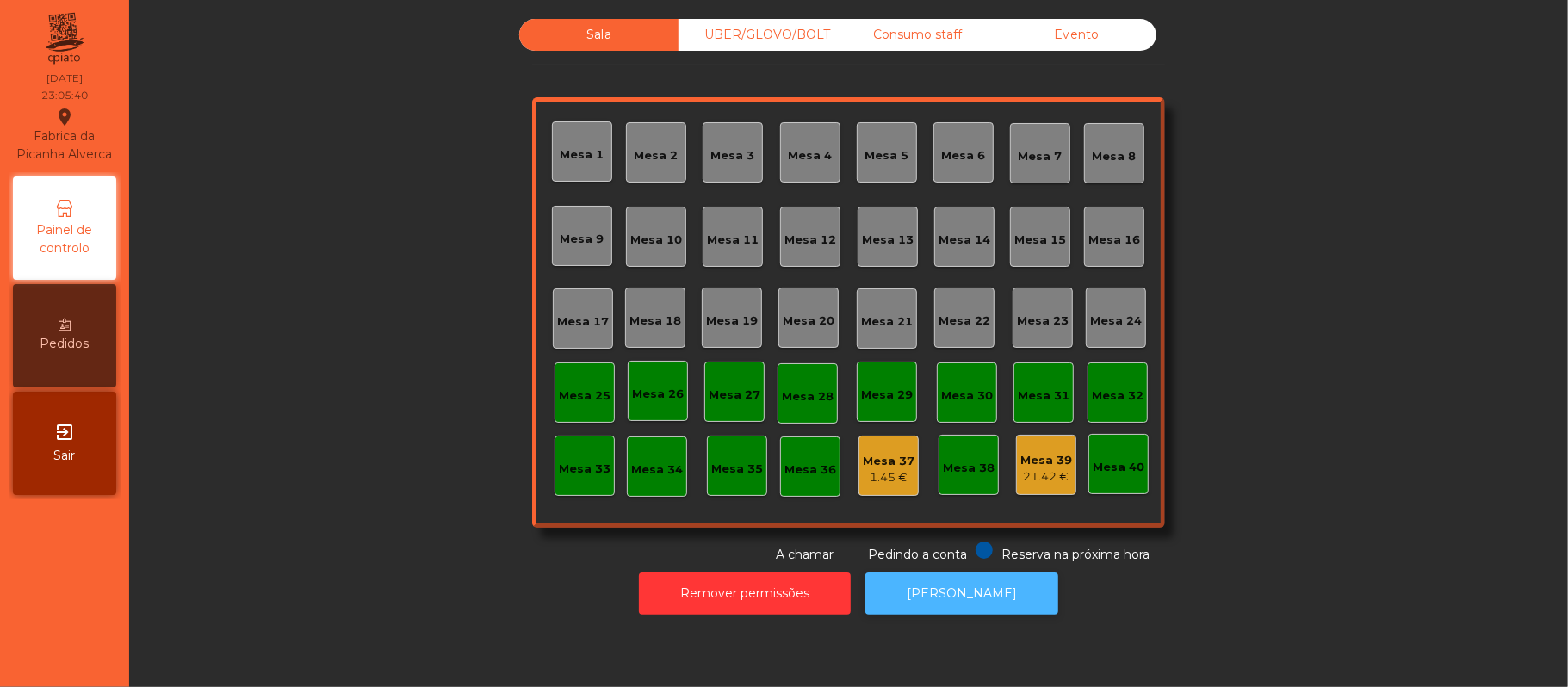
click at [968, 613] on button "[PERSON_NAME]" at bounding box center [962, 593] width 193 height 42
click at [969, 585] on button "[PERSON_NAME]" at bounding box center [962, 593] width 193 height 42
click at [902, 473] on div "1.45 €" at bounding box center [888, 478] width 52 height 17
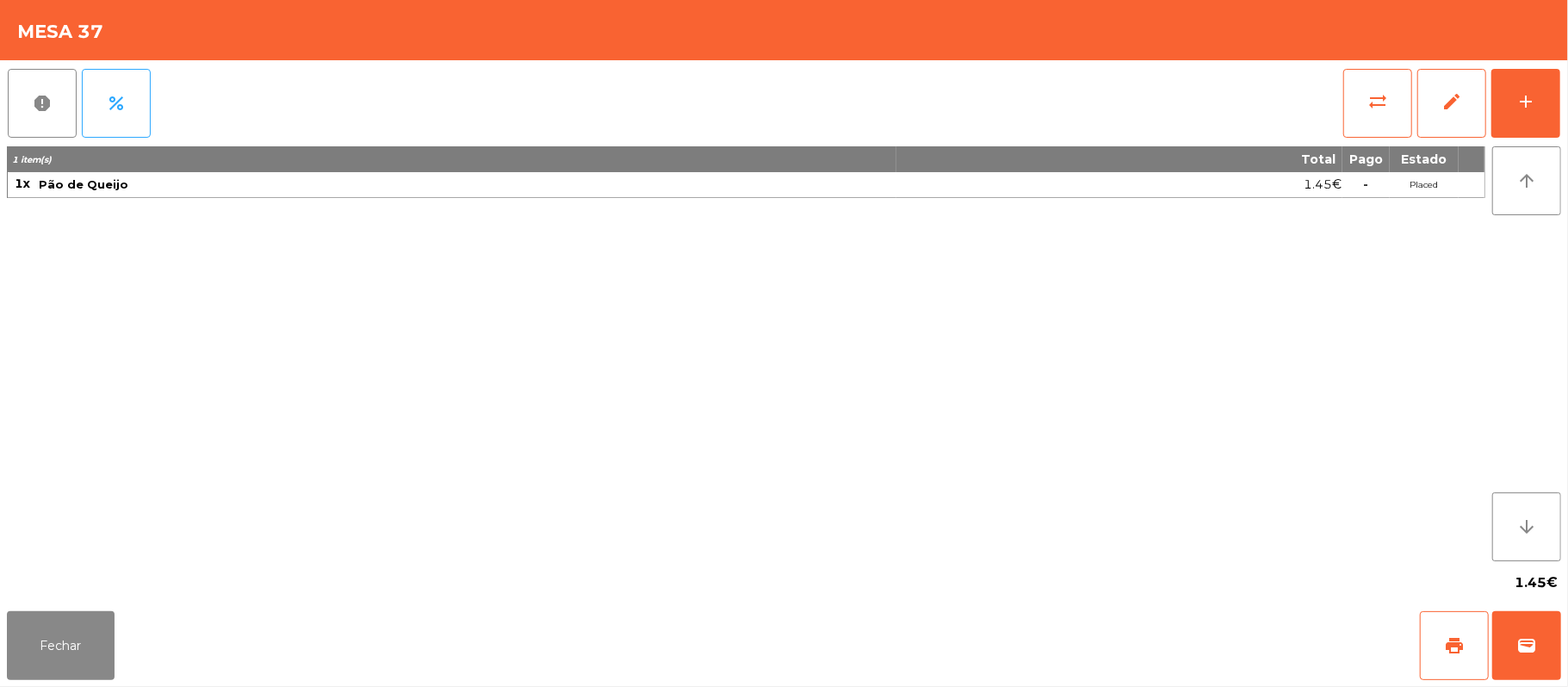
click at [63, 118] on button "report" at bounding box center [41, 103] width 69 height 69
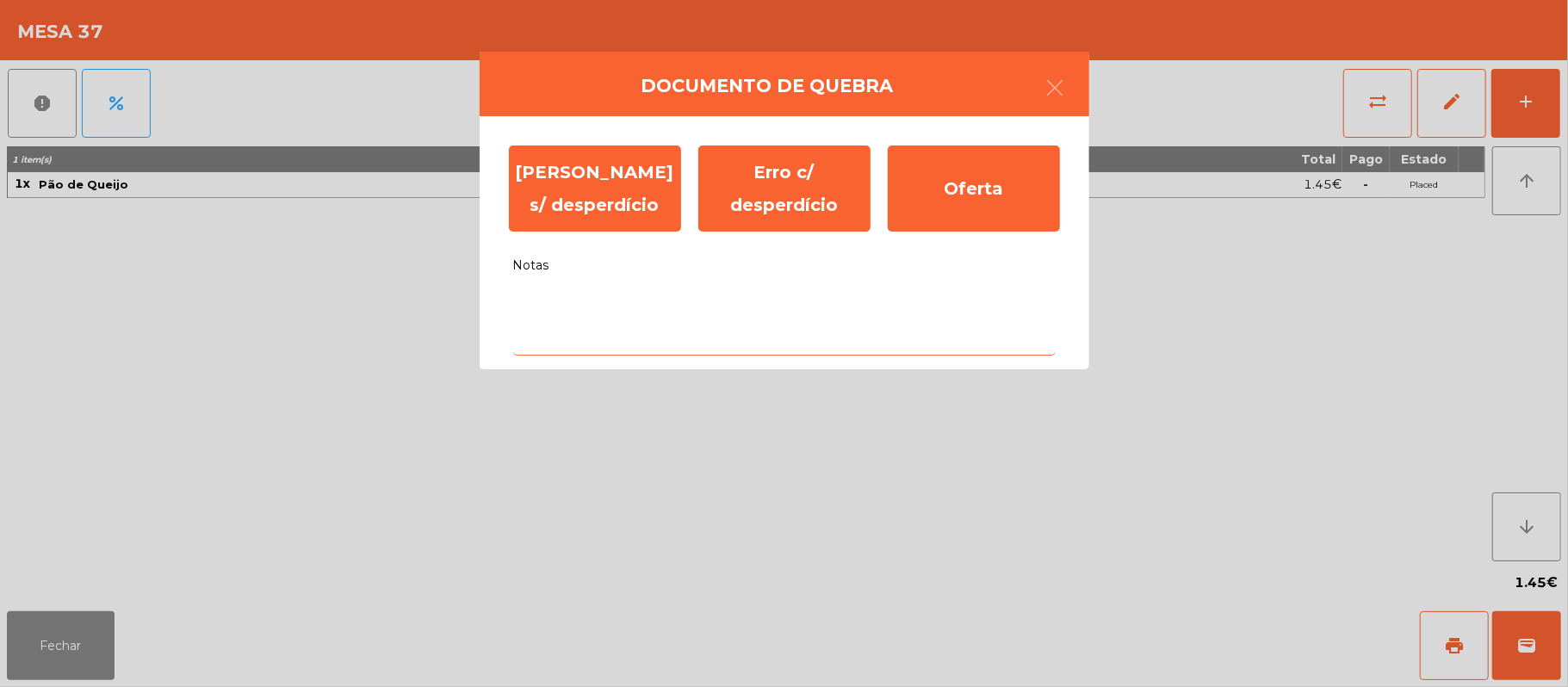
click at [606, 312] on textarea "Notas" at bounding box center [784, 319] width 542 height 72
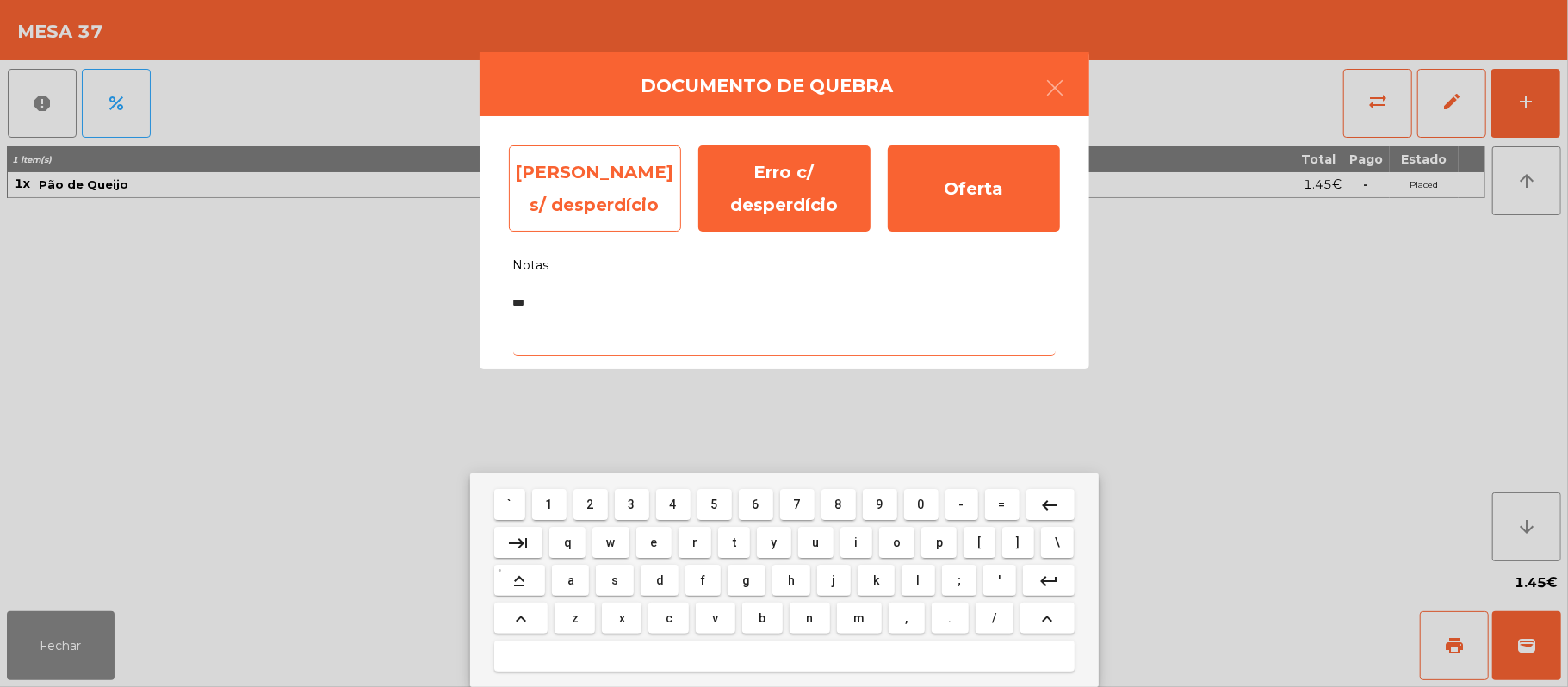
type textarea "***"
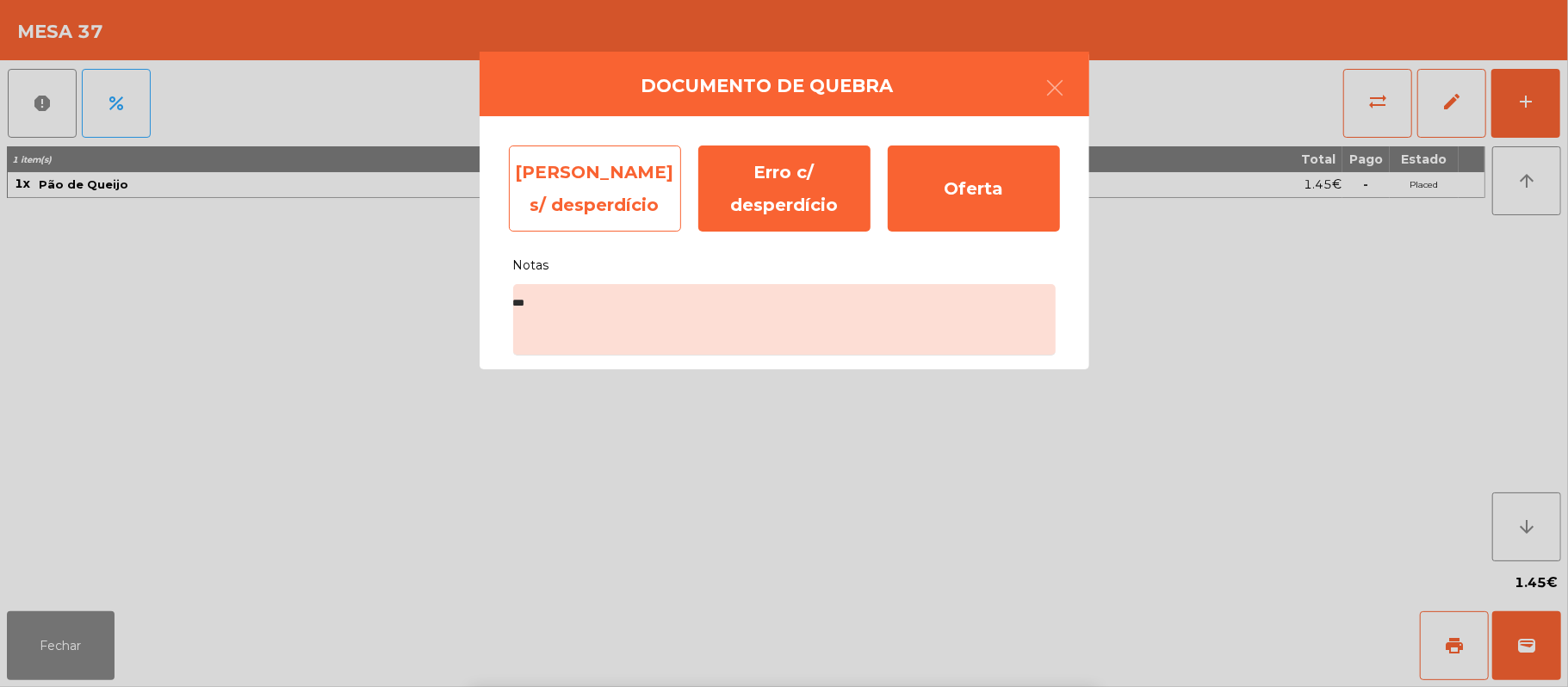
click at [590, 180] on div "[PERSON_NAME] s/ desperdício" at bounding box center [595, 188] width 173 height 86
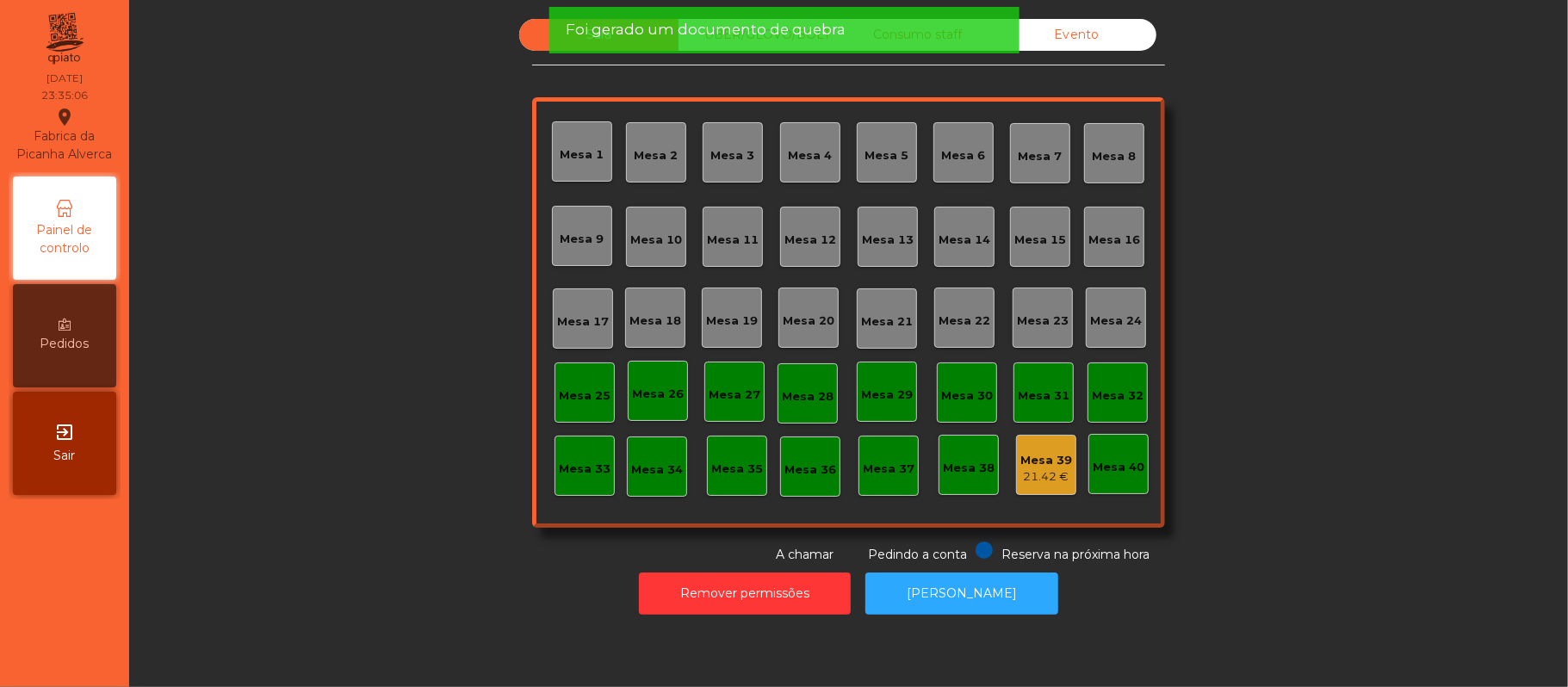
click at [1047, 452] on div "Mesa 39" at bounding box center [1046, 460] width 52 height 17
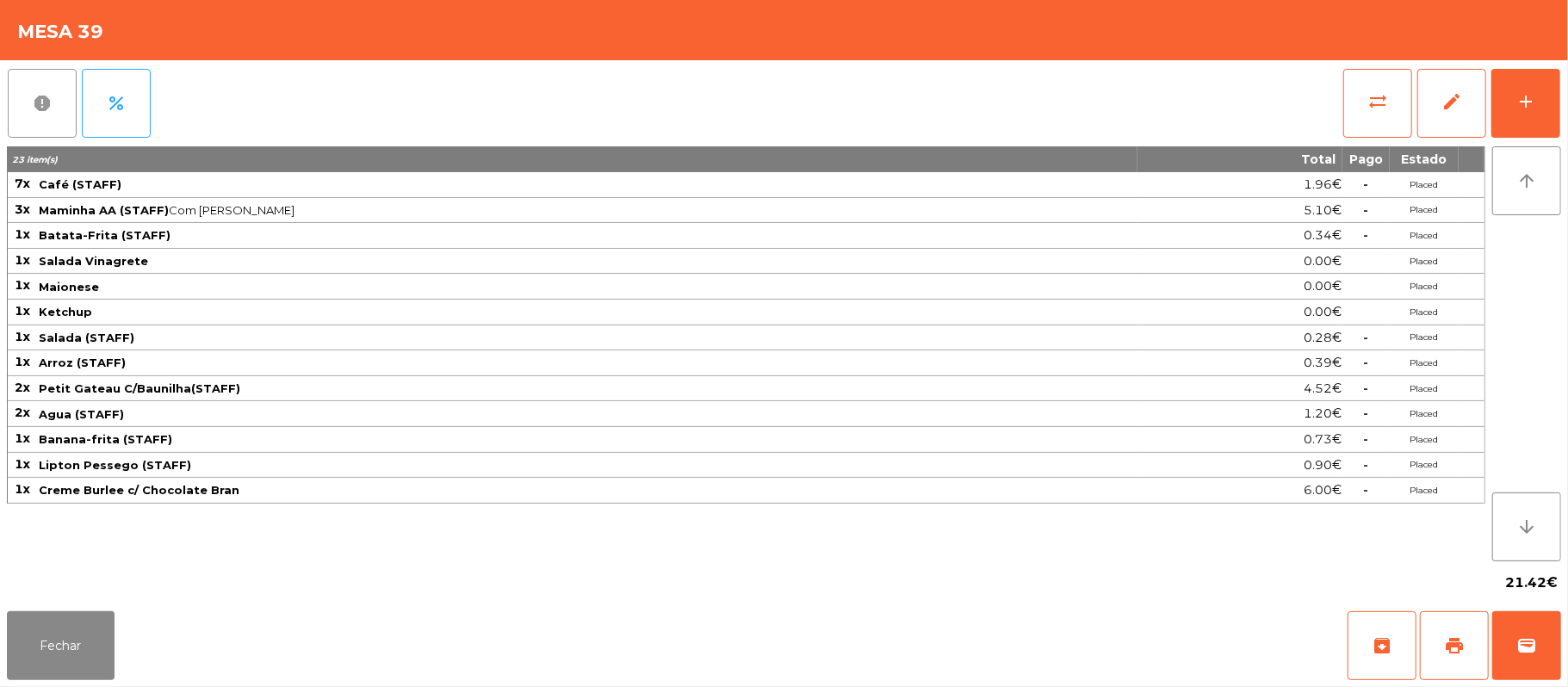
click at [8, 111] on button "report" at bounding box center [41, 103] width 69 height 69
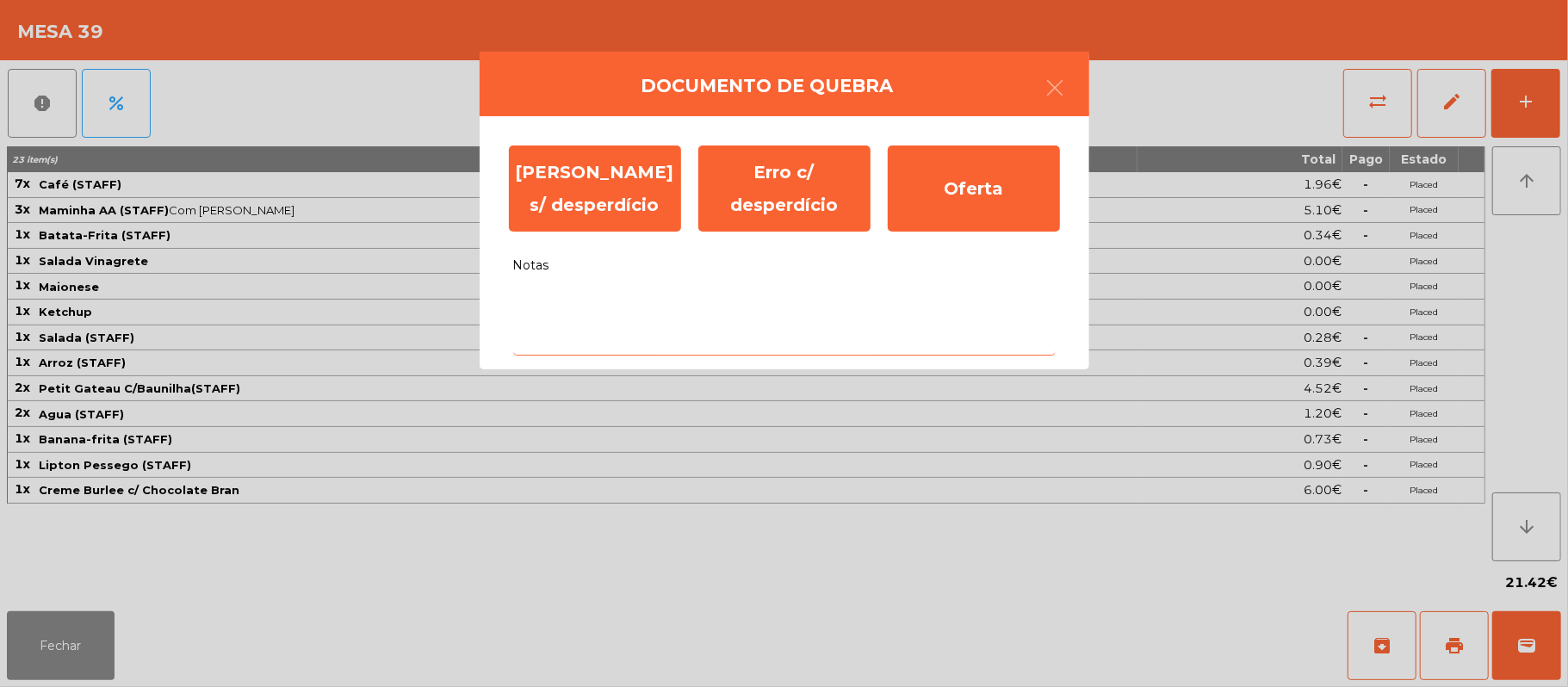
click at [715, 335] on textarea "Notas" at bounding box center [784, 319] width 542 height 72
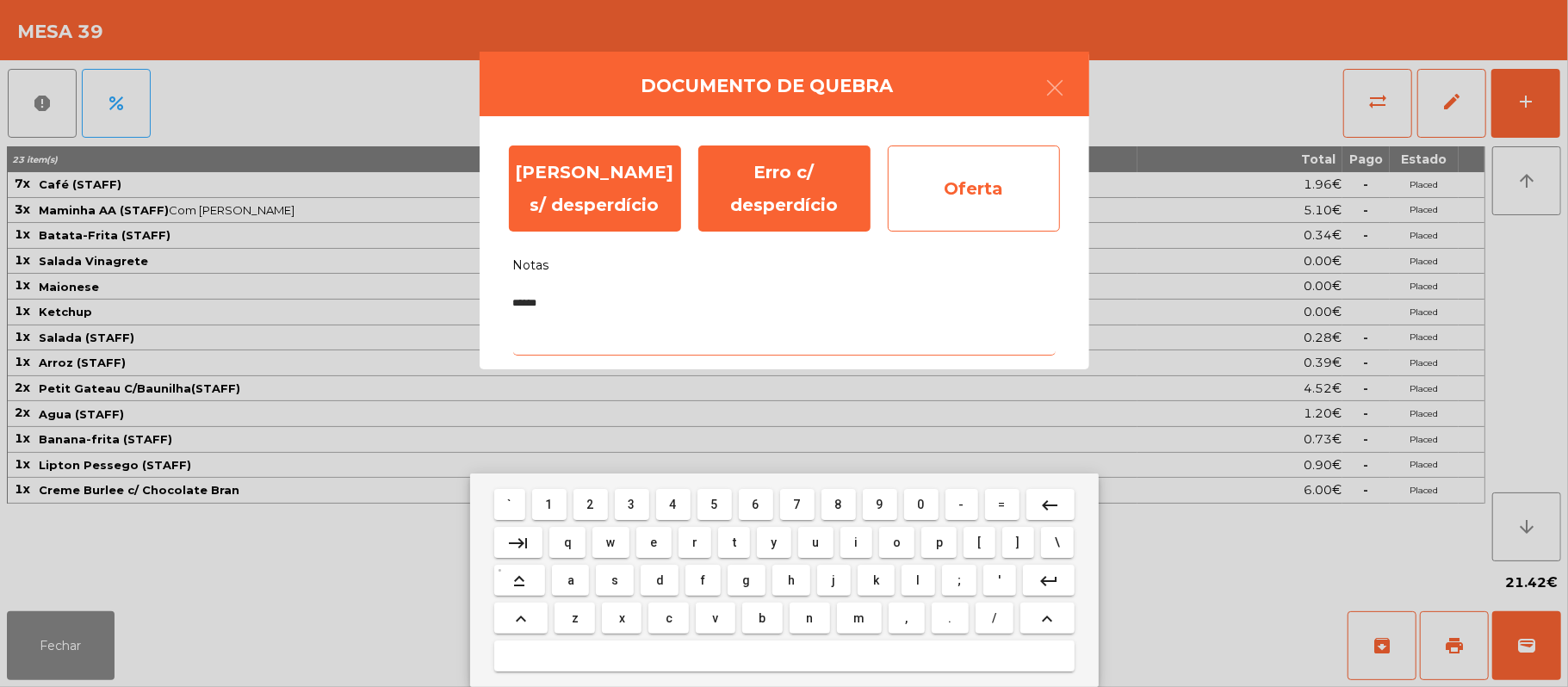
type textarea "******"
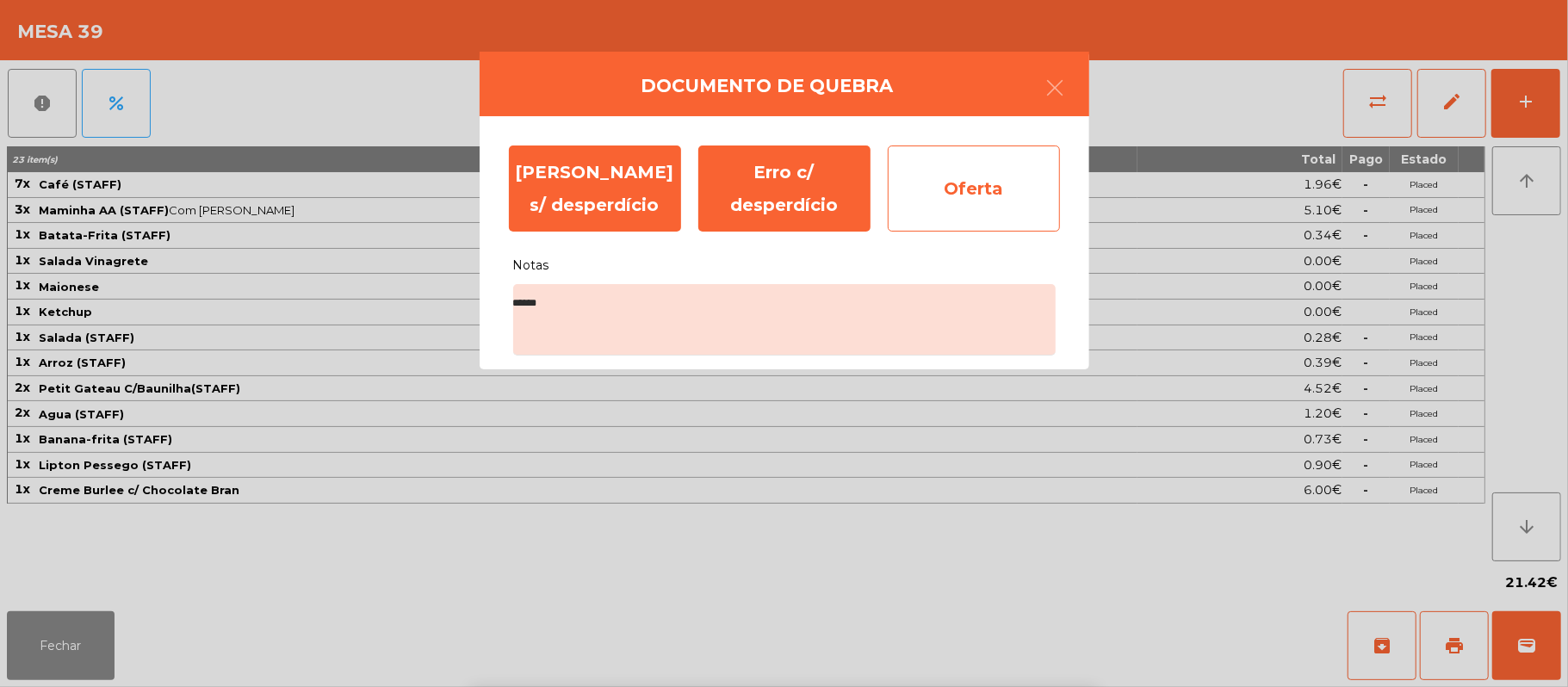
click at [986, 190] on div "Oferta" at bounding box center [973, 188] width 173 height 86
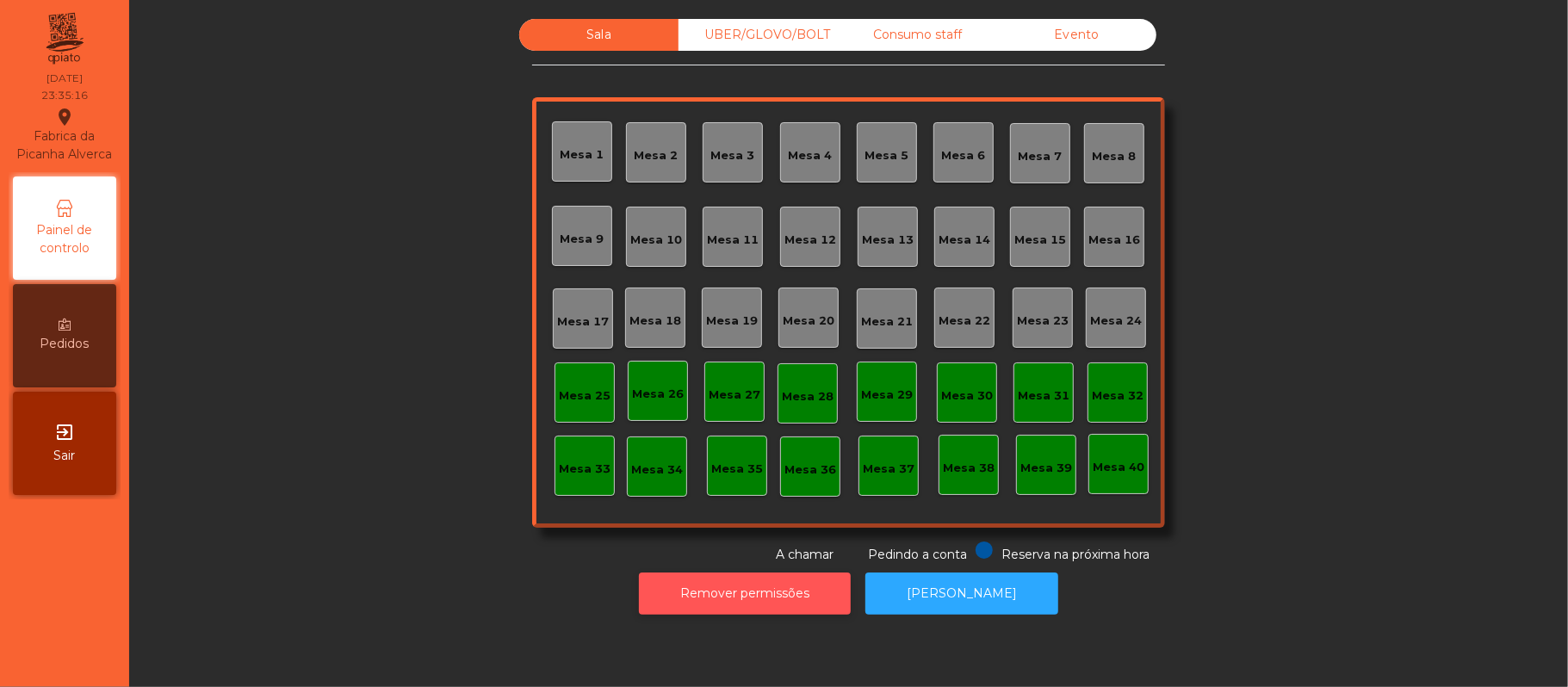
click at [700, 599] on button "Remover permissões" at bounding box center [745, 593] width 212 height 42
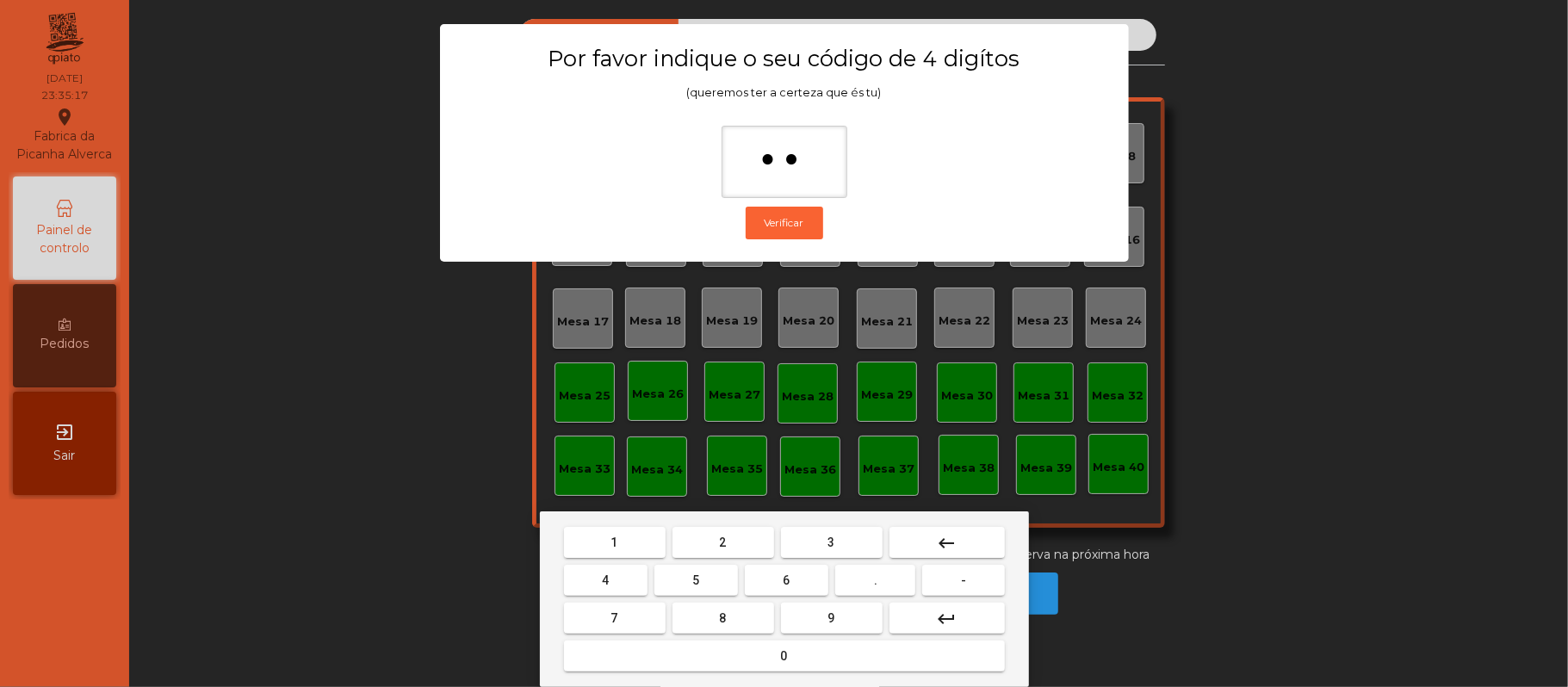
type input "***"
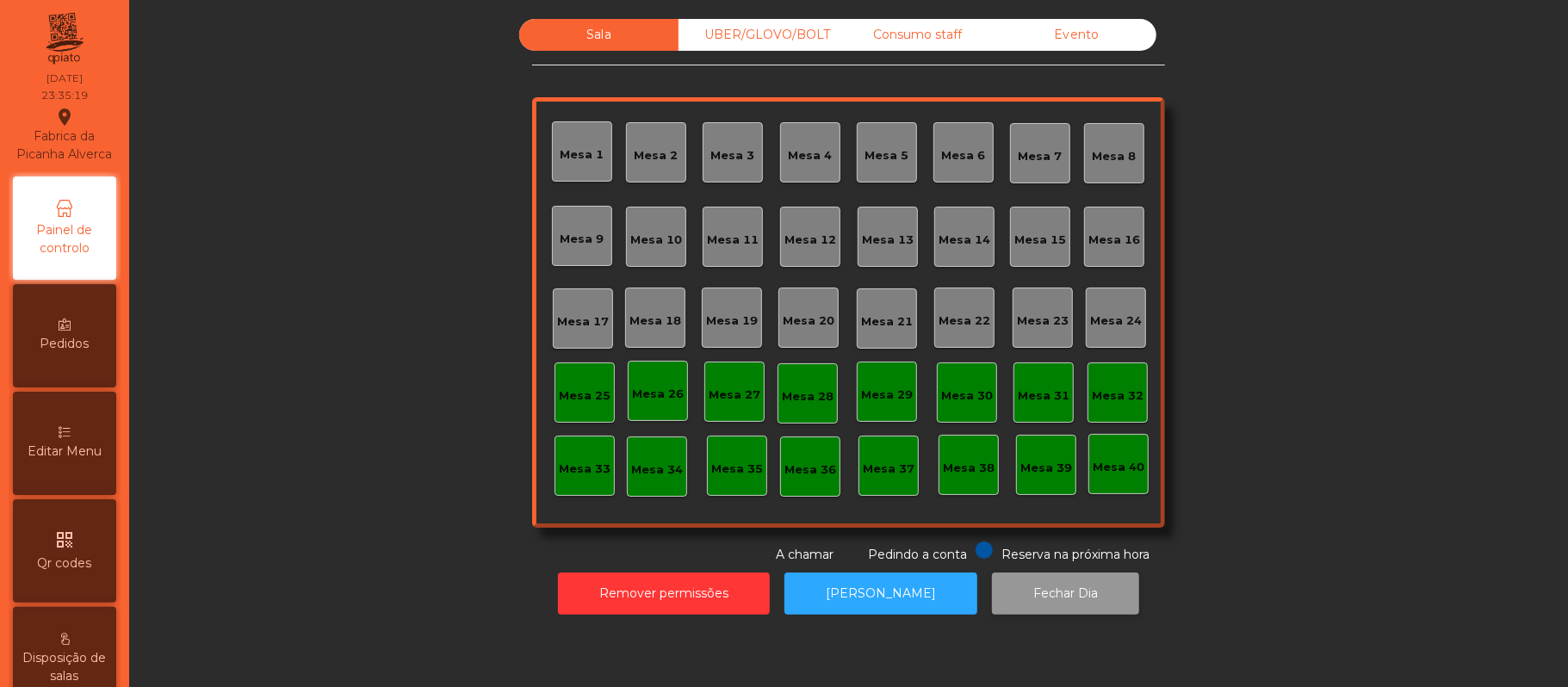
click at [1048, 594] on button "Fechar Dia" at bounding box center [1065, 593] width 147 height 42
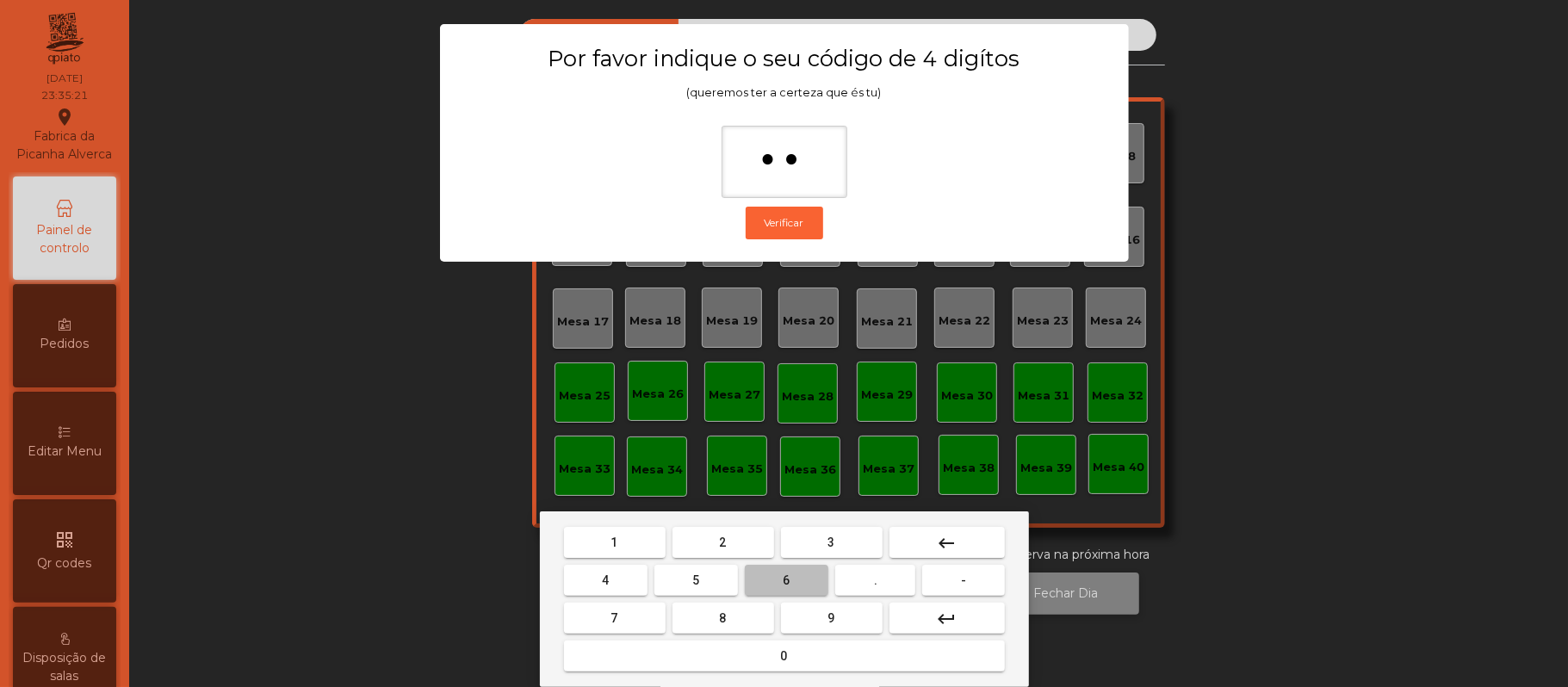
type input "***"
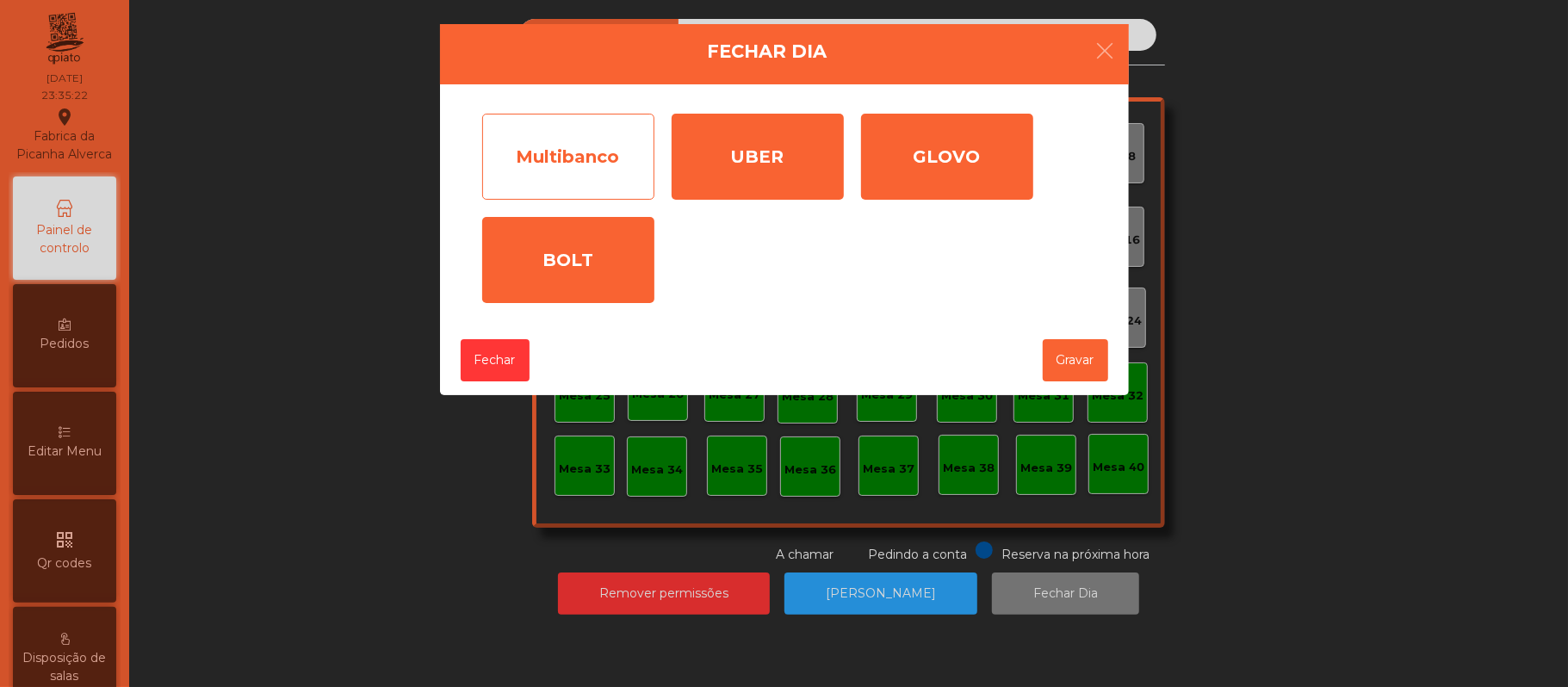
click at [580, 156] on div "Multibanco" at bounding box center [568, 156] width 173 height 86
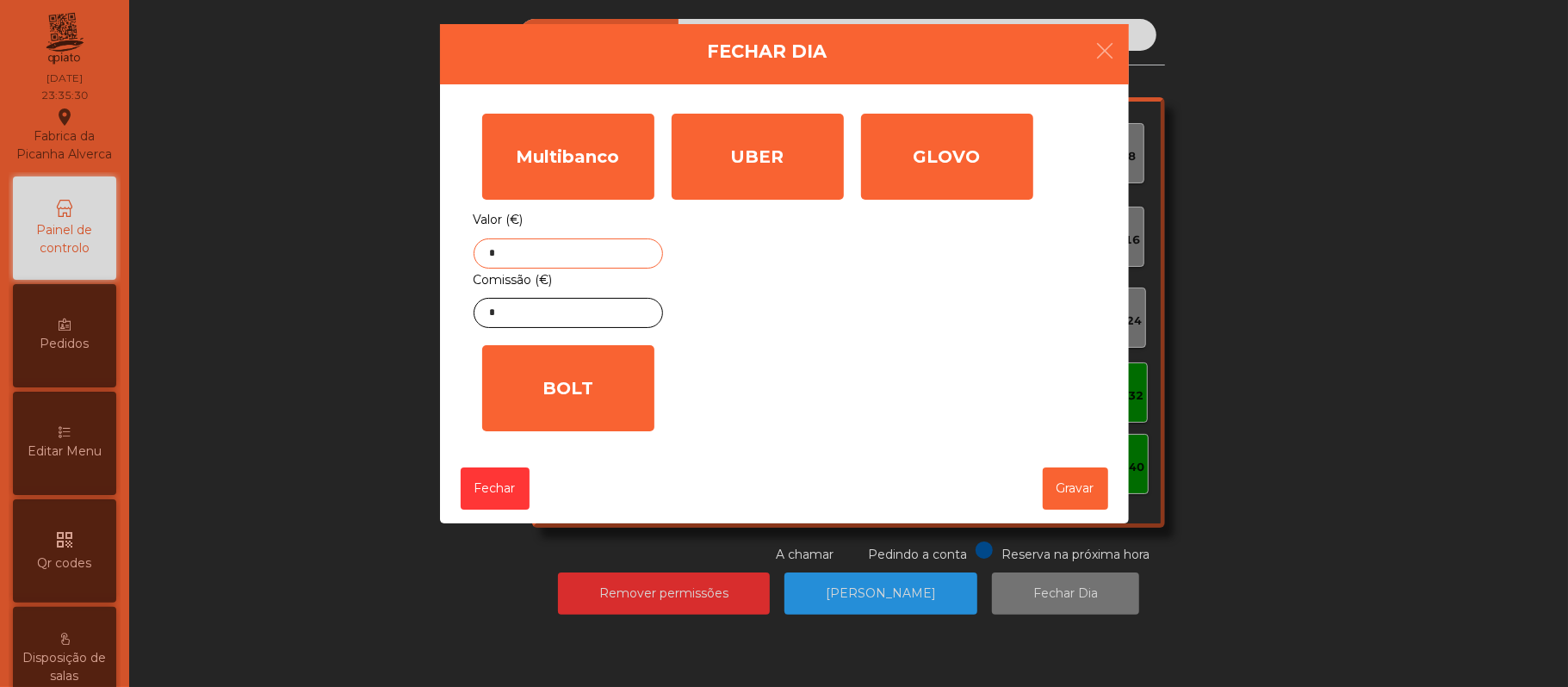
click at [550, 255] on input "*" at bounding box center [568, 254] width 190 height 30
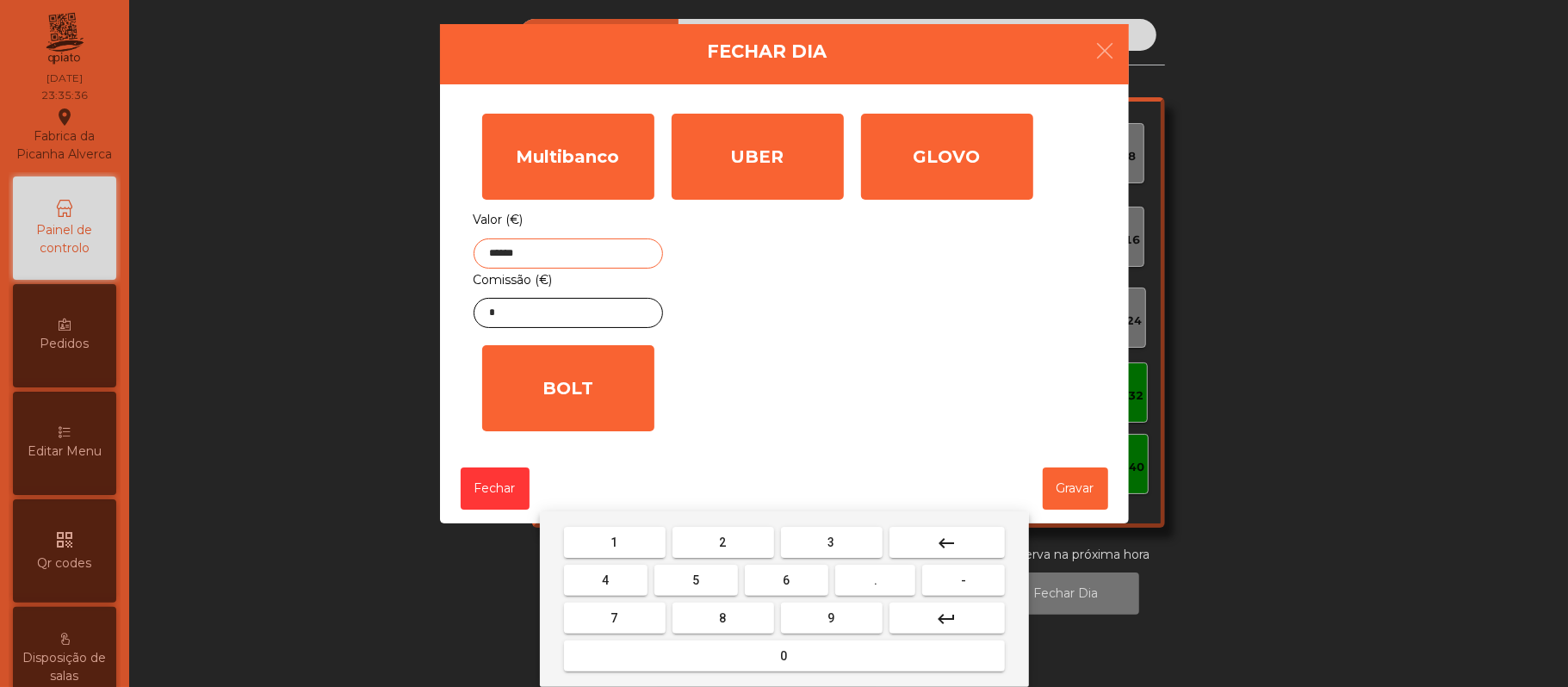
type input "******"
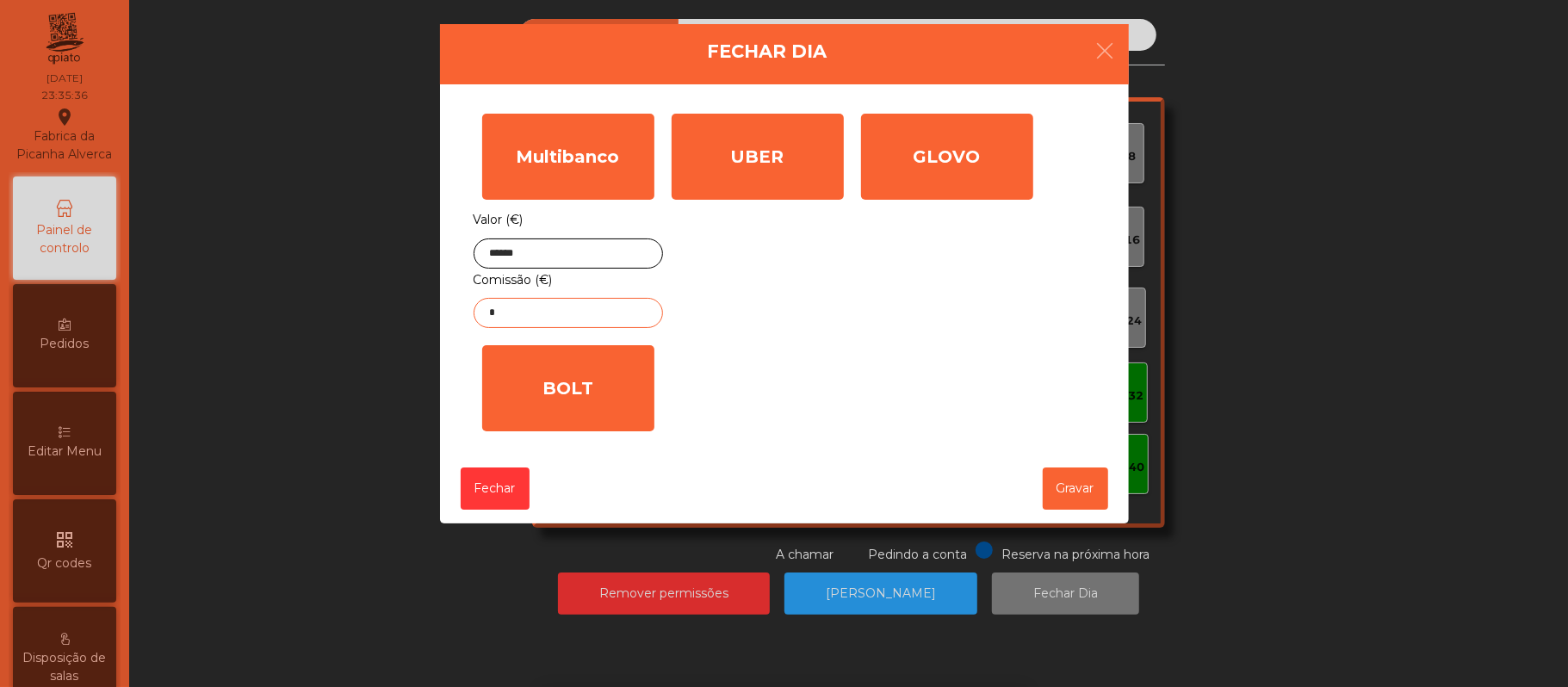
click at [621, 315] on input "*" at bounding box center [568, 313] width 190 height 30
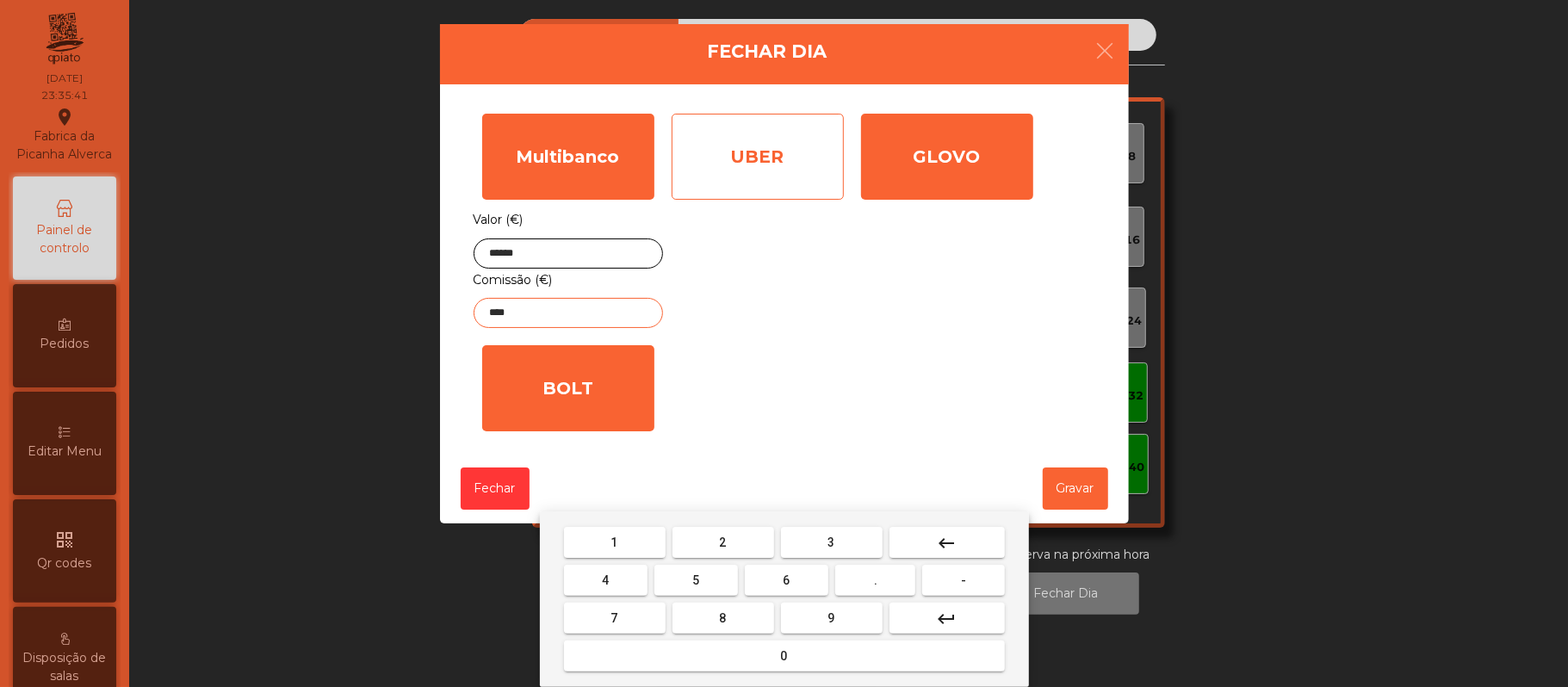
type input "****"
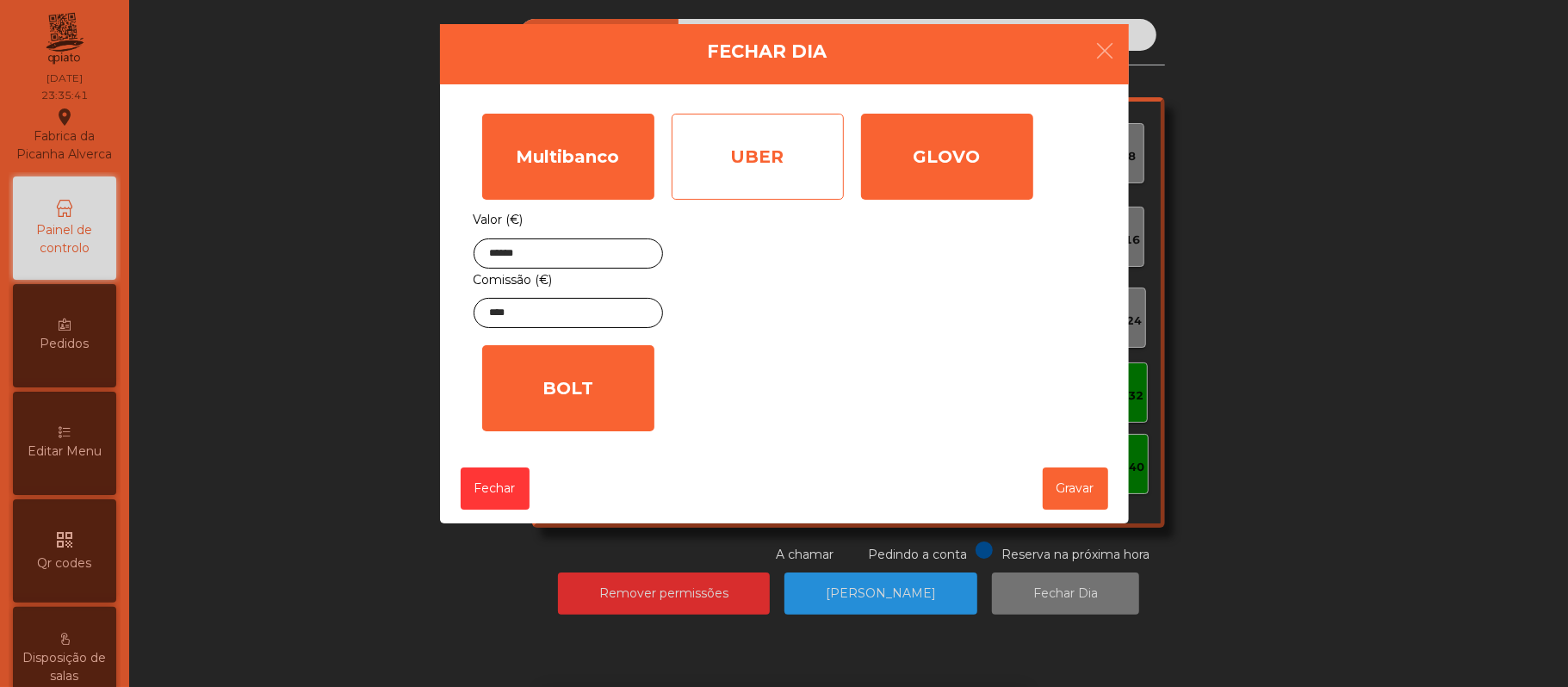
click at [772, 144] on div "UBER" at bounding box center [757, 156] width 173 height 86
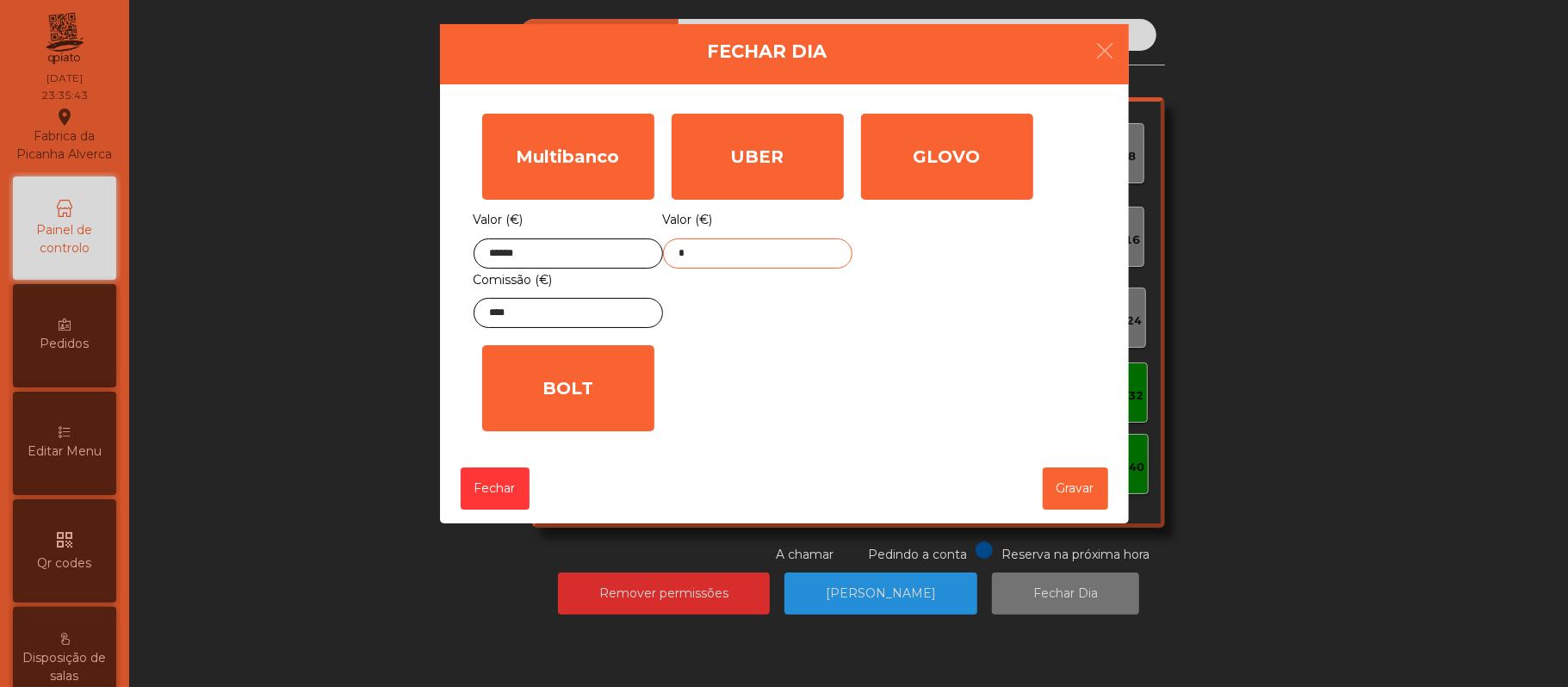
click at [745, 250] on input "*" at bounding box center [757, 254] width 190 height 30
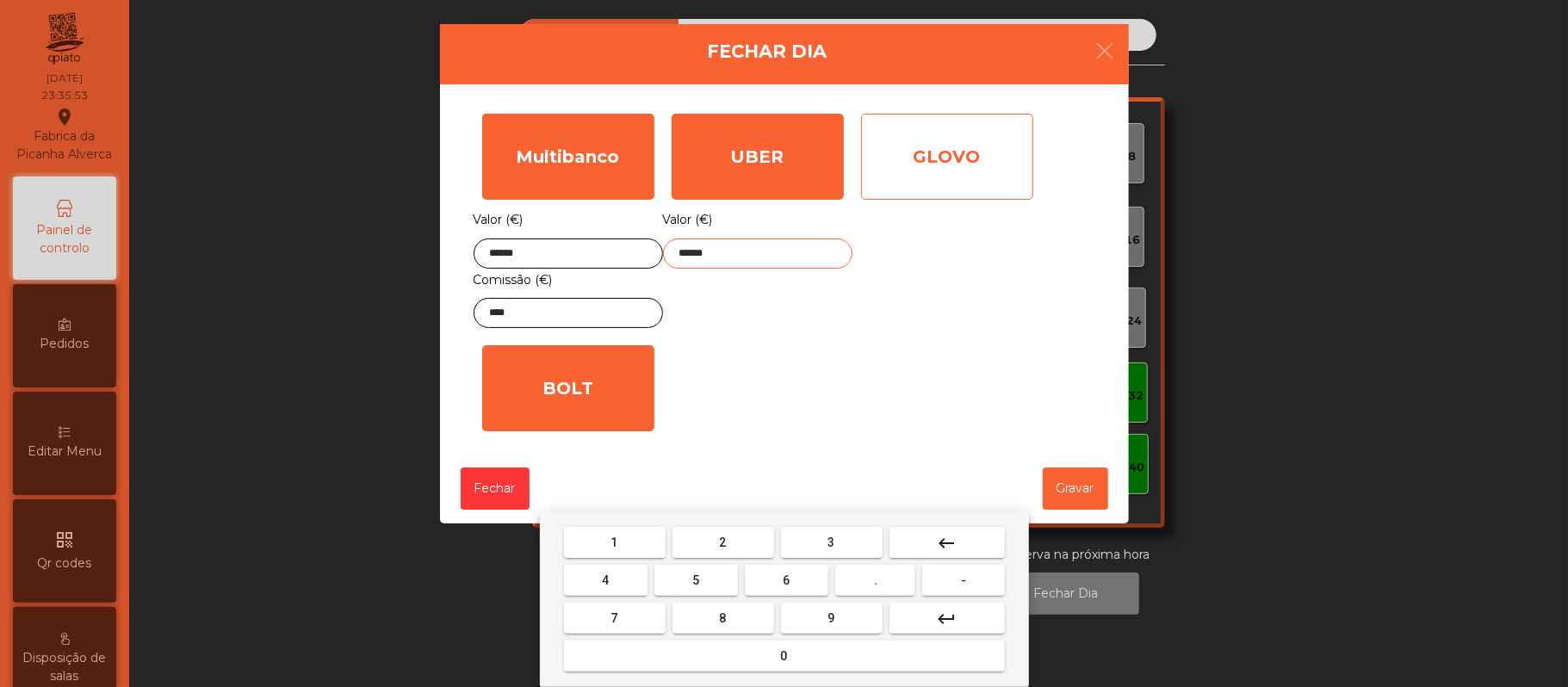
type input "******"
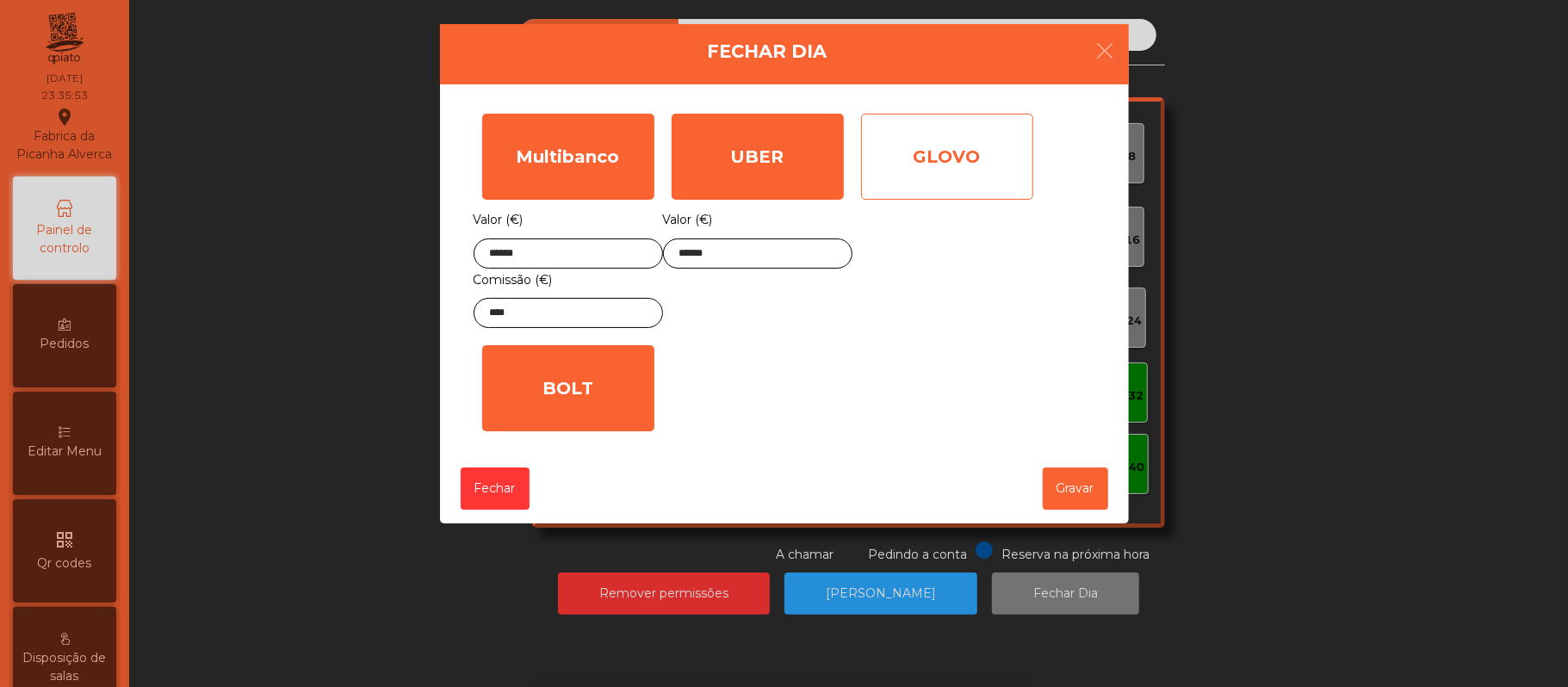
click at [990, 158] on div "GLOVO" at bounding box center [947, 156] width 173 height 86
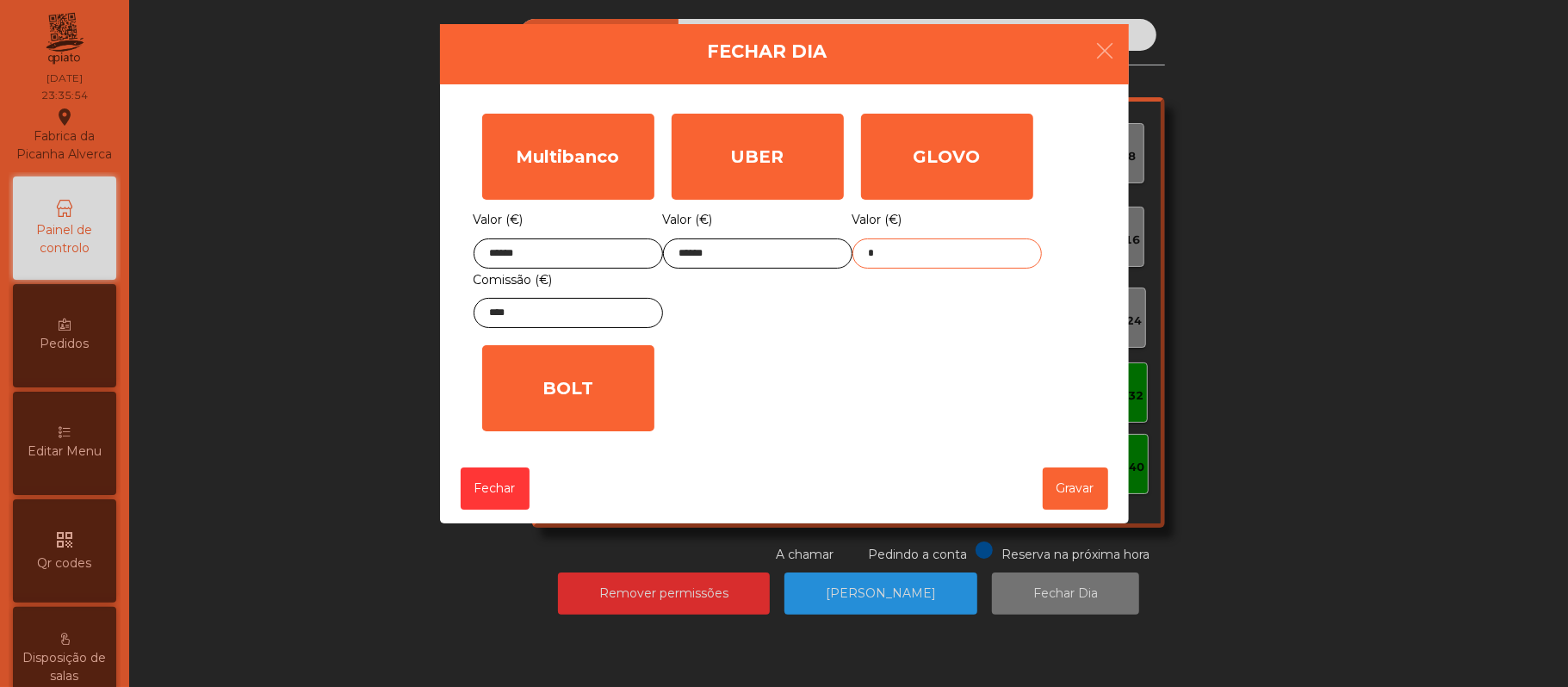
click at [932, 253] on input "*" at bounding box center [947, 254] width 190 height 30
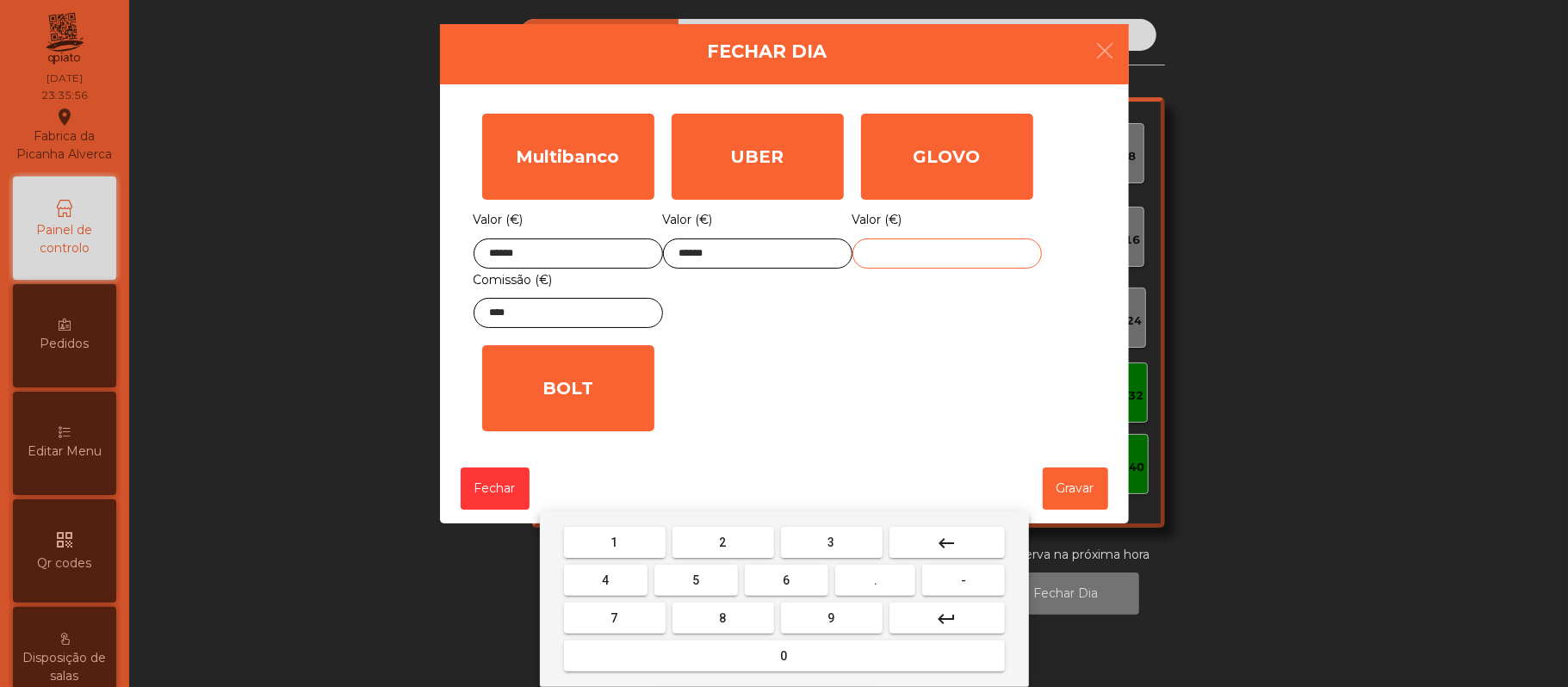
type input "*"
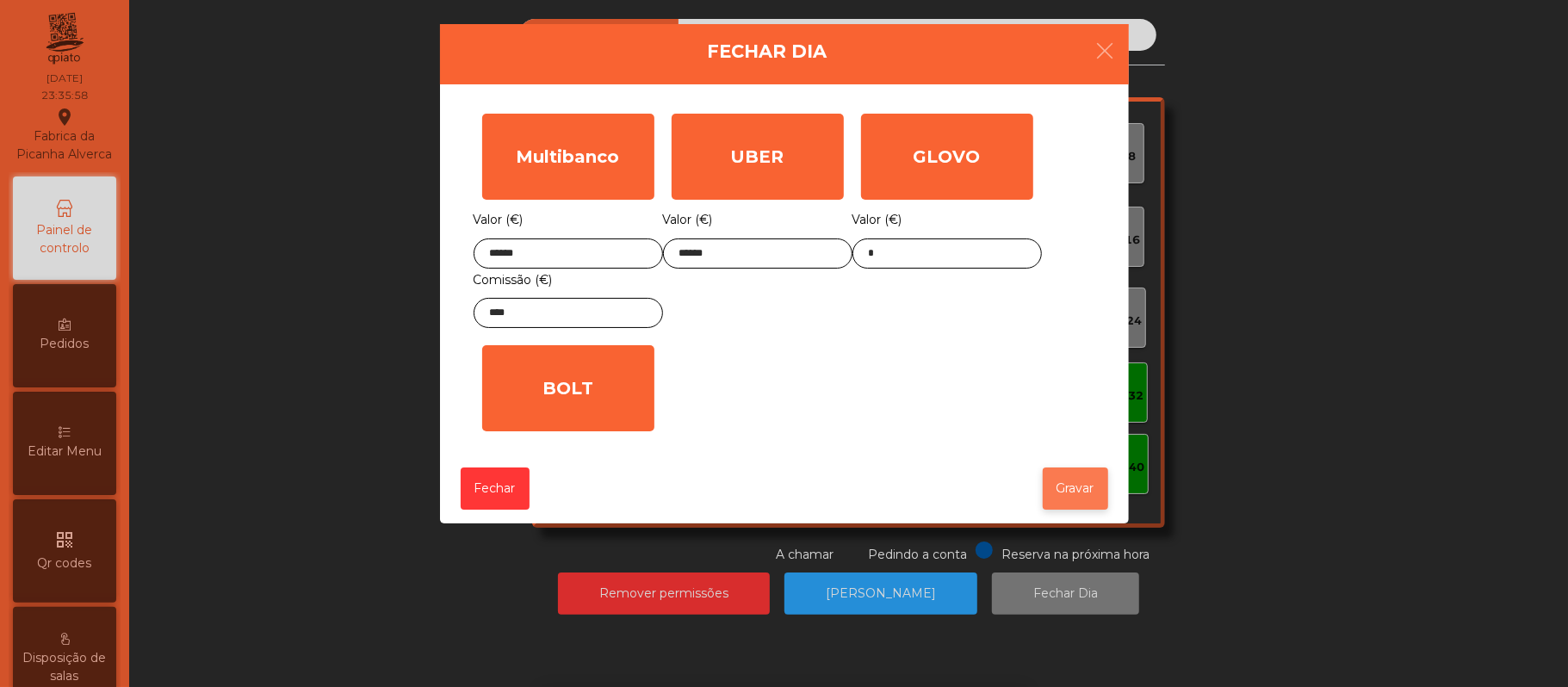
click at [1061, 494] on button "Gravar" at bounding box center [1075, 488] width 65 height 42
